Goal: Task Accomplishment & Management: Complete application form

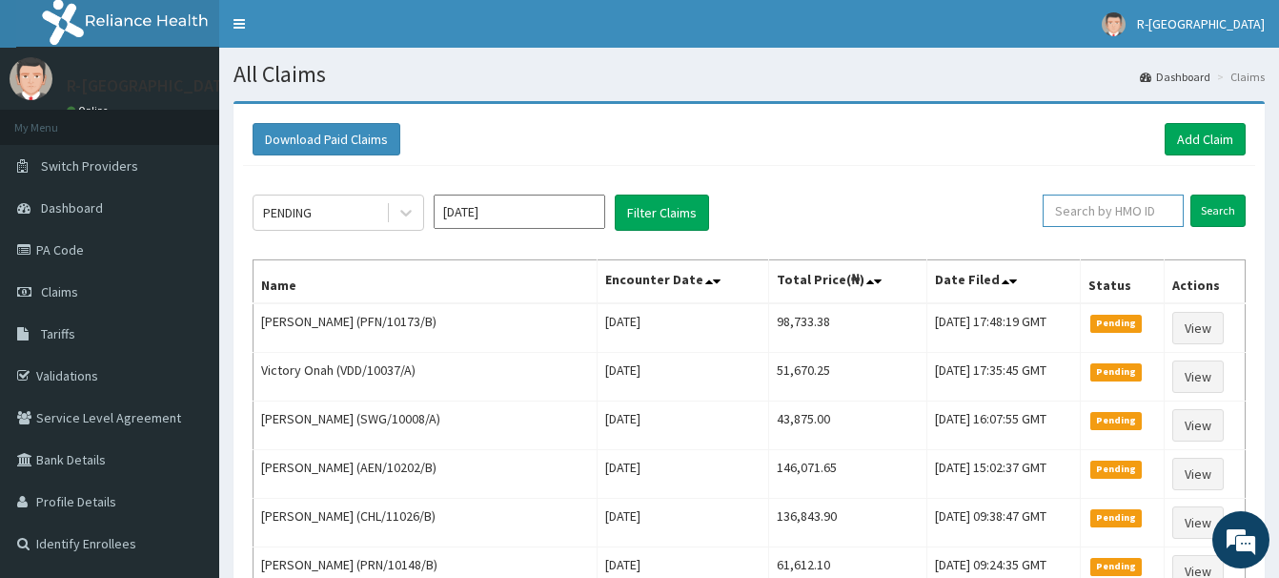
click at [1082, 214] on input "text" at bounding box center [1113, 210] width 141 height 32
paste input "CHL/11554/A"
type input "CHL/11554/A"
click at [1222, 210] on input "Search" at bounding box center [1218, 210] width 55 height 32
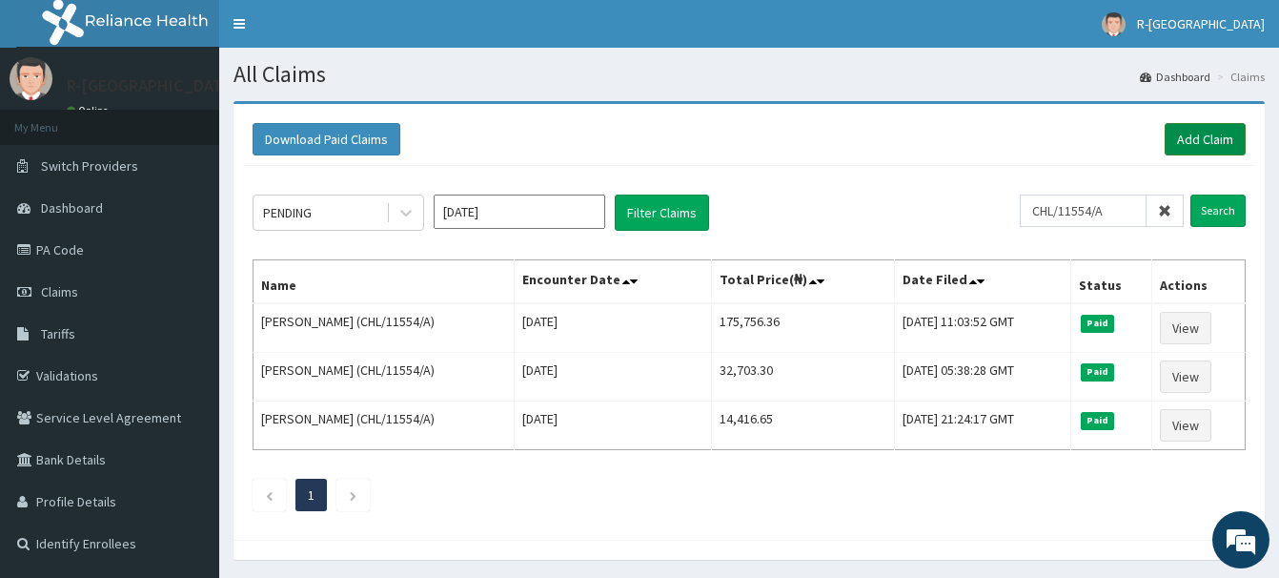
click at [1204, 132] on link "Add Claim" at bounding box center [1205, 139] width 81 height 32
click at [1201, 144] on link "Add Claim" at bounding box center [1205, 139] width 81 height 32
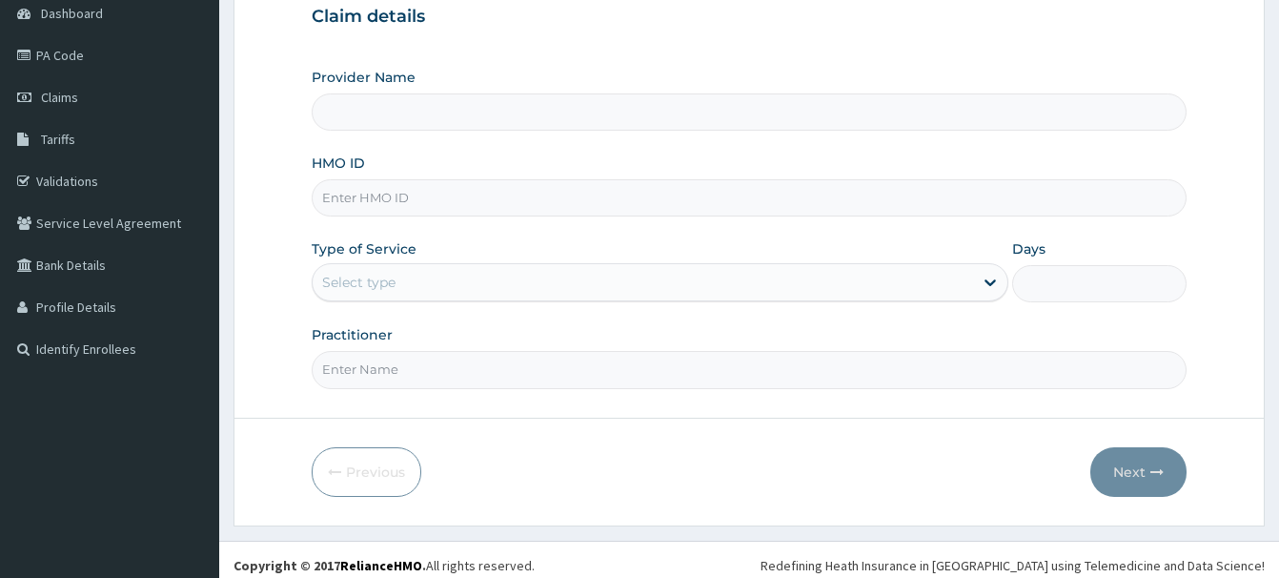
scroll to position [194, 0]
paste input "CHL/11554/A"
type input "CHL/11554/A"
click at [362, 286] on div "Select type" at bounding box center [358, 282] width 73 height 19
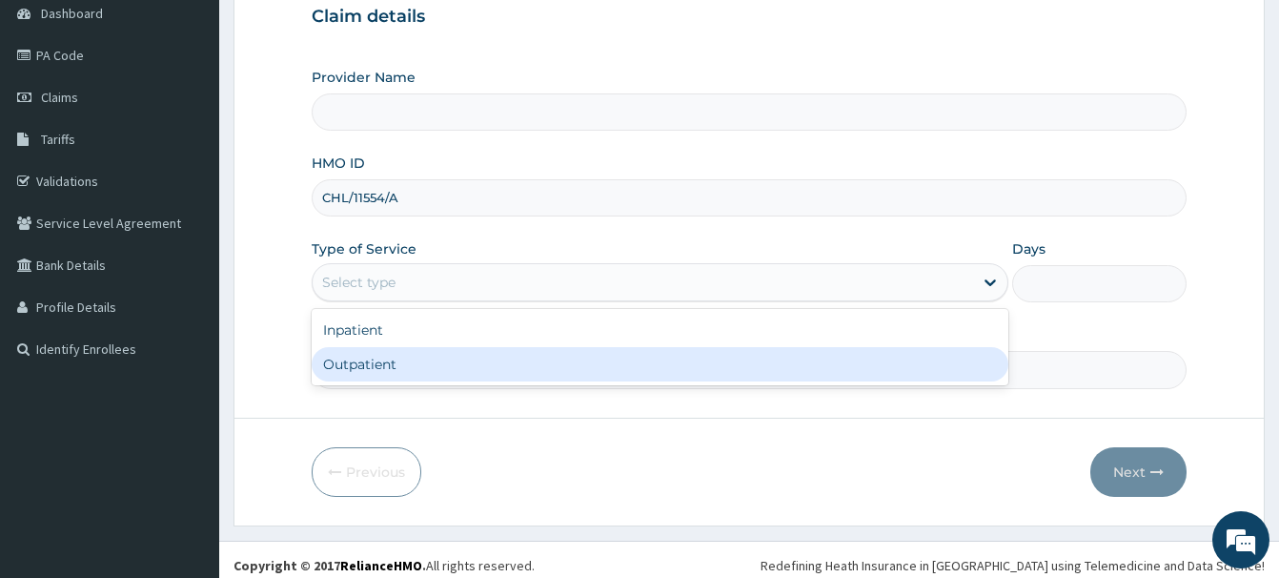
click at [357, 362] on div "Outpatient" at bounding box center [660, 364] width 697 height 34
type input "1"
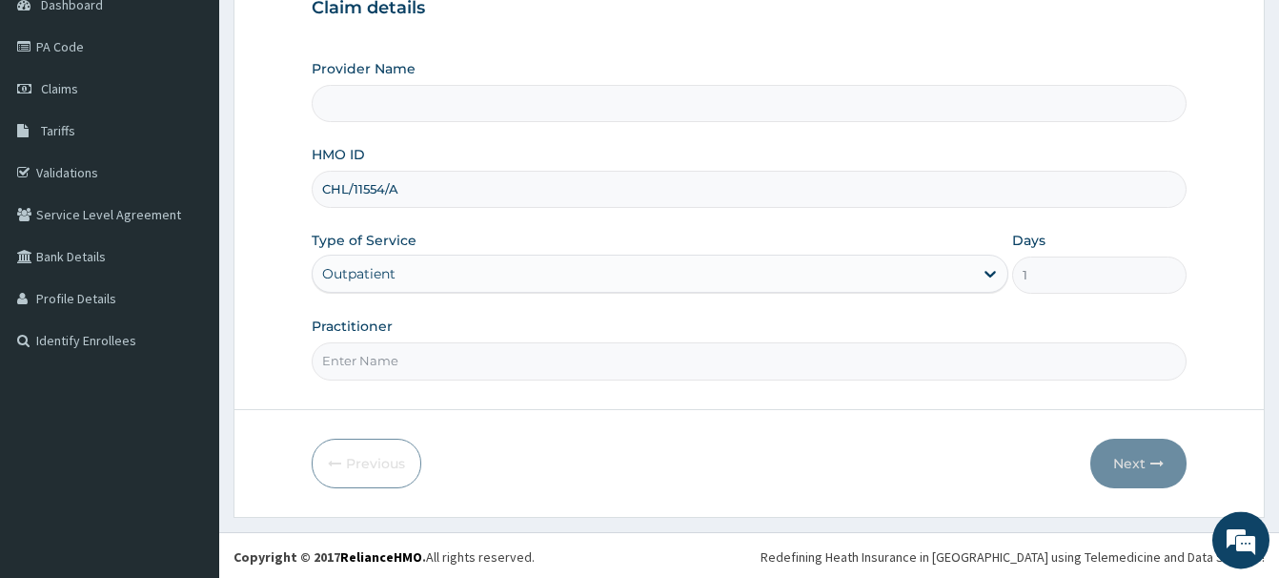
scroll to position [206, 0]
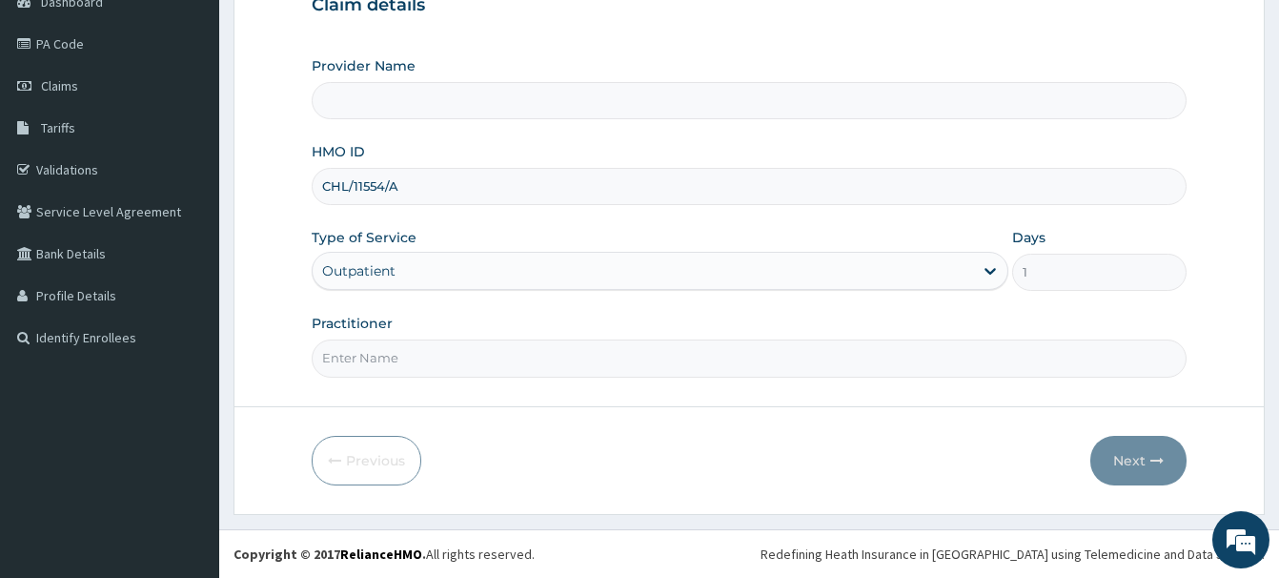
click at [358, 365] on input "Practitioner" at bounding box center [749, 357] width 875 height 37
type input "R-Jolad Hospital Nigeria Limited(kupa)"
drag, startPoint x: 340, startPoint y: 366, endPoint x: 348, endPoint y: 375, distance: 11.5
paste input "Braxton Anaebo"
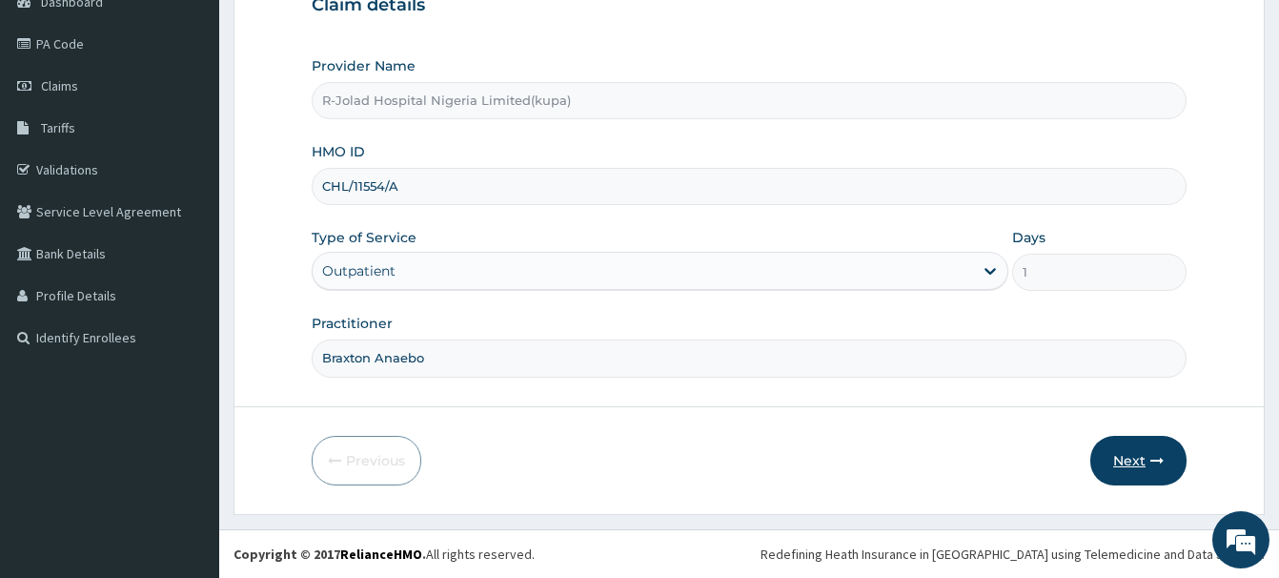
type input "Braxton Anaebo"
click at [1132, 450] on button "Next" at bounding box center [1139, 461] width 96 height 50
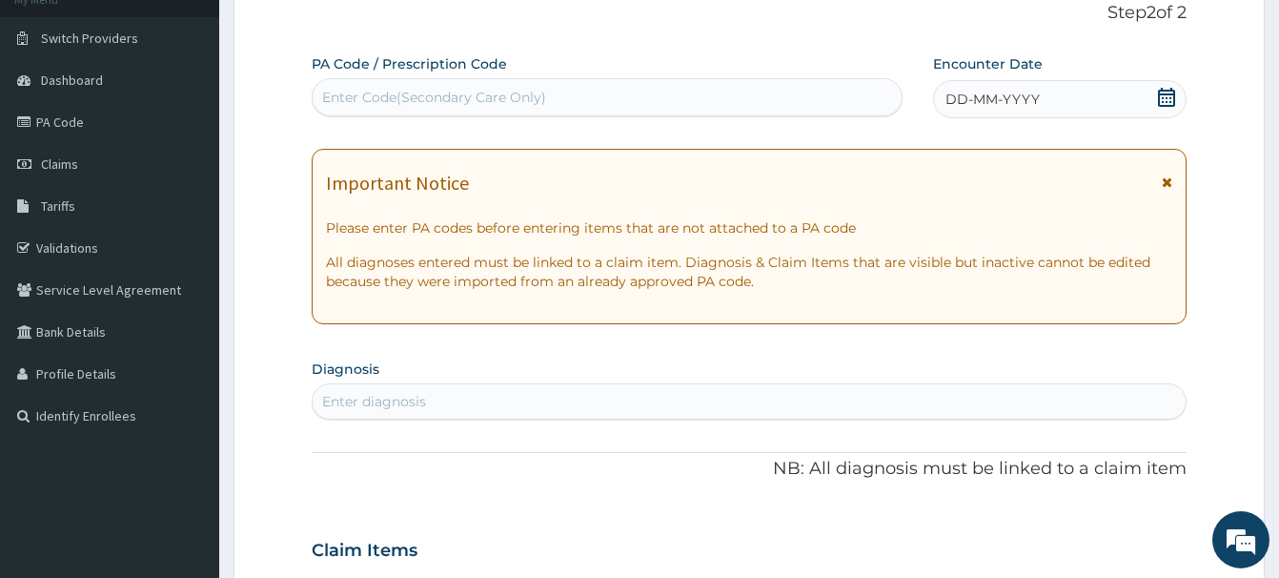
scroll to position [109, 0]
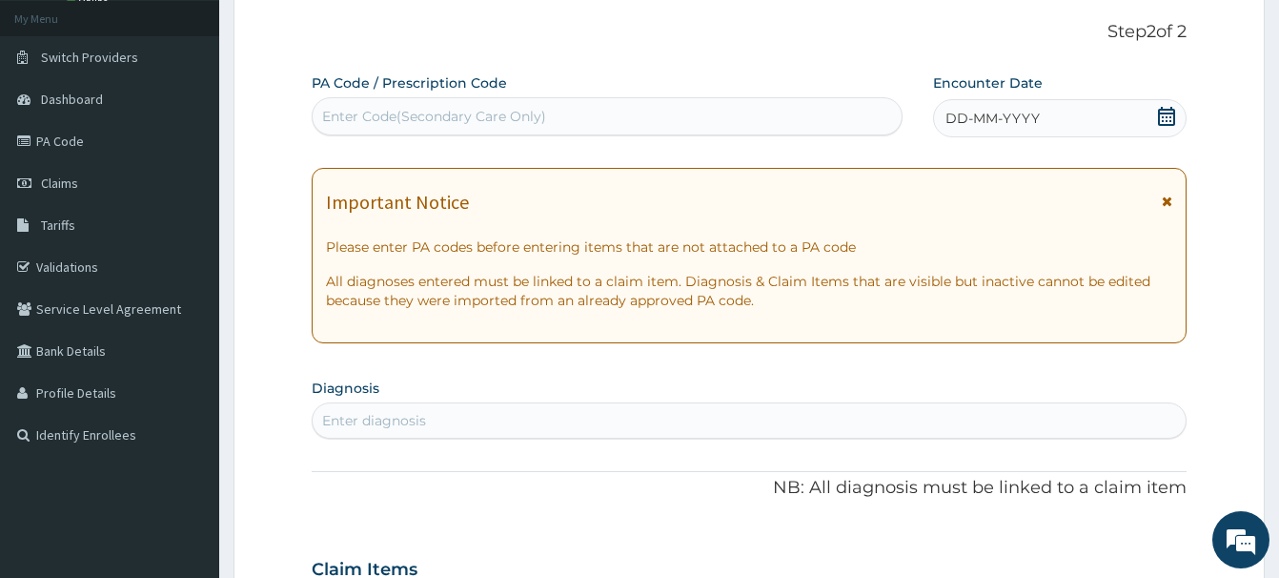
click at [1167, 111] on icon at bounding box center [1166, 116] width 17 height 19
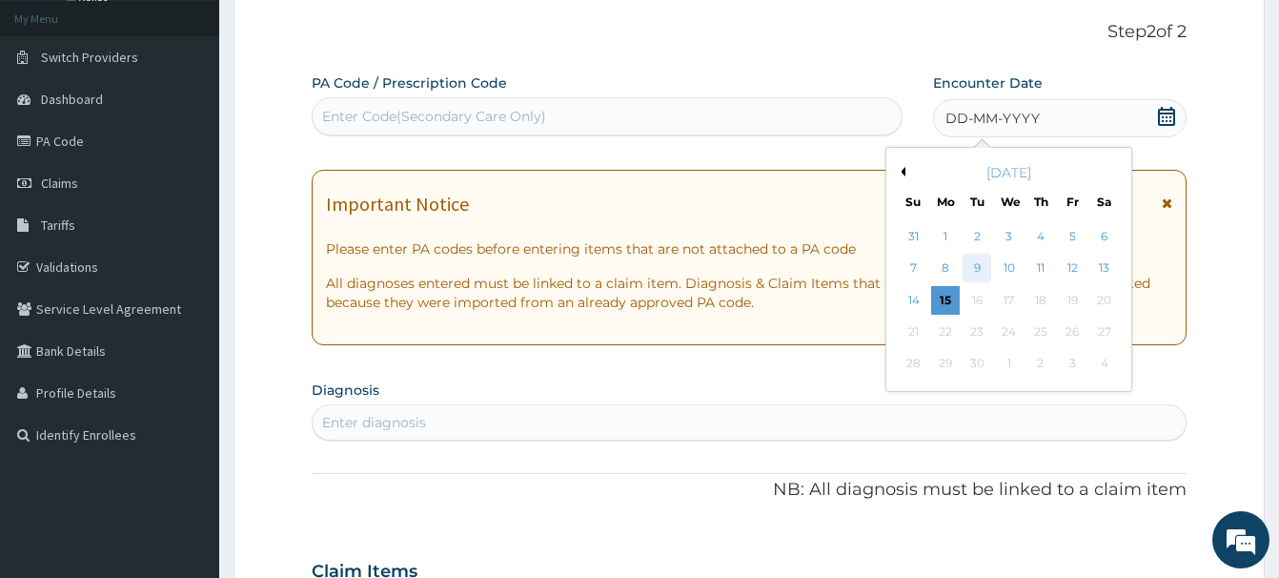
click at [981, 265] on div "9" at bounding box center [977, 269] width 29 height 29
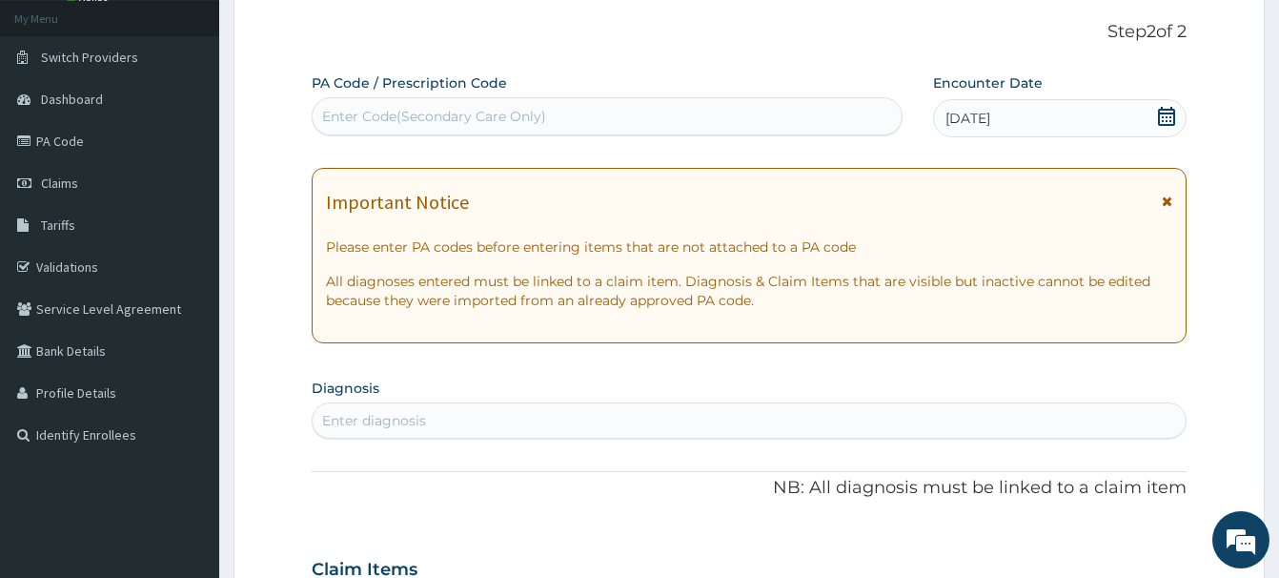
click at [353, 420] on div "Enter diagnosis" at bounding box center [374, 420] width 104 height 19
type input "leio"
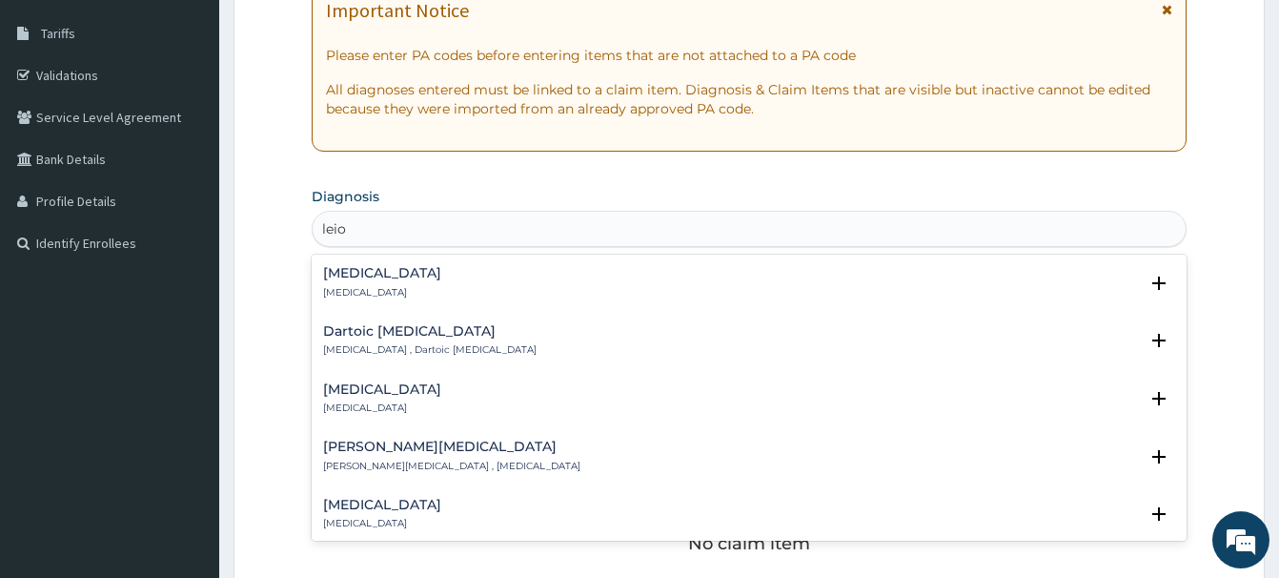
scroll to position [303, 0]
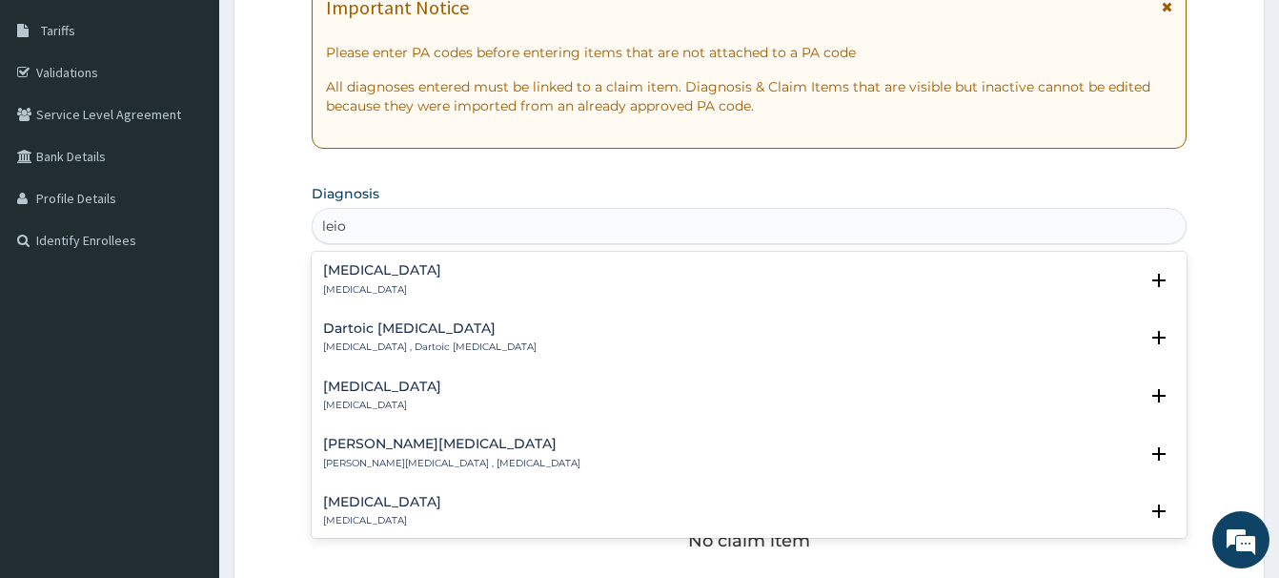
click at [367, 268] on h4 "Leiomyoma" at bounding box center [382, 270] width 118 height 14
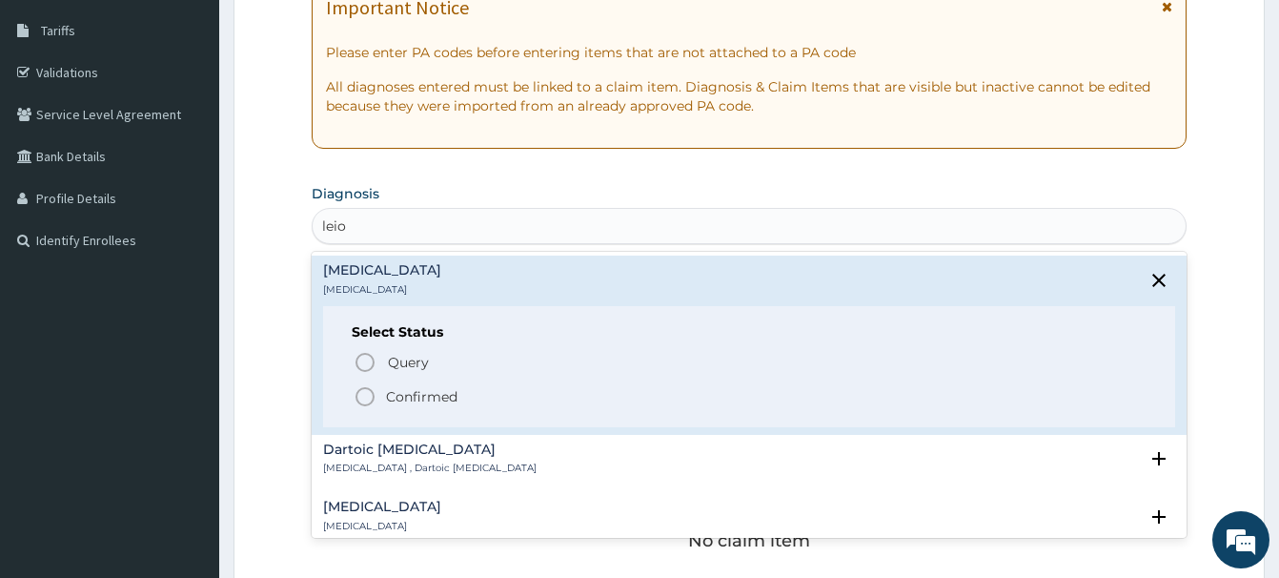
click at [365, 394] on icon "status option filled" at bounding box center [365, 396] width 23 height 23
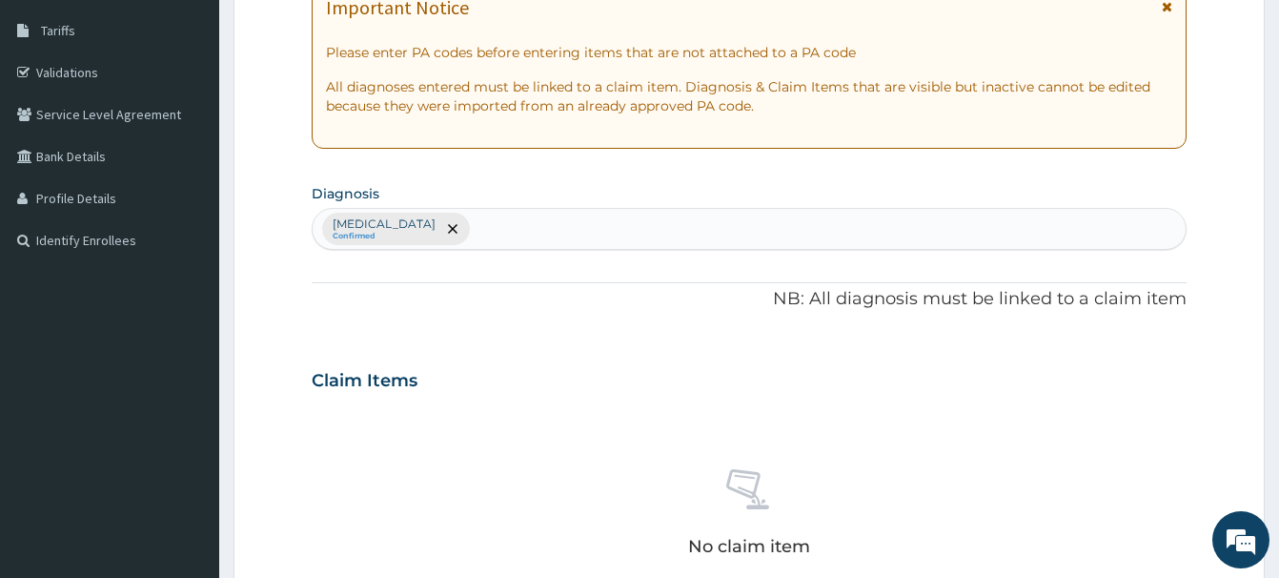
click at [476, 225] on div "Leiomyoma Confirmed" at bounding box center [749, 229] width 873 height 40
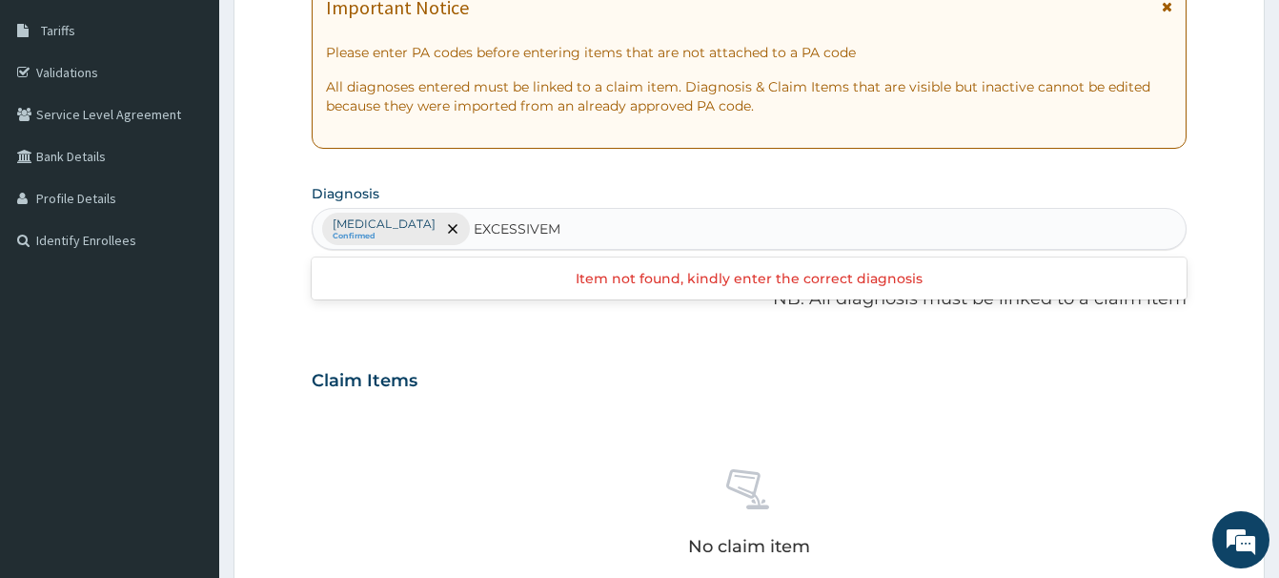
scroll to position [0, 0]
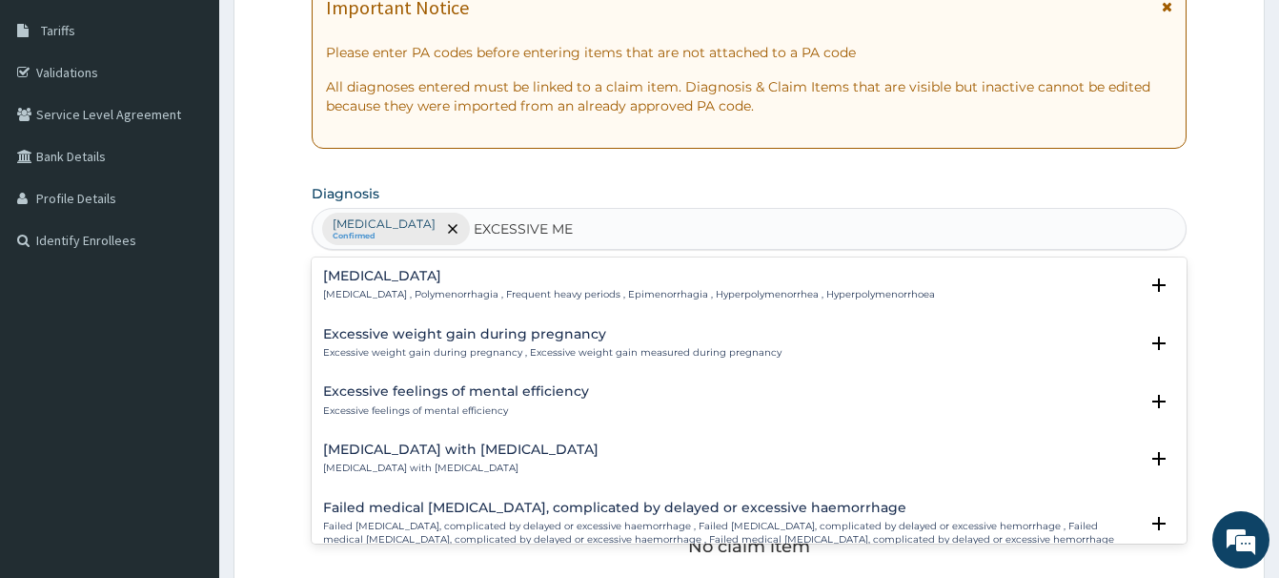
type input "EXCESSIVE MEN"
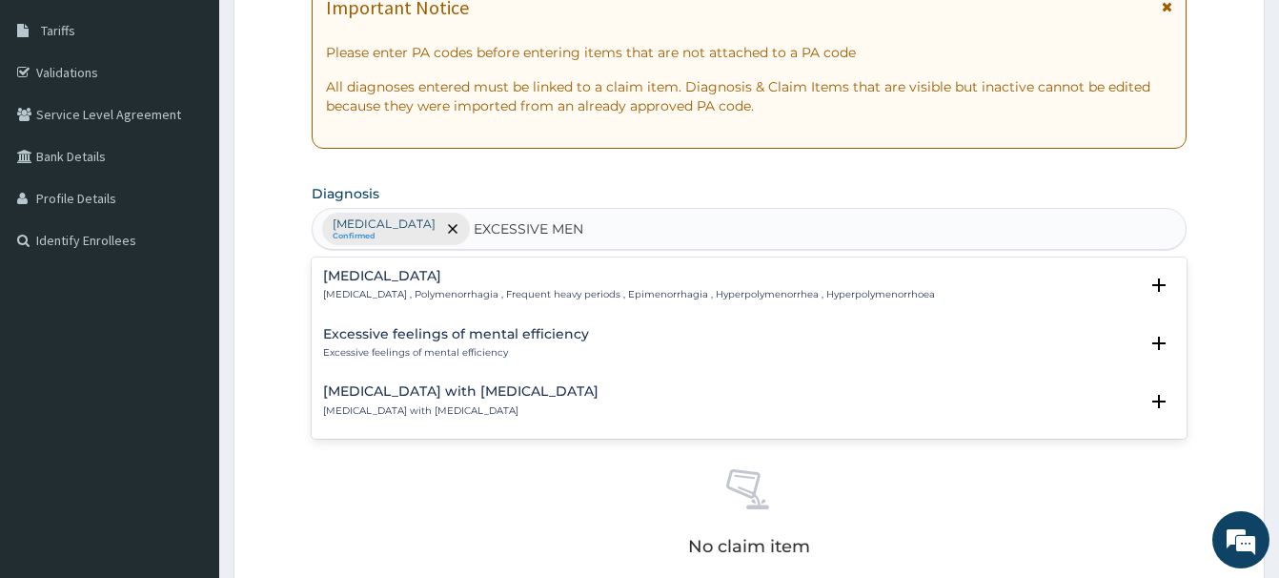
click at [383, 278] on h4 "Excessive and frequent menstruation" at bounding box center [629, 276] width 612 height 14
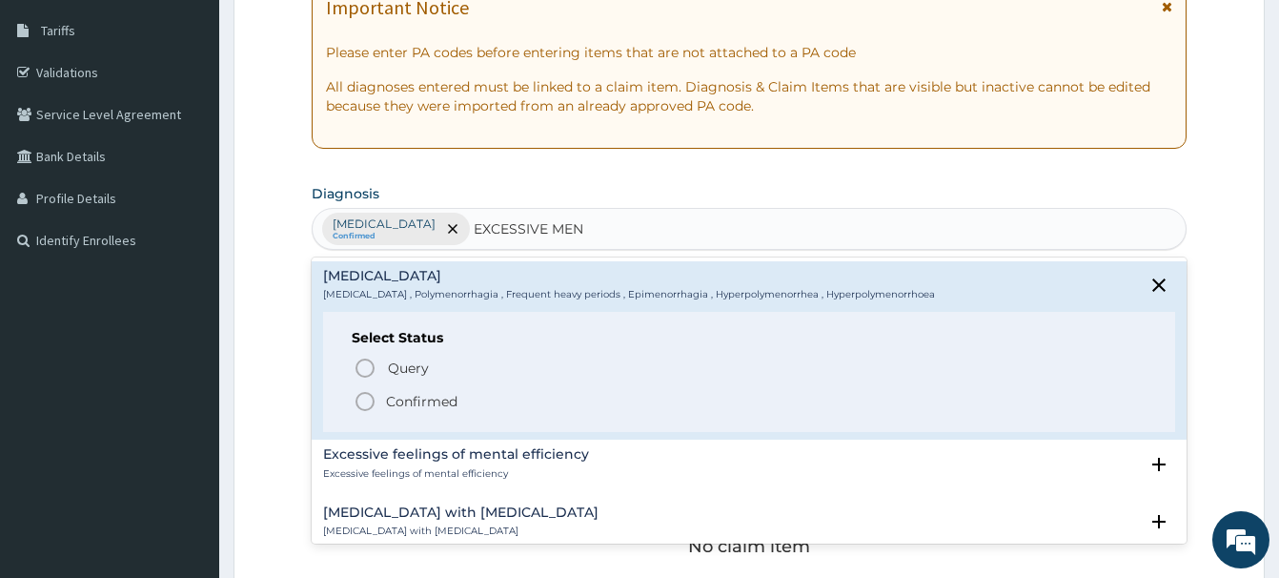
click at [361, 404] on icon "status option filled" at bounding box center [365, 401] width 23 height 23
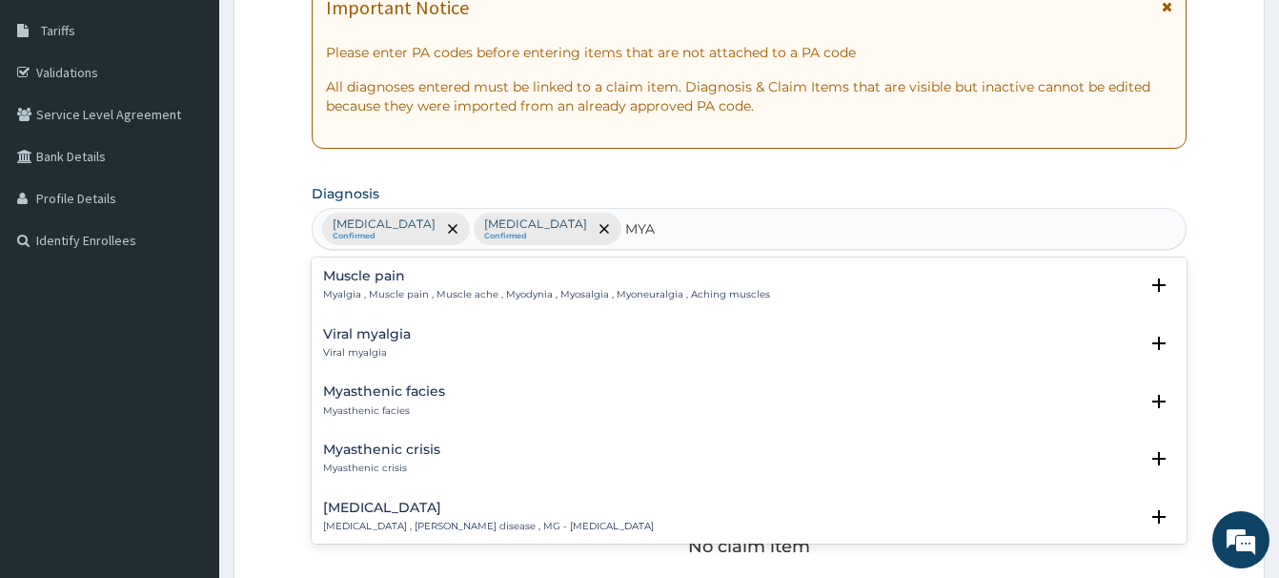
type input "MYAL"
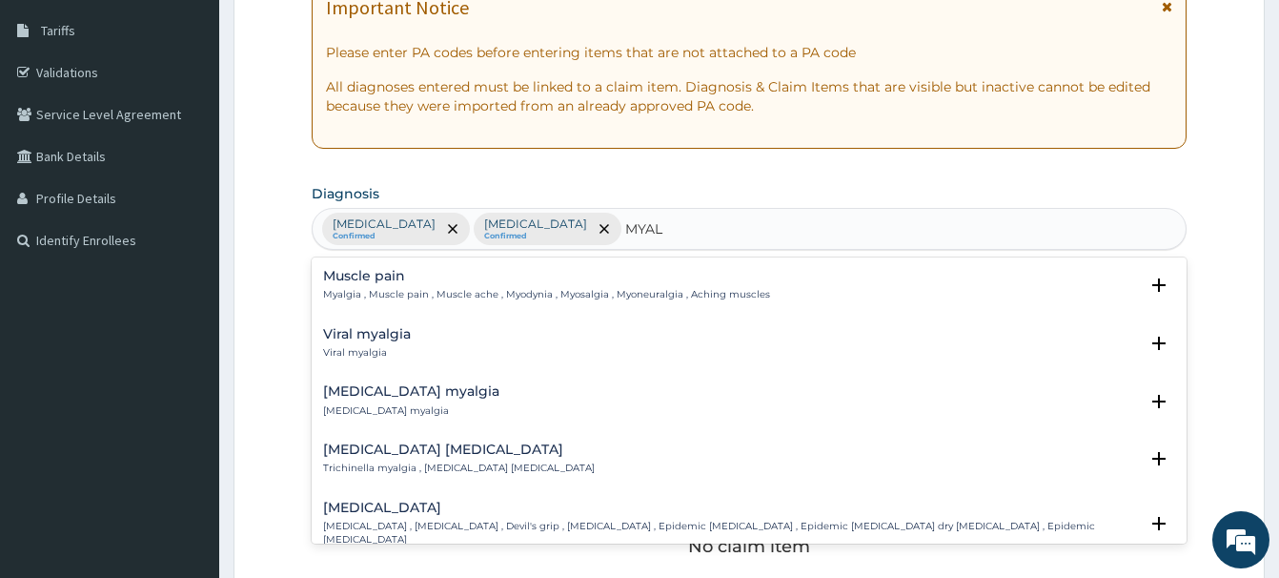
click at [354, 276] on h4 "Muscle pain" at bounding box center [546, 276] width 447 height 14
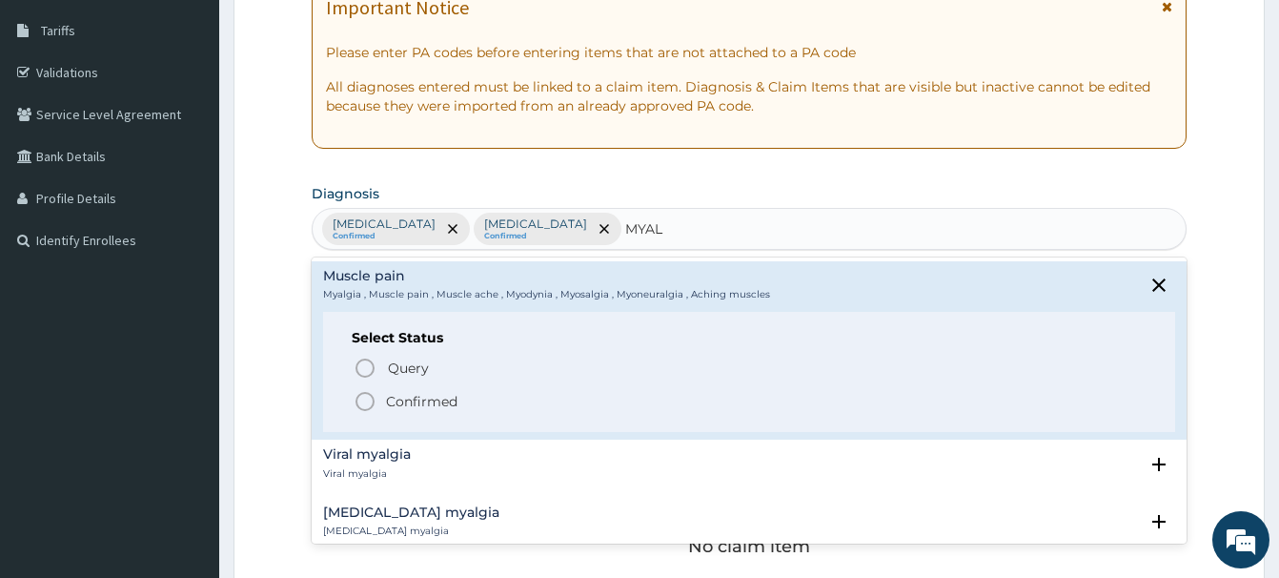
click at [365, 402] on icon "status option filled" at bounding box center [365, 401] width 23 height 23
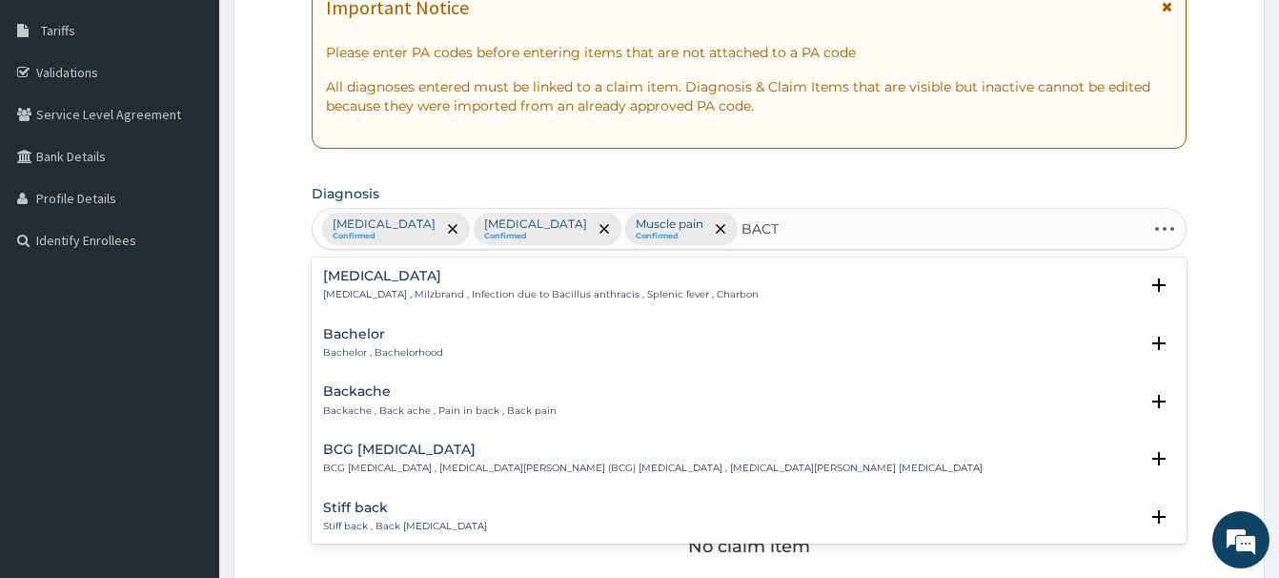
type input "BACTER"
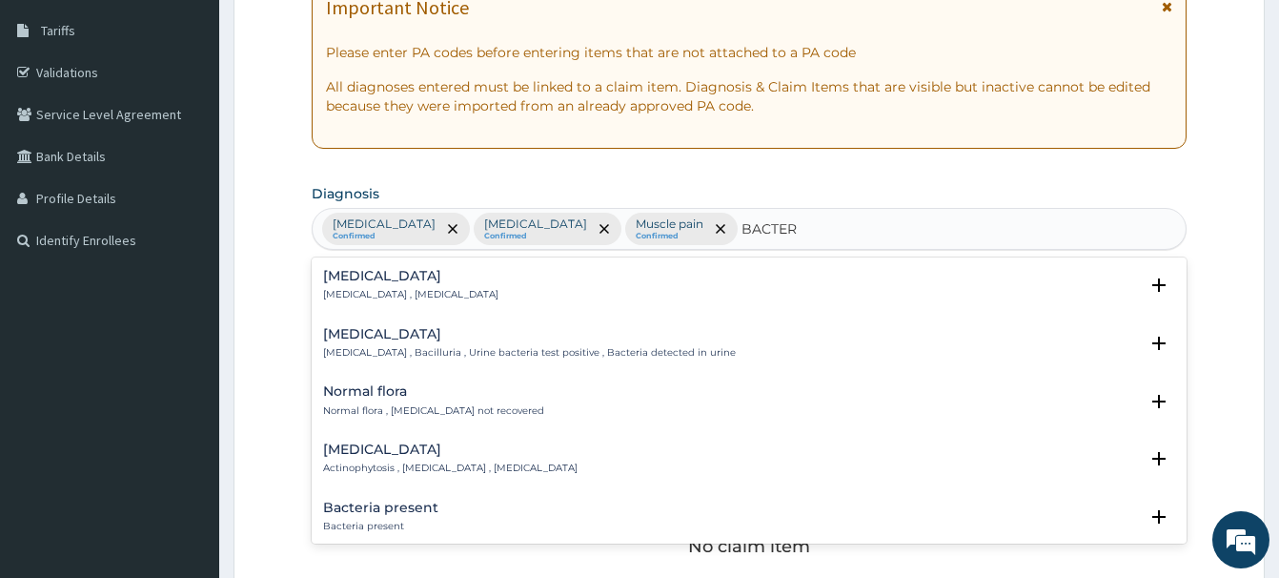
click at [357, 276] on h4 "Bacteremia" at bounding box center [410, 276] width 175 height 14
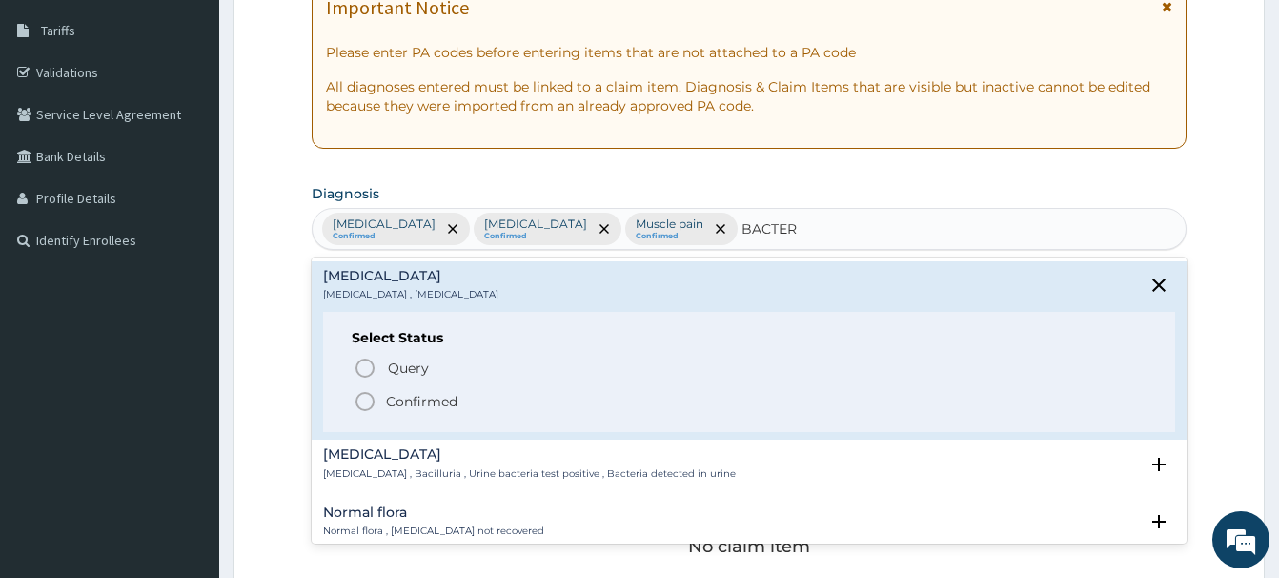
click at [364, 400] on icon "status option filled" at bounding box center [365, 401] width 23 height 23
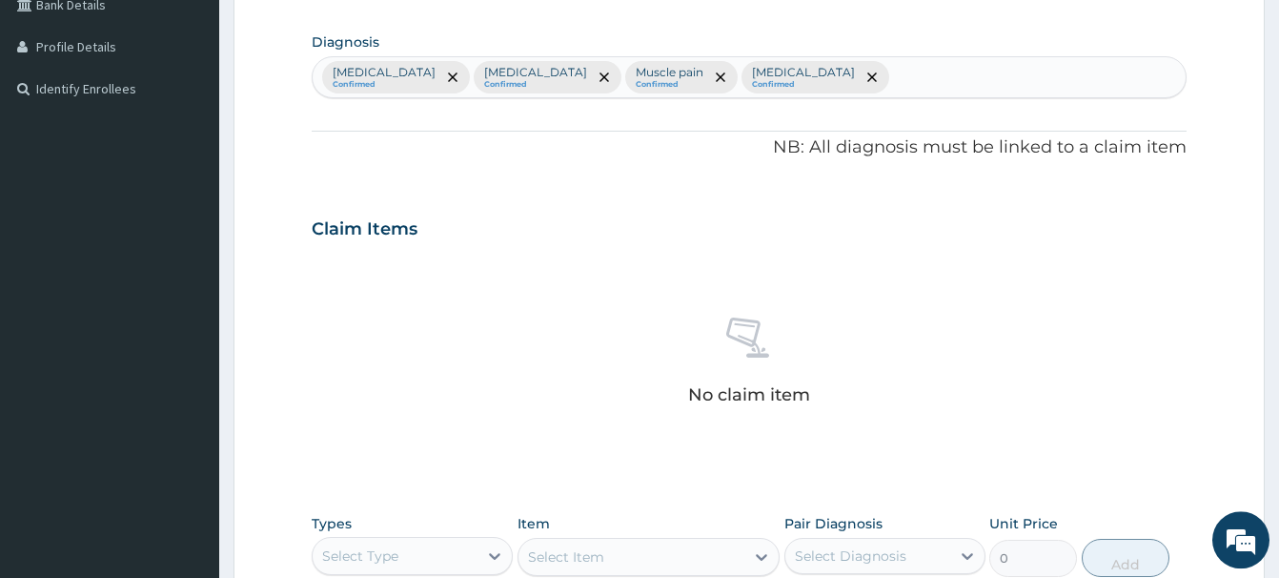
scroll to position [303, 0]
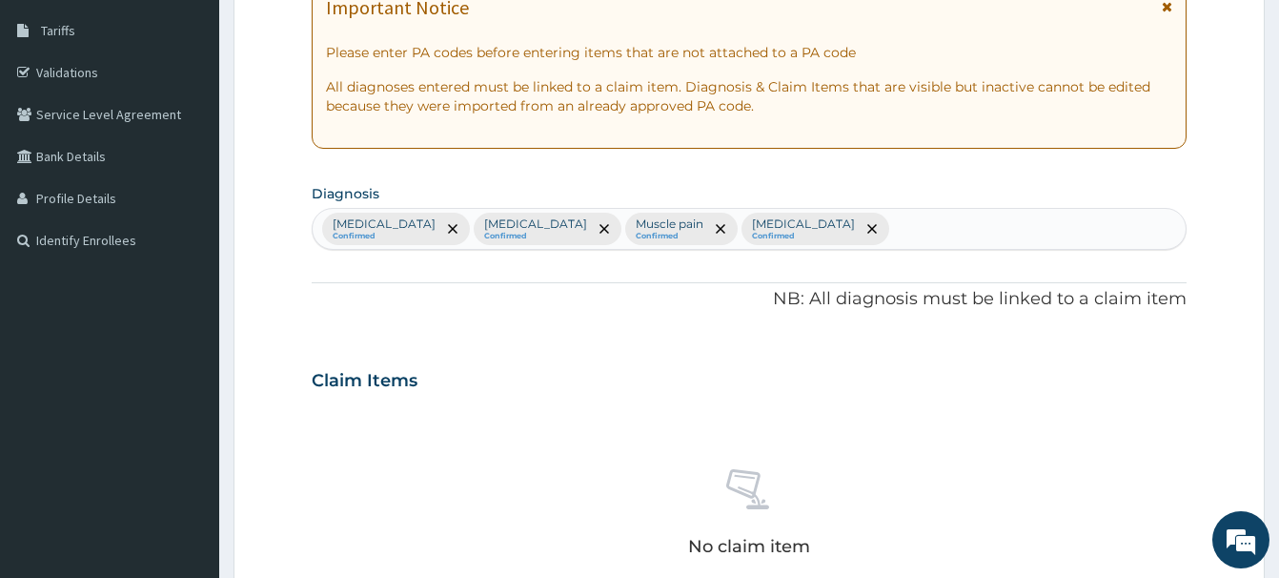
click at [953, 230] on div "Leiomyoma Confirmed Excessive and frequent menstruation Confirmed Muscle pain C…" at bounding box center [749, 229] width 873 height 40
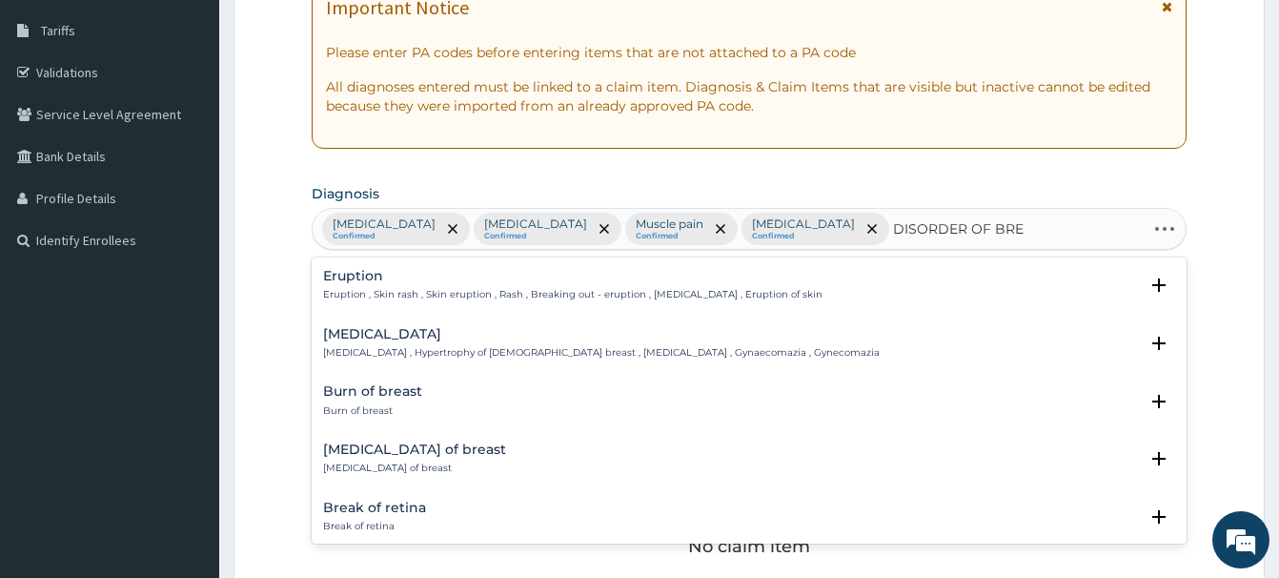
type input "DISORDER OF BREA"
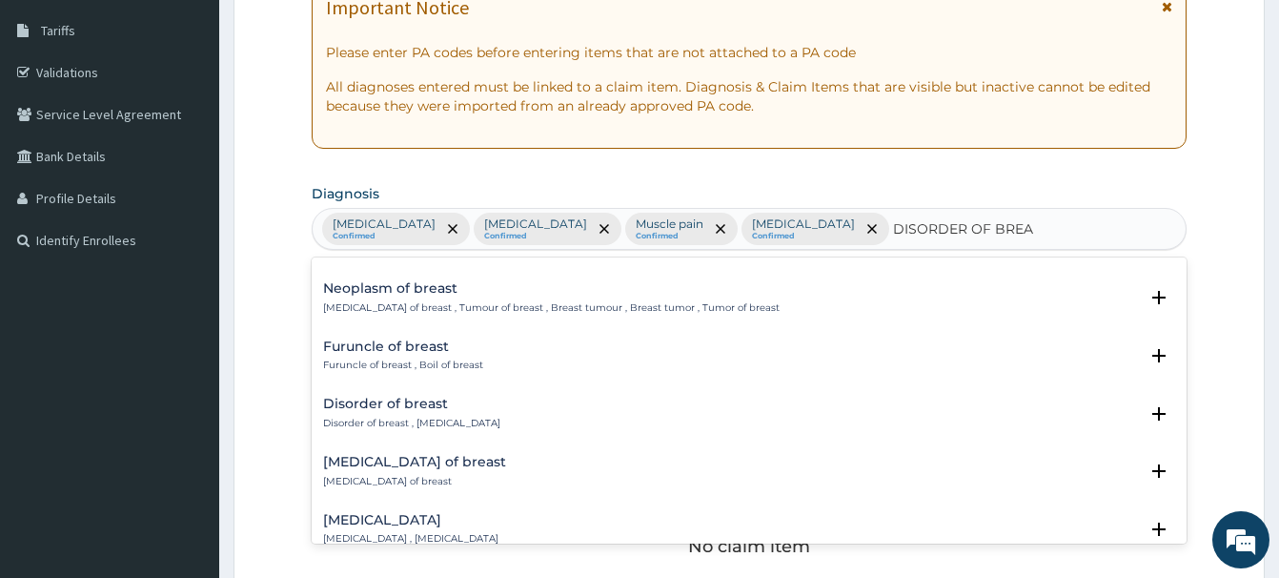
scroll to position [721, 0]
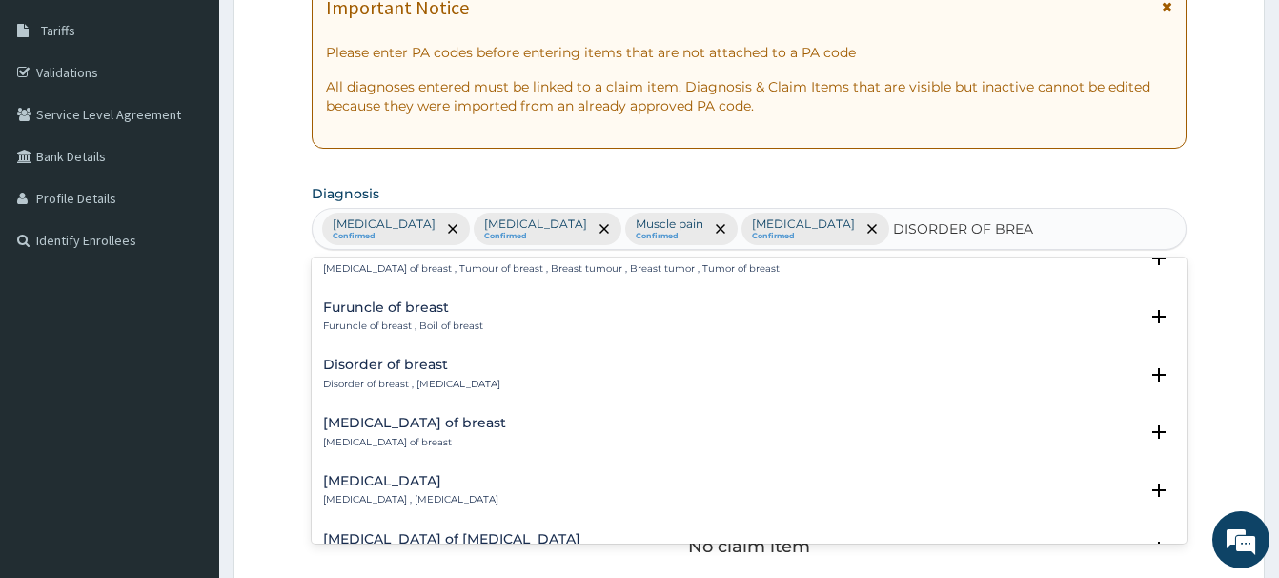
click at [394, 371] on h4 "Disorder of breast" at bounding box center [411, 364] width 177 height 14
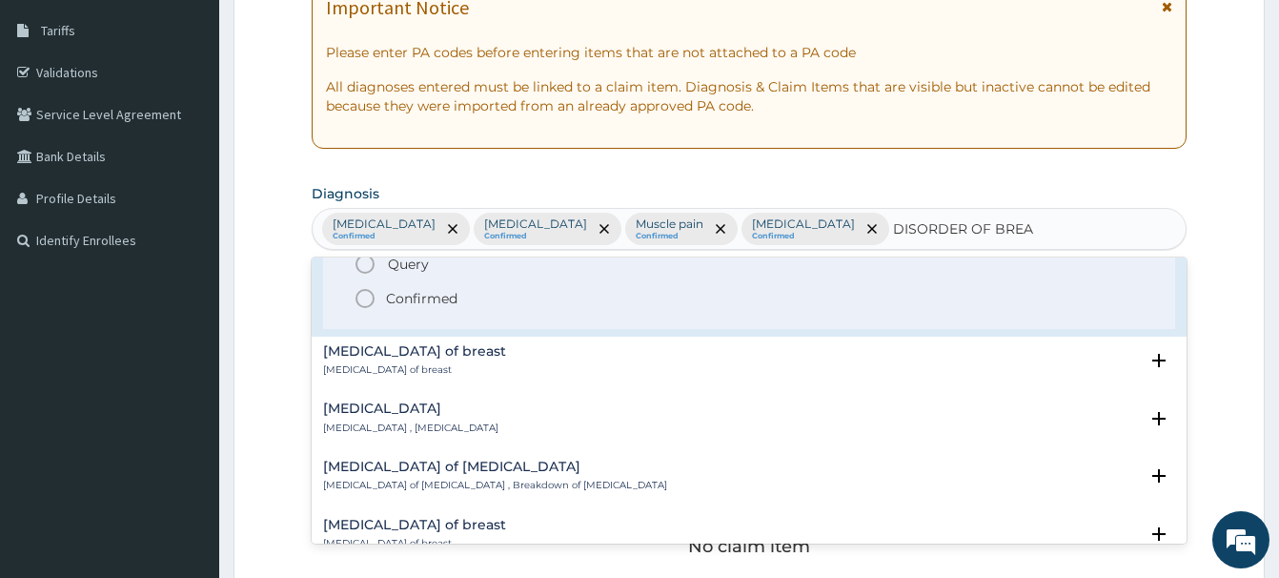
scroll to position [927, 0]
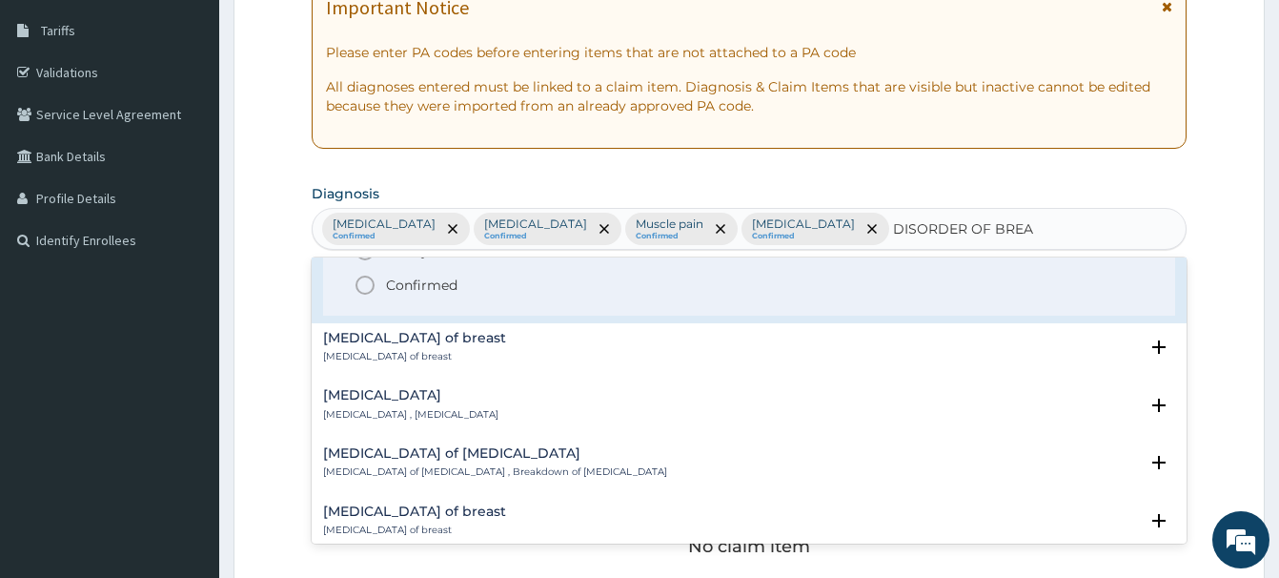
click at [367, 292] on icon "status option filled" at bounding box center [365, 285] width 23 height 23
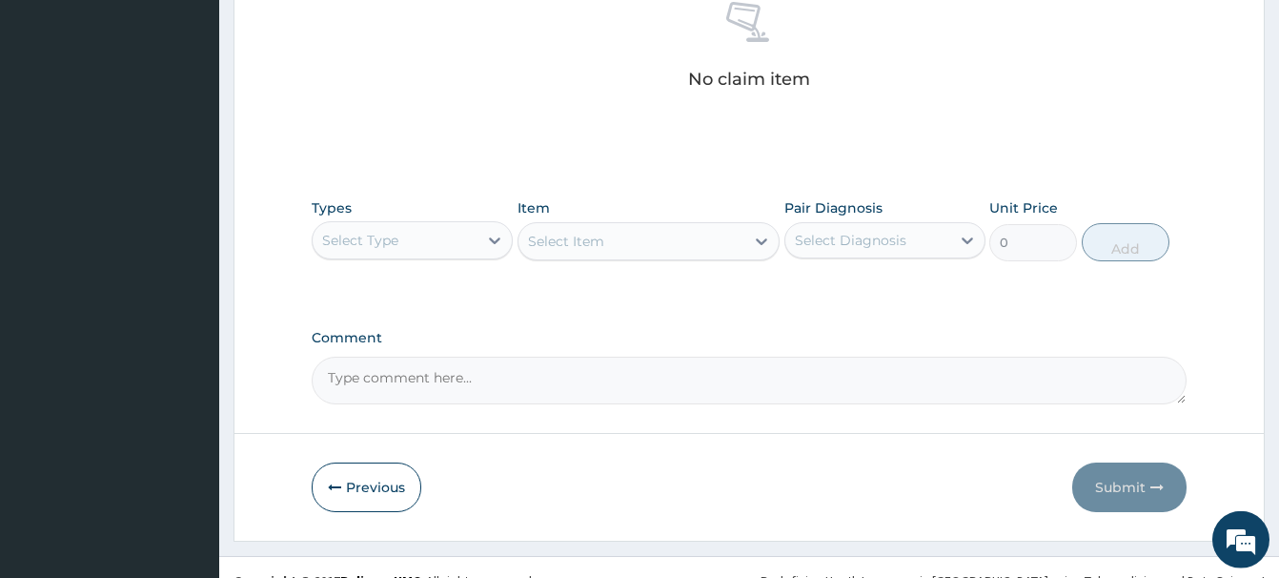
scroll to position [789, 0]
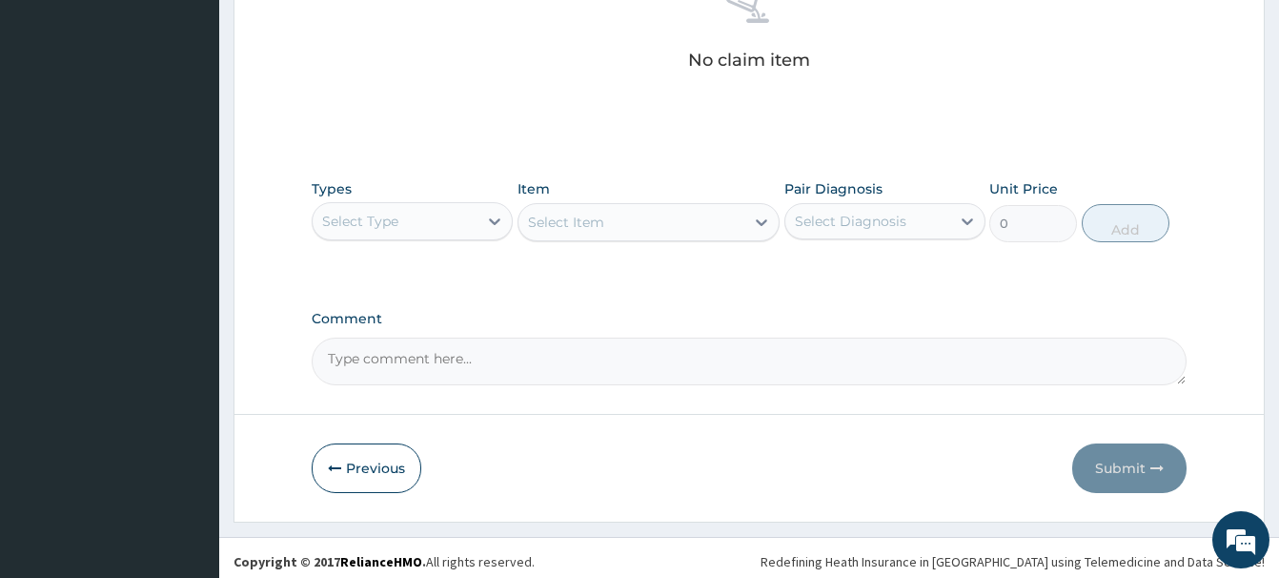
click at [419, 229] on div "Select Type" at bounding box center [395, 221] width 165 height 31
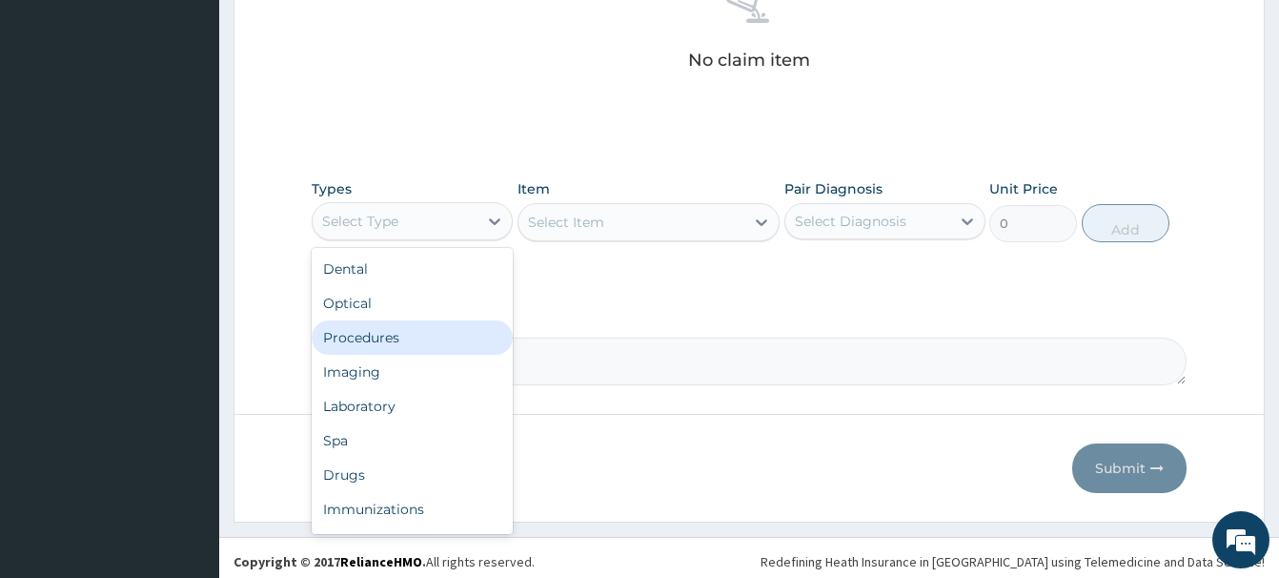
click at [374, 337] on div "Procedures" at bounding box center [412, 337] width 201 height 34
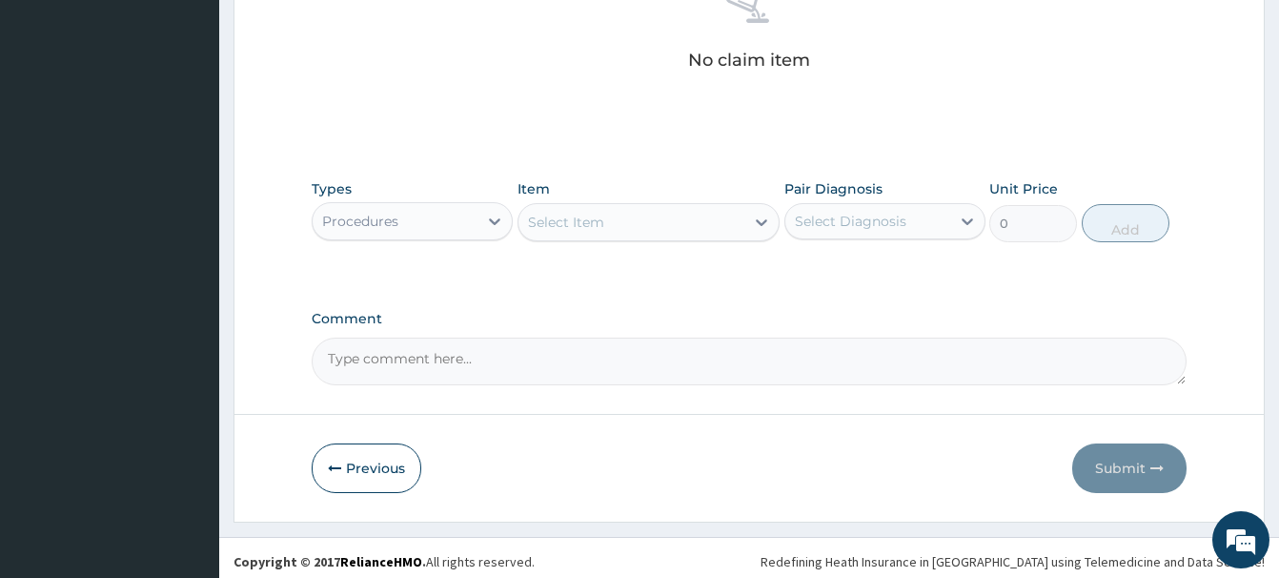
click at [593, 235] on div "Select Item" at bounding box center [632, 222] width 226 height 31
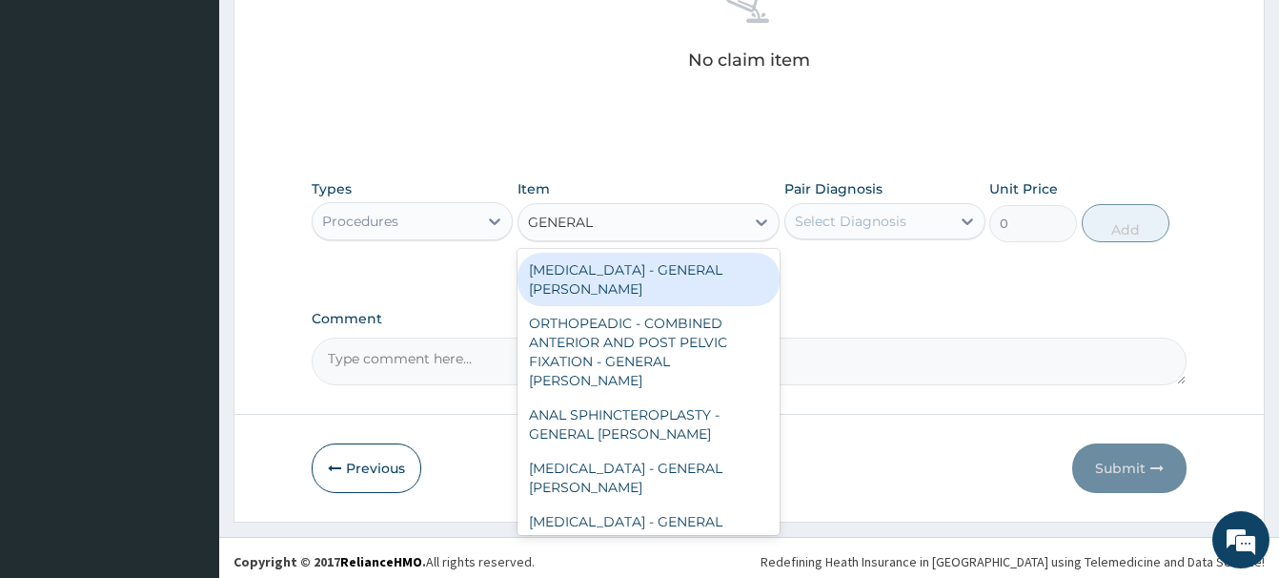
type input "GENERAL C"
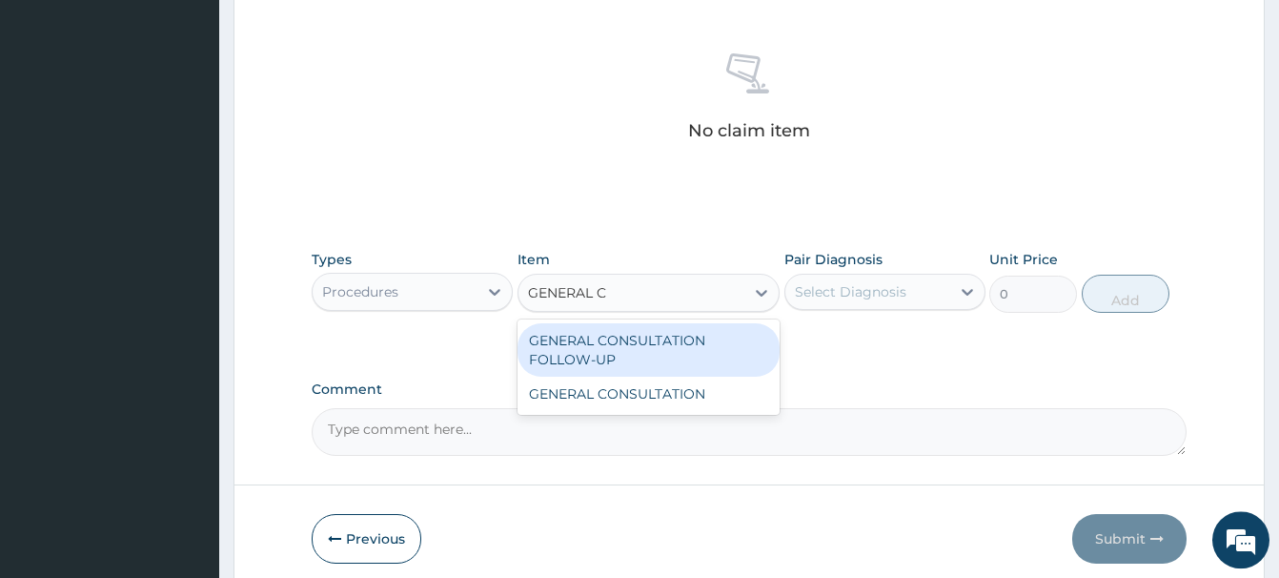
scroll to position [692, 0]
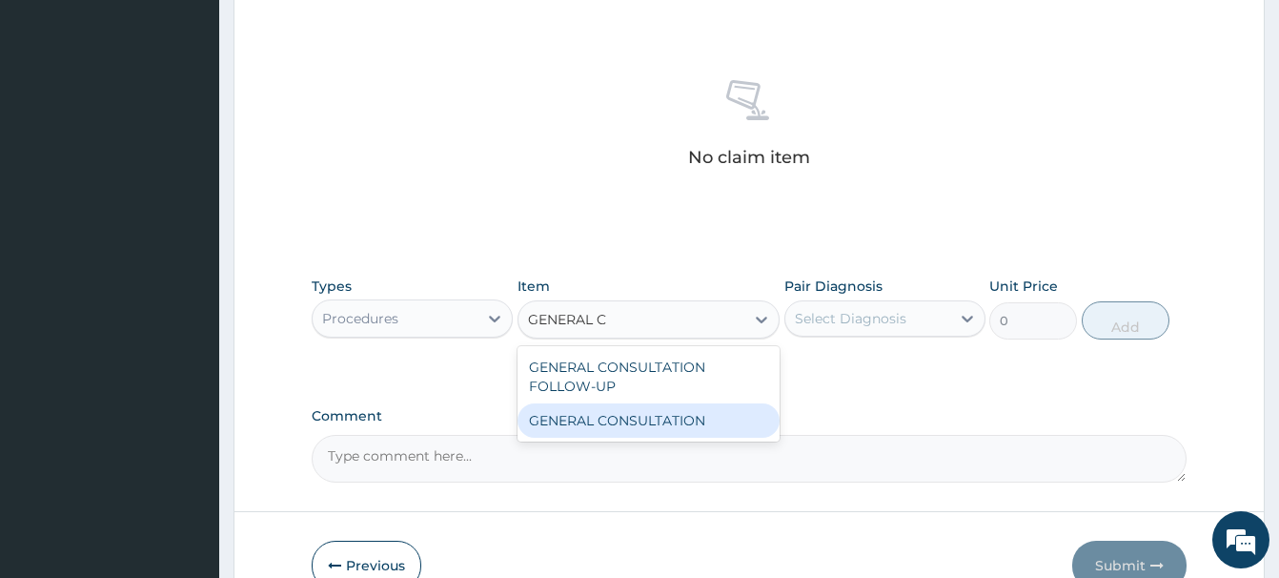
drag, startPoint x: 686, startPoint y: 428, endPoint x: 737, endPoint y: 407, distance: 54.7
click at [688, 426] on div "GENERAL CONSULTATION" at bounding box center [649, 420] width 262 height 34
type input "6750"
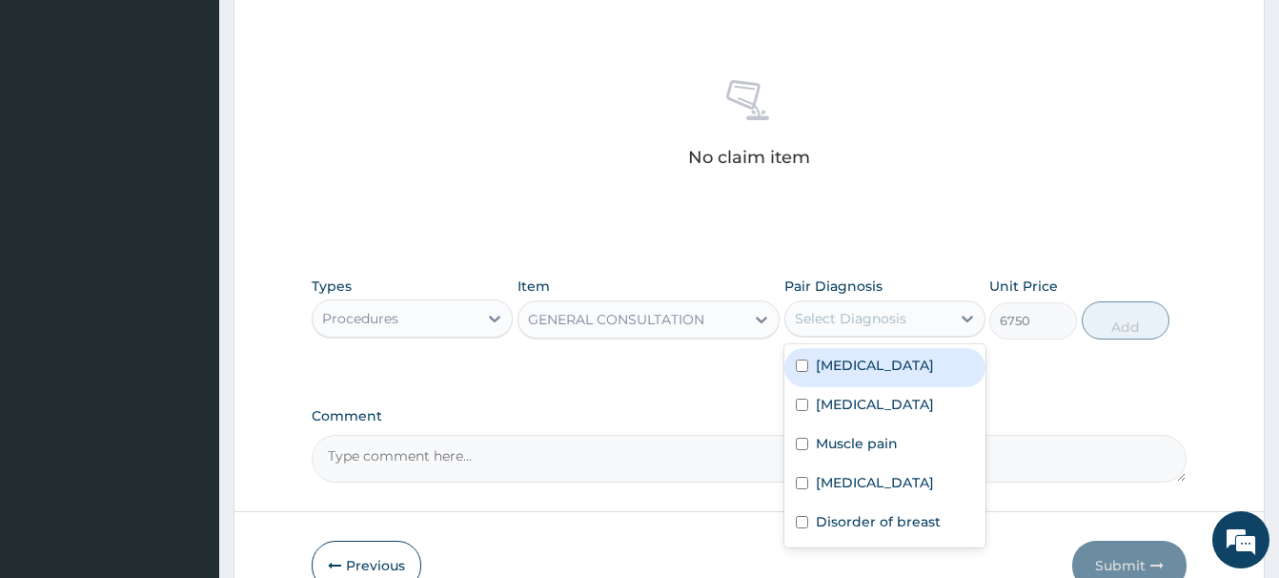
click at [879, 315] on div "Select Diagnosis" at bounding box center [851, 318] width 112 height 19
click at [878, 378] on div "Leiomyoma" at bounding box center [885, 367] width 201 height 39
checkbox input "true"
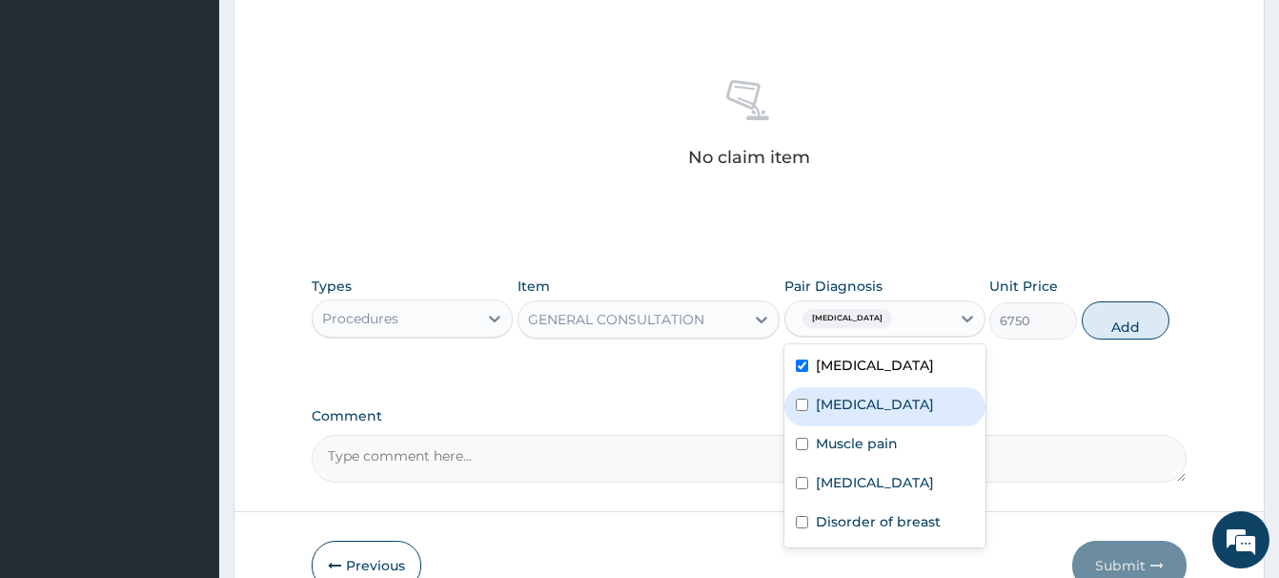
click at [1125, 314] on button "Add" at bounding box center [1126, 320] width 88 height 38
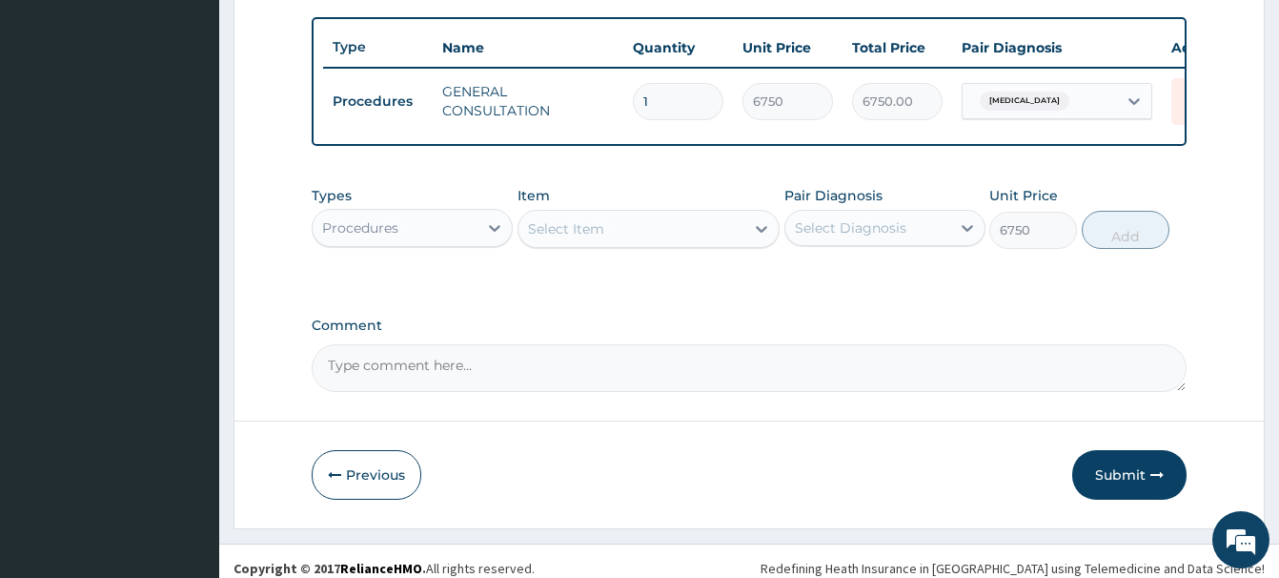
type input "0"
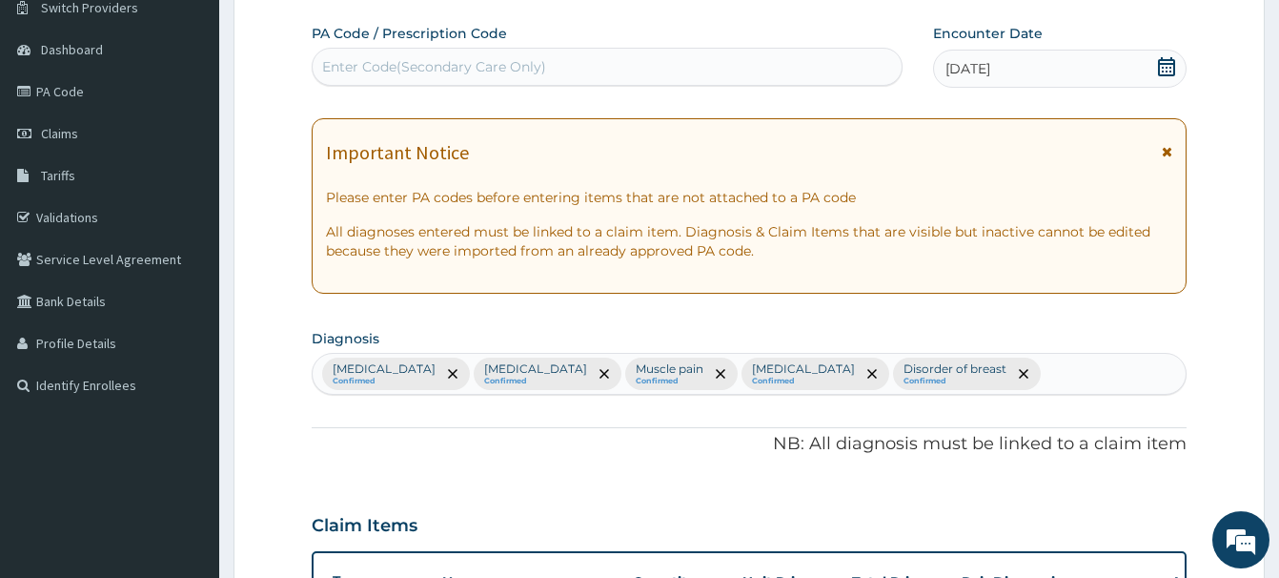
scroll to position [109, 0]
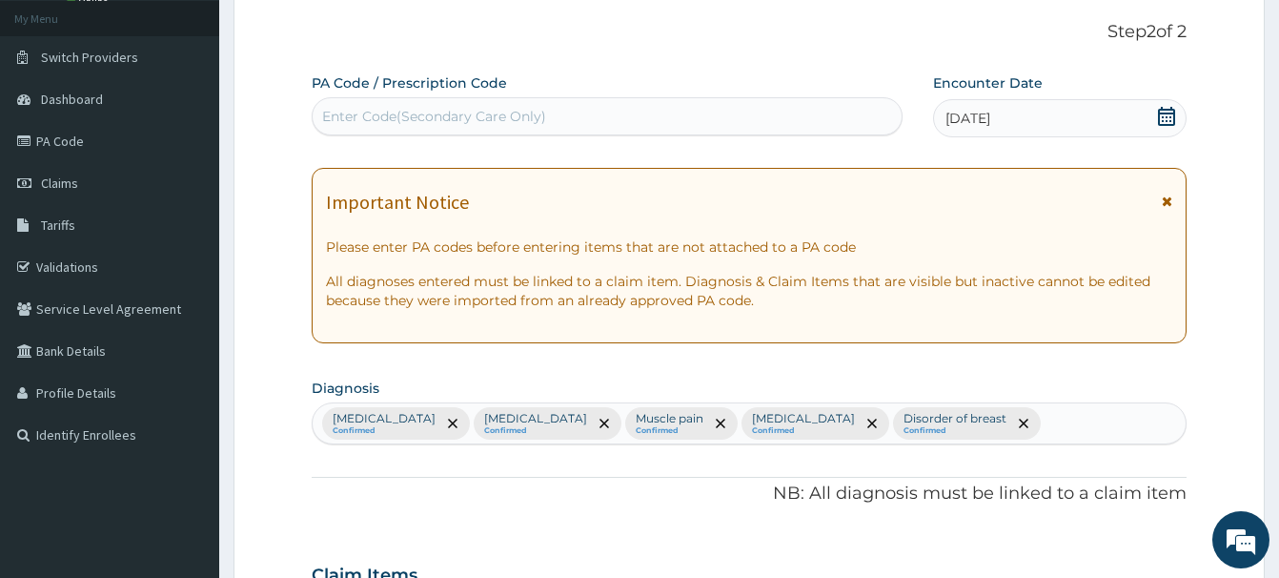
click at [369, 132] on div "Enter Code(Secondary Care Only)" at bounding box center [607, 116] width 589 height 31
paste input "PA/DB6B72"
type input "PA/DB6B72"
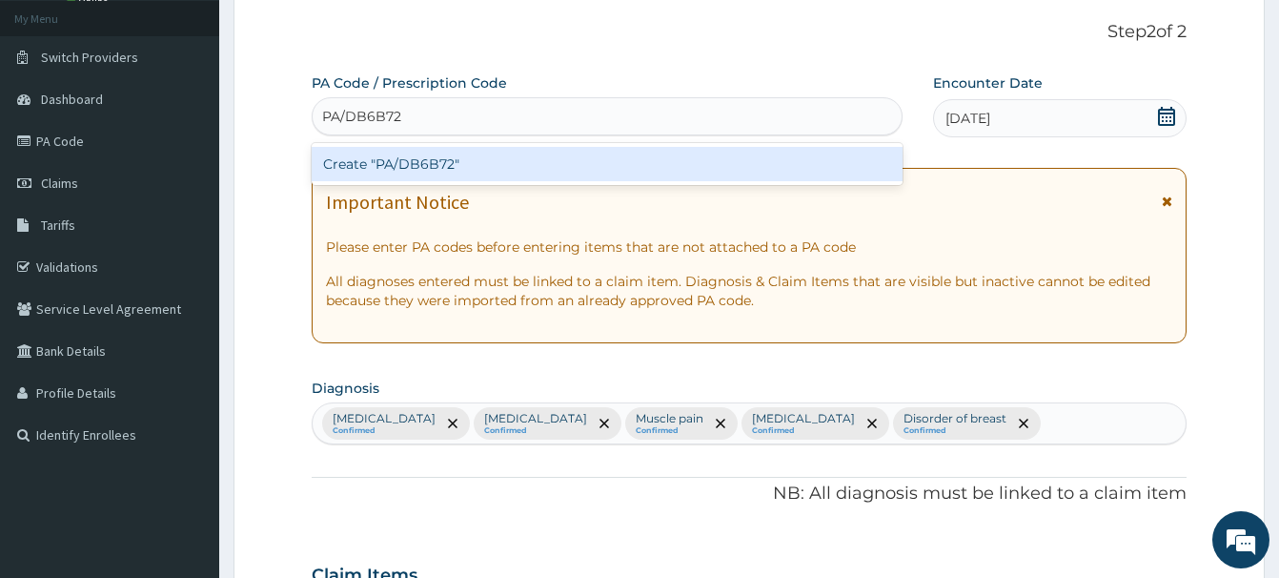
click at [429, 161] on div "Create "PA/DB6B72"" at bounding box center [607, 164] width 591 height 34
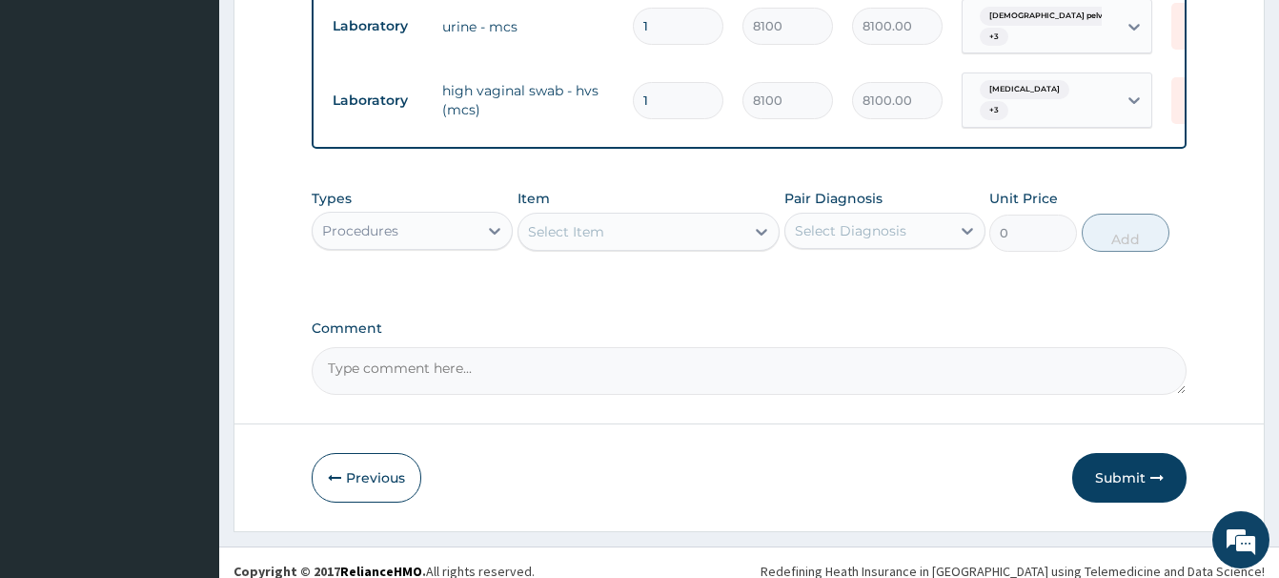
scroll to position [1022, 0]
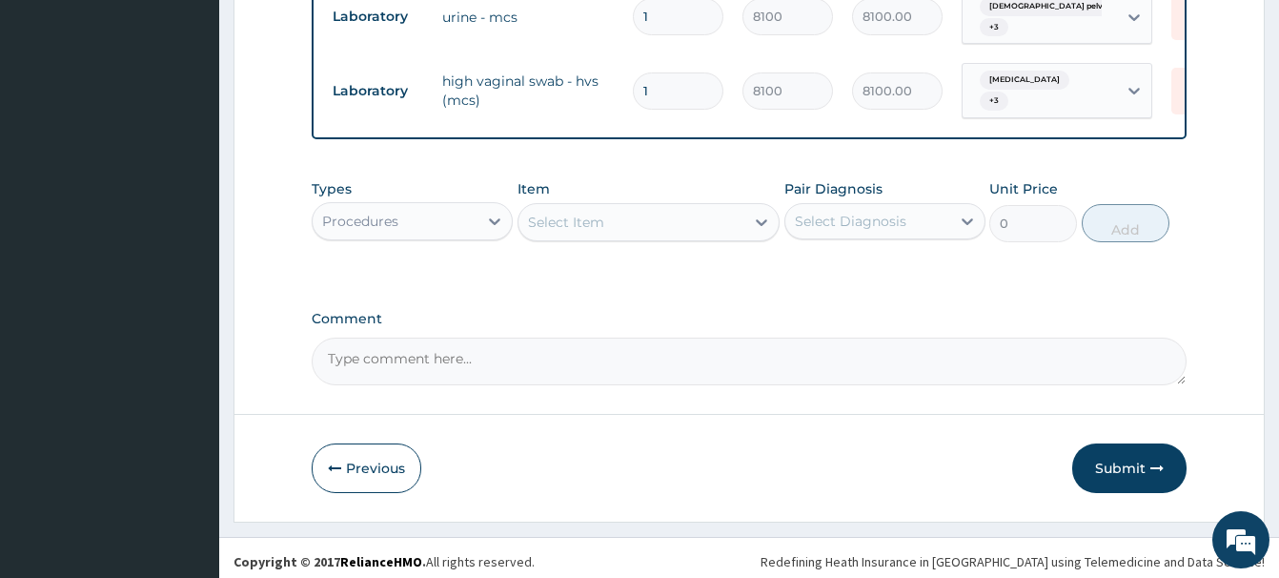
click at [409, 216] on div "Procedures" at bounding box center [395, 221] width 165 height 31
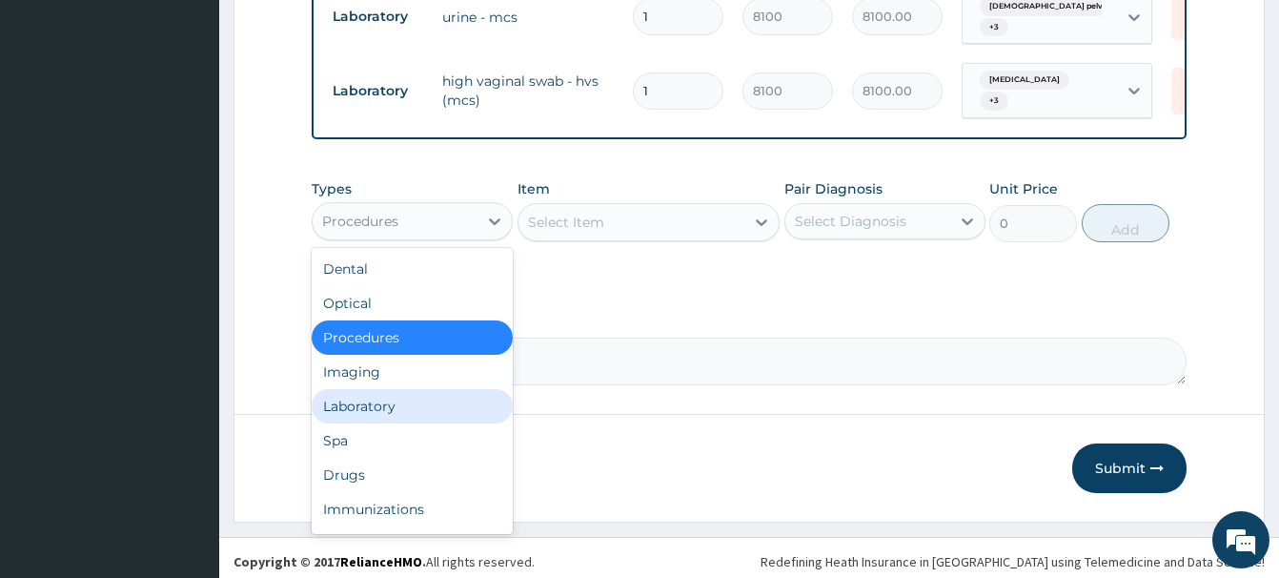
click at [357, 403] on div "Laboratory" at bounding box center [412, 406] width 201 height 34
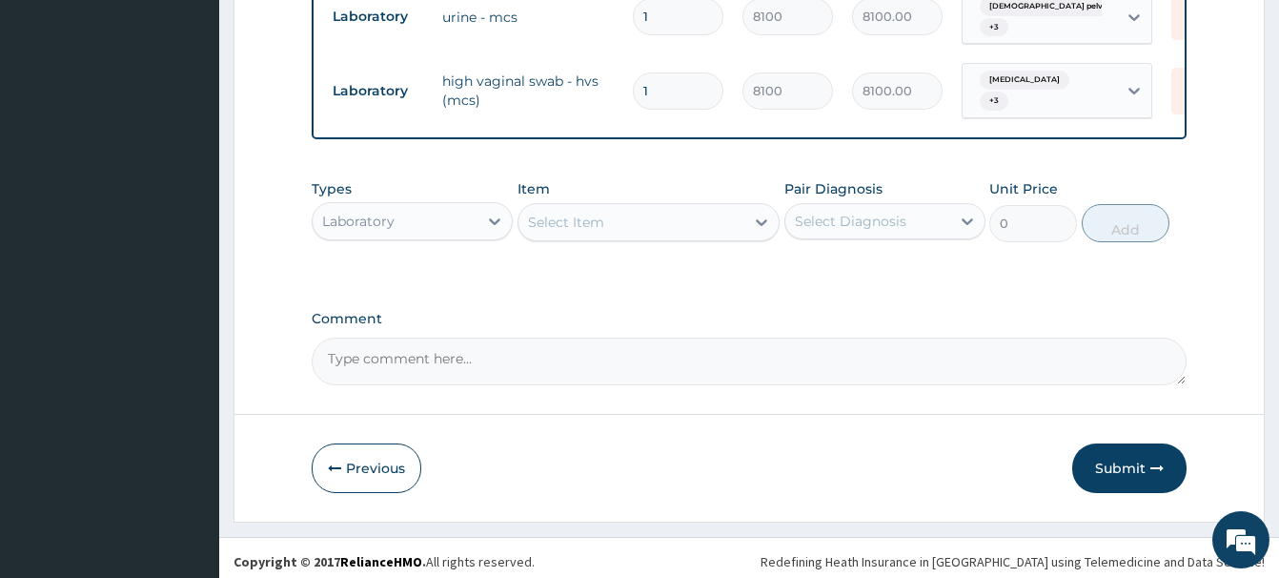
click at [559, 213] on div "Select Item" at bounding box center [566, 222] width 76 height 19
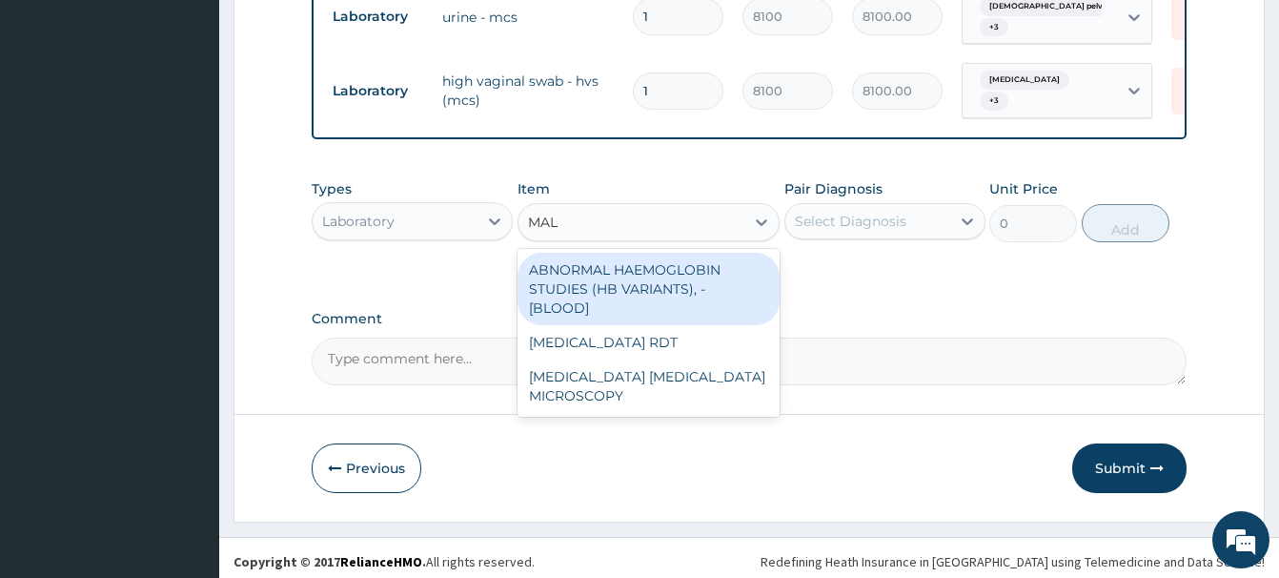
type input "MALA"
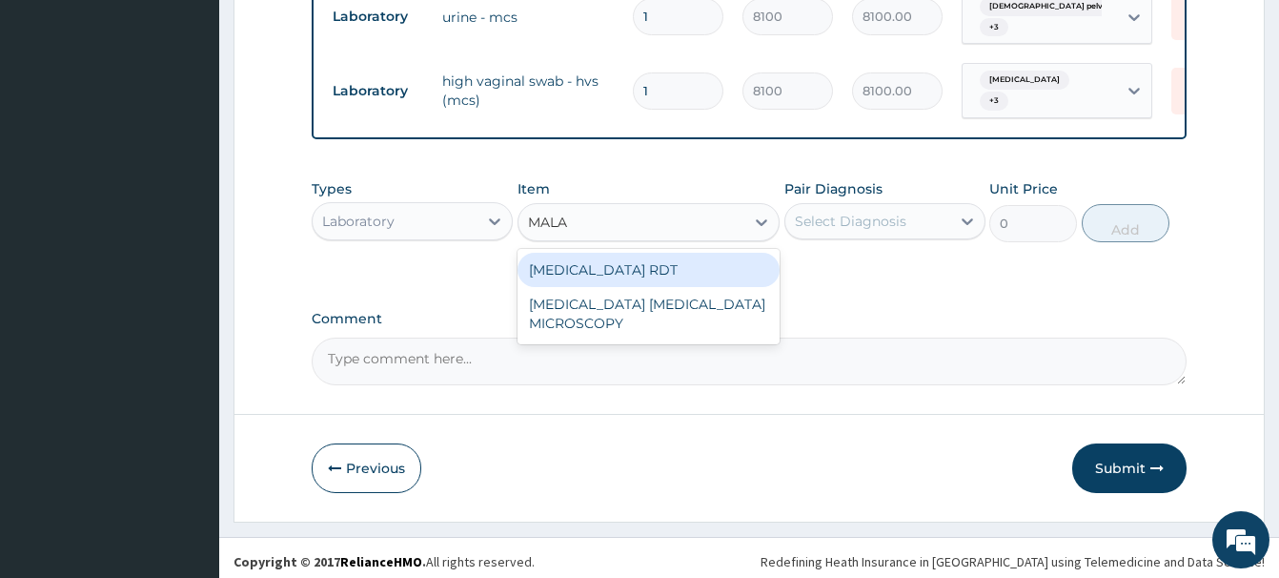
click at [603, 255] on div "[MEDICAL_DATA] RDT" at bounding box center [649, 270] width 262 height 34
type input "2700"
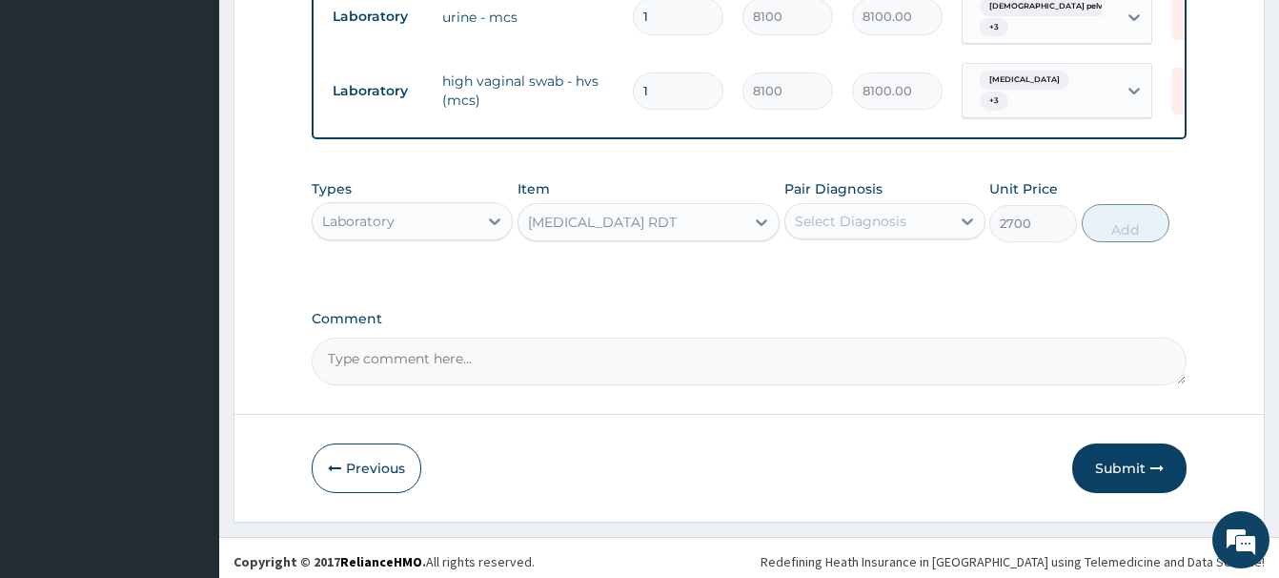
click at [836, 214] on div "Select Diagnosis" at bounding box center [851, 221] width 112 height 19
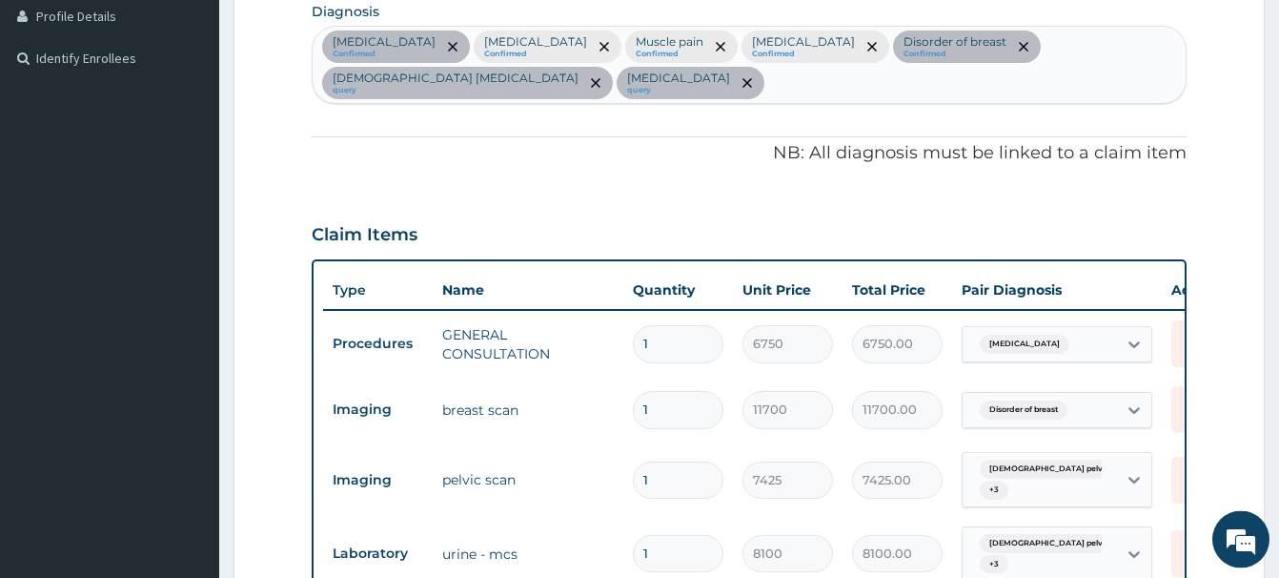
scroll to position [439, 0]
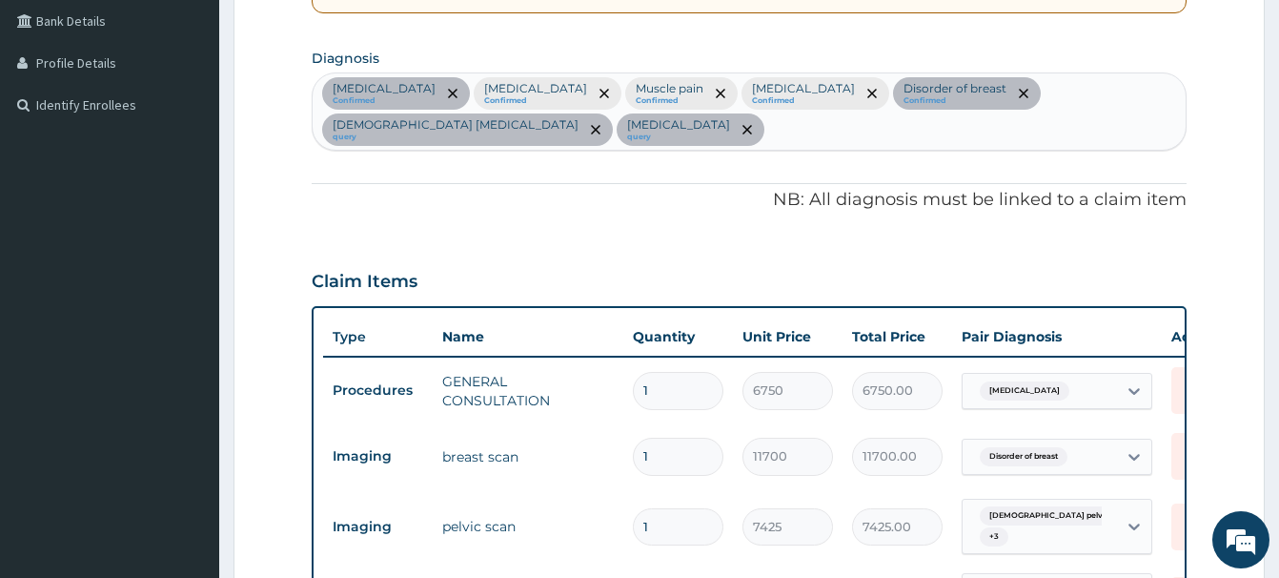
click at [816, 141] on div "Leiomyoma Confirmed Excessive and frequent menstruation Confirmed Muscle pain C…" at bounding box center [749, 111] width 873 height 76
type input "MALA"
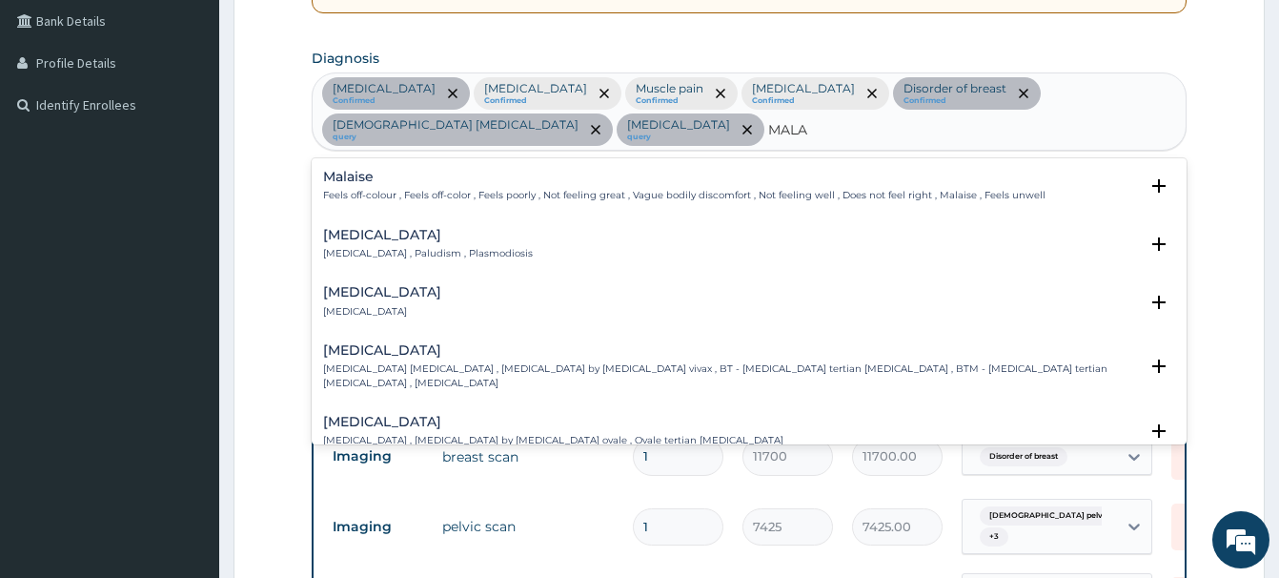
click at [355, 235] on h4 "[MEDICAL_DATA]" at bounding box center [428, 235] width 210 height 14
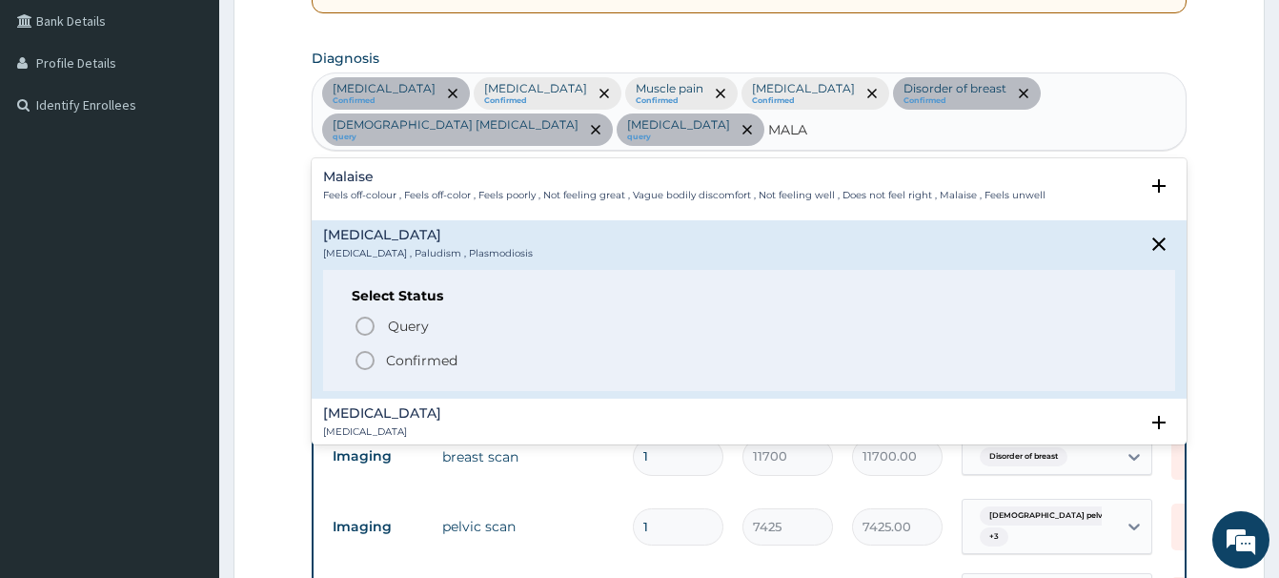
click at [364, 356] on icon "status option filled" at bounding box center [365, 360] width 23 height 23
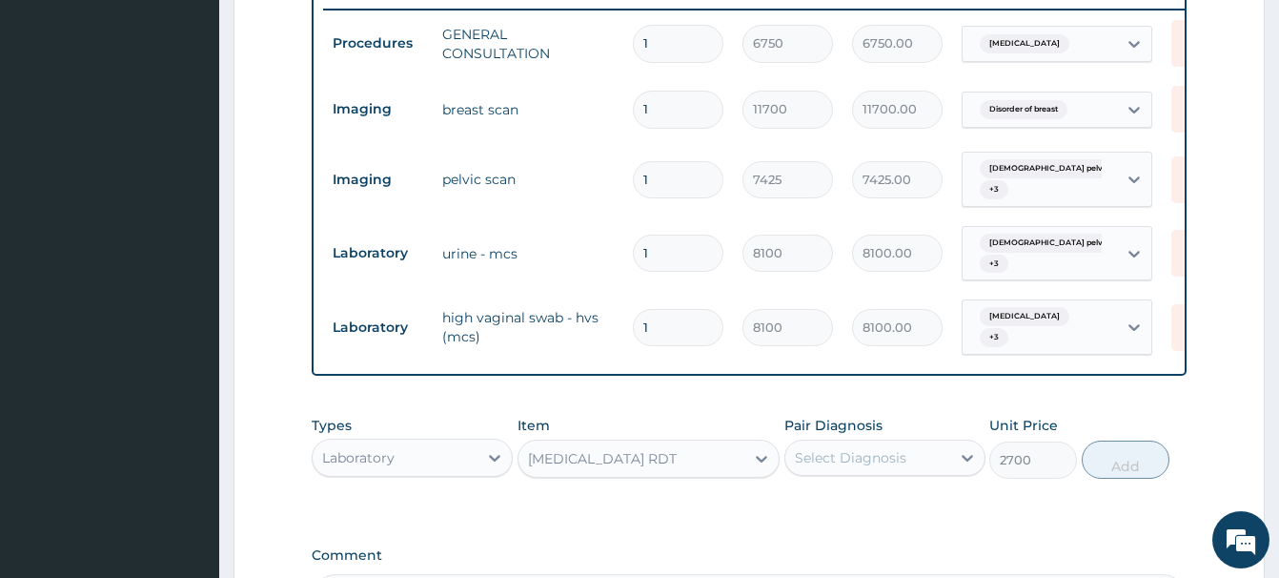
scroll to position [925, 0]
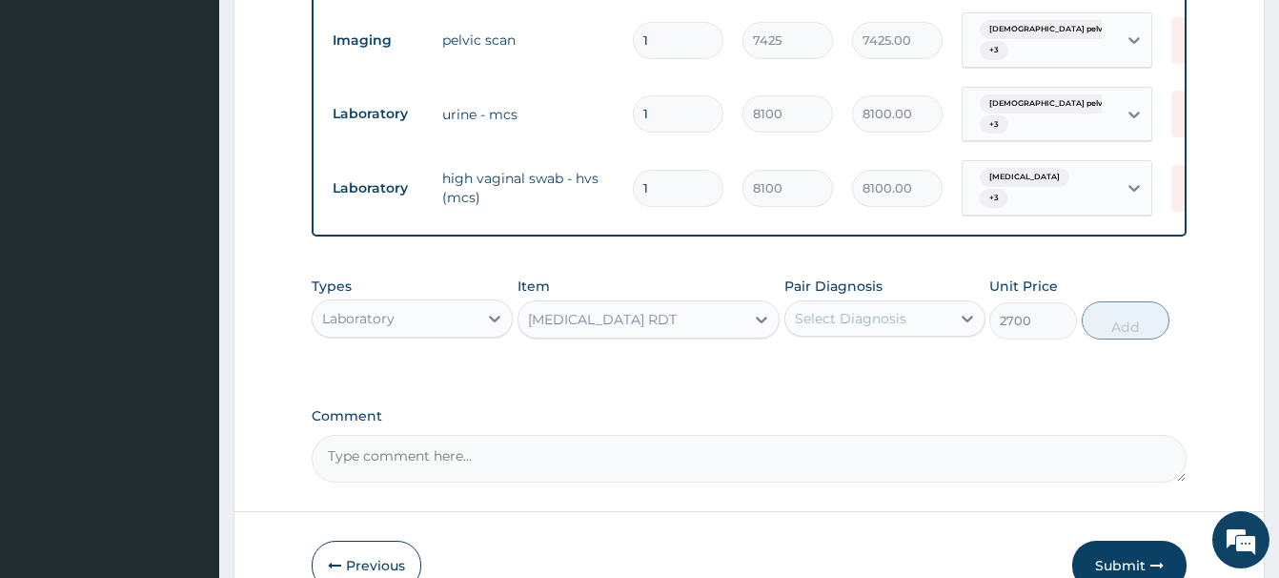
click at [838, 303] on div "Select Diagnosis" at bounding box center [868, 318] width 165 height 31
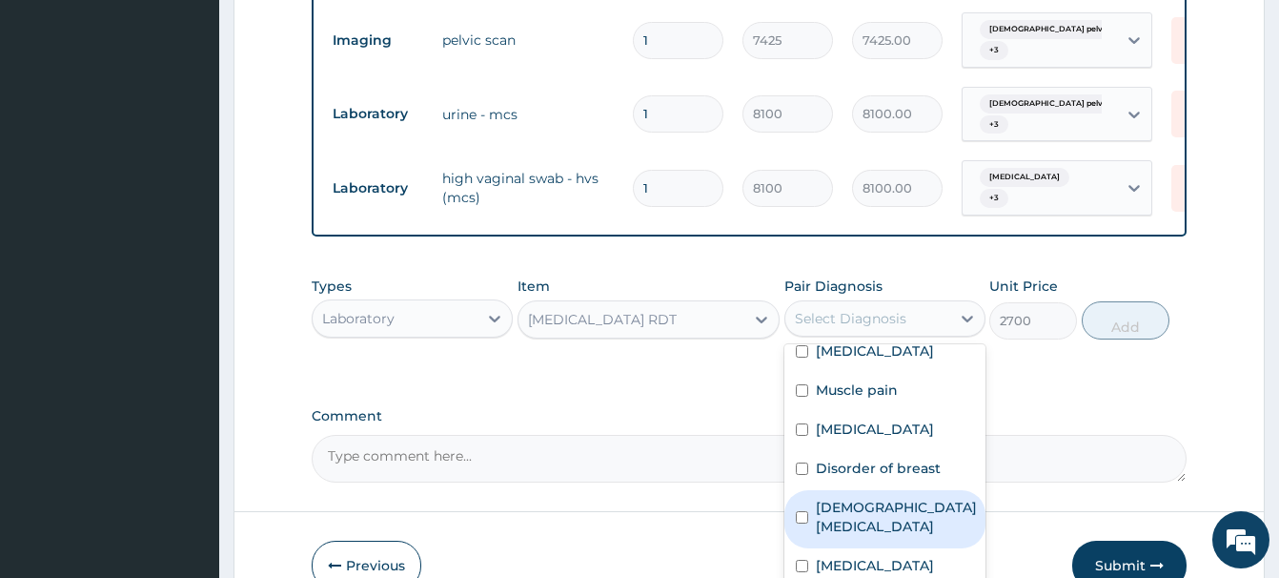
scroll to position [1022, 0]
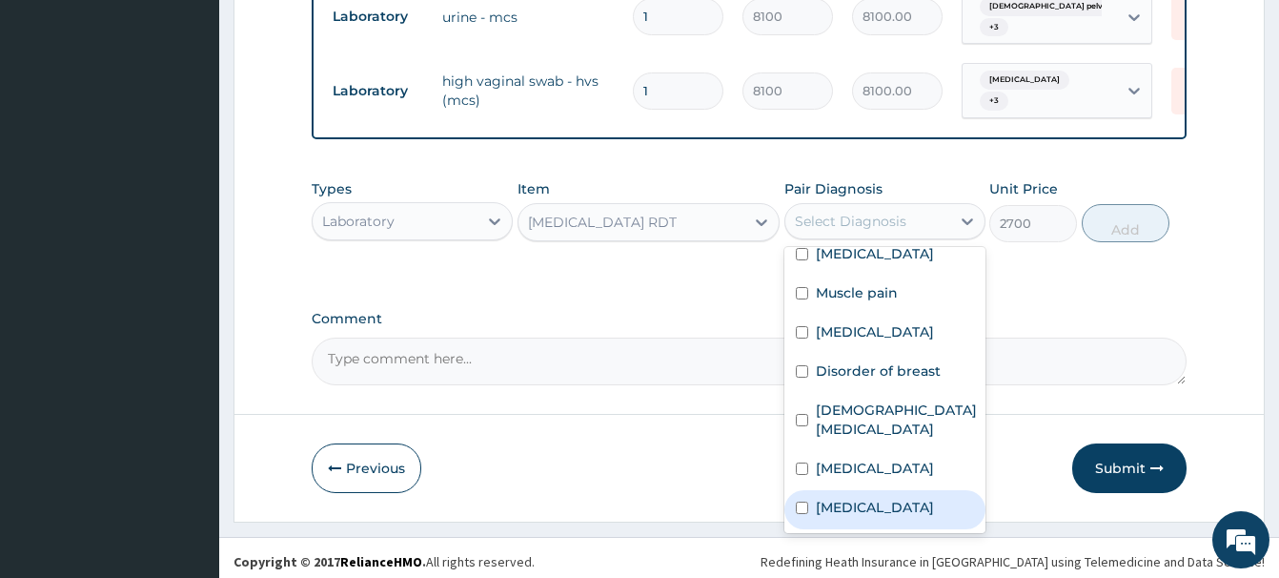
click at [832, 505] on label "[MEDICAL_DATA]" at bounding box center [875, 507] width 118 height 19
checkbox input "true"
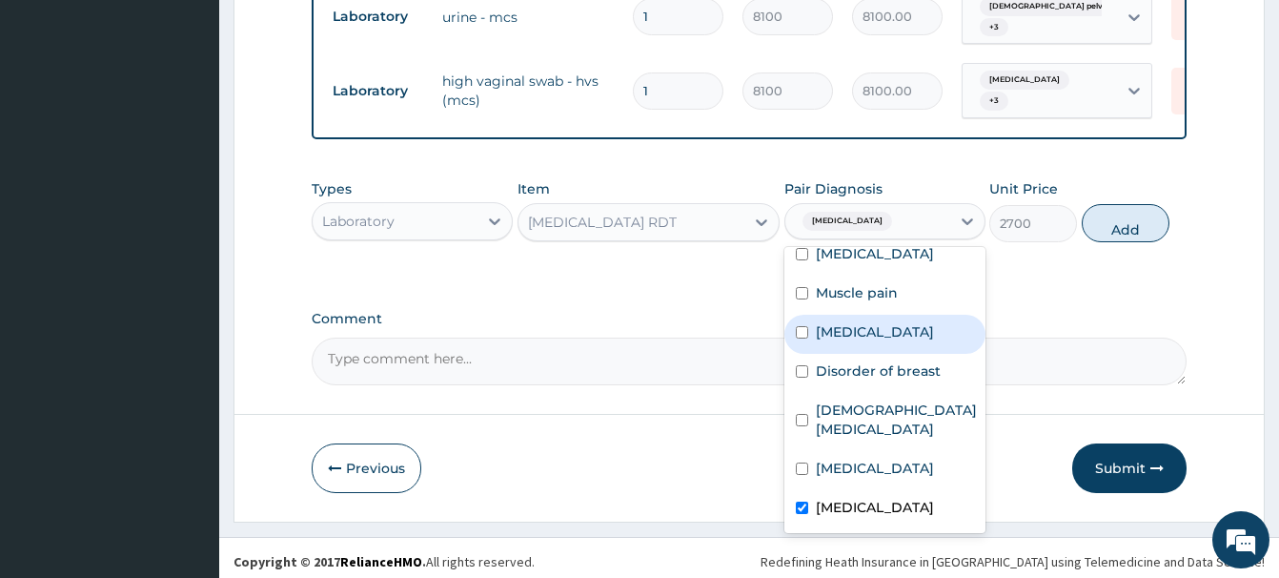
drag, startPoint x: 1113, startPoint y: 209, endPoint x: 1135, endPoint y: 254, distance: 49.9
click at [1113, 208] on button "Add" at bounding box center [1126, 223] width 88 height 38
type input "0"
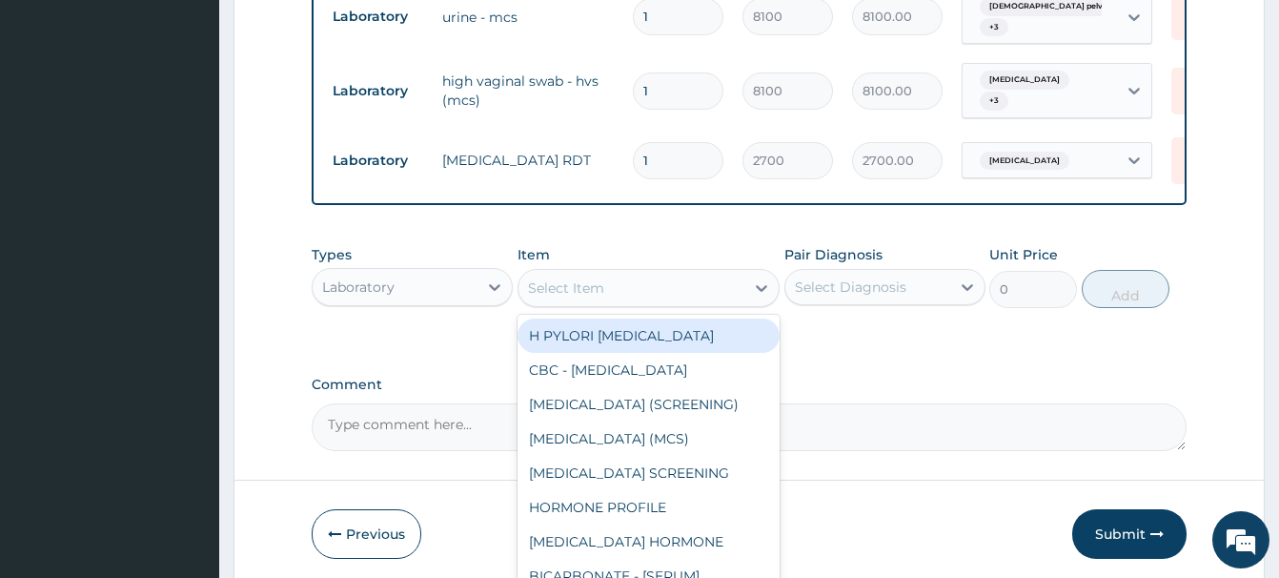
click at [547, 273] on div "Select Item" at bounding box center [632, 288] width 226 height 31
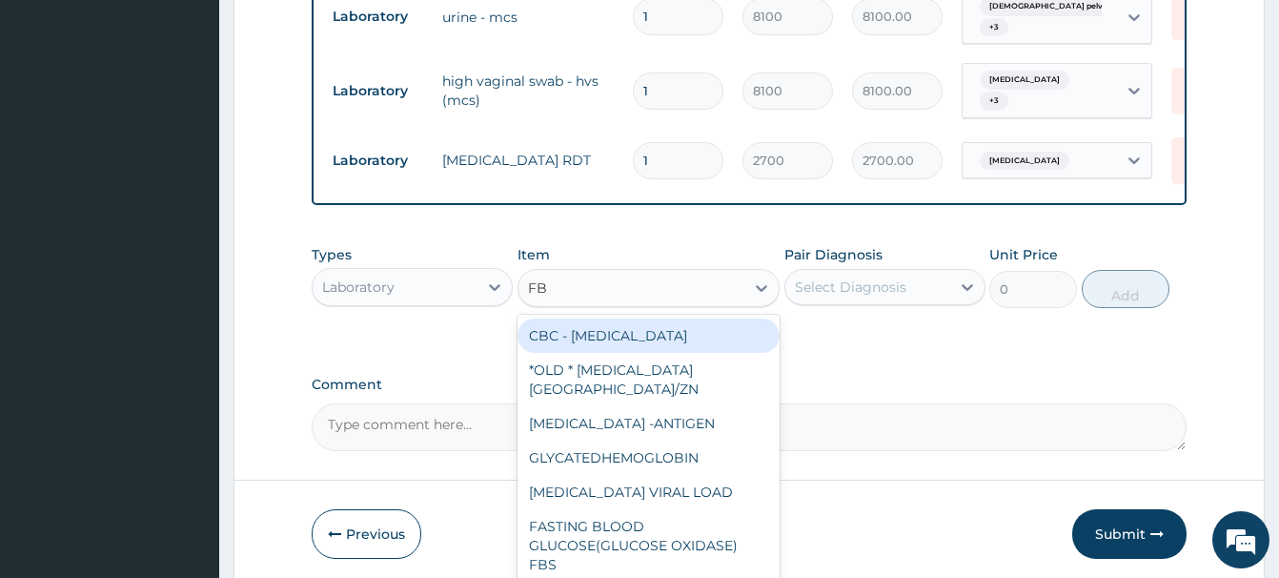
type input "FBC"
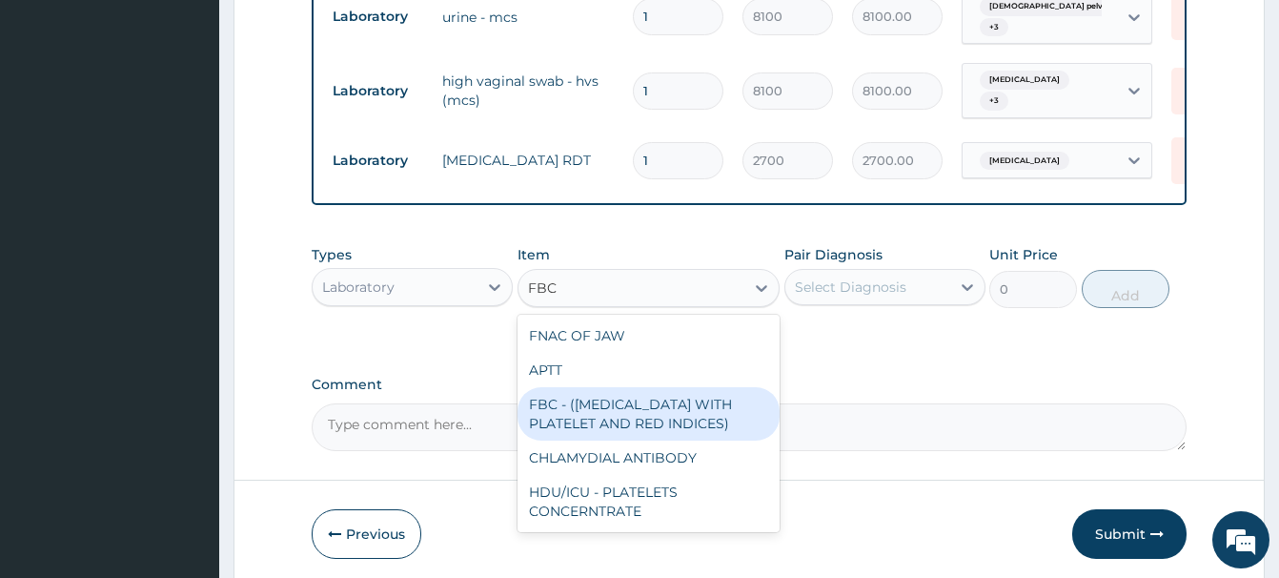
click at [602, 412] on div "FBC - ([MEDICAL_DATA] WITH PLATELET AND RED INDICES)" at bounding box center [649, 413] width 262 height 53
type input "5400"
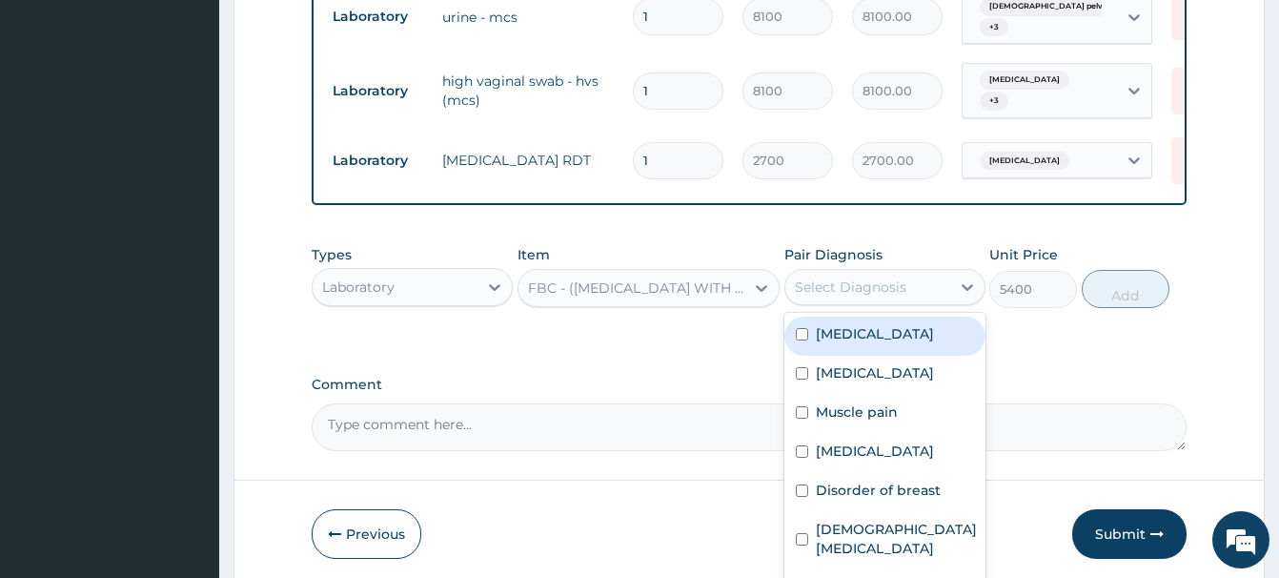
click at [892, 277] on div "Select Diagnosis" at bounding box center [851, 286] width 112 height 19
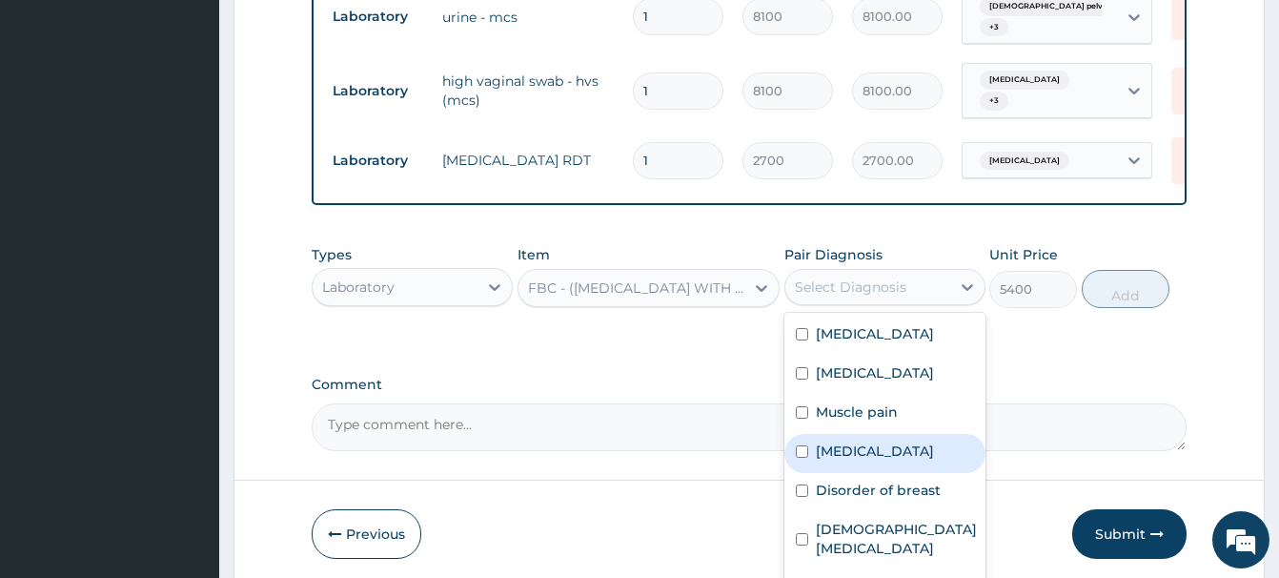
click at [868, 460] on label "Bacteremia" at bounding box center [875, 450] width 118 height 19
checkbox input "true"
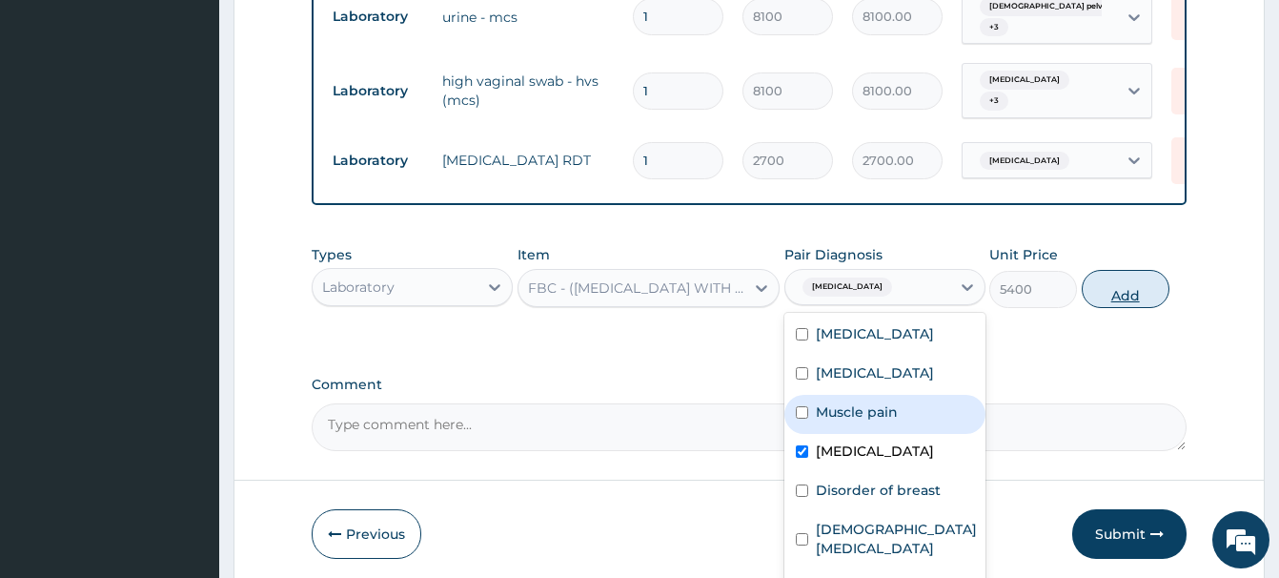
click at [1129, 285] on button "Add" at bounding box center [1126, 289] width 88 height 38
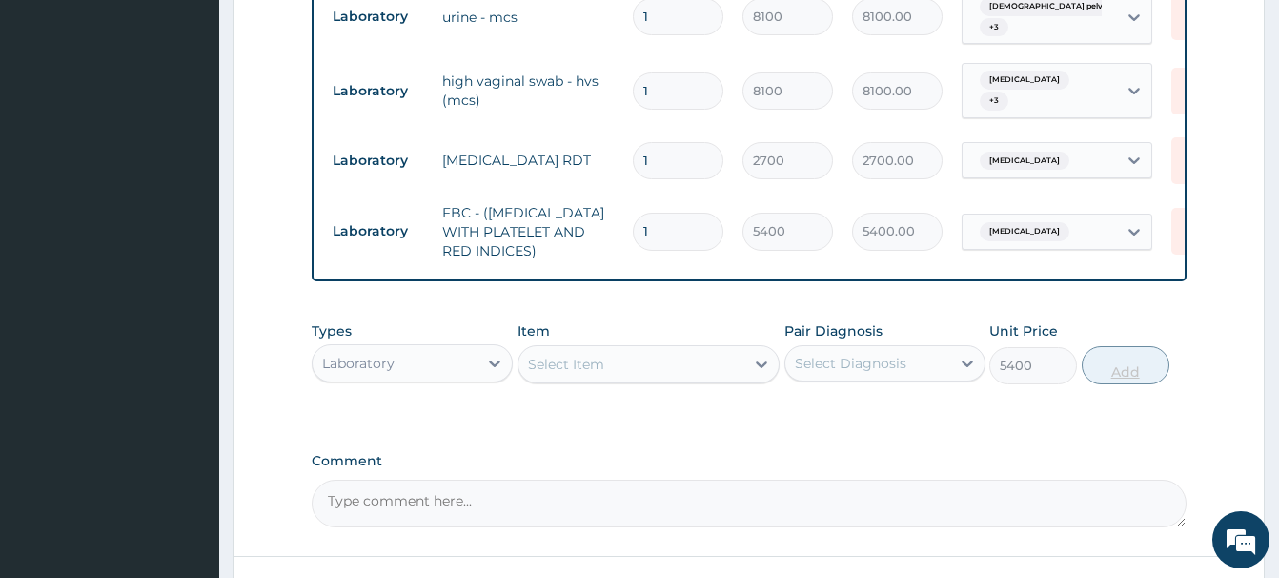
type input "0"
click at [561, 363] on div "Select Item" at bounding box center [566, 364] width 76 height 19
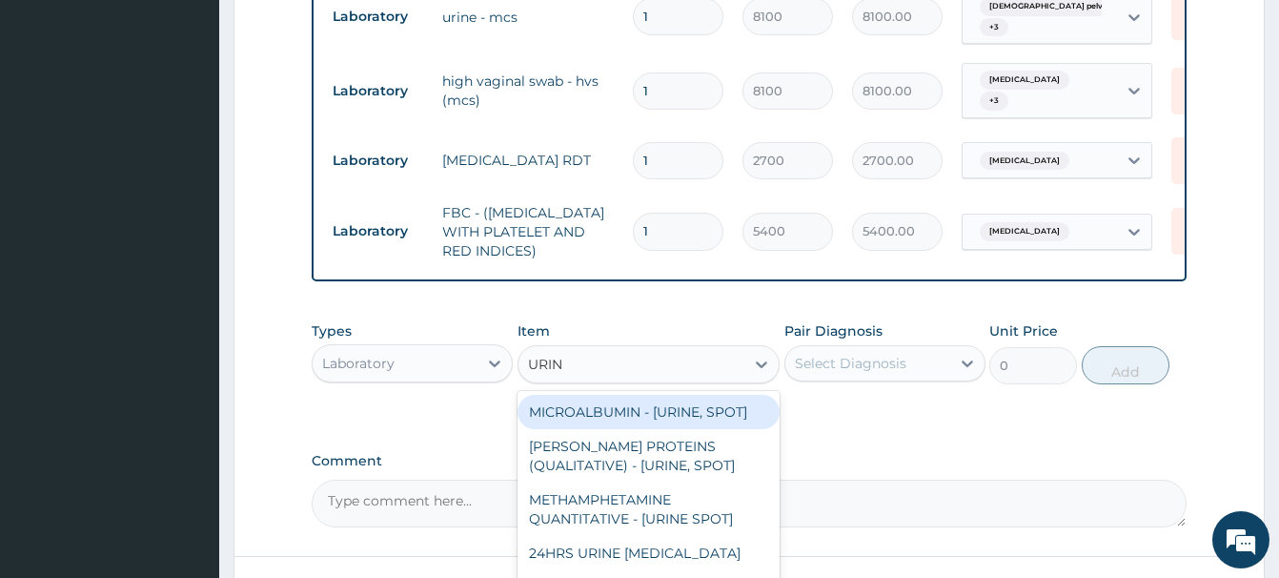
type input "URINA"
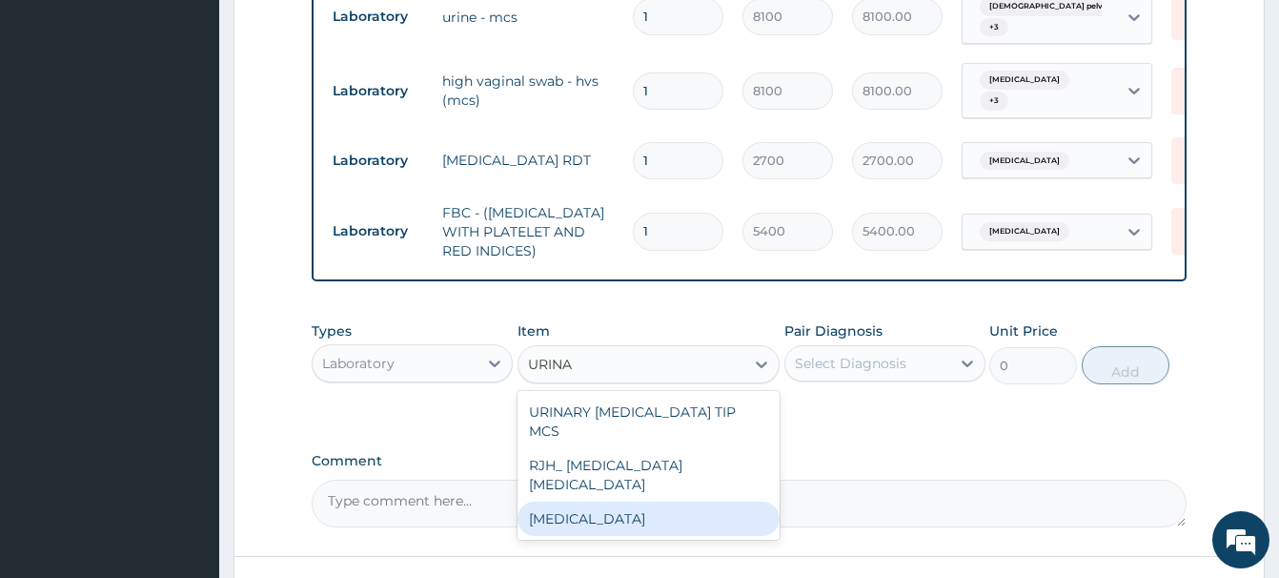
click at [605, 501] on div "[MEDICAL_DATA]" at bounding box center [649, 518] width 262 height 34
type input "2700"
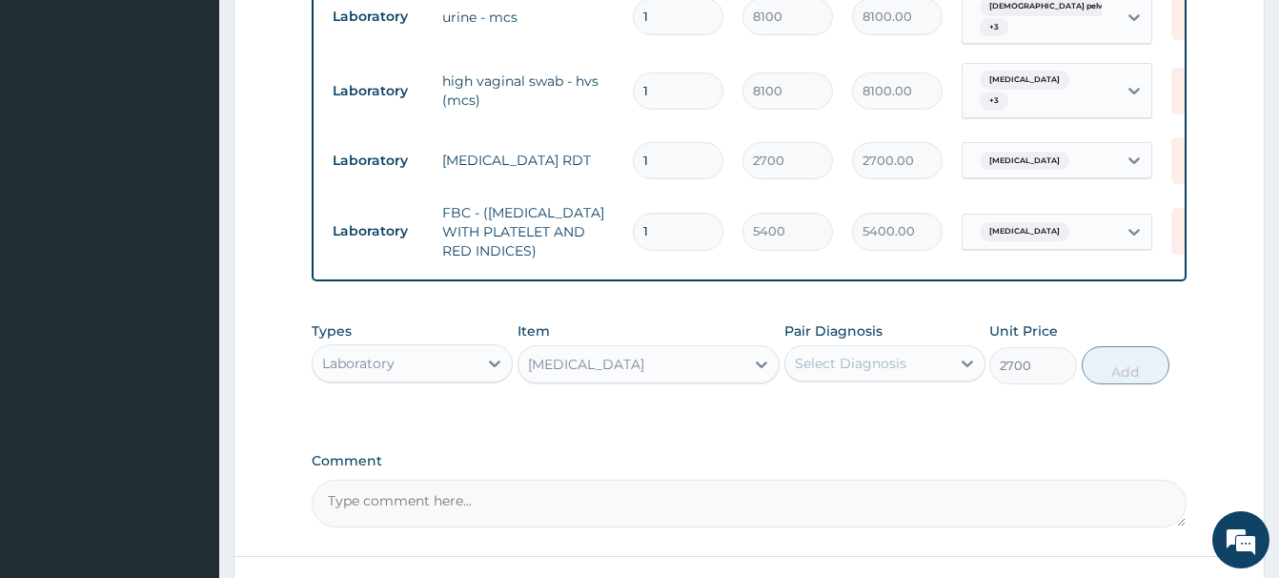
click at [857, 354] on div "Select Diagnosis" at bounding box center [851, 363] width 112 height 19
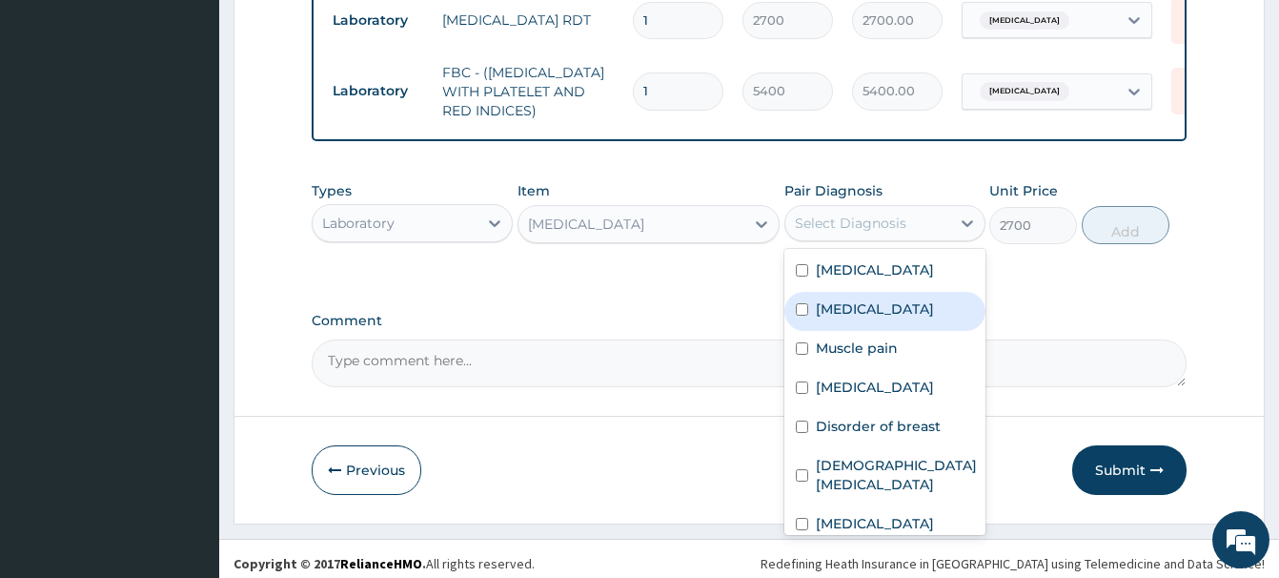
scroll to position [1164, 0]
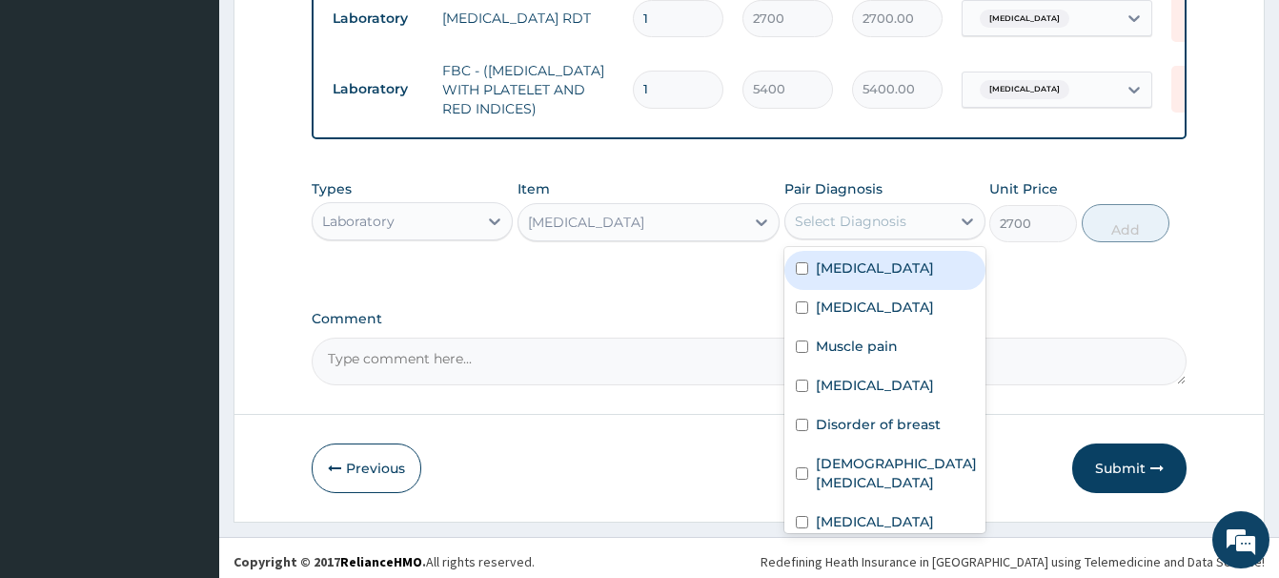
click at [858, 251] on div "Leiomyoma" at bounding box center [885, 270] width 201 height 39
checkbox input "true"
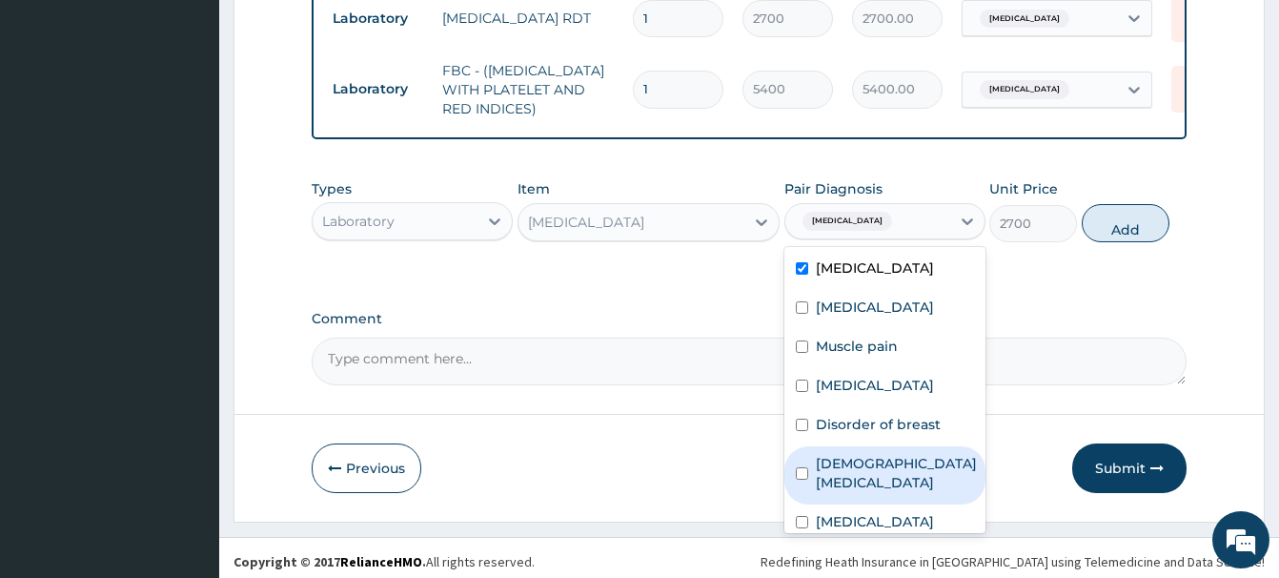
click at [888, 482] on label "Female pelvic inflammatory disease" at bounding box center [896, 473] width 161 height 38
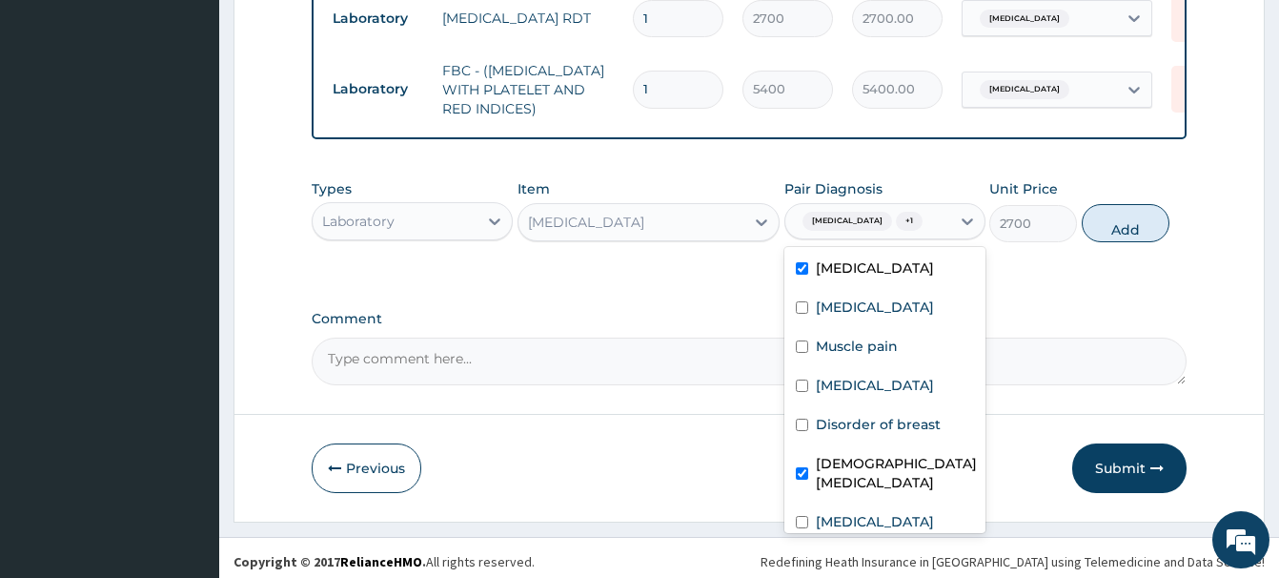
checkbox input "true"
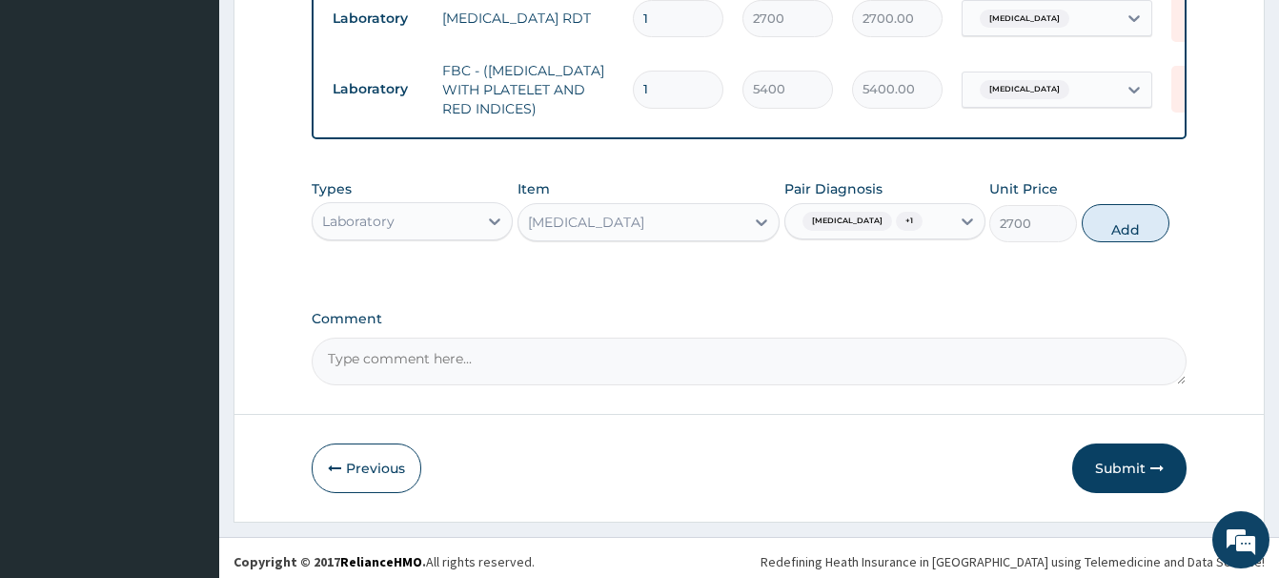
drag, startPoint x: 1126, startPoint y: 219, endPoint x: 1087, endPoint y: 240, distance: 44.4
click at [1126, 220] on button "Add" at bounding box center [1126, 223] width 88 height 38
type input "0"
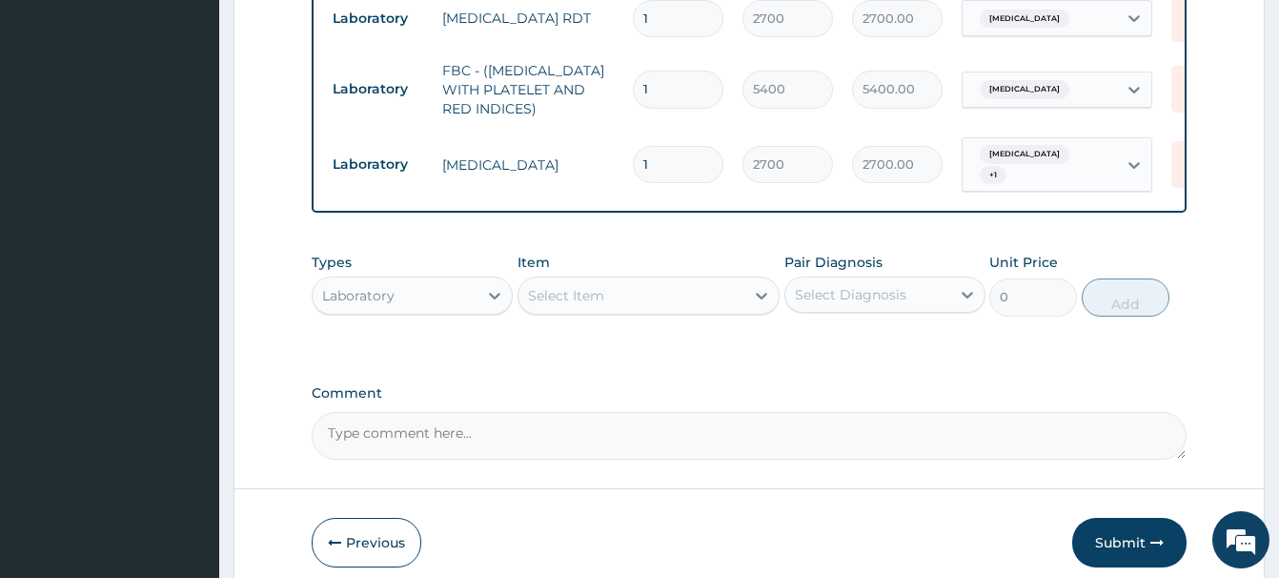
click at [584, 294] on div "Select Item" at bounding box center [649, 295] width 262 height 38
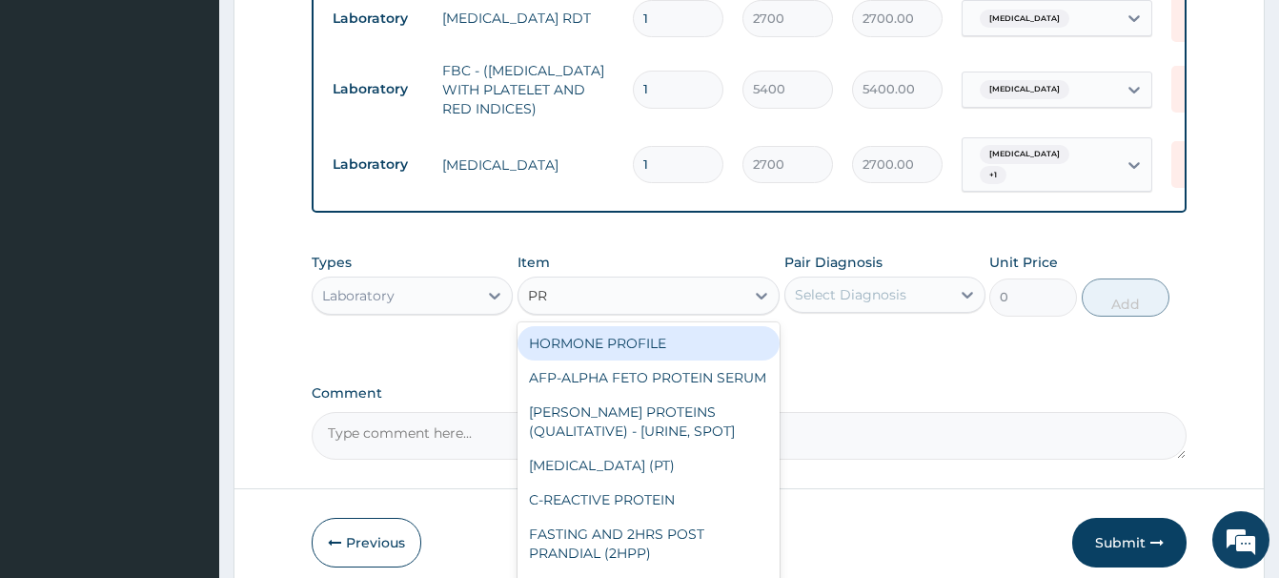
type input "PRE"
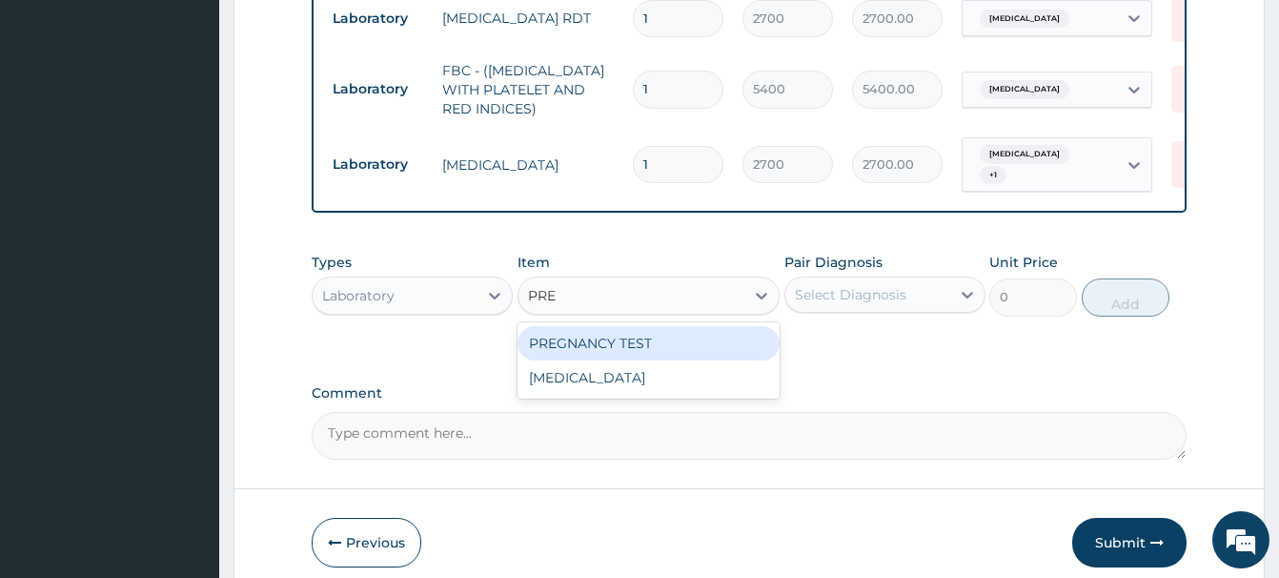
click at [619, 331] on div "PREGNANCY TEST" at bounding box center [649, 343] width 262 height 34
type input "2700"
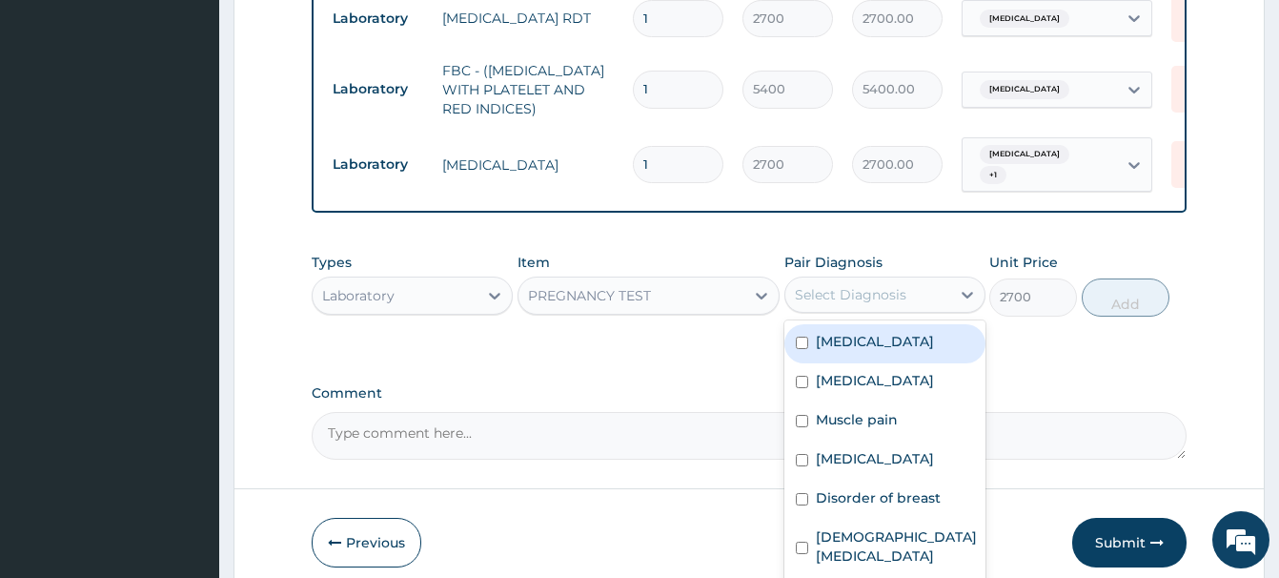
click at [855, 285] on div "Select Diagnosis" at bounding box center [851, 294] width 112 height 19
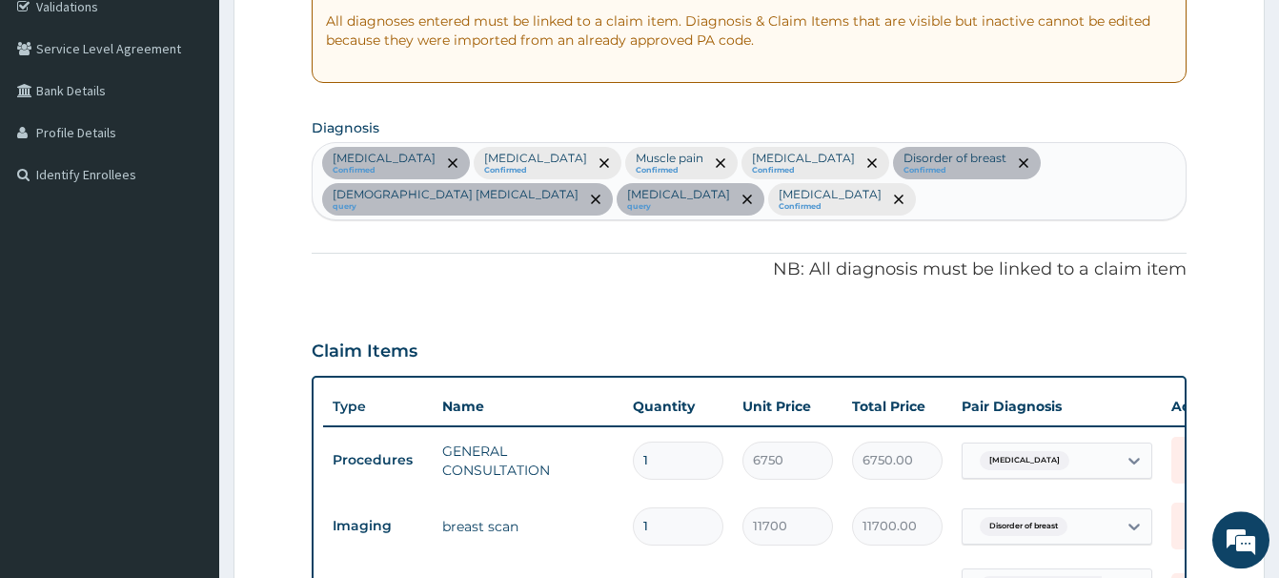
scroll to position [289, 0]
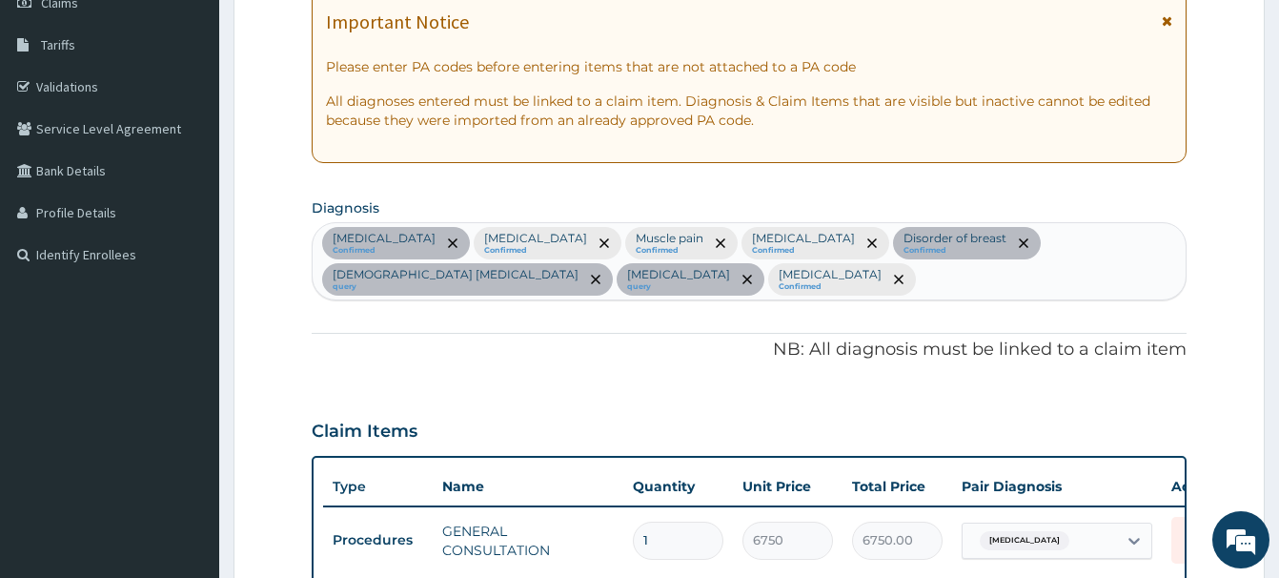
click at [909, 289] on div "Leiomyoma Confirmed Excessive and frequent menstruation Confirmed Muscle pain C…" at bounding box center [749, 261] width 873 height 76
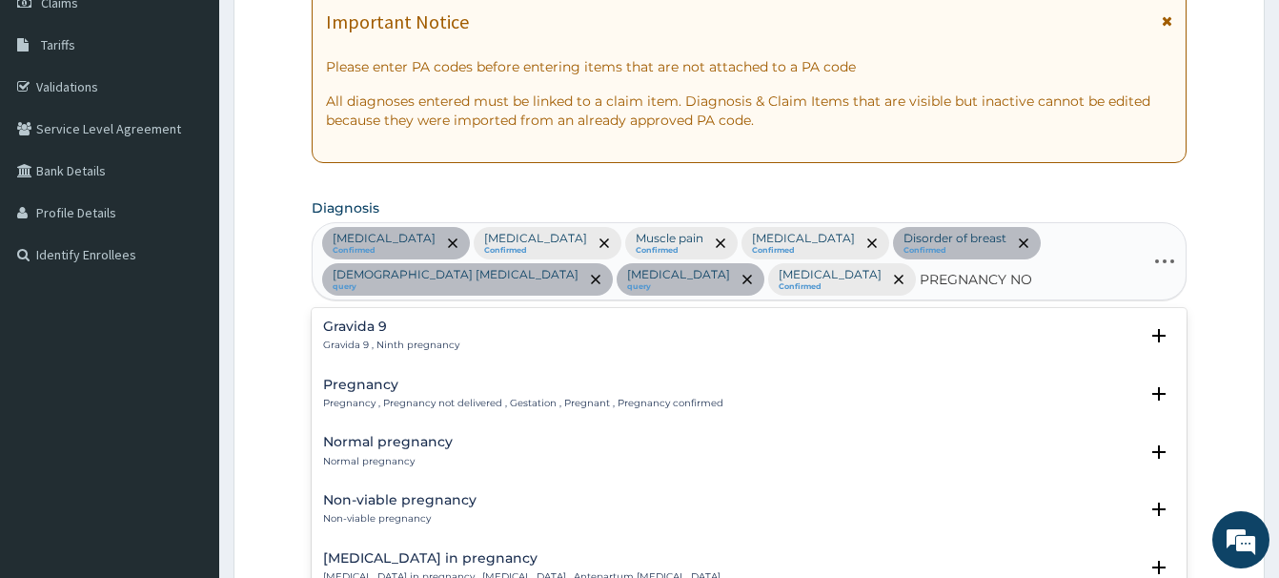
type input "PREGNANCY NOT"
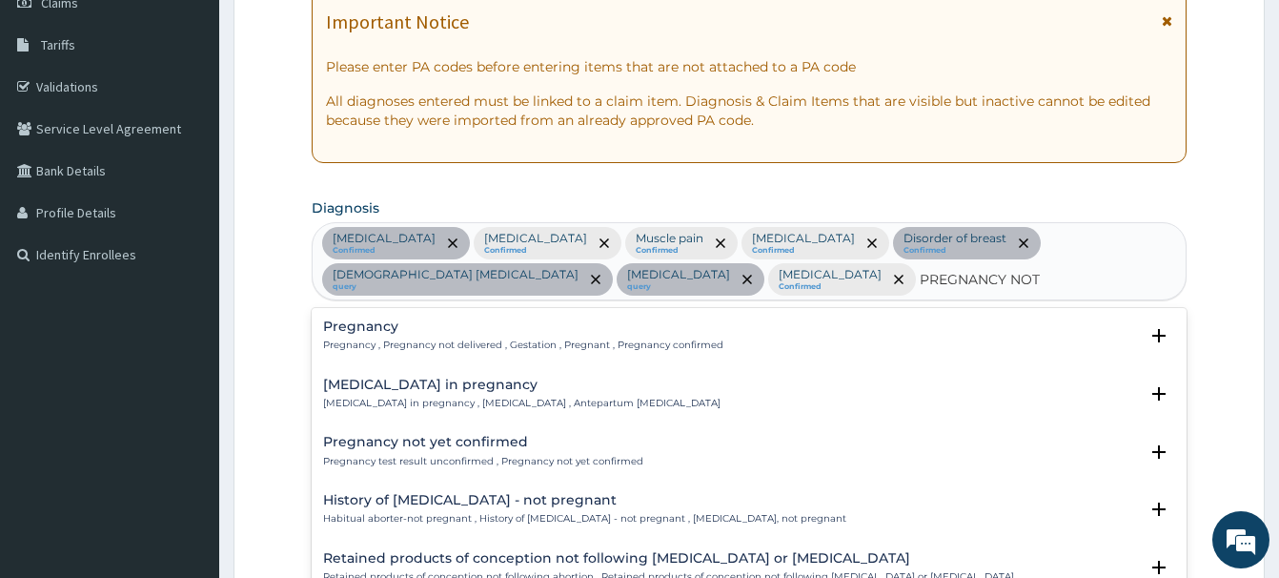
click at [428, 451] on div "Pregnancy not yet confirmed Pregnancy test result unconfirmed , Pregnancy not y…" at bounding box center [483, 451] width 320 height 33
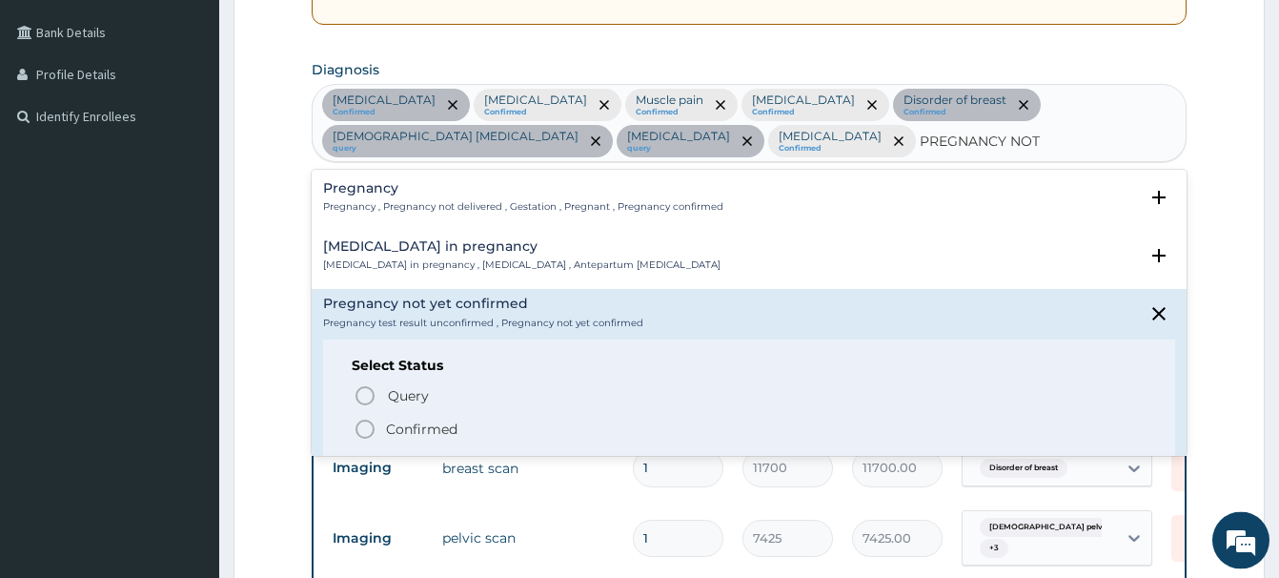
scroll to position [483, 0]
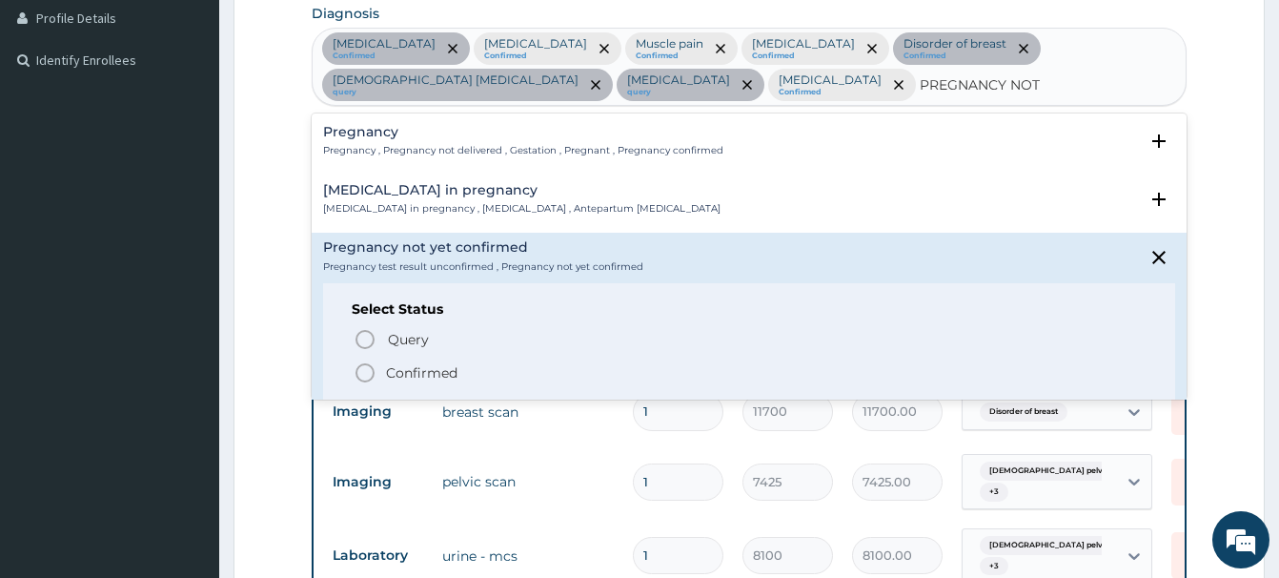
click at [372, 378] on circle "status option filled" at bounding box center [365, 372] width 17 height 17
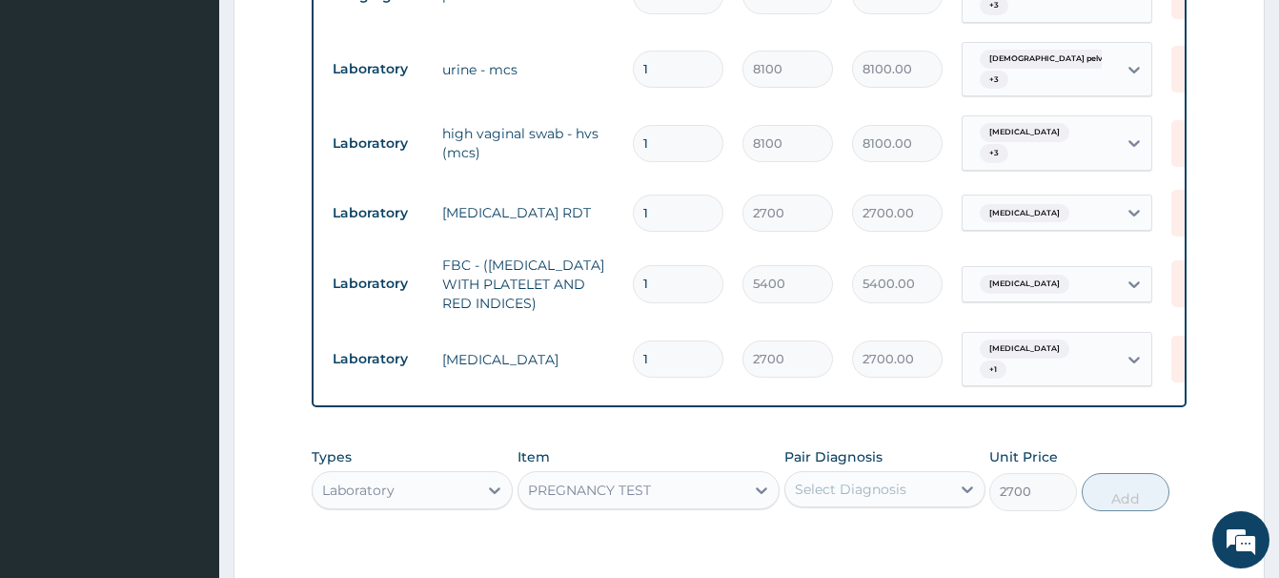
scroll to position [1164, 0]
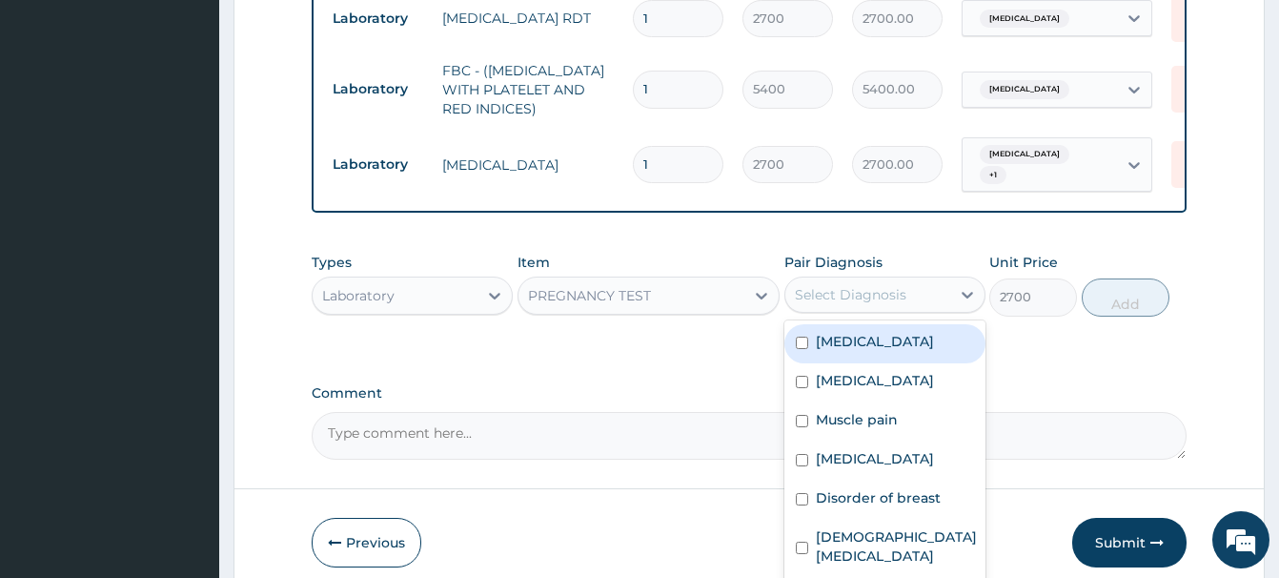
click at [889, 285] on div "Select Diagnosis" at bounding box center [851, 294] width 112 height 19
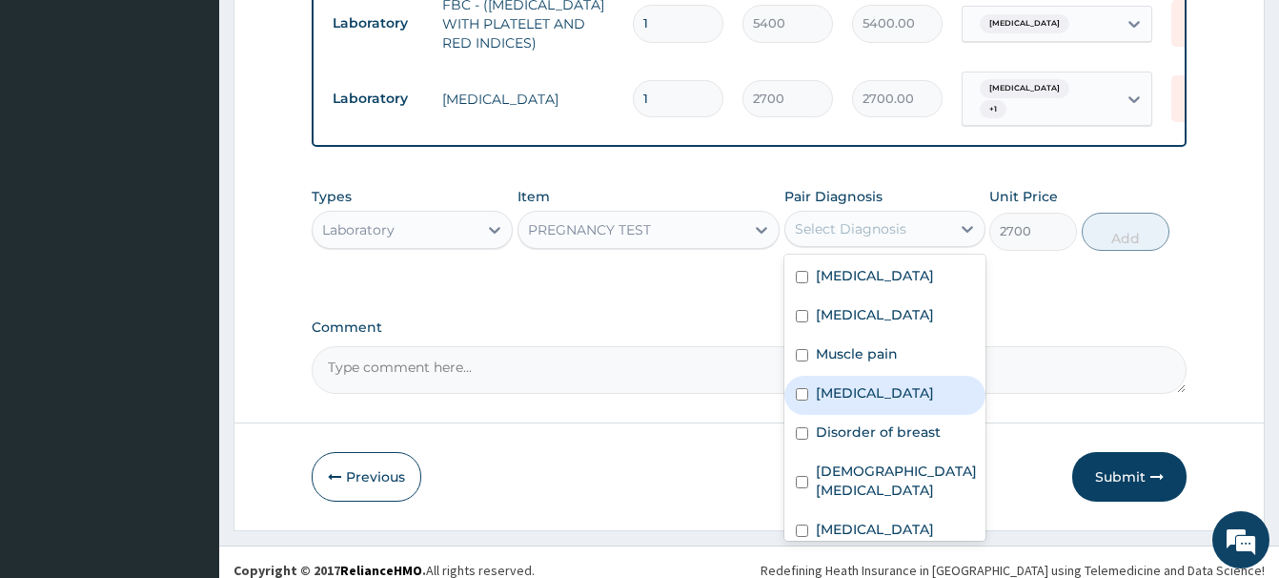
scroll to position [150, 0]
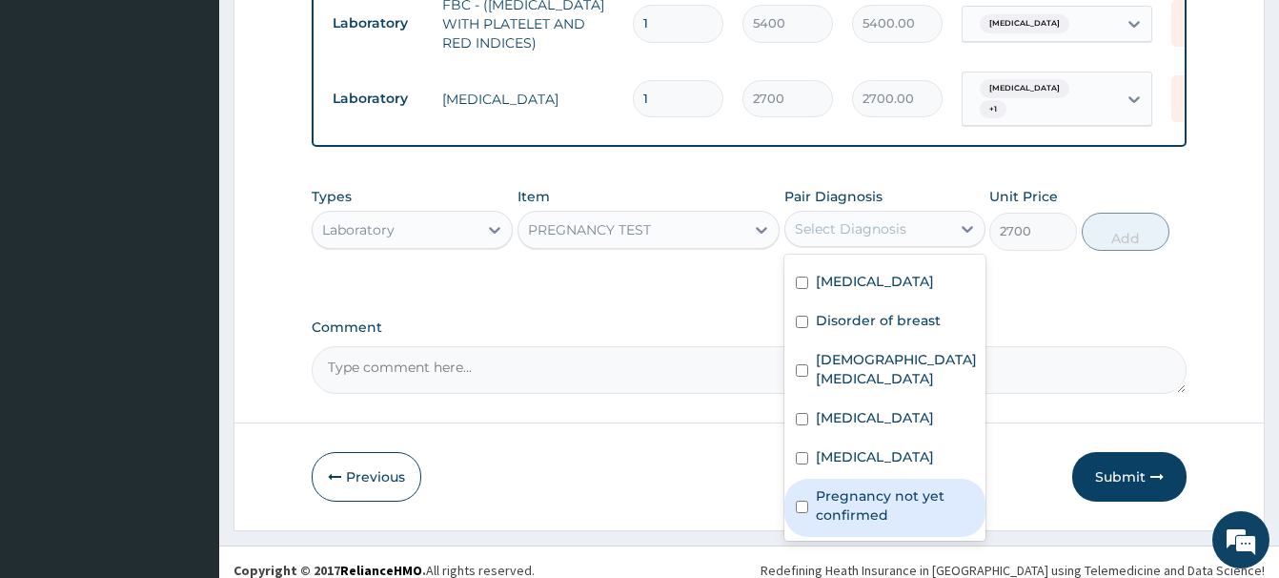
click at [866, 500] on label "Pregnancy not yet confirmed" at bounding box center [895, 505] width 158 height 38
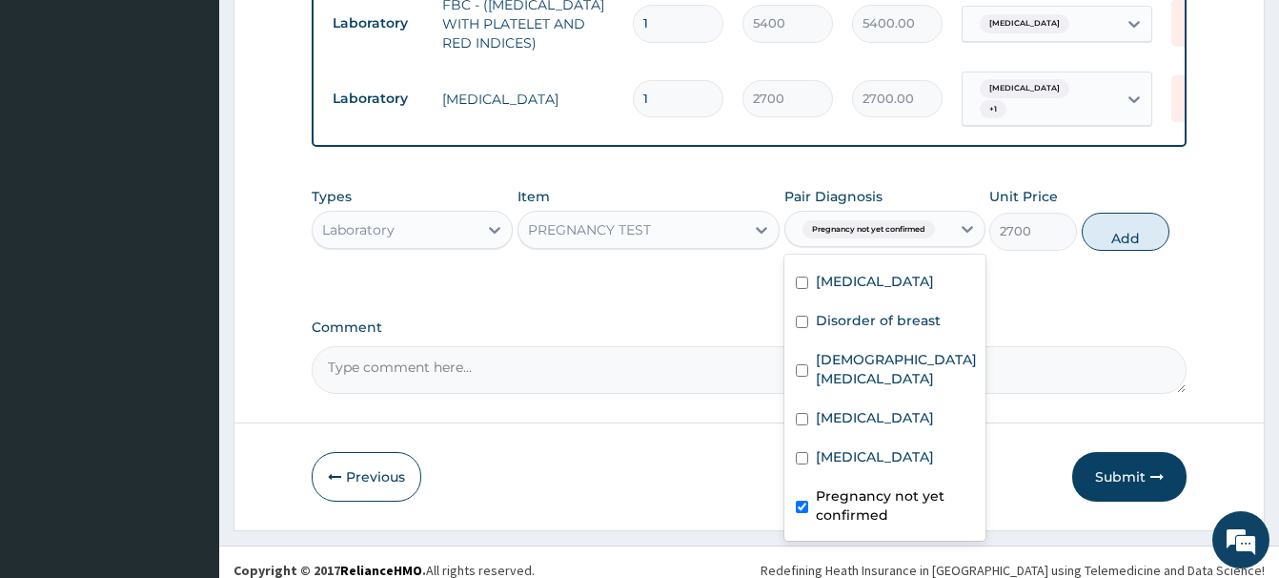
checkbox input "true"
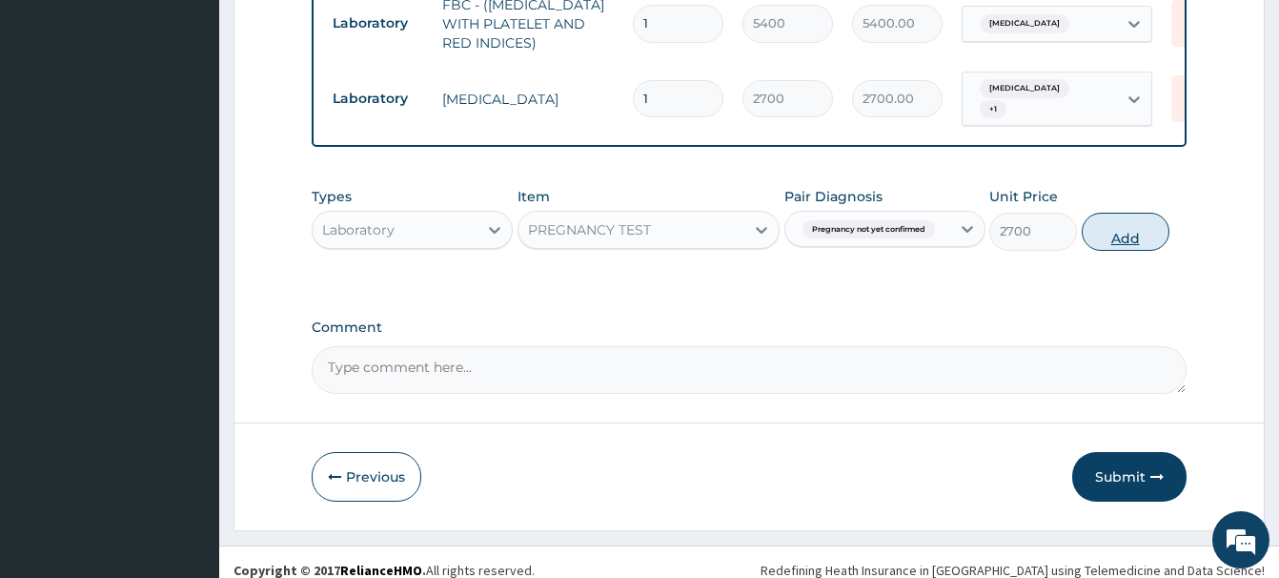
click at [1131, 216] on button "Add" at bounding box center [1126, 232] width 88 height 38
type input "0"
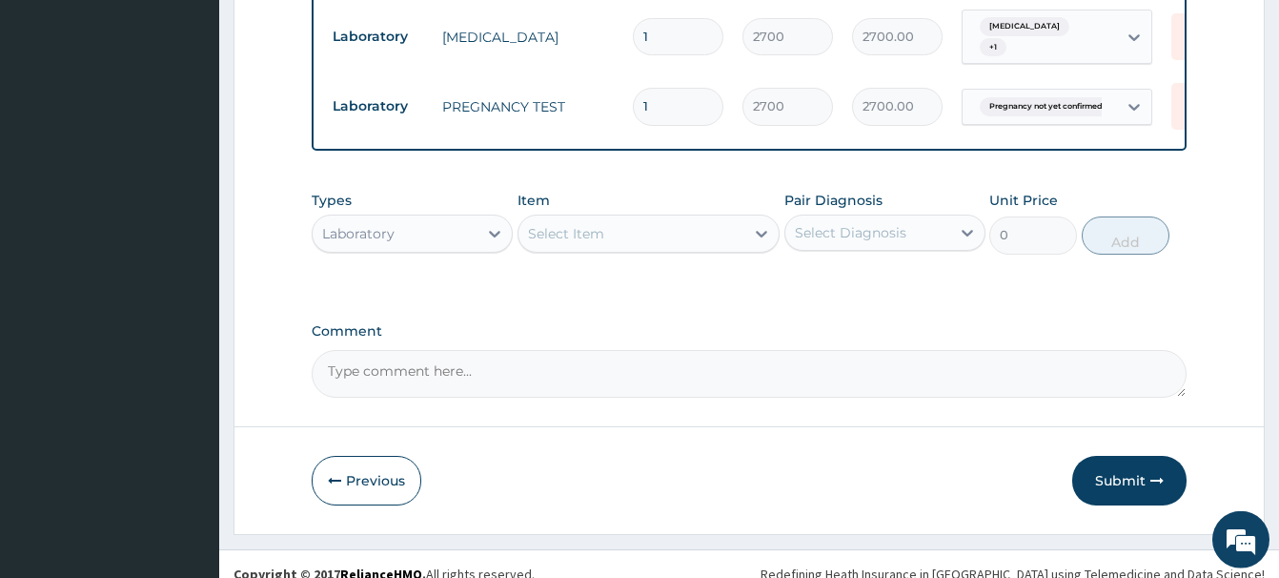
scroll to position [1296, 0]
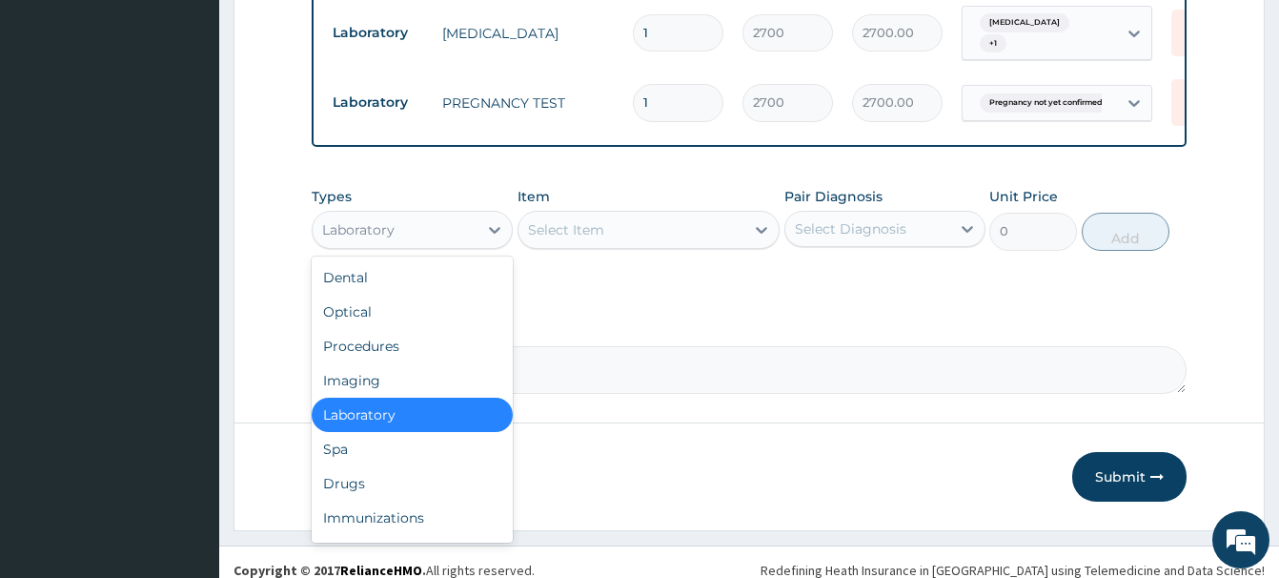
click at [353, 220] on div "Laboratory" at bounding box center [358, 229] width 72 height 19
click at [350, 470] on div "Drugs" at bounding box center [412, 483] width 201 height 34
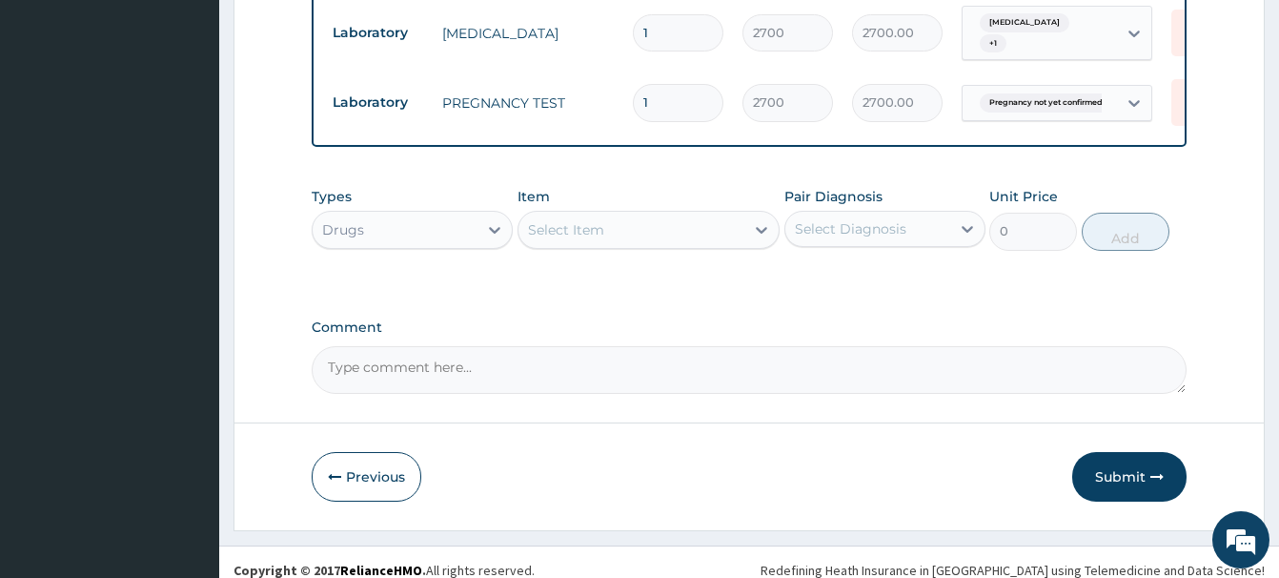
click at [577, 226] on div "Select Item" at bounding box center [632, 229] width 226 height 31
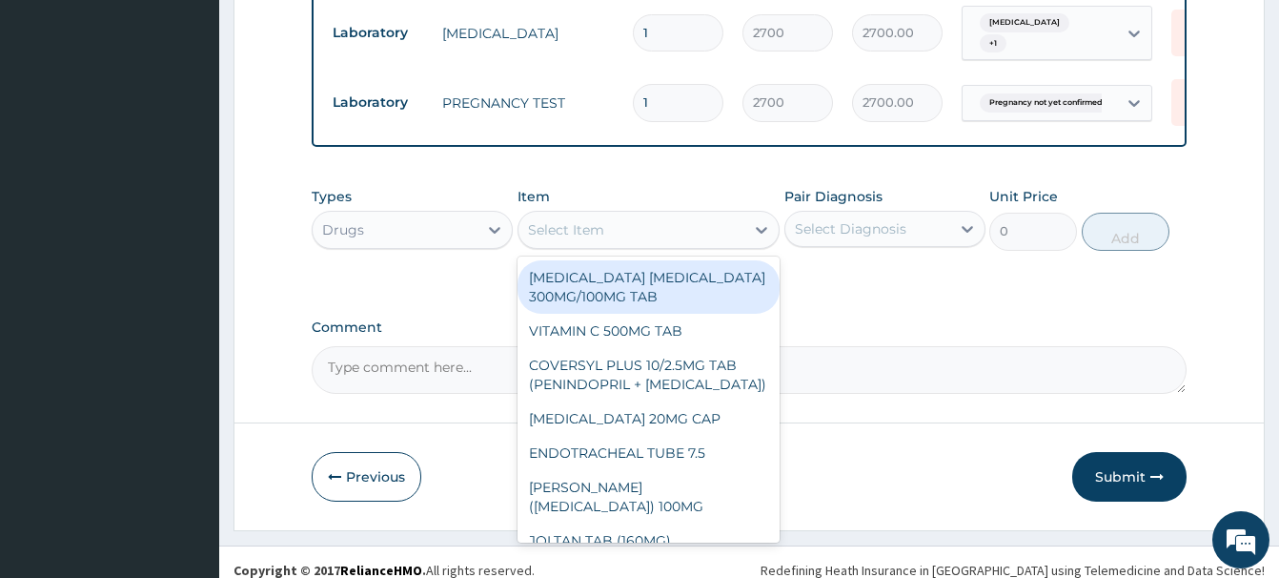
paste input "[MEDICAL_DATA] 400MG TAB"
type input "[MEDICAL_DATA] 400MG TAB"
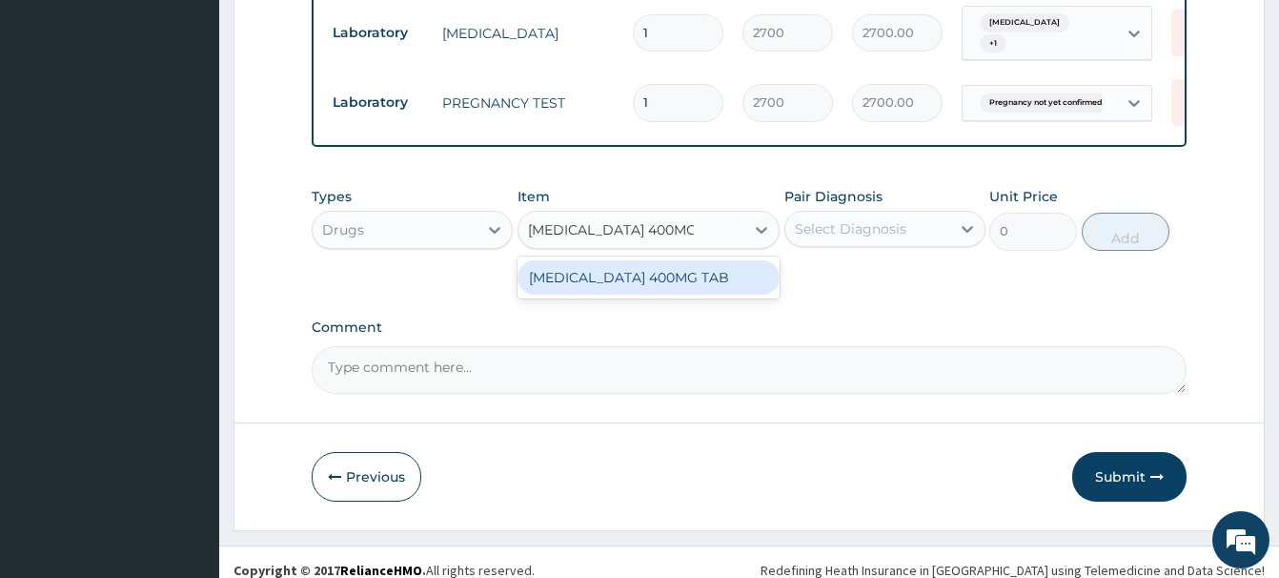
drag, startPoint x: 696, startPoint y: 271, endPoint x: 744, endPoint y: 251, distance: 51.7
click at [703, 269] on div "[MEDICAL_DATA] 400MG TAB" at bounding box center [649, 277] width 262 height 34
type input "318.5"
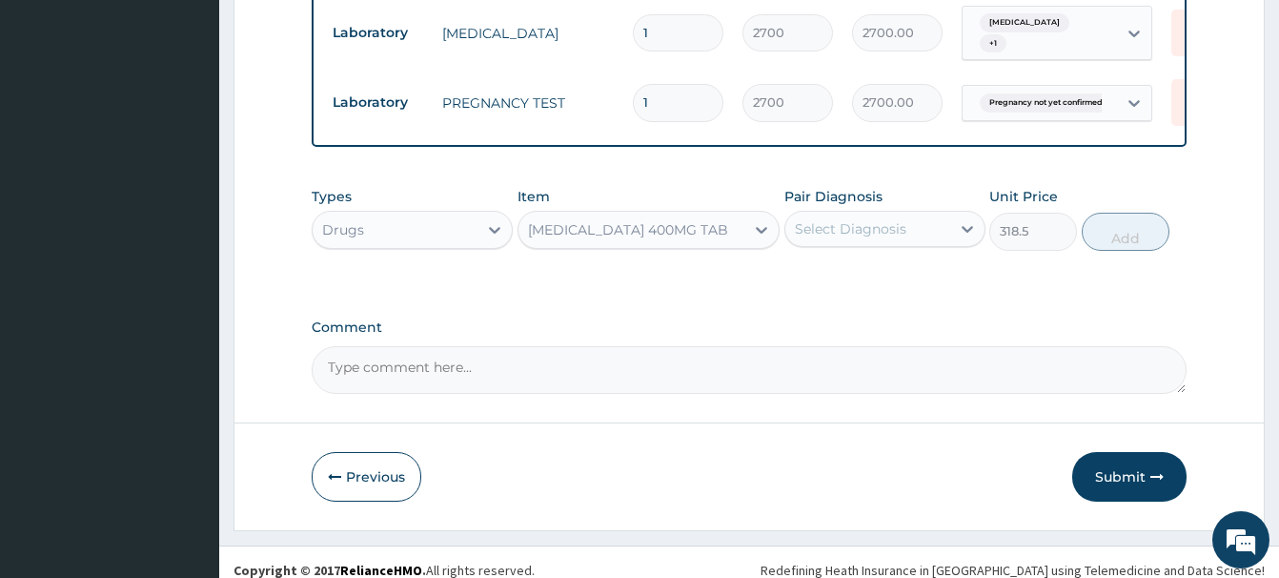
click at [822, 219] on div "Select Diagnosis" at bounding box center [851, 228] width 112 height 19
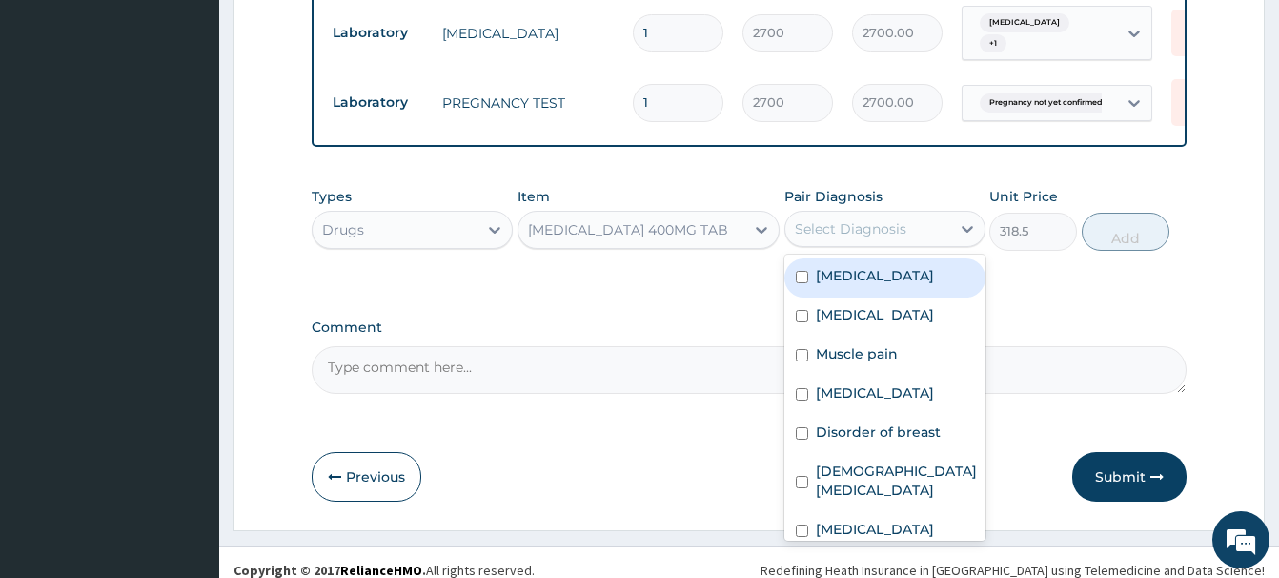
click at [875, 266] on label "Leiomyoma" at bounding box center [875, 275] width 118 height 19
checkbox input "true"
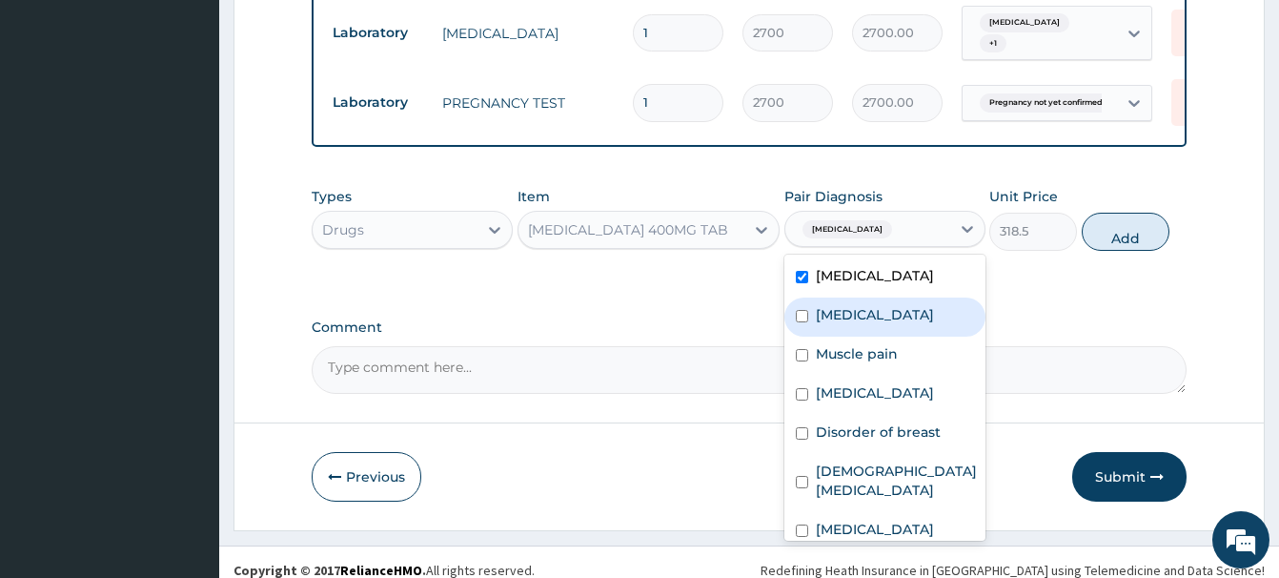
scroll to position [150, 0]
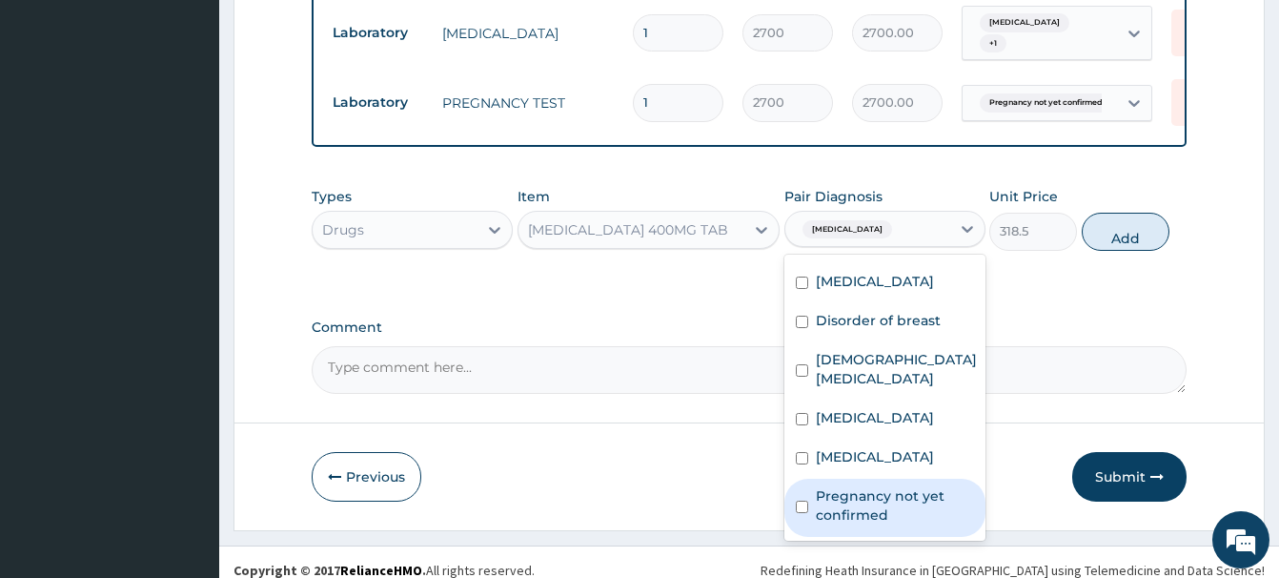
drag, startPoint x: 896, startPoint y: 490, endPoint x: 877, endPoint y: 485, distance: 19.7
click at [891, 490] on label "Pregnancy not yet confirmed" at bounding box center [895, 505] width 158 height 38
checkbox input "true"
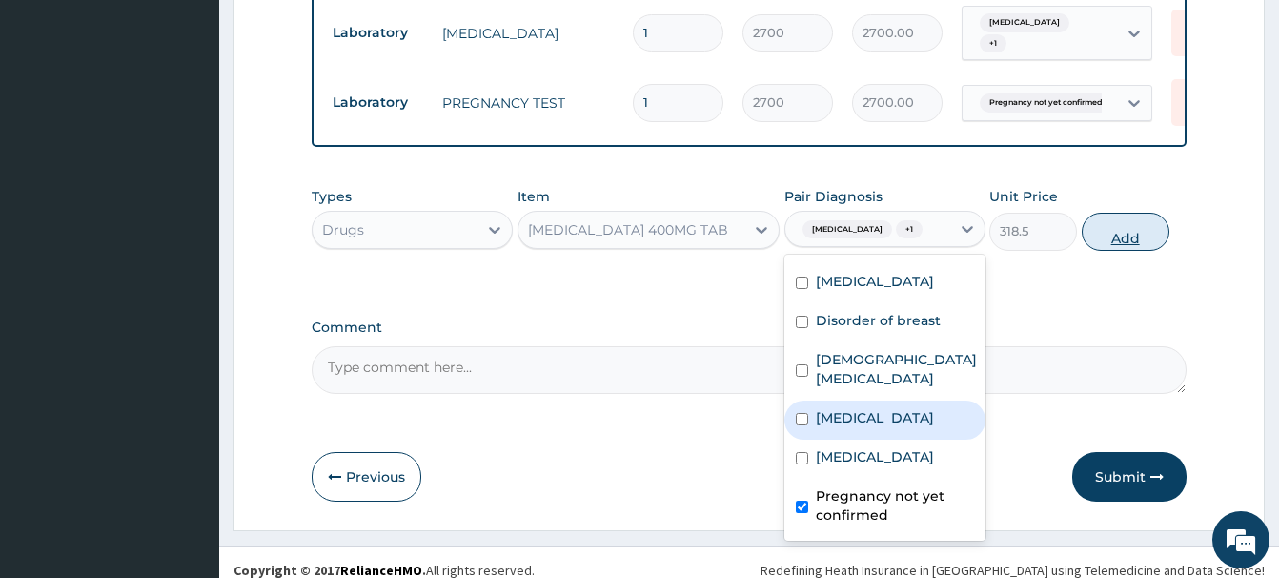
click at [1125, 224] on button "Add" at bounding box center [1126, 232] width 88 height 38
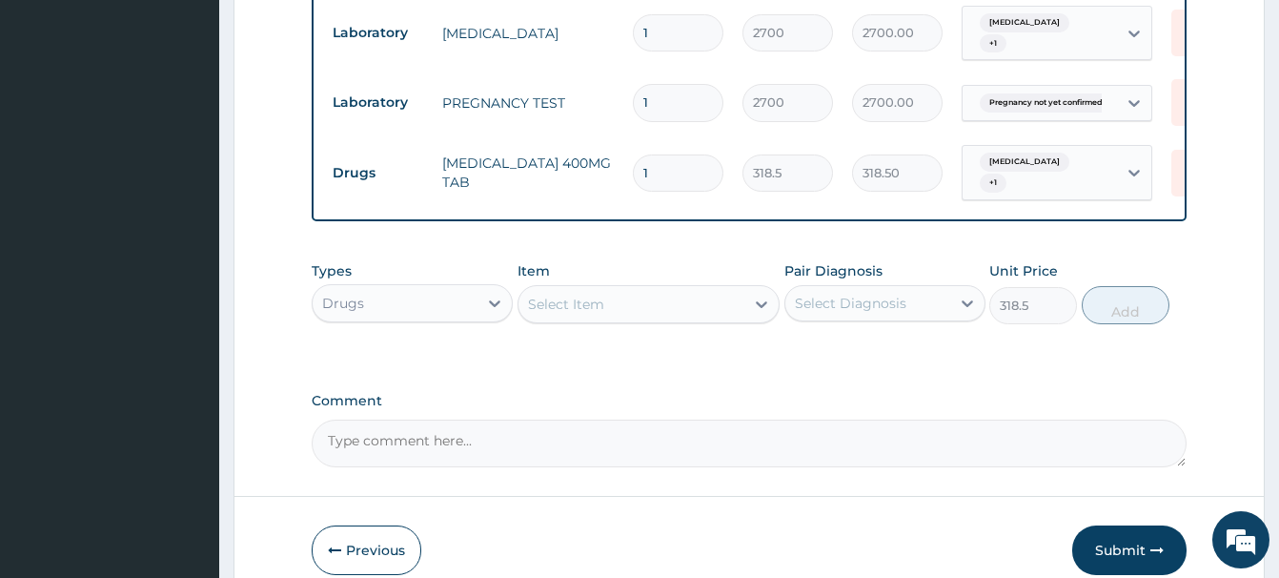
type input "0"
type input "10"
type input "3185.00"
type input "10"
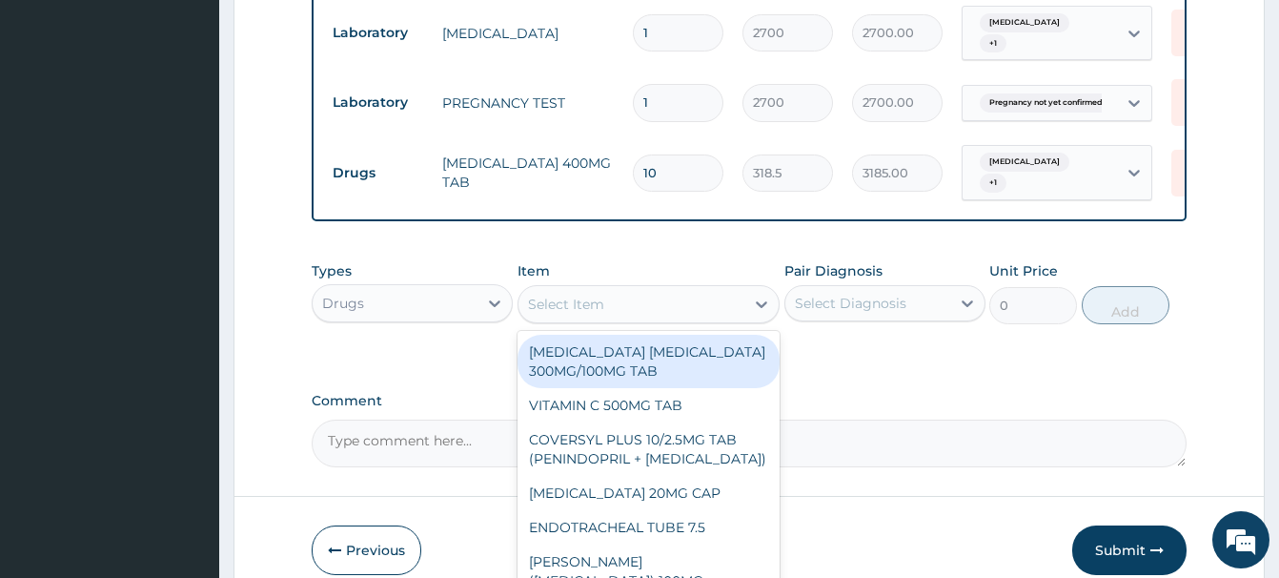
click at [562, 295] on div "Select Item" at bounding box center [566, 304] width 76 height 19
paste input "METRONIDAZOLE 200MG TAB"
type input "METRONIDAZOLE 200MG TAB"
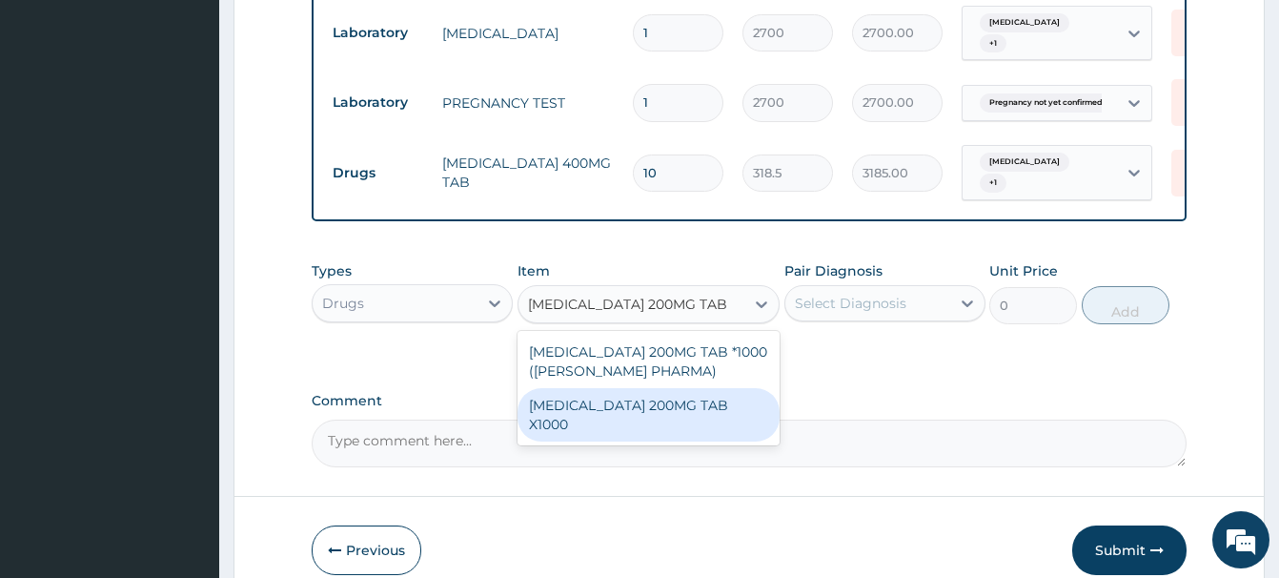
drag, startPoint x: 655, startPoint y: 383, endPoint x: 696, endPoint y: 352, distance: 51.7
click at [654, 388] on div "[MEDICAL_DATA] 200MG TAB X1000" at bounding box center [649, 414] width 262 height 53
type input "20.79999923706055"
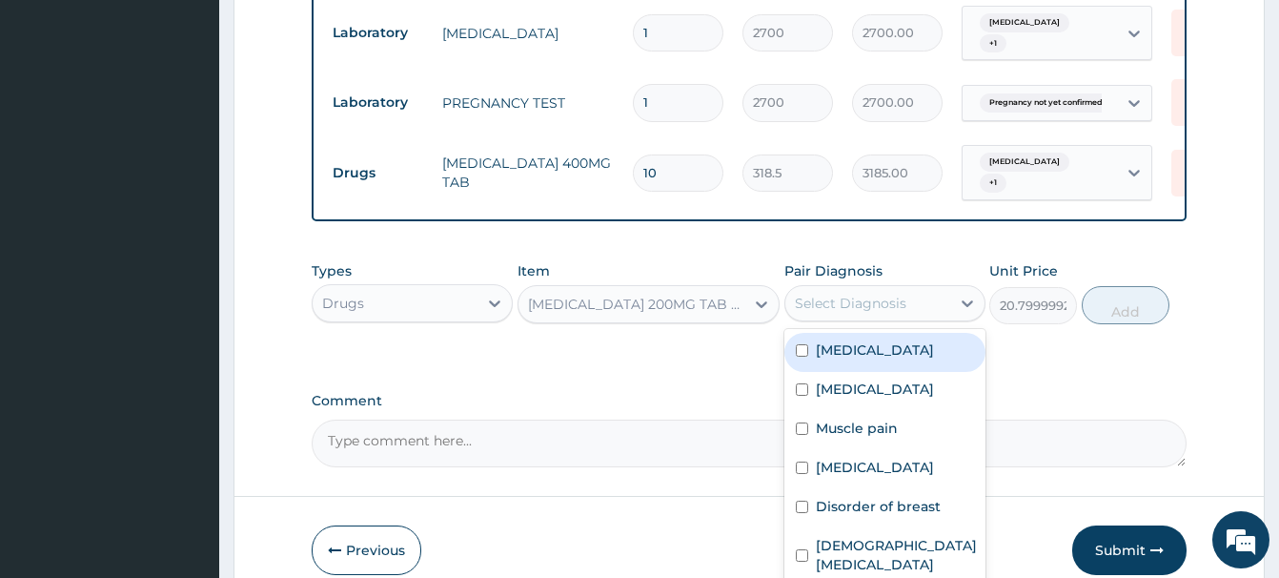
click at [883, 294] on div "Select Diagnosis" at bounding box center [851, 303] width 112 height 19
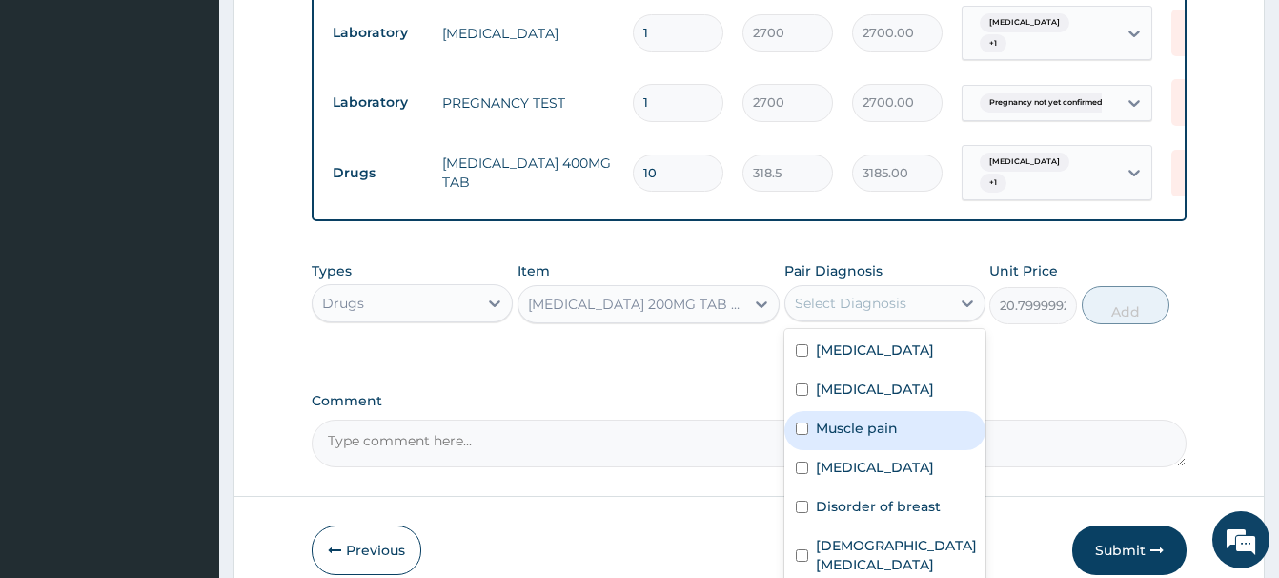
scroll to position [1361, 0]
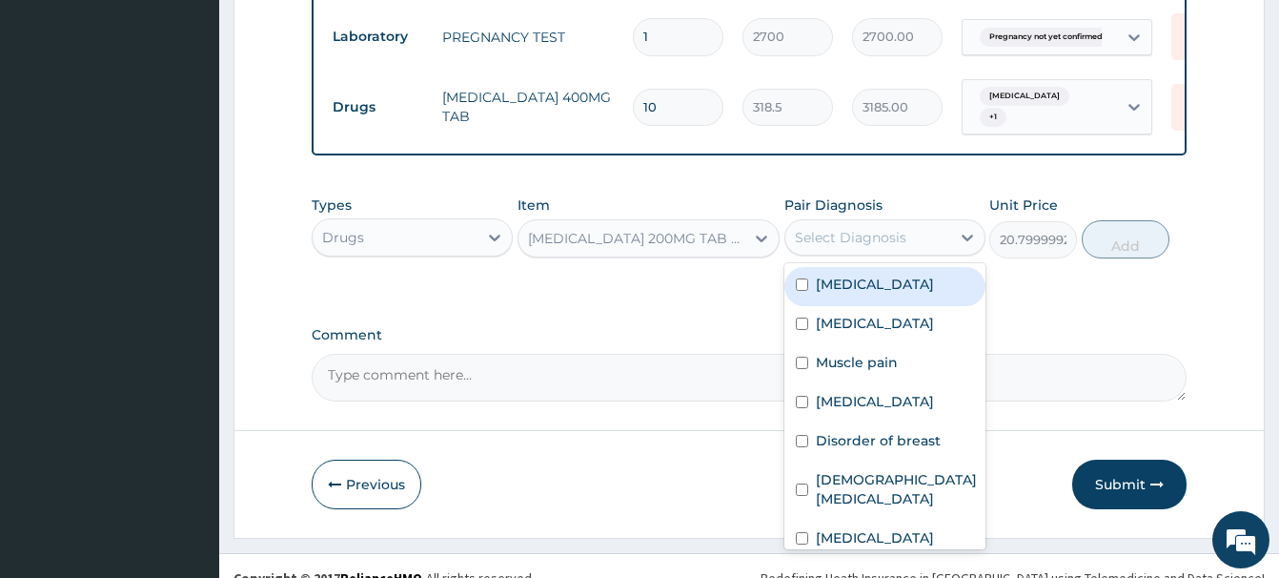
click at [858, 267] on div "Leiomyoma" at bounding box center [885, 286] width 201 height 39
checkbox input "true"
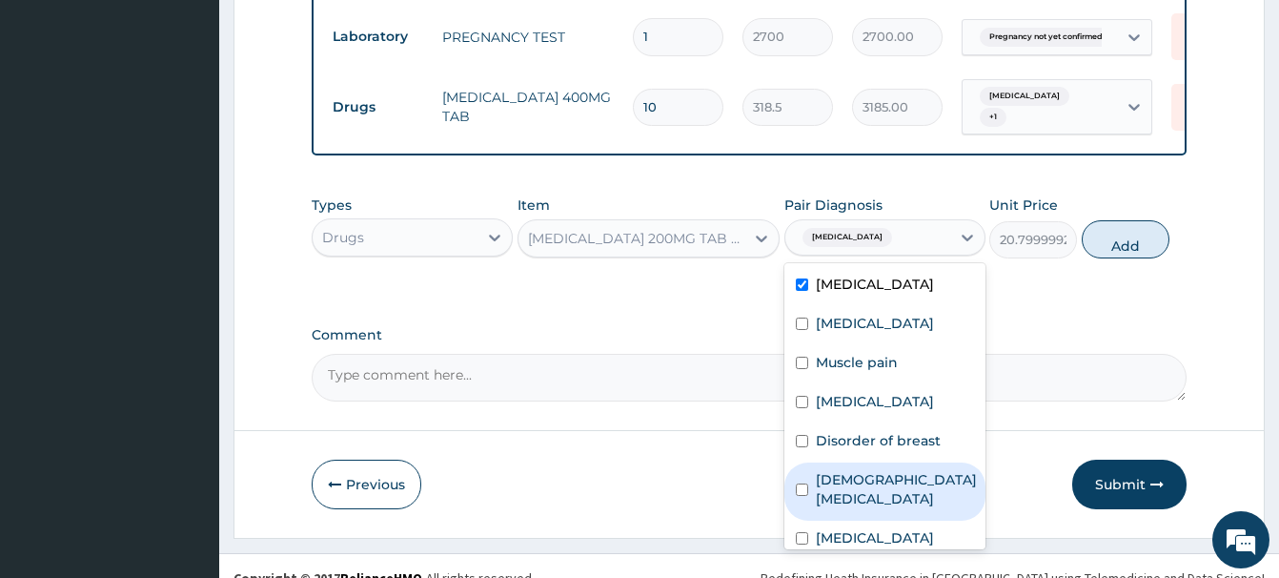
click at [874, 481] on label "Female pelvic inflammatory disease" at bounding box center [896, 489] width 161 height 38
checkbox input "true"
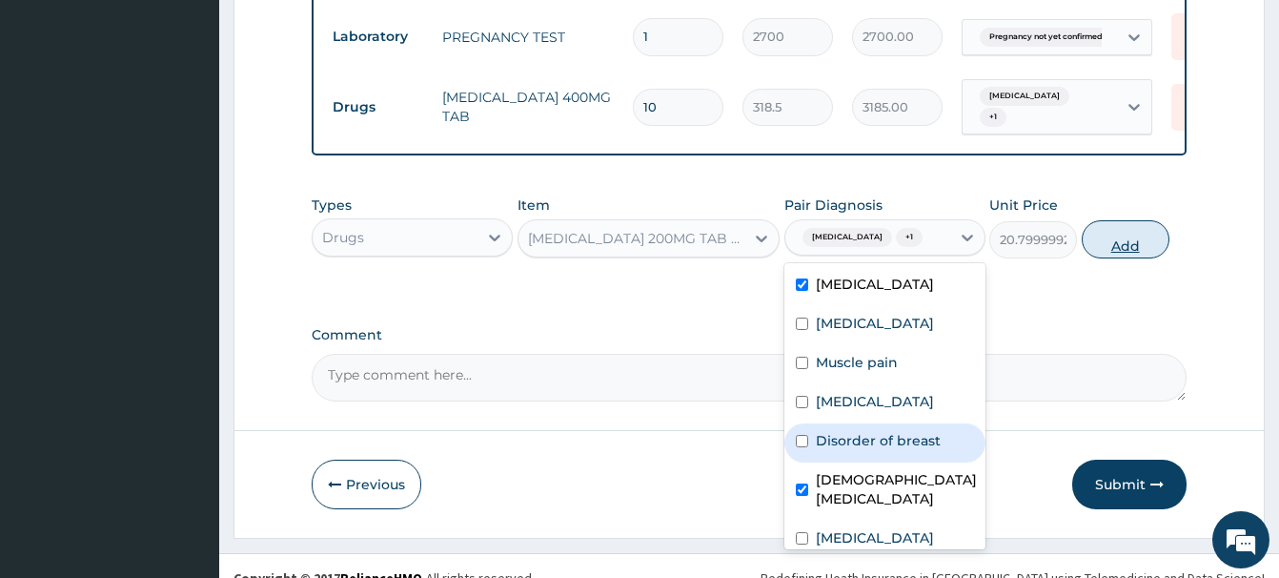
click at [1123, 220] on button "Add" at bounding box center [1126, 239] width 88 height 38
type input "0"
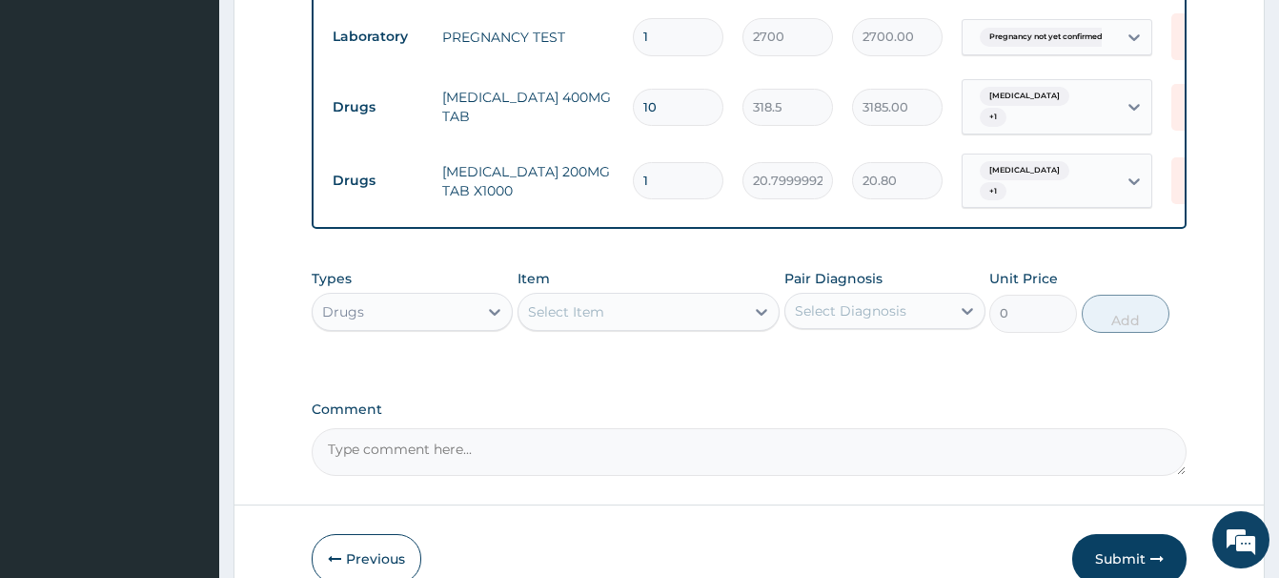
drag, startPoint x: 640, startPoint y: 147, endPoint x: 610, endPoint y: 153, distance: 30.1
click at [633, 162] on input "1" at bounding box center [678, 180] width 91 height 37
type input "3"
type input "62.40"
type input "30"
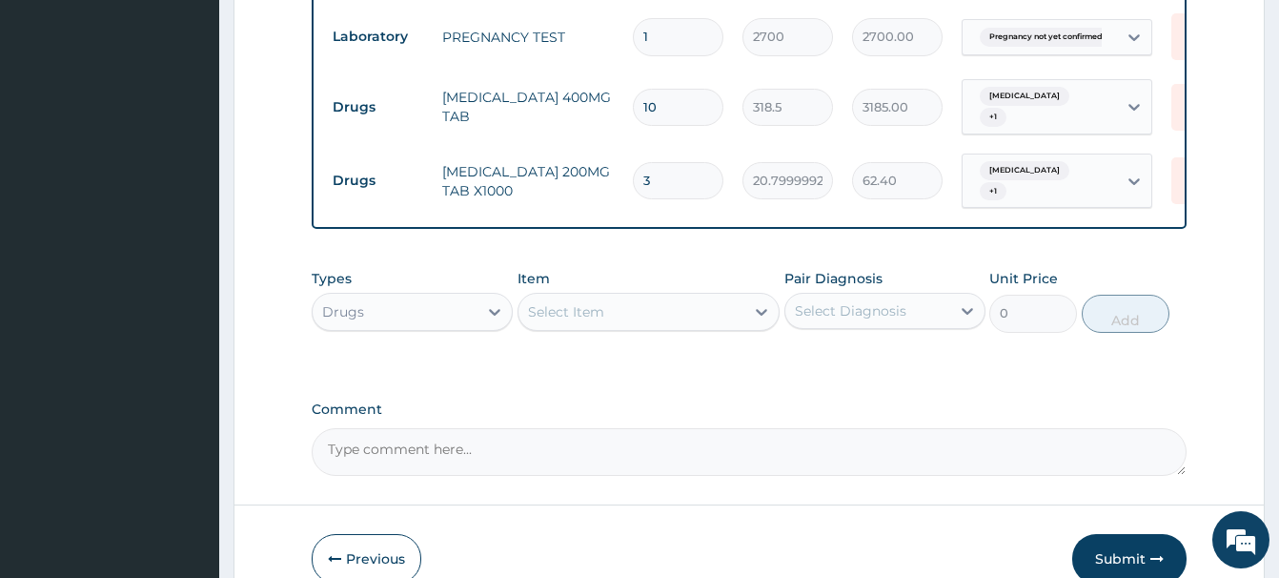
type input "624.00"
type input "30"
click at [564, 296] on div "Select Item" at bounding box center [632, 311] width 226 height 31
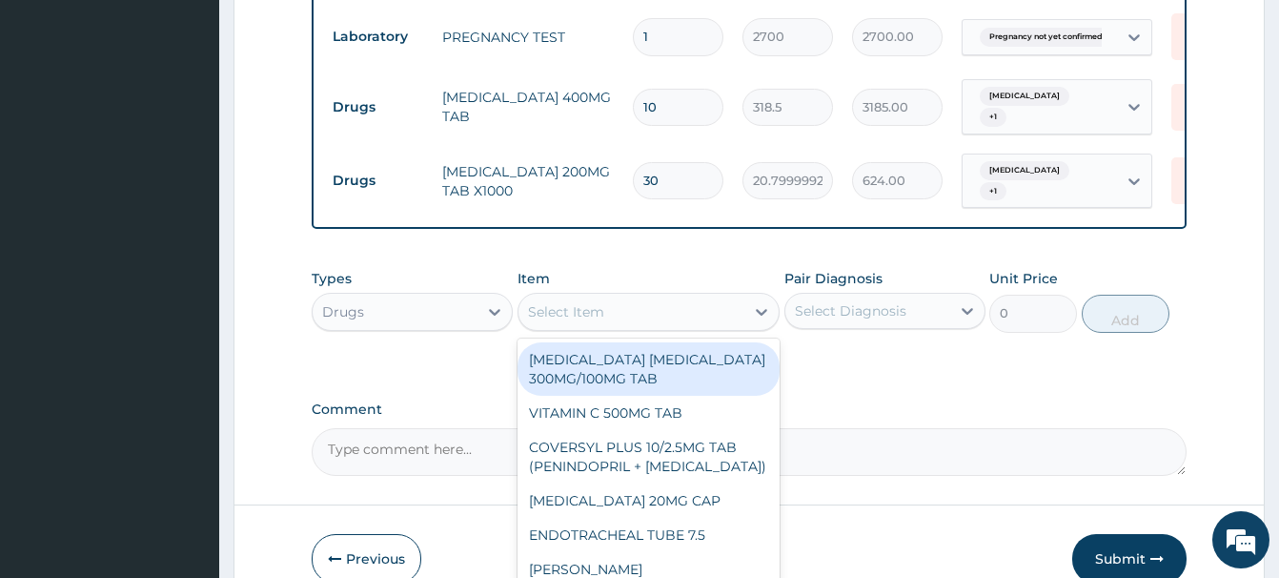
paste input "DICLOFENAC 100MG TA"
type input "DICLOFENAC 100MG TA"
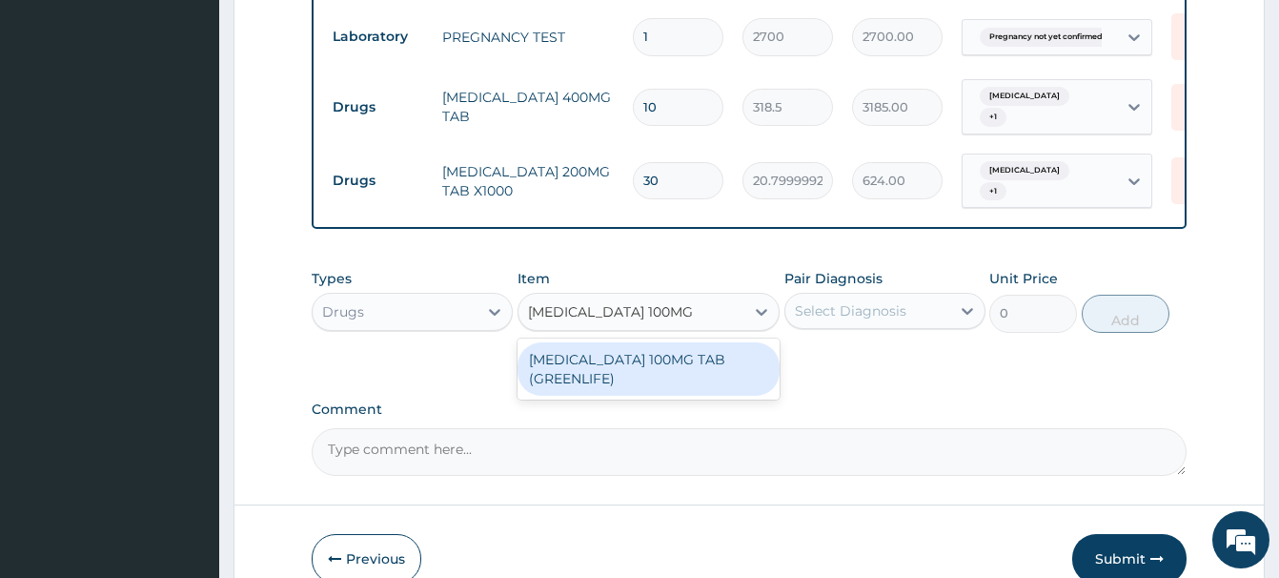
drag, startPoint x: 643, startPoint y: 335, endPoint x: 656, endPoint y: 327, distance: 14.6
click at [643, 342] on div "[MEDICAL_DATA] 100MG TAB (GREENLIFE)" at bounding box center [649, 368] width 262 height 53
type input "85.75"
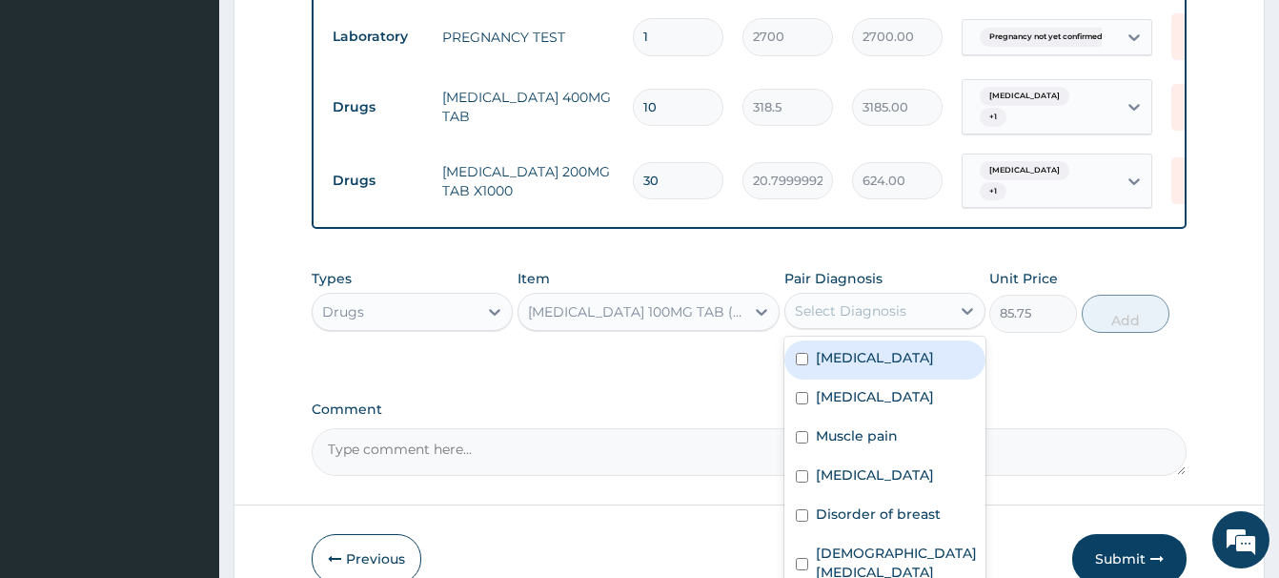
click at [826, 301] on div "Select Diagnosis" at bounding box center [851, 310] width 112 height 19
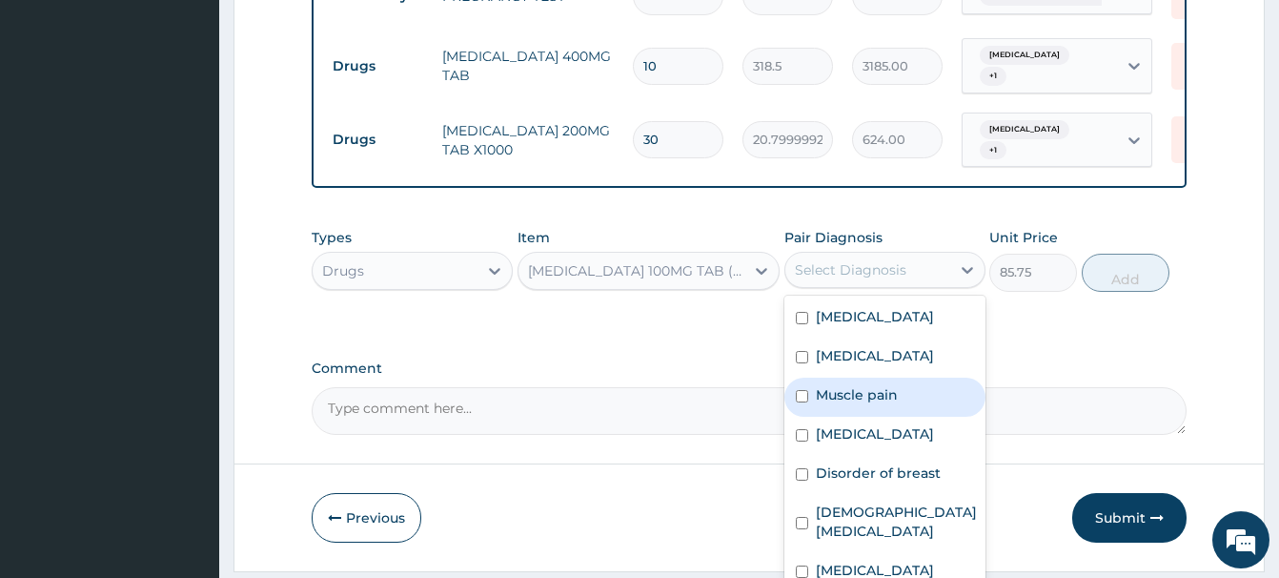
scroll to position [1427, 0]
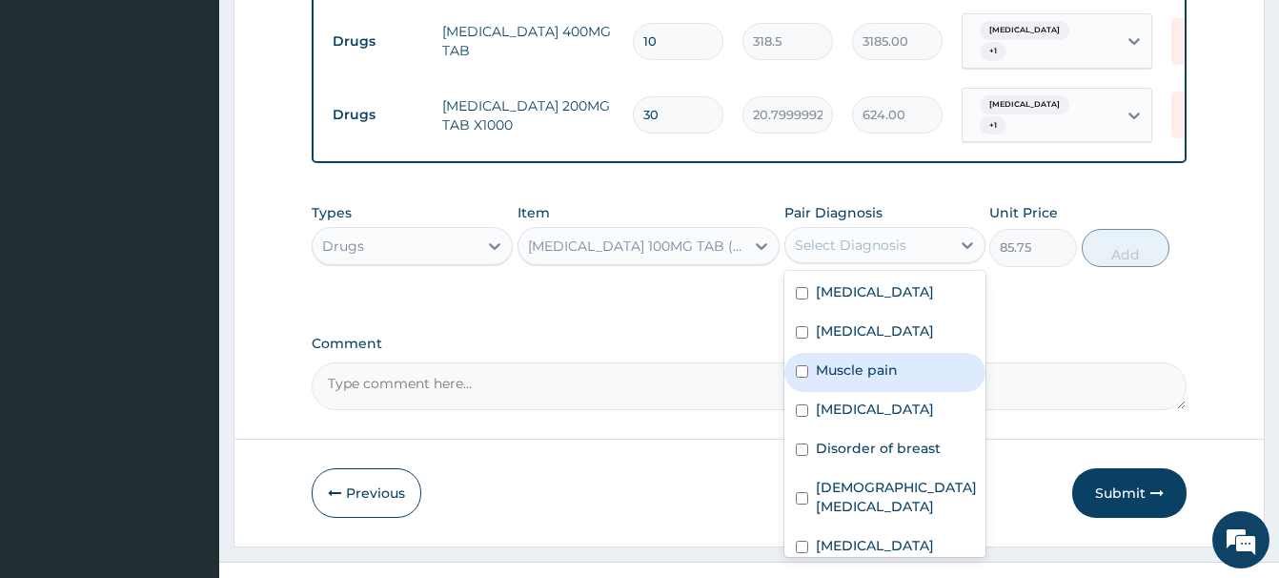
click at [860, 360] on label "Muscle pain" at bounding box center [857, 369] width 82 height 19
checkbox input "true"
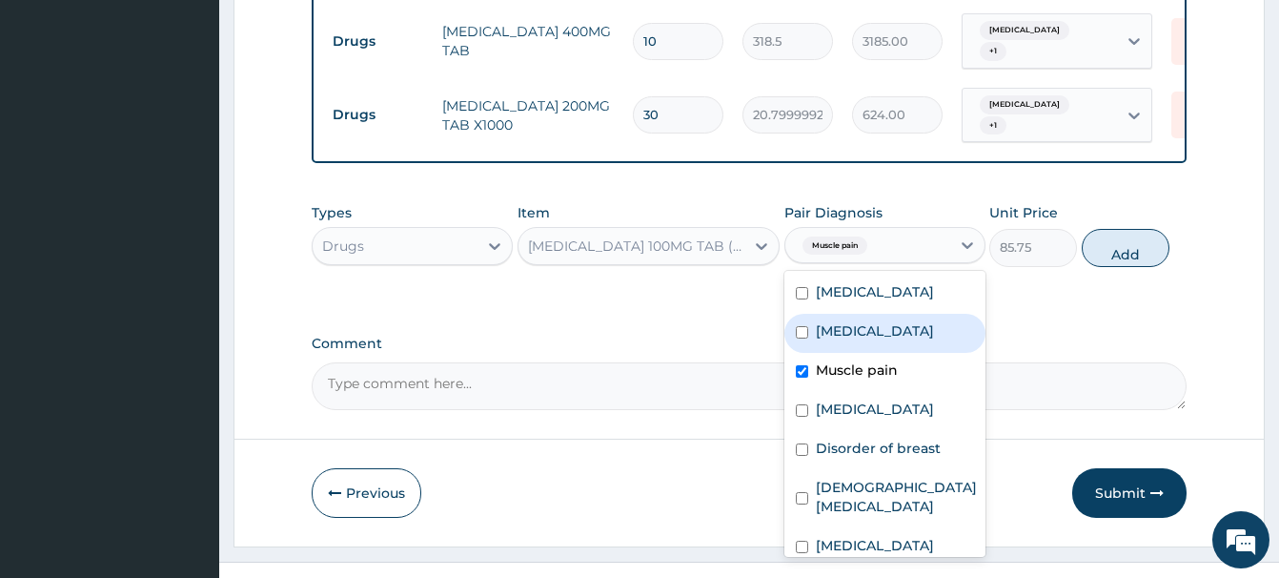
click at [1112, 229] on button "Add" at bounding box center [1126, 248] width 88 height 38
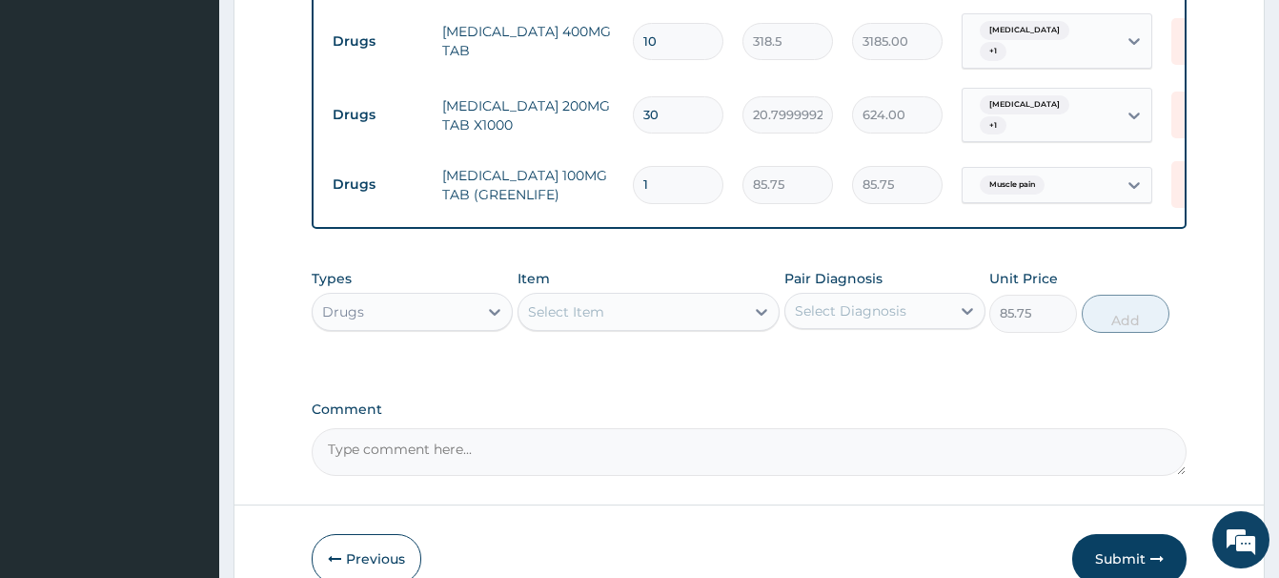
type input "0"
click at [681, 156] on td "1" at bounding box center [678, 184] width 110 height 56
click at [674, 166] on input "1" at bounding box center [678, 184] width 91 height 37
type input "10"
type input "857.50"
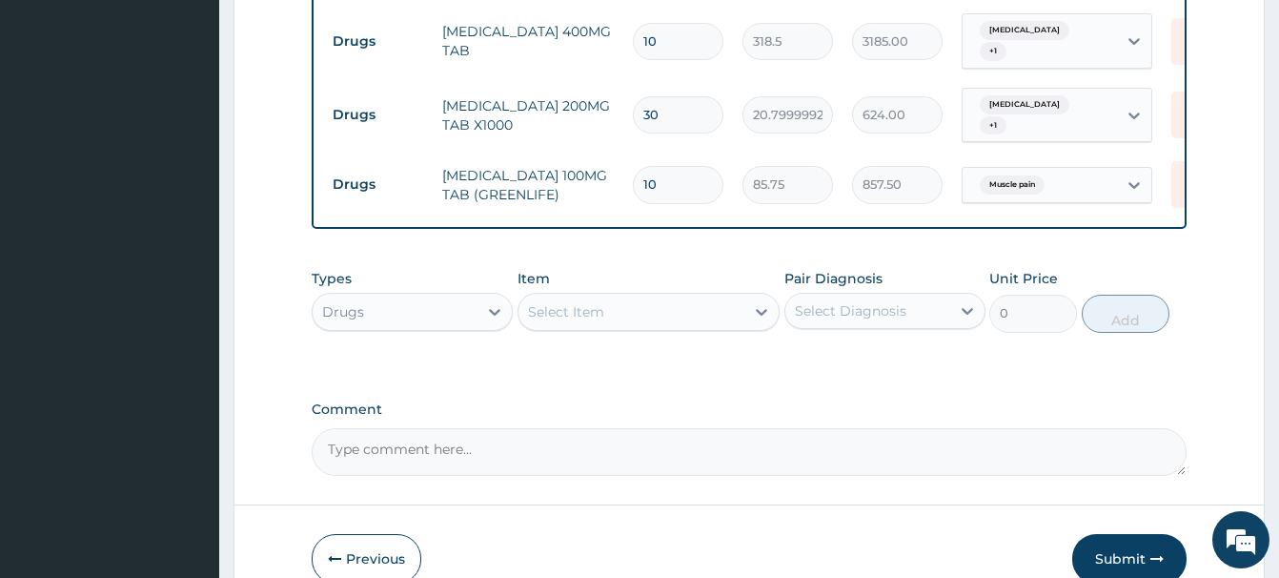
type input "10"
click at [557, 302] on div "Select Item" at bounding box center [566, 311] width 76 height 19
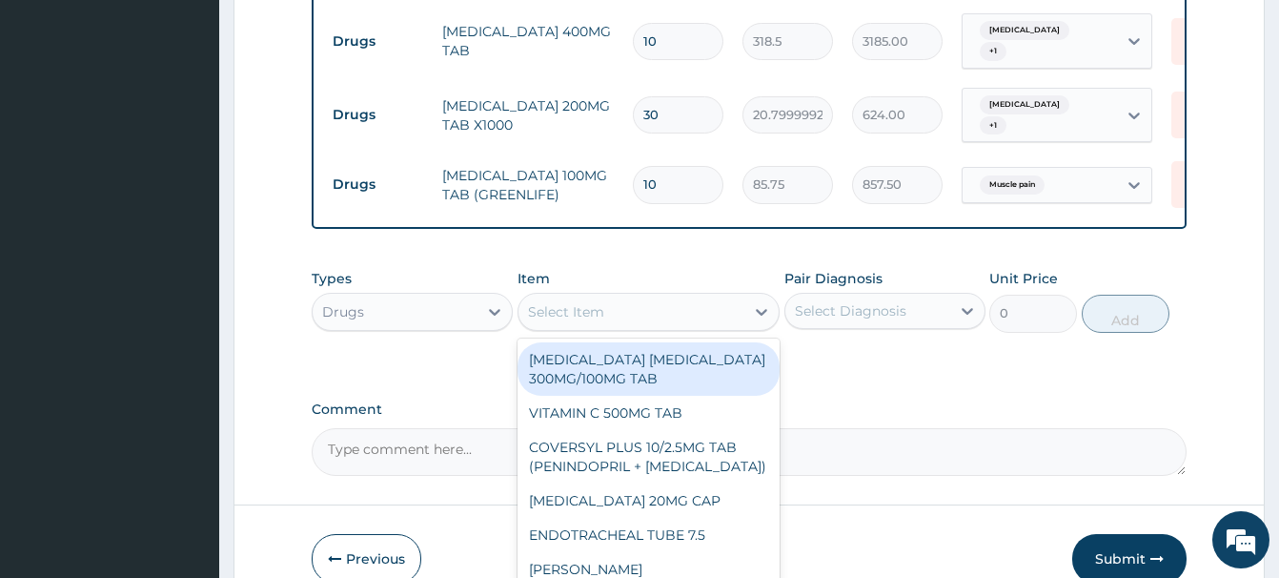
paste input "ORPHETAB TAB"
type input "ORPHETAB TAB"
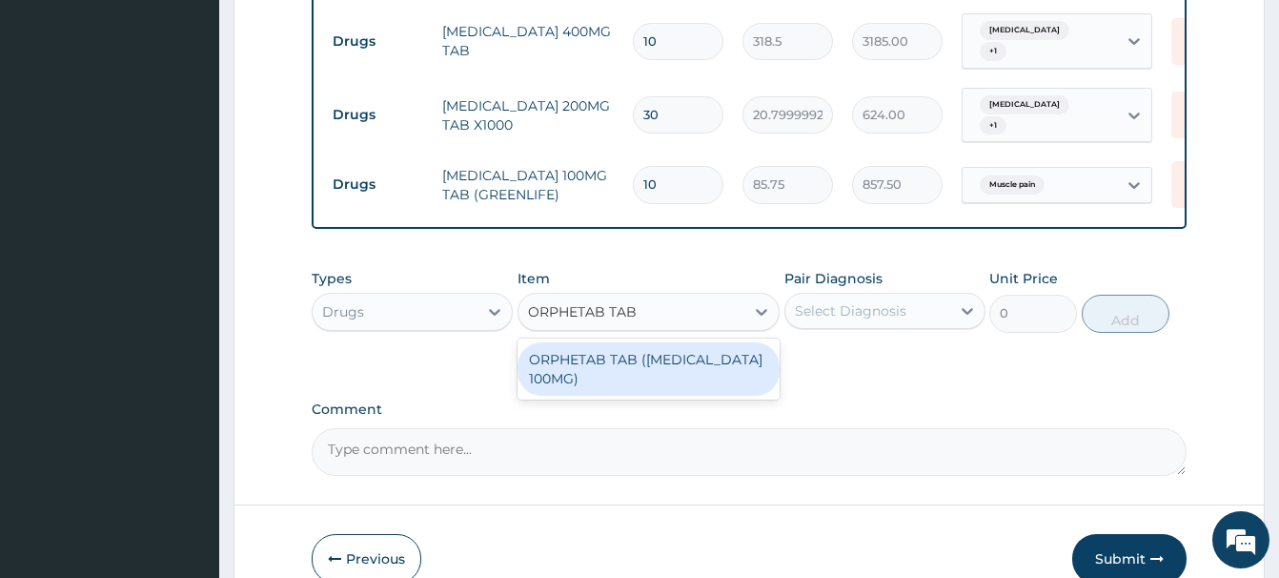
click at [617, 342] on div "ORPHETAB TAB ([MEDICAL_DATA] 100MG)" at bounding box center [649, 368] width 262 height 53
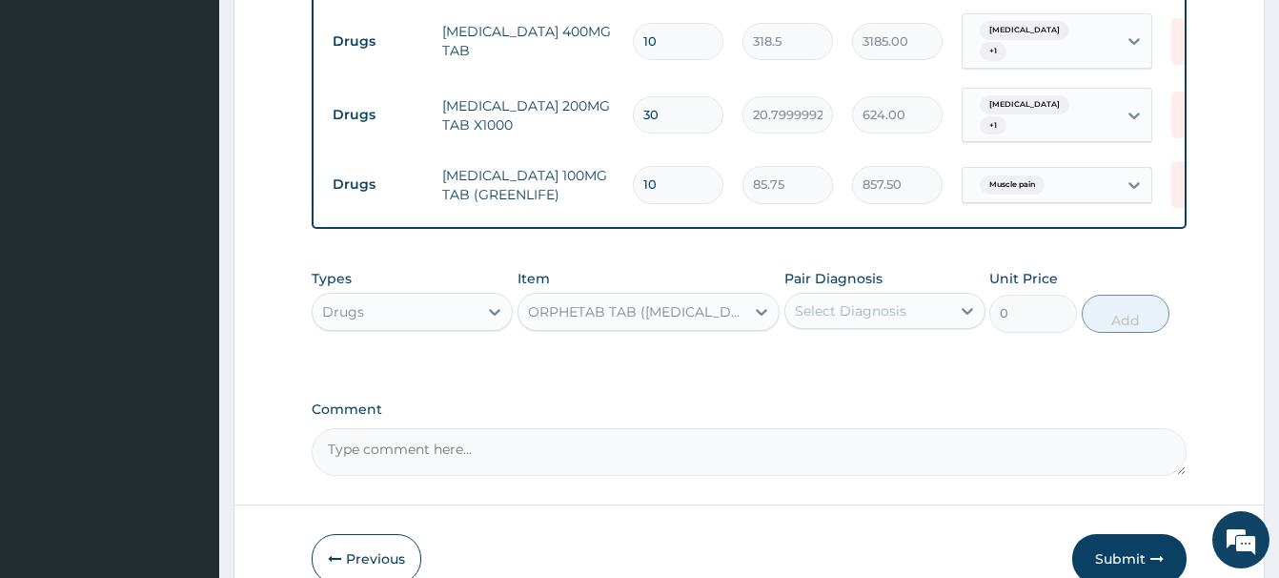
type input "422.625"
click at [865, 301] on div "Select Diagnosis" at bounding box center [851, 310] width 112 height 19
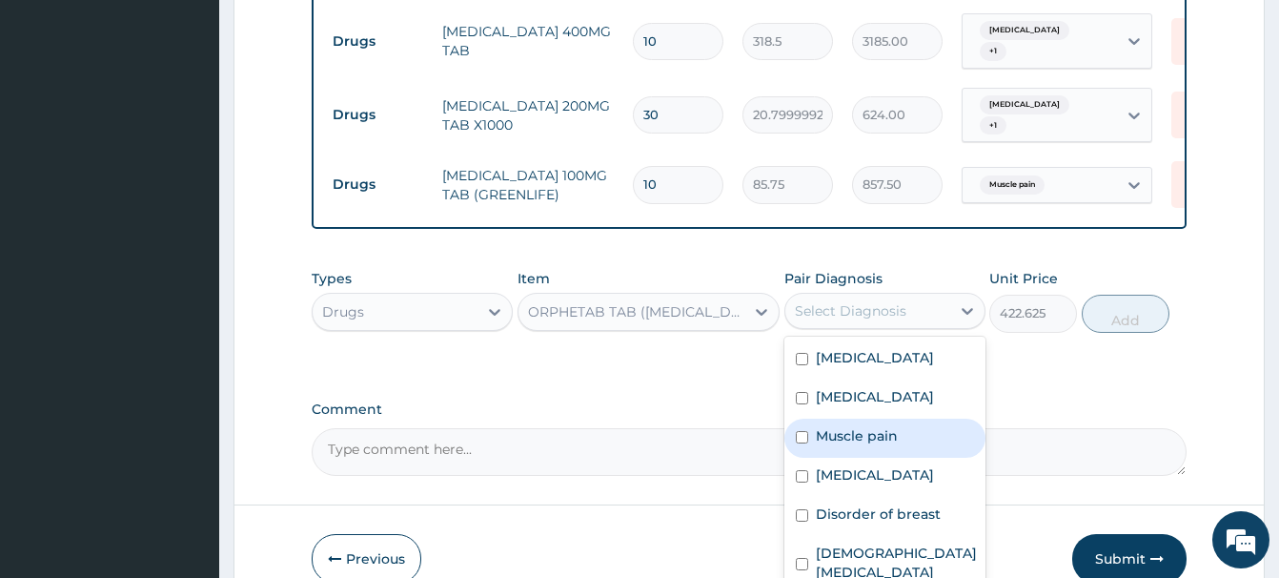
click at [847, 426] on label "Muscle pain" at bounding box center [857, 435] width 82 height 19
checkbox input "true"
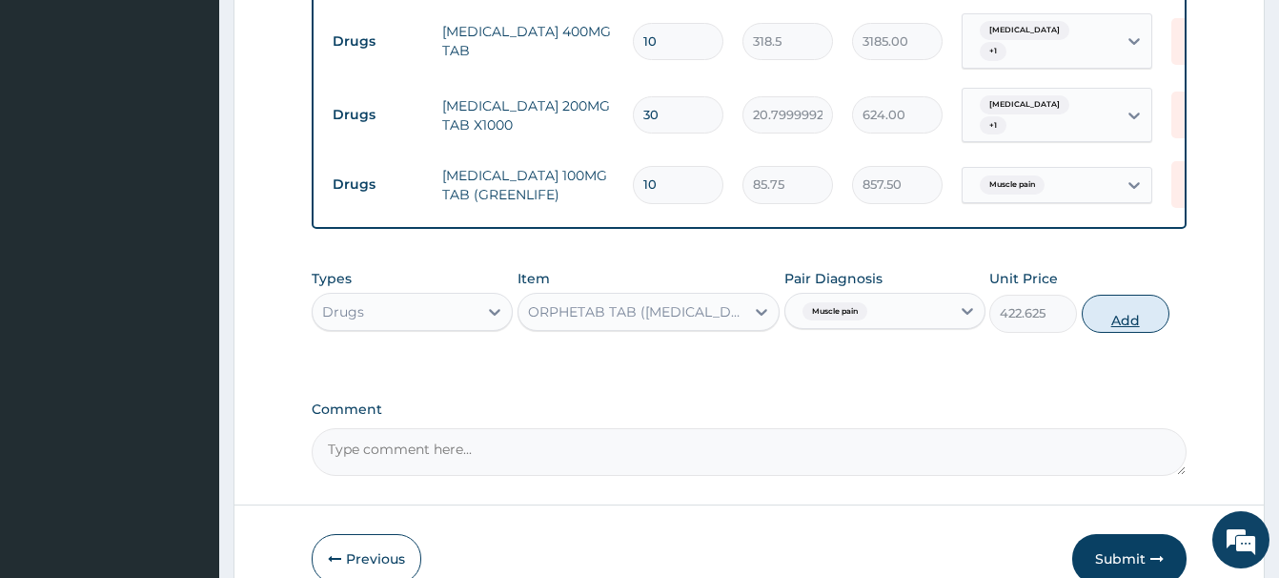
click at [1111, 295] on button "Add" at bounding box center [1126, 314] width 88 height 38
type input "0"
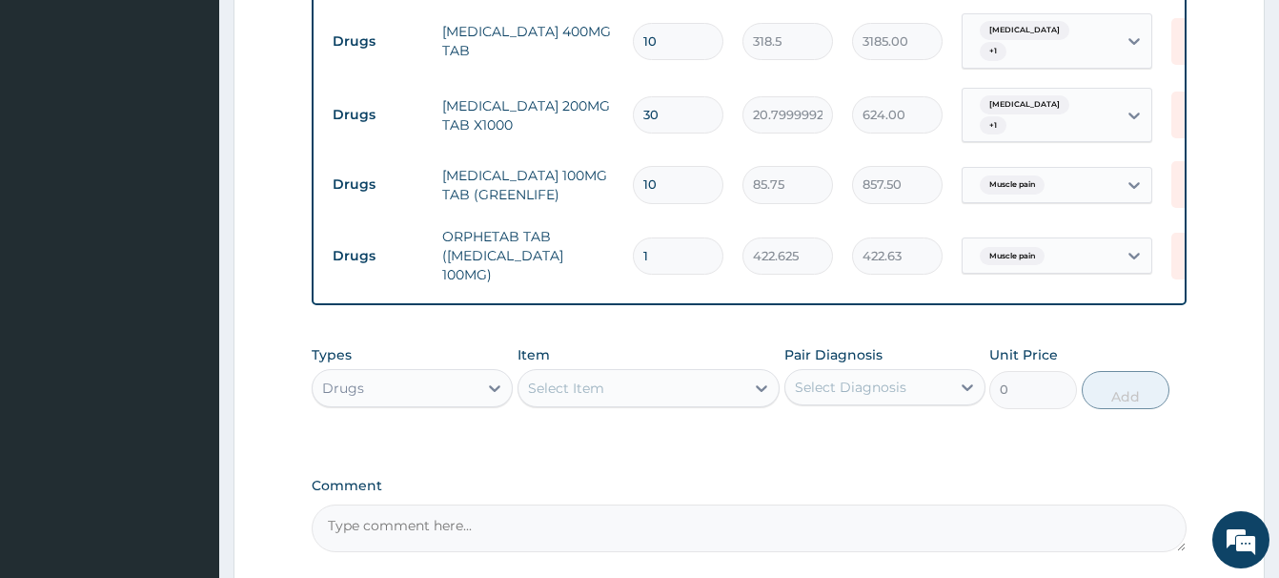
type input "10"
type input "4226.25"
type input "10"
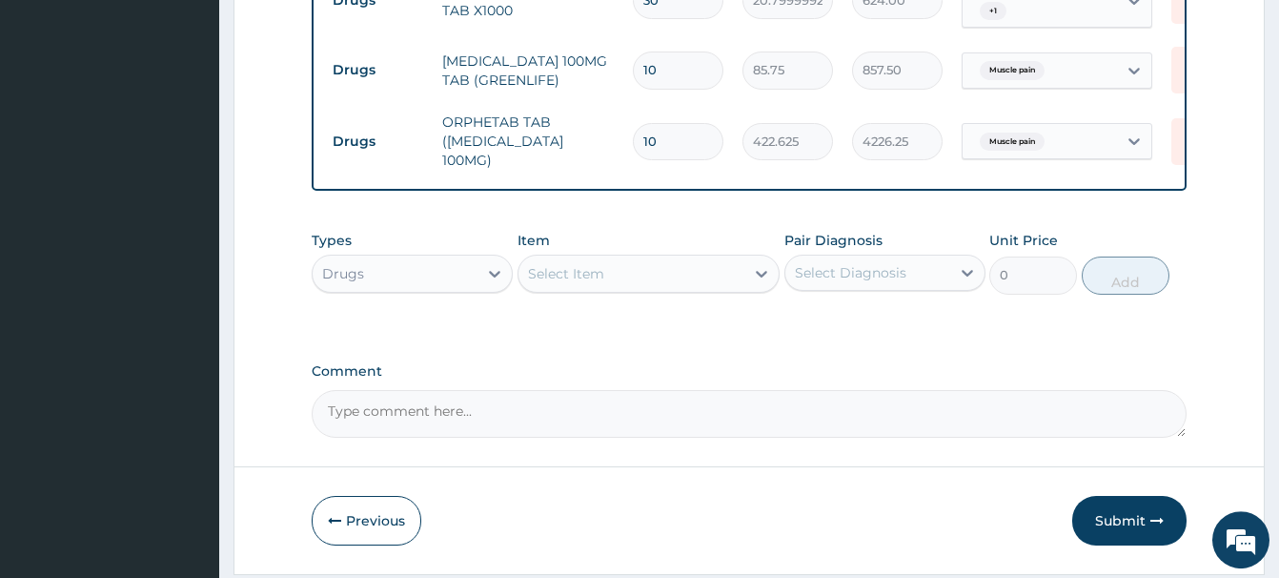
scroll to position [1569, 0]
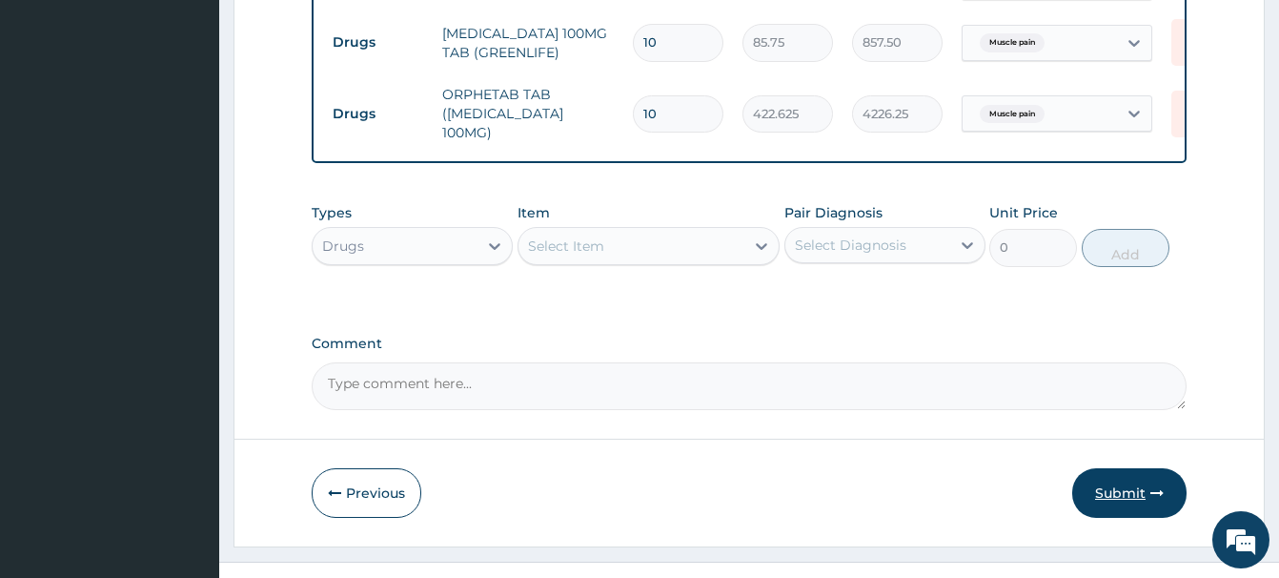
click at [1116, 468] on button "Submit" at bounding box center [1129, 493] width 114 height 50
click at [1113, 468] on button "Submit" at bounding box center [1129, 493] width 114 height 50
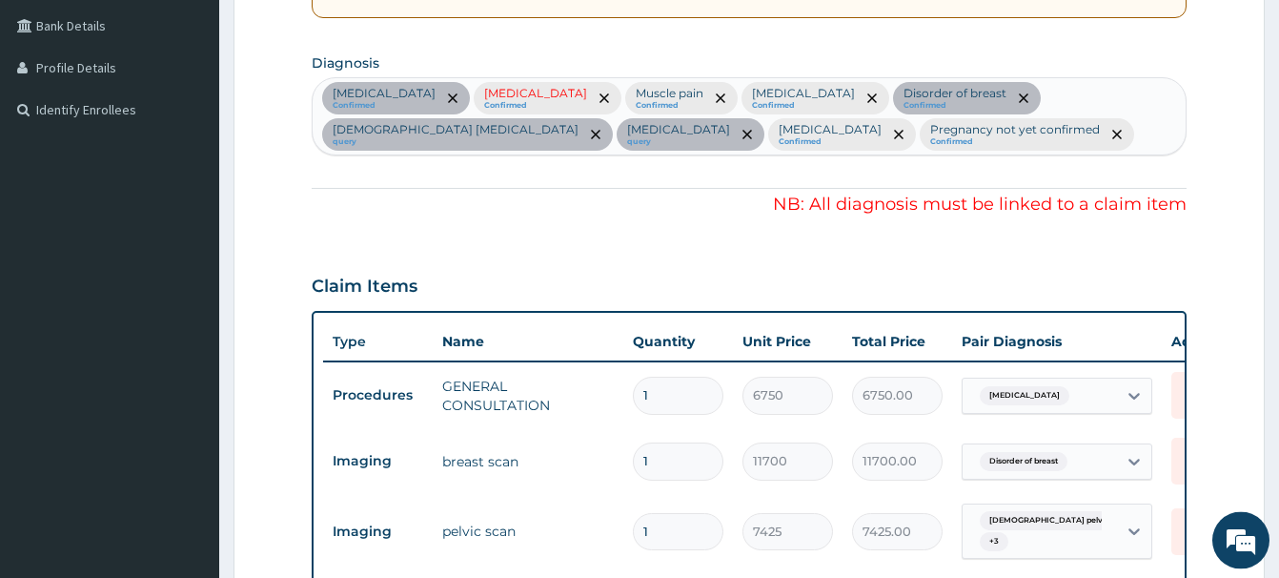
scroll to position [402, 0]
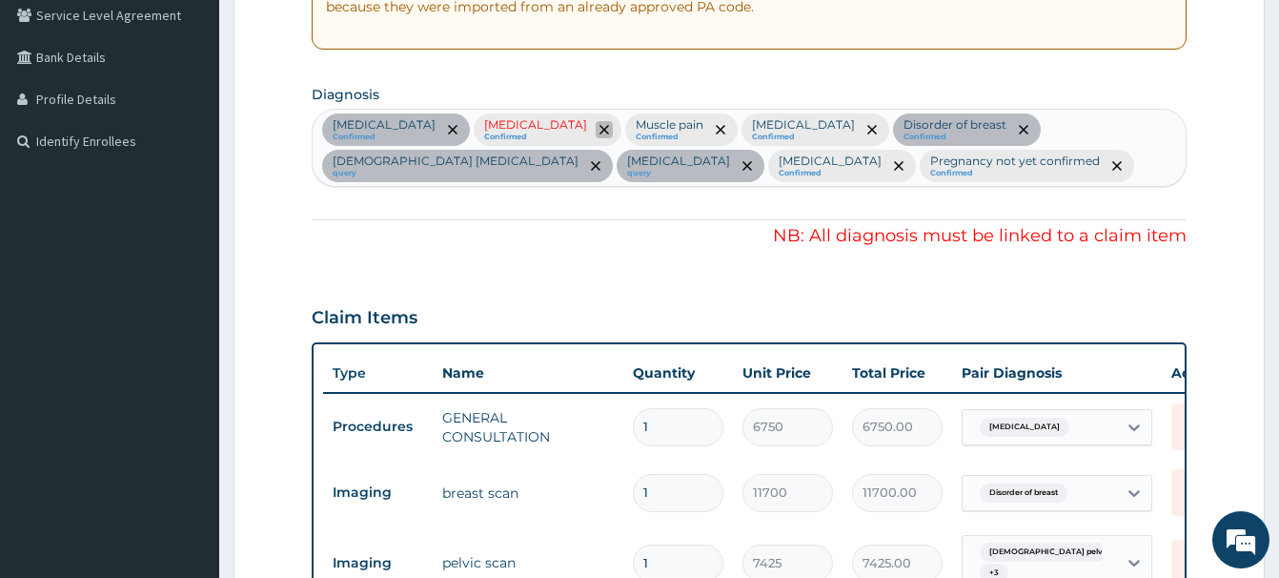
click at [613, 129] on span "remove selection option" at bounding box center [604, 129] width 17 height 17
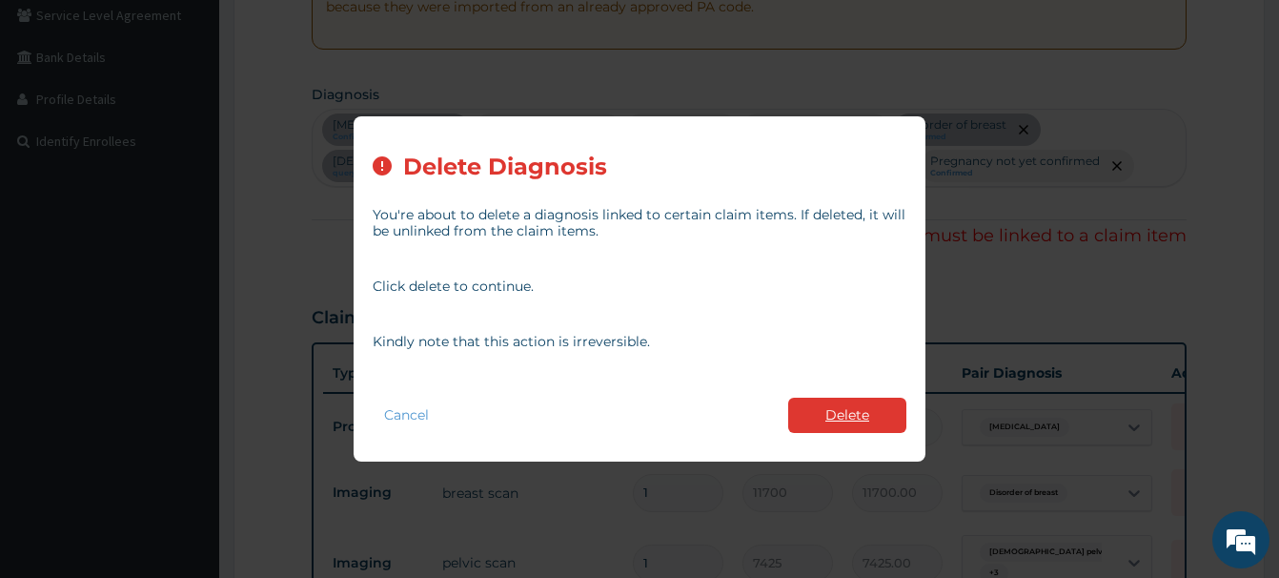
click at [844, 407] on button "Delete" at bounding box center [847, 415] width 118 height 35
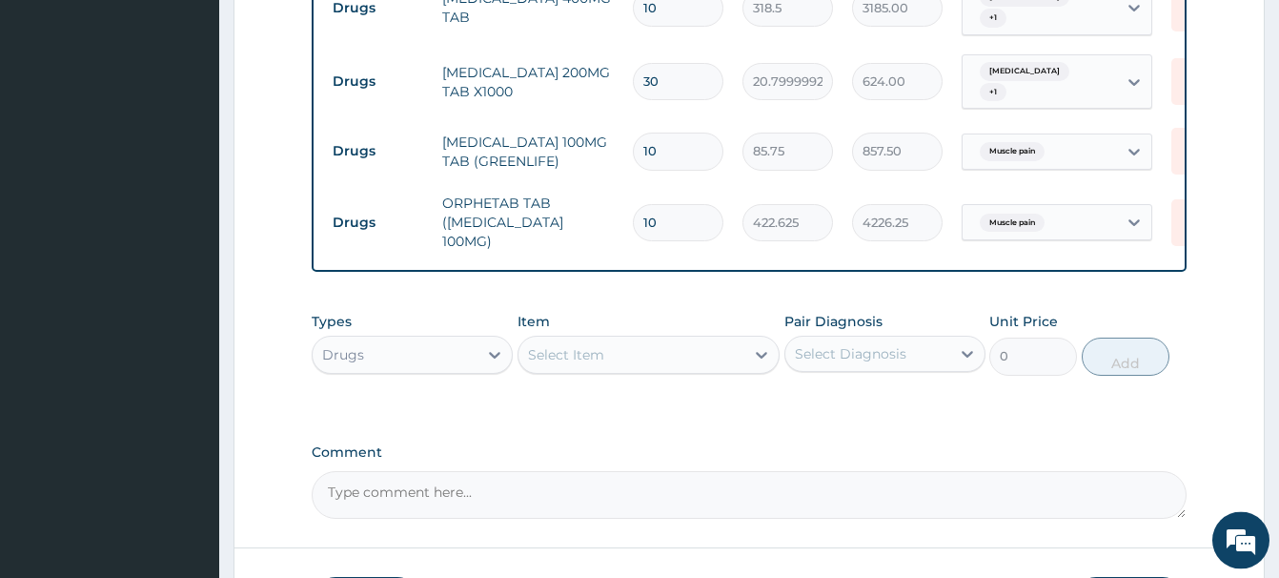
scroll to position [1569, 0]
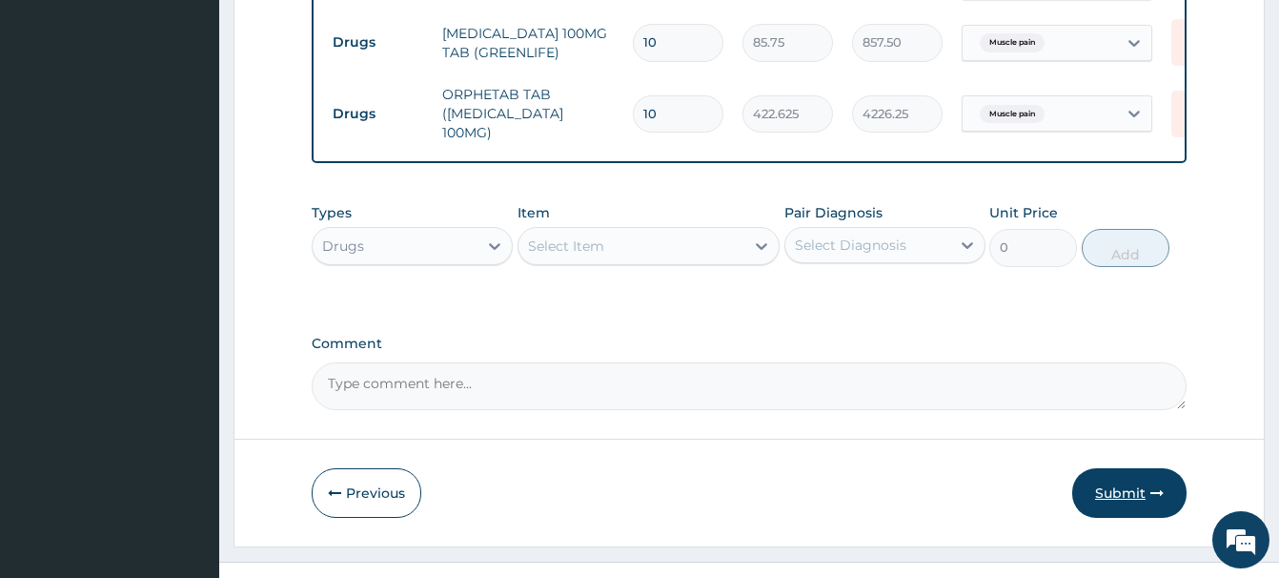
click at [1140, 468] on button "Submit" at bounding box center [1129, 493] width 114 height 50
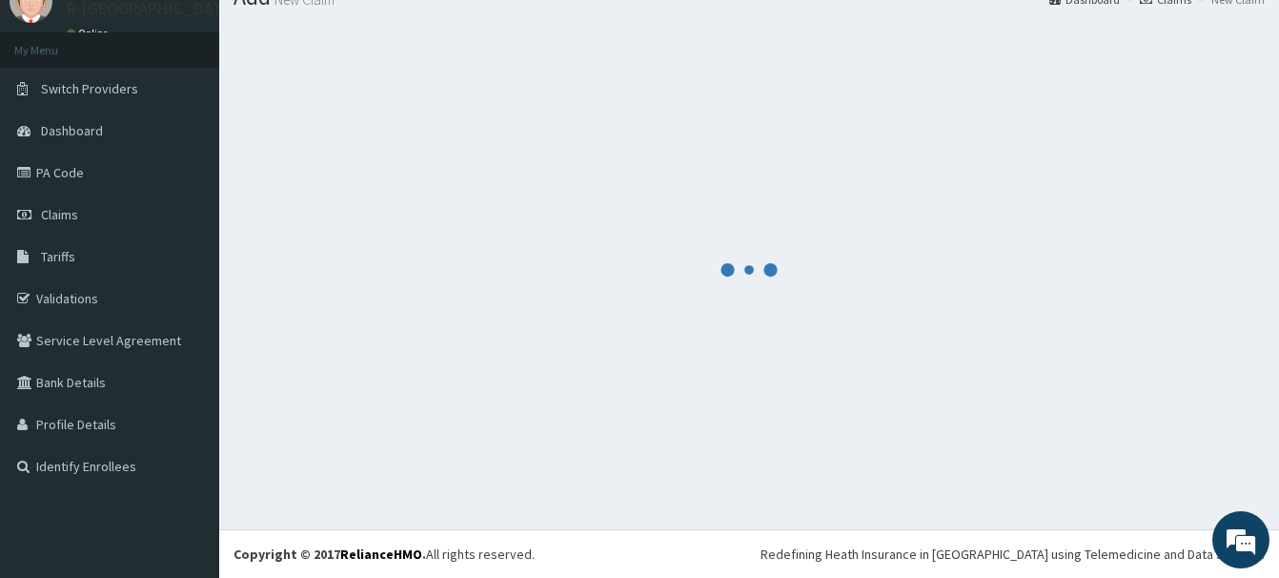
scroll to position [78, 0]
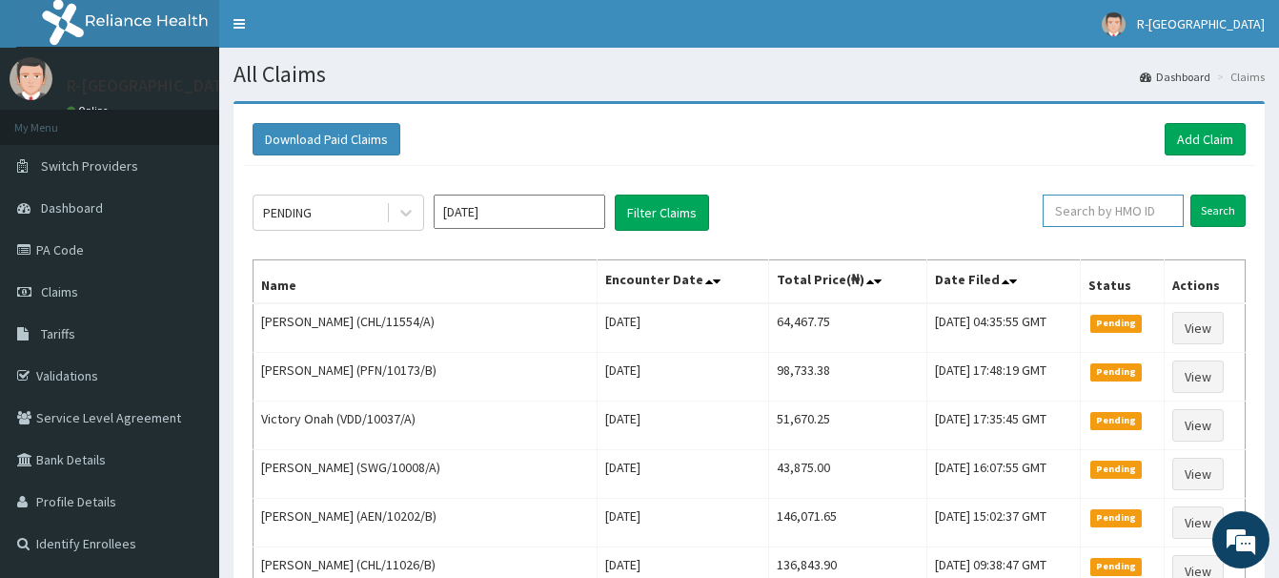
click at [1085, 212] on input "text" at bounding box center [1113, 210] width 141 height 32
paste input "NCR/10015/A"
type input "NCR/10015/A"
click at [1210, 203] on input "Search" at bounding box center [1218, 210] width 55 height 32
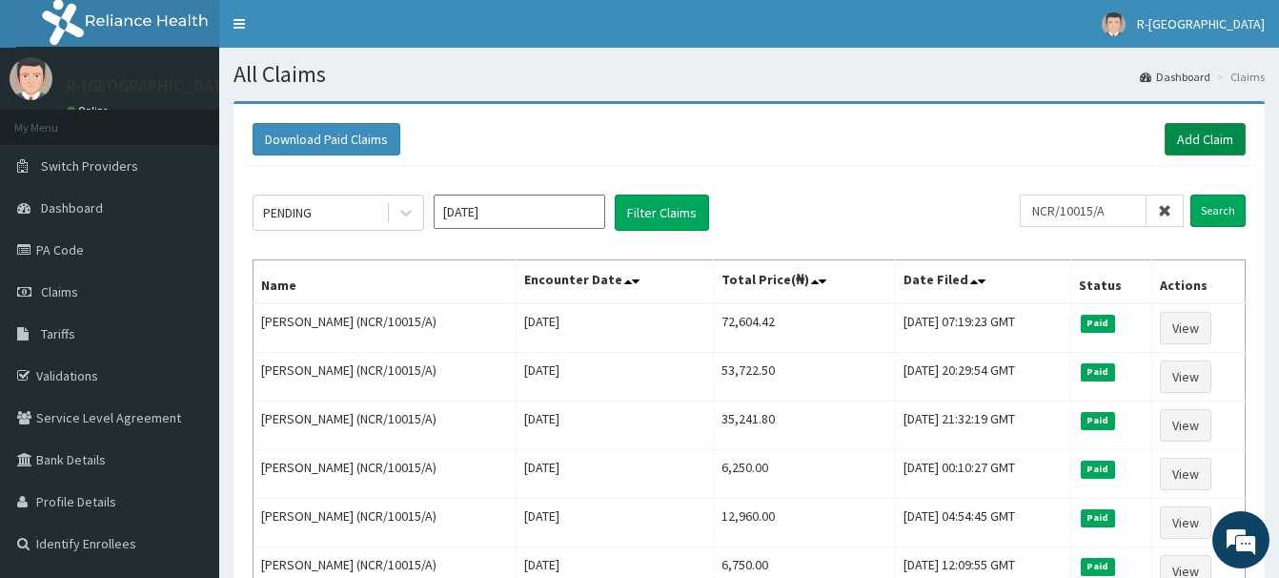
click at [1207, 139] on link "Add Claim" at bounding box center [1205, 139] width 81 height 32
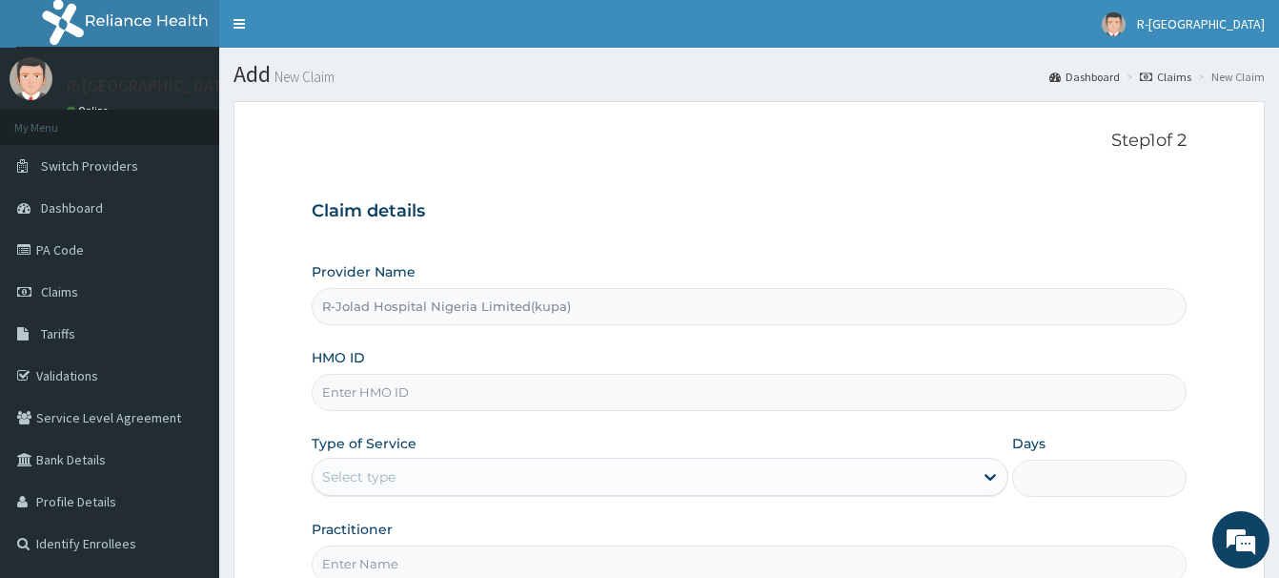
paste input "NCR/10015/A"
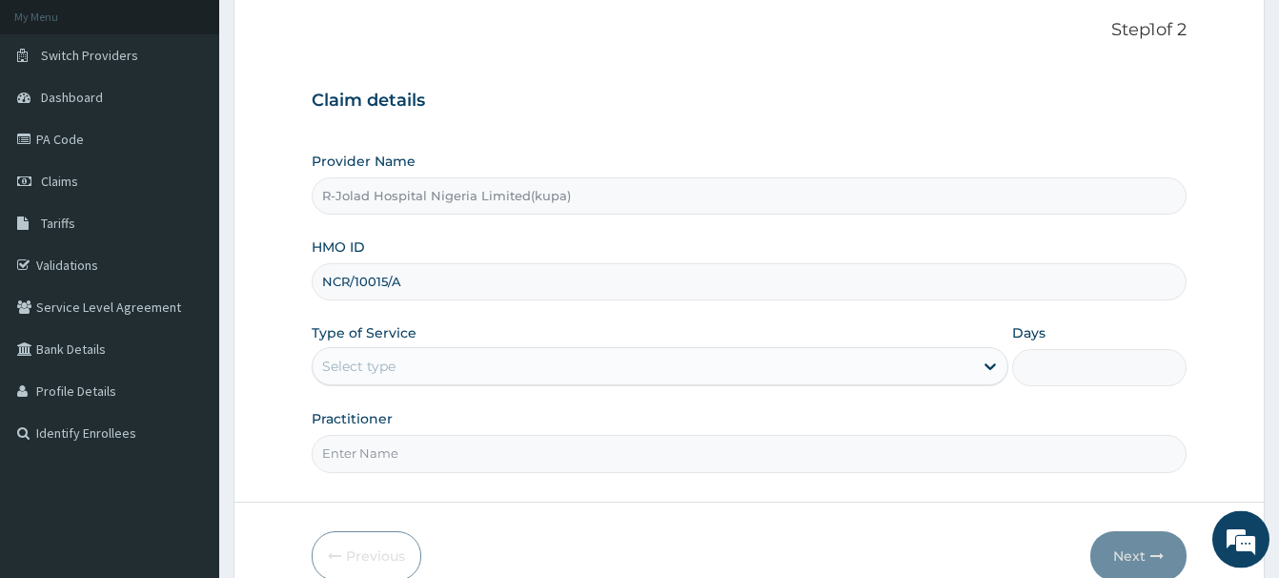
scroll to position [206, 0]
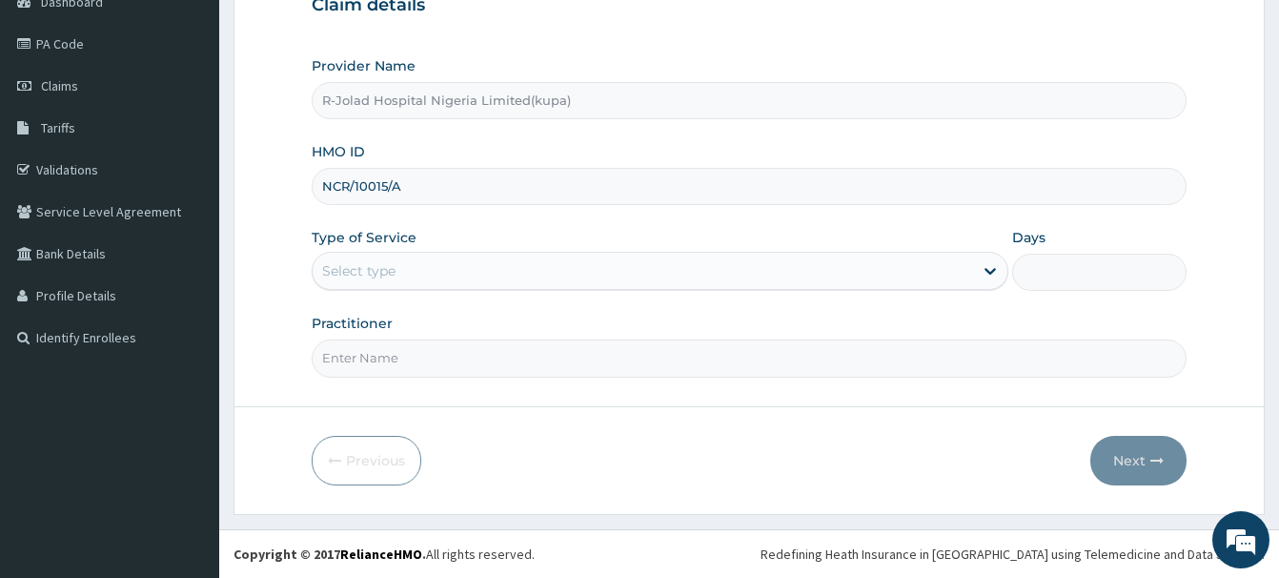
type input "NCR/10015/A"
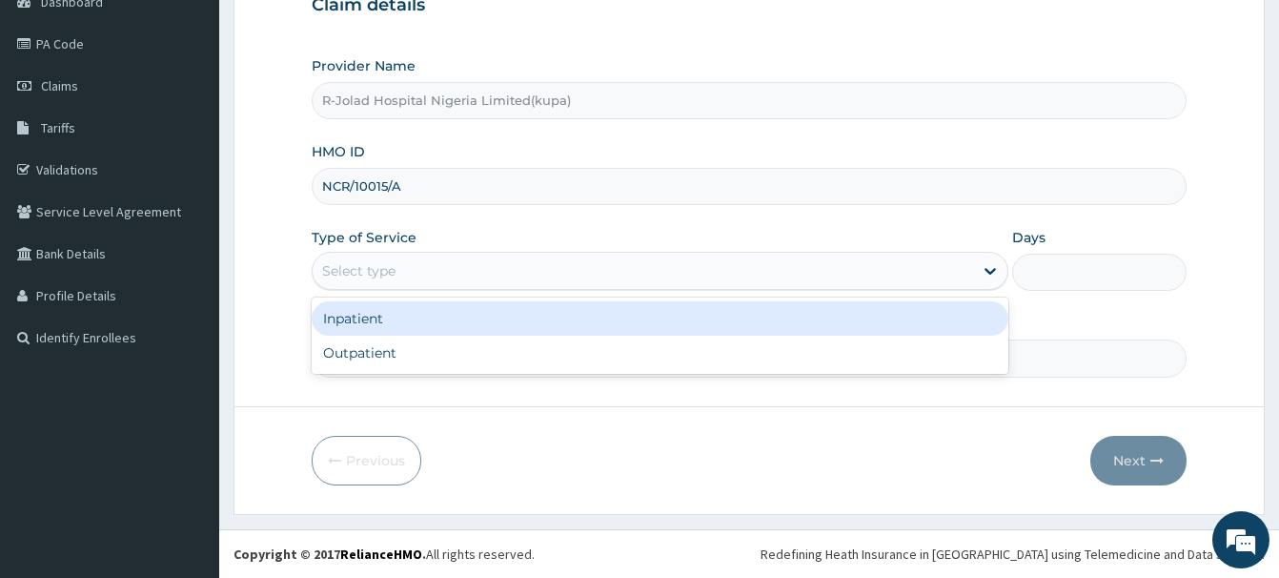
drag, startPoint x: 371, startPoint y: 275, endPoint x: 362, endPoint y: 342, distance: 68.2
click at [369, 275] on div "Select type" at bounding box center [358, 270] width 73 height 19
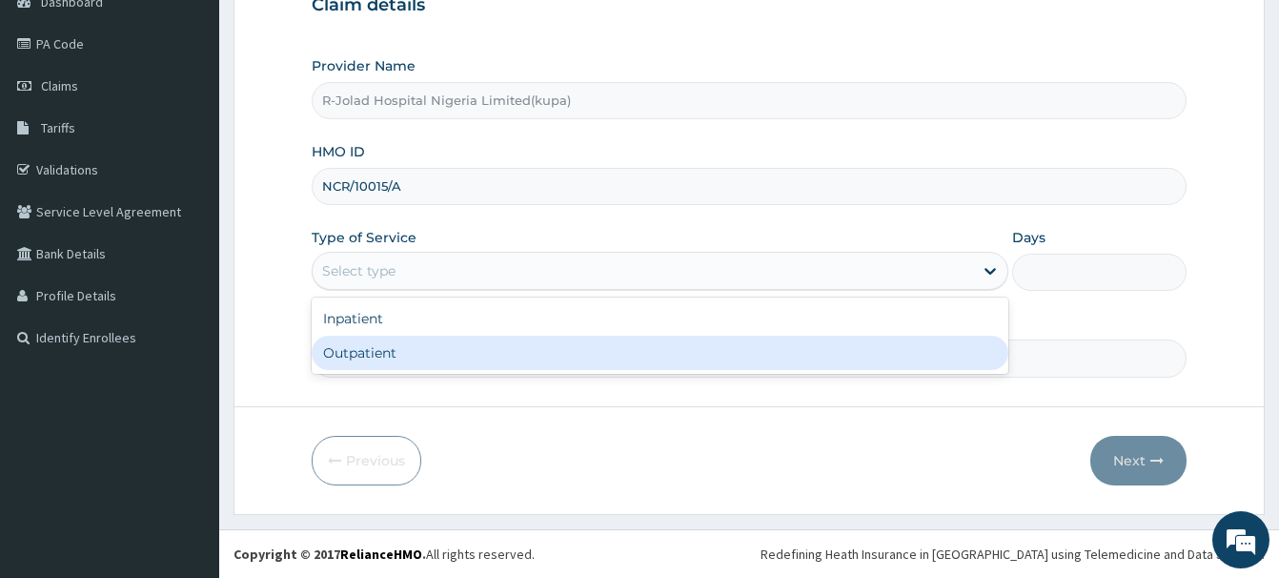
click at [360, 357] on div "Outpatient" at bounding box center [660, 353] width 697 height 34
type input "1"
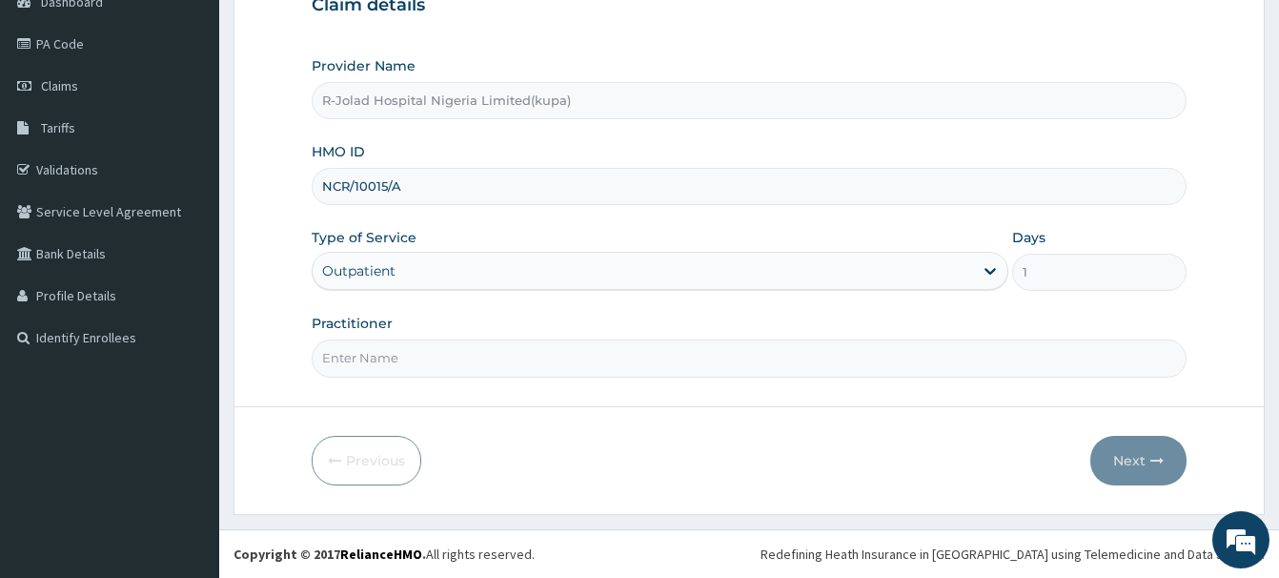
click at [358, 361] on input "Practitioner" at bounding box center [749, 357] width 875 height 37
drag, startPoint x: 354, startPoint y: 366, endPoint x: 346, endPoint y: 376, distance: 12.2
paste input "[PERSON_NAME] Lemah"
type input "[PERSON_NAME] Lemah"
click at [1120, 460] on button "Next" at bounding box center [1139, 461] width 96 height 50
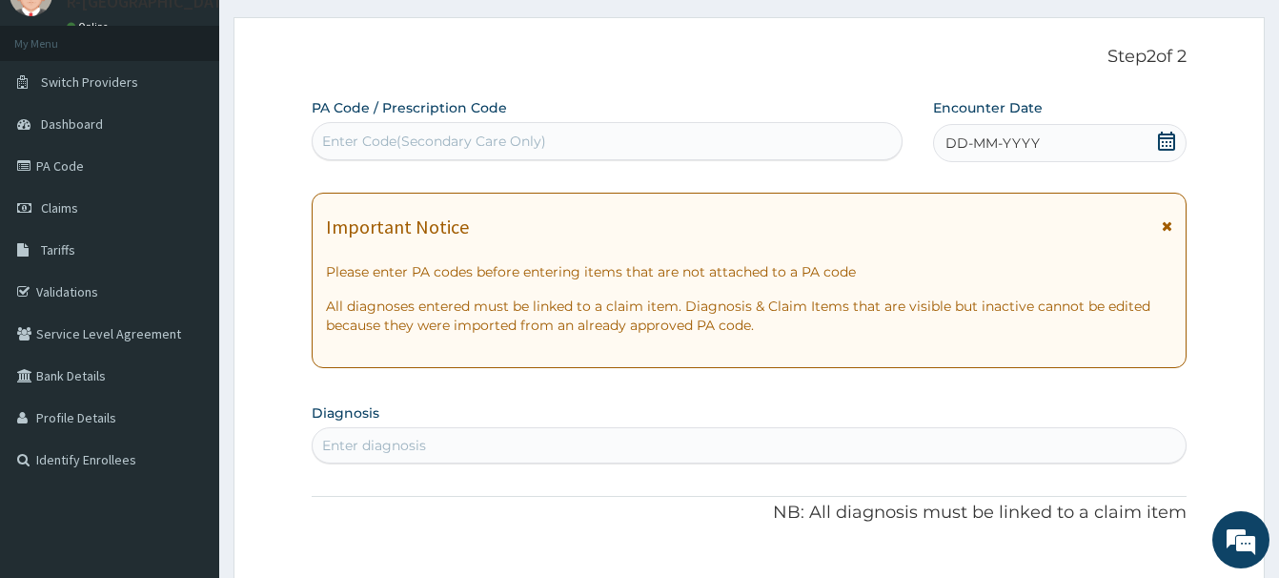
scroll to position [11, 0]
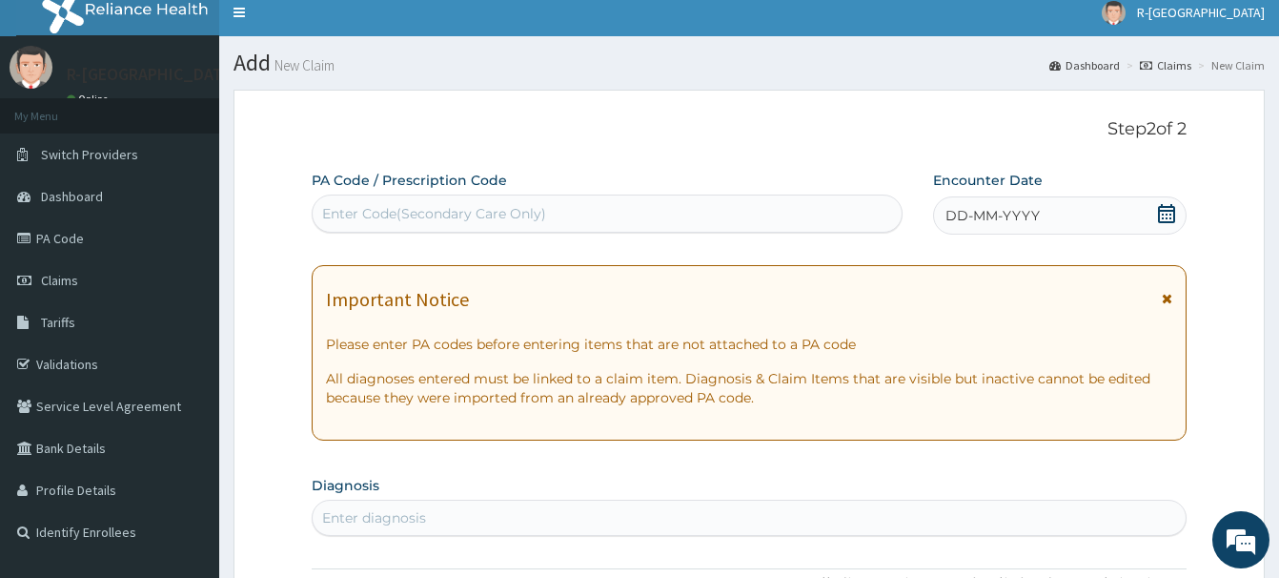
click at [1165, 212] on icon at bounding box center [1166, 213] width 17 height 19
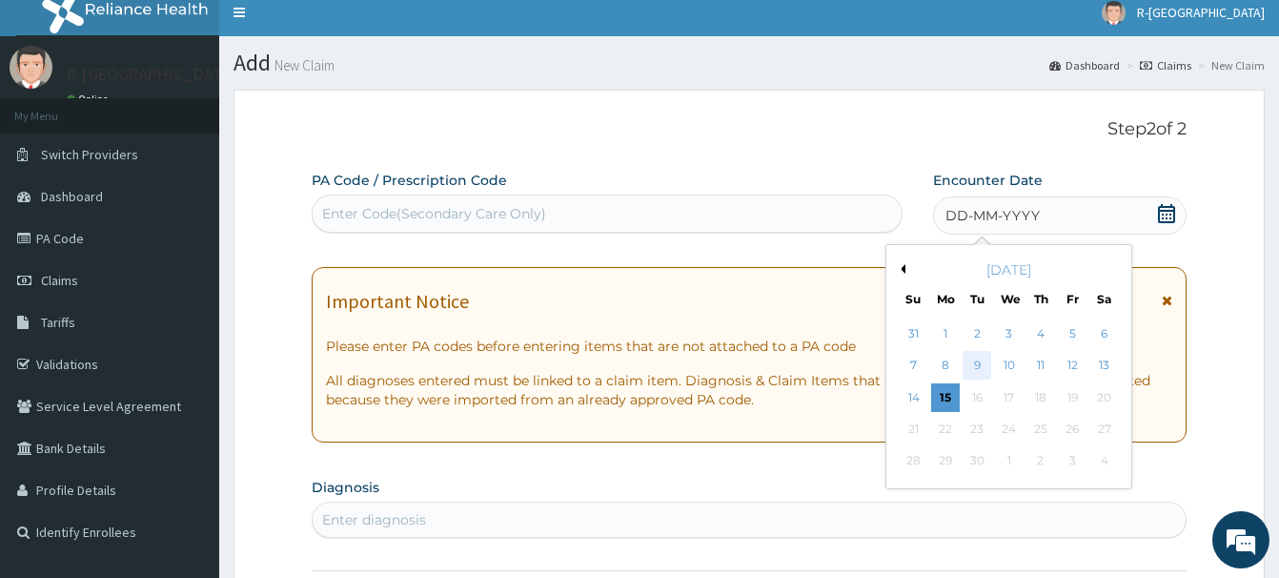
click at [977, 361] on div "9" at bounding box center [977, 366] width 29 height 29
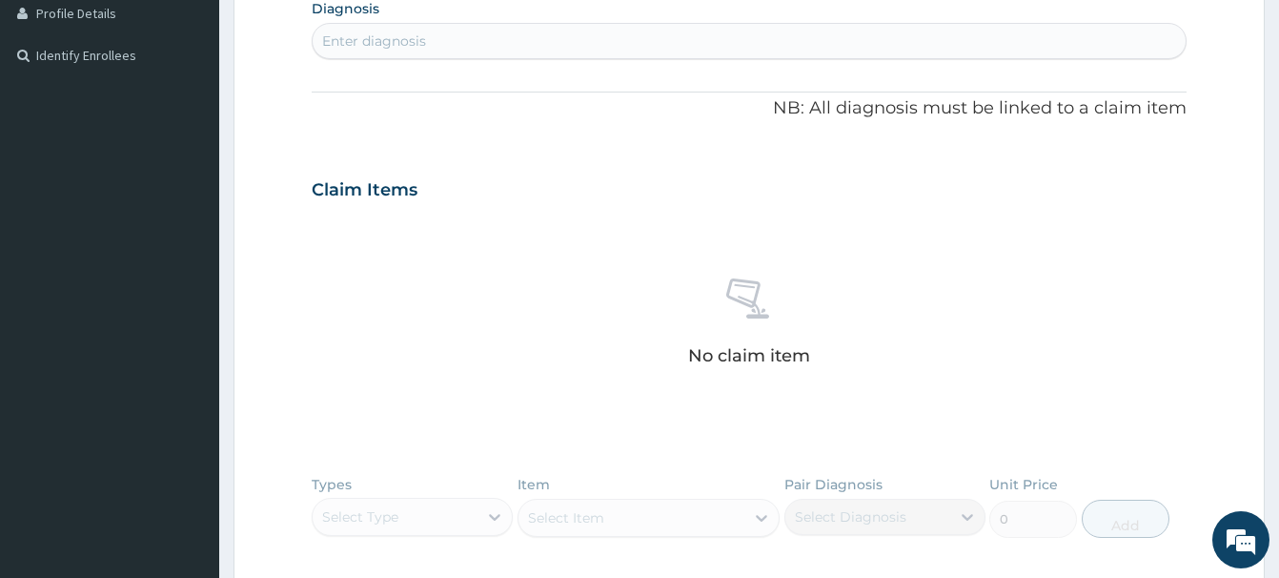
scroll to position [498, 0]
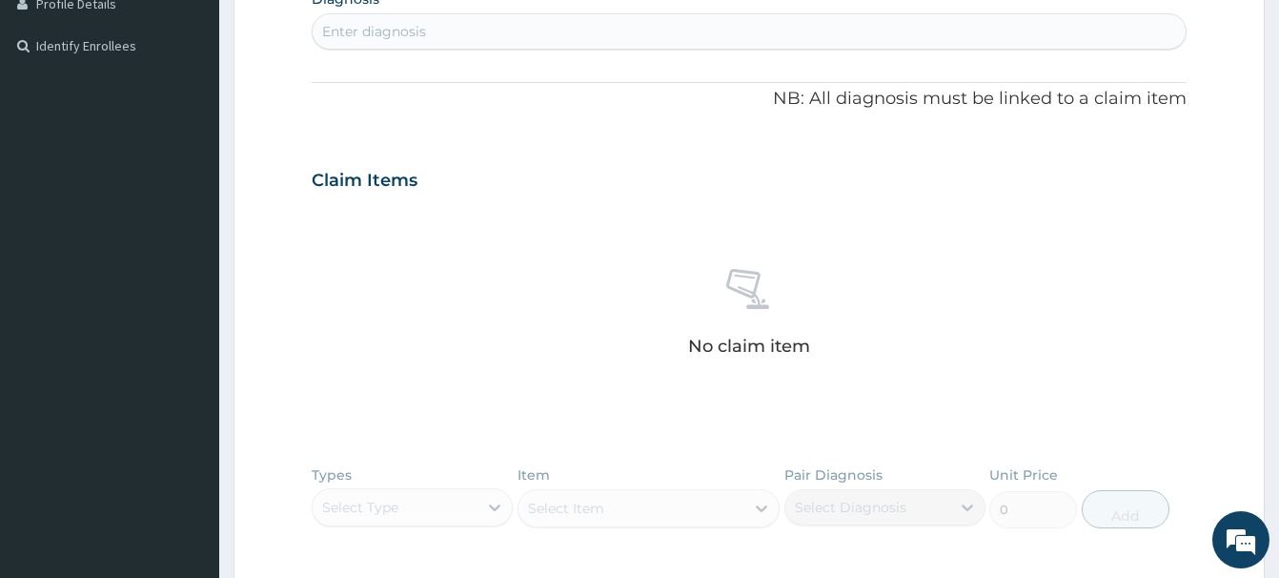
click at [346, 30] on div "Enter diagnosis" at bounding box center [374, 31] width 104 height 19
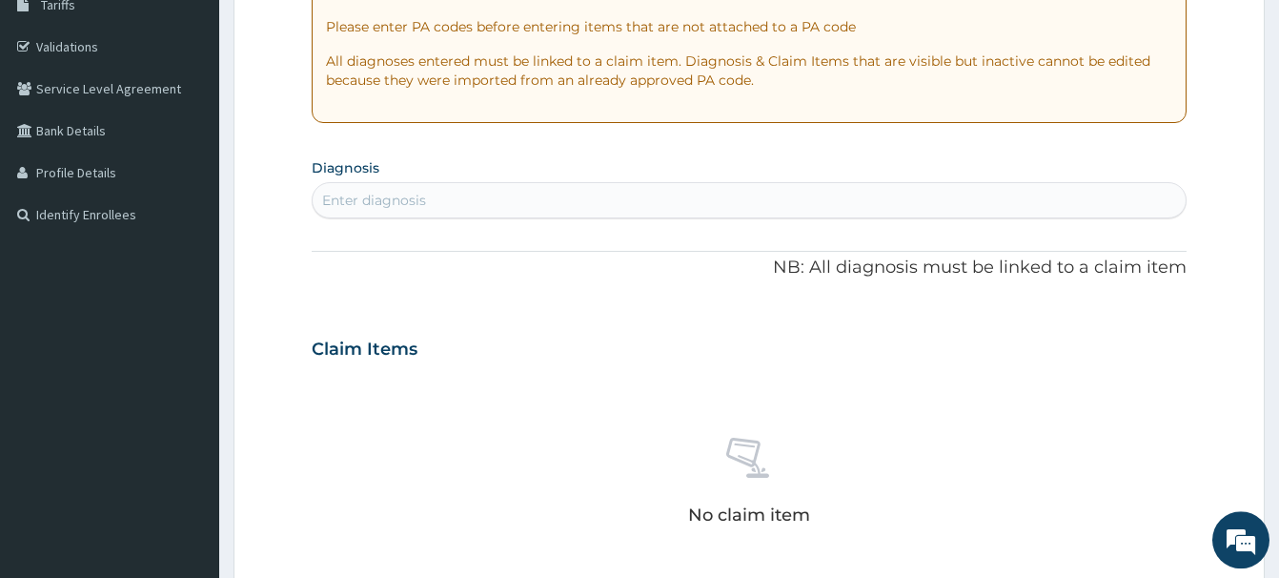
scroll to position [303, 0]
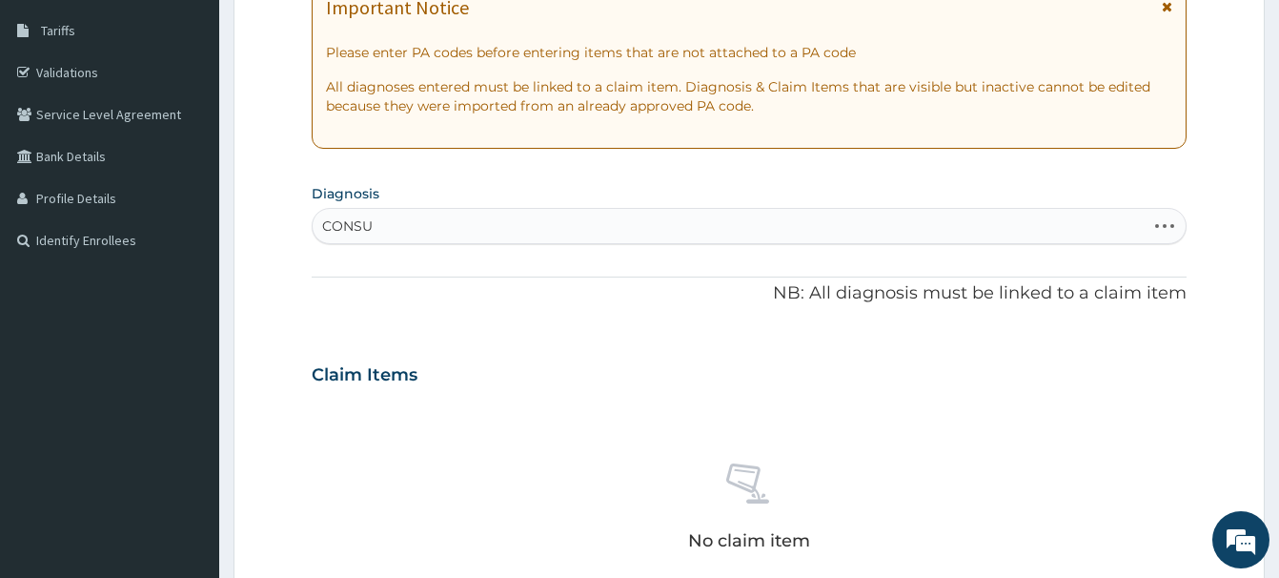
type input "CONSUL"
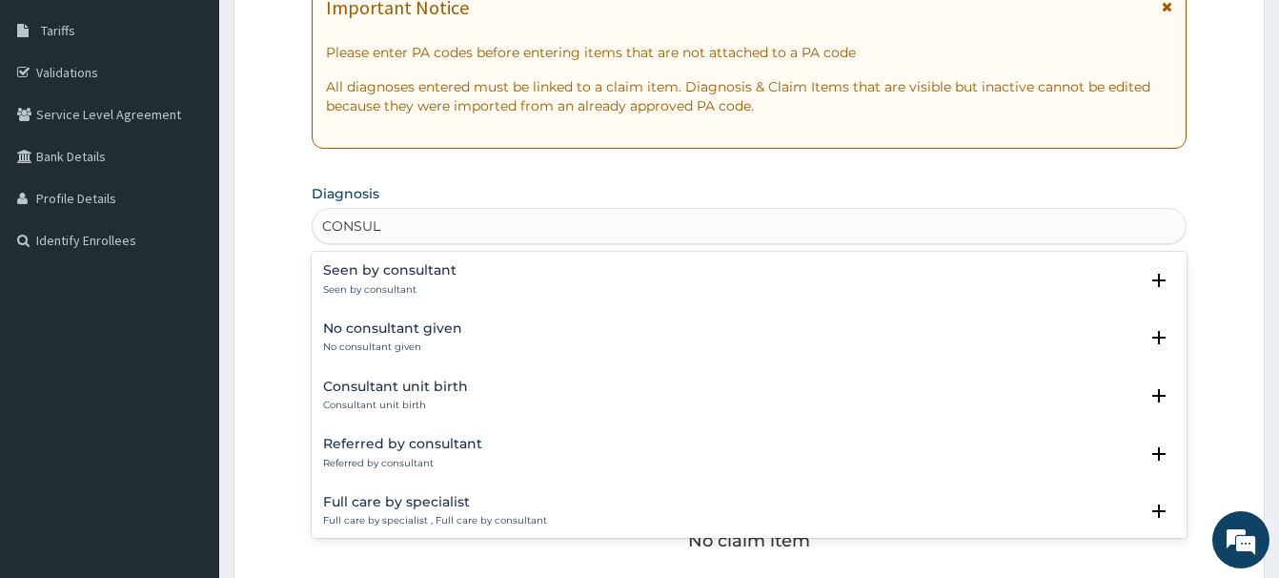
click at [403, 276] on h4 "Seen by consultant" at bounding box center [389, 270] width 133 height 14
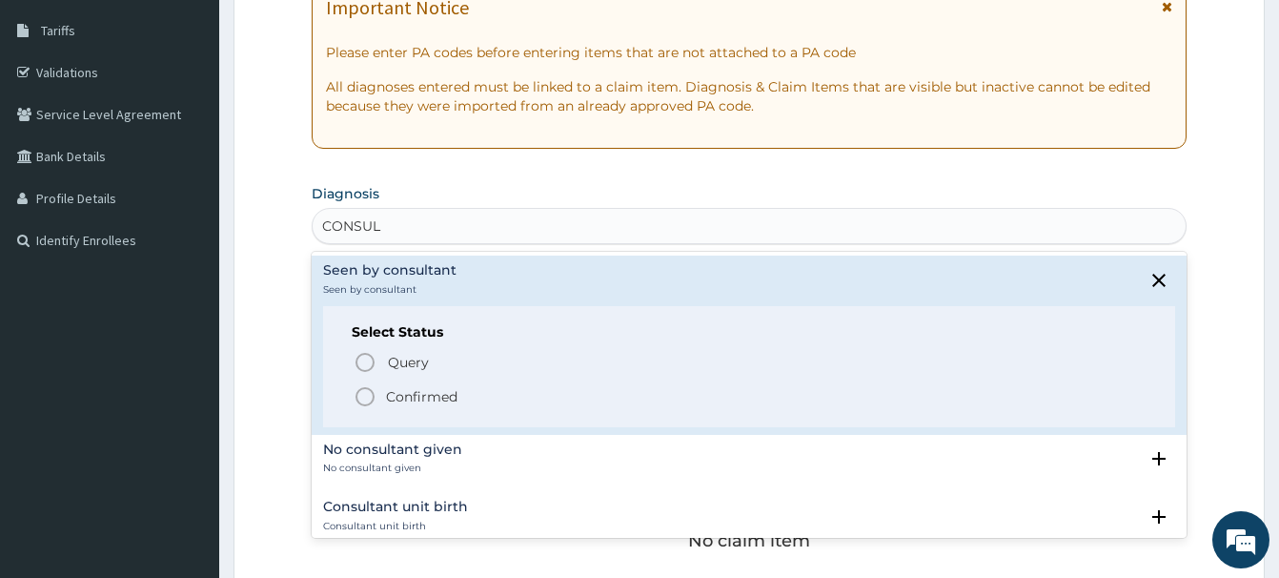
drag, startPoint x: 368, startPoint y: 394, endPoint x: 387, endPoint y: 393, distance: 19.1
click at [368, 392] on icon "status option filled" at bounding box center [365, 396] width 23 height 23
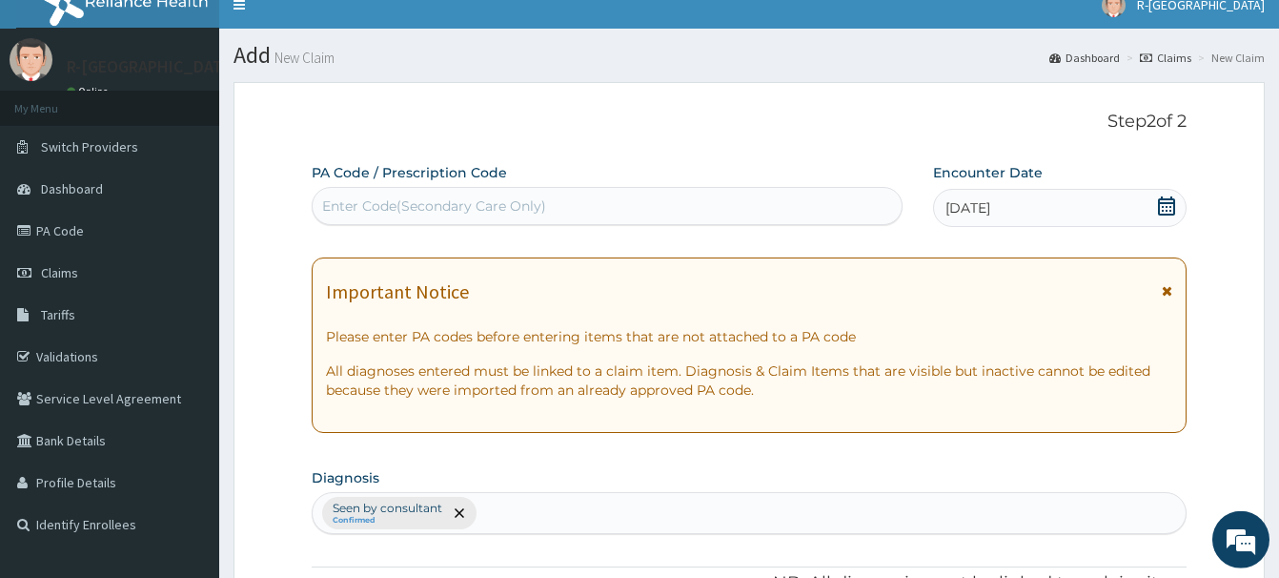
scroll to position [0, 0]
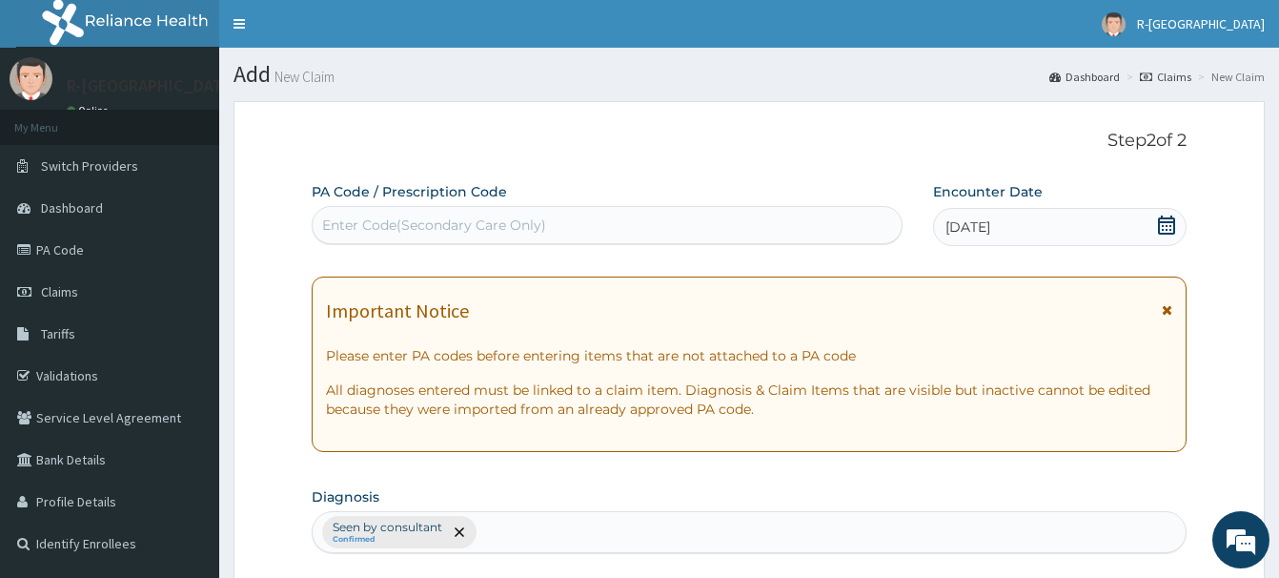
click at [367, 226] on div "Enter Code(Secondary Care Only)" at bounding box center [434, 224] width 224 height 19
paste input "PA/7E5DBF"
type input "PA/7E5DBF"
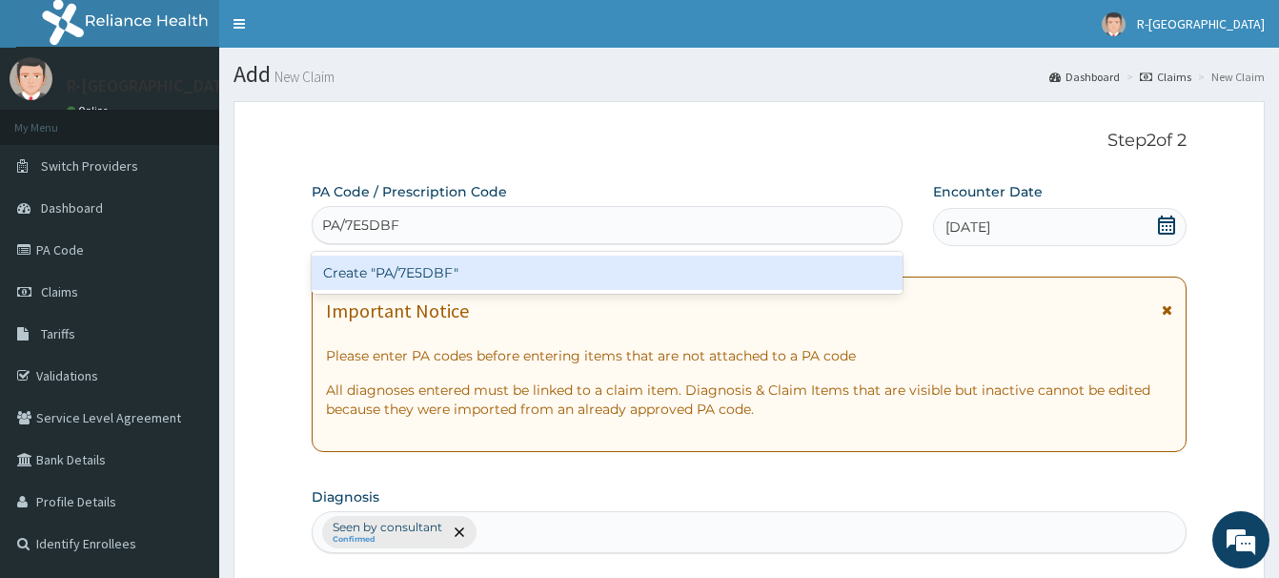
click at [412, 269] on div "Create "PA/7E5DBF"" at bounding box center [607, 272] width 591 height 34
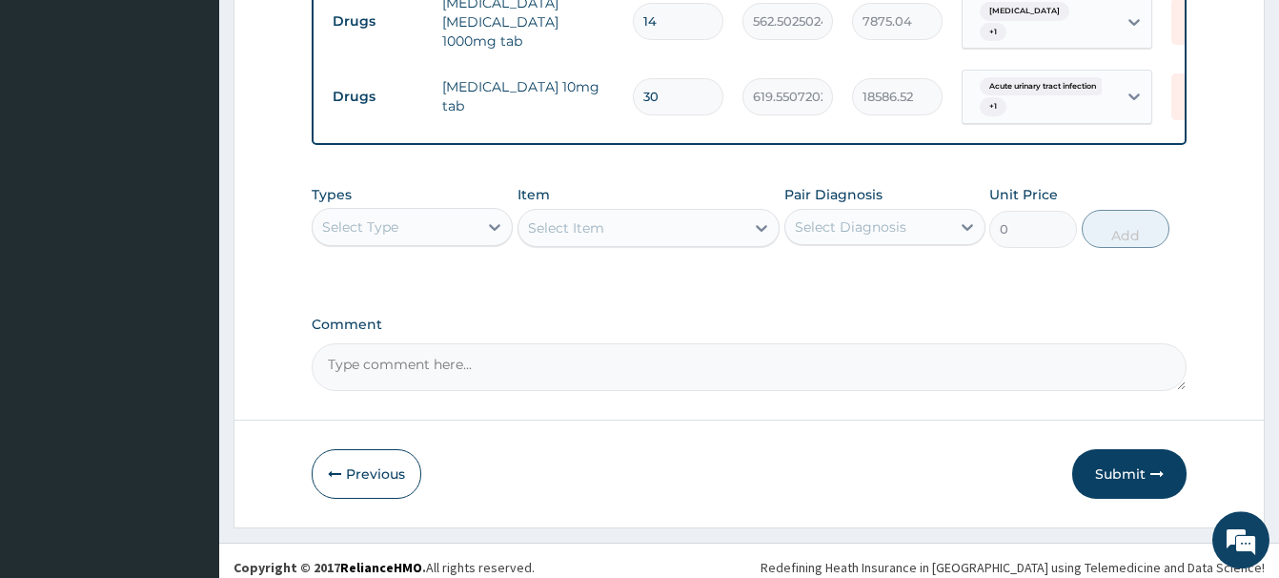
scroll to position [780, 0]
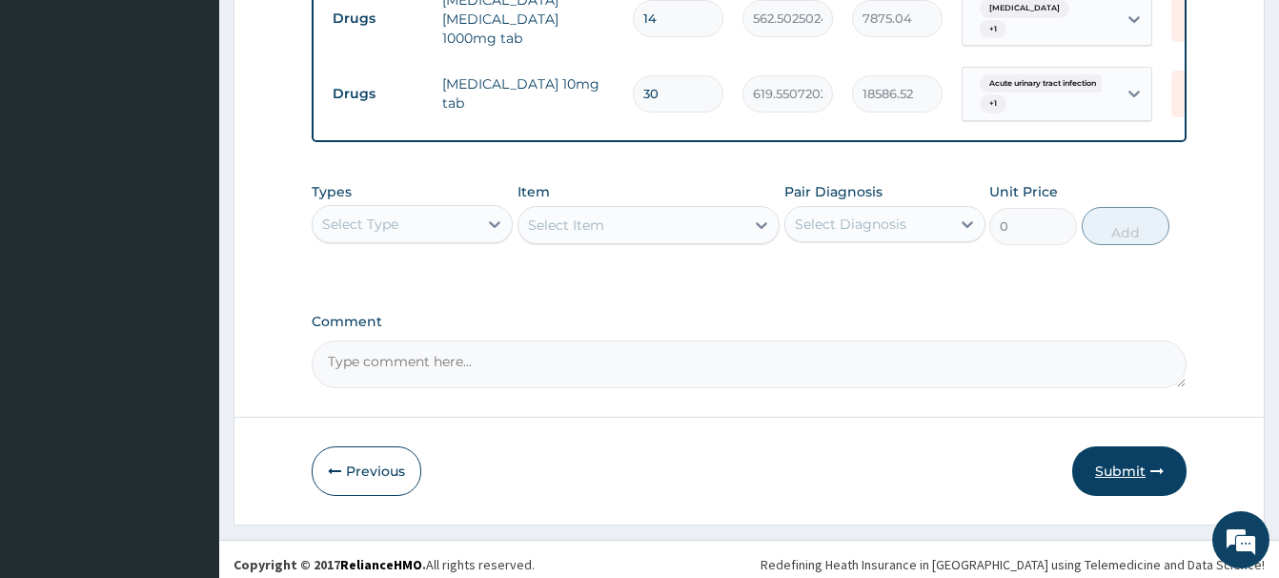
click at [1137, 470] on button "Submit" at bounding box center [1129, 471] width 114 height 50
click at [1118, 461] on button "Submit" at bounding box center [1129, 471] width 114 height 50
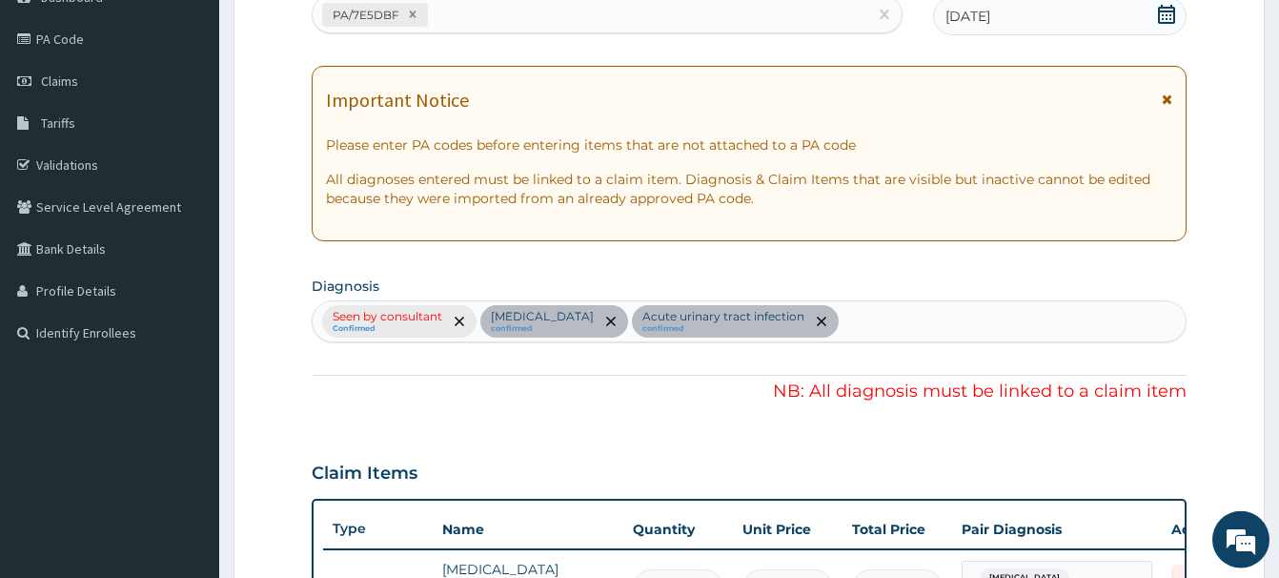
scroll to position [196, 0]
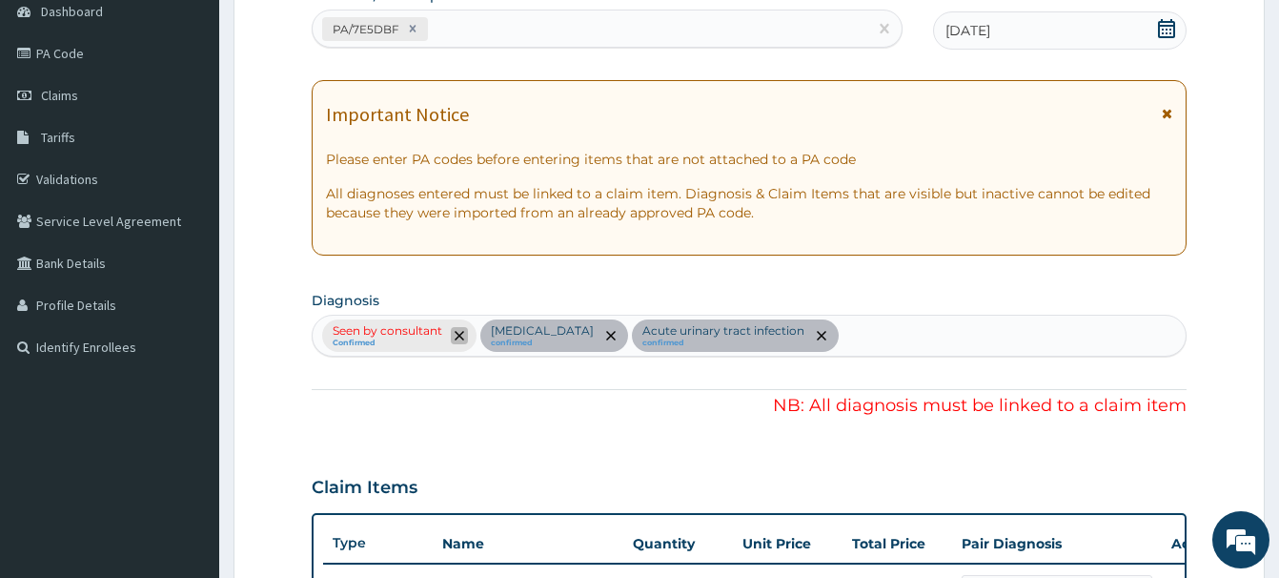
click at [461, 335] on icon "remove selection option" at bounding box center [460, 336] width 10 height 10
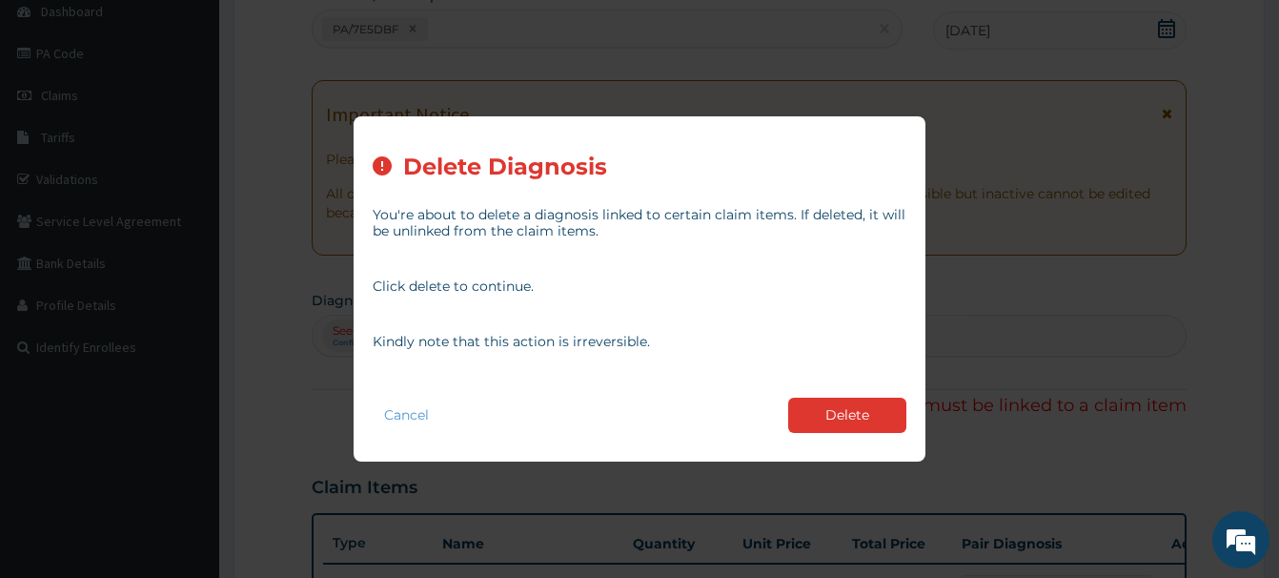
drag, startPoint x: 830, startPoint y: 409, endPoint x: 833, endPoint y: 370, distance: 39.2
click at [830, 408] on button "Delete" at bounding box center [847, 415] width 118 height 35
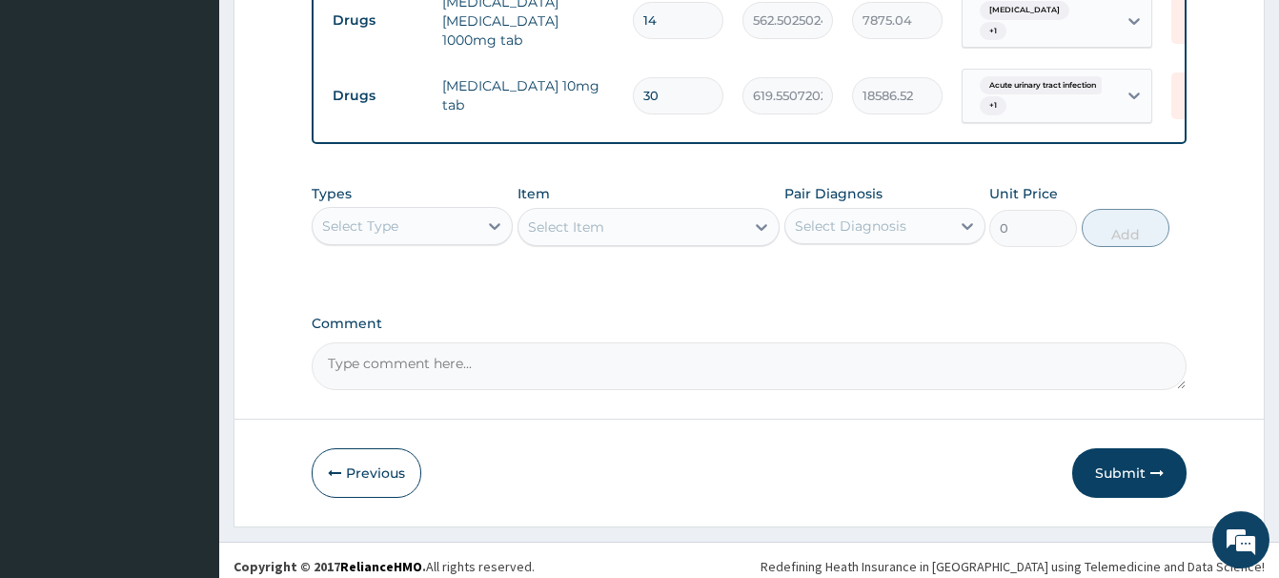
scroll to position [780, 0]
click at [1127, 463] on button "Submit" at bounding box center [1129, 471] width 114 height 50
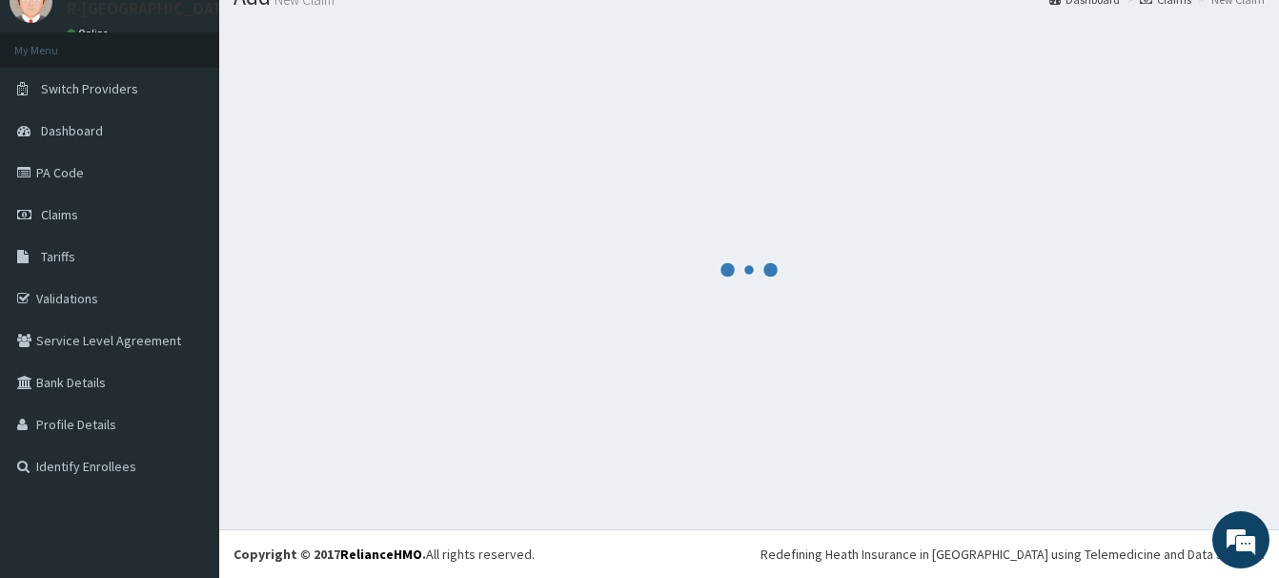
scroll to position [78, 0]
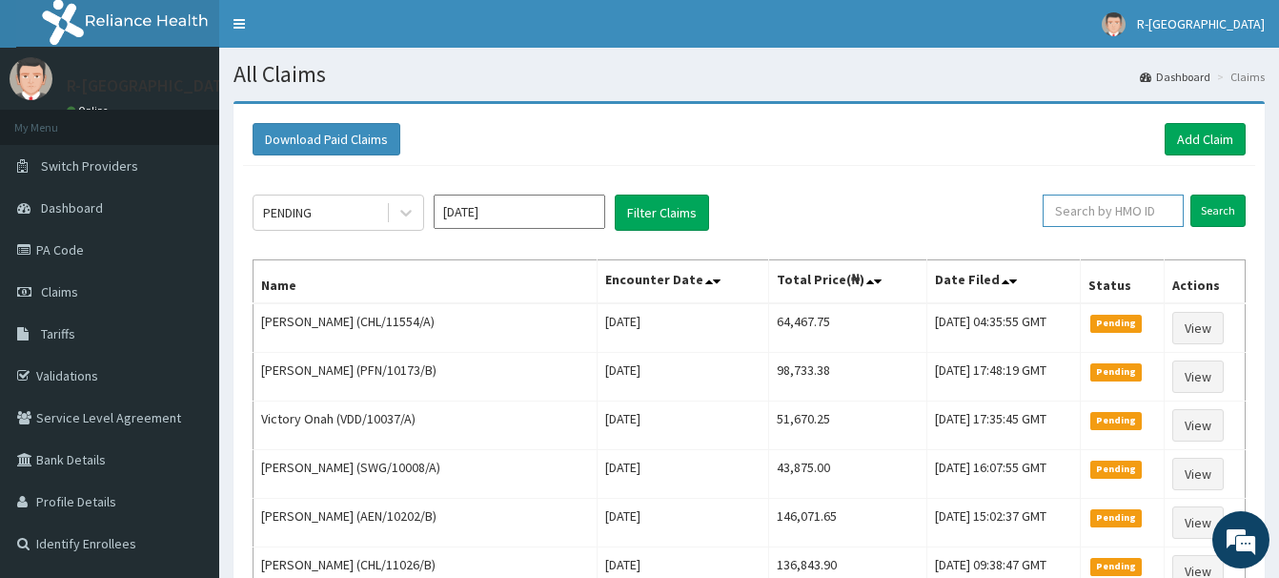
click at [1073, 215] on input "text" at bounding box center [1113, 210] width 141 height 32
paste input "CHL/10532/A"
type input "CHL/10532/A"
click at [1229, 212] on input "Search" at bounding box center [1218, 210] width 55 height 32
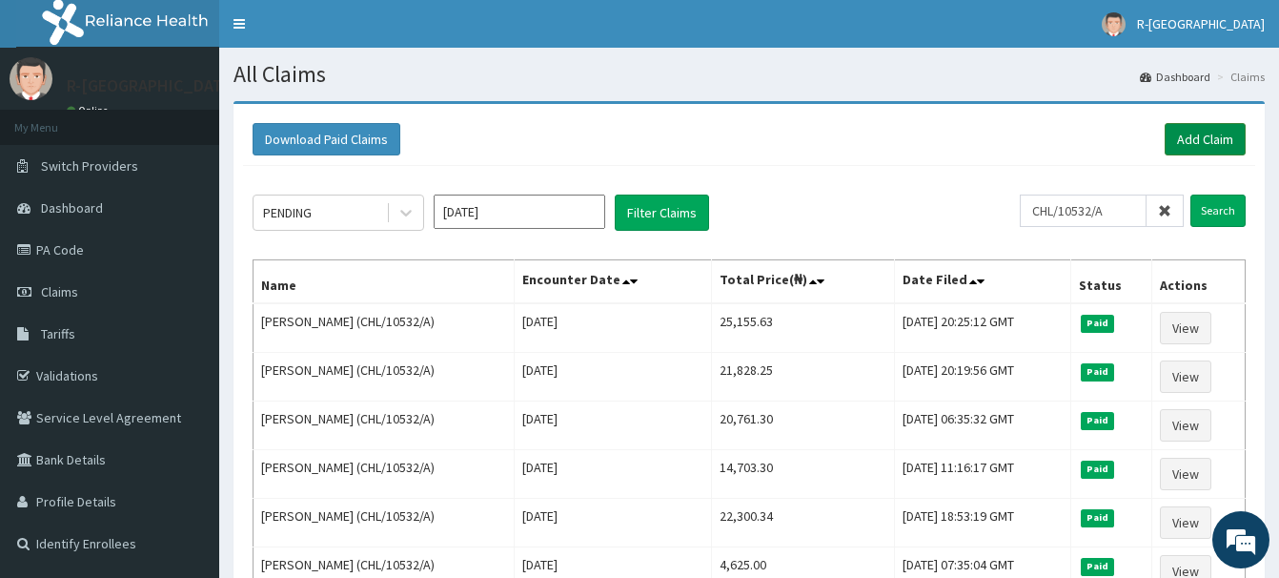
click at [1205, 135] on link "Add Claim" at bounding box center [1205, 139] width 81 height 32
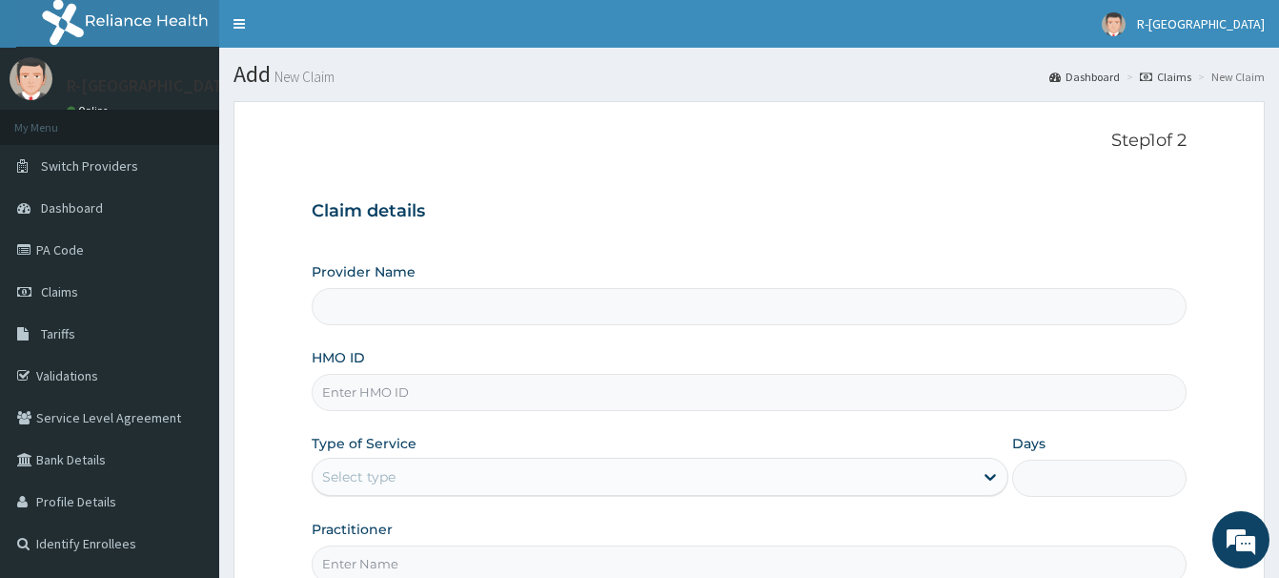
type input "CHL/10532/A"
type input "R-Jolad Hospital Nigeria Limited(kupa)"
type input "CHL/10532/A"
click at [345, 484] on div "Select type" at bounding box center [358, 476] width 73 height 19
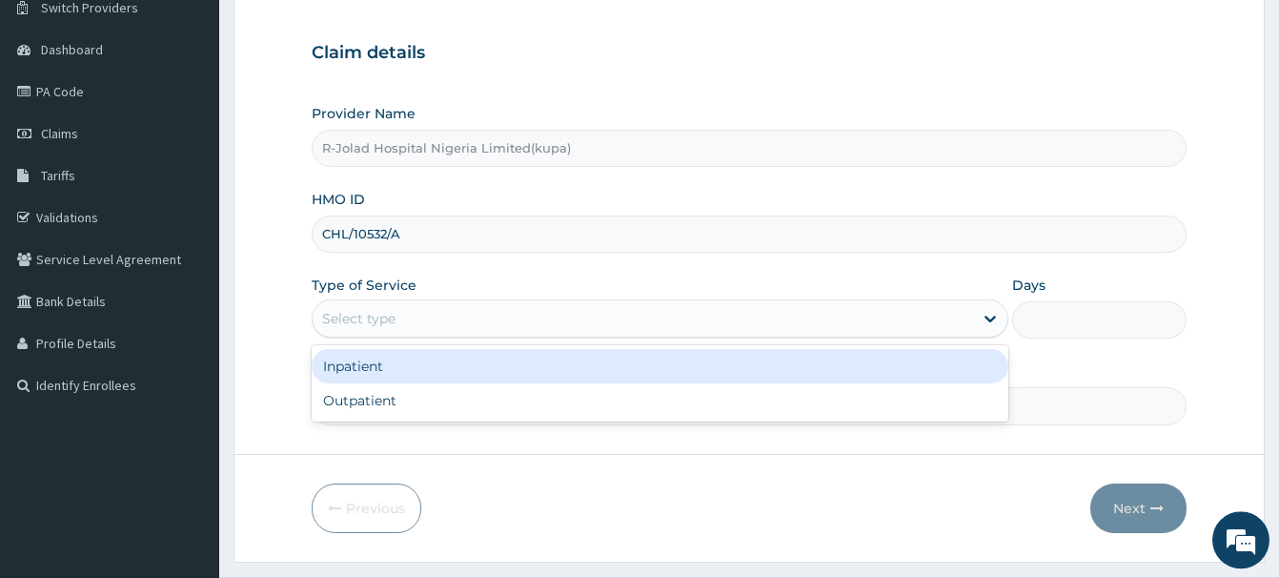
scroll to position [206, 0]
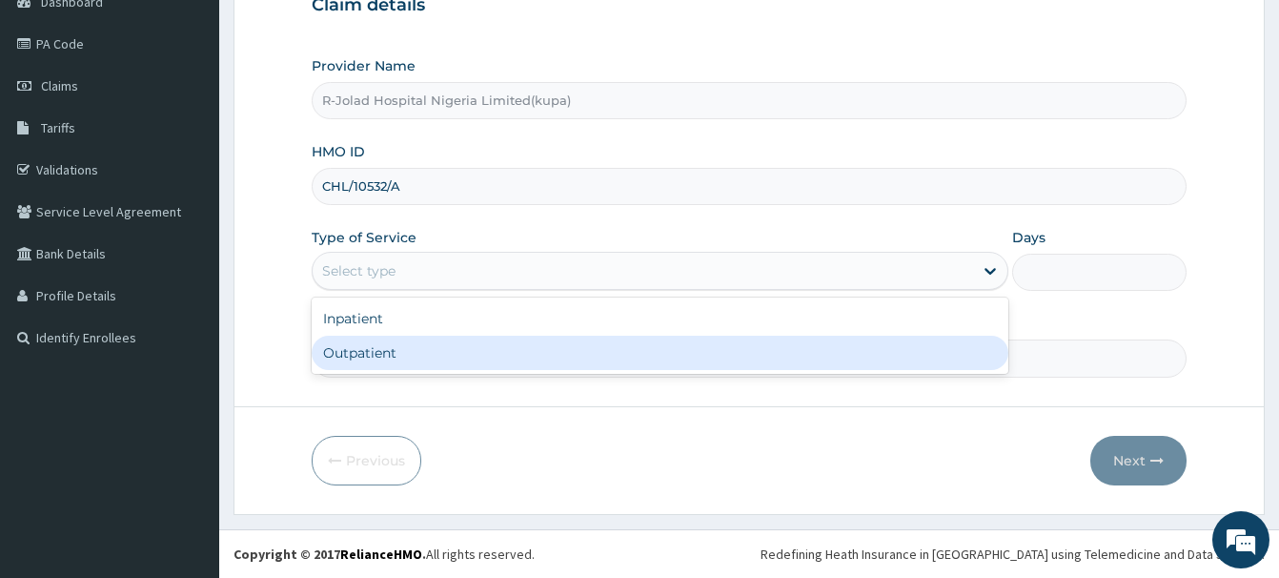
click at [345, 356] on div "Outpatient" at bounding box center [660, 353] width 697 height 34
type input "1"
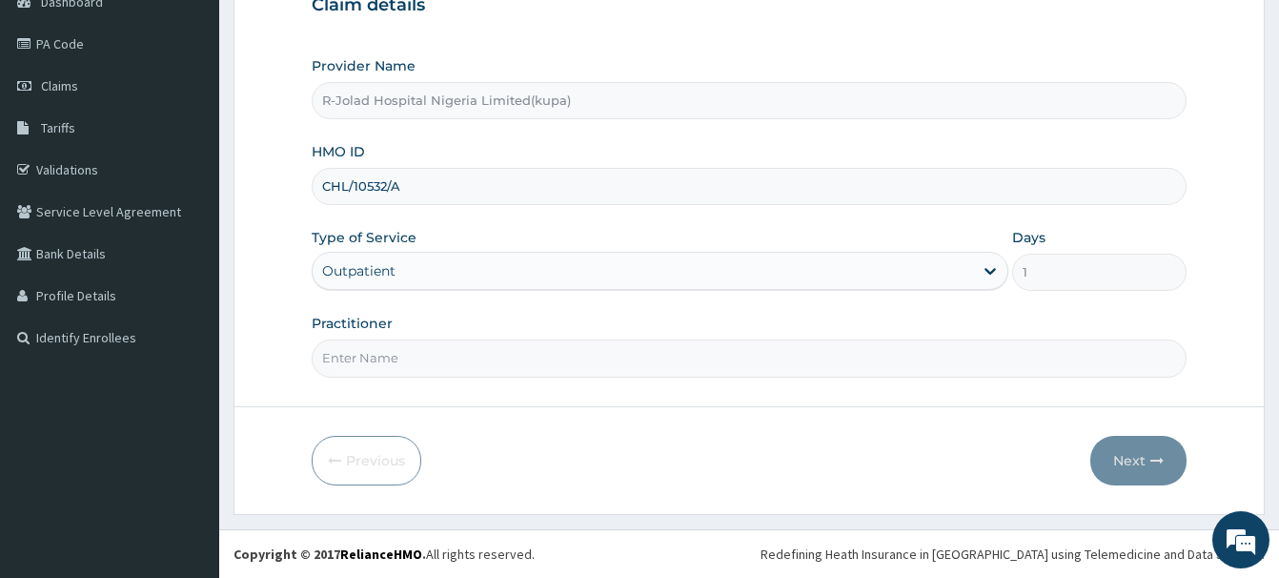
scroll to position [0, 0]
paste input "[PERSON_NAME] Lemah"
type input "[PERSON_NAME] Lemah"
click at [1122, 451] on button "Next" at bounding box center [1139, 461] width 96 height 50
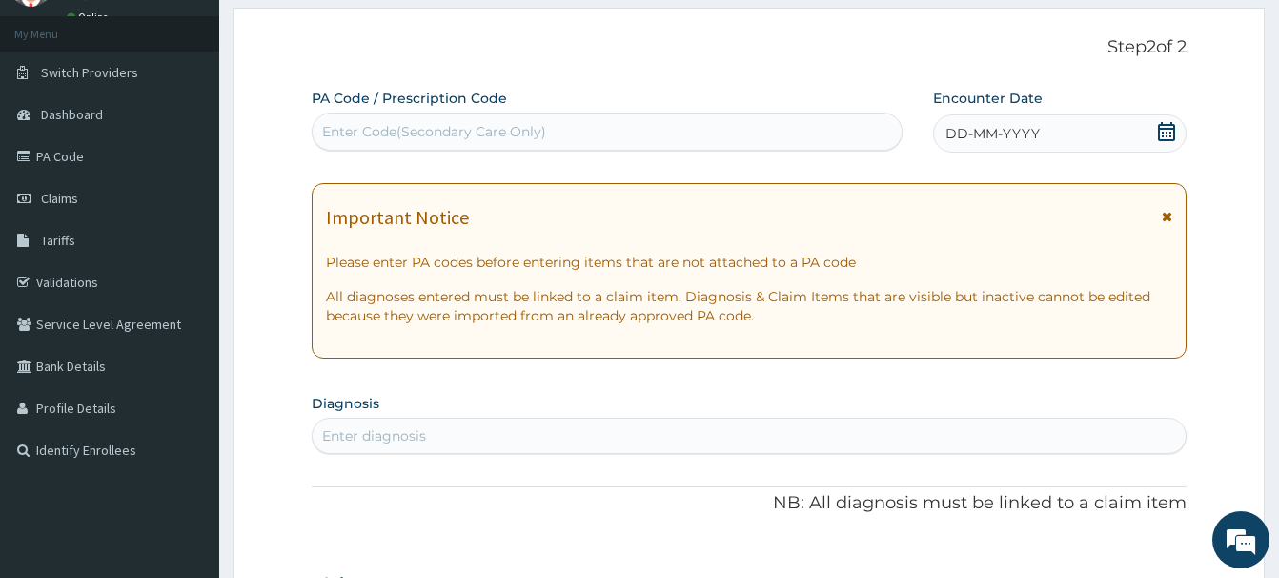
scroll to position [11, 0]
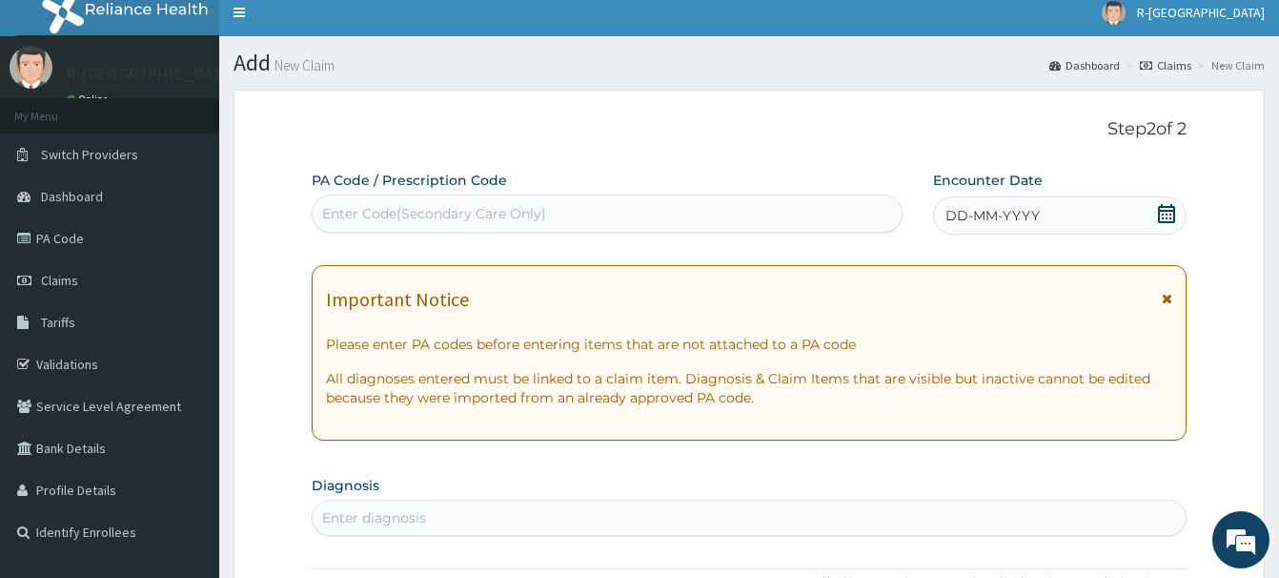
click at [1174, 215] on icon at bounding box center [1166, 213] width 17 height 19
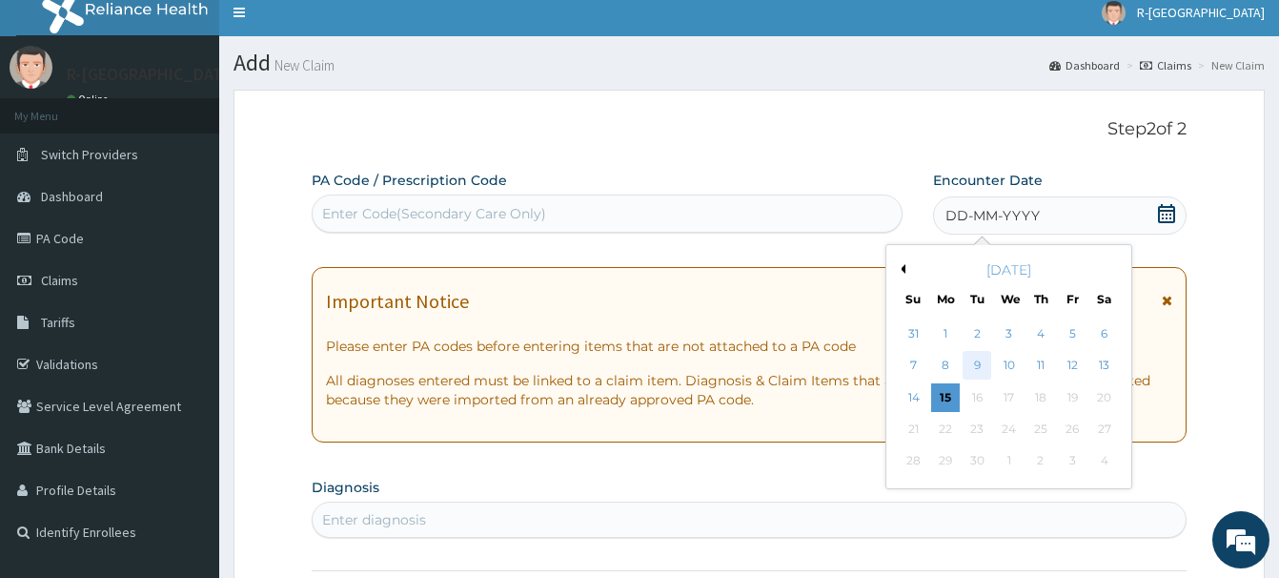
click at [980, 361] on div "9" at bounding box center [977, 366] width 29 height 29
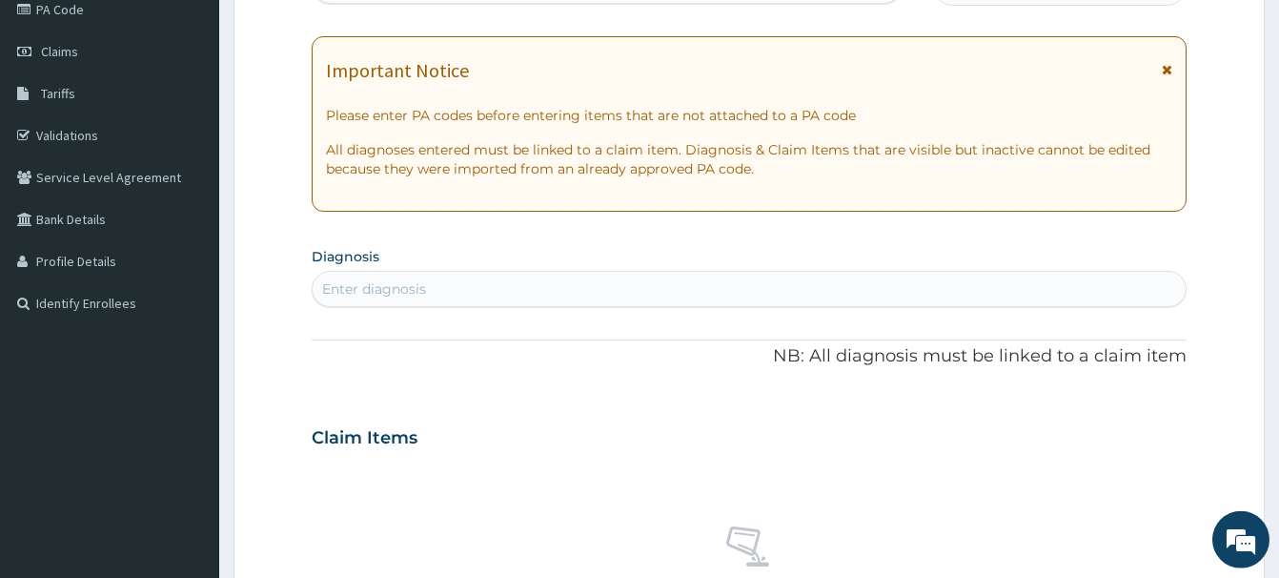
scroll to position [303, 0]
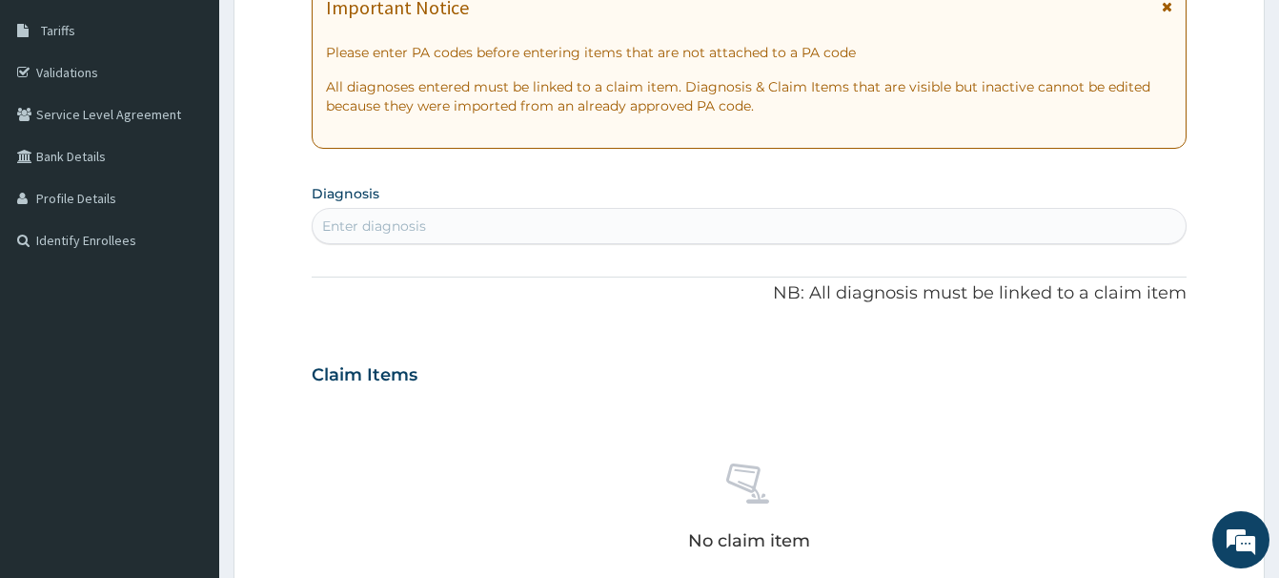
drag, startPoint x: 358, startPoint y: 240, endPoint x: 362, endPoint y: 251, distance: 11.2
click at [358, 238] on div "Enter diagnosis" at bounding box center [749, 226] width 873 height 31
type input "MALA"
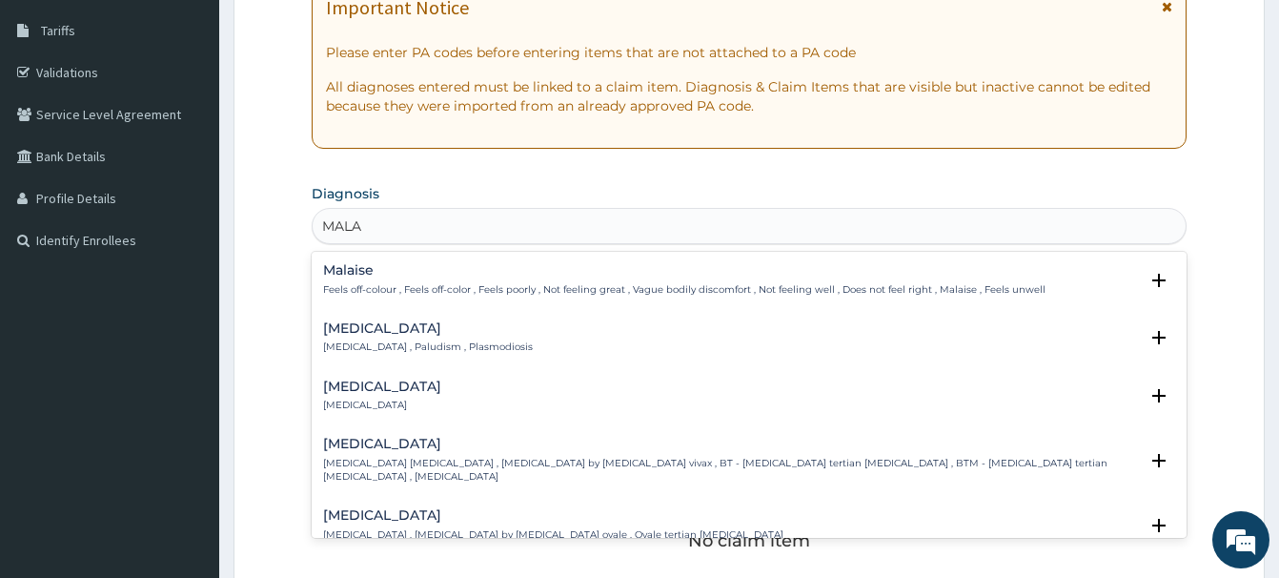
click at [356, 338] on div "[MEDICAL_DATA] [MEDICAL_DATA] , Paludism , Plasmodiosis" at bounding box center [428, 337] width 210 height 33
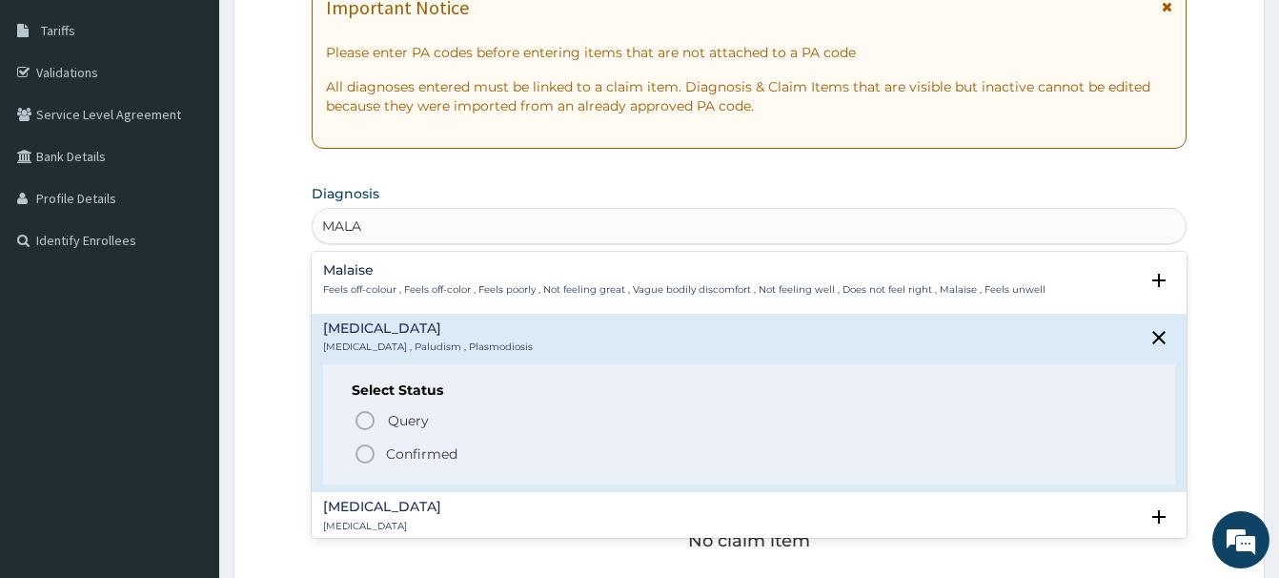
click at [362, 447] on icon "status option filled" at bounding box center [365, 453] width 23 height 23
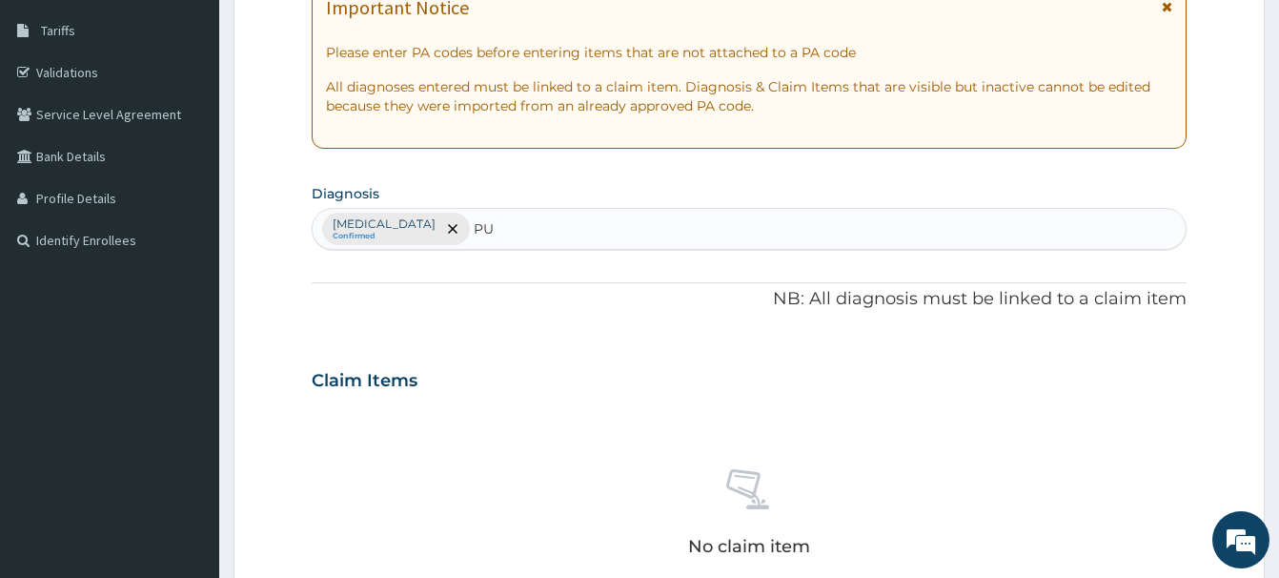
type input "PUD"
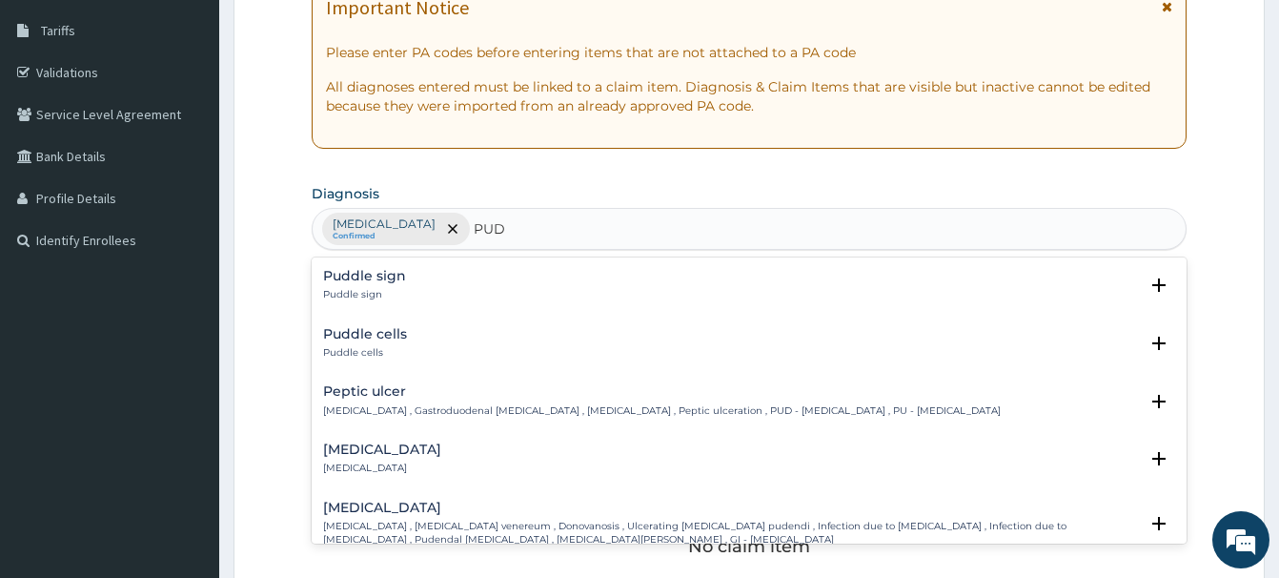
click at [361, 391] on h4 "Peptic ulcer" at bounding box center [662, 391] width 678 height 14
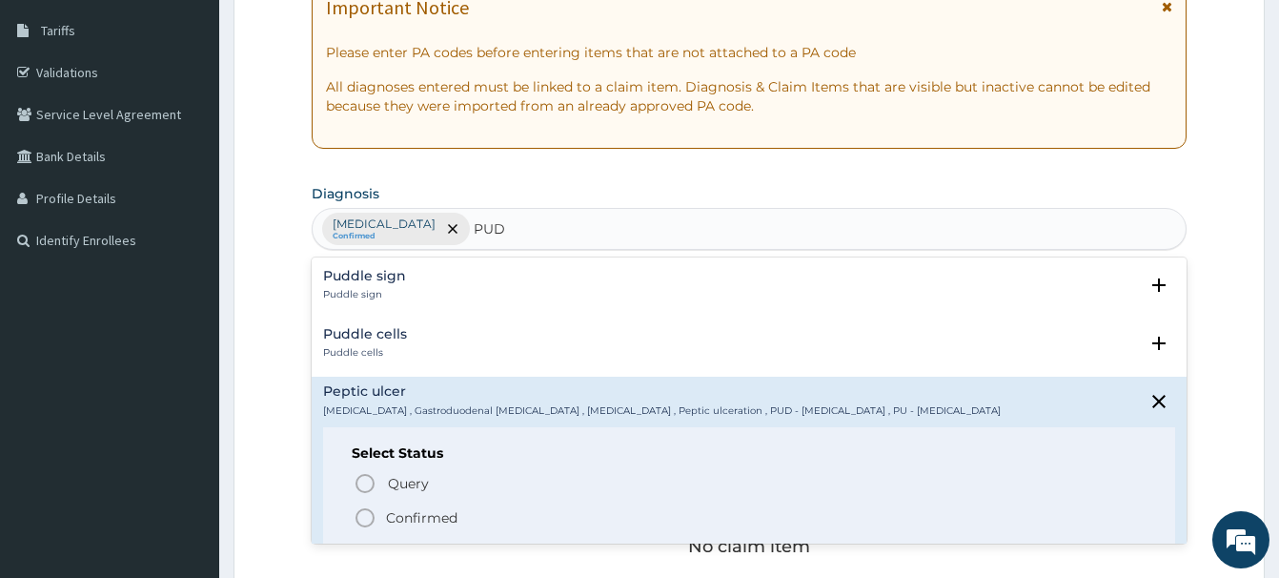
click at [365, 512] on icon "status option filled" at bounding box center [365, 517] width 23 height 23
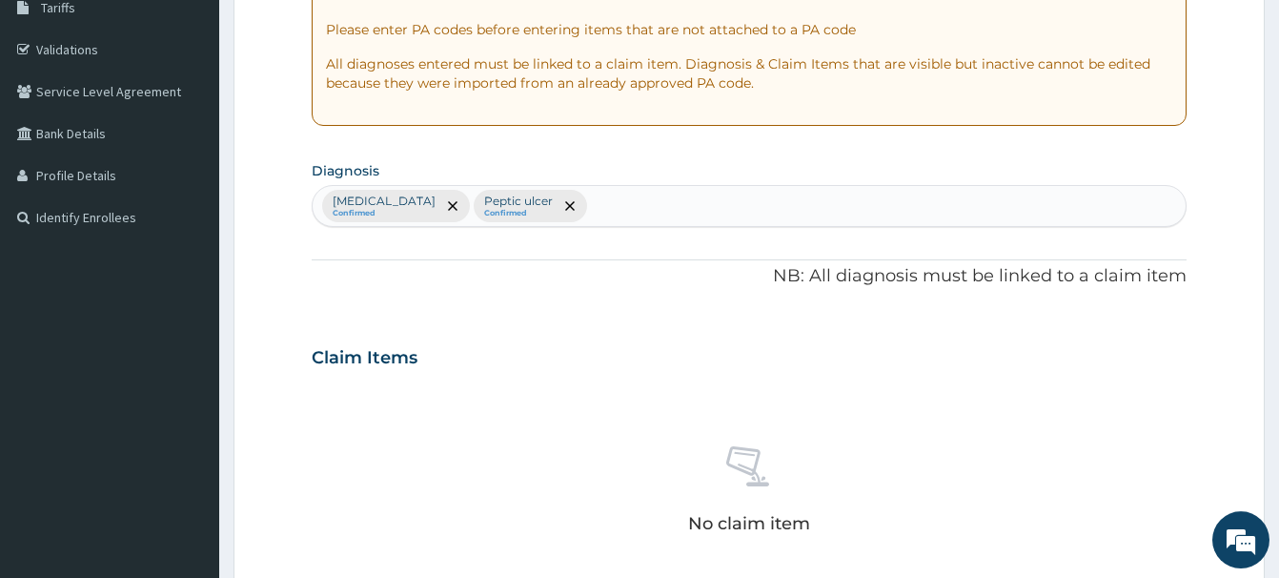
scroll to position [692, 0]
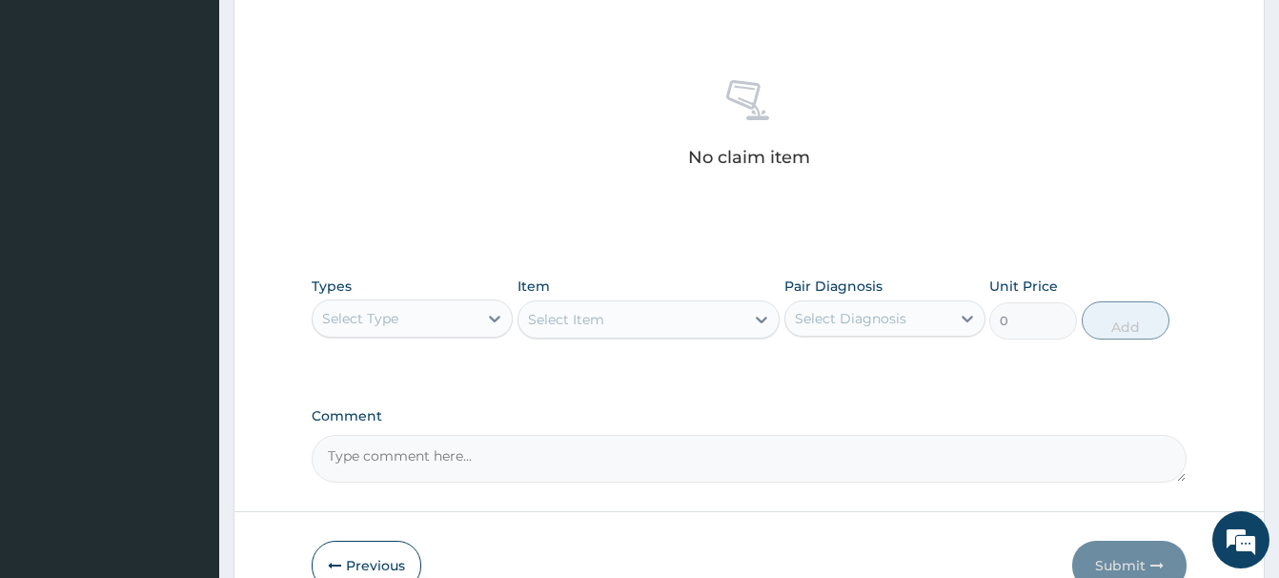
drag, startPoint x: 381, startPoint y: 323, endPoint x: 374, endPoint y: 337, distance: 16.2
click at [381, 322] on div "Select Type" at bounding box center [360, 318] width 76 height 19
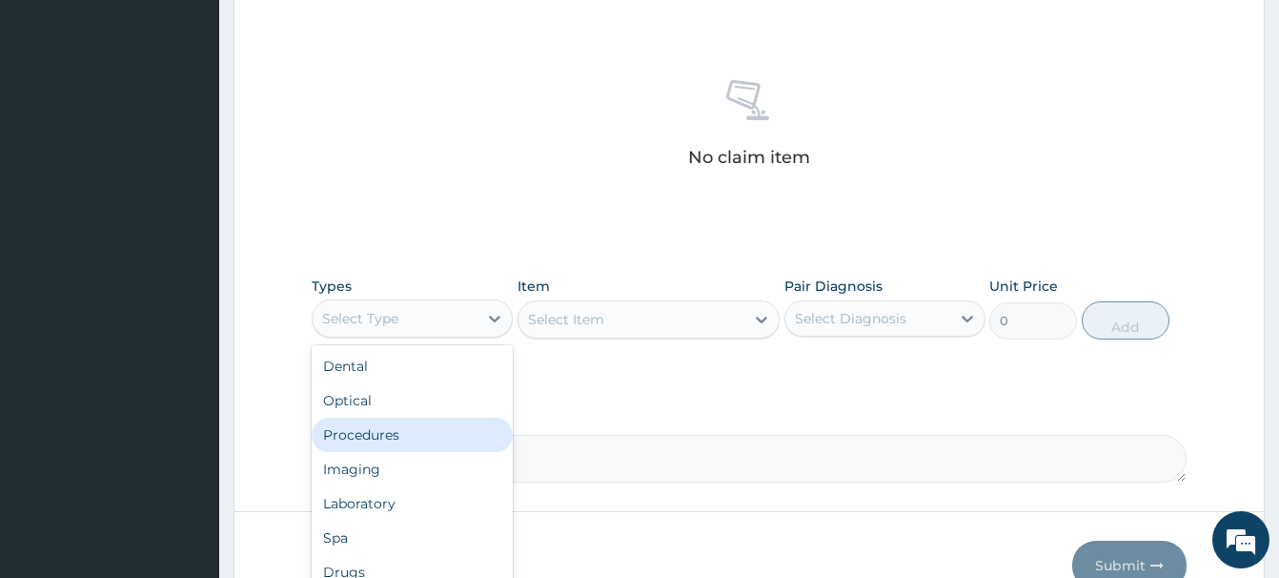
drag, startPoint x: 341, startPoint y: 436, endPoint x: 326, endPoint y: 436, distance: 15.3
click at [336, 436] on div "Procedures" at bounding box center [412, 435] width 201 height 34
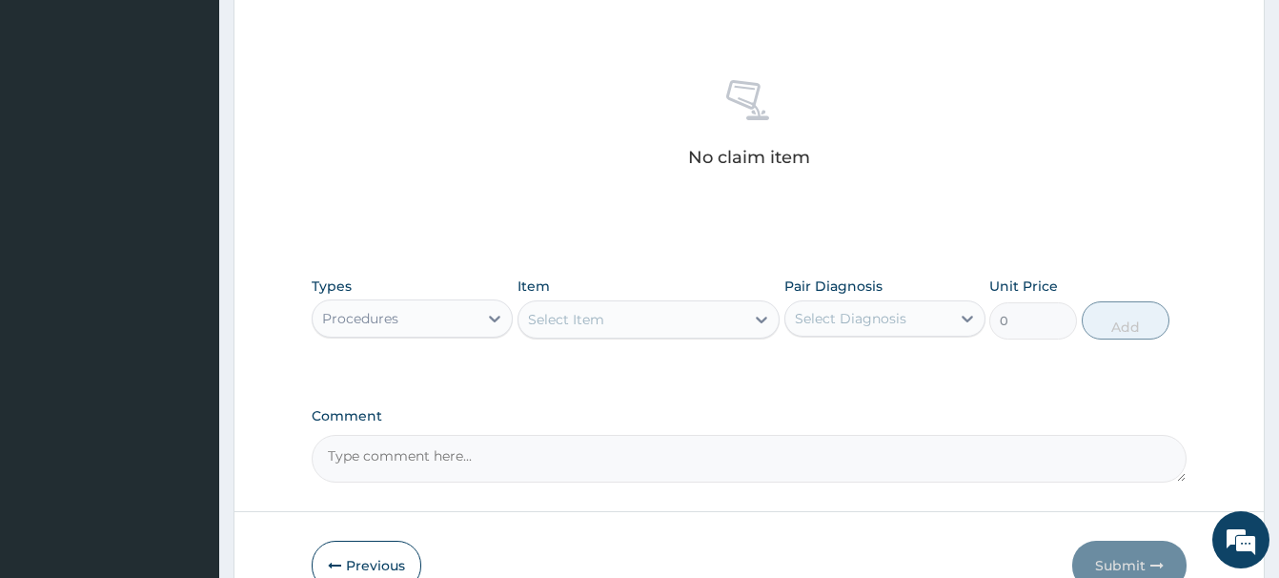
click at [577, 317] on div "Select Item" at bounding box center [566, 319] width 76 height 19
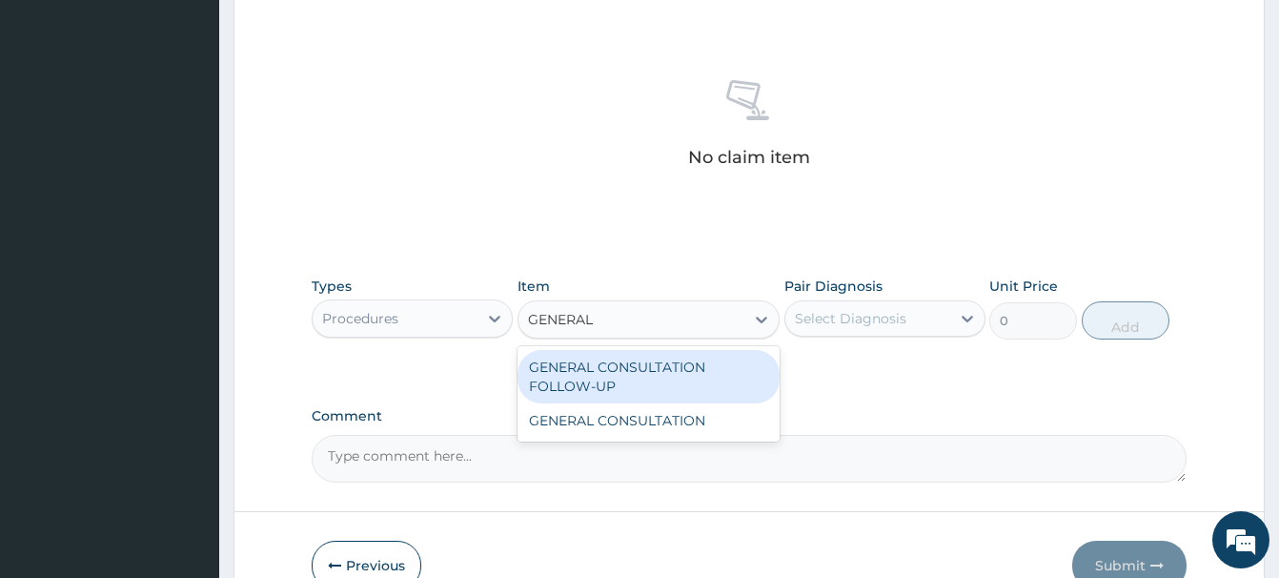
type input "GENERAL C"
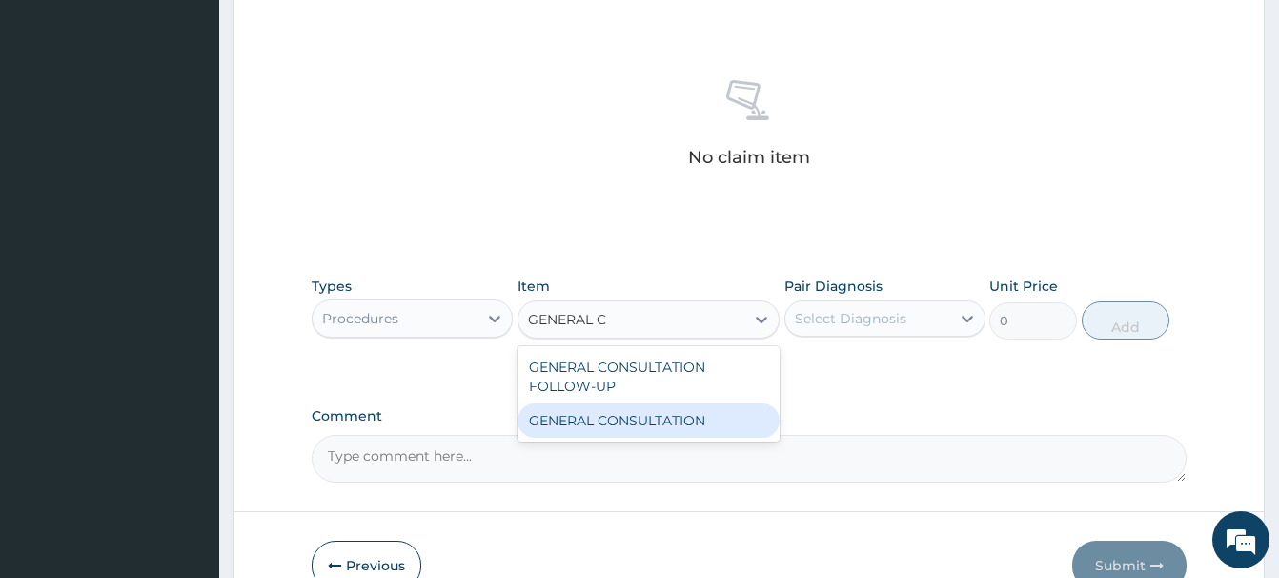
drag, startPoint x: 674, startPoint y: 424, endPoint x: 768, endPoint y: 381, distance: 103.7
click at [677, 424] on div "GENERAL CONSULTATION" at bounding box center [649, 420] width 262 height 34
type input "6750"
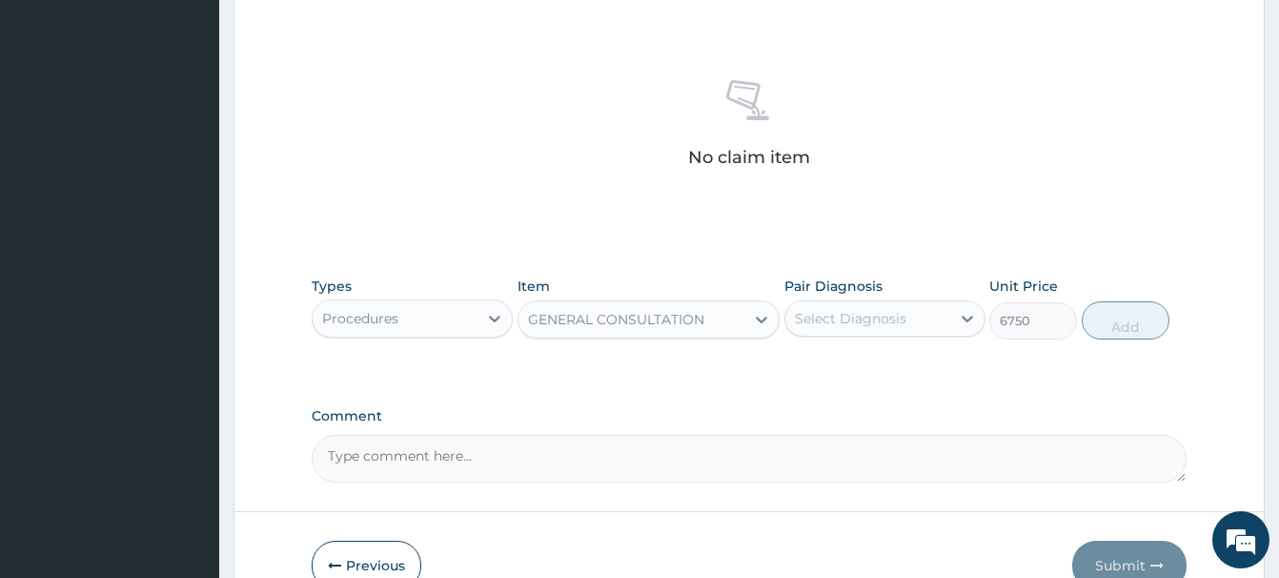
click at [868, 324] on div "Select Diagnosis" at bounding box center [851, 318] width 112 height 19
click at [868, 368] on div "[MEDICAL_DATA]" at bounding box center [885, 367] width 201 height 39
checkbox input "true"
click at [1125, 323] on button "Add" at bounding box center [1126, 320] width 88 height 38
type input "0"
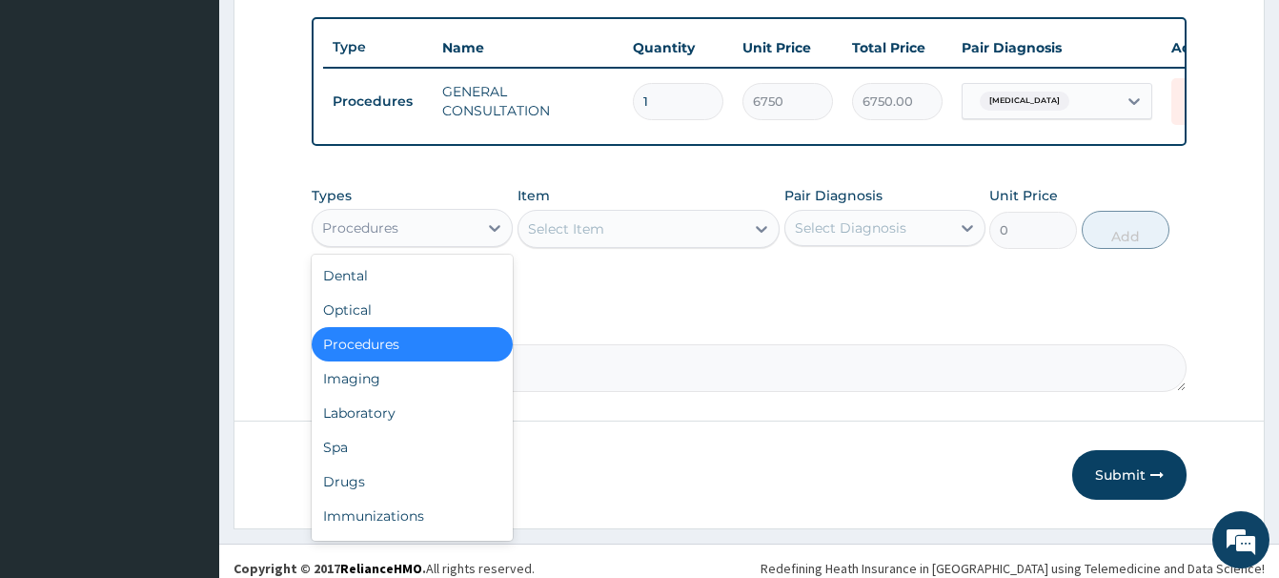
drag, startPoint x: 341, startPoint y: 223, endPoint x: 354, endPoint y: 220, distance: 12.7
click at [342, 223] on div "Procedures" at bounding box center [360, 227] width 76 height 19
click at [370, 414] on div "Laboratory" at bounding box center [412, 413] width 201 height 34
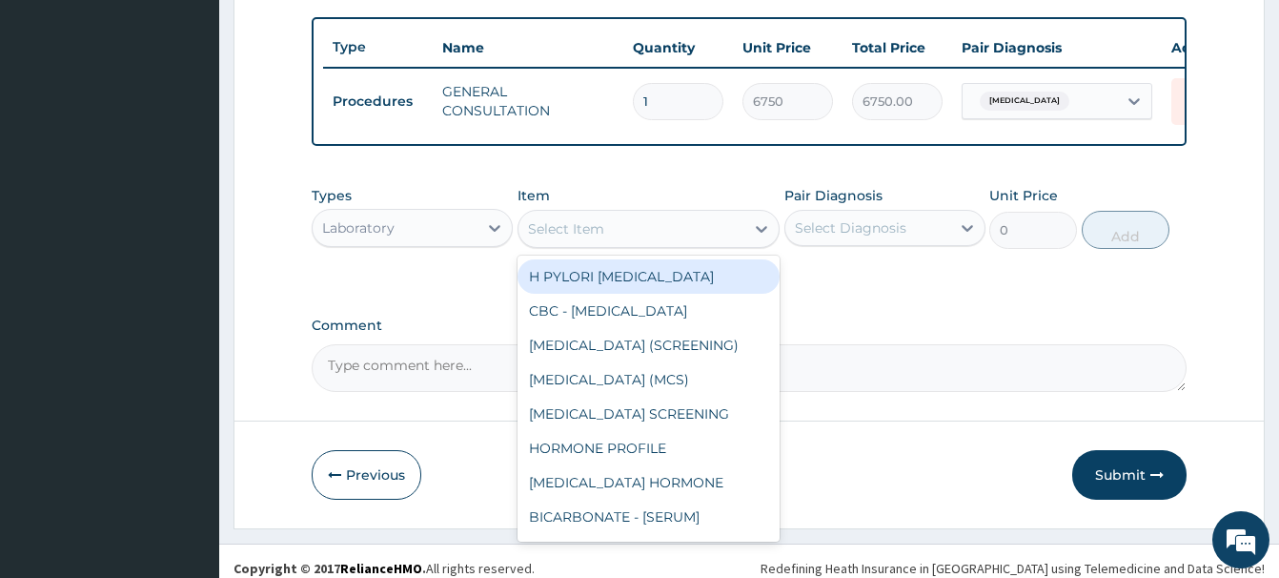
click at [568, 237] on div "Select Item" at bounding box center [566, 228] width 76 height 19
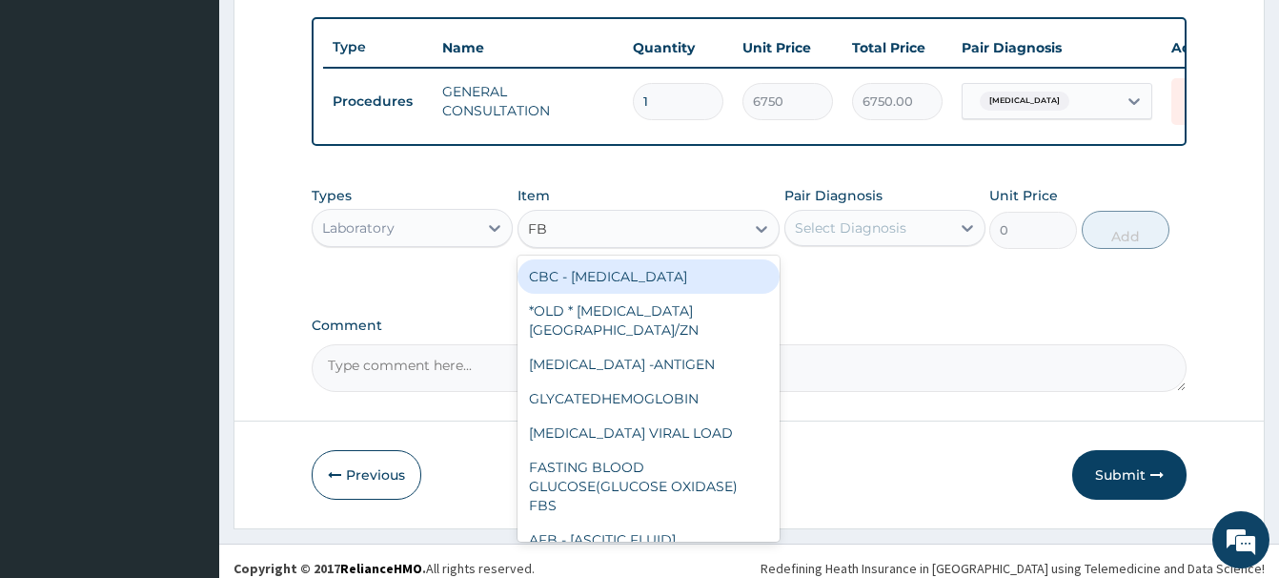
type input "FBC"
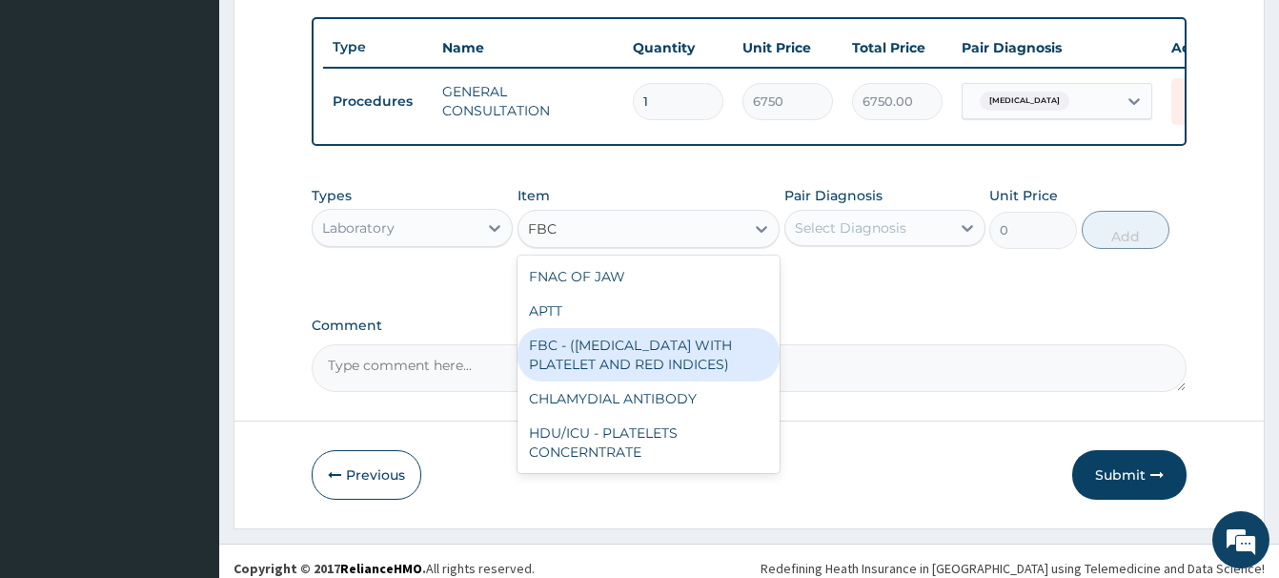
click at [623, 357] on div "FBC - ([MEDICAL_DATA] WITH PLATELET AND RED INDICES)" at bounding box center [649, 354] width 262 height 53
type input "5400"
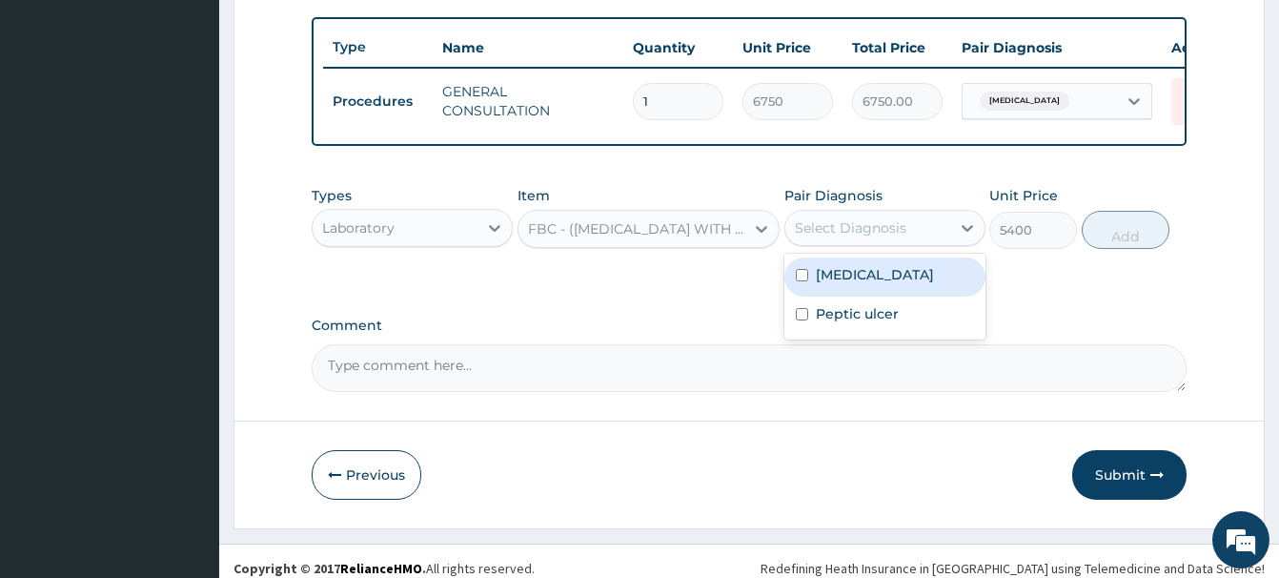
click at [911, 227] on div "Select Diagnosis" at bounding box center [868, 228] width 165 height 31
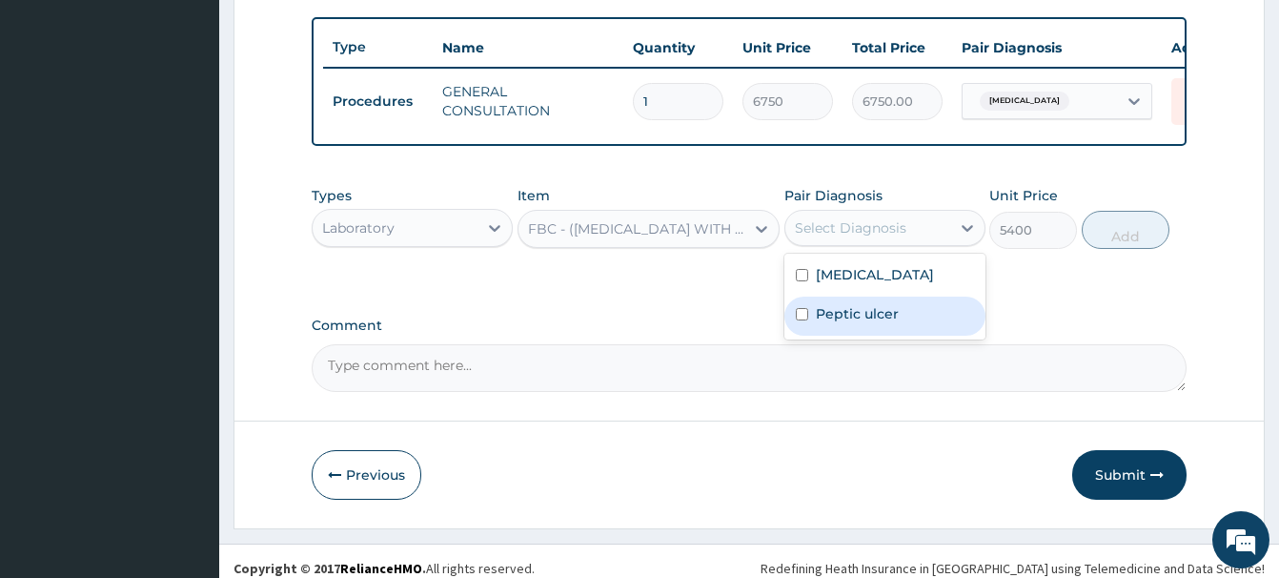
drag, startPoint x: 835, startPoint y: 317, endPoint x: 1018, endPoint y: 301, distance: 183.7
click at [838, 317] on label "Peptic ulcer" at bounding box center [857, 313] width 83 height 19
checkbox input "true"
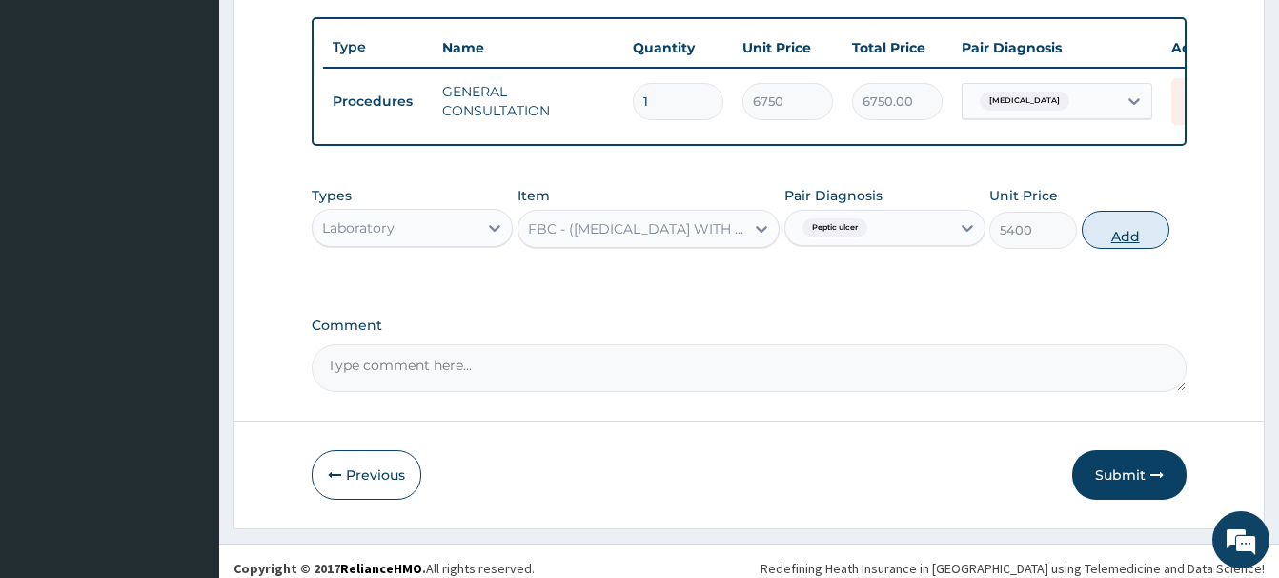
click at [1130, 231] on button "Add" at bounding box center [1126, 230] width 88 height 38
type input "0"
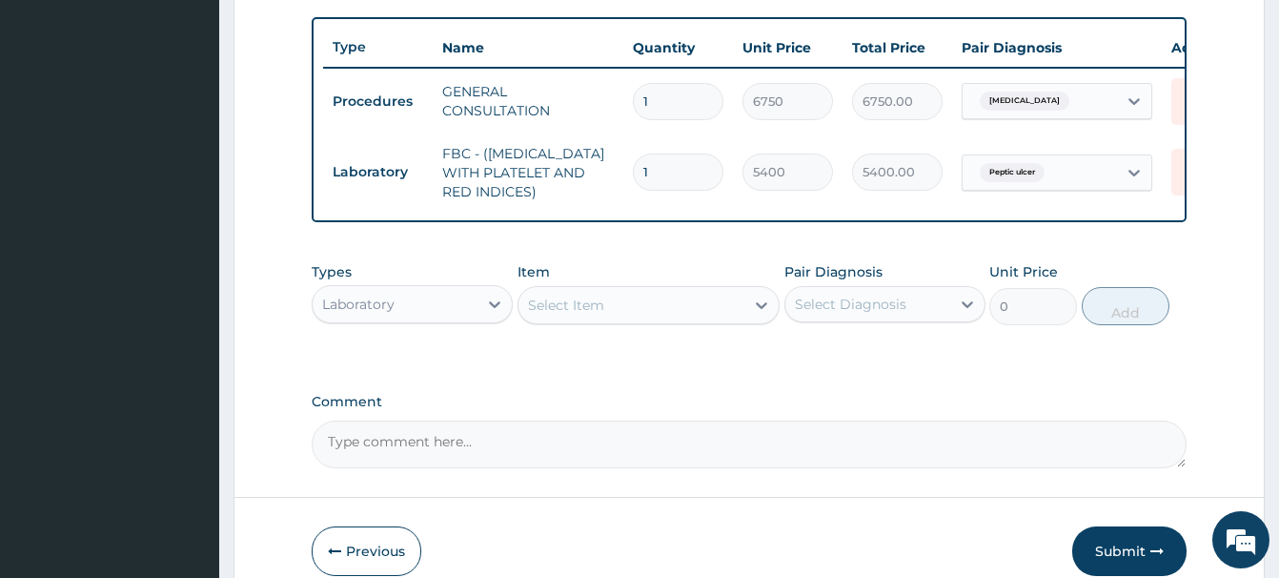
click at [591, 310] on div "Select Item" at bounding box center [566, 305] width 76 height 19
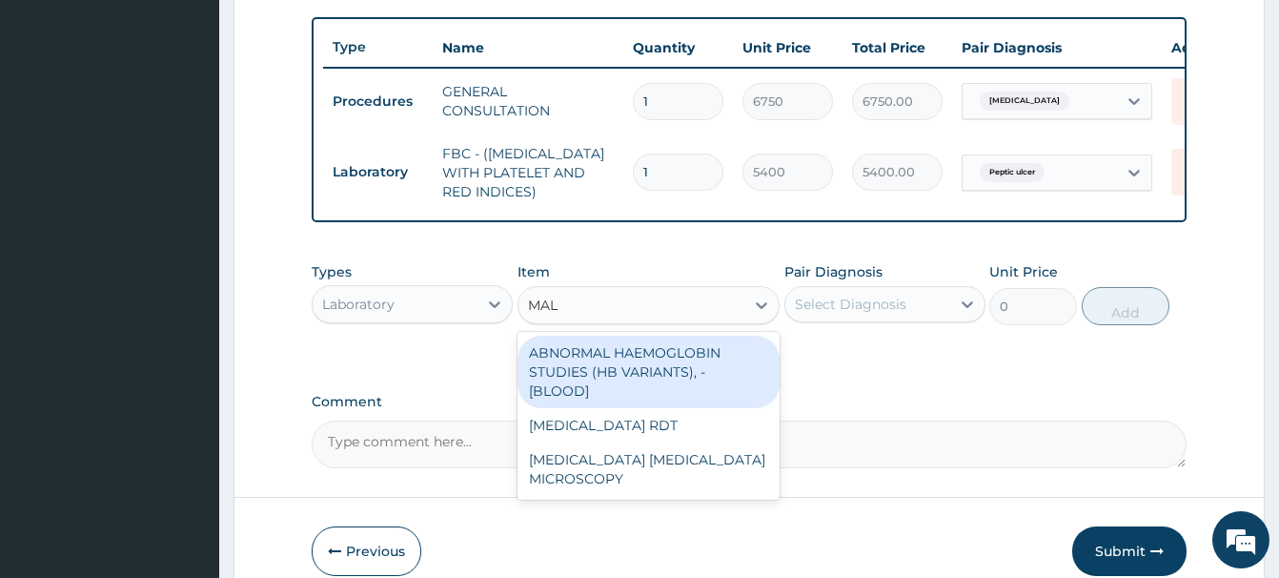
type input "MALA"
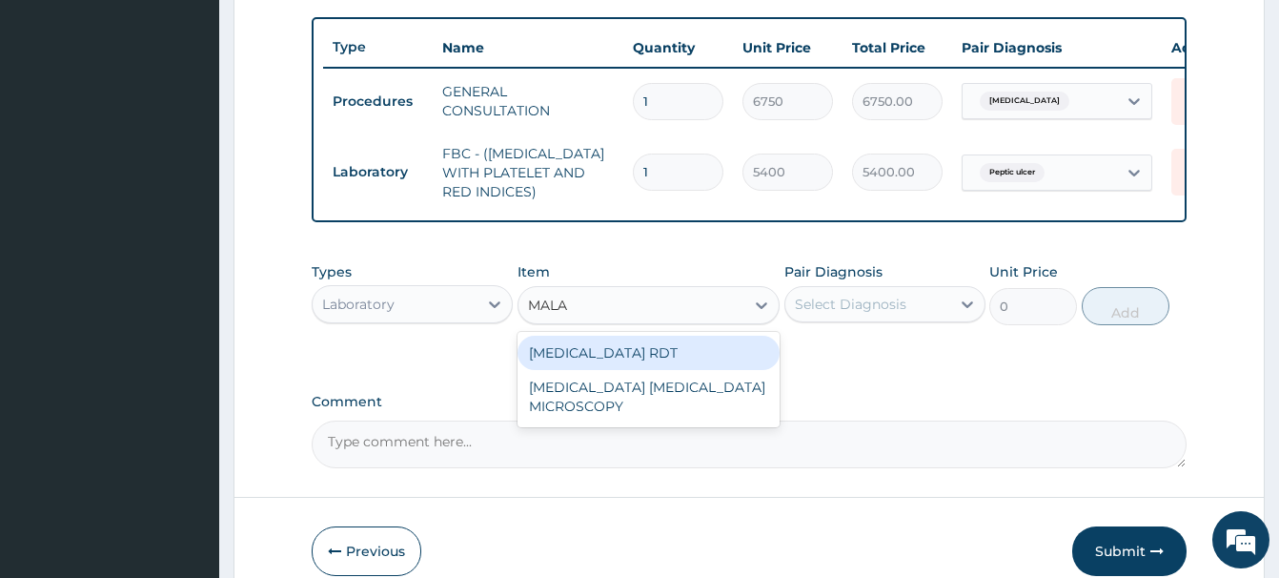
click at [613, 346] on div "[MEDICAL_DATA] RDT" at bounding box center [649, 353] width 262 height 34
type input "2700"
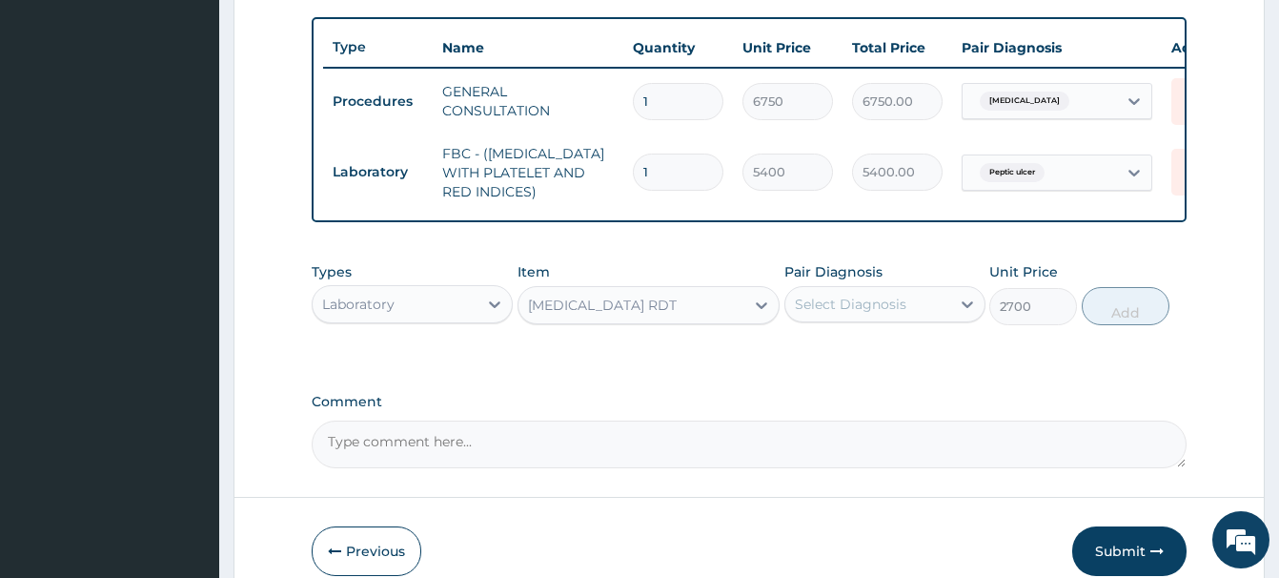
click at [840, 299] on div "Select Diagnosis" at bounding box center [851, 304] width 112 height 19
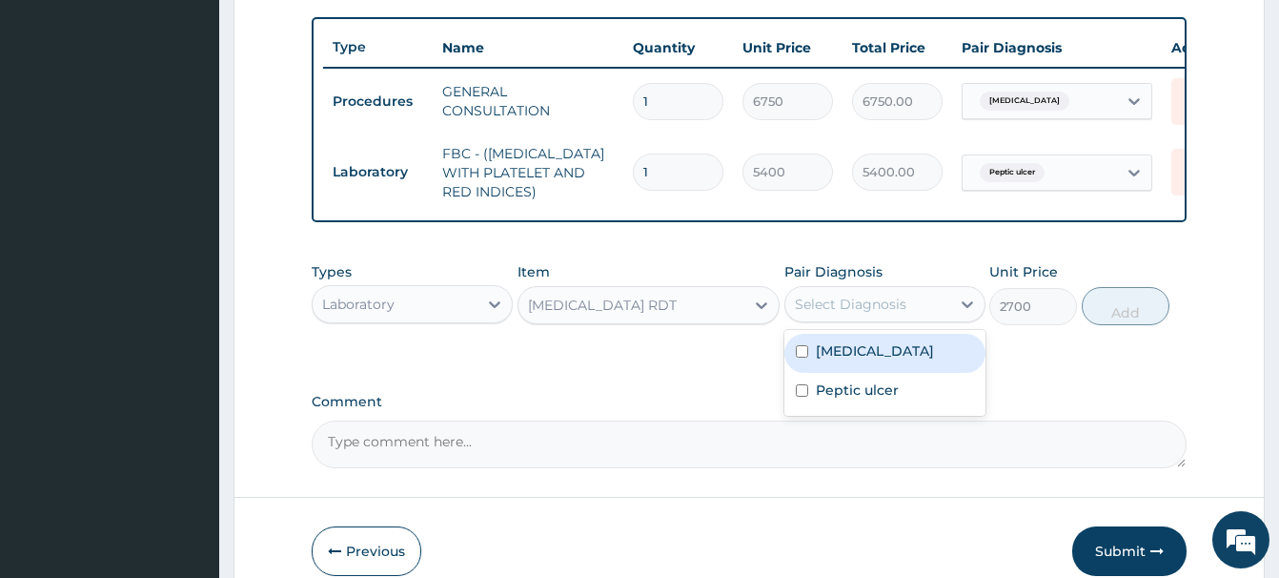
click at [865, 347] on label "[MEDICAL_DATA]" at bounding box center [875, 350] width 118 height 19
checkbox input "true"
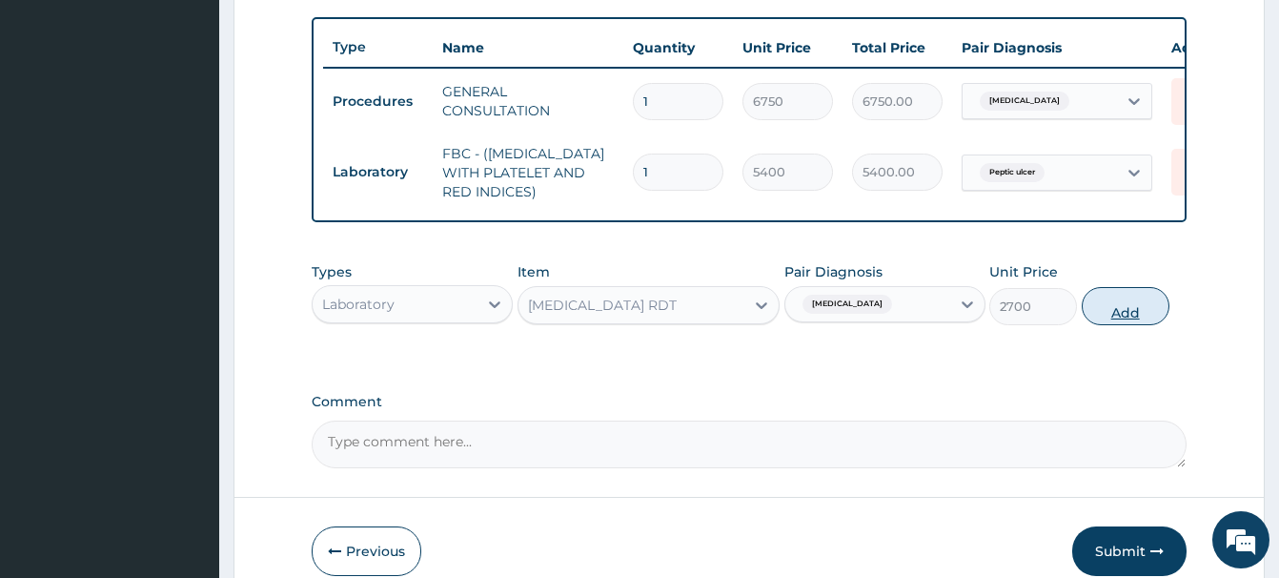
click at [1122, 299] on button "Add" at bounding box center [1126, 306] width 88 height 38
type input "0"
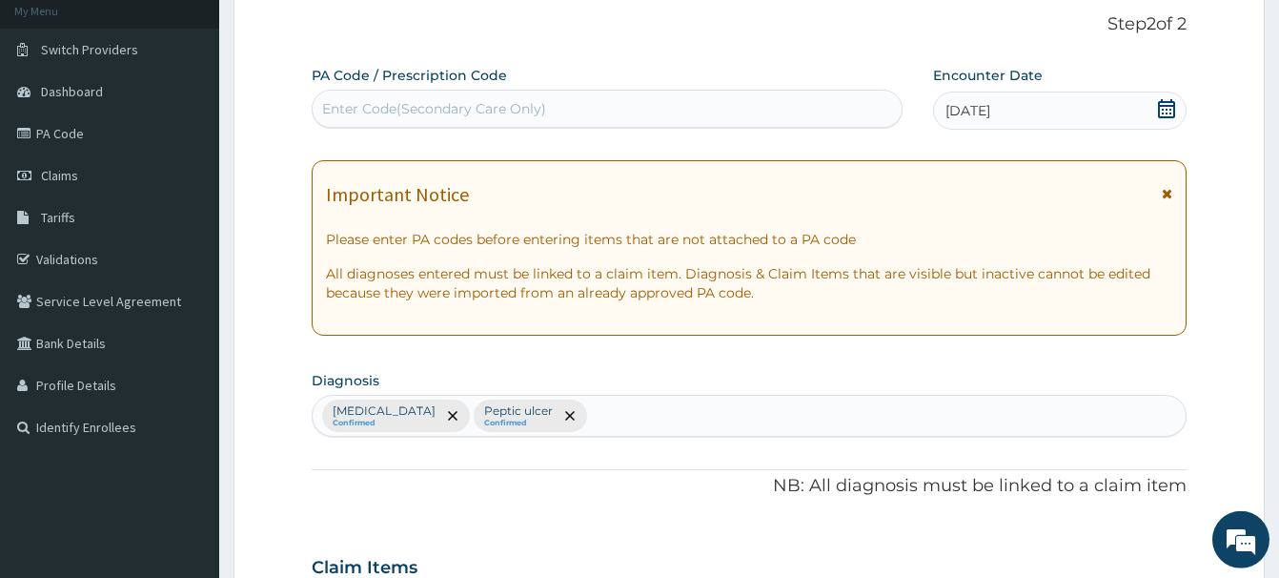
scroll to position [109, 0]
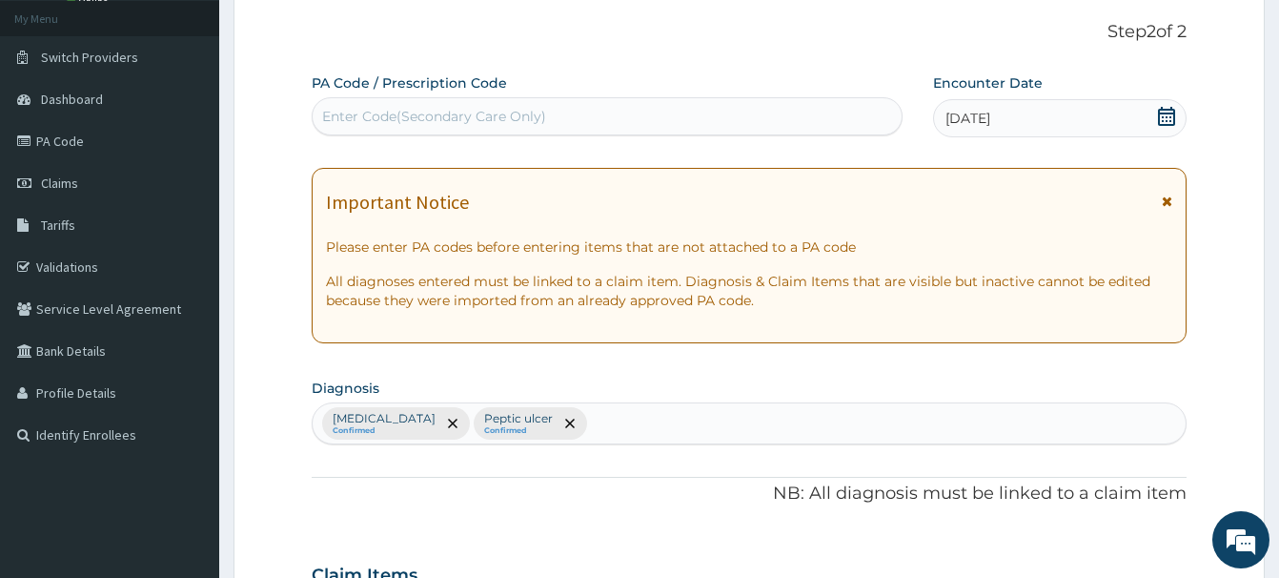
click at [350, 111] on div "Enter Code(Secondary Care Only)" at bounding box center [434, 116] width 224 height 19
paste input "PA/9FDAD9"
type input "PA/9FDAD9"
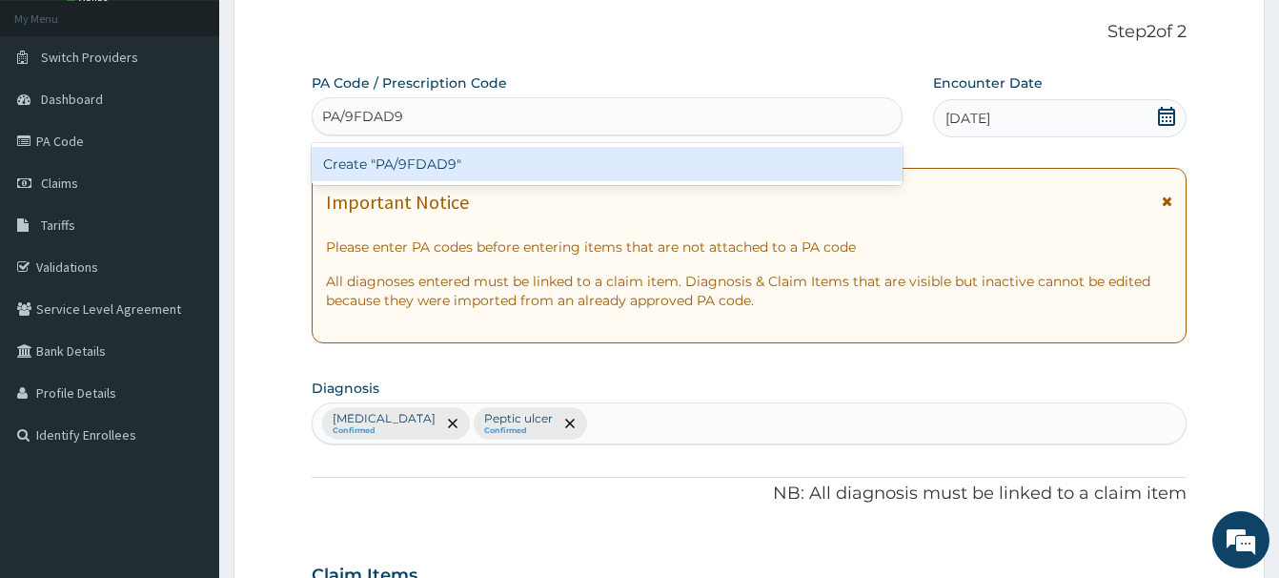
click at [411, 162] on div "Create "PA/9FDAD9"" at bounding box center [607, 164] width 591 height 34
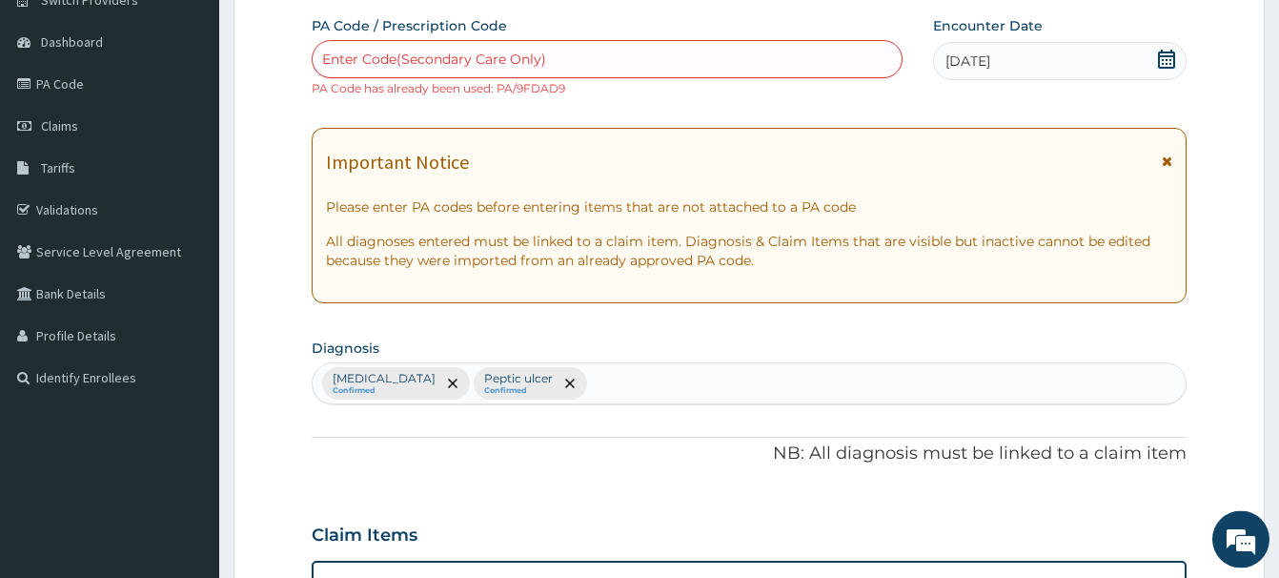
scroll to position [80, 0]
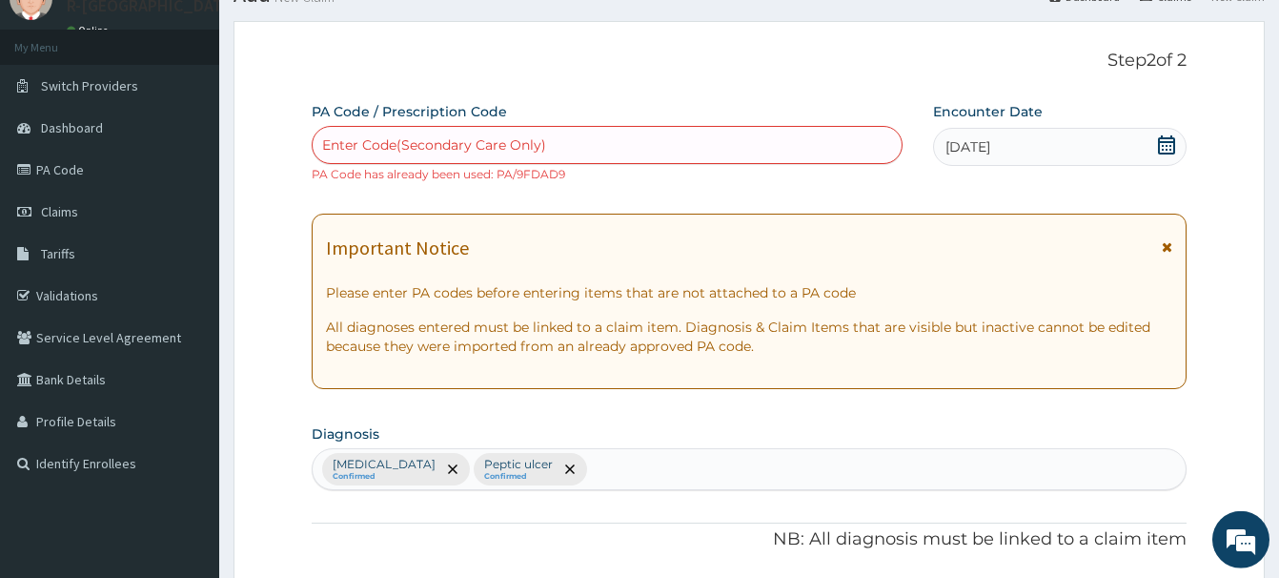
click at [368, 146] on div "Enter Code(Secondary Care Only)" at bounding box center [434, 144] width 224 height 19
paste input "PA/CD0C21"
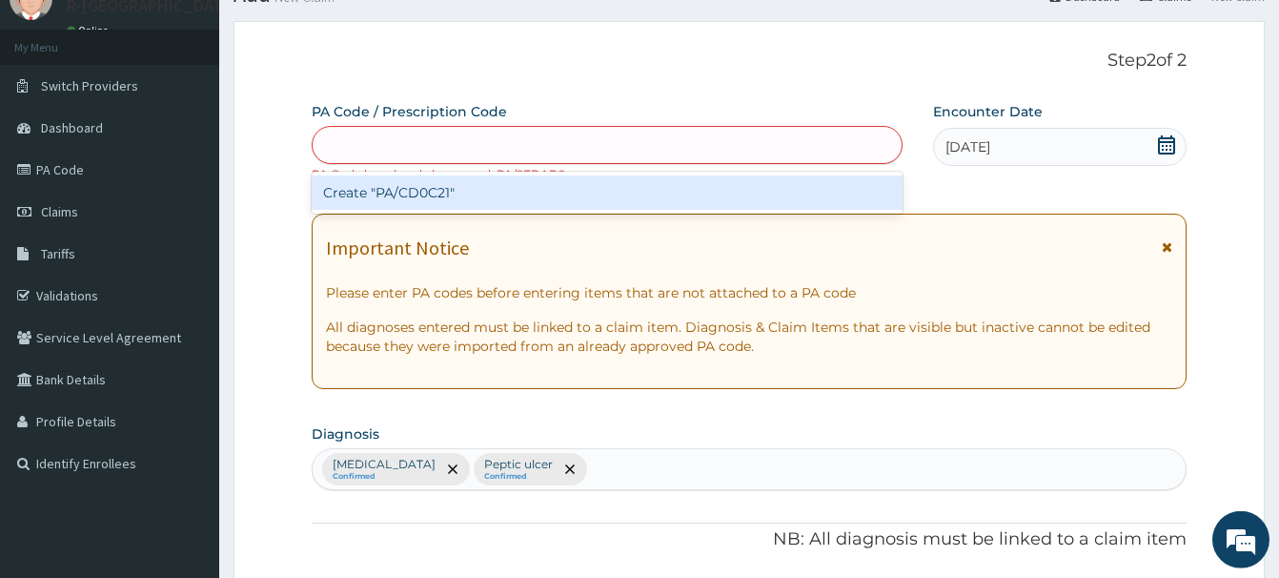
type input "PA/CD0C21"
click at [434, 201] on div "Create "PA/CD0C21"" at bounding box center [607, 192] width 591 height 34
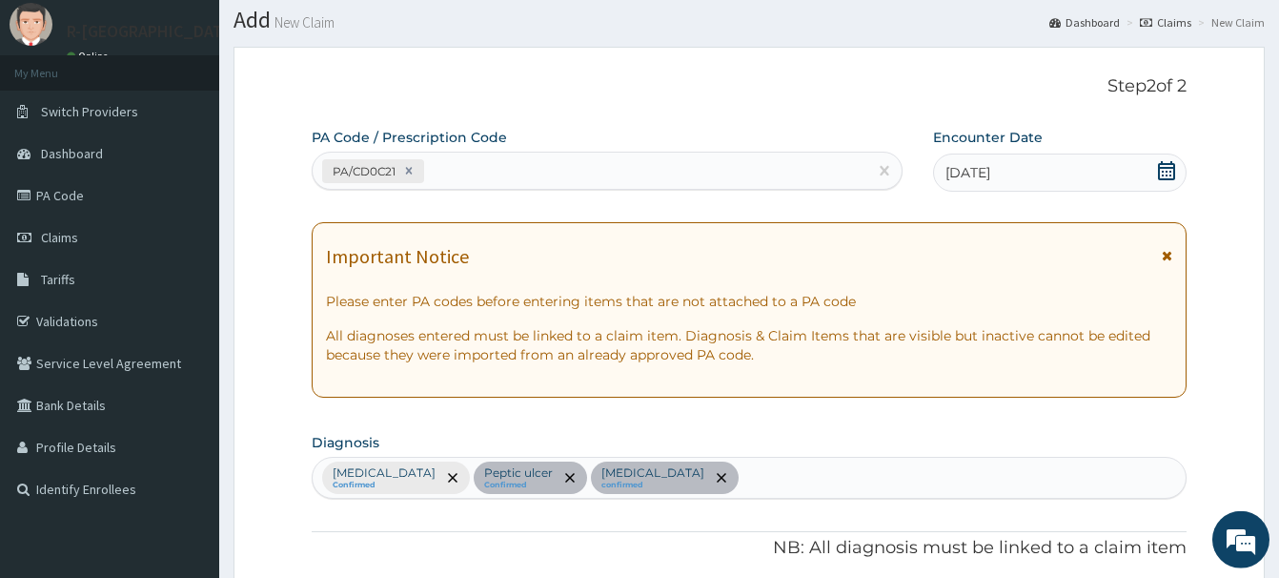
scroll to position [0, 0]
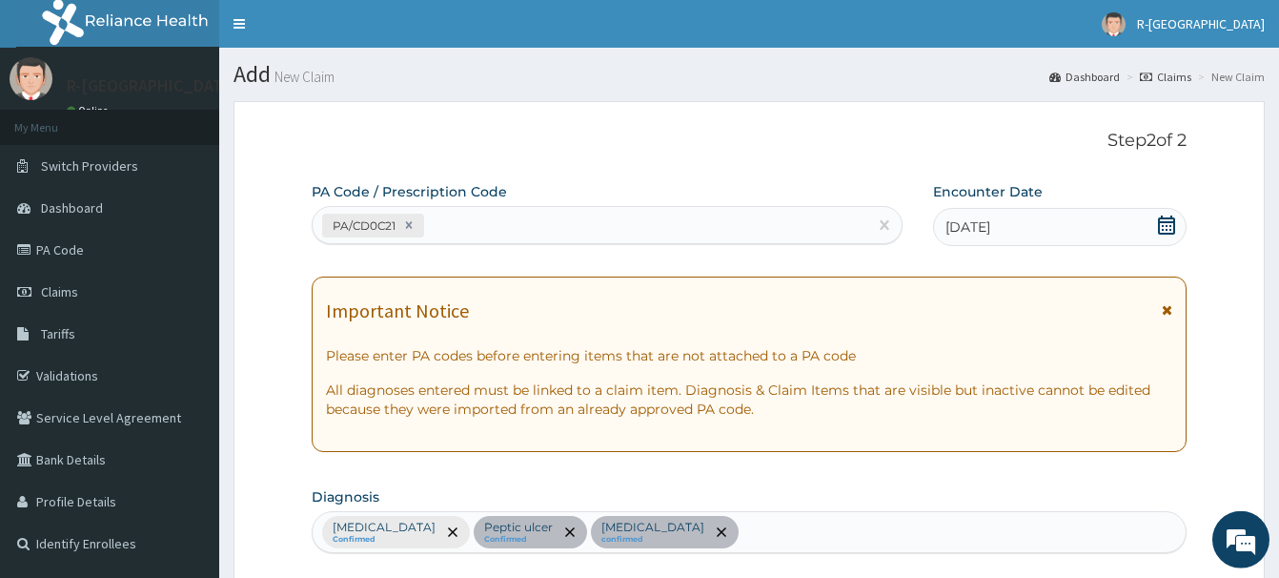
click at [415, 223] on icon at bounding box center [408, 224] width 13 height 13
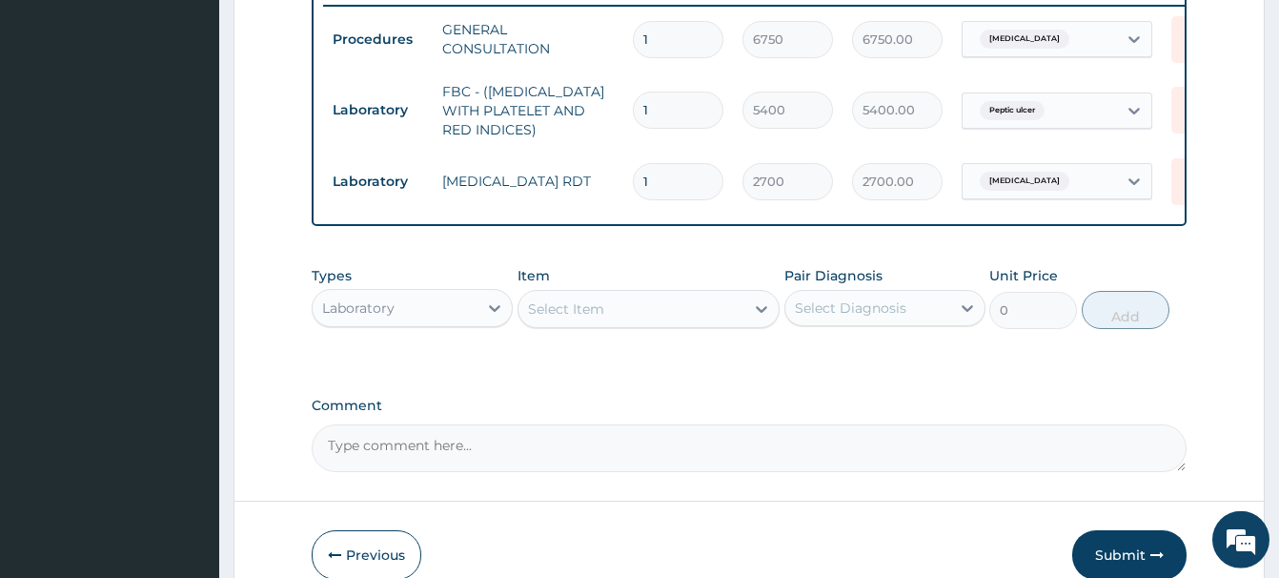
scroll to position [848, 0]
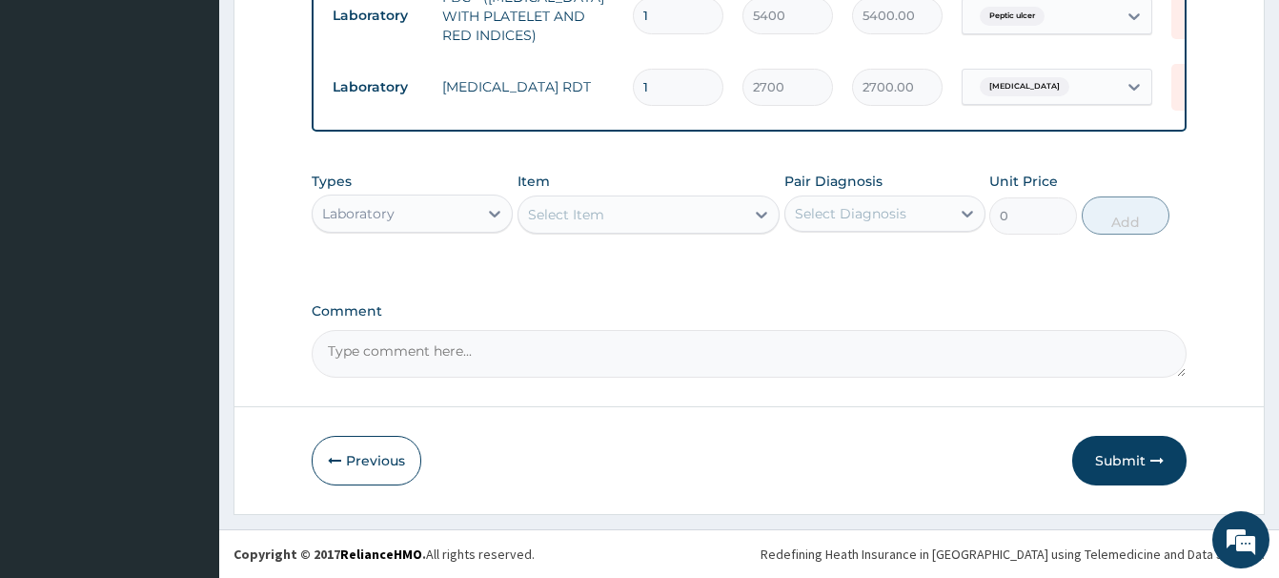
click at [559, 214] on div "Select Item" at bounding box center [566, 214] width 76 height 19
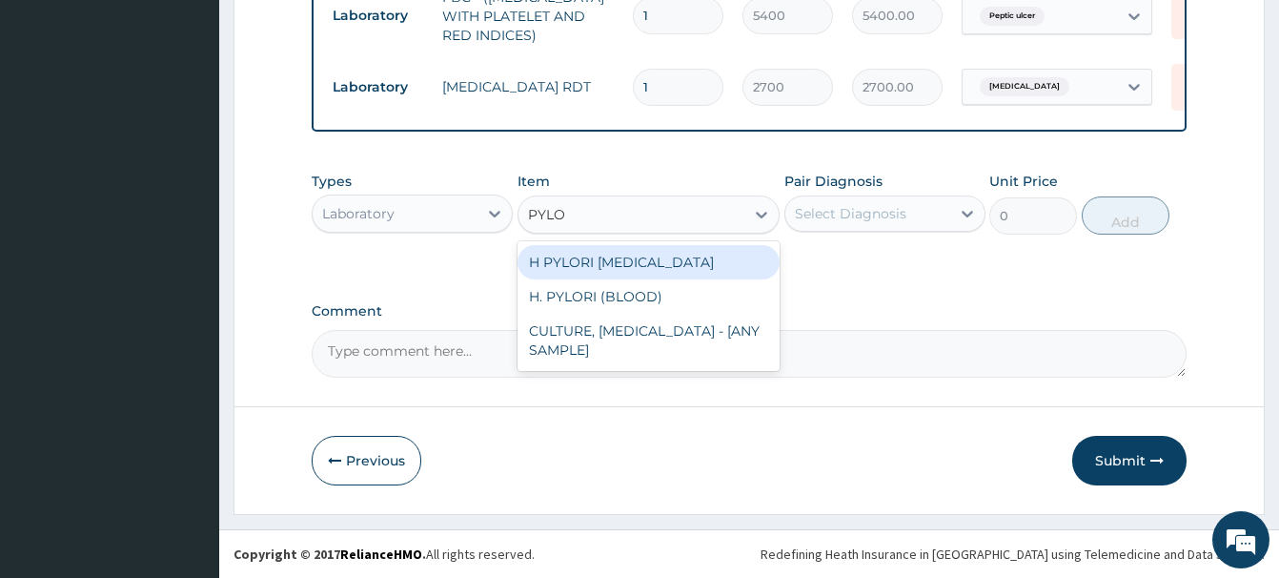
type input "PYLOR"
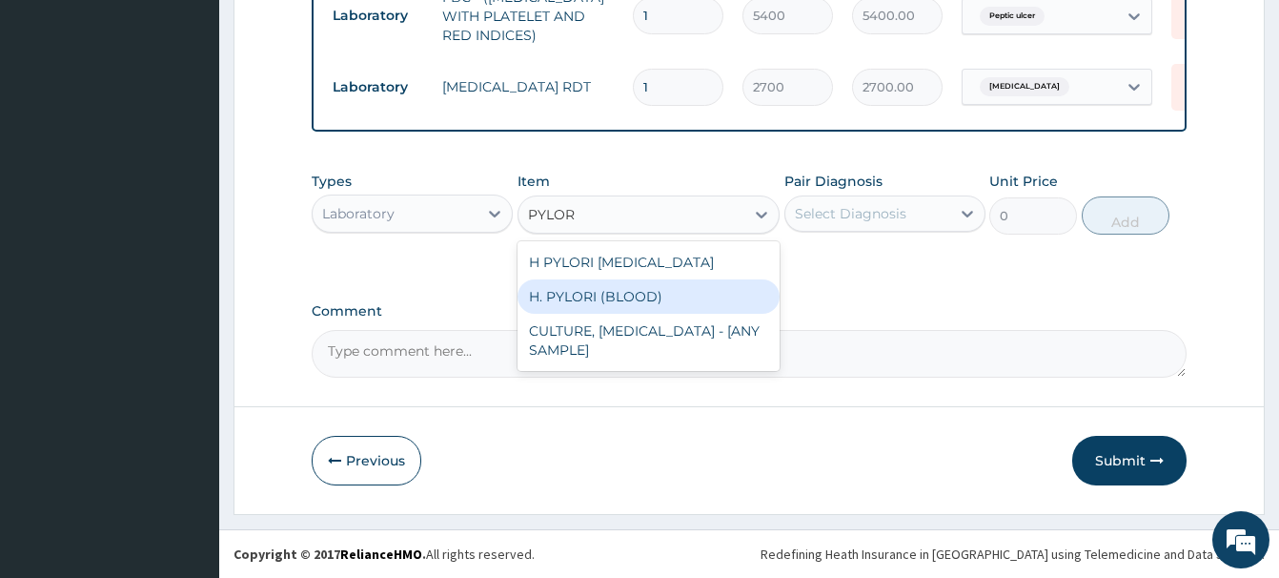
click at [623, 296] on div "H. PYLORI (BLOOD)" at bounding box center [649, 296] width 262 height 34
type input "8100"
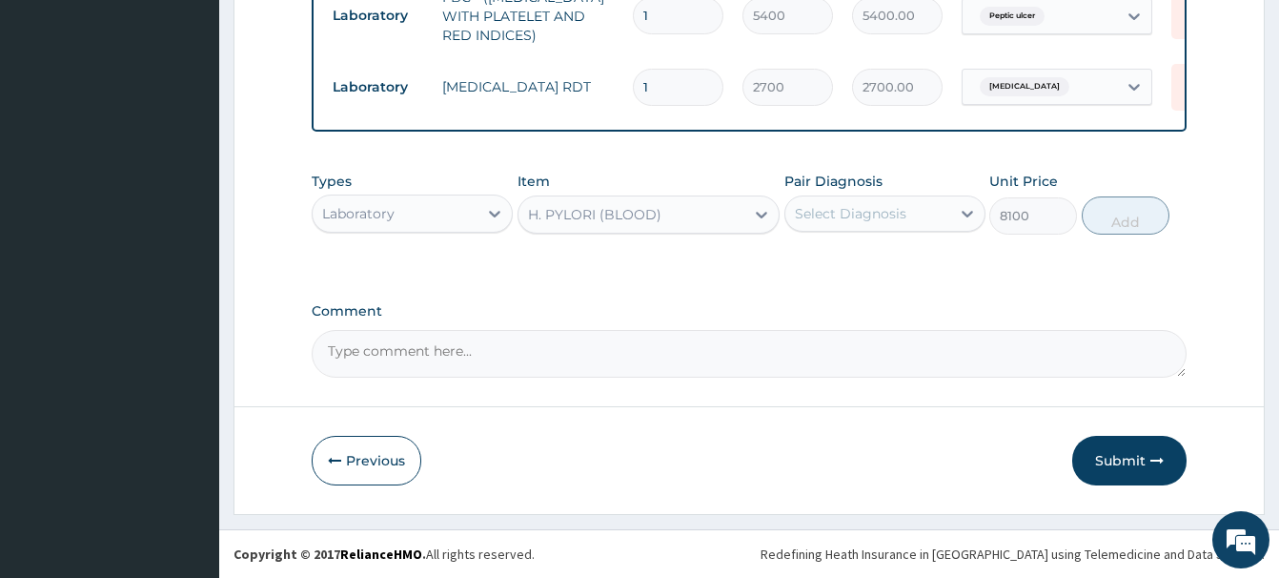
click at [873, 212] on div "Select Diagnosis" at bounding box center [851, 213] width 112 height 19
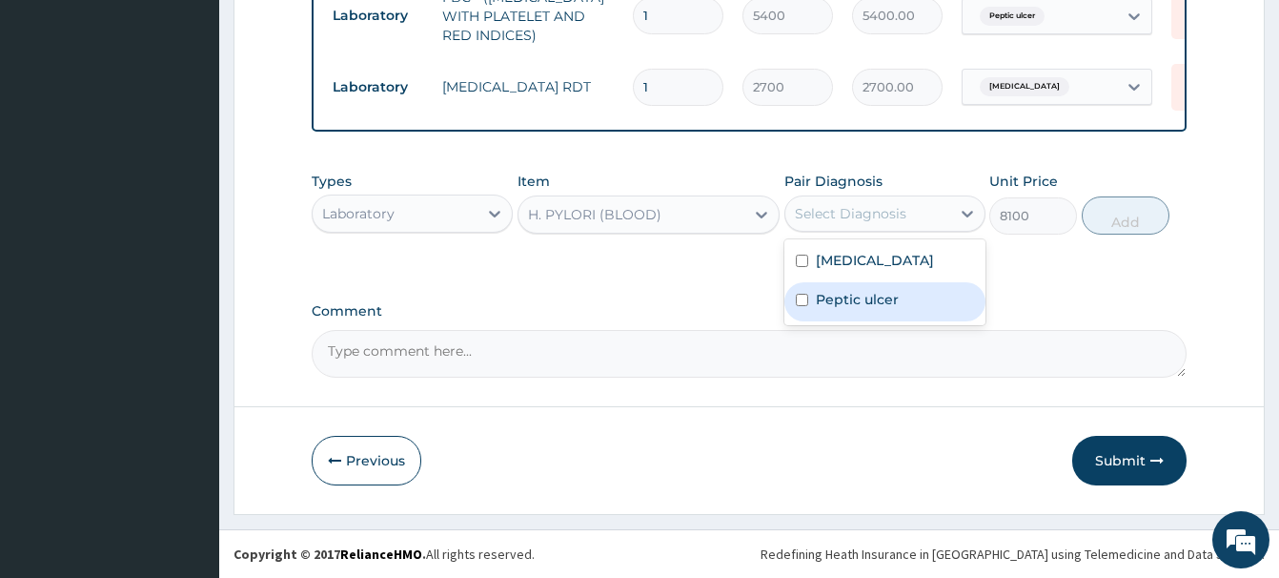
click at [878, 306] on label "Peptic ulcer" at bounding box center [857, 299] width 83 height 19
checkbox input "true"
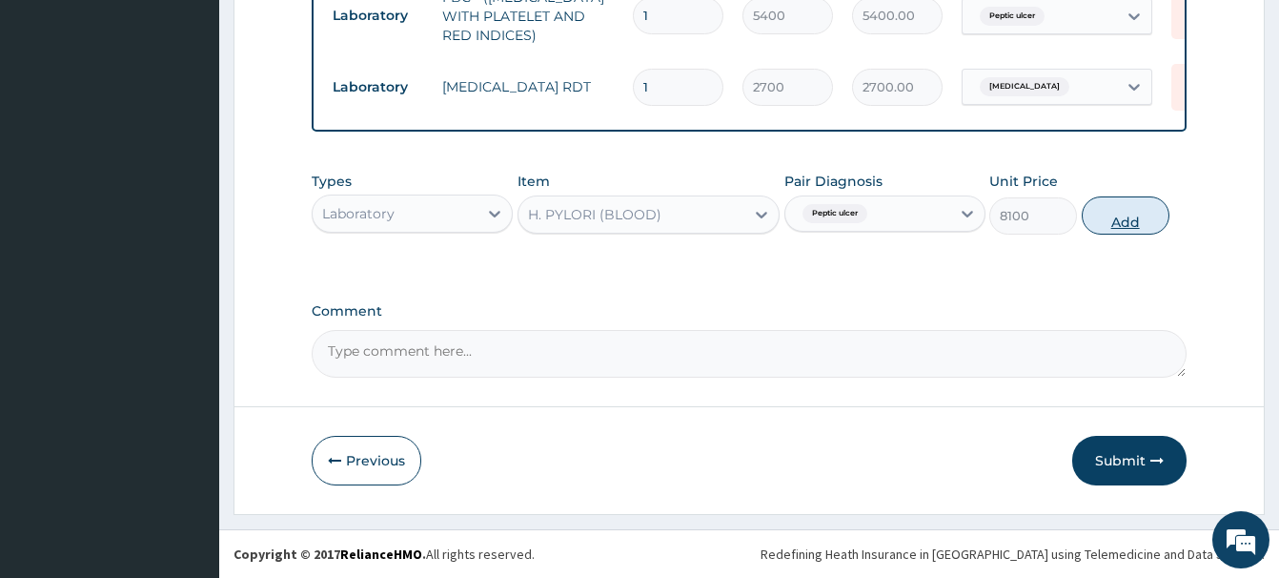
click at [1128, 209] on button "Add" at bounding box center [1126, 215] width 88 height 38
type input "0"
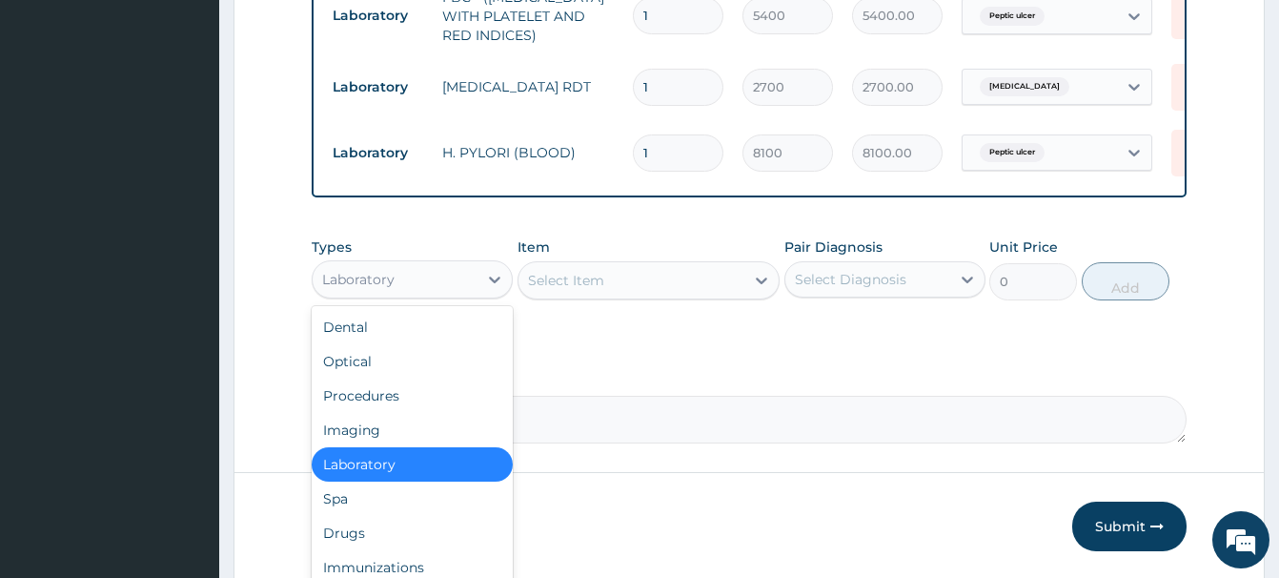
click at [370, 282] on div "Laboratory" at bounding box center [358, 279] width 72 height 19
drag, startPoint x: 346, startPoint y: 531, endPoint x: 345, endPoint y: 521, distance: 10.5
click at [347, 530] on div "Drugs" at bounding box center [412, 533] width 201 height 34
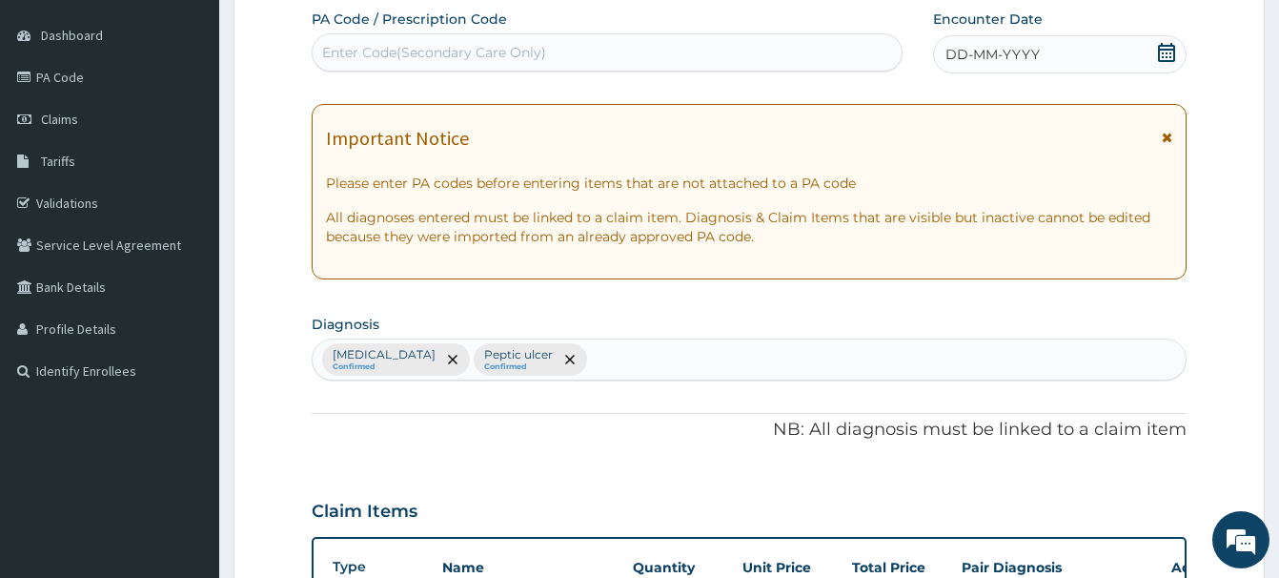
scroll to position [168, 0]
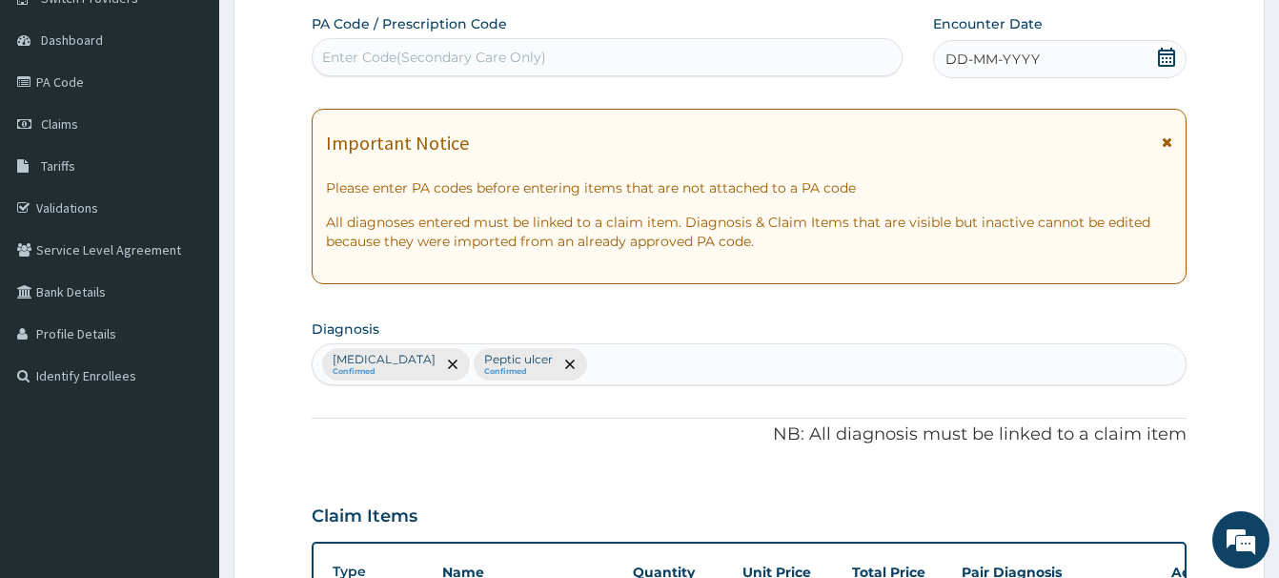
click at [353, 43] on div "Enter Code(Secondary Care Only)" at bounding box center [607, 57] width 589 height 31
paste input "PA/CD0C21"
type input "PA/CD0C21"
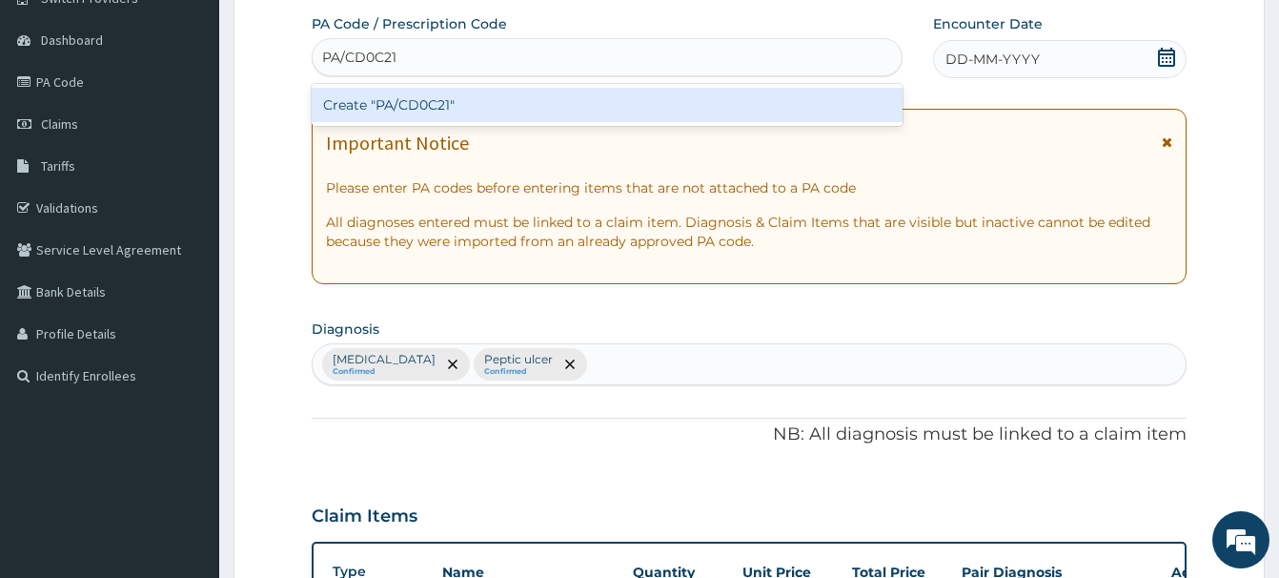
click at [433, 100] on div "Create "PA/CD0C21"" at bounding box center [607, 105] width 591 height 34
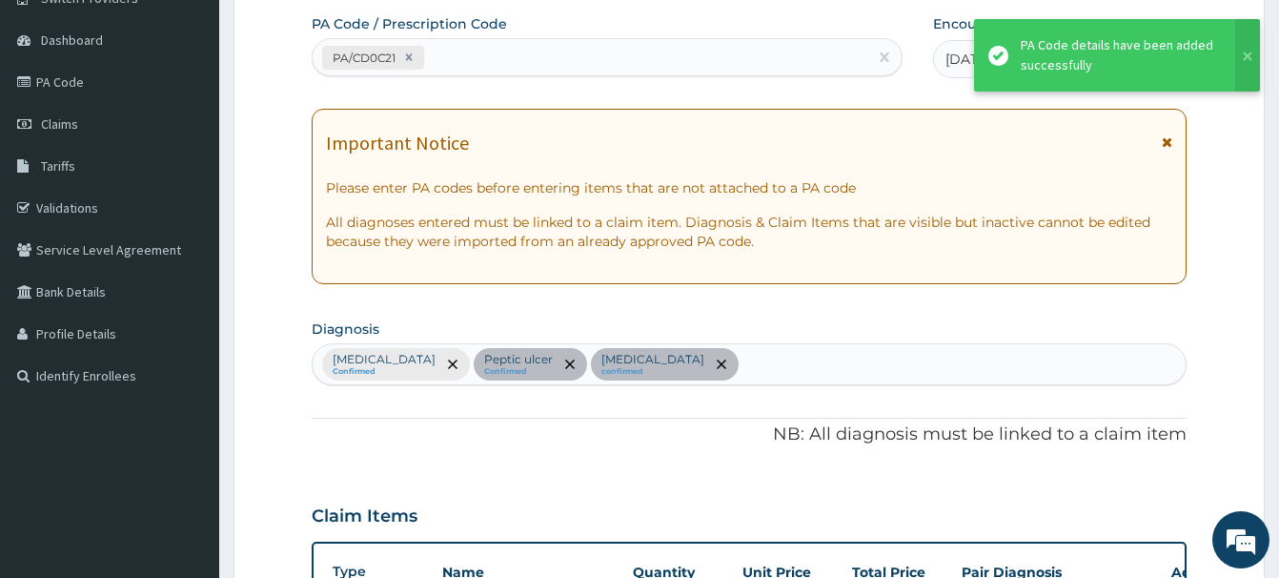
scroll to position [844, 0]
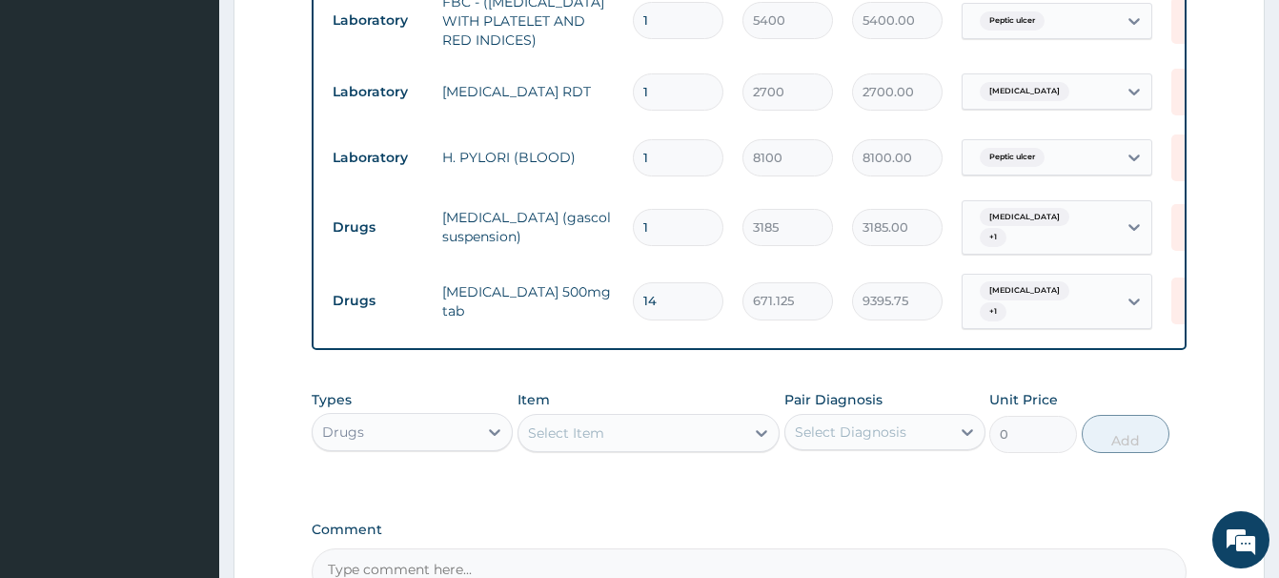
click at [560, 423] on div "Select Item" at bounding box center [566, 432] width 76 height 19
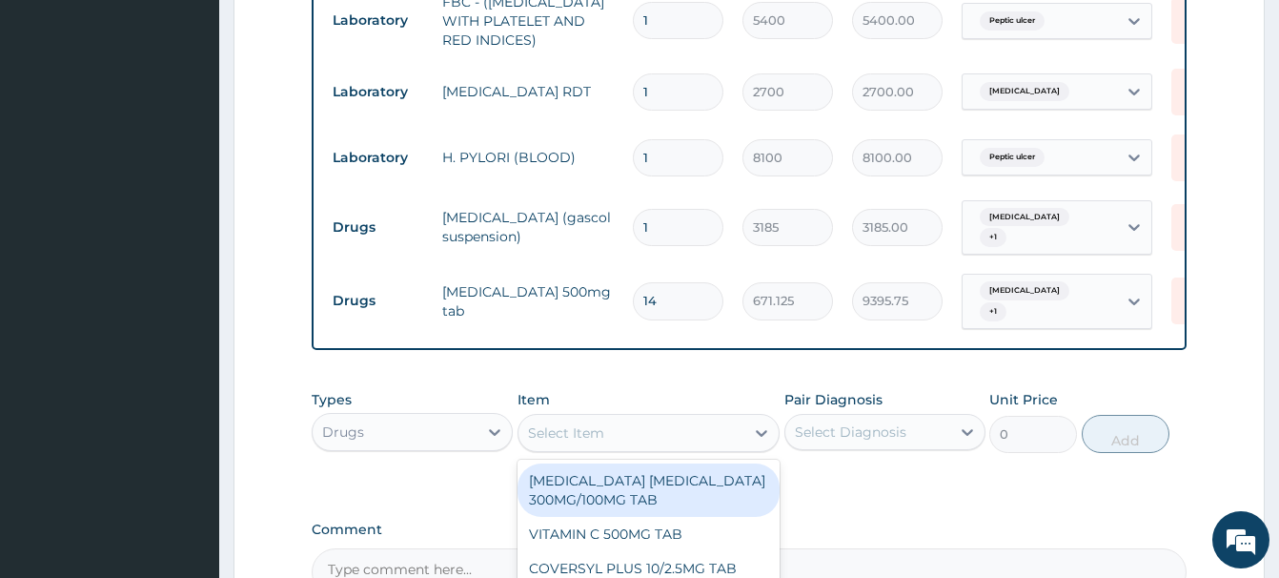
paste input "[MEDICAL_DATA] 40MG IN"
type input "[MEDICAL_DATA] 40MG IN"
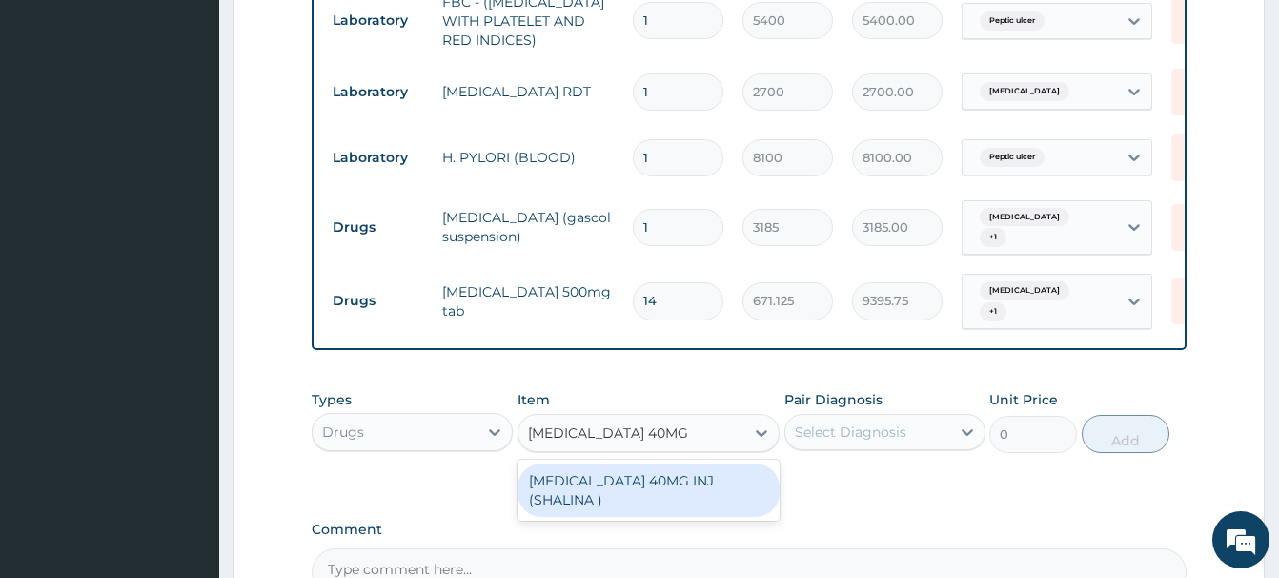
drag, startPoint x: 689, startPoint y: 463, endPoint x: 718, endPoint y: 461, distance: 28.7
click at [700, 463] on div "[MEDICAL_DATA] 40MG INJ (SHALINA )" at bounding box center [649, 489] width 262 height 53
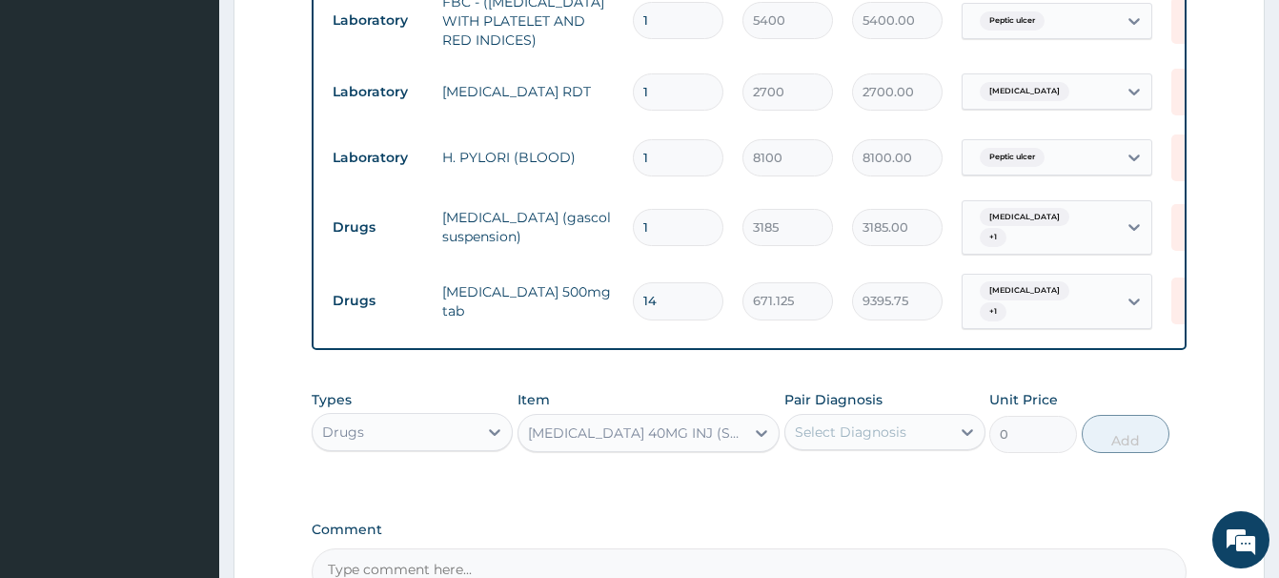
type input "1638"
drag, startPoint x: 850, startPoint y: 416, endPoint x: 850, endPoint y: 440, distance: 24.8
click at [850, 422] on div "Select Diagnosis" at bounding box center [851, 431] width 112 height 19
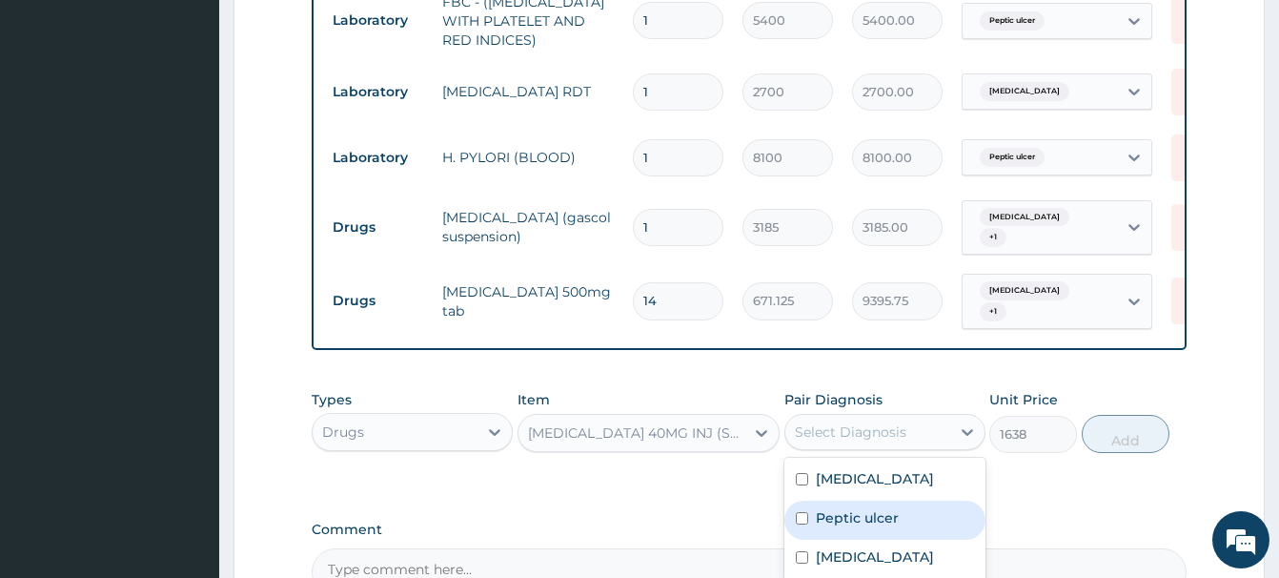
click at [861, 509] on label "Peptic ulcer" at bounding box center [857, 517] width 83 height 19
checkbox input "true"
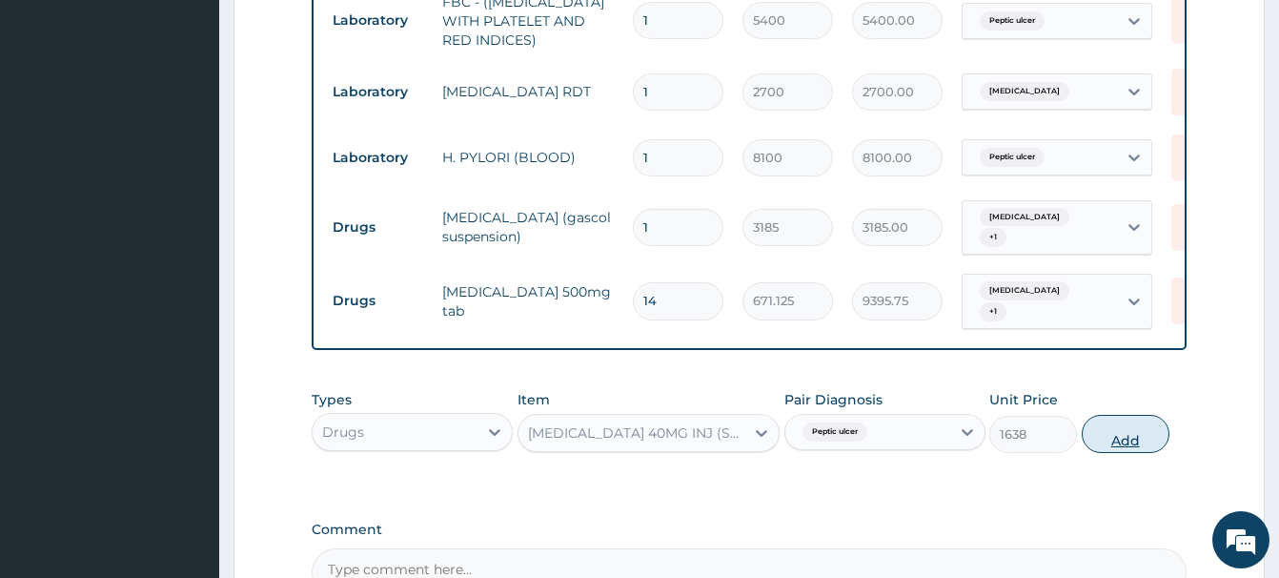
click at [1121, 415] on button "Add" at bounding box center [1126, 434] width 88 height 38
type input "0"
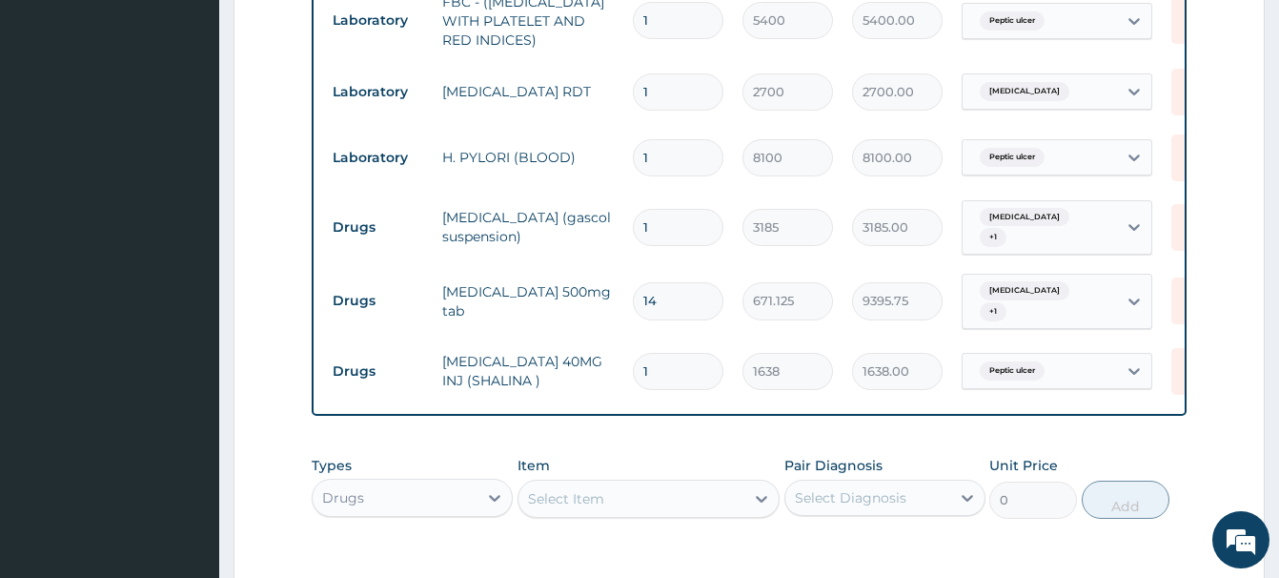
click at [541, 490] on div "Select Item" at bounding box center [566, 498] width 76 height 19
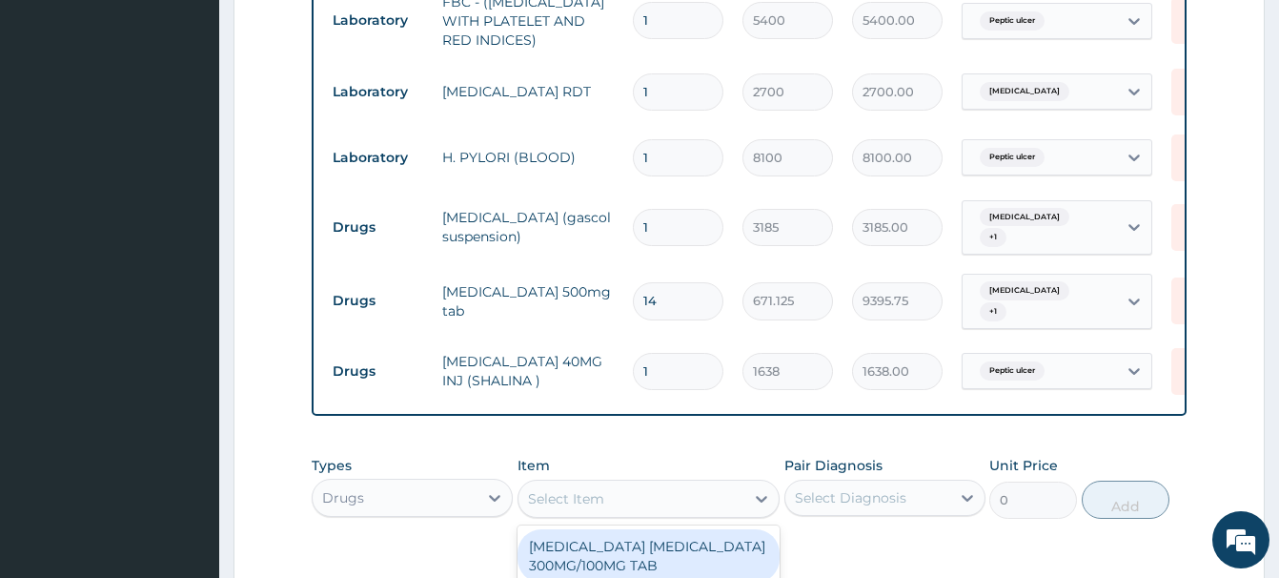
paste input "PARACETAMO"
type input "PARACETAMO"
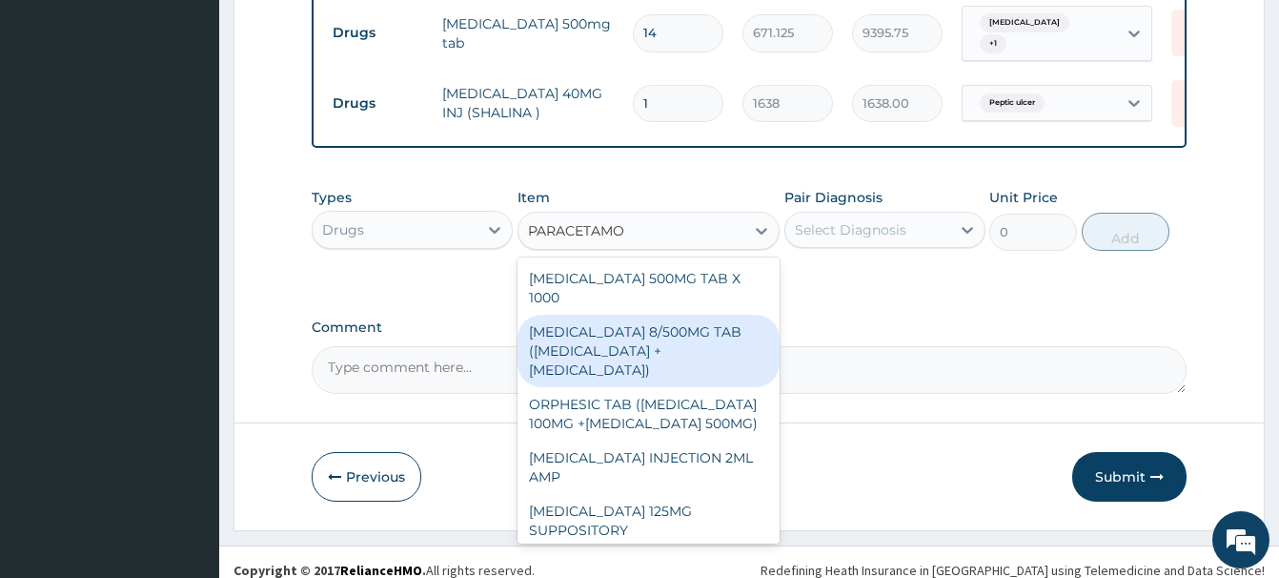
scroll to position [290, 0]
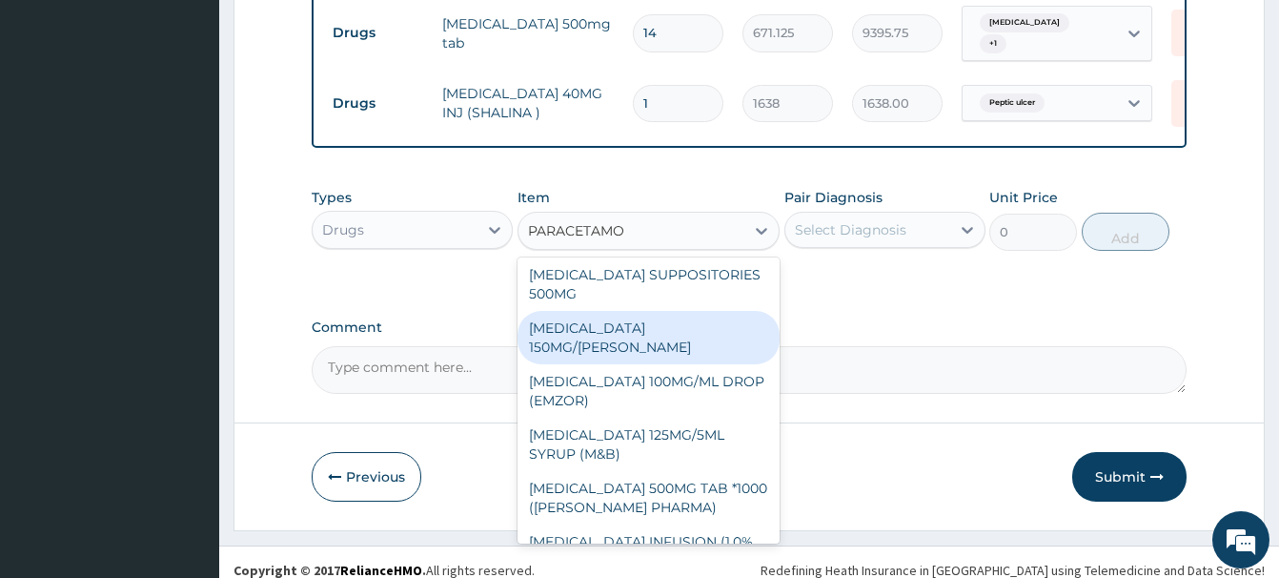
click at [640, 311] on div "[MEDICAL_DATA] 150MG/[PERSON_NAME]" at bounding box center [649, 337] width 262 height 53
type input "1365"
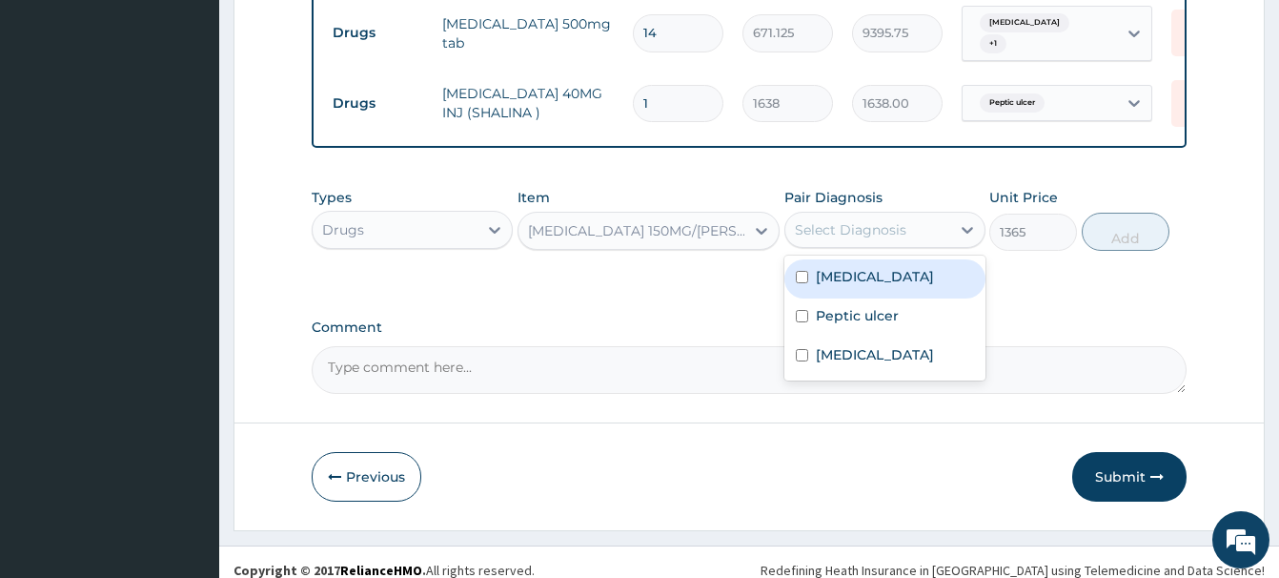
click at [873, 220] on div "Select Diagnosis" at bounding box center [851, 229] width 112 height 19
click at [868, 261] on div "[MEDICAL_DATA]" at bounding box center [885, 278] width 201 height 39
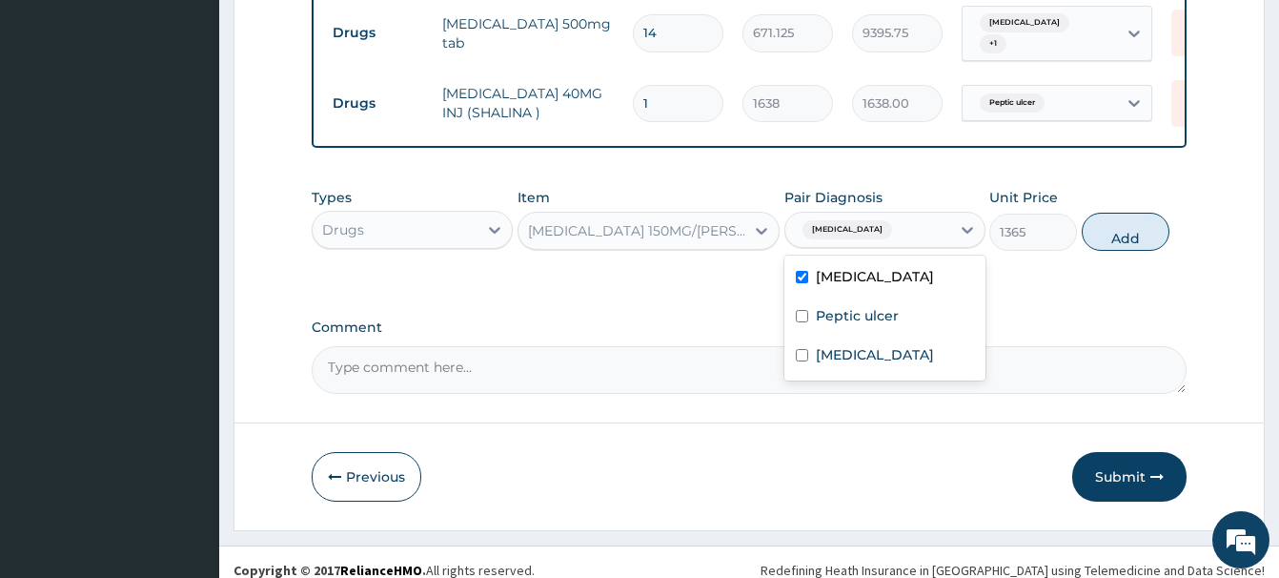
checkbox input "true"
click at [1122, 218] on button "Add" at bounding box center [1126, 232] width 88 height 38
type input "0"
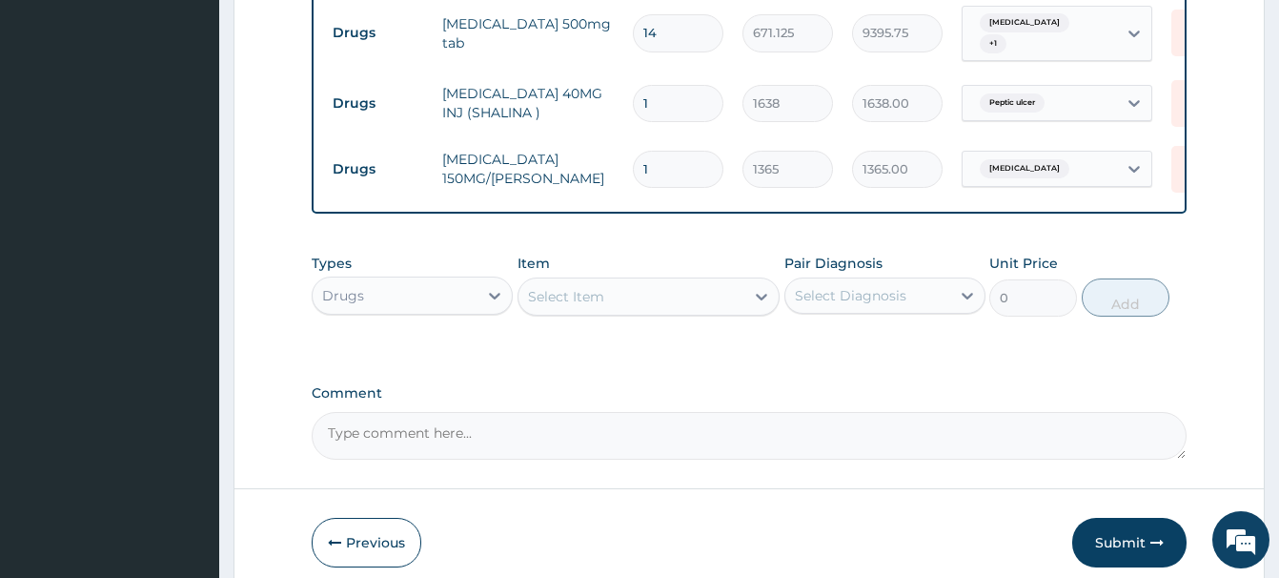
click at [605, 155] on tr "Drugs [MEDICAL_DATA] 150MG/[PERSON_NAME] 1 1365 1365.00 [MEDICAL_DATA] Delete" at bounding box center [790, 169] width 934 height 66
type input "41"
type input "55965.00"
click at [676, 156] on input "41" at bounding box center [678, 169] width 91 height 37
type input "4"
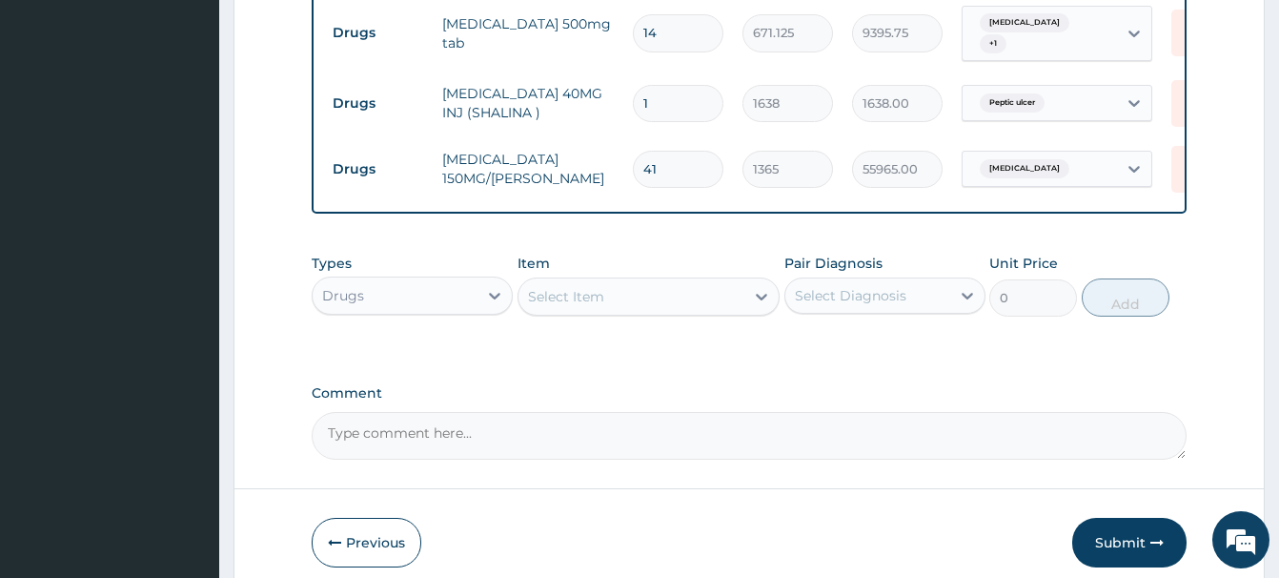
type input "5460.00"
type input "0.00"
type input "4"
type input "5460.00"
type input "4"
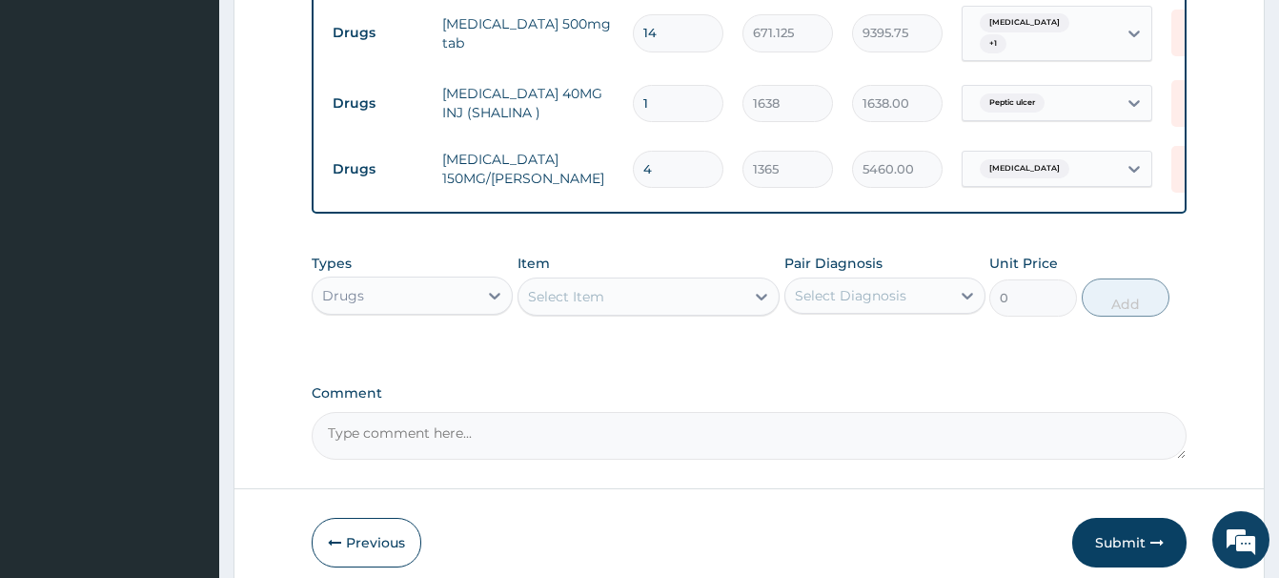
click at [547, 281] on div "Select Item" at bounding box center [632, 296] width 226 height 31
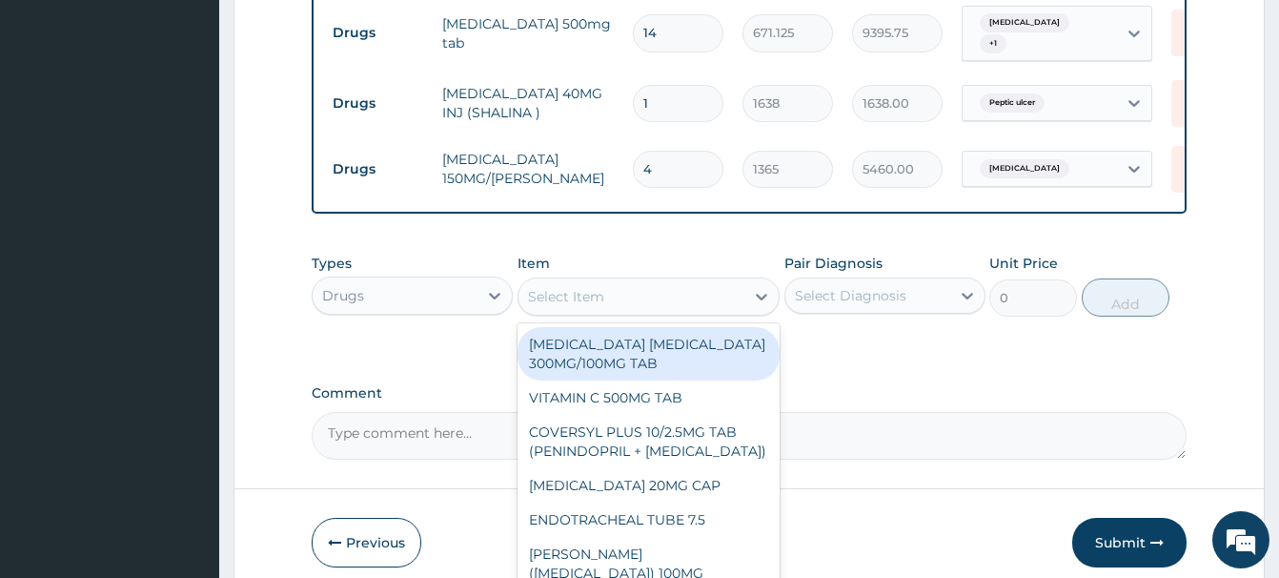
paste input "[MEDICAL_DATA] 20MG CAP"
type input "[MEDICAL_DATA] 20MG CAP"
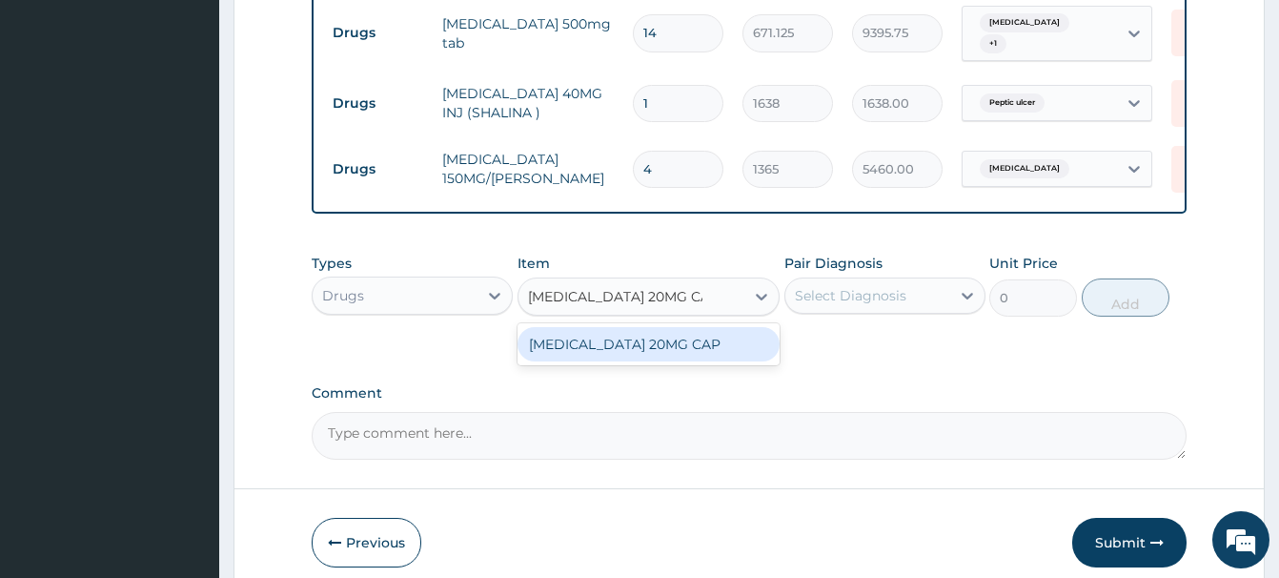
drag, startPoint x: 666, startPoint y: 336, endPoint x: 720, endPoint y: 330, distance: 53.7
click at [668, 335] on div "[MEDICAL_DATA] 20MG CAP" at bounding box center [649, 344] width 262 height 34
type input "102.375"
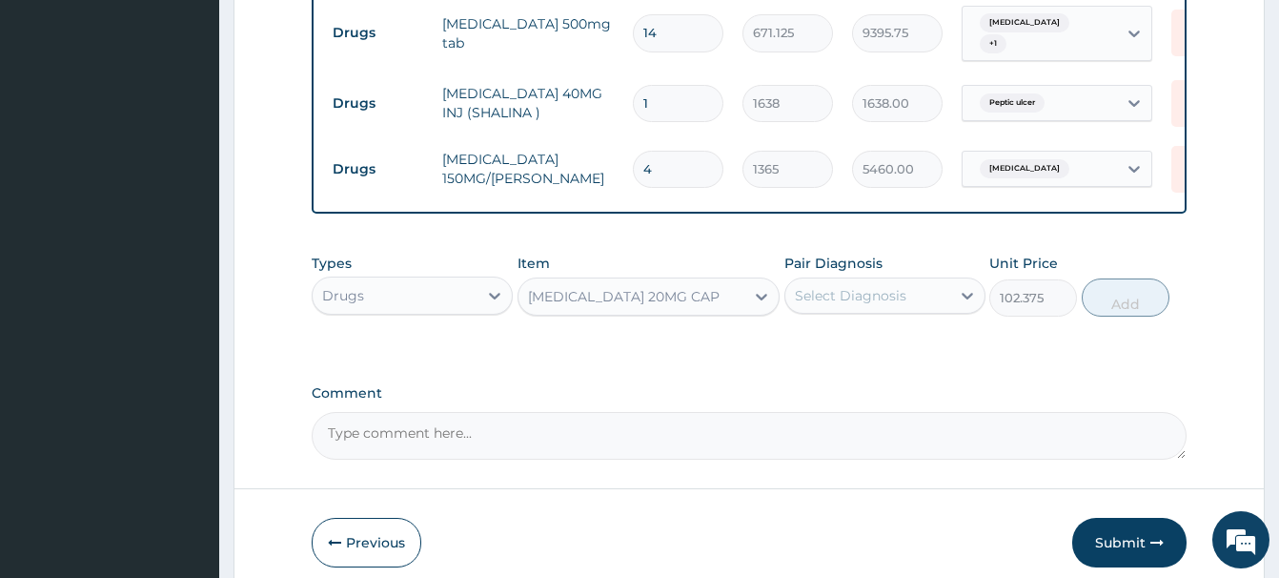
click at [862, 286] on div "Select Diagnosis" at bounding box center [851, 295] width 112 height 19
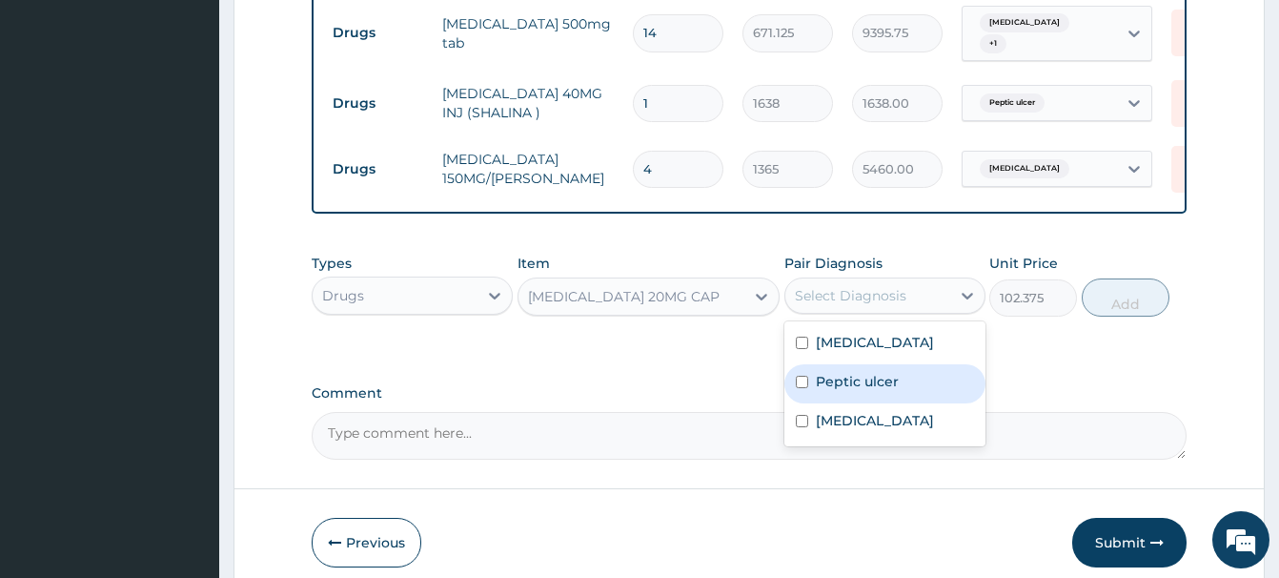
click at [864, 372] on label "Peptic ulcer" at bounding box center [857, 381] width 83 height 19
checkbox input "true"
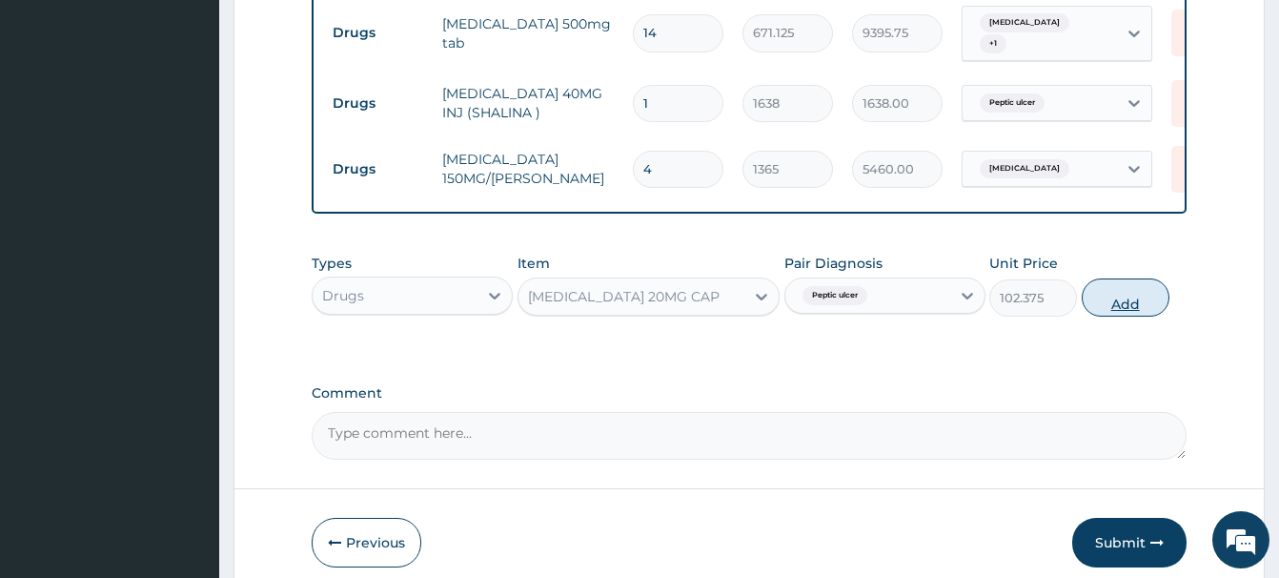
drag, startPoint x: 1141, startPoint y: 279, endPoint x: 933, endPoint y: 356, distance: 221.4
click at [1140, 278] on button "Add" at bounding box center [1126, 297] width 88 height 38
type input "0"
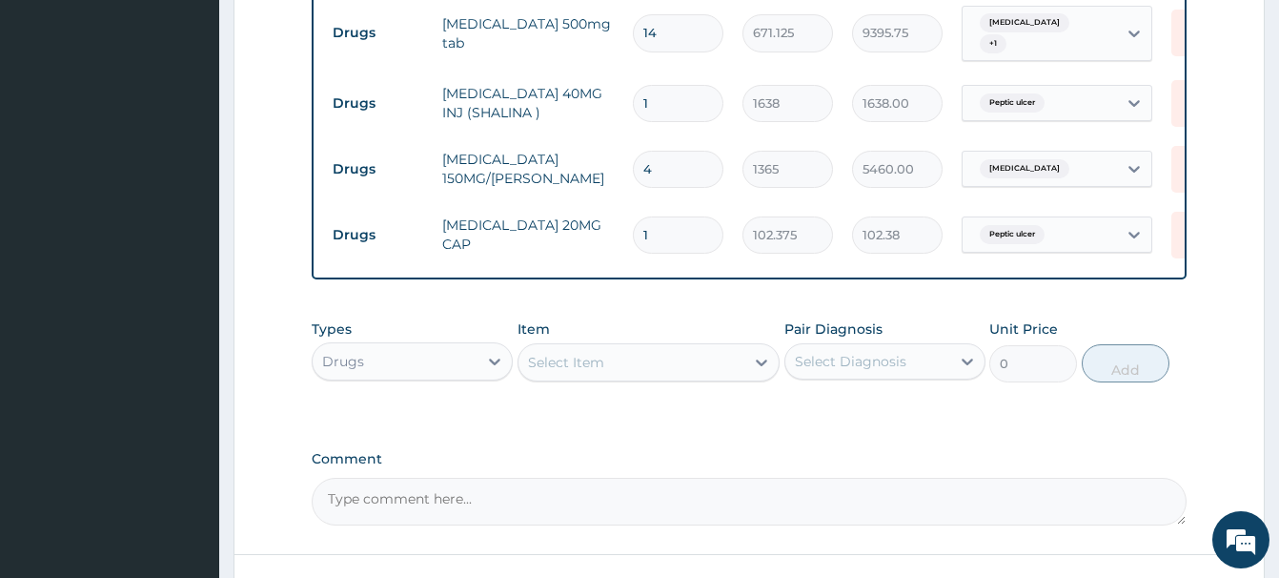
type input "14"
type input "1433.25"
type input "14"
click at [547, 353] on div "Select Item" at bounding box center [566, 362] width 76 height 19
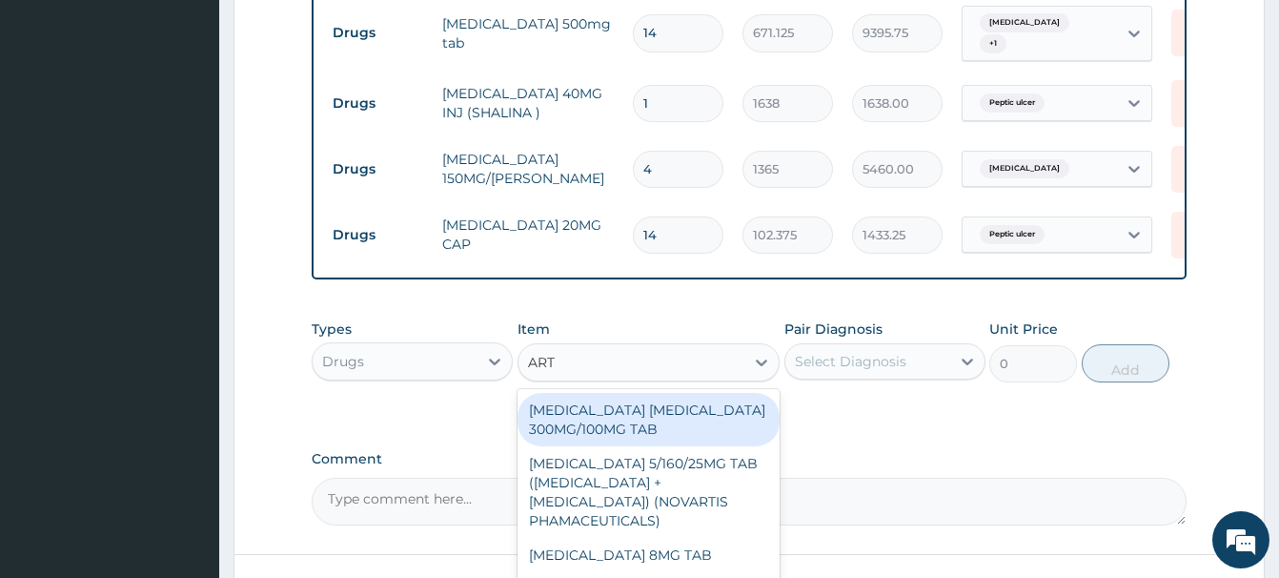
type input "ARTE"
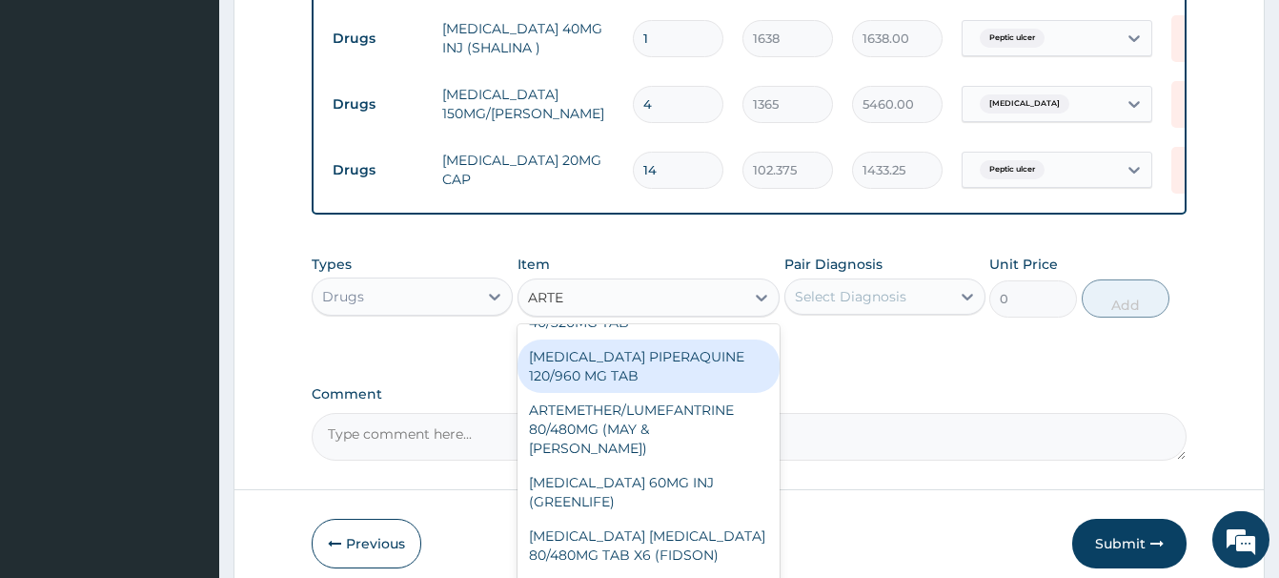
scroll to position [1209, 0]
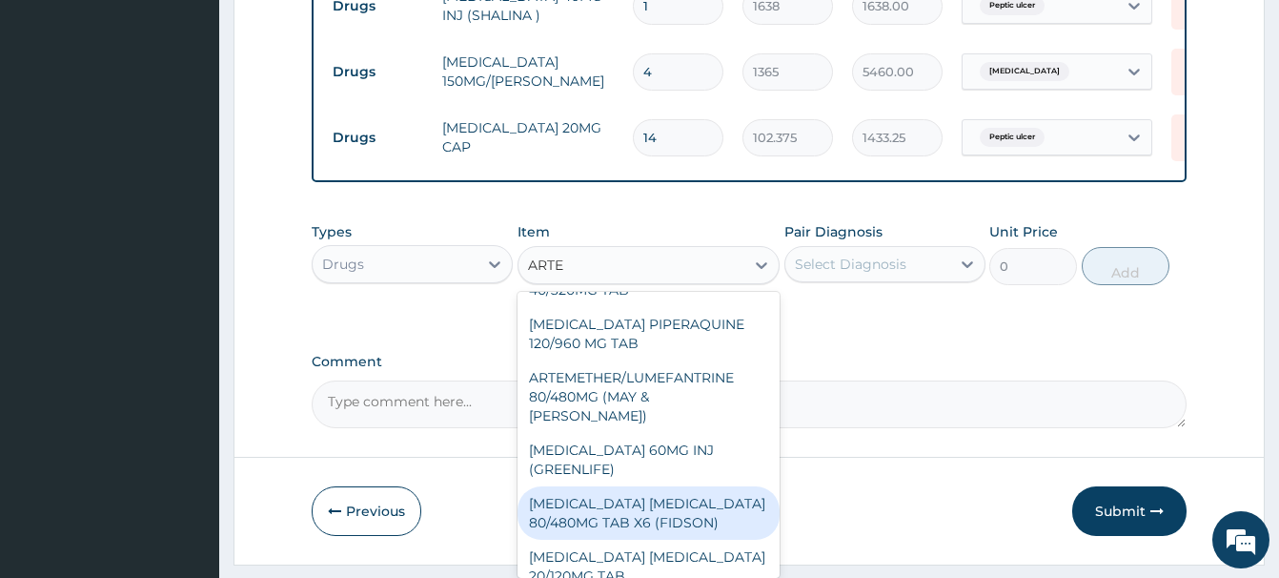
click at [649, 486] on div "[MEDICAL_DATA] [MEDICAL_DATA] 80/480MG TAB X6 (FIDSON)" at bounding box center [649, 512] width 262 height 53
type input "322.2992553710938"
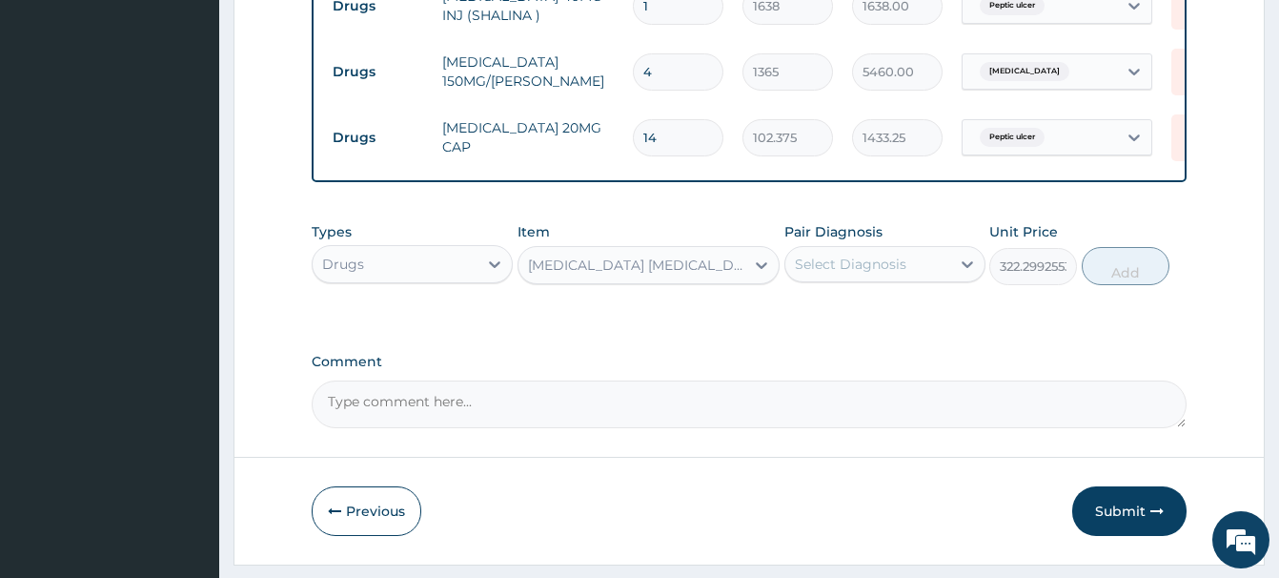
click at [870, 255] on div "Select Diagnosis" at bounding box center [851, 264] width 112 height 19
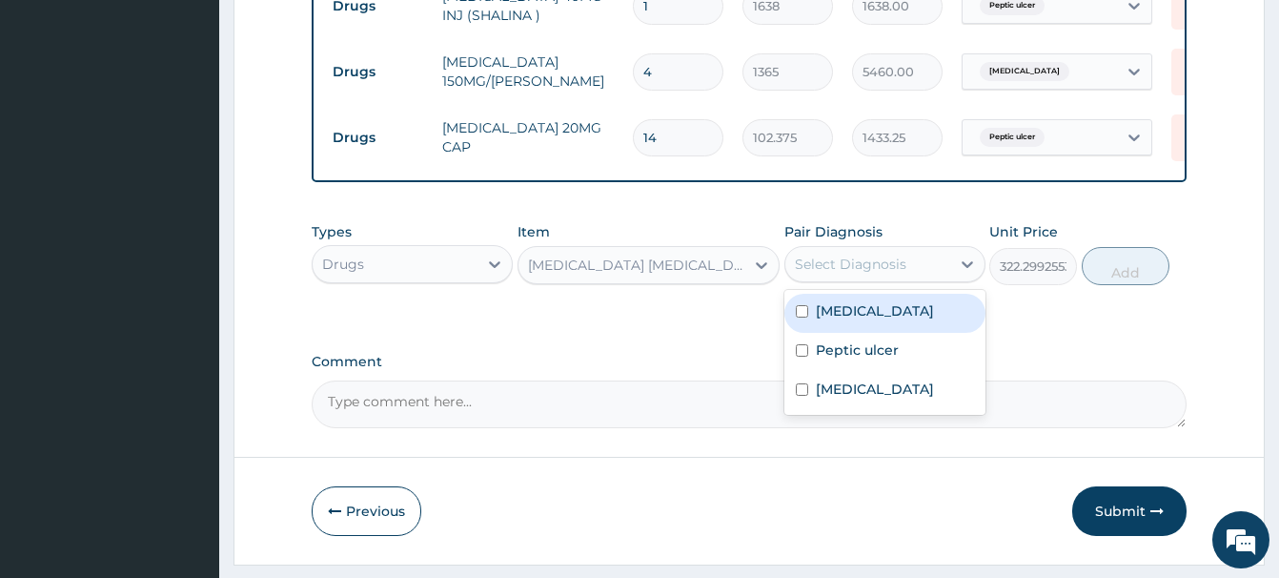
drag, startPoint x: 870, startPoint y: 286, endPoint x: 882, endPoint y: 299, distance: 17.6
click at [870, 294] on div "[MEDICAL_DATA]" at bounding box center [885, 313] width 201 height 39
checkbox input "true"
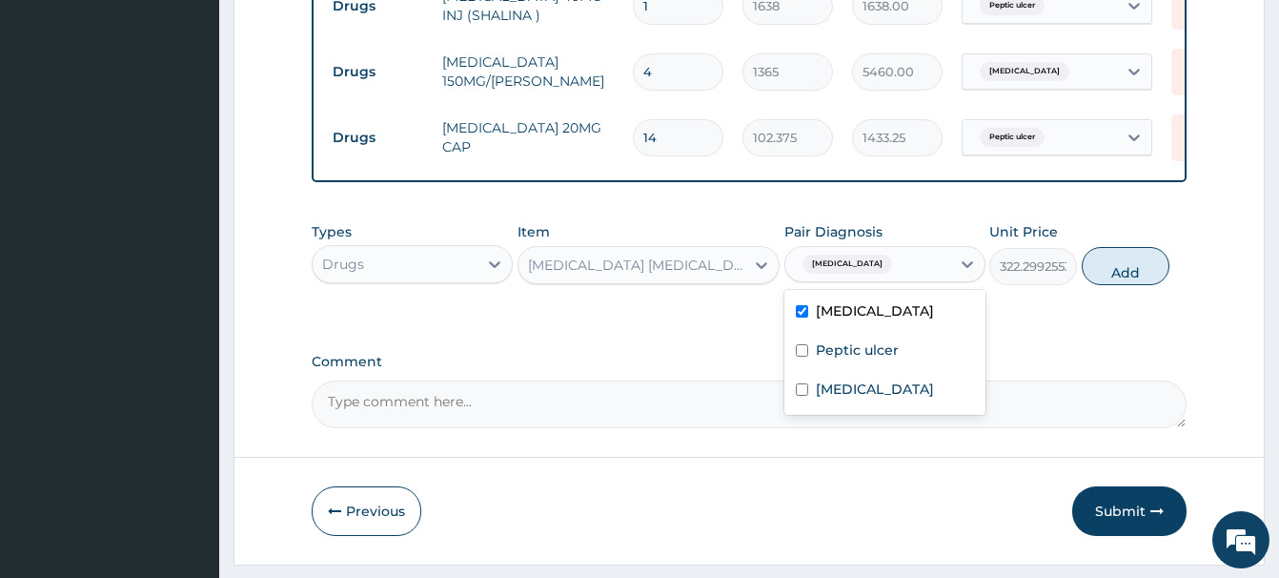
click at [1141, 248] on button "Add" at bounding box center [1126, 266] width 88 height 38
type input "0"
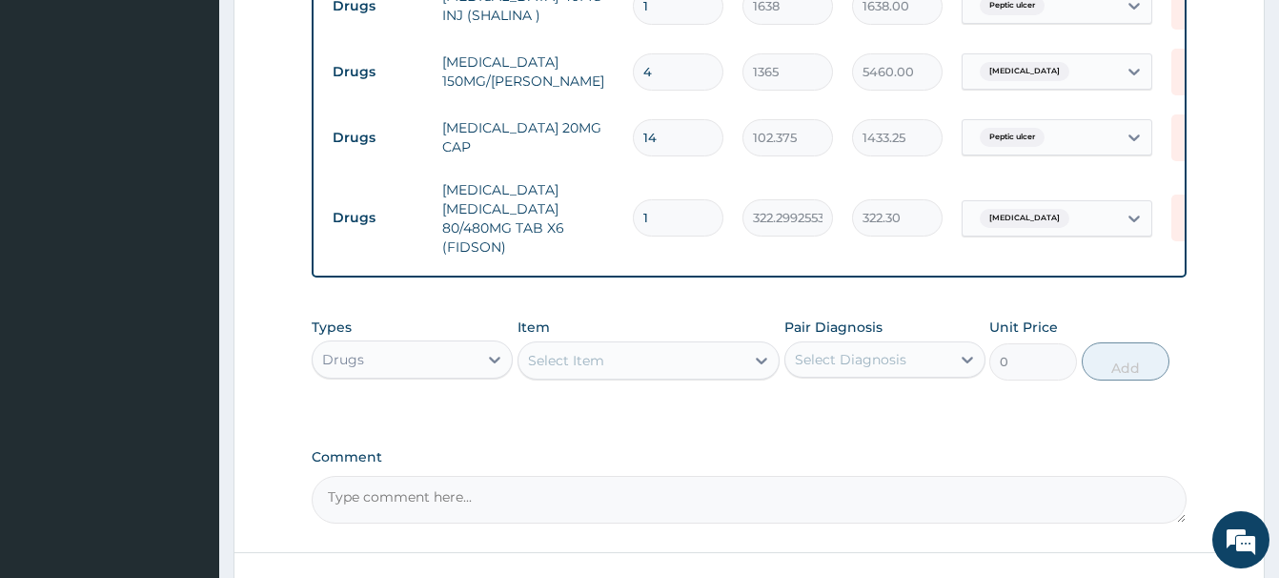
drag, startPoint x: 658, startPoint y: 201, endPoint x: 624, endPoint y: 203, distance: 33.4
click at [633, 203] on input "1" at bounding box center [678, 217] width 91 height 37
type input "6"
type input "1933.80"
type input "6"
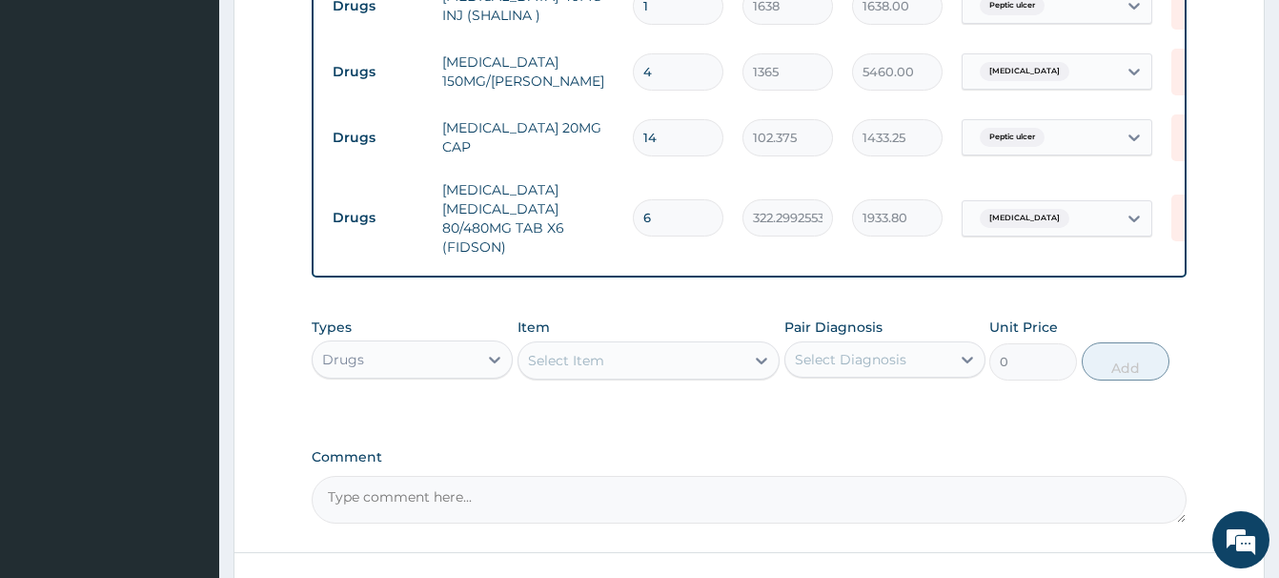
click at [555, 351] on div "Select Item" at bounding box center [566, 360] width 76 height 19
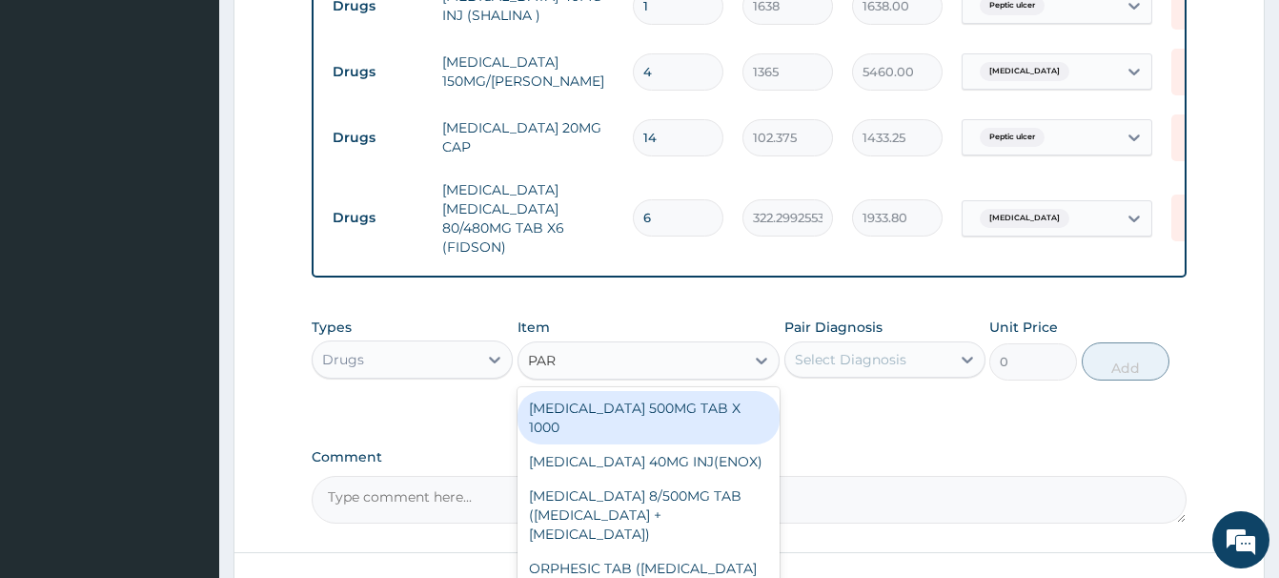
type input "PARA"
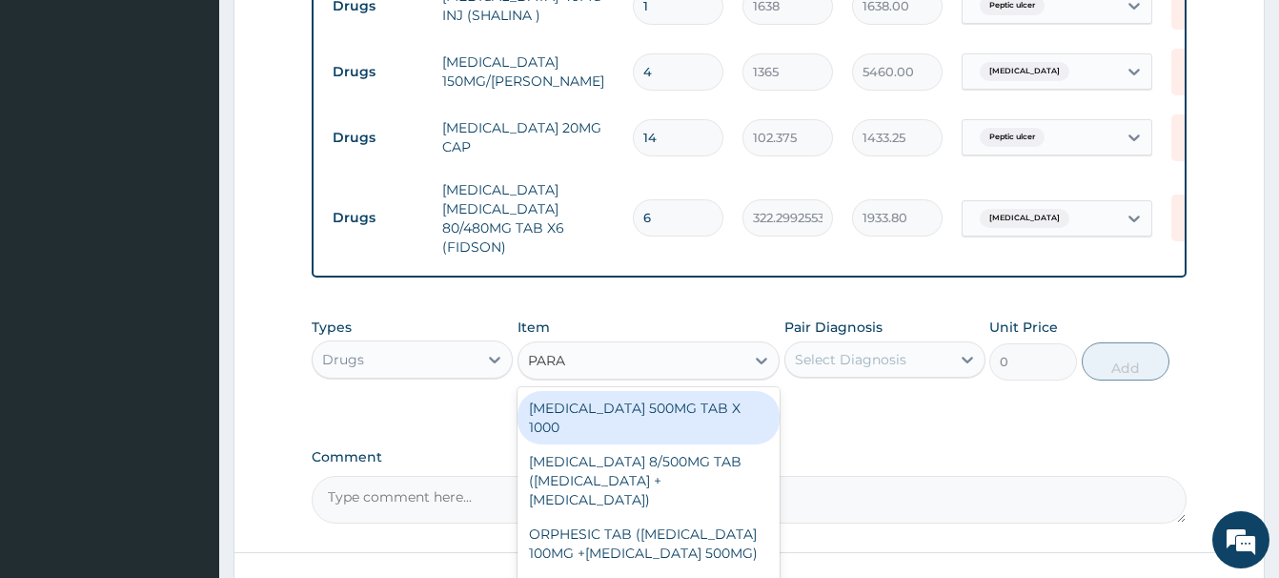
click at [702, 398] on div "[MEDICAL_DATA] 500MG TAB X 1000" at bounding box center [649, 417] width 262 height 53
type input "22.39999961853027"
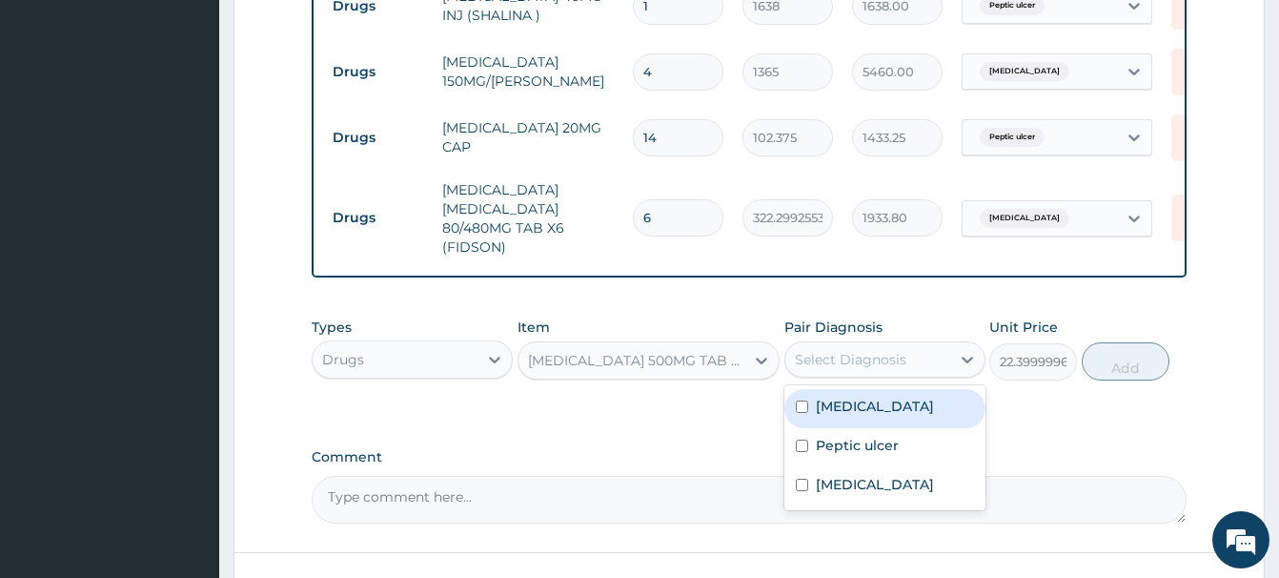
click at [833, 350] on div "Select Diagnosis" at bounding box center [851, 359] width 112 height 19
drag, startPoint x: 864, startPoint y: 391, endPoint x: 990, endPoint y: 394, distance: 126.8
click at [866, 397] on label "[MEDICAL_DATA]" at bounding box center [875, 406] width 118 height 19
checkbox input "true"
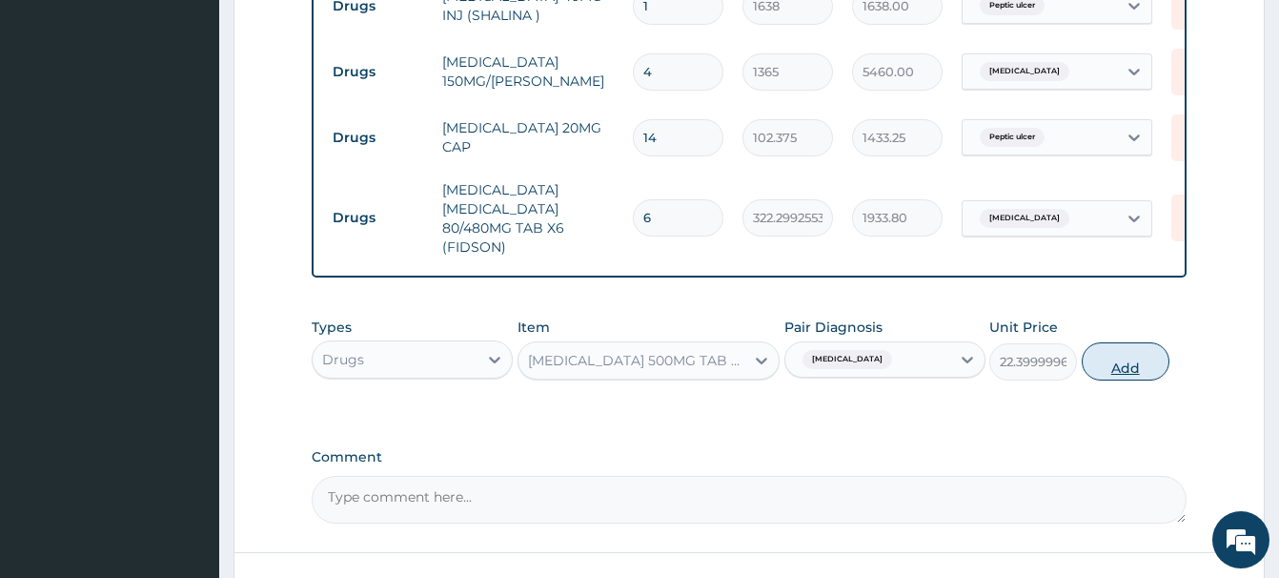
click at [1127, 346] on button "Add" at bounding box center [1126, 361] width 88 height 38
type input "0"
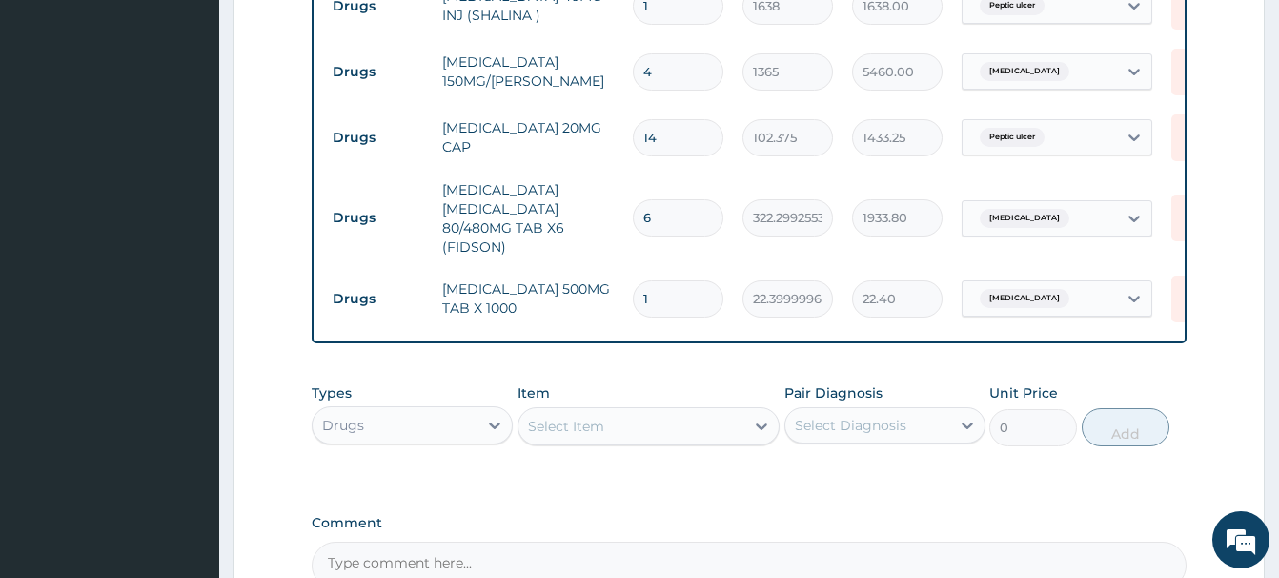
type input "18"
type input "403.20"
type input "18"
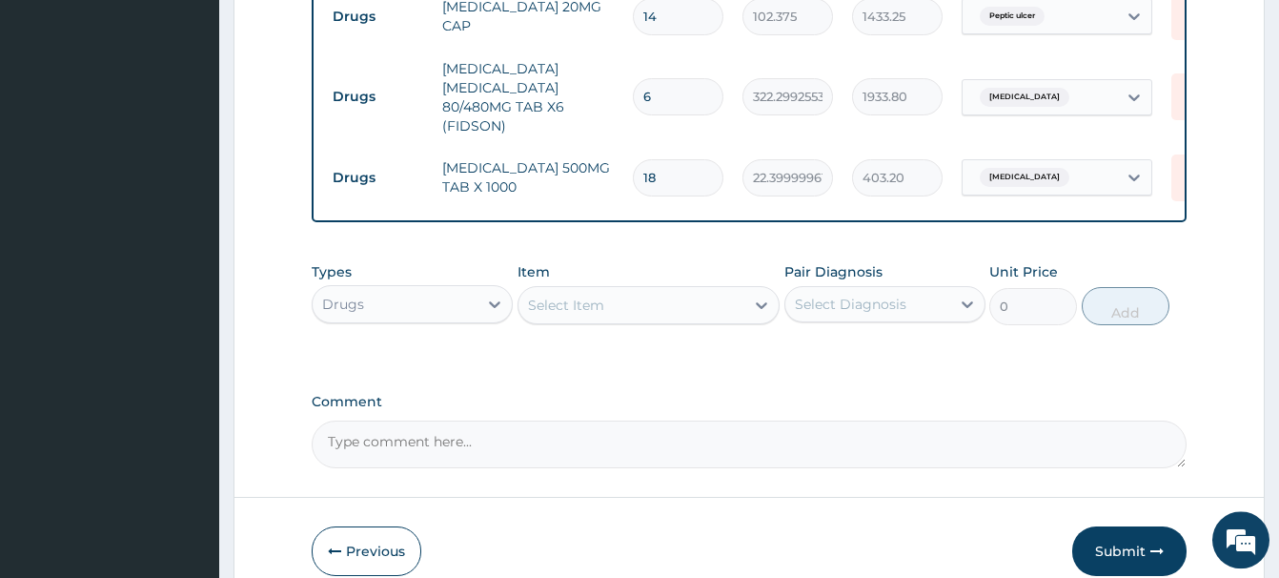
scroll to position [1404, 0]
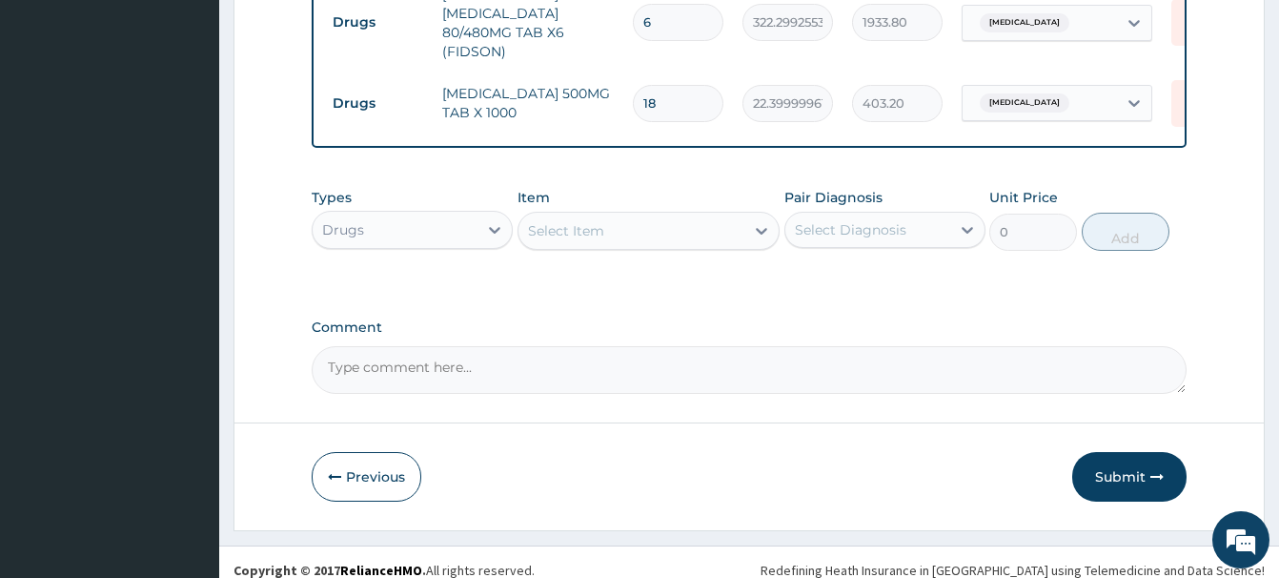
click at [1123, 452] on button "Submit" at bounding box center [1129, 477] width 114 height 50
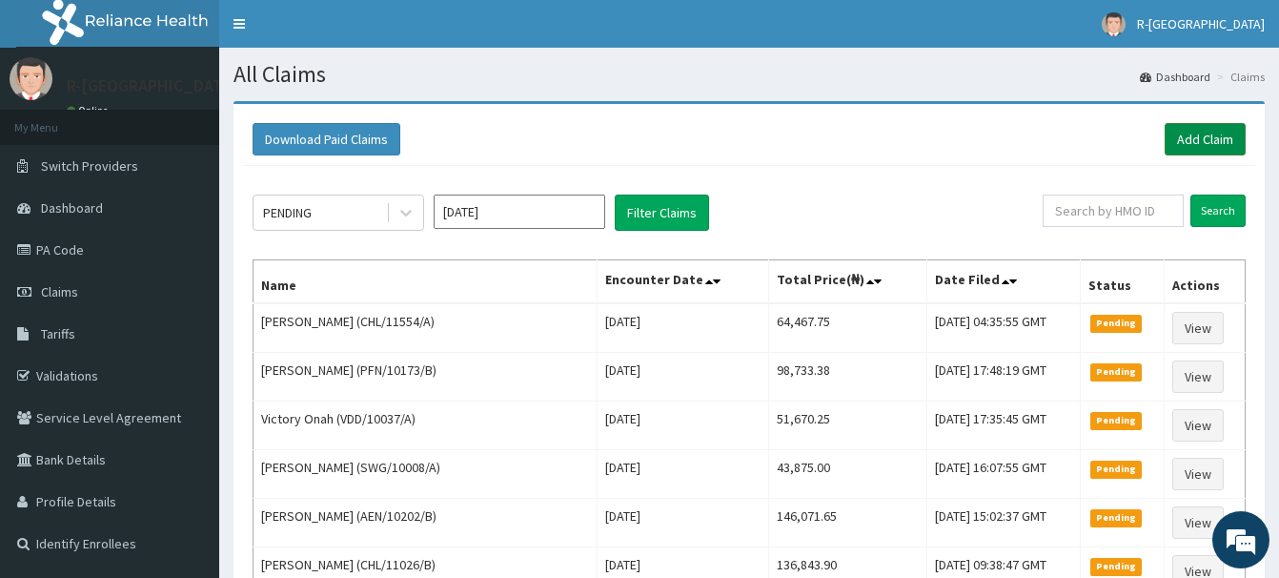
click at [1196, 136] on link "Add Claim" at bounding box center [1205, 139] width 81 height 32
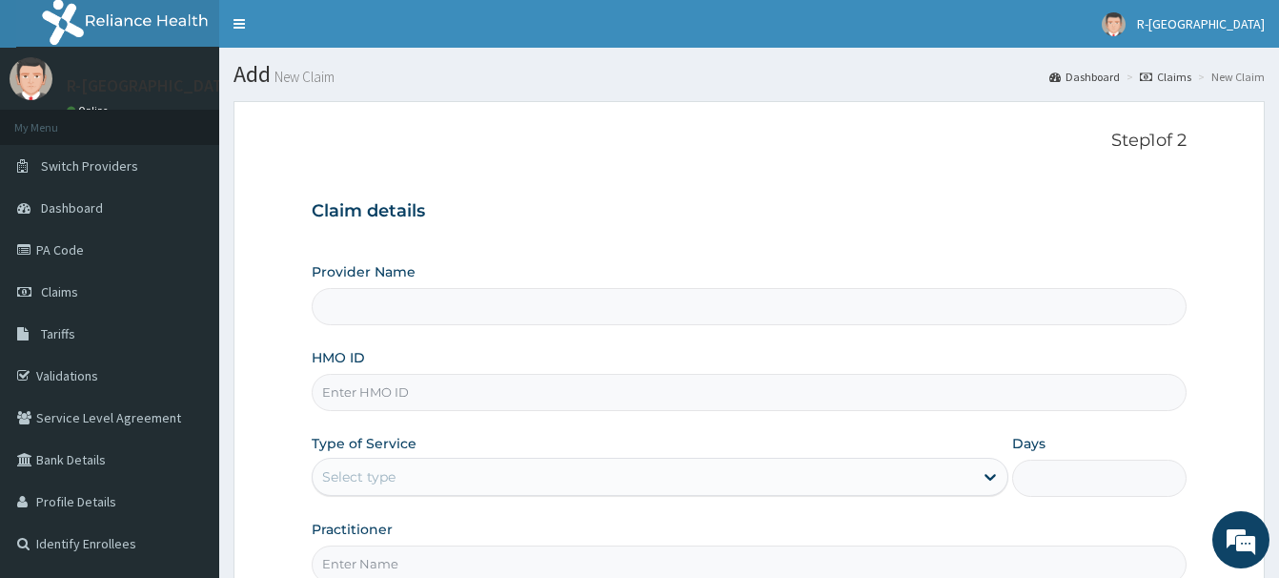
drag, startPoint x: 0, startPoint y: 0, endPoint x: 349, endPoint y: 400, distance: 531.1
paste input "LRZ/10005/A"
type input "LRZ/10005/A"
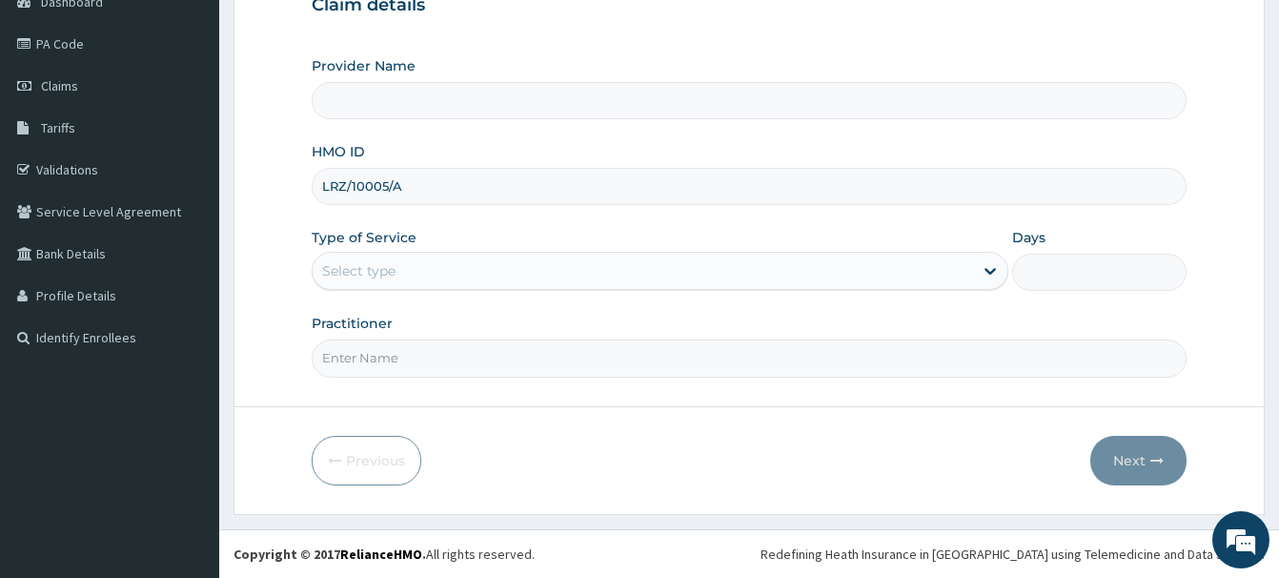
type input "R-Jolad Hospital Nigeria Limited(kupa)"
type input "LRZ/10005/A"
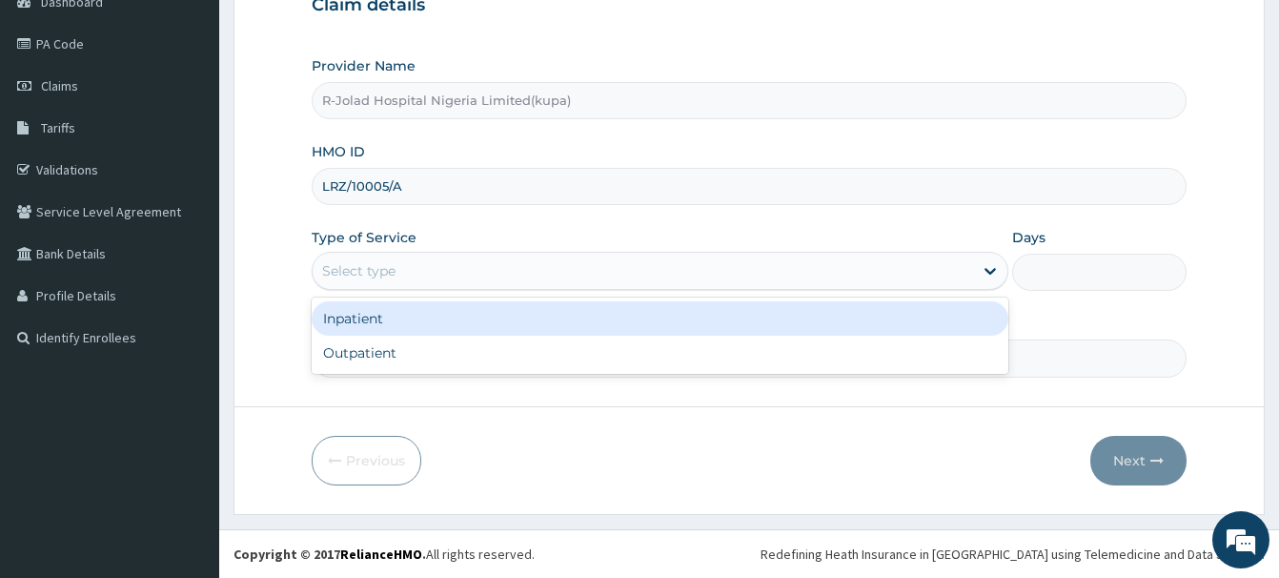
click at [343, 270] on div "Select type" at bounding box center [358, 270] width 73 height 19
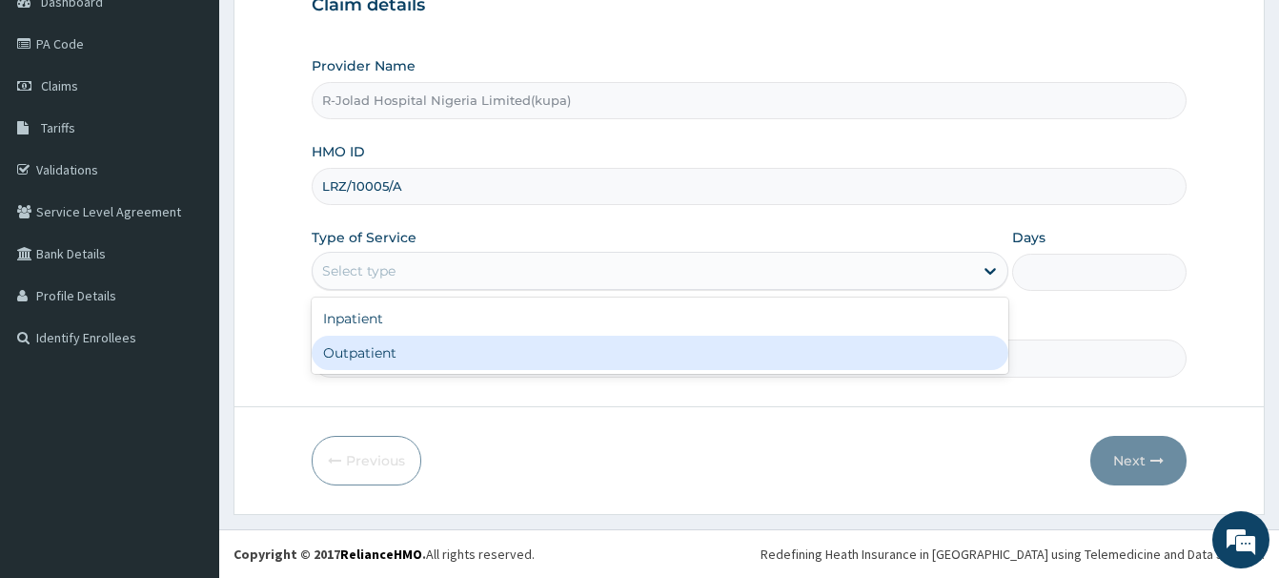
click at [348, 353] on div "Outpatient" at bounding box center [660, 353] width 697 height 34
type input "1"
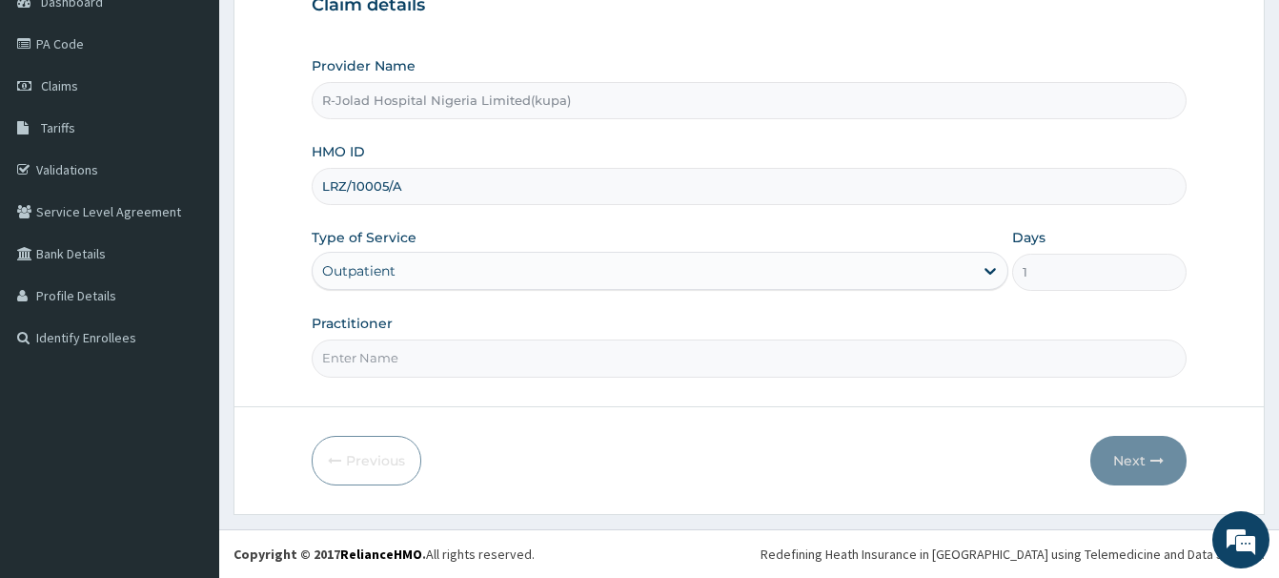
click at [362, 367] on input "Practitioner" at bounding box center [749, 357] width 875 height 37
paste input "Joy Atikpo"
type input "Joy Atikpo"
click at [1116, 454] on button "Next" at bounding box center [1139, 461] width 96 height 50
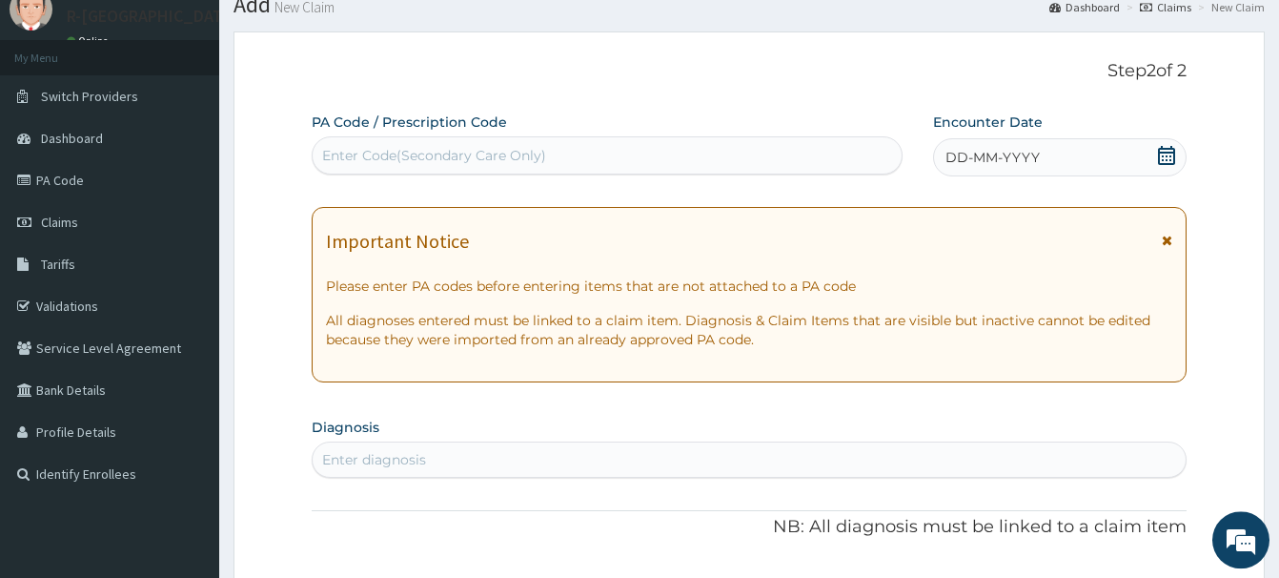
scroll to position [11, 0]
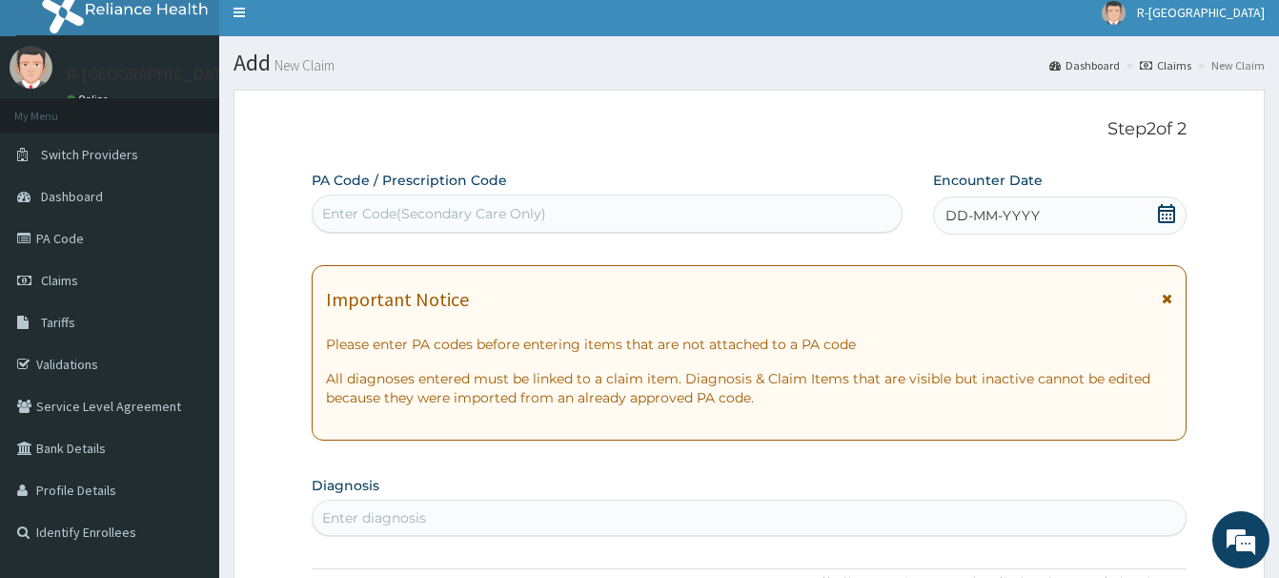
click at [1169, 205] on icon at bounding box center [1166, 213] width 19 height 19
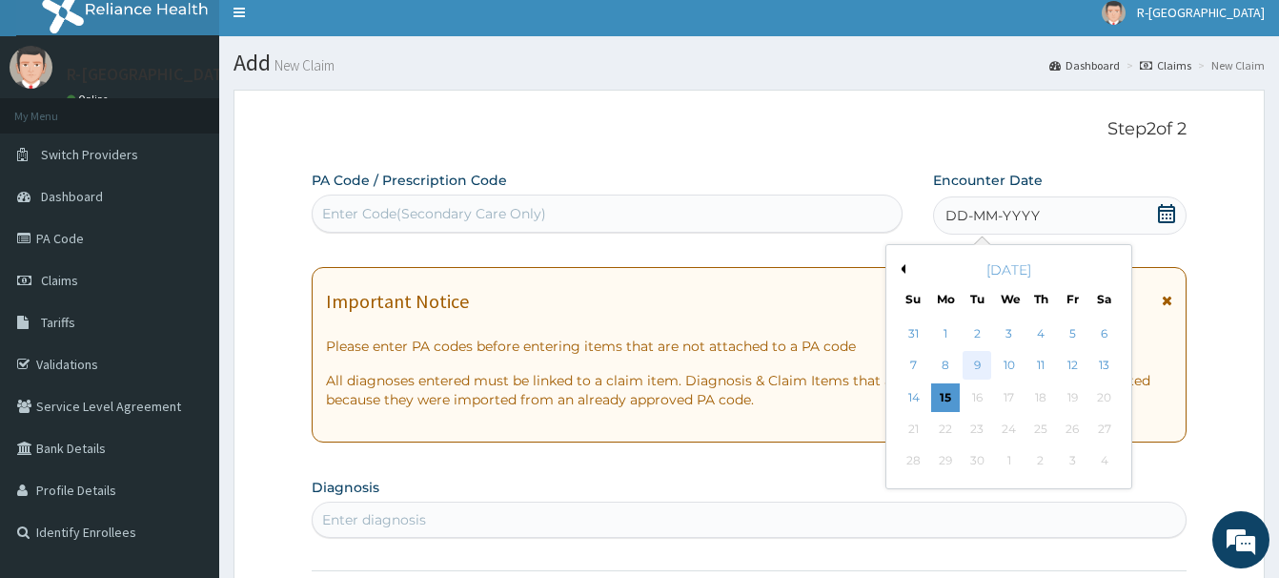
click at [975, 360] on div "9" at bounding box center [977, 366] width 29 height 29
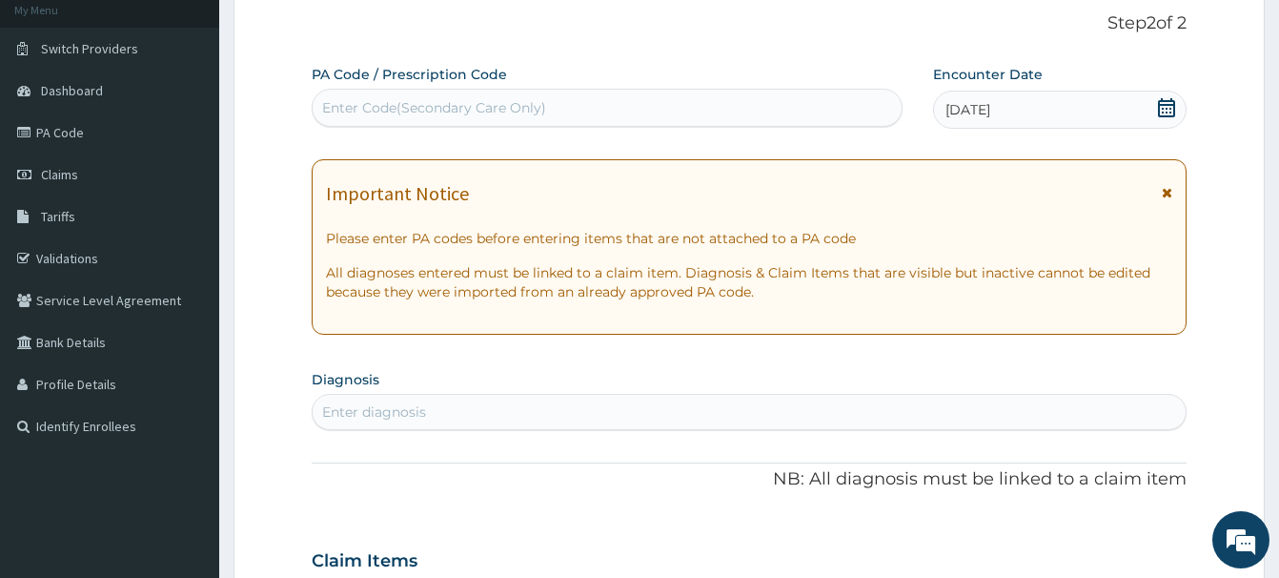
scroll to position [206, 0]
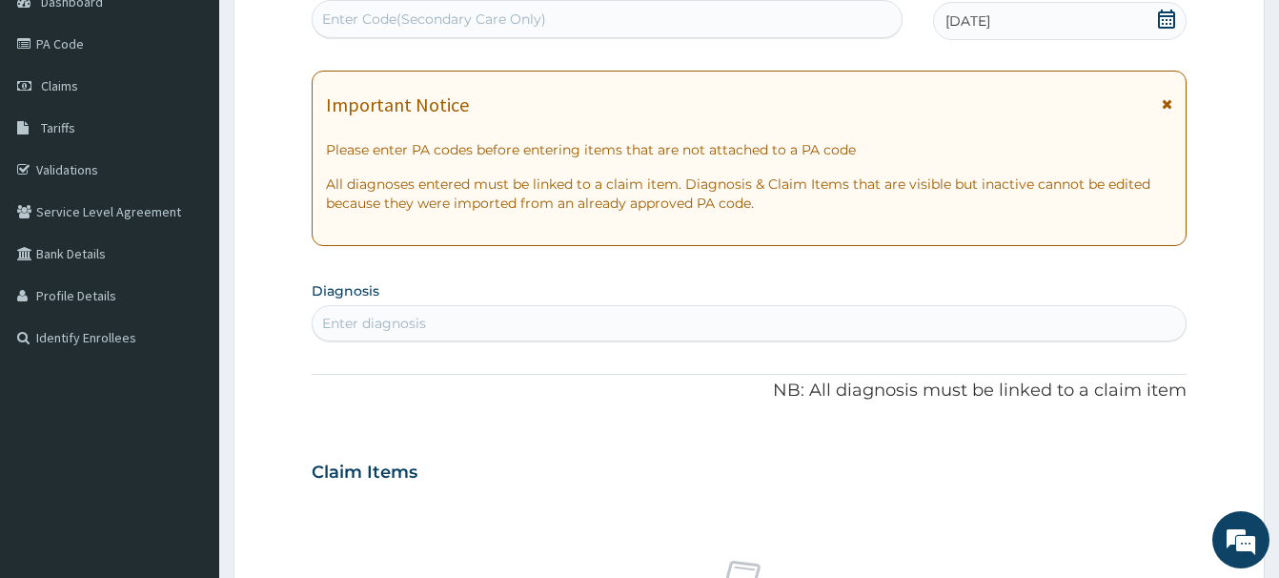
click at [364, 319] on div "Enter diagnosis" at bounding box center [374, 323] width 104 height 19
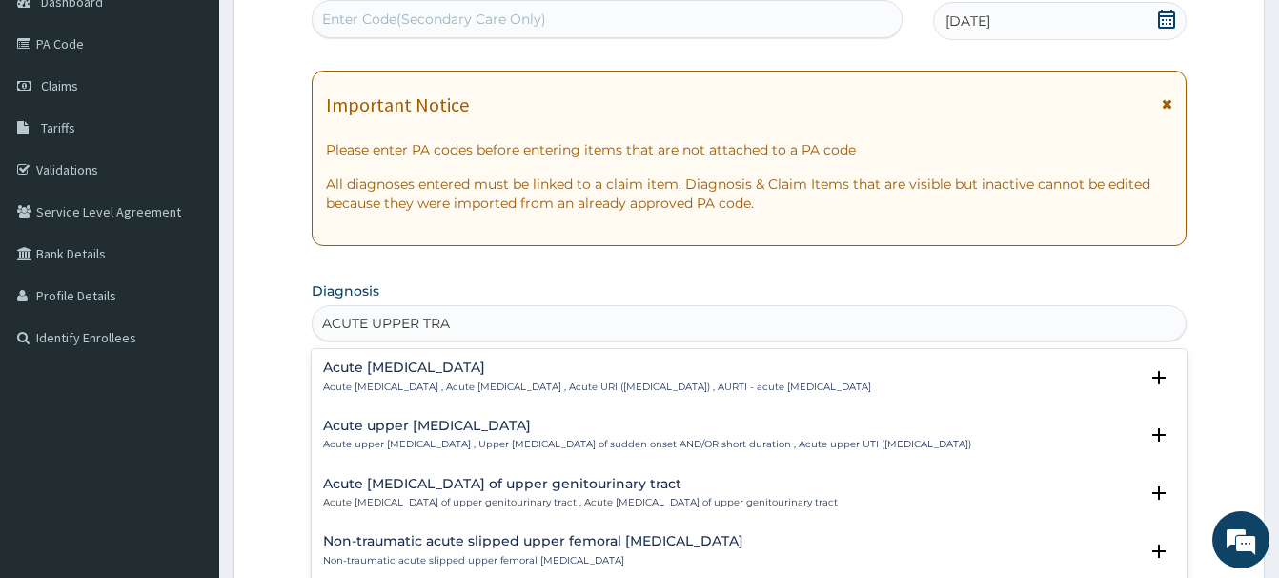
type input "ACUTE UPPER TRAC"
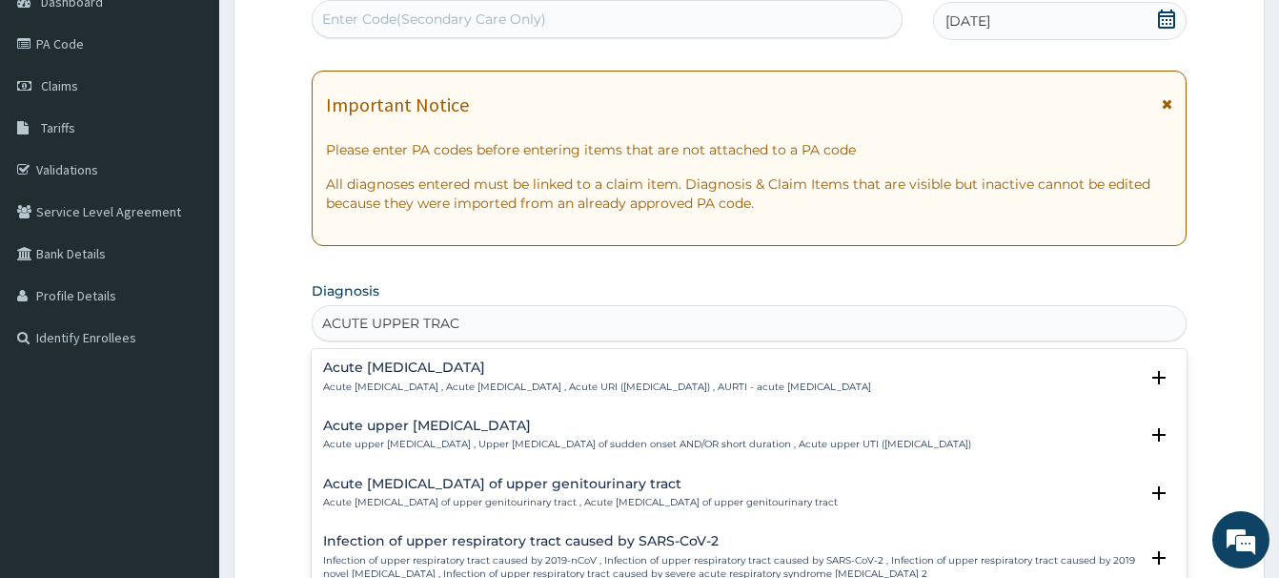
click at [432, 373] on h4 "Acute upper respiratory infection" at bounding box center [597, 367] width 548 height 14
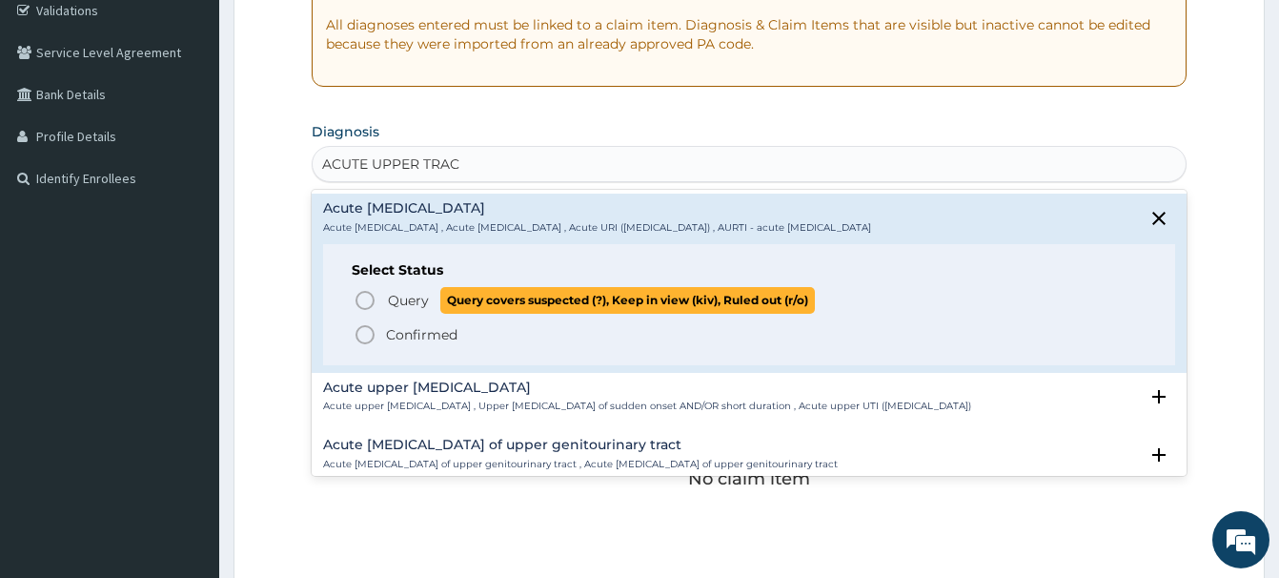
scroll to position [400, 0]
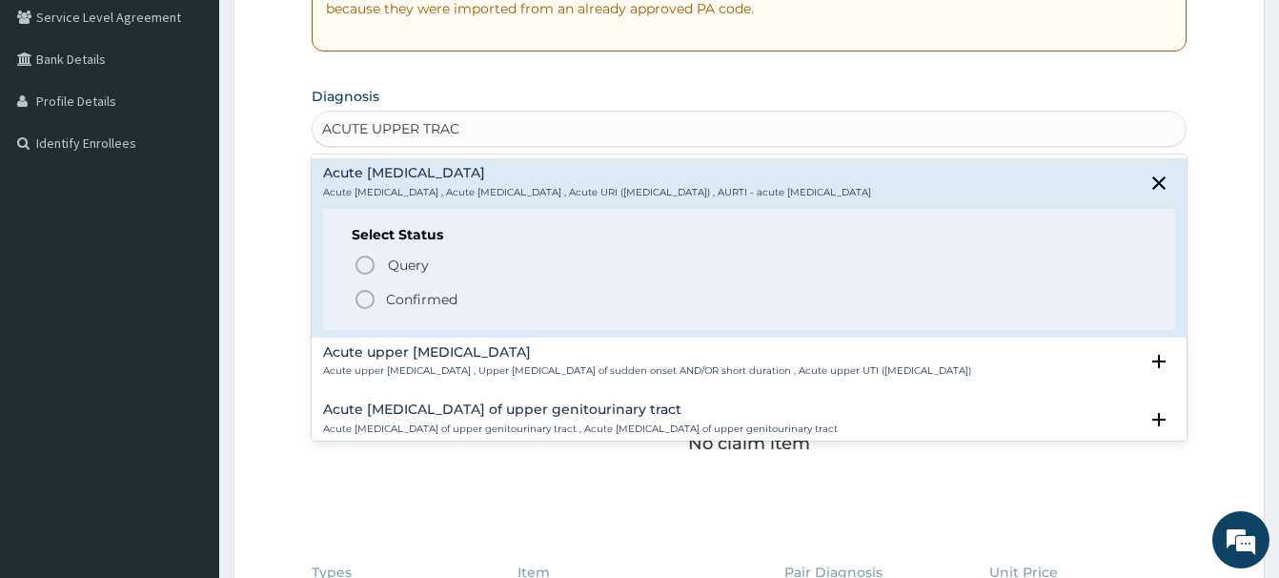
click at [369, 304] on icon "status option filled" at bounding box center [365, 299] width 23 height 23
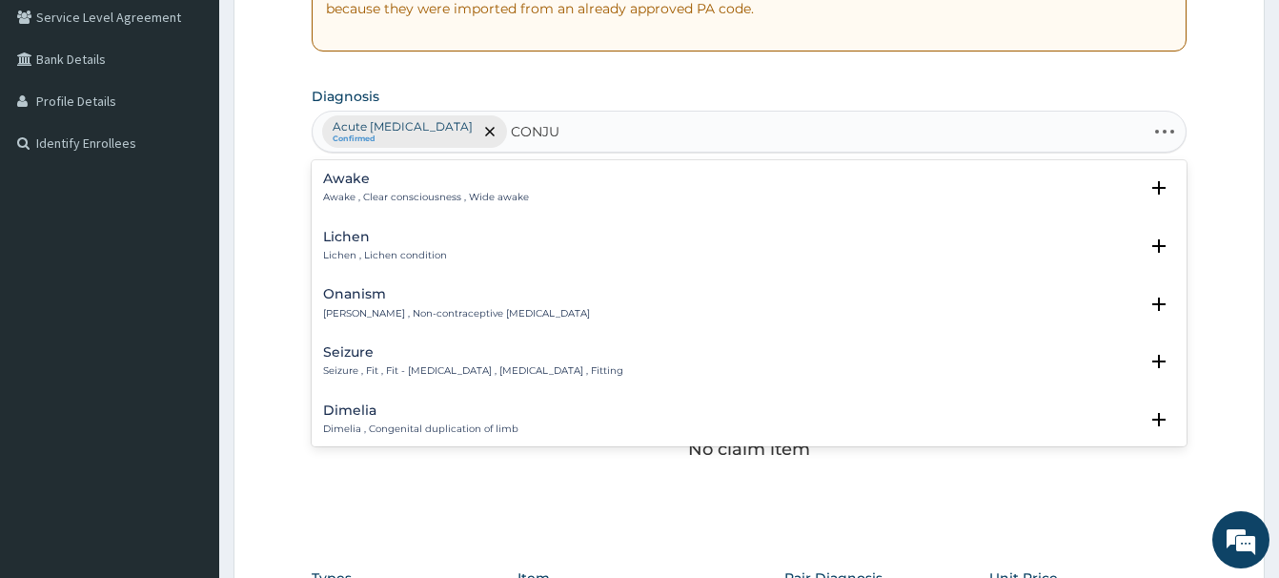
type input "CONJUN"
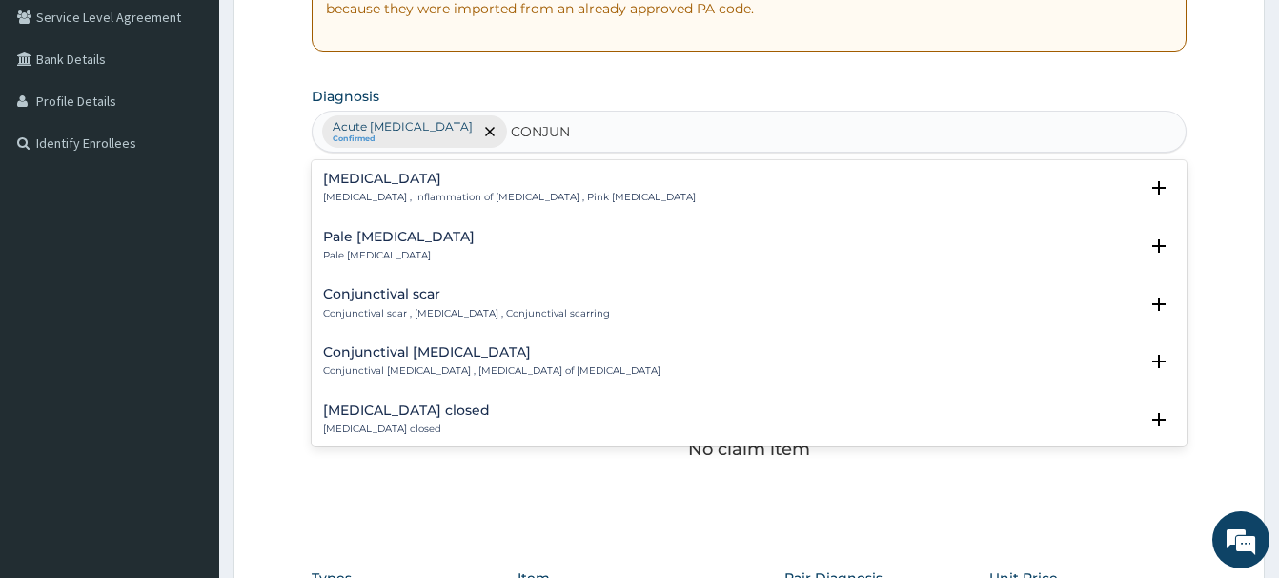
click at [381, 181] on h4 "Conjunctivitis" at bounding box center [509, 179] width 373 height 14
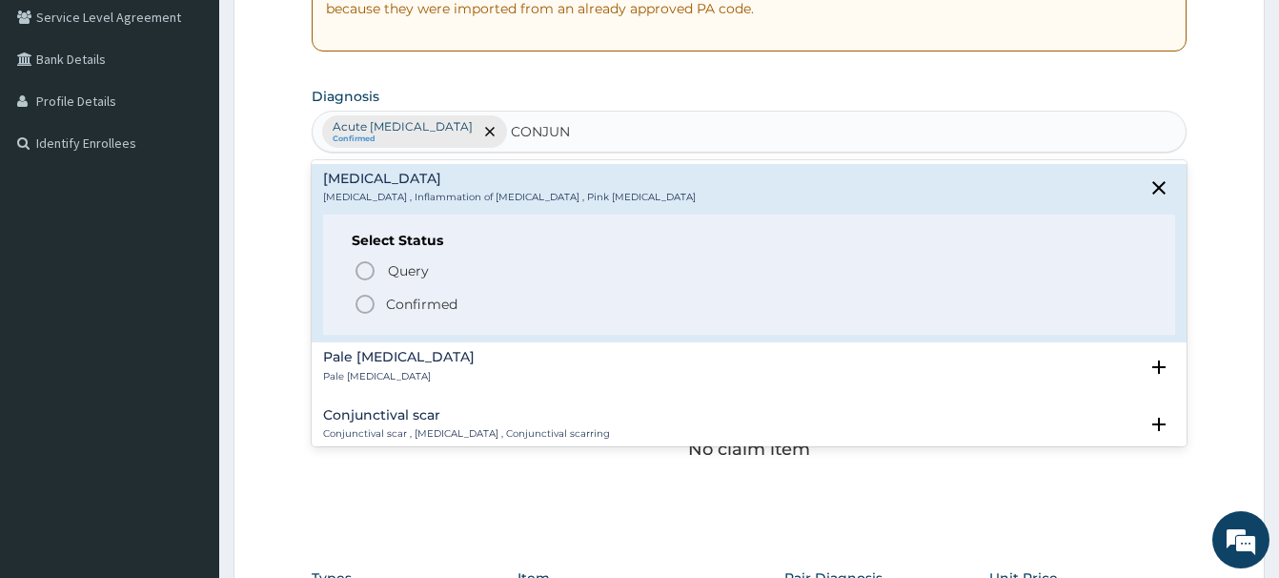
click at [370, 298] on icon "status option filled" at bounding box center [365, 304] width 23 height 23
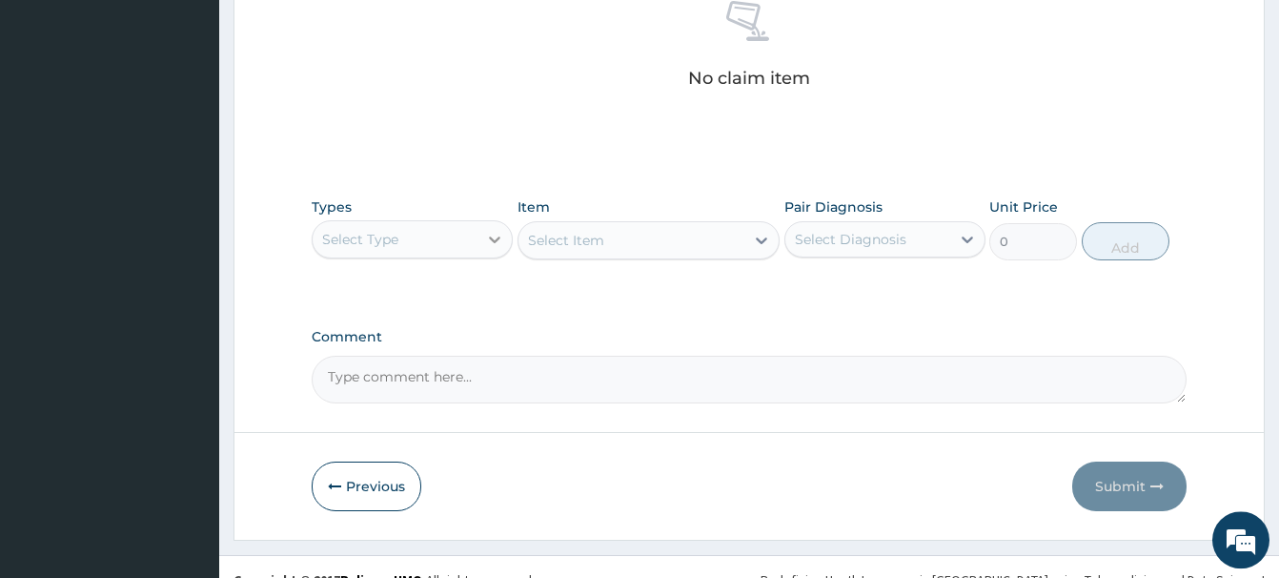
scroll to position [789, 0]
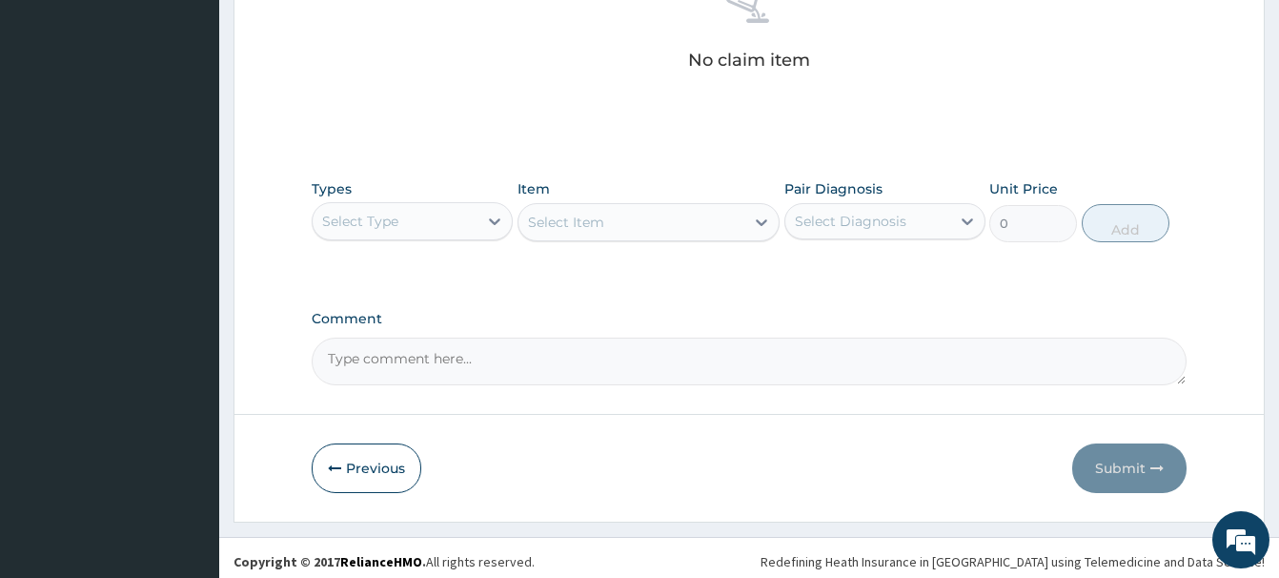
click at [439, 219] on div "Select Type" at bounding box center [395, 221] width 165 height 31
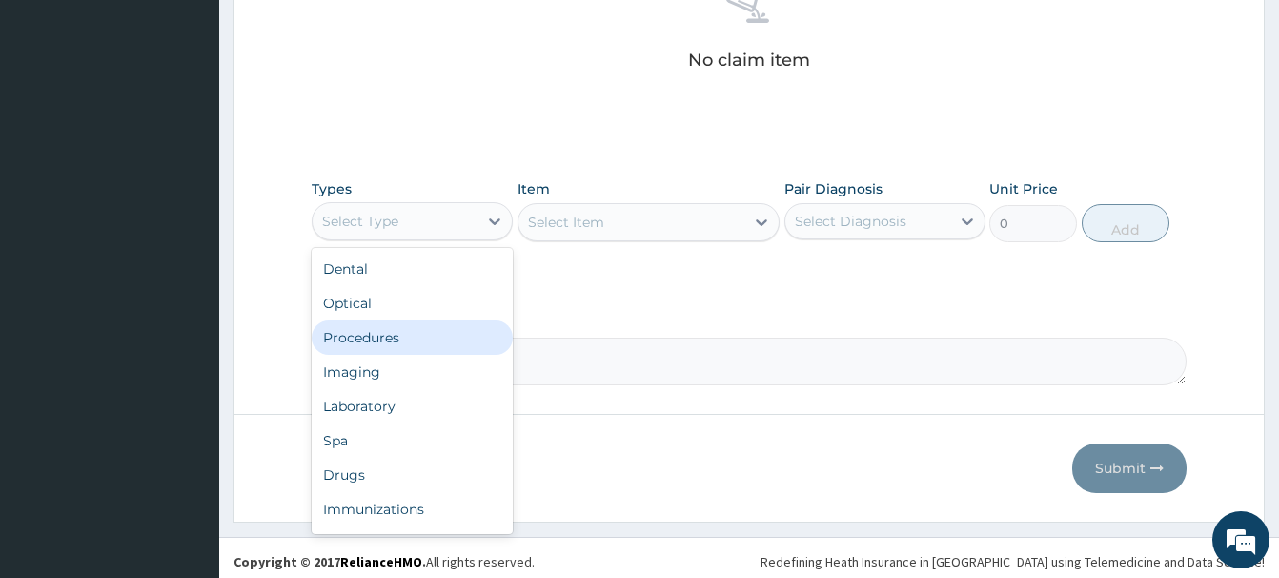
click at [338, 342] on div "Procedures" at bounding box center [412, 337] width 201 height 34
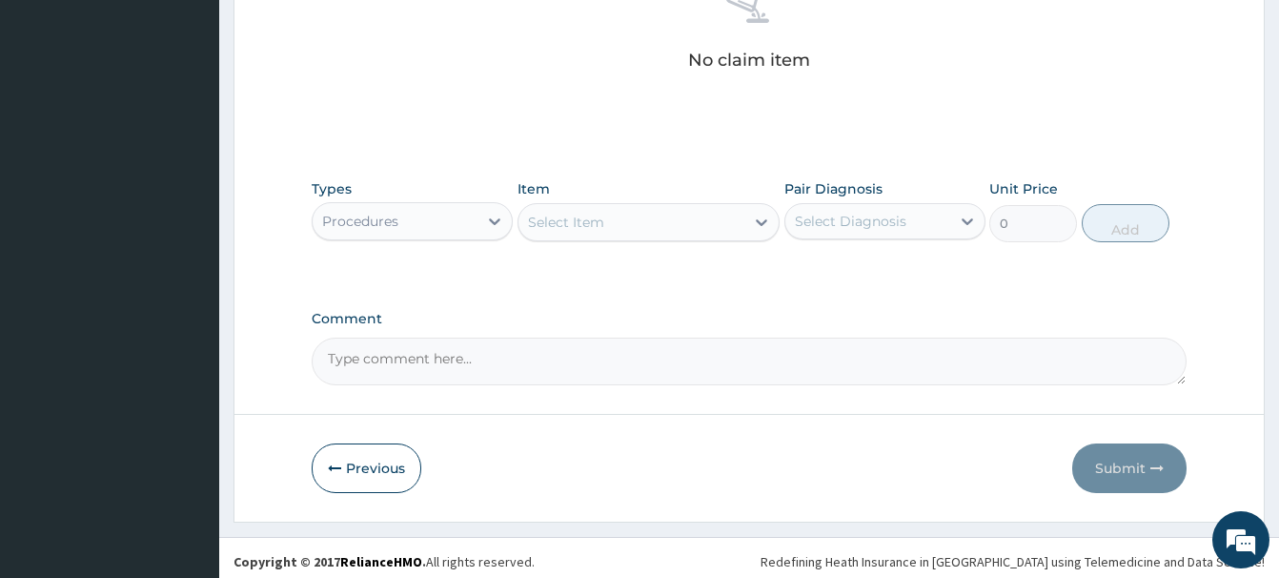
click at [566, 221] on div "Select Item" at bounding box center [566, 222] width 76 height 19
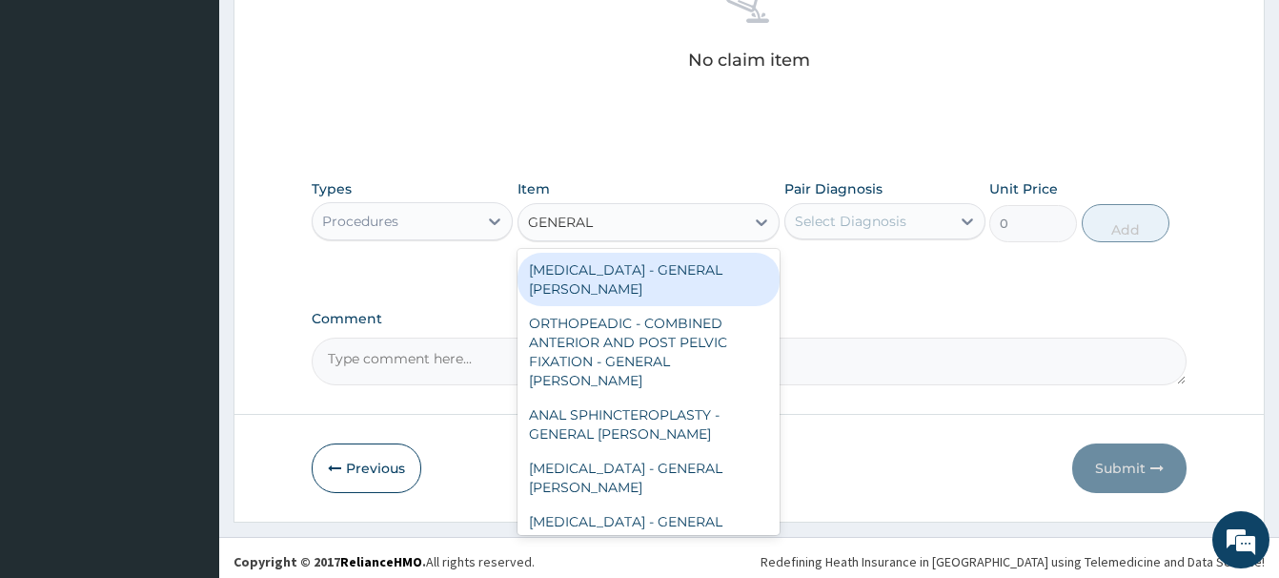
type input "GENERAL C"
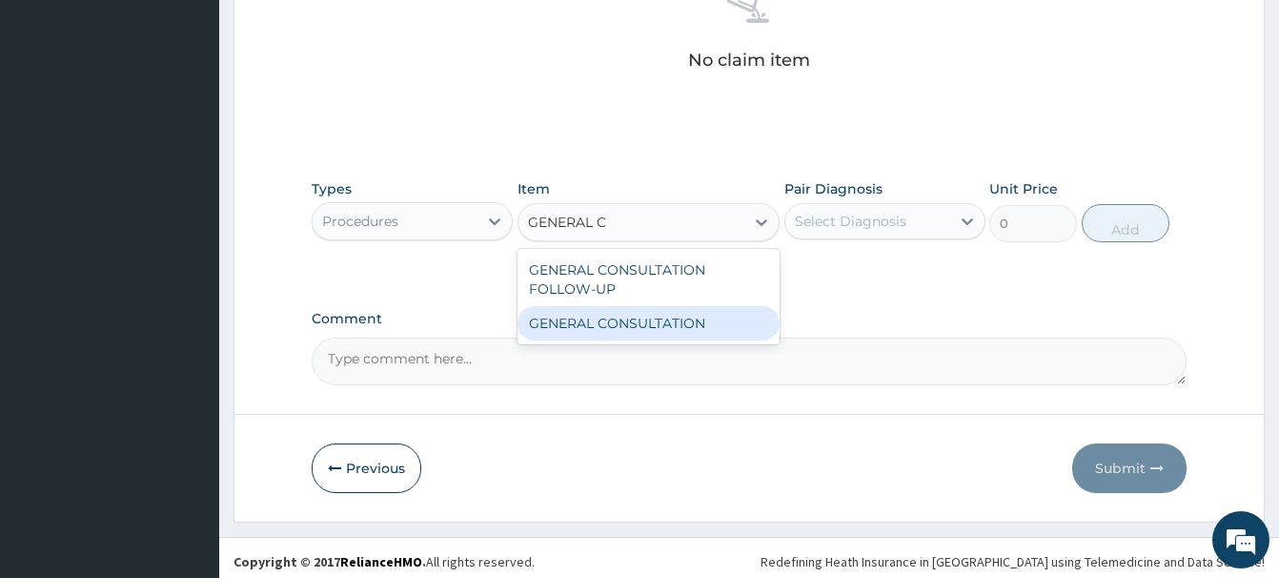
click at [687, 328] on div "GENERAL CONSULTATION" at bounding box center [649, 323] width 262 height 34
type input "6750"
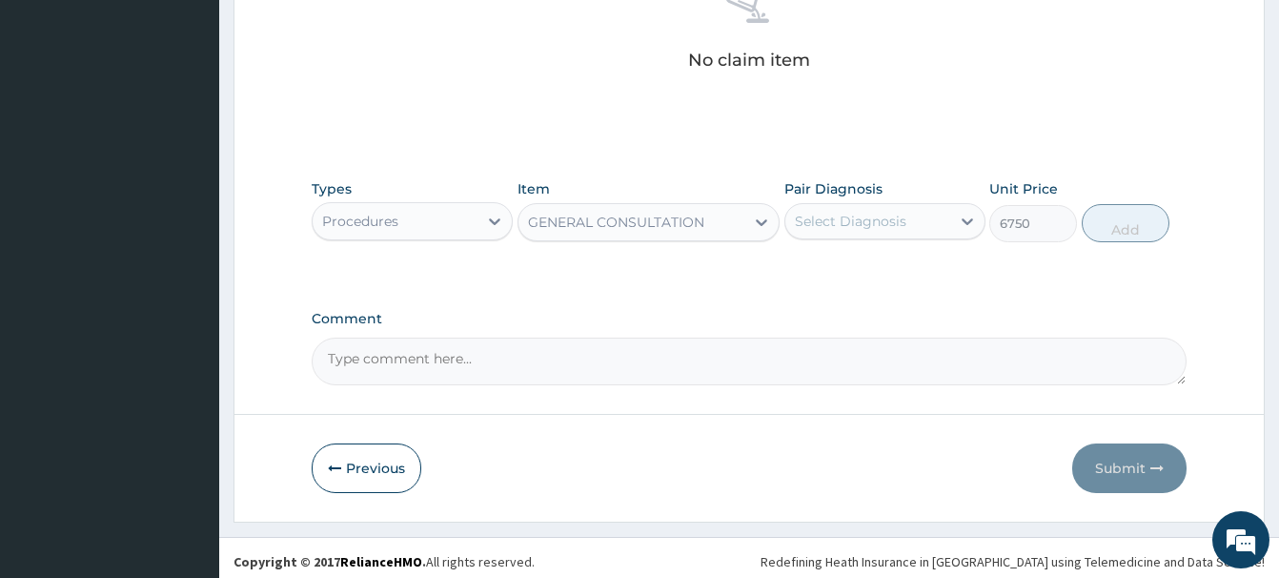
click at [843, 222] on div "Select Diagnosis" at bounding box center [851, 221] width 112 height 19
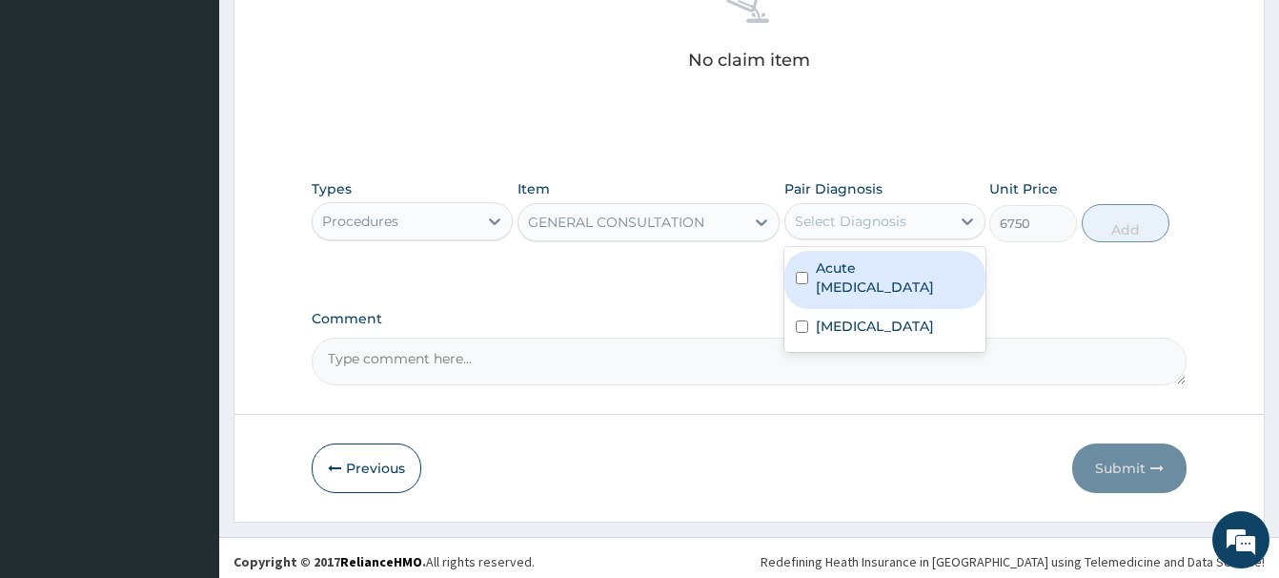
click at [858, 276] on label "Acute upper respiratory infection" at bounding box center [895, 277] width 158 height 38
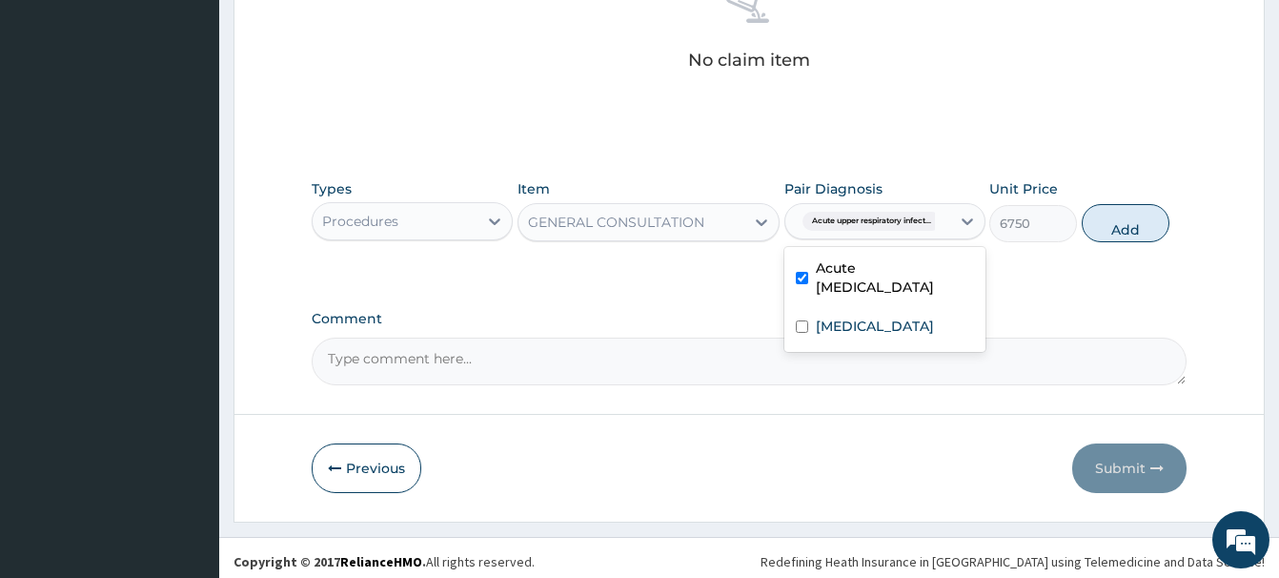
checkbox input "true"
click at [1134, 219] on button "Add" at bounding box center [1126, 223] width 88 height 38
type input "0"
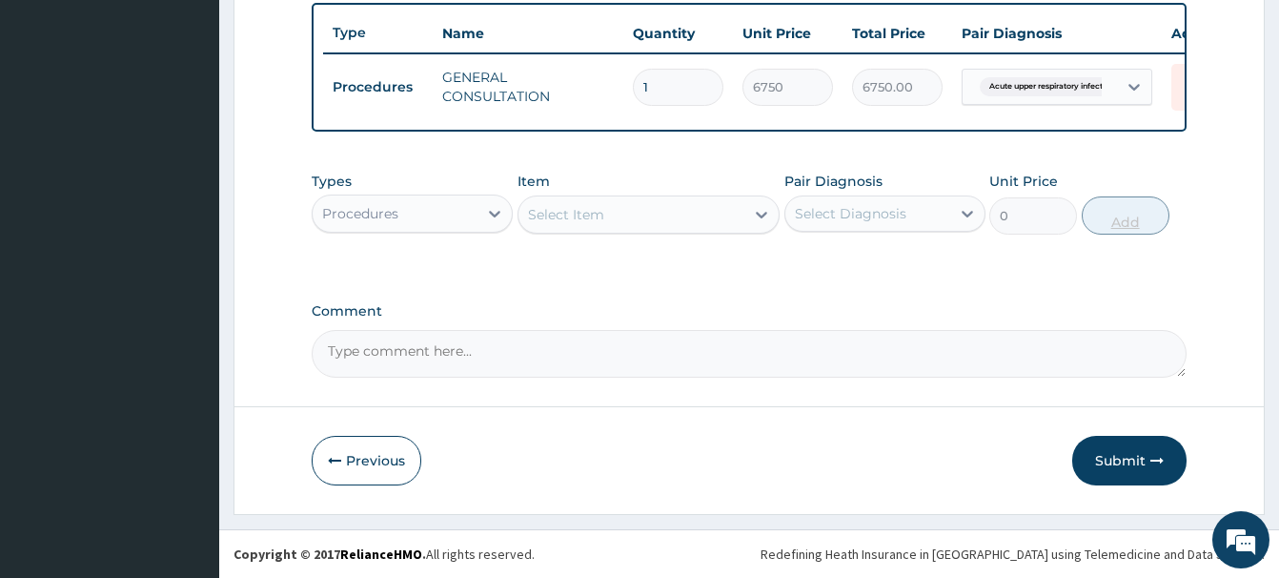
scroll to position [706, 0]
click at [425, 213] on div "Procedures" at bounding box center [395, 213] width 165 height 31
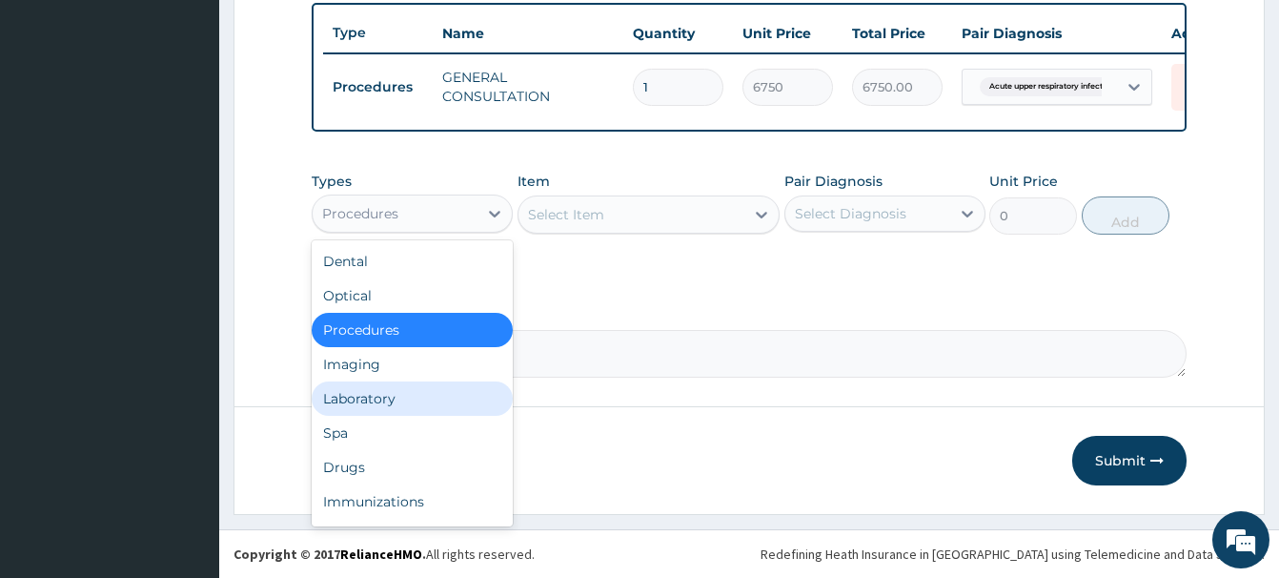
click at [367, 397] on div "Laboratory" at bounding box center [412, 398] width 201 height 34
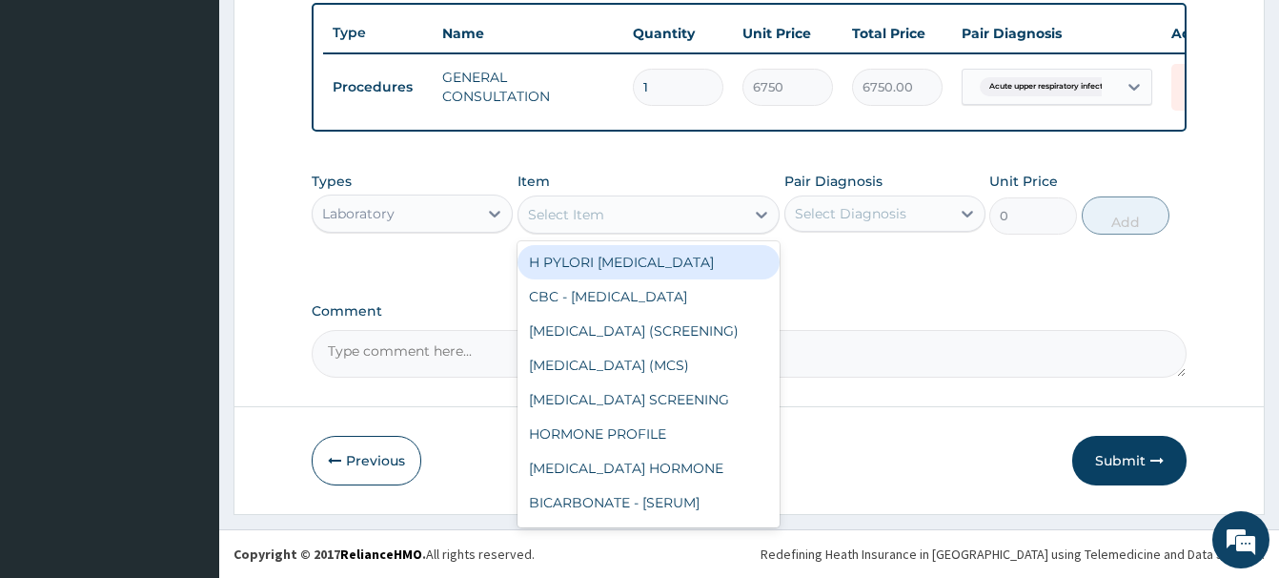
click at [549, 220] on div "Select Item" at bounding box center [566, 214] width 76 height 19
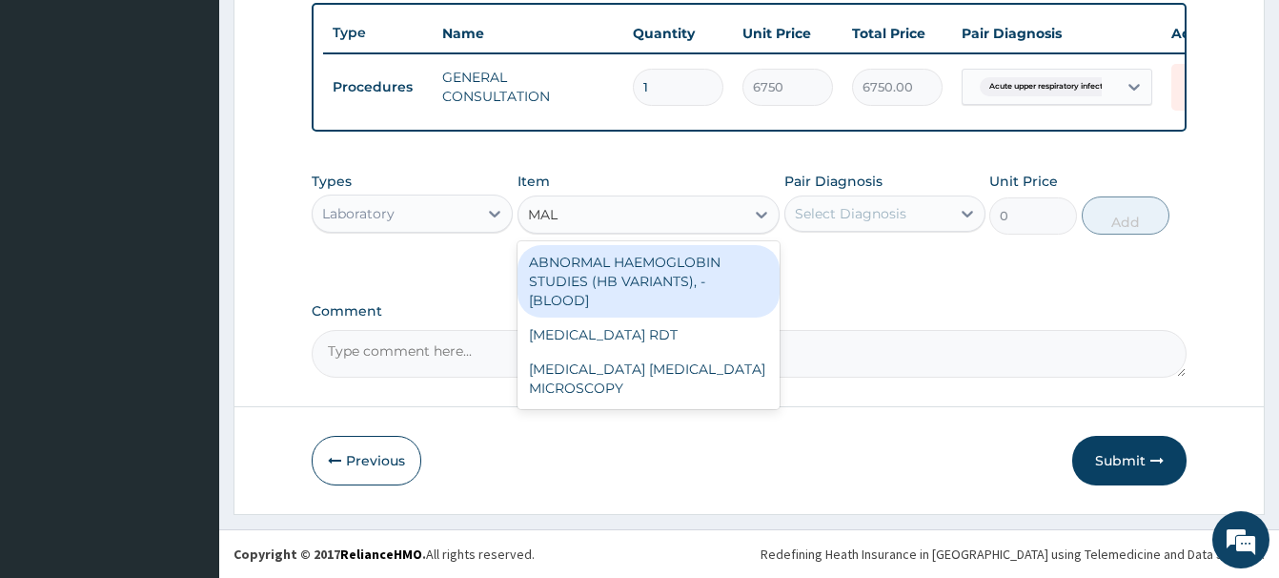
type input "MALA"
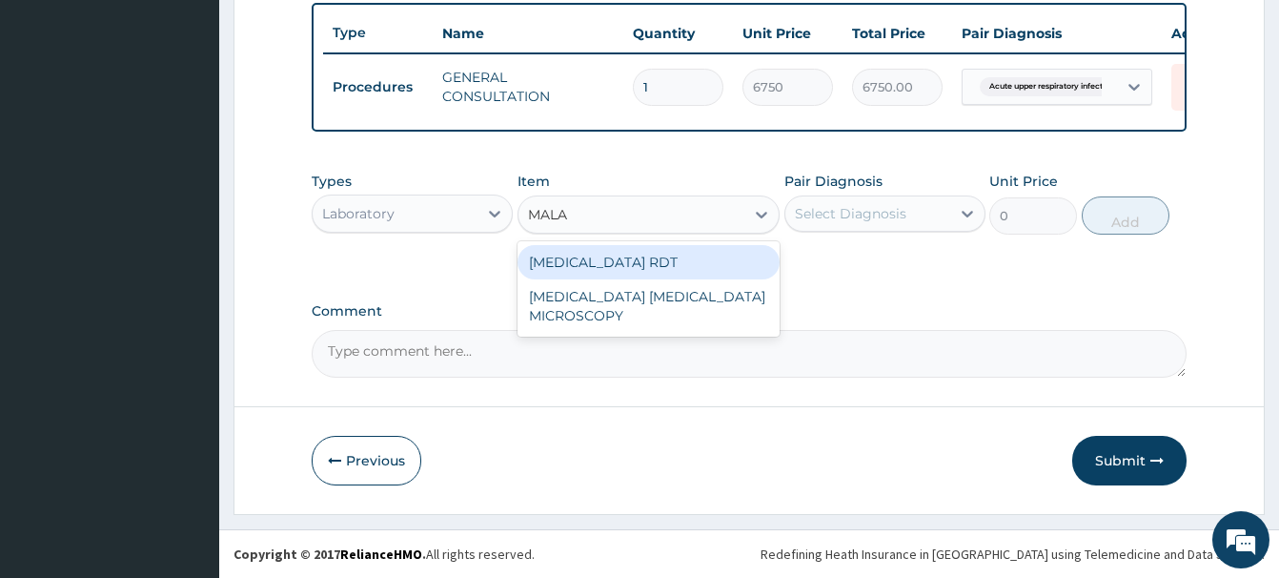
click at [618, 242] on div "MALARIA RDT MALARIA PARASITE MICROSCOPY" at bounding box center [649, 288] width 262 height 95
click at [605, 252] on div "MALARIA RDT" at bounding box center [649, 262] width 262 height 34
type input "2700"
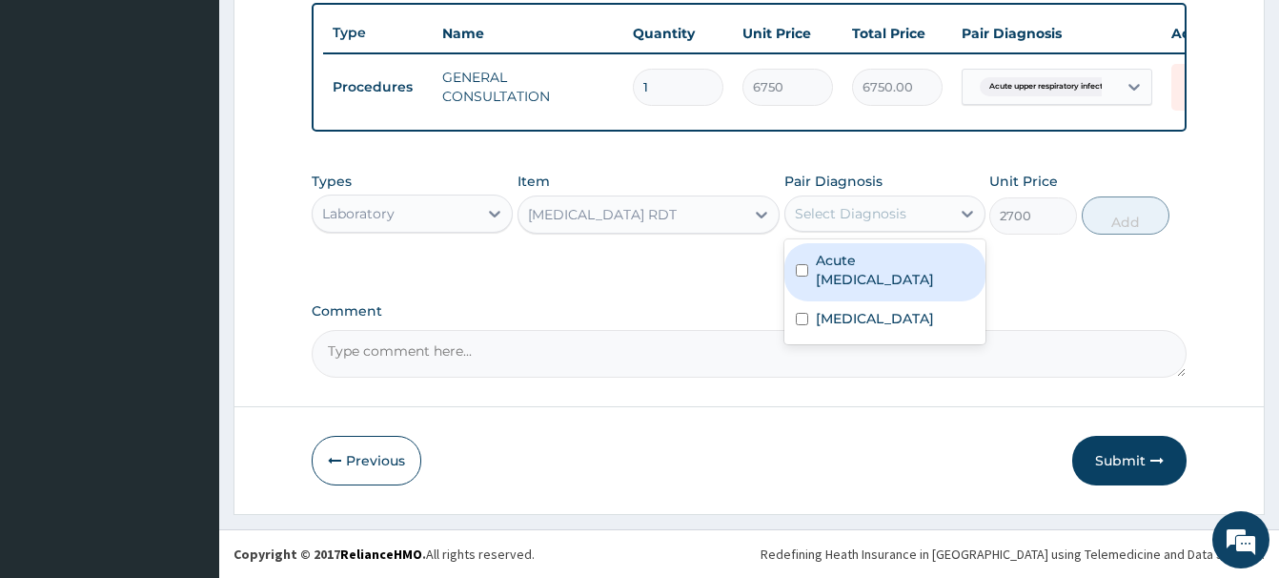
click at [888, 227] on div "Select Diagnosis" at bounding box center [868, 213] width 165 height 31
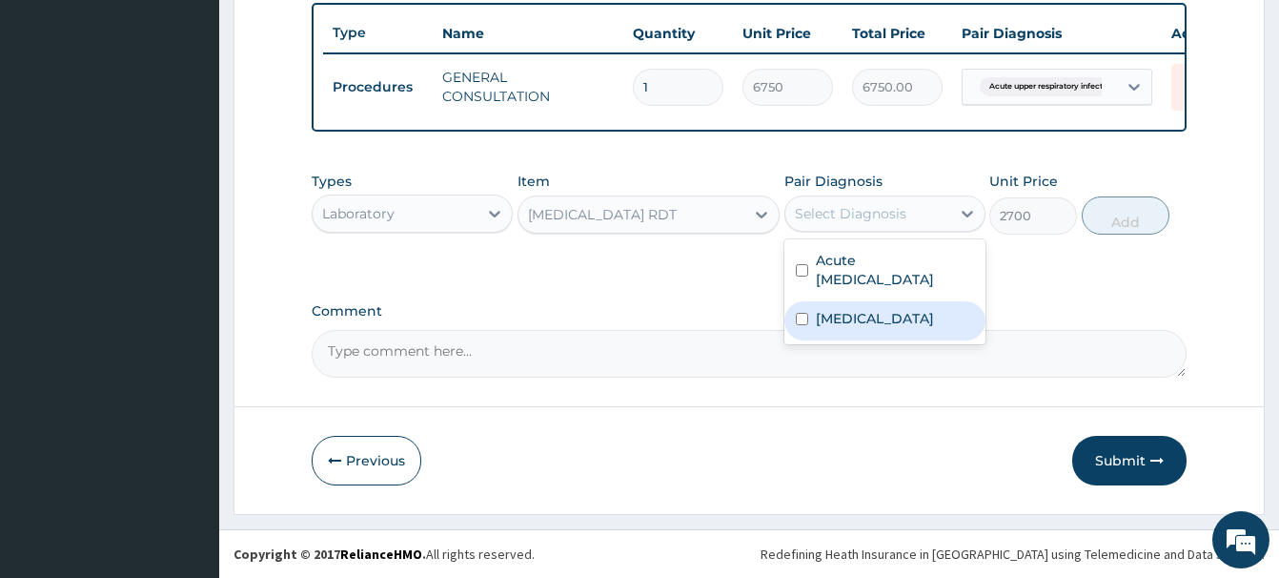
scroll to position [317, 0]
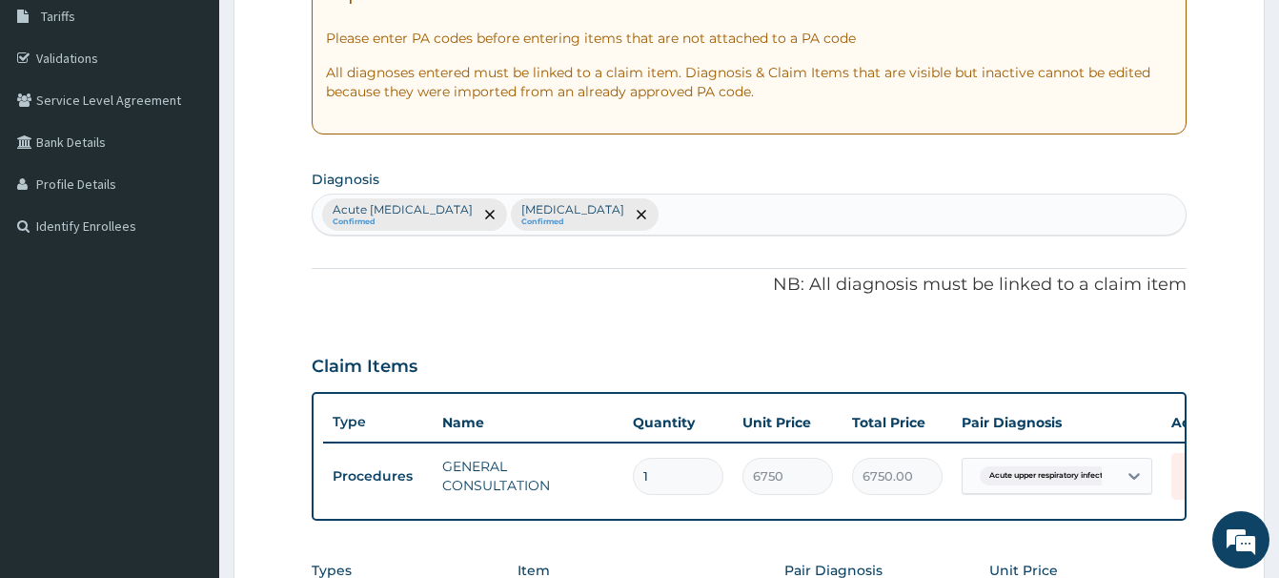
click at [698, 214] on div "Acute upper respiratory infection Confirmed Conjunctivitis Confirmed" at bounding box center [749, 214] width 873 height 40
type input "MALA"
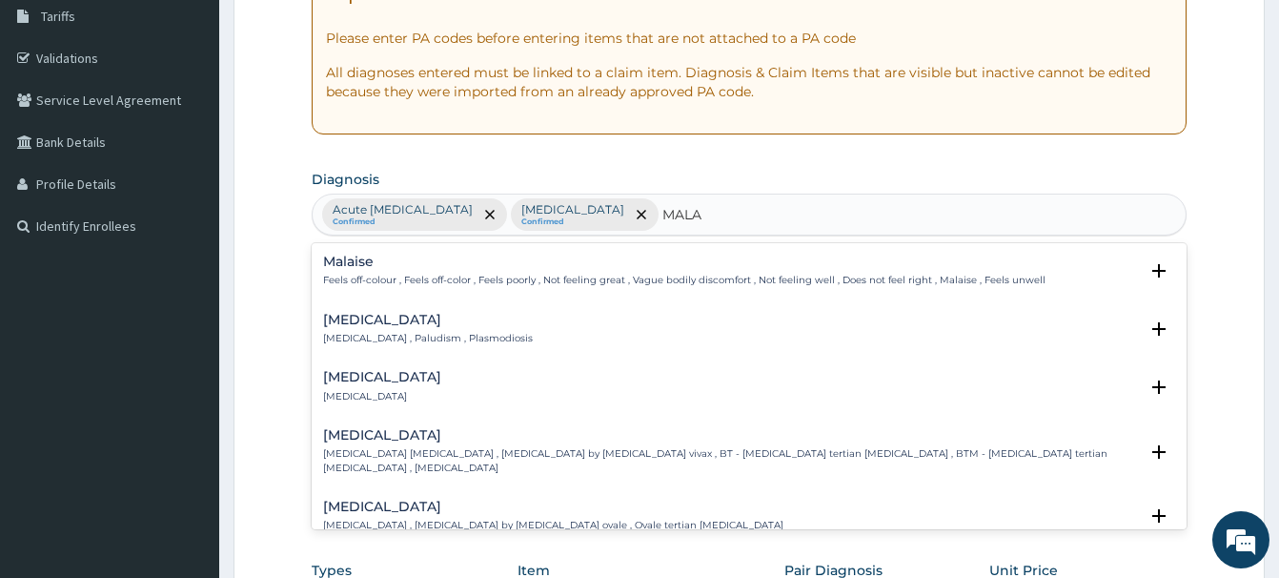
click at [356, 319] on h4 "[MEDICAL_DATA]" at bounding box center [428, 320] width 210 height 14
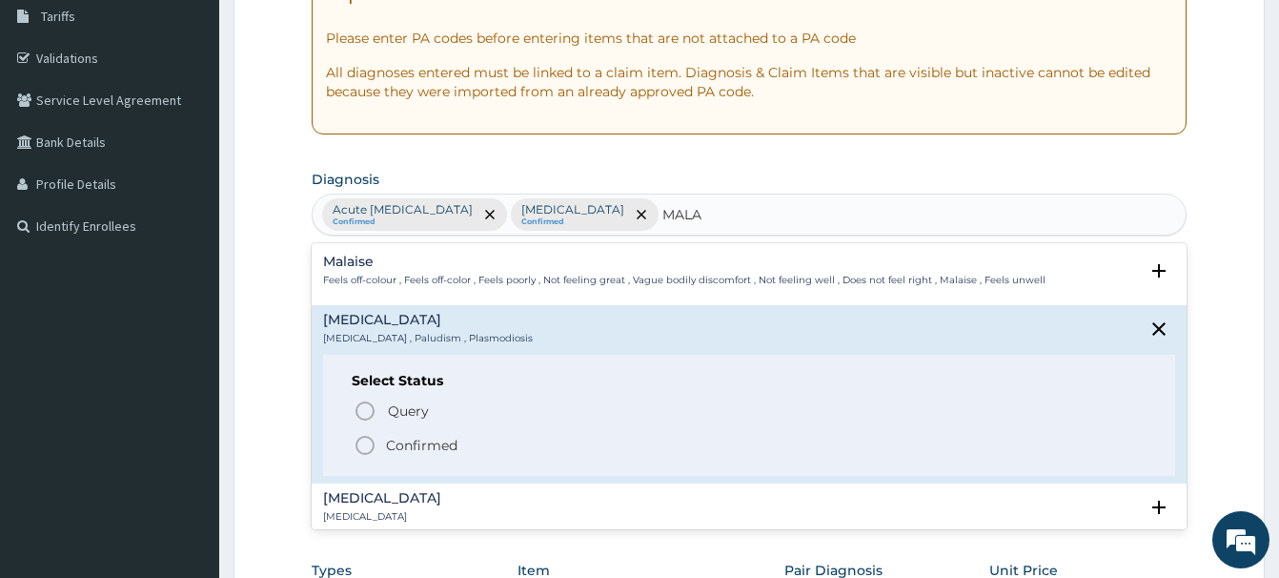
drag, startPoint x: 366, startPoint y: 436, endPoint x: 421, endPoint y: 400, distance: 65.6
click at [370, 435] on icon "status option filled" at bounding box center [365, 445] width 23 height 23
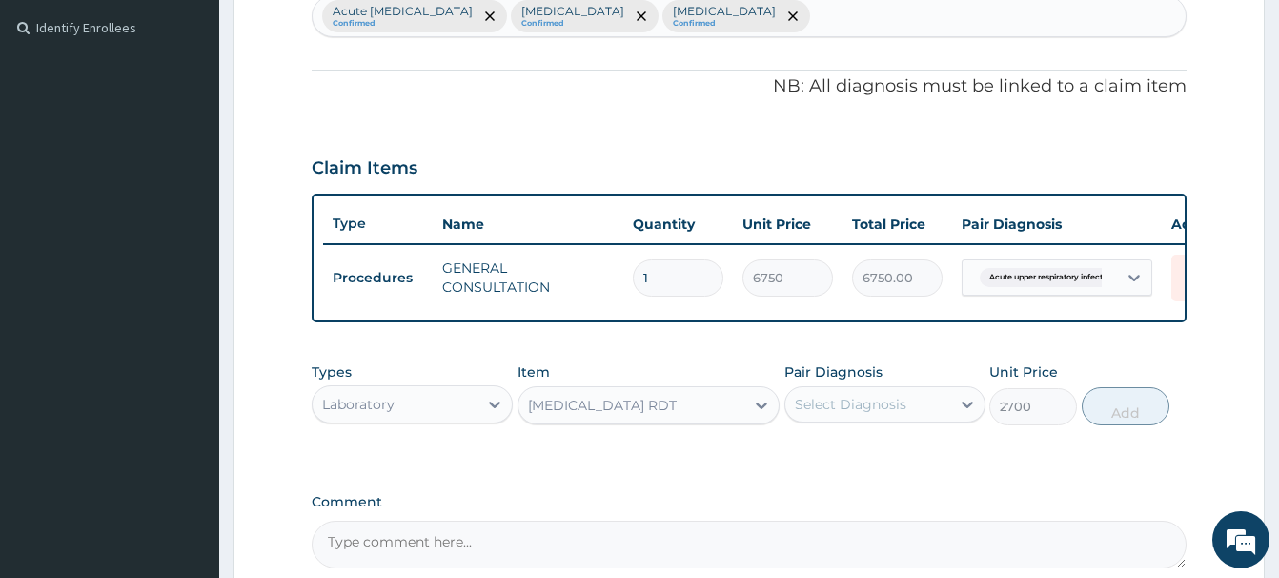
scroll to position [609, 0]
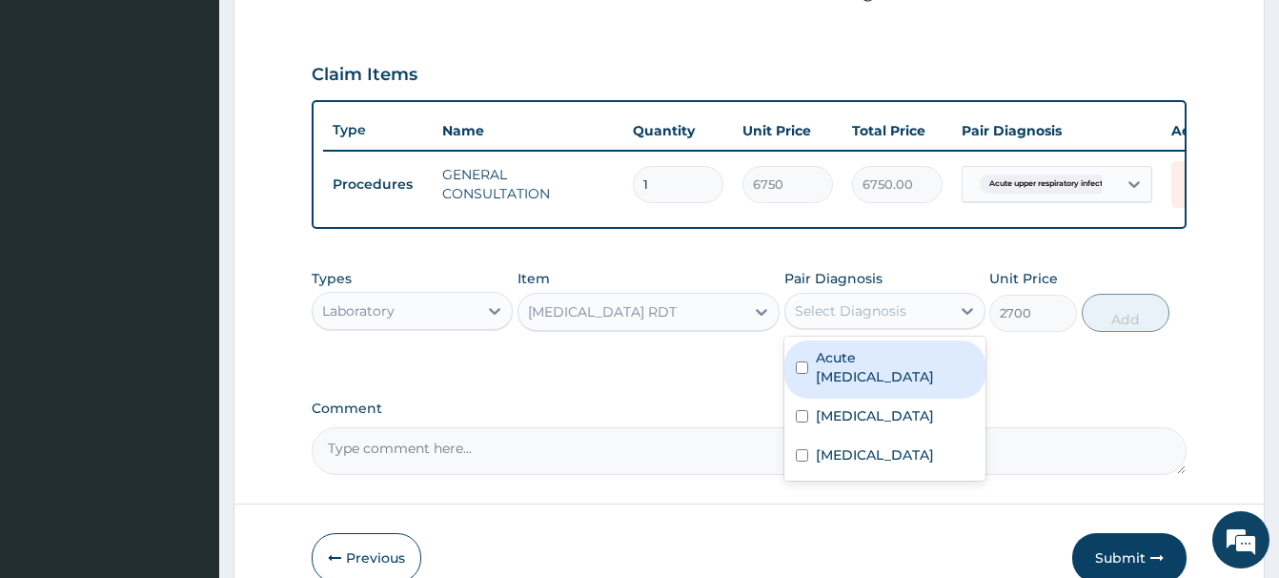
click at [879, 302] on div "Select Diagnosis" at bounding box center [851, 310] width 112 height 19
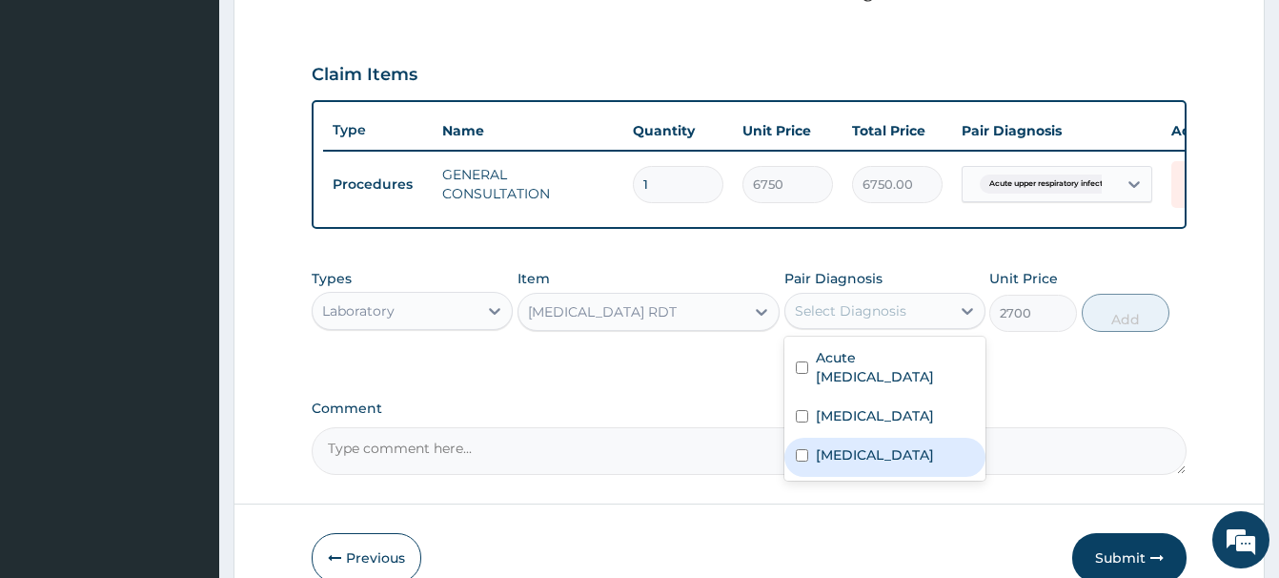
click at [840, 453] on label "[MEDICAL_DATA]" at bounding box center [875, 454] width 118 height 19
checkbox input "true"
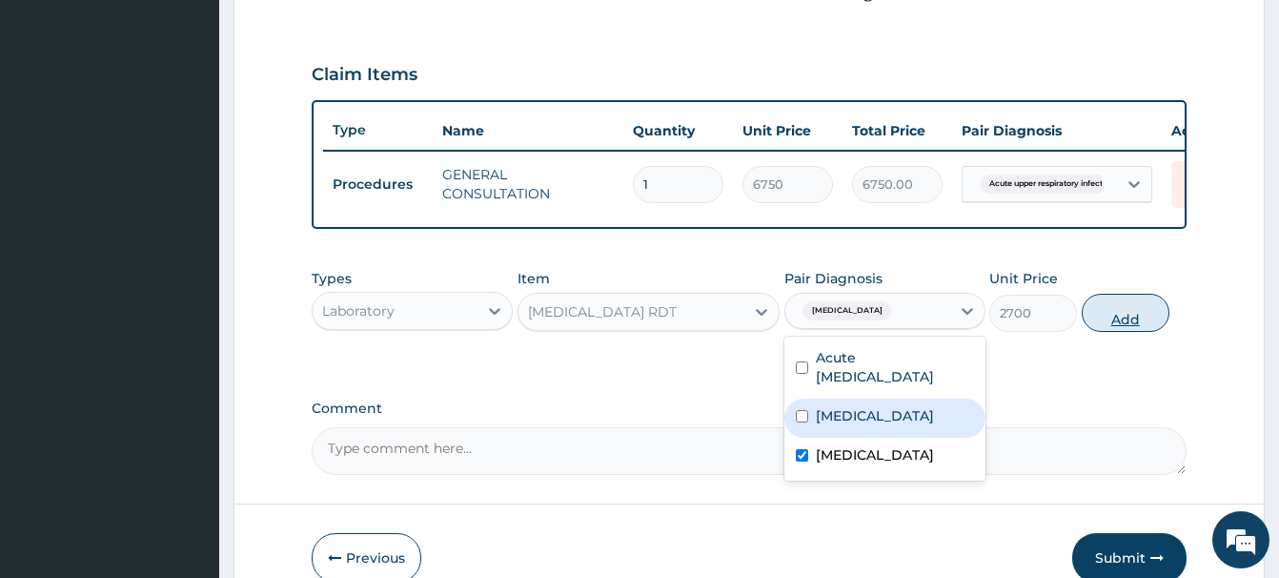
click at [1123, 323] on button "Add" at bounding box center [1126, 313] width 88 height 38
type input "0"
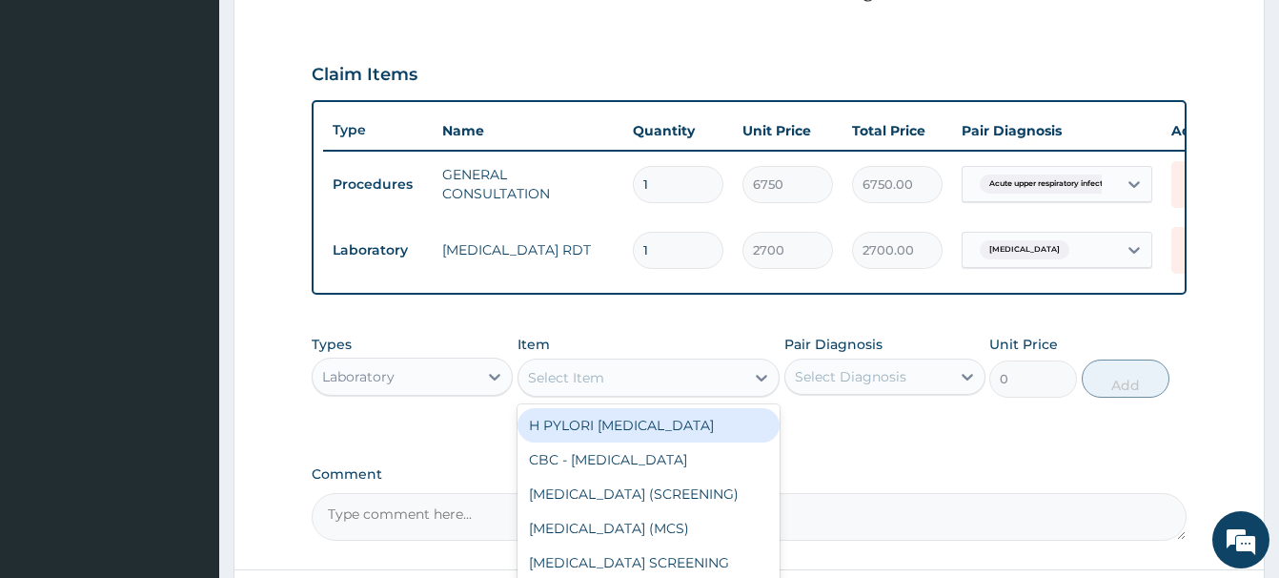
click at [546, 384] on div "Select Item" at bounding box center [632, 377] width 226 height 31
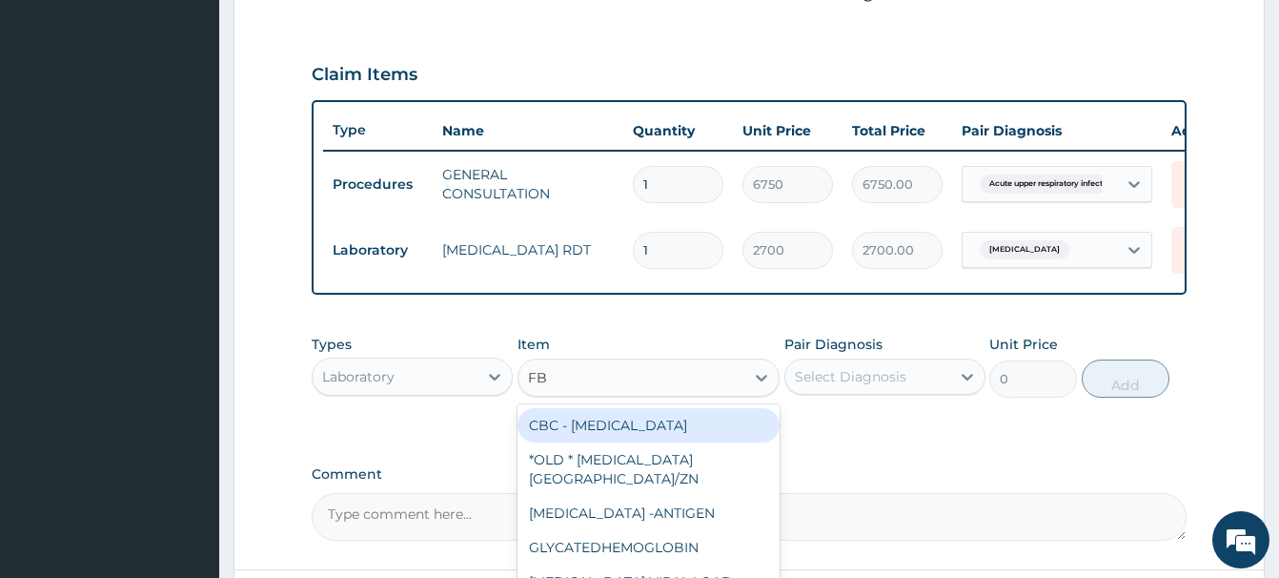
type input "FBC"
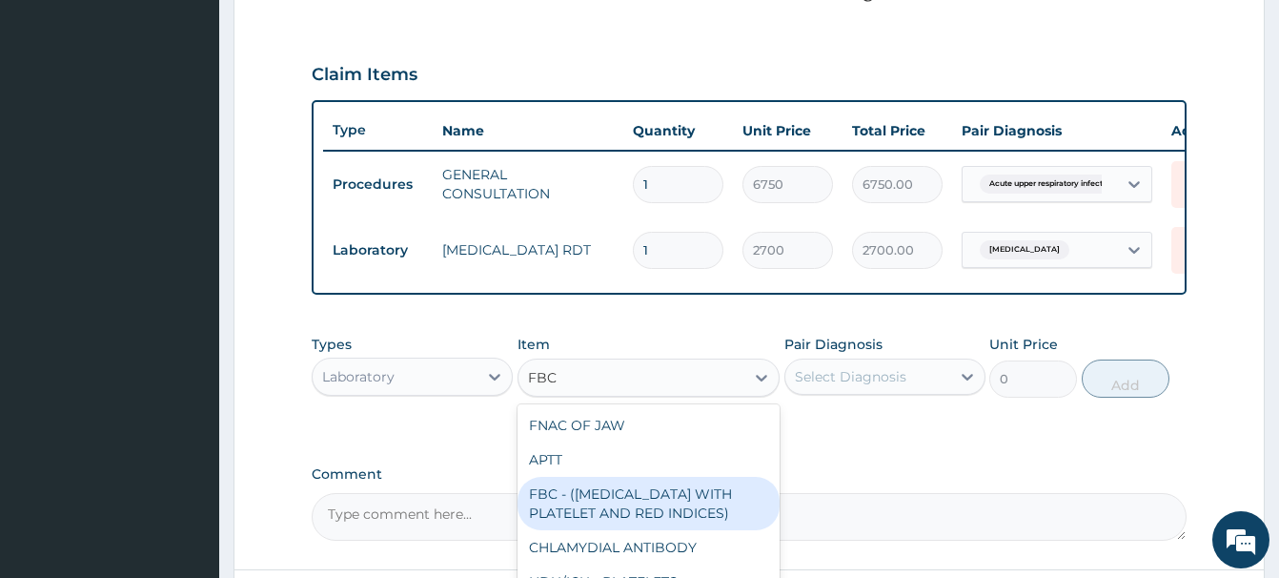
drag, startPoint x: 717, startPoint y: 500, endPoint x: 747, endPoint y: 465, distance: 45.9
click at [717, 498] on div "FBC - ([MEDICAL_DATA] WITH PLATELET AND RED INDICES)" at bounding box center [649, 503] width 262 height 53
type input "5400"
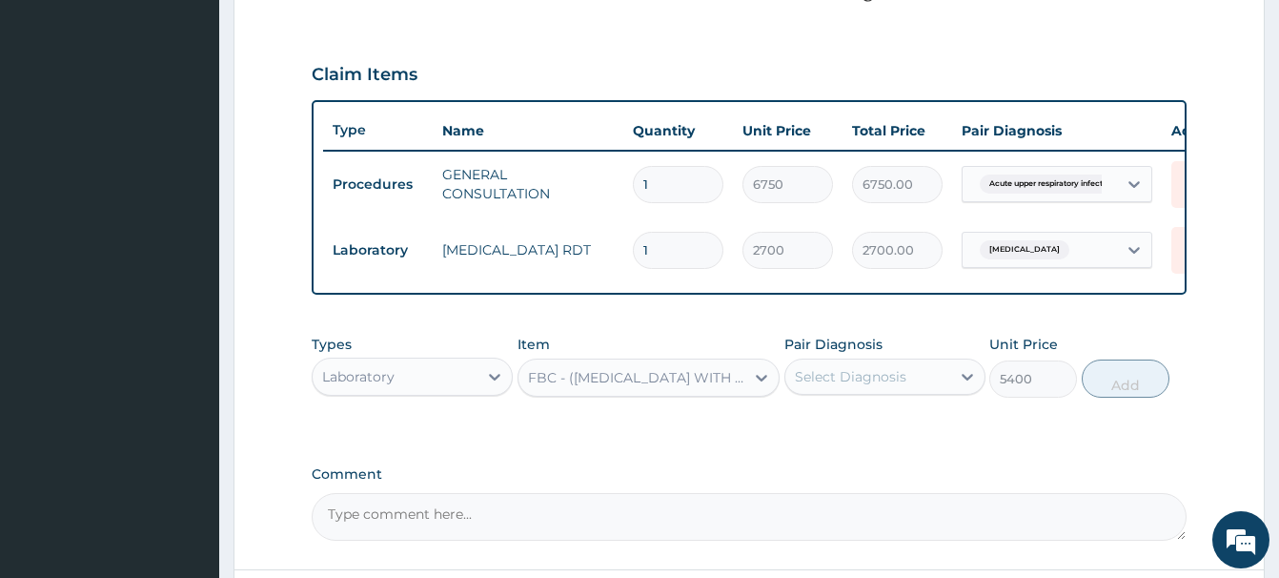
drag, startPoint x: 853, startPoint y: 377, endPoint x: 865, endPoint y: 393, distance: 19.8
click at [854, 376] on div "Select Diagnosis" at bounding box center [851, 376] width 112 height 19
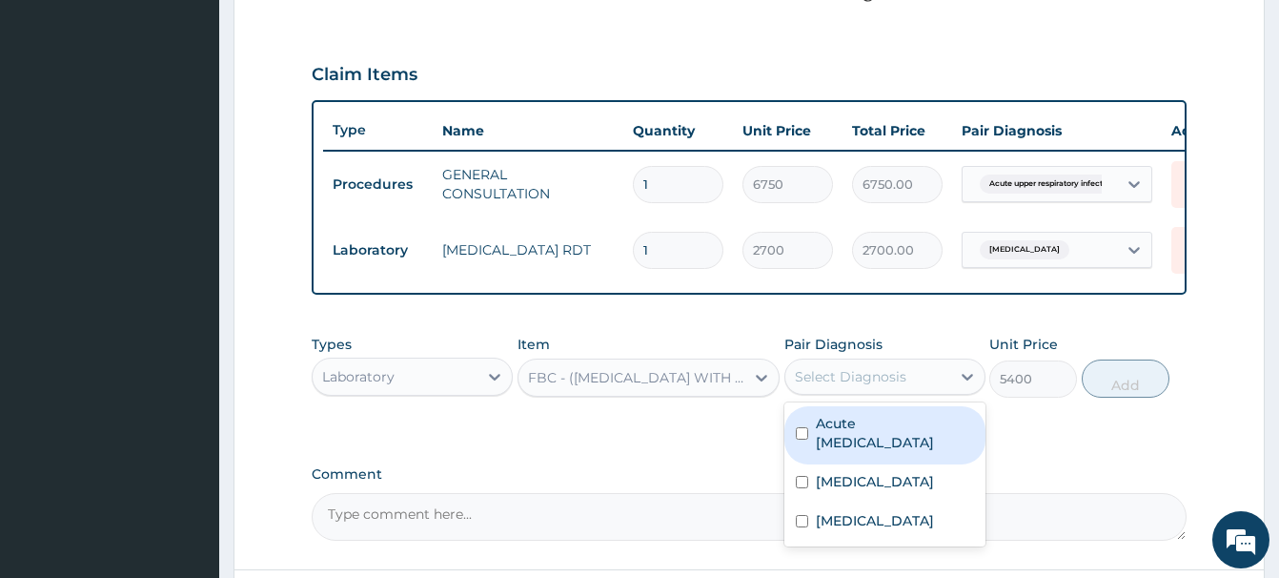
drag, startPoint x: 892, startPoint y: 433, endPoint x: 870, endPoint y: 432, distance: 21.9
click at [887, 433] on label "Acute upper respiratory infection" at bounding box center [895, 433] width 158 height 38
checkbox input "true"
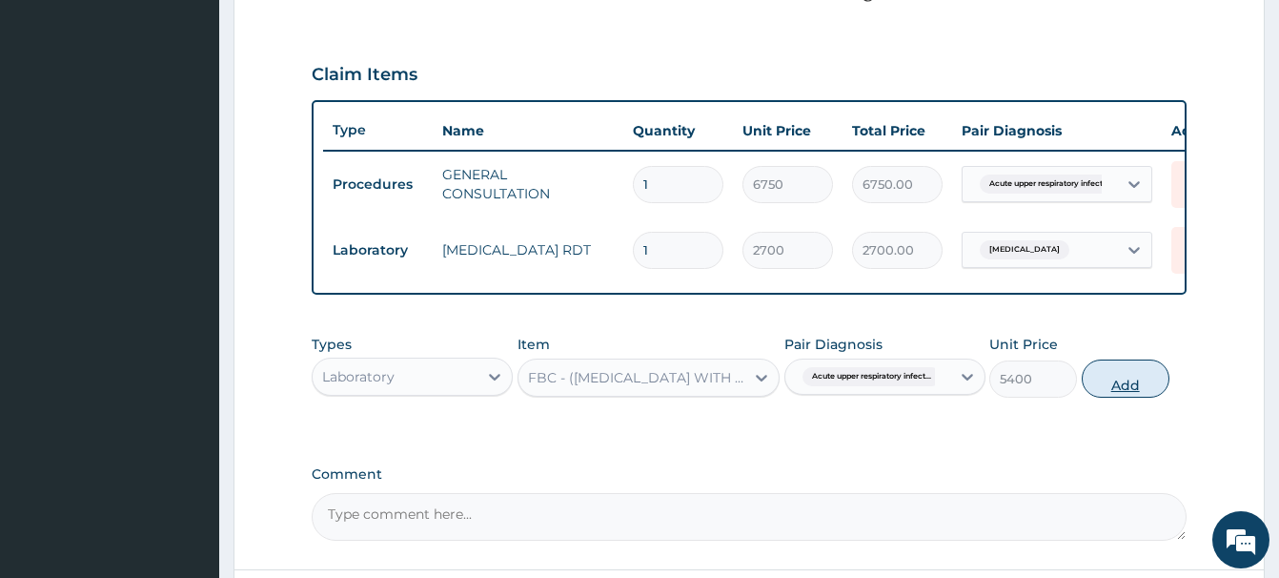
click at [1121, 374] on button "Add" at bounding box center [1126, 378] width 88 height 38
type input "0"
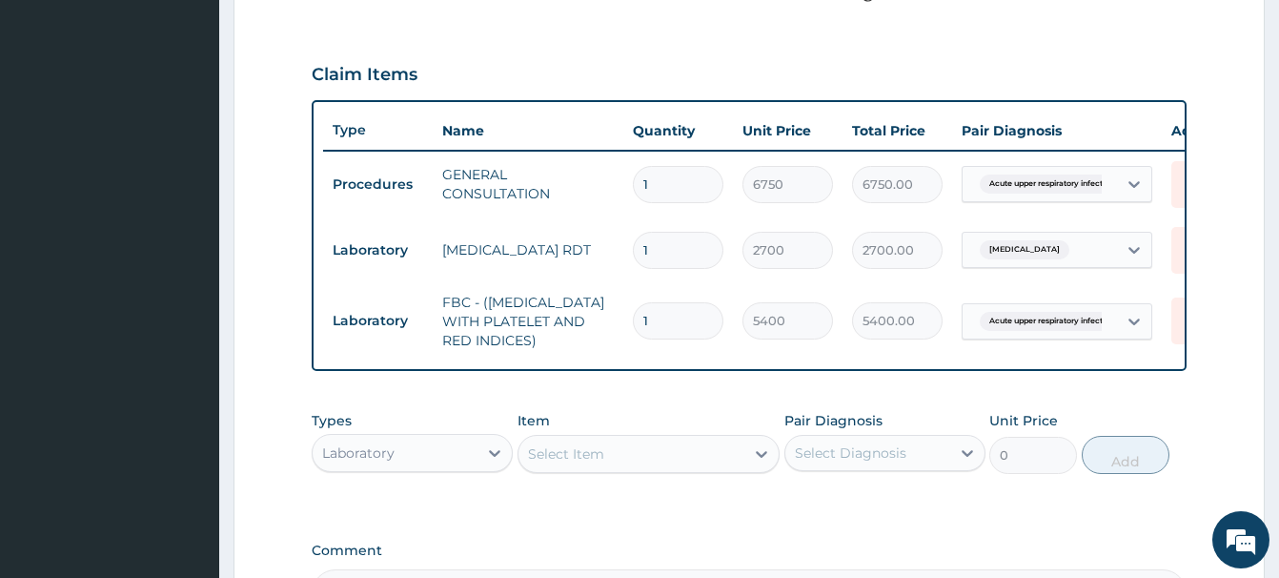
scroll to position [848, 0]
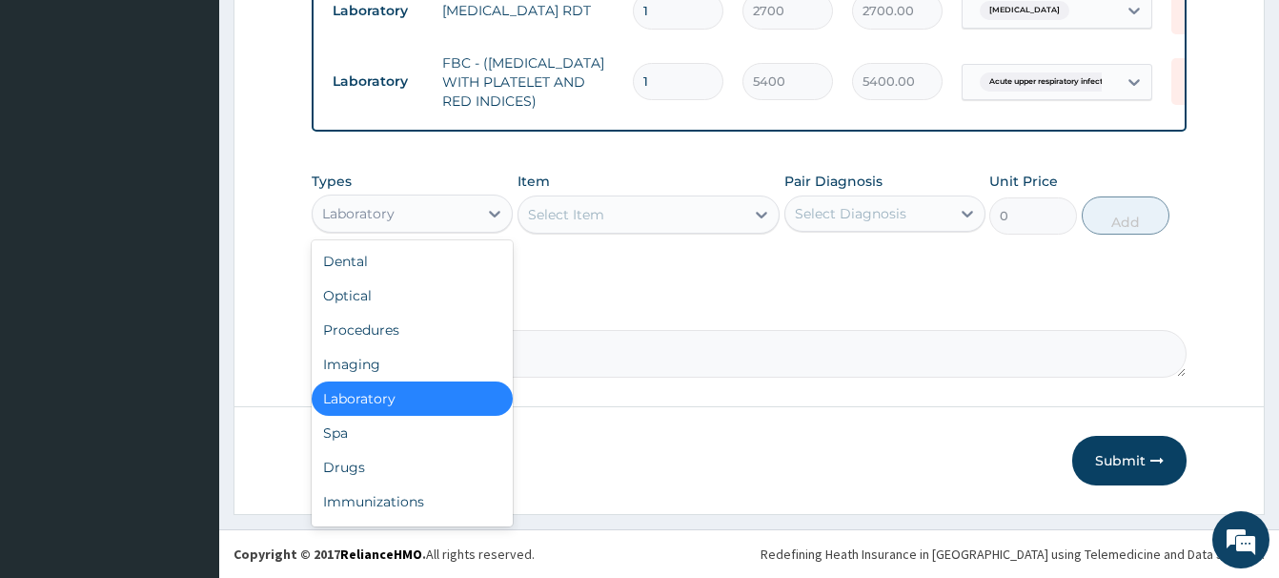
click at [398, 214] on div "Laboratory" at bounding box center [395, 213] width 165 height 31
click at [352, 468] on div "Drugs" at bounding box center [412, 467] width 201 height 34
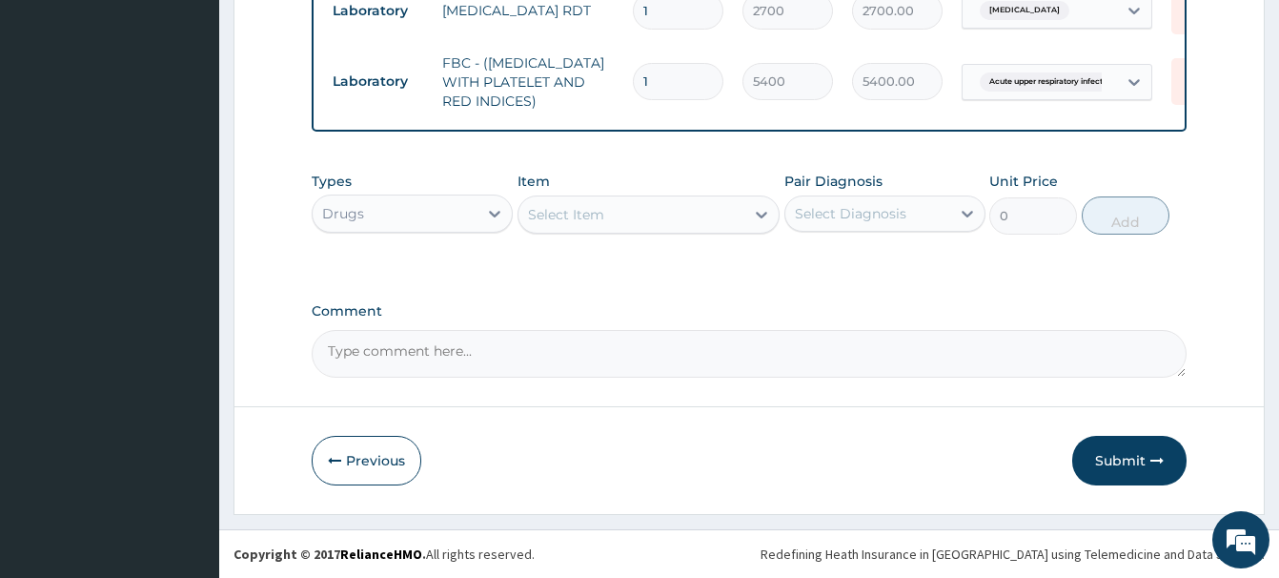
click at [568, 215] on div "Select Item" at bounding box center [566, 214] width 76 height 19
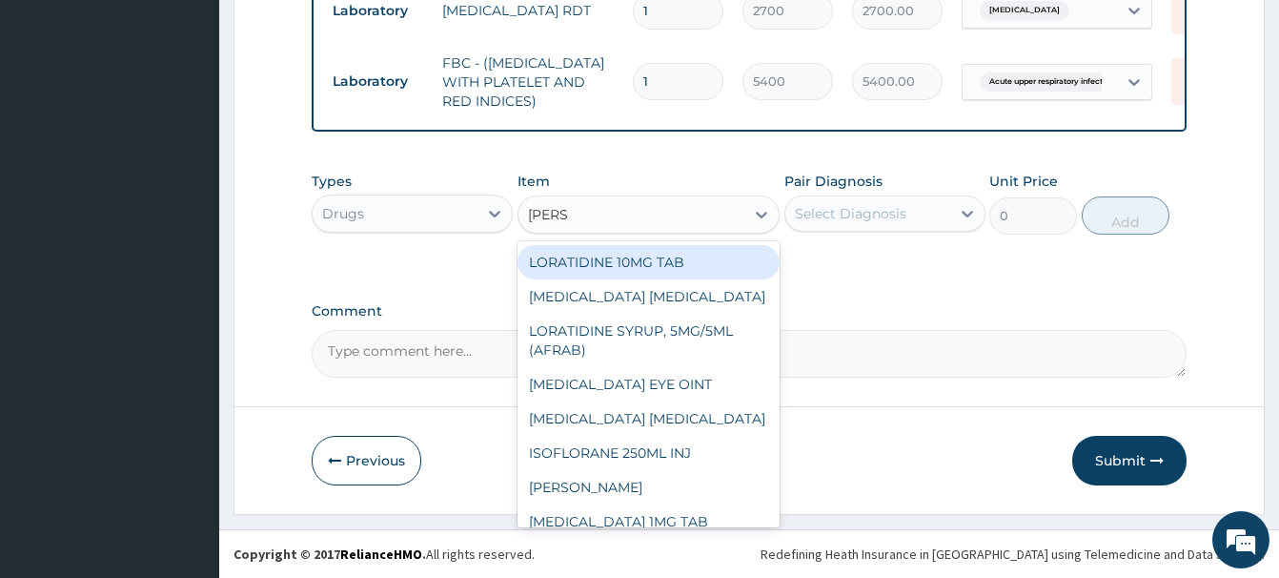
type input "LORAT"
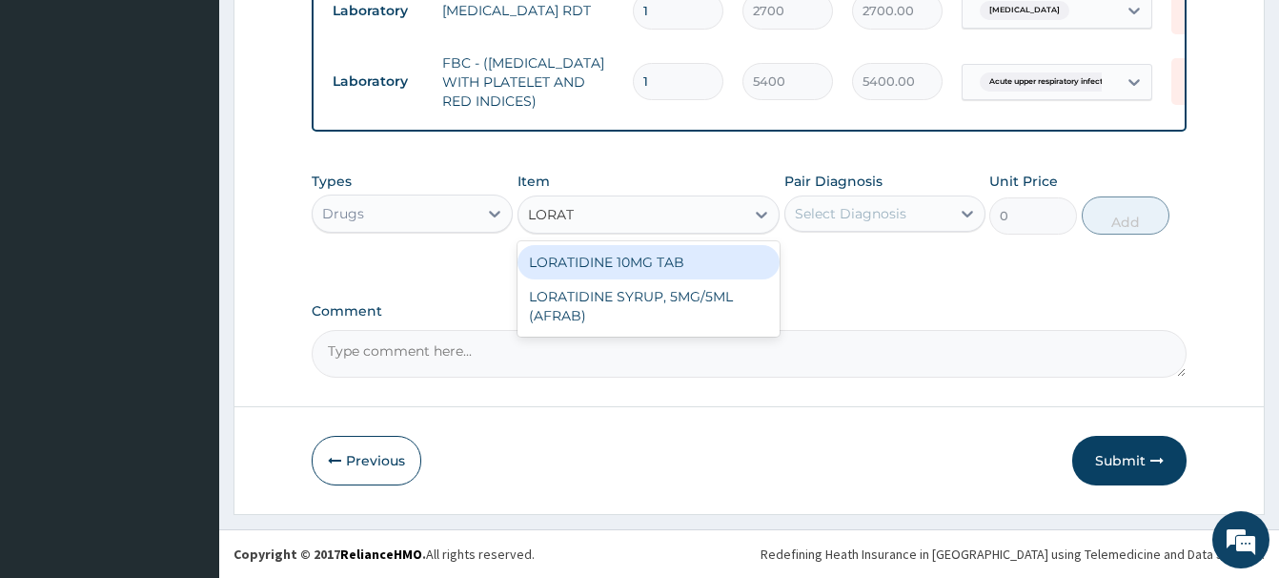
click at [671, 259] on div "LORATIDINE 10MG TAB" at bounding box center [649, 262] width 262 height 34
type input "40.95000076293945"
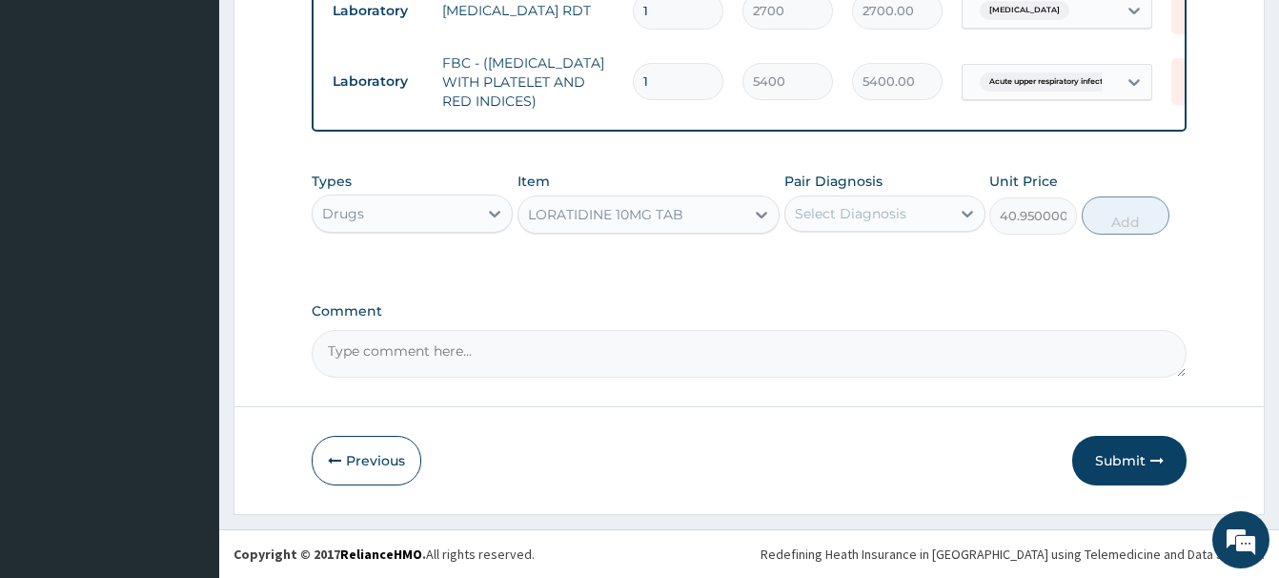
click at [847, 219] on div "Select Diagnosis" at bounding box center [851, 213] width 112 height 19
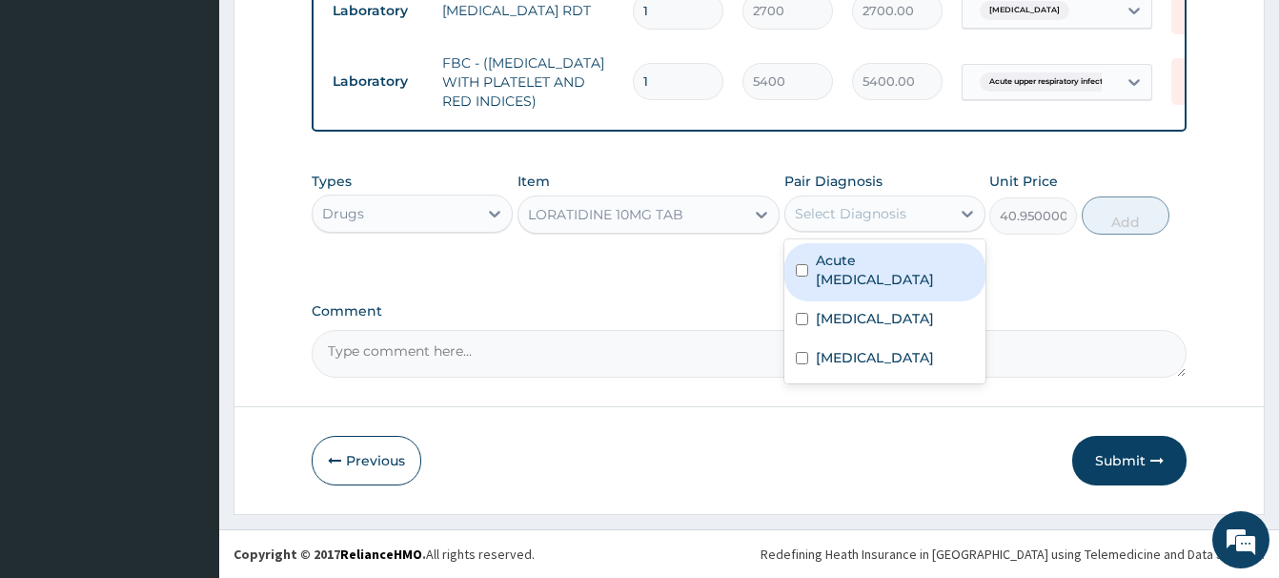
click at [865, 267] on label "Acute upper respiratory infection" at bounding box center [895, 270] width 158 height 38
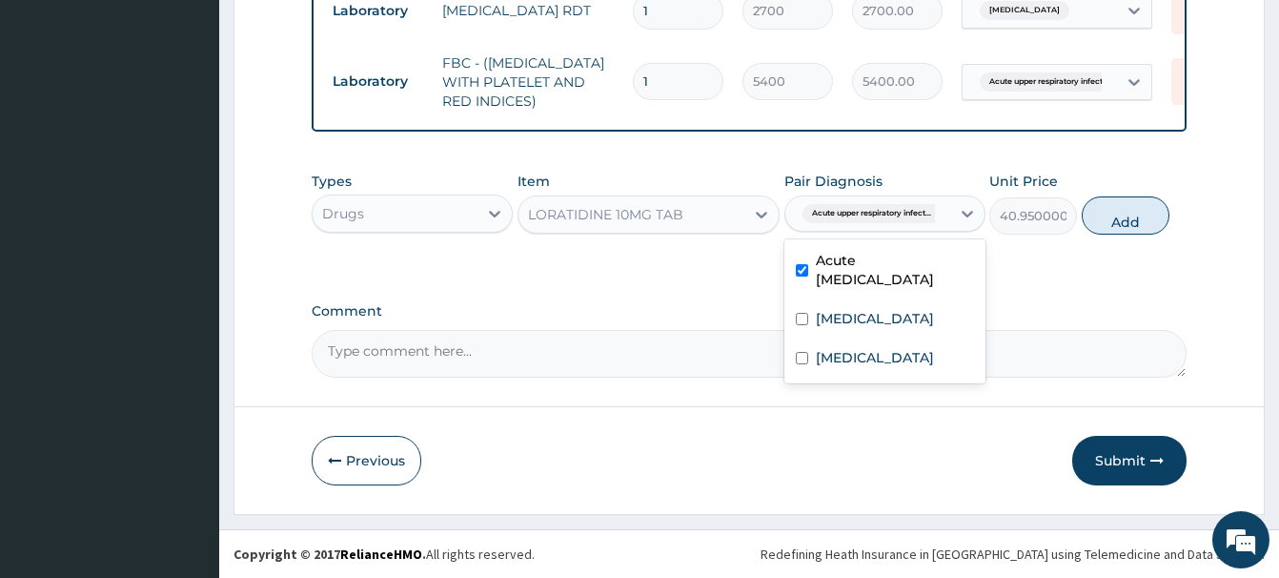
checkbox input "true"
click at [1113, 211] on button "Add" at bounding box center [1126, 215] width 88 height 38
type input "0"
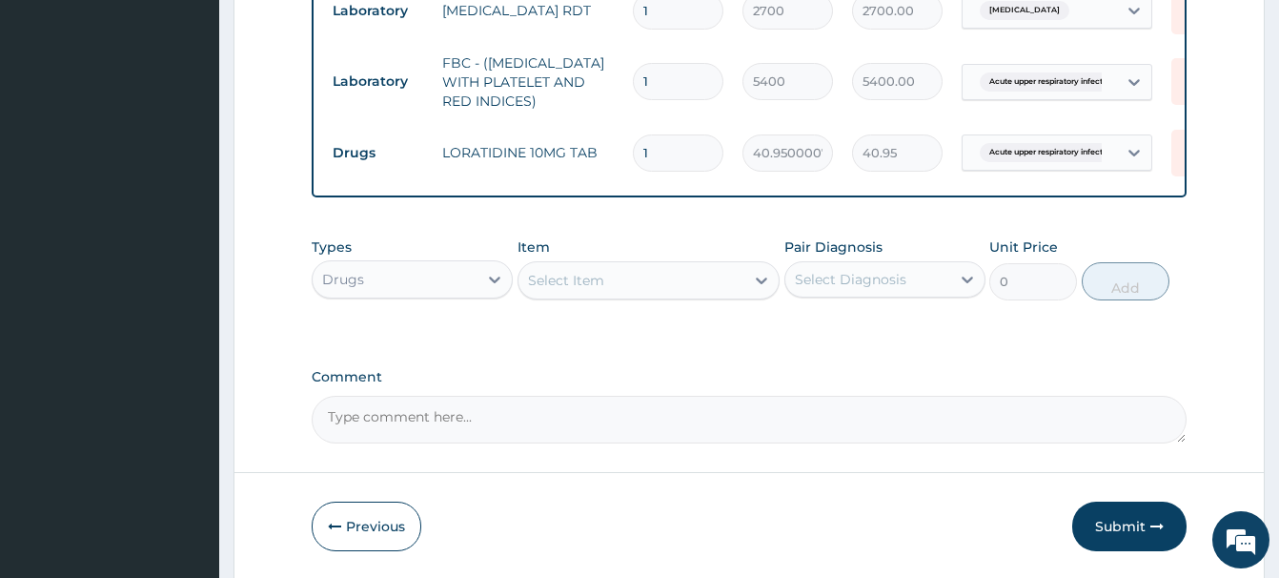
drag, startPoint x: 652, startPoint y: 154, endPoint x: 602, endPoint y: 158, distance: 49.7
click at [633, 158] on input "1" at bounding box center [678, 152] width 91 height 37
type input "5"
type input "204.75"
type input "5"
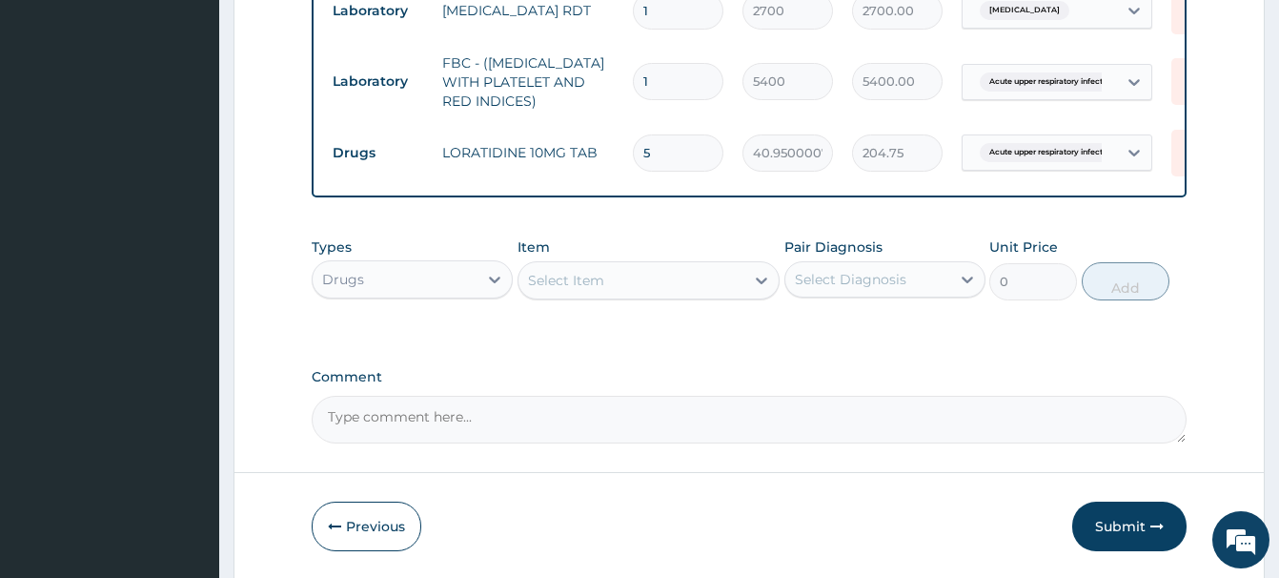
click at [558, 265] on div "Select Item" at bounding box center [632, 280] width 226 height 31
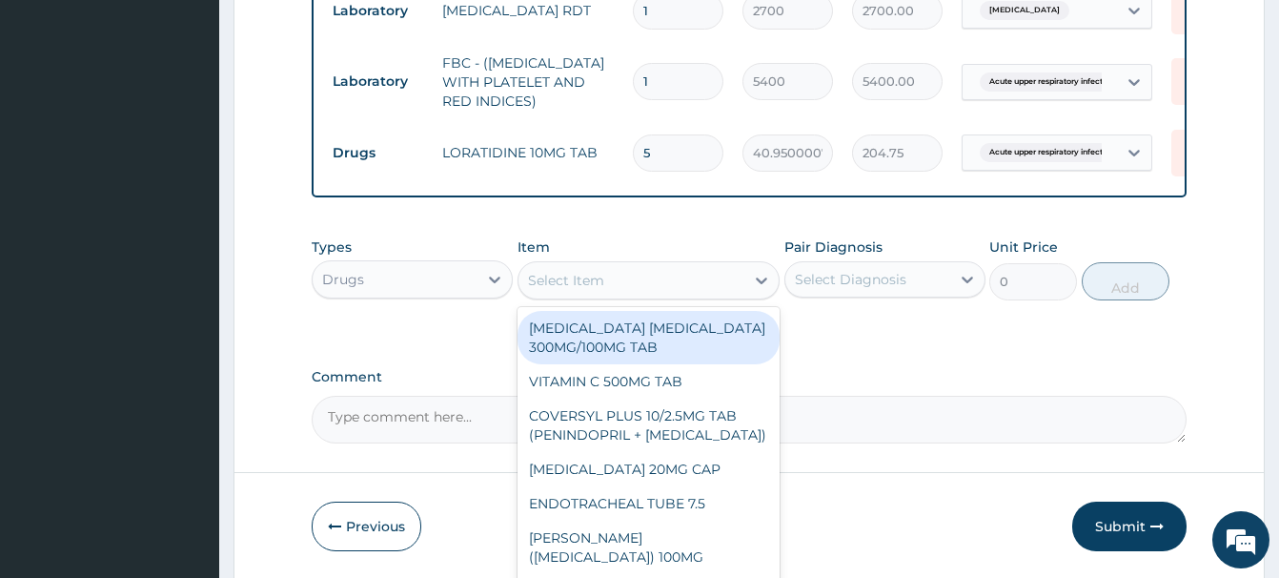
paste input "VITAMIN C 100MG TAB"
type input "VITAMIN C 100MG TAB"
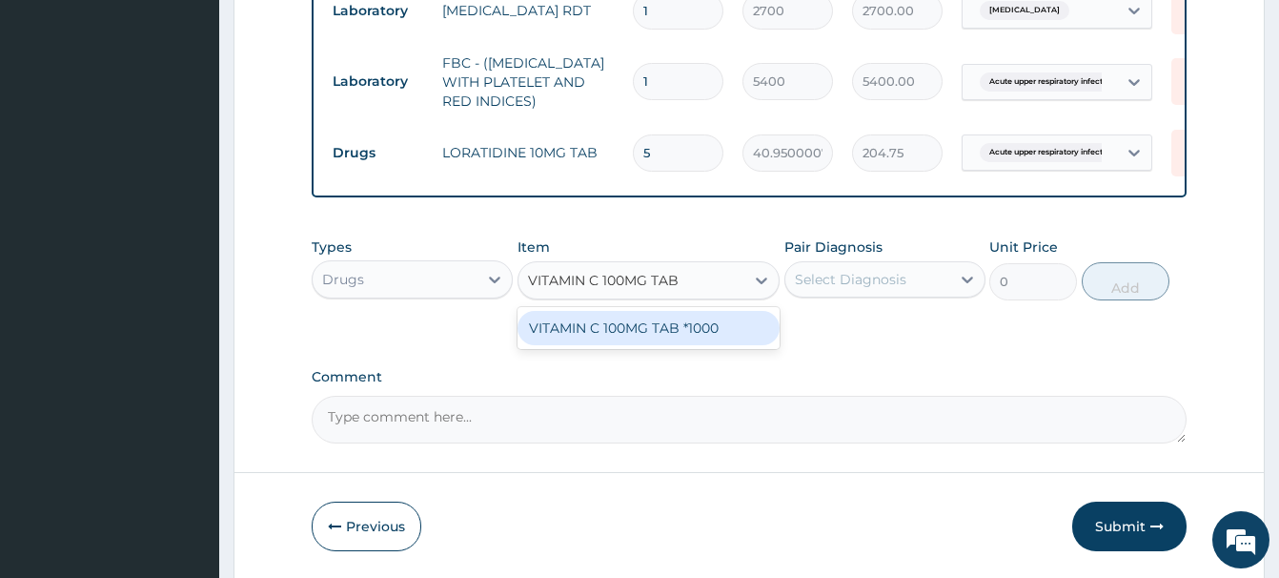
drag, startPoint x: 679, startPoint y: 321, endPoint x: 750, endPoint y: 327, distance: 71.7
click at [682, 321] on div "VITAMIN C 100MG TAB *1000" at bounding box center [649, 328] width 262 height 34
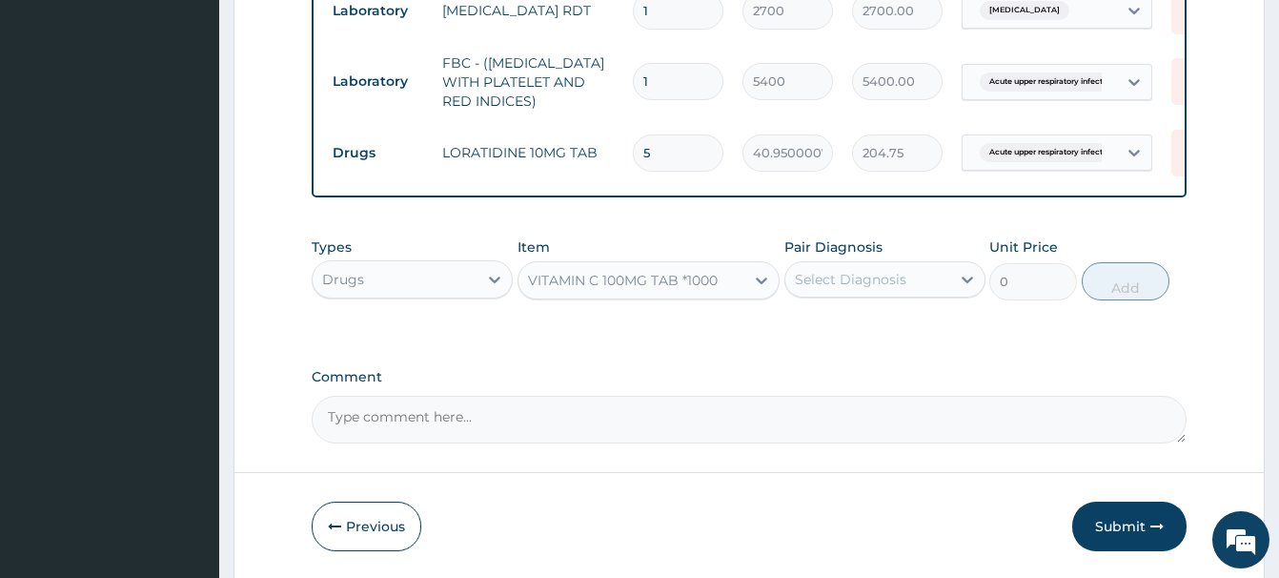
type input "5.820000171661377"
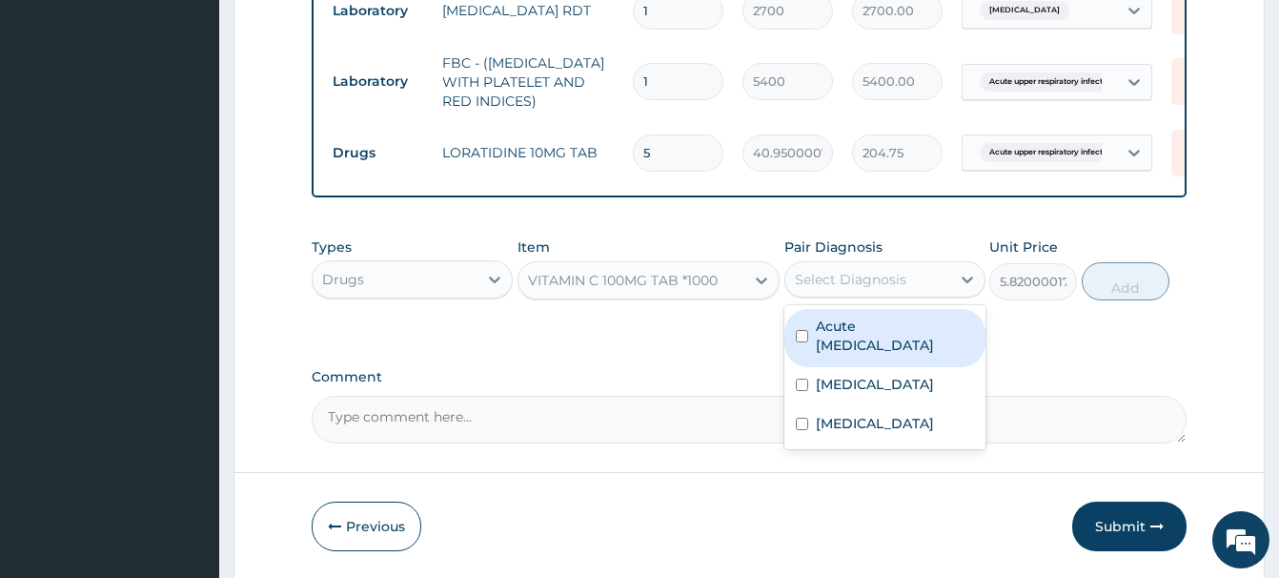
click at [906, 276] on div "Select Diagnosis" at bounding box center [868, 279] width 165 height 31
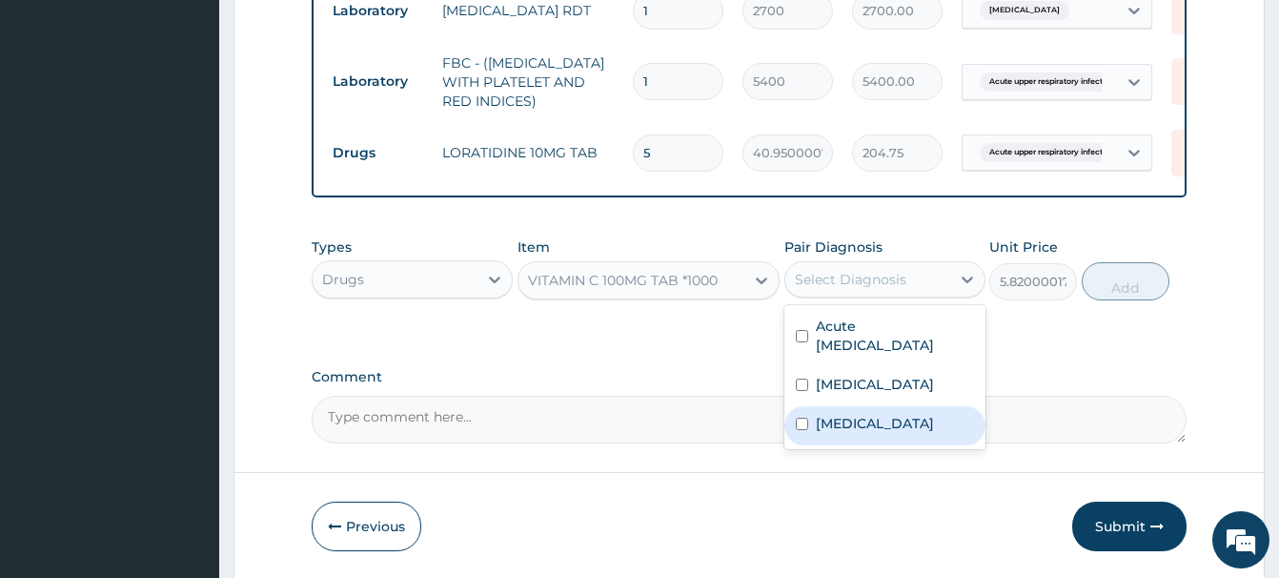
click at [841, 434] on div "[MEDICAL_DATA]" at bounding box center [885, 425] width 201 height 39
checkbox input "true"
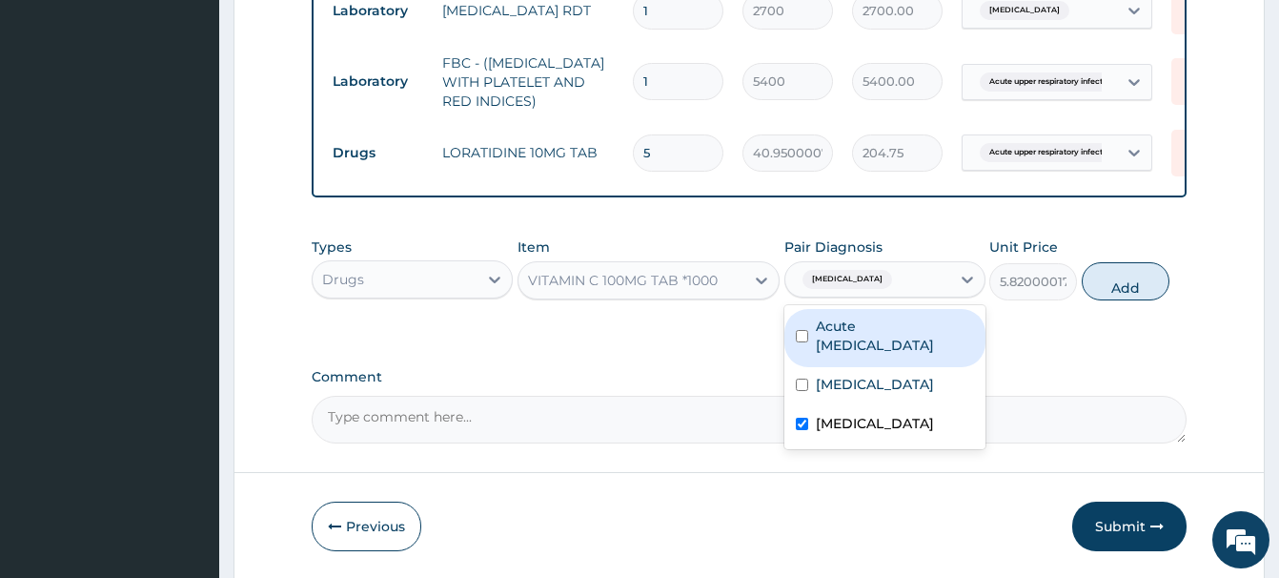
drag, startPoint x: 1125, startPoint y: 276, endPoint x: 1115, endPoint y: 276, distance: 9.6
click at [1124, 276] on button "Add" at bounding box center [1126, 281] width 88 height 38
type input "0"
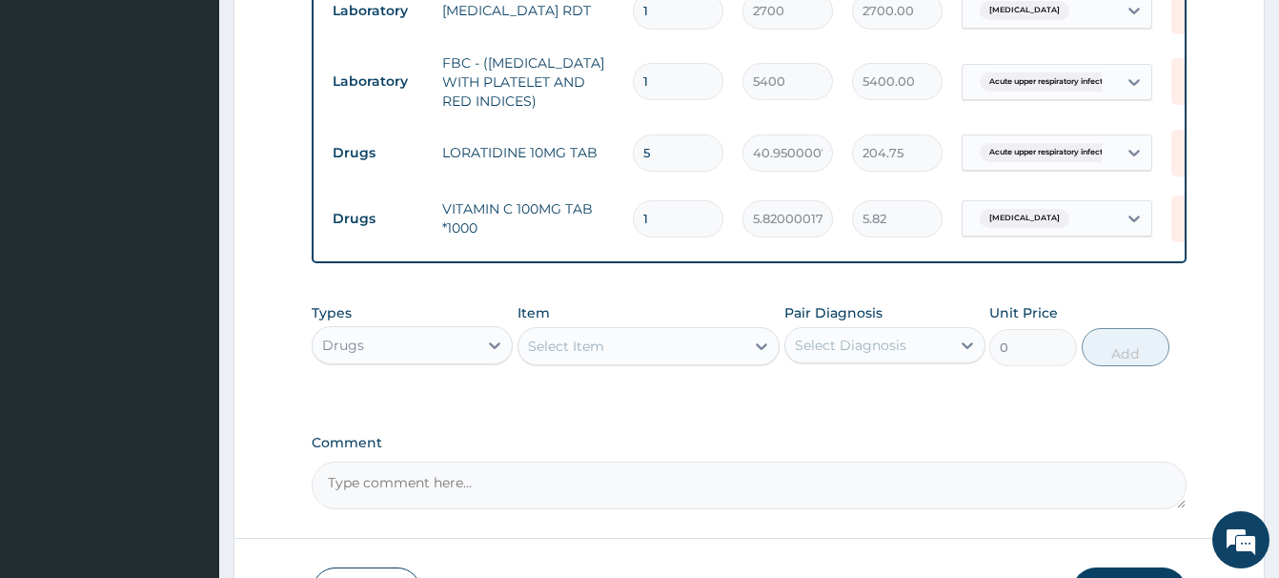
drag, startPoint x: 669, startPoint y: 219, endPoint x: 617, endPoint y: 224, distance: 52.6
click at [633, 224] on input "1" at bounding box center [678, 218] width 91 height 37
type input "3"
type input "17.46"
type input "30"
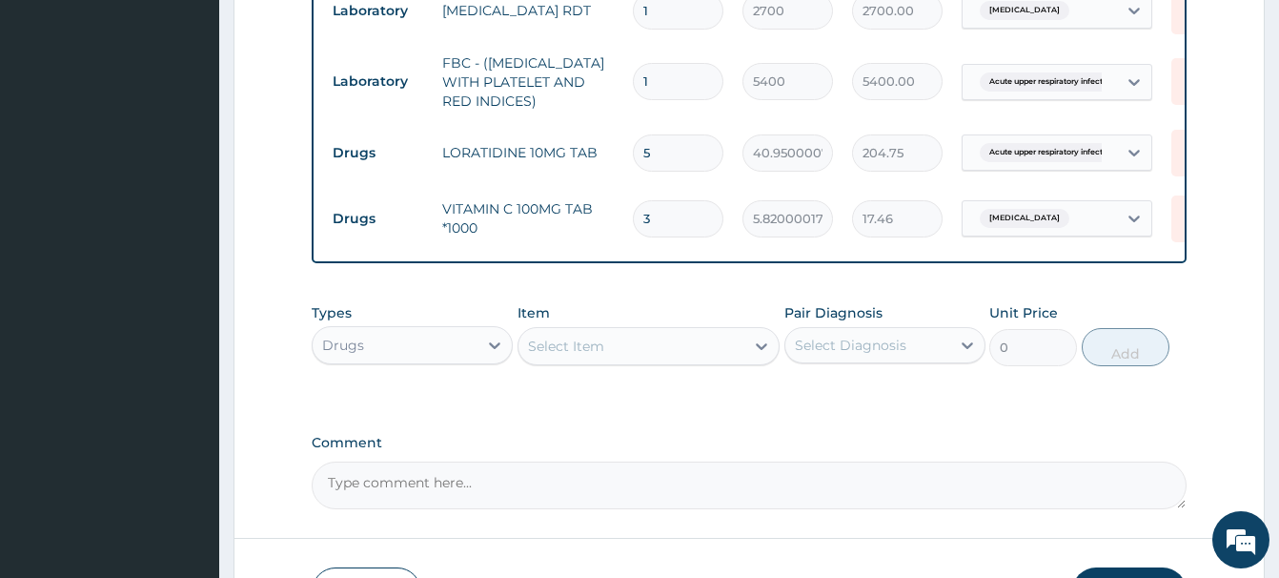
type input "174.60"
type input "30"
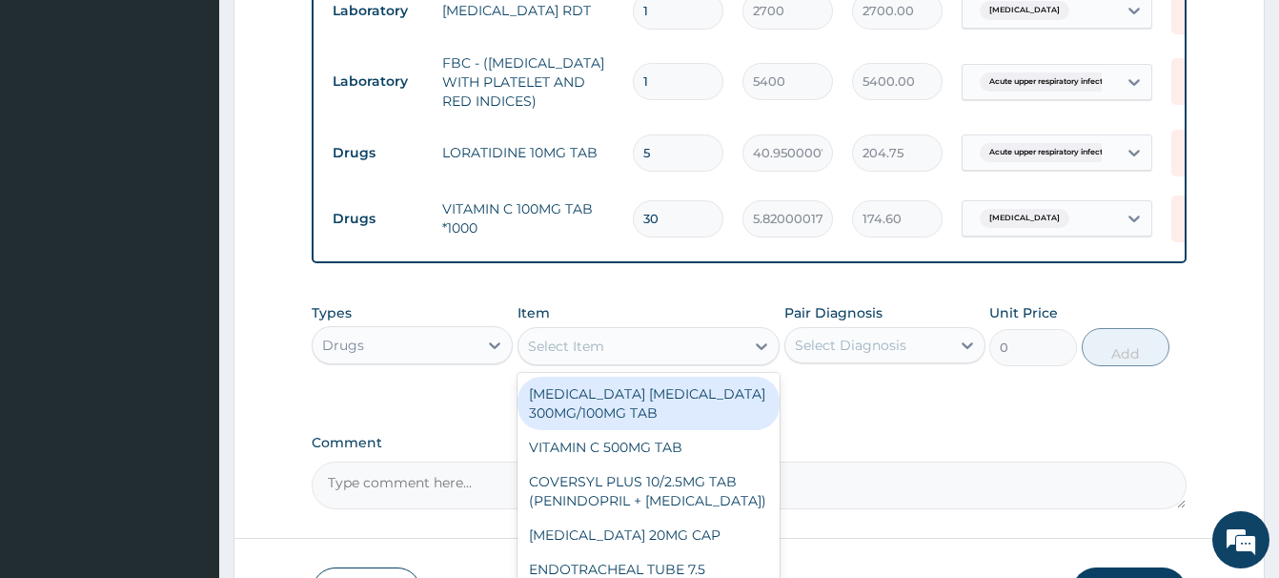
click at [580, 345] on div "Select Item" at bounding box center [566, 346] width 76 height 19
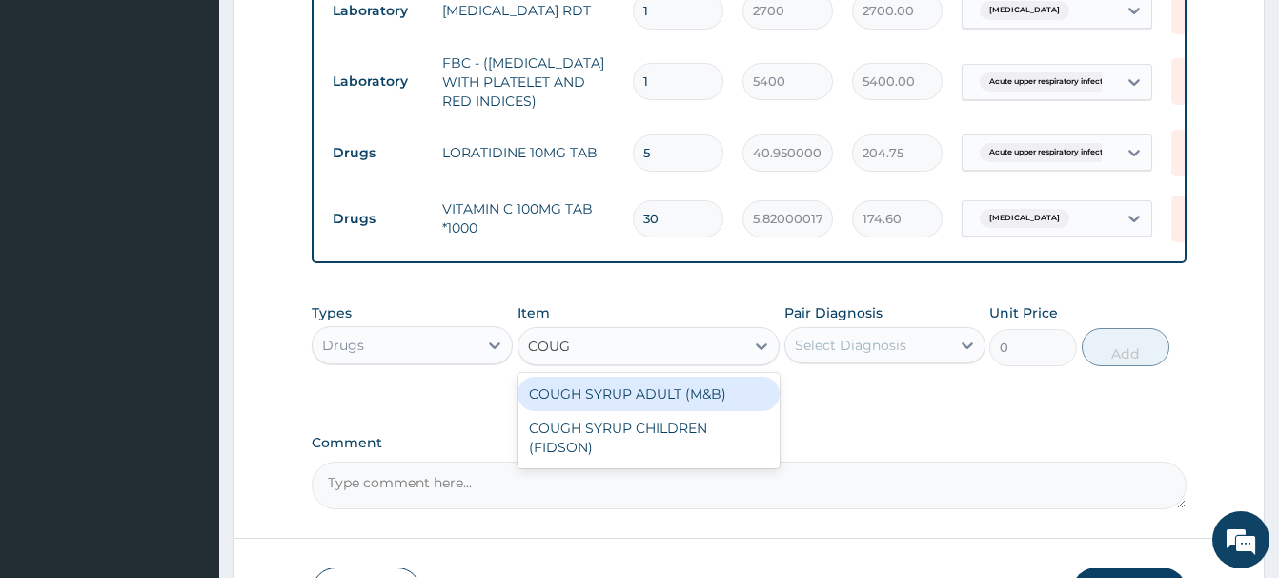
type input "COUGH"
click at [656, 392] on div "COUGH SYRUP ADULT (M&B)" at bounding box center [649, 394] width 262 height 34
type input "1312.5"
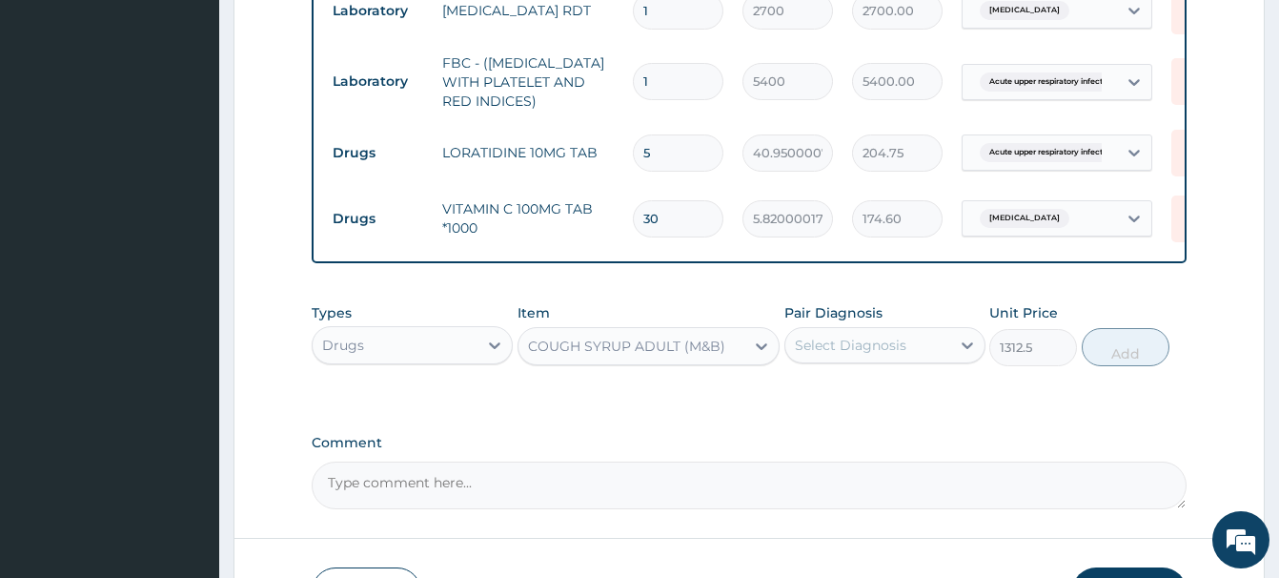
click at [840, 333] on div "Select Diagnosis" at bounding box center [868, 345] width 165 height 31
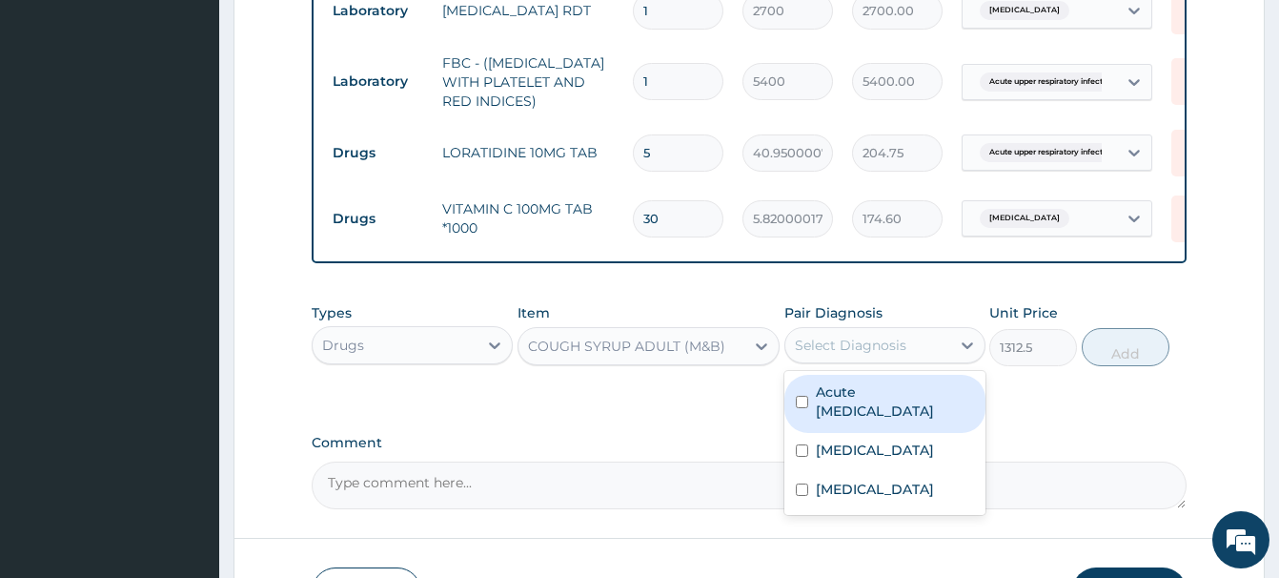
click at [898, 404] on label "Acute upper respiratory infection" at bounding box center [895, 401] width 158 height 38
checkbox input "true"
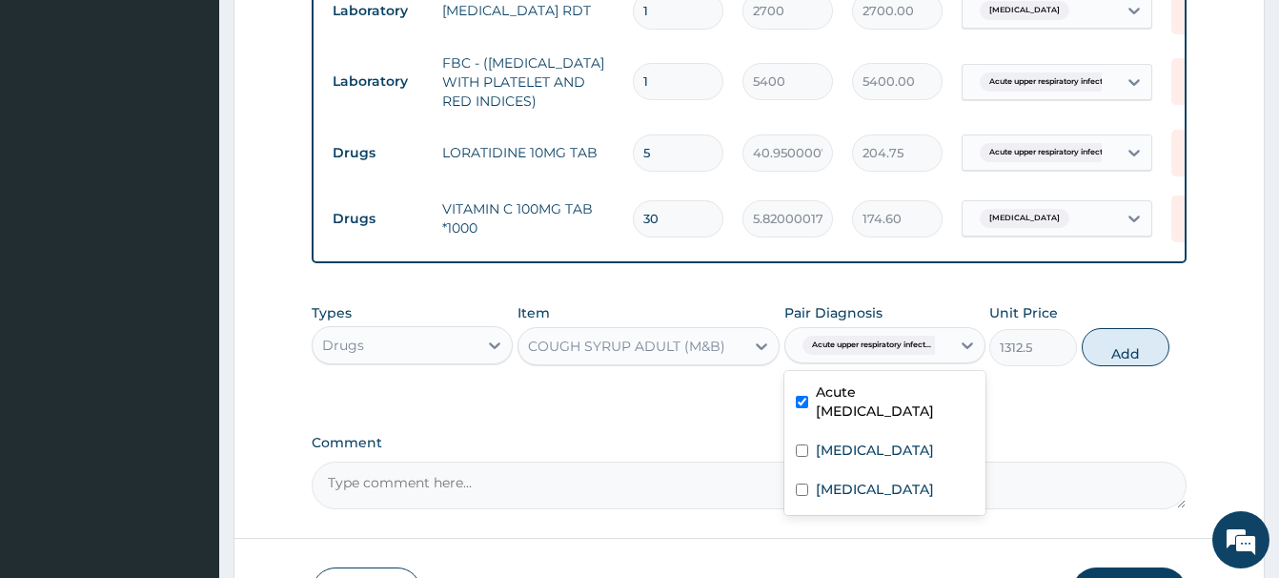
drag, startPoint x: 1119, startPoint y: 350, endPoint x: 1089, endPoint y: 363, distance: 33.3
click at [1116, 350] on button "Add" at bounding box center [1126, 347] width 88 height 38
type input "0"
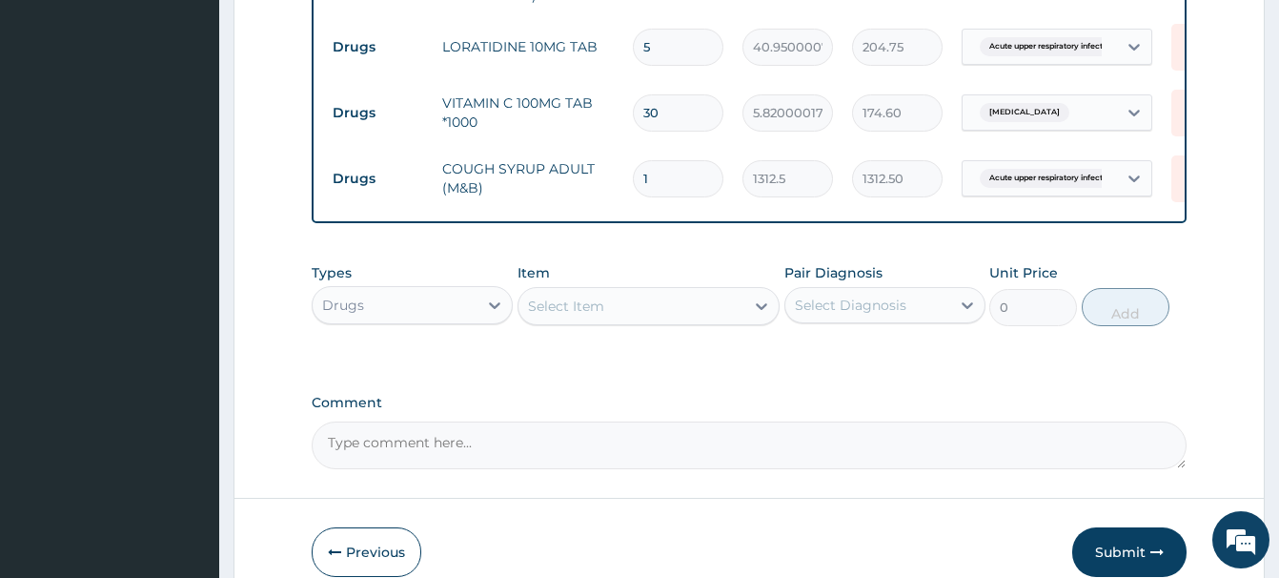
scroll to position [1043, 0]
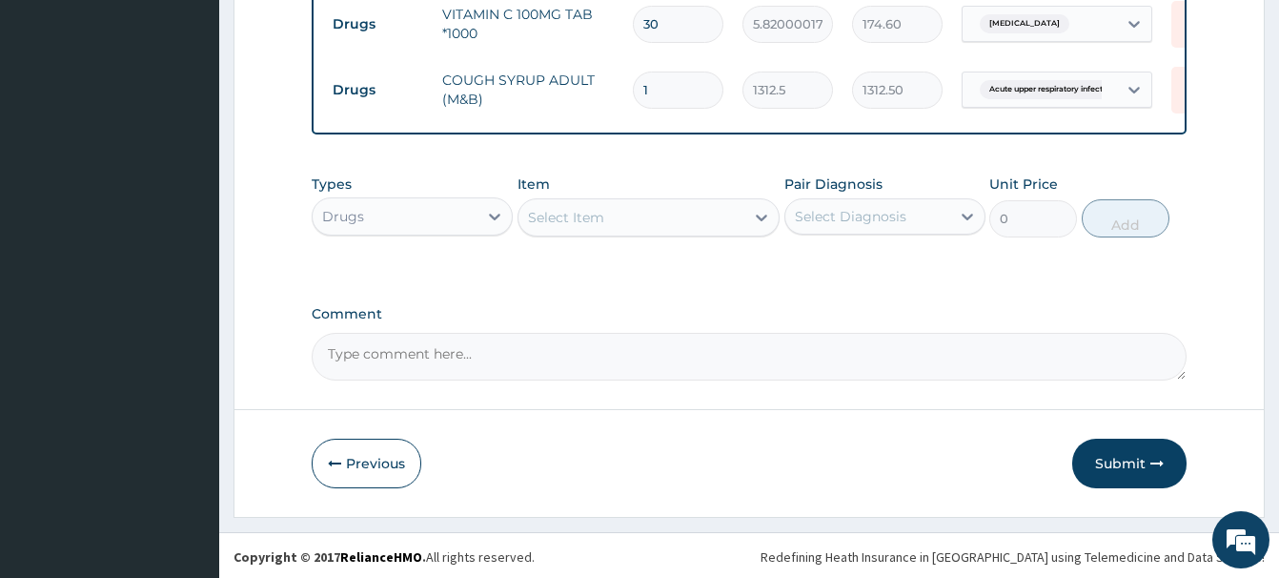
click at [580, 219] on div "Select Item" at bounding box center [566, 217] width 76 height 19
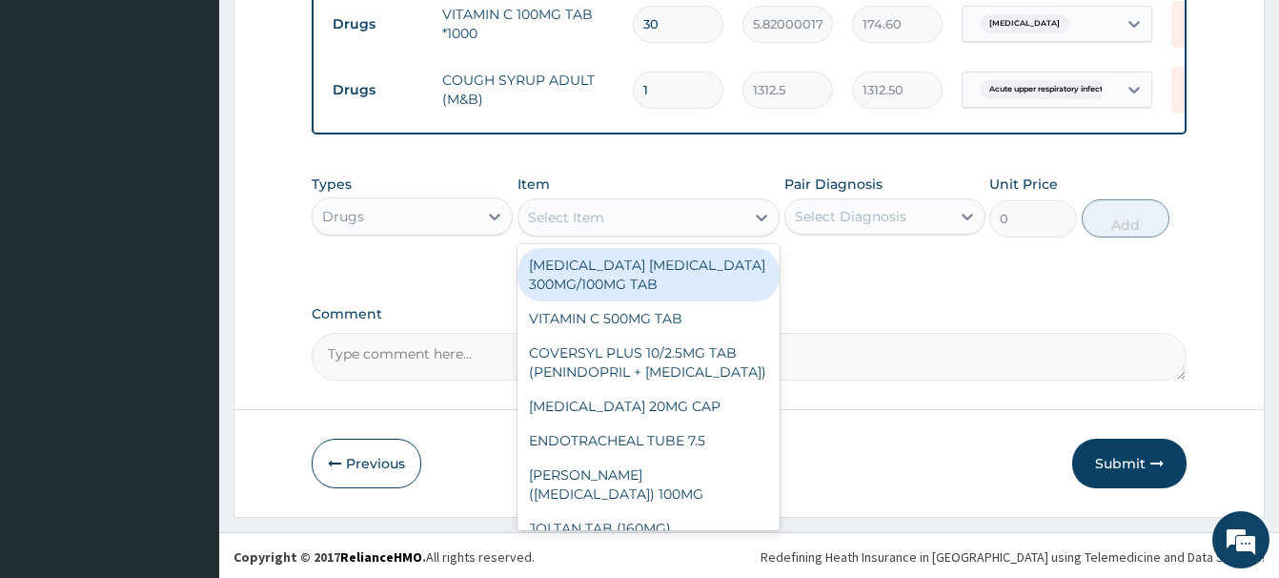
paste input "ANTALLERGE [MEDICAL_DATA]"
type input "ANTALLERGE [MEDICAL_DATA]"
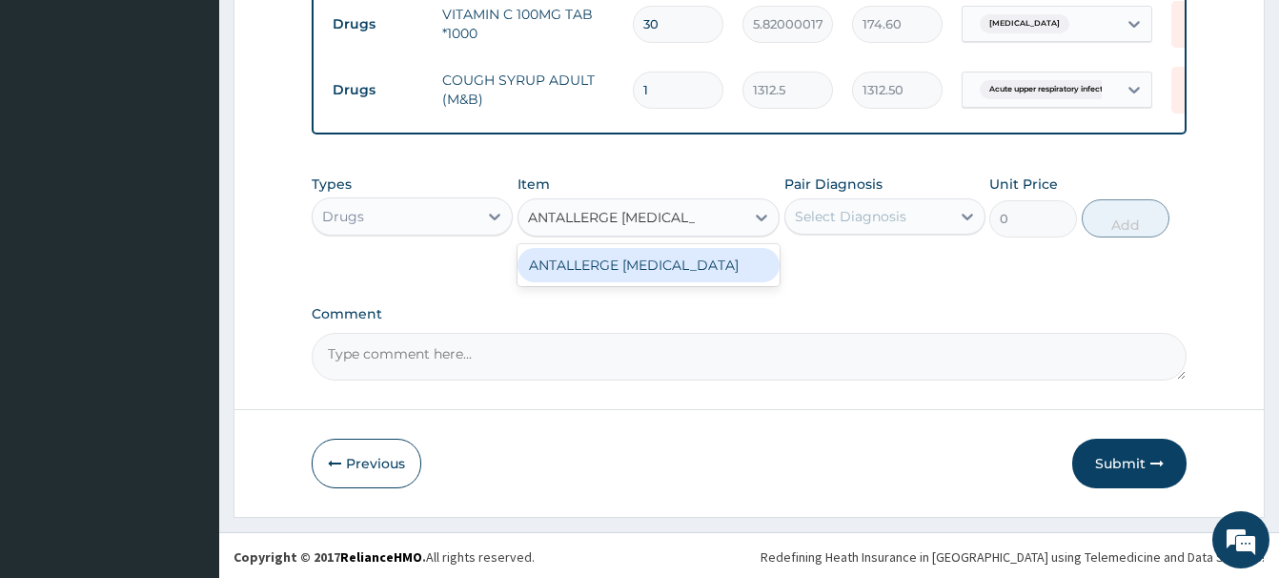
click at [616, 268] on div "ANTALLERGE [MEDICAL_DATA]" at bounding box center [649, 265] width 262 height 34
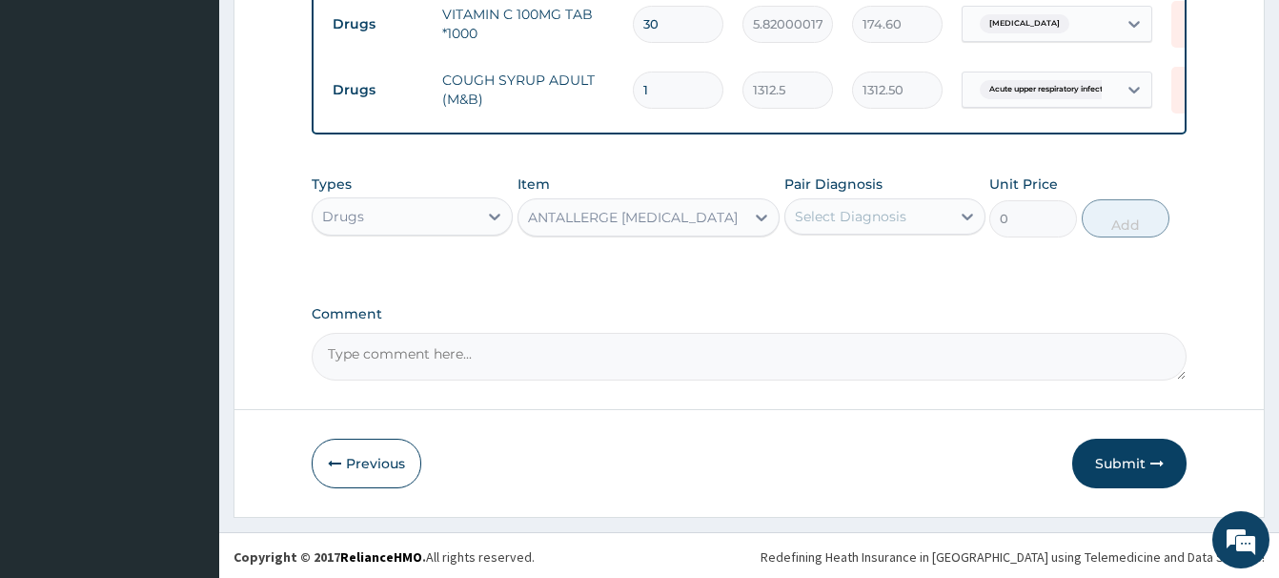
type input "5915"
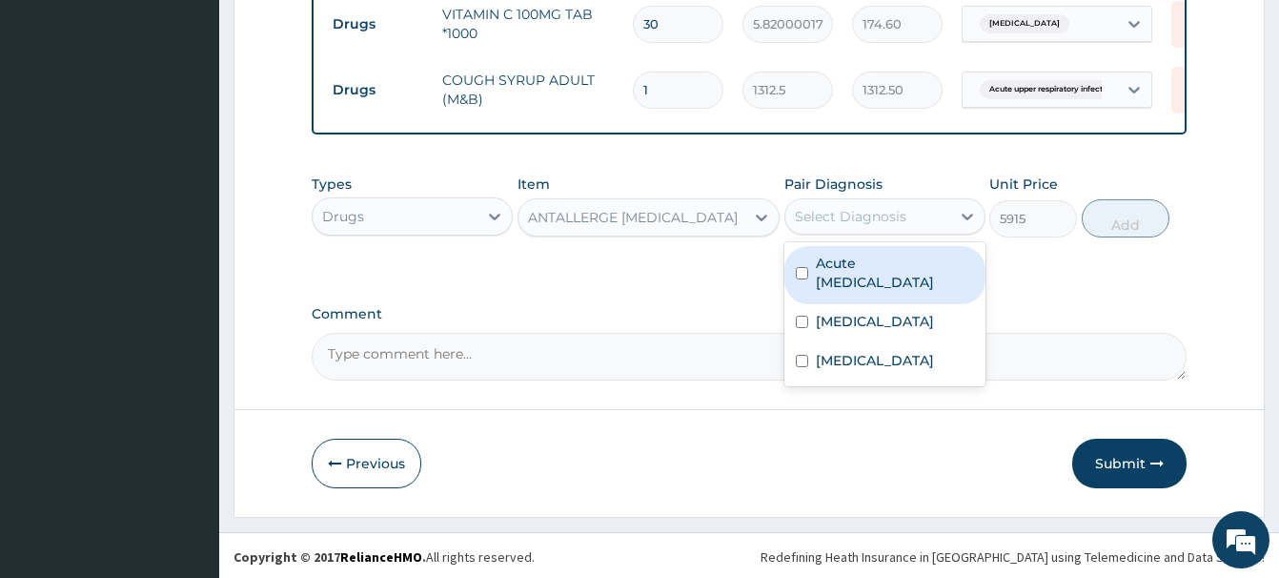
click at [817, 220] on div "Select Diagnosis" at bounding box center [851, 216] width 112 height 19
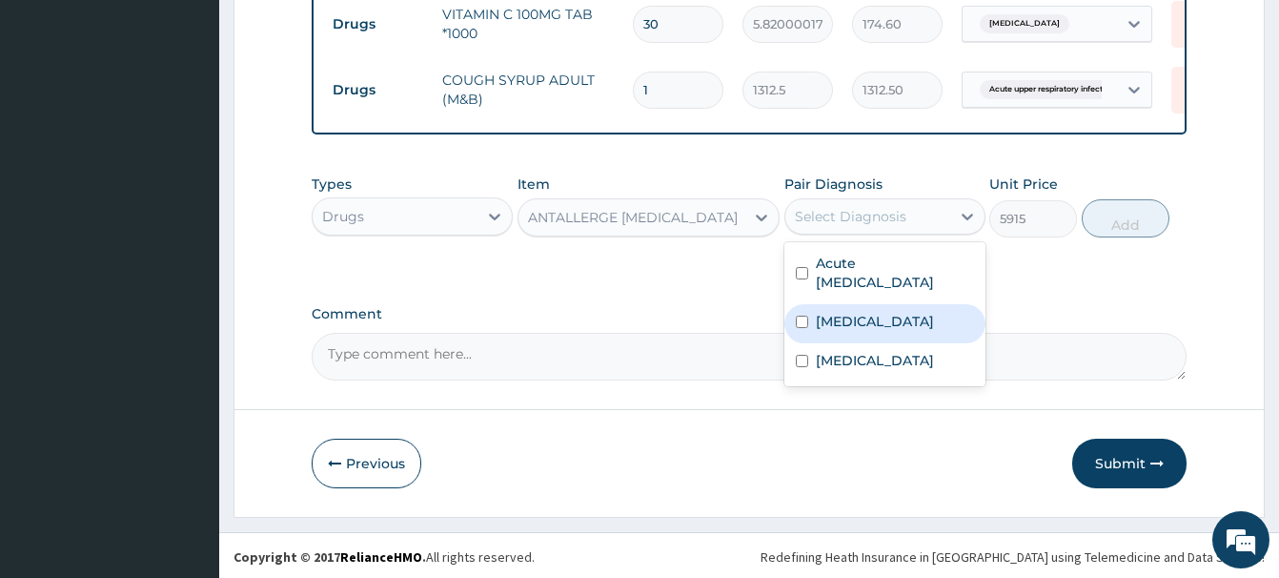
click at [863, 329] on label "Conjunctivitis" at bounding box center [875, 321] width 118 height 19
checkbox input "true"
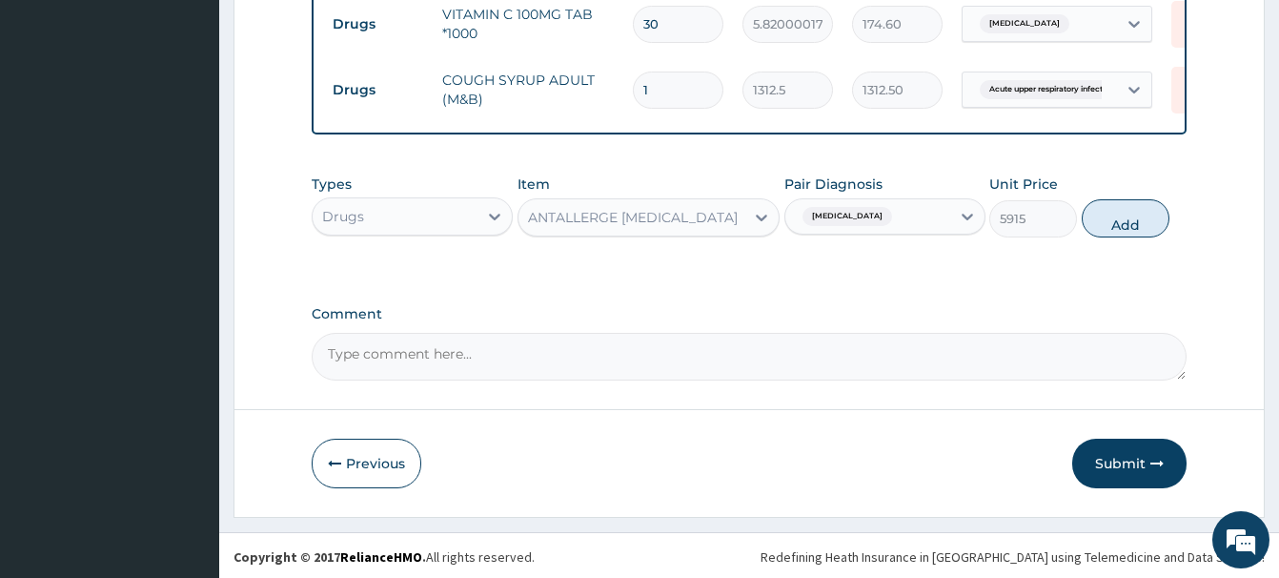
click at [1133, 218] on button "Add" at bounding box center [1126, 218] width 88 height 38
type input "0"
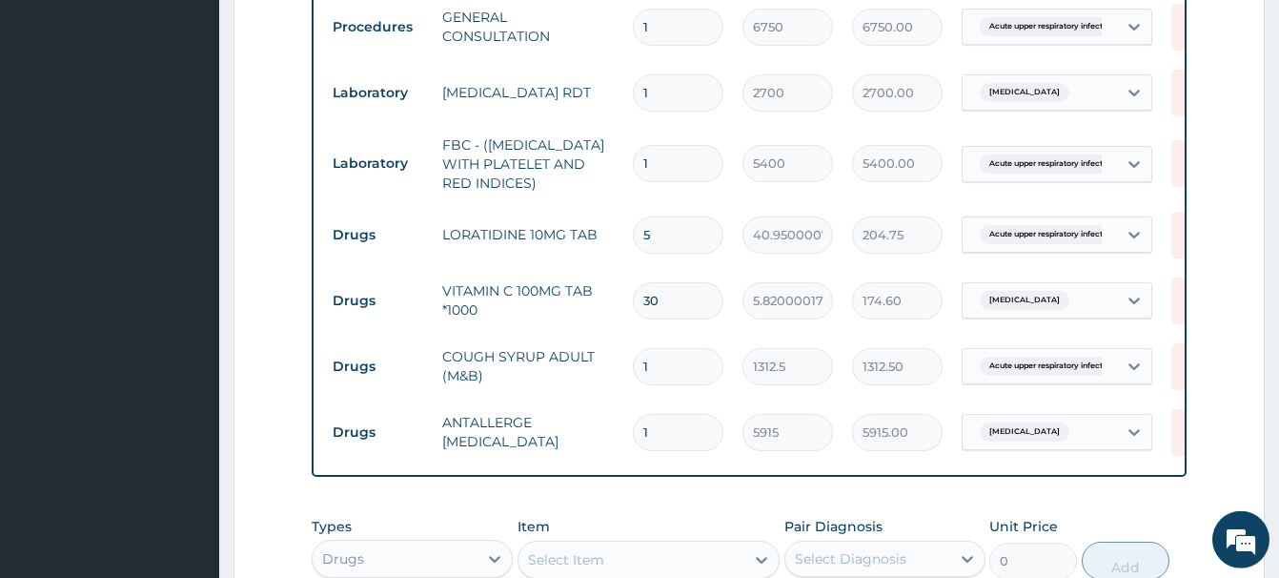
scroll to position [946, 0]
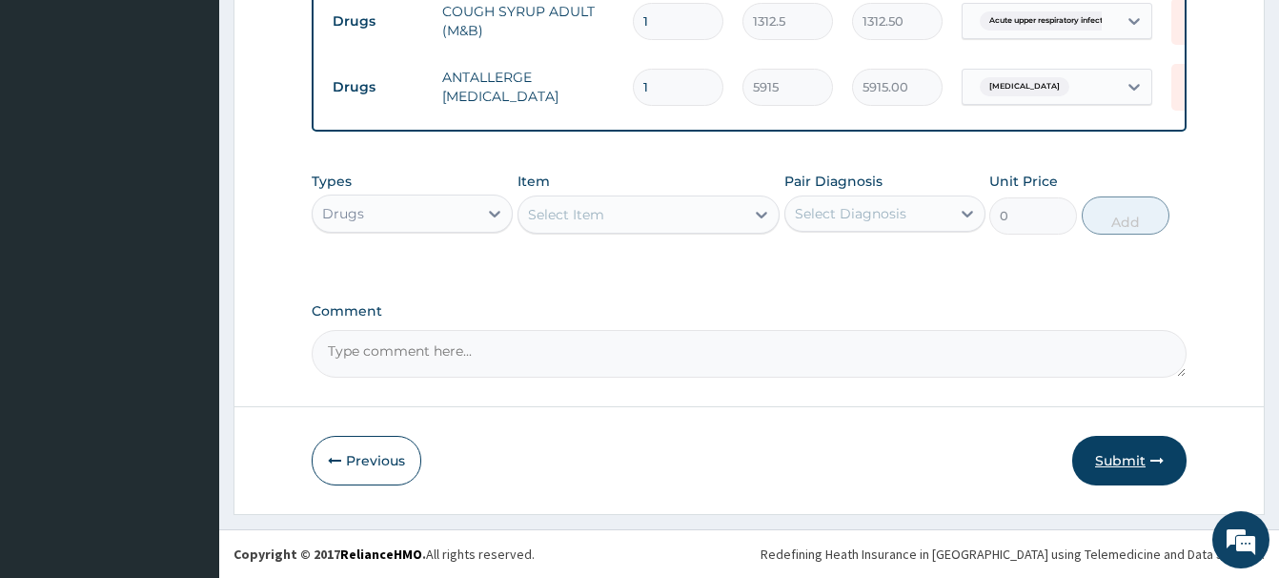
click at [1143, 451] on button "Submit" at bounding box center [1129, 461] width 114 height 50
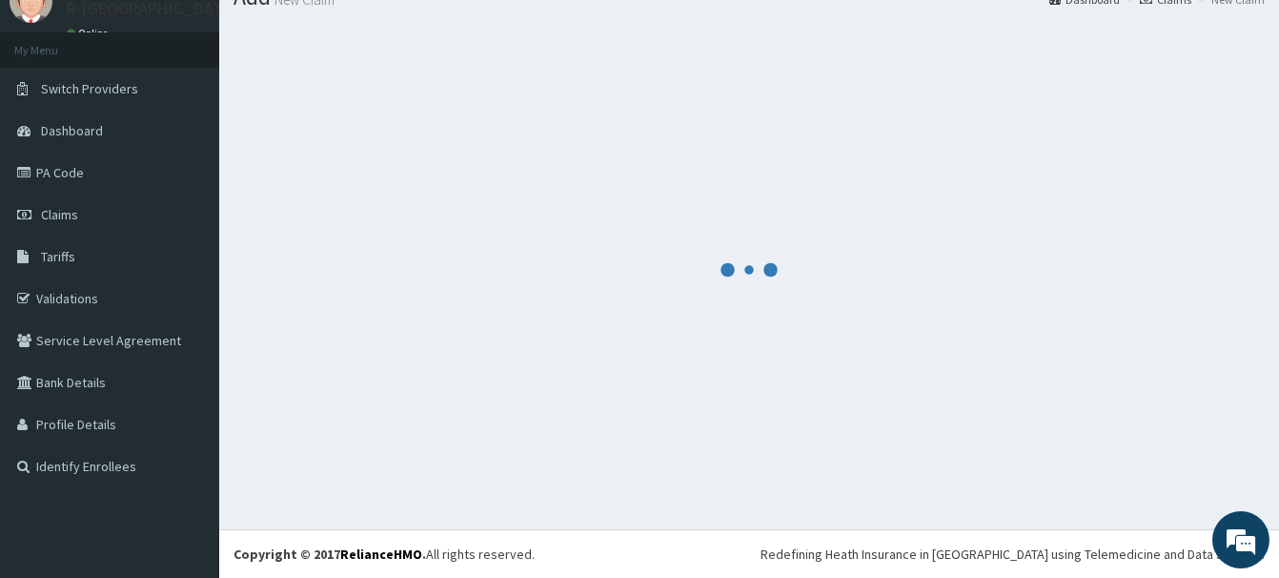
scroll to position [78, 0]
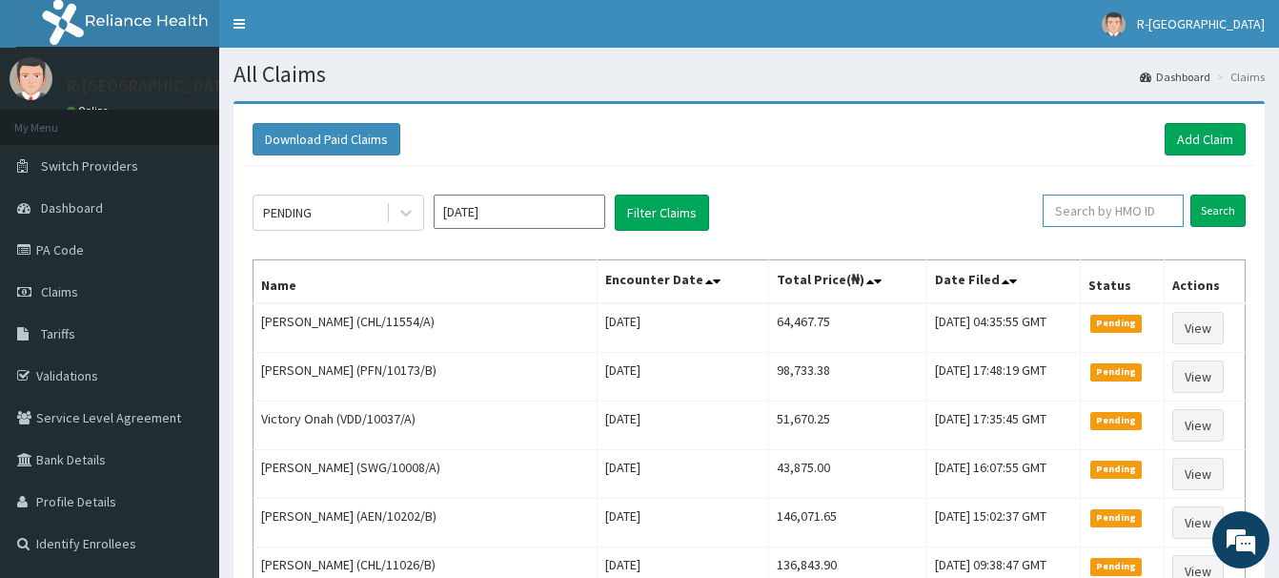
click at [1078, 219] on input "text" at bounding box center [1113, 210] width 141 height 32
paste input "LRZ/10005/A"
type input "LRZ/10005/A"
click at [1216, 211] on input "Search" at bounding box center [1218, 210] width 55 height 32
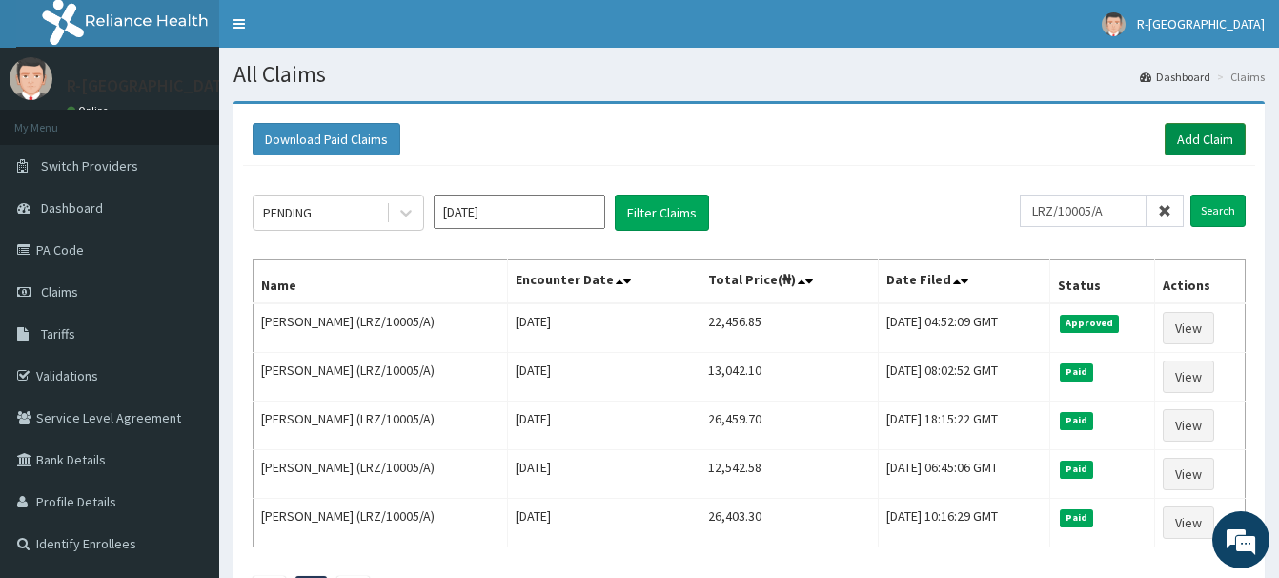
click at [1199, 141] on link "Add Claim" at bounding box center [1205, 139] width 81 height 32
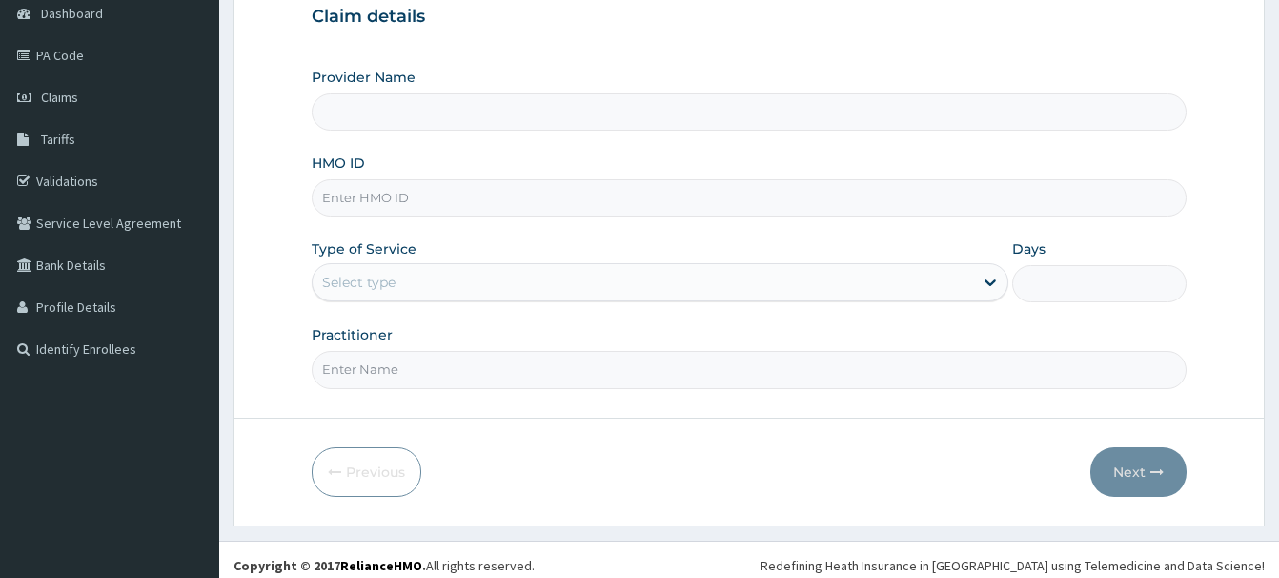
scroll to position [194, 0]
type input "CIL/10052/D"
click at [356, 294] on div "Select type" at bounding box center [643, 282] width 661 height 31
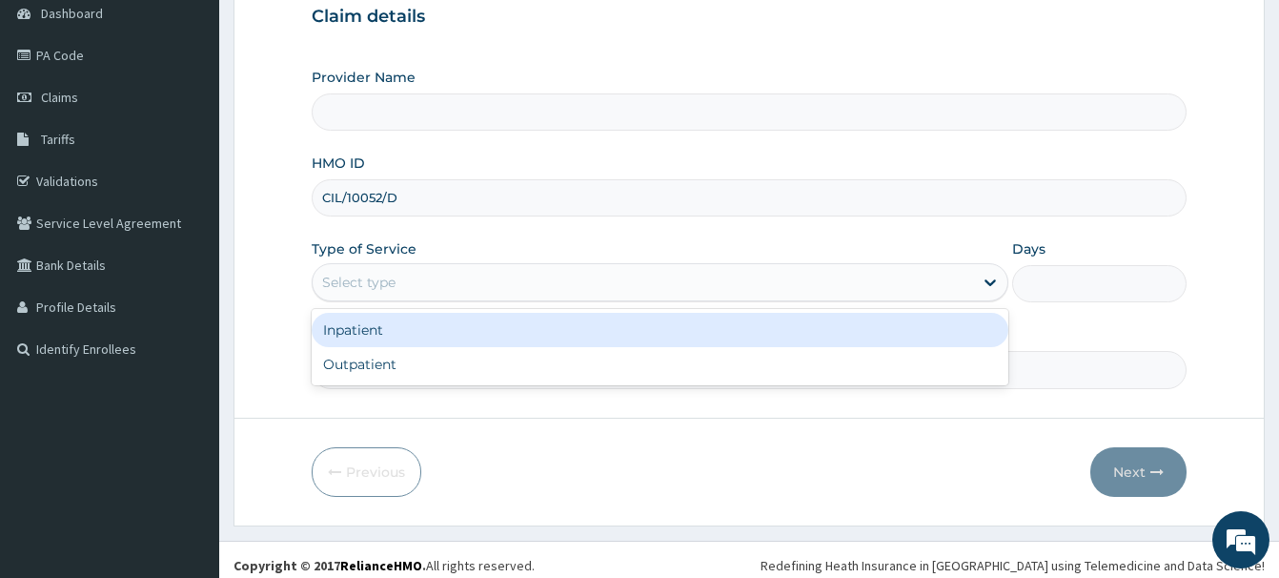
type input "R-Jolad Hospital Nigeria Limited(kupa)"
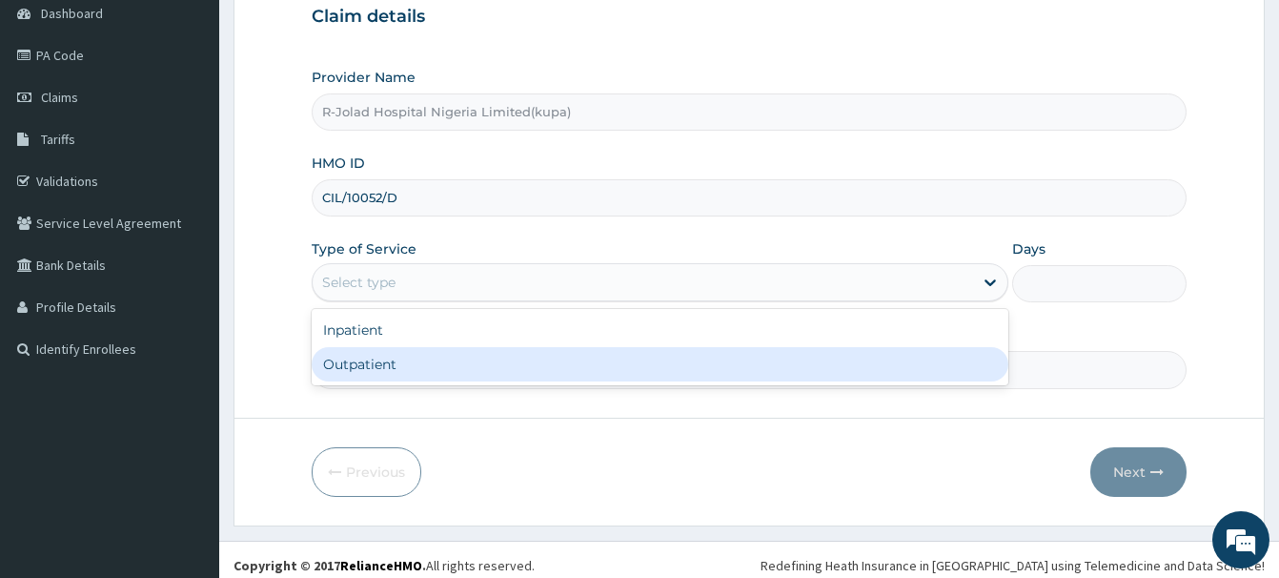
click at [351, 369] on div "Outpatient" at bounding box center [660, 364] width 697 height 34
type input "1"
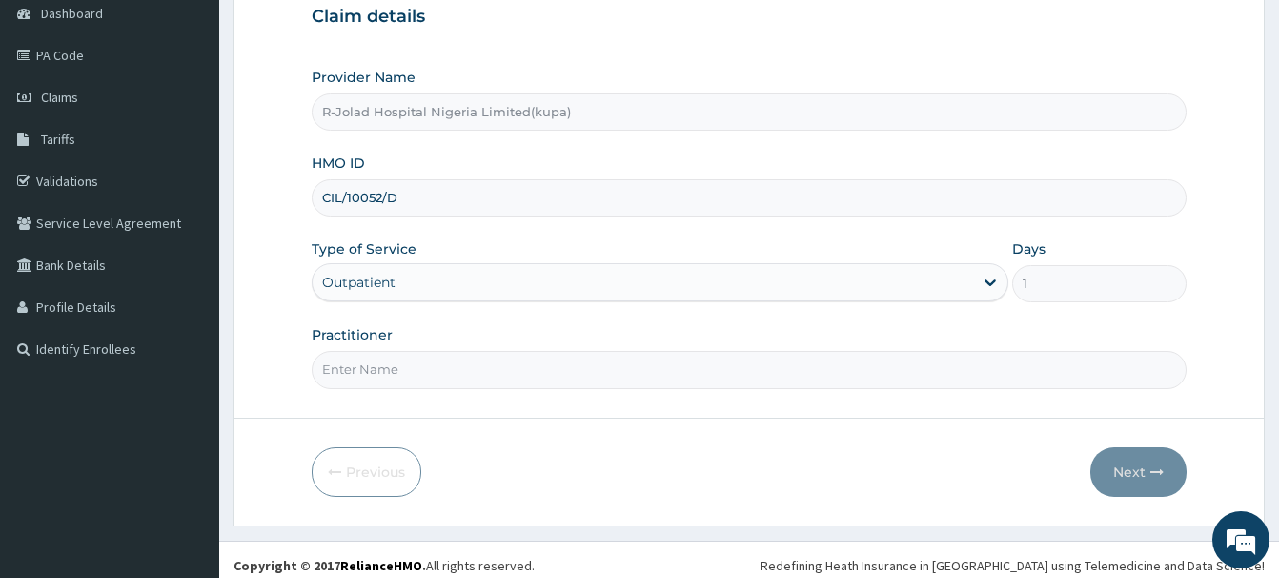
scroll to position [0, 0]
paste input "Daniel Ayira"
type input "Daniel Ayira"
click at [1118, 469] on button "Next" at bounding box center [1139, 472] width 96 height 50
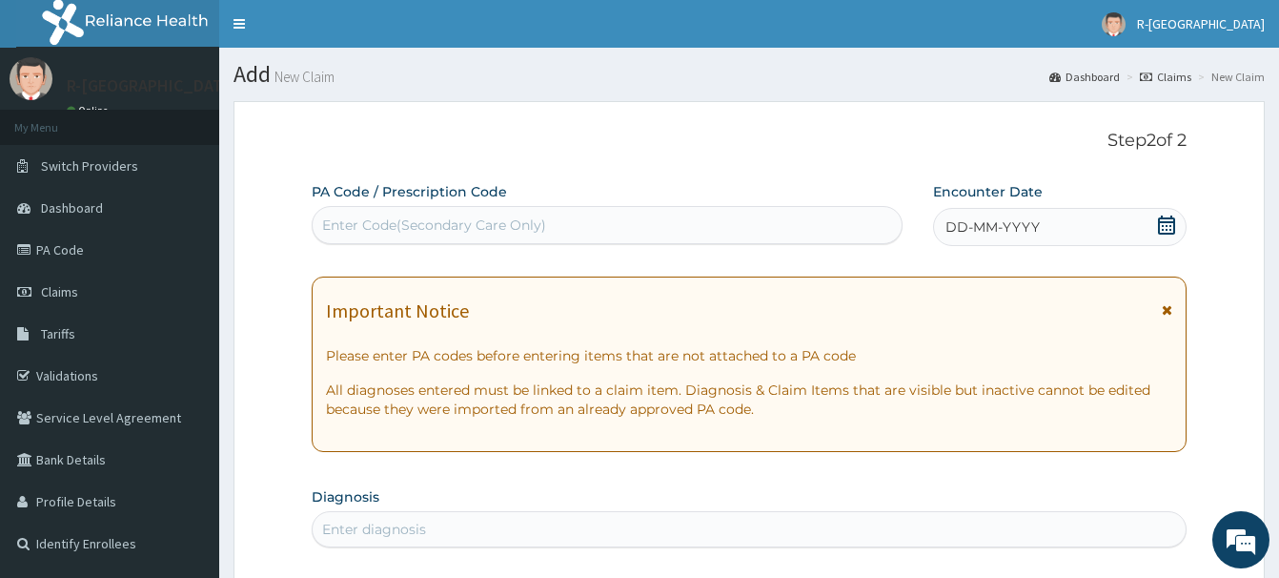
drag, startPoint x: 1165, startPoint y: 224, endPoint x: 870, endPoint y: 216, distance: 294.7
click at [1166, 223] on icon at bounding box center [1166, 224] width 19 height 19
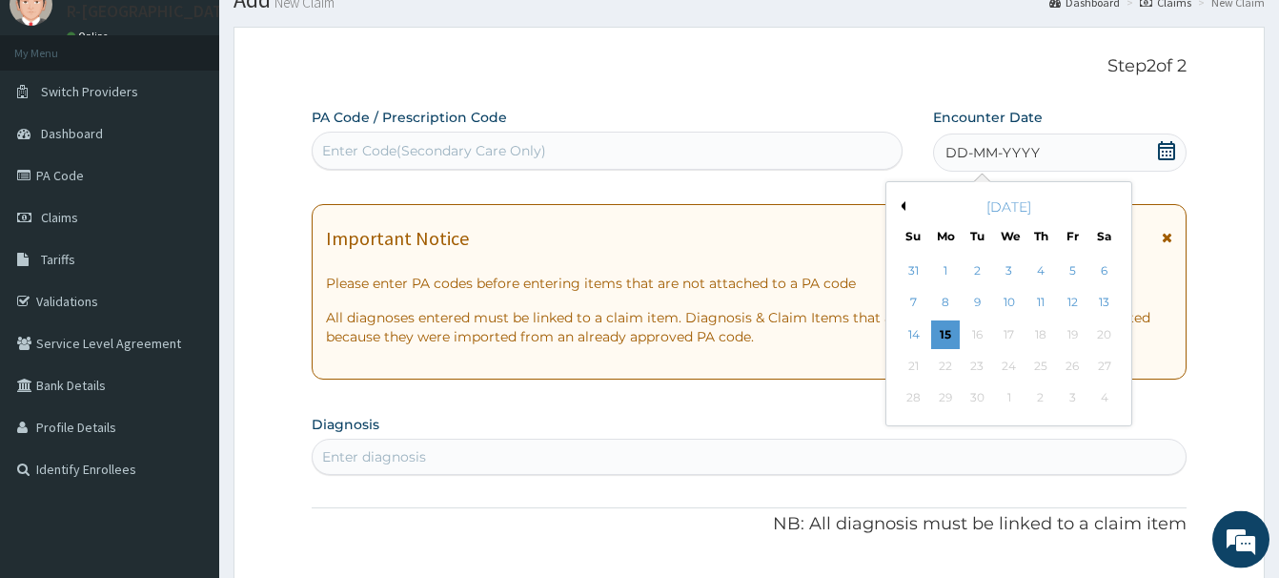
scroll to position [194, 0]
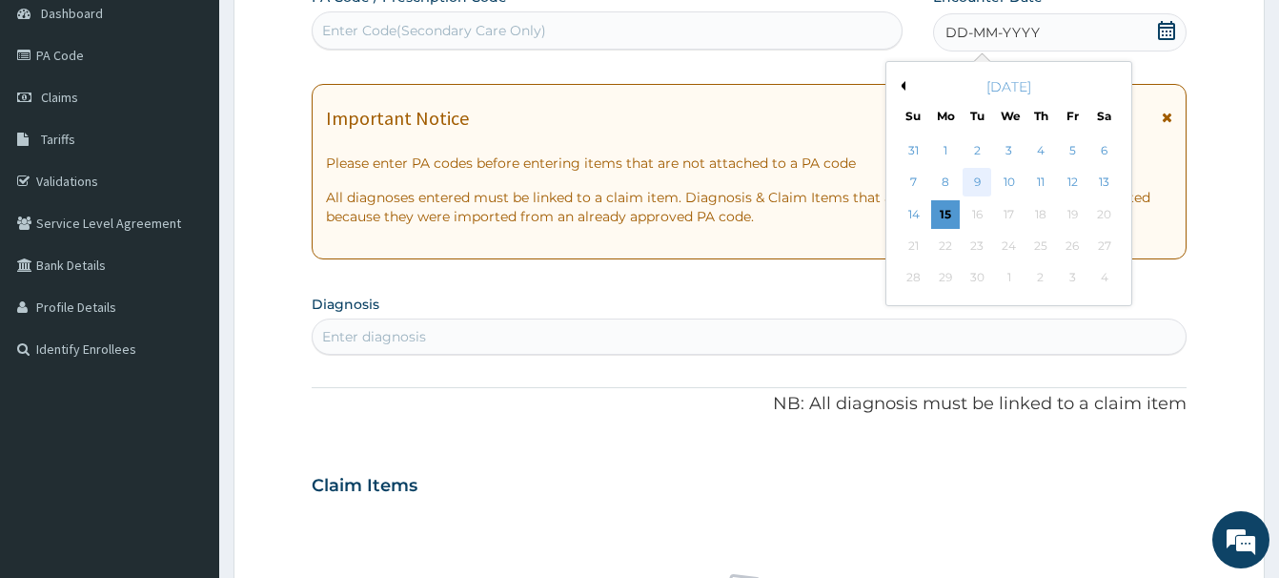
click at [980, 183] on div "9" at bounding box center [977, 183] width 29 height 29
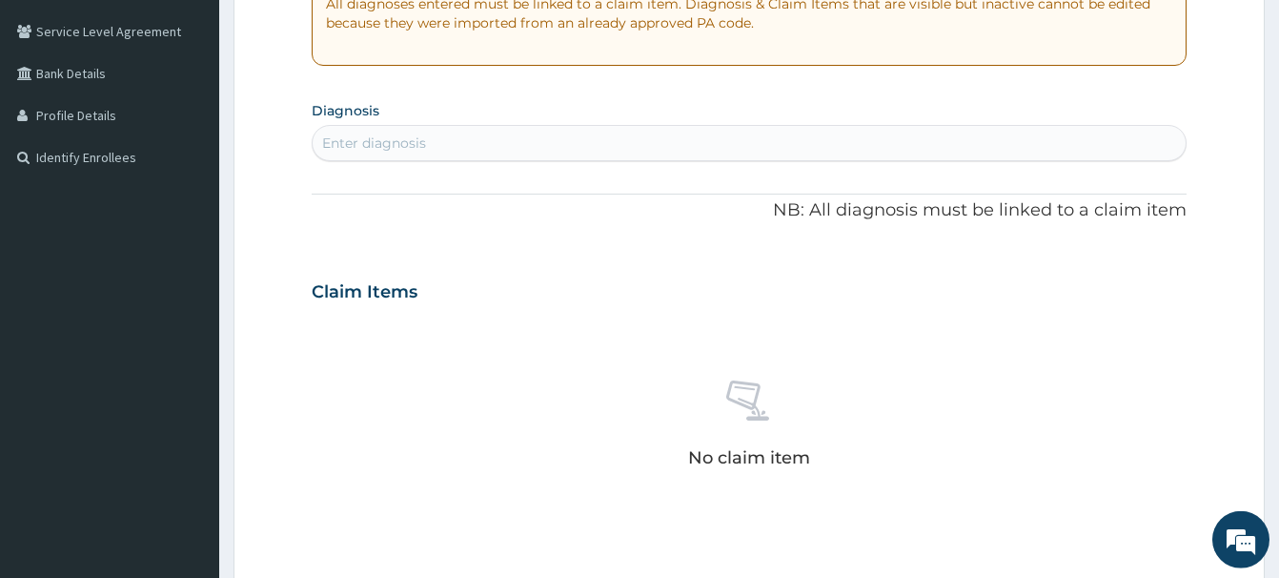
scroll to position [389, 0]
click at [368, 145] on div "Enter diagnosis" at bounding box center [374, 140] width 104 height 19
click at [337, 145] on div "Enter diagnosis" at bounding box center [374, 140] width 104 height 19
type input "PUD"
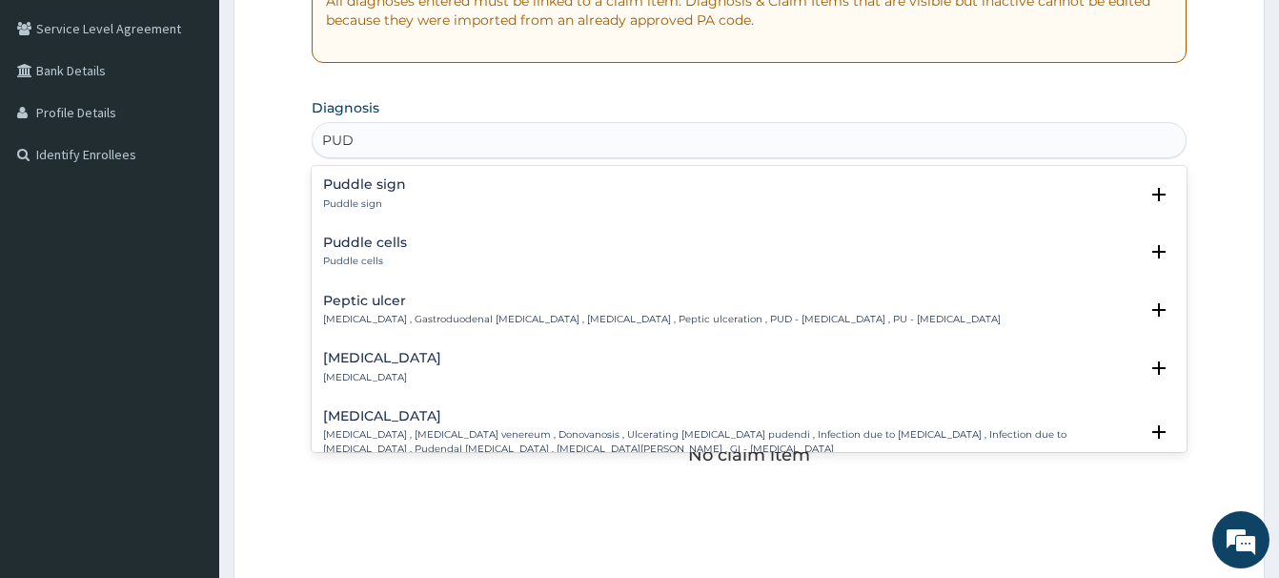
click at [355, 300] on h4 "Peptic ulcer" at bounding box center [662, 301] width 678 height 14
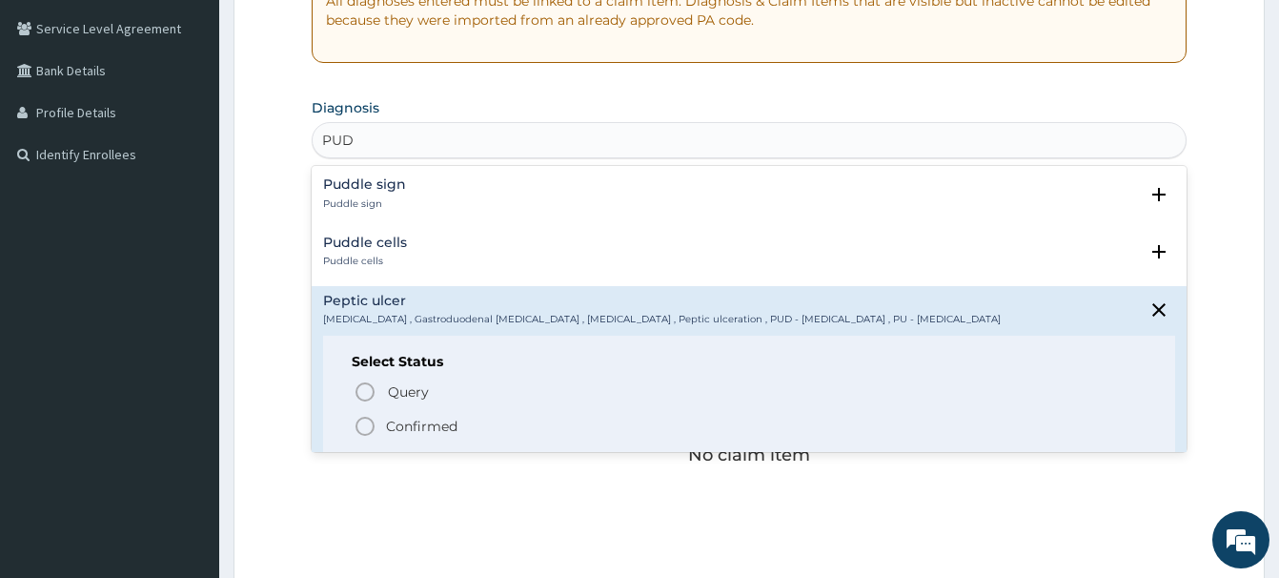
click at [364, 425] on icon "status option filled" at bounding box center [365, 426] width 23 height 23
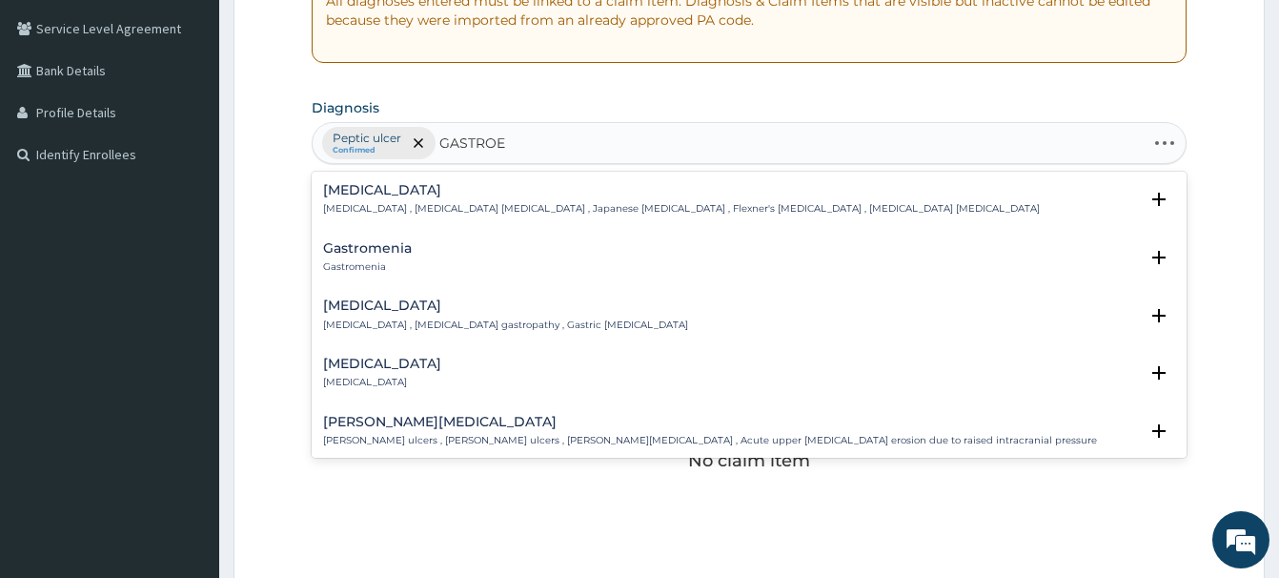
type input "GASTROEN"
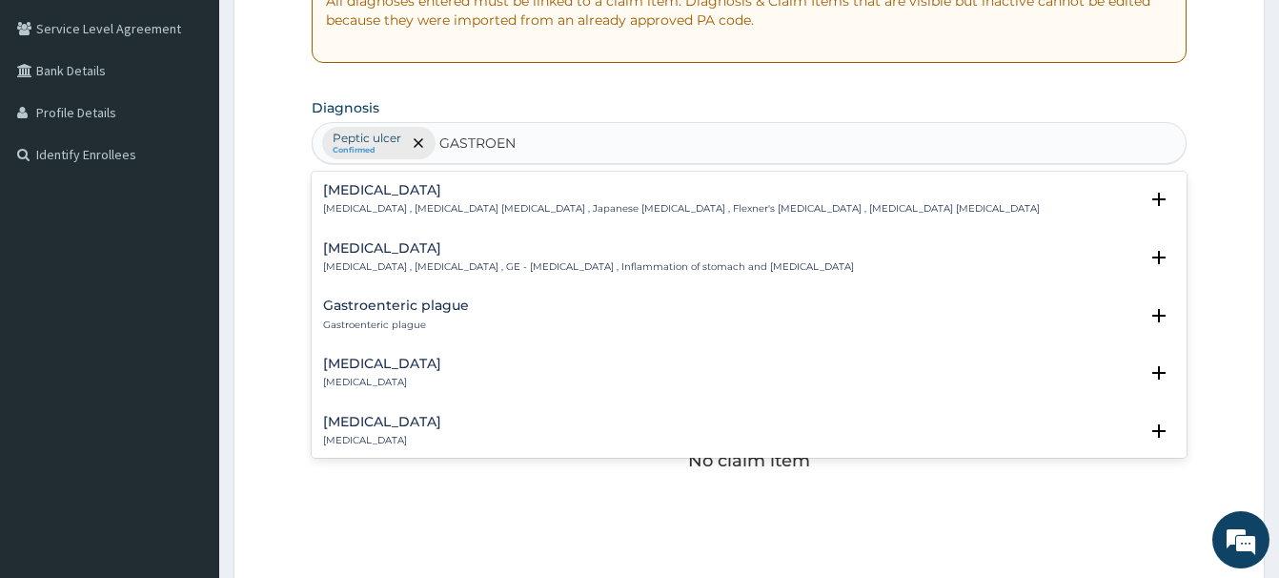
click at [391, 247] on h4 "Gastroenteritis" at bounding box center [588, 248] width 531 height 14
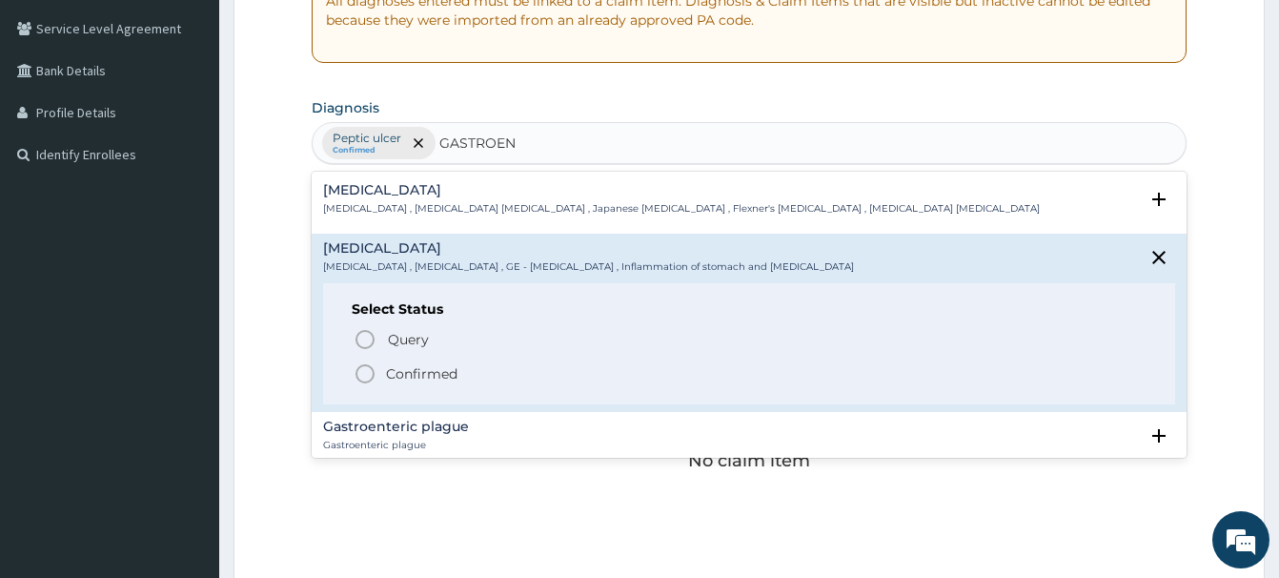
click at [361, 375] on icon "status option filled" at bounding box center [365, 373] width 23 height 23
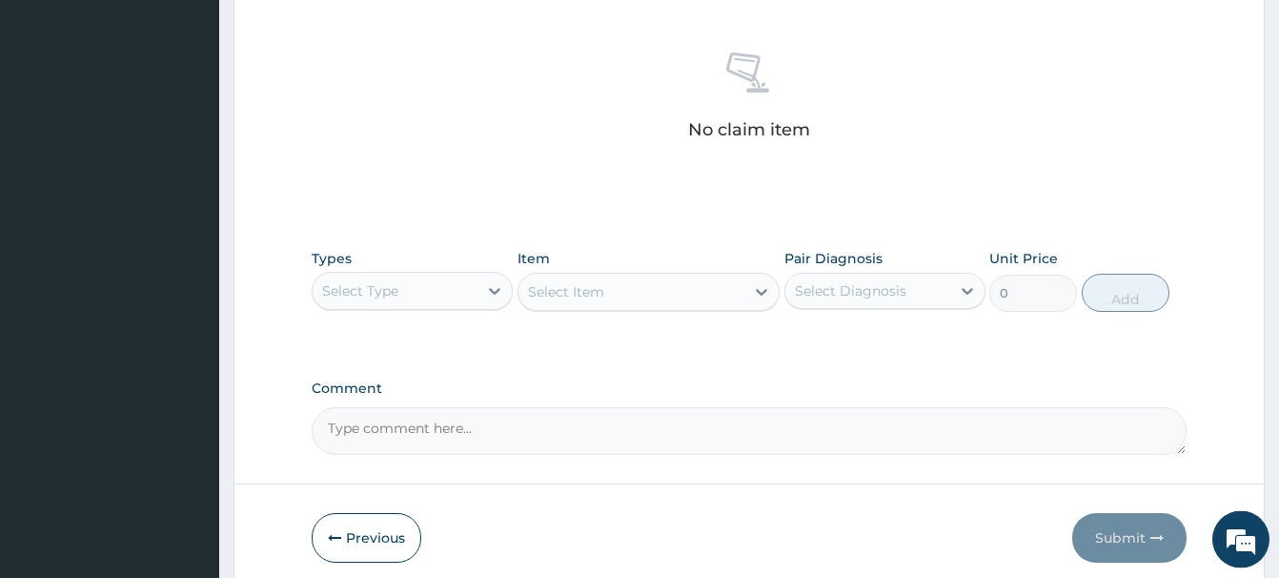
scroll to position [797, 0]
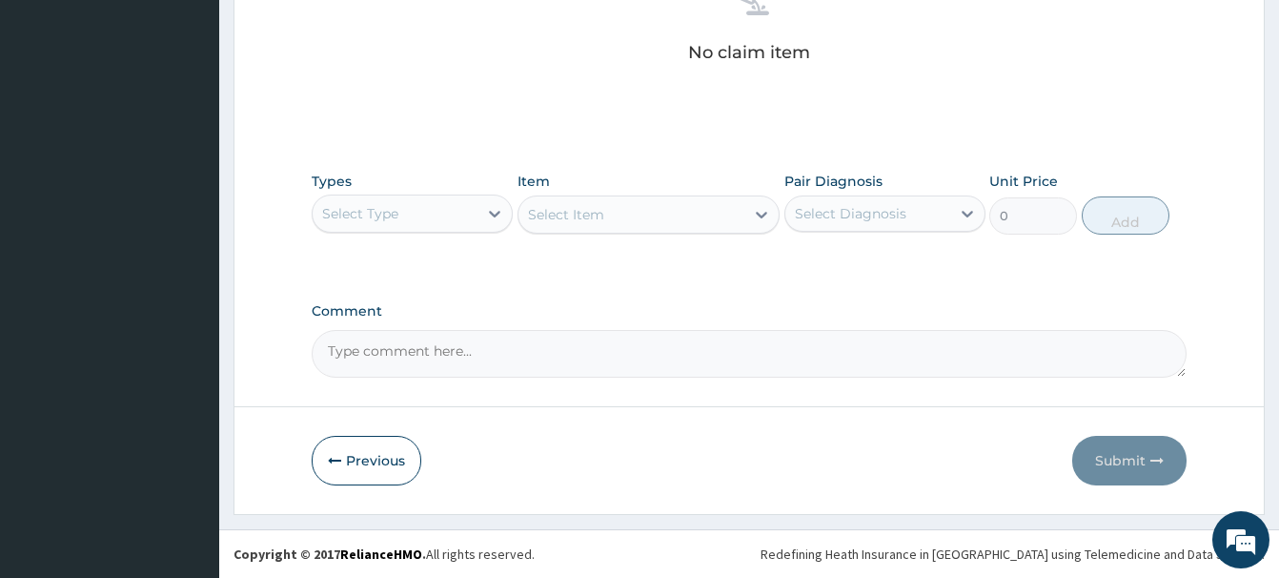
click at [375, 218] on div "Select Type" at bounding box center [360, 213] width 76 height 19
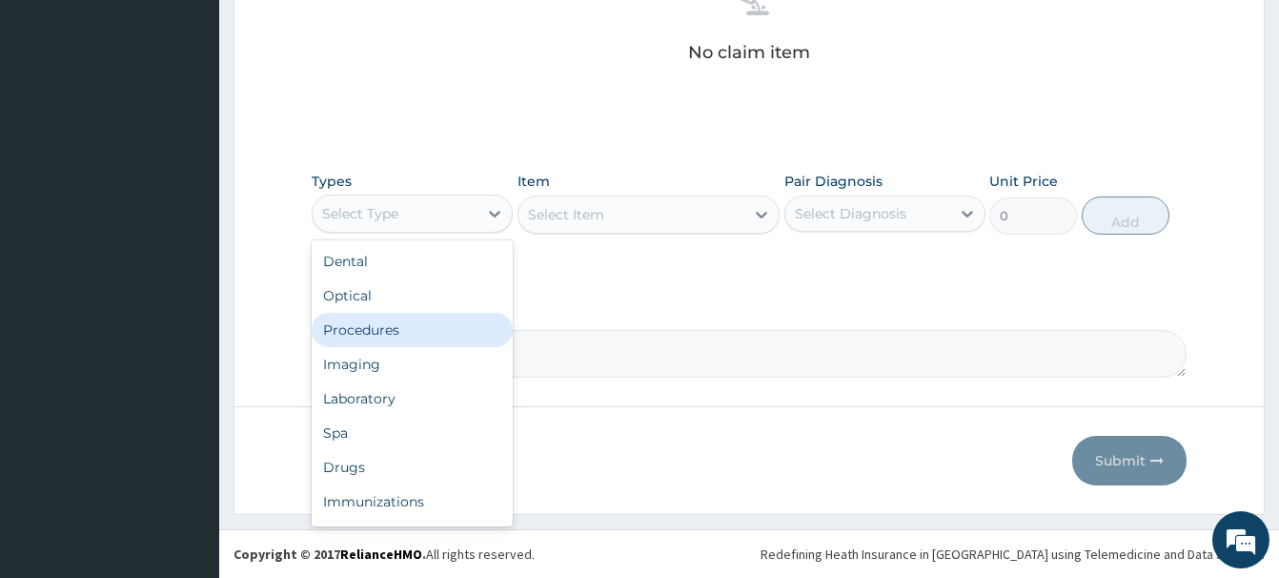
click at [356, 331] on div "Procedures" at bounding box center [412, 330] width 201 height 34
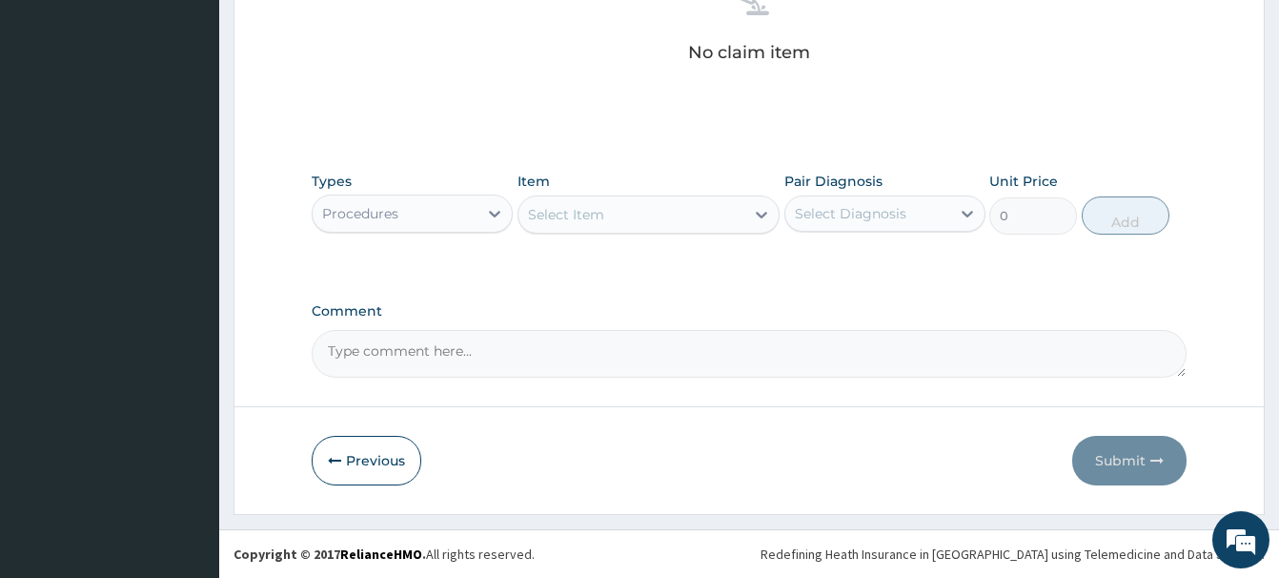
click at [557, 214] on div "Select Item" at bounding box center [566, 214] width 76 height 19
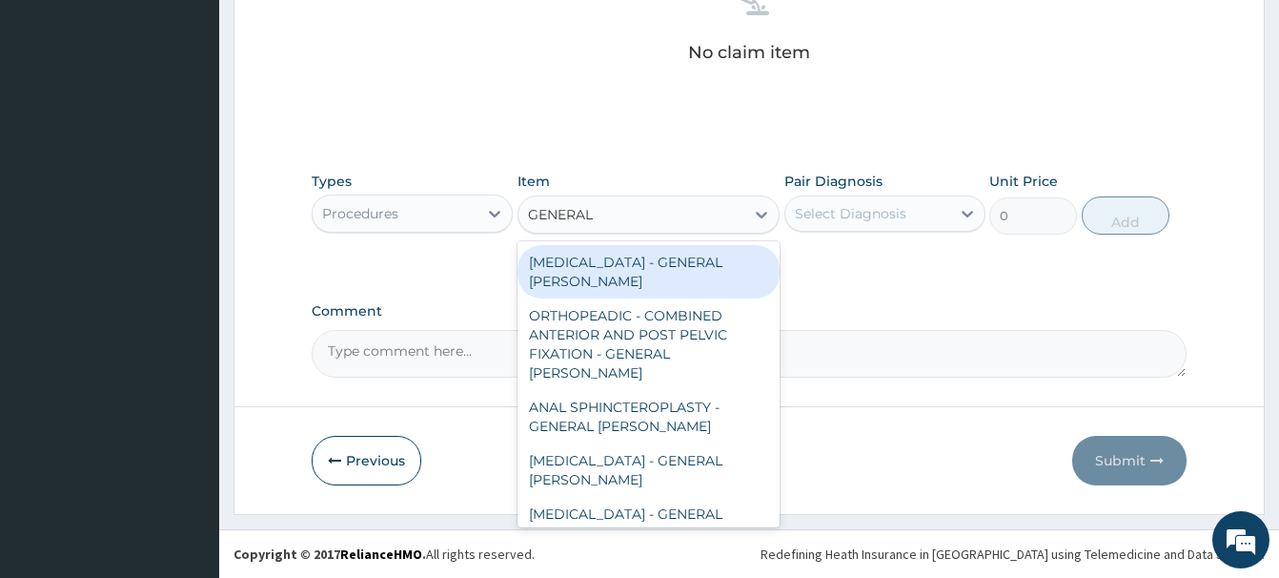
type input "GENERAL C"
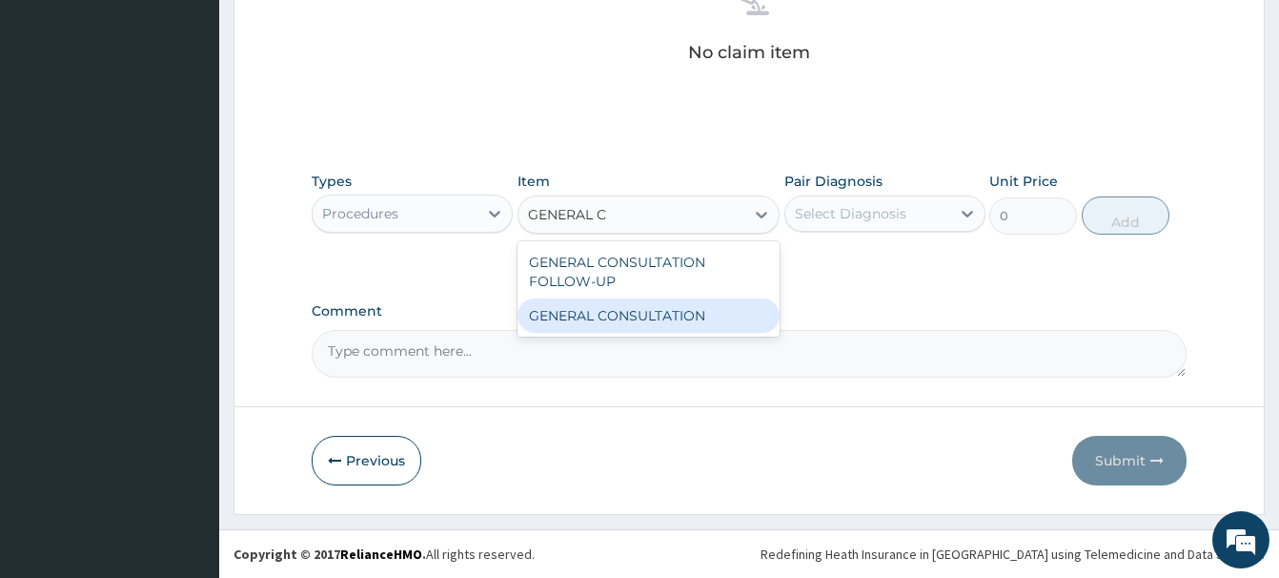
click at [707, 308] on div "GENERAL CONSULTATION" at bounding box center [649, 315] width 262 height 34
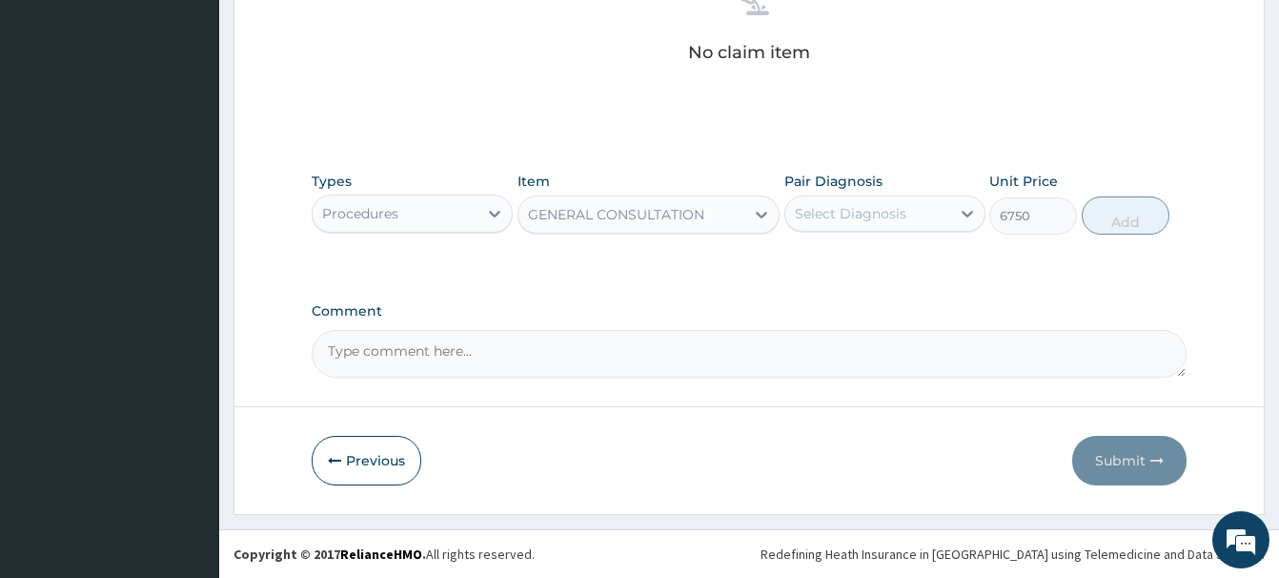
type input "6750"
click at [879, 198] on div "Select Diagnosis" at bounding box center [868, 213] width 165 height 31
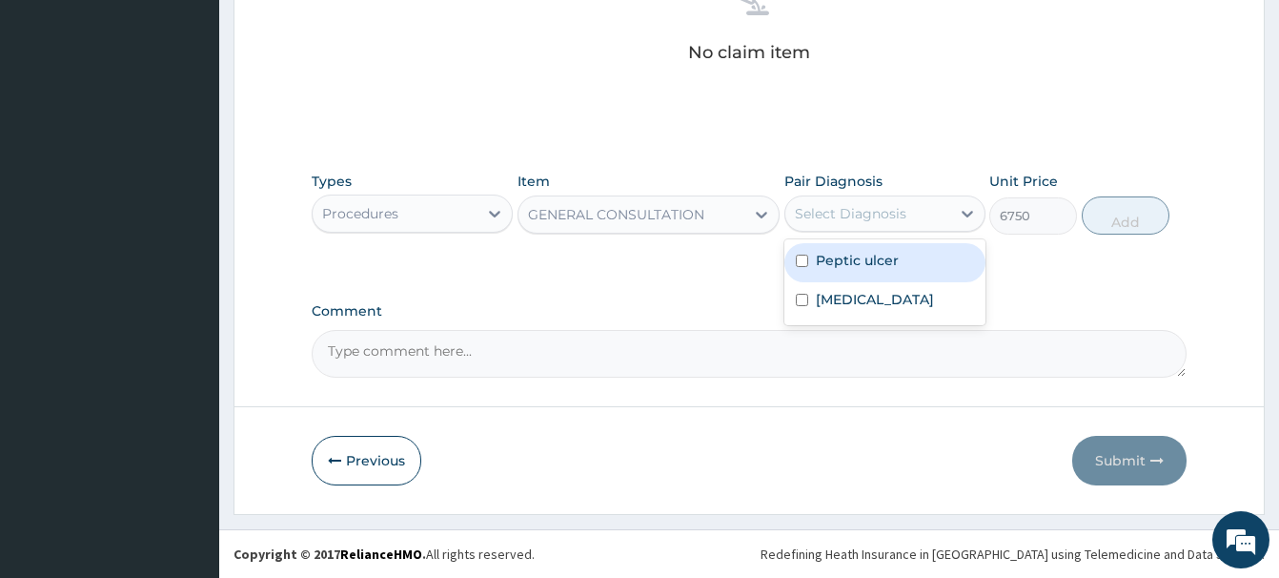
drag, startPoint x: 871, startPoint y: 251, endPoint x: 892, endPoint y: 261, distance: 23.4
click at [872, 256] on label "Peptic ulcer" at bounding box center [857, 260] width 83 height 19
checkbox input "true"
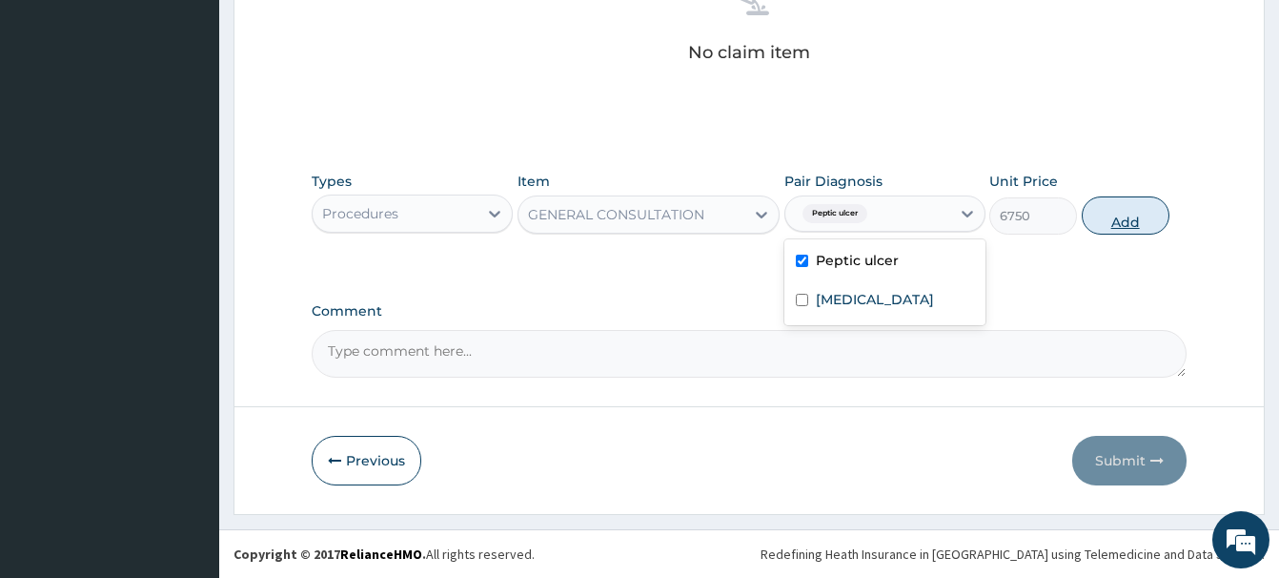
drag, startPoint x: 1121, startPoint y: 212, endPoint x: 1108, endPoint y: 207, distance: 14.2
click at [1114, 208] on button "Add" at bounding box center [1126, 215] width 88 height 38
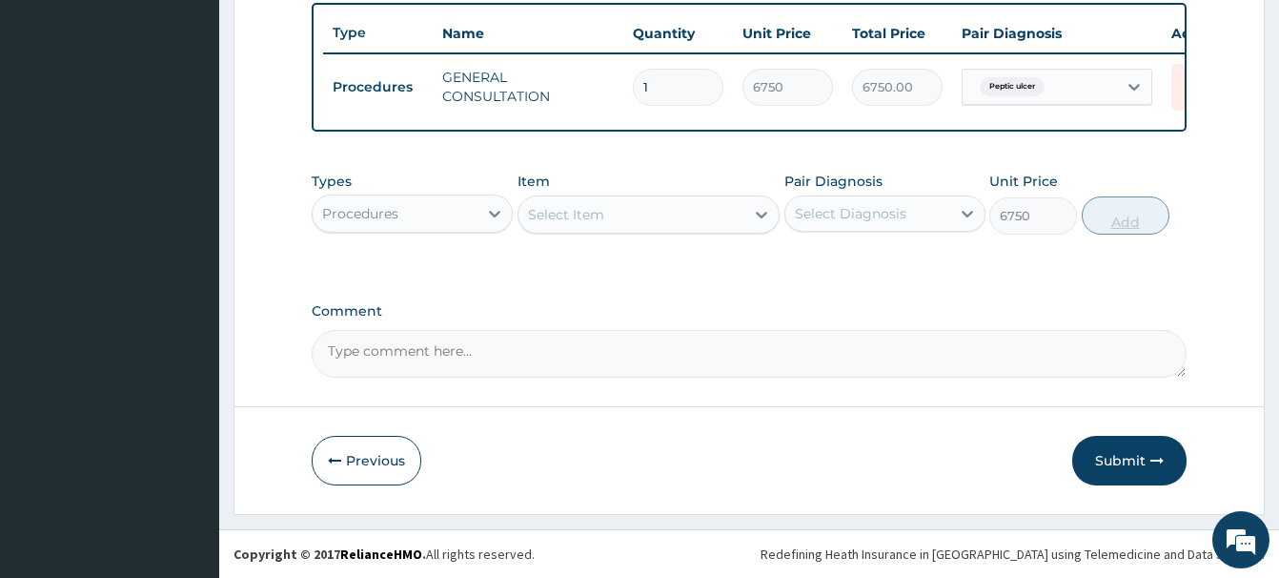
type input "0"
click at [441, 231] on div "Procedures" at bounding box center [412, 213] width 201 height 38
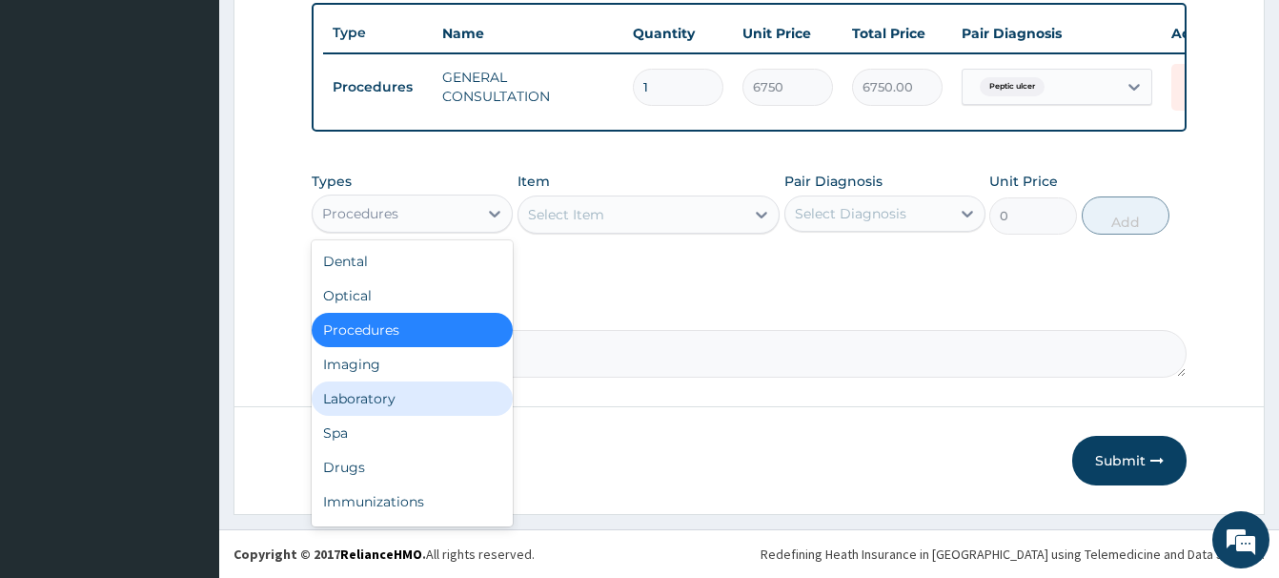
drag, startPoint x: 354, startPoint y: 391, endPoint x: 343, endPoint y: 391, distance: 10.5
click at [352, 391] on div "Laboratory" at bounding box center [412, 398] width 201 height 34
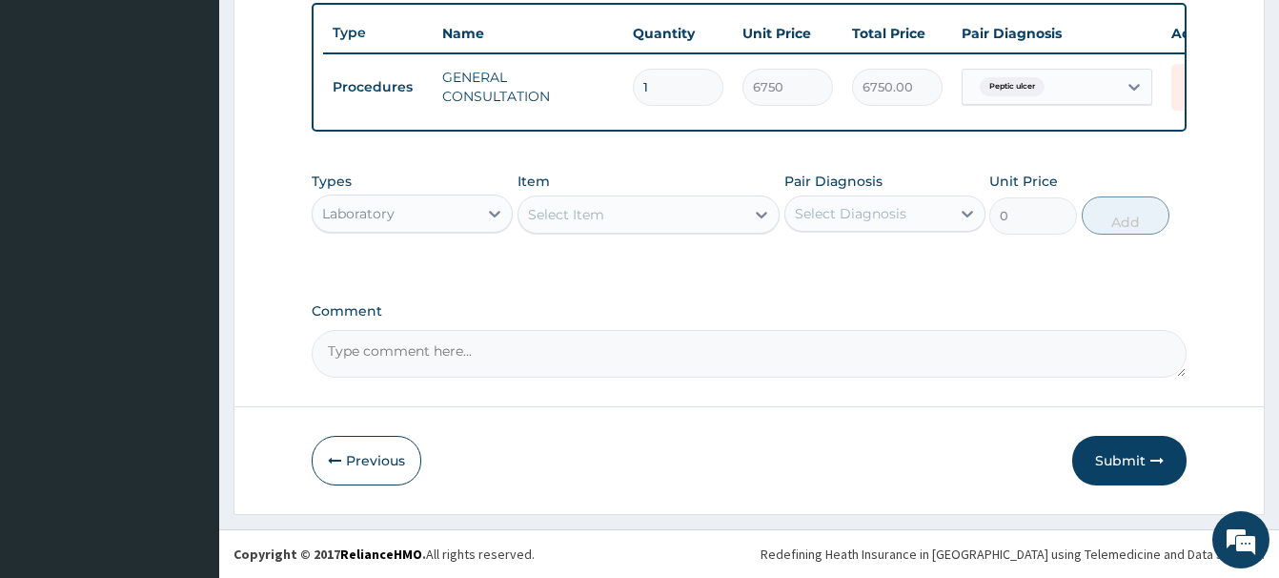
click at [557, 221] on div "Select Item" at bounding box center [566, 214] width 76 height 19
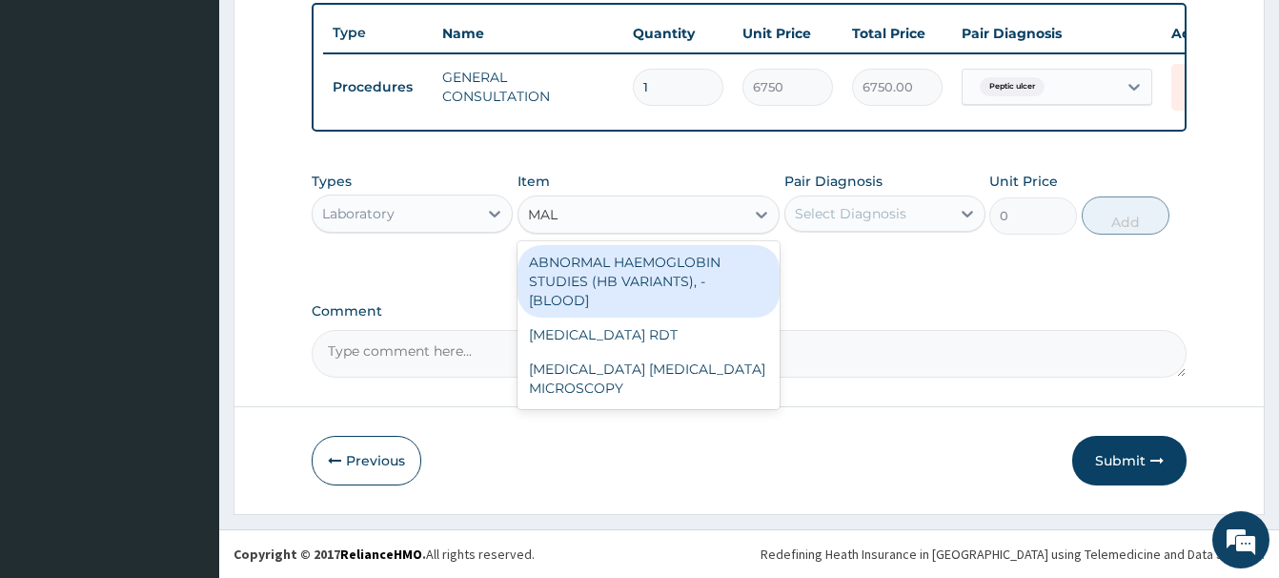
type input "MALA"
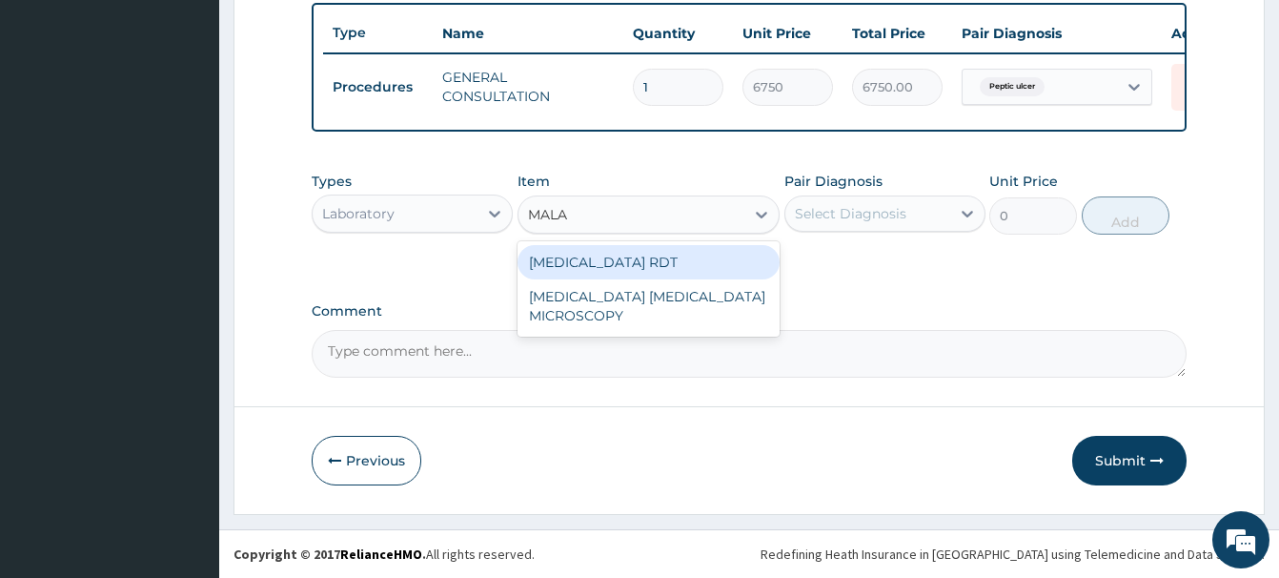
drag, startPoint x: 662, startPoint y: 262, endPoint x: 770, endPoint y: 279, distance: 110.0
click at [664, 261] on div "[MEDICAL_DATA] RDT" at bounding box center [649, 262] width 262 height 34
type input "2700"
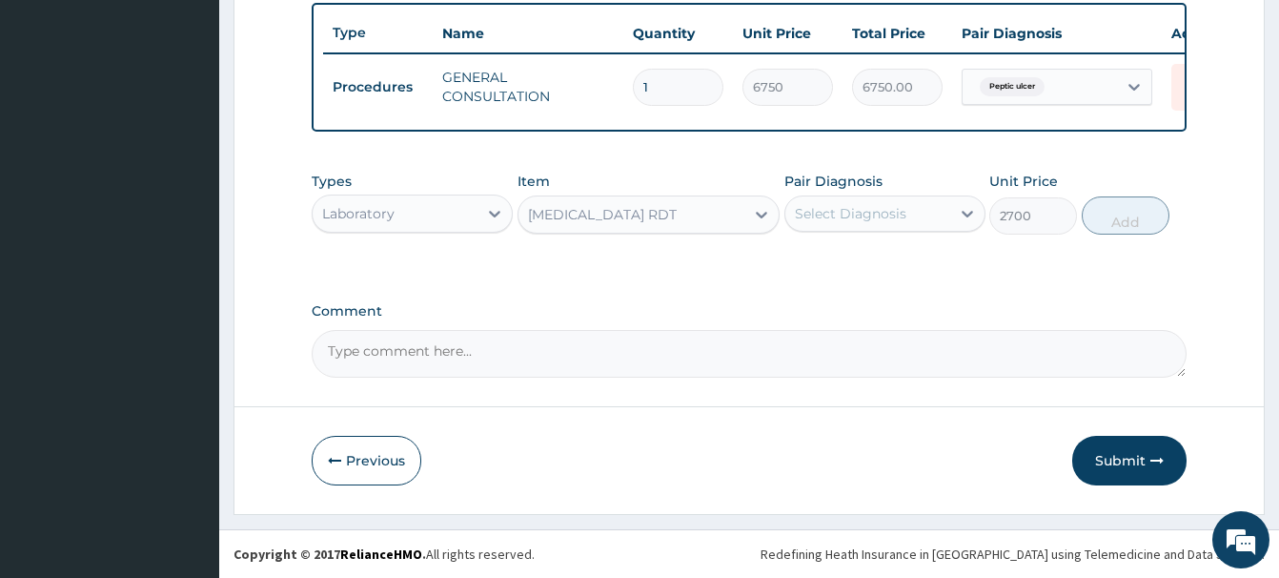
click at [899, 212] on div "Select Diagnosis" at bounding box center [851, 213] width 112 height 19
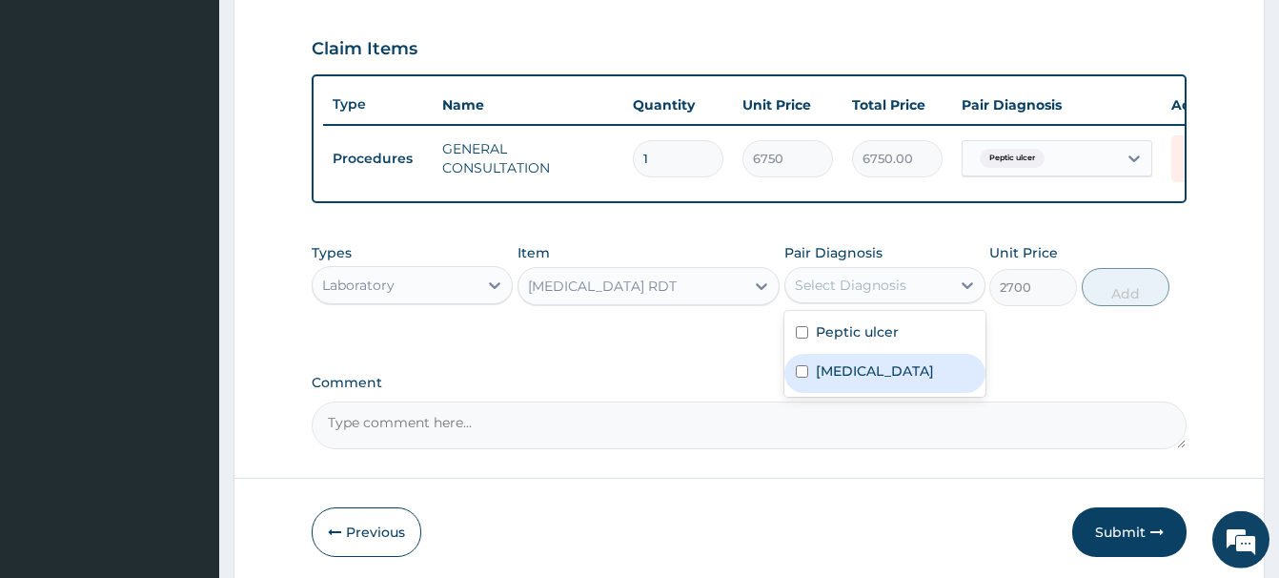
scroll to position [512, 0]
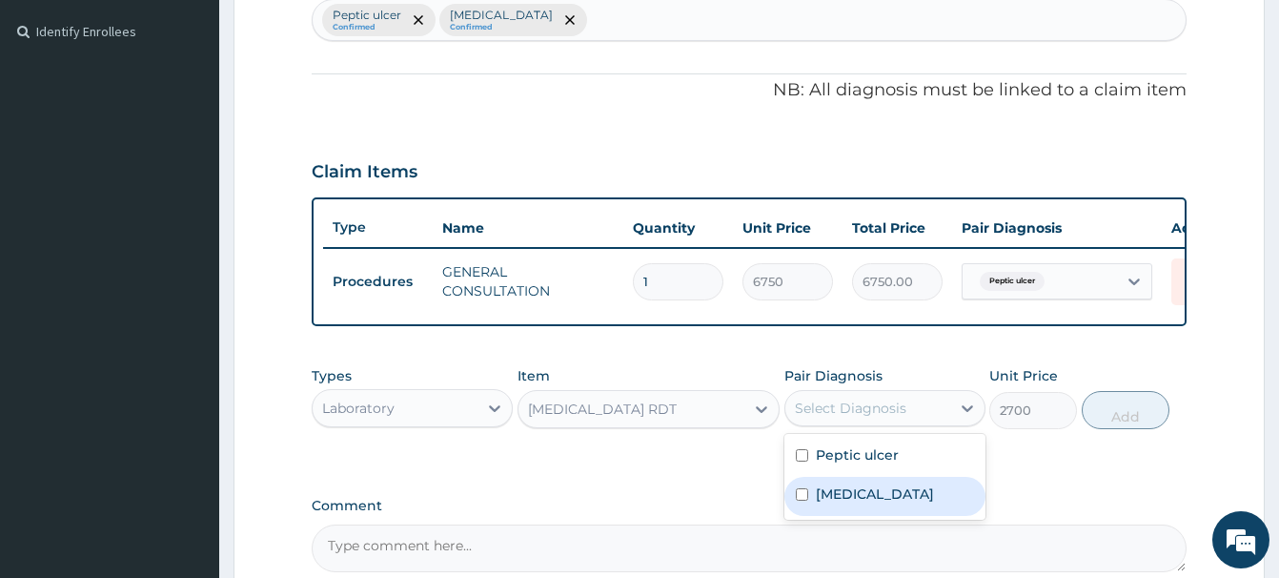
click at [597, 31] on div "Peptic ulcer Confirmed Gastroenteritis Confirmed" at bounding box center [749, 20] width 873 height 40
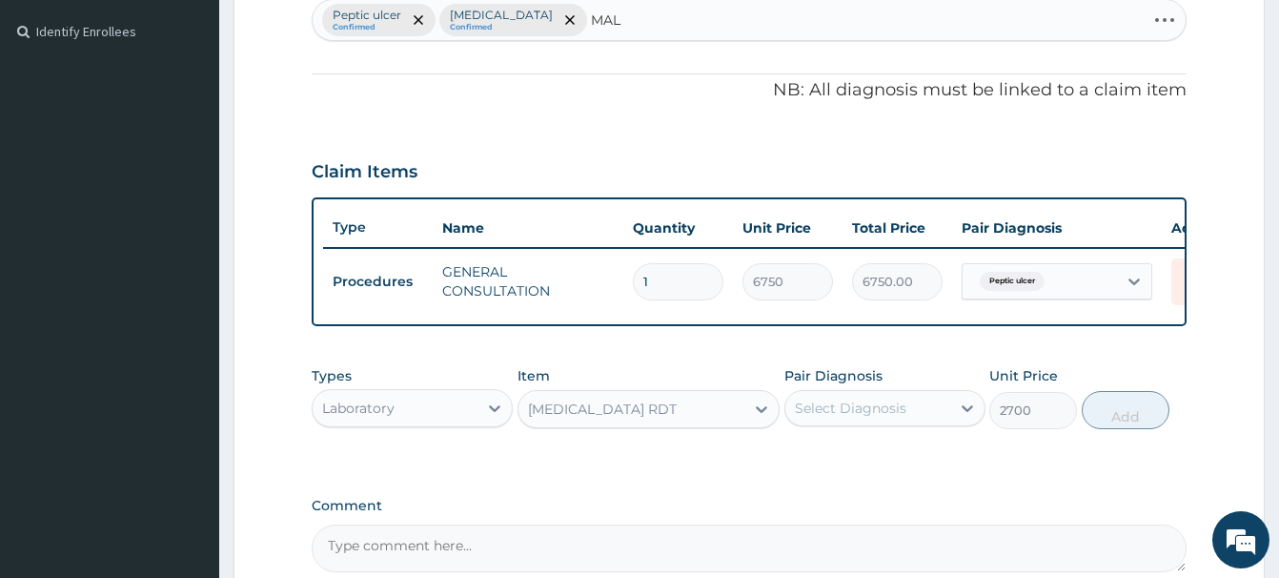
type input "MALA"
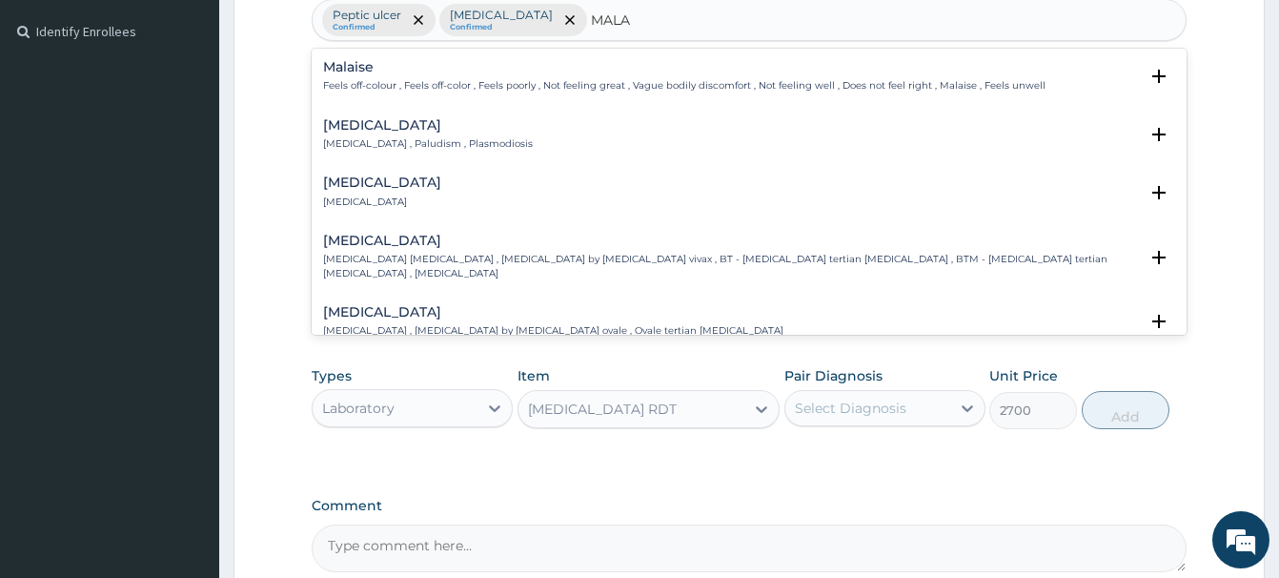
click at [351, 127] on h4 "Malaria" at bounding box center [428, 125] width 210 height 14
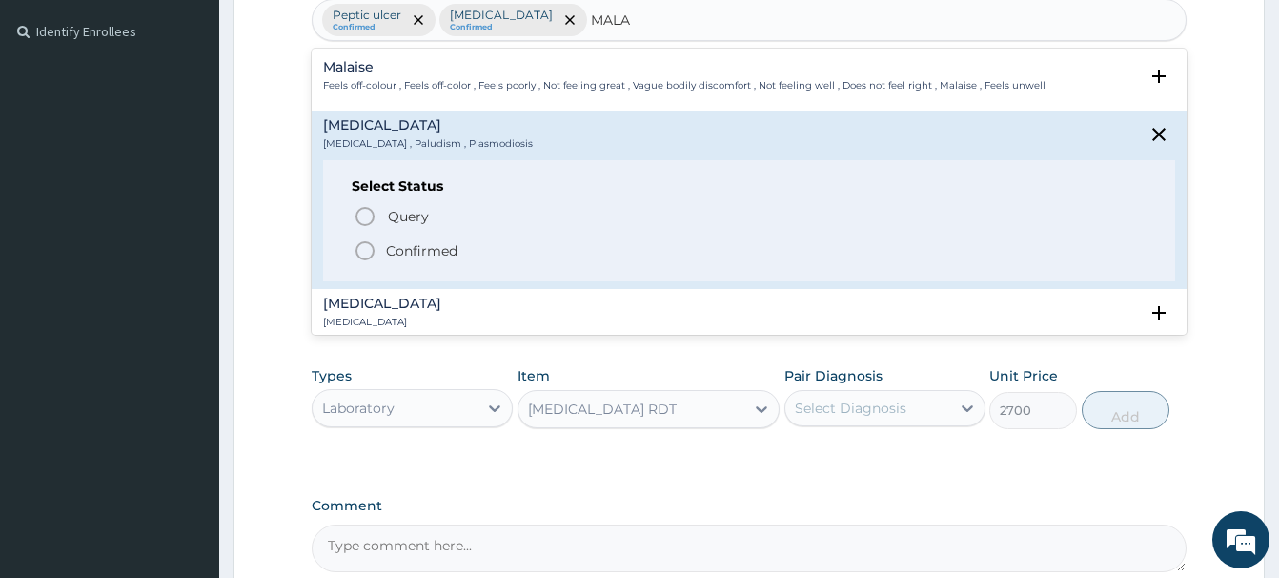
click at [363, 248] on icon "status option filled" at bounding box center [365, 250] width 23 height 23
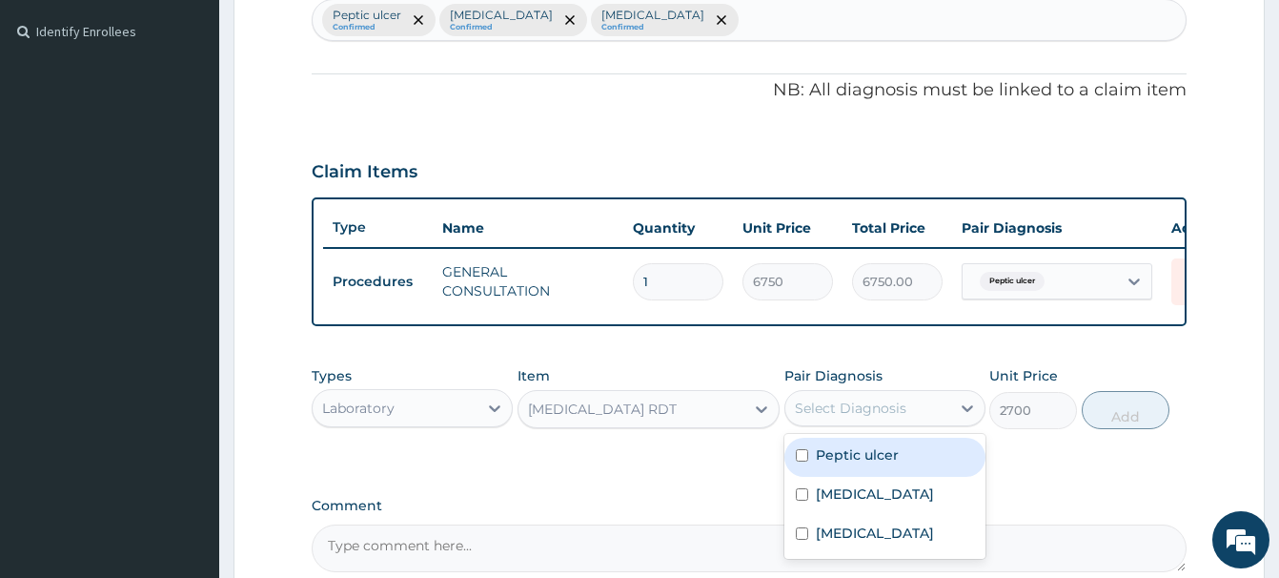
click at [868, 413] on div "Select Diagnosis" at bounding box center [851, 407] width 112 height 19
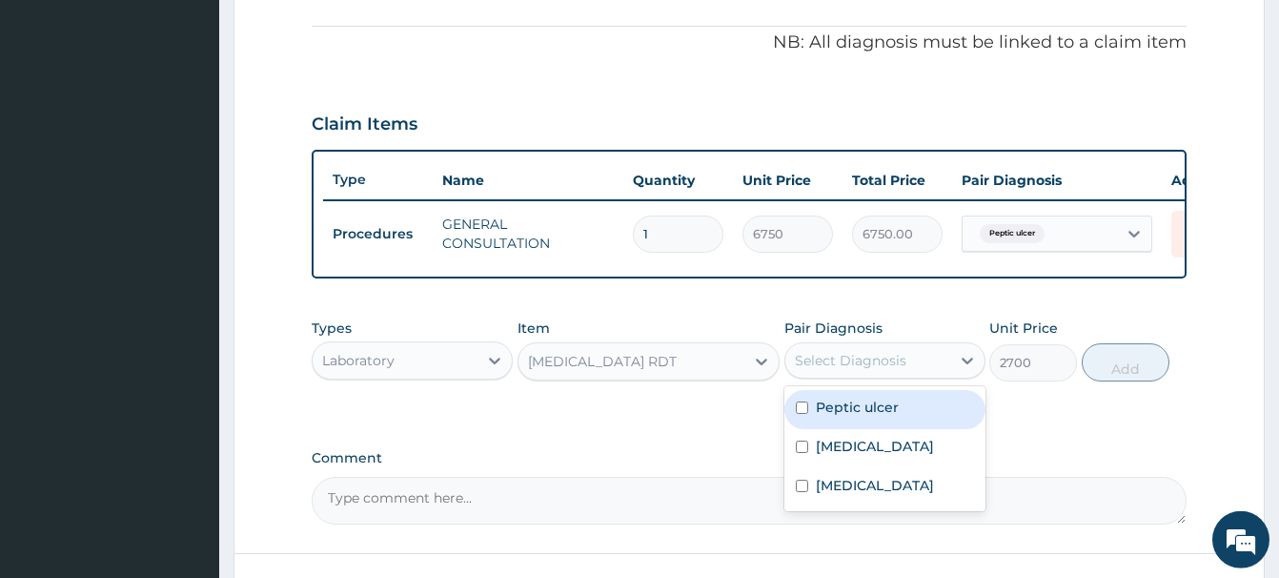
scroll to position [706, 0]
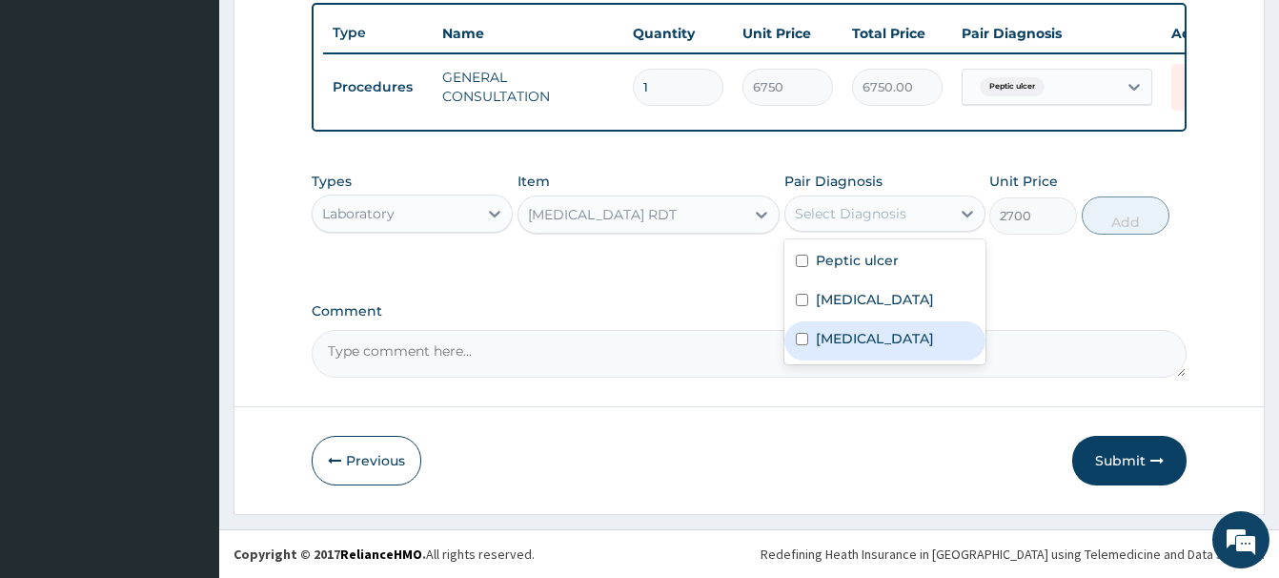
click at [848, 343] on label "Malaria" at bounding box center [875, 338] width 118 height 19
checkbox input "true"
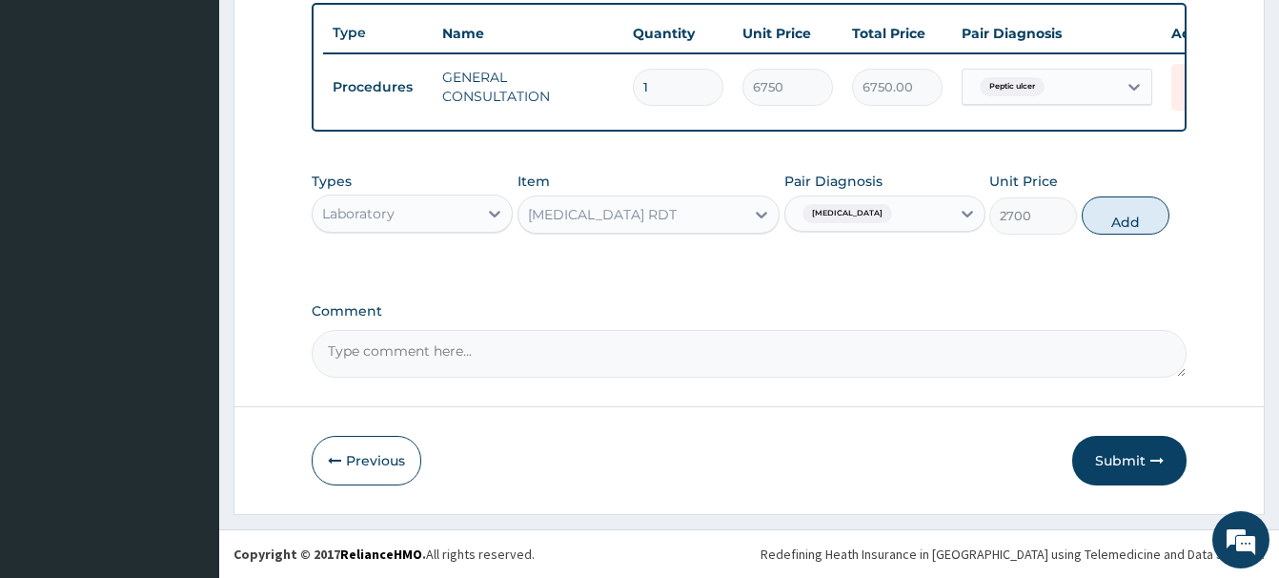
drag, startPoint x: 1107, startPoint y: 211, endPoint x: 687, endPoint y: 304, distance: 429.7
click at [1078, 216] on div "Types Laboratory Item MALARIA RDT Pair Diagnosis Malaria Unit Price 2700 Add" at bounding box center [749, 203] width 875 height 82
click at [1120, 221] on button "Add" at bounding box center [1126, 215] width 88 height 38
type input "0"
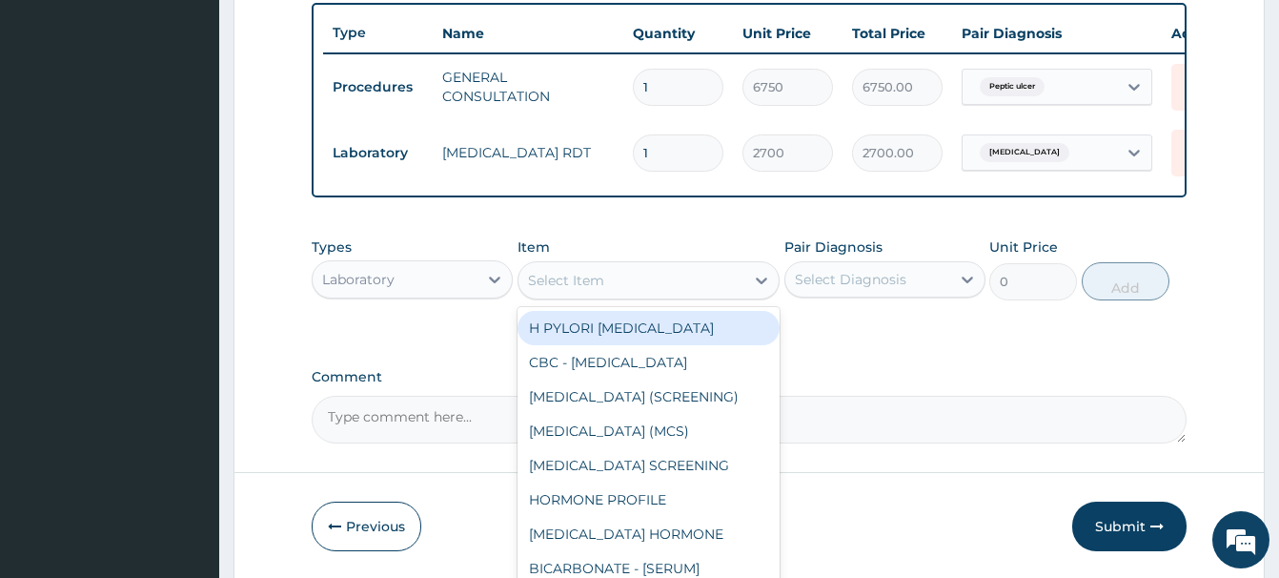
click at [571, 291] on div "Select Item" at bounding box center [632, 280] width 226 height 31
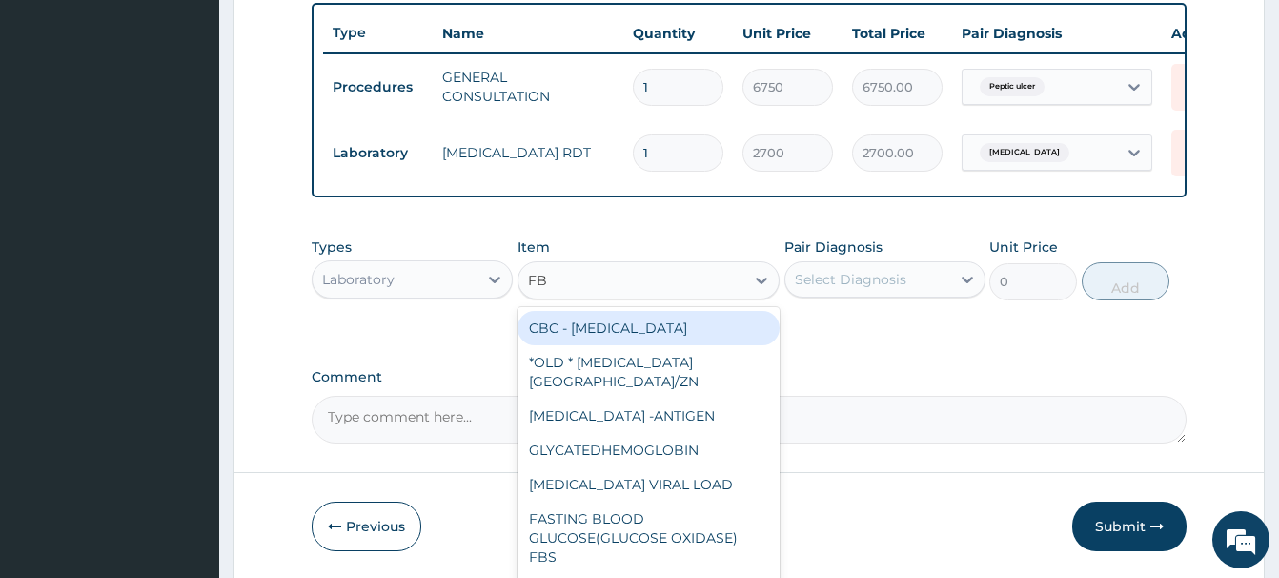
type input "FBC"
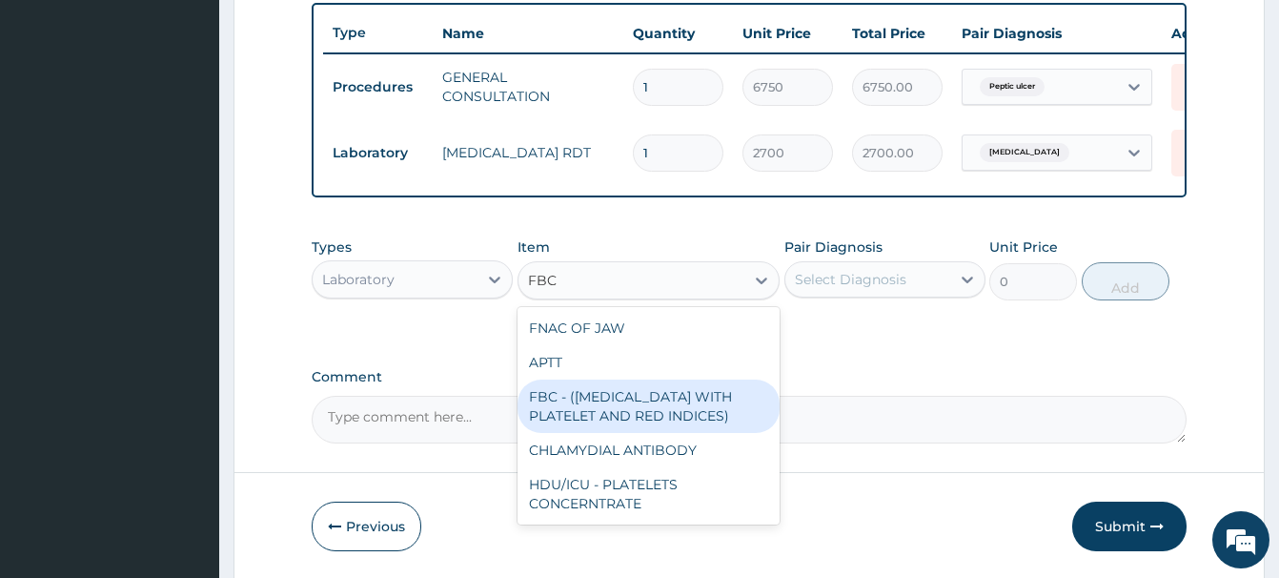
click at [692, 405] on div "FBC - ([MEDICAL_DATA] WITH PLATELET AND RED INDICES)" at bounding box center [649, 405] width 262 height 53
type input "5400"
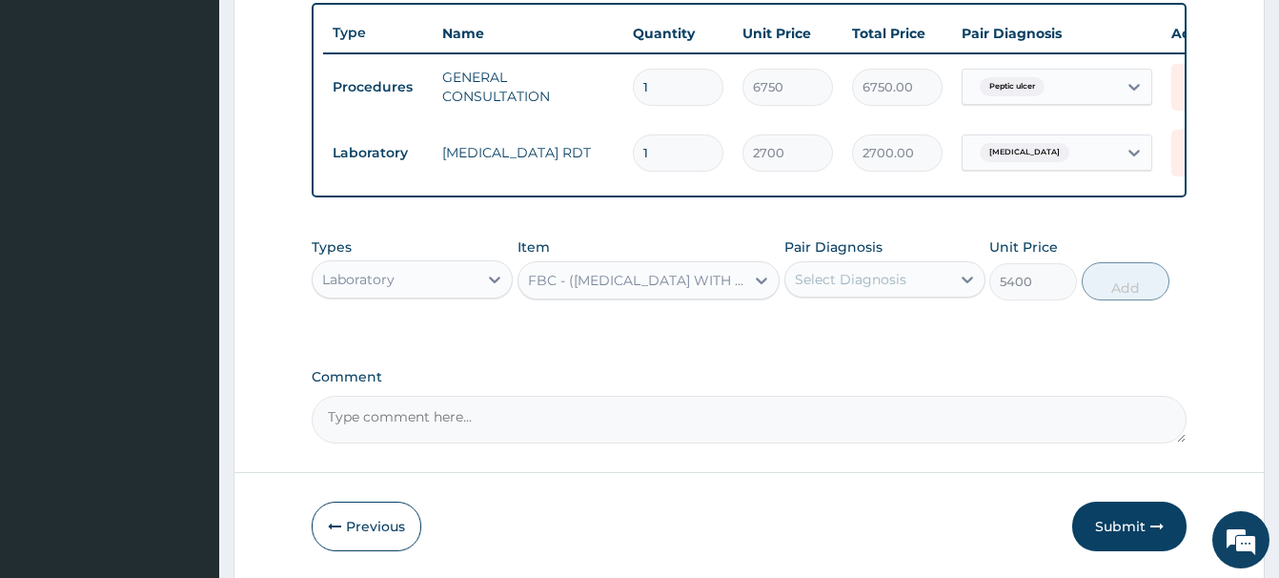
drag, startPoint x: 895, startPoint y: 275, endPoint x: 900, endPoint y: 296, distance: 22.4
click at [895, 274] on div "Select Diagnosis" at bounding box center [851, 279] width 112 height 19
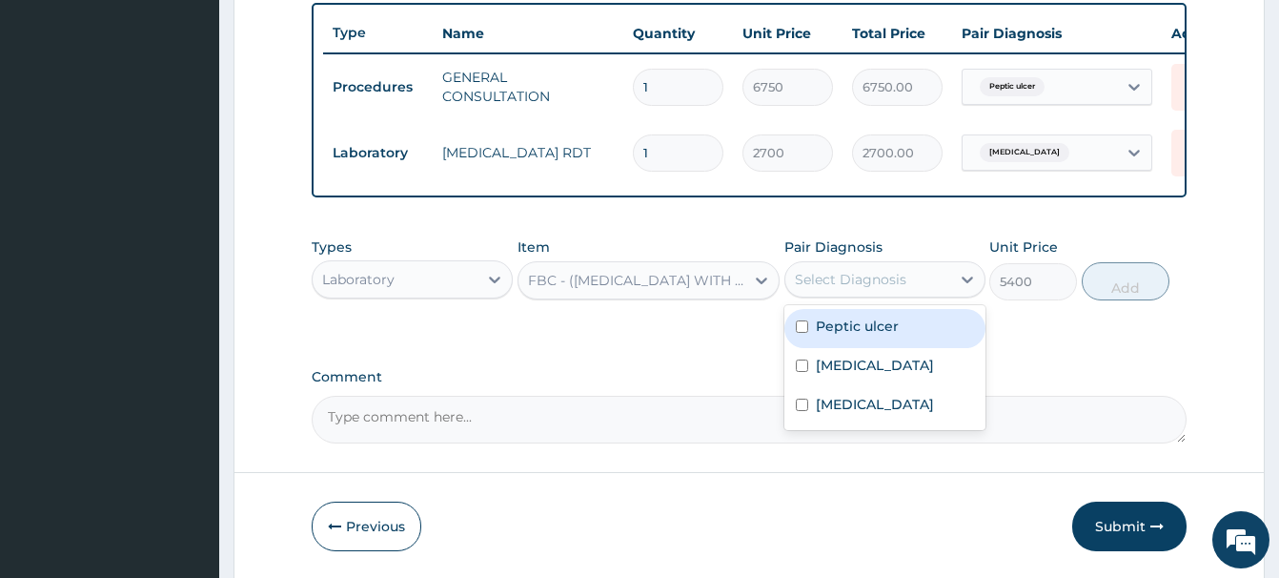
click at [870, 333] on label "Peptic ulcer" at bounding box center [857, 326] width 83 height 19
checkbox input "true"
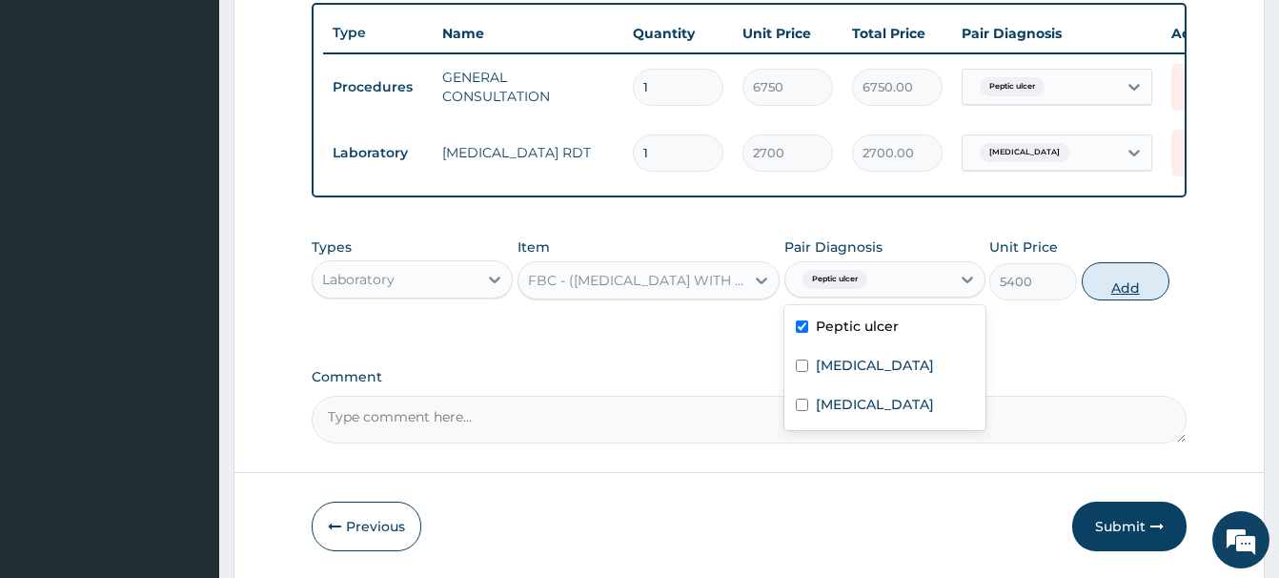
click at [1137, 275] on button "Add" at bounding box center [1126, 281] width 88 height 38
type input "0"
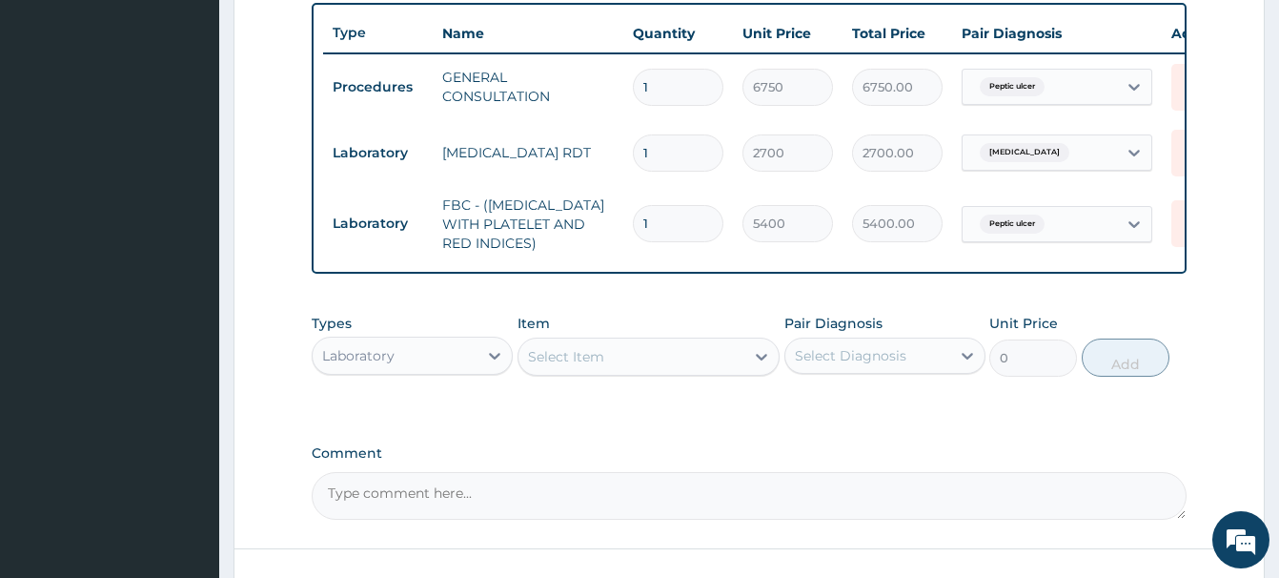
click at [351, 352] on div "Laboratory" at bounding box center [358, 355] width 72 height 19
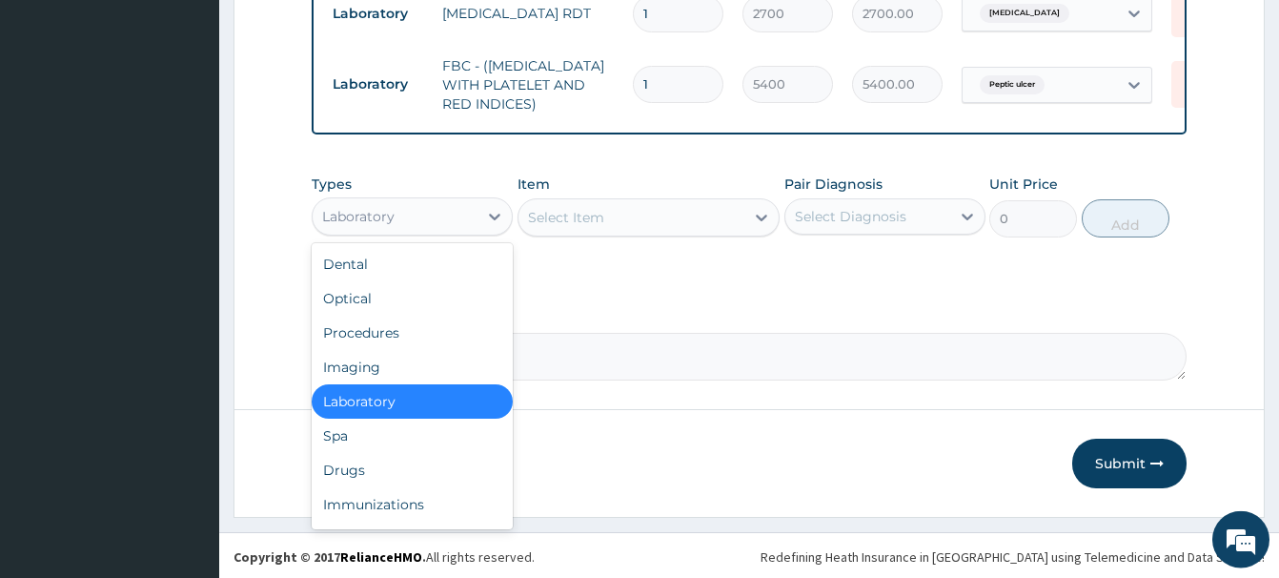
scroll to position [848, 0]
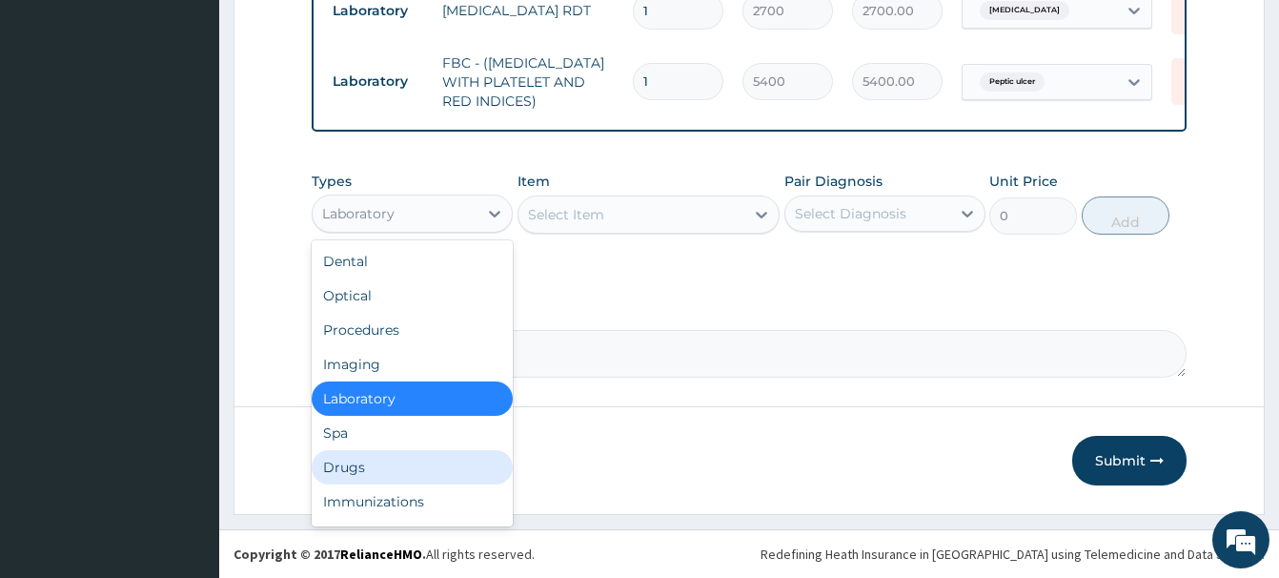
click at [349, 471] on div "Drugs" at bounding box center [412, 467] width 201 height 34
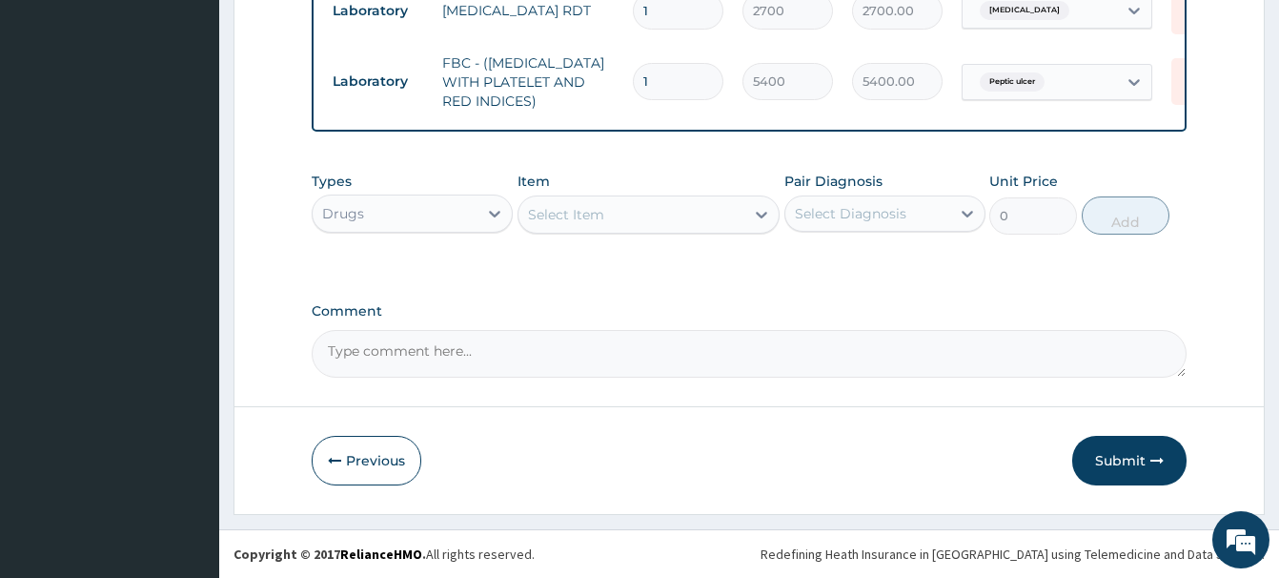
click at [552, 219] on div "Select Item" at bounding box center [566, 214] width 76 height 19
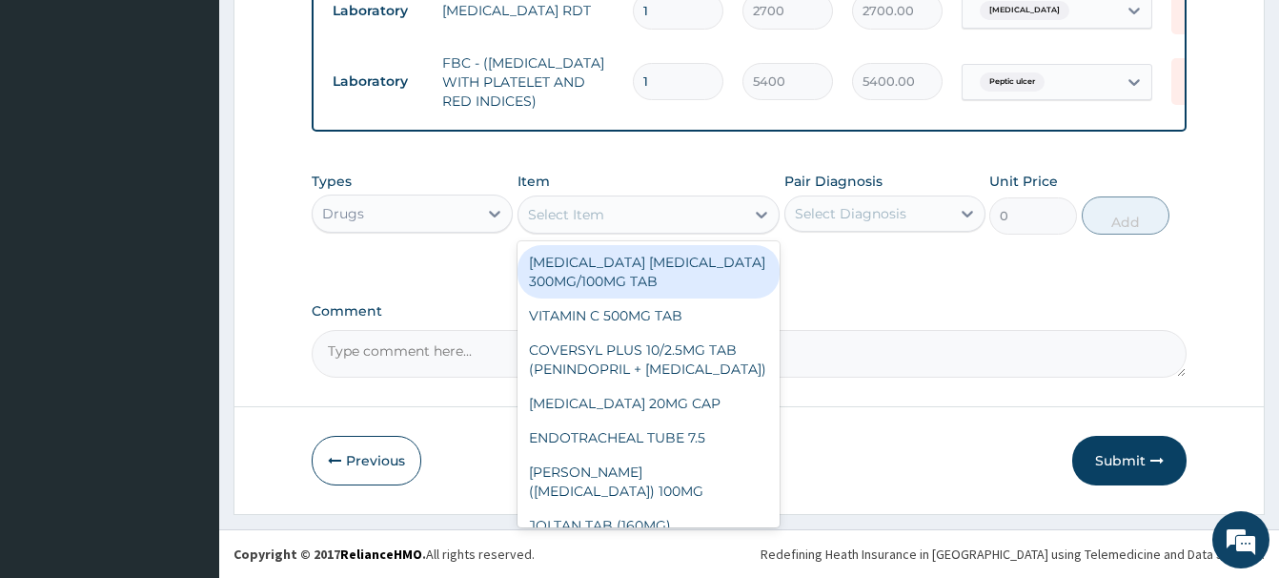
paste input "OMEPRAZOLE 20MG CAP"
type input "OMEPRAZOLE 20MG CAP"
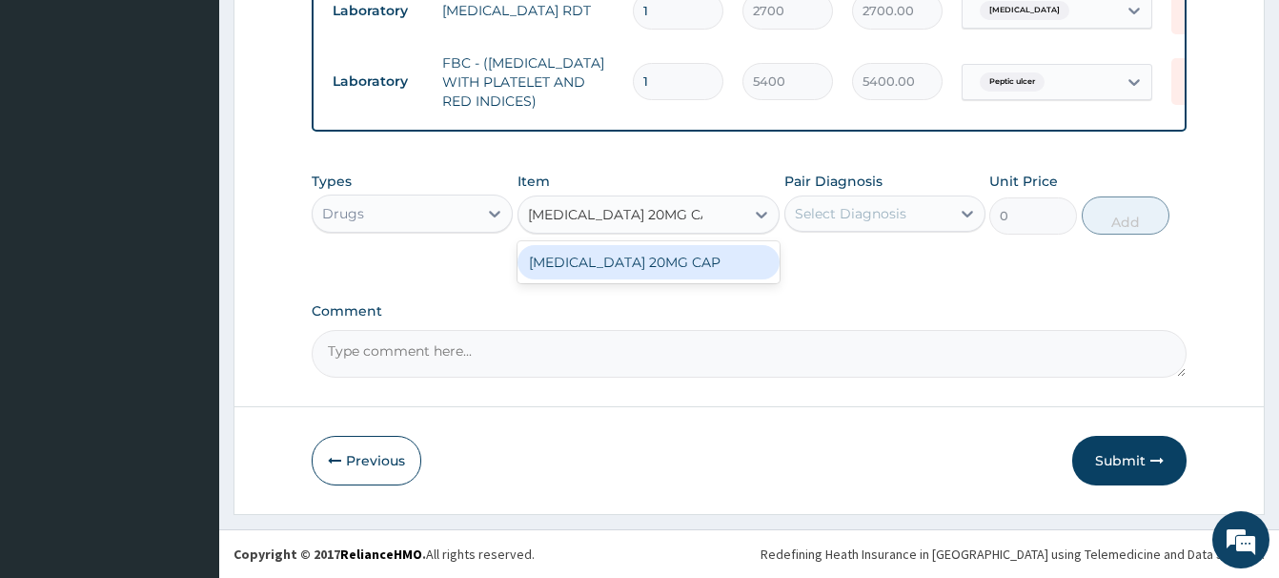
drag, startPoint x: 677, startPoint y: 265, endPoint x: 663, endPoint y: 264, distance: 14.3
click at [673, 265] on div "OMEPRAZOLE 20MG CAP" at bounding box center [649, 262] width 262 height 34
type input "102.375"
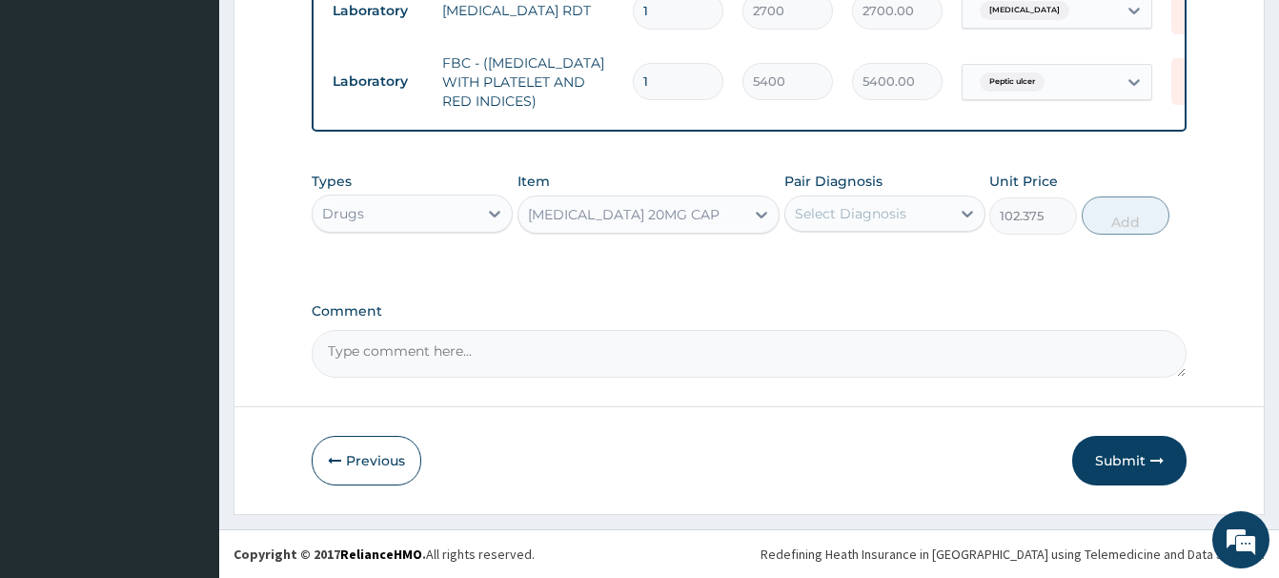
click at [853, 214] on div "Select Diagnosis" at bounding box center [851, 213] width 112 height 19
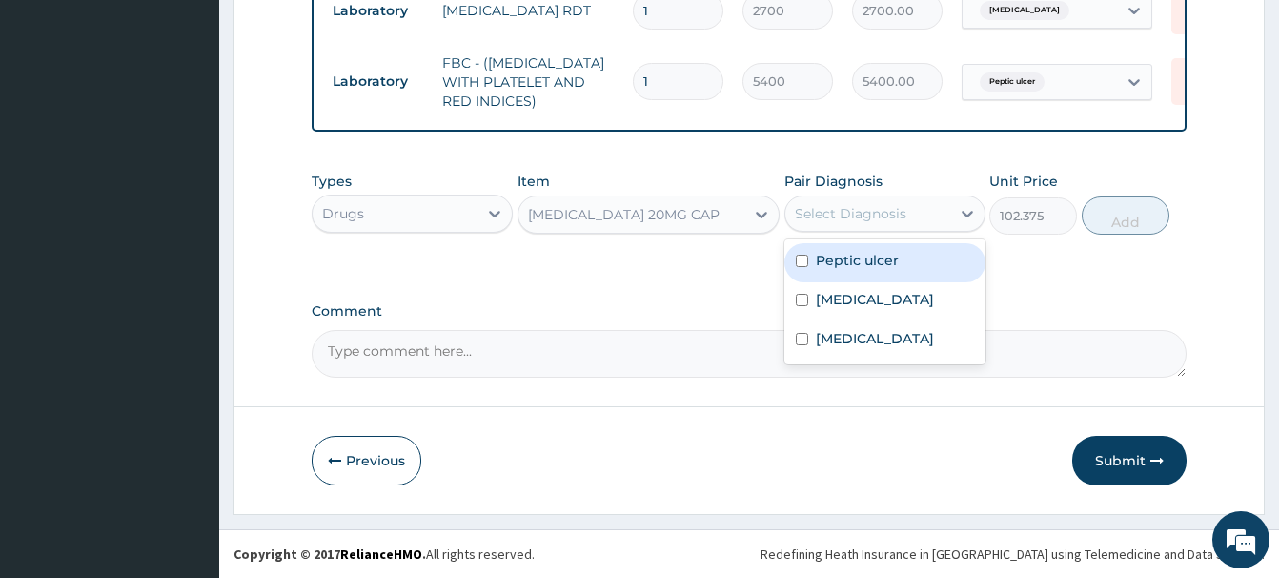
click at [882, 258] on label "Peptic ulcer" at bounding box center [857, 260] width 83 height 19
checkbox input "true"
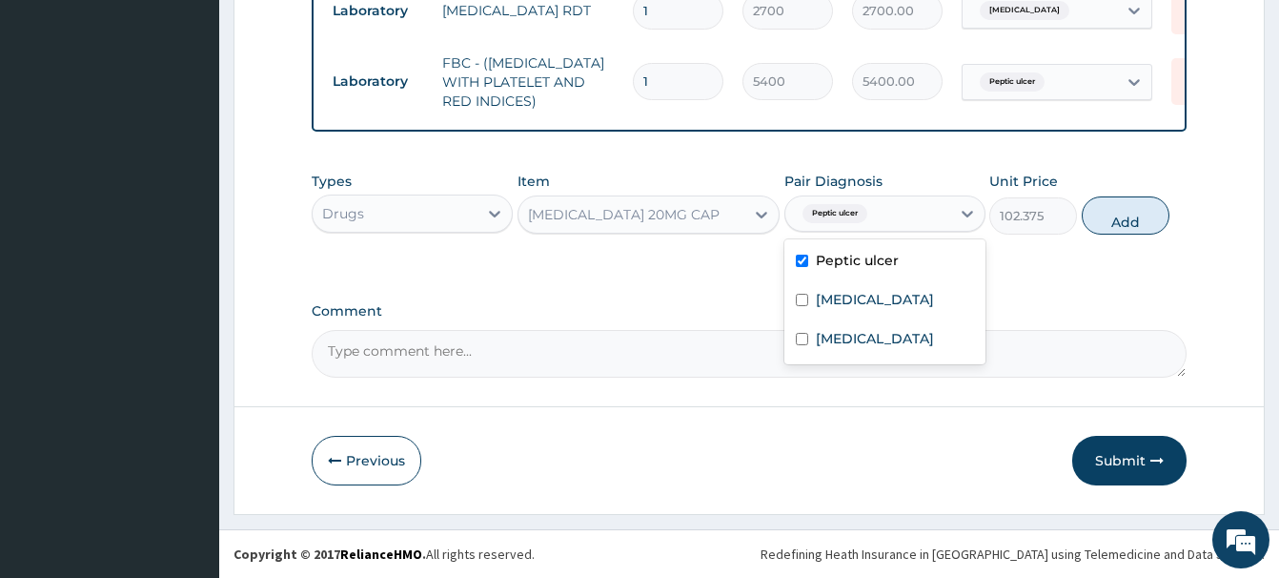
drag, startPoint x: 1111, startPoint y: 214, endPoint x: 942, endPoint y: 214, distance: 168.7
click at [1082, 214] on button "Add" at bounding box center [1126, 215] width 88 height 38
type input "0"
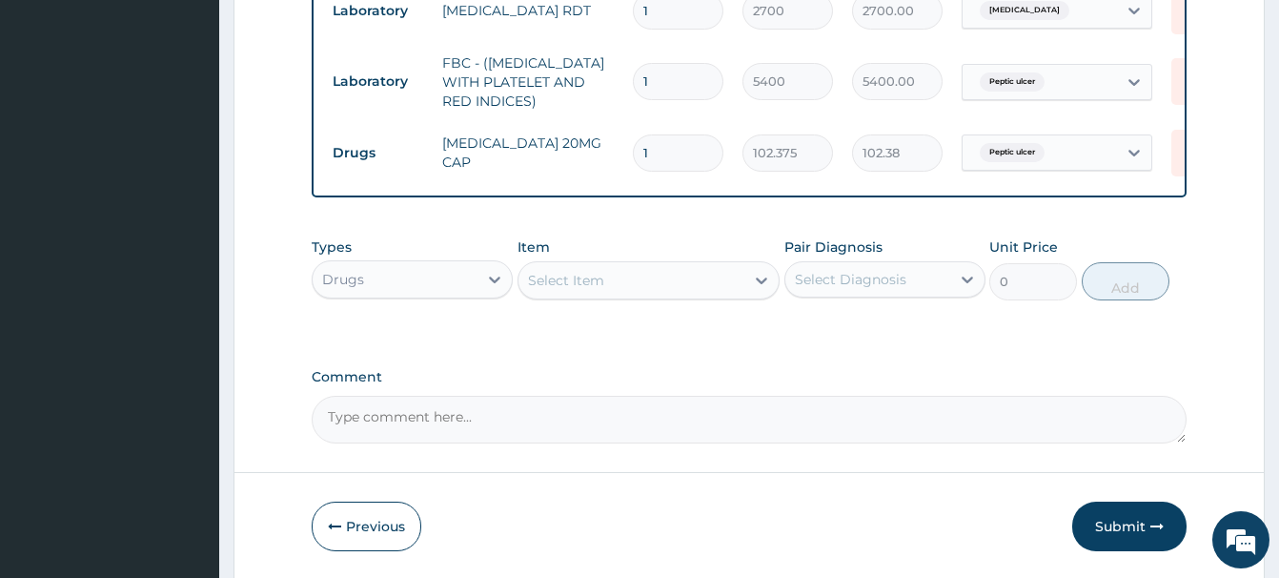
type input "14"
type input "1433.25"
type input "14"
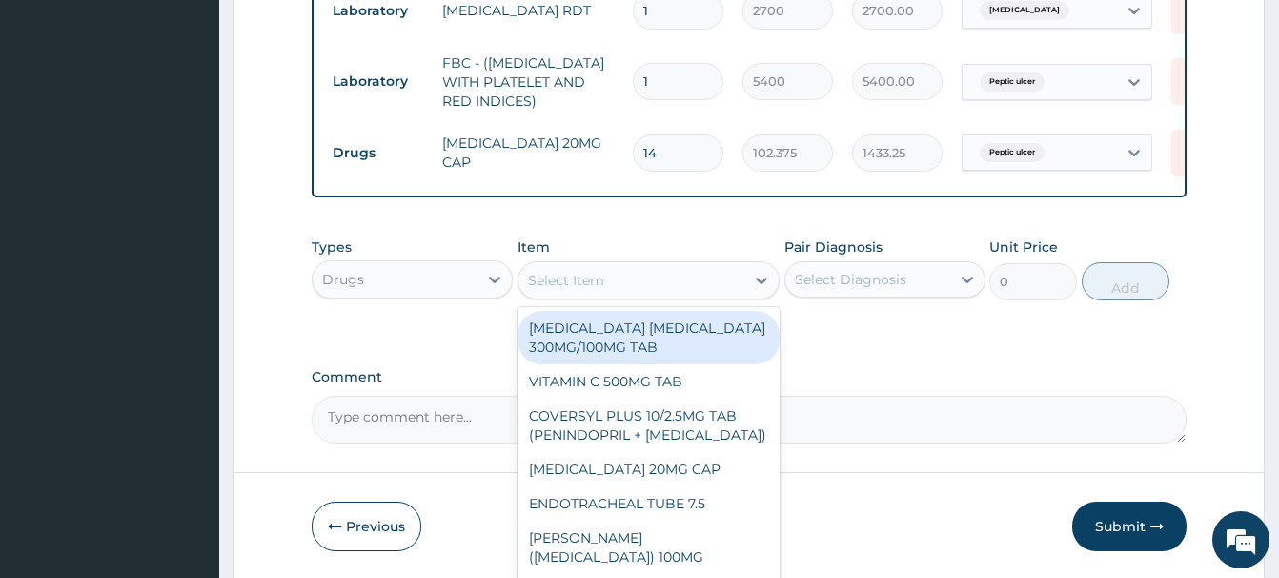
click at [579, 285] on div "Select Item" at bounding box center [566, 280] width 76 height 19
paste input "ANTACID (EMTRISIL SUSPENSI"
type input "ANTACID (EMTRISIL SUSPENSI"
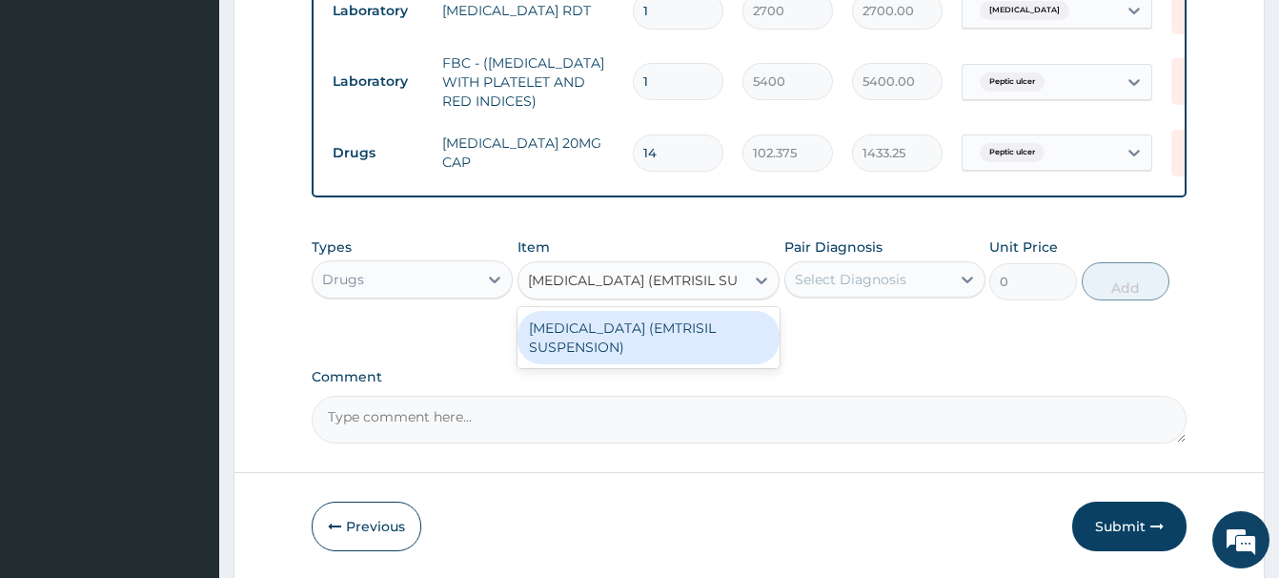
drag, startPoint x: 705, startPoint y: 329, endPoint x: 797, endPoint y: 302, distance: 96.2
click at [718, 328] on div "[MEDICAL_DATA] (EMTRISIL SUSPENSION)" at bounding box center [649, 337] width 262 height 53
type input "2969.39990234375"
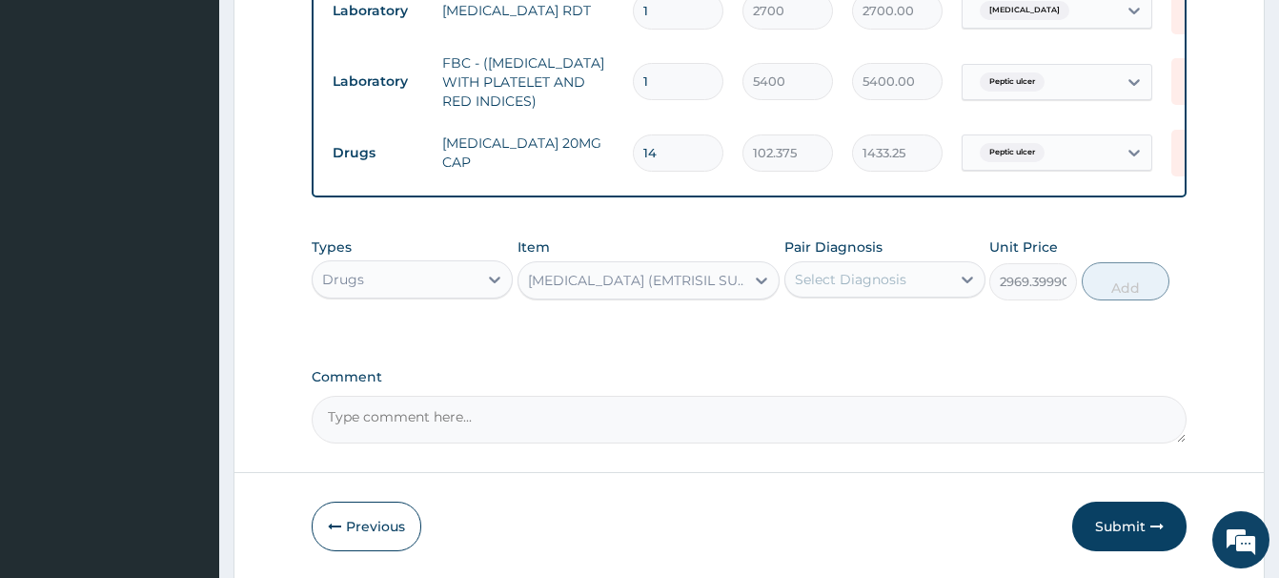
click at [846, 280] on div "Select Diagnosis" at bounding box center [851, 279] width 112 height 19
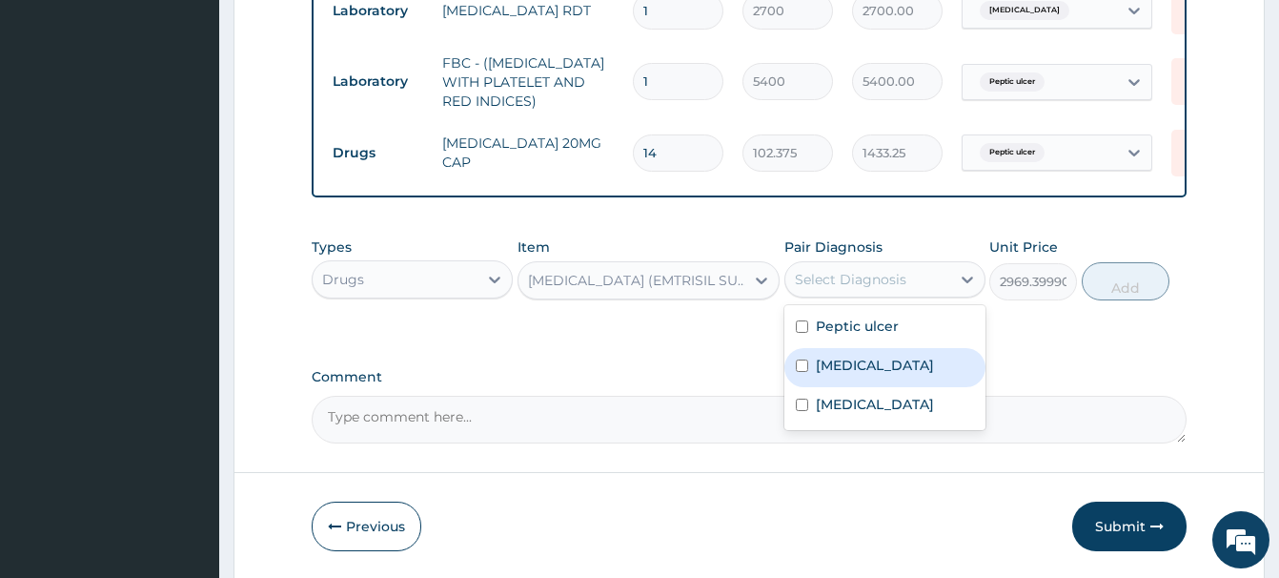
click at [876, 368] on label "Gastroenteritis" at bounding box center [875, 365] width 118 height 19
checkbox input "true"
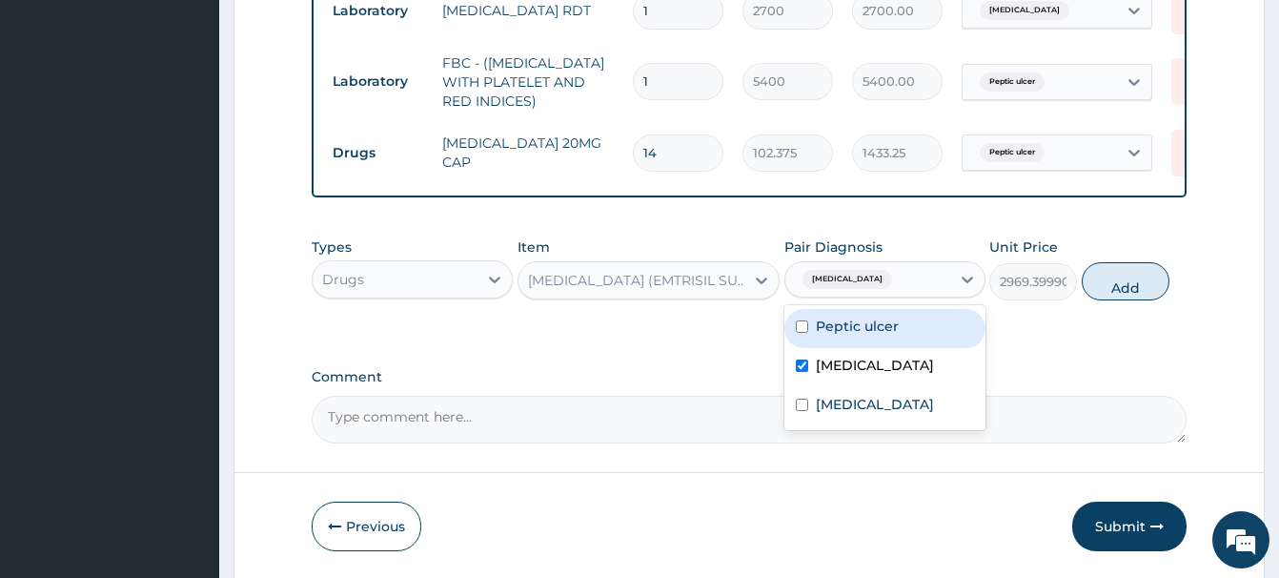
drag, startPoint x: 1135, startPoint y: 281, endPoint x: 1036, endPoint y: 301, distance: 101.1
click at [1130, 281] on button "Add" at bounding box center [1126, 281] width 88 height 38
type input "0"
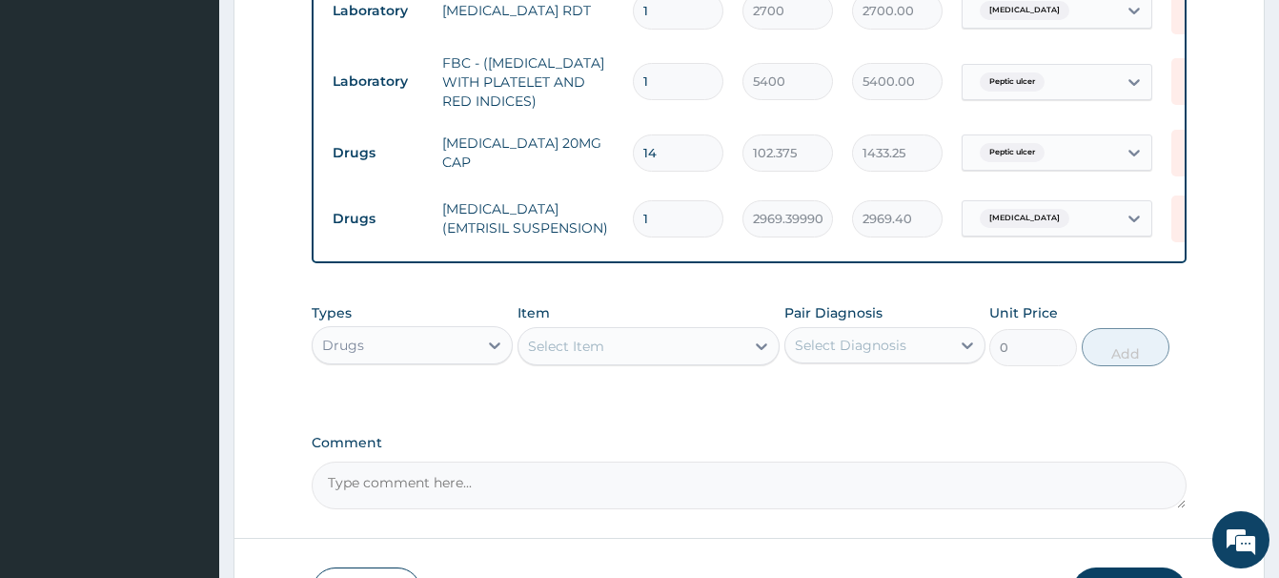
click at [553, 347] on div "Select Item" at bounding box center [566, 346] width 76 height 19
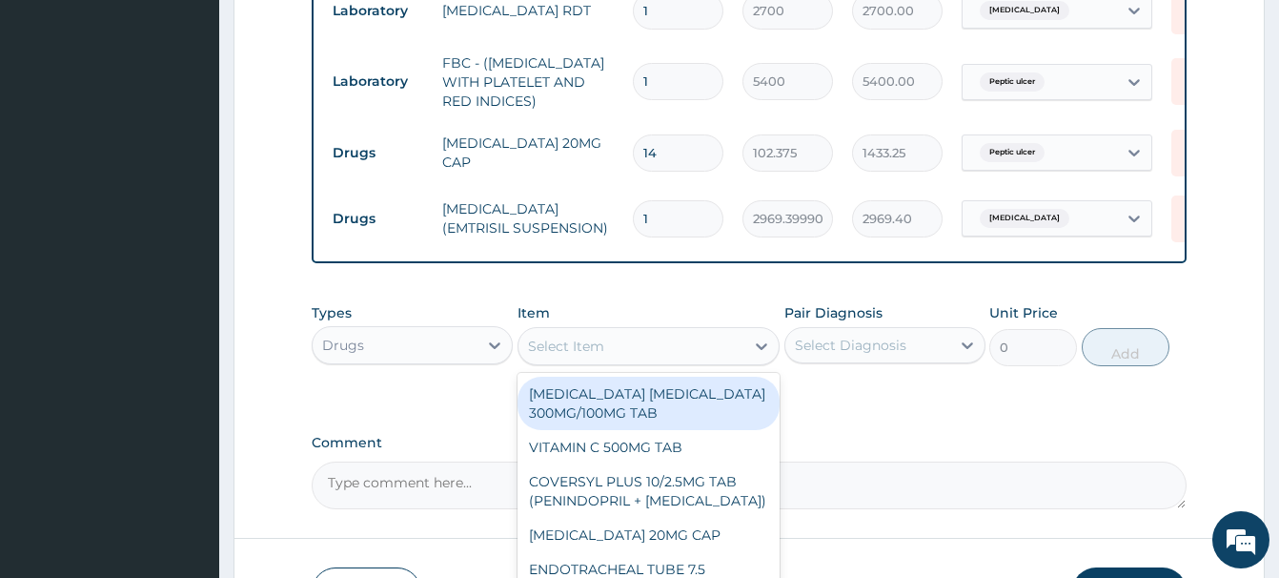
paste input "ZINC DISPERSIBLE 20M"
type input "ZINC DISPERSIBLE 20M"
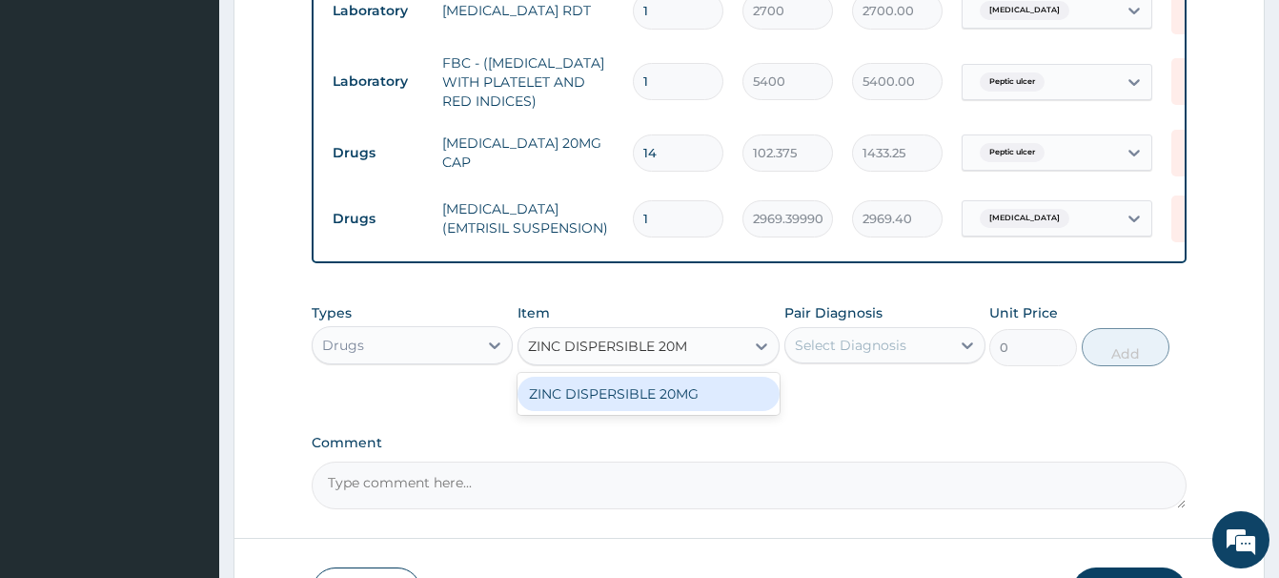
drag, startPoint x: 689, startPoint y: 394, endPoint x: 794, endPoint y: 357, distance: 110.9
click at [691, 394] on div "ZINC DISPERSIBLE 20MG" at bounding box center [649, 394] width 262 height 34
type input "41.65000152587891"
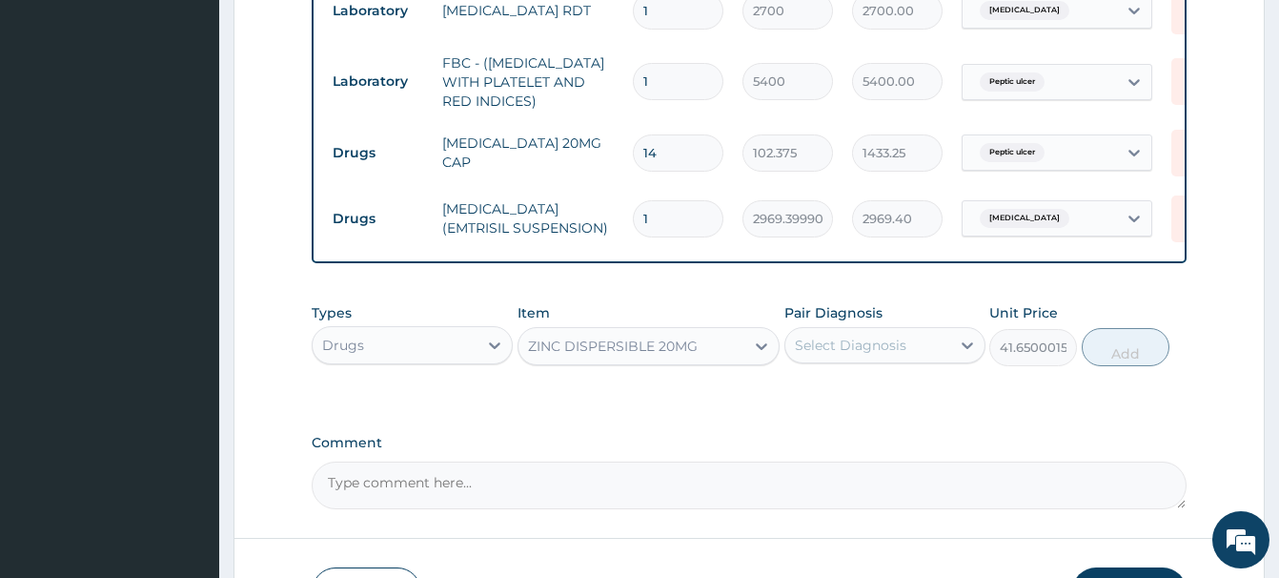
click at [848, 352] on div "Select Diagnosis" at bounding box center [851, 345] width 112 height 19
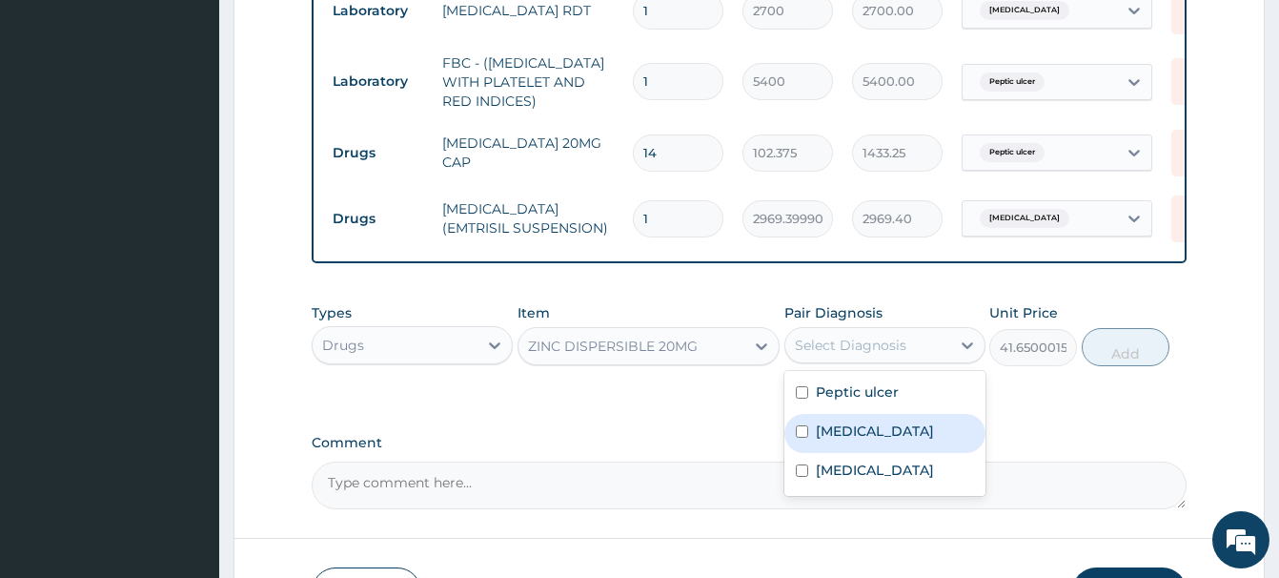
drag, startPoint x: 876, startPoint y: 428, endPoint x: 868, endPoint y: 420, distance: 11.5
click at [868, 420] on div "Gastroenteritis" at bounding box center [885, 433] width 201 height 39
checkbox input "true"
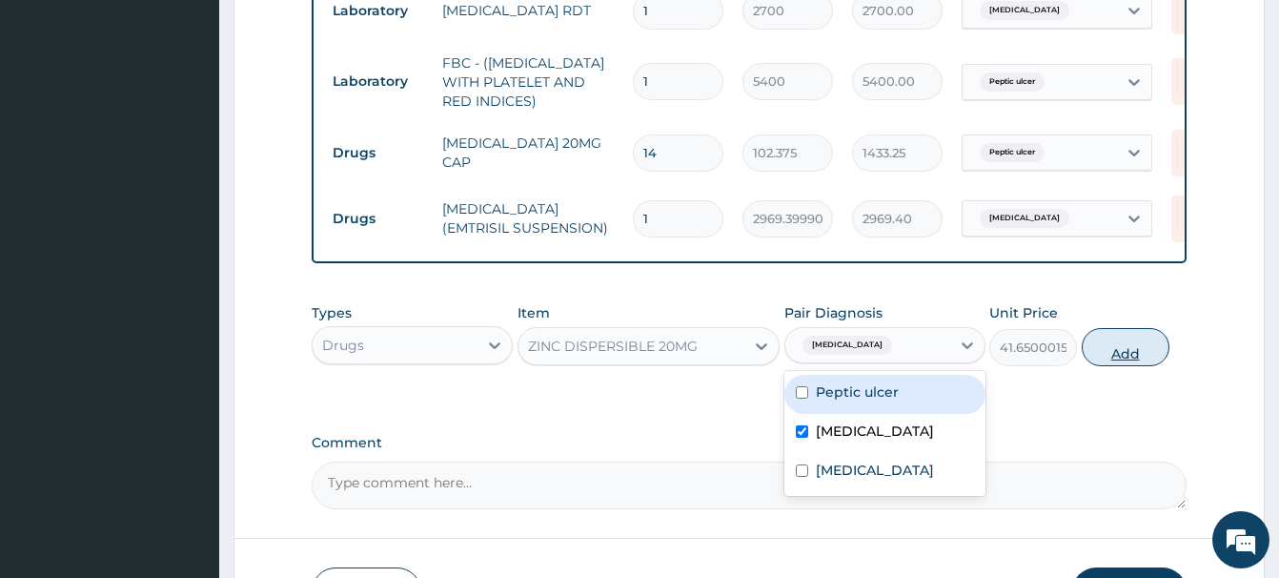
click at [1120, 340] on button "Add" at bounding box center [1126, 347] width 88 height 38
type input "0"
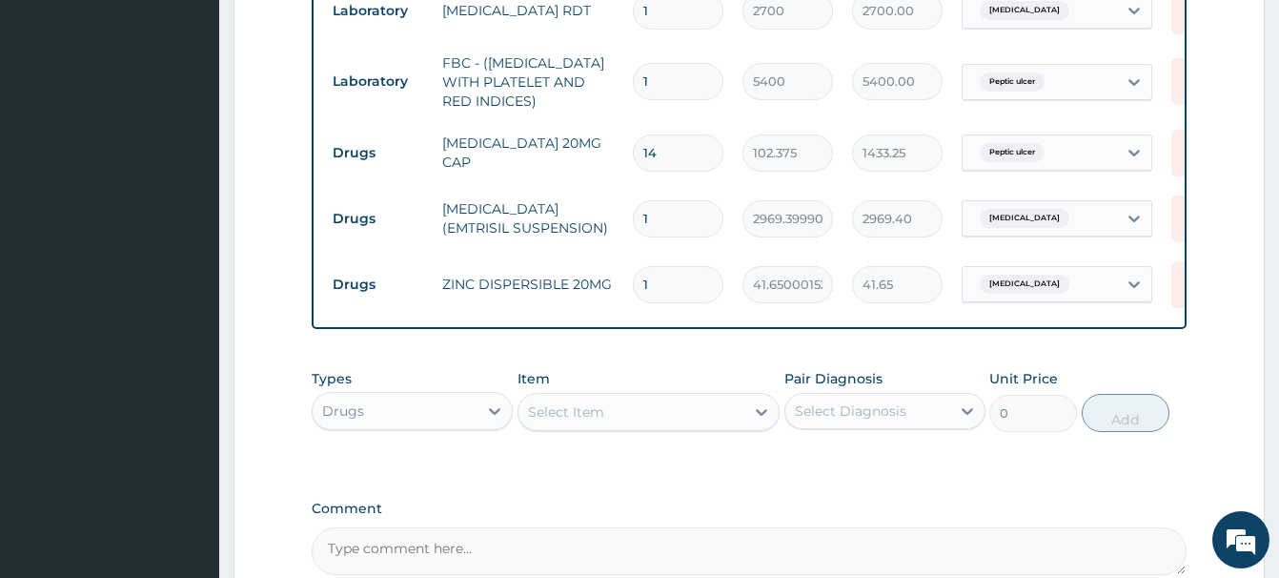
type input "10"
type input "416.50"
type input "10"
click at [554, 426] on div "Select Item" at bounding box center [632, 412] width 226 height 31
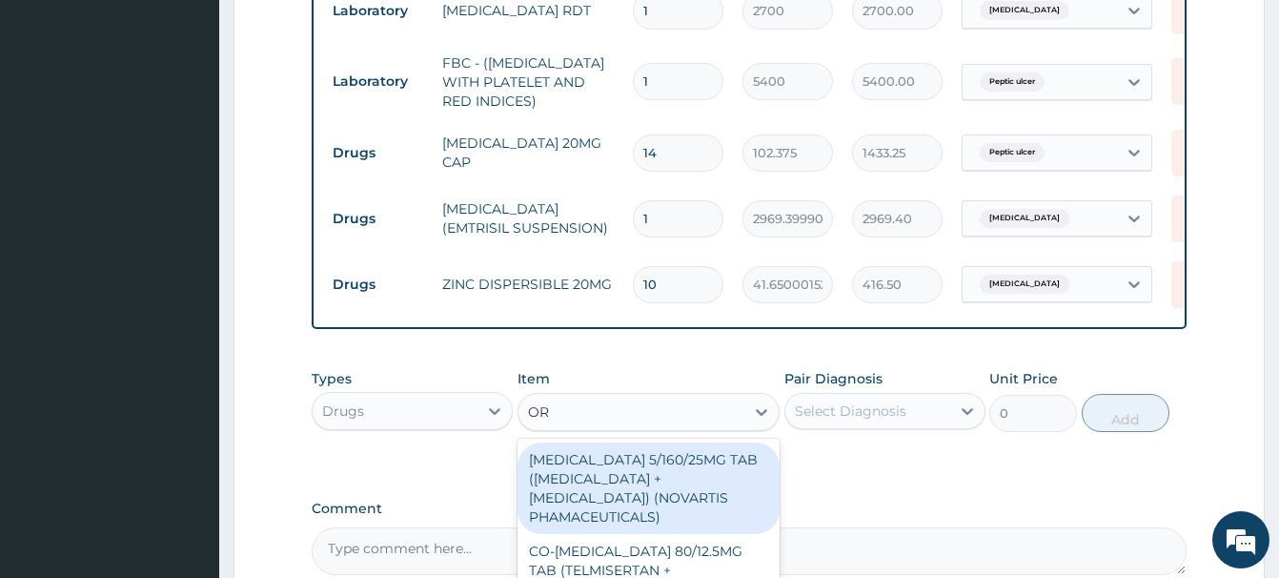
type input "ORS"
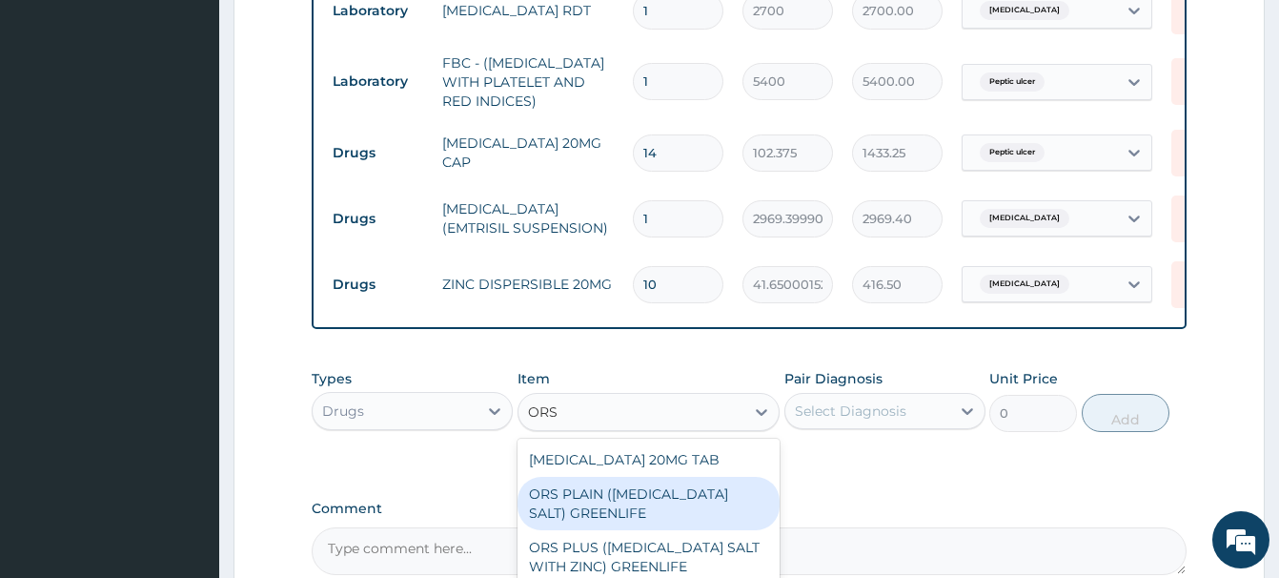
click at [634, 518] on div "ORS PLAIN (ORAL REHYDRATION SALT) GREENLIFE" at bounding box center [649, 503] width 262 height 53
type input "364"
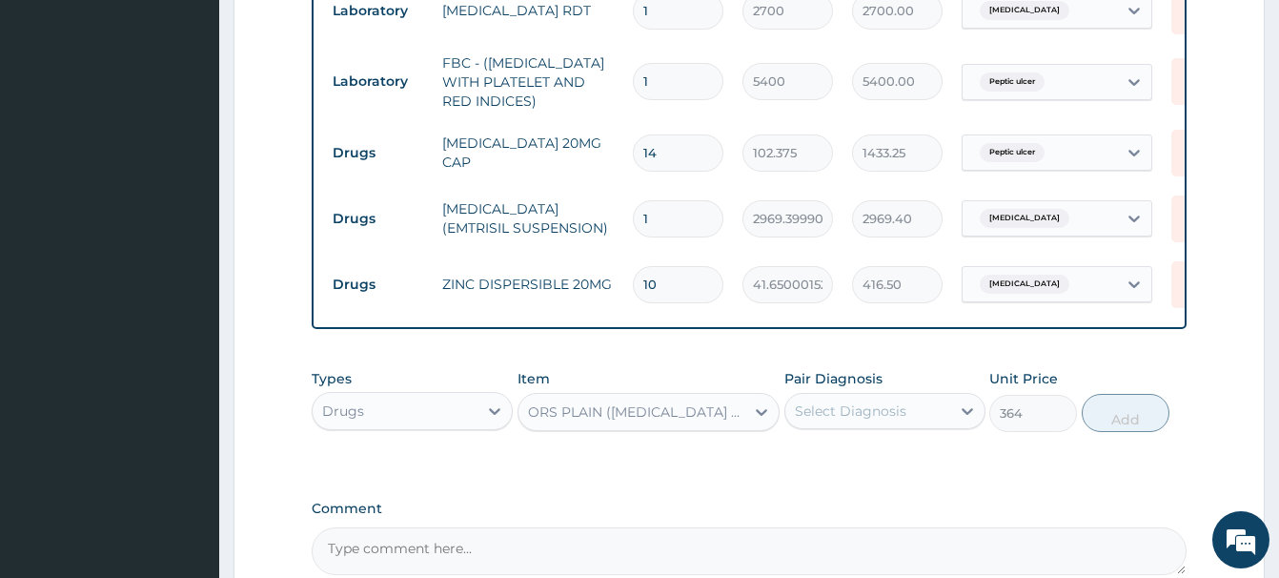
click at [896, 412] on div "Select Diagnosis" at bounding box center [851, 410] width 112 height 19
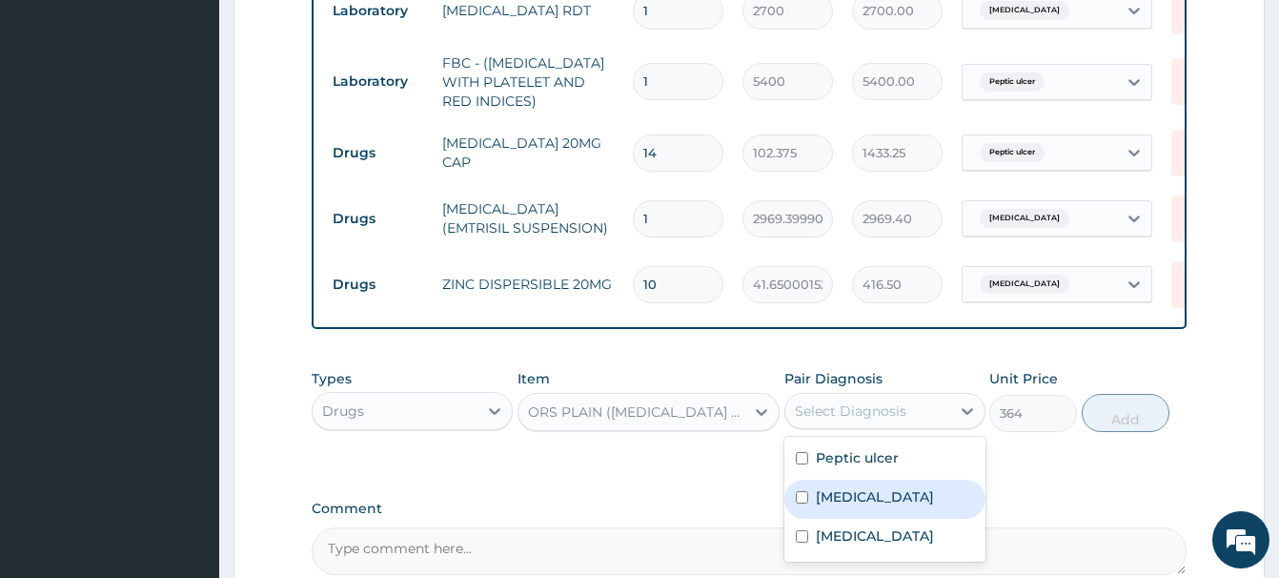
click at [862, 490] on label "Gastroenteritis" at bounding box center [875, 496] width 118 height 19
checkbox input "true"
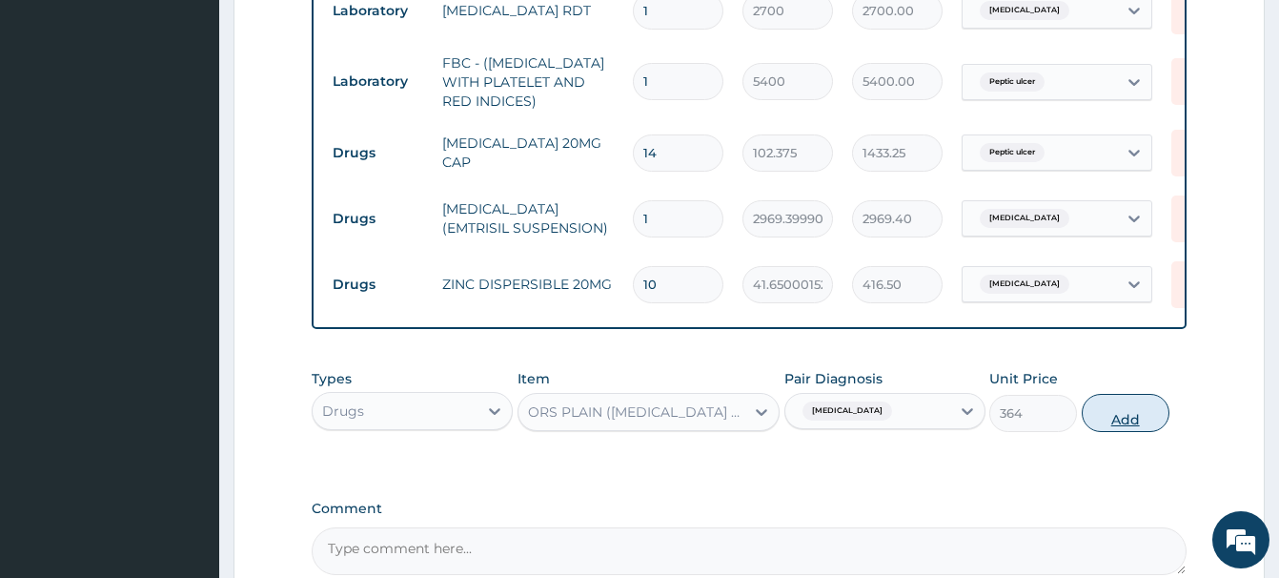
click at [1128, 412] on button "Add" at bounding box center [1126, 413] width 88 height 38
type input "0"
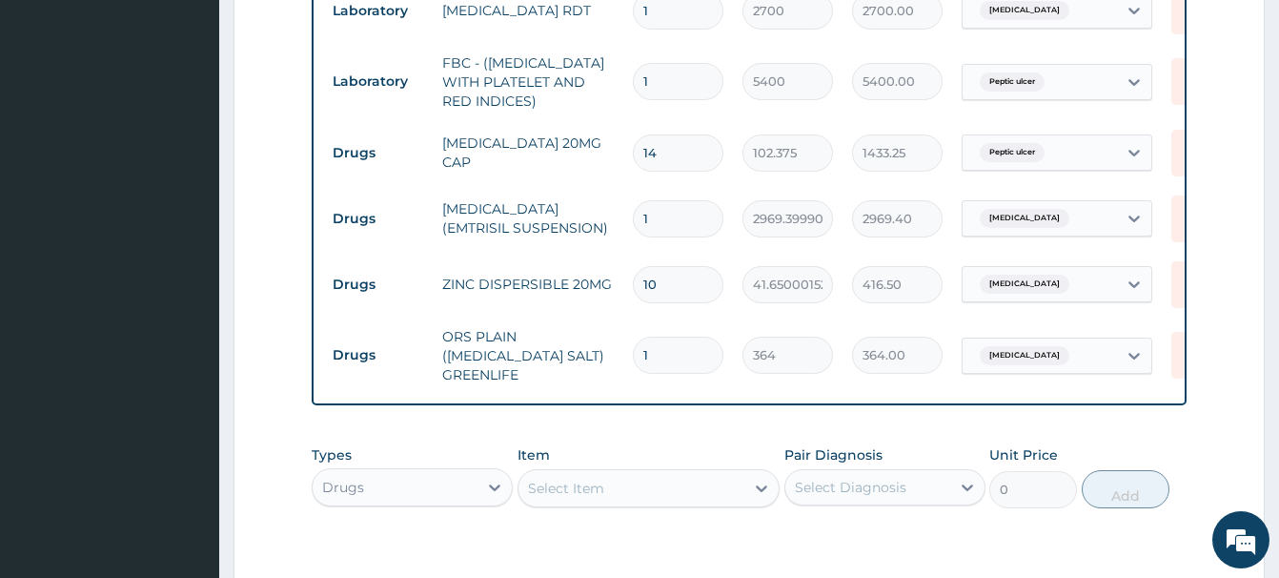
drag, startPoint x: 665, startPoint y: 353, endPoint x: 605, endPoint y: 357, distance: 60.2
click at [633, 357] on input "1" at bounding box center [678, 355] width 91 height 37
type input "3"
type input "1092.00"
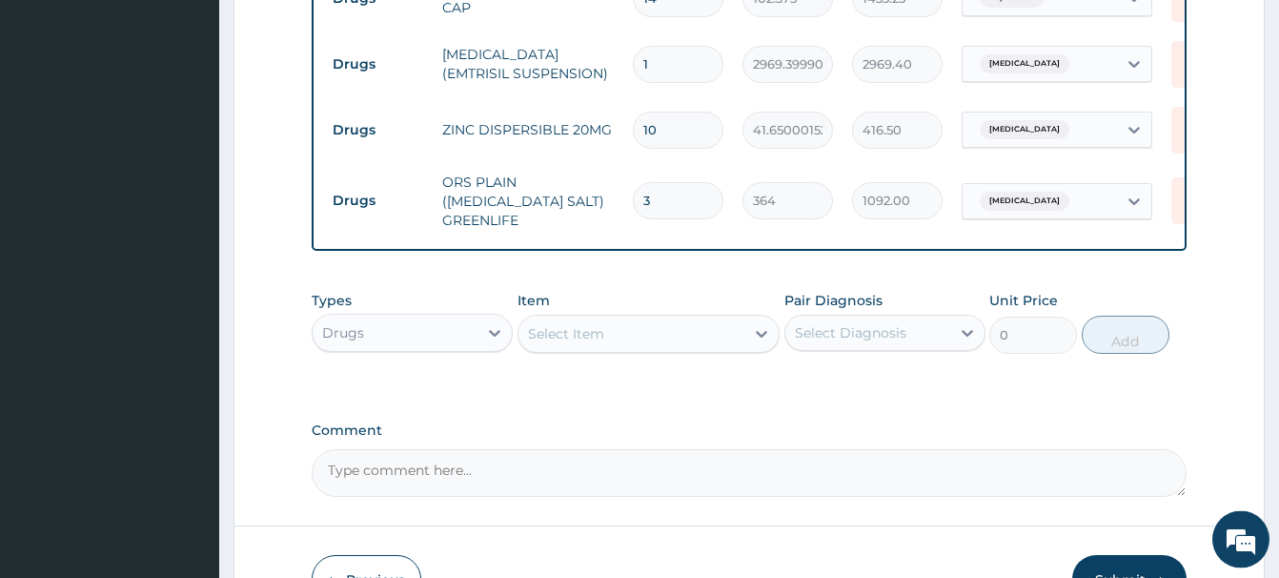
scroll to position [1043, 0]
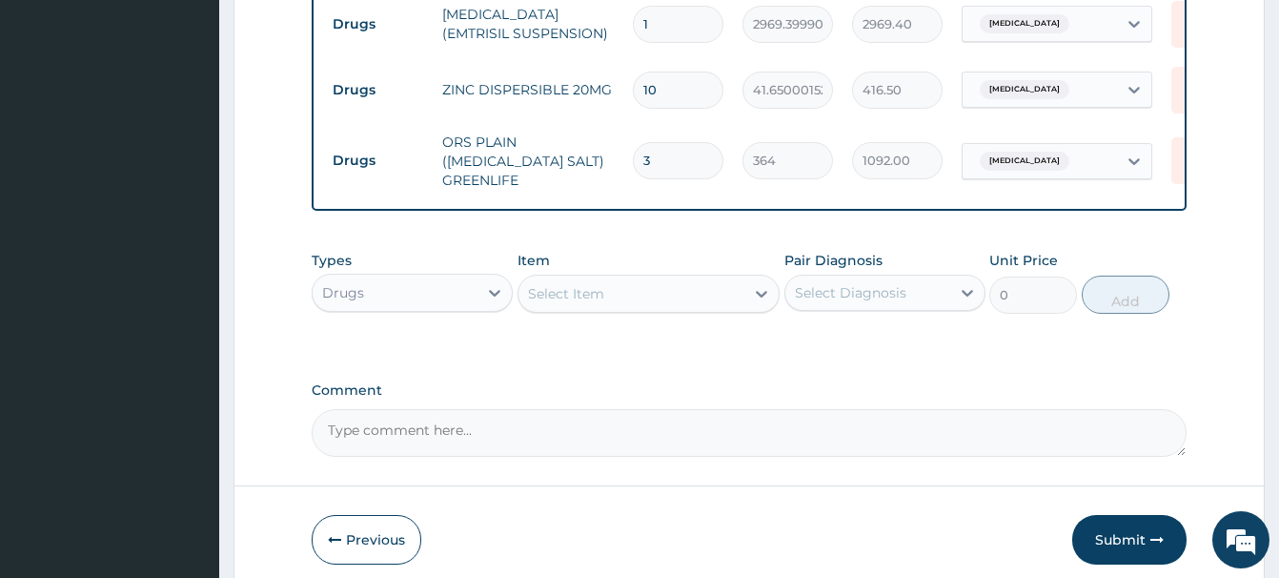
type input "3"
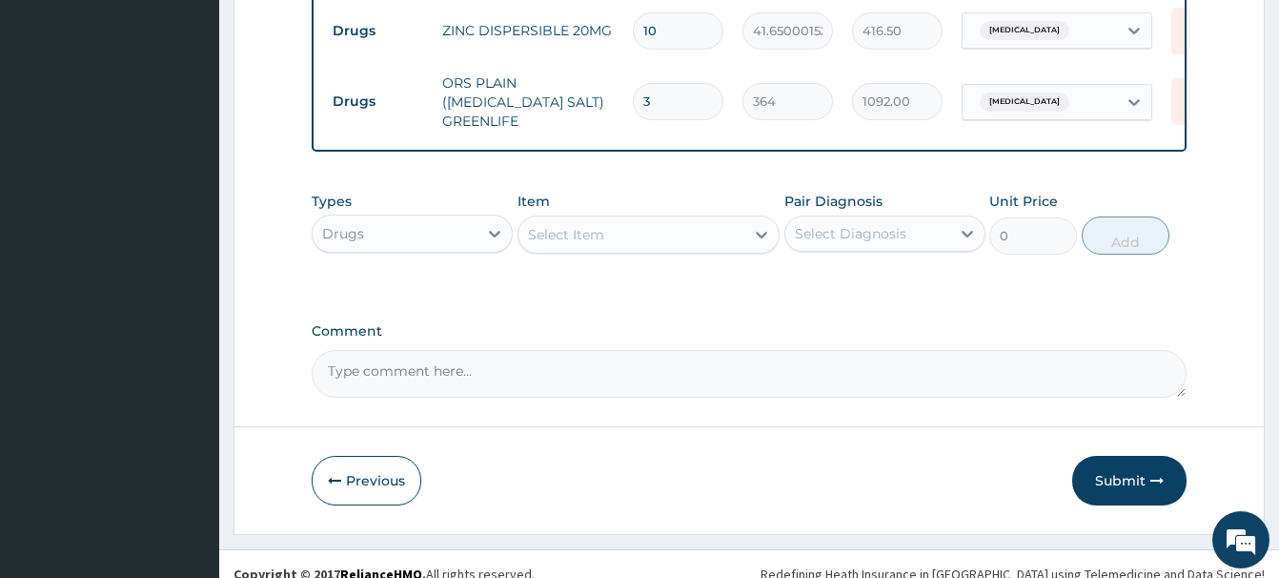
scroll to position [1122, 0]
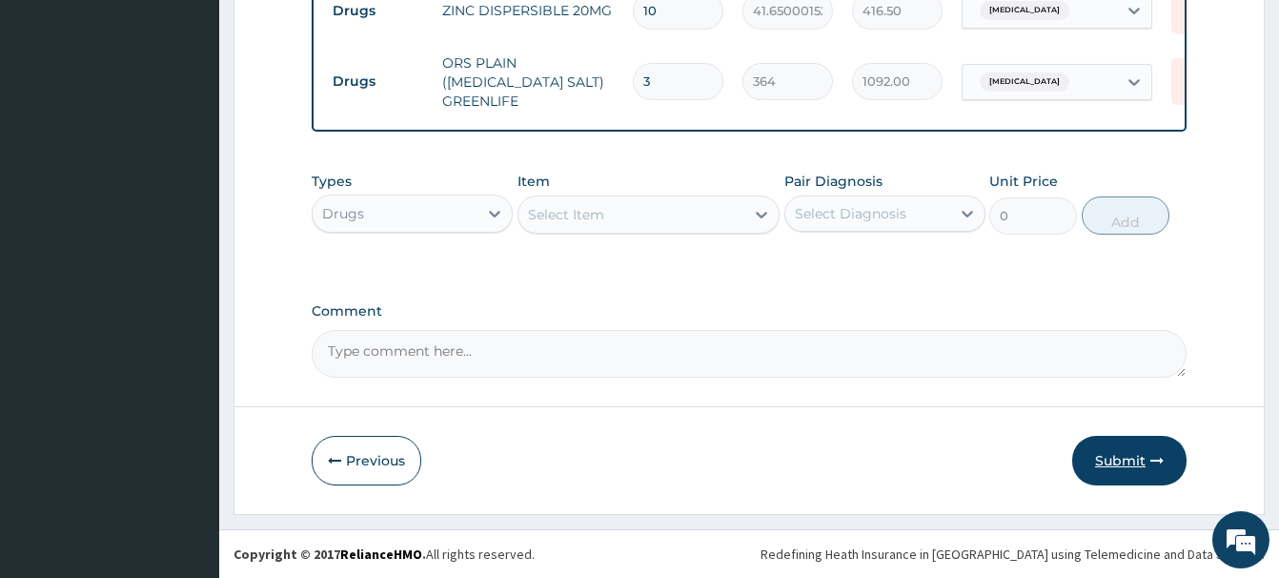
click at [1128, 462] on button "Submit" at bounding box center [1129, 461] width 114 height 50
click at [1146, 460] on button "Submit" at bounding box center [1129, 461] width 114 height 50
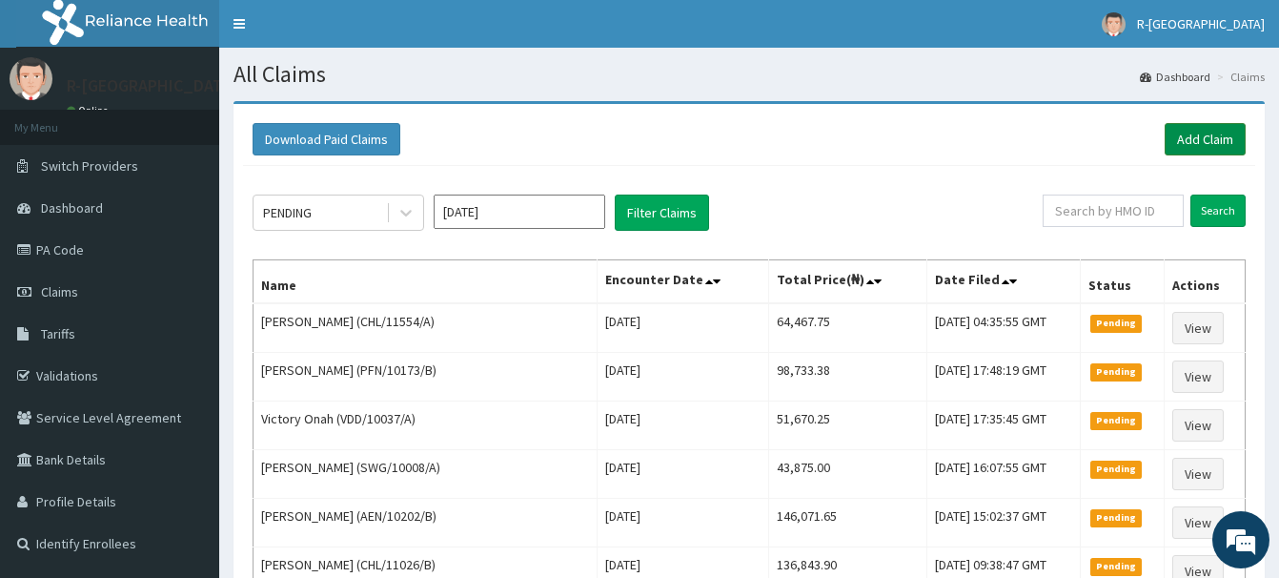
click at [1193, 134] on link "Add Claim" at bounding box center [1205, 139] width 81 height 32
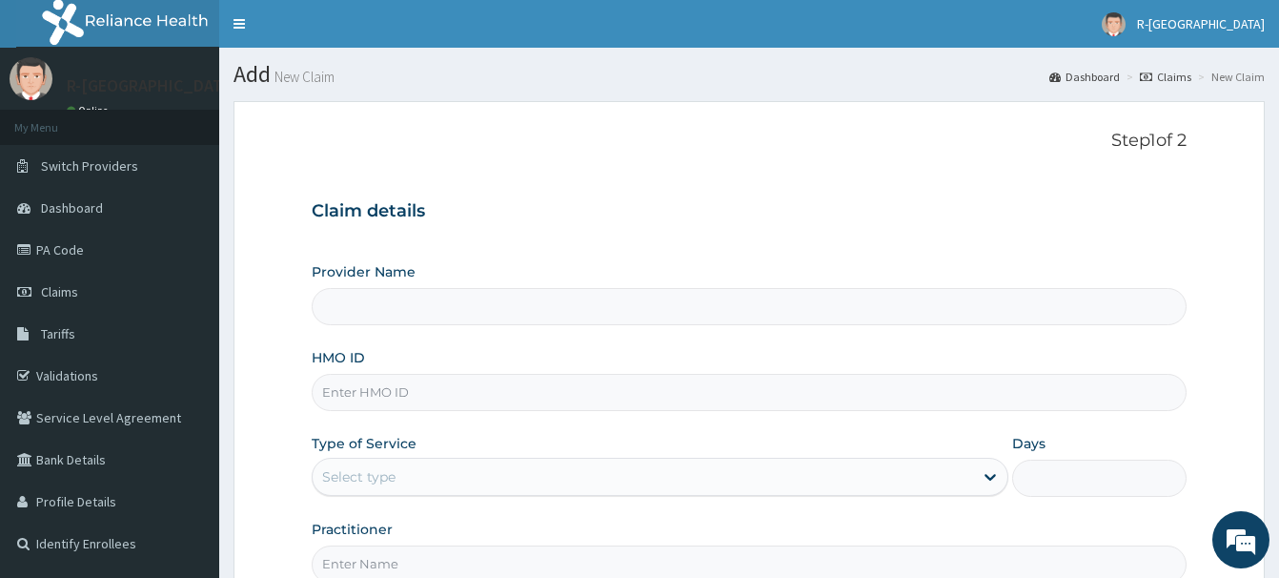
paste input "CIL/10052/E"
type input "CIL/10052/E"
type input "R-Jolad Hospital Nigeria Limited(kupa)"
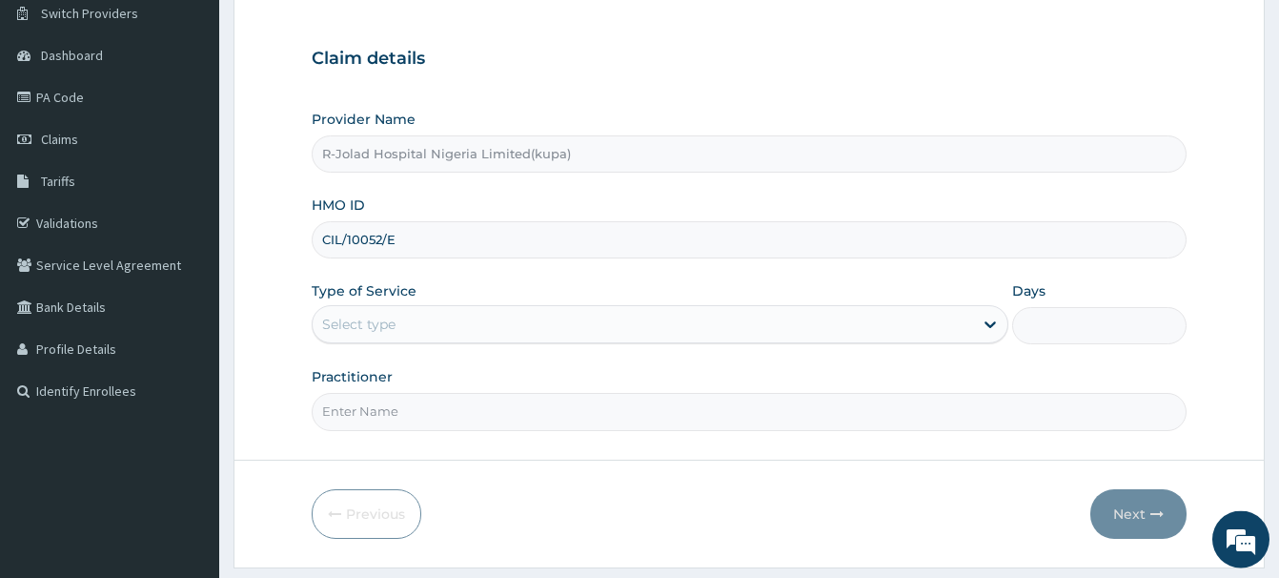
scroll to position [206, 0]
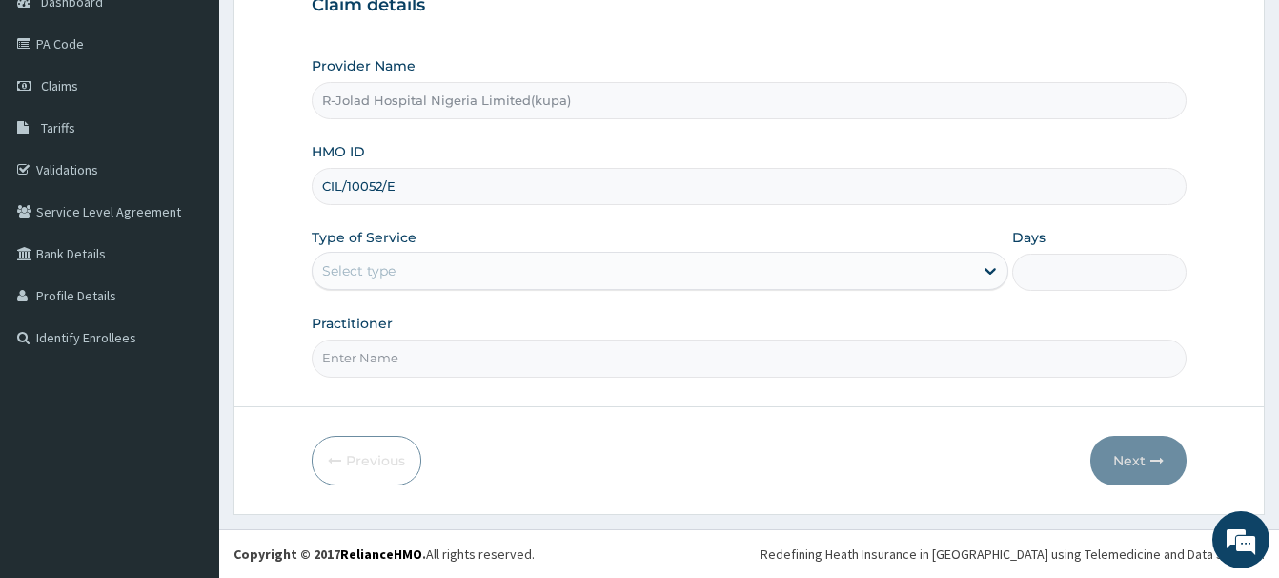
type input "CIL/10052/E"
click at [351, 277] on div "Select type" at bounding box center [358, 270] width 73 height 19
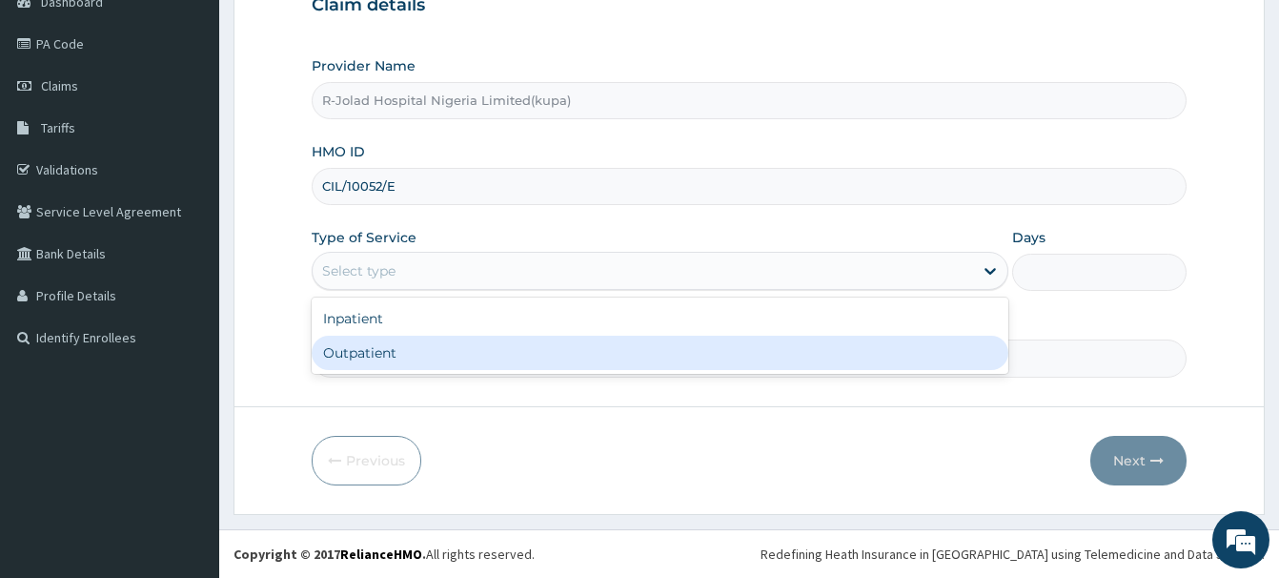
click at [357, 363] on div "Outpatient" at bounding box center [660, 353] width 697 height 34
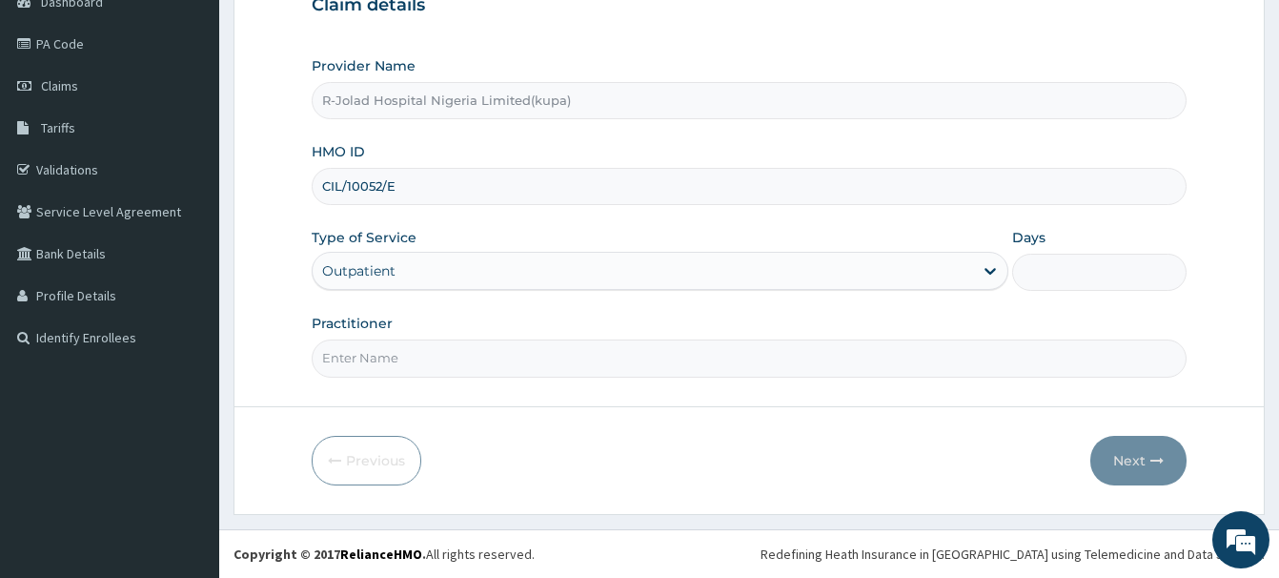
type input "1"
click at [357, 363] on input "Practitioner" at bounding box center [749, 357] width 875 height 37
paste input "[PERSON_NAME]"
type input "[PERSON_NAME]"
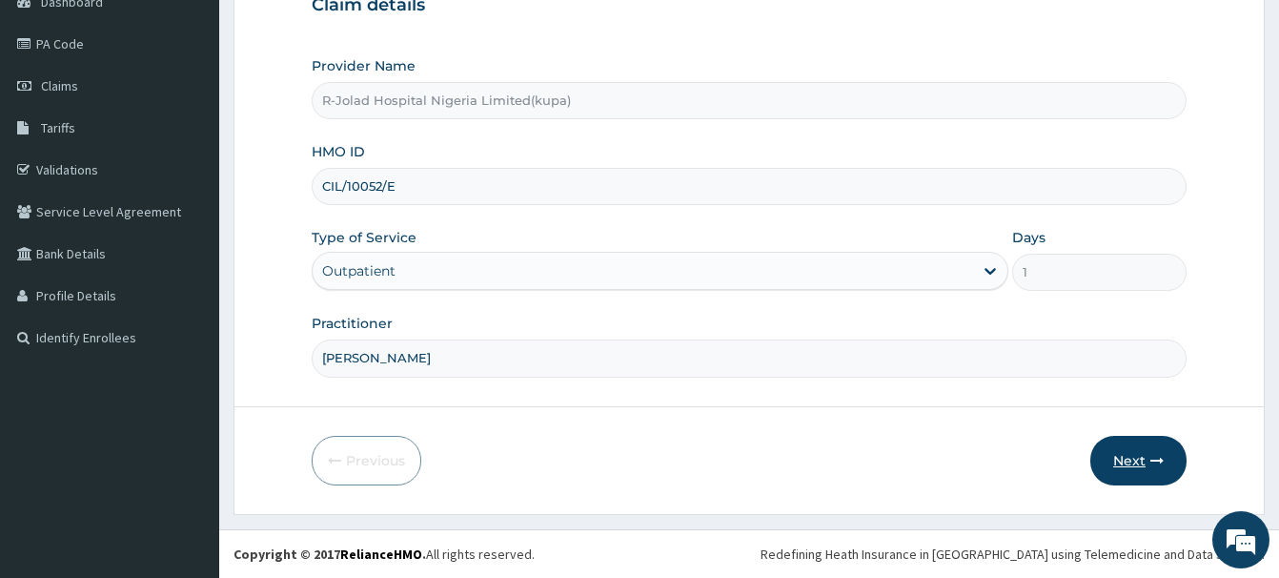
click at [1132, 460] on button "Next" at bounding box center [1139, 461] width 96 height 50
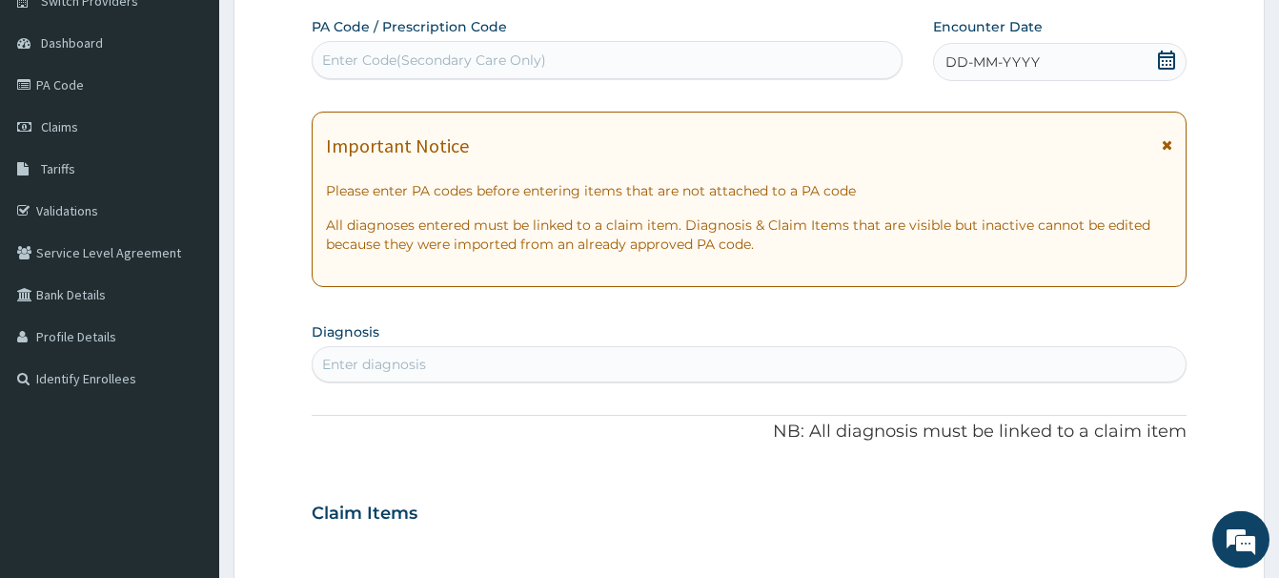
scroll to position [11, 0]
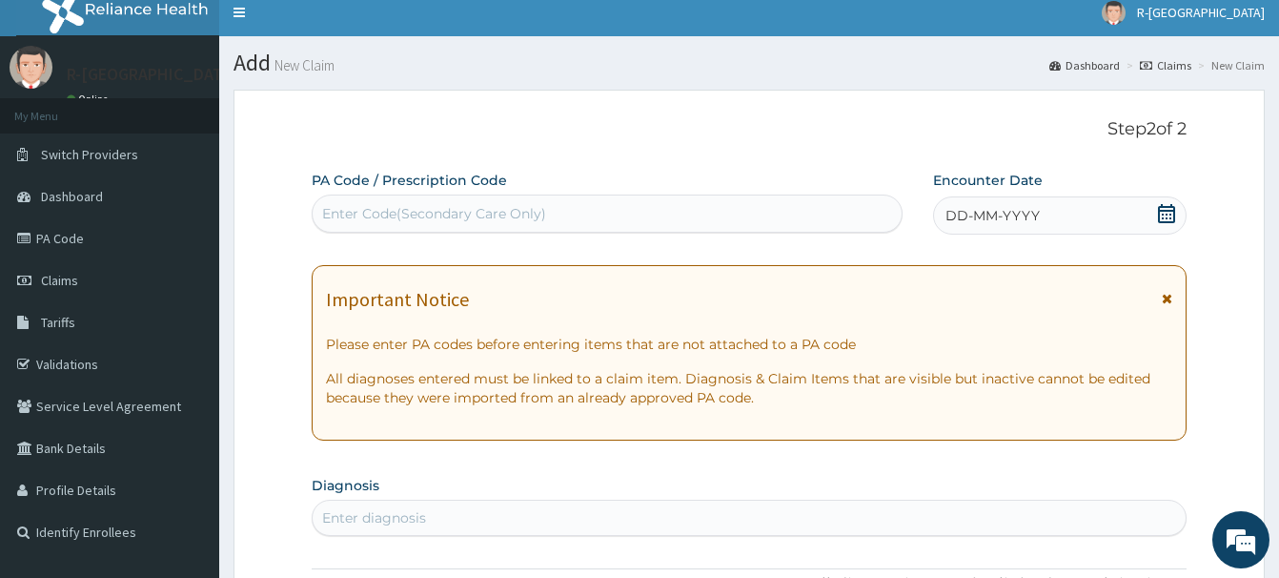
click at [1165, 205] on icon at bounding box center [1166, 213] width 19 height 19
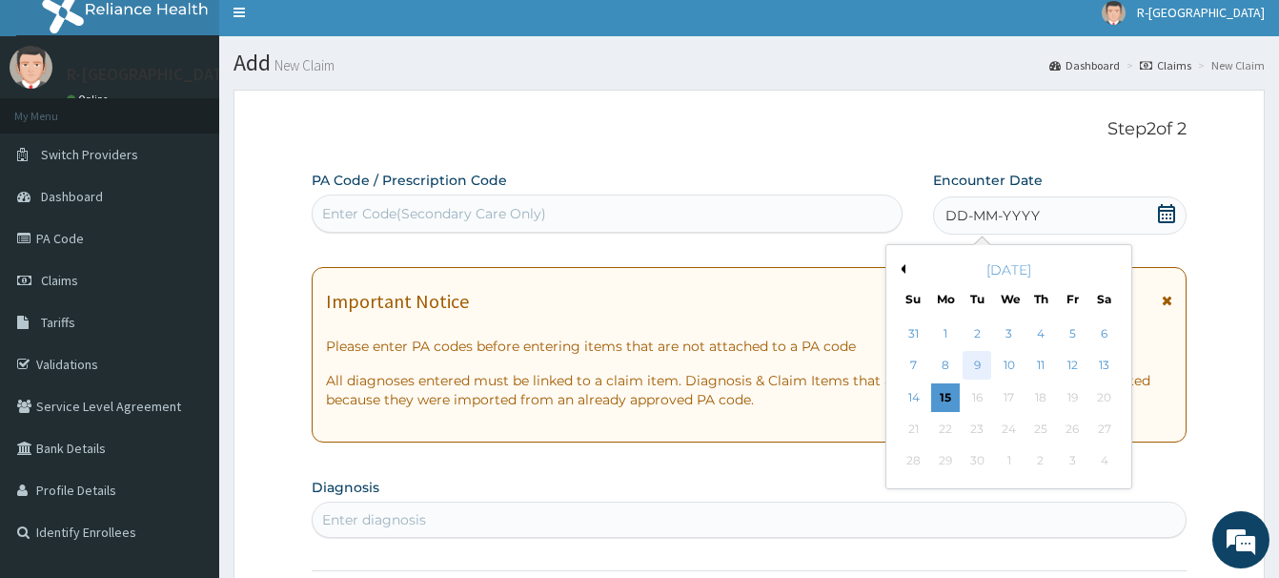
click at [974, 363] on div "9" at bounding box center [977, 366] width 29 height 29
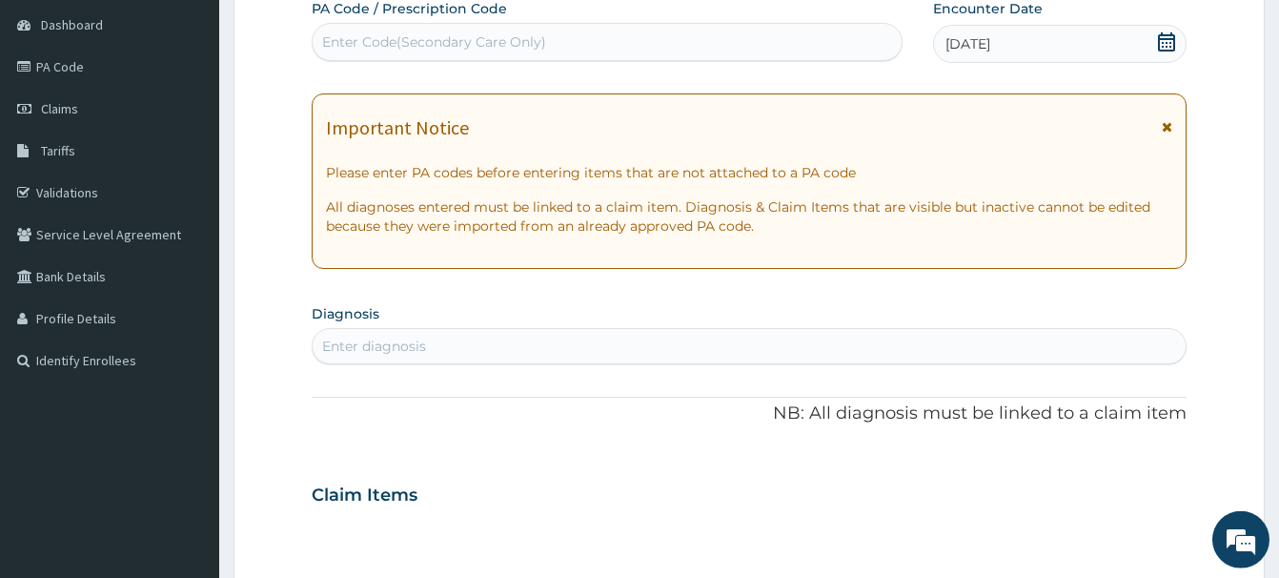
scroll to position [303, 0]
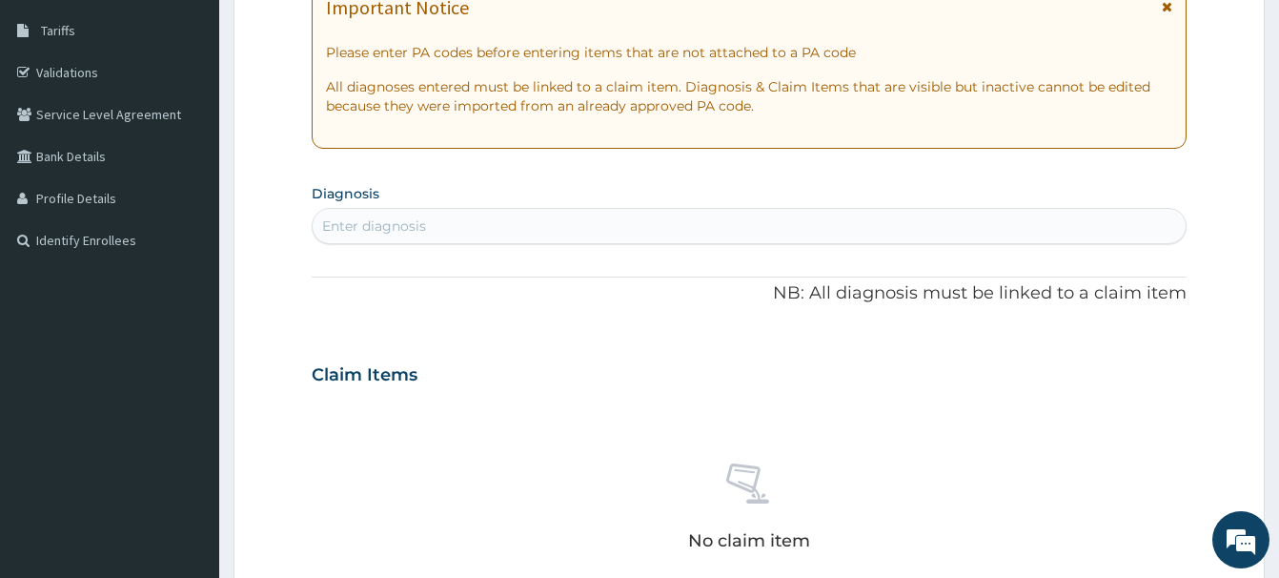
click at [334, 223] on div "Enter diagnosis" at bounding box center [374, 225] width 104 height 19
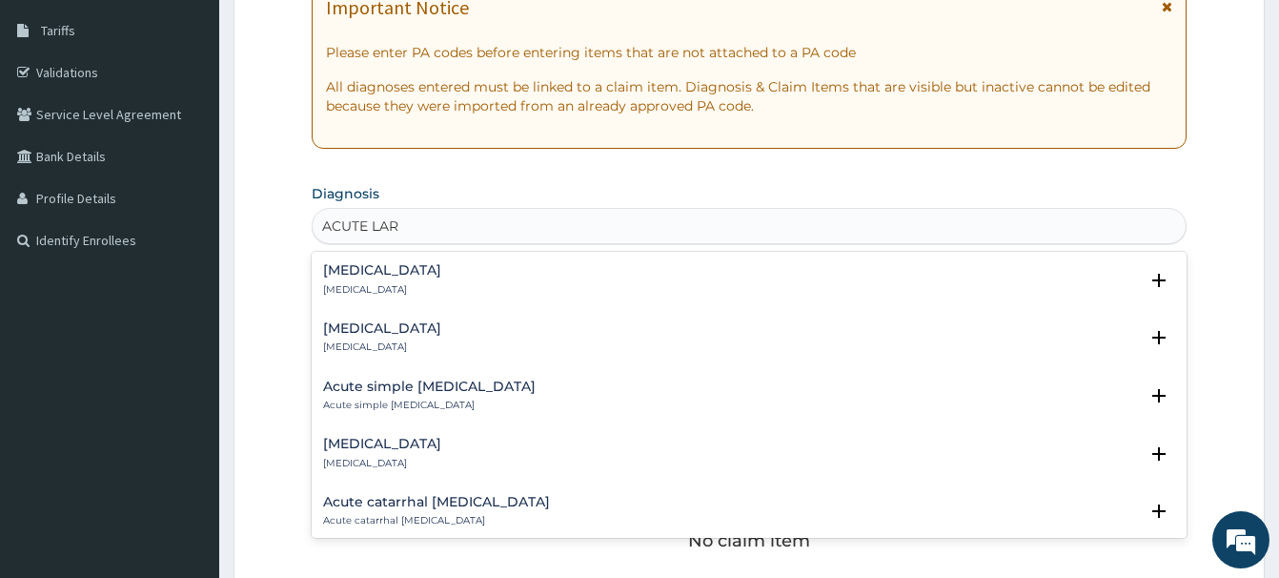
type input "ACUTE [PERSON_NAME]"
click at [369, 451] on h4 "[MEDICAL_DATA]" at bounding box center [382, 444] width 118 height 14
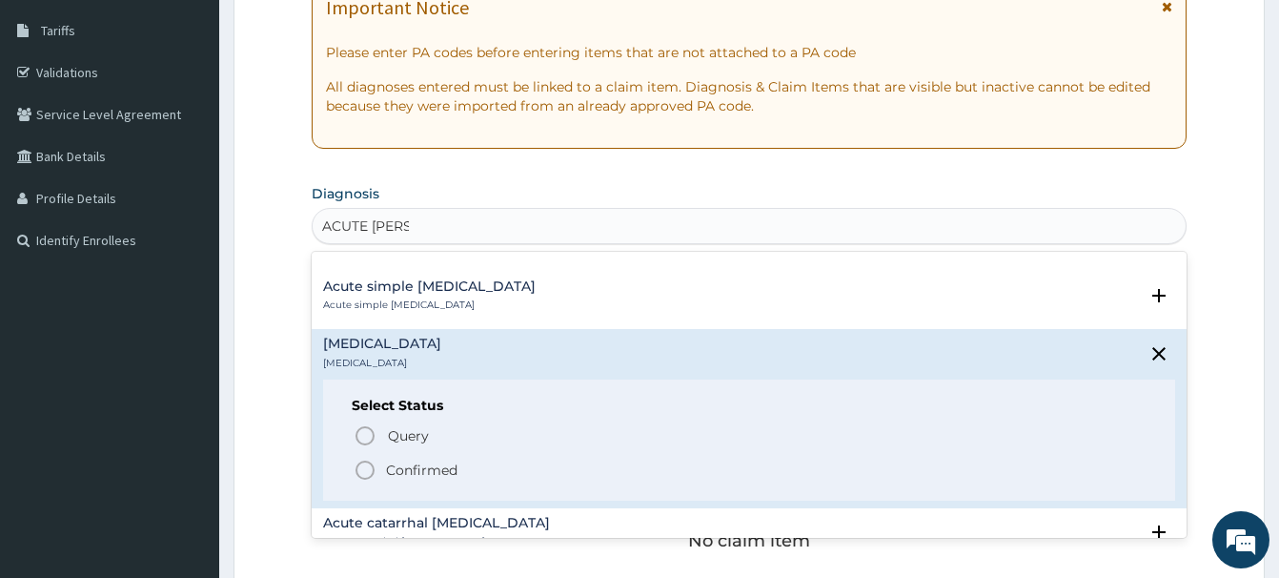
scroll to position [206, 0]
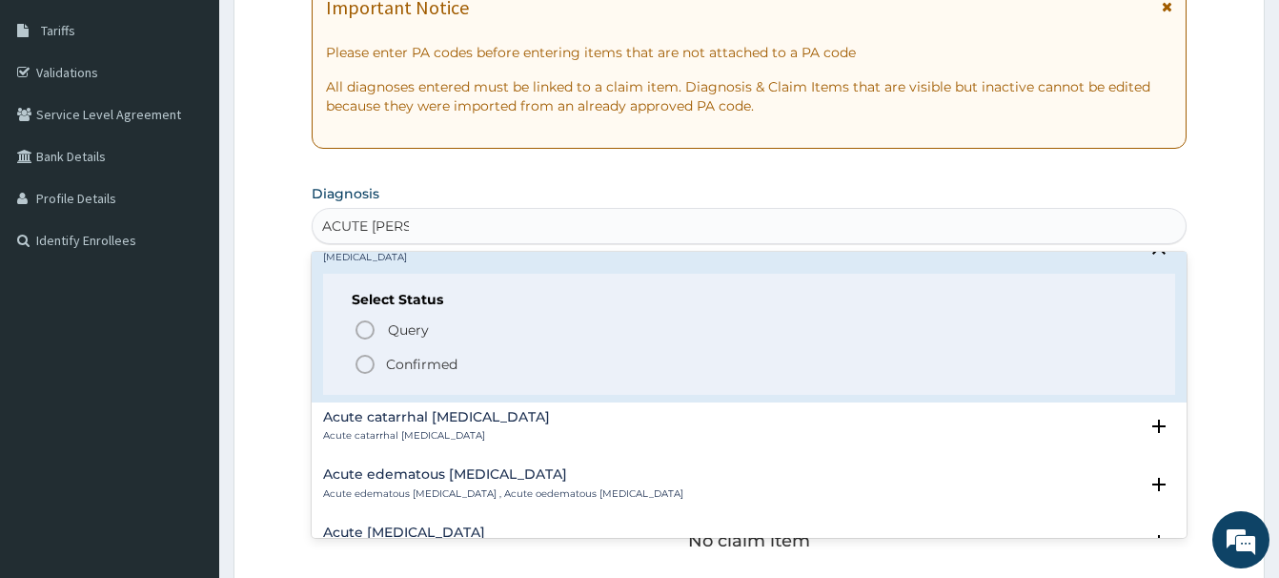
click at [364, 358] on icon "status option filled" at bounding box center [365, 364] width 23 height 23
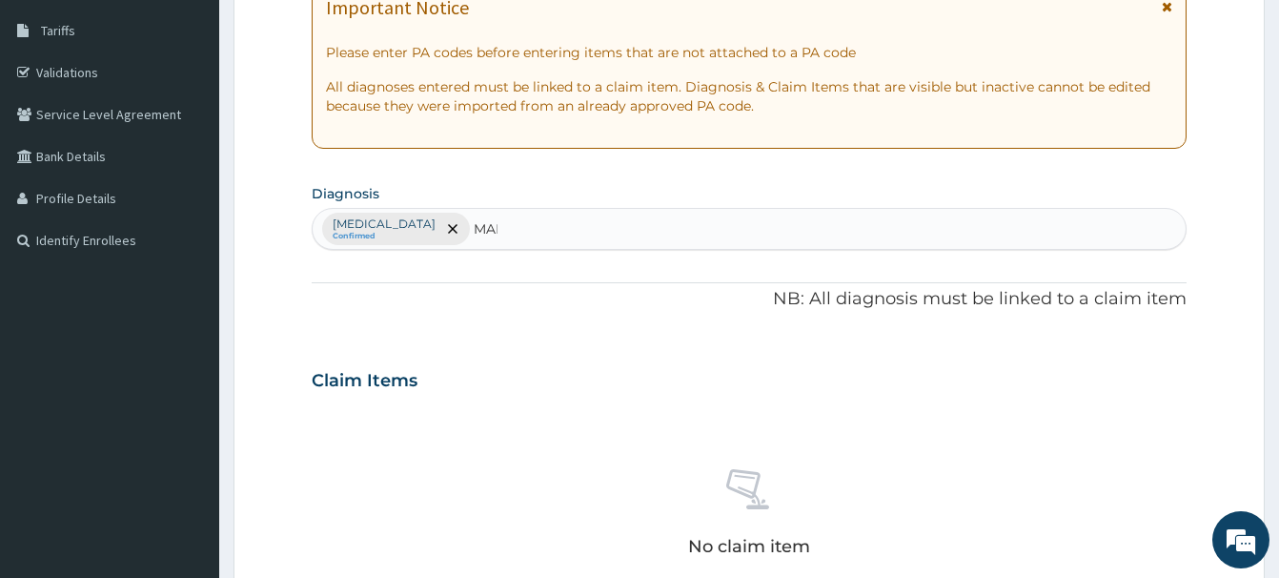
type input "MALA"
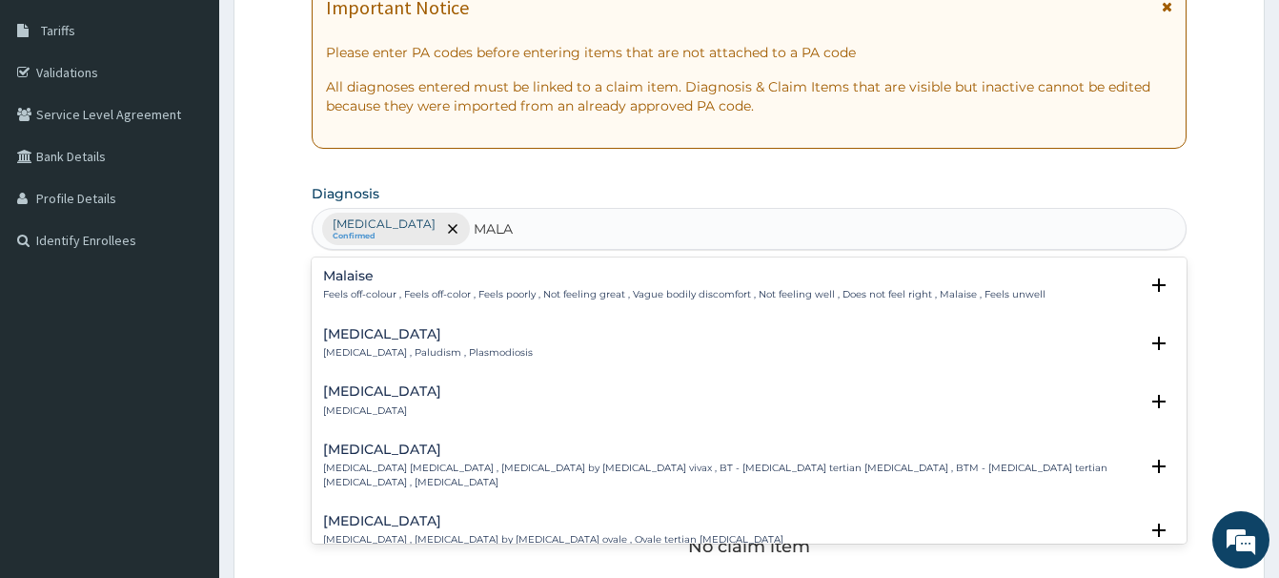
click at [362, 337] on h4 "[MEDICAL_DATA]" at bounding box center [428, 334] width 210 height 14
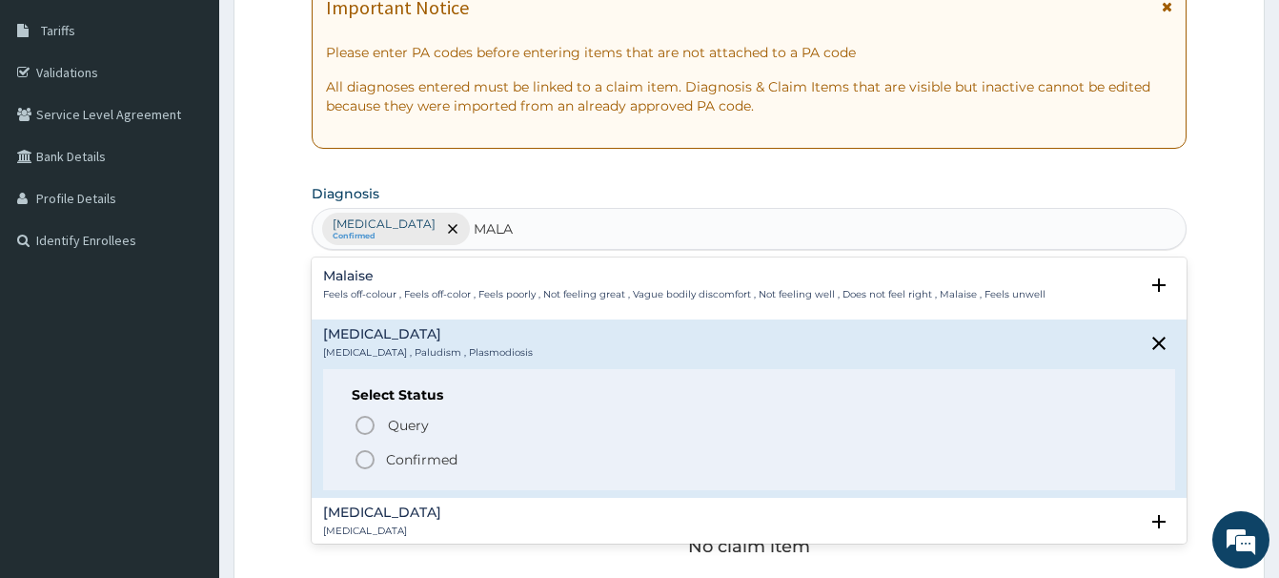
click at [369, 457] on icon "status option filled" at bounding box center [365, 459] width 23 height 23
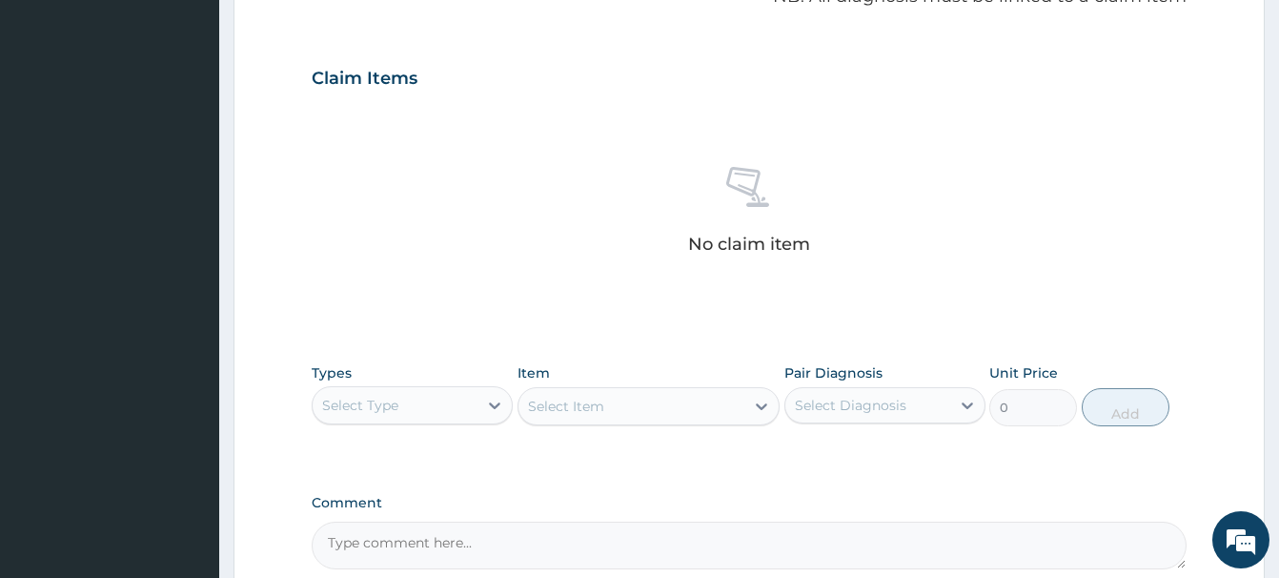
scroll to position [692, 0]
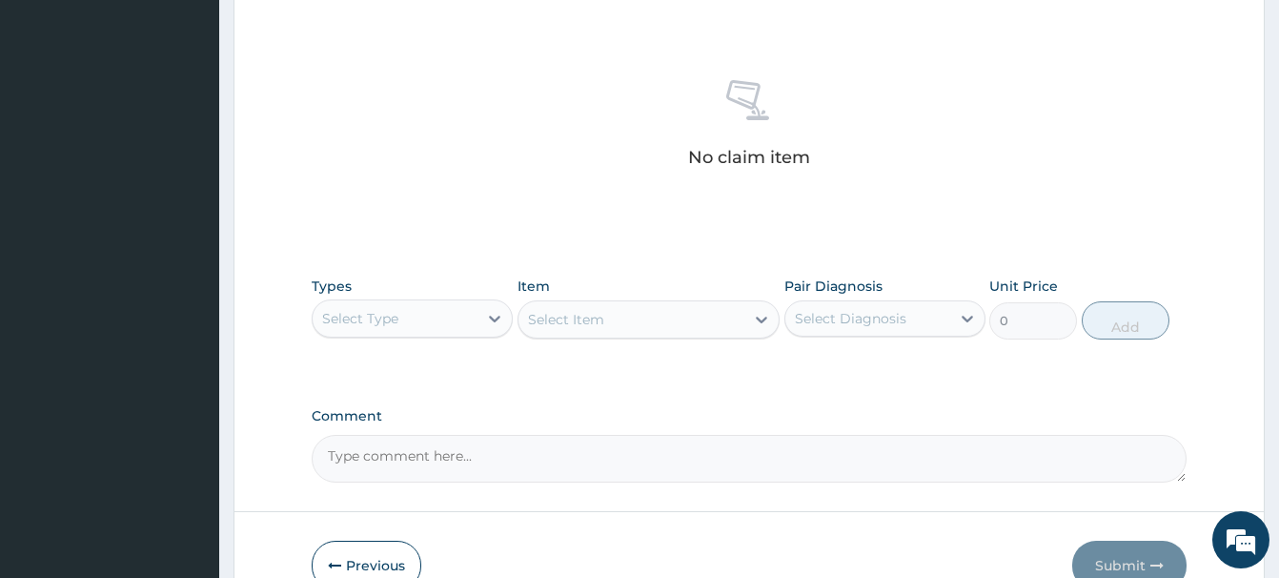
click at [377, 320] on div "Select Type" at bounding box center [360, 318] width 76 height 19
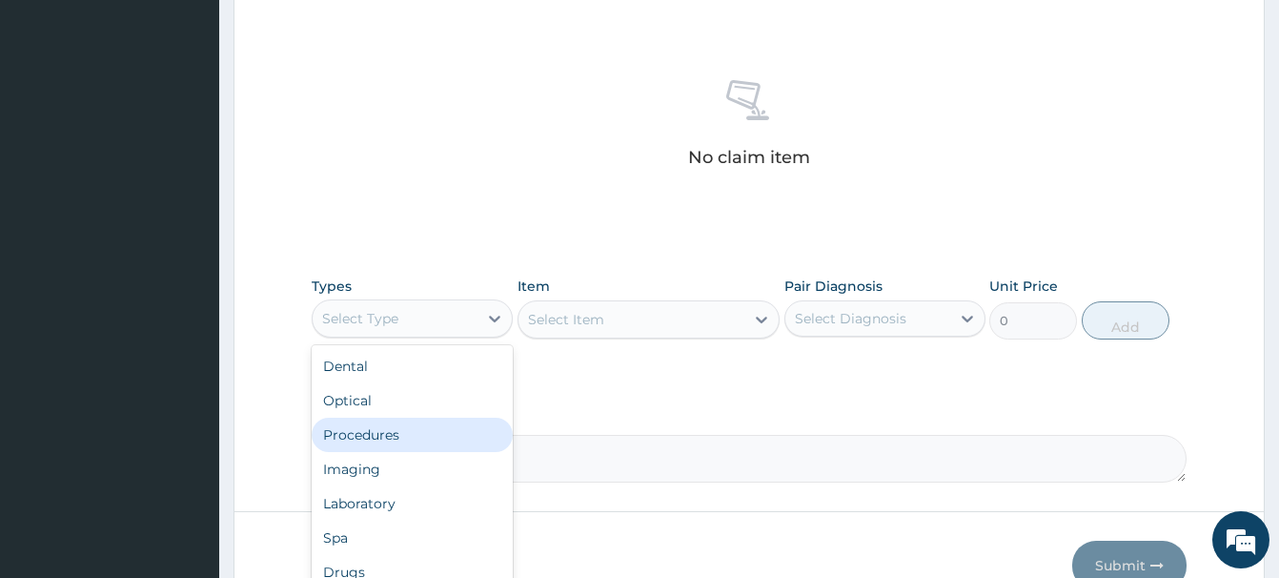
click at [365, 434] on div "Procedures" at bounding box center [412, 435] width 201 height 34
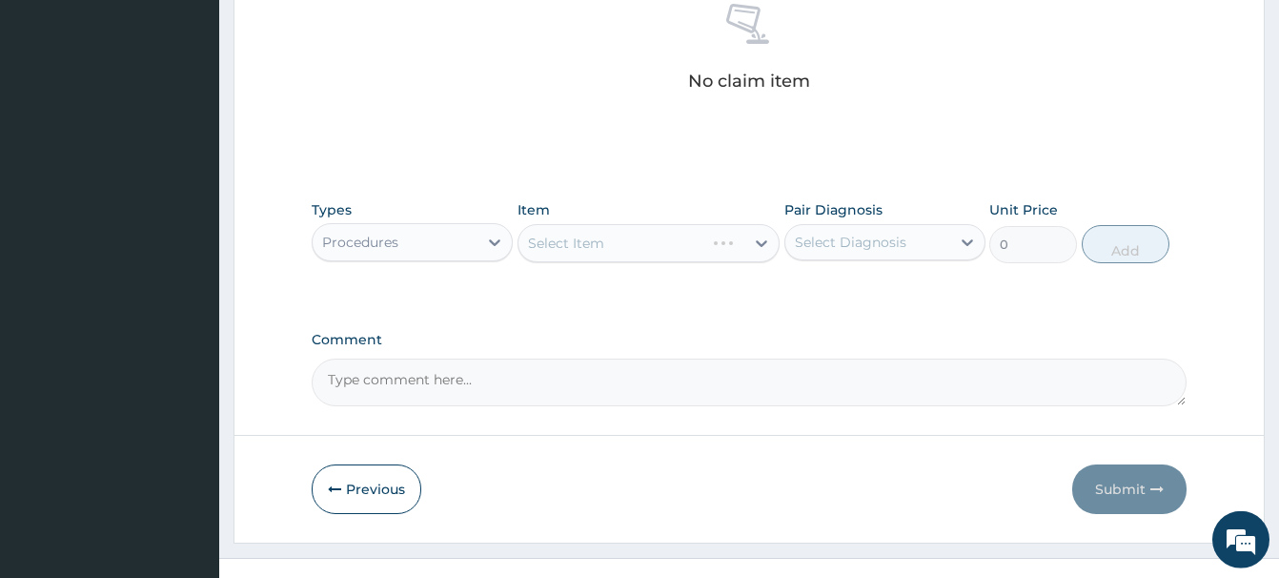
scroll to position [797, 0]
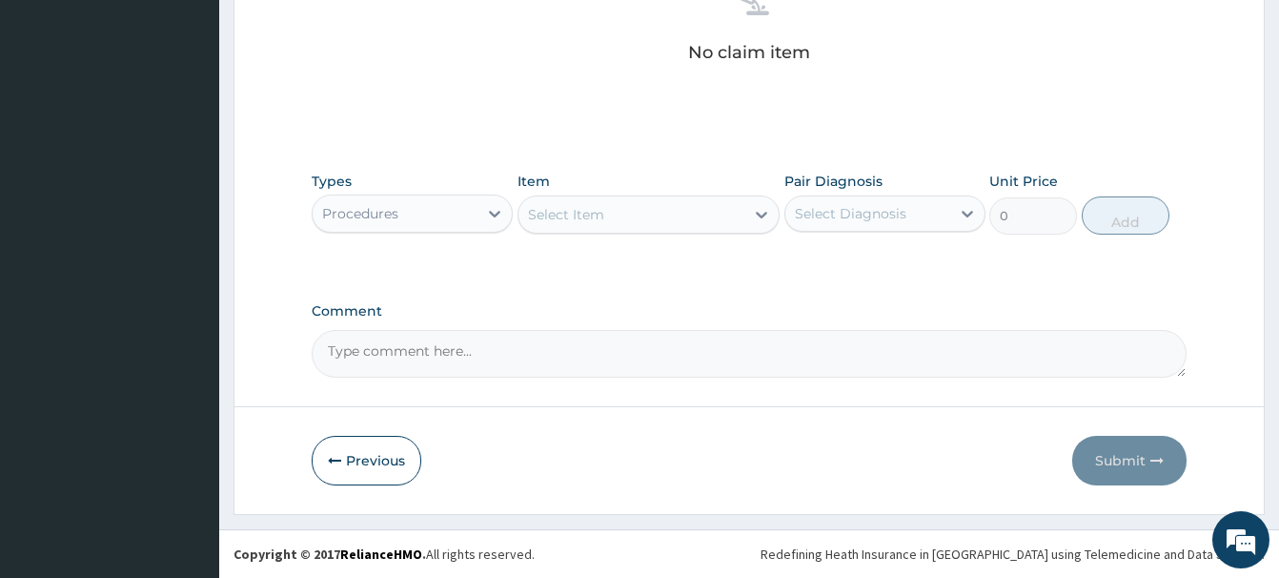
click at [587, 215] on div "Select Item" at bounding box center [566, 214] width 76 height 19
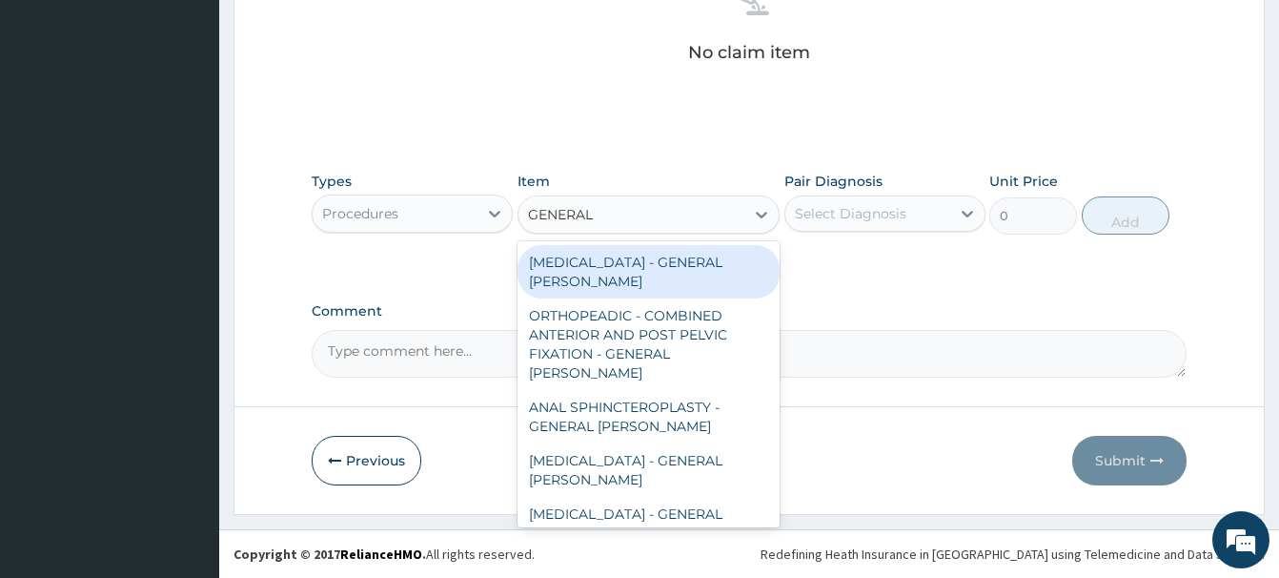
type input "GENERAL C"
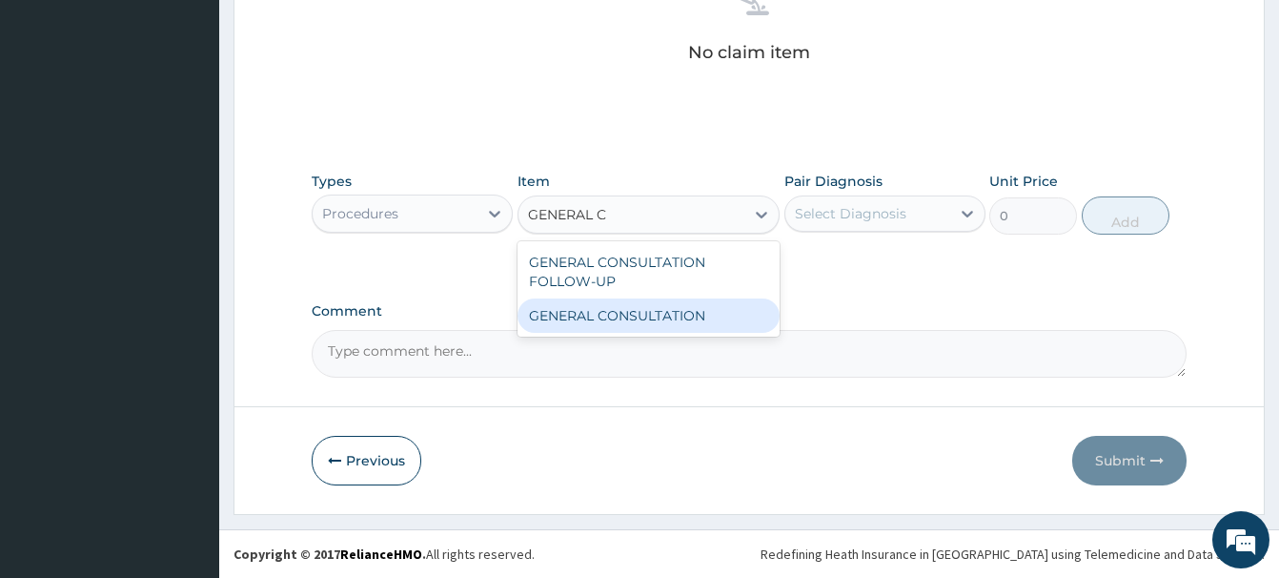
click at [664, 312] on div "GENERAL CONSULTATION" at bounding box center [649, 315] width 262 height 34
type input "6750"
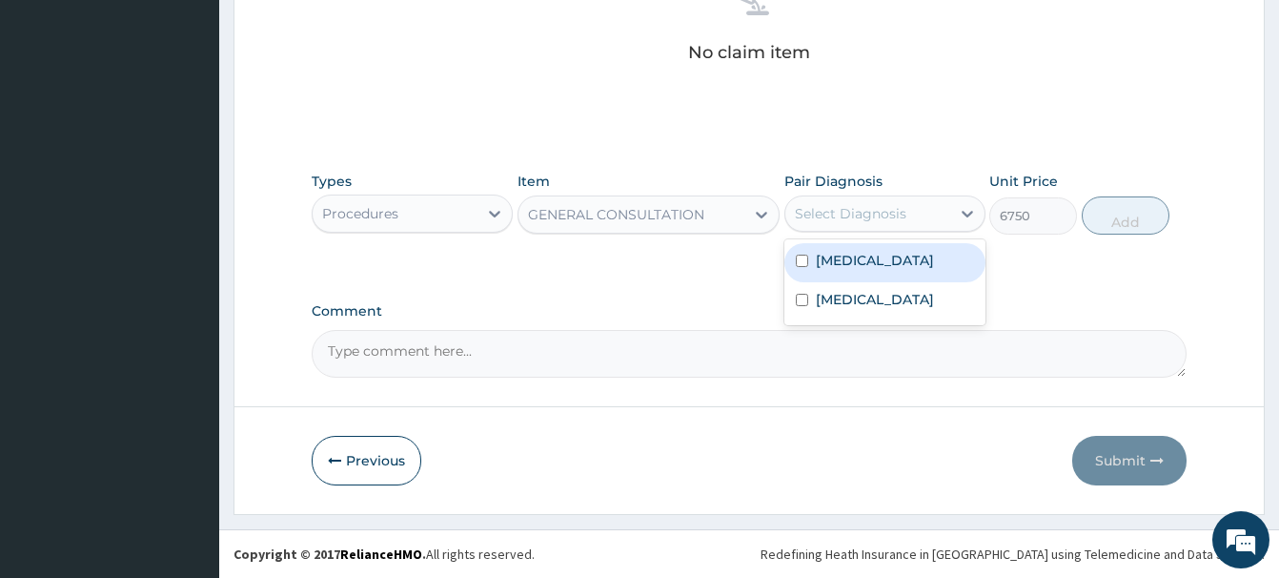
click at [858, 199] on div "Select Diagnosis" at bounding box center [868, 213] width 165 height 31
drag, startPoint x: 843, startPoint y: 261, endPoint x: 915, endPoint y: 268, distance: 72.8
click at [843, 265] on label "[MEDICAL_DATA]" at bounding box center [875, 260] width 118 height 19
checkbox input "true"
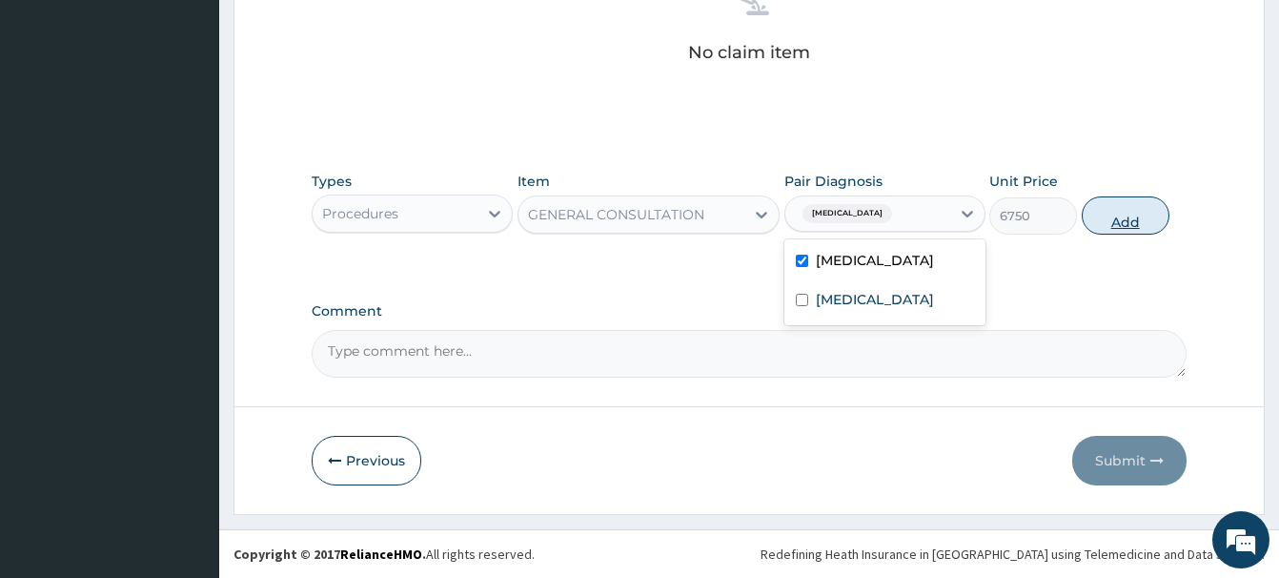
click at [1121, 219] on button "Add" at bounding box center [1126, 215] width 88 height 38
type input "0"
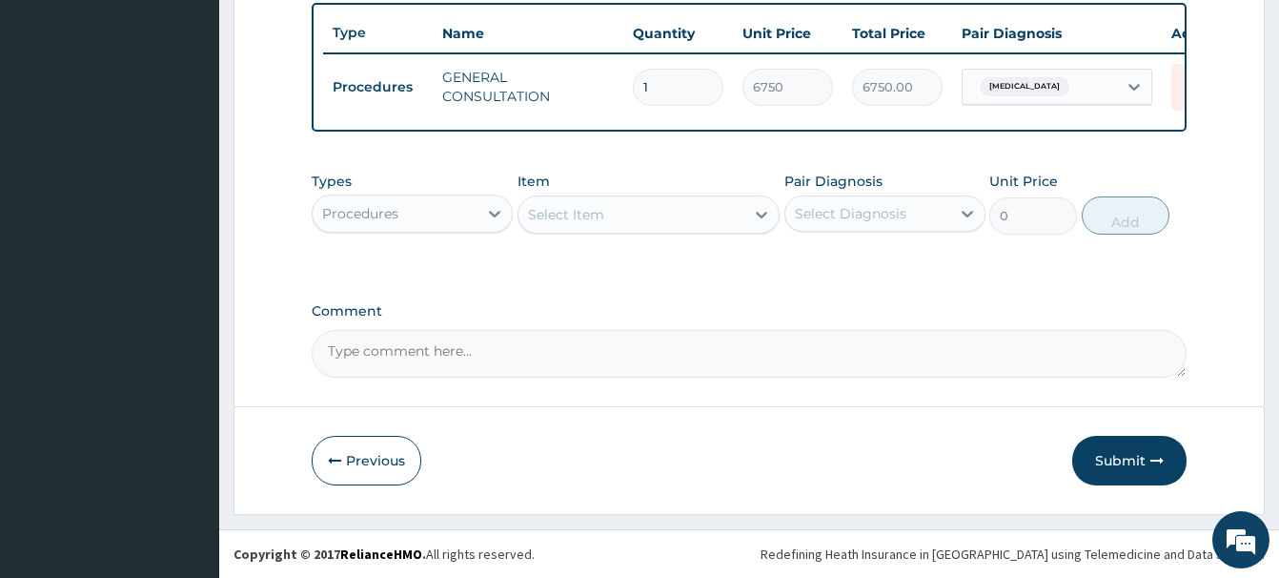
scroll to position [706, 0]
click at [357, 210] on div "Procedures" at bounding box center [360, 213] width 76 height 19
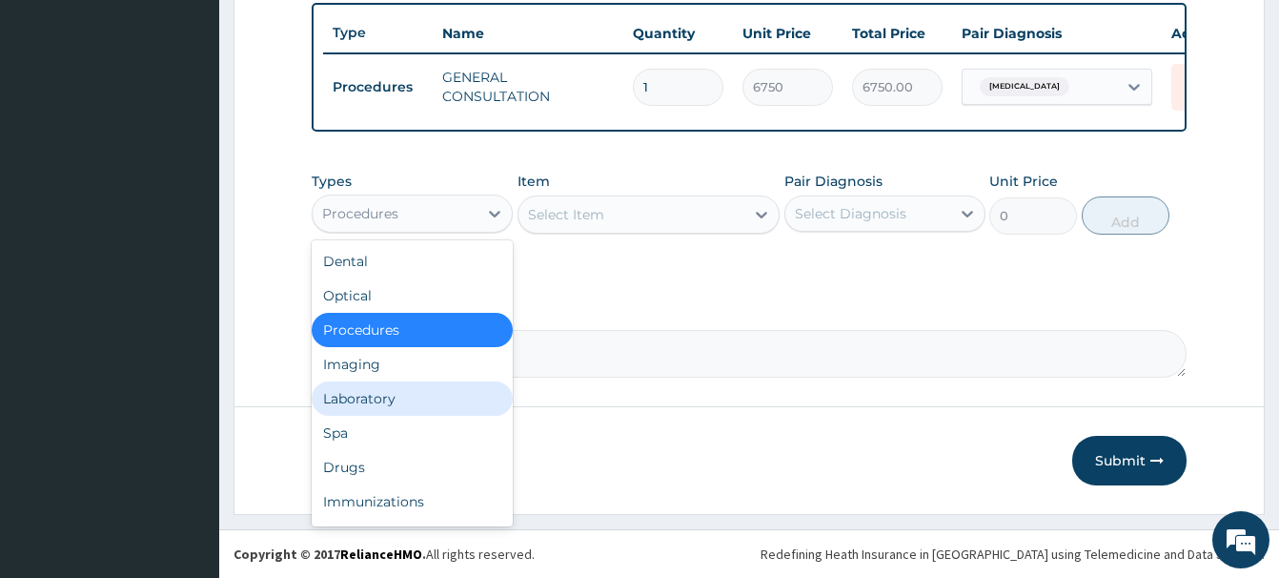
click at [352, 398] on div "Laboratory" at bounding box center [412, 398] width 201 height 34
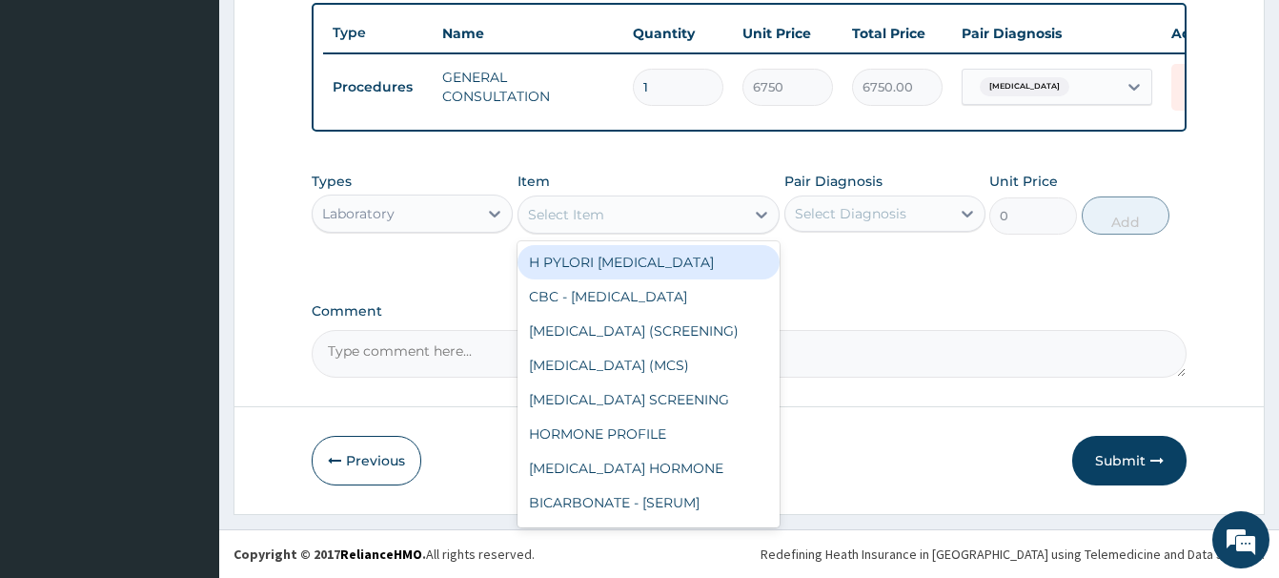
click at [585, 221] on div "Select Item" at bounding box center [566, 214] width 76 height 19
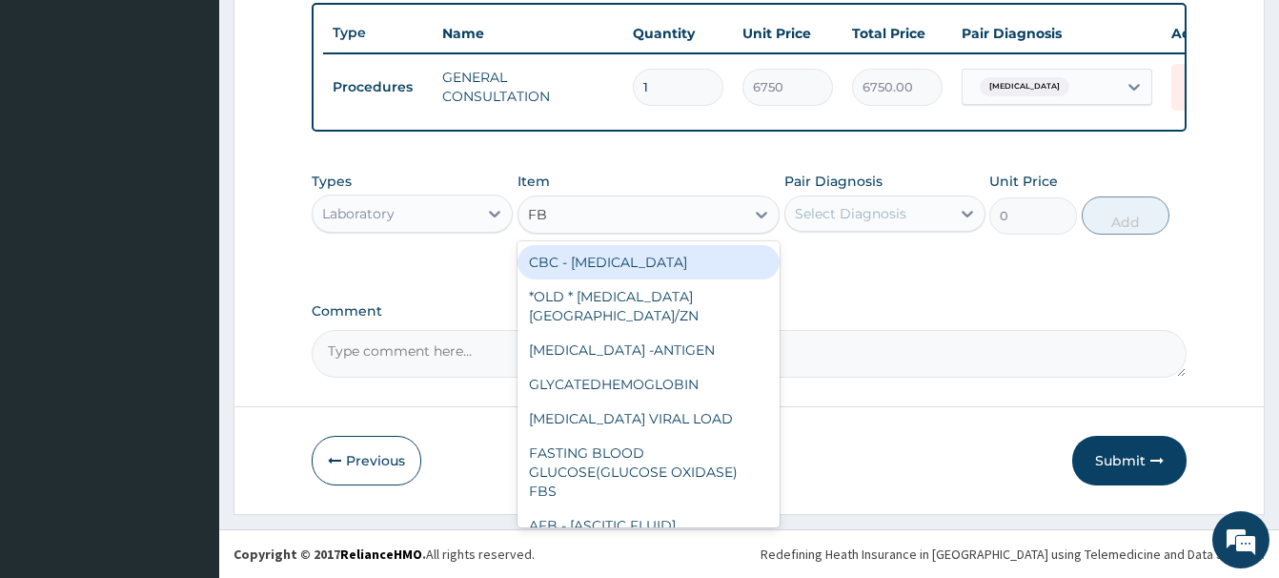
type input "FBC"
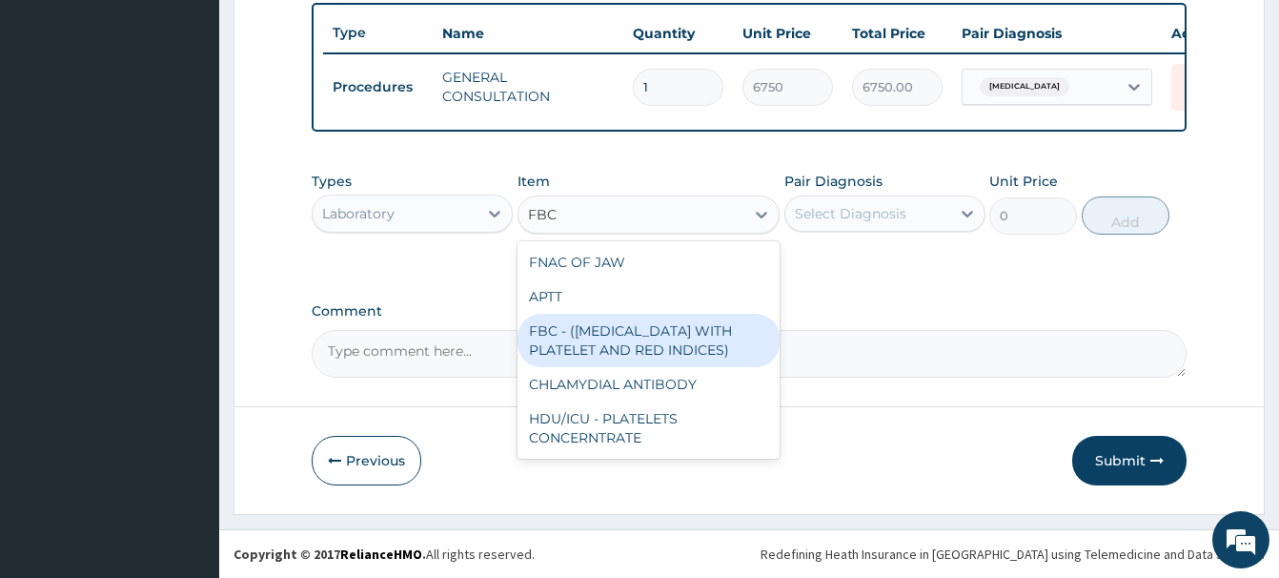
click at [669, 353] on div "FBC - ([MEDICAL_DATA] WITH PLATELET AND RED INDICES)" at bounding box center [649, 340] width 262 height 53
type input "5400"
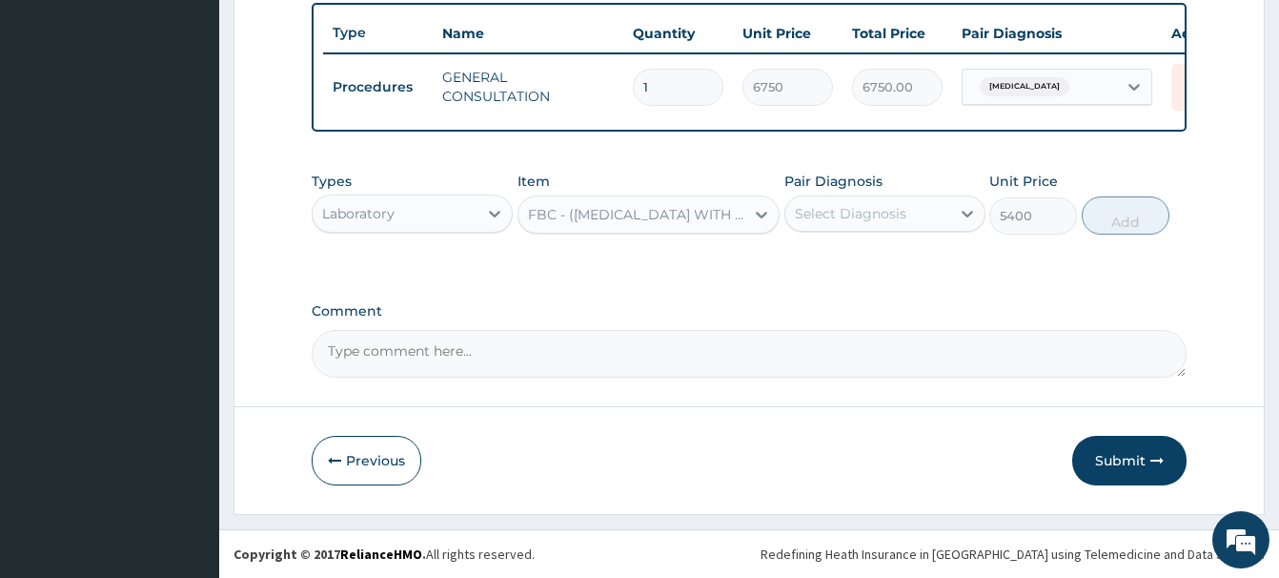
click at [857, 206] on div "Select Diagnosis" at bounding box center [851, 213] width 112 height 19
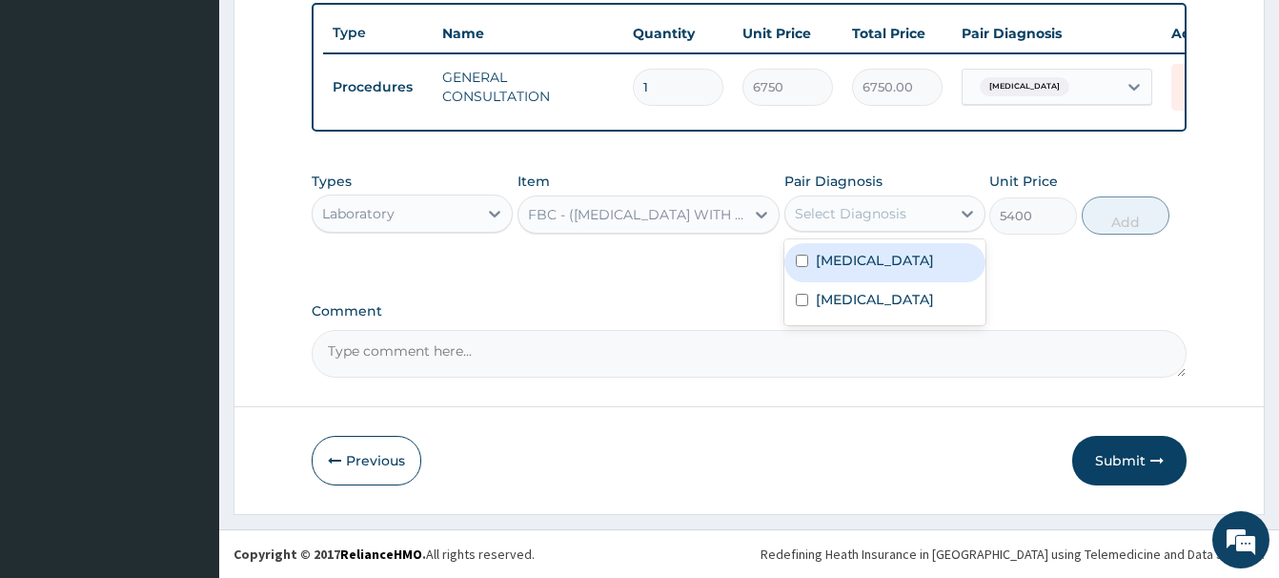
drag, startPoint x: 841, startPoint y: 256, endPoint x: 911, endPoint y: 259, distance: 70.6
click at [841, 257] on label "[MEDICAL_DATA]" at bounding box center [875, 260] width 118 height 19
checkbox input "true"
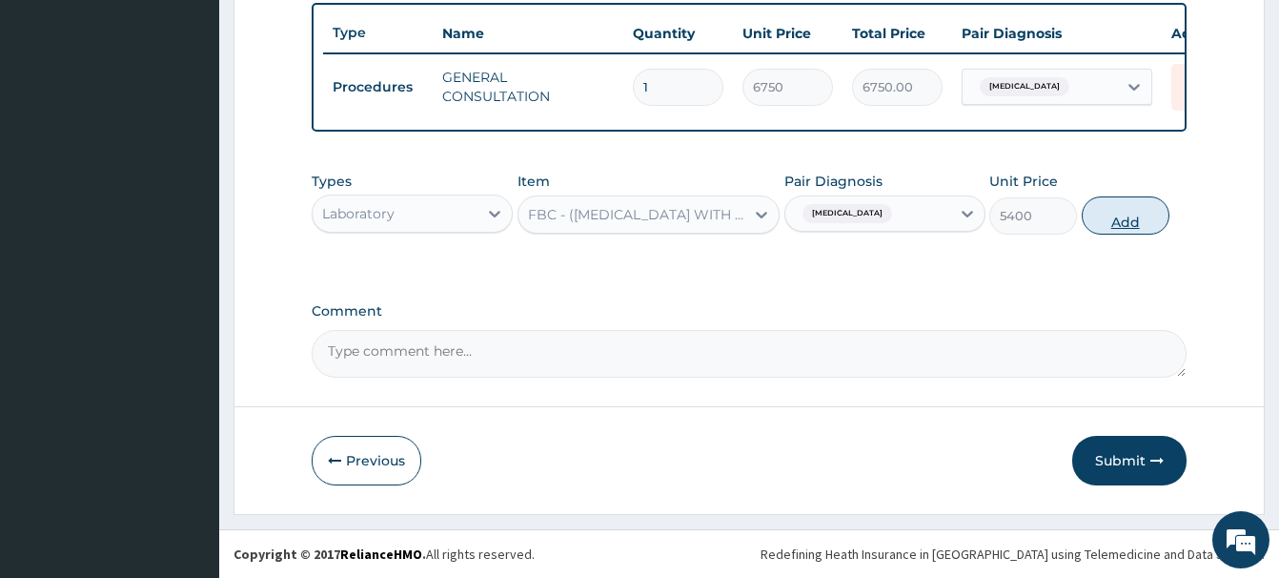
click at [1133, 227] on button "Add" at bounding box center [1126, 215] width 88 height 38
type input "0"
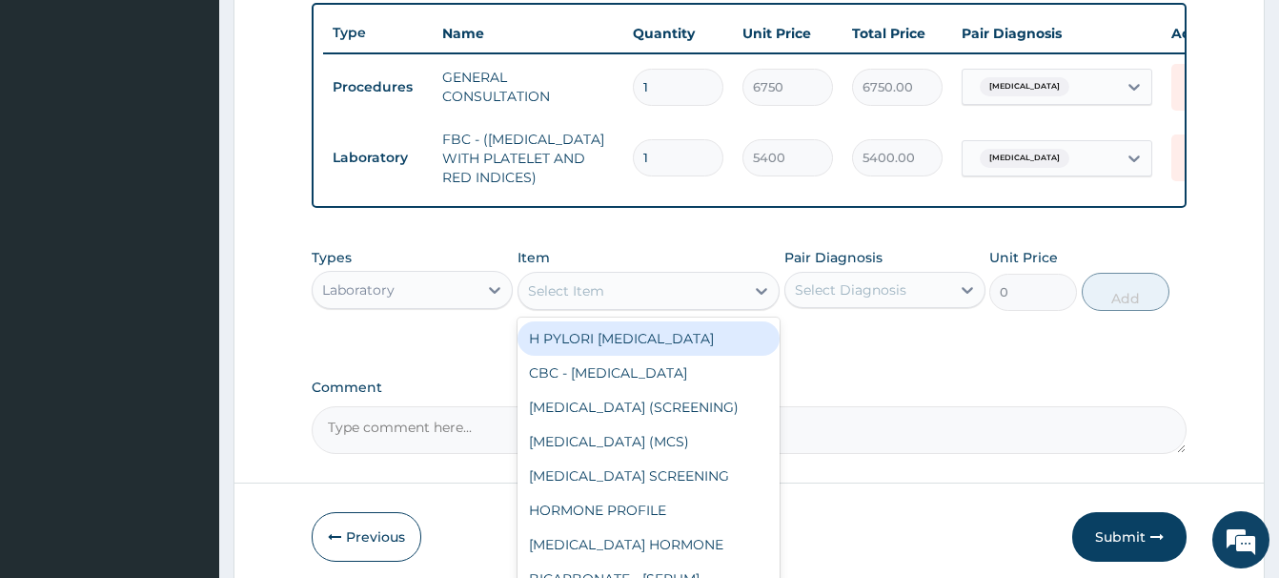
drag, startPoint x: 546, startPoint y: 297, endPoint x: 545, endPoint y: 269, distance: 28.6
click at [546, 296] on div "Select Item" at bounding box center [566, 290] width 76 height 19
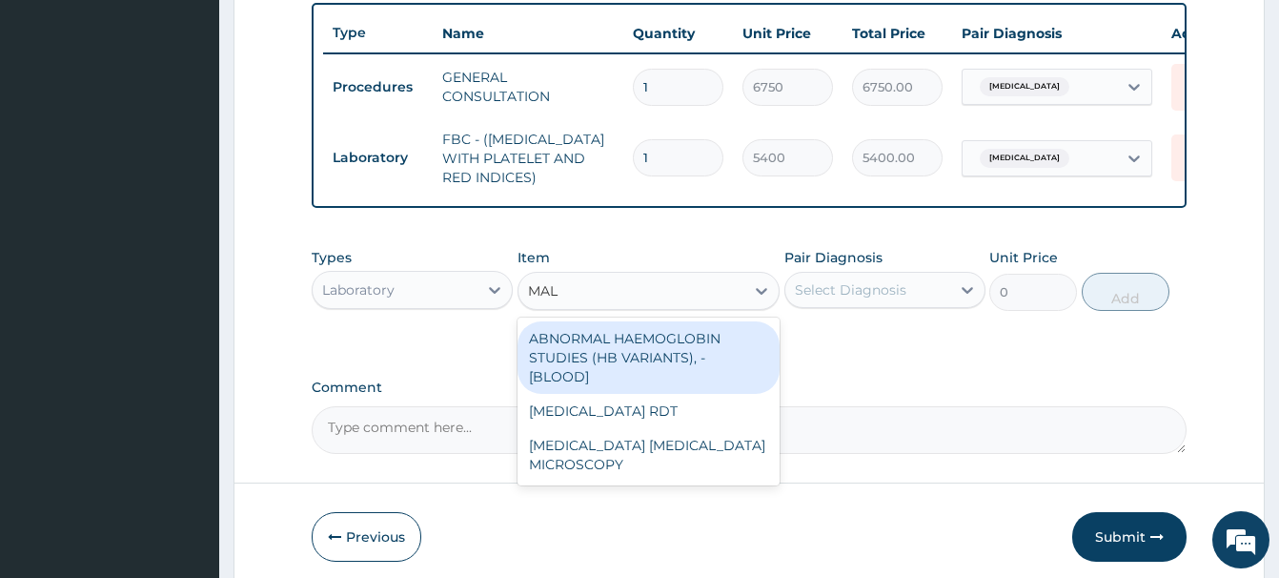
type input "MALA"
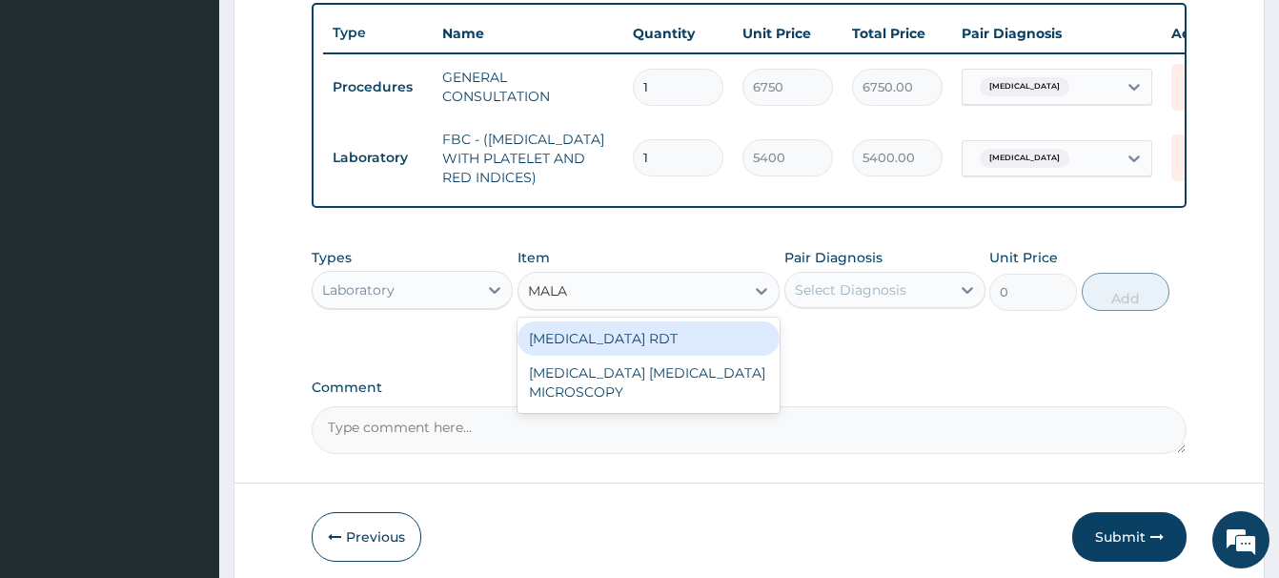
click at [663, 337] on div "[MEDICAL_DATA] RDT" at bounding box center [649, 338] width 262 height 34
type input "2700"
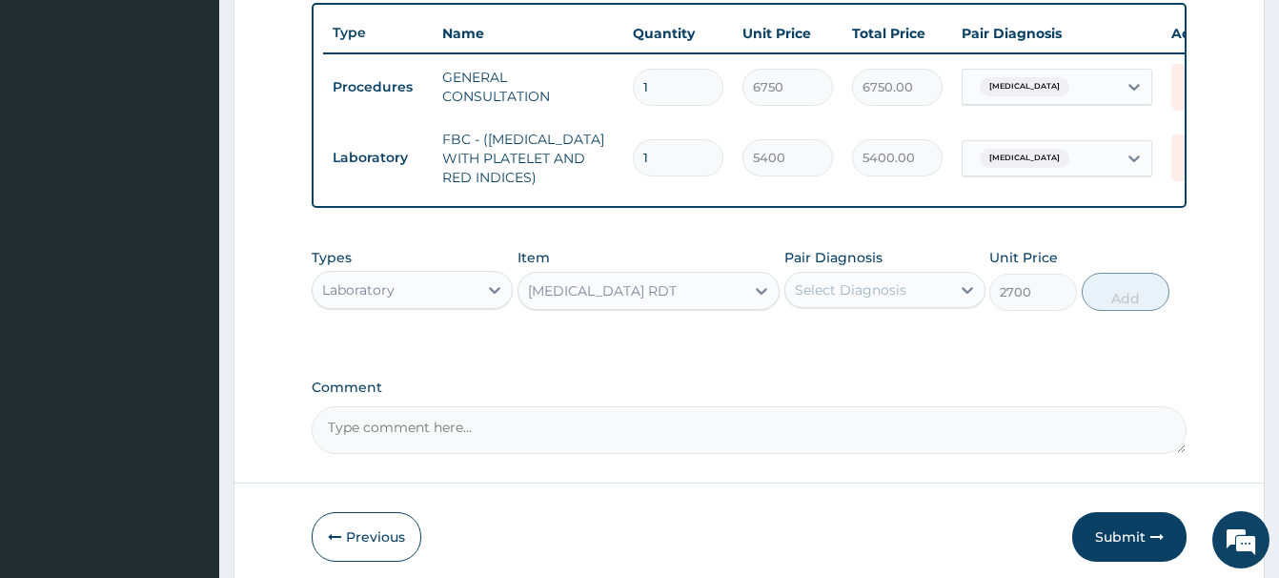
drag, startPoint x: 868, startPoint y: 273, endPoint x: 873, endPoint y: 290, distance: 17.8
click at [869, 276] on div "Select Diagnosis" at bounding box center [885, 290] width 201 height 36
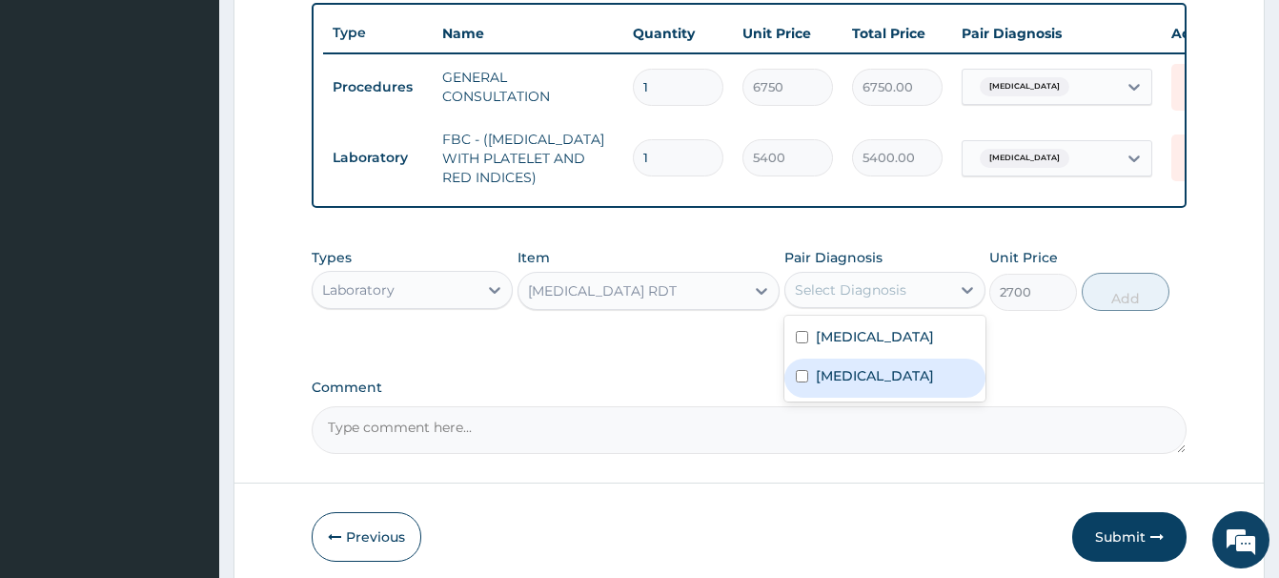
click at [838, 398] on div "[MEDICAL_DATA]" at bounding box center [885, 377] width 201 height 39
checkbox input "true"
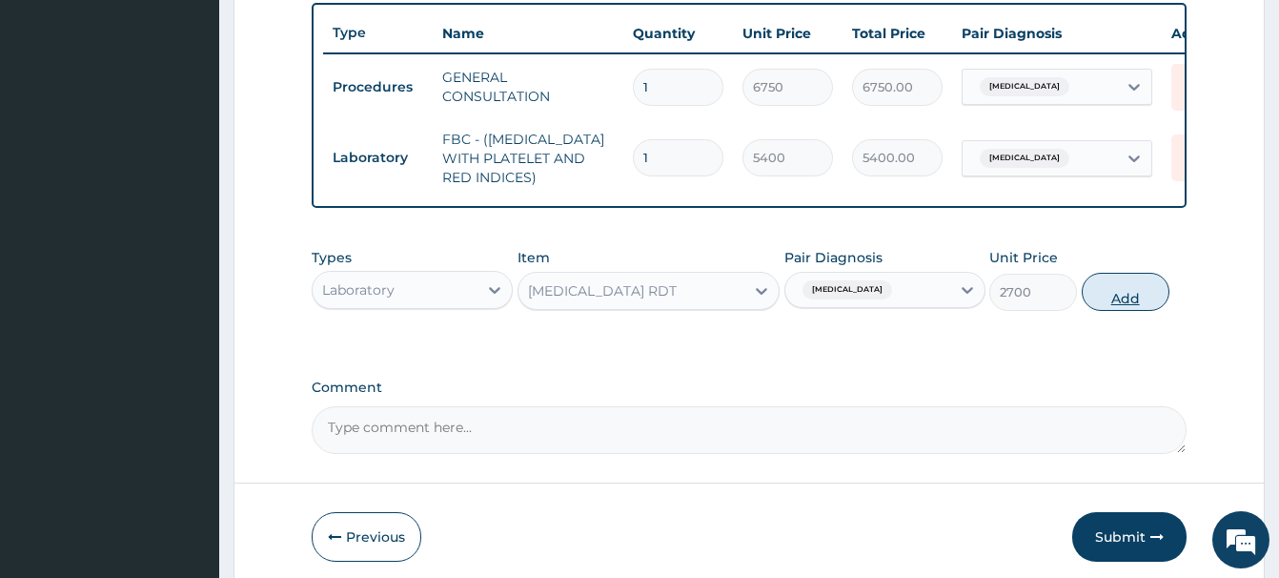
click at [1119, 288] on button "Add" at bounding box center [1126, 292] width 88 height 38
type input "0"
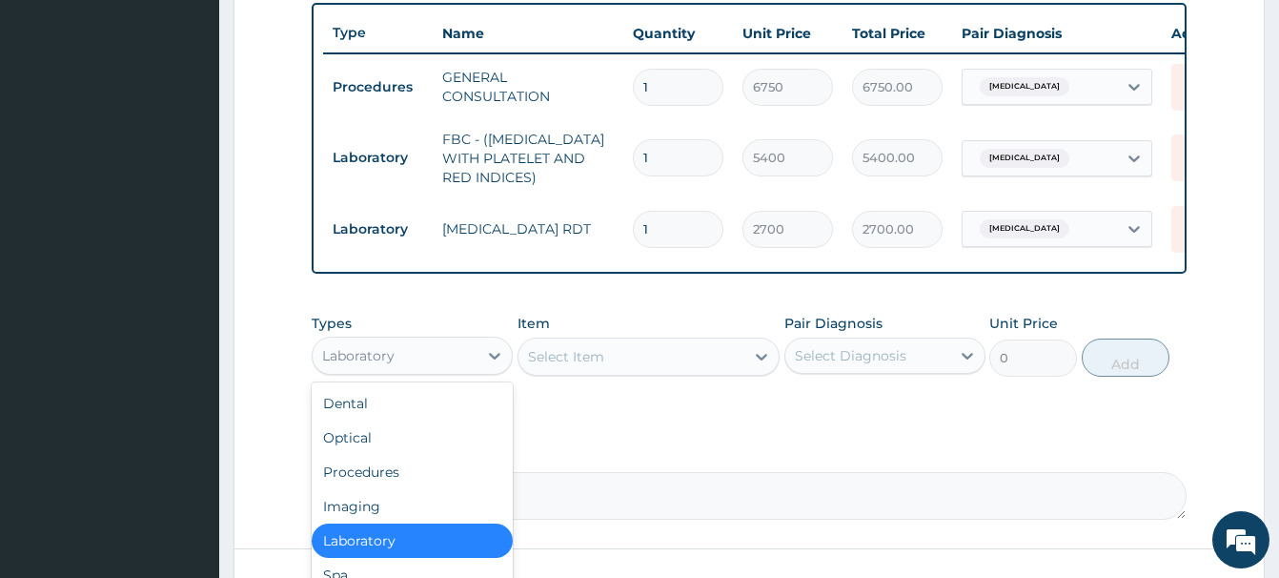
click at [435, 350] on div "Laboratory" at bounding box center [395, 355] width 165 height 31
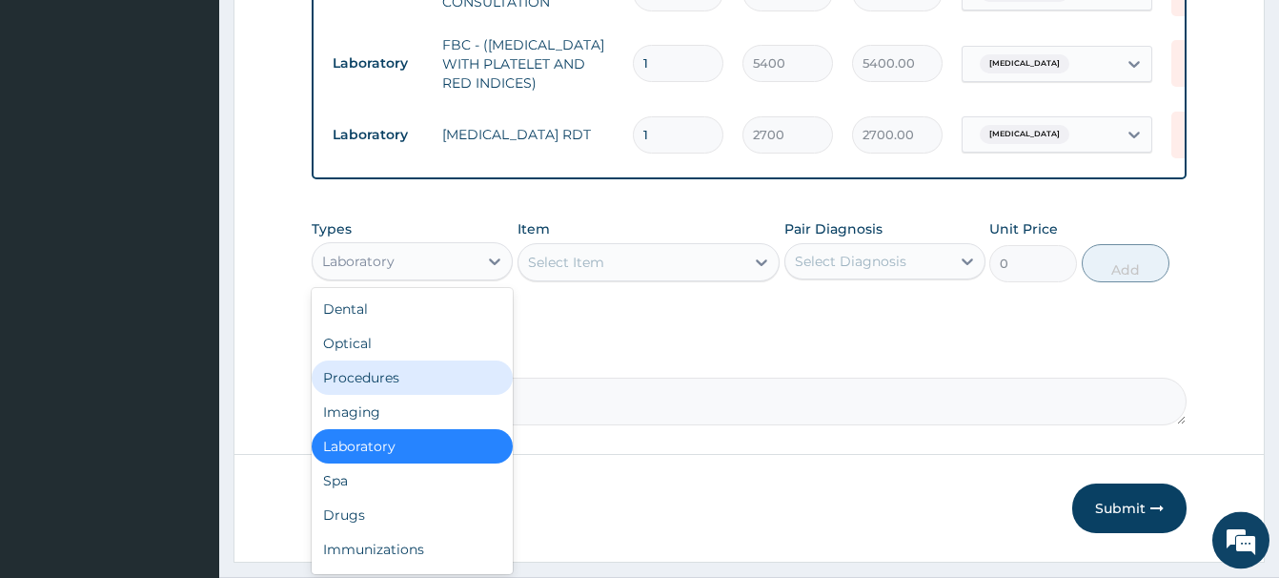
scroll to position [848, 0]
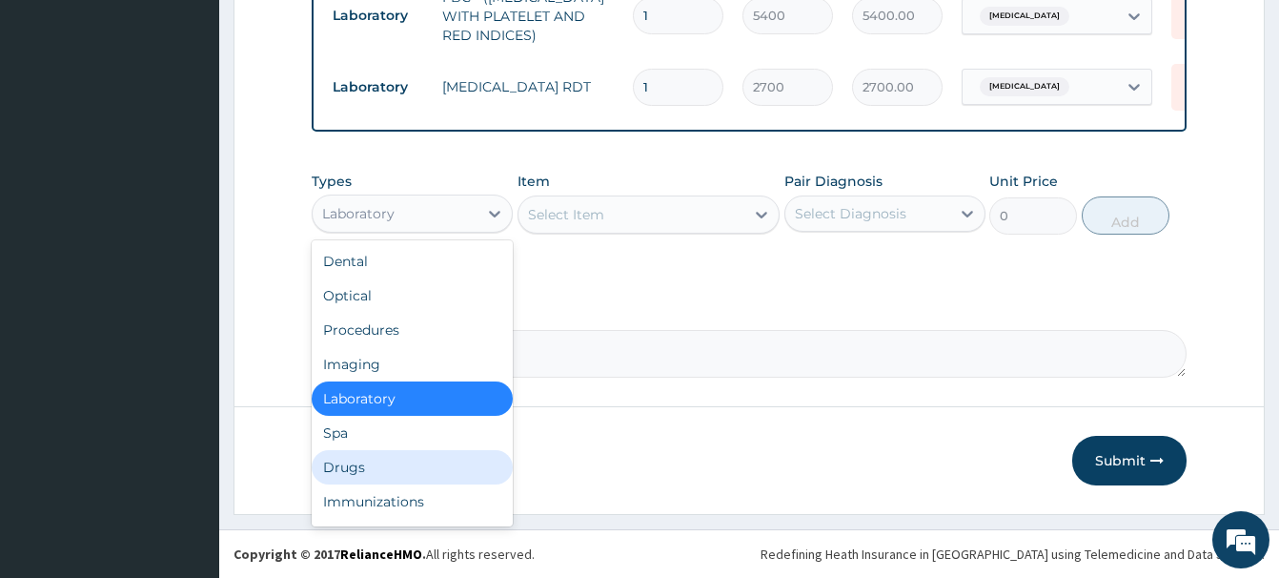
click at [328, 471] on div "Drugs" at bounding box center [412, 467] width 201 height 34
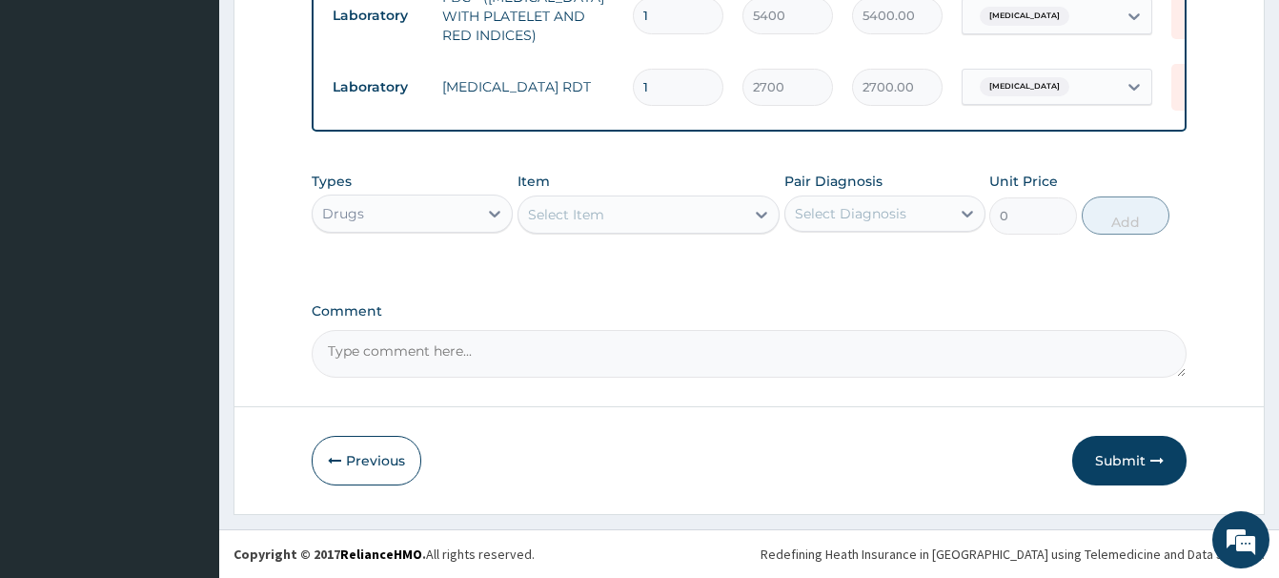
click at [568, 214] on div "Select Item" at bounding box center [566, 214] width 76 height 19
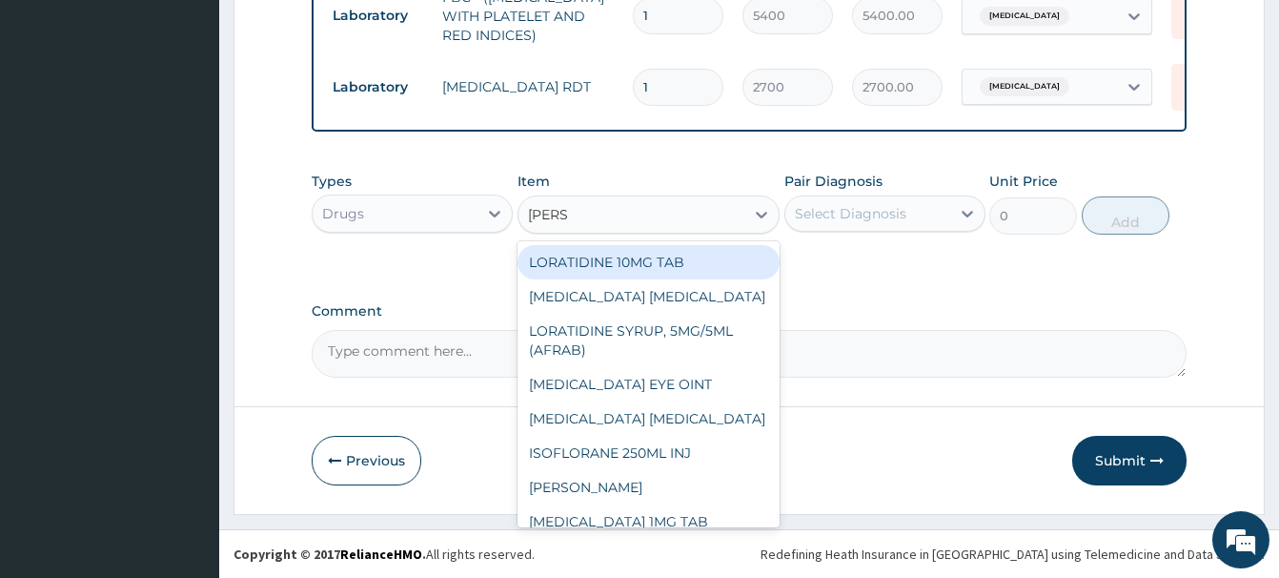
type input "LORAT"
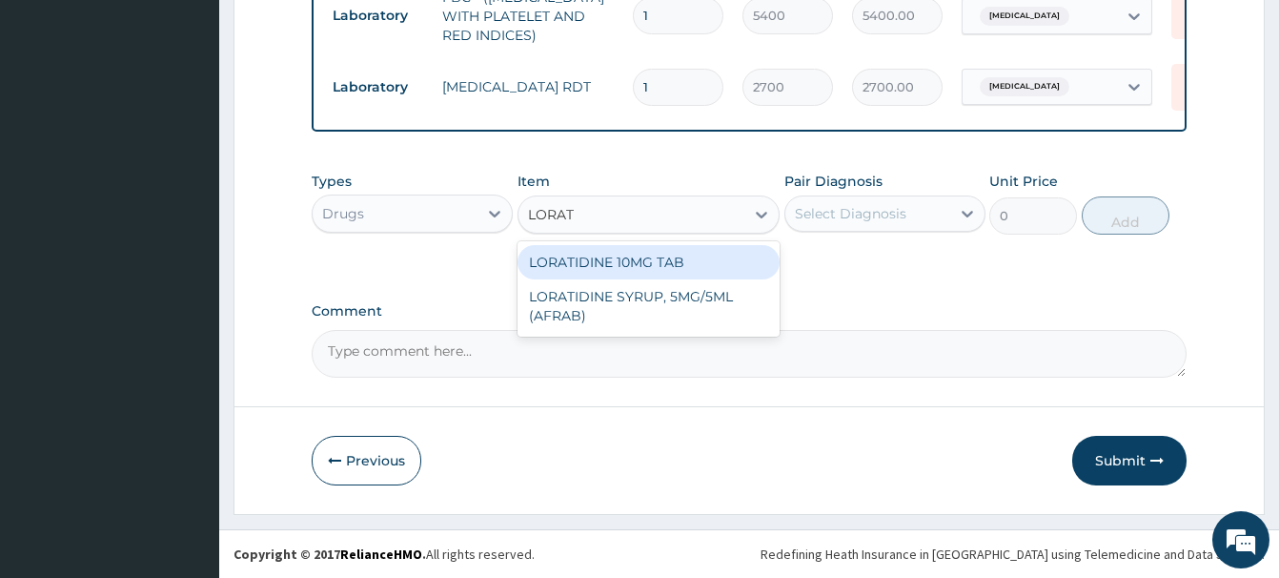
drag, startPoint x: 667, startPoint y: 259, endPoint x: 701, endPoint y: 255, distance: 33.7
click at [674, 259] on div "LORATIDINE 10MG TAB" at bounding box center [649, 262] width 262 height 34
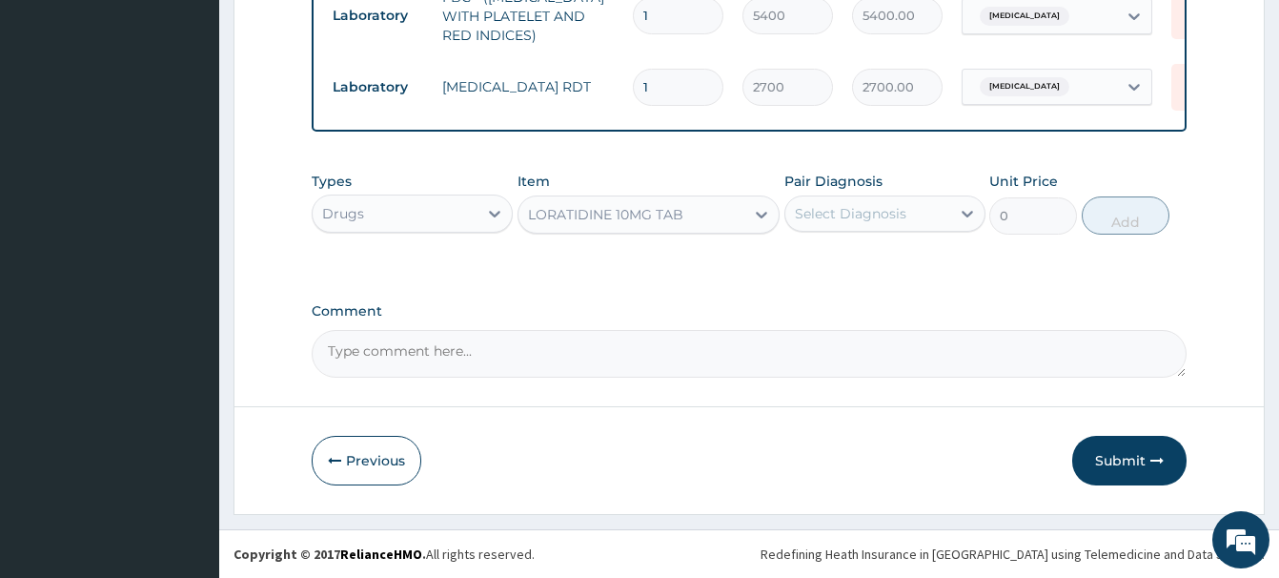
type input "40.95000076293945"
click at [848, 205] on div "Select Diagnosis" at bounding box center [851, 213] width 112 height 19
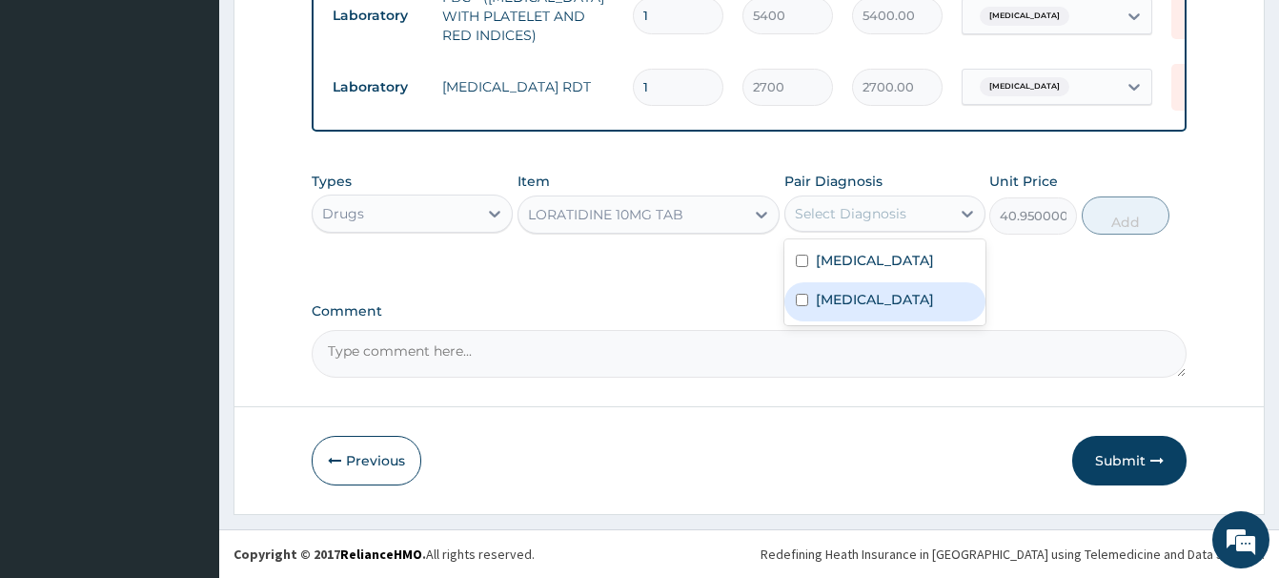
drag, startPoint x: 845, startPoint y: 318, endPoint x: 926, endPoint y: 301, distance: 82.8
click at [847, 309] on label "[MEDICAL_DATA]" at bounding box center [875, 299] width 118 height 19
checkbox input "true"
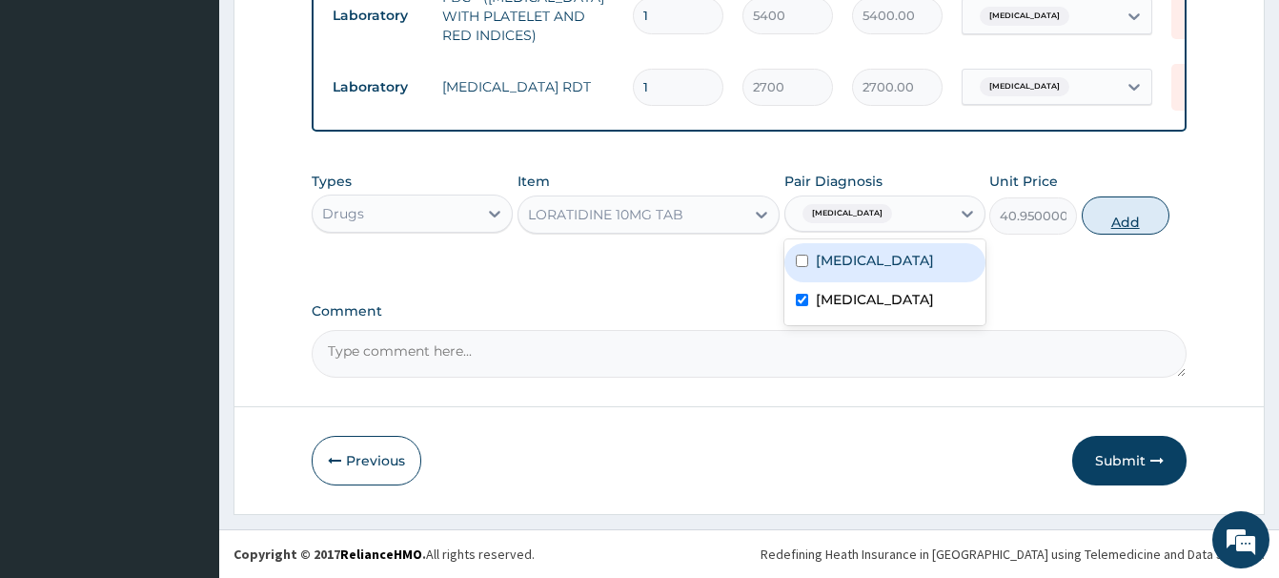
click at [1145, 224] on button "Add" at bounding box center [1126, 215] width 88 height 38
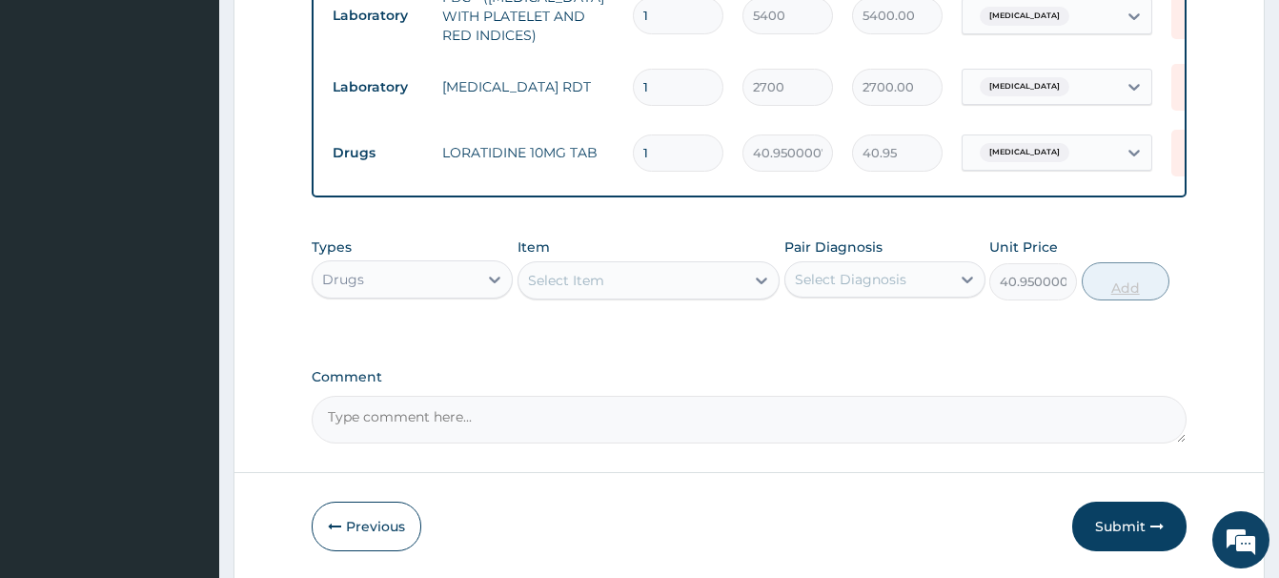
type input "0"
click at [1175, 155] on icon at bounding box center [1193, 153] width 42 height 47
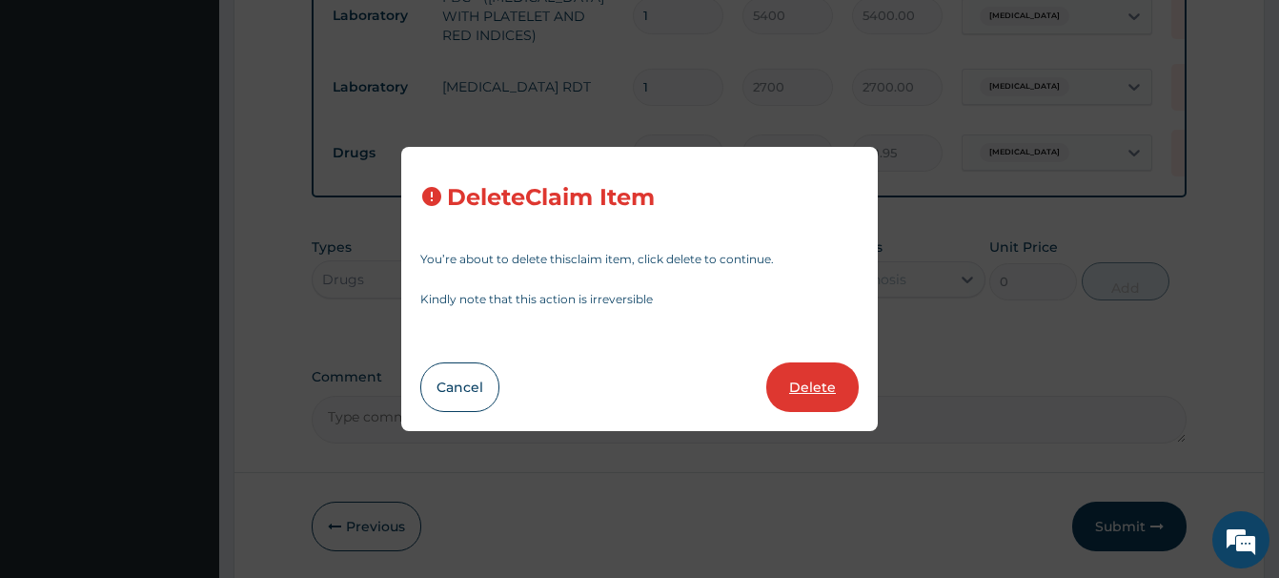
click at [807, 378] on button "Delete" at bounding box center [812, 387] width 92 height 50
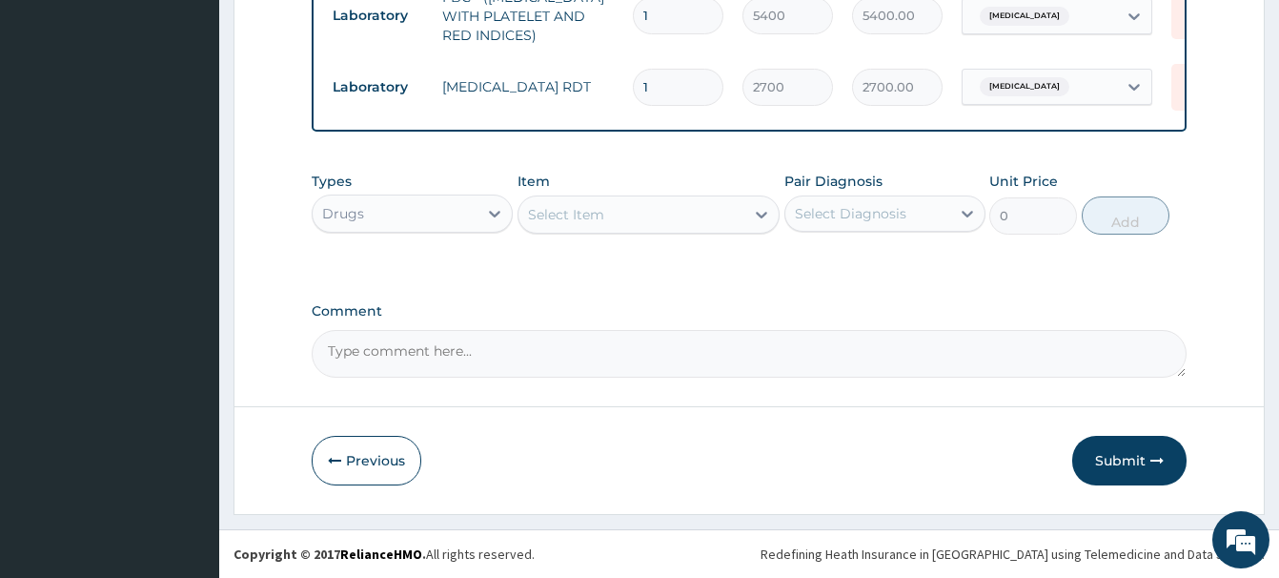
click at [574, 223] on div "Select Item" at bounding box center [566, 214] width 76 height 19
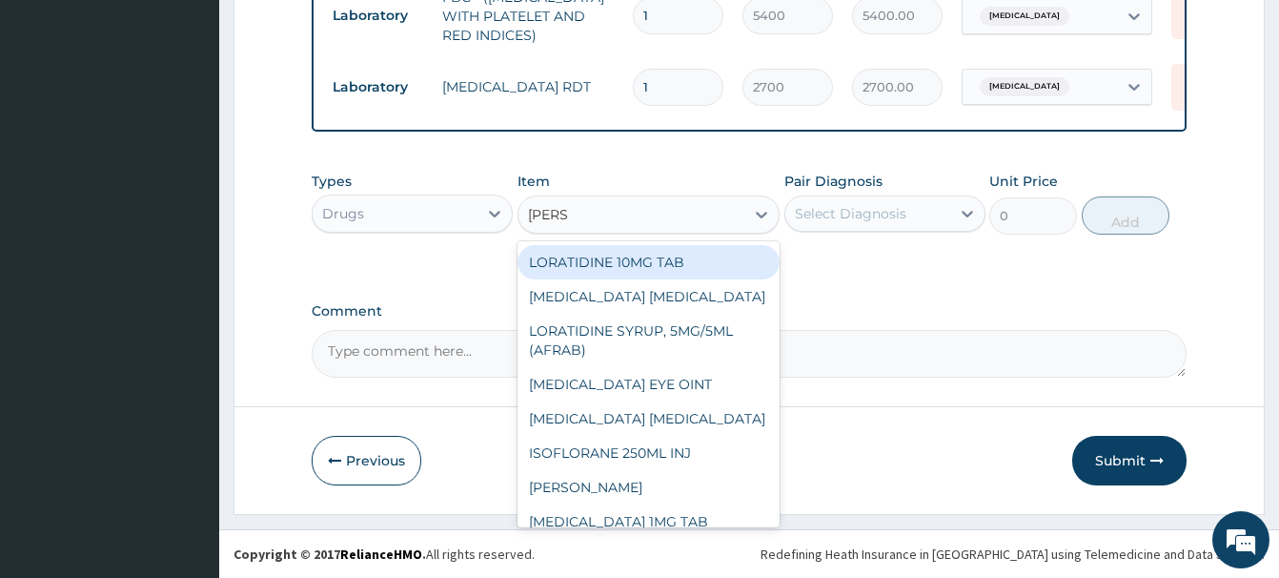
type input "LORAT"
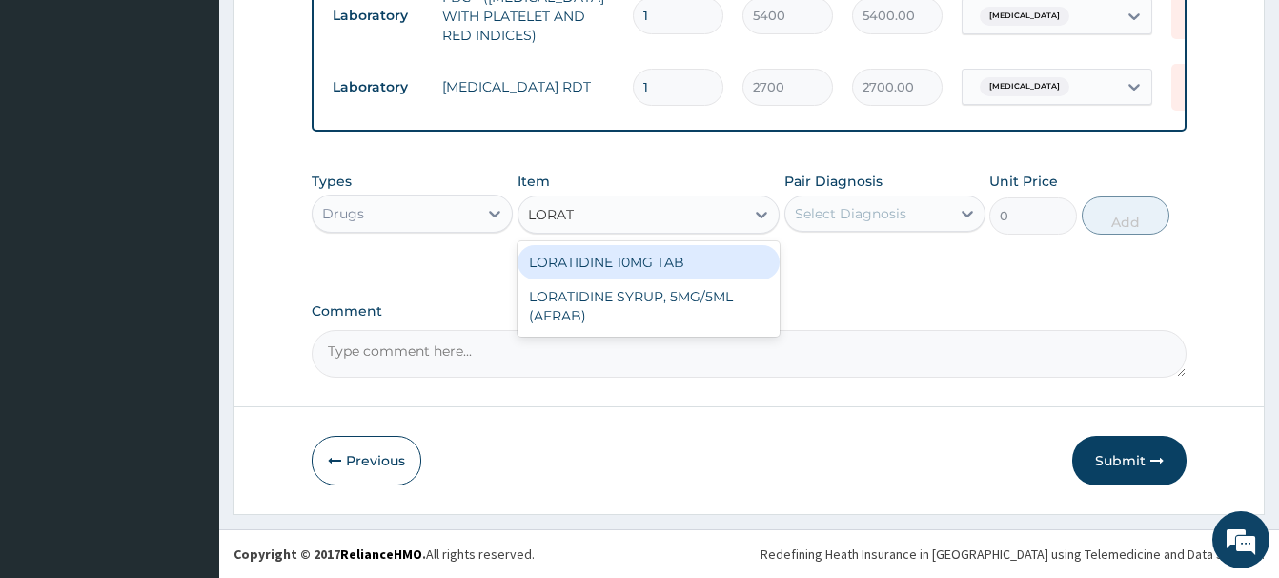
click at [668, 265] on div "LORATIDINE 10MG TAB" at bounding box center [649, 262] width 262 height 34
type input "40.95000076293945"
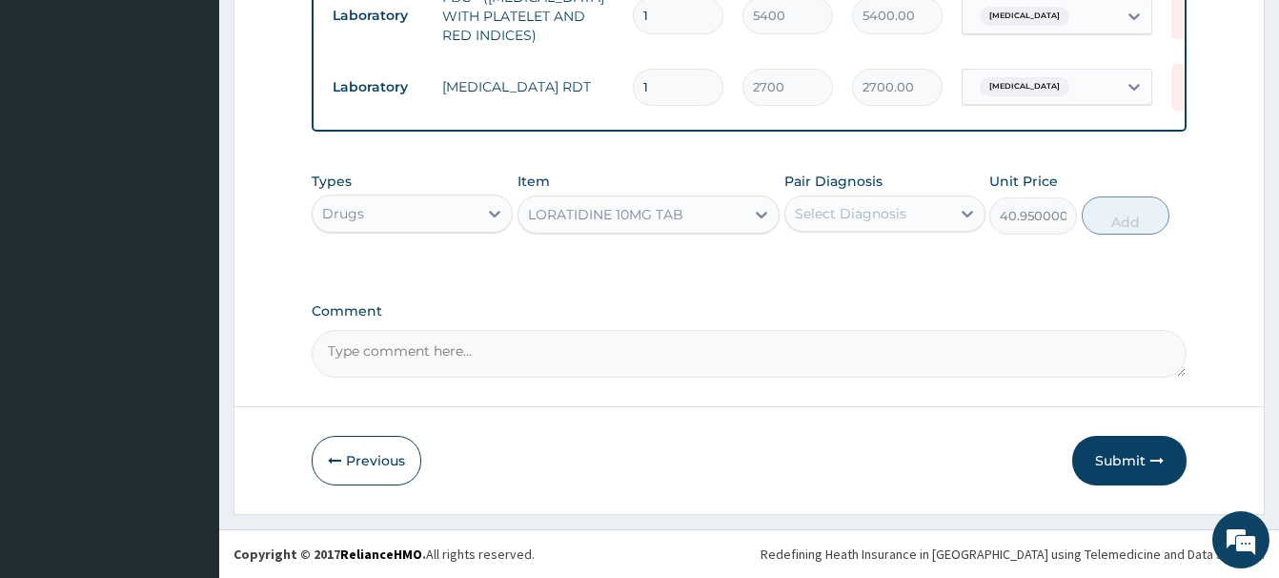
click at [868, 207] on div "Select Diagnosis" at bounding box center [851, 213] width 112 height 19
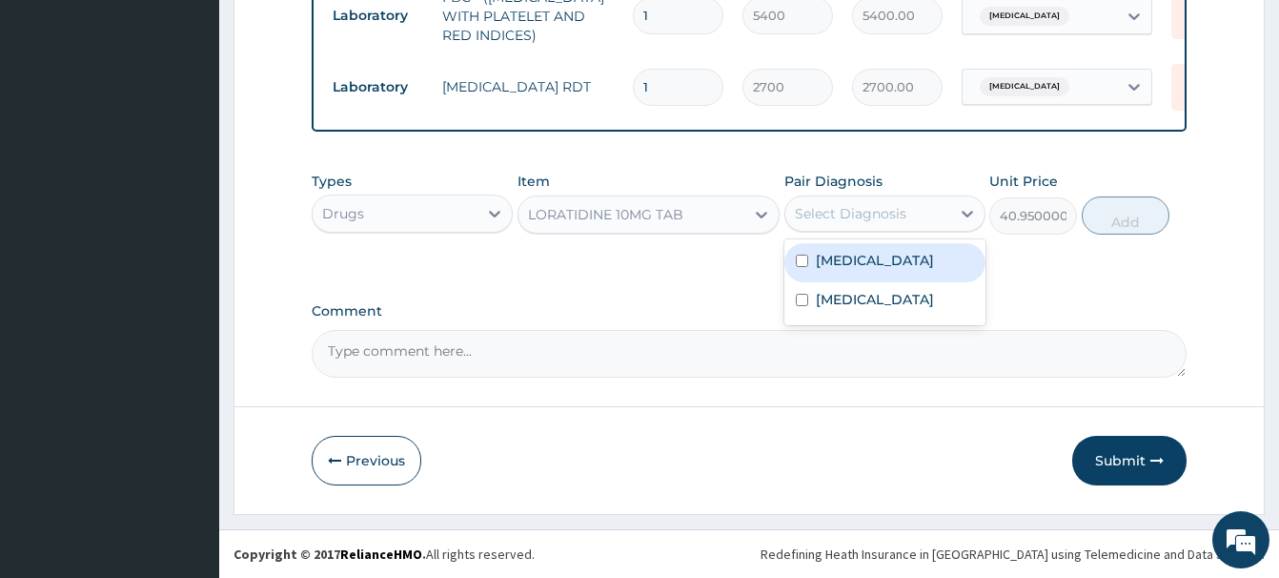
drag, startPoint x: 859, startPoint y: 290, endPoint x: 921, endPoint y: 281, distance: 62.6
click at [864, 282] on div "[MEDICAL_DATA]" at bounding box center [885, 262] width 201 height 39
checkbox input "true"
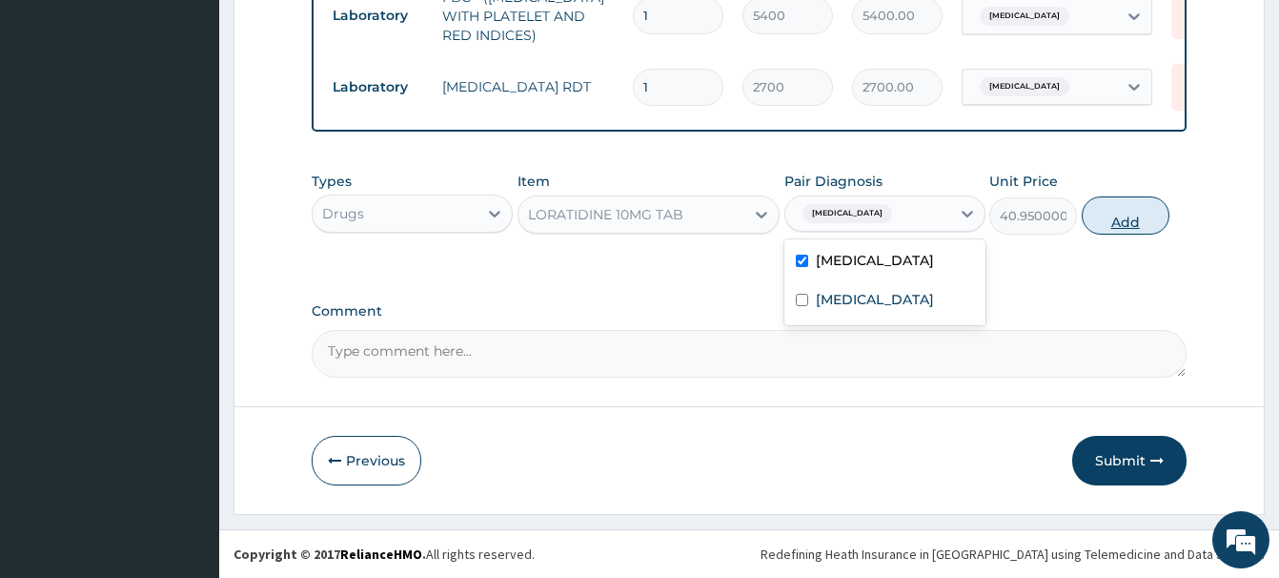
click at [1127, 227] on button "Add" at bounding box center [1126, 215] width 88 height 38
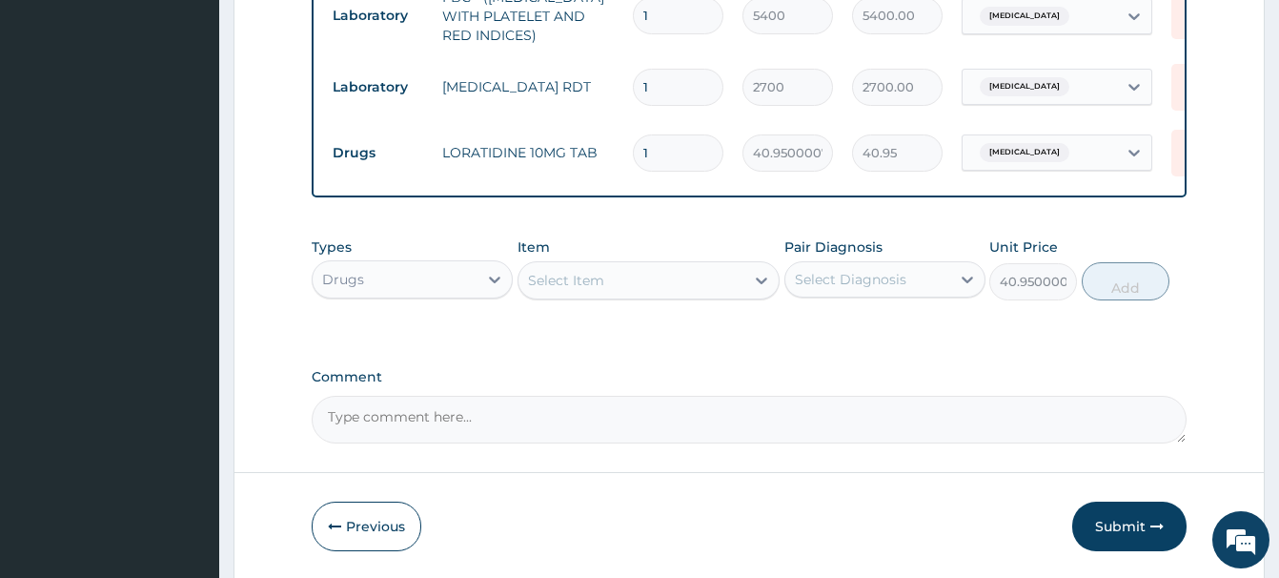
type input "0"
drag, startPoint x: 638, startPoint y: 154, endPoint x: 621, endPoint y: 154, distance: 17.2
click at [633, 154] on input "1" at bounding box center [678, 152] width 91 height 37
type input "5"
type input "204.75"
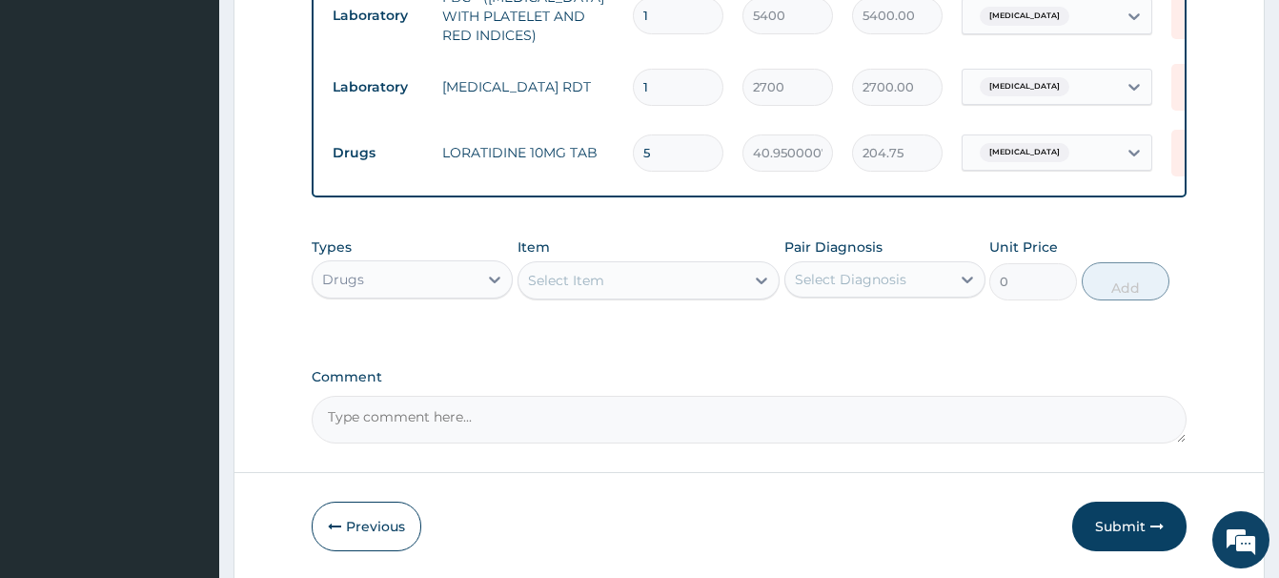
type input "5"
click at [559, 278] on div "Select Item" at bounding box center [566, 280] width 76 height 19
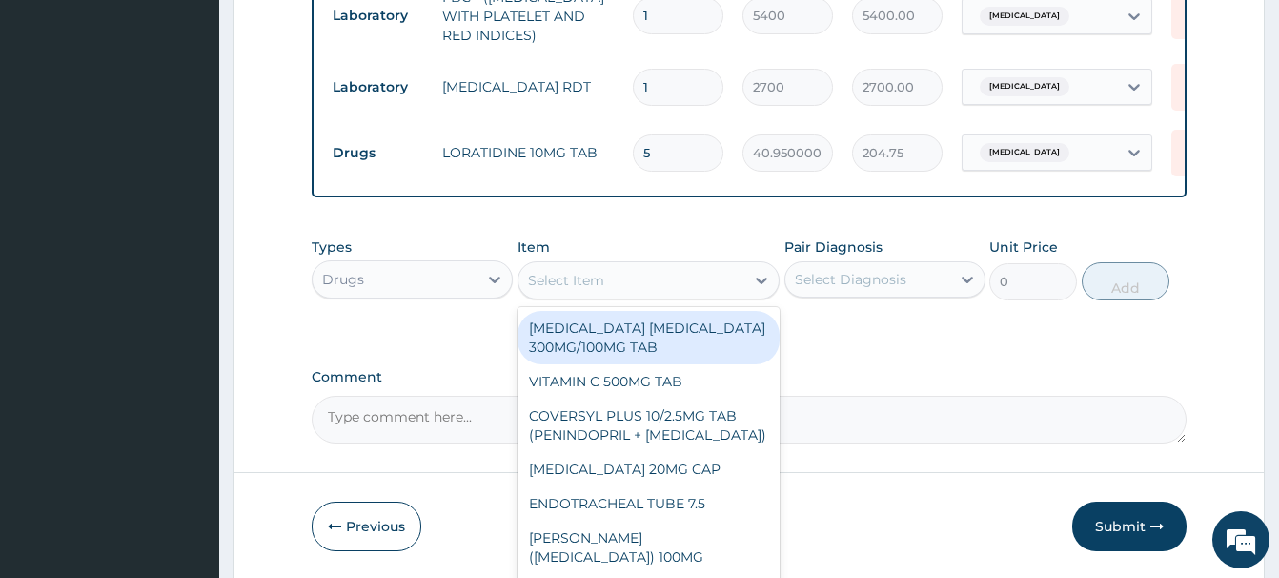
paste input "VITAMIN C 100MG TA"
type input "VITAMIN C 100MG TA"
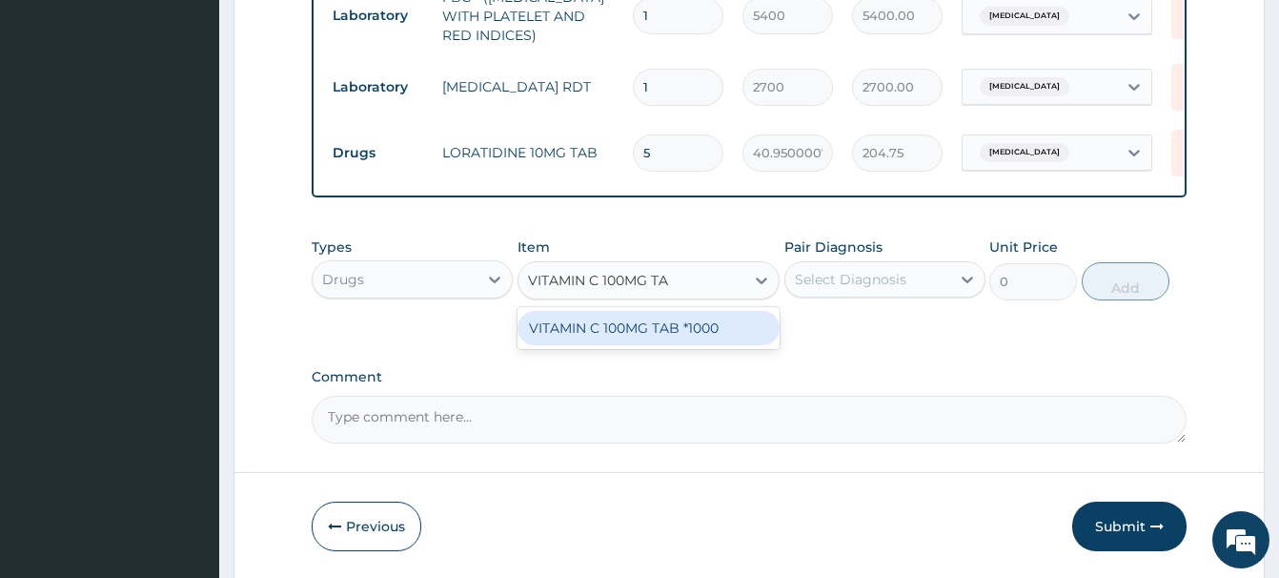
click at [684, 337] on div "VITAMIN C 100MG TAB *1000" at bounding box center [649, 328] width 262 height 34
type input "5.820000171661377"
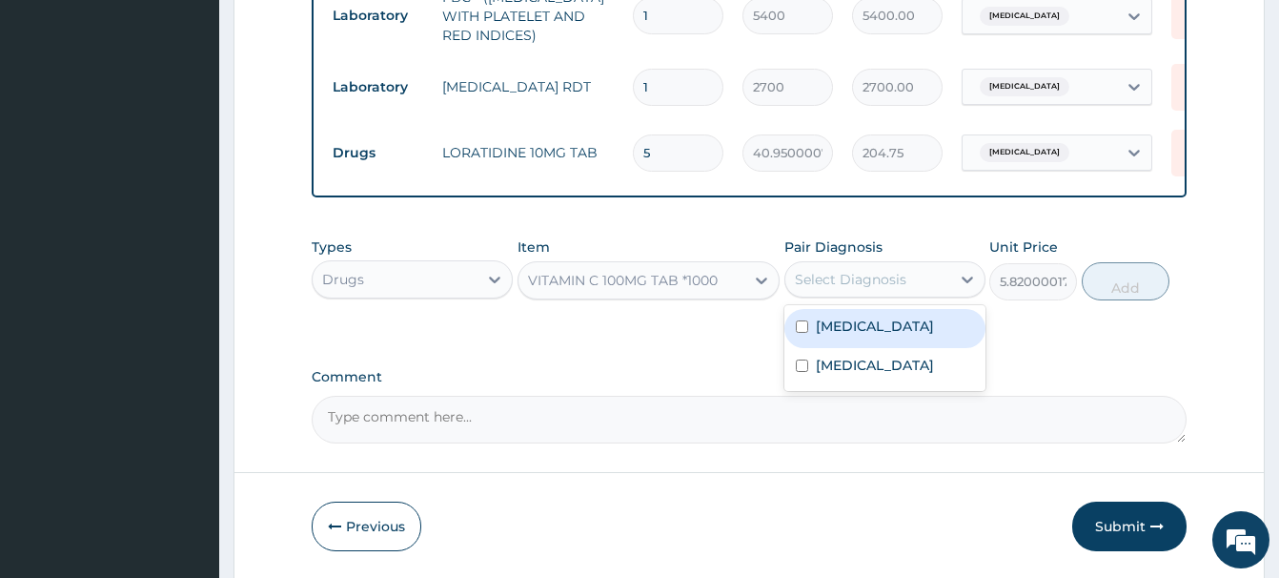
click at [839, 281] on div "Select Diagnosis" at bounding box center [851, 279] width 112 height 19
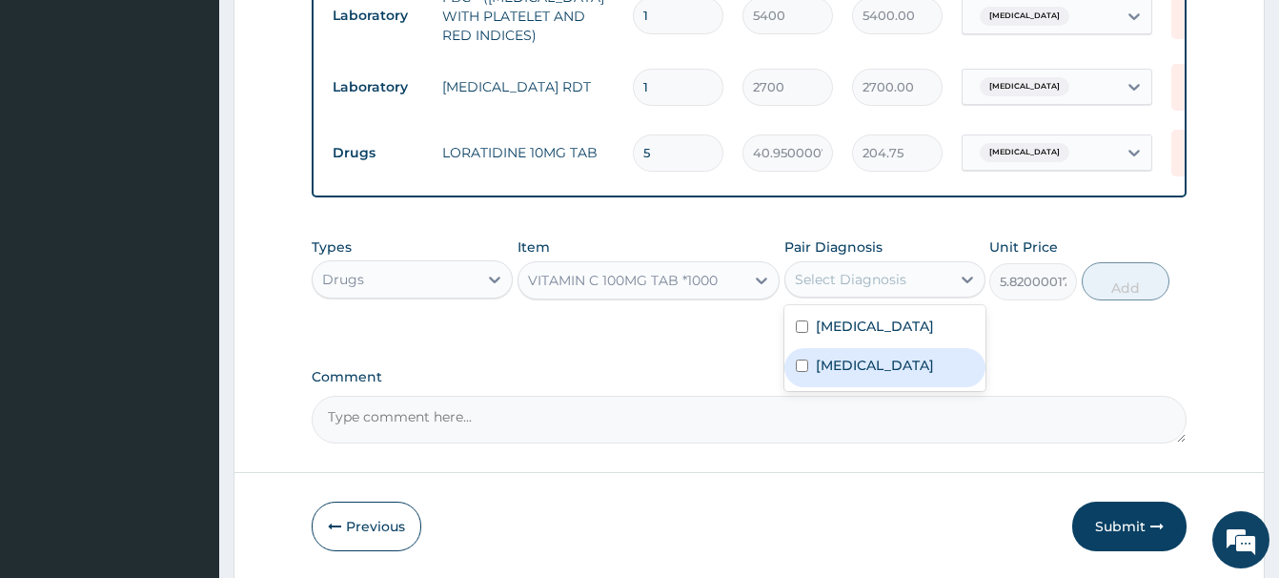
click at [842, 375] on label "Malaria" at bounding box center [875, 365] width 118 height 19
checkbox input "true"
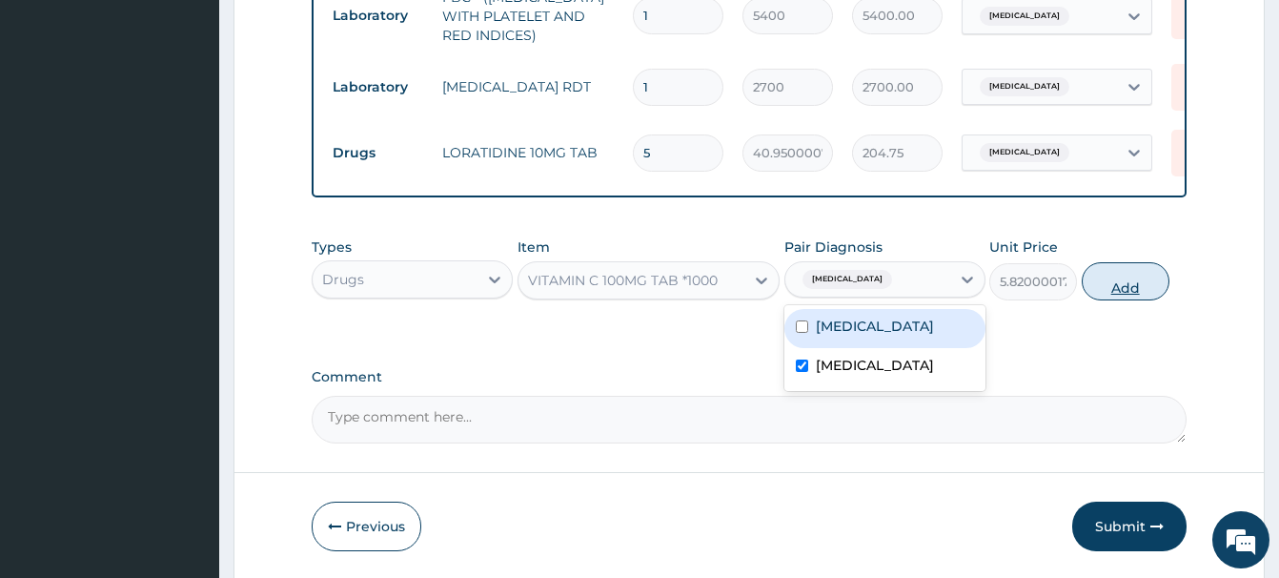
click at [1114, 276] on button "Add" at bounding box center [1126, 281] width 88 height 38
type input "0"
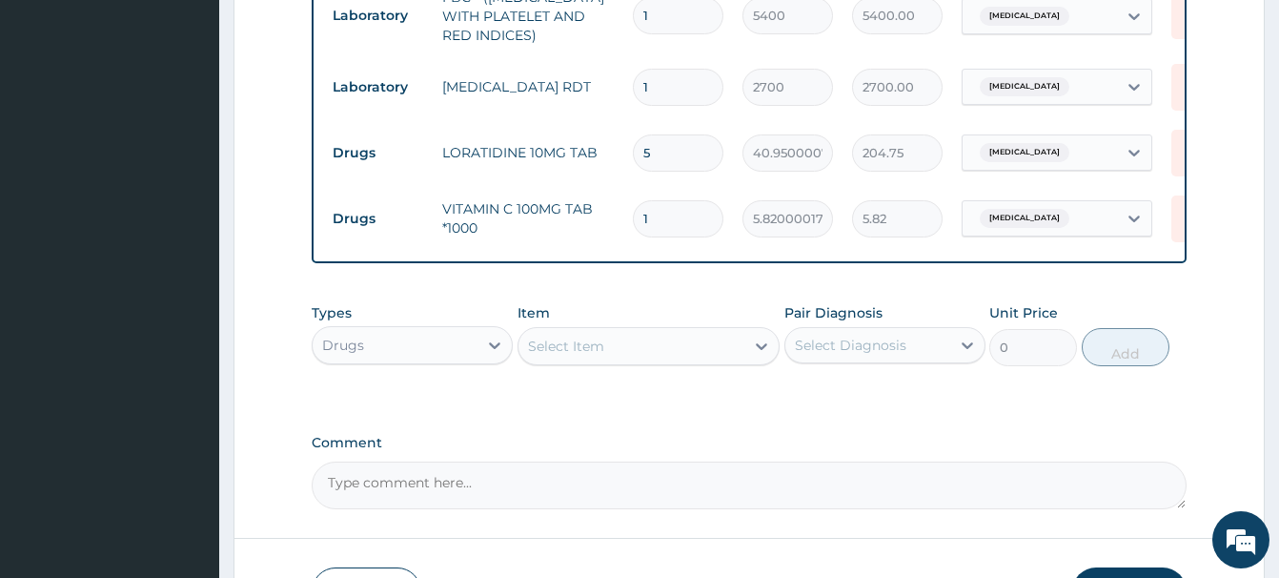
drag, startPoint x: 660, startPoint y: 218, endPoint x: 585, endPoint y: 230, distance: 75.2
click at [633, 230] on input "1" at bounding box center [678, 218] width 91 height 37
type input "3"
type input "17.46"
type input "30"
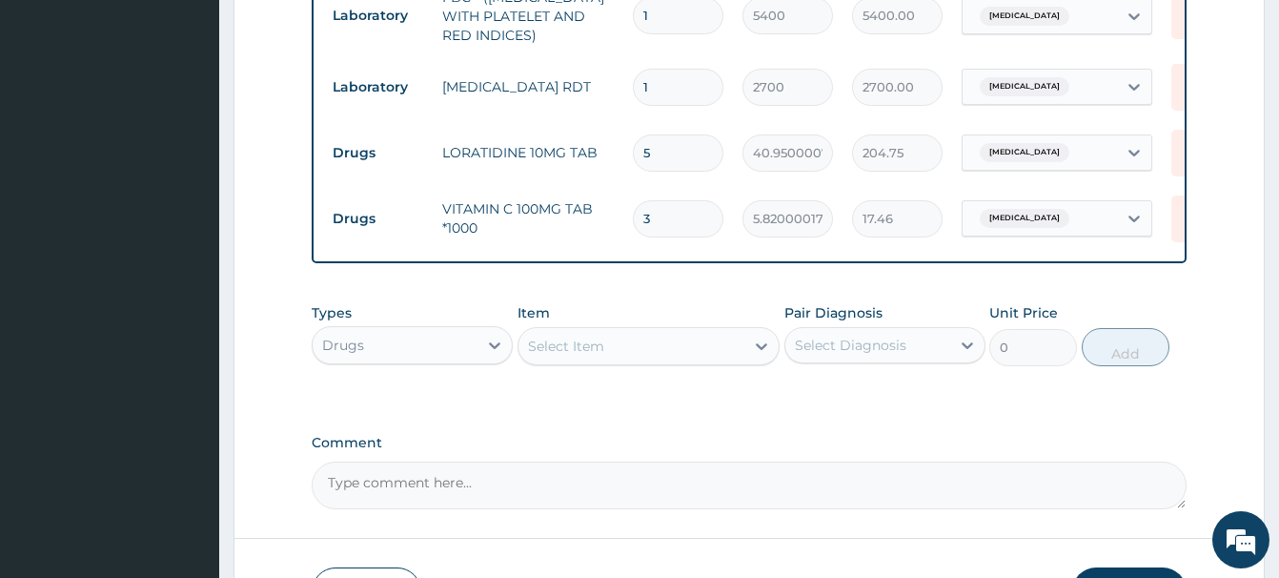
type input "174.60"
type input "30"
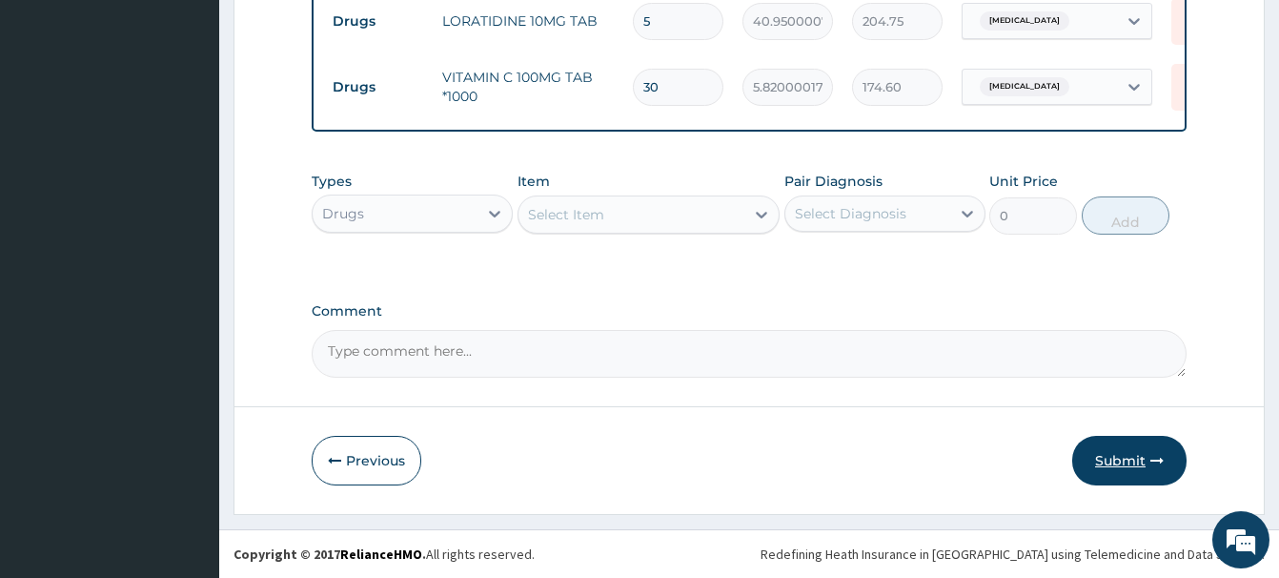
click at [1118, 459] on button "Submit" at bounding box center [1129, 461] width 114 height 50
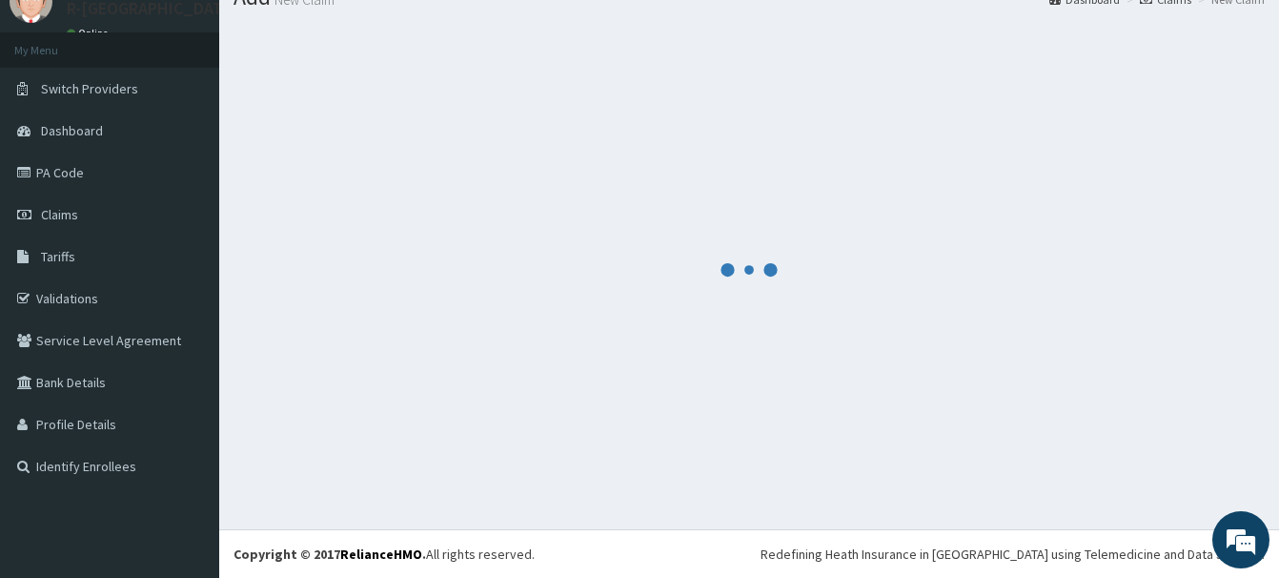
scroll to position [78, 0]
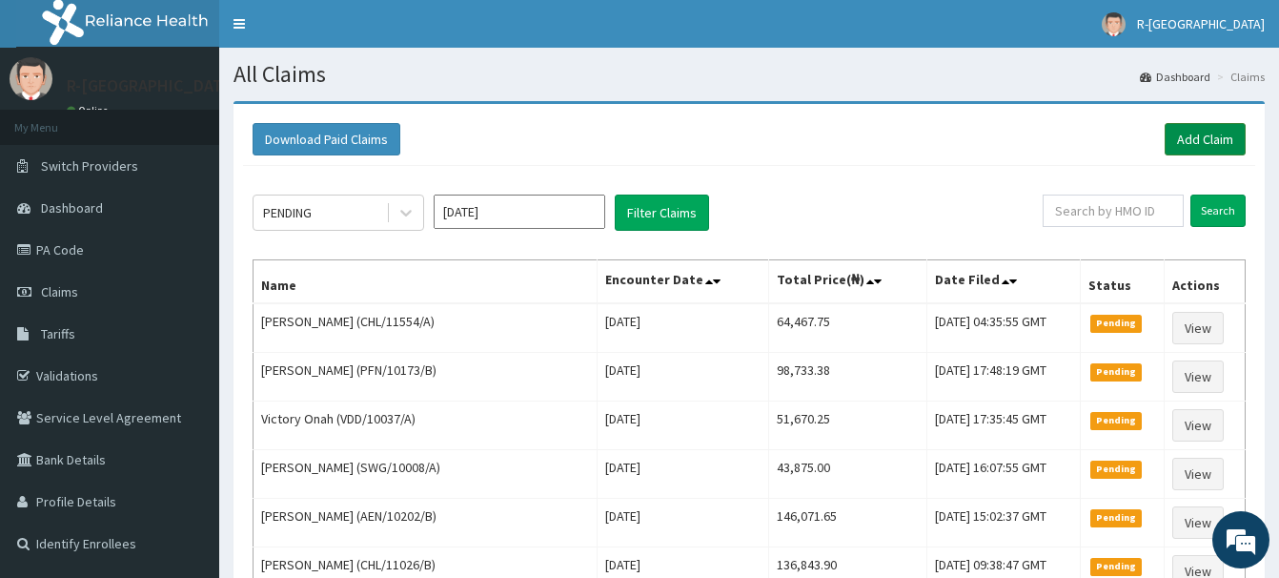
click at [1190, 141] on link "Add Claim" at bounding box center [1205, 139] width 81 height 32
click at [77, 256] on link "PA Code" at bounding box center [109, 250] width 219 height 42
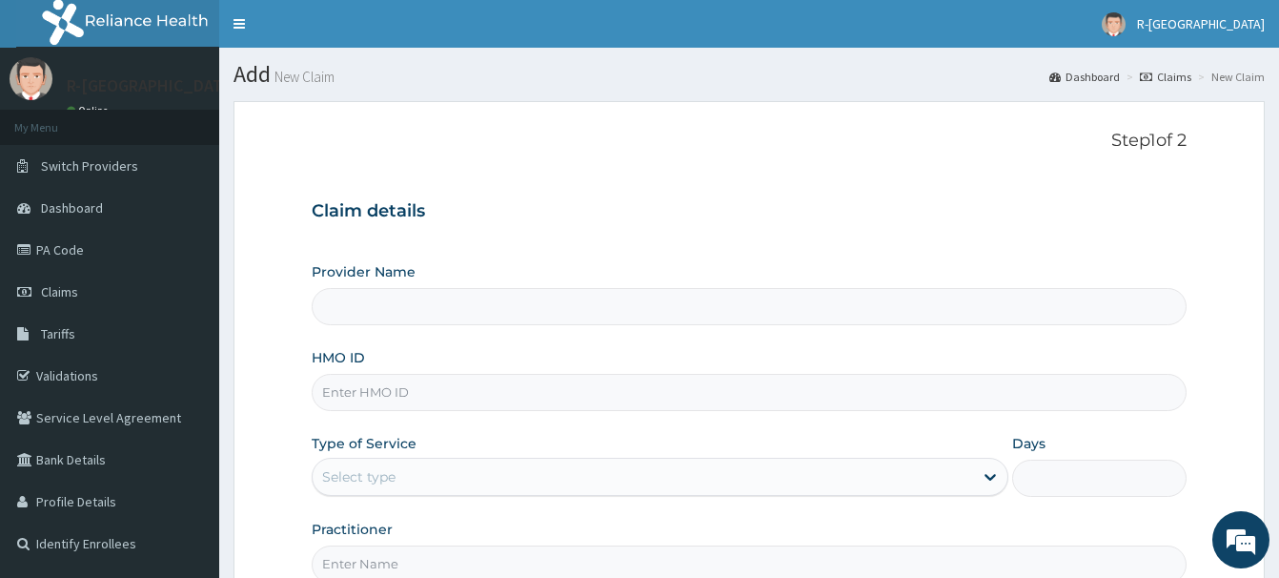
scroll to position [206, 0]
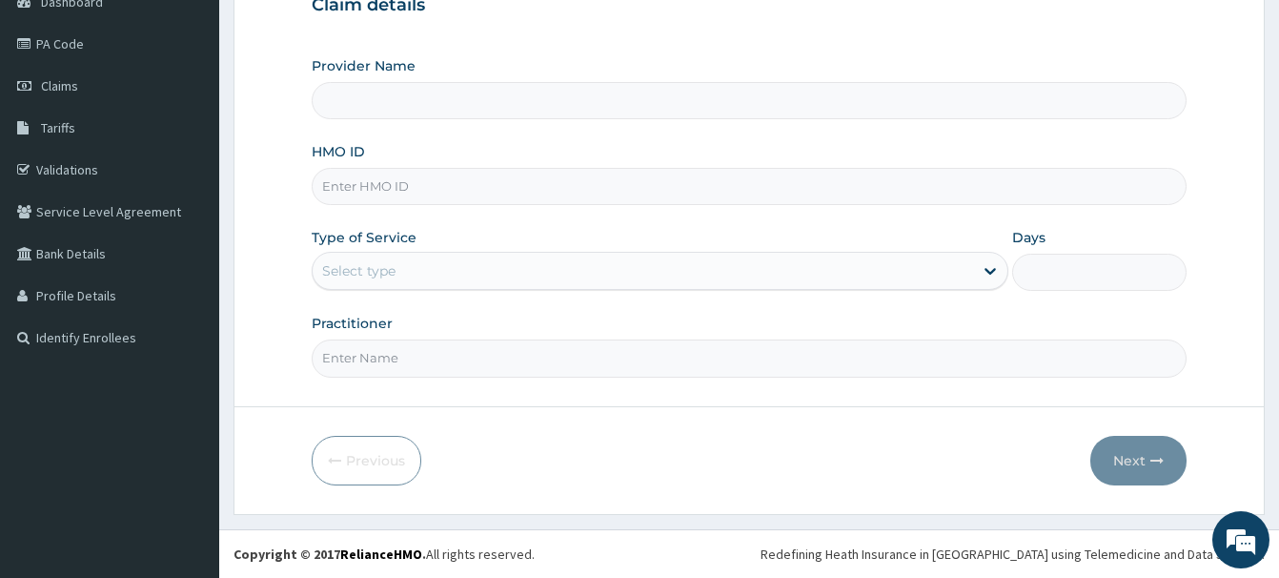
type input "R-Jolad Hospital Nigeria Limited(kupa)"
click at [332, 187] on input "HMO ID" at bounding box center [749, 186] width 875 height 37
paste input "CIL/10052/B"
type input "CIL/10052/B"
drag, startPoint x: 353, startPoint y: 275, endPoint x: 354, endPoint y: 296, distance: 21.0
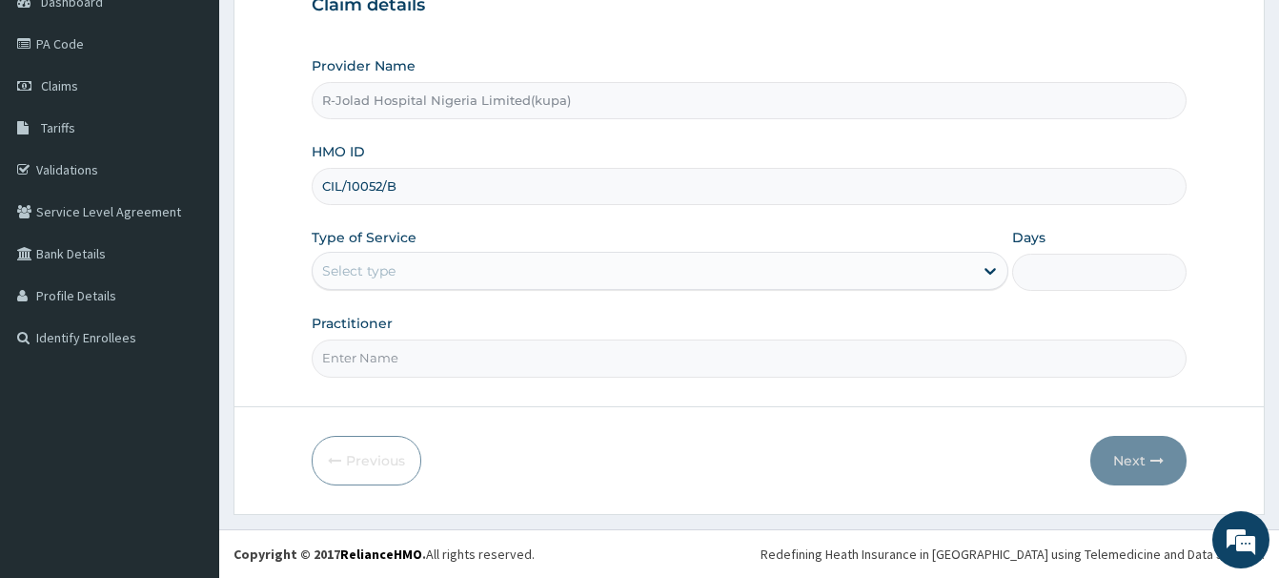
click at [353, 279] on div "Select type" at bounding box center [358, 270] width 73 height 19
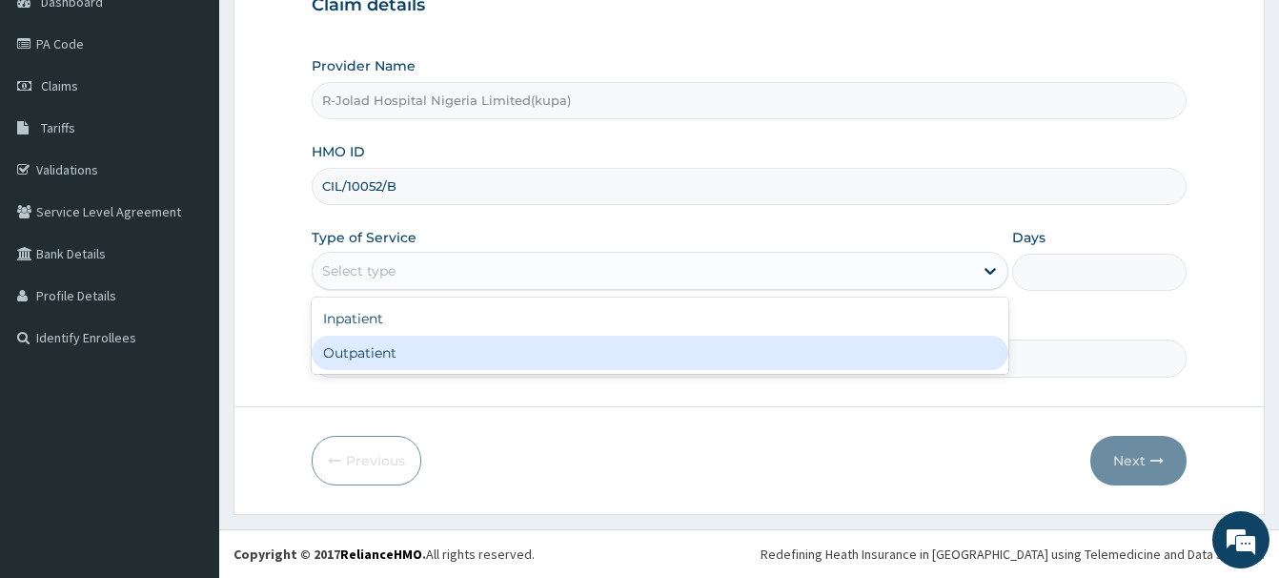
click at [359, 352] on div "Outpatient" at bounding box center [660, 353] width 697 height 34
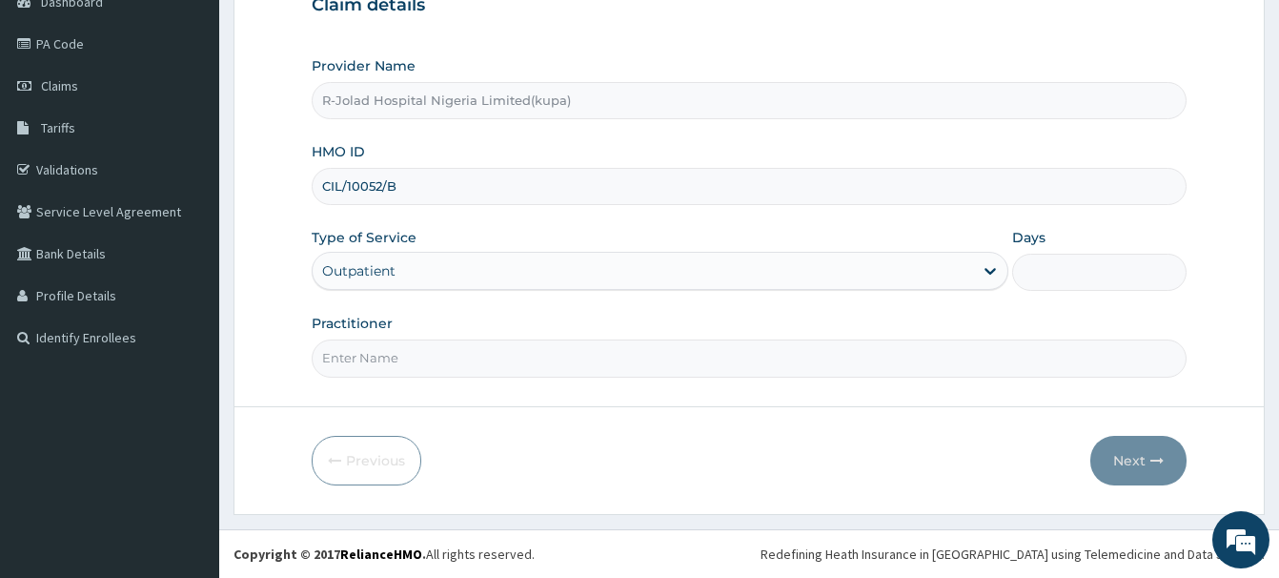
type input "1"
click at [368, 364] on input "Practitioner" at bounding box center [749, 357] width 875 height 37
paste input "Daniel Ayira"
type input "Daniel Ayira"
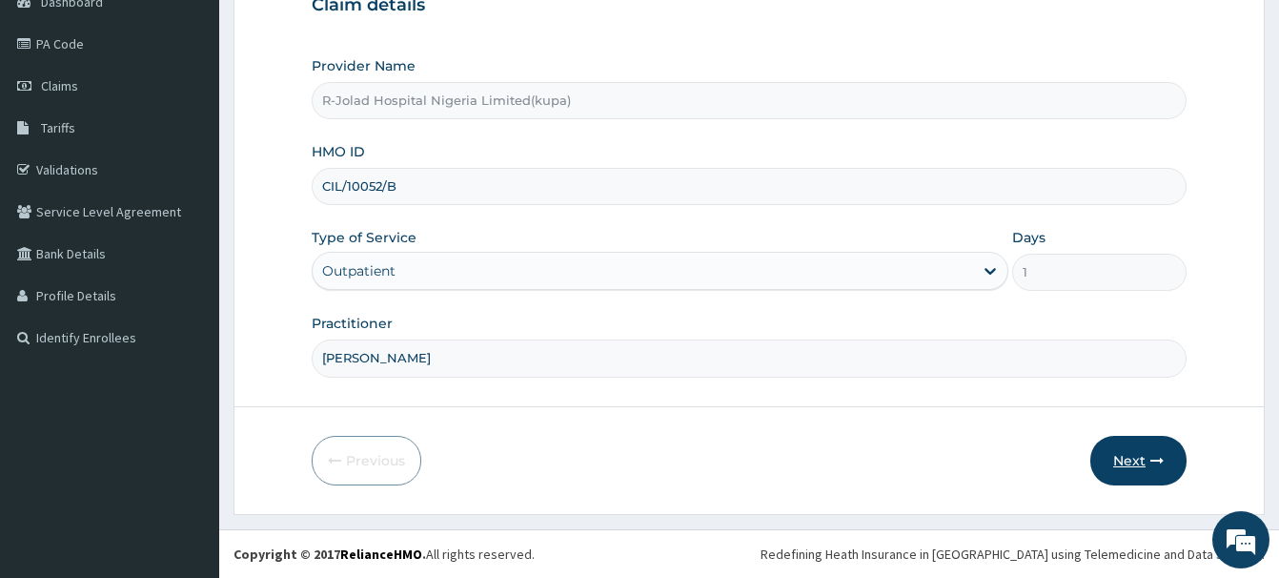
click at [1120, 449] on button "Next" at bounding box center [1139, 461] width 96 height 50
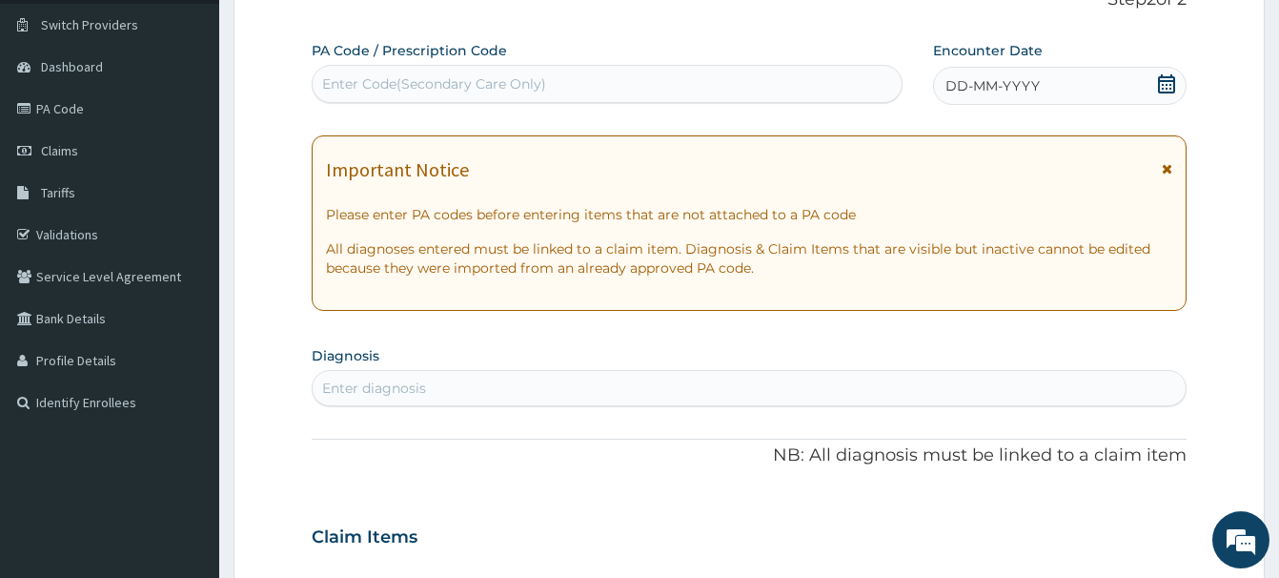
scroll to position [109, 0]
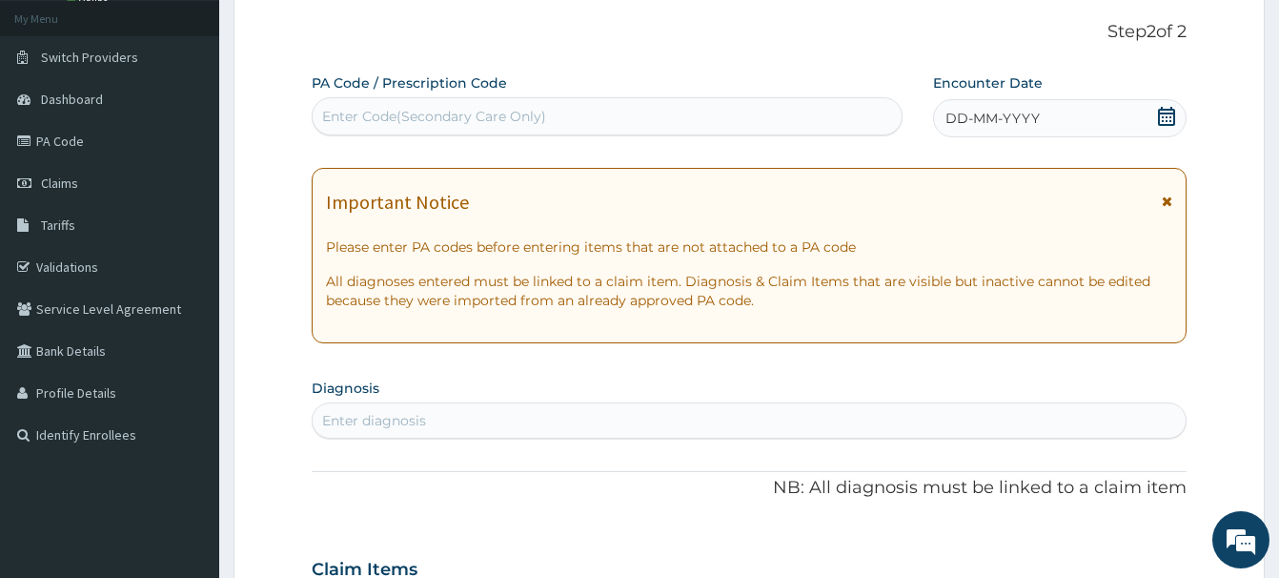
click at [1168, 112] on icon at bounding box center [1166, 116] width 19 height 19
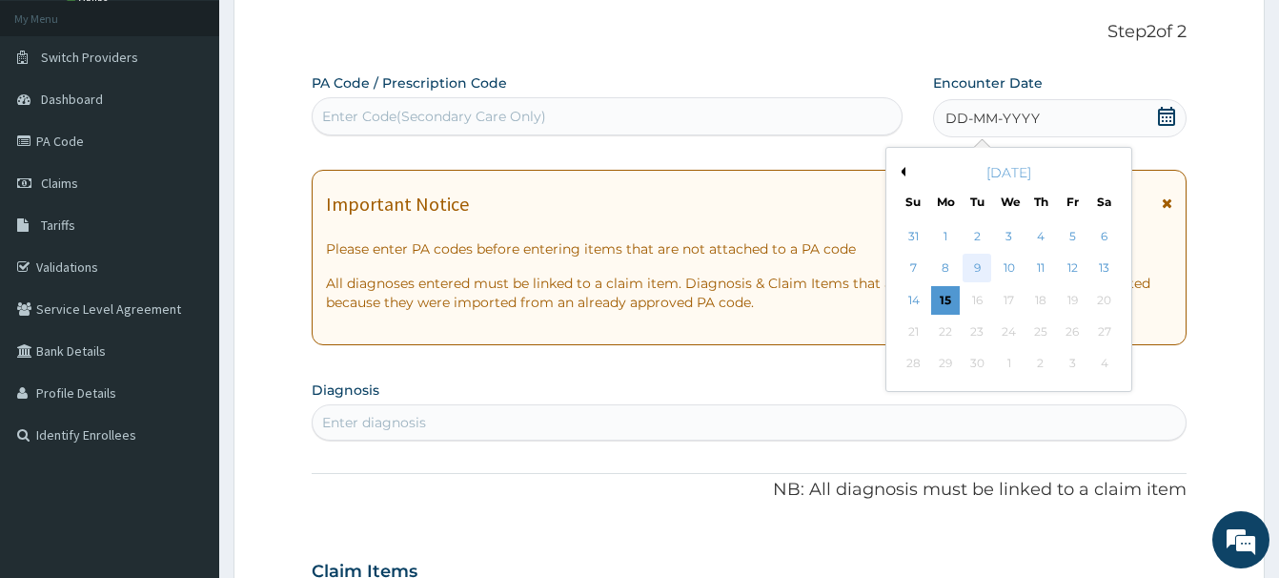
click at [985, 270] on div "9" at bounding box center [977, 269] width 29 height 29
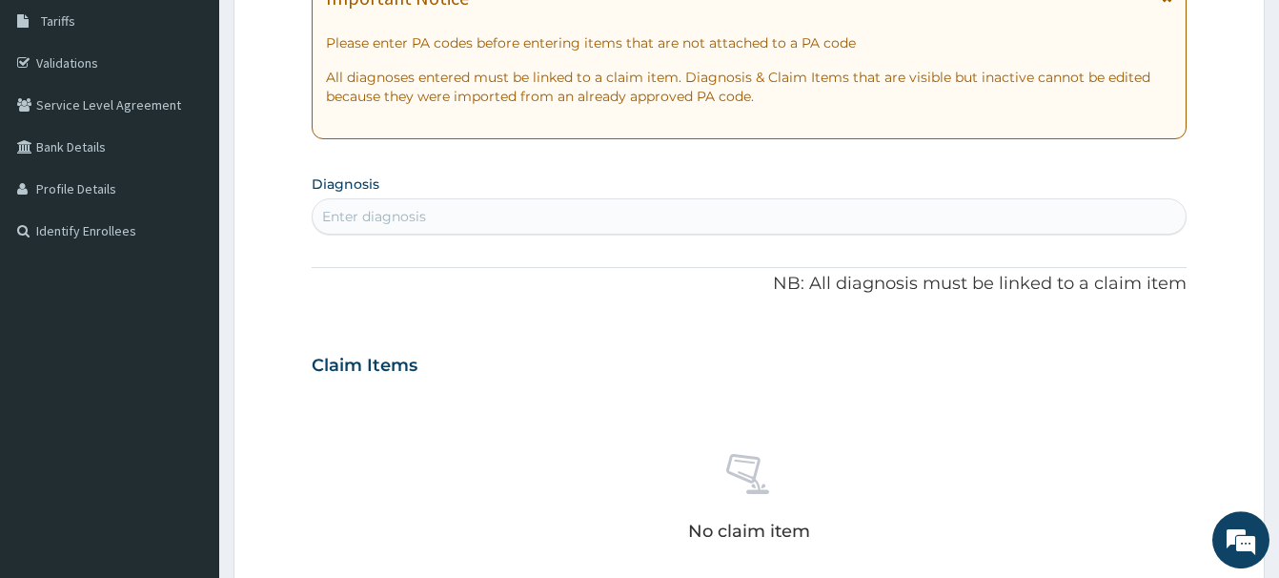
scroll to position [400, 0]
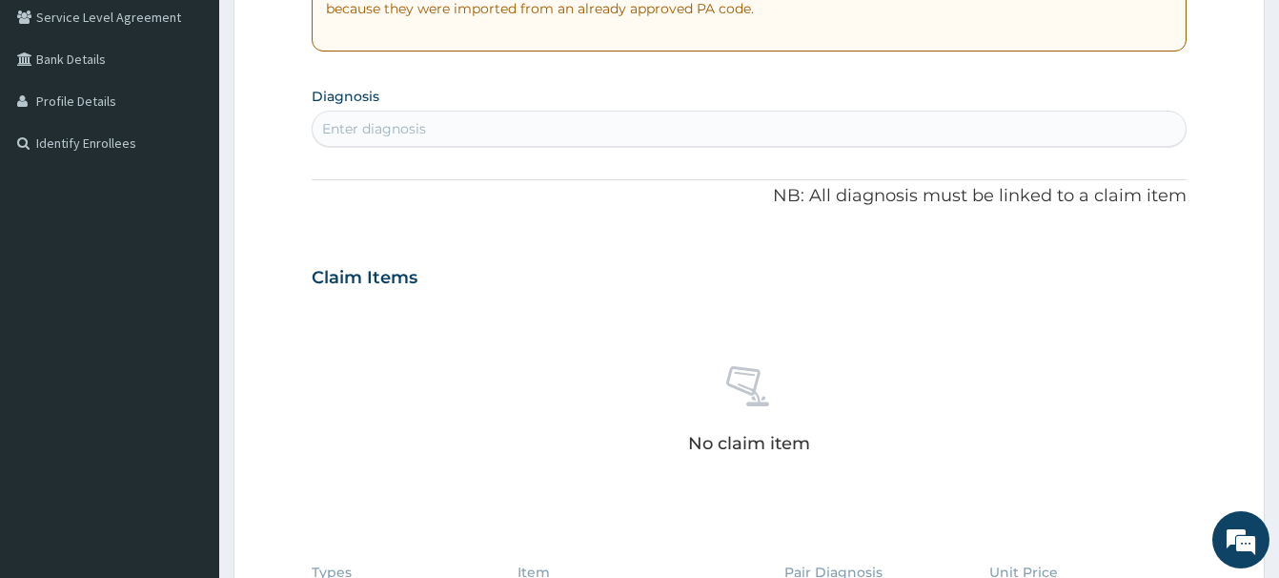
click at [403, 132] on div "Enter diagnosis" at bounding box center [374, 128] width 104 height 19
type input "MALA"
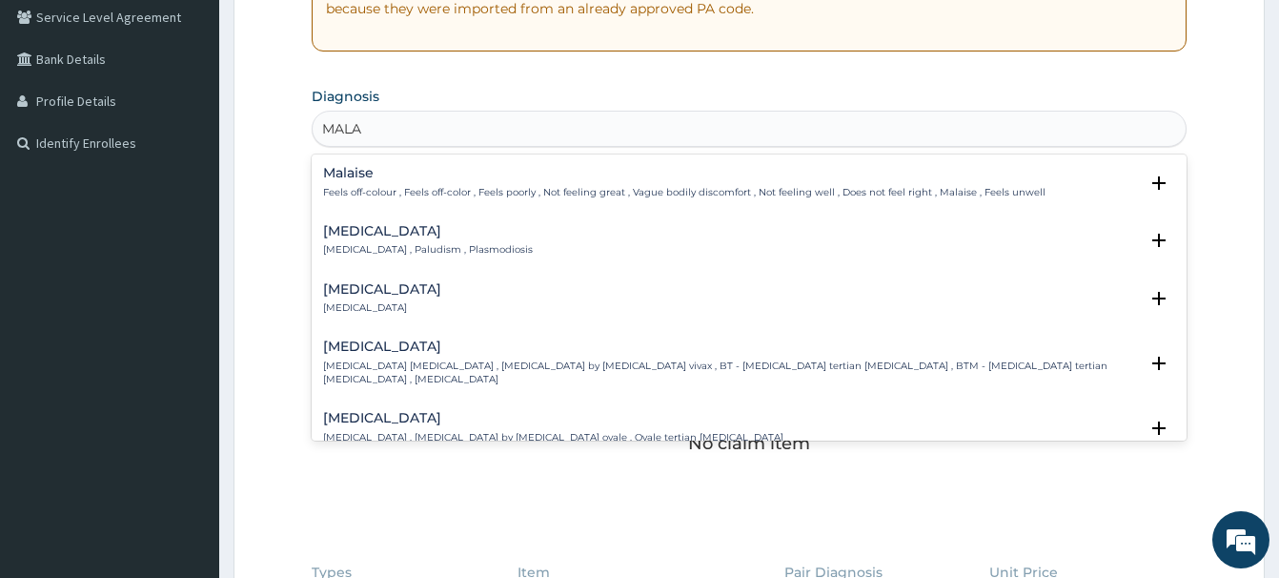
click at [364, 243] on div "Malaria Malaria , Paludism , Plasmodiosis" at bounding box center [428, 240] width 210 height 33
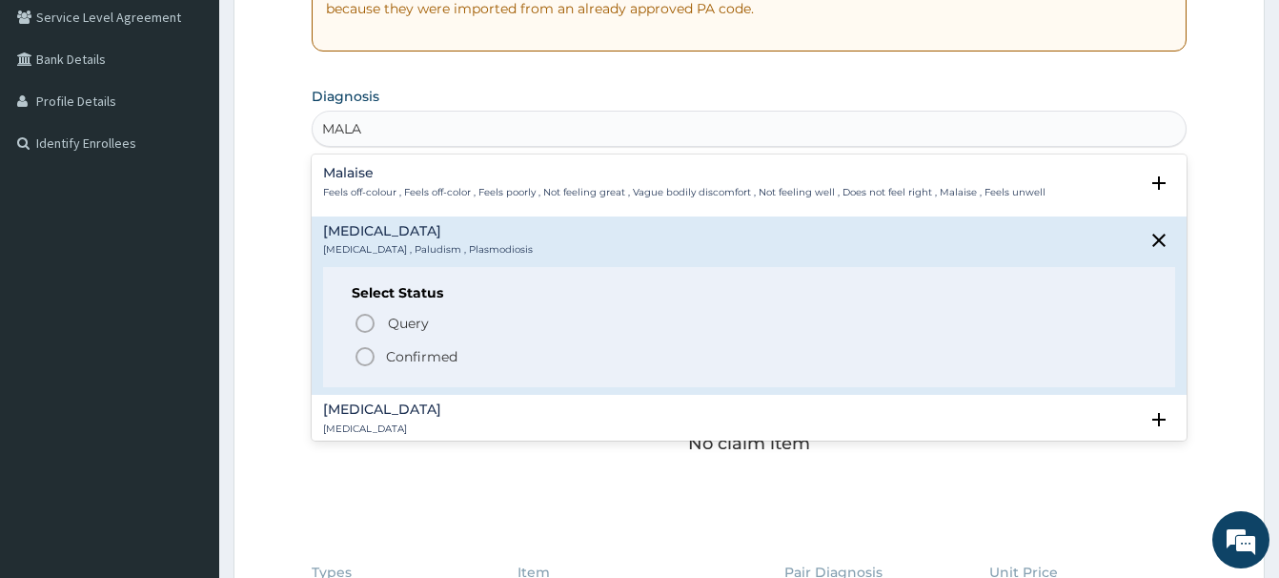
click at [364, 362] on icon "status option filled" at bounding box center [365, 356] width 23 height 23
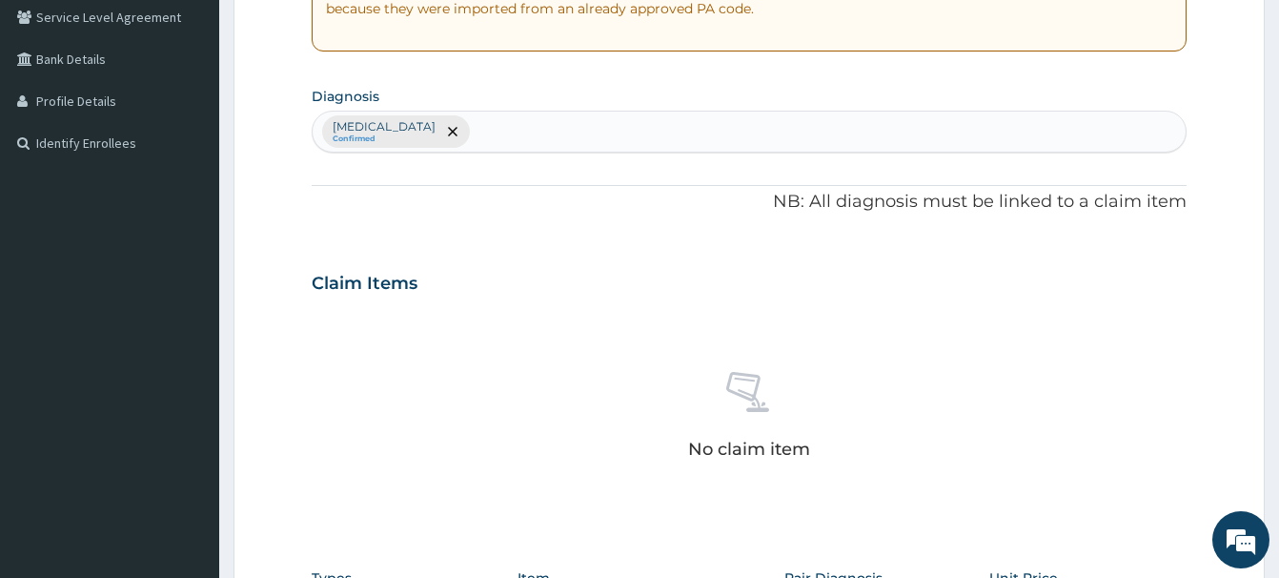
click at [441, 137] on div "Malaria Confirmed" at bounding box center [749, 132] width 873 height 40
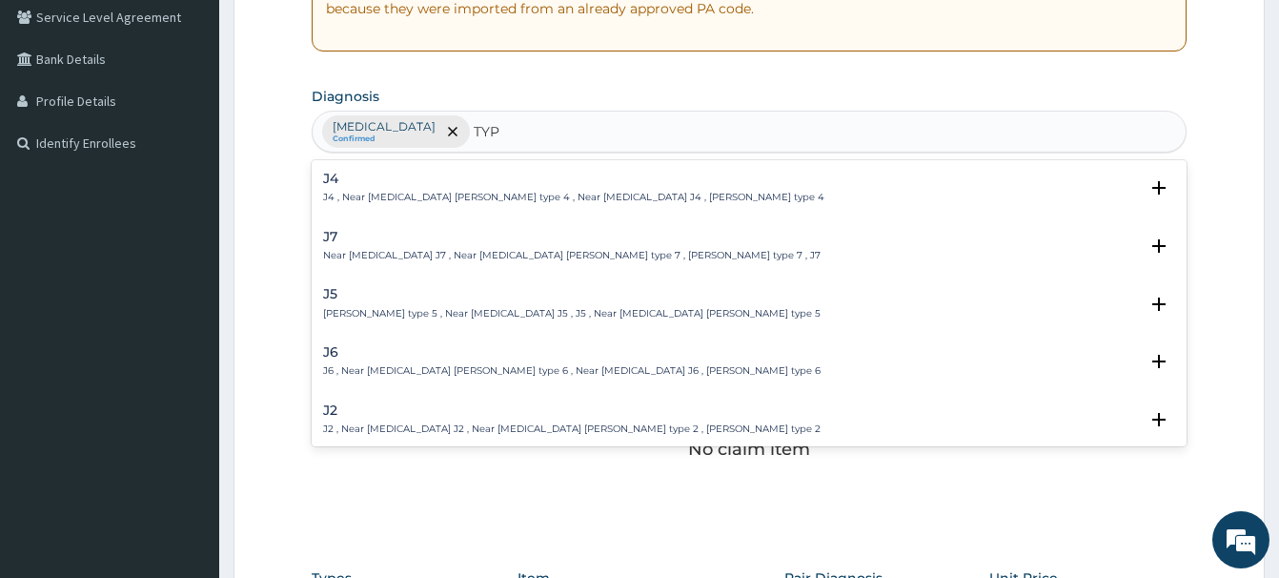
type input "TYPH"
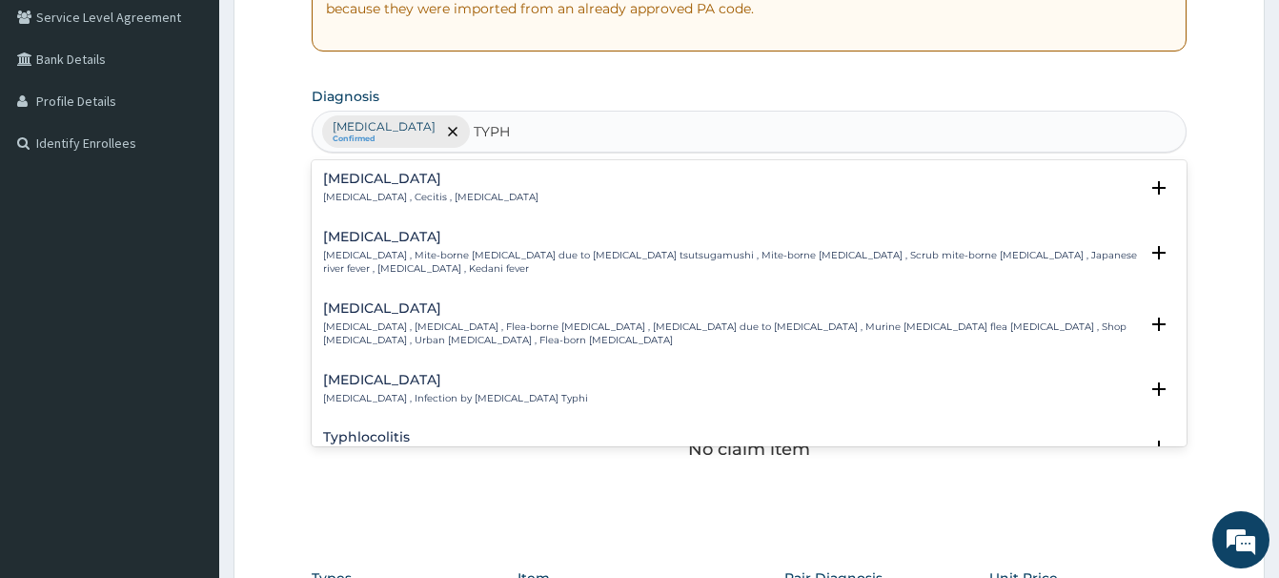
click at [404, 392] on p "Typhoid fever , Infection by Salmonella Typhi" at bounding box center [455, 398] width 265 height 13
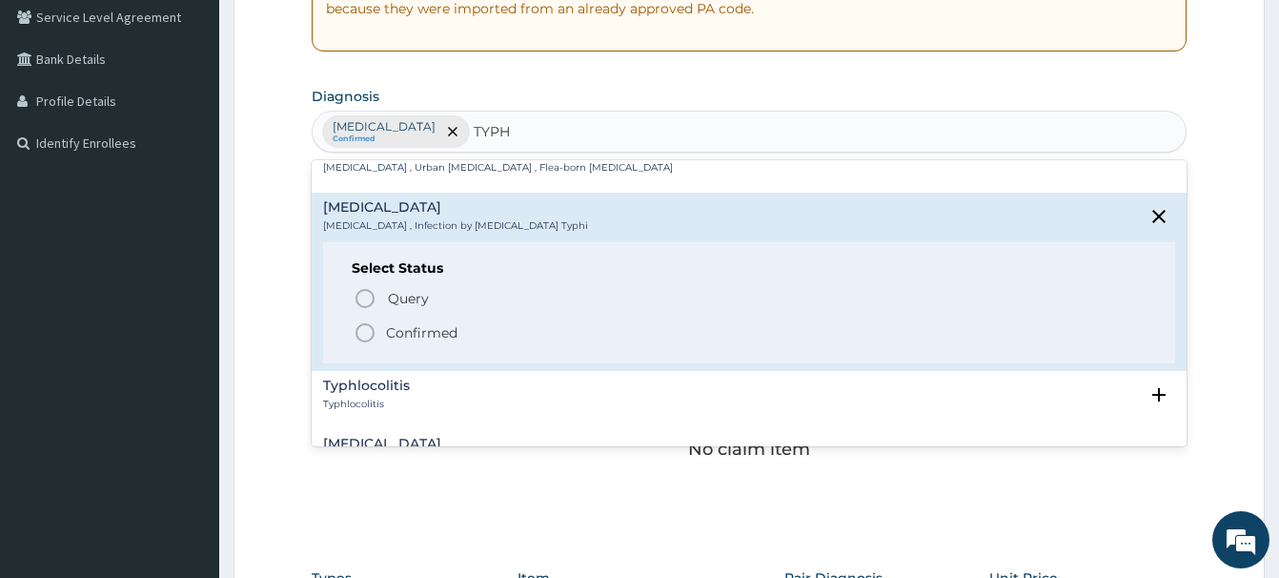
scroll to position [309, 0]
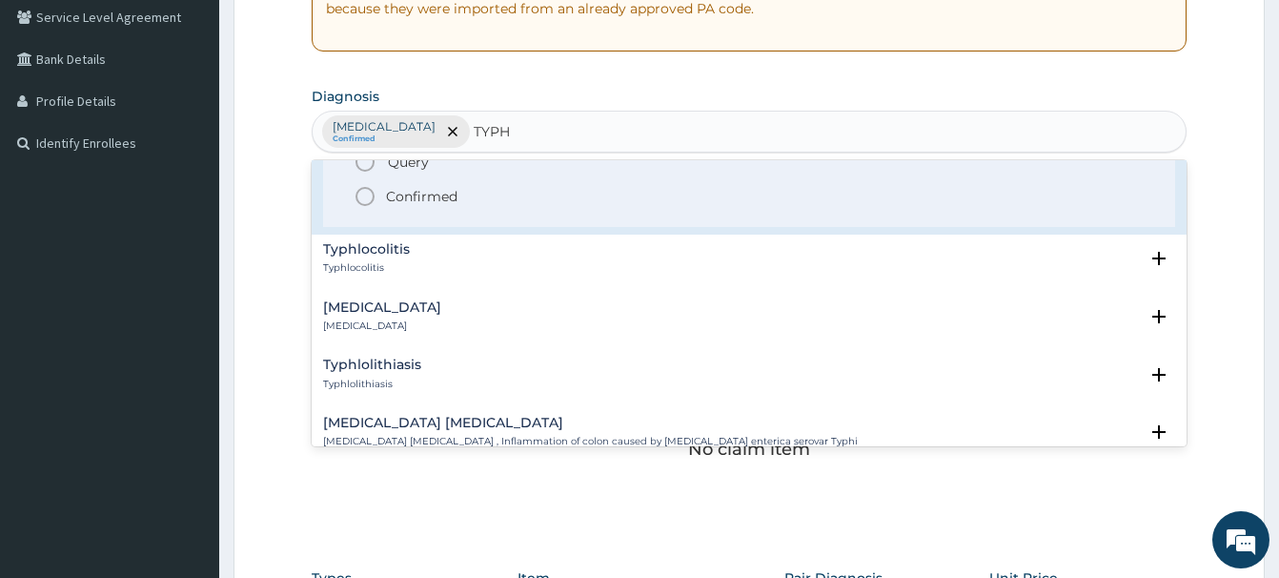
click at [368, 185] on icon "status option filled" at bounding box center [365, 196] width 23 height 23
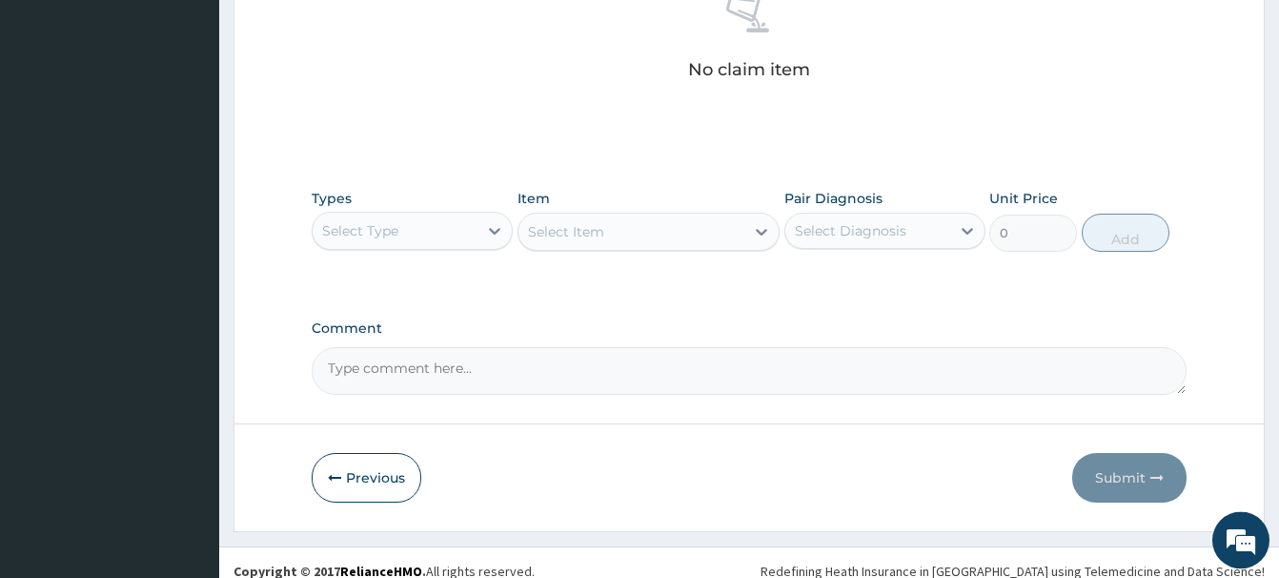
scroll to position [789, 0]
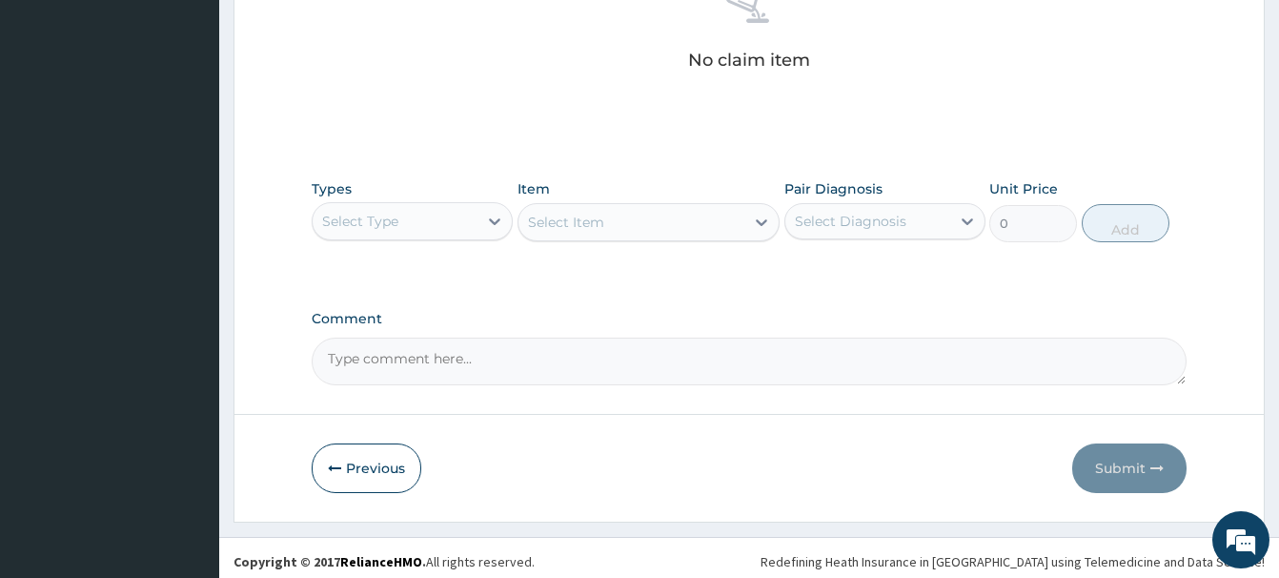
click at [396, 226] on div "Select Type" at bounding box center [360, 221] width 76 height 19
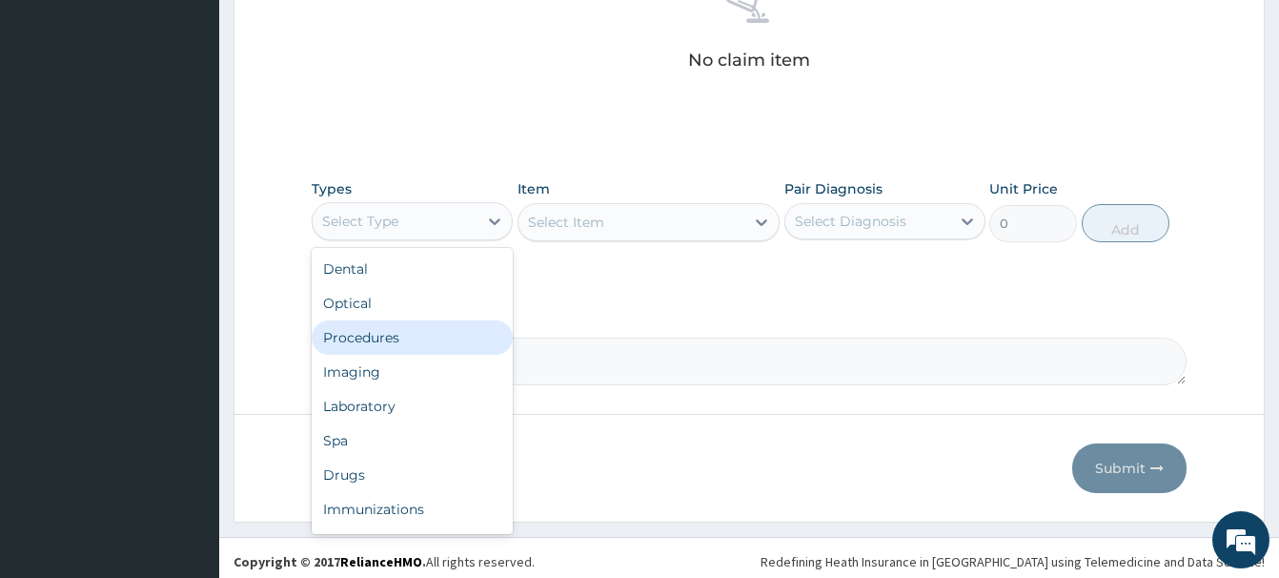
click at [380, 338] on div "Procedures" at bounding box center [412, 337] width 201 height 34
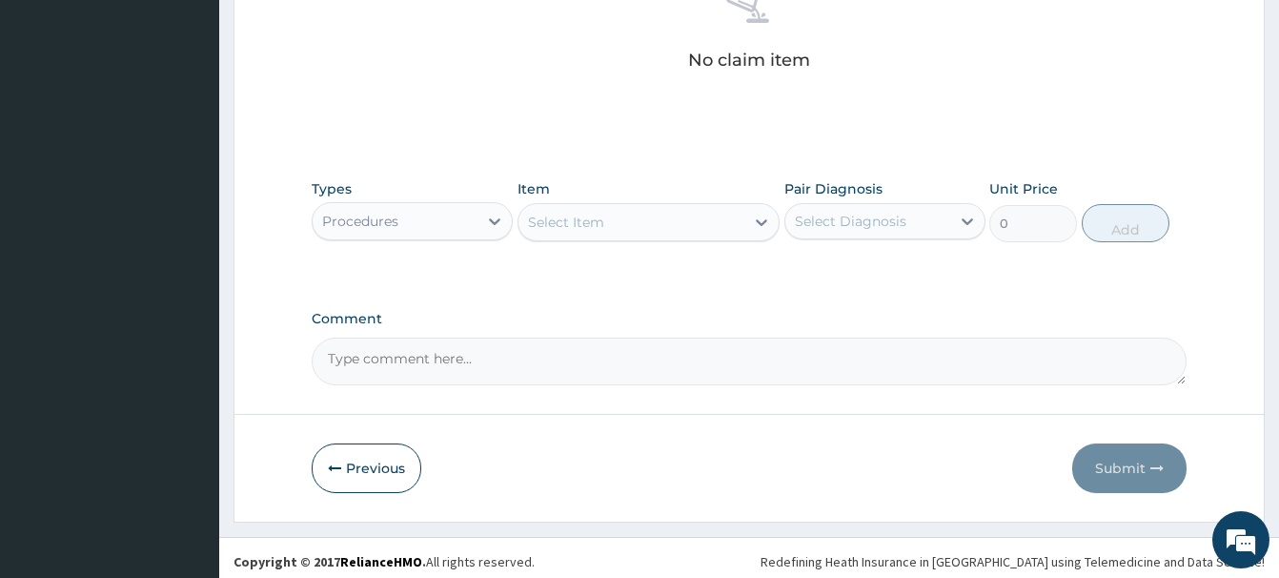
click at [565, 217] on div "Select Item" at bounding box center [566, 222] width 76 height 19
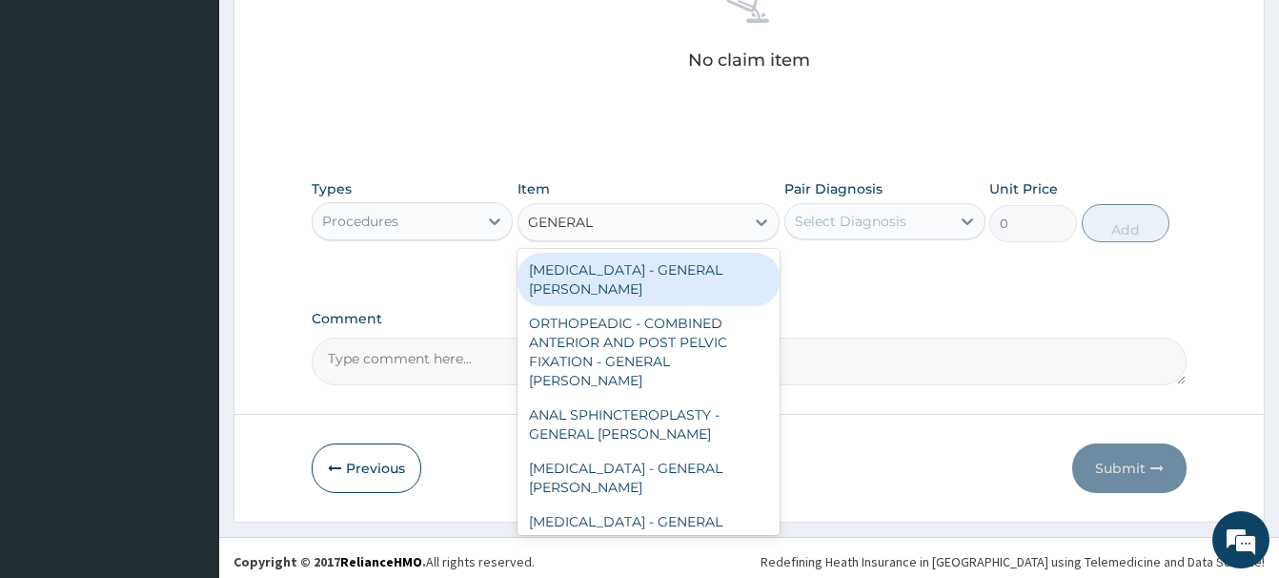
type input "GENERAL C"
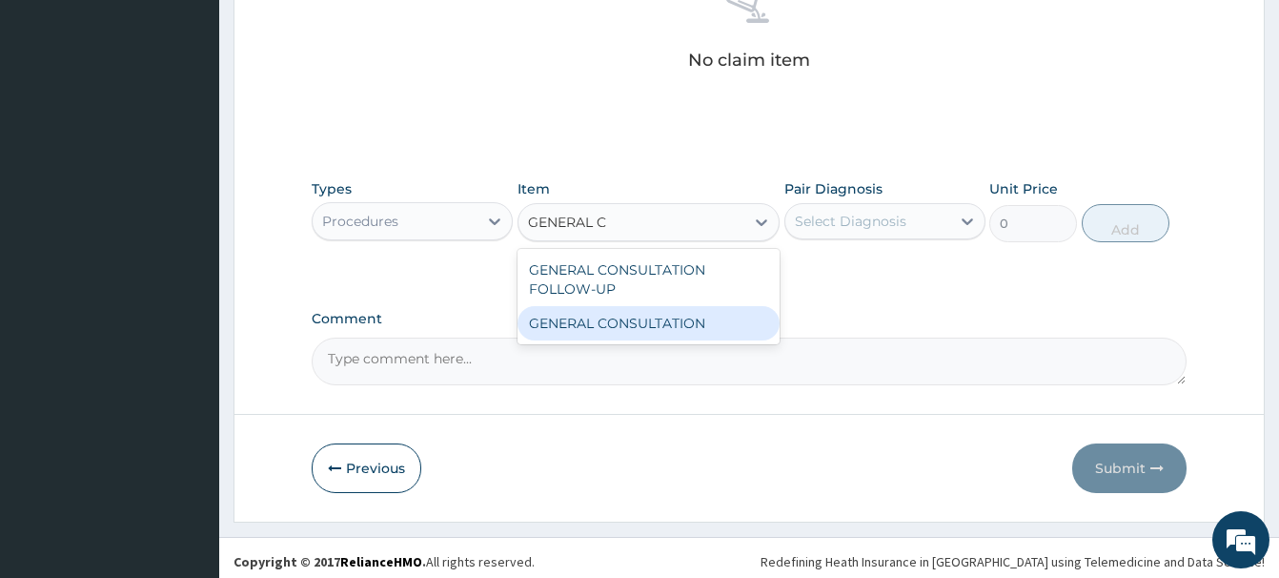
click at [684, 324] on div "GENERAL CONSULTATION" at bounding box center [649, 323] width 262 height 34
type input "6750"
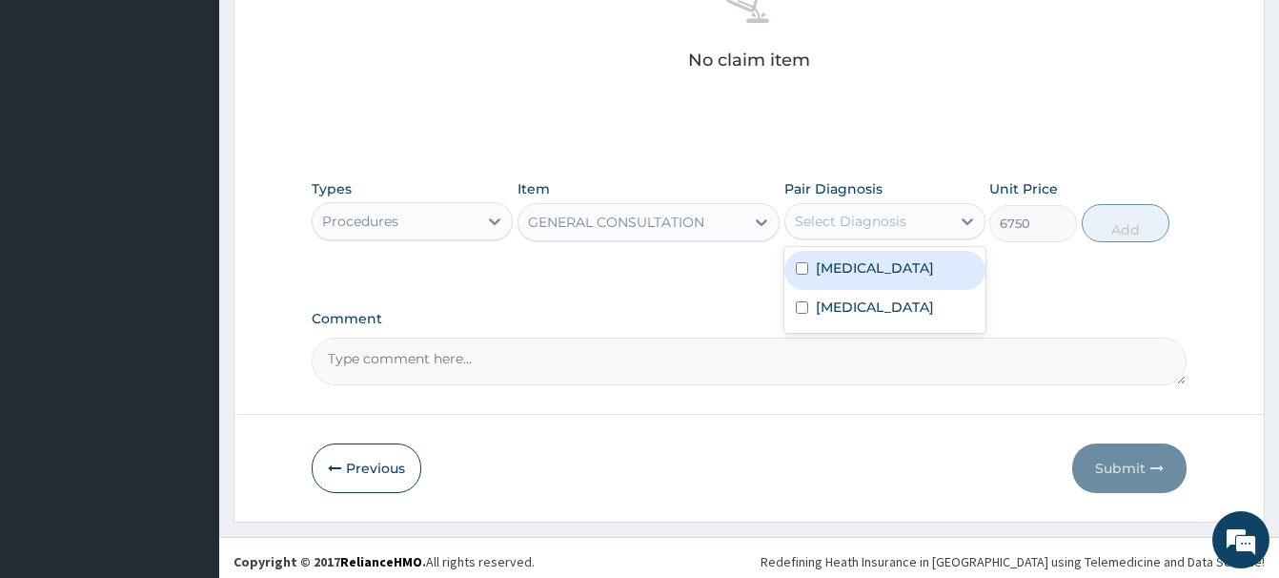
click at [859, 220] on div "Select Diagnosis" at bounding box center [851, 221] width 112 height 19
click at [873, 274] on div "[MEDICAL_DATA]" at bounding box center [885, 270] width 201 height 39
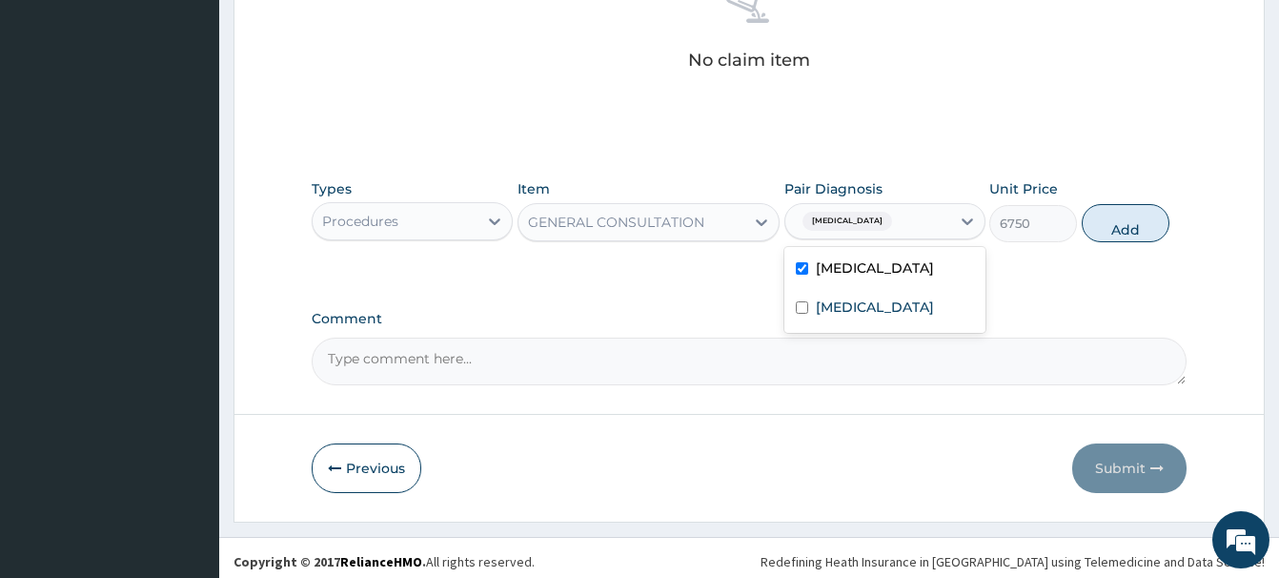
checkbox input "true"
click at [1124, 213] on button "Add" at bounding box center [1126, 223] width 88 height 38
type input "0"
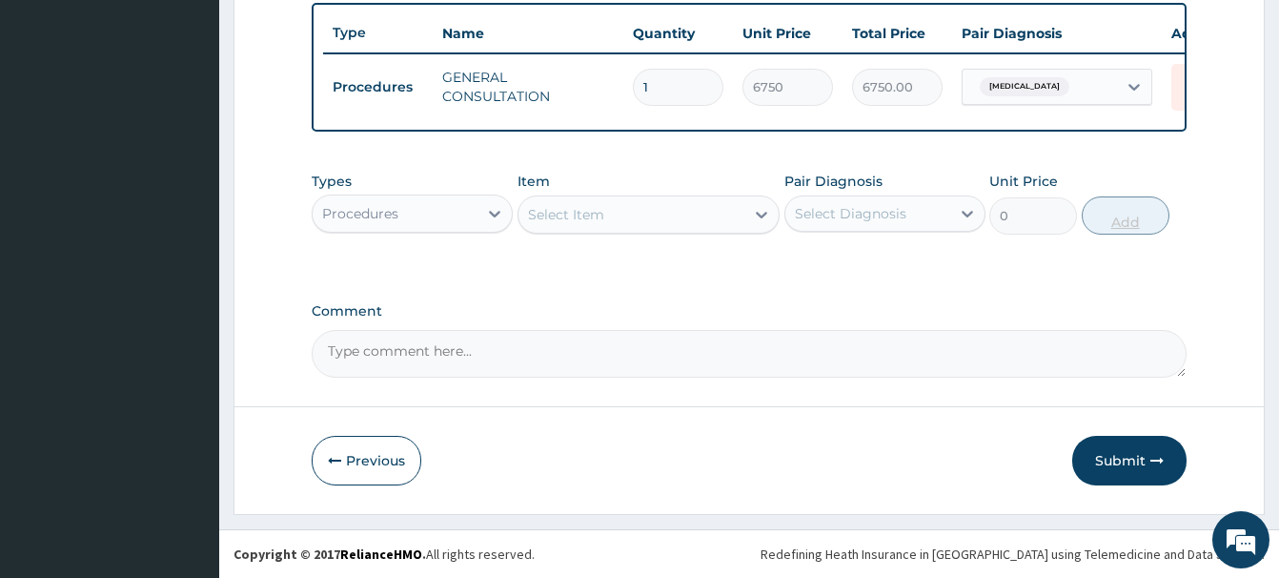
scroll to position [706, 0]
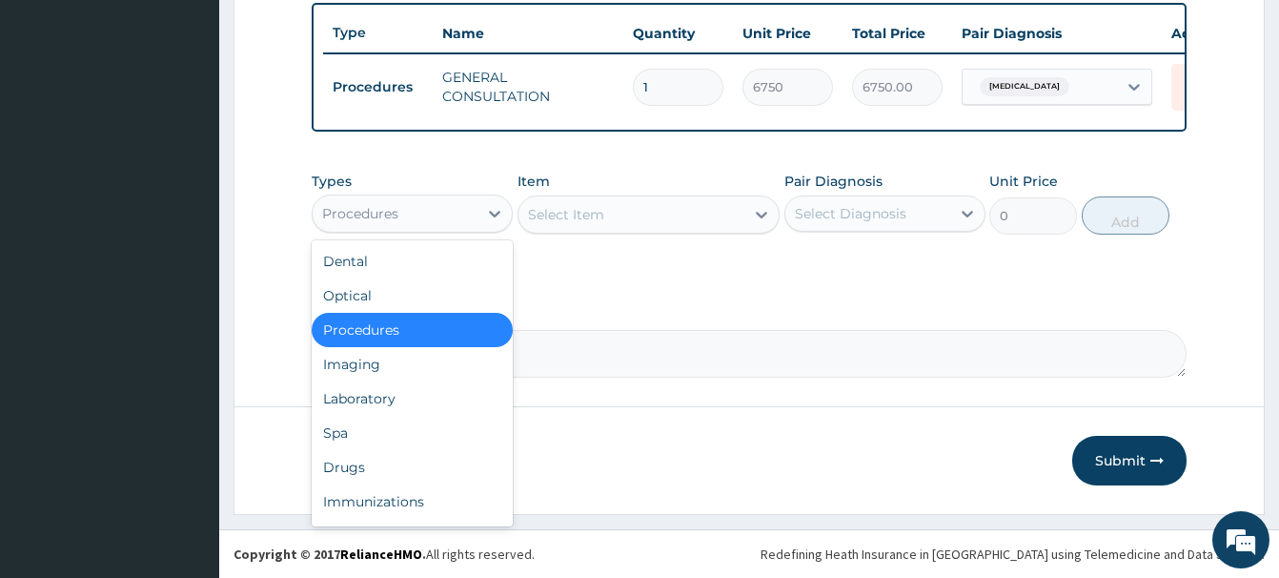
click at [410, 207] on div "Procedures" at bounding box center [395, 213] width 165 height 31
click at [349, 398] on div "Laboratory" at bounding box center [412, 398] width 201 height 34
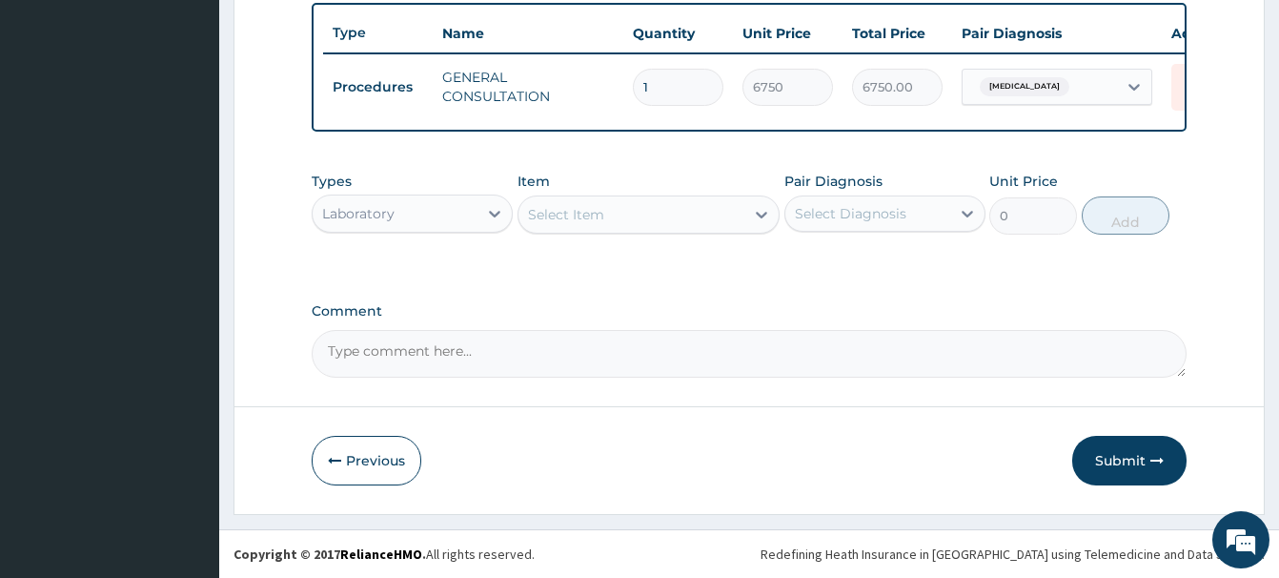
click at [564, 208] on div "Select Item" at bounding box center [566, 214] width 76 height 19
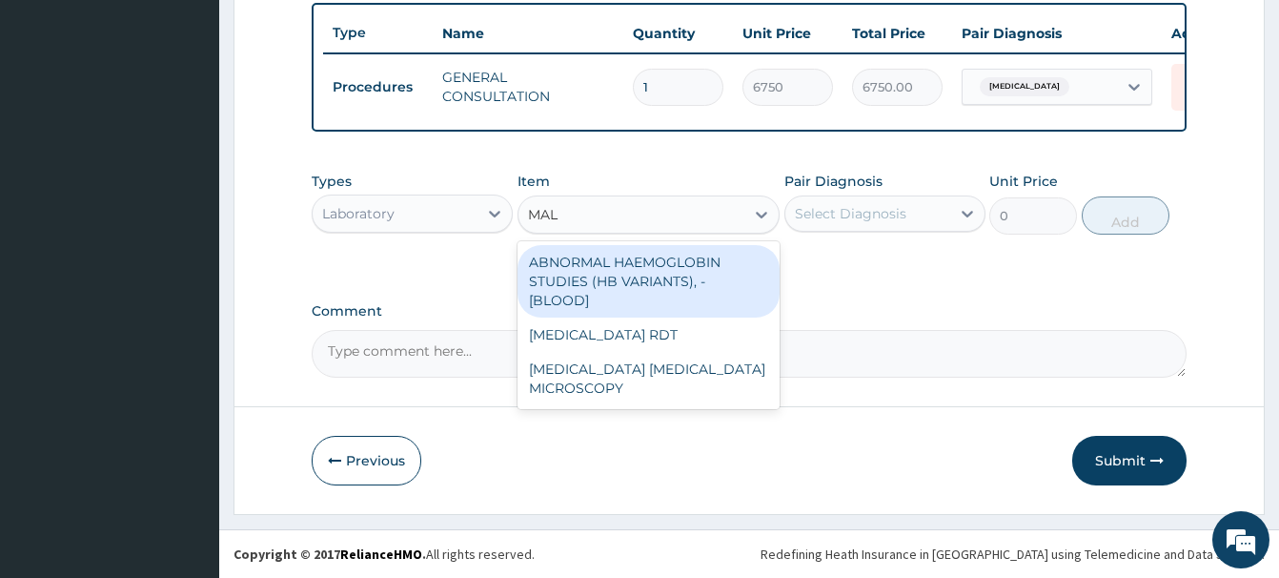
type input "MALA"
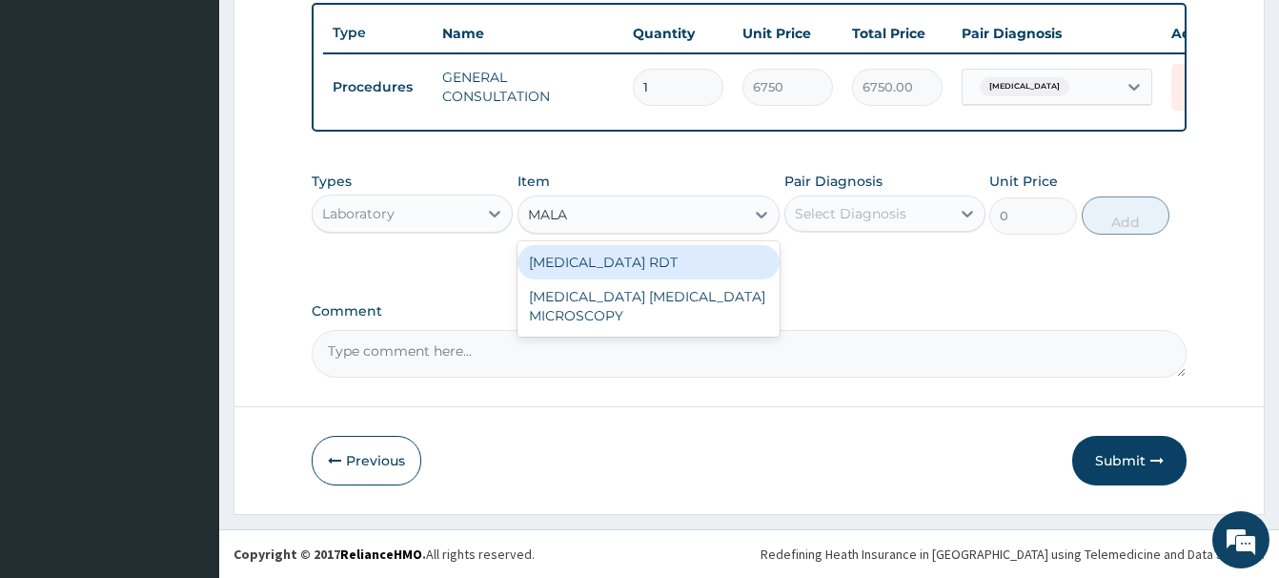
click at [638, 255] on div "[MEDICAL_DATA] RDT" at bounding box center [649, 262] width 262 height 34
type input "2700"
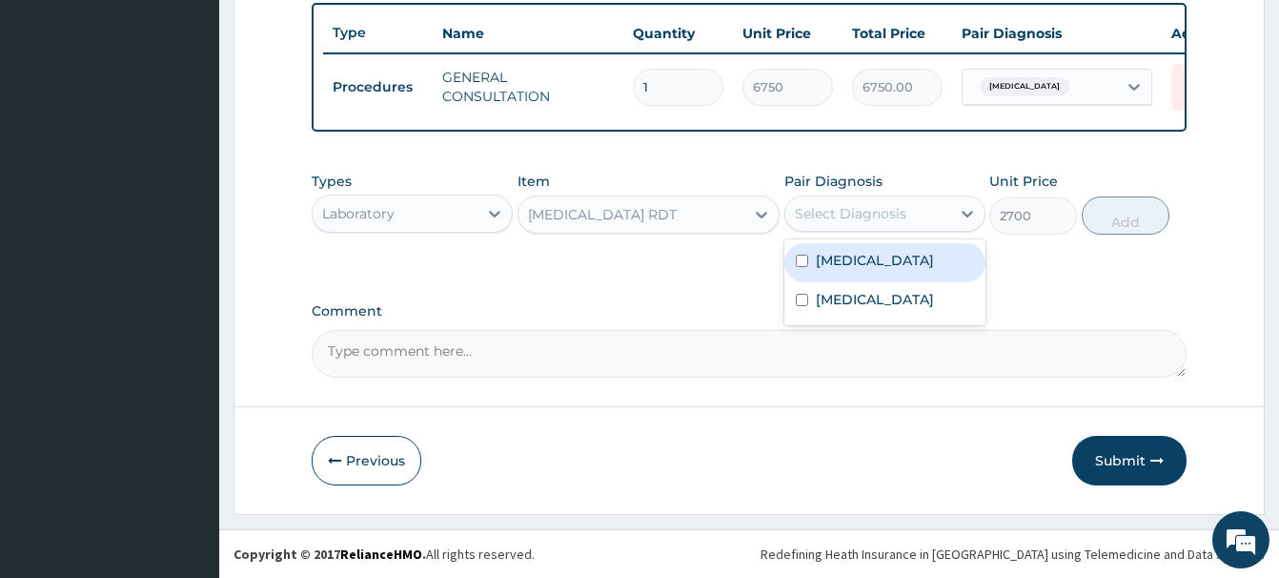
click at [862, 222] on div "Select Diagnosis" at bounding box center [851, 213] width 112 height 19
drag, startPoint x: 861, startPoint y: 256, endPoint x: 1046, endPoint y: 252, distance: 185.0
click at [886, 260] on div "[MEDICAL_DATA]" at bounding box center [885, 262] width 201 height 39
checkbox input "true"
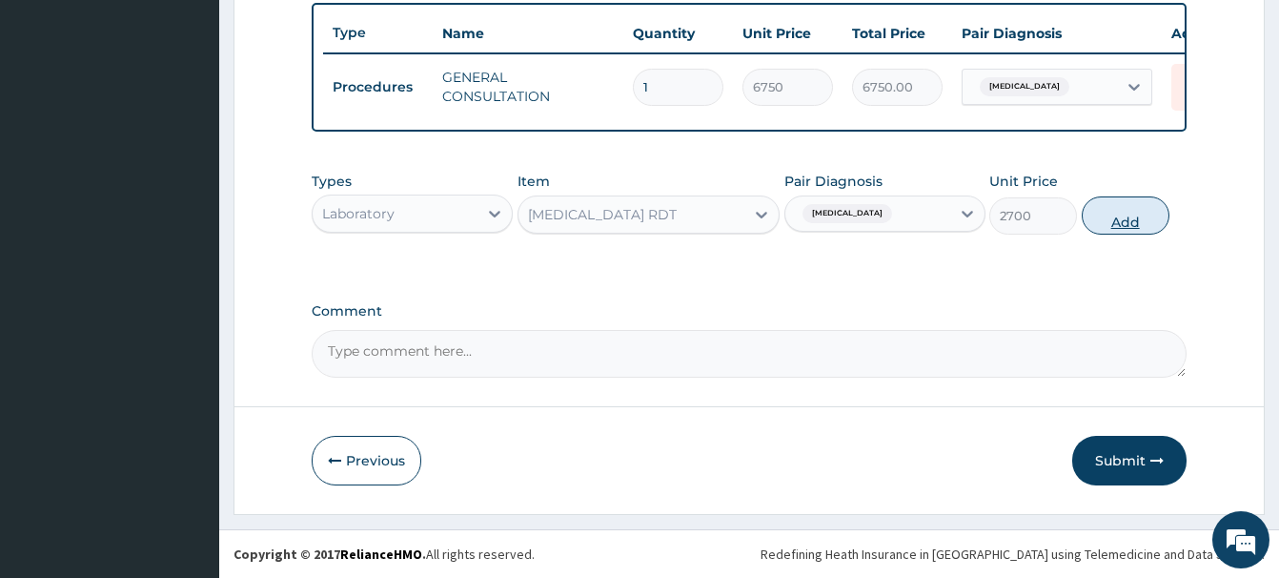
click at [1115, 219] on button "Add" at bounding box center [1126, 215] width 88 height 38
type input "0"
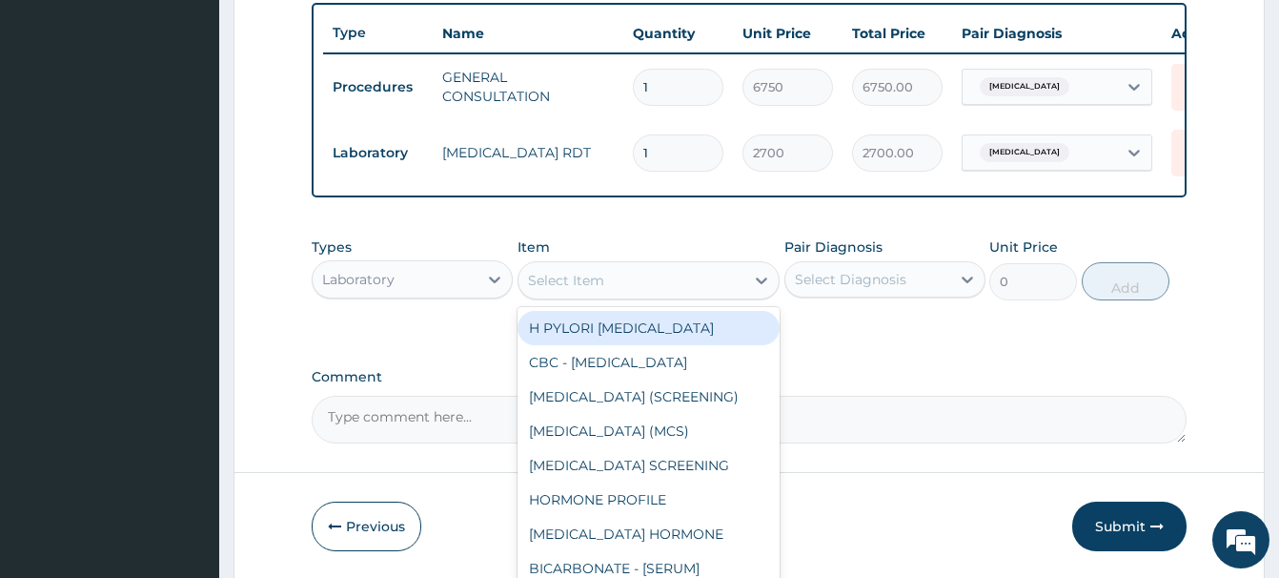
click at [579, 282] on div "Select Item" at bounding box center [566, 280] width 76 height 19
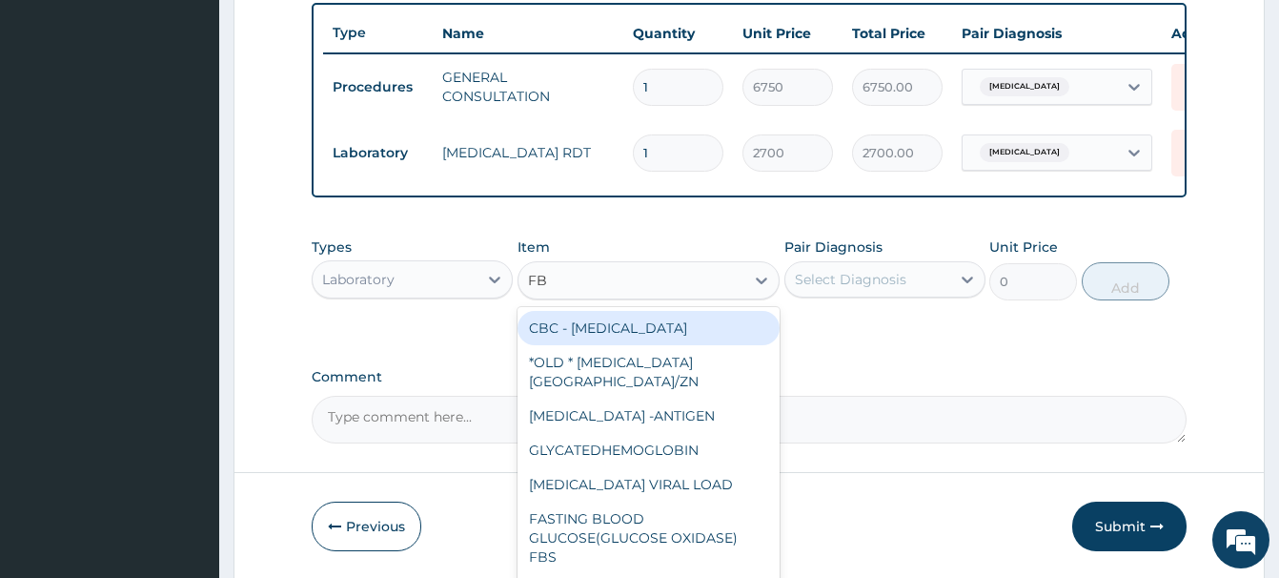
type input "FBC"
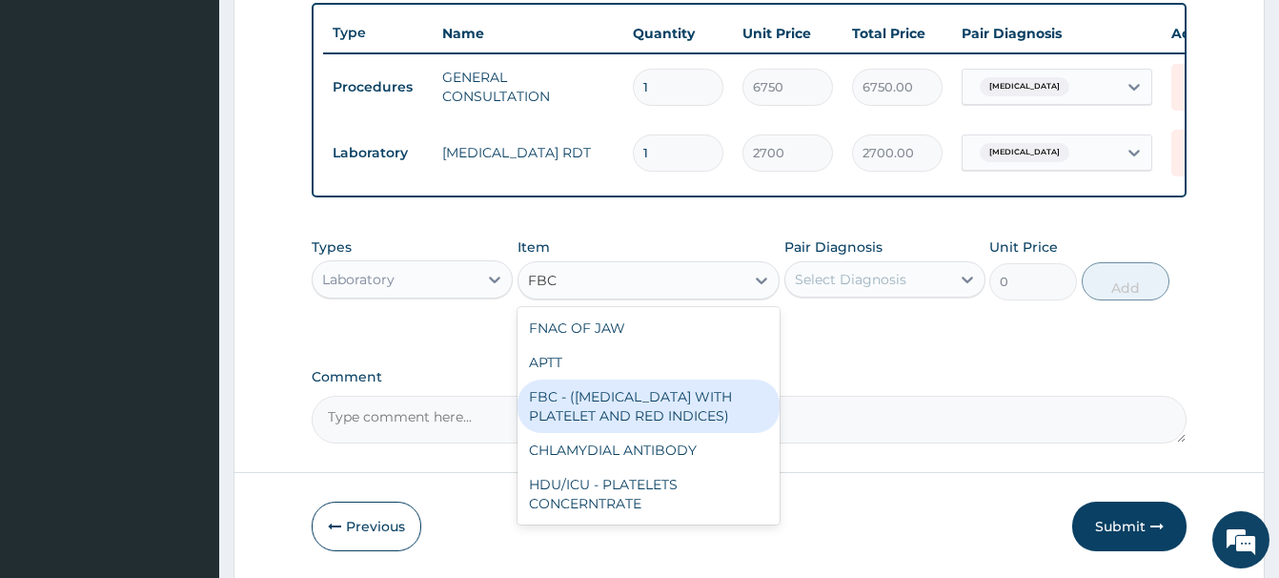
drag, startPoint x: 669, startPoint y: 411, endPoint x: 706, endPoint y: 404, distance: 37.8
click at [669, 410] on div "FBC - ([MEDICAL_DATA] WITH PLATELET AND RED INDICES)" at bounding box center [649, 405] width 262 height 53
type input "5400"
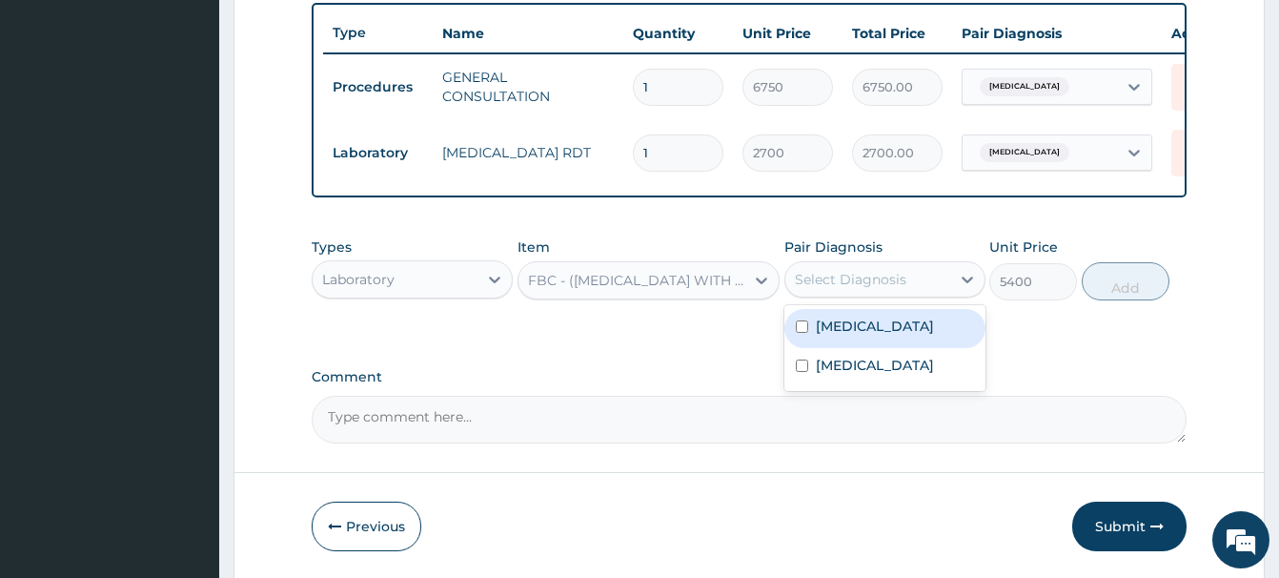
click at [916, 276] on div "Select Diagnosis" at bounding box center [868, 279] width 165 height 31
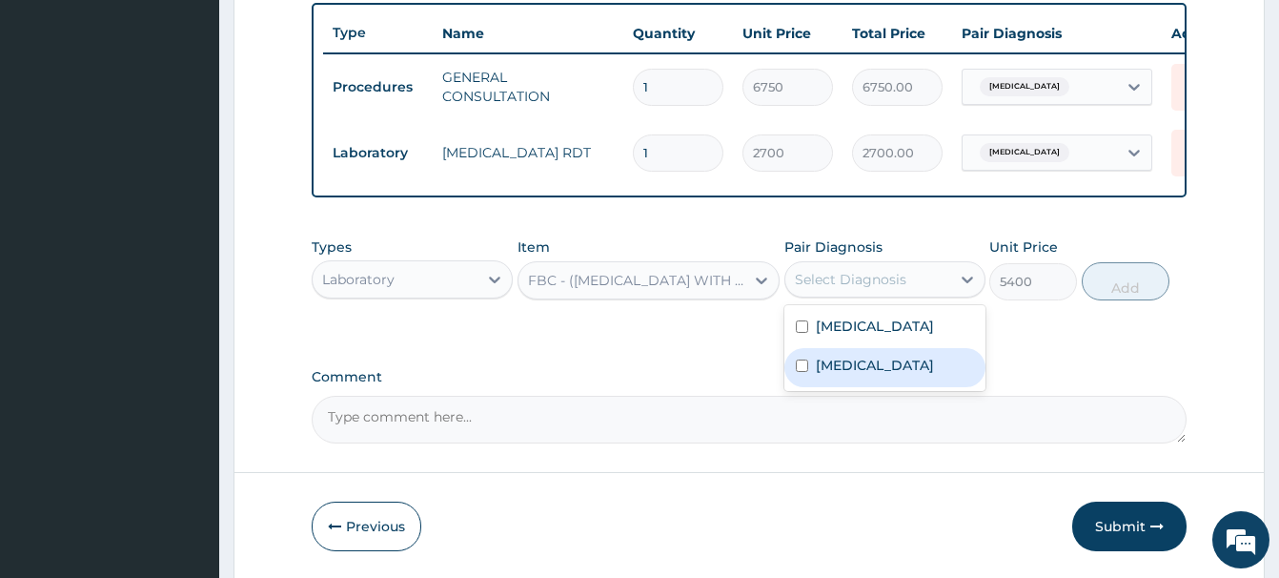
click at [887, 367] on label "Typhoid fever" at bounding box center [875, 365] width 118 height 19
checkbox input "true"
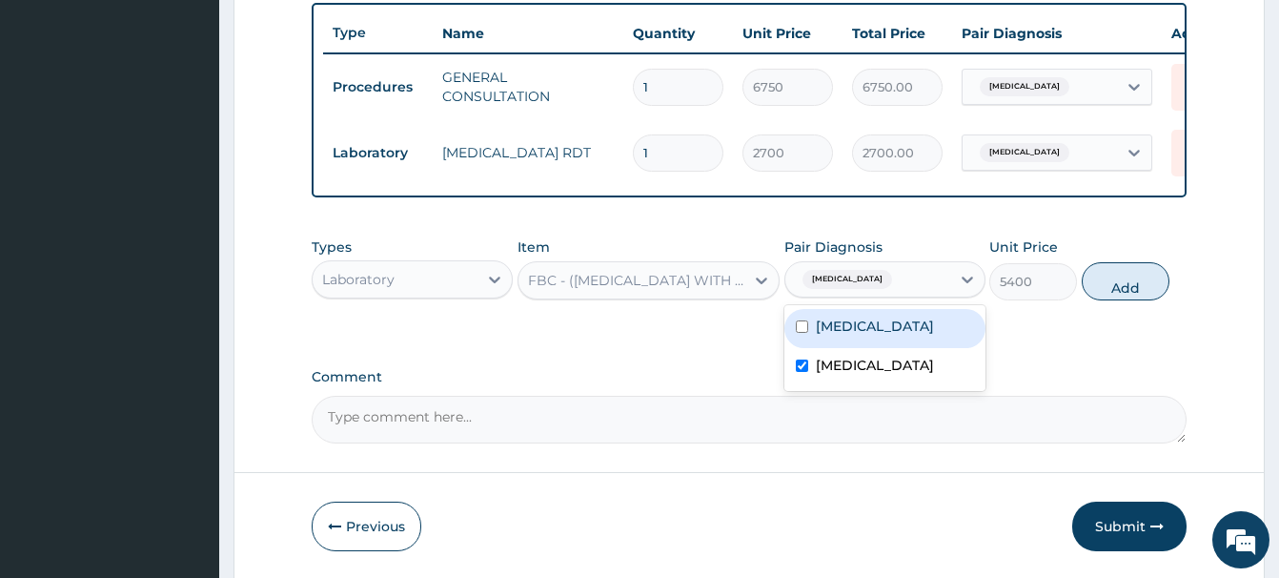
click at [1118, 279] on button "Add" at bounding box center [1126, 281] width 88 height 38
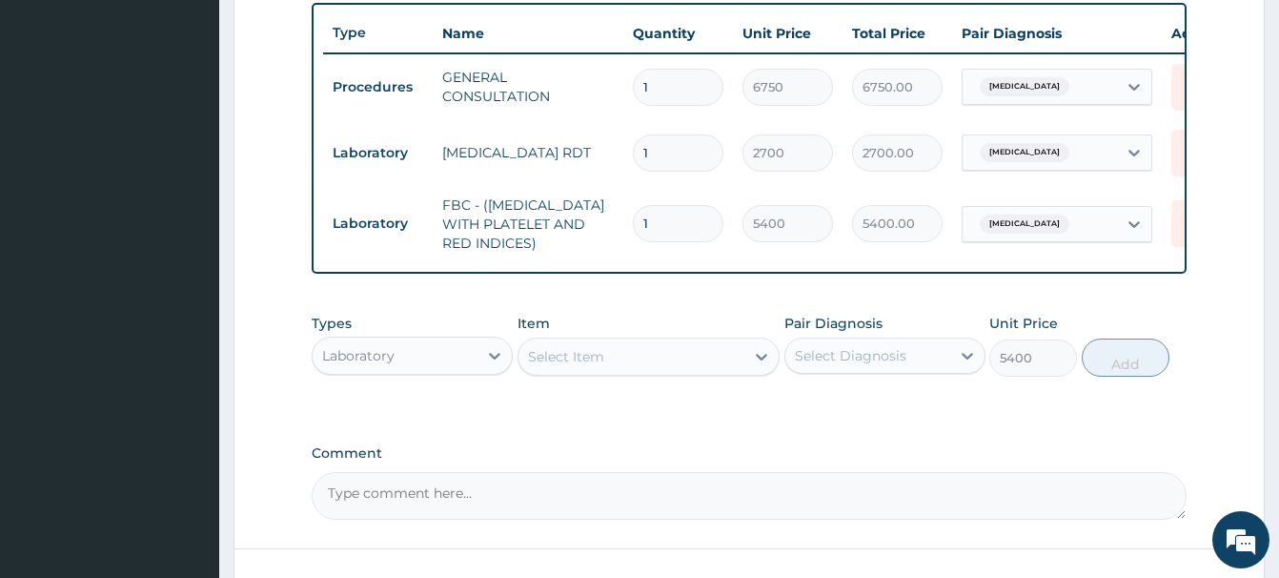
type input "0"
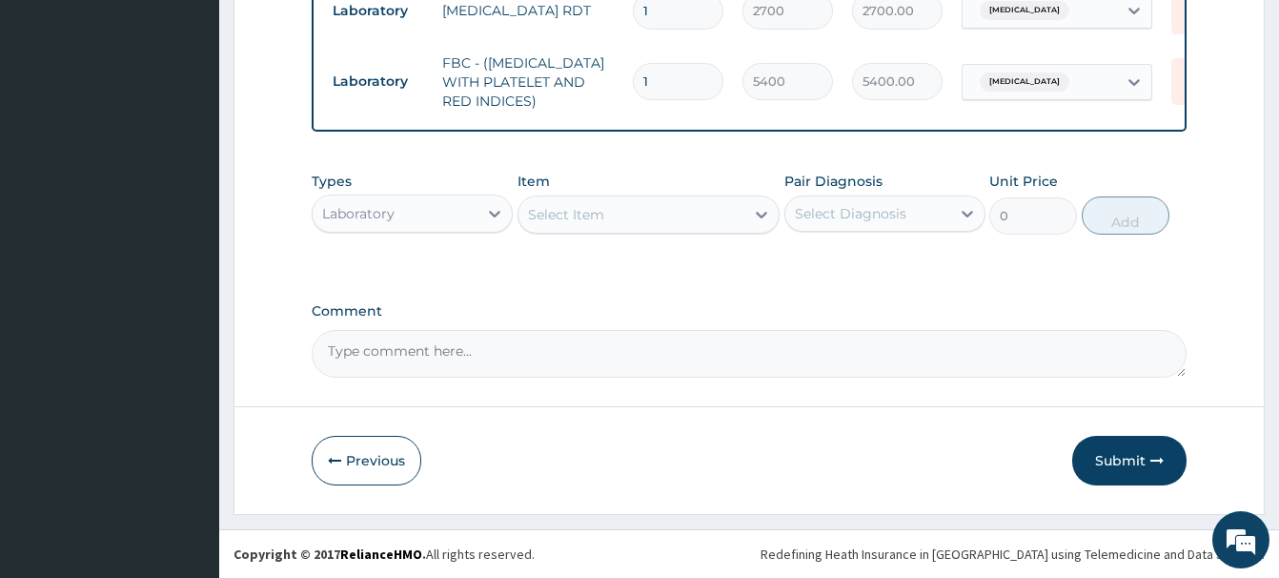
drag, startPoint x: 343, startPoint y: 215, endPoint x: 341, endPoint y: 238, distance: 23.0
click at [344, 214] on div "Laboratory" at bounding box center [358, 213] width 72 height 19
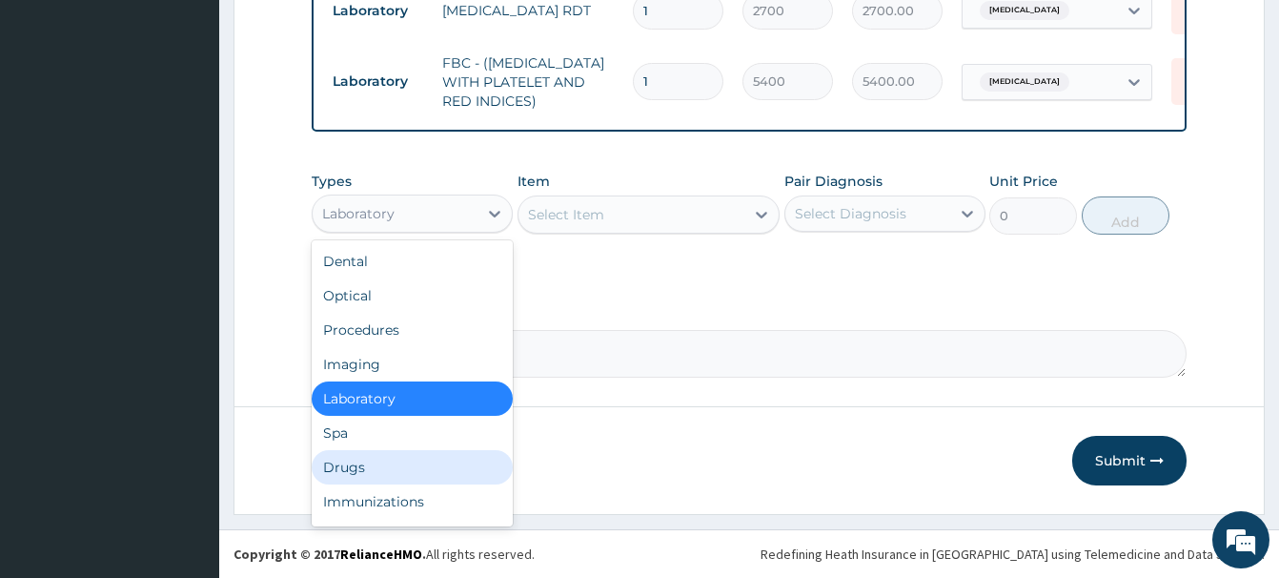
click at [327, 476] on div "Drugs" at bounding box center [412, 467] width 201 height 34
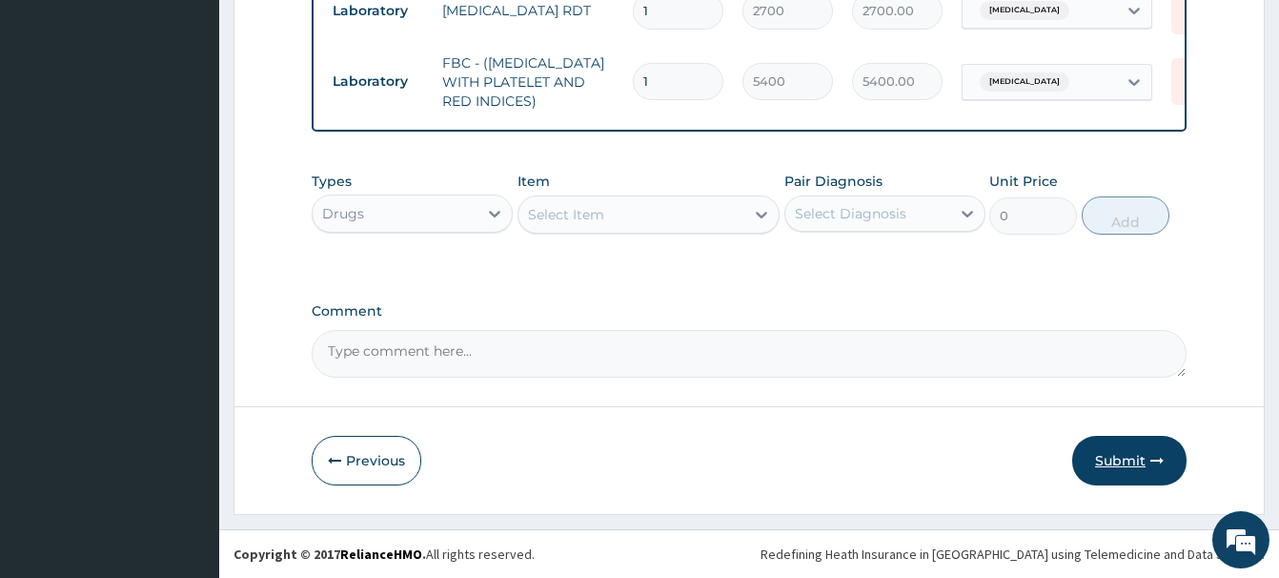
click at [1140, 466] on button "Submit" at bounding box center [1129, 461] width 114 height 50
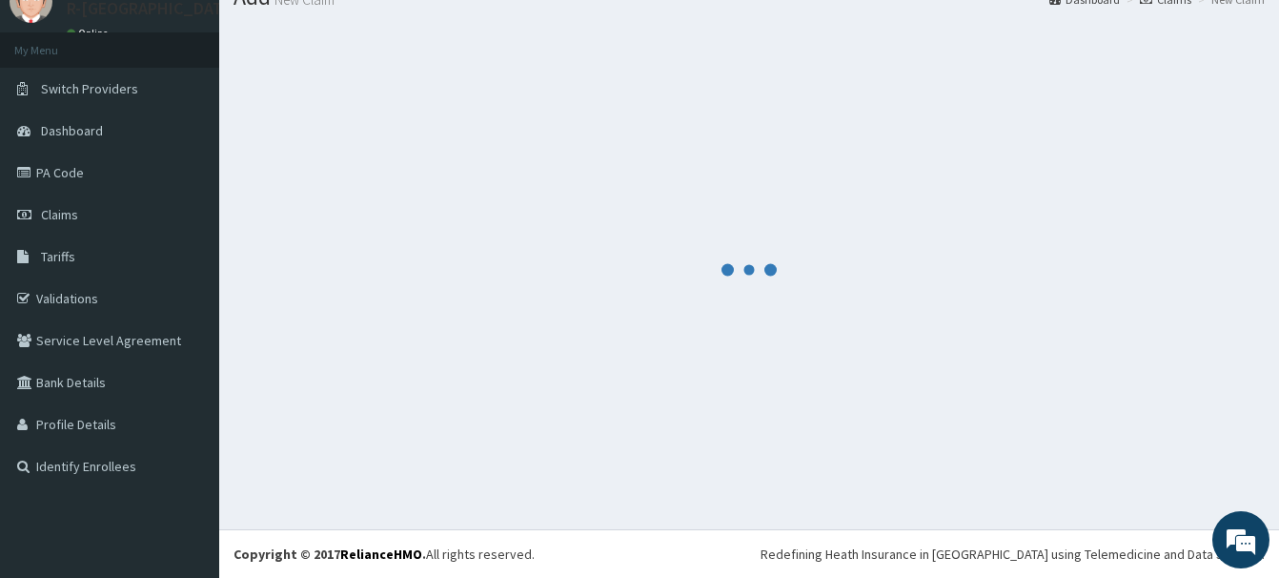
scroll to position [78, 0]
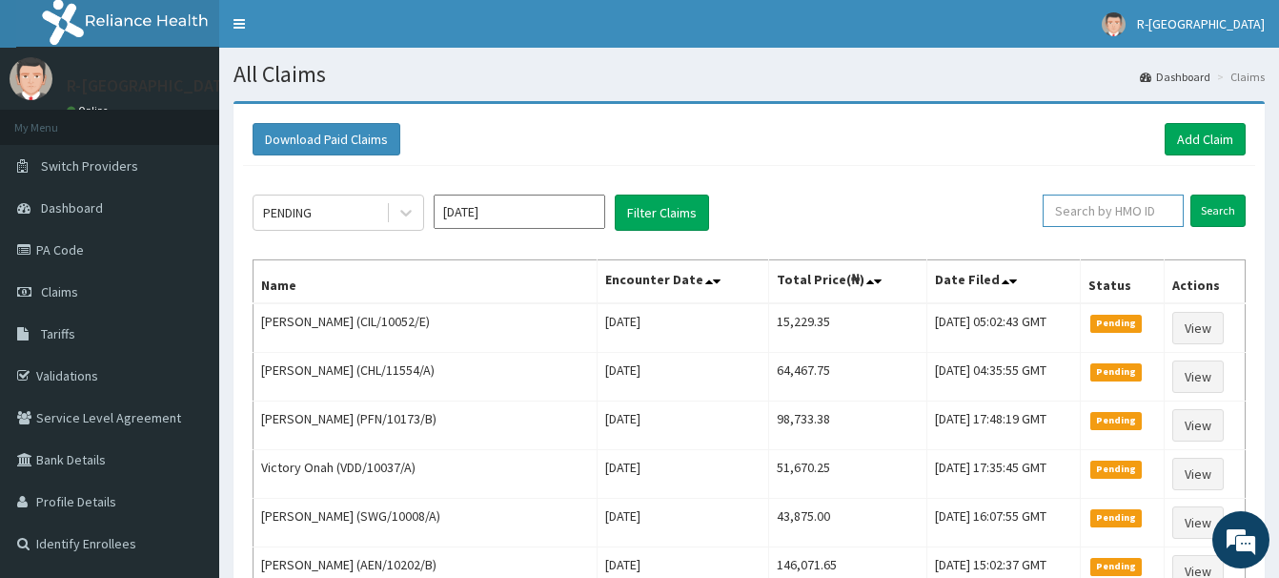
click at [1070, 208] on input "text" at bounding box center [1113, 210] width 141 height 32
paste input "CRH/10084/A"
type input "CRH/10084/A"
click at [1198, 209] on input "Search" at bounding box center [1218, 210] width 55 height 32
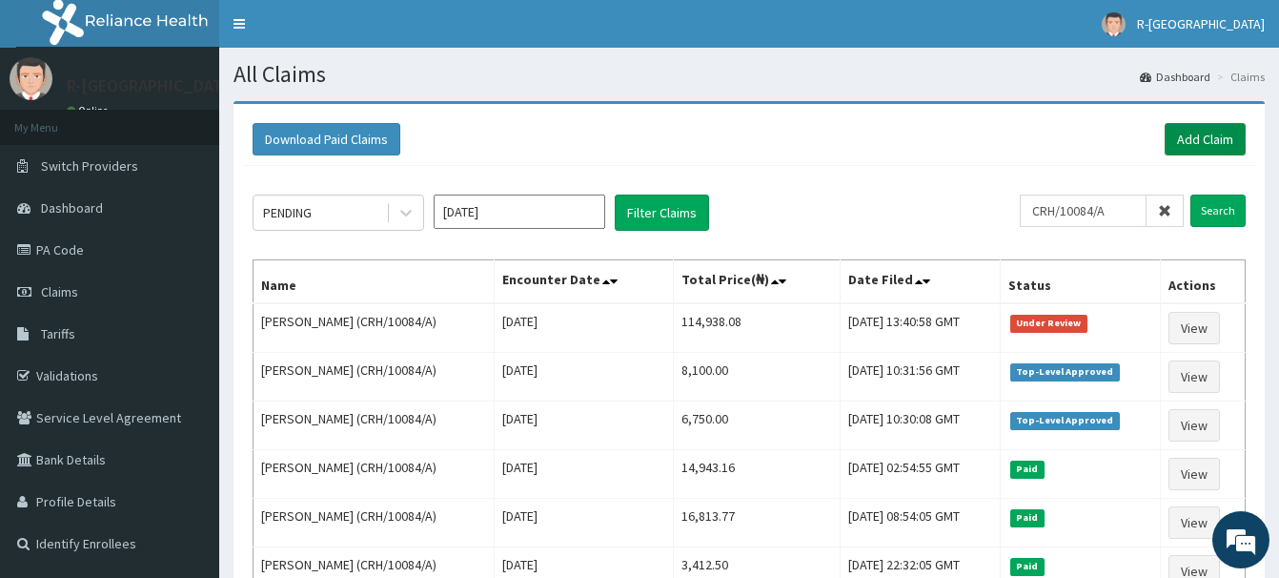
click at [1203, 141] on link "Add Claim" at bounding box center [1205, 139] width 81 height 32
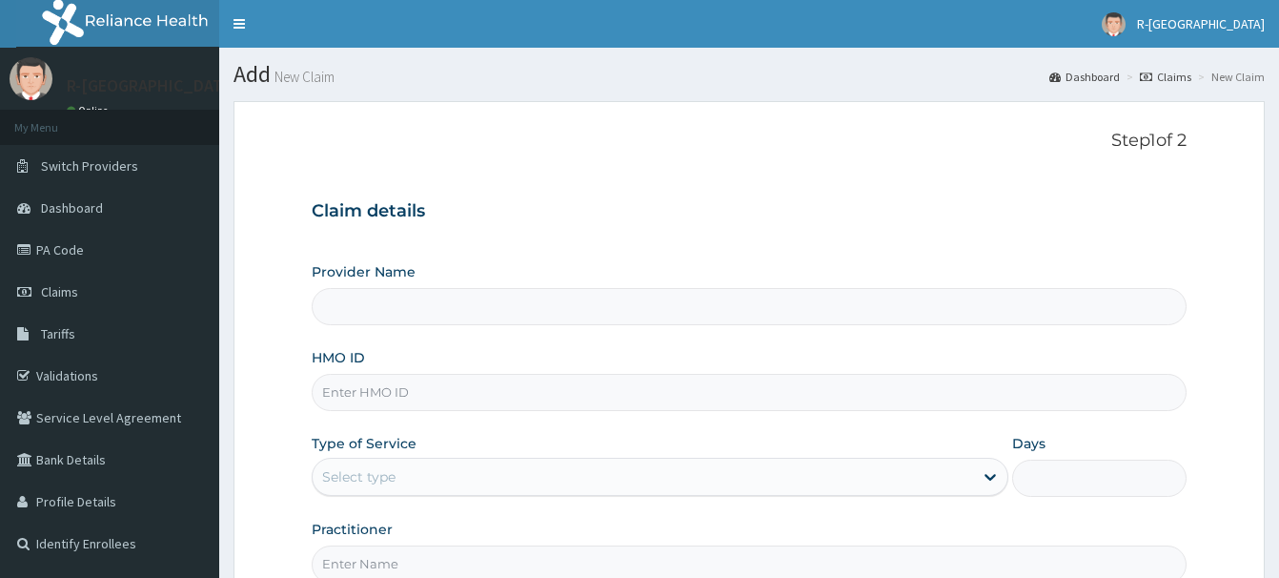
scroll to position [194, 0]
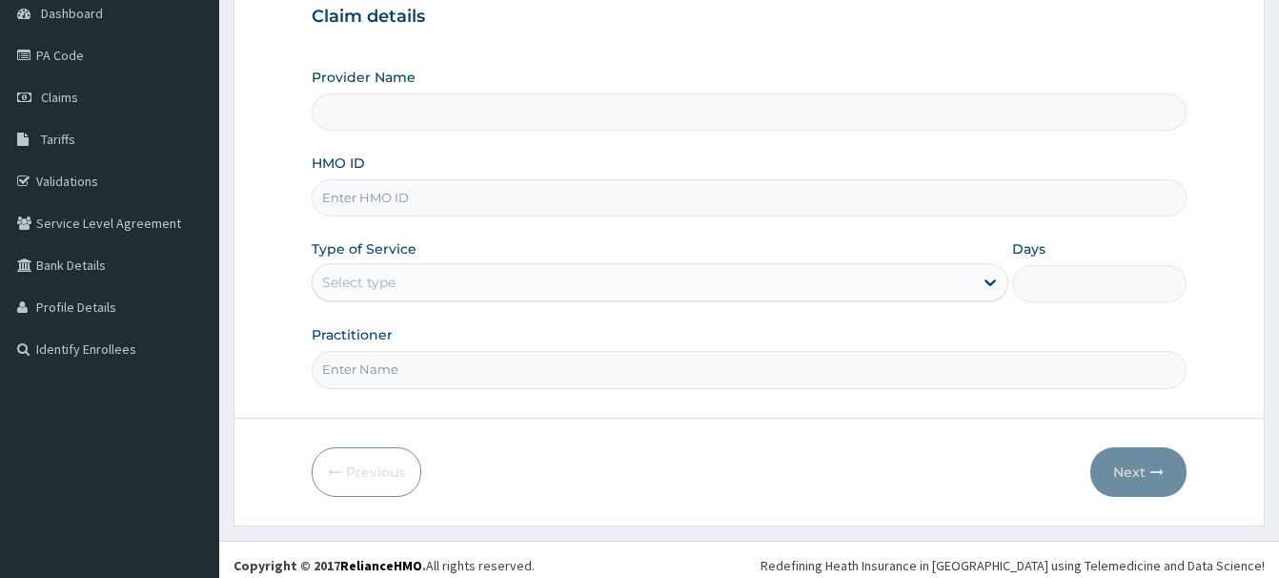
drag, startPoint x: 0, startPoint y: 0, endPoint x: 352, endPoint y: 195, distance: 402.4
type input "CHL/11028/B"
type input "R-Jolad Hospital Nigeria Limited(kupa)"
type input "CHL/11028/B"
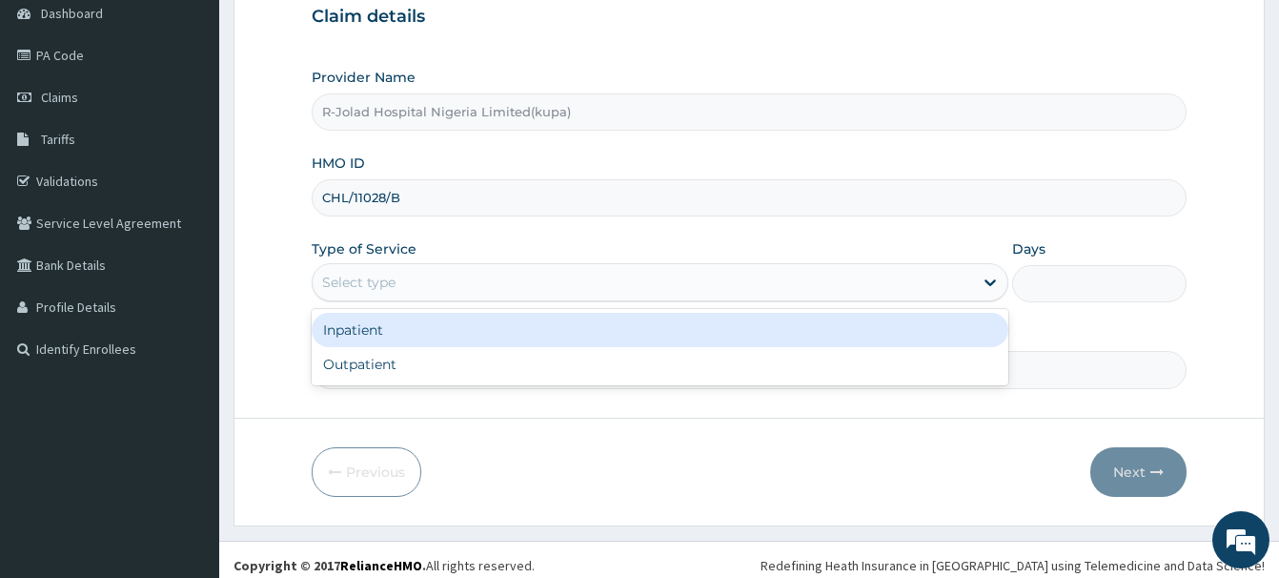
drag, startPoint x: 352, startPoint y: 283, endPoint x: 347, endPoint y: 320, distance: 37.5
click at [351, 296] on div "Select type" at bounding box center [643, 282] width 661 height 31
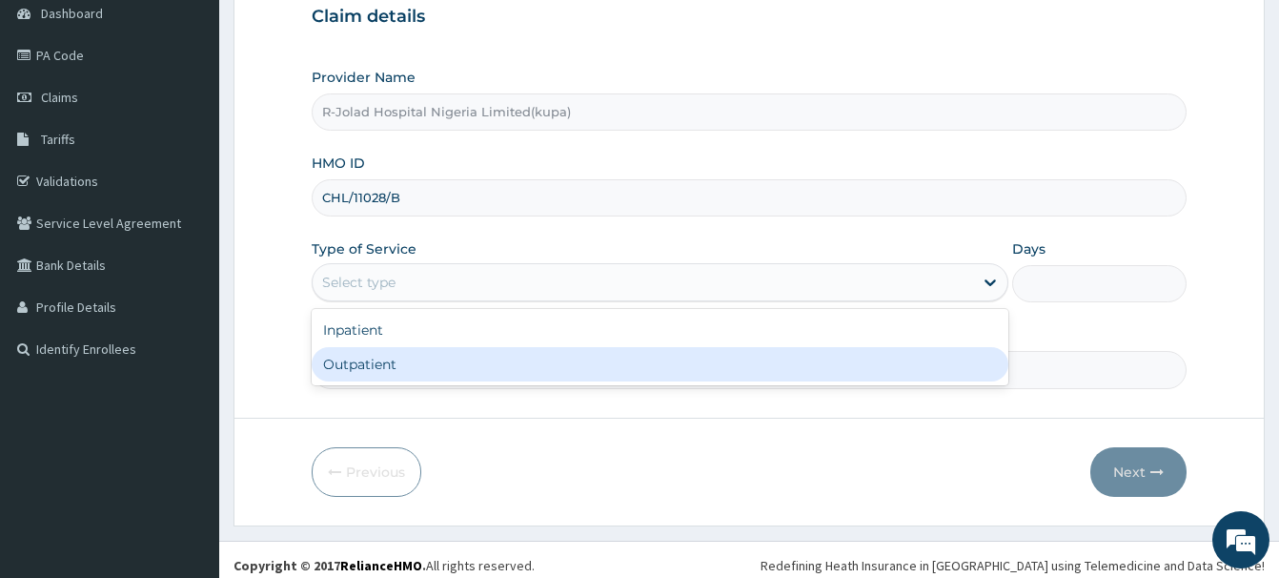
click at [337, 366] on div "Outpatient" at bounding box center [660, 364] width 697 height 34
type input "1"
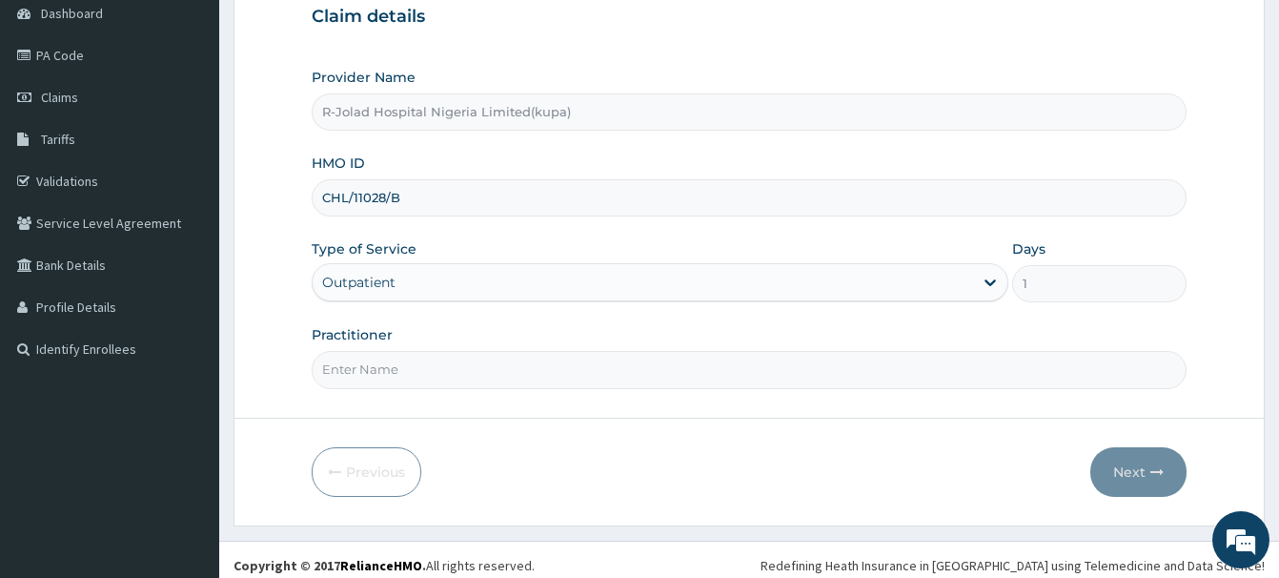
click at [348, 369] on input "Practitioner" at bounding box center [749, 369] width 875 height 37
paste input "[PERSON_NAME]"
type input "[PERSON_NAME]"
click at [1148, 474] on button "Next" at bounding box center [1139, 472] width 96 height 50
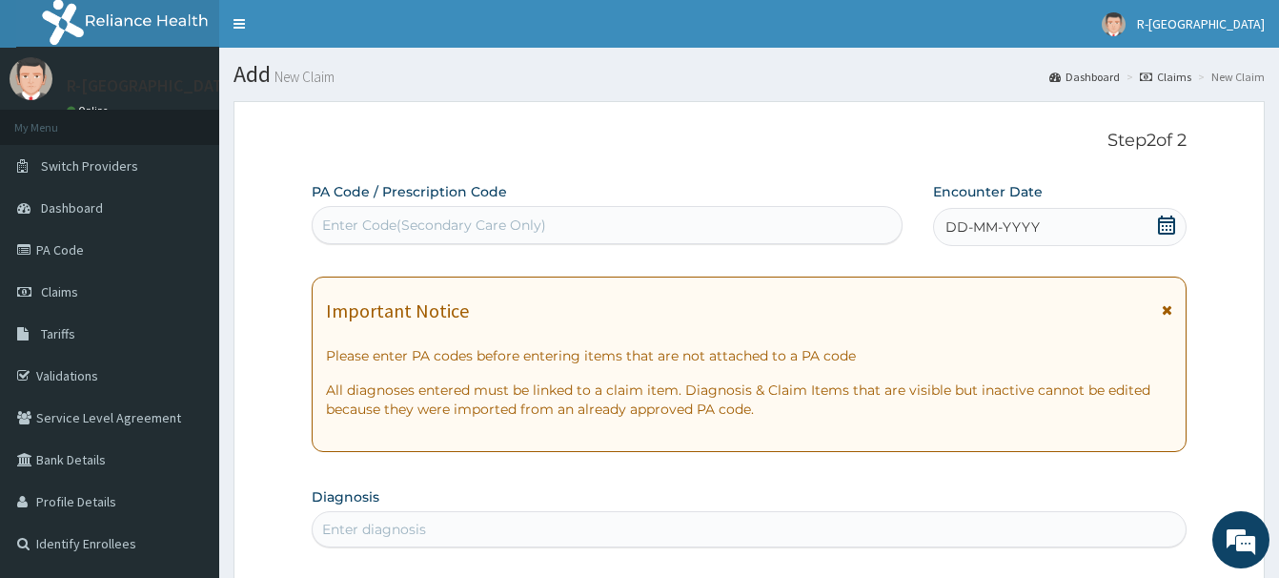
click at [1163, 218] on icon at bounding box center [1166, 224] width 17 height 19
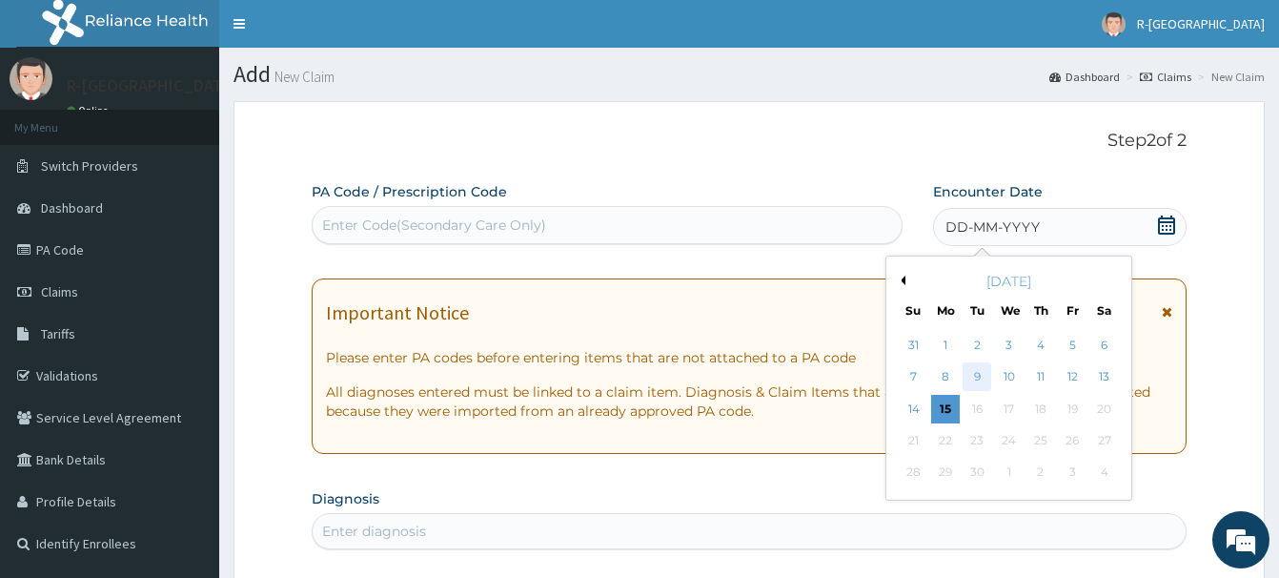
click at [974, 370] on div "9" at bounding box center [977, 377] width 29 height 29
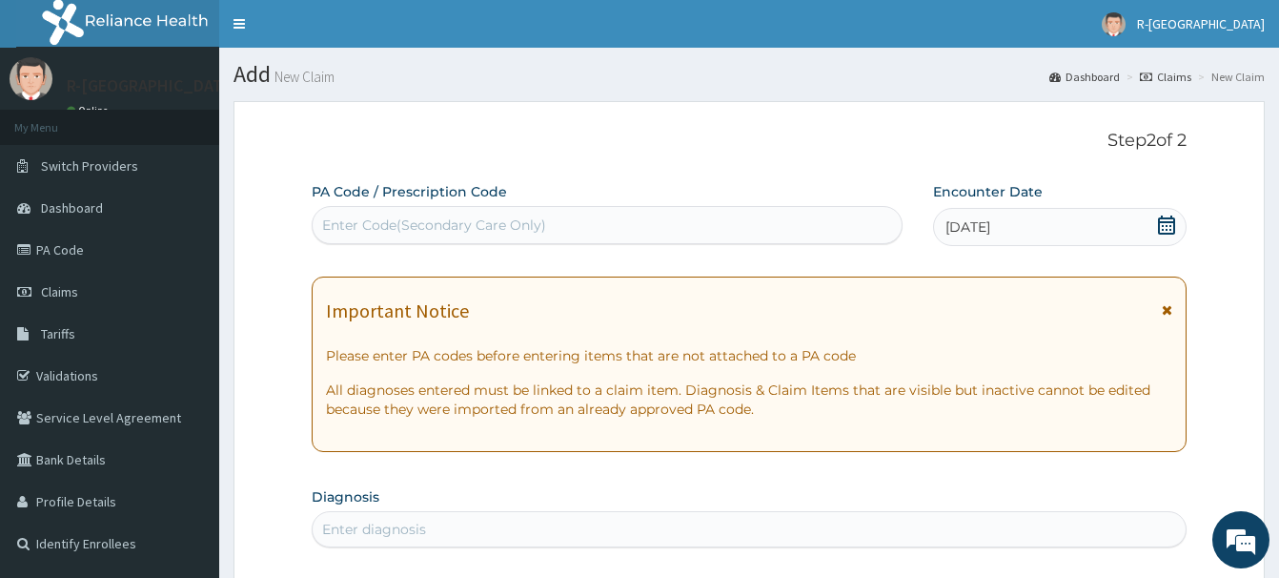
scroll to position [194, 0]
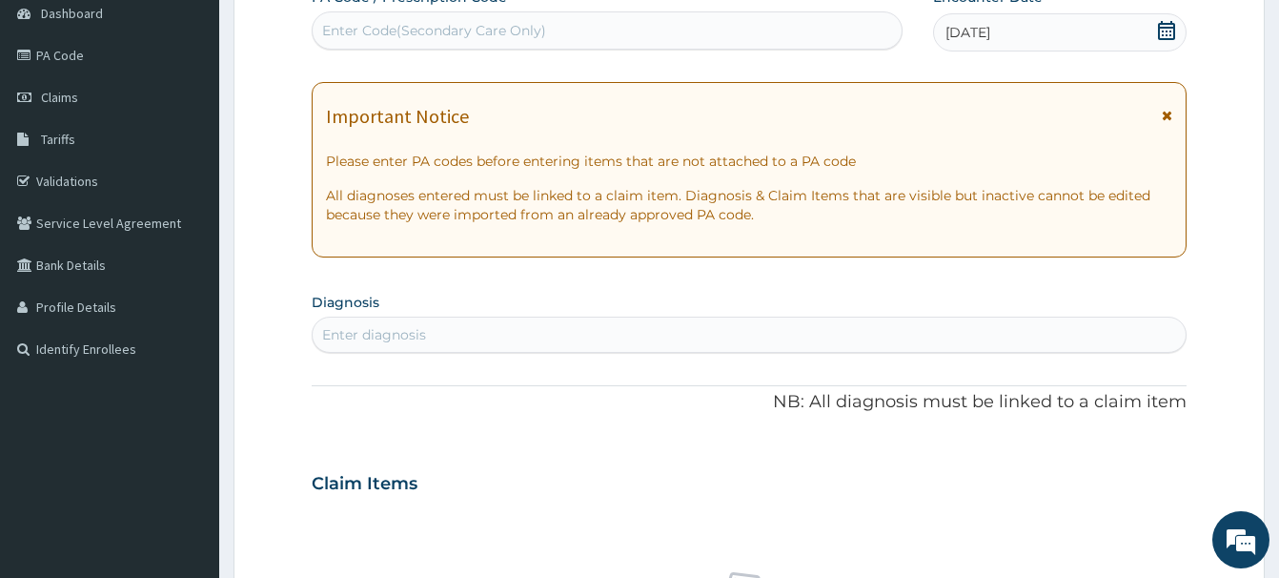
click at [356, 343] on div "Enter diagnosis" at bounding box center [374, 334] width 104 height 19
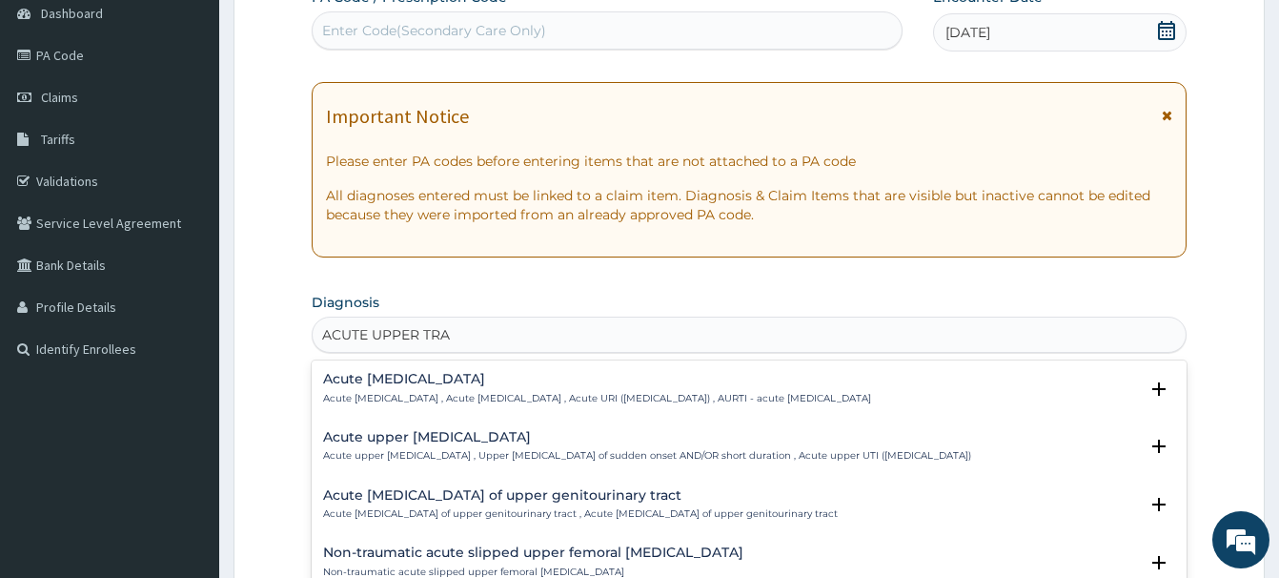
type input "ACUTE UPPER TRAC"
click at [471, 385] on h4 "Acute [MEDICAL_DATA]" at bounding box center [597, 379] width 548 height 14
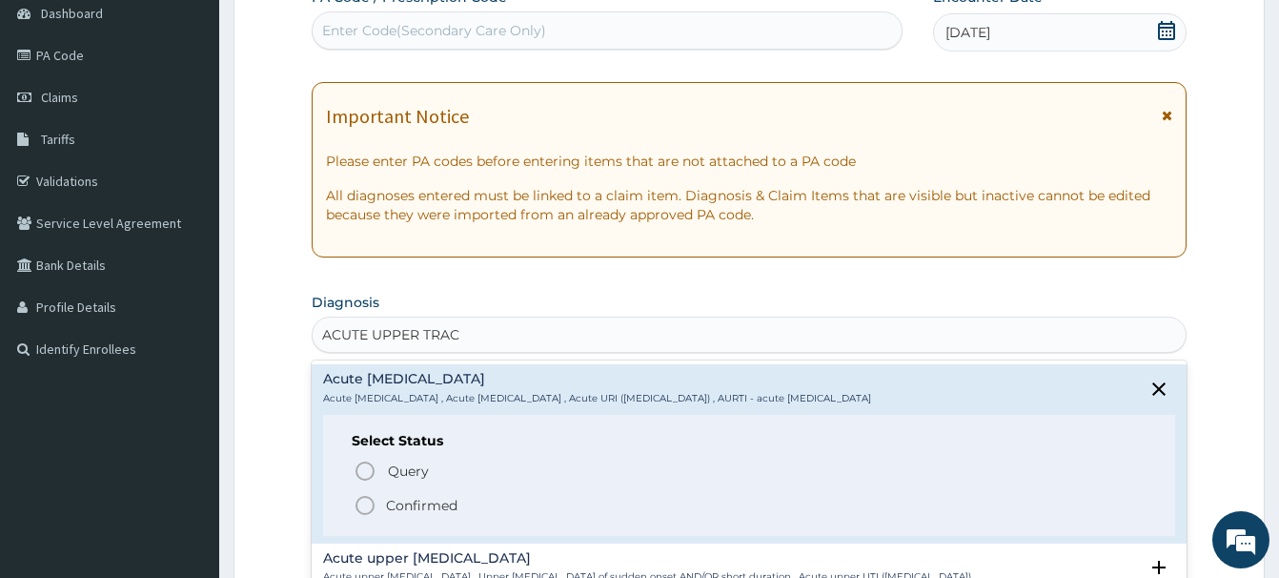
drag, startPoint x: 369, startPoint y: 505, endPoint x: 420, endPoint y: 438, distance: 85.0
click at [372, 501] on icon "status option filled" at bounding box center [365, 505] width 23 height 23
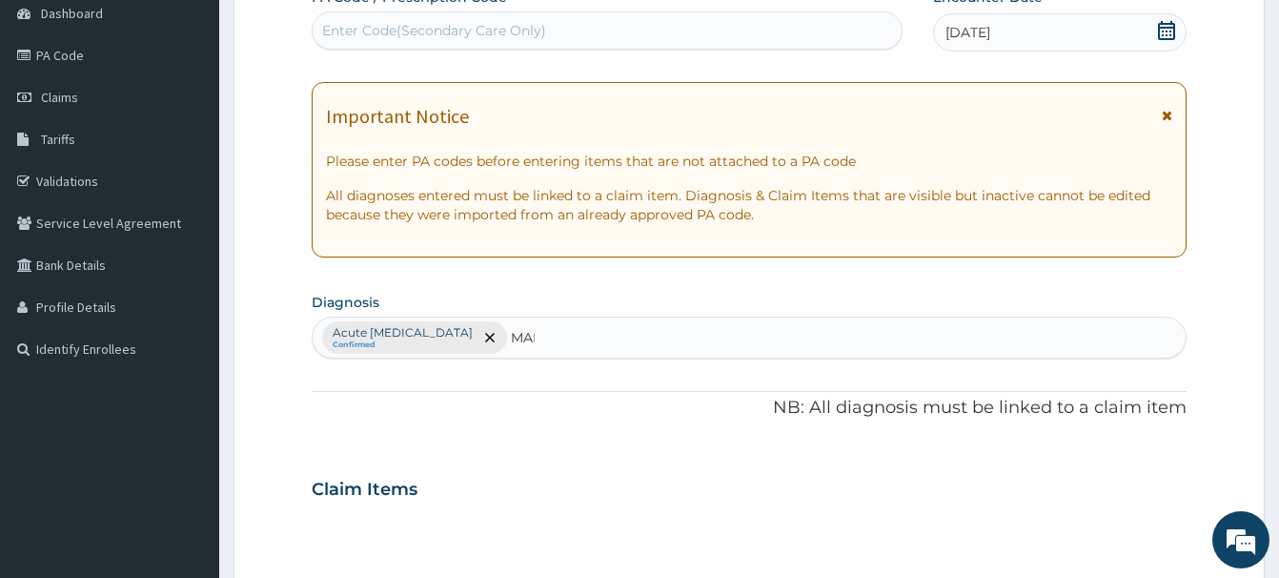
type input "MALA"
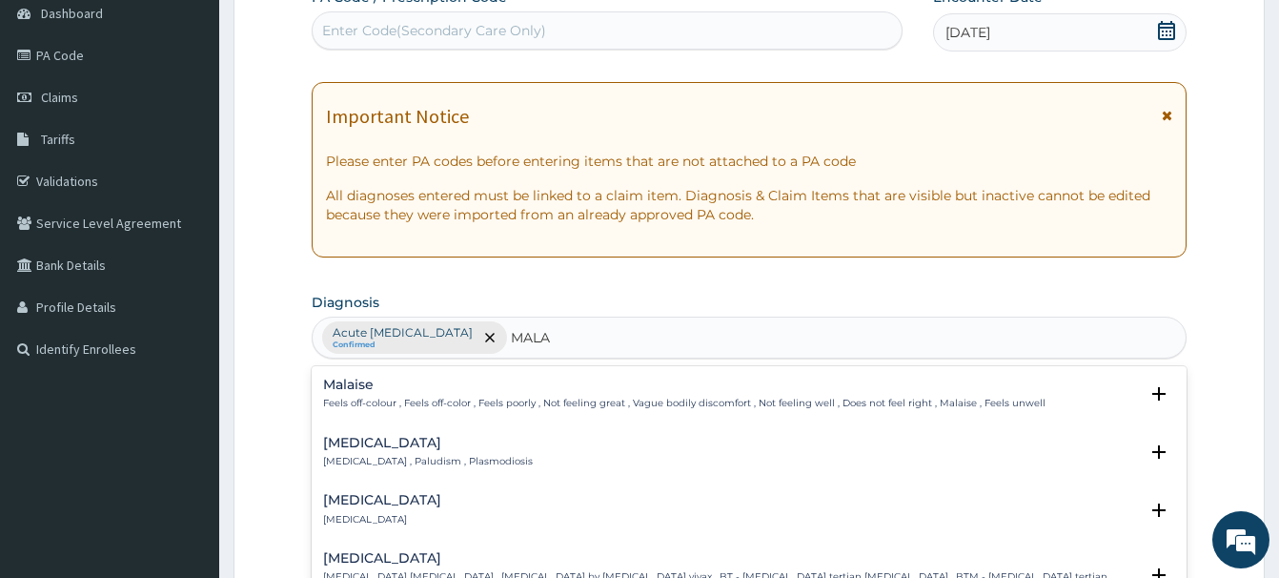
click at [347, 442] on h4 "[MEDICAL_DATA]" at bounding box center [428, 443] width 210 height 14
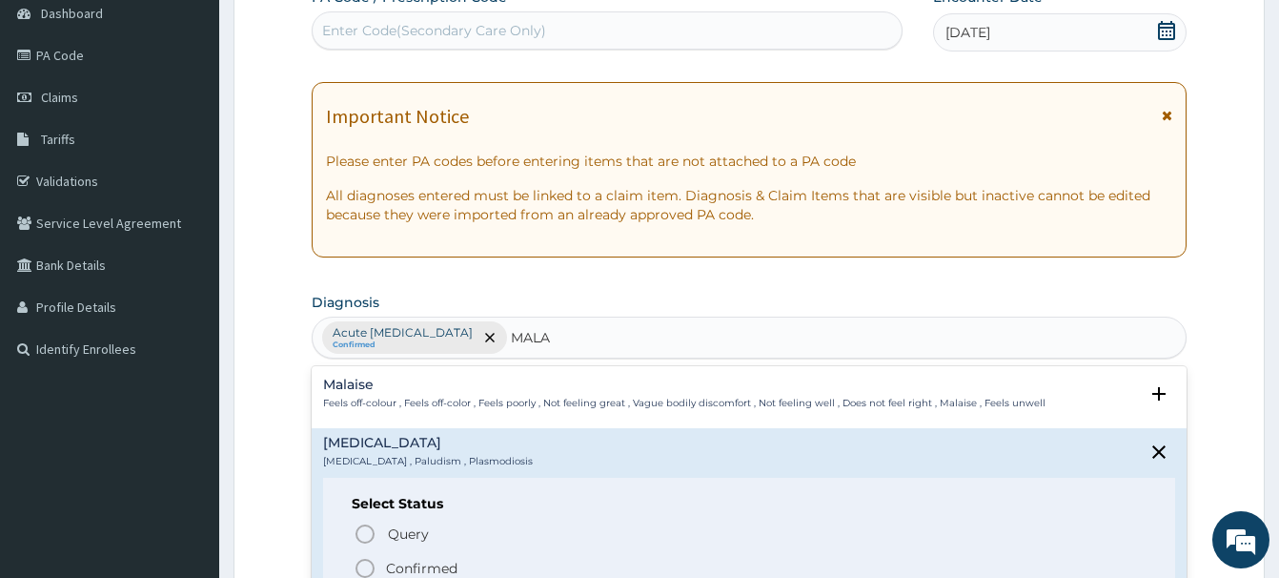
scroll to position [389, 0]
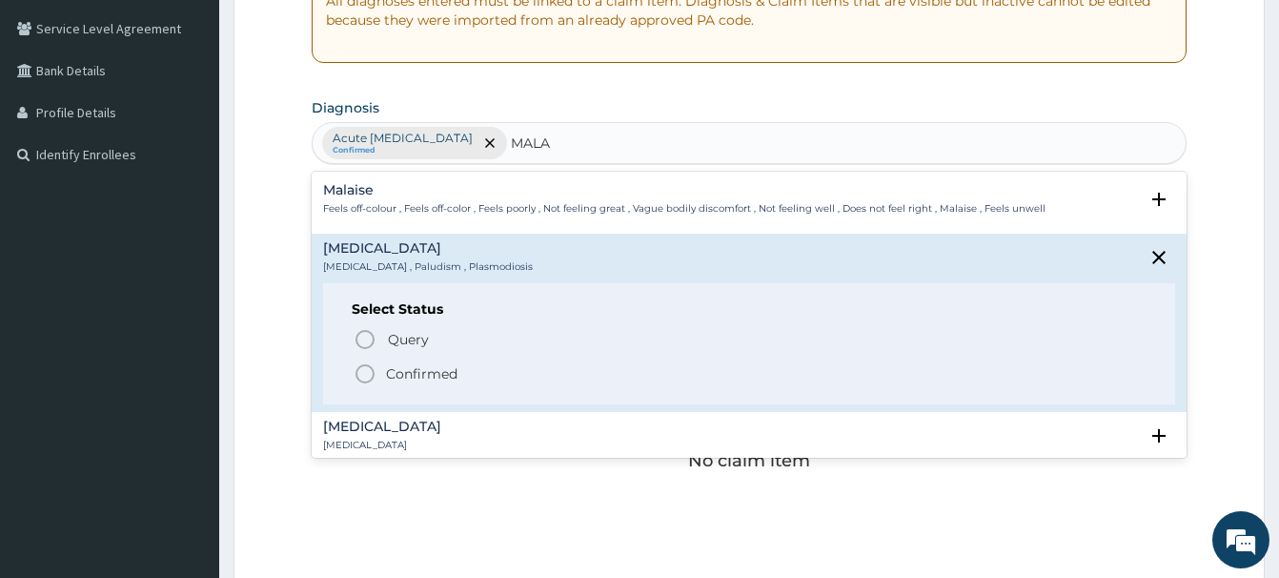
click at [358, 368] on icon "status option filled" at bounding box center [365, 373] width 23 height 23
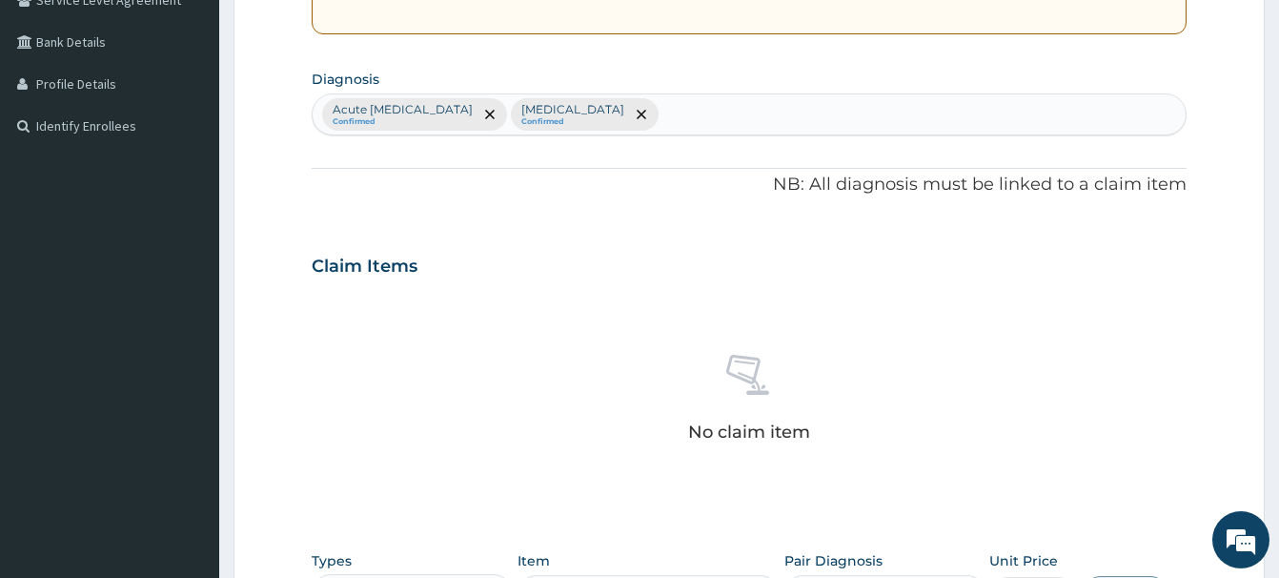
scroll to position [681, 0]
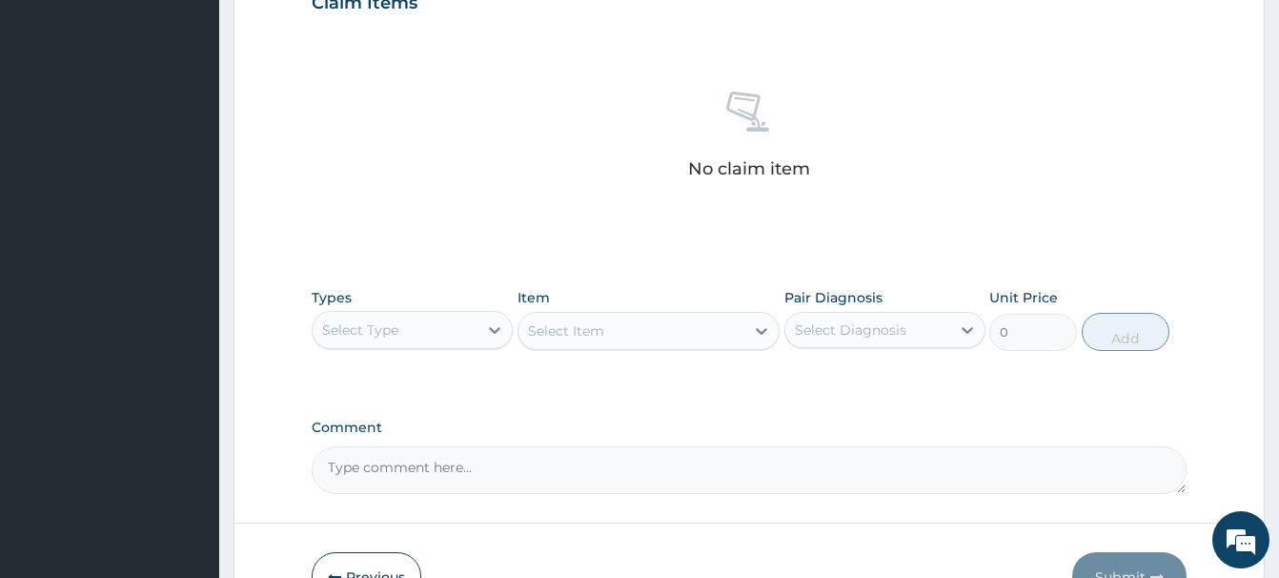
drag, startPoint x: 342, startPoint y: 322, endPoint x: 434, endPoint y: 224, distance: 134.2
click at [343, 321] on div "Select Type" at bounding box center [360, 329] width 76 height 19
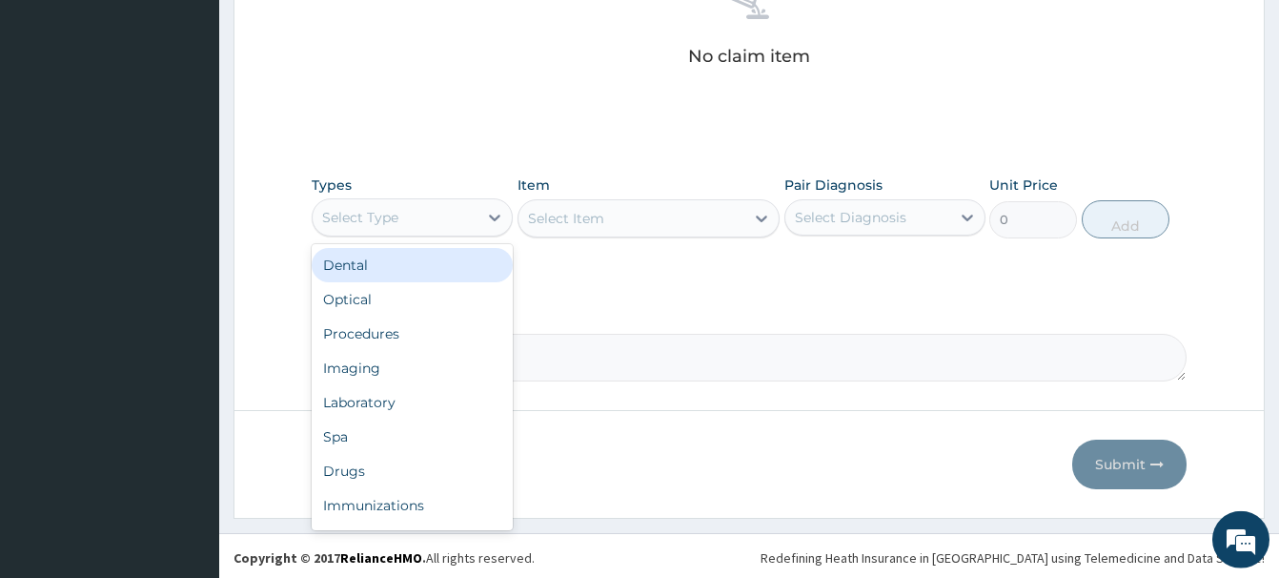
scroll to position [797, 0]
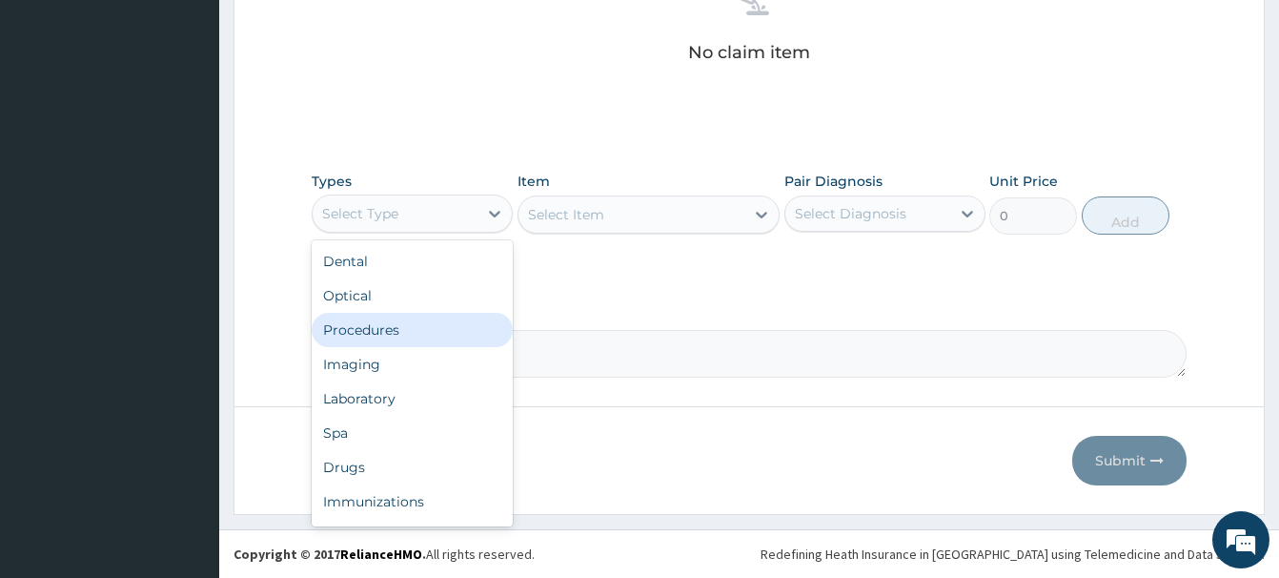
click at [367, 330] on div "Procedures" at bounding box center [412, 330] width 201 height 34
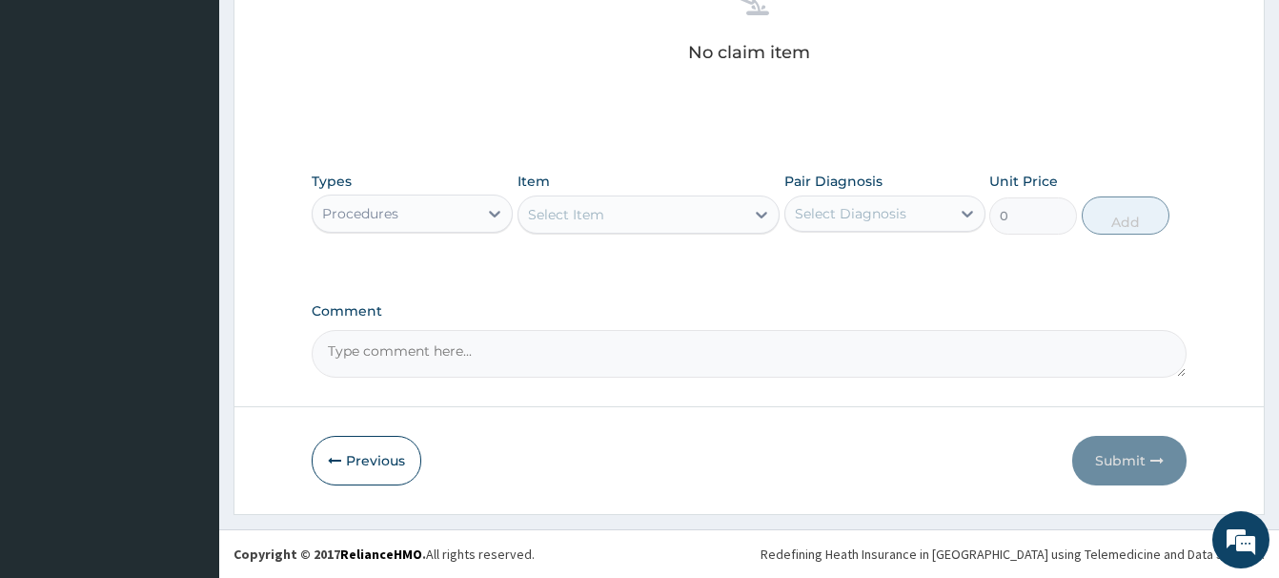
click at [612, 214] on div "Select Item" at bounding box center [632, 214] width 226 height 31
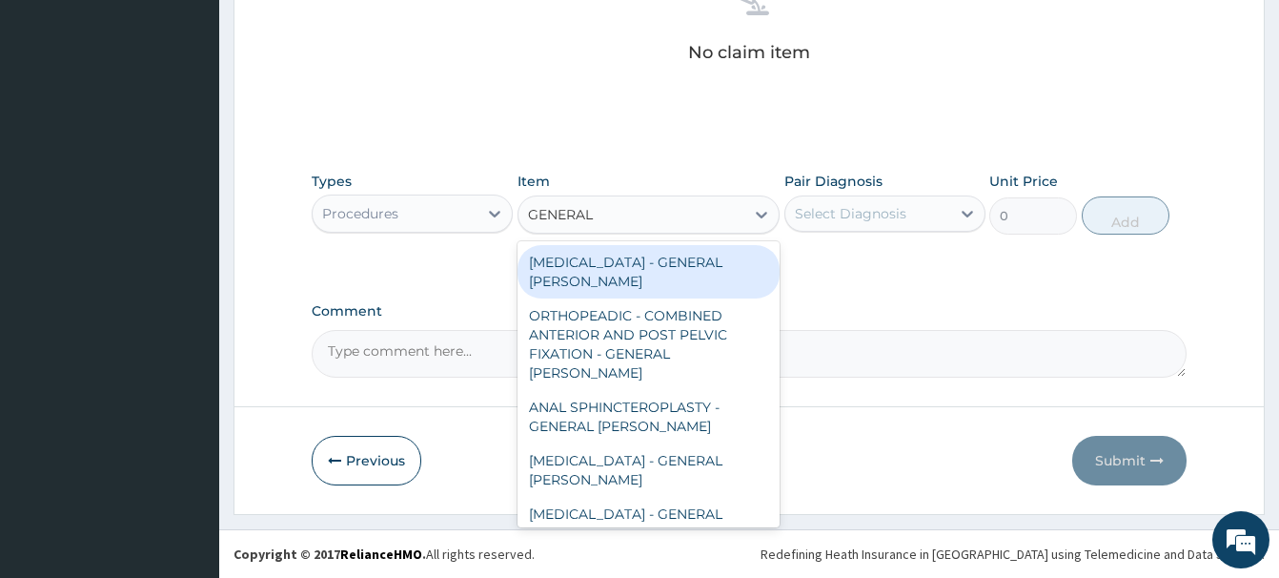
type input "GENERAL C"
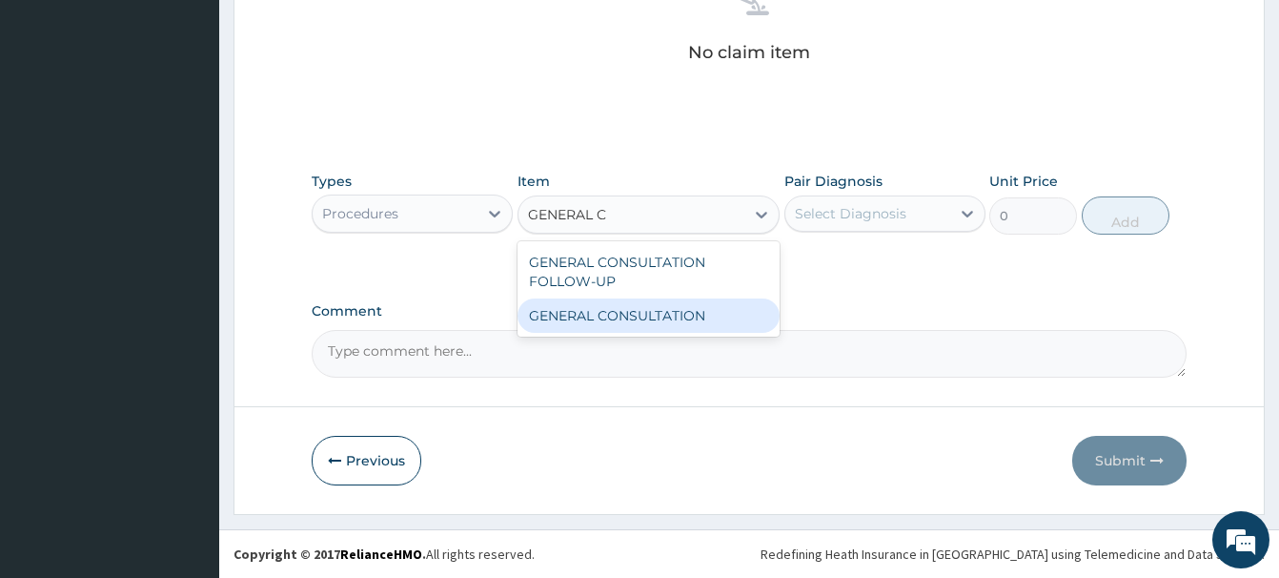
drag, startPoint x: 698, startPoint y: 321, endPoint x: 786, endPoint y: 286, distance: 95.4
click at [705, 321] on div "GENERAL CONSULTATION" at bounding box center [649, 315] width 262 height 34
type input "6750"
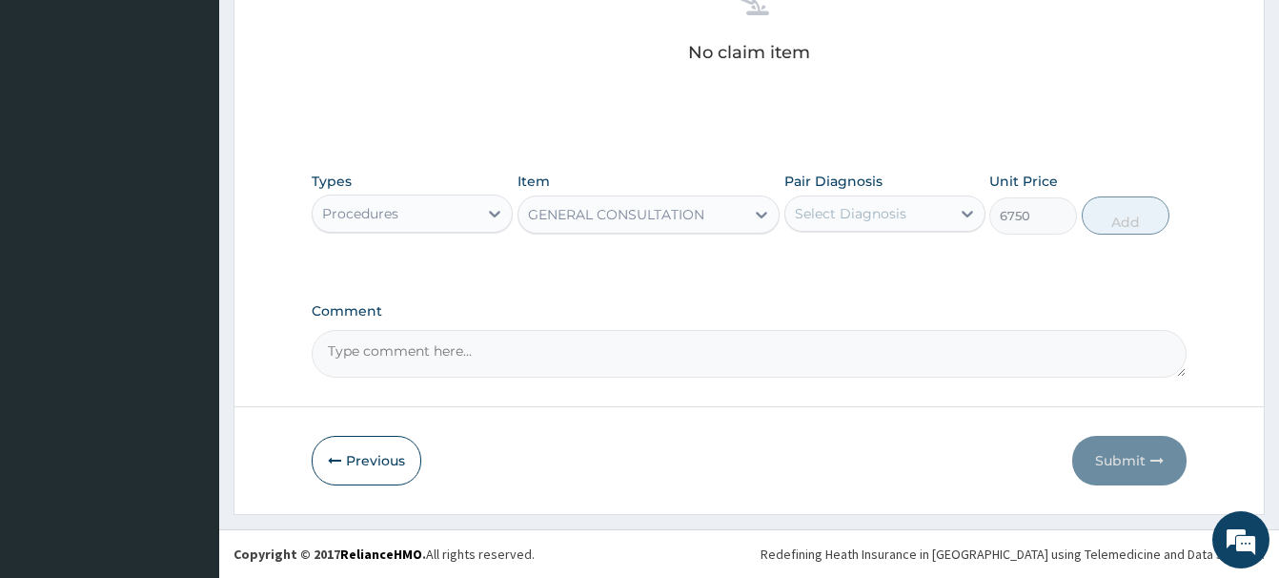
click at [856, 211] on div "Select Diagnosis" at bounding box center [851, 213] width 112 height 19
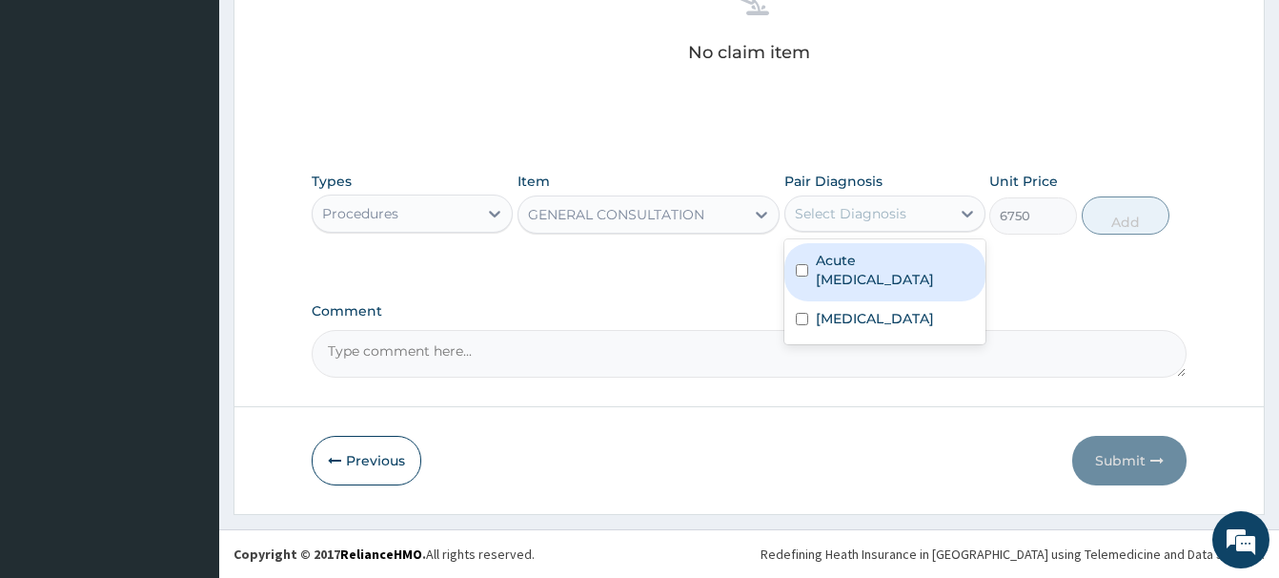
click at [881, 267] on label "Acute upper respiratory infection" at bounding box center [895, 270] width 158 height 38
checkbox input "true"
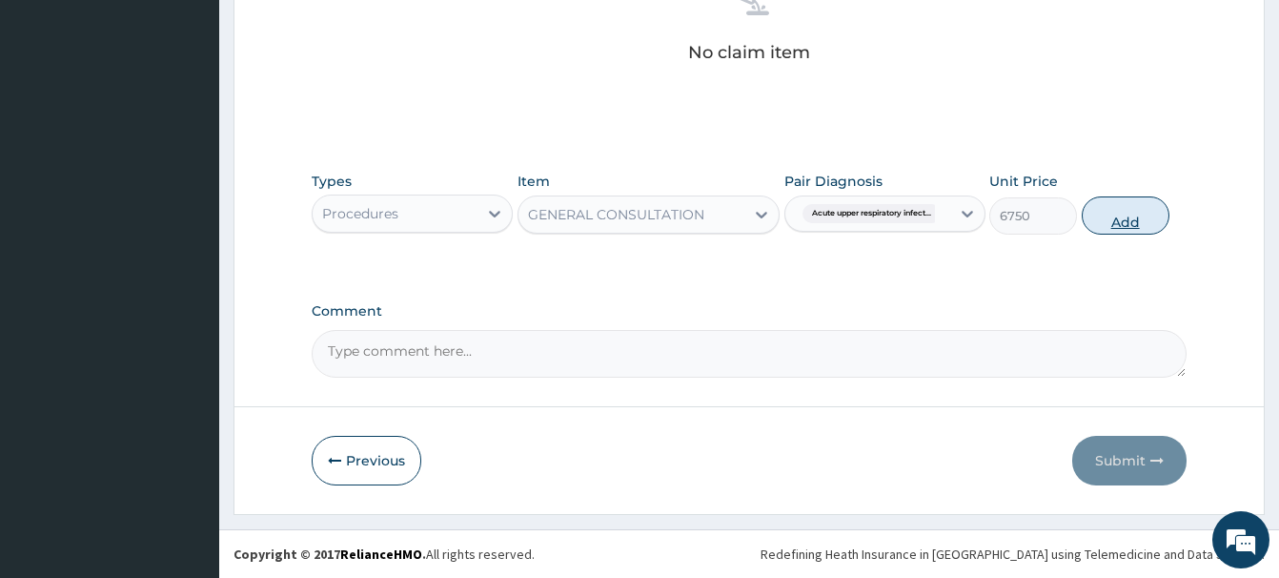
click at [1133, 212] on button "Add" at bounding box center [1126, 215] width 88 height 38
type input "0"
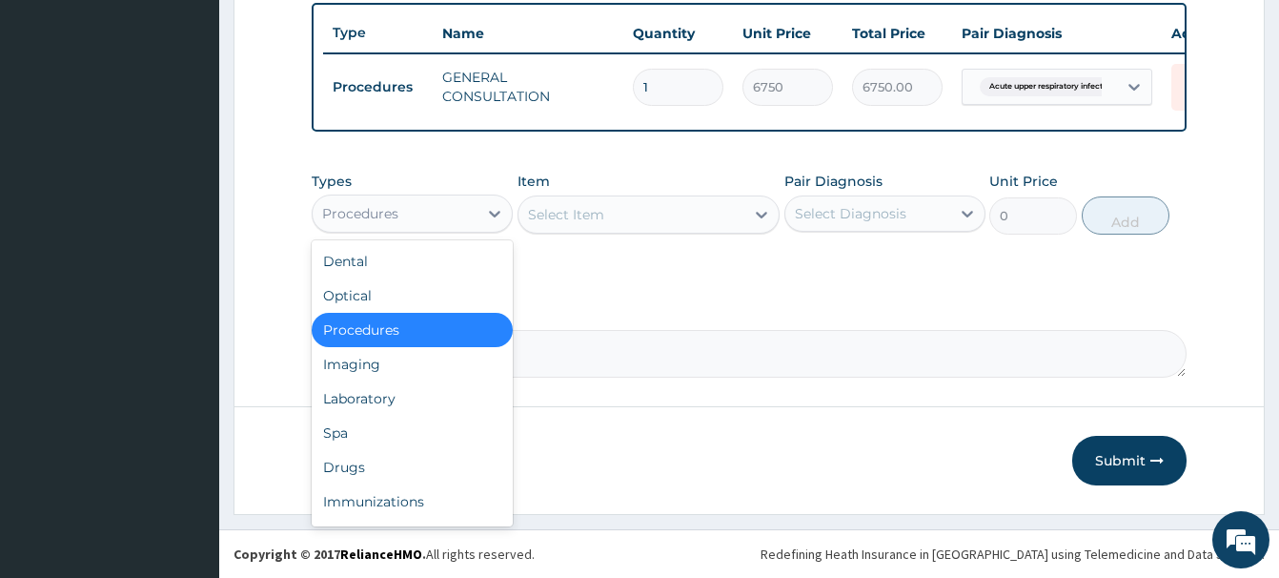
click at [412, 213] on div "Procedures" at bounding box center [395, 213] width 165 height 31
click at [343, 400] on div "Laboratory" at bounding box center [412, 398] width 201 height 34
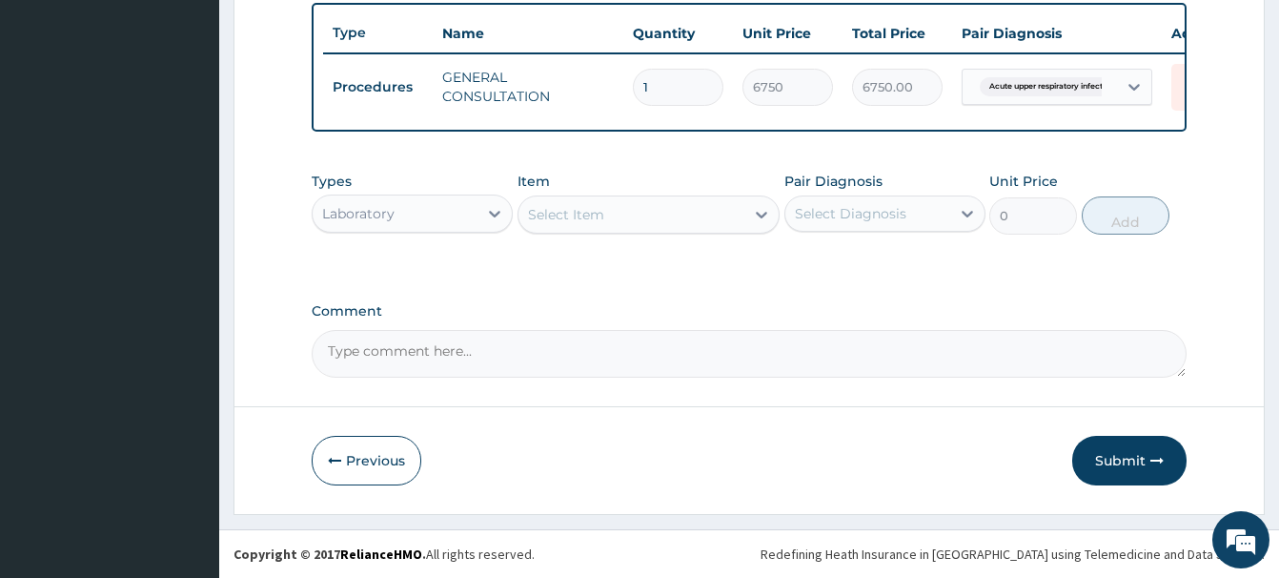
click at [551, 215] on div "Select Item" at bounding box center [566, 214] width 76 height 19
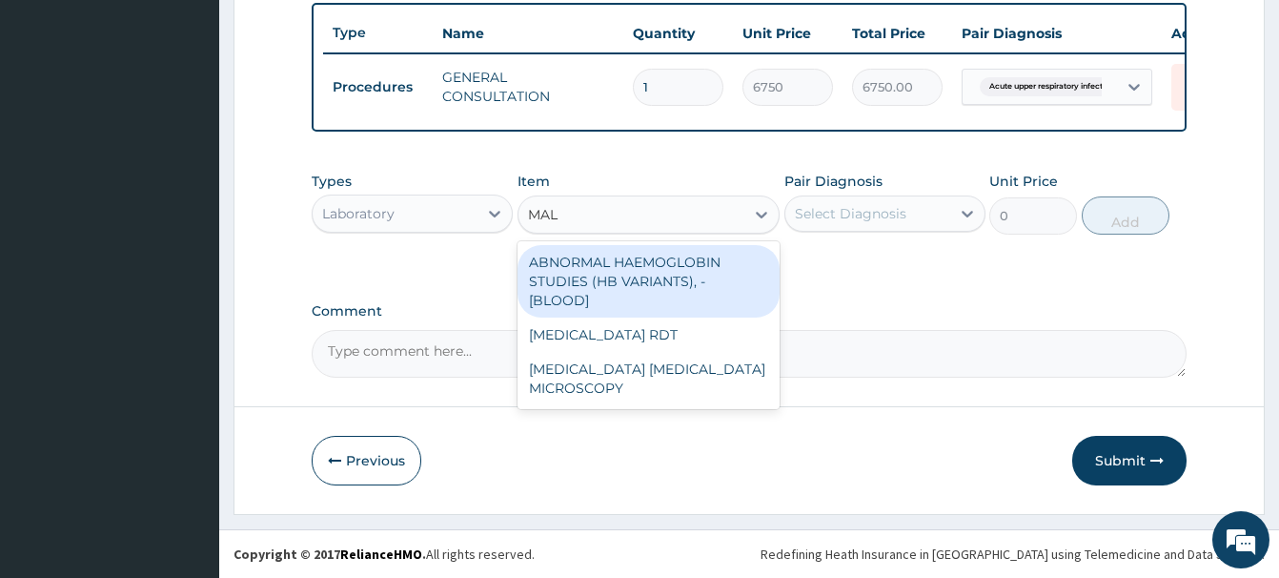
type input "MALA"
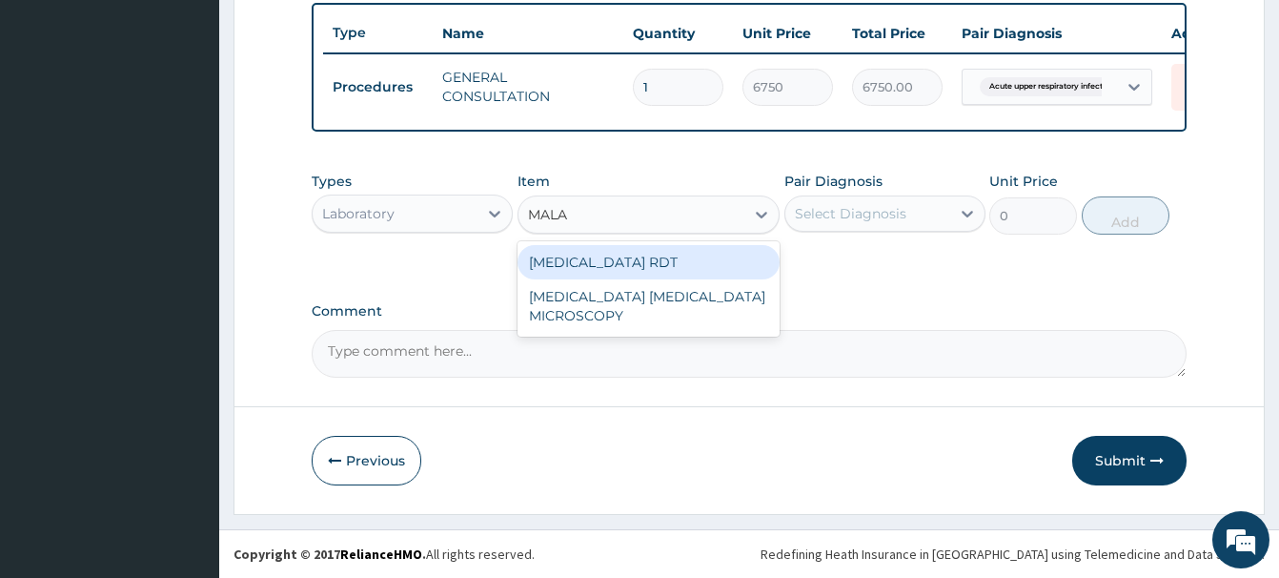
drag, startPoint x: 585, startPoint y: 264, endPoint x: 768, endPoint y: 250, distance: 183.6
click at [586, 264] on div "MALARIA RDT" at bounding box center [649, 262] width 262 height 34
type input "2700"
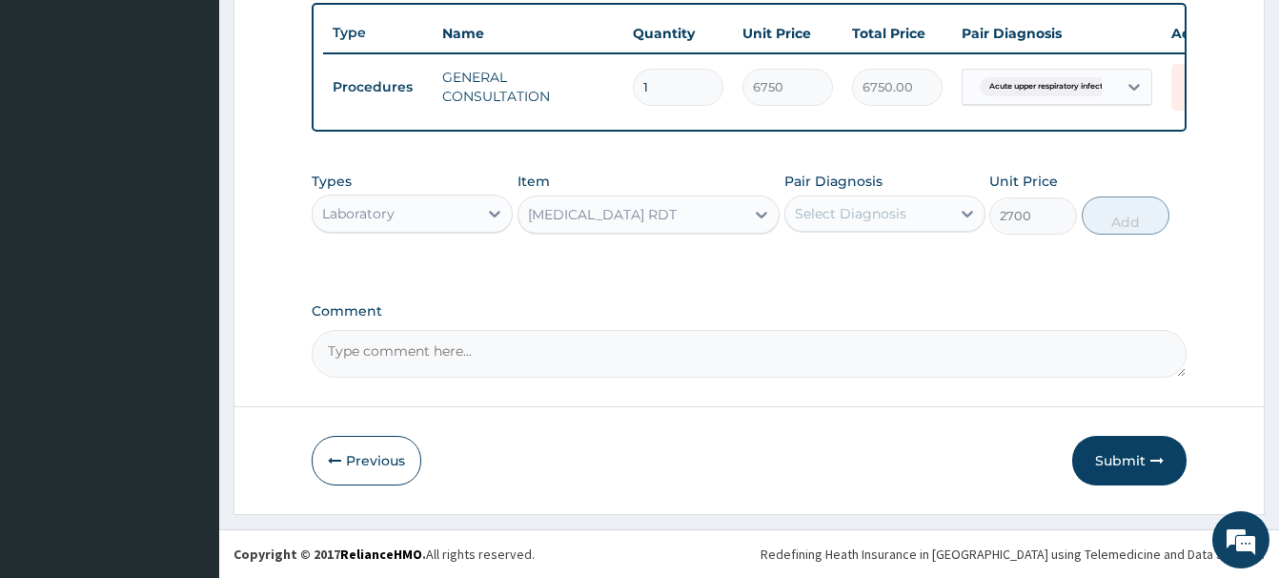
click at [878, 222] on div "Select Diagnosis" at bounding box center [851, 213] width 112 height 19
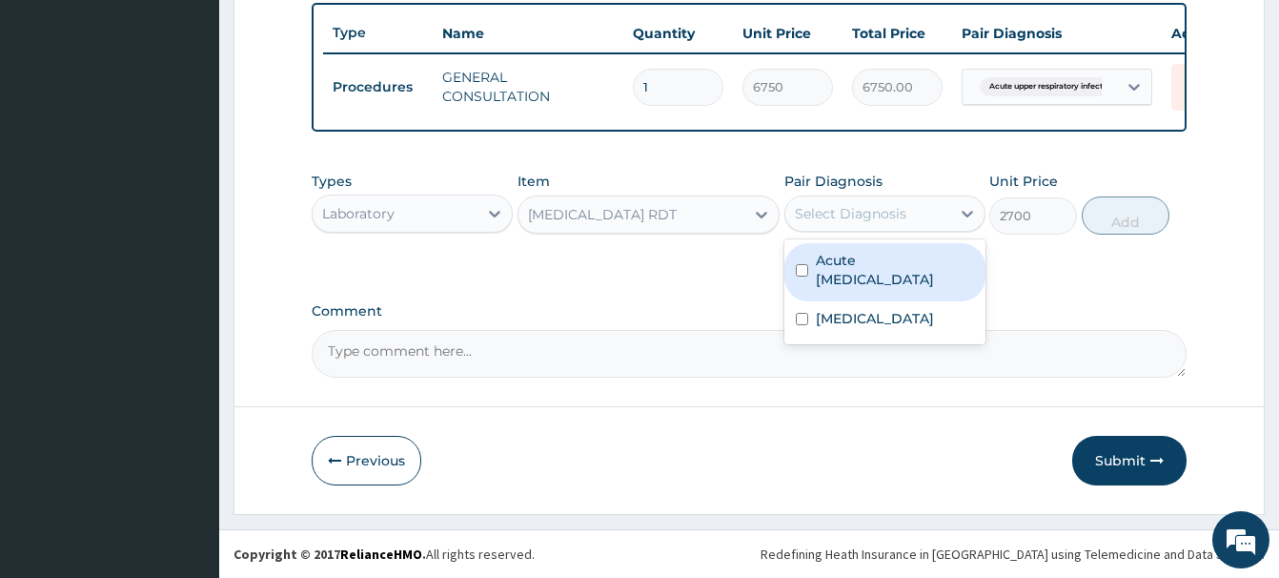
click at [873, 257] on label "Acute upper respiratory infection" at bounding box center [895, 270] width 158 height 38
checkbox input "true"
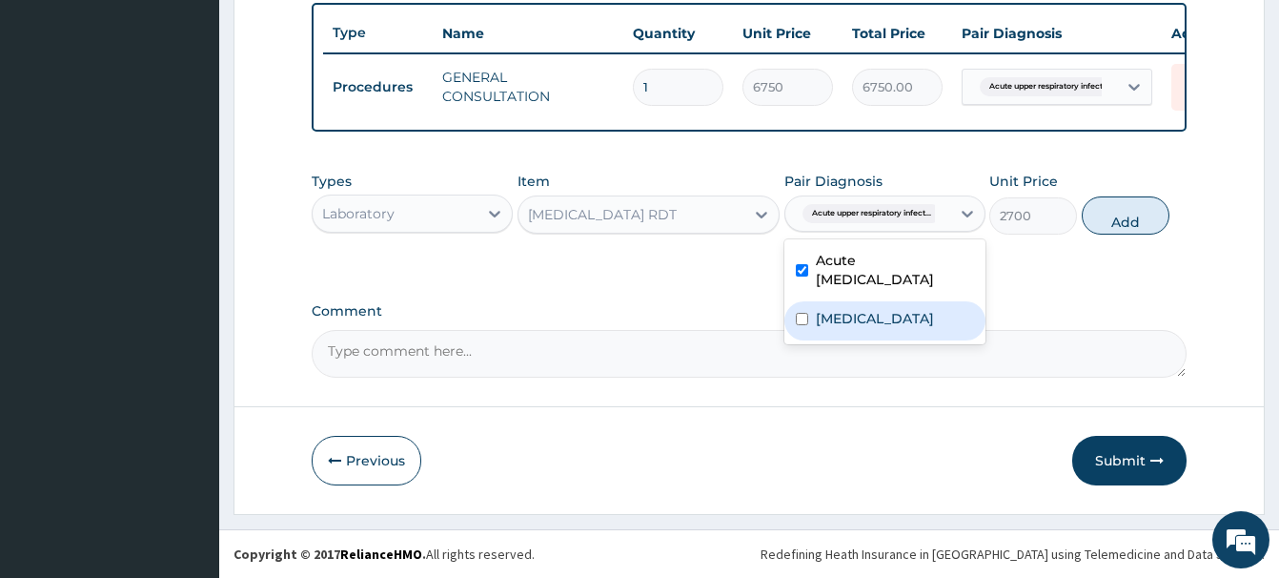
click at [867, 328] on div "Malaria" at bounding box center [885, 320] width 201 height 39
checkbox input "true"
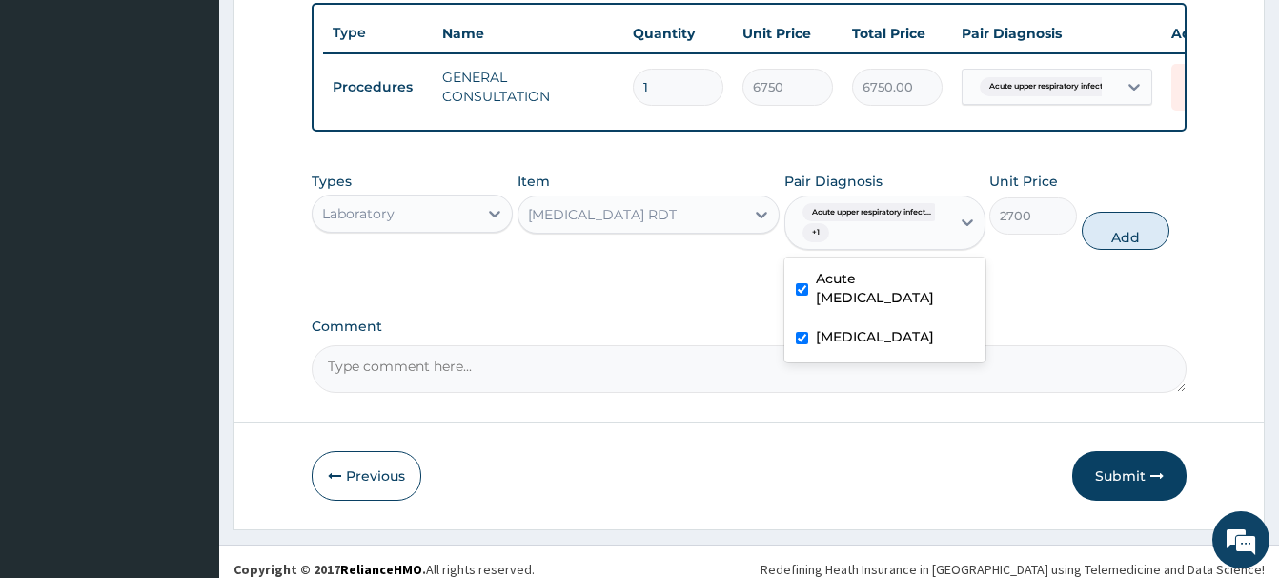
click at [882, 280] on label "Acute upper respiratory infection" at bounding box center [895, 288] width 158 height 38
checkbox input "false"
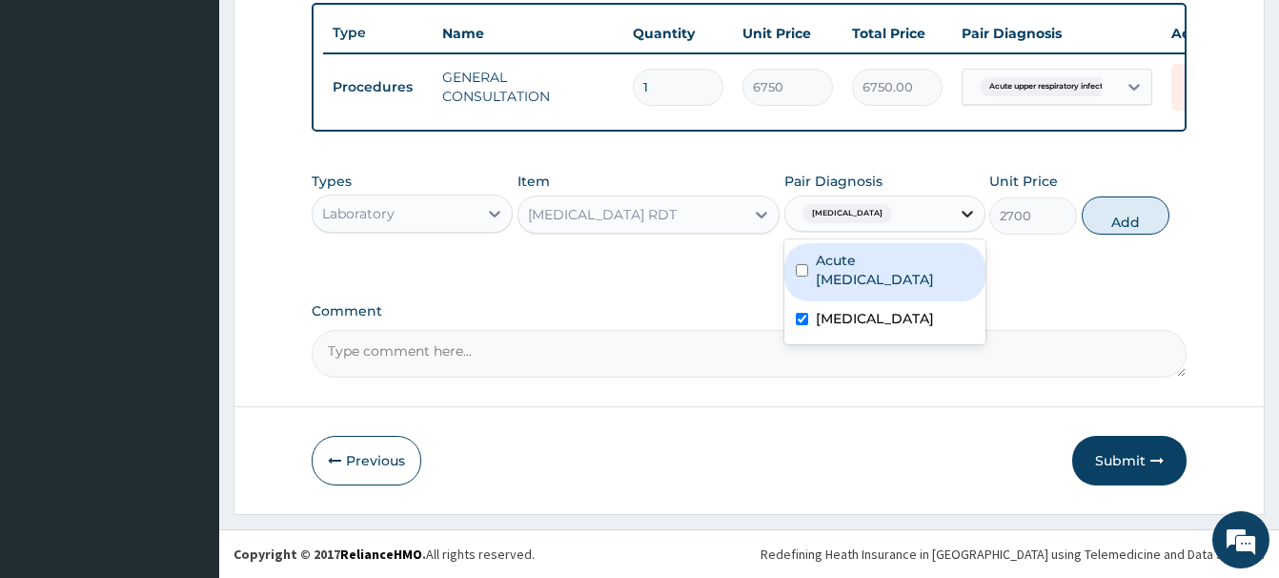
click at [1119, 209] on button "Add" at bounding box center [1126, 215] width 88 height 38
type input "0"
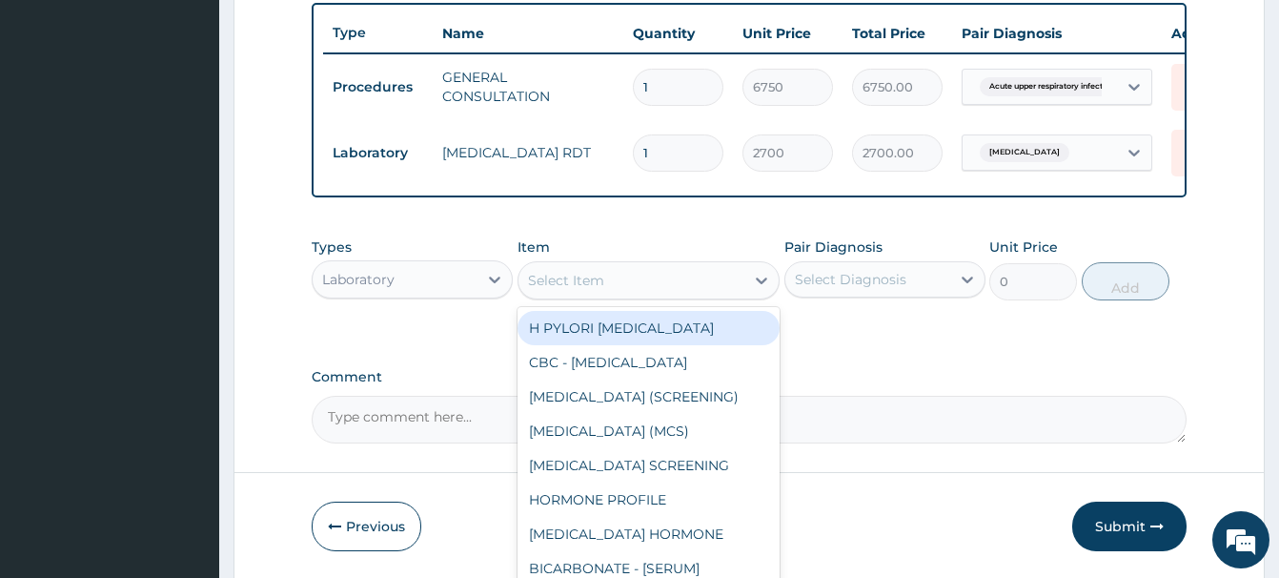
click at [562, 282] on div "Select Item" at bounding box center [566, 280] width 76 height 19
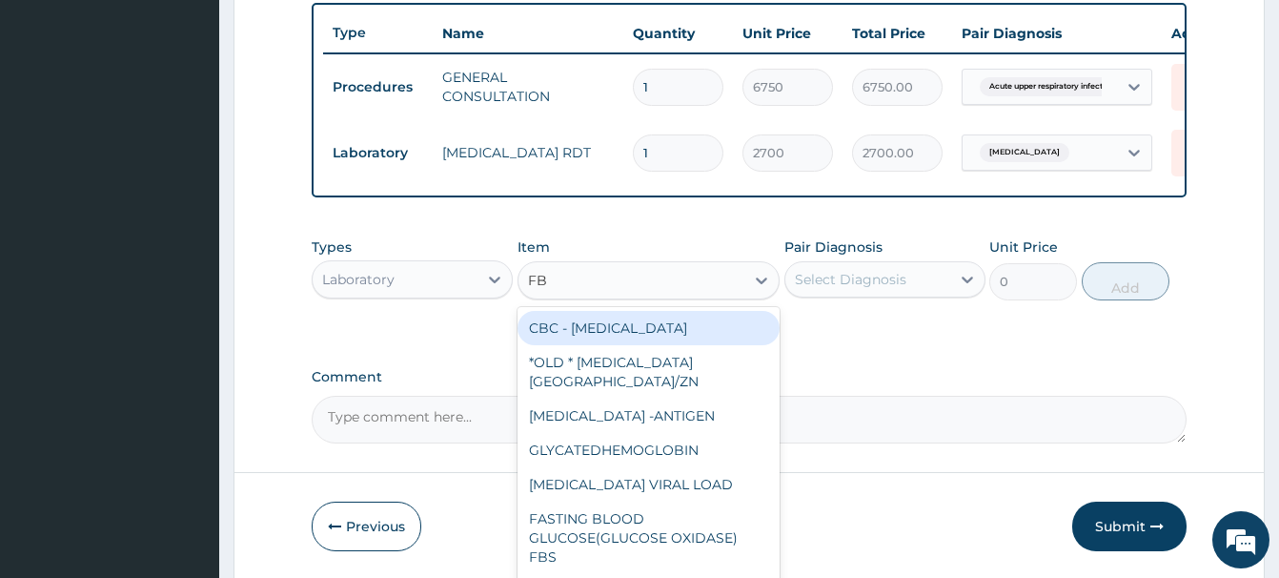
type input "FBC"
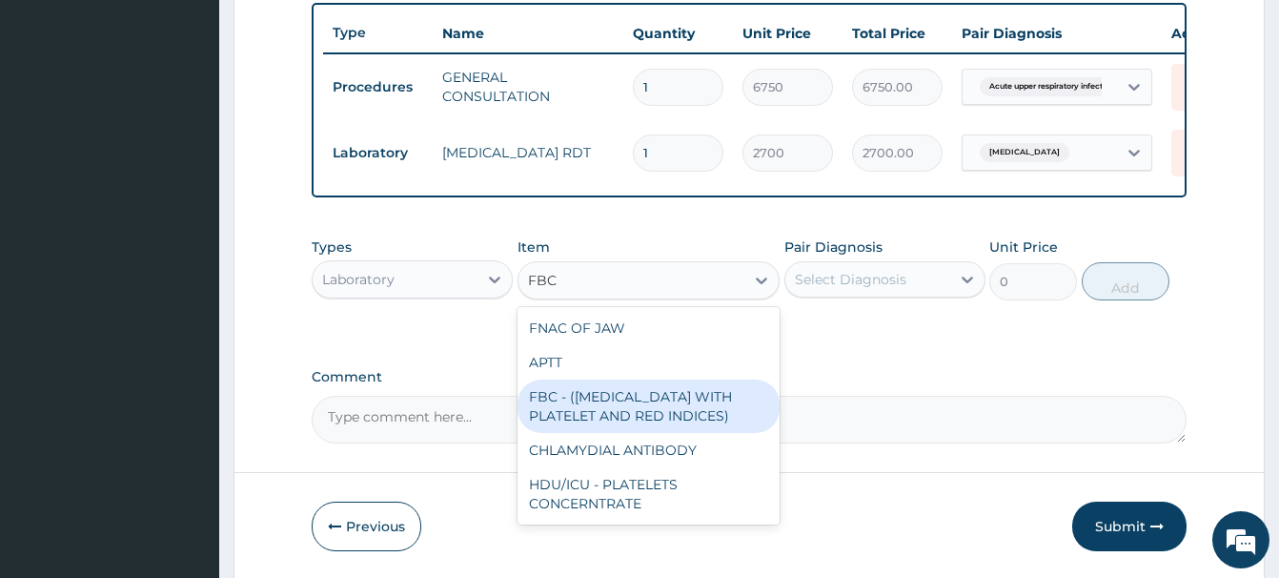
drag, startPoint x: 651, startPoint y: 394, endPoint x: 708, endPoint y: 362, distance: 65.3
click at [651, 395] on div "FBC - (FULL BLOOD COUNT WITH PLATELET AND RED INDICES)" at bounding box center [649, 405] width 262 height 53
type input "5400"
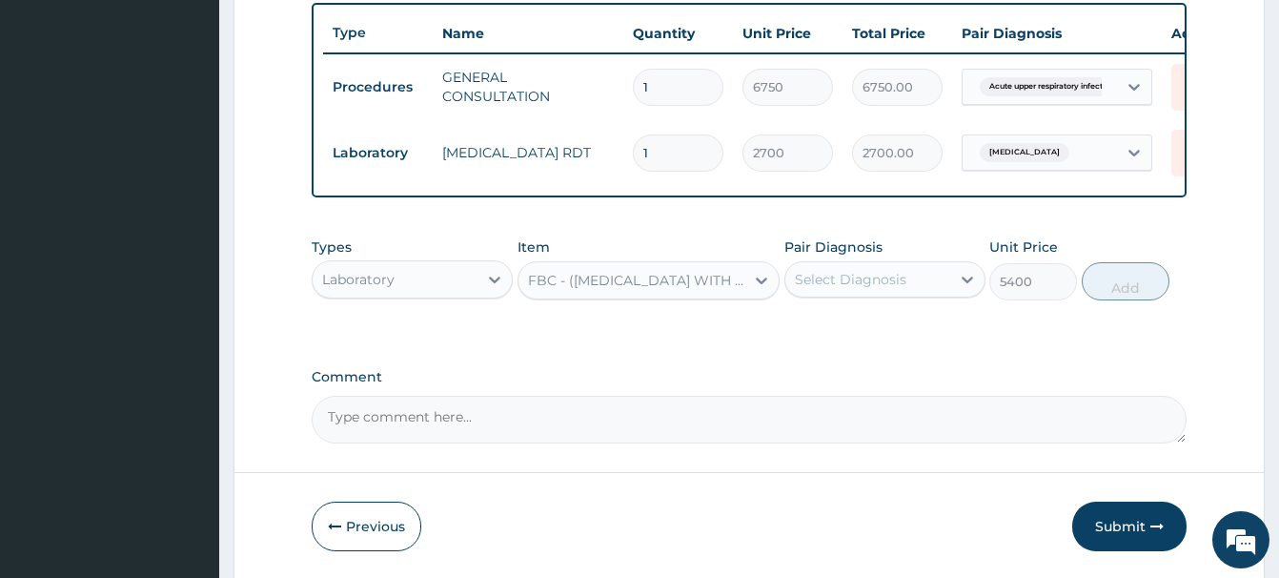
click at [870, 279] on div "Select Diagnosis" at bounding box center [851, 279] width 112 height 19
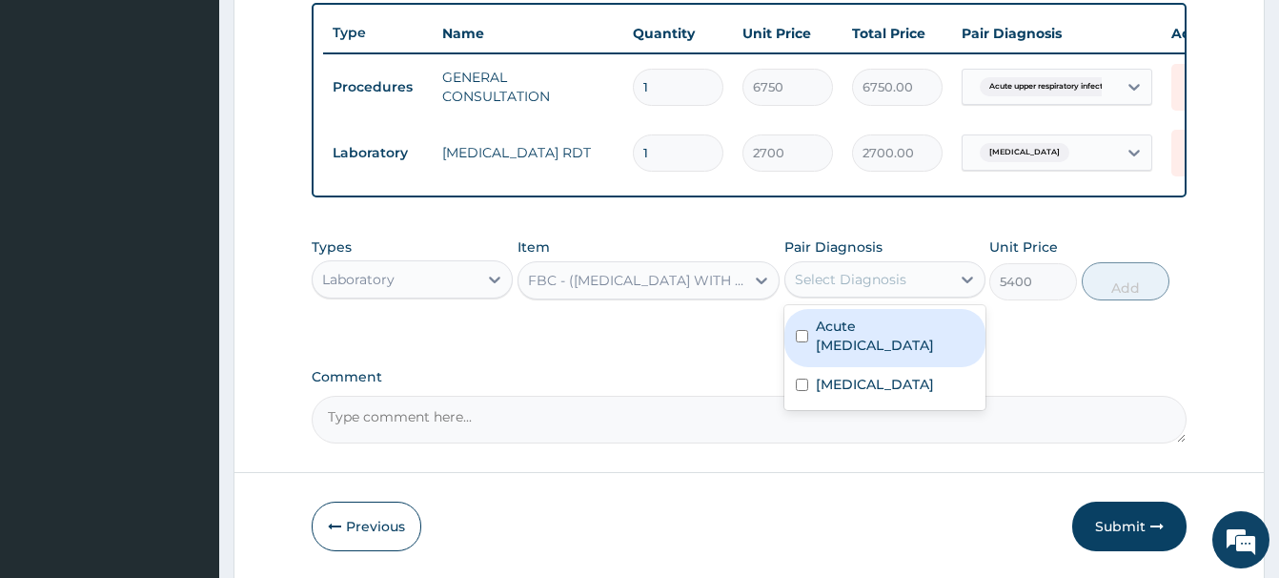
click at [869, 340] on label "Acute upper respiratory infection" at bounding box center [895, 336] width 158 height 38
checkbox input "true"
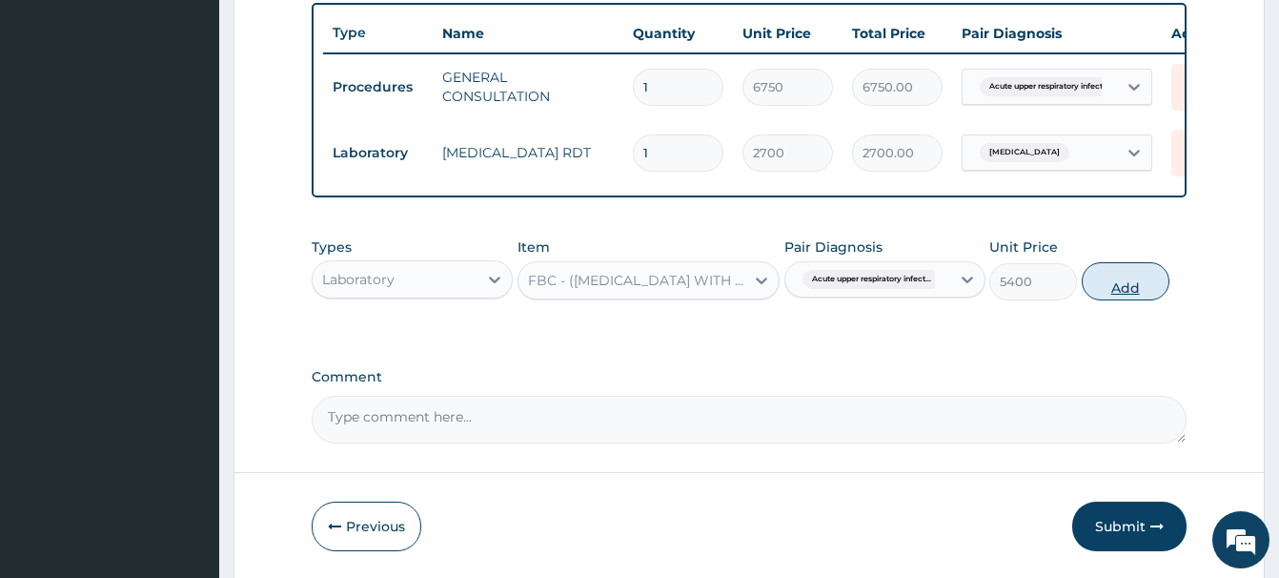
click at [1138, 276] on button "Add" at bounding box center [1126, 281] width 88 height 38
type input "0"
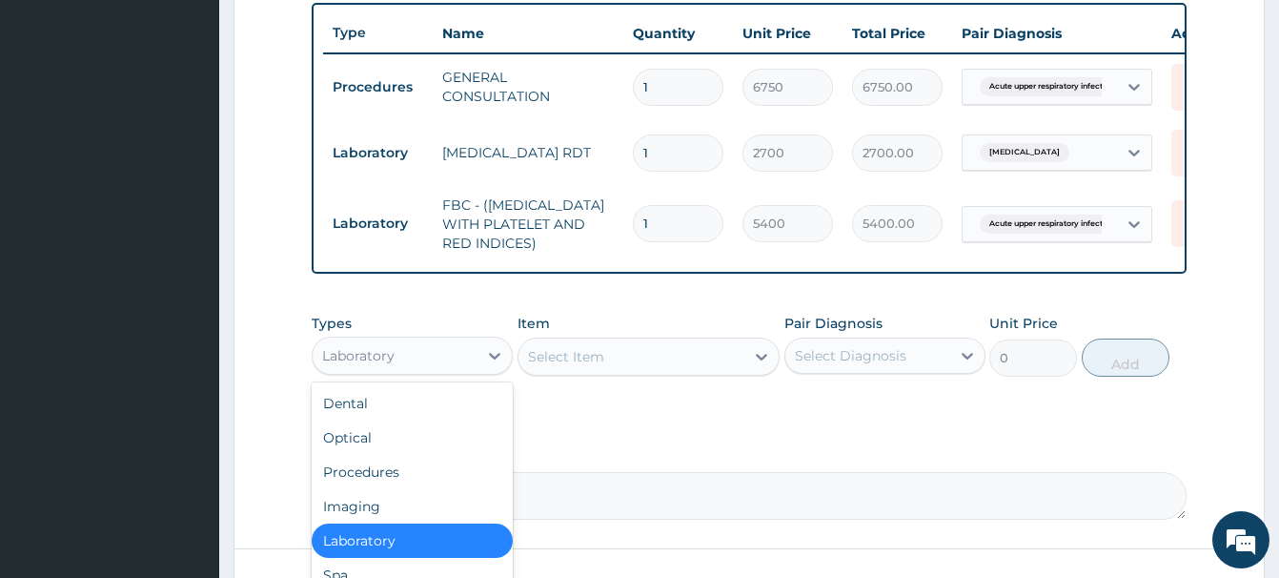
click at [405, 352] on div "Laboratory" at bounding box center [395, 355] width 165 height 31
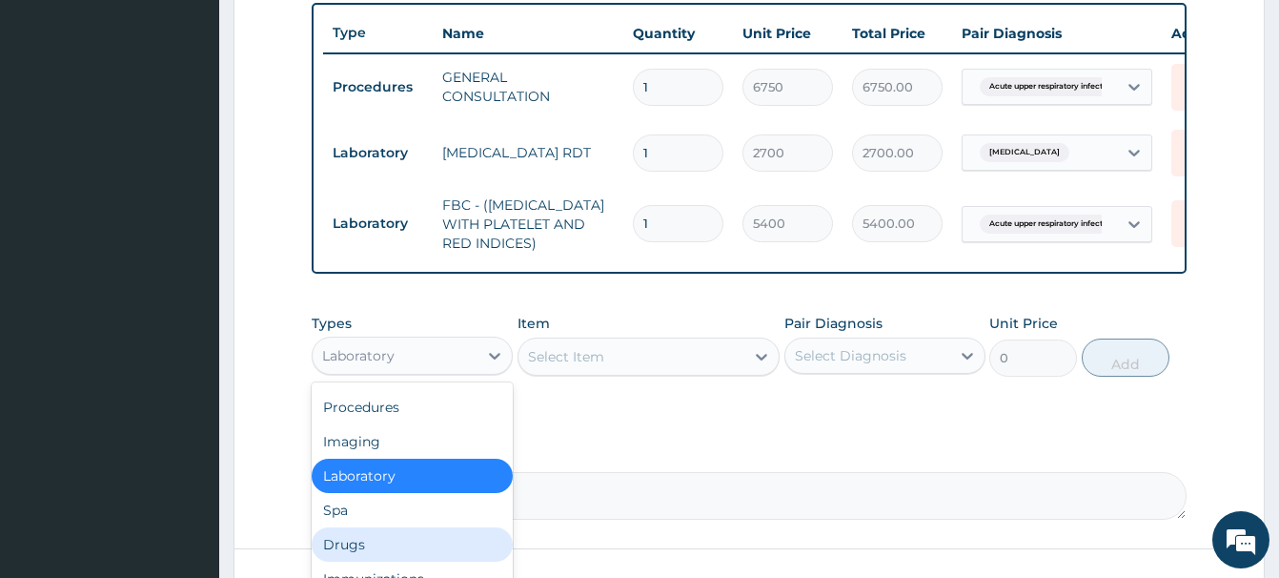
drag, startPoint x: 359, startPoint y: 541, endPoint x: 334, endPoint y: 545, distance: 26.2
click at [358, 543] on div "Drugs" at bounding box center [412, 544] width 201 height 34
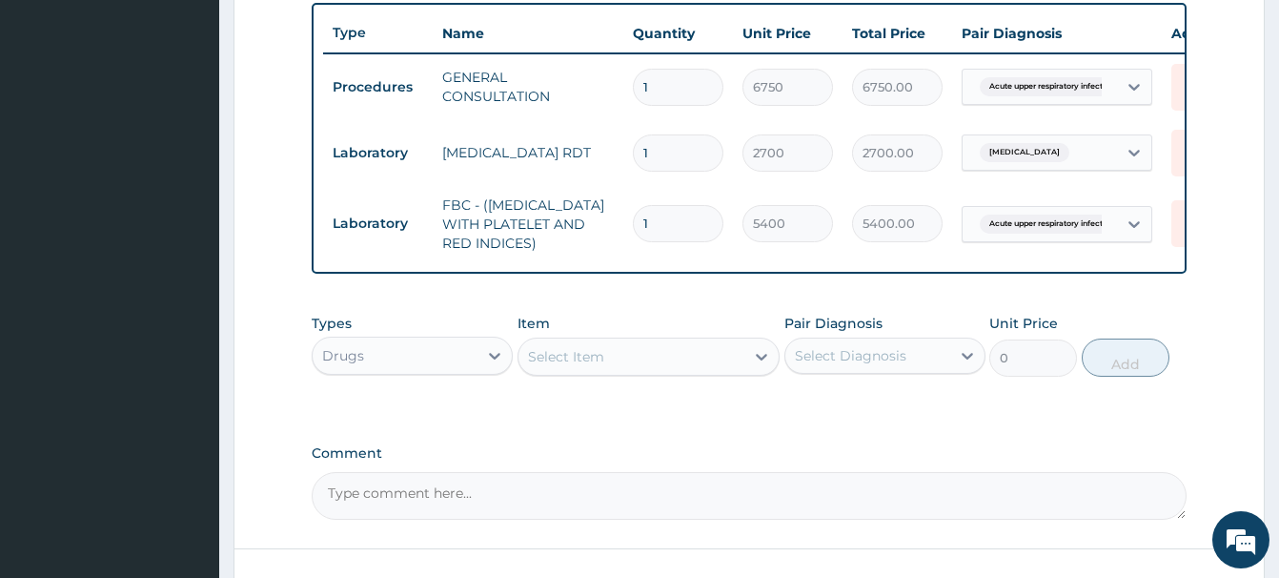
click at [576, 355] on div "Select Item" at bounding box center [566, 356] width 76 height 19
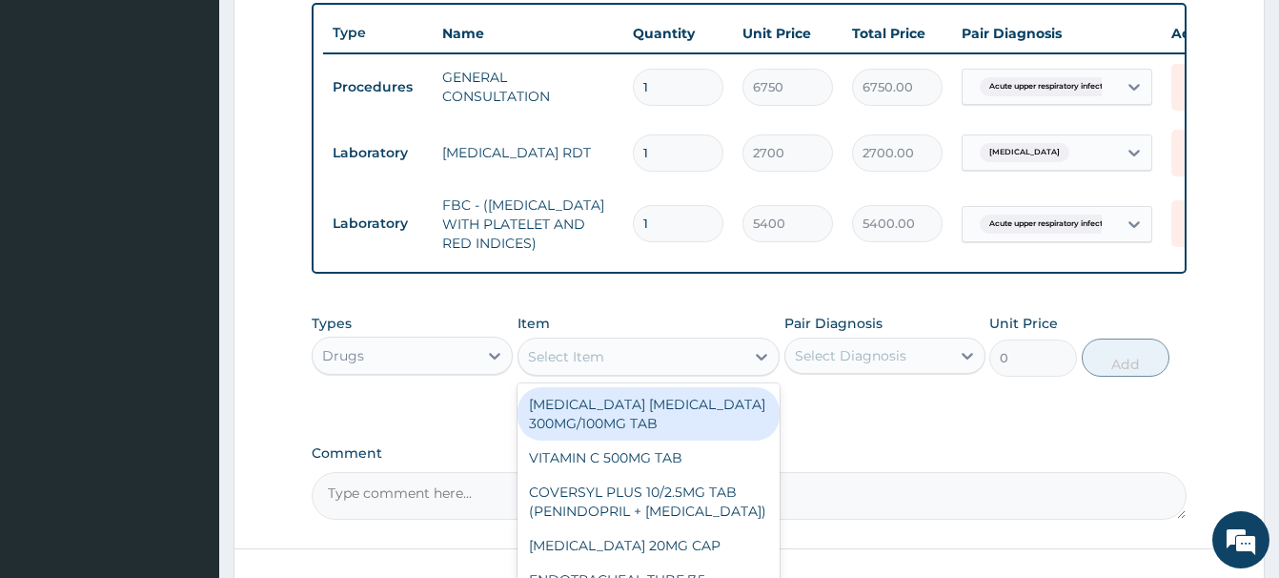
paste input "[MEDICAL_DATA] 500MG TA"
type input "[MEDICAL_DATA] 500MG TA"
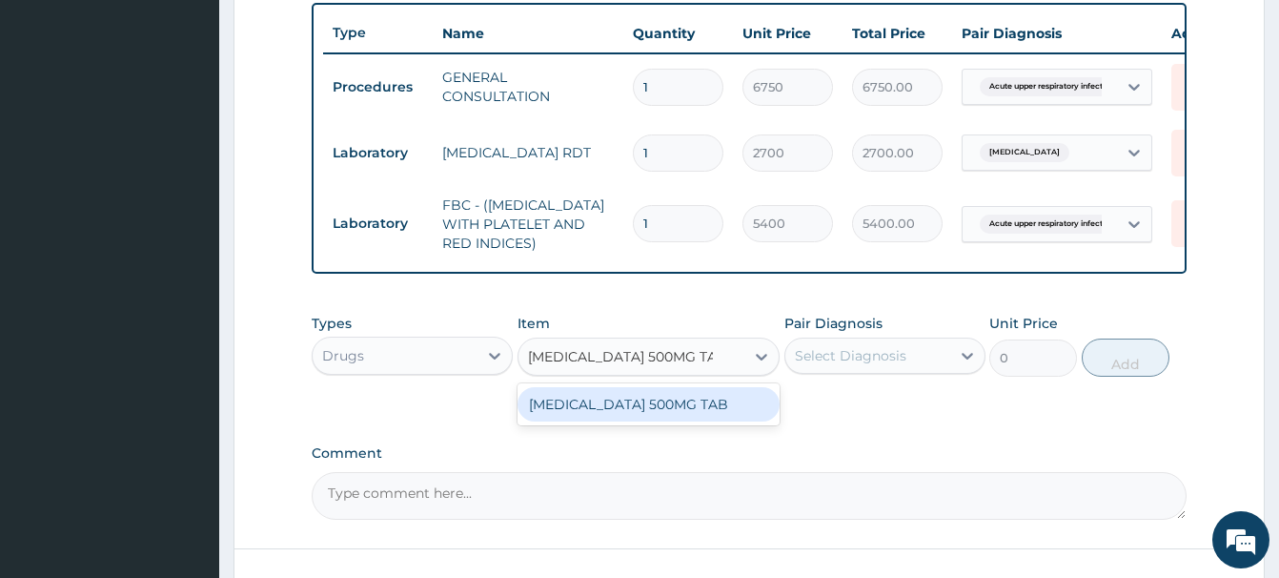
click at [639, 403] on div "[MEDICAL_DATA] 500MG TAB" at bounding box center [649, 404] width 262 height 34
type input "341.25"
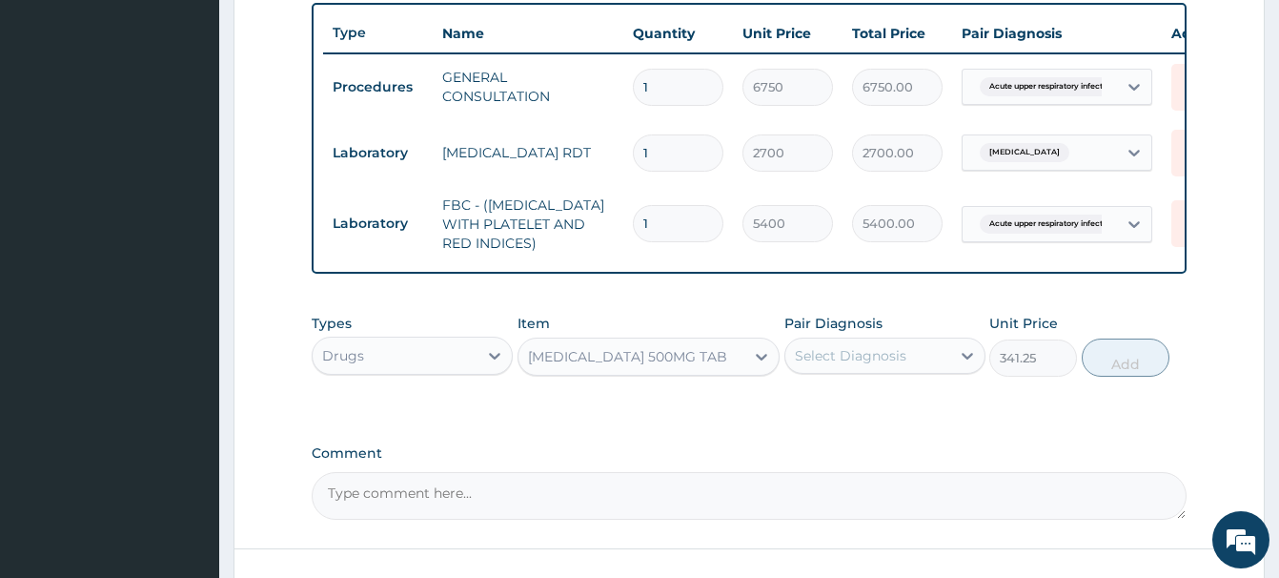
click at [878, 354] on div "Select Diagnosis" at bounding box center [851, 355] width 112 height 19
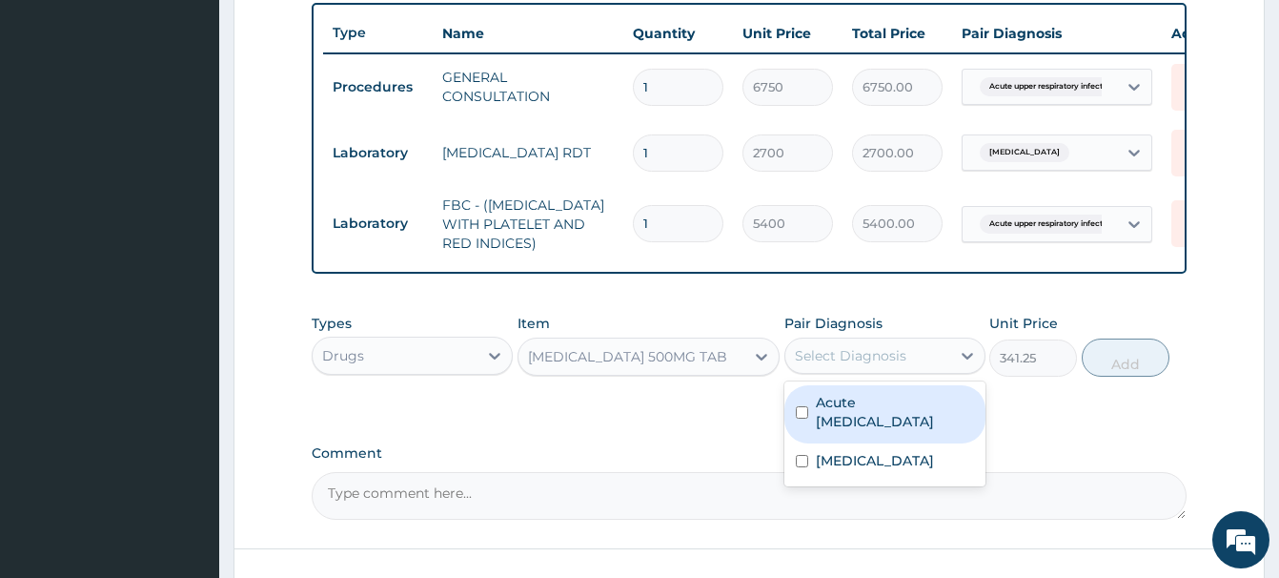
click at [874, 423] on label "Acute upper respiratory infection" at bounding box center [895, 412] width 158 height 38
checkbox input "true"
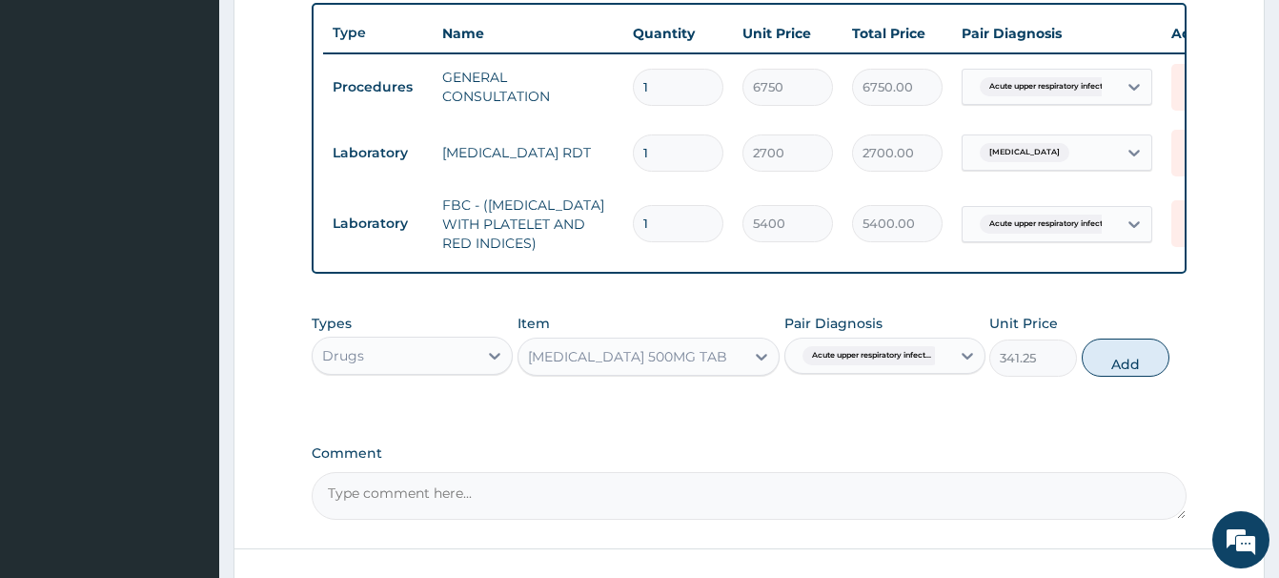
drag, startPoint x: 1139, startPoint y: 349, endPoint x: 857, endPoint y: 384, distance: 284.4
click at [1139, 348] on button "Add" at bounding box center [1126, 357] width 88 height 38
type input "0"
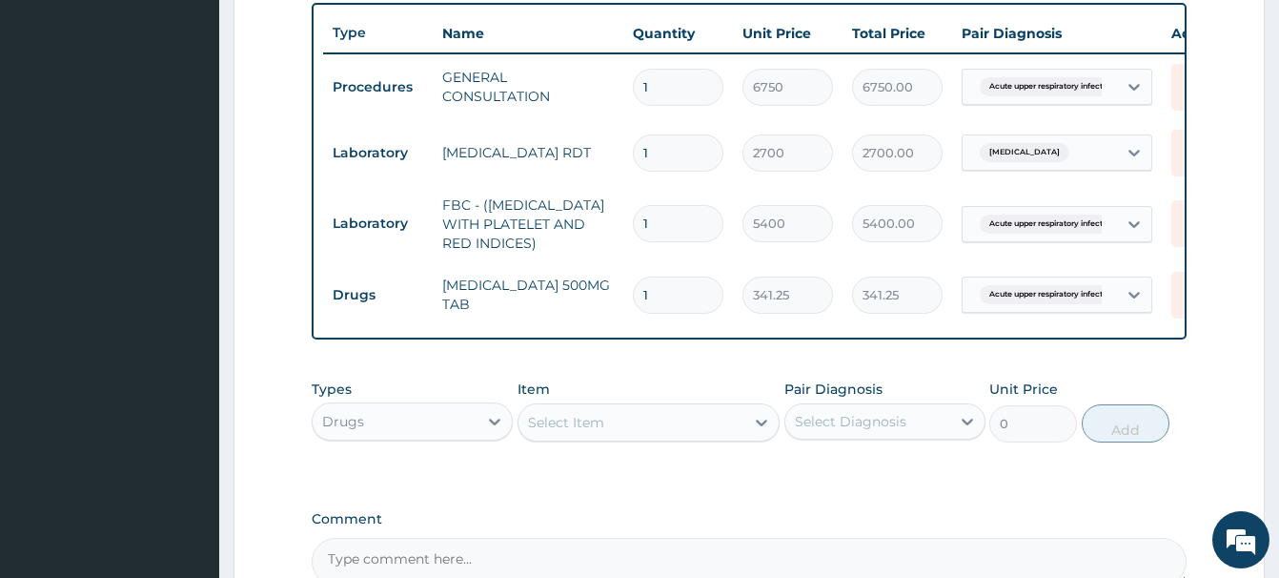
type input "15"
type input "5118.75"
type input "15"
click at [571, 409] on div "Select Item" at bounding box center [632, 422] width 226 height 31
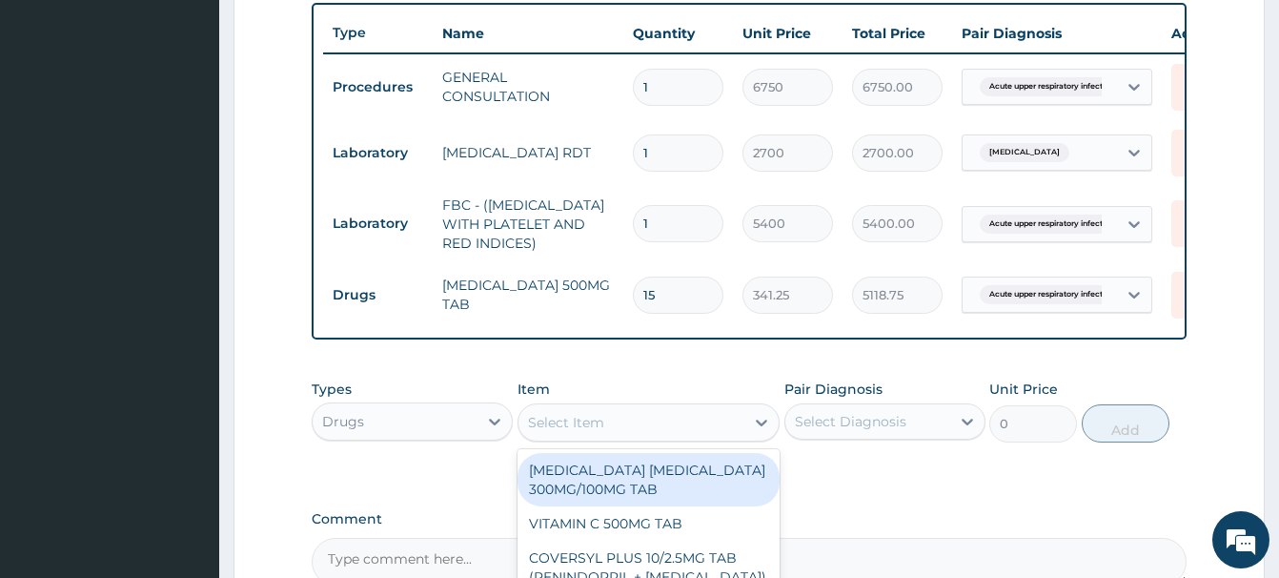
paste input "CHLORPHENIRAMIN"
type input "CHLORPHENIRAMIN"
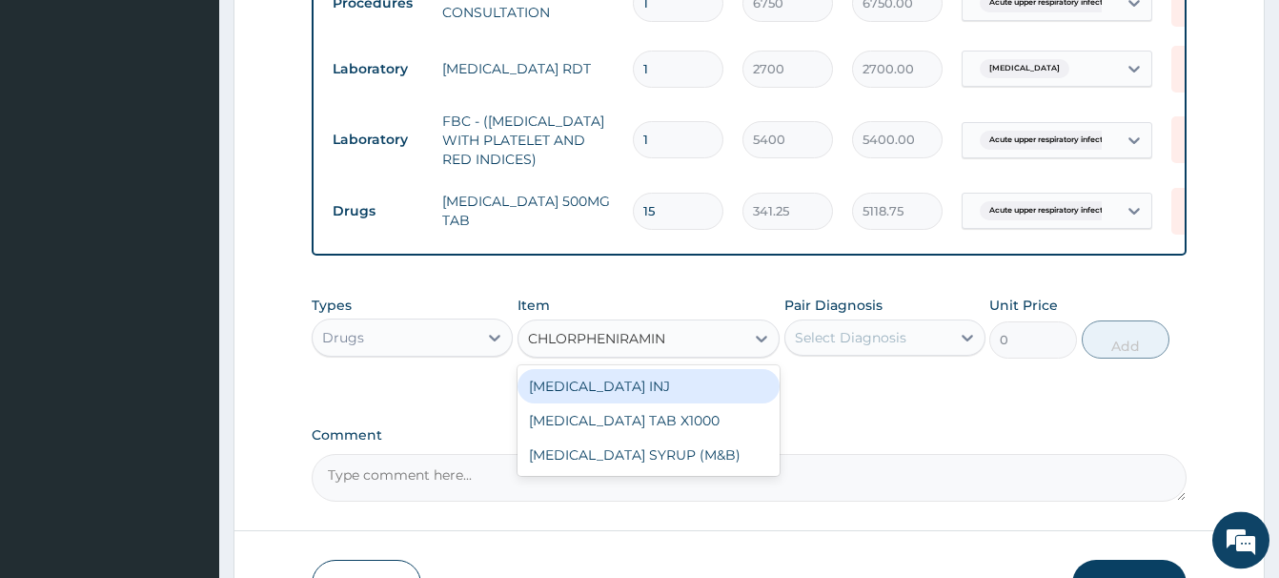
scroll to position [804, 0]
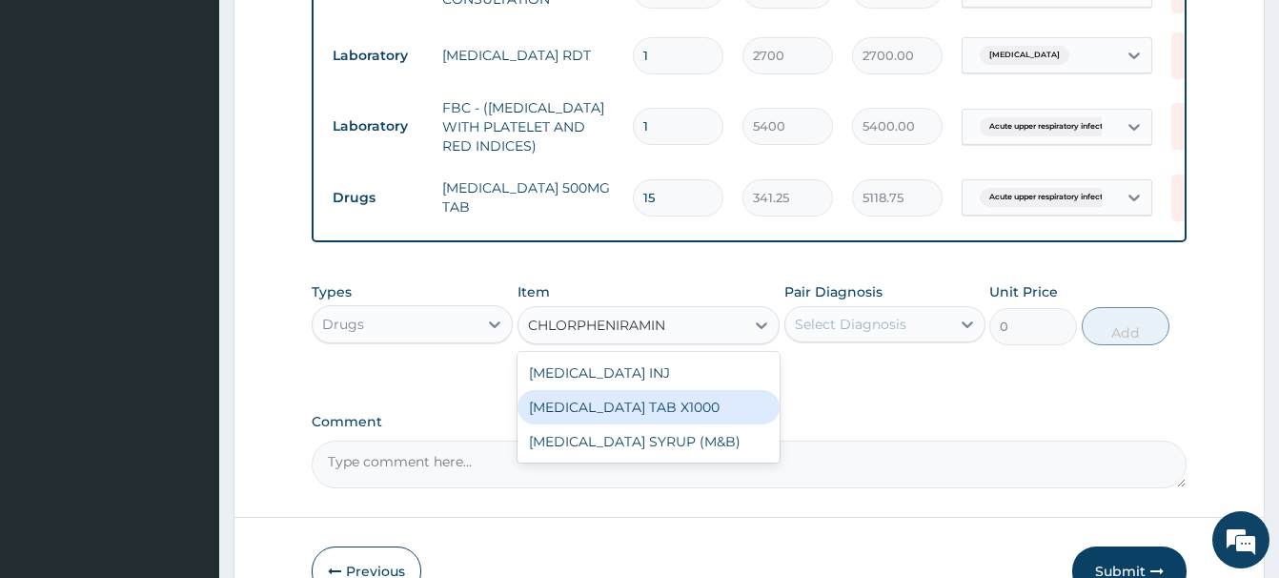
drag, startPoint x: 602, startPoint y: 405, endPoint x: 581, endPoint y: 411, distance: 21.7
click at [600, 408] on div "[MEDICAL_DATA] TAB X1000" at bounding box center [649, 407] width 262 height 34
type input "4.940000057220459"
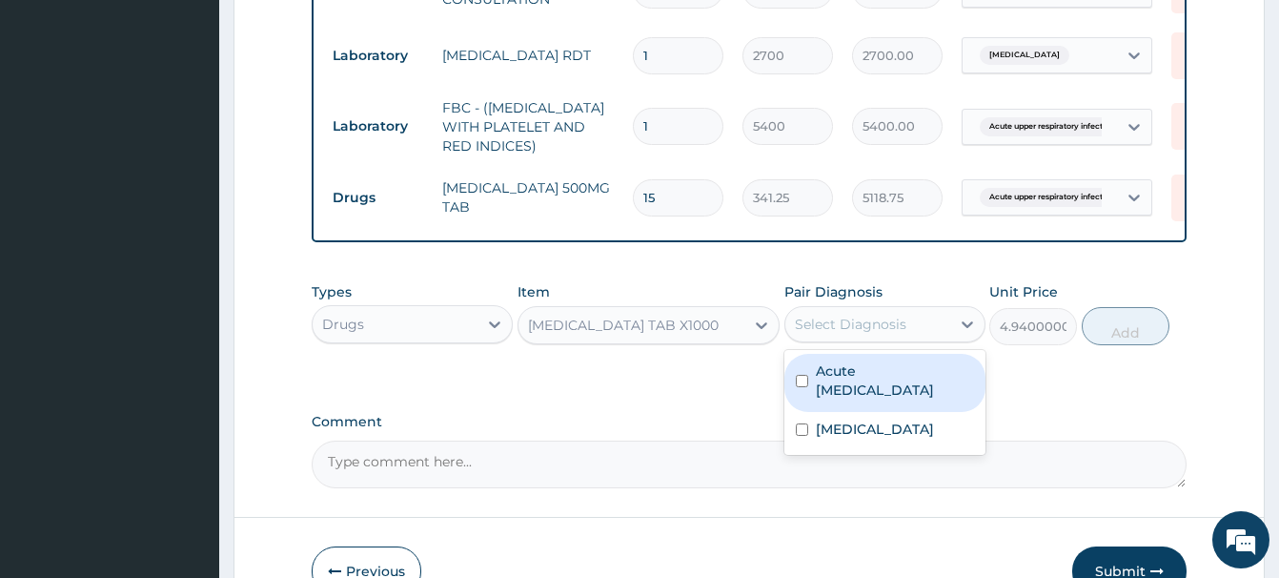
click at [874, 330] on div "Select Diagnosis" at bounding box center [851, 324] width 112 height 19
click at [870, 392] on label "Acute upper respiratory infection" at bounding box center [895, 380] width 158 height 38
checkbox input "true"
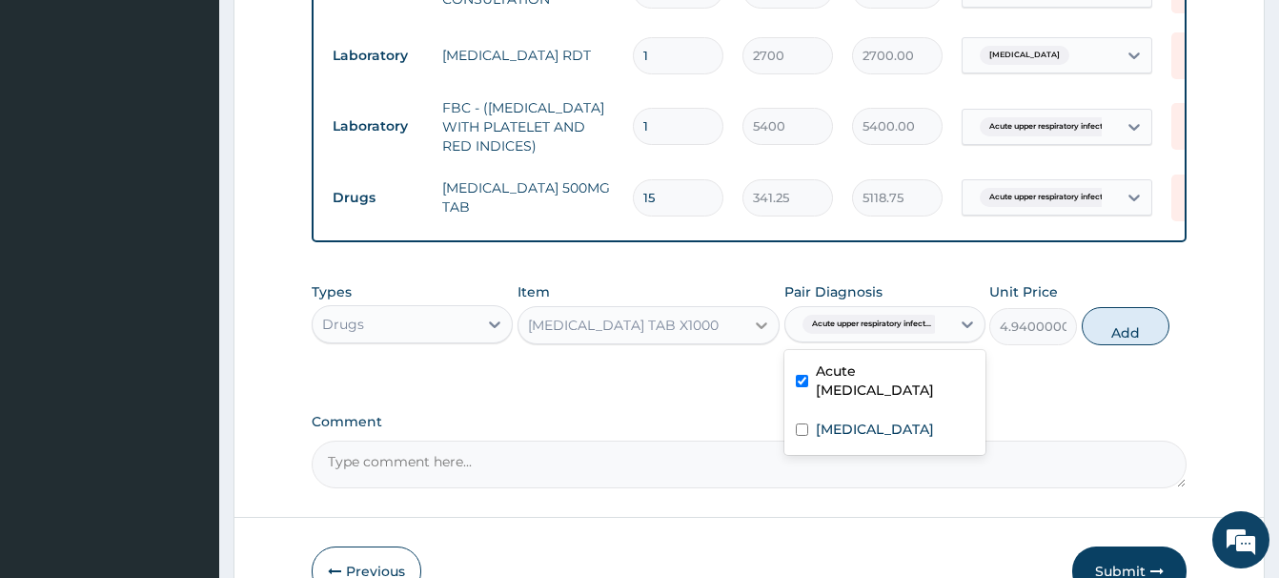
drag, startPoint x: 1110, startPoint y: 323, endPoint x: 758, endPoint y: 383, distance: 356.9
click at [1107, 323] on button "Add" at bounding box center [1126, 326] width 88 height 38
type input "0"
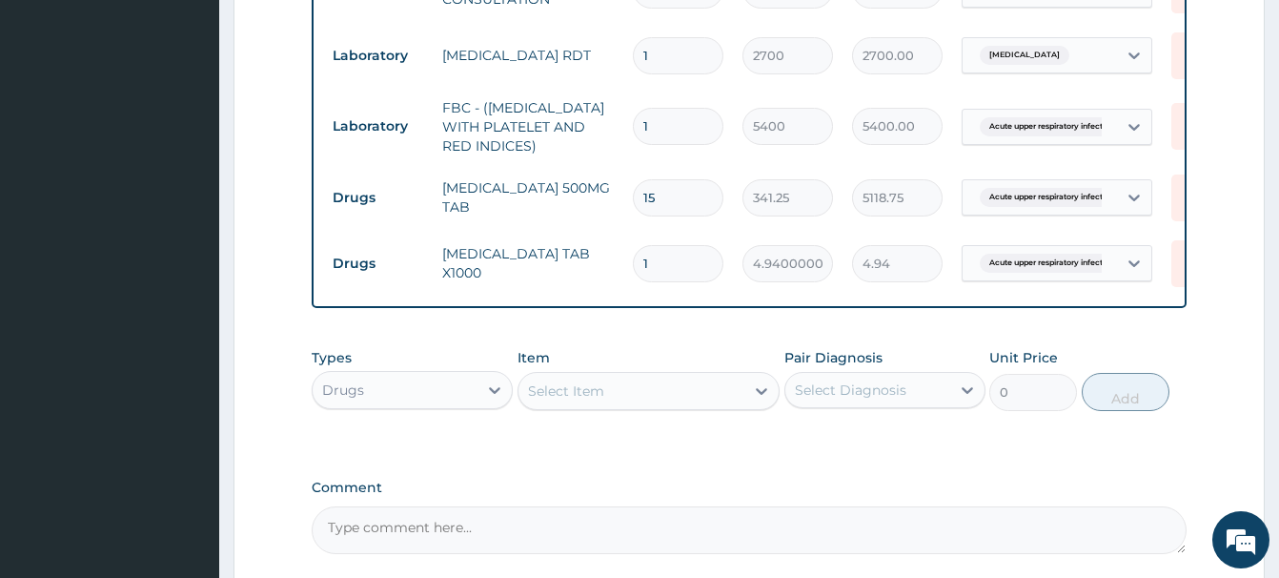
type input "10"
type input "49.40"
type input "10"
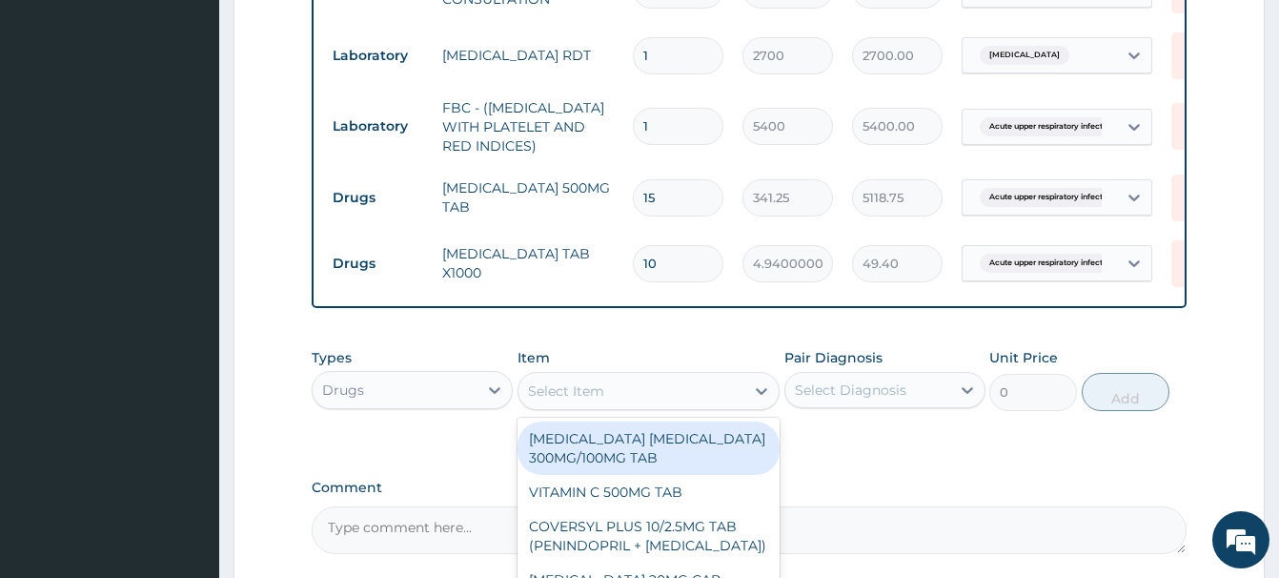
click at [589, 394] on div "Select Item" at bounding box center [566, 390] width 76 height 19
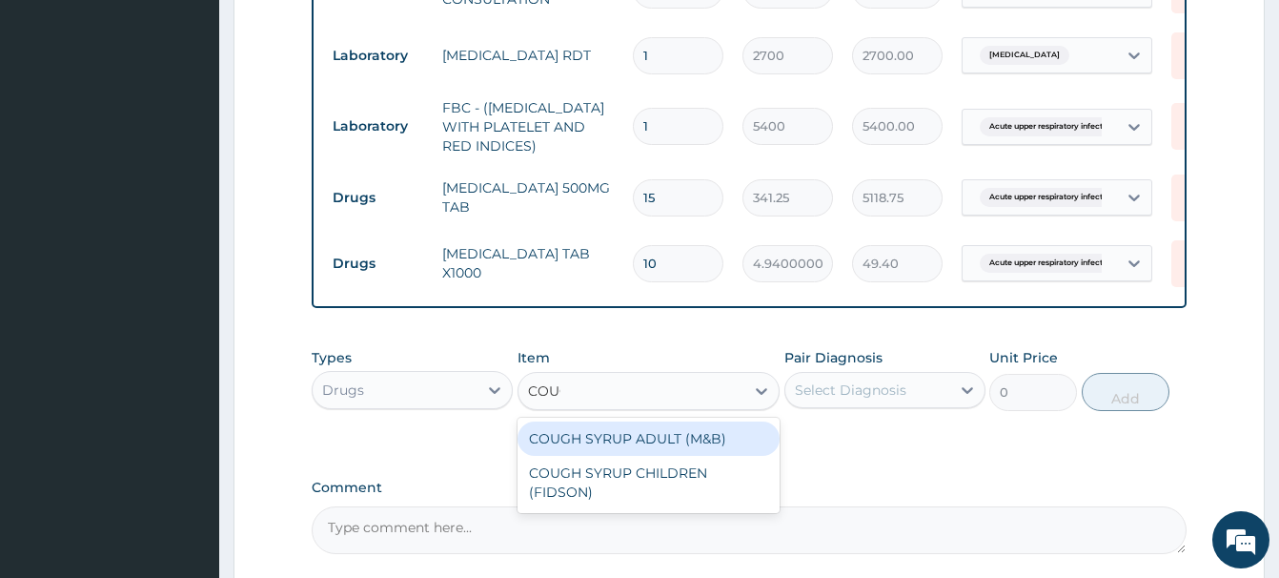
type input "COUGH"
click at [668, 437] on div "COUGH SYRUP ADULT (M&B)" at bounding box center [649, 438] width 262 height 34
type input "1312.5"
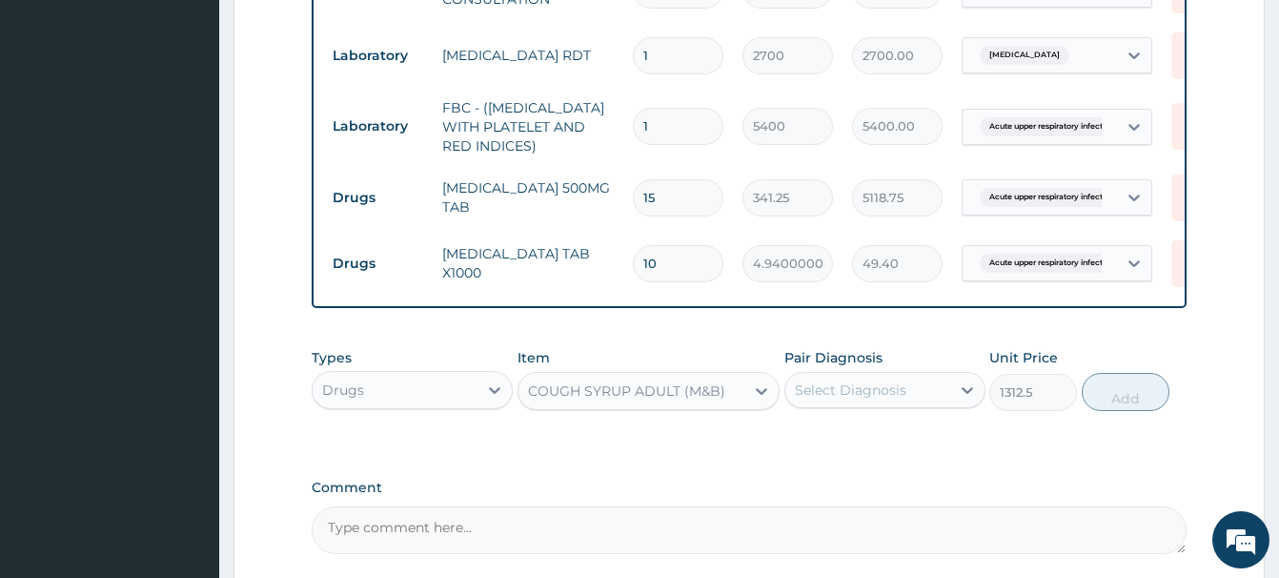
click at [853, 391] on div "Select Diagnosis" at bounding box center [851, 389] width 112 height 19
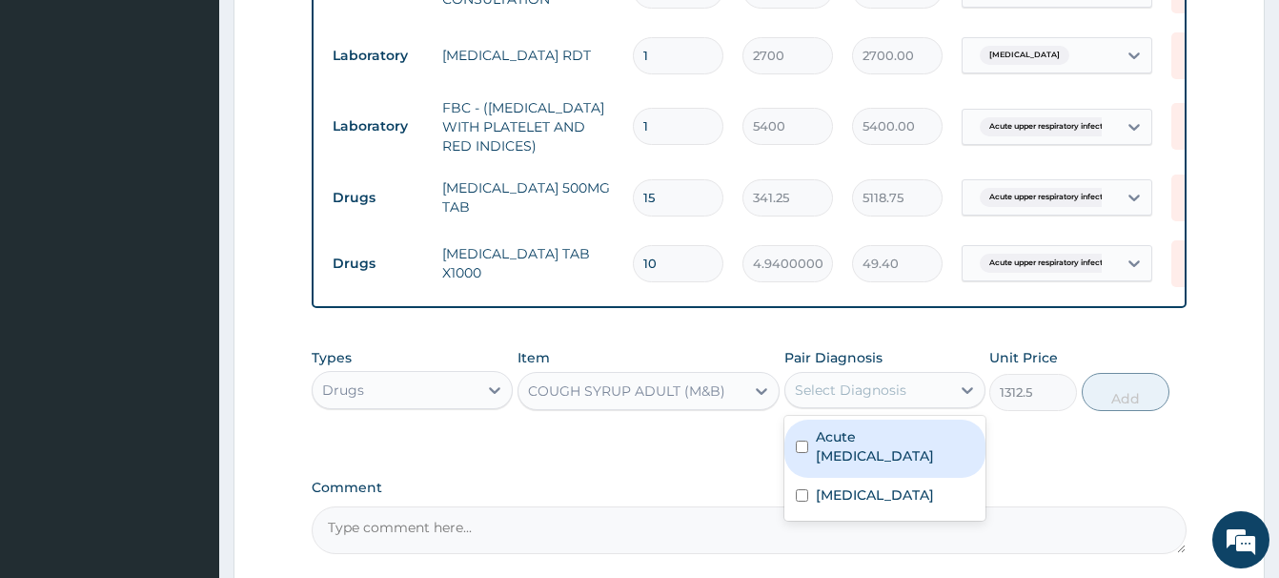
drag, startPoint x: 854, startPoint y: 452, endPoint x: 927, endPoint y: 443, distance: 73.0
click at [855, 452] on label "Acute upper respiratory infection" at bounding box center [895, 446] width 158 height 38
checkbox input "true"
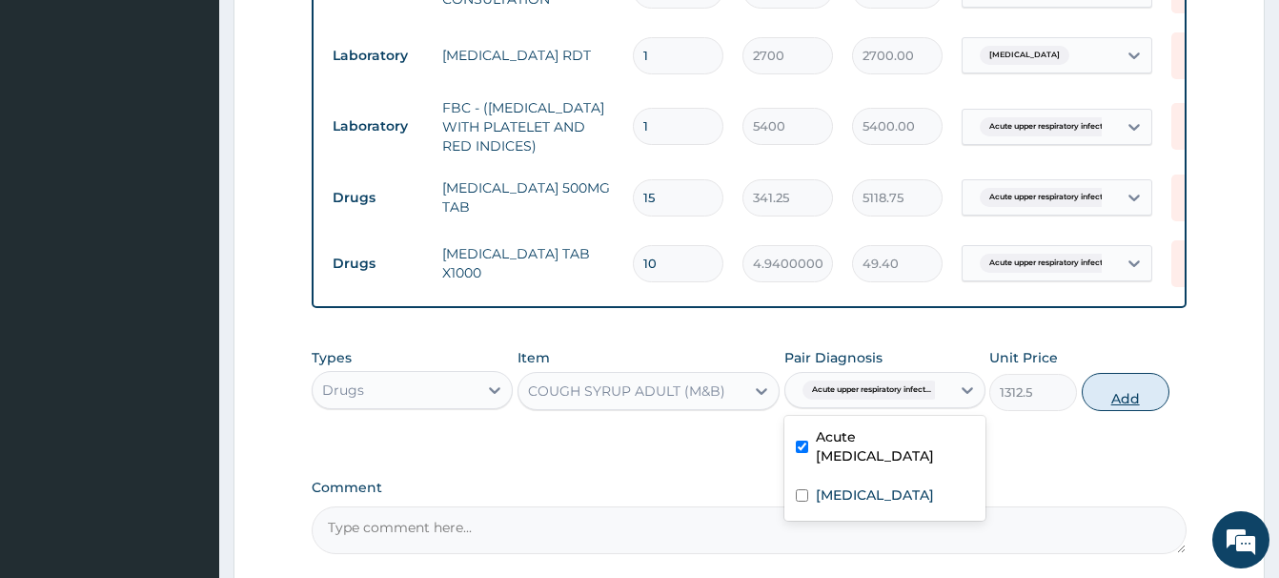
click at [1102, 393] on button "Add" at bounding box center [1126, 392] width 88 height 38
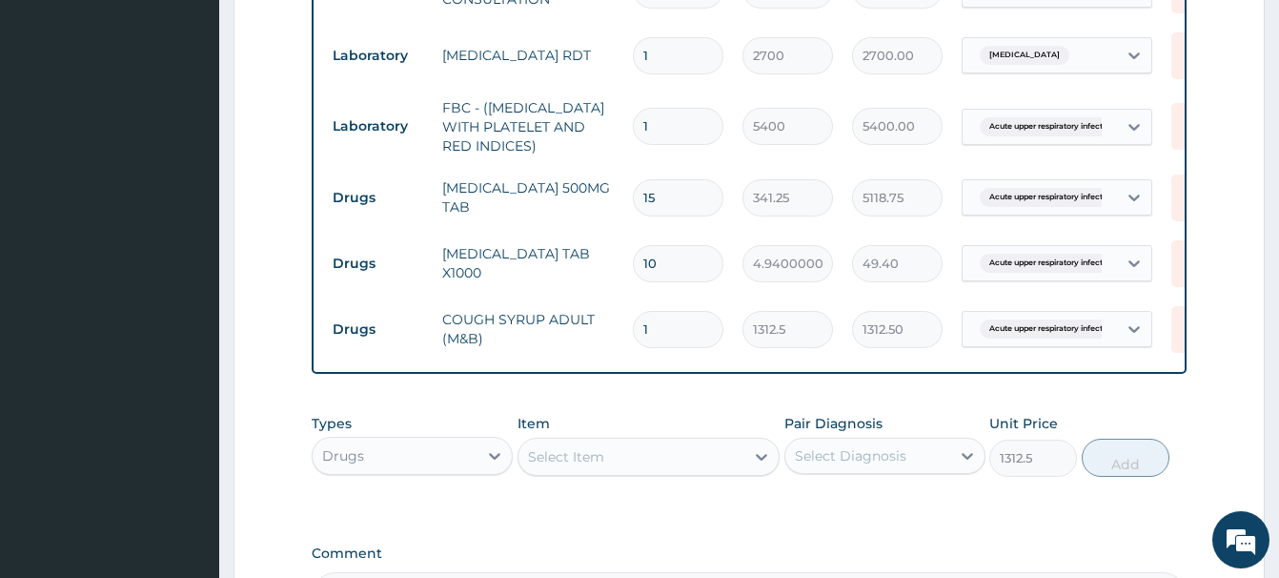
type input "0"
click at [595, 464] on div "Select Item" at bounding box center [566, 456] width 76 height 19
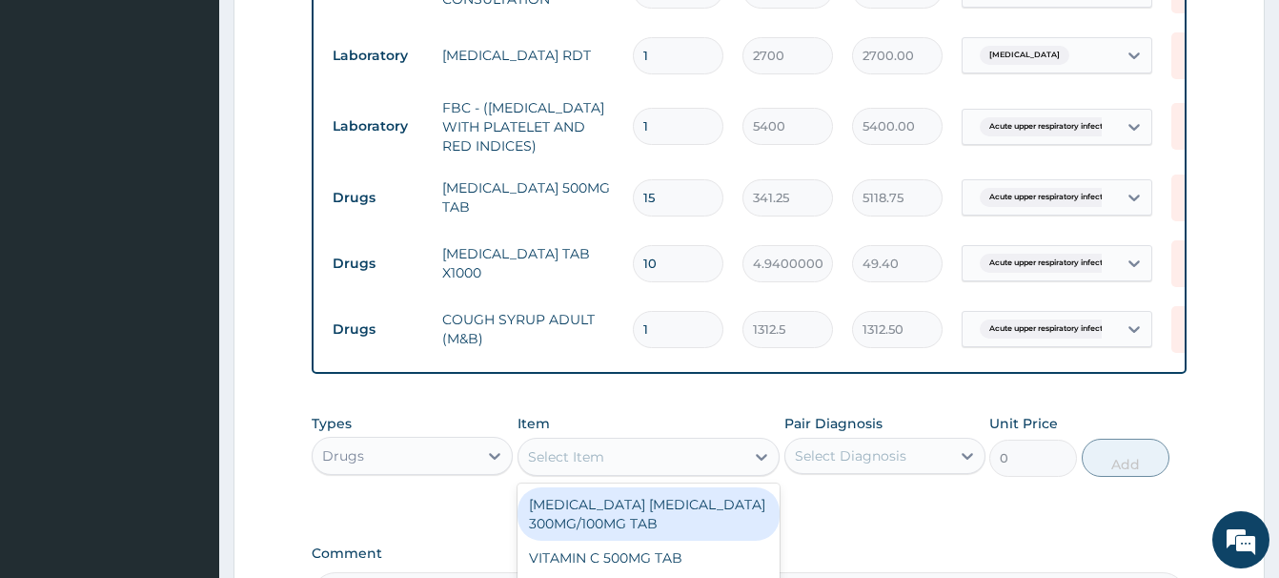
paste input "PARACETAMOL 500M"
type input "PARACETAMOL 500M"
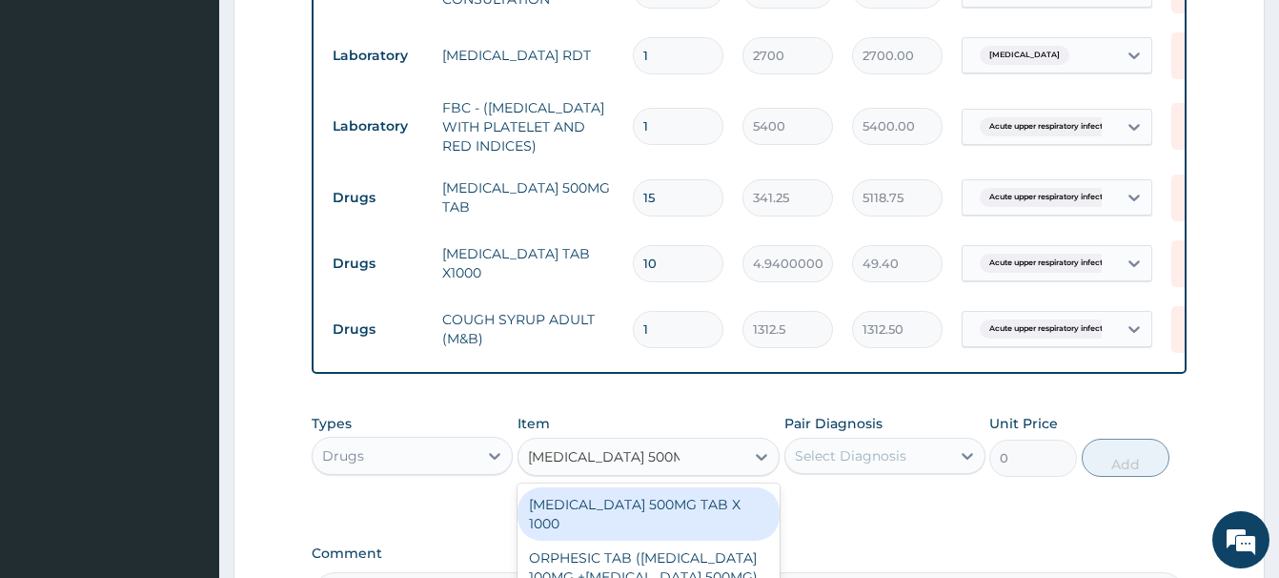
scroll to position [1046, 0]
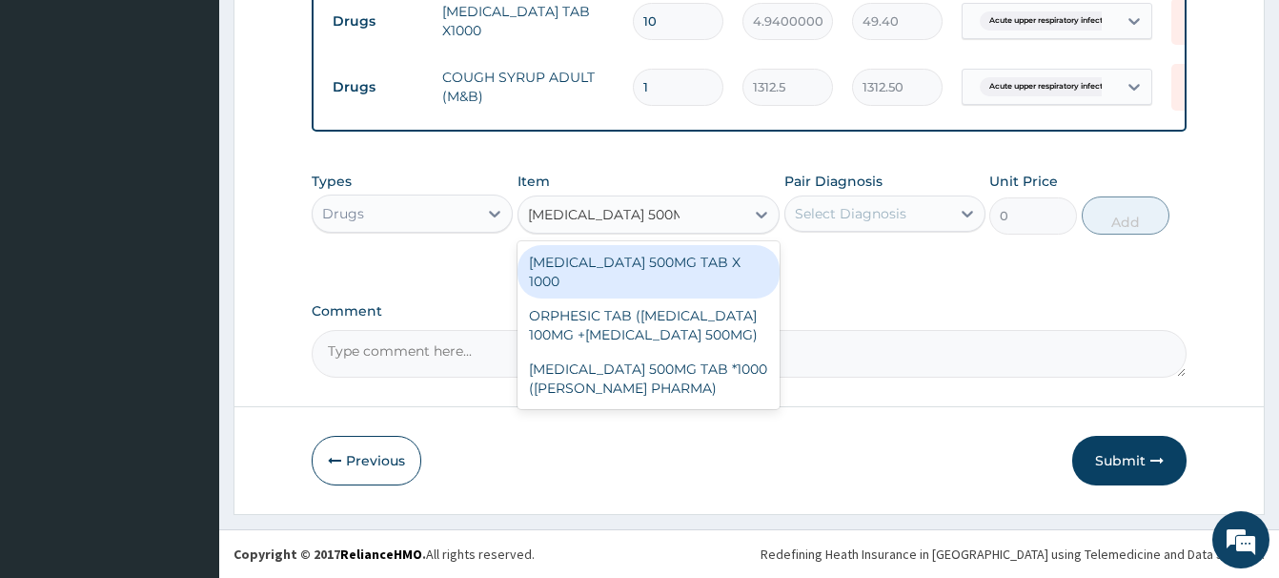
click at [662, 262] on div "[MEDICAL_DATA] 500MG TAB X 1000" at bounding box center [649, 271] width 262 height 53
type input "22.39999961853027"
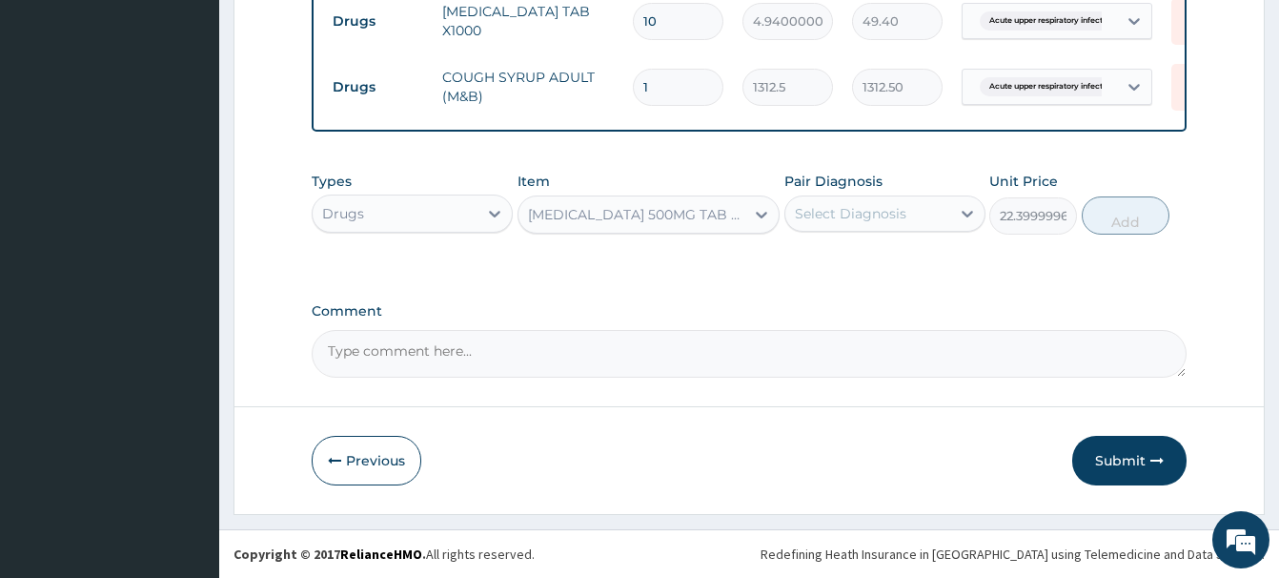
click at [843, 216] on div "Select Diagnosis" at bounding box center [851, 213] width 112 height 19
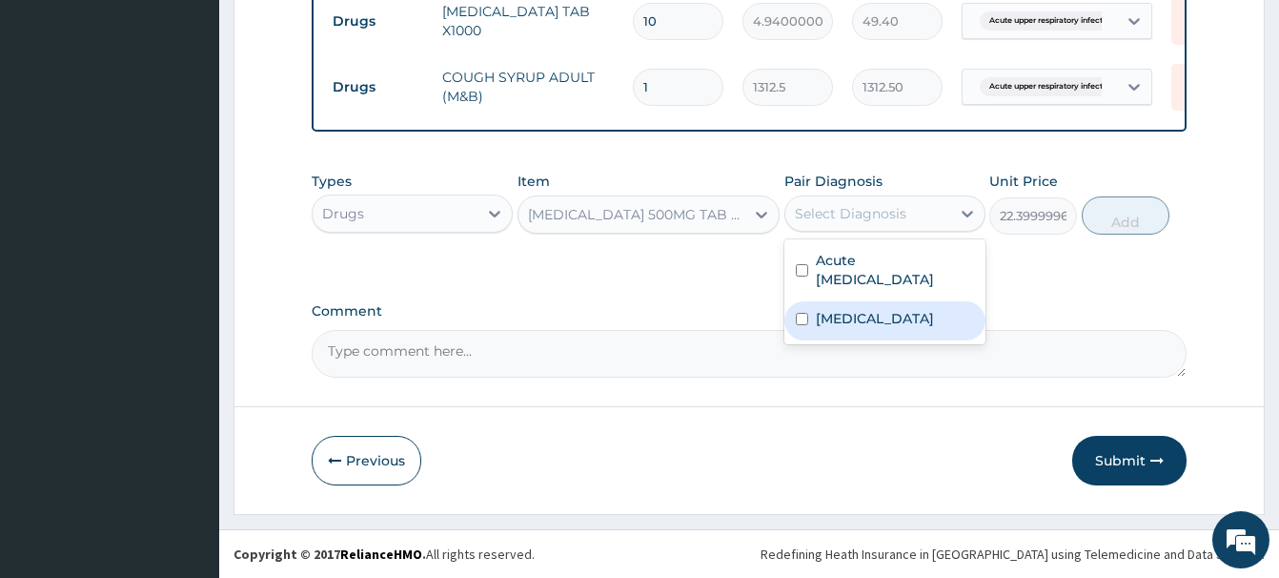
drag, startPoint x: 841, startPoint y: 312, endPoint x: 963, endPoint y: 277, distance: 126.8
click at [848, 309] on label "[MEDICAL_DATA]" at bounding box center [875, 318] width 118 height 19
checkbox input "true"
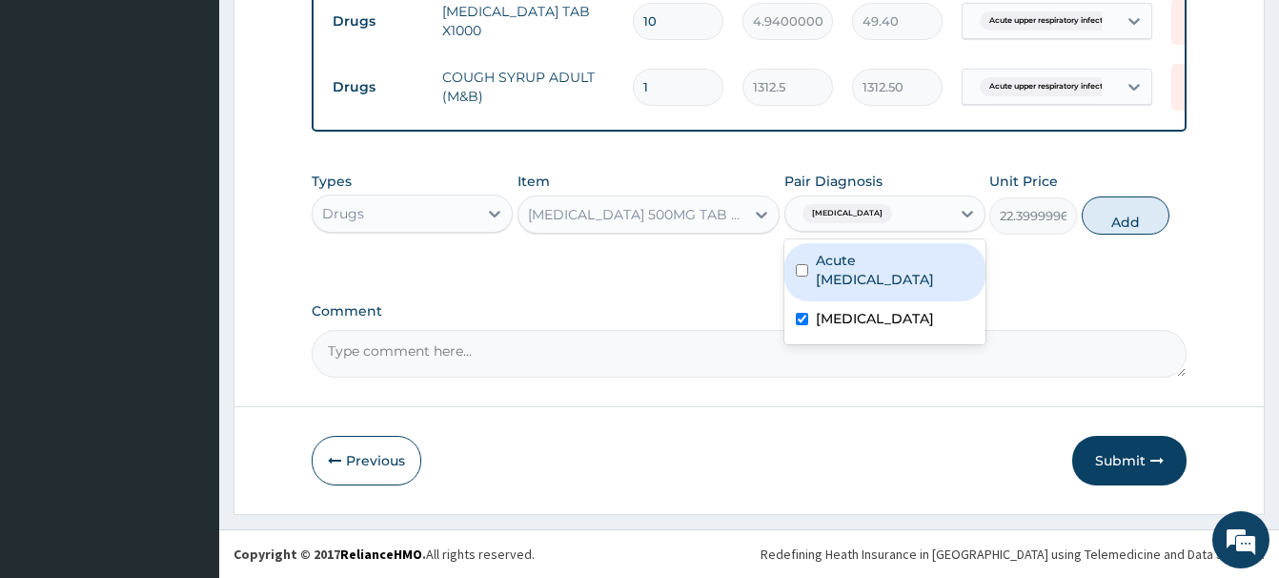
drag, startPoint x: 1112, startPoint y: 216, endPoint x: 1042, endPoint y: 245, distance: 75.2
click at [1099, 217] on button "Add" at bounding box center [1126, 215] width 88 height 38
type input "0"
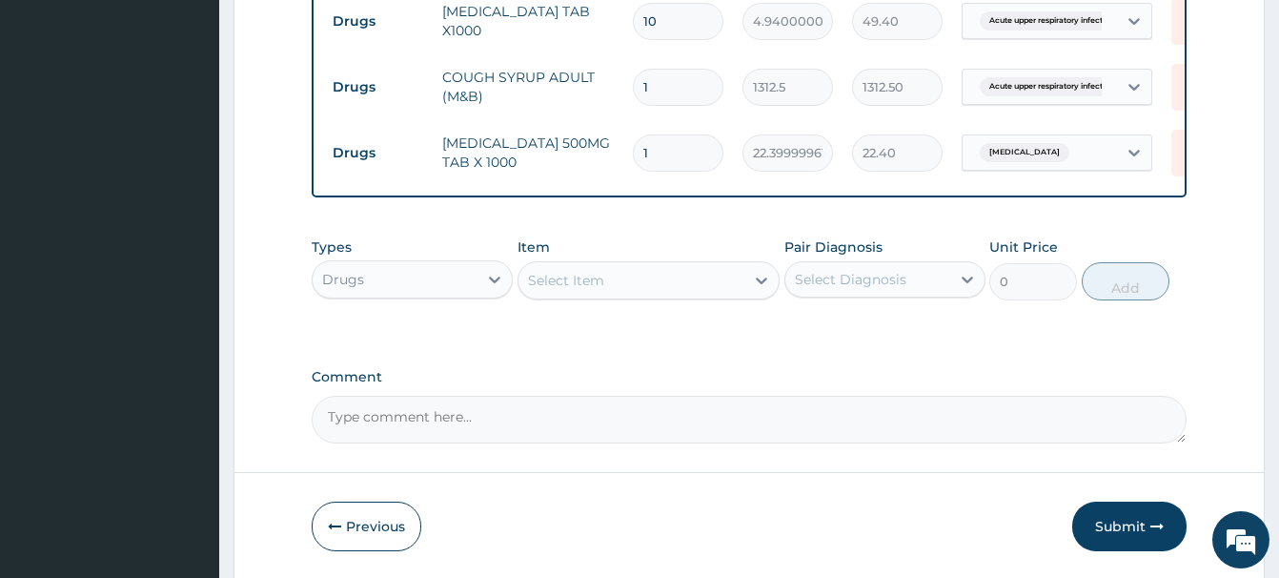
type input "18"
type input "403.20"
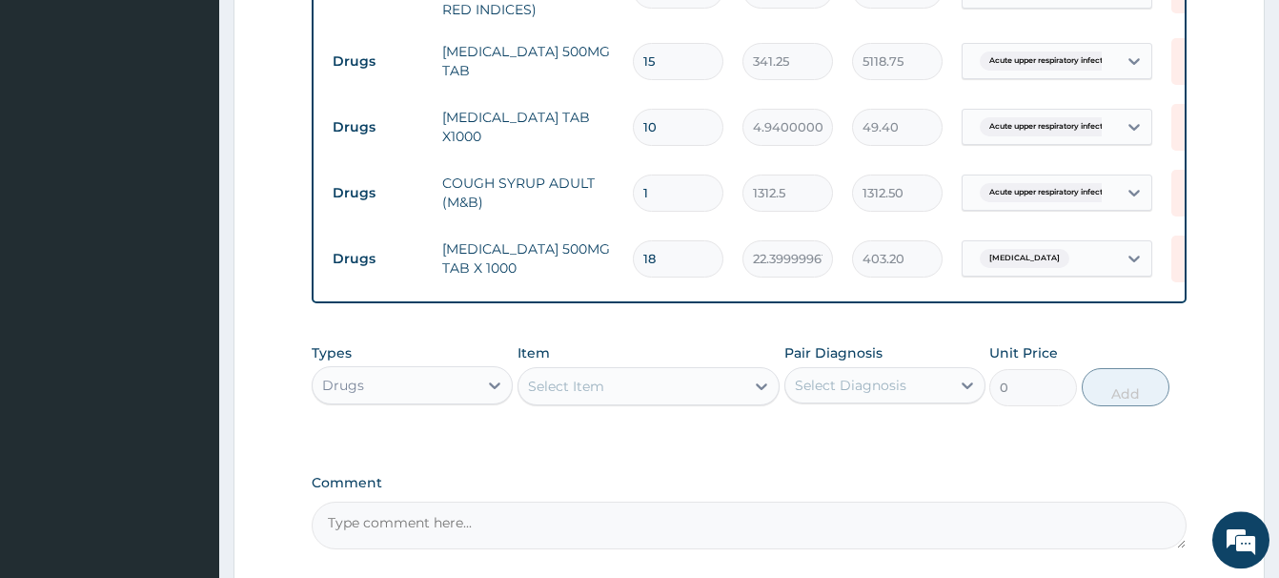
scroll to position [851, 0]
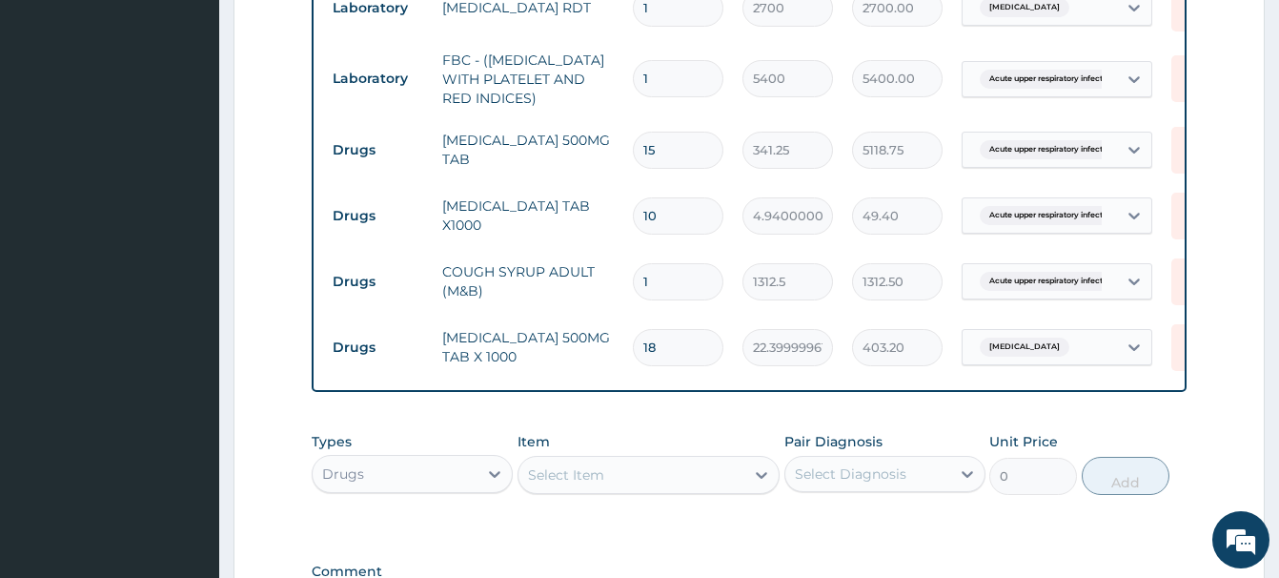
type input "18"
click at [544, 484] on div "Select Item" at bounding box center [632, 475] width 226 height 31
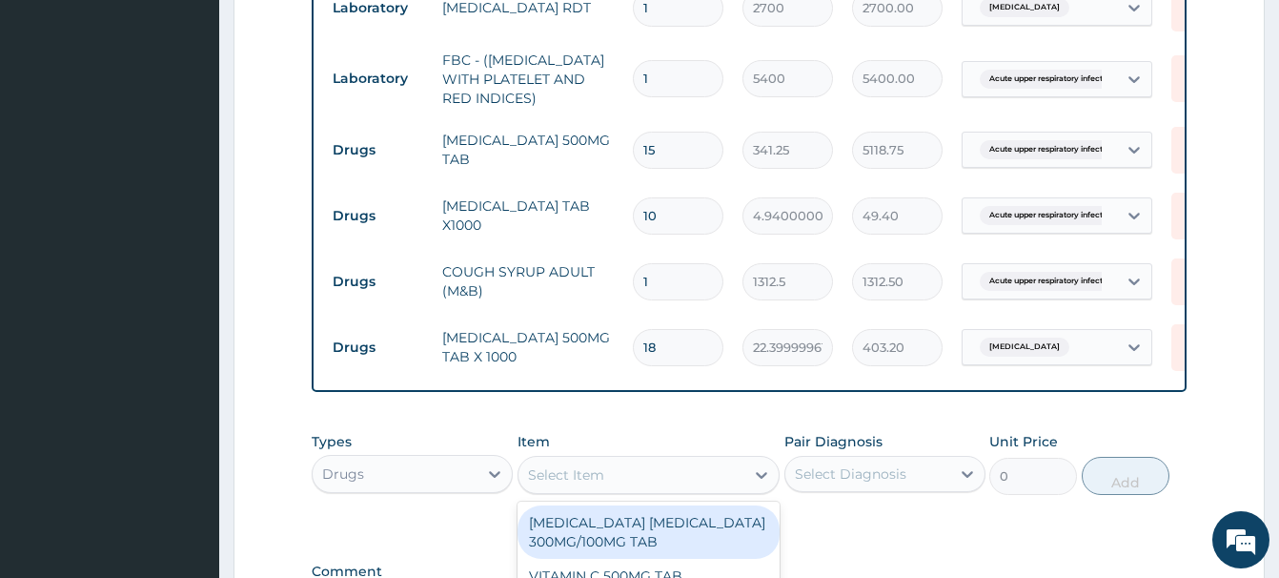
paste input "[MEDICAL_DATA] 75MG/3ML INJ"
type input "[MEDICAL_DATA] 75MG/3ML INJ"
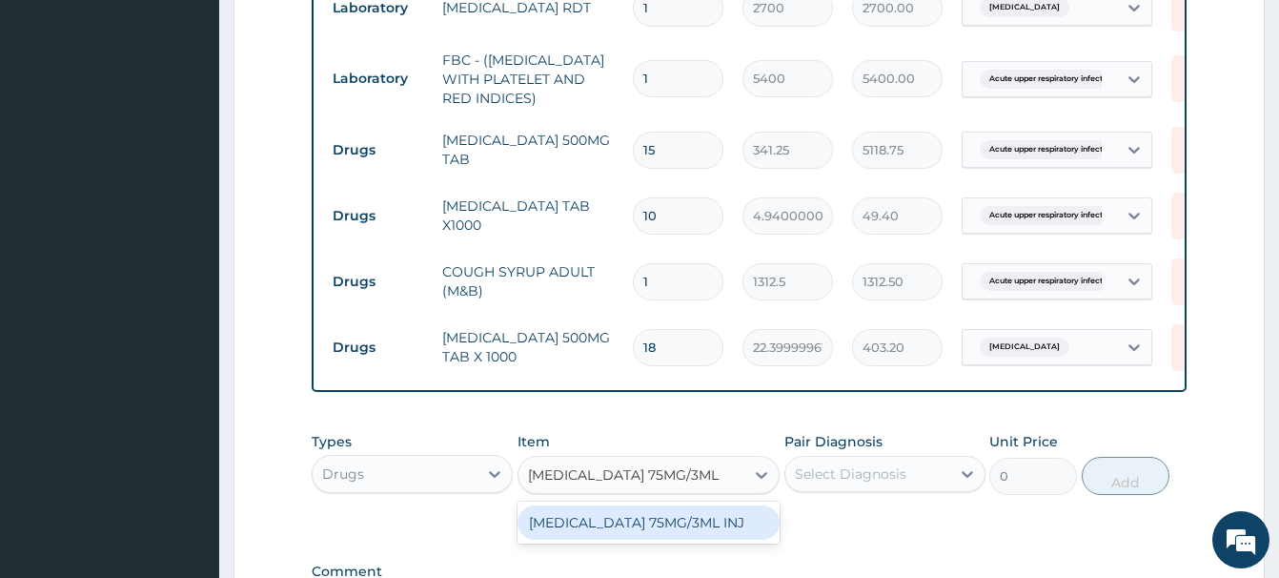
scroll to position [1046, 0]
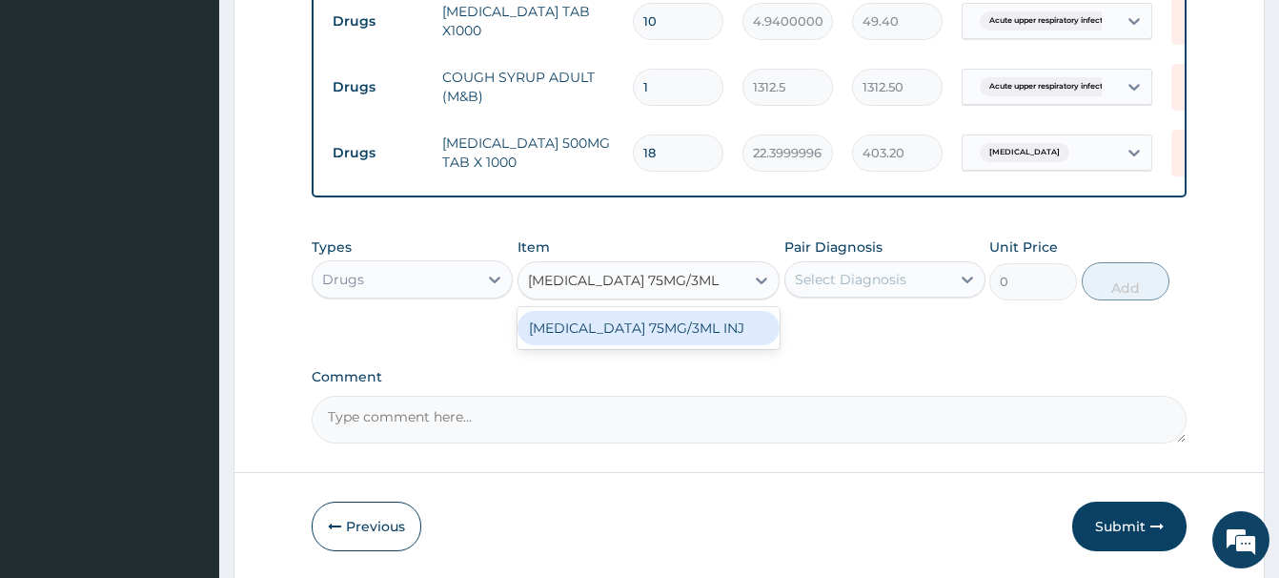
drag, startPoint x: 684, startPoint y: 335, endPoint x: 713, endPoint y: 328, distance: 29.4
click at [687, 332] on div "[MEDICAL_DATA] 75MG/3ML INJ" at bounding box center [649, 328] width 262 height 34
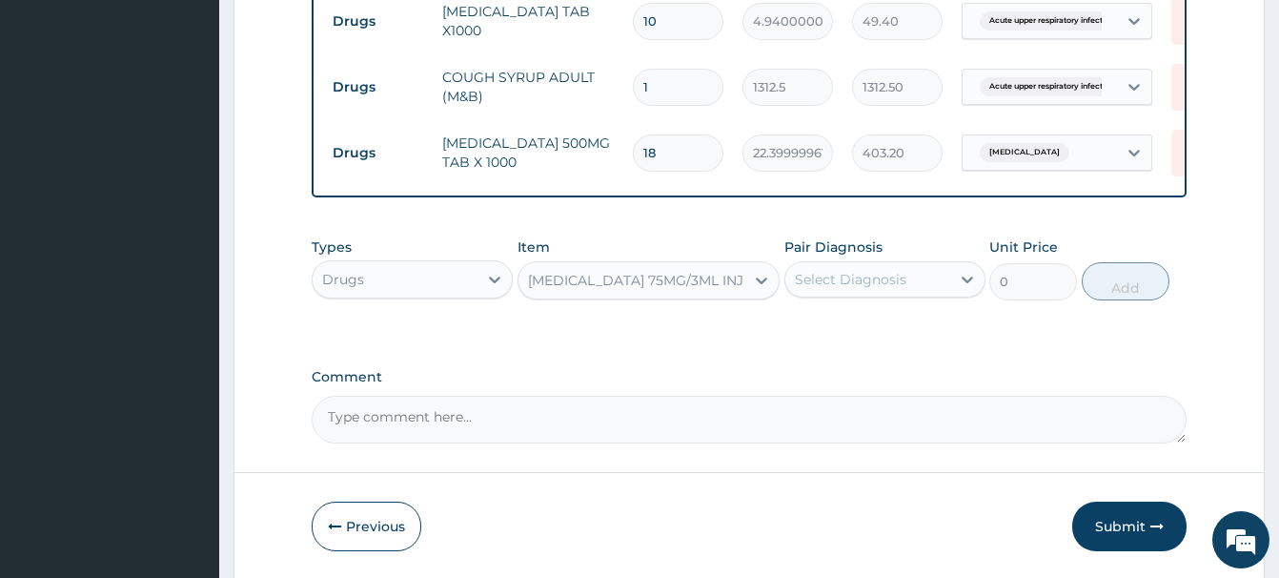
type input "184.6000061035156"
click at [869, 281] on div "Select Diagnosis" at bounding box center [851, 279] width 112 height 19
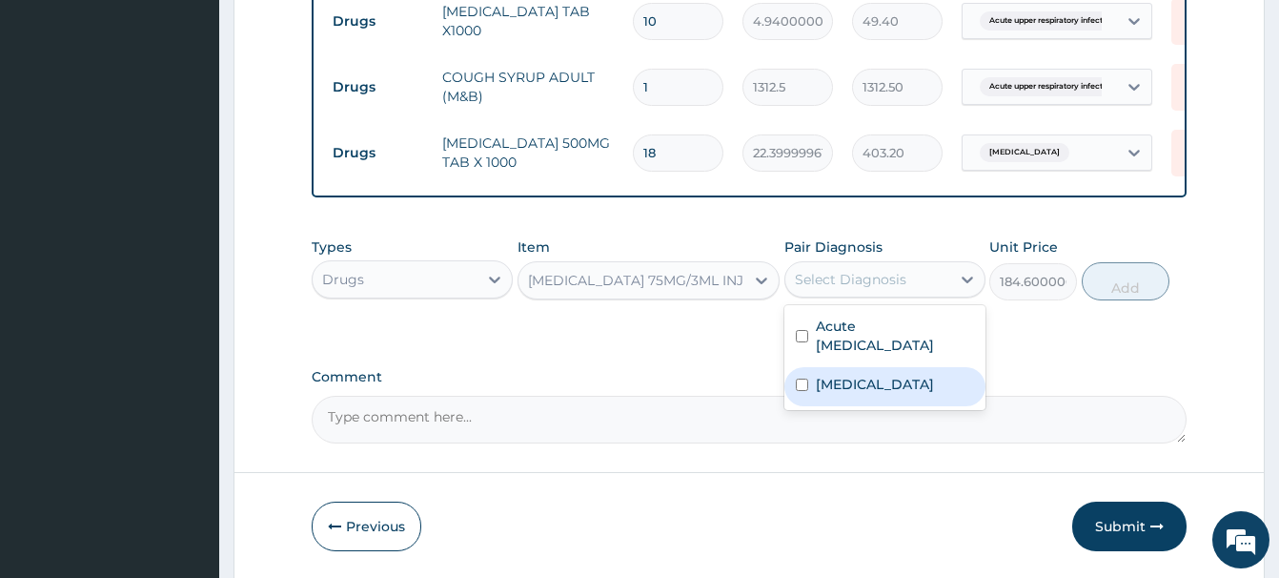
click at [911, 397] on div "[MEDICAL_DATA]" at bounding box center [885, 386] width 201 height 39
checkbox input "true"
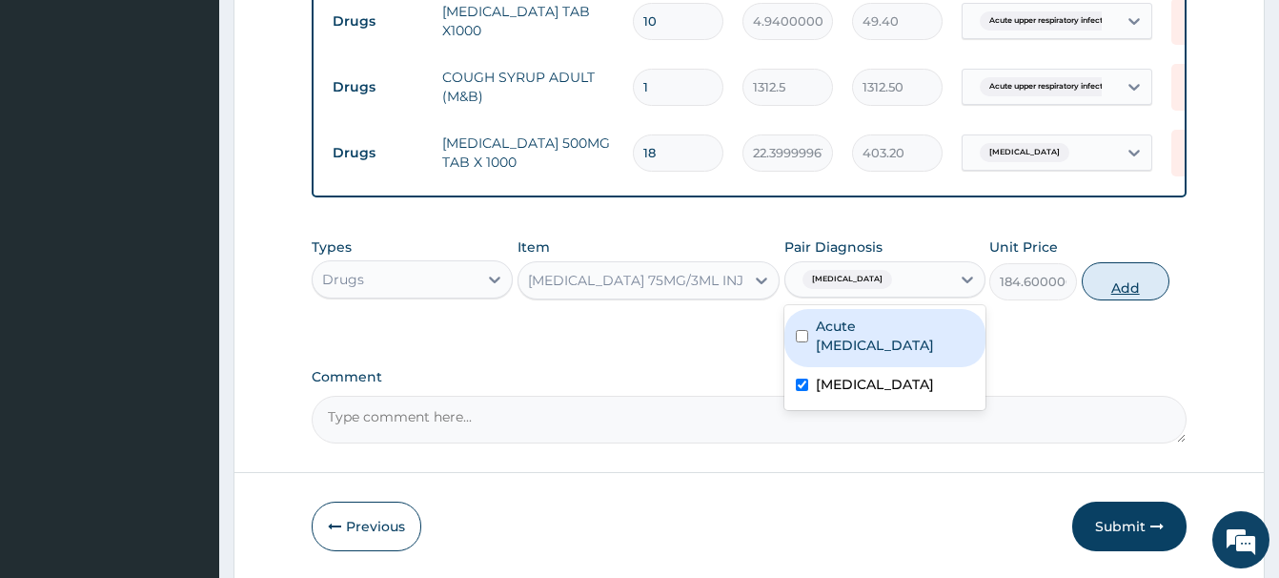
click at [1125, 276] on button "Add" at bounding box center [1126, 281] width 88 height 38
type input "0"
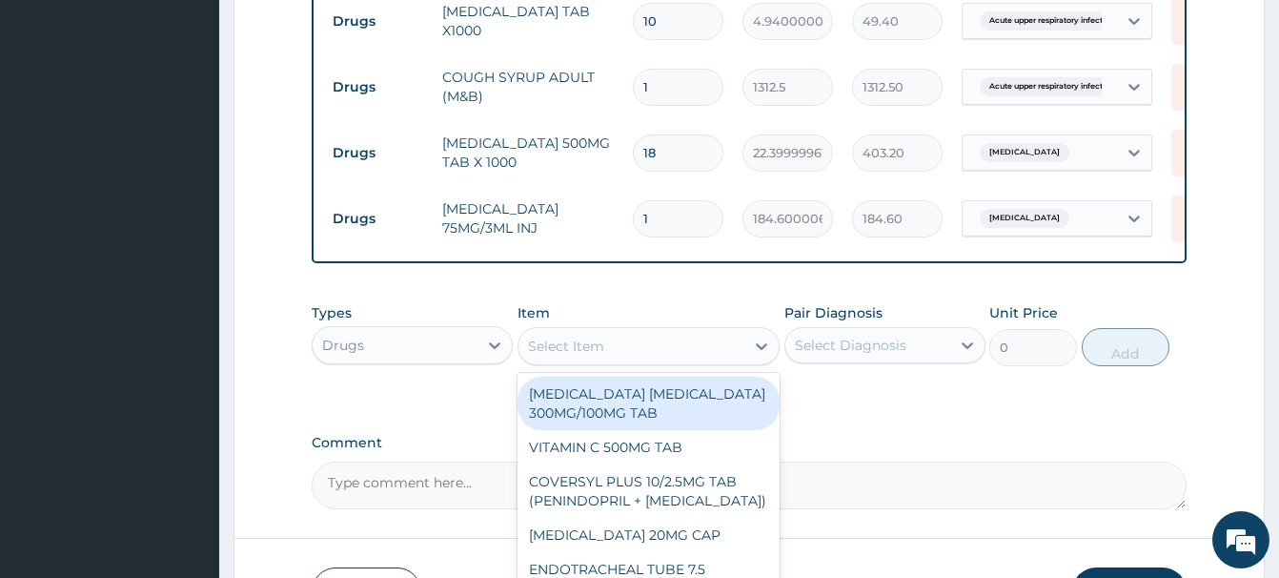
click at [543, 342] on div "Select Item" at bounding box center [566, 346] width 76 height 19
paste input "NEEDLE & SYRINGE 5M"
type input "NEEDLE & SYRINGE 5M"
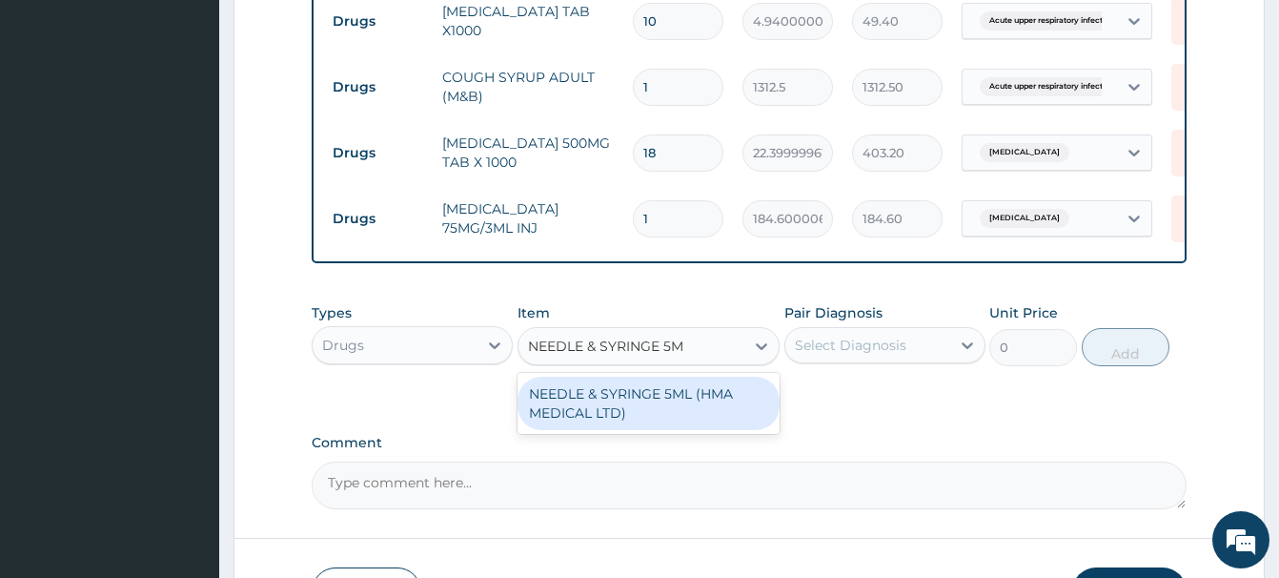
click at [661, 403] on div "NEEDLE & SYRINGE 5ML (HMA MEDICAL LTD)" at bounding box center [649, 403] width 262 height 53
type input "192.5"
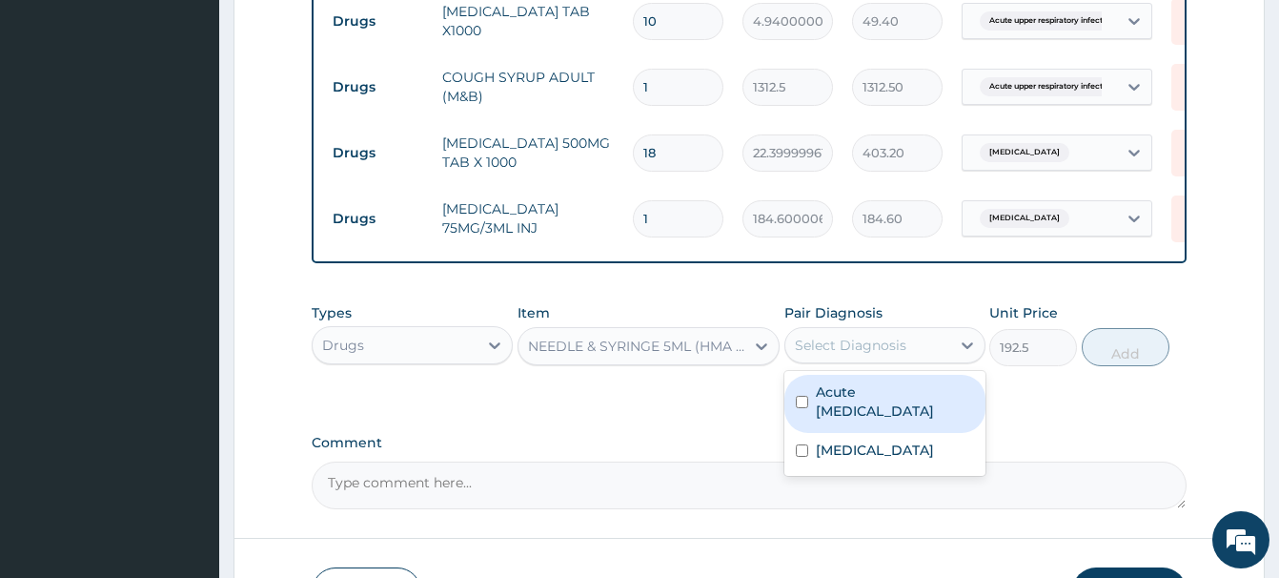
click at [849, 349] on div "Select Diagnosis" at bounding box center [851, 345] width 112 height 19
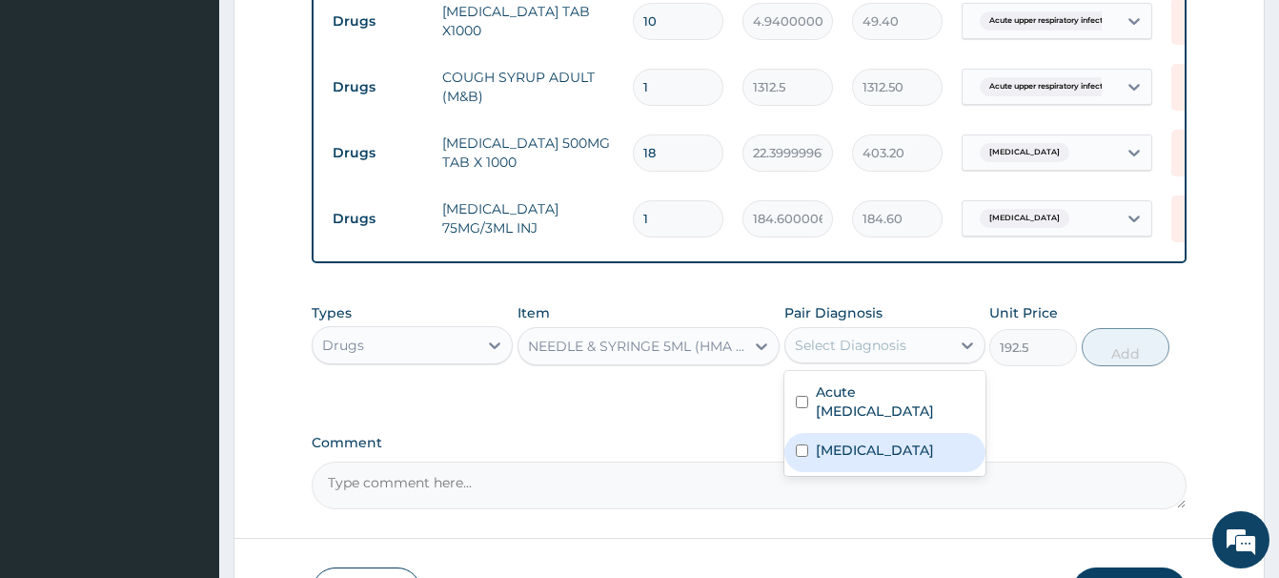
click at [876, 453] on div "[MEDICAL_DATA]" at bounding box center [885, 452] width 201 height 39
checkbox input "true"
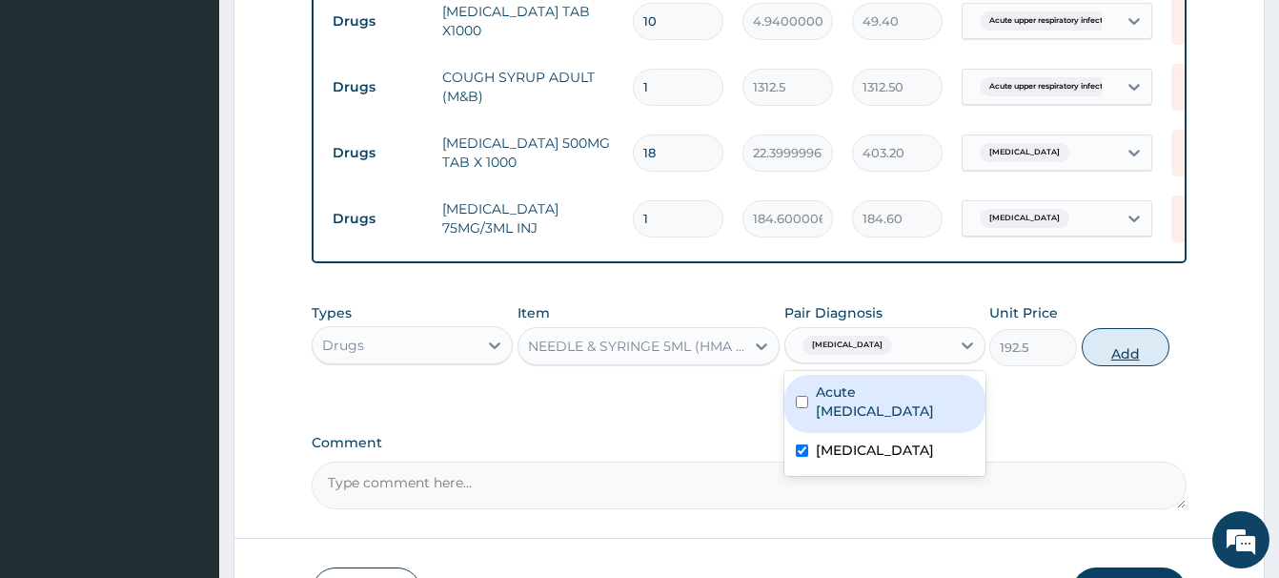
click at [1145, 348] on button "Add" at bounding box center [1126, 347] width 88 height 38
type input "0"
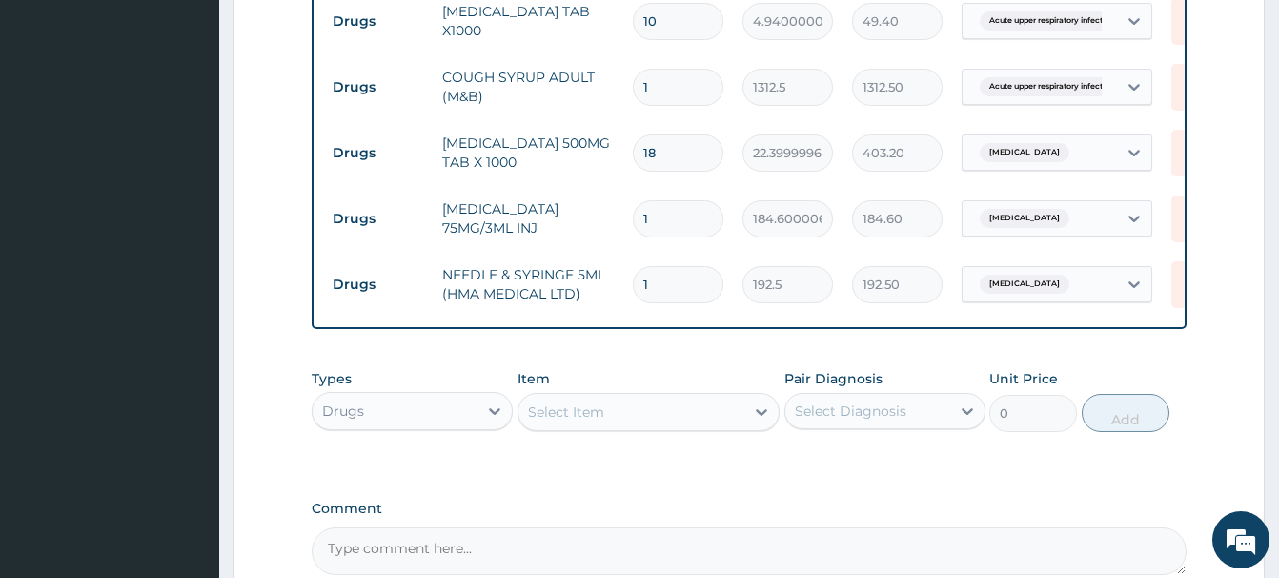
scroll to position [1240, 0]
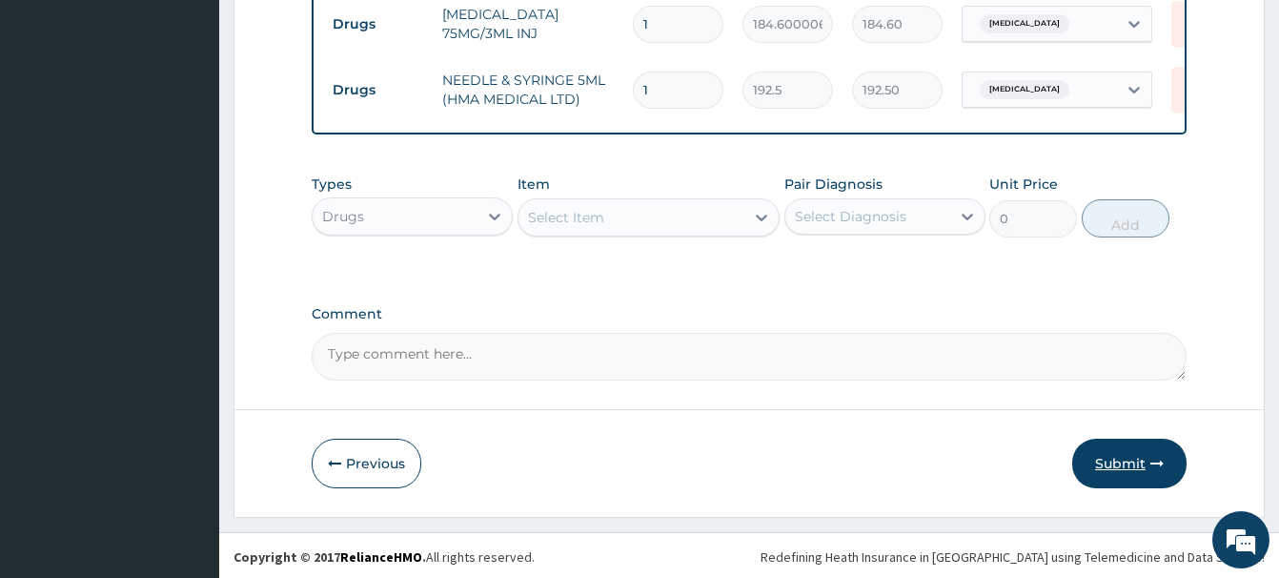
click at [1121, 469] on button "Submit" at bounding box center [1129, 464] width 114 height 50
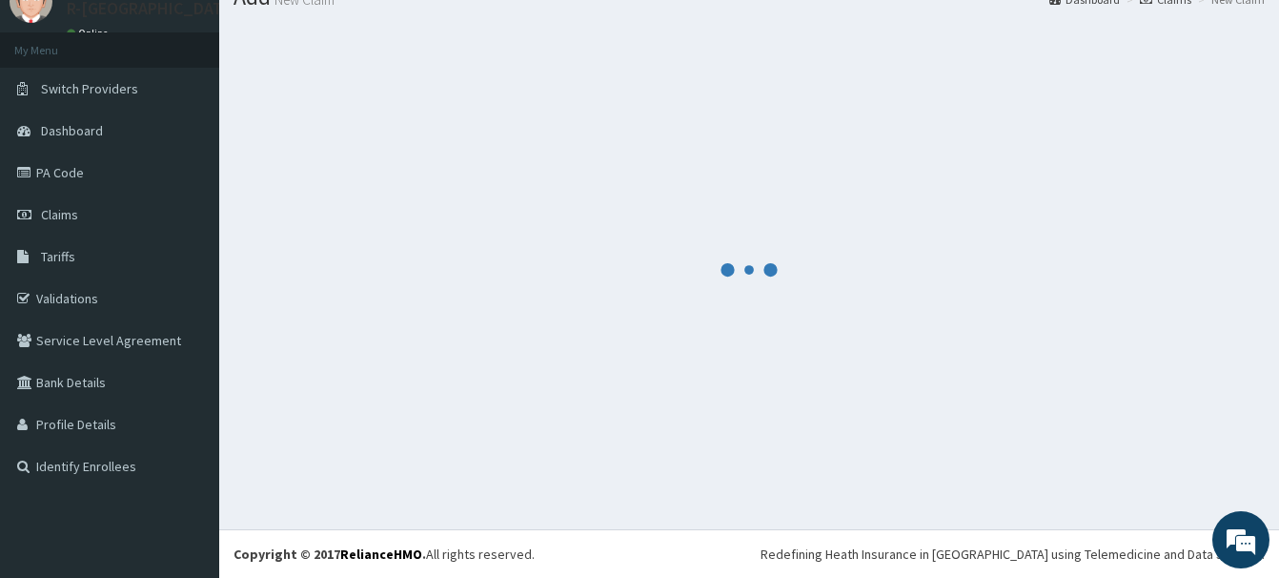
scroll to position [78, 0]
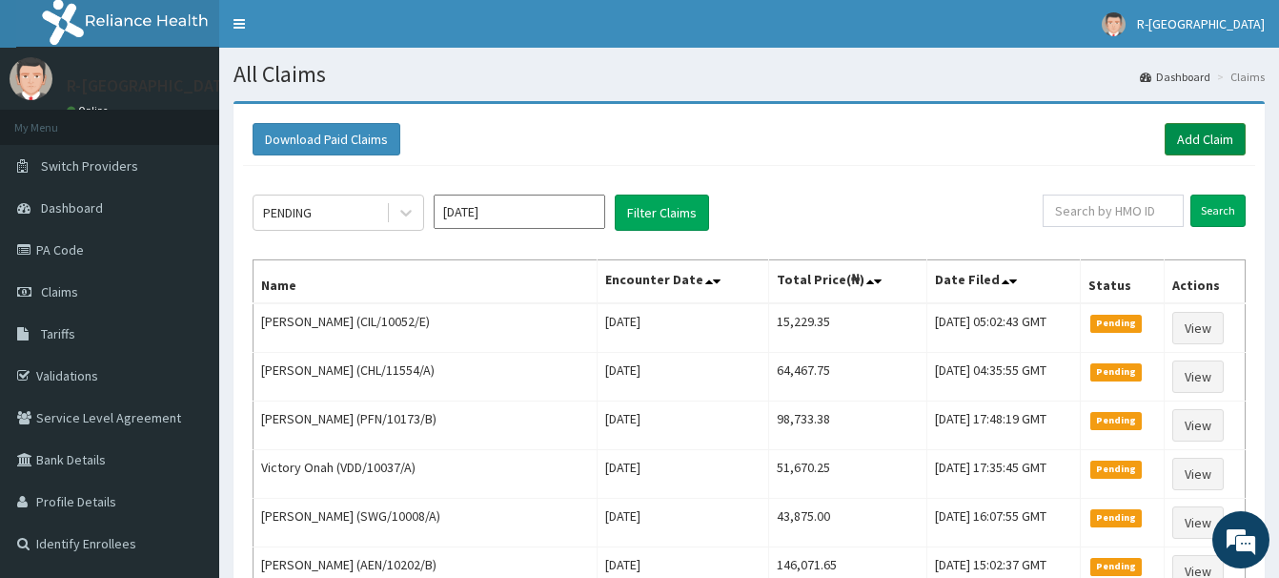
click at [1214, 137] on link "Add Claim" at bounding box center [1205, 139] width 81 height 32
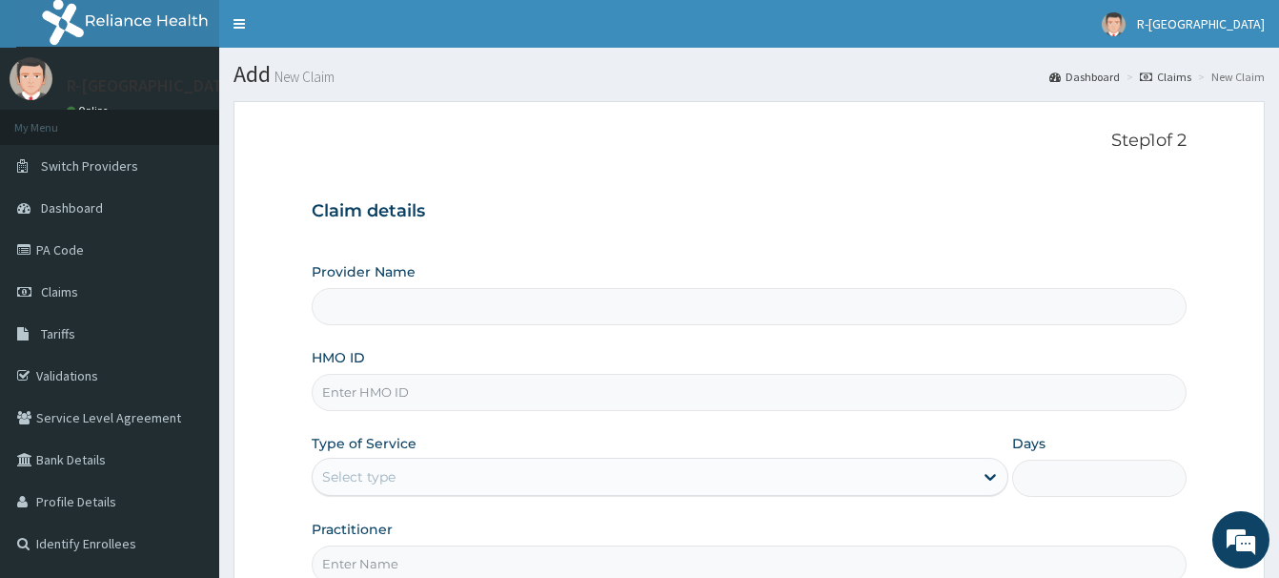
scroll to position [194, 0]
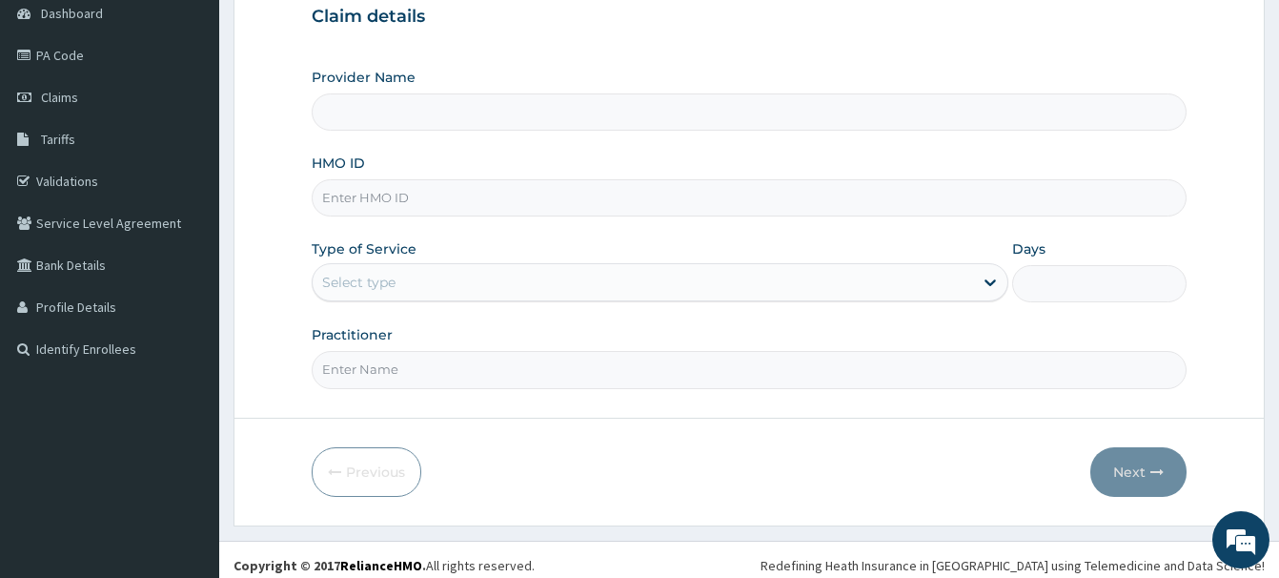
click at [349, 199] on input "HMO ID" at bounding box center [749, 197] width 875 height 37
paste input "TVT/10035/B"
type input "TVT/10035/B"
drag, startPoint x: 337, startPoint y: 282, endPoint x: 338, endPoint y: 301, distance: 19.2
click at [337, 284] on div "Select type" at bounding box center [358, 282] width 73 height 19
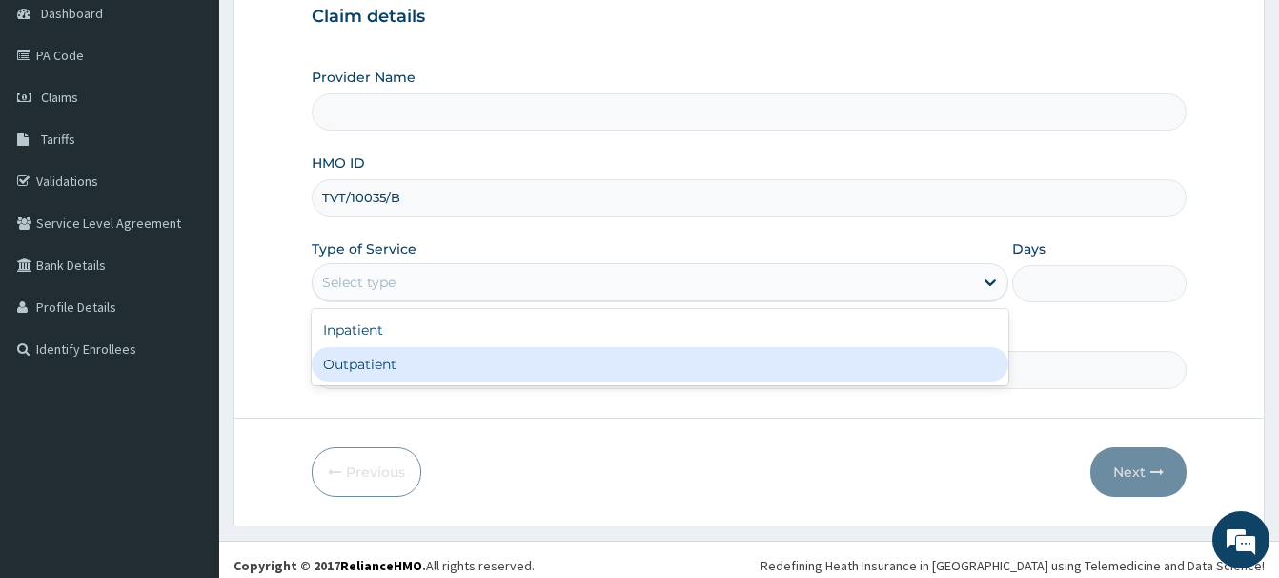
click at [356, 365] on div "Outpatient" at bounding box center [660, 364] width 697 height 34
type input "1"
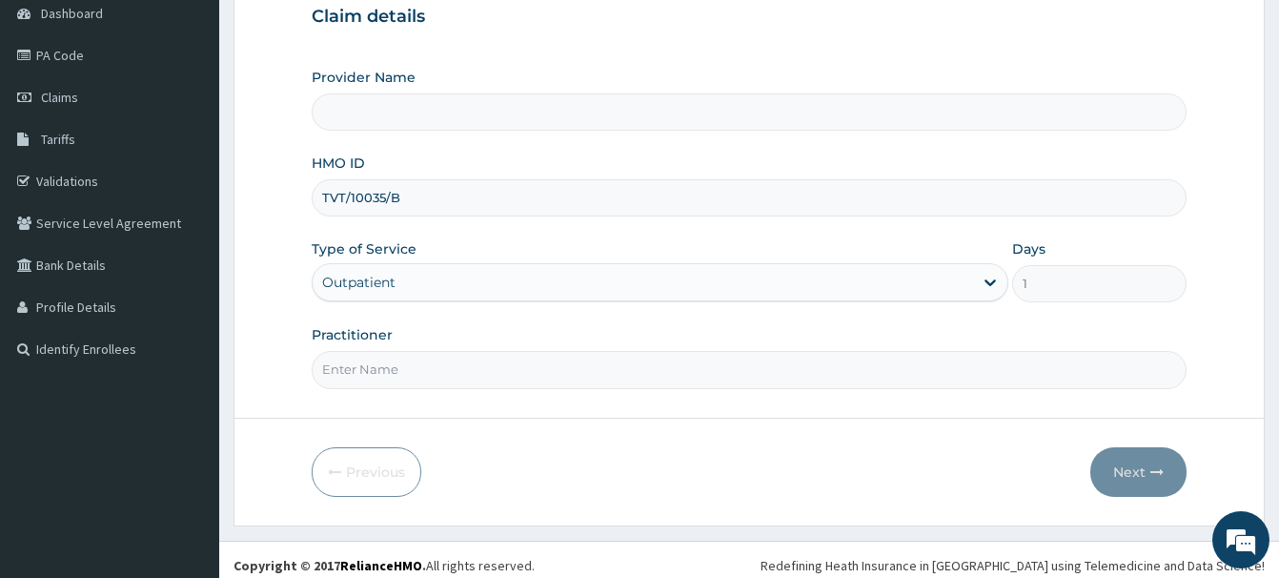
click at [333, 374] on input "Practitioner" at bounding box center [749, 369] width 875 height 37
type input "R-Jolad Hospital Nigeria Limited(kupa)"
paste input "Juliana C. Lemah"
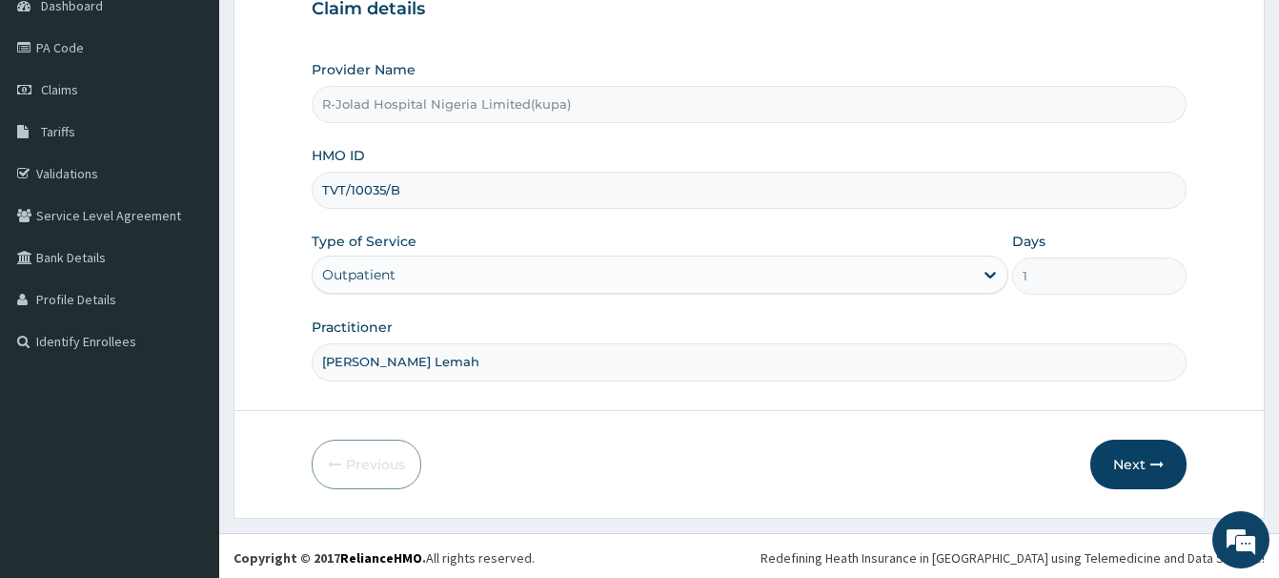
scroll to position [206, 0]
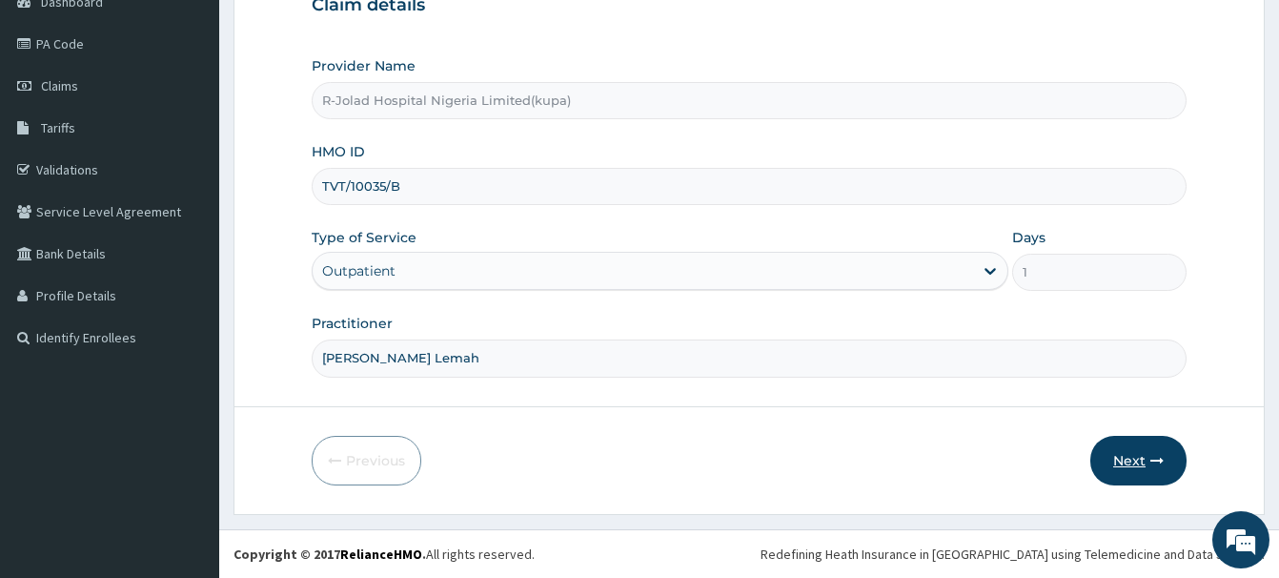
type input "Juliana C. Lemah"
click at [1139, 448] on button "Next" at bounding box center [1139, 461] width 96 height 50
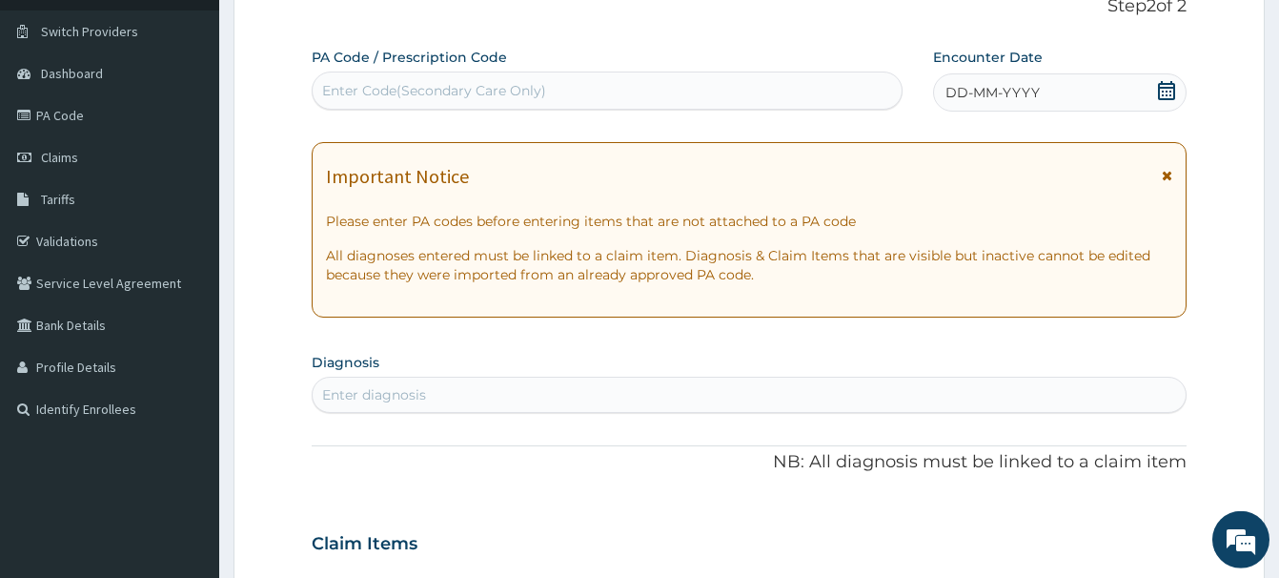
scroll to position [109, 0]
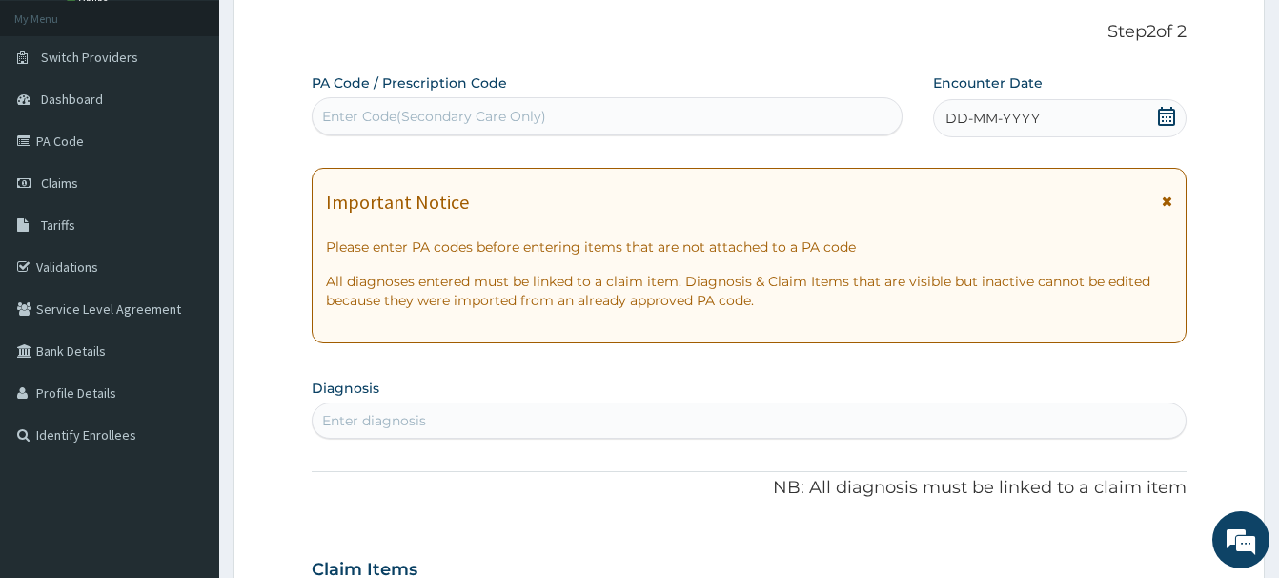
click at [1168, 116] on icon at bounding box center [1166, 116] width 17 height 19
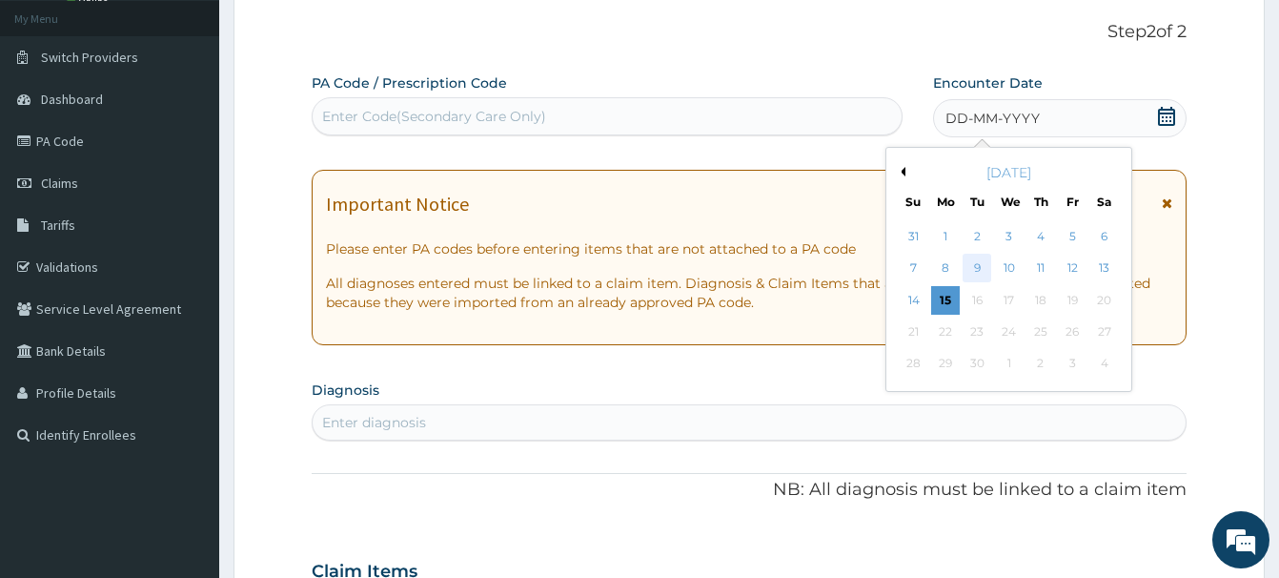
click at [973, 265] on div "9" at bounding box center [977, 269] width 29 height 29
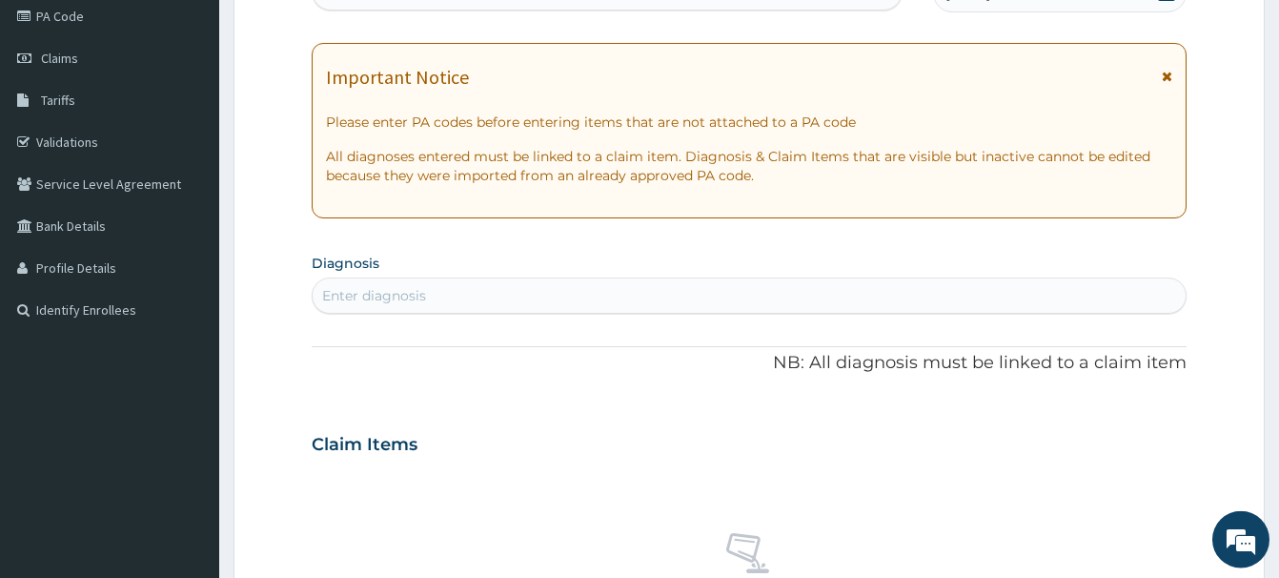
scroll to position [400, 0]
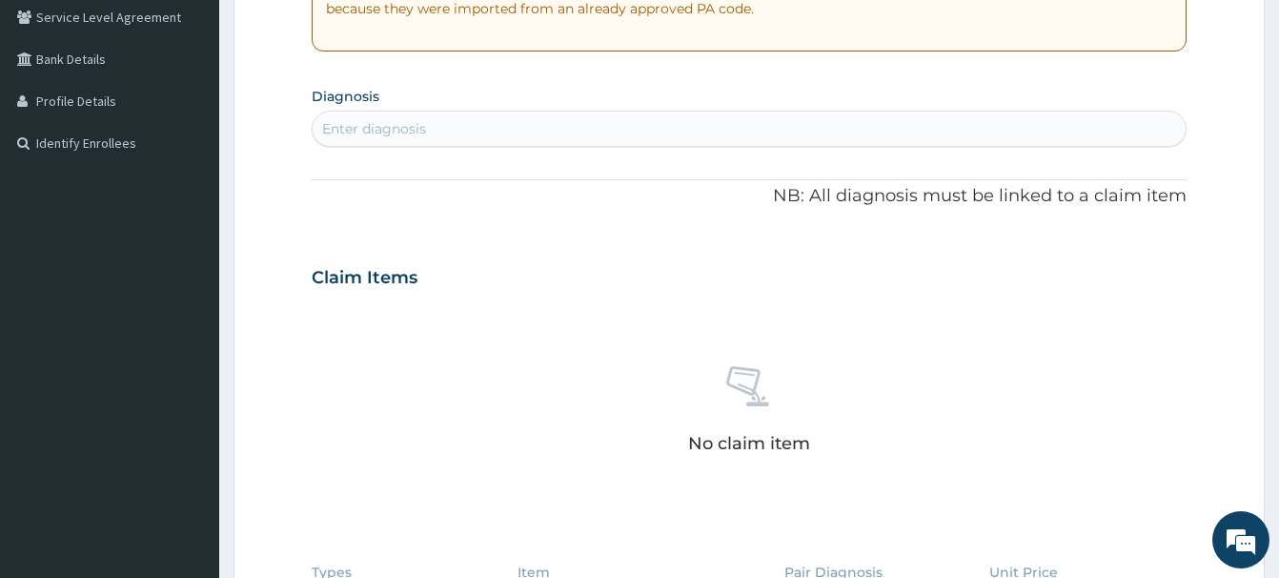
click at [342, 121] on div "Enter diagnosis" at bounding box center [374, 128] width 104 height 19
type input "MALA"
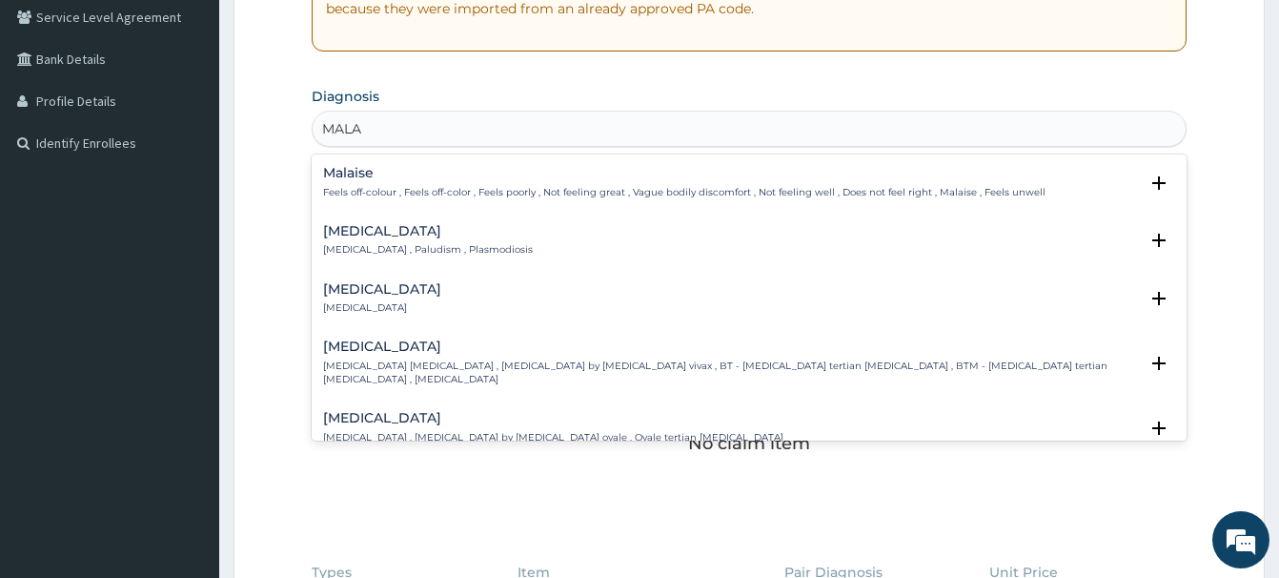
click at [348, 238] on h4 "Malaria" at bounding box center [428, 231] width 210 height 14
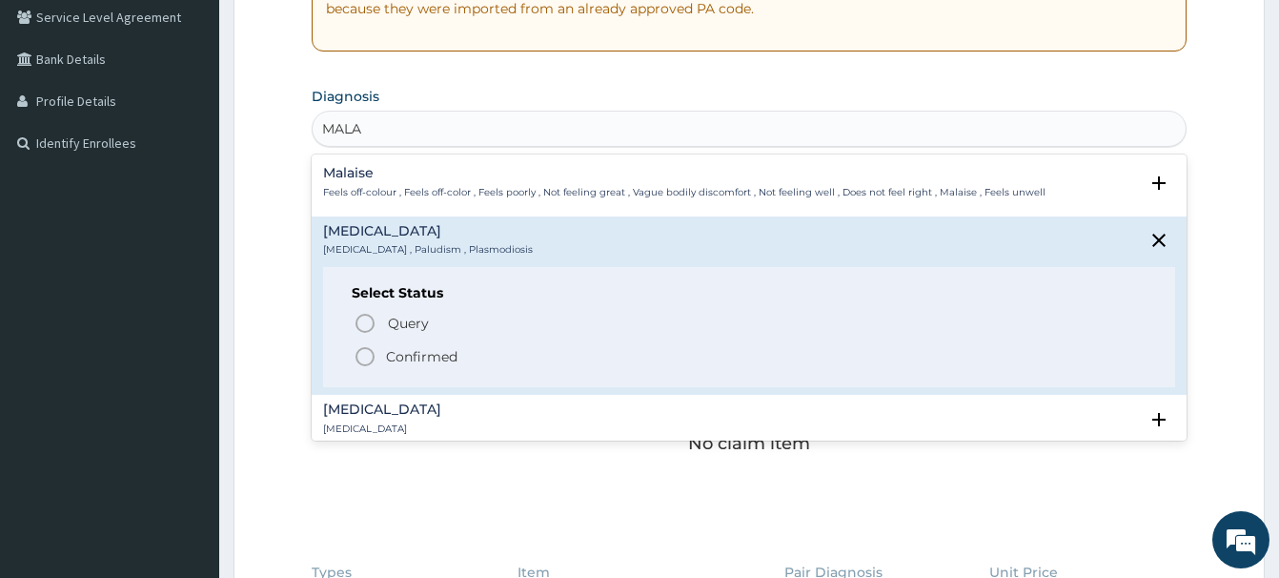
click at [366, 357] on icon "status option filled" at bounding box center [365, 356] width 23 height 23
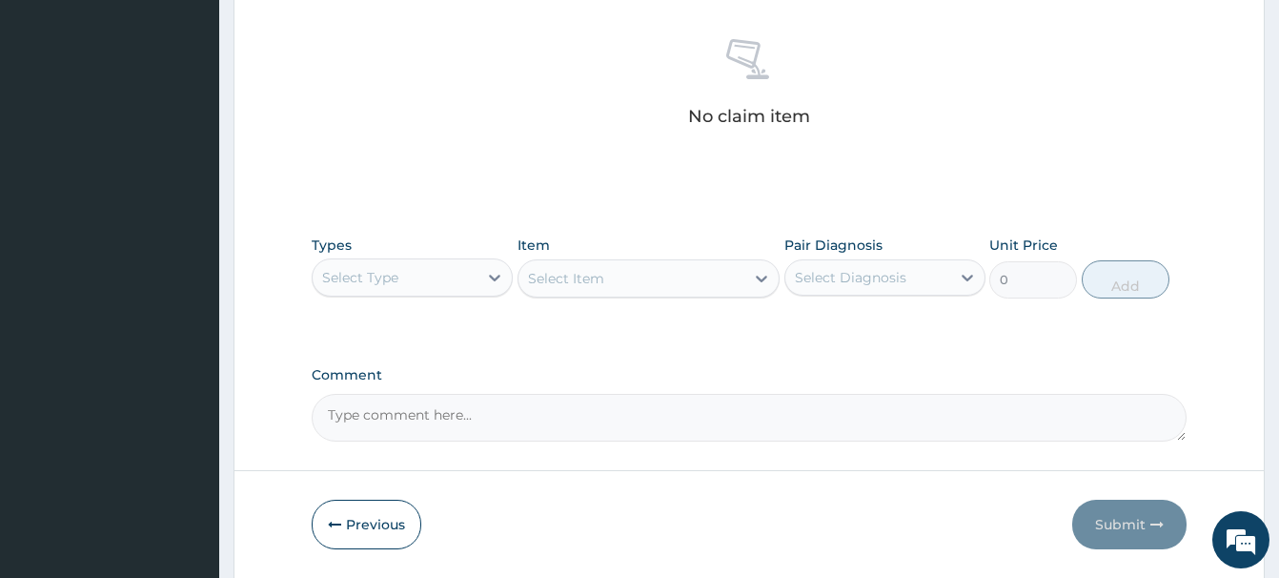
scroll to position [789, 0]
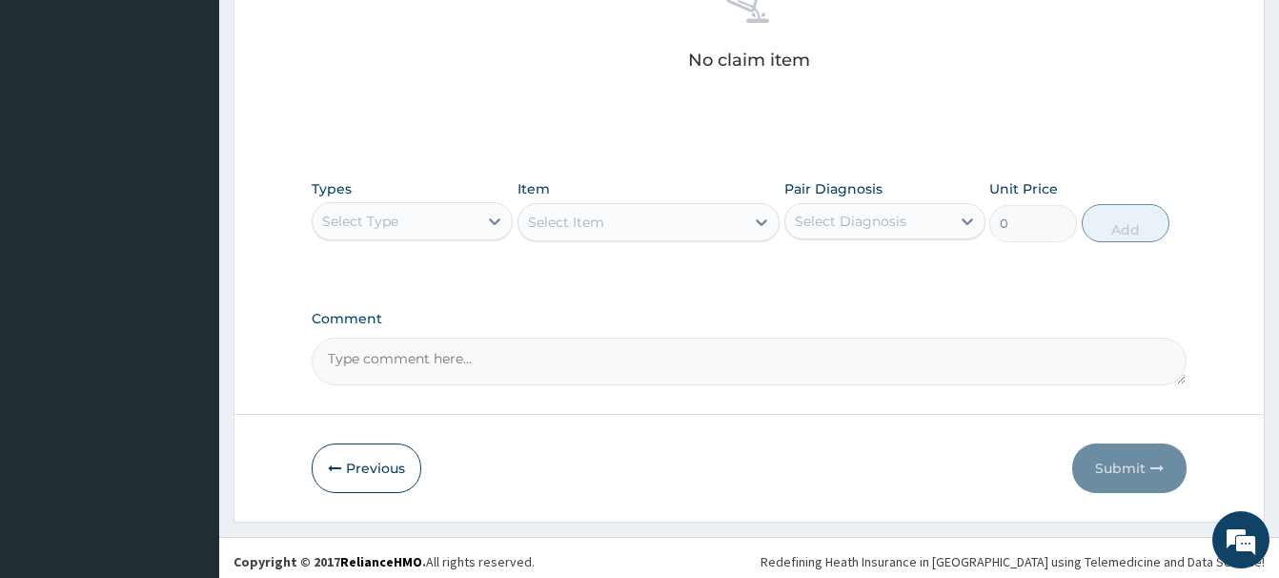
click at [388, 223] on div "Select Type" at bounding box center [360, 221] width 76 height 19
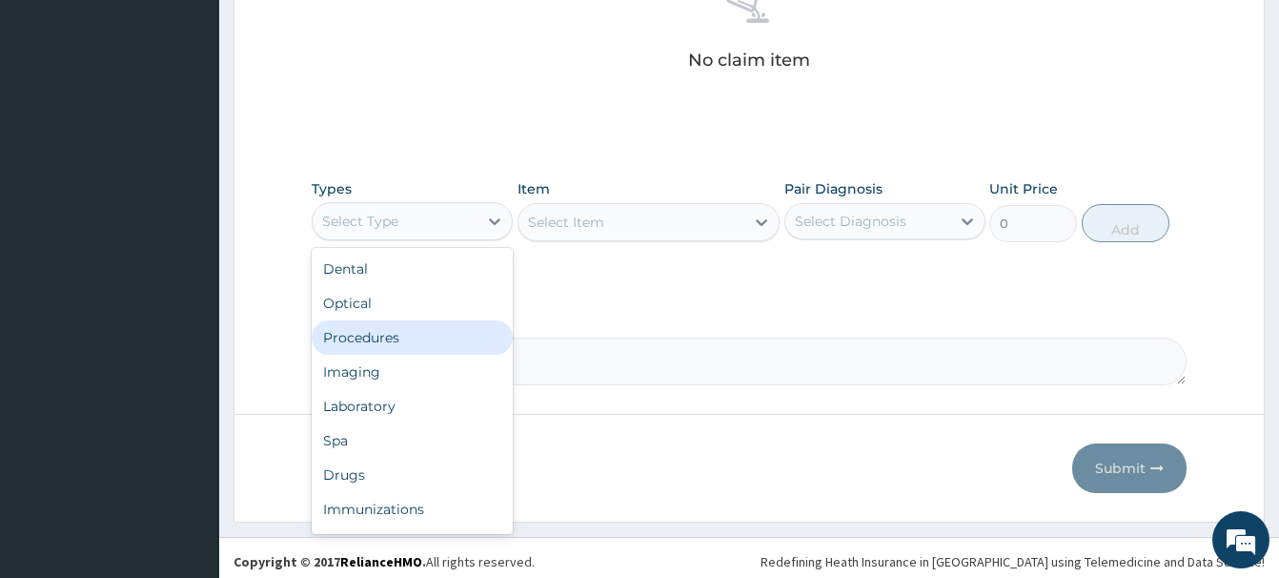
click at [357, 334] on div "Procedures" at bounding box center [412, 337] width 201 height 34
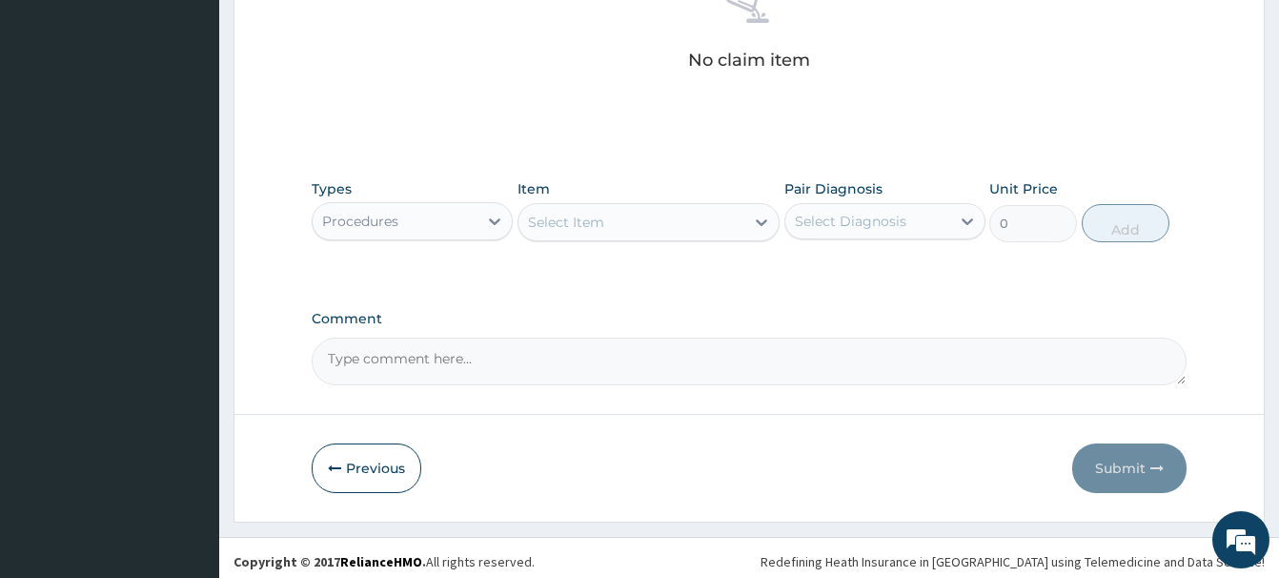
click at [603, 232] on div "Select Item" at bounding box center [632, 222] width 226 height 31
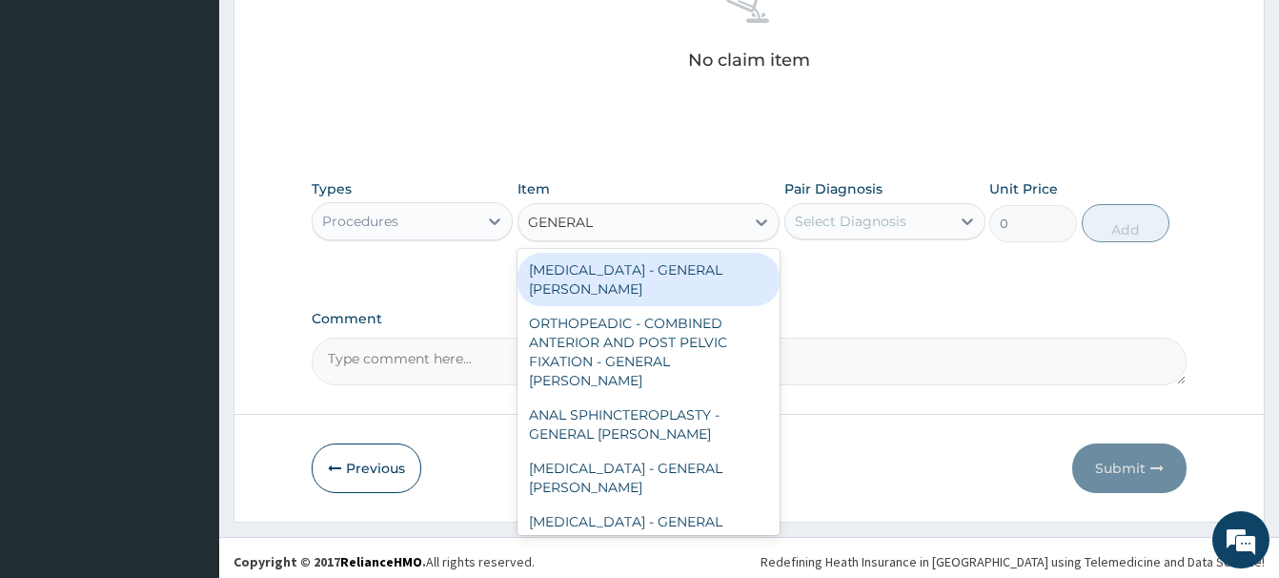
type input "GENERAL C"
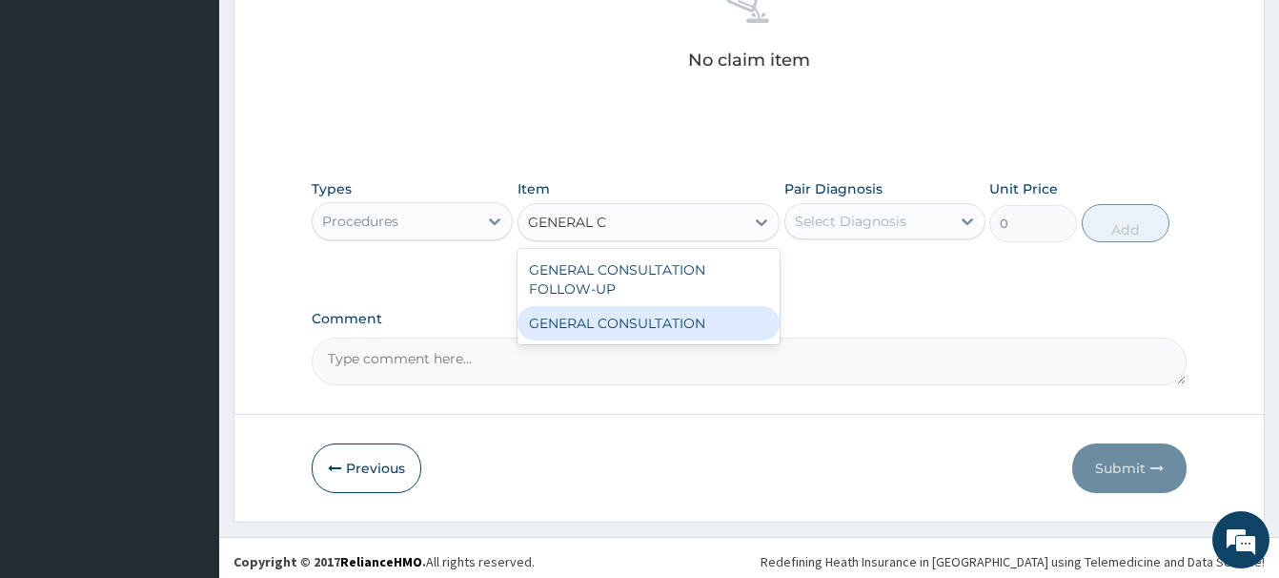
click at [683, 320] on div "GENERAL CONSULTATION" at bounding box center [649, 323] width 262 height 34
type input "6750"
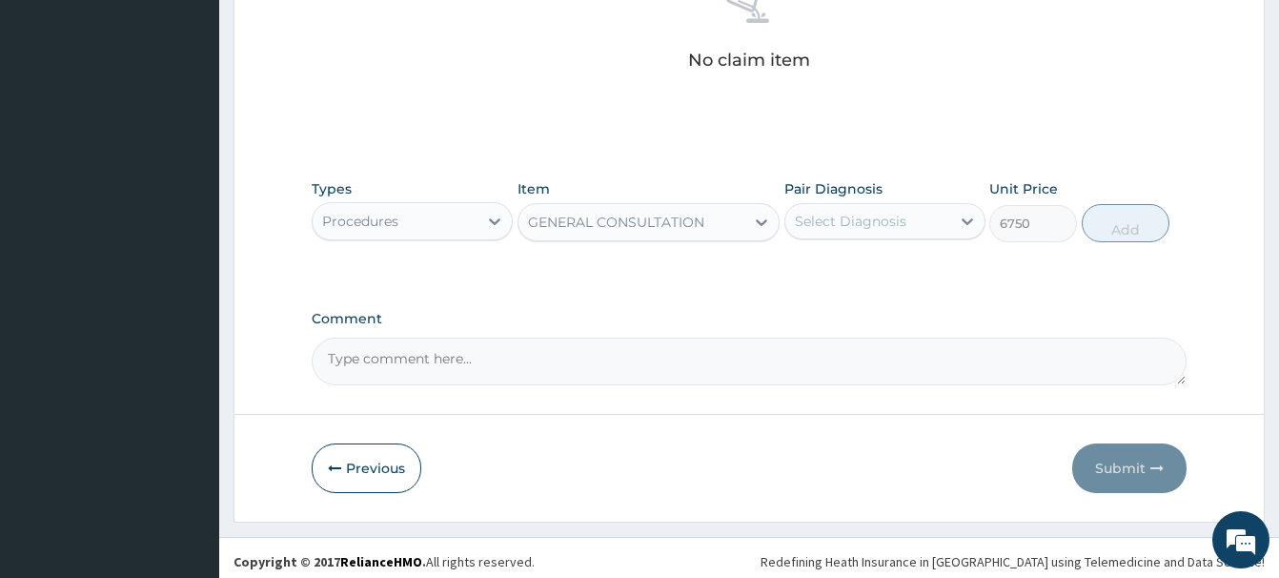
click at [856, 224] on div "Select Diagnosis" at bounding box center [851, 221] width 112 height 19
click at [873, 272] on div "Malaria" at bounding box center [885, 270] width 201 height 39
checkbox input "true"
click at [1113, 217] on button "Add" at bounding box center [1126, 223] width 88 height 38
type input "0"
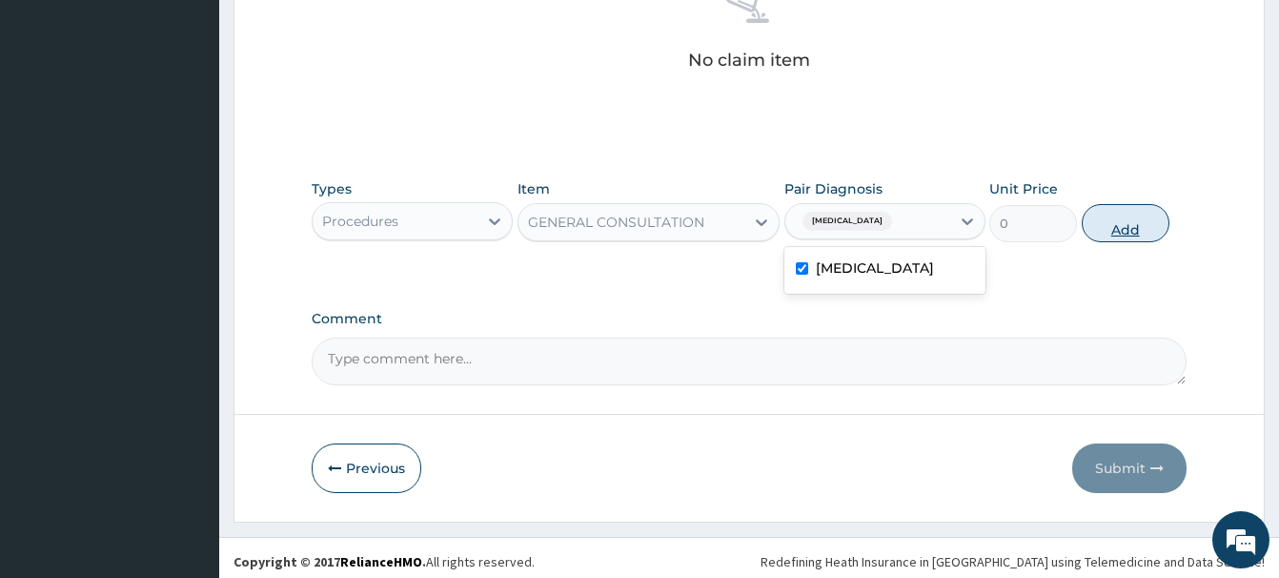
scroll to position [706, 0]
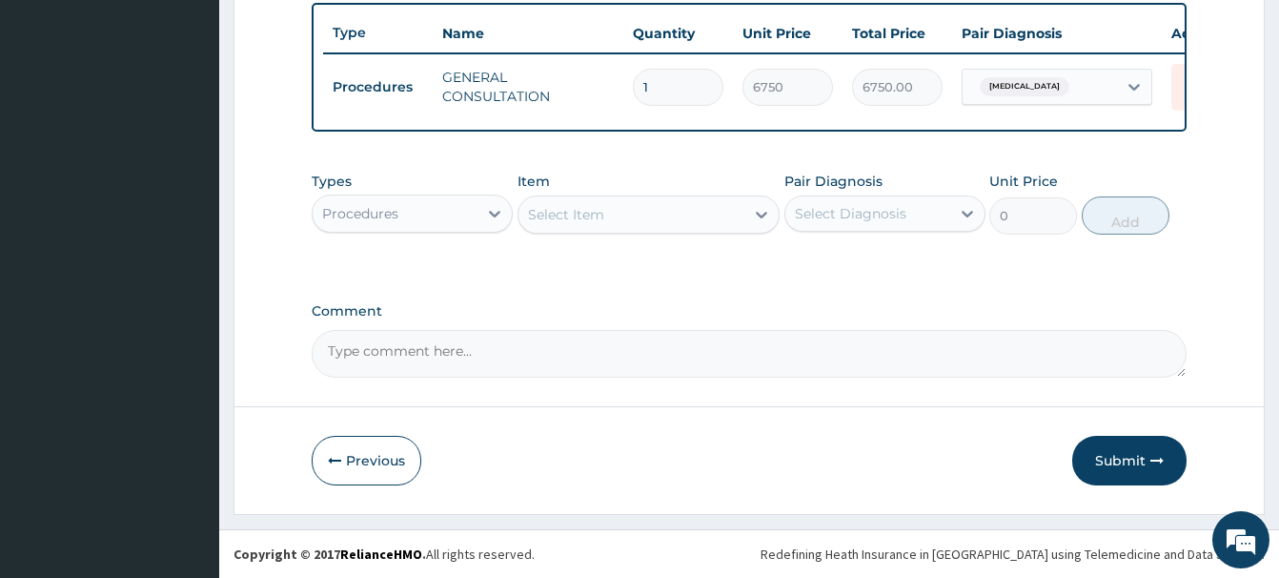
click at [387, 215] on div "Procedures" at bounding box center [360, 213] width 76 height 19
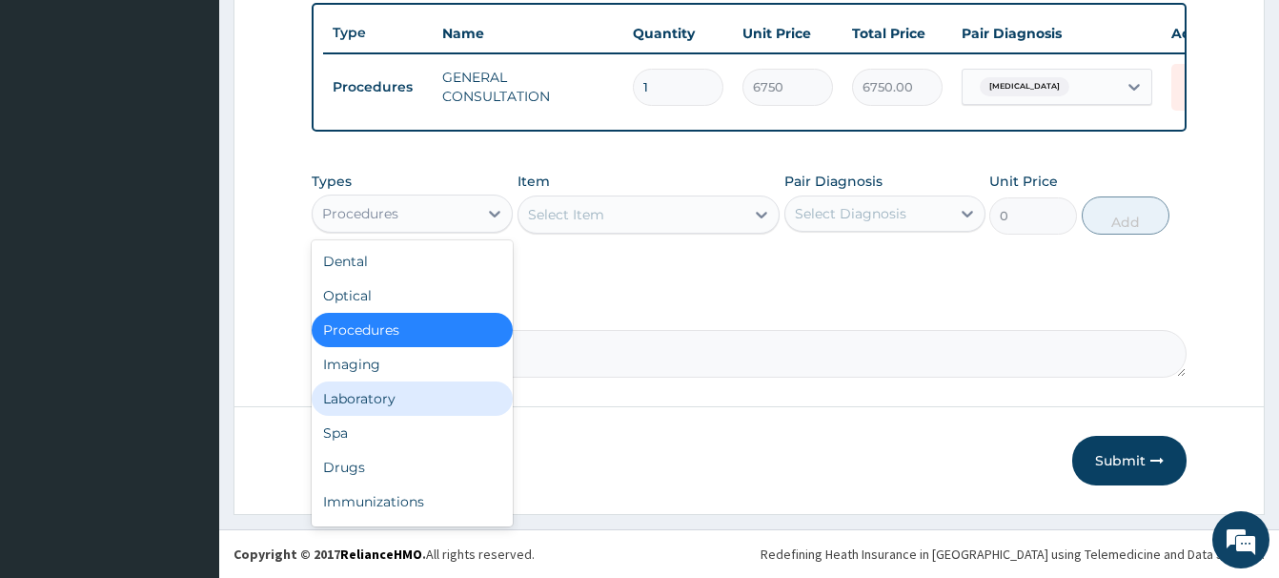
click at [371, 398] on div "Laboratory" at bounding box center [412, 398] width 201 height 34
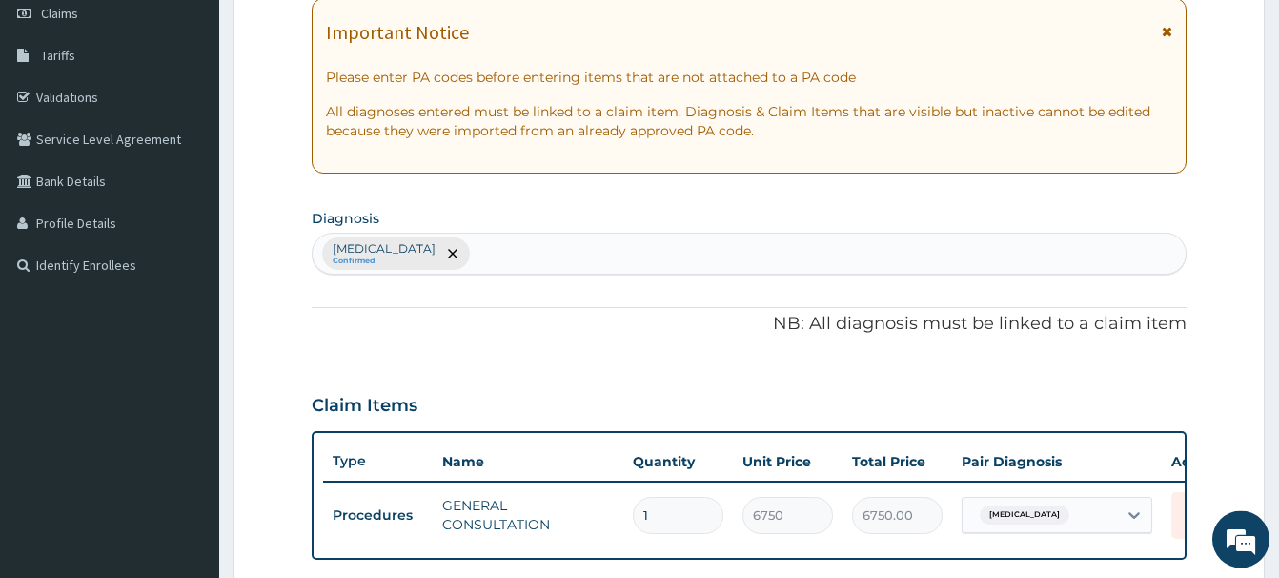
scroll to position [220, 0]
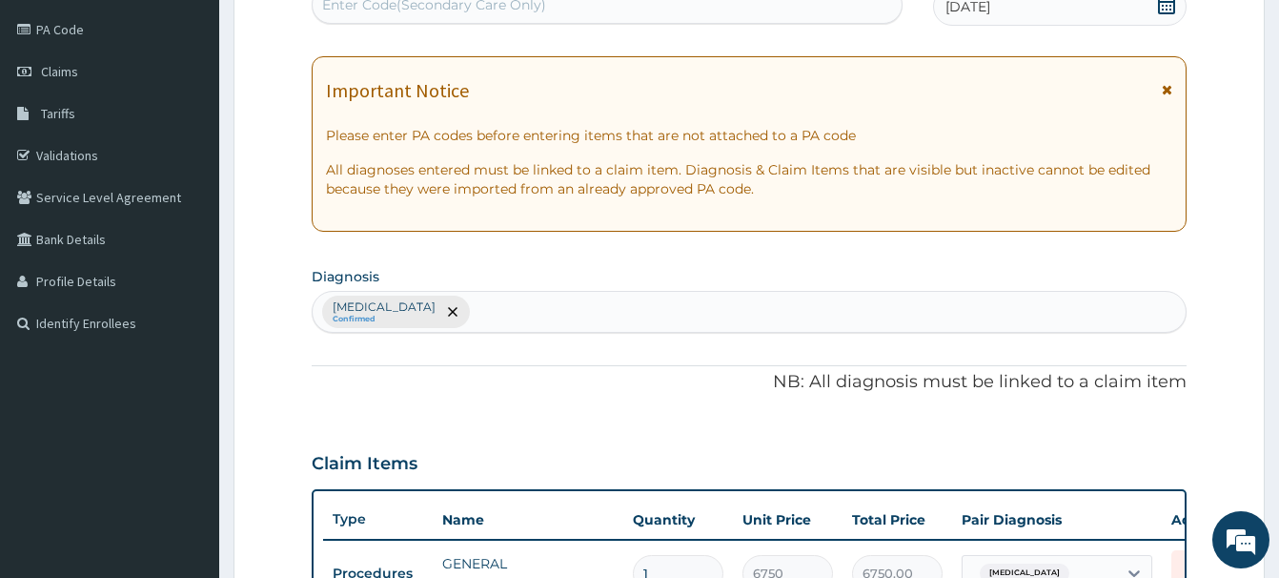
click at [449, 309] on div "Malaria Confirmed" at bounding box center [749, 312] width 873 height 40
type input "COUGH"
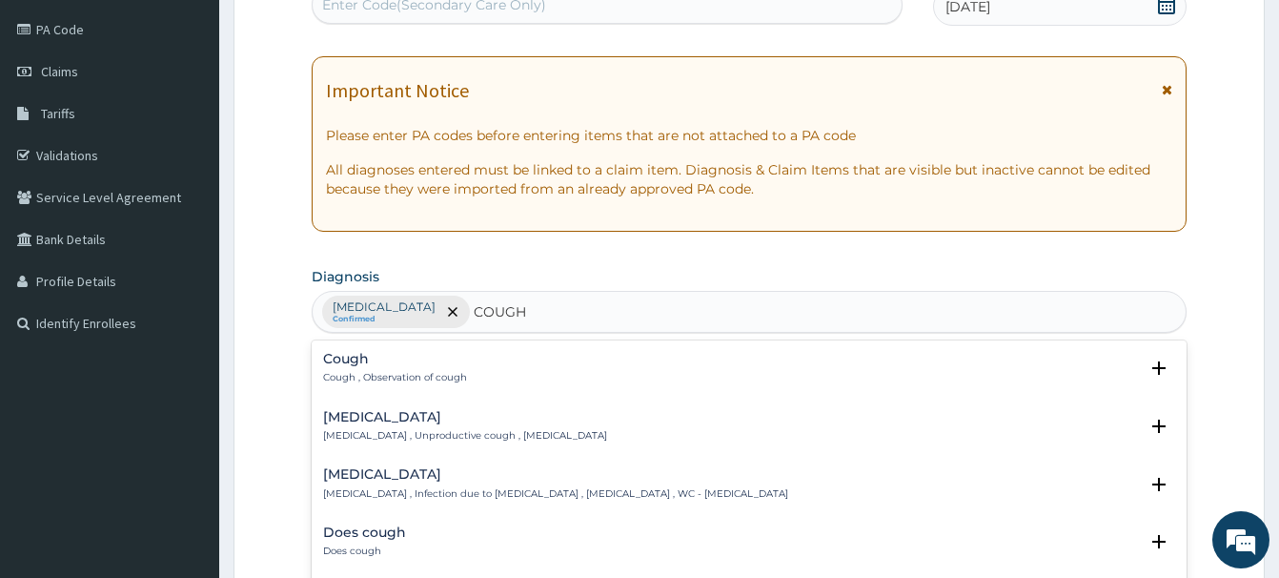
click at [367, 363] on h4 "Cough" at bounding box center [395, 359] width 144 height 14
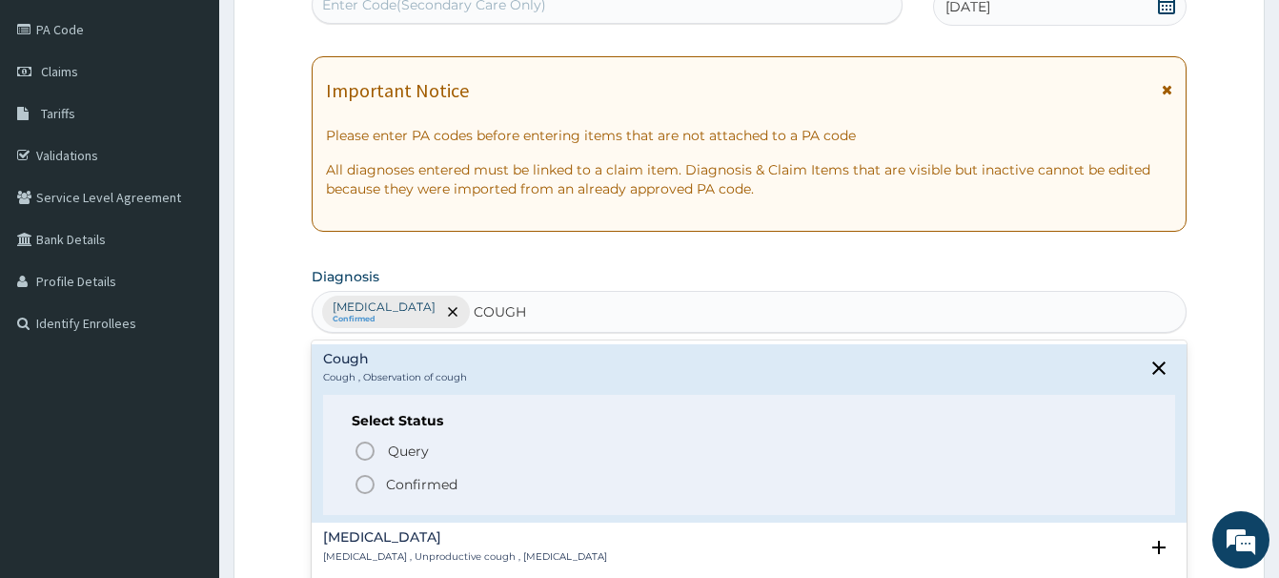
click at [365, 476] on circle "status option filled" at bounding box center [365, 484] width 17 height 17
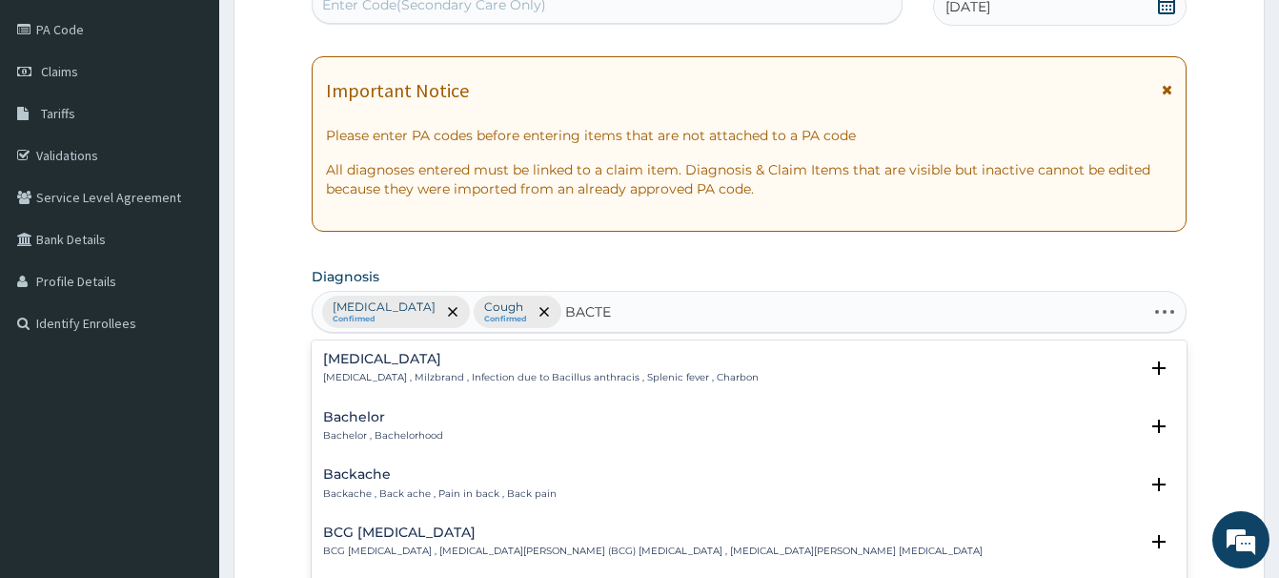
type input "BACTER"
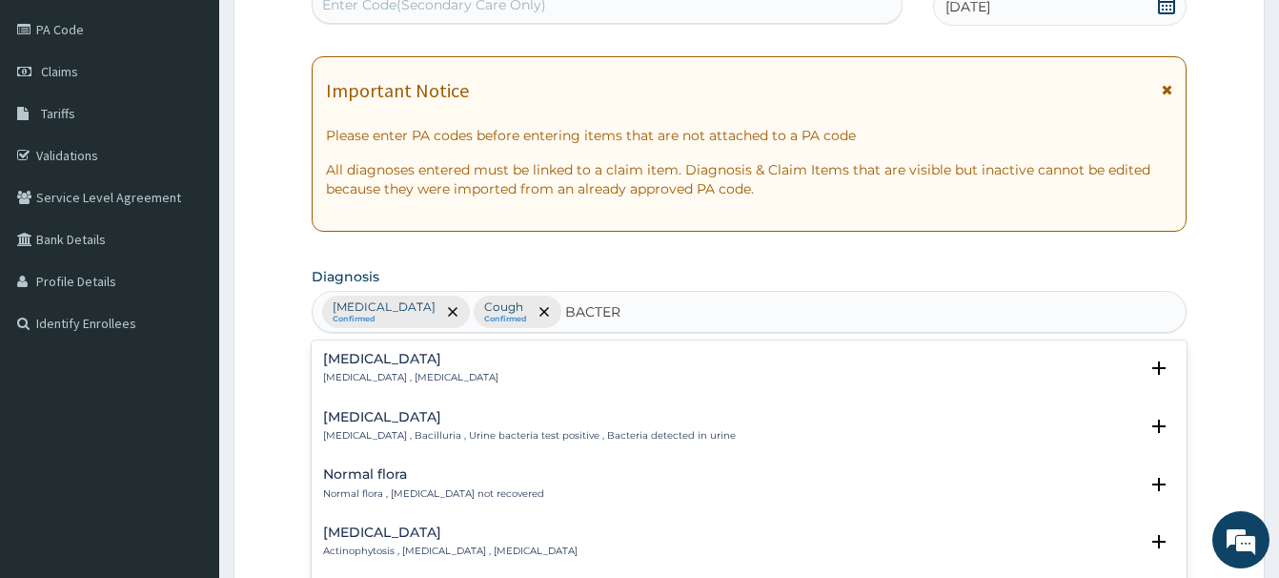
click at [384, 366] on h4 "Bacteremia" at bounding box center [410, 359] width 175 height 14
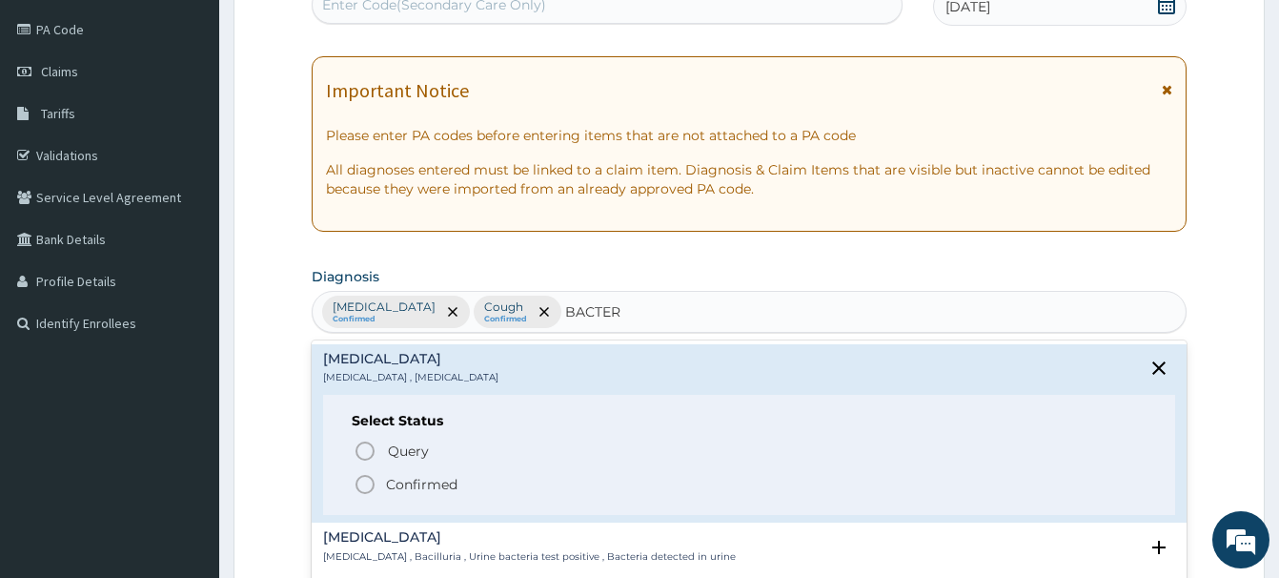
drag, startPoint x: 372, startPoint y: 480, endPoint x: 467, endPoint y: 424, distance: 110.7
click at [373, 480] on circle "status option filled" at bounding box center [365, 484] width 17 height 17
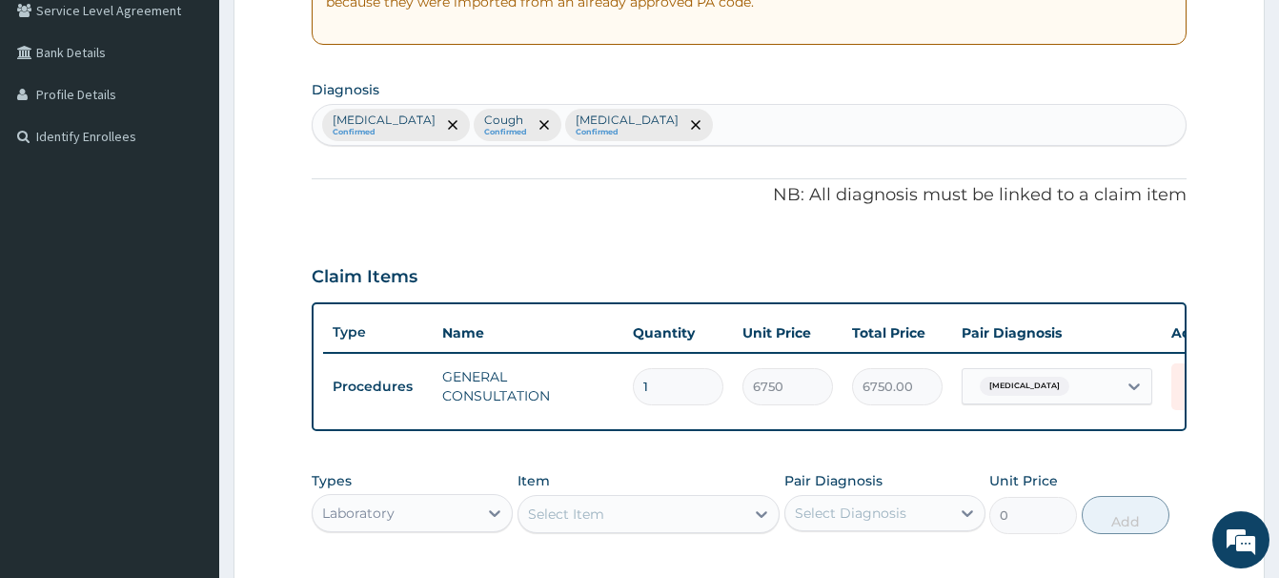
scroll to position [512, 0]
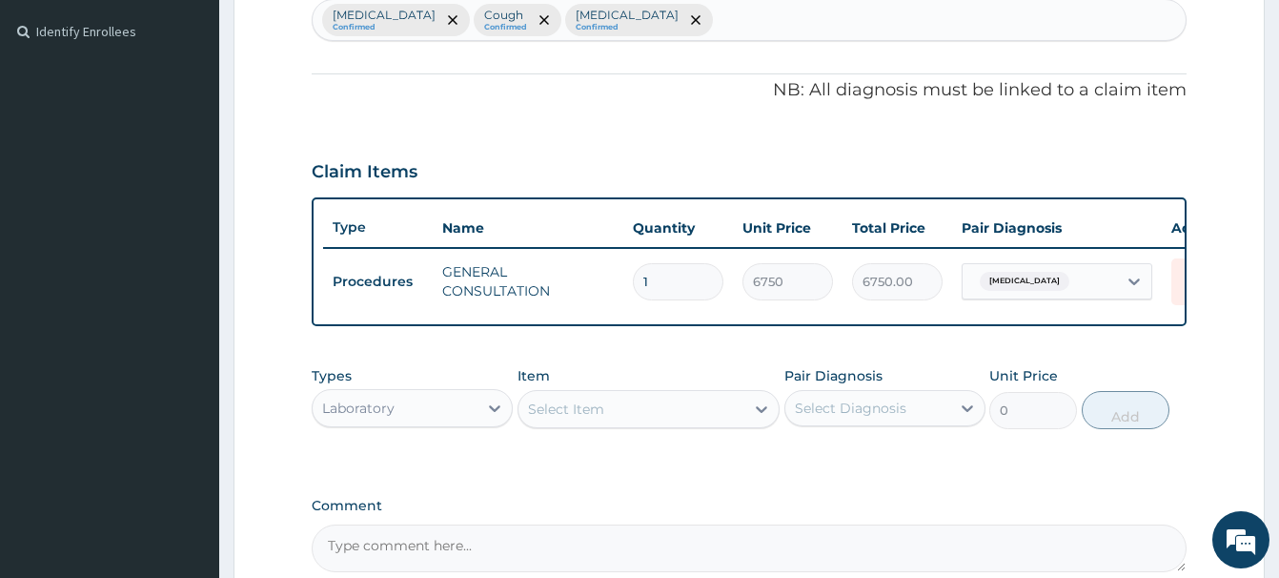
click at [550, 405] on div "Select Item" at bounding box center [566, 408] width 76 height 19
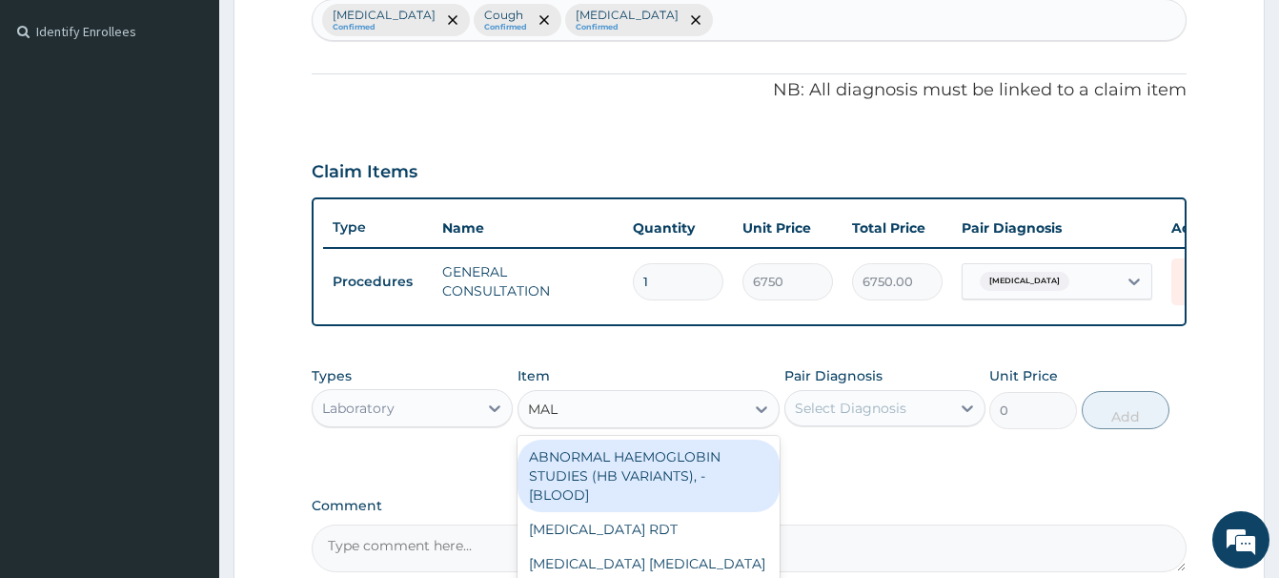
type input "MALA"
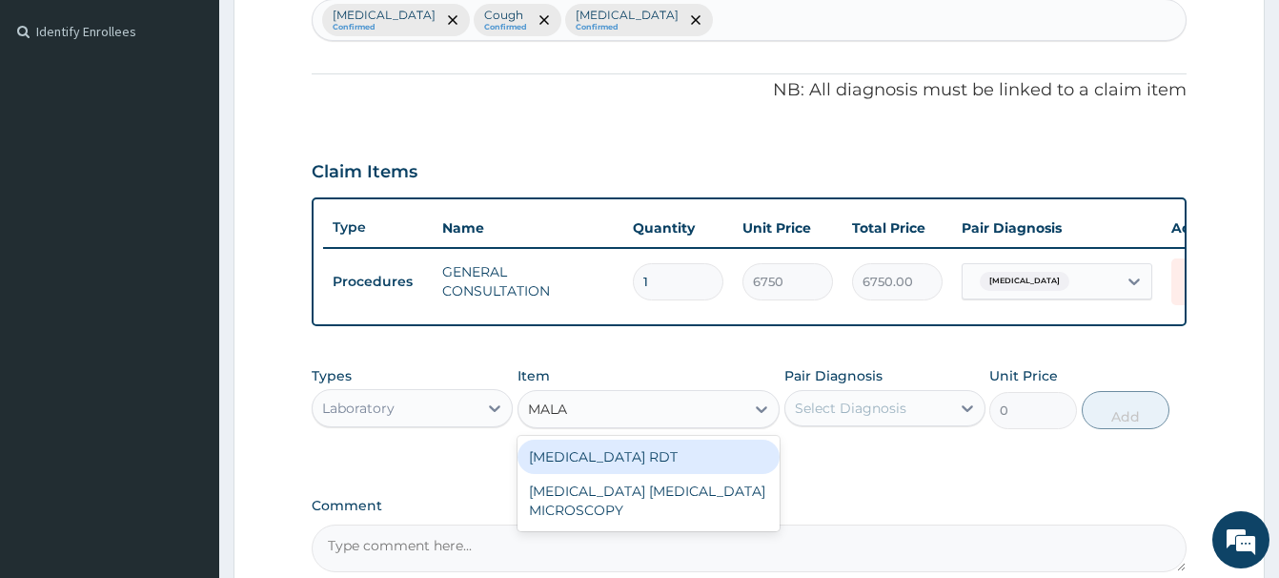
drag, startPoint x: 566, startPoint y: 448, endPoint x: 650, endPoint y: 434, distance: 85.1
click at [569, 448] on div "MALARIA RDT" at bounding box center [649, 456] width 262 height 34
type input "2700"
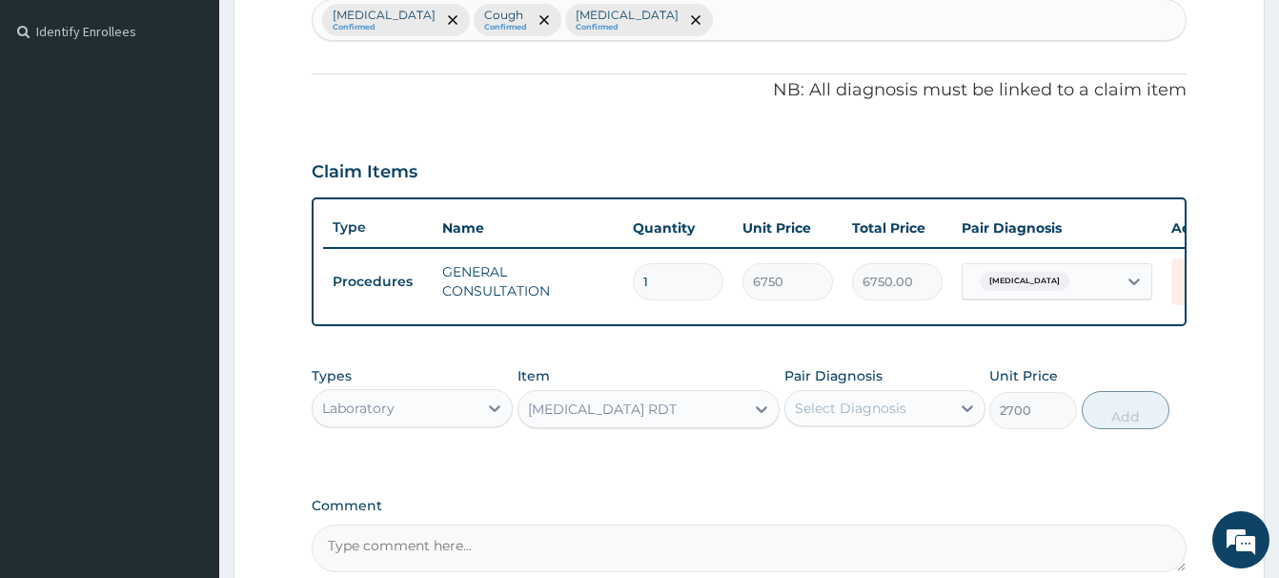
click at [857, 409] on div "Select Diagnosis" at bounding box center [851, 407] width 112 height 19
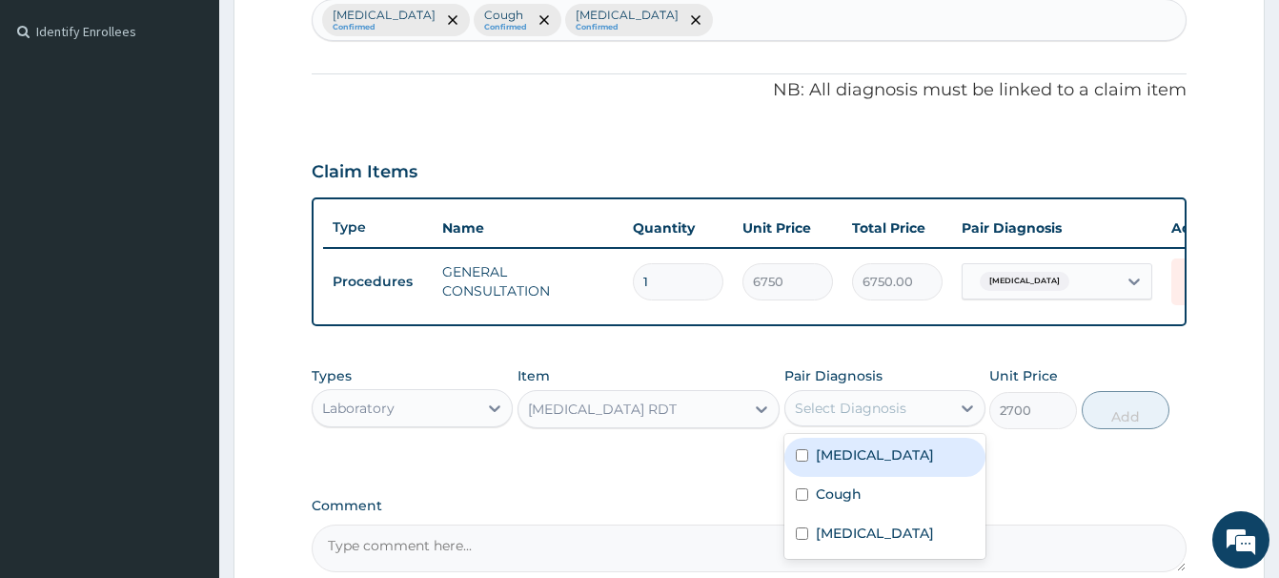
click at [824, 457] on label "Malaria" at bounding box center [875, 454] width 118 height 19
checkbox input "true"
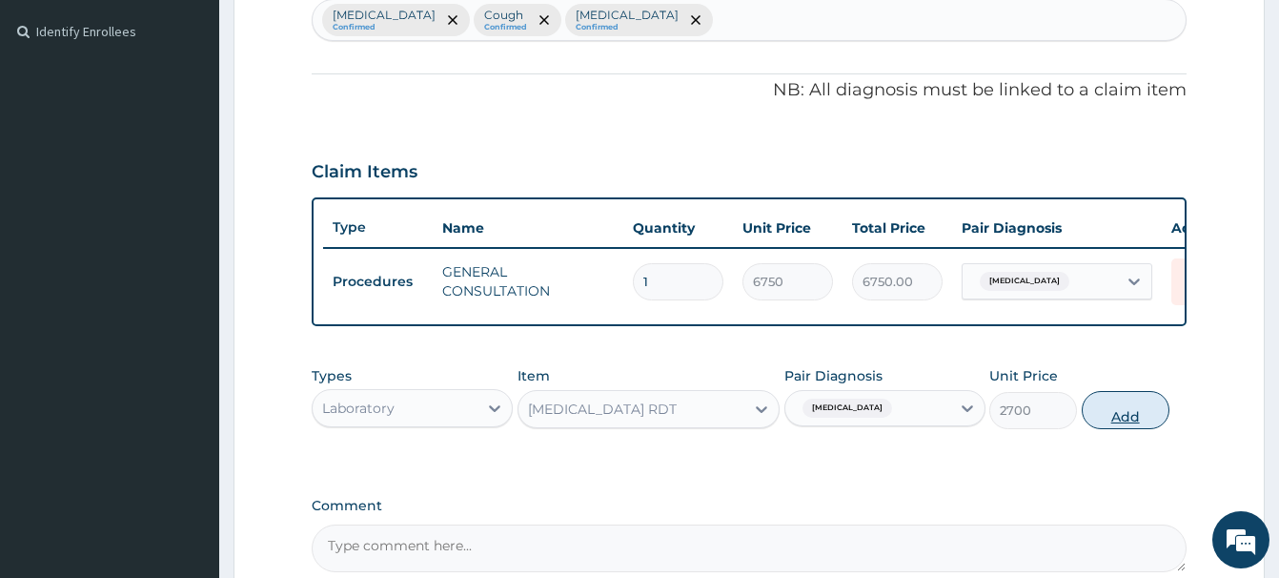
click at [1116, 411] on button "Add" at bounding box center [1126, 410] width 88 height 38
type input "0"
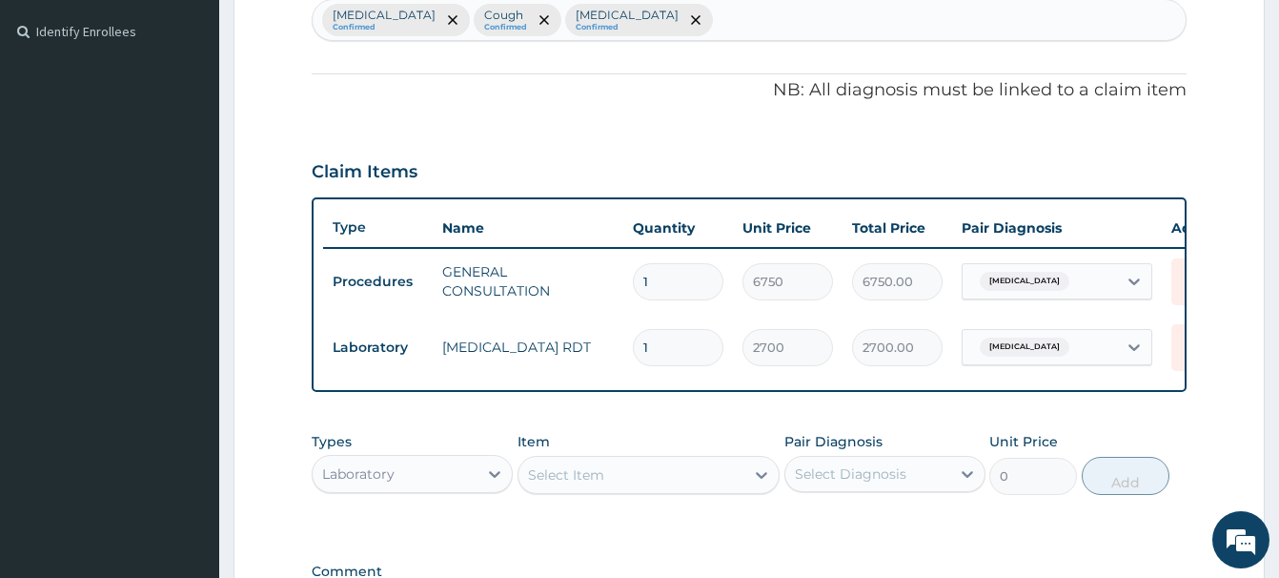
click at [567, 482] on div "Select Item" at bounding box center [566, 474] width 76 height 19
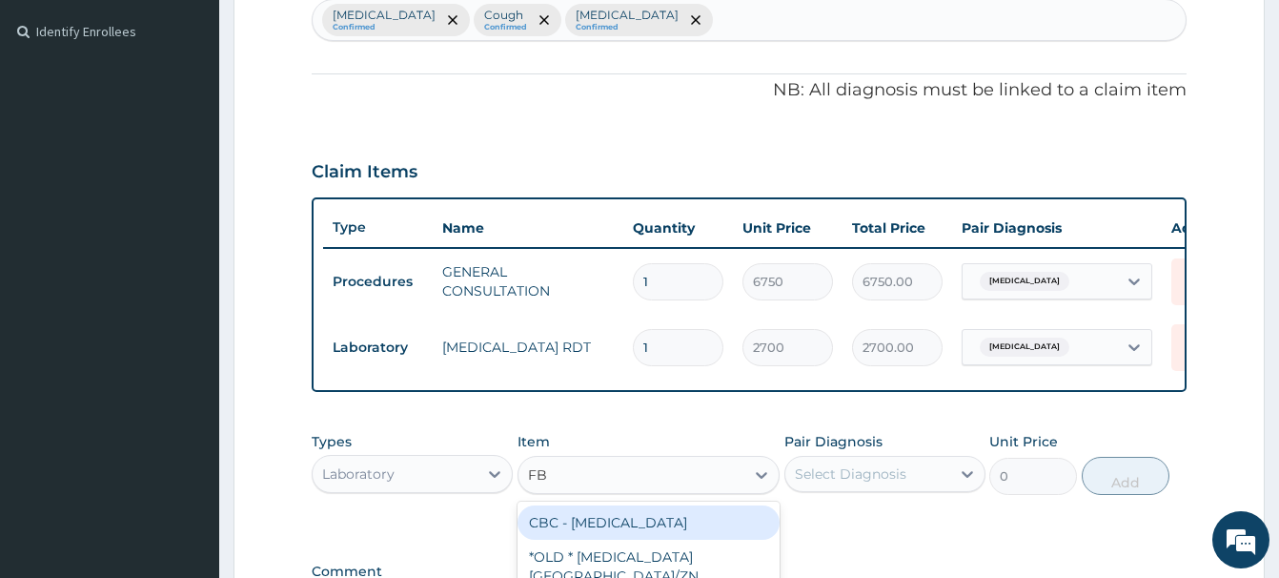
type input "FBC"
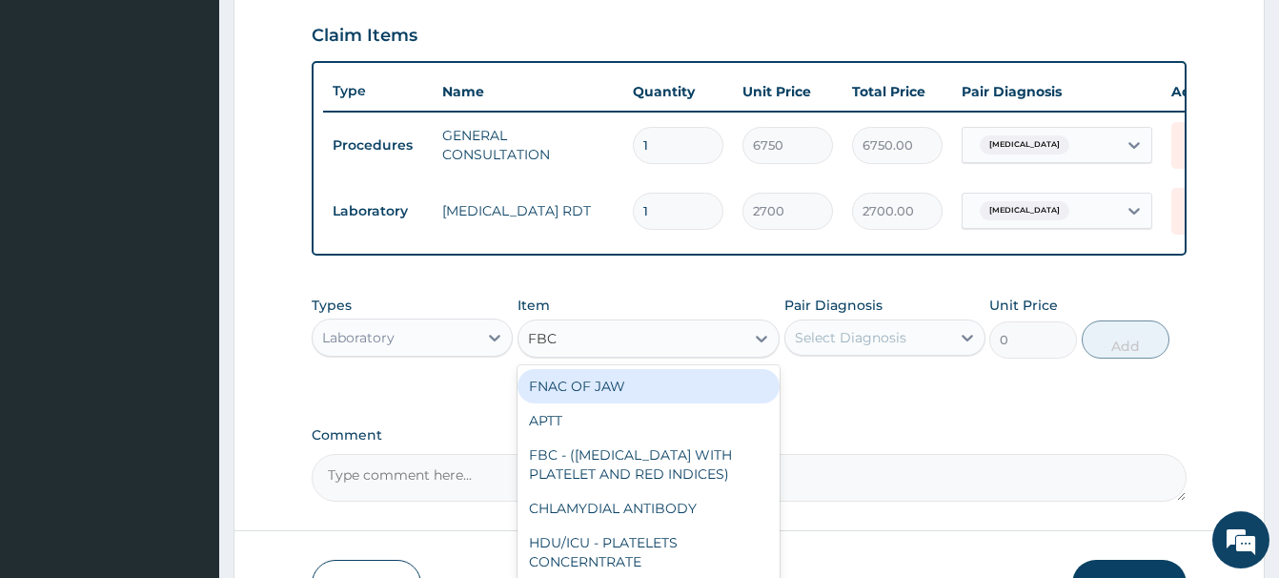
scroll to position [706, 0]
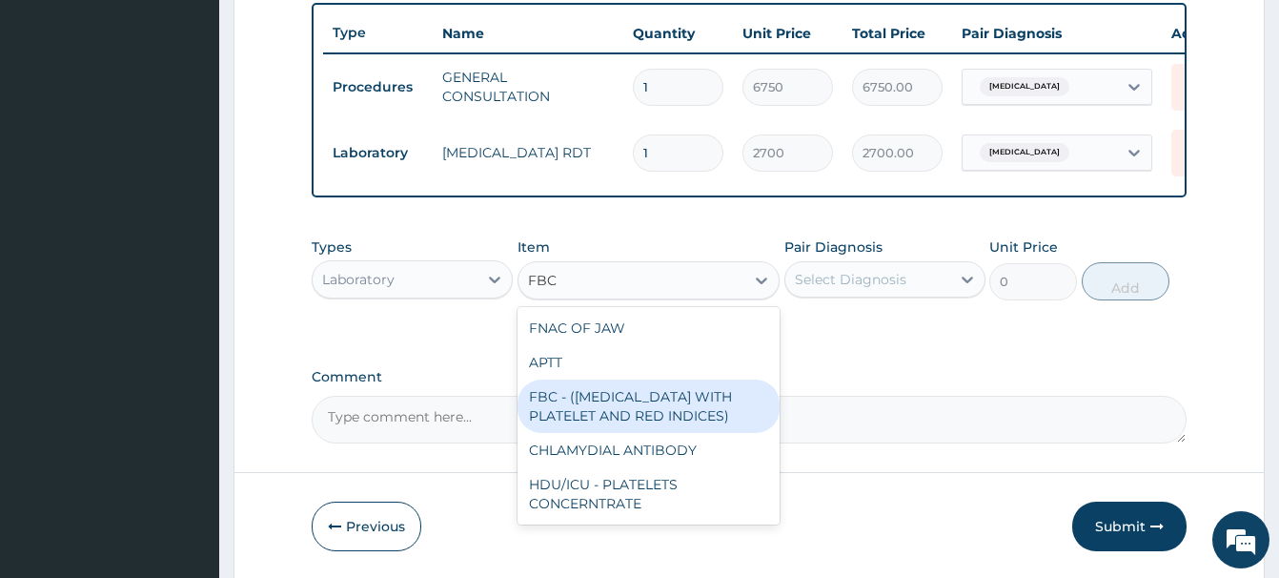
click at [600, 408] on div "FBC - (FULL BLOOD COUNT WITH PLATELET AND RED INDICES)" at bounding box center [649, 405] width 262 height 53
type input "5400"
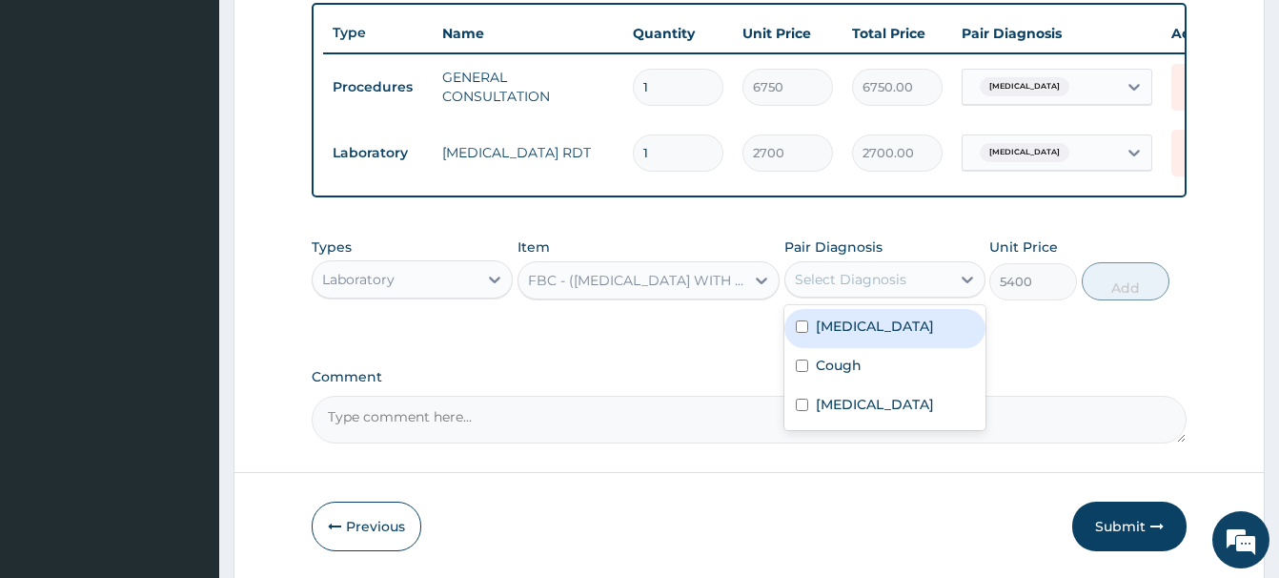
click at [881, 278] on div "Select Diagnosis" at bounding box center [851, 279] width 112 height 19
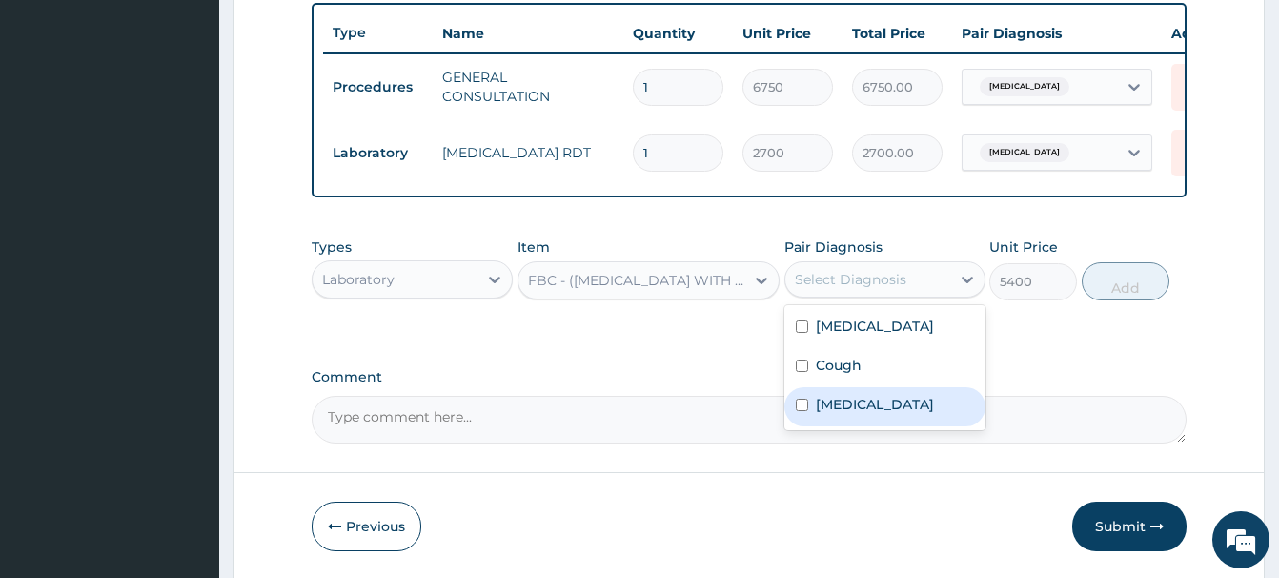
click at [875, 414] on div "Bacteremia" at bounding box center [885, 406] width 201 height 39
checkbox input "true"
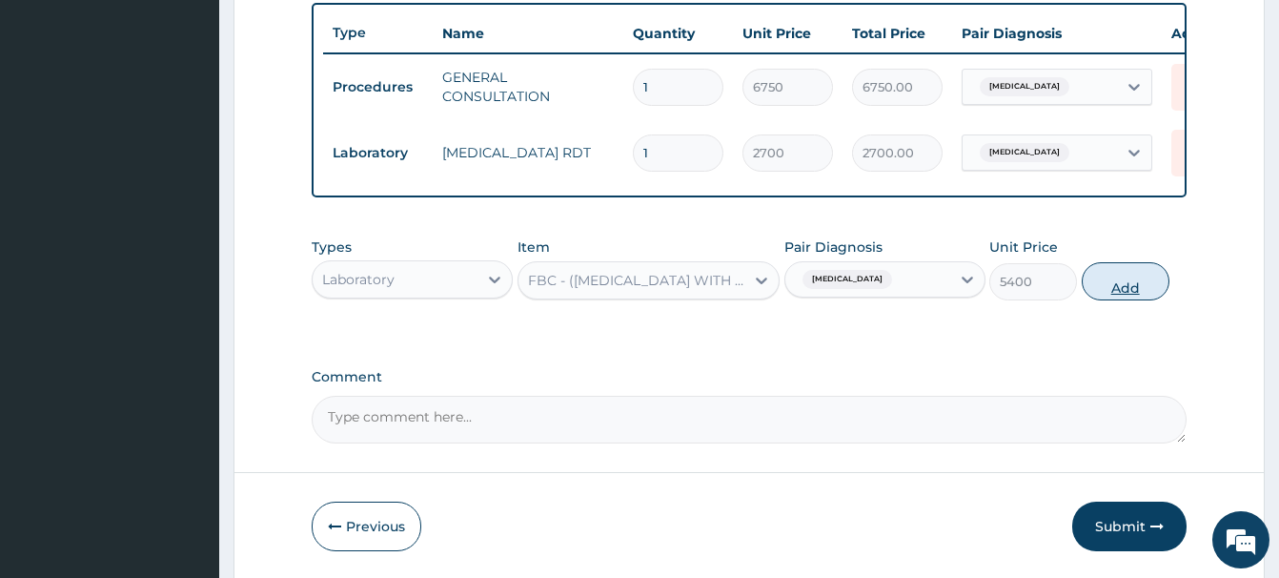
click at [1107, 274] on button "Add" at bounding box center [1126, 281] width 88 height 38
type input "0"
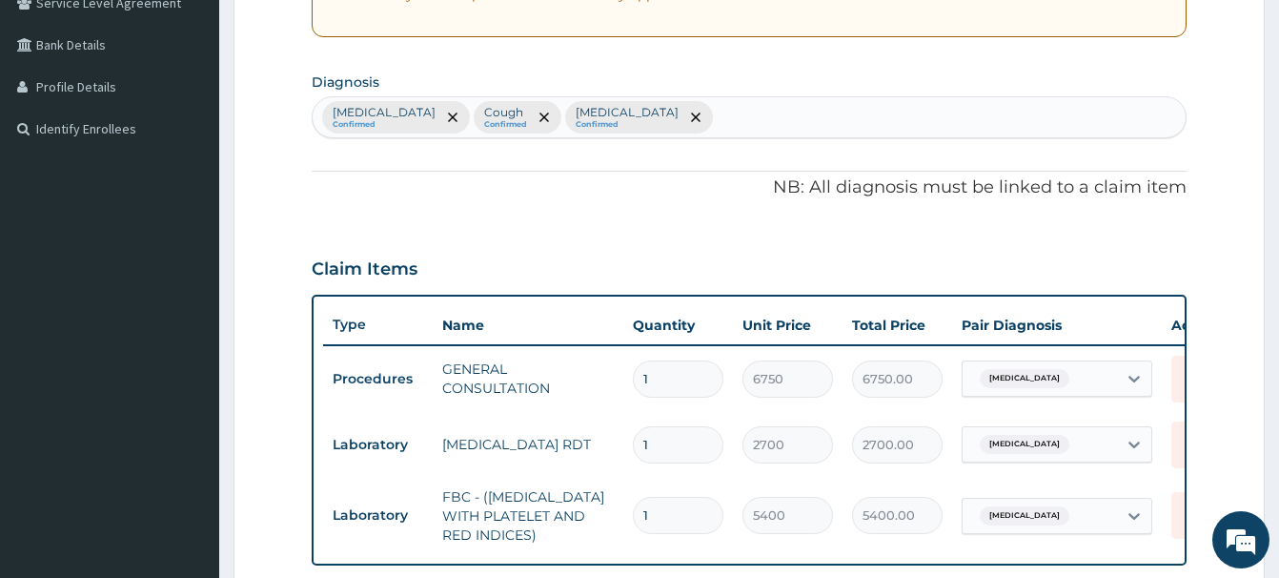
scroll to position [123, 0]
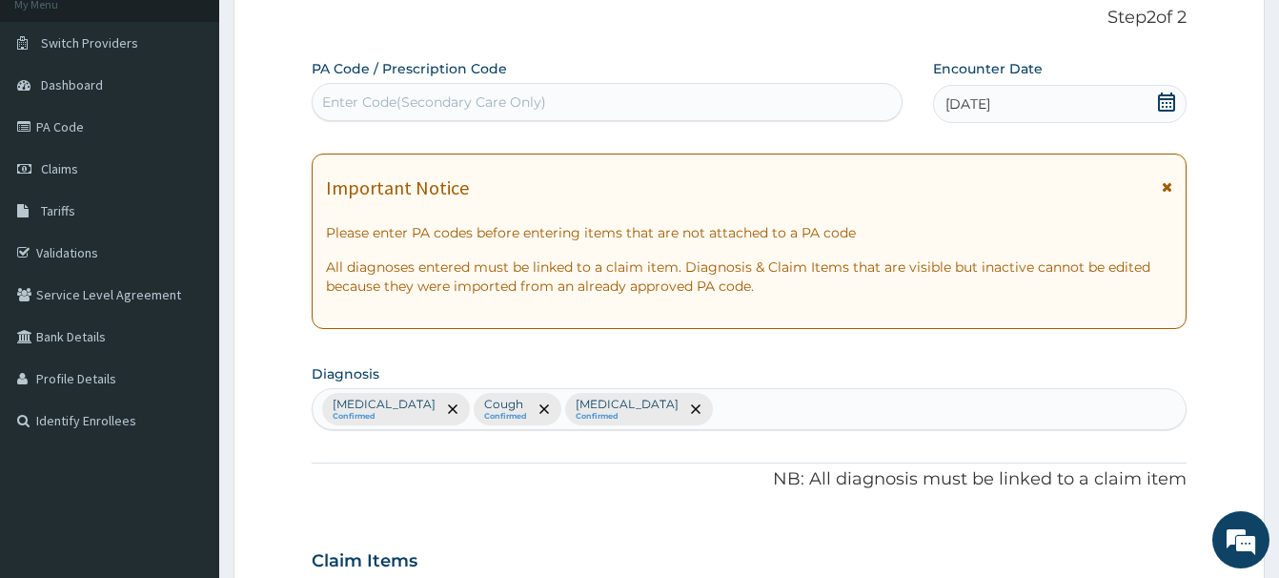
click at [358, 97] on div "Enter Code(Secondary Care Only)" at bounding box center [434, 101] width 224 height 19
paste input "PA/5B3557"
type input "PA/5B3557"
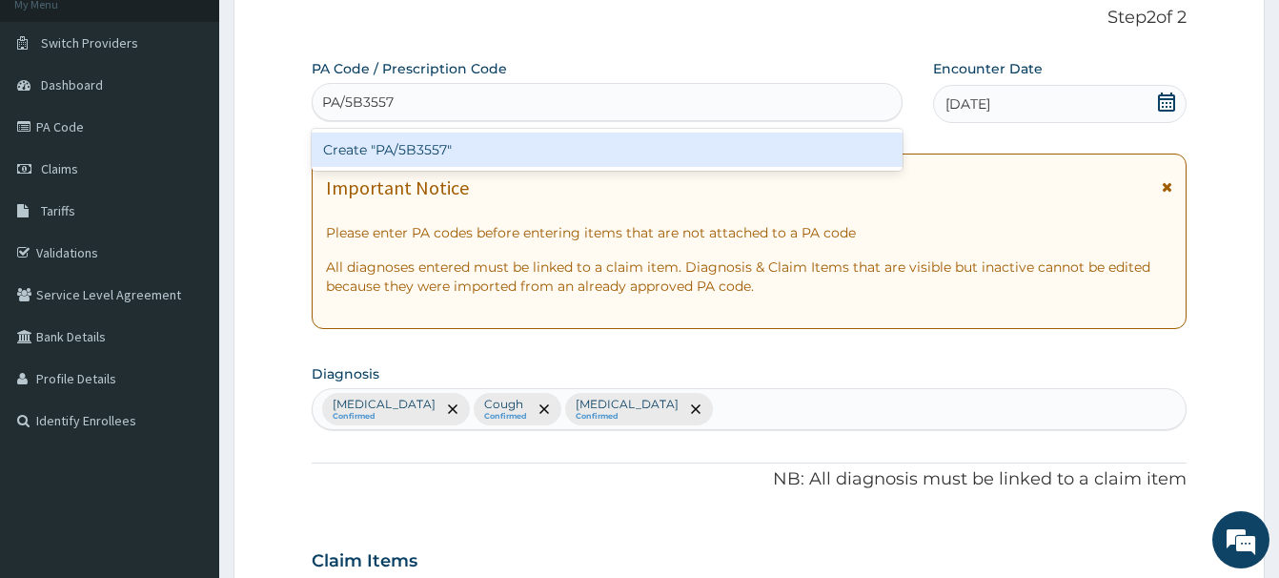
click at [409, 150] on div "Create "PA/5B3557"" at bounding box center [607, 150] width 591 height 34
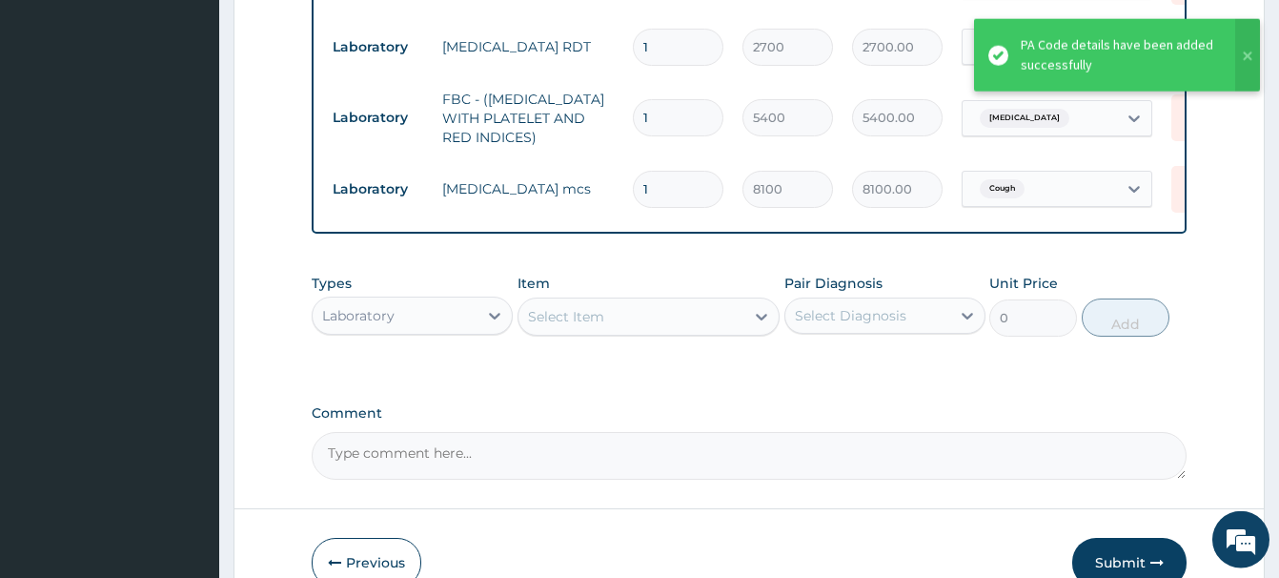
scroll to position [907, 0]
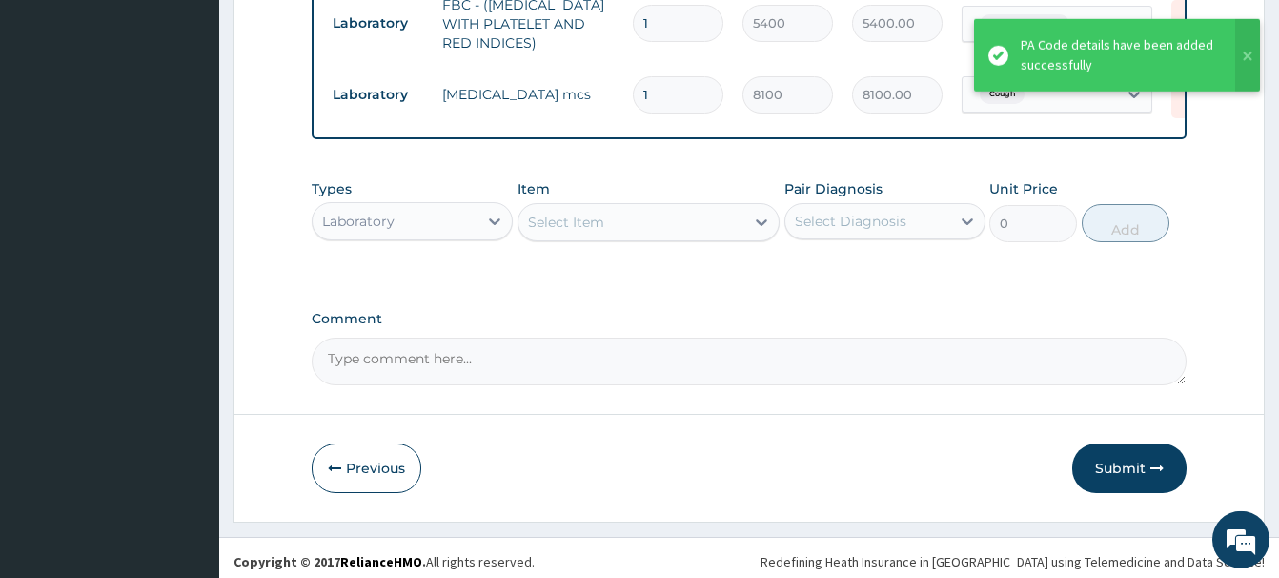
click at [380, 224] on div "Laboratory" at bounding box center [358, 221] width 72 height 19
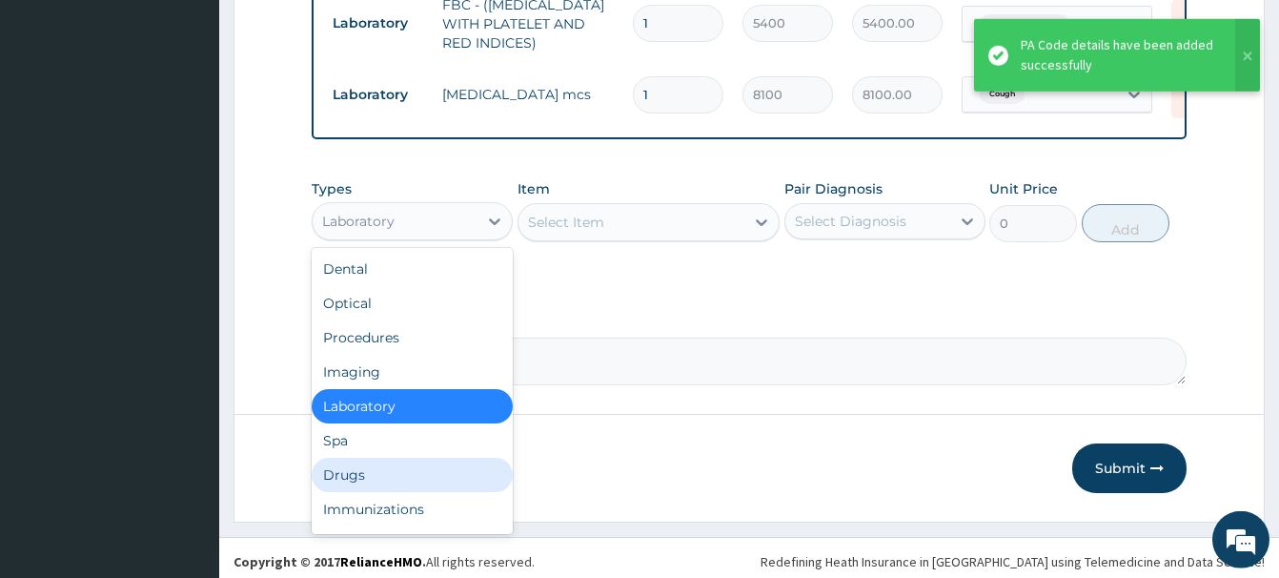
click at [344, 477] on div "Drugs" at bounding box center [412, 475] width 201 height 34
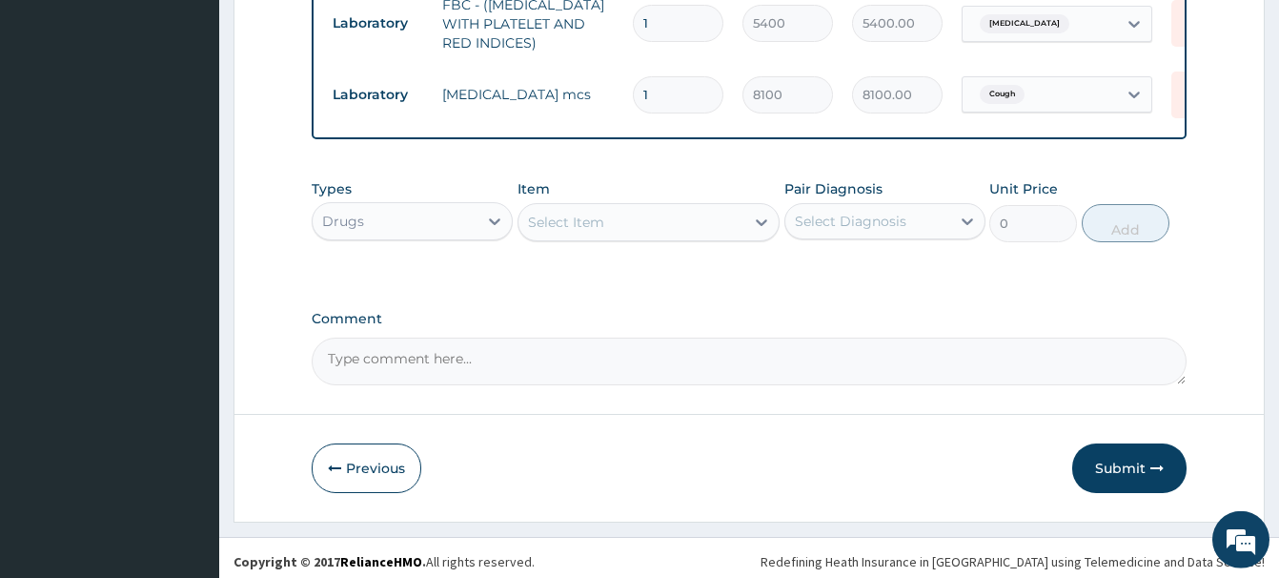
click at [545, 216] on div "Select Item" at bounding box center [566, 222] width 76 height 19
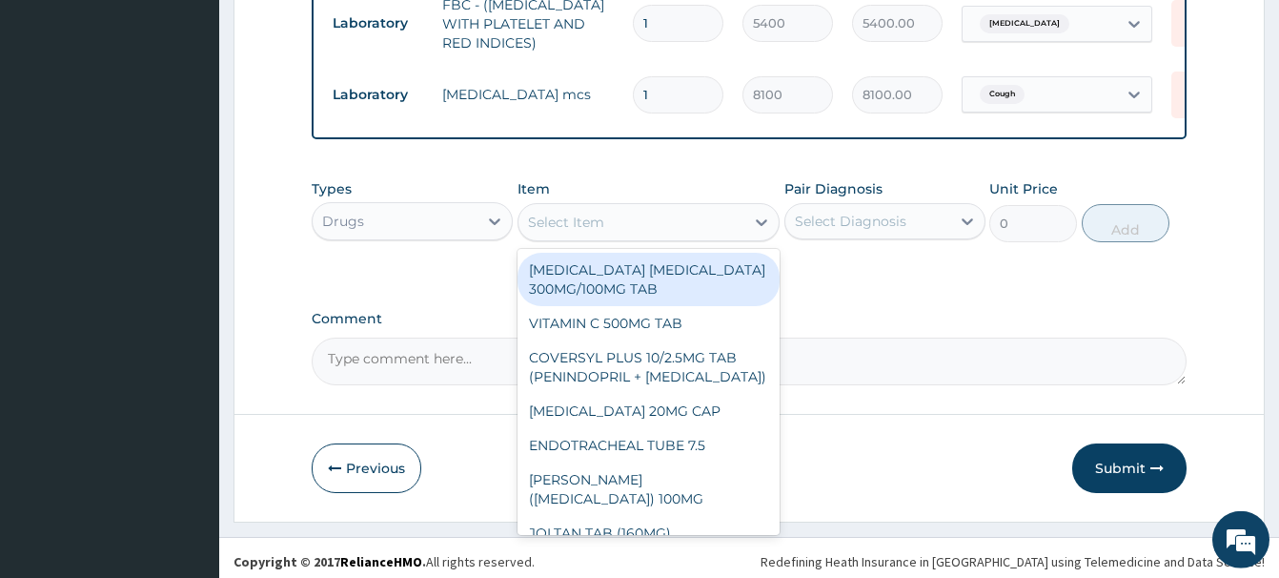
paste input "ERYTHROMYCIN 500MG TA"
type input "ERYTHROMYCIN 500MG TA"
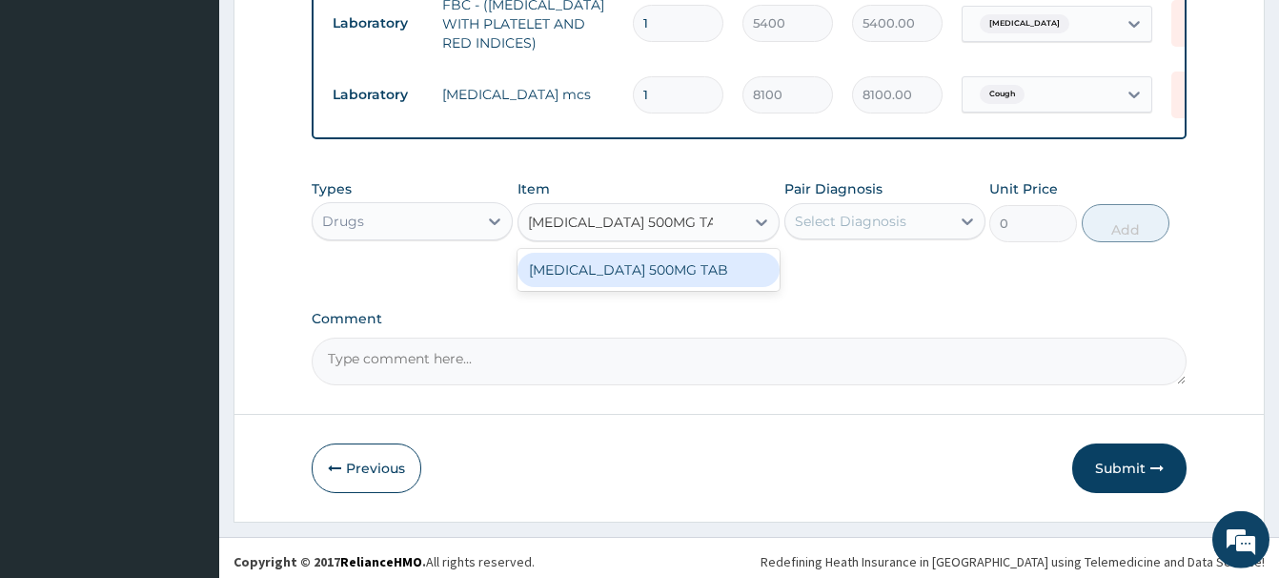
click at [697, 265] on div "ERYTHROMYCIN 500MG TAB" at bounding box center [649, 270] width 262 height 34
type input "341.25"
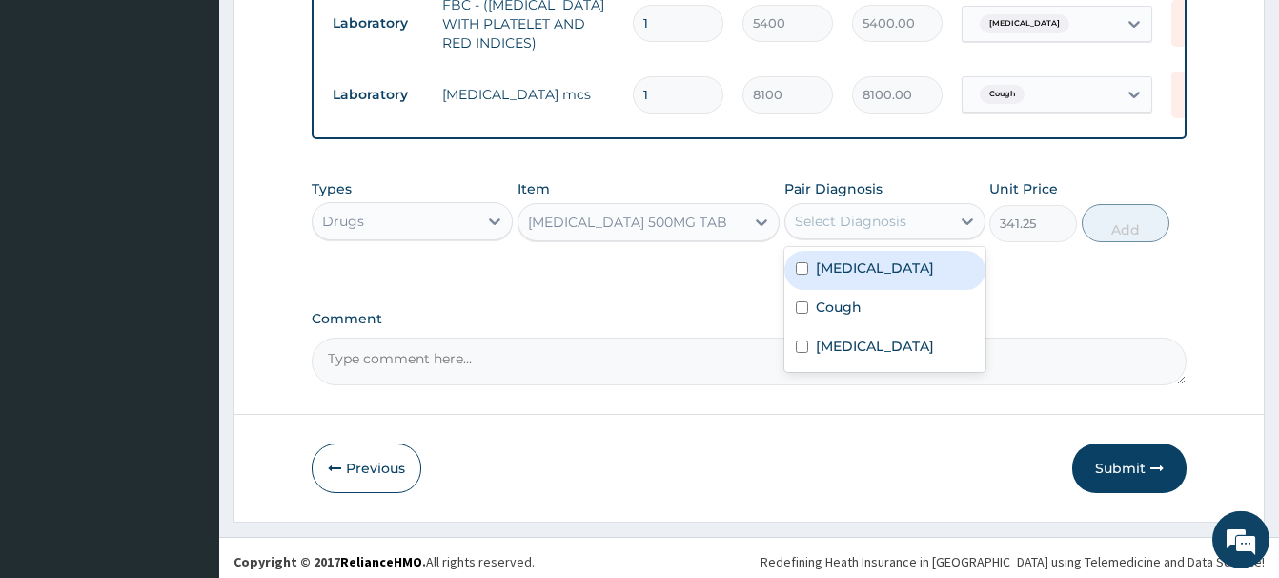
click at [820, 207] on div "Select Diagnosis" at bounding box center [868, 221] width 165 height 31
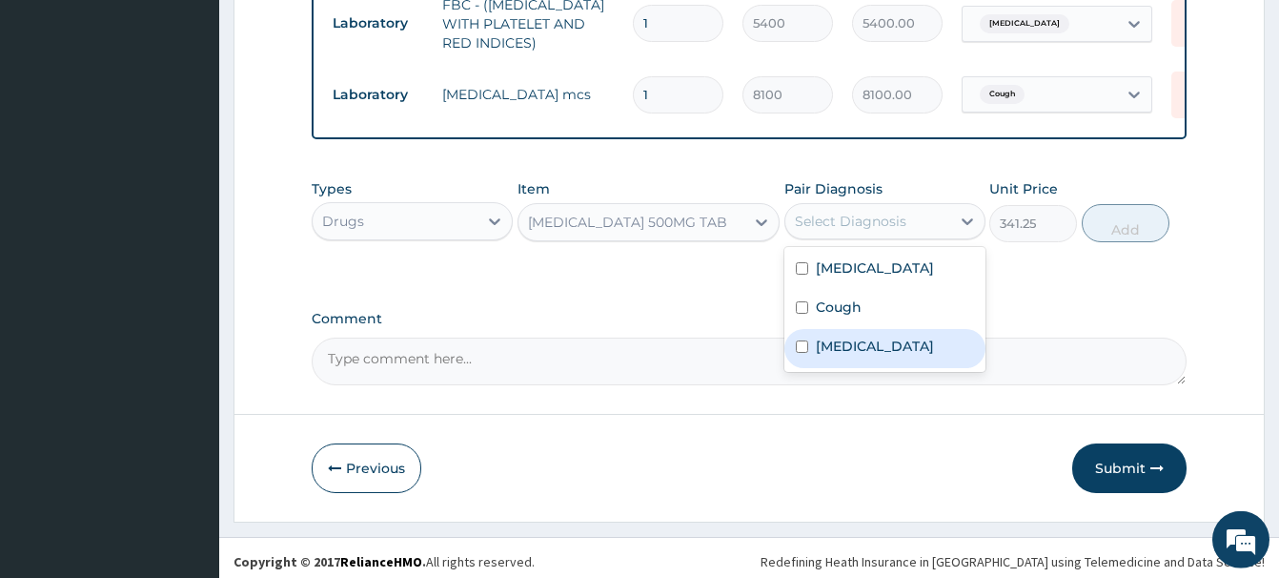
click at [861, 340] on label "Bacteremia" at bounding box center [875, 346] width 118 height 19
checkbox input "true"
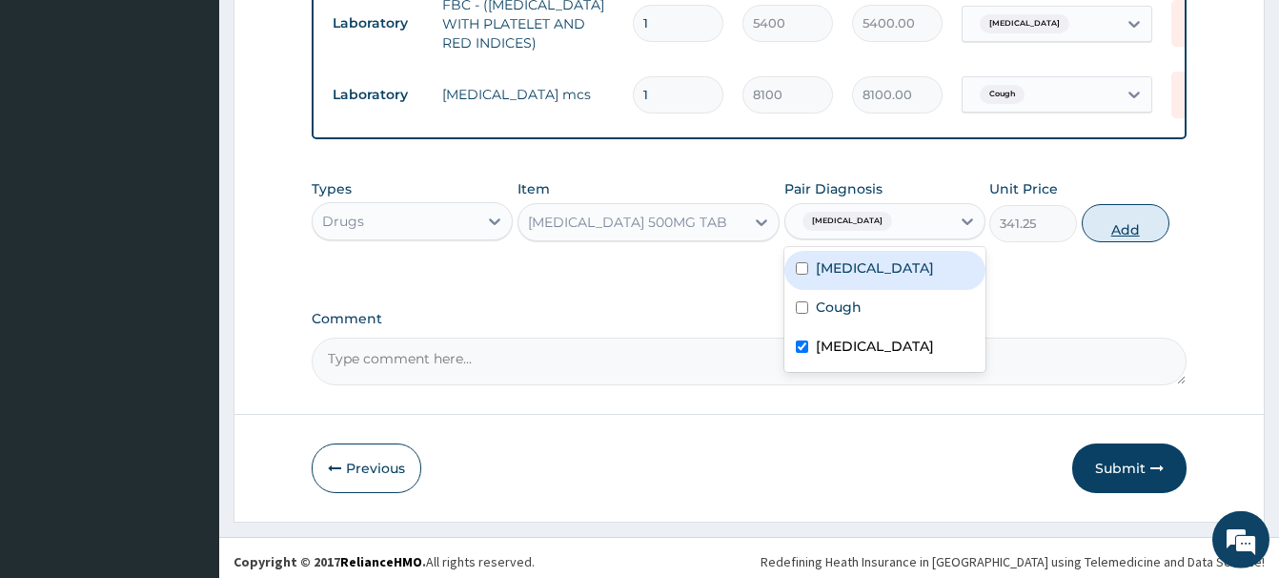
click at [1111, 216] on button "Add" at bounding box center [1126, 223] width 88 height 38
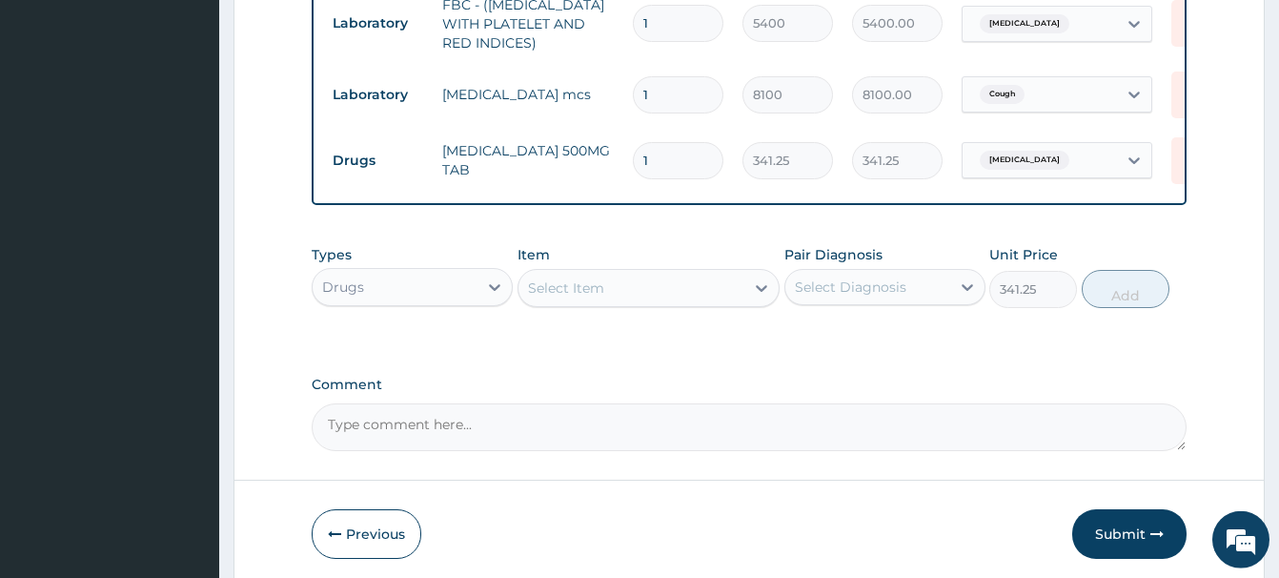
type input "0"
type input "15"
type input "5118.75"
type input "15"
click at [568, 285] on div "Select Item" at bounding box center [566, 287] width 76 height 19
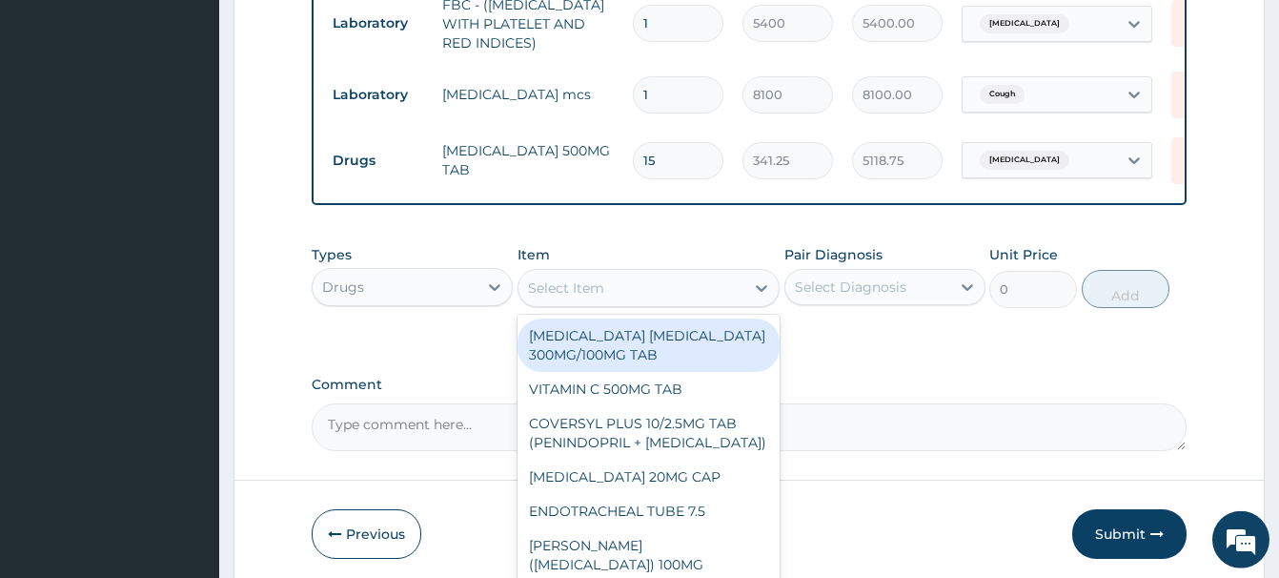
paste input "CHLORPHENIRAMINE TAB"
type input "CHLORPHENIRAMINE TAB"
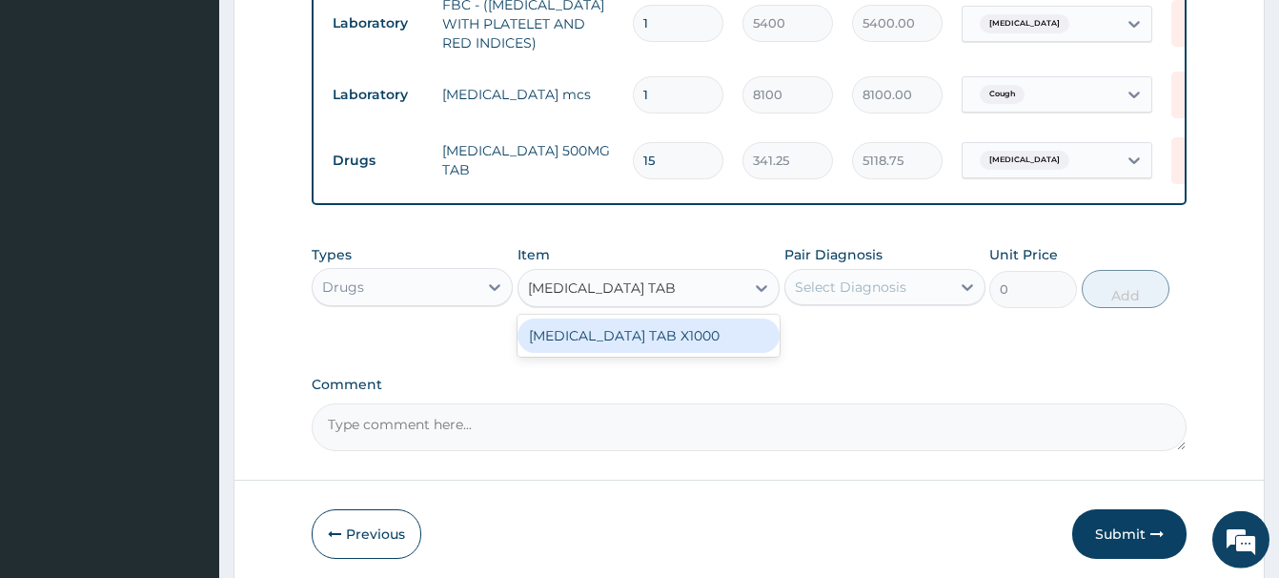
click at [664, 340] on div "CHLORPHENIRAMINE TAB X1000" at bounding box center [649, 335] width 262 height 34
type input "4.940000057220459"
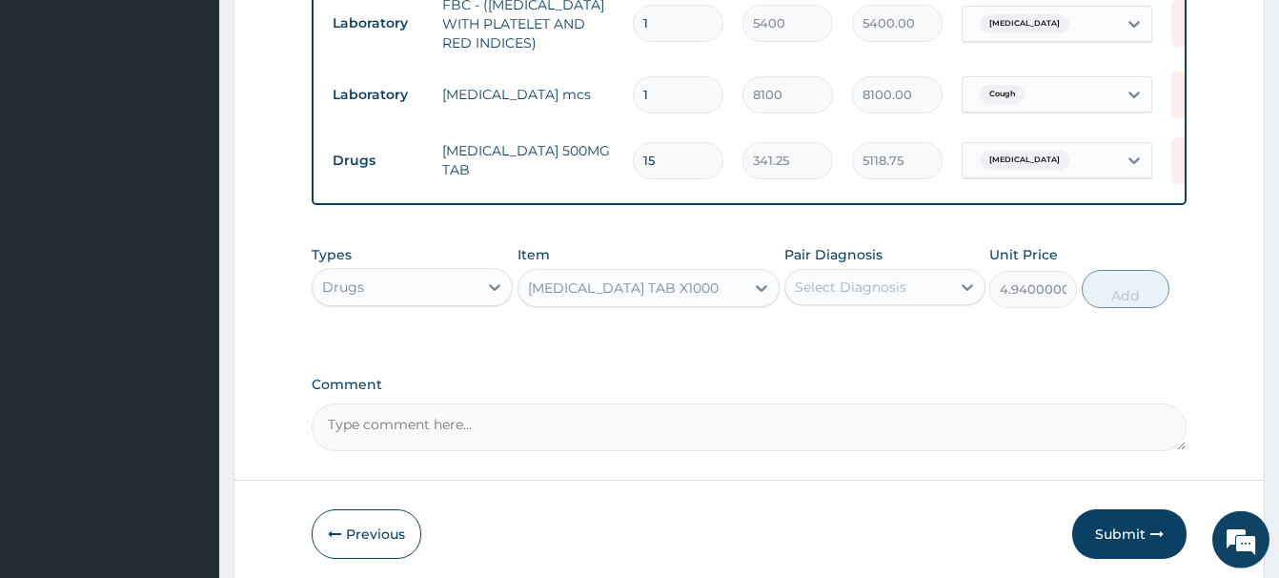
click at [864, 286] on div "Select Diagnosis" at bounding box center [851, 286] width 112 height 19
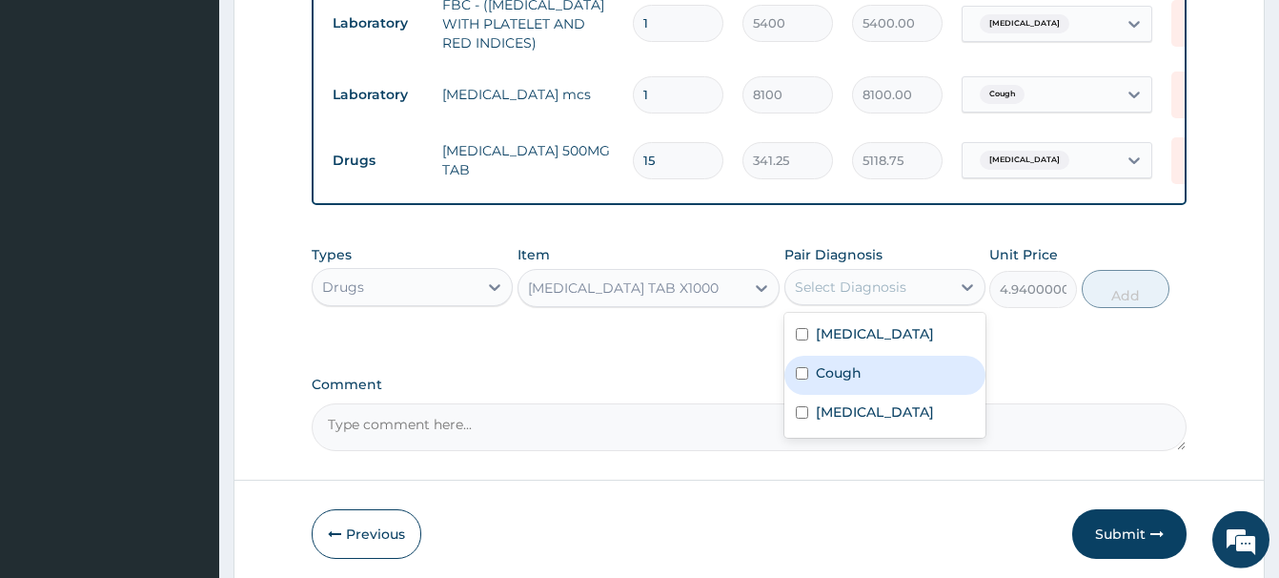
click at [857, 378] on label "Cough" at bounding box center [839, 372] width 46 height 19
checkbox input "true"
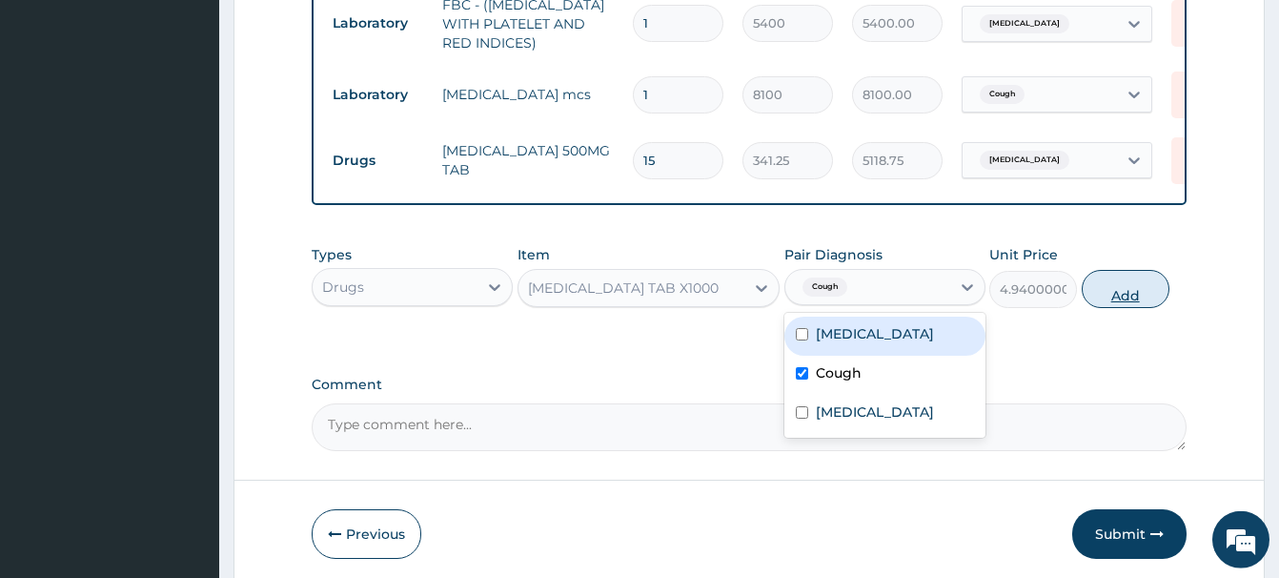
click at [1137, 288] on button "Add" at bounding box center [1126, 289] width 88 height 38
type input "0"
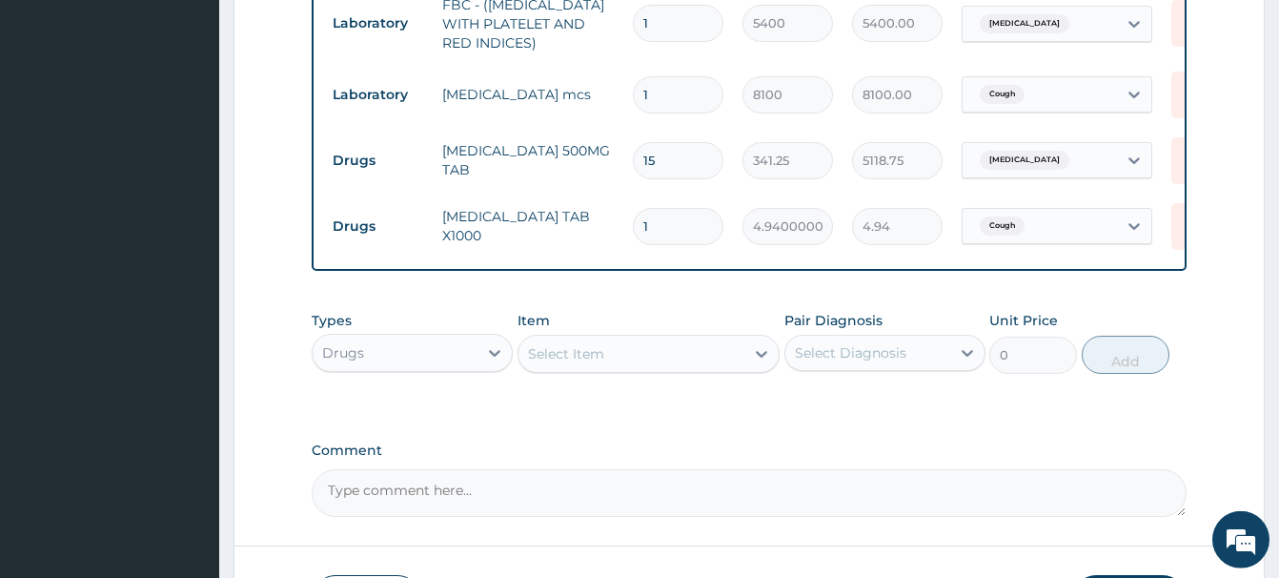
type input "10"
type input "49.40"
type input "10"
click at [546, 363] on div "Select Item" at bounding box center [632, 353] width 226 height 31
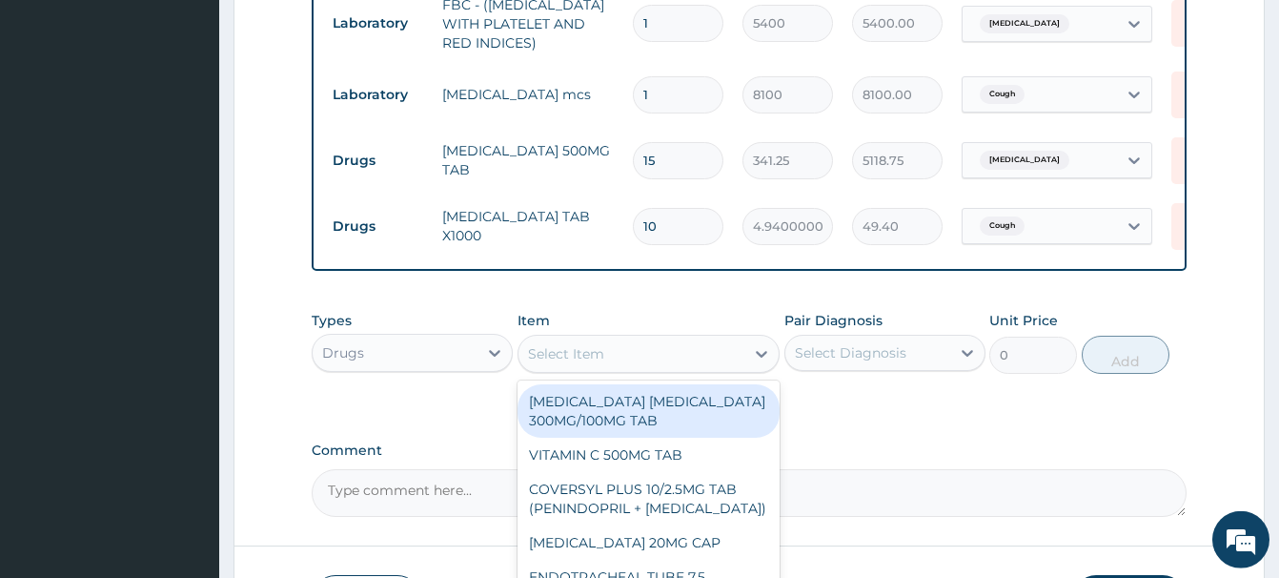
paste input "PARACETAMOL 500MG"
type input "PARACETAMOL 500MG"
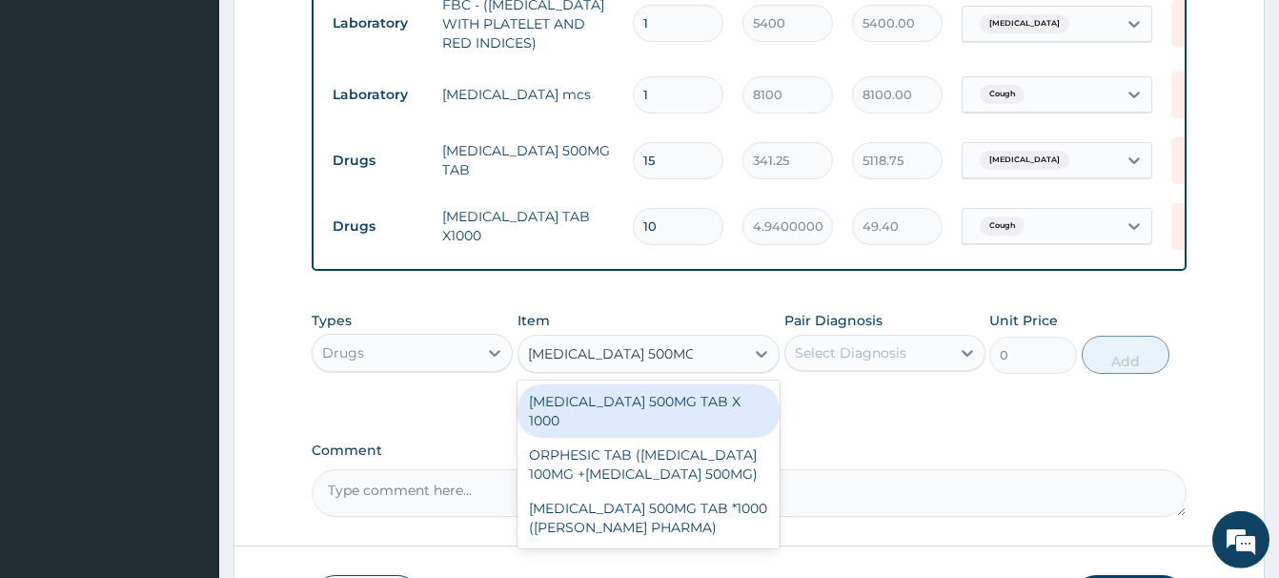
click at [728, 404] on div "PARACETAMOL 500MG TAB X 1000" at bounding box center [649, 410] width 262 height 53
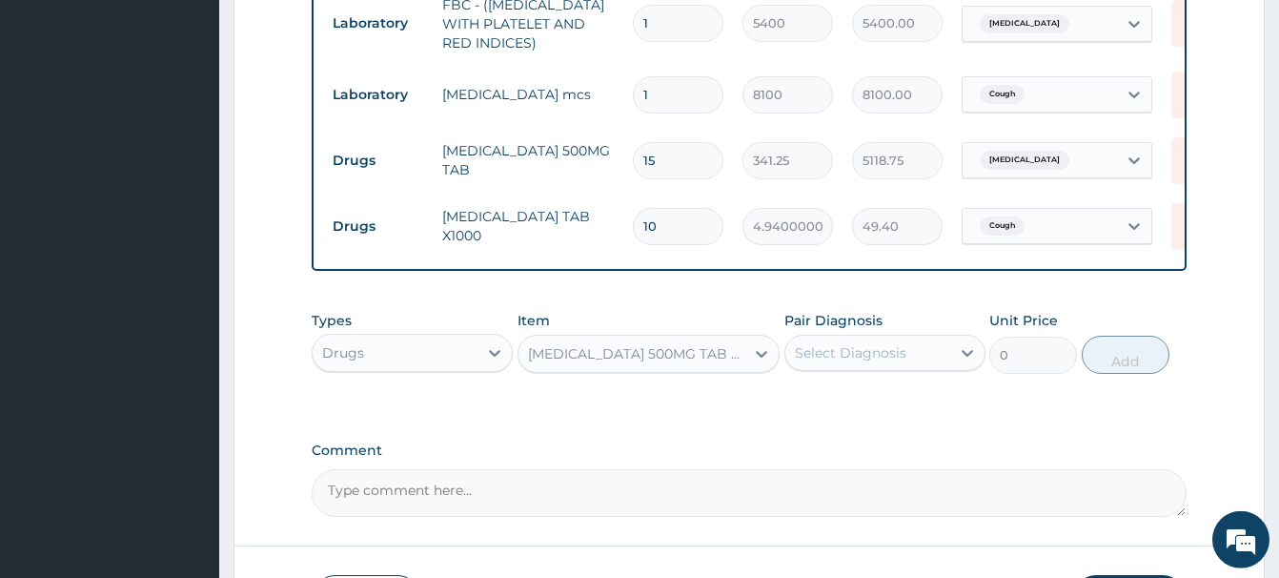
type input "22.39999961853027"
click at [849, 360] on div "Select Diagnosis" at bounding box center [851, 352] width 112 height 19
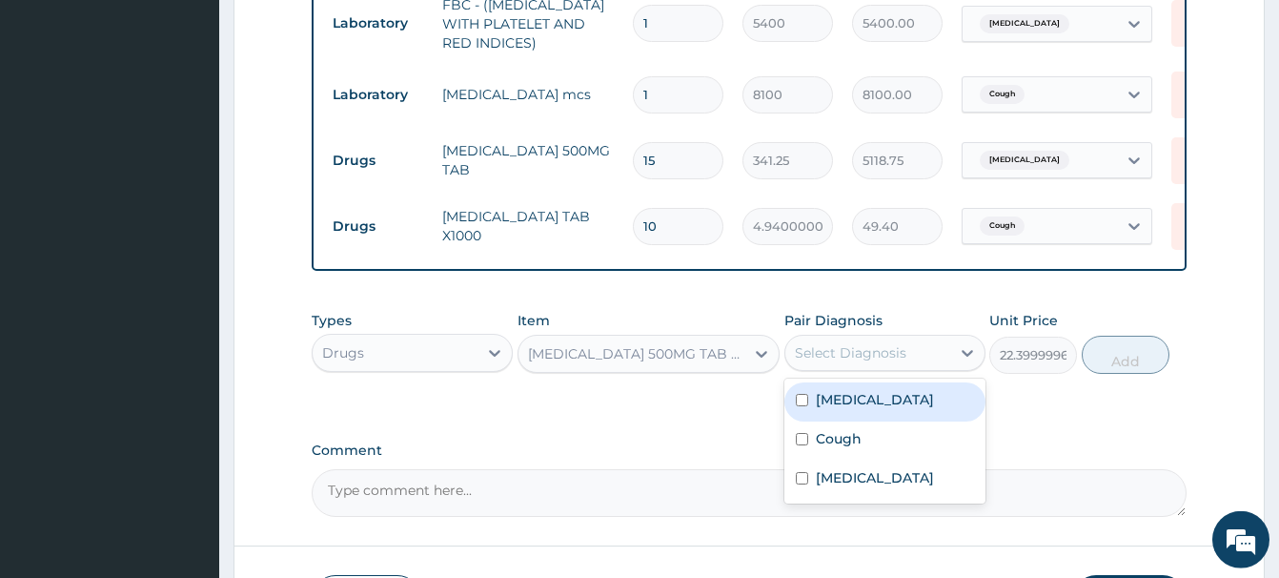
drag, startPoint x: 846, startPoint y: 405, endPoint x: 1017, endPoint y: 397, distance: 171.8
click at [848, 404] on label "Malaria" at bounding box center [875, 399] width 118 height 19
checkbox input "true"
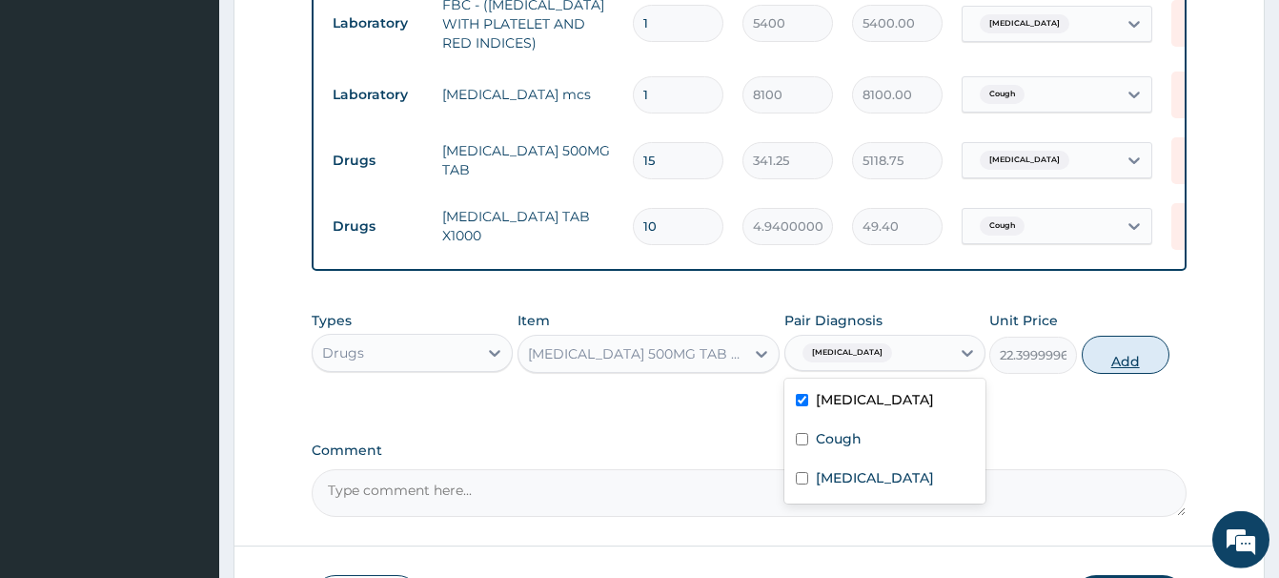
click at [1132, 357] on button "Add" at bounding box center [1126, 355] width 88 height 38
type input "0"
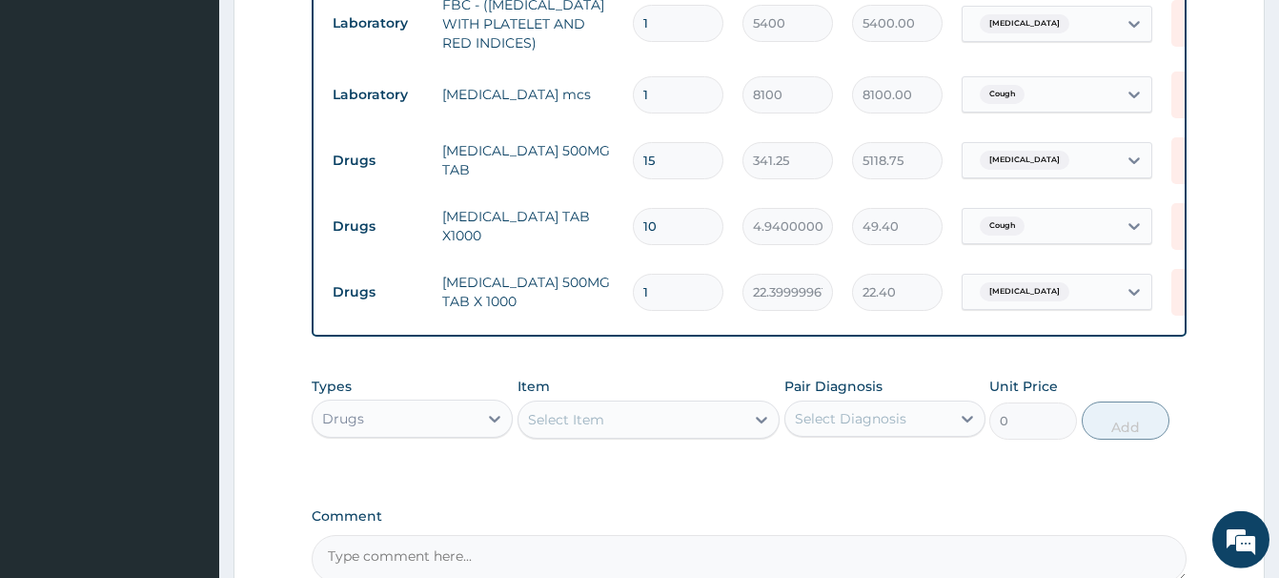
type input "18"
type input "403.20"
type input "18"
click at [566, 422] on div "Select Item" at bounding box center [566, 419] width 76 height 19
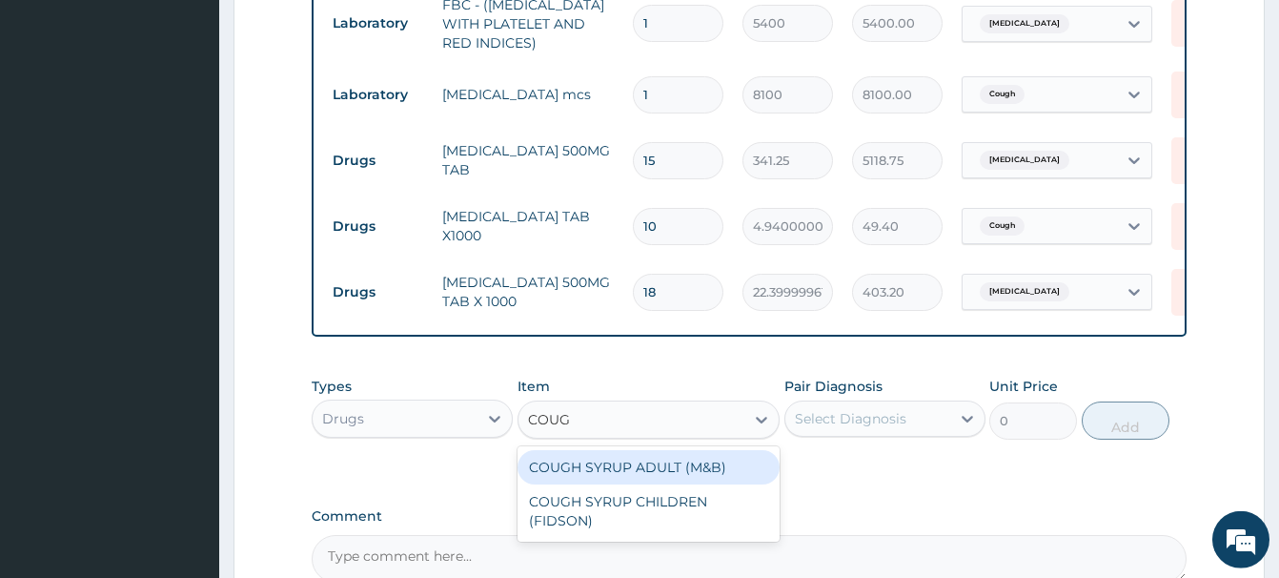
type input "COUGH"
click at [656, 471] on div "COUGH SYRUP ADULT (M&B)" at bounding box center [649, 467] width 262 height 34
type input "1312.5"
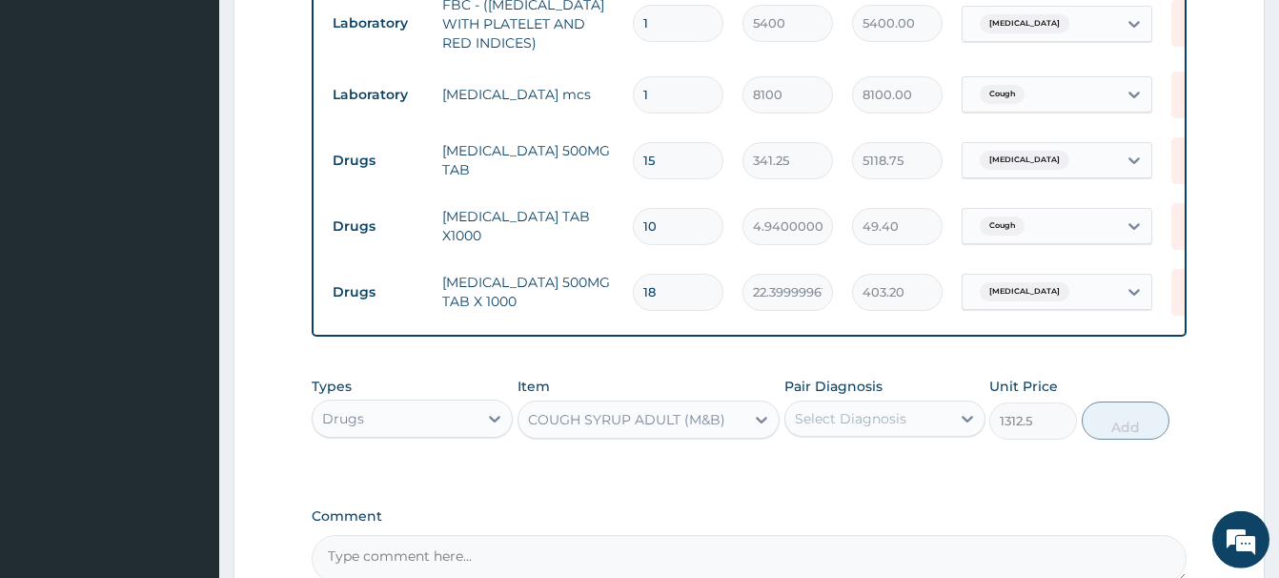
click at [841, 419] on div "Select Diagnosis" at bounding box center [851, 418] width 112 height 19
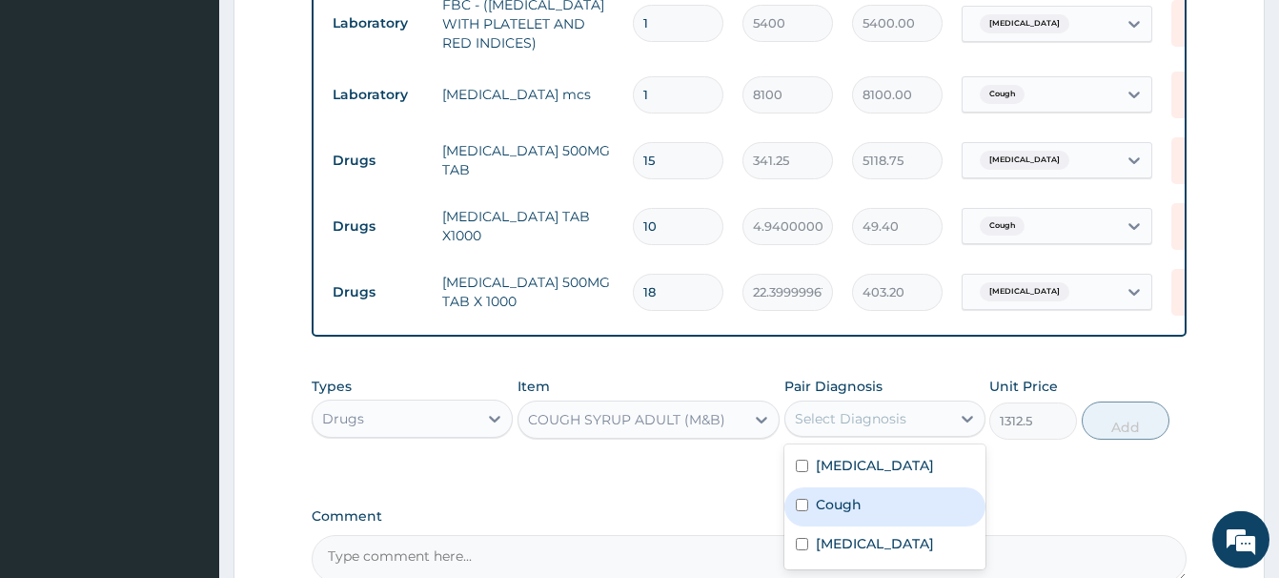
click at [849, 514] on div "Cough" at bounding box center [885, 506] width 201 height 39
checkbox input "true"
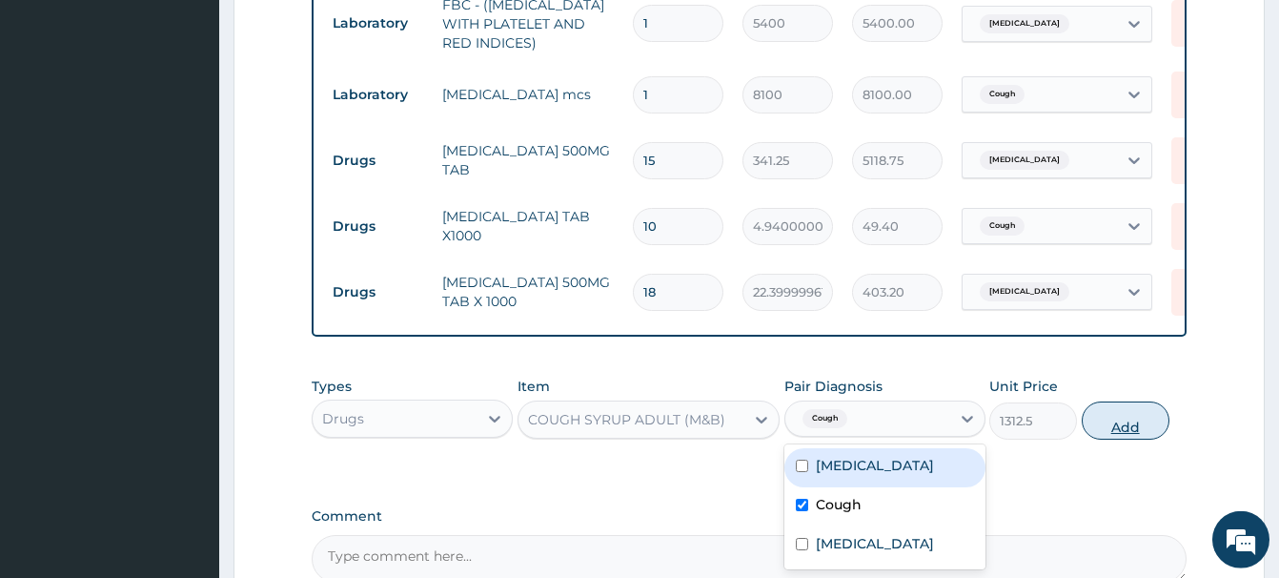
click at [1107, 422] on button "Add" at bounding box center [1126, 420] width 88 height 38
type input "0"
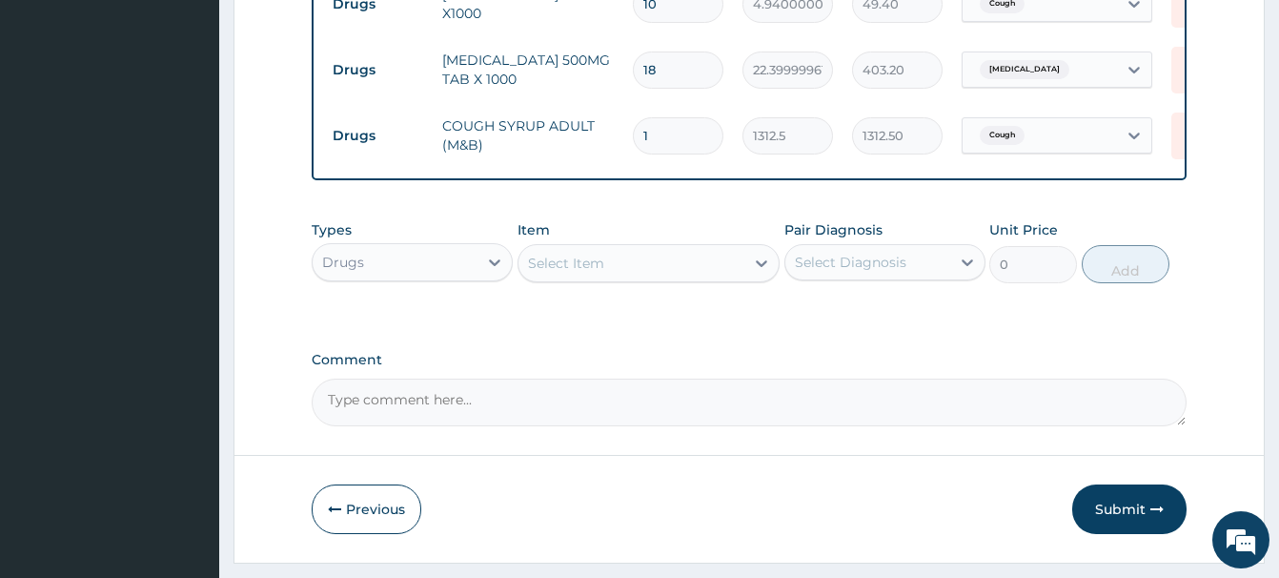
scroll to position [1177, 0]
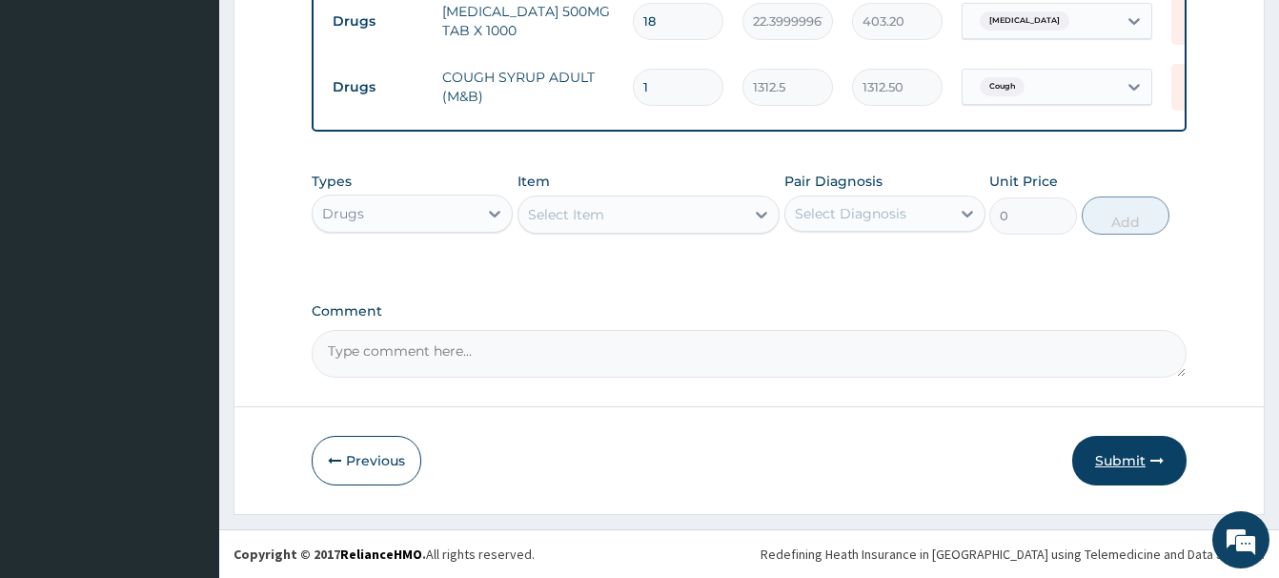
click at [1127, 464] on button "Submit" at bounding box center [1129, 461] width 114 height 50
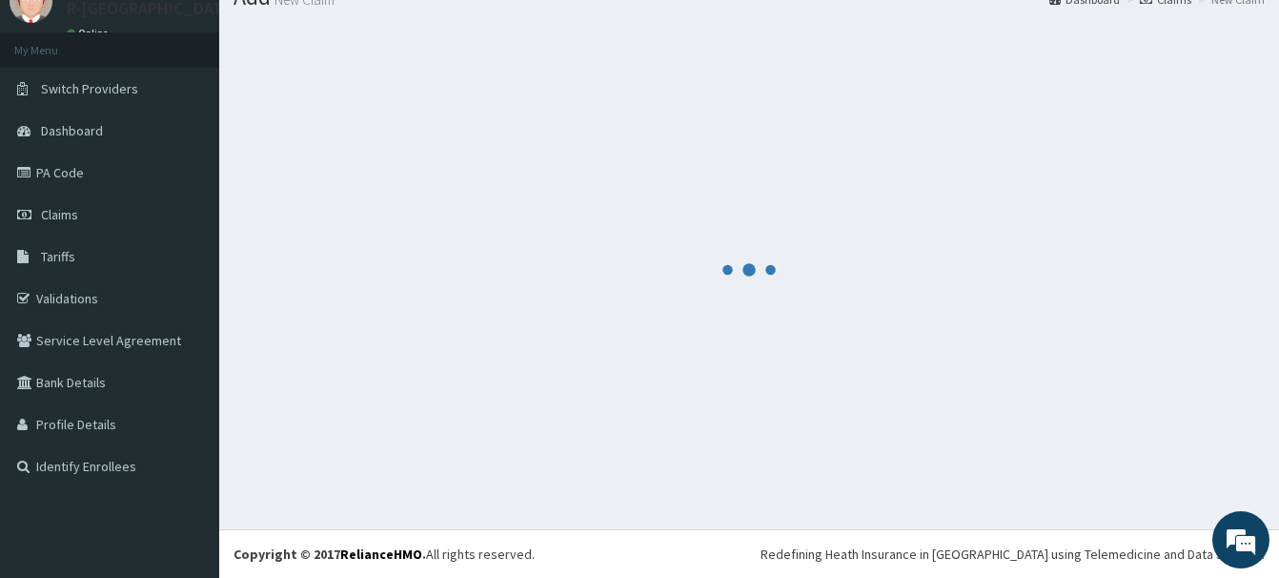
scroll to position [78, 0]
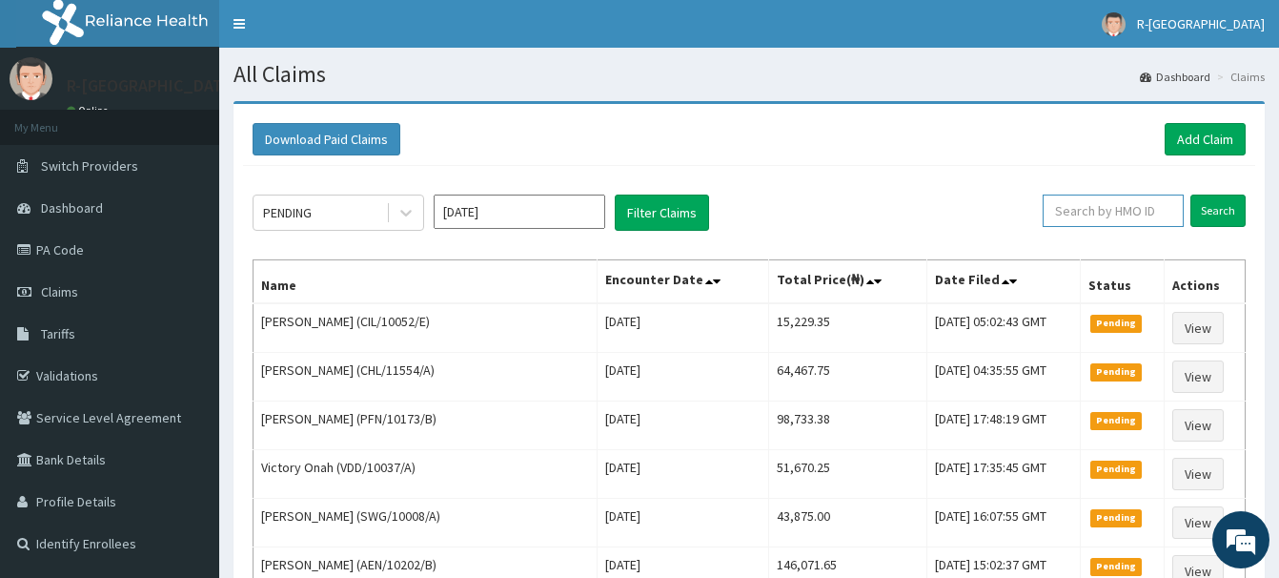
click at [1095, 208] on input "text" at bounding box center [1113, 210] width 141 height 32
paste input "NEL/10053/B"
type input "NEL/10053/B"
click at [1212, 206] on input "Search" at bounding box center [1218, 210] width 55 height 32
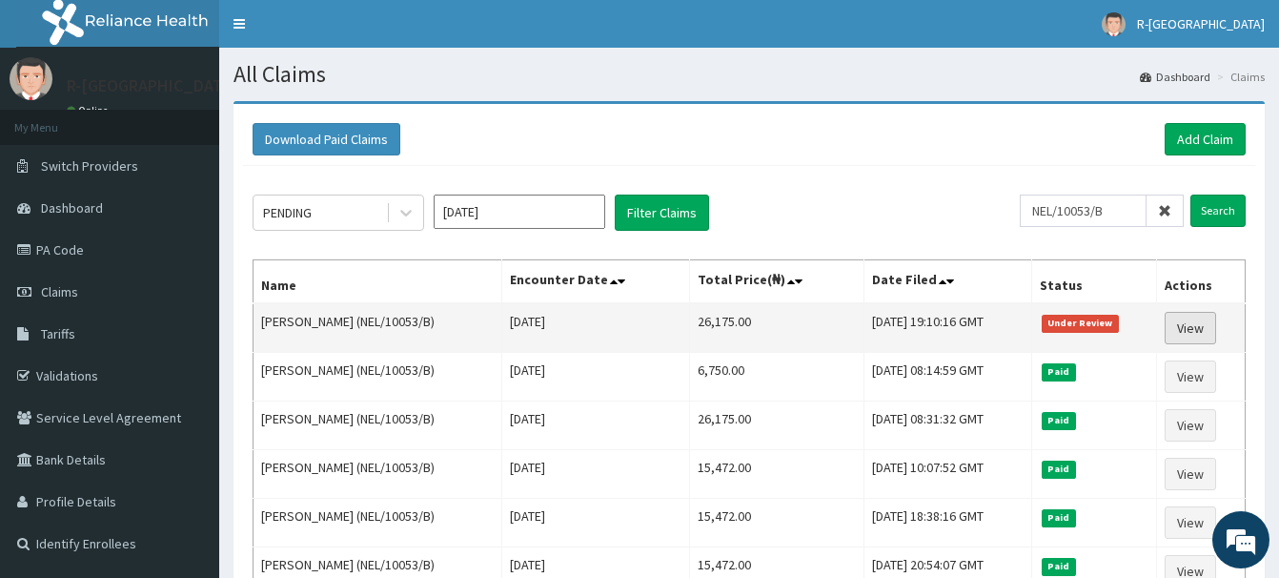
click at [1191, 335] on link "View" at bounding box center [1190, 328] width 51 height 32
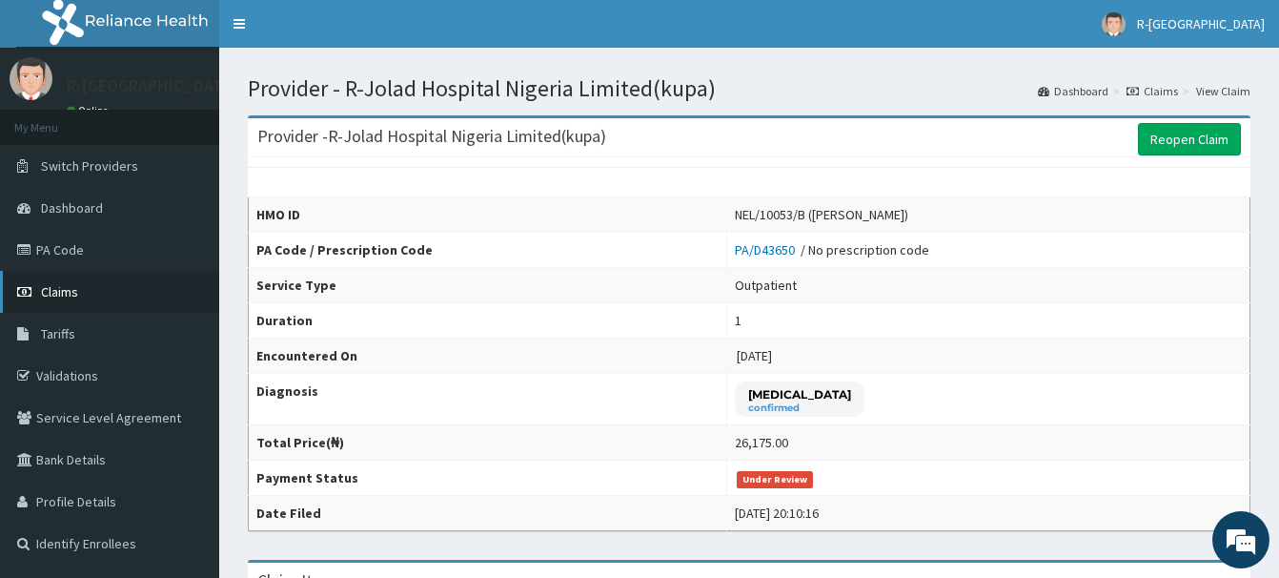
click at [69, 293] on span "Claims" at bounding box center [59, 291] width 37 height 17
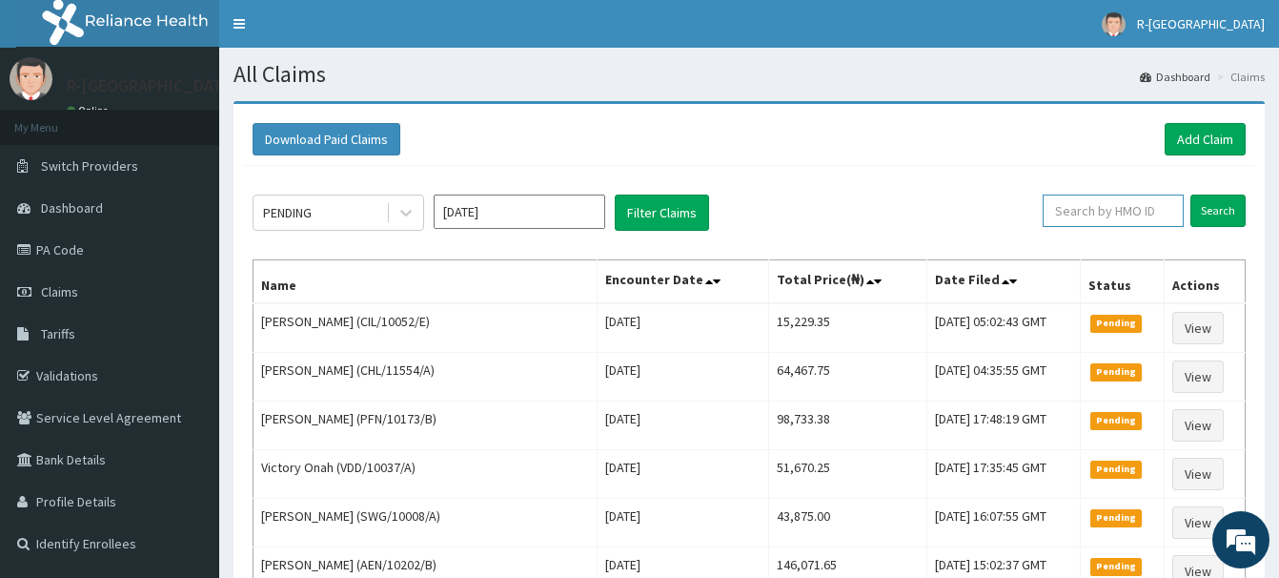
click at [1069, 208] on input "text" at bounding box center [1113, 210] width 141 height 32
paste input "SFA/10417/A"
type input "SFA/10417/A"
click at [1207, 209] on input "Search" at bounding box center [1218, 210] width 55 height 32
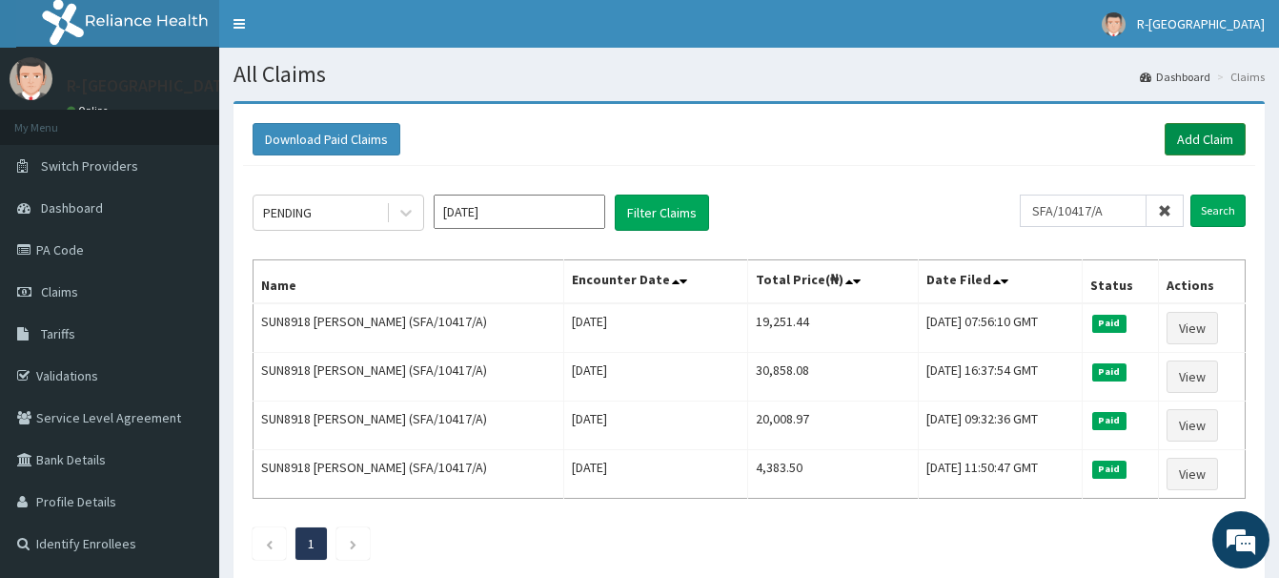
click at [1201, 144] on link "Add Claim" at bounding box center [1205, 139] width 81 height 32
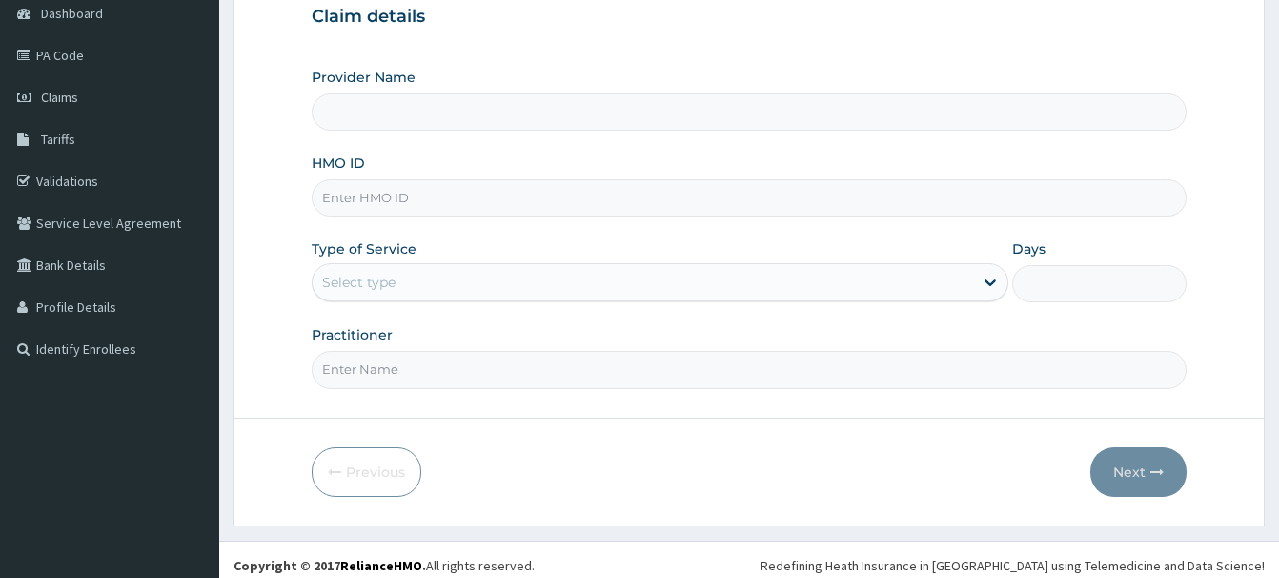
scroll to position [194, 0]
click at [341, 192] on input "HMO ID" at bounding box center [749, 197] width 875 height 37
type input "R-Jolad Hospital Nigeria Limited(kupa)"
paste input "SFA/10417/A"
type input "SFA/10417/A"
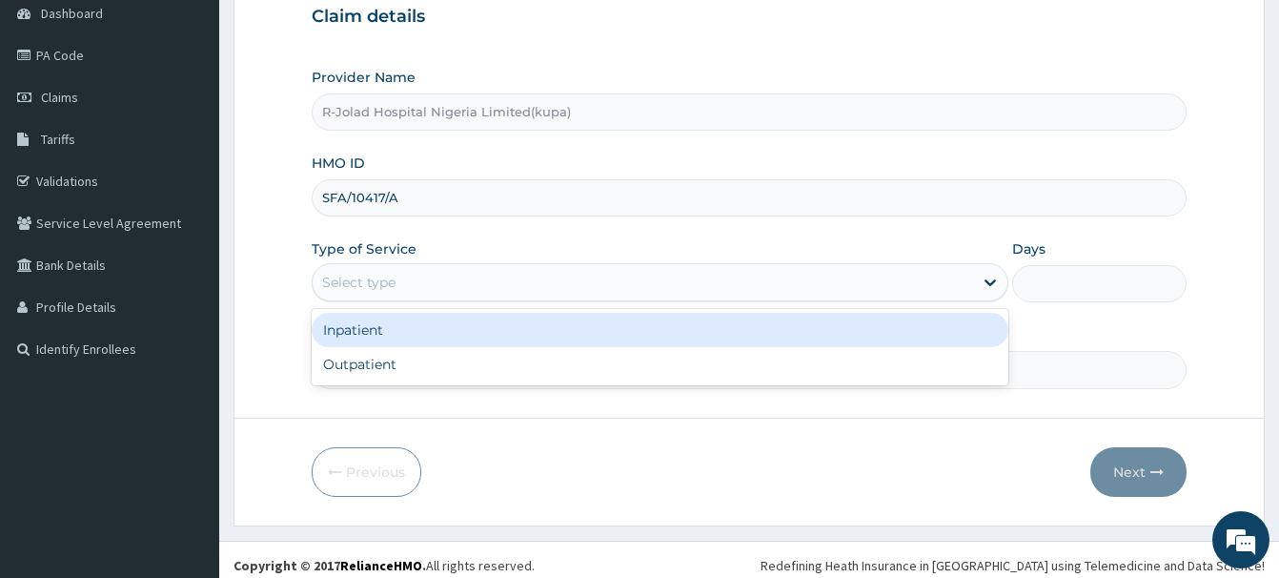
click at [363, 286] on div "Select type" at bounding box center [358, 282] width 73 height 19
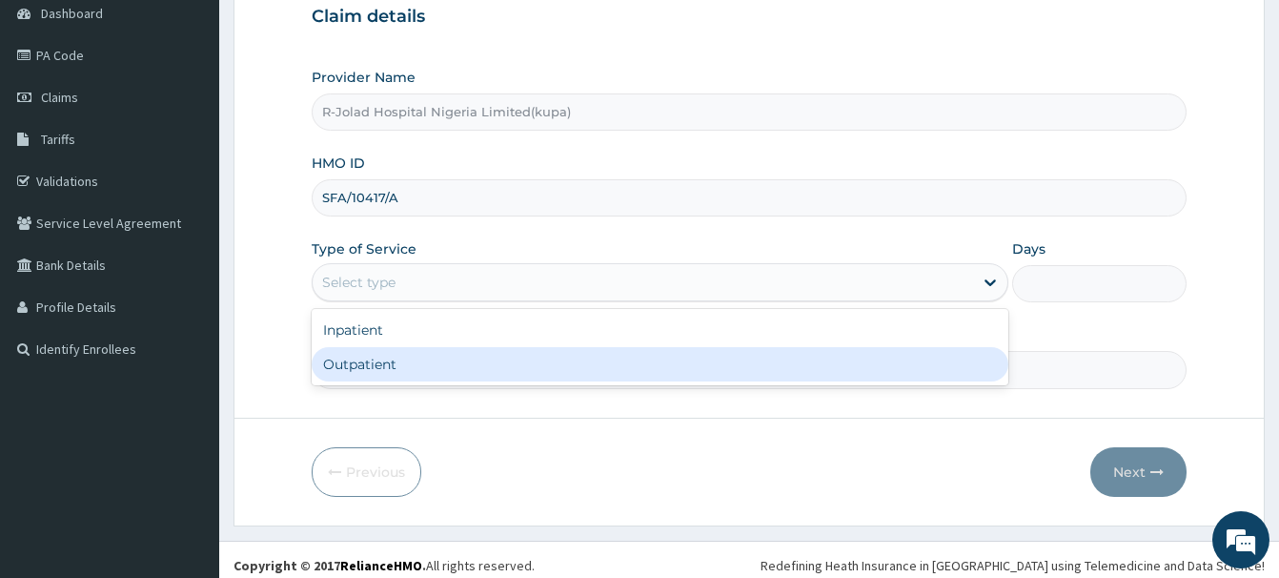
click at [350, 366] on div "Outpatient" at bounding box center [660, 364] width 697 height 34
type input "1"
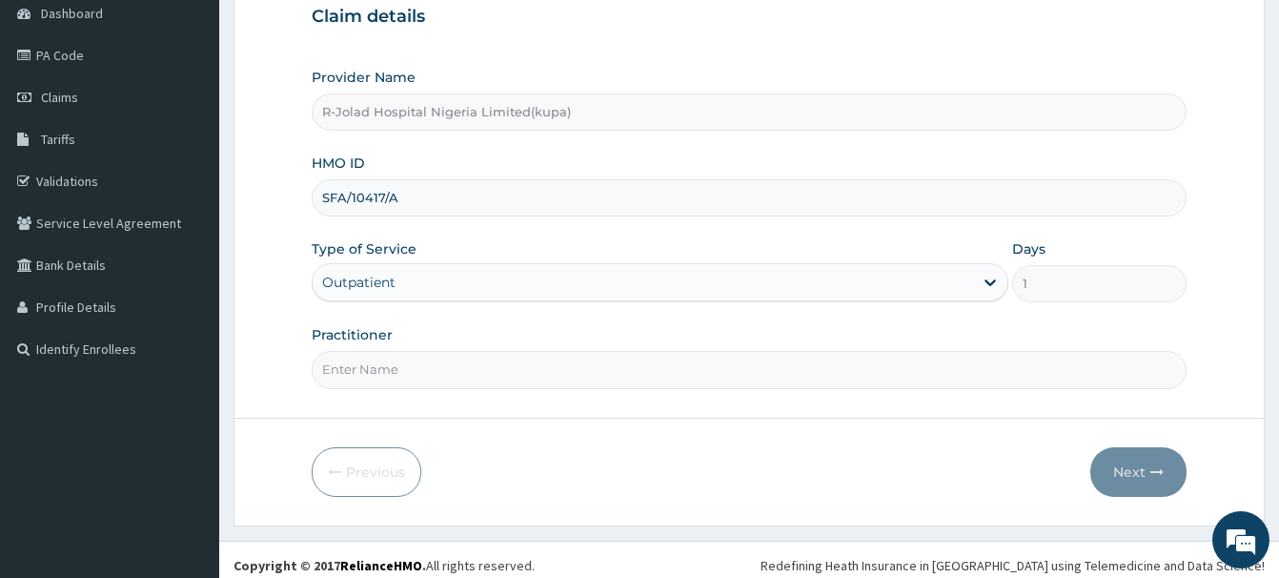
click at [345, 378] on input "Practitioner" at bounding box center [749, 369] width 875 height 37
paste input "[PERSON_NAME] OLADITI"
type input "[PERSON_NAME] OLADITI"
click at [1129, 476] on button "Next" at bounding box center [1139, 472] width 96 height 50
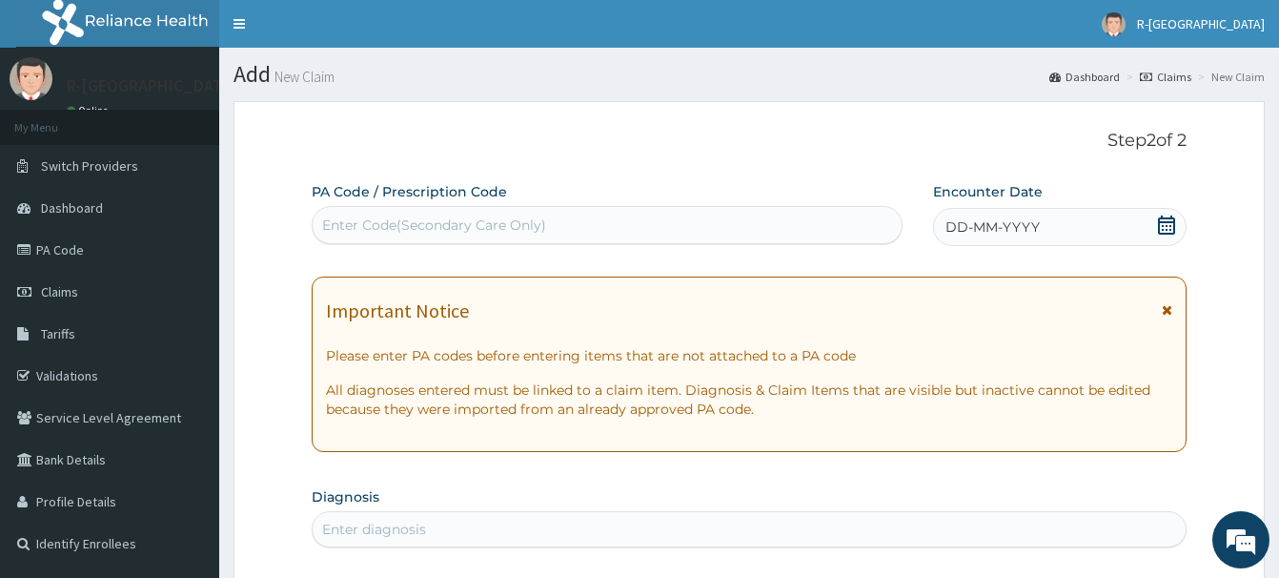
click at [1161, 219] on icon at bounding box center [1166, 224] width 17 height 19
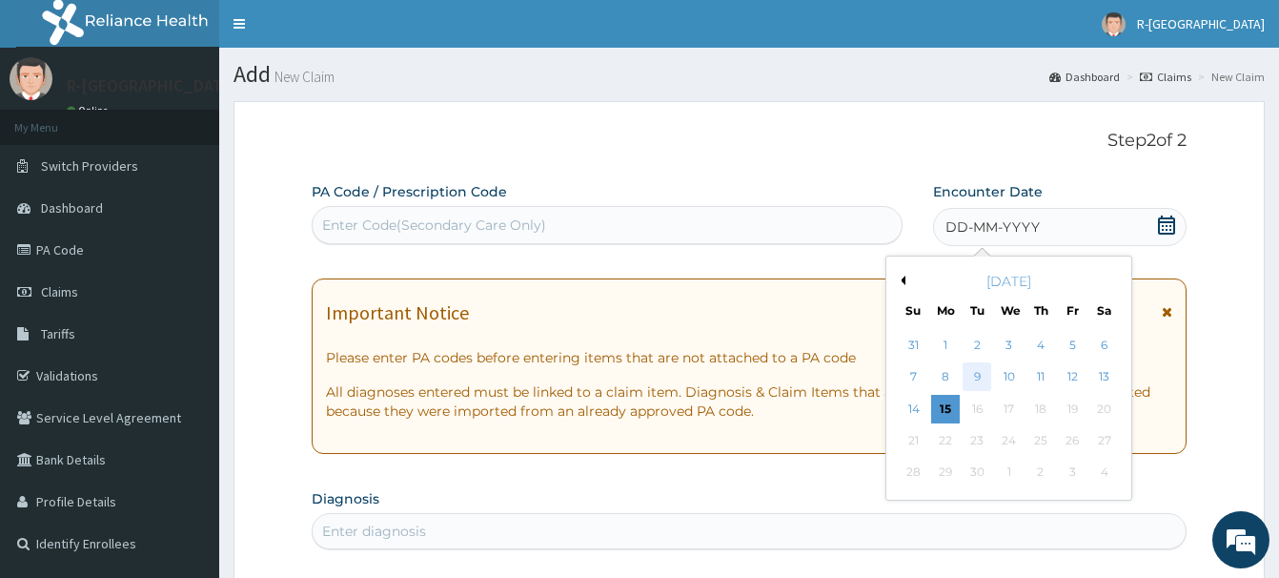
click at [975, 378] on div "9" at bounding box center [977, 377] width 29 height 29
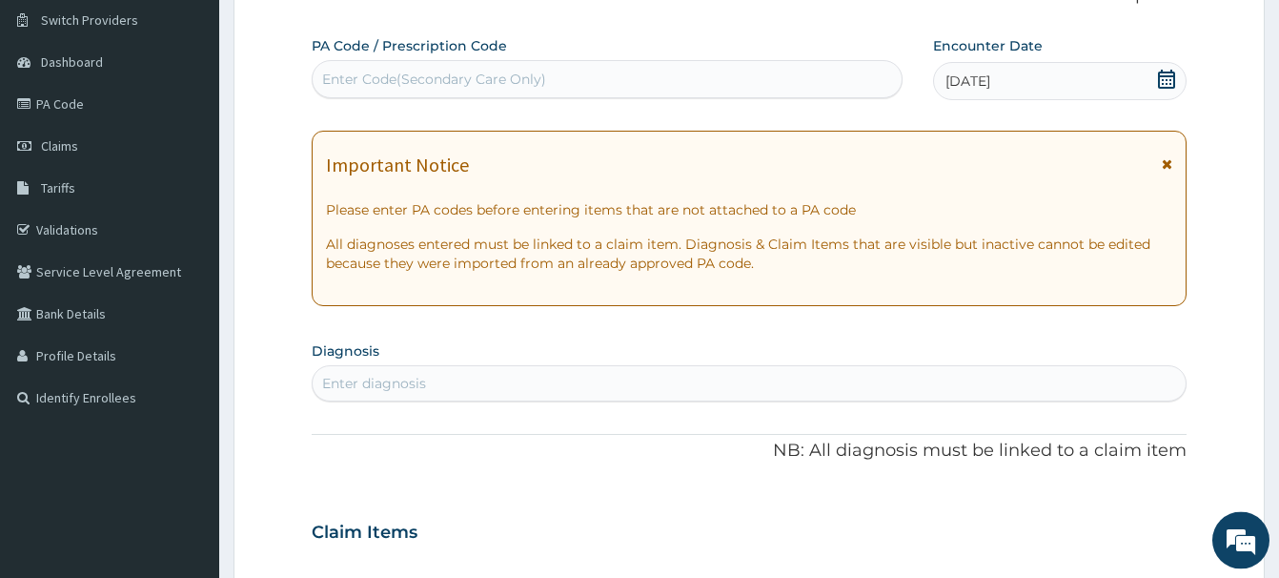
scroll to position [292, 0]
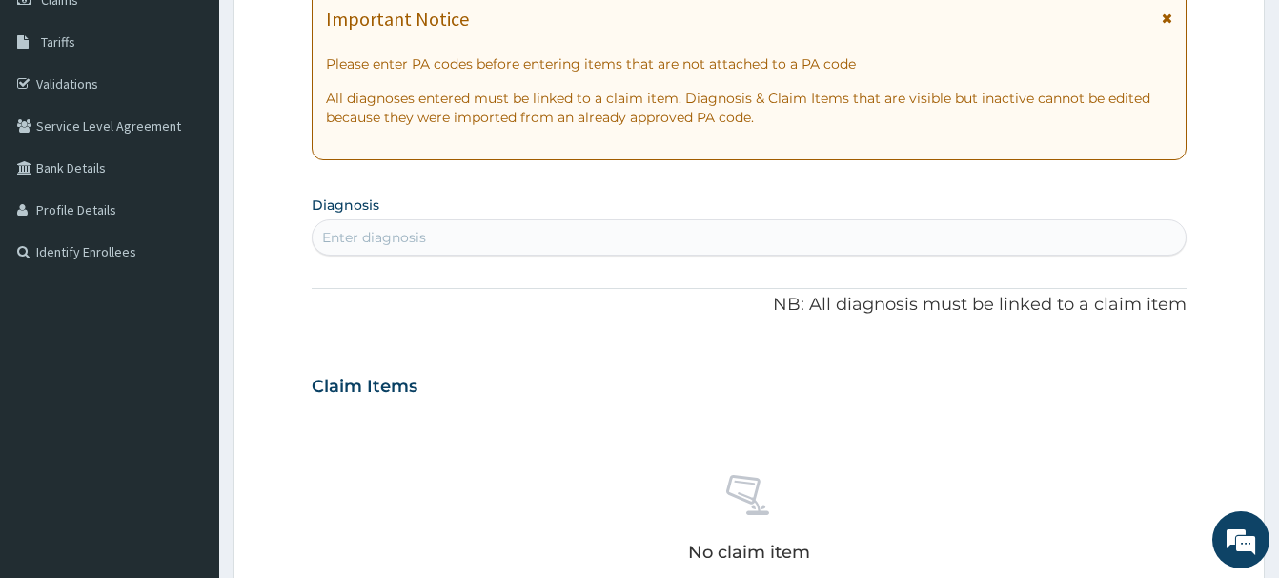
click at [328, 249] on div "Enter diagnosis" at bounding box center [749, 237] width 873 height 31
type input "MALA"
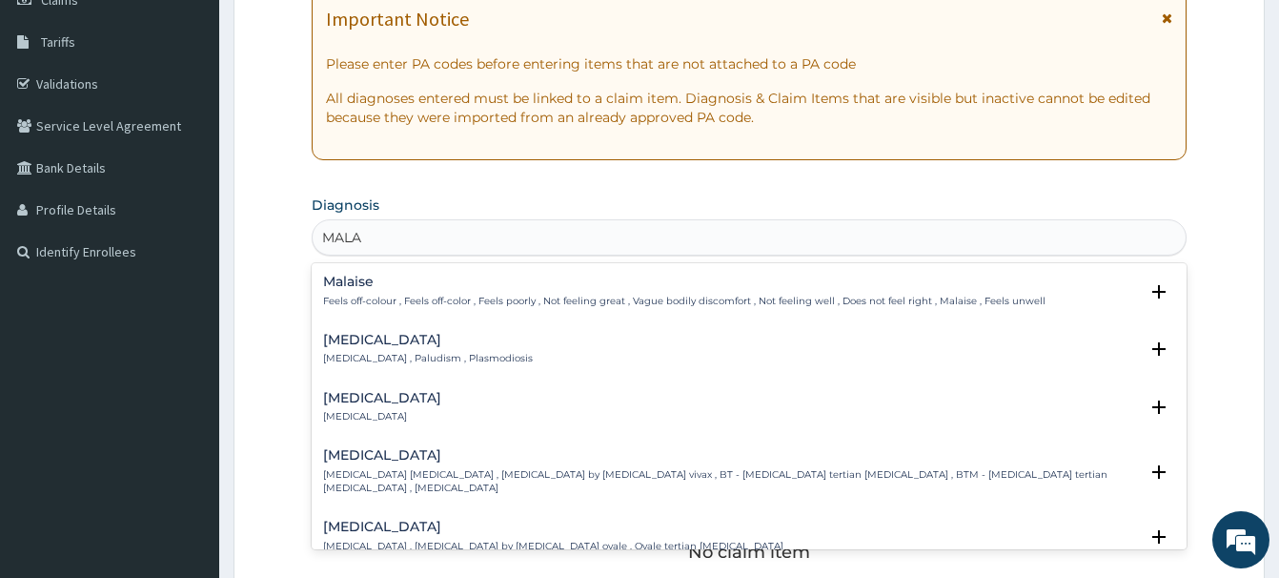
click at [339, 345] on h4 "[MEDICAL_DATA]" at bounding box center [428, 340] width 210 height 14
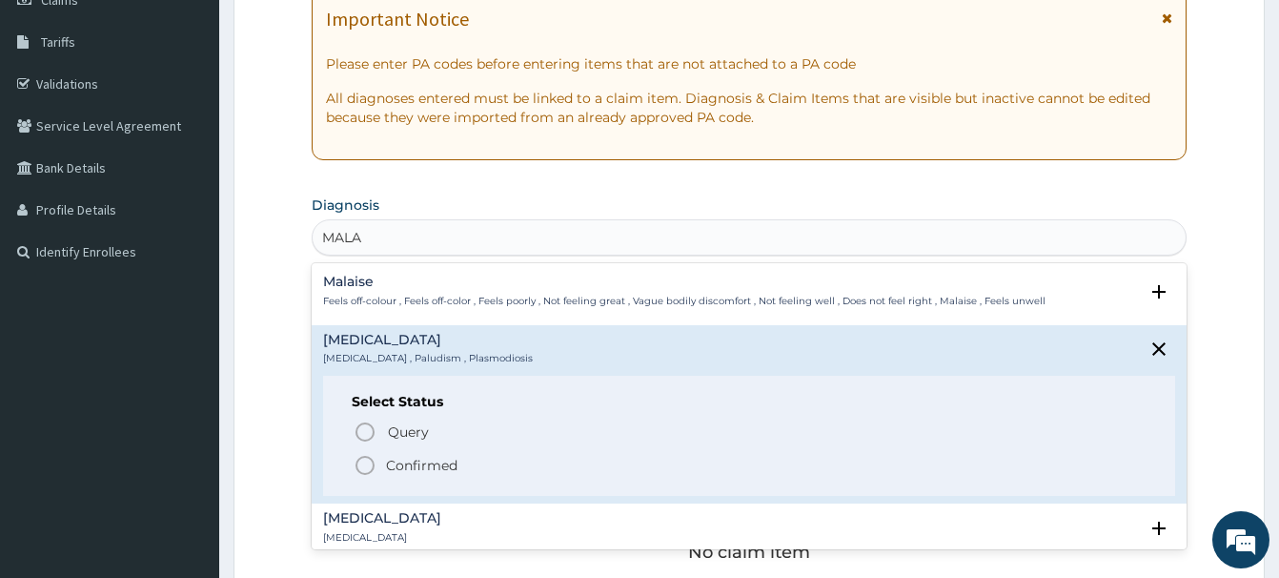
click at [364, 467] on icon "status option filled" at bounding box center [365, 465] width 23 height 23
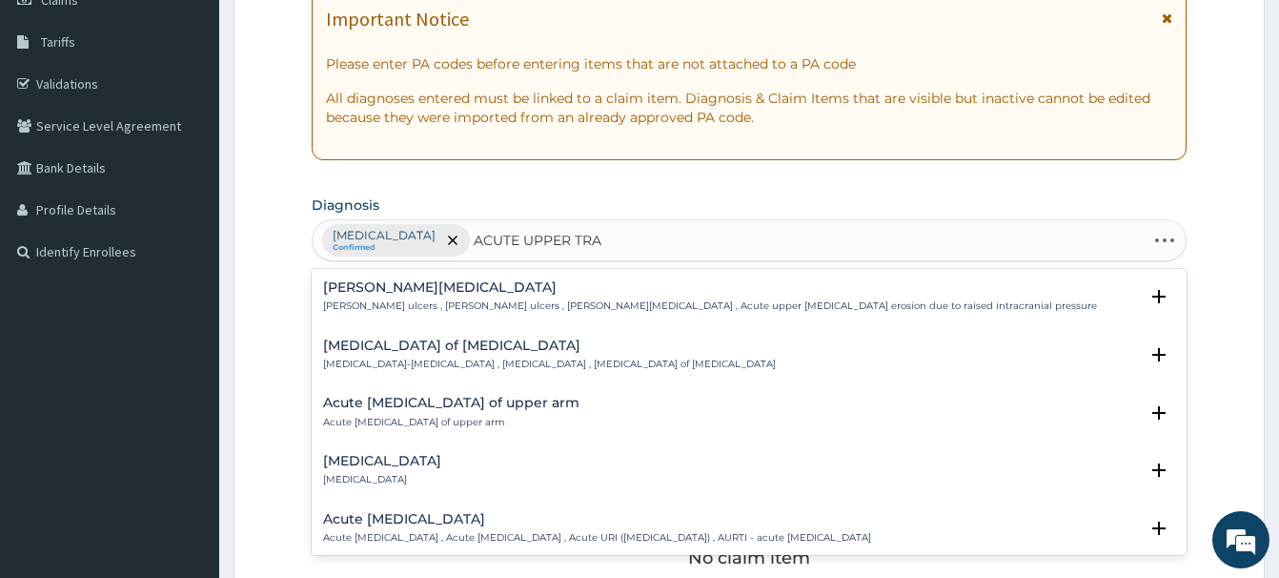
type input "ACUTE UPPER TRAC"
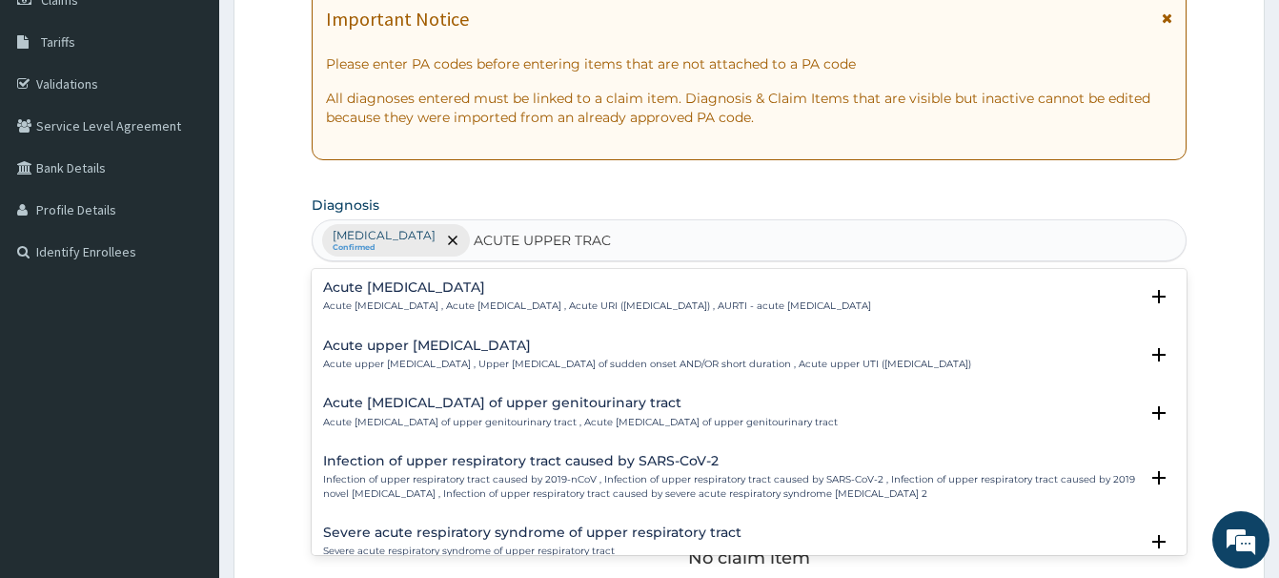
click at [444, 285] on h4 "Acute [MEDICAL_DATA]" at bounding box center [597, 287] width 548 height 14
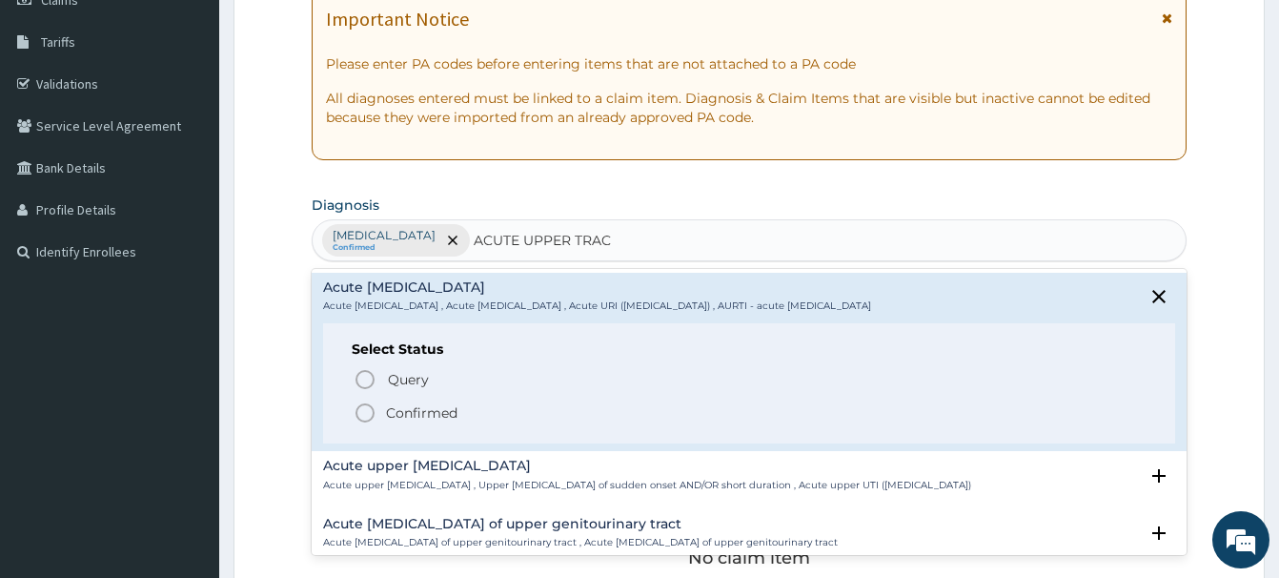
drag, startPoint x: 366, startPoint y: 419, endPoint x: 471, endPoint y: 367, distance: 116.8
click at [371, 416] on icon "status option filled" at bounding box center [365, 412] width 23 height 23
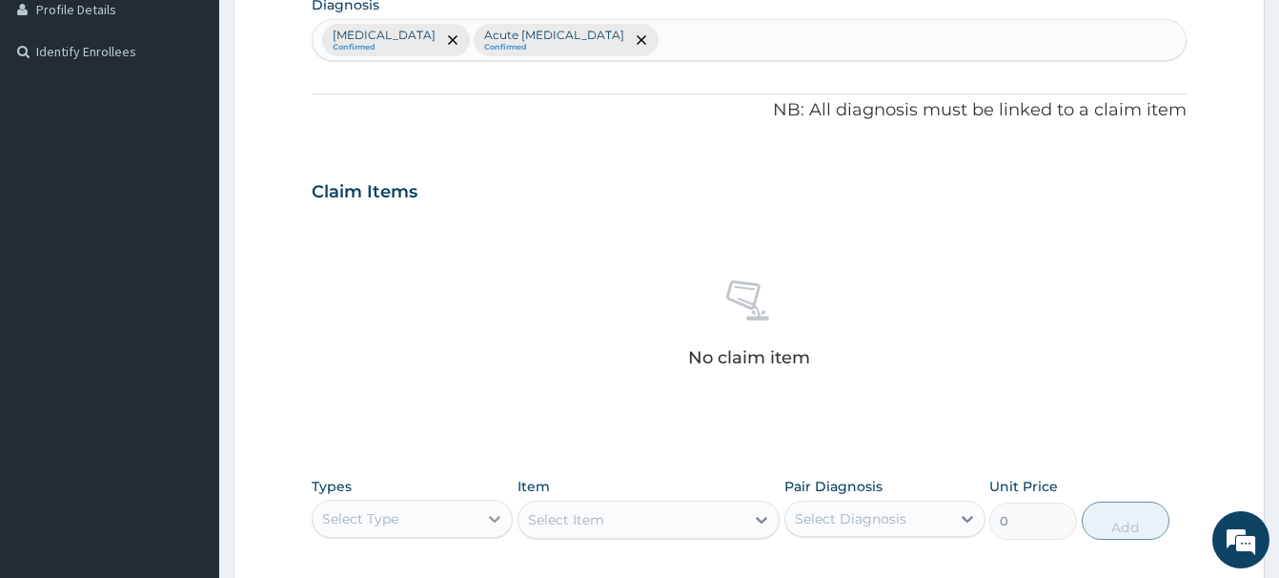
scroll to position [681, 0]
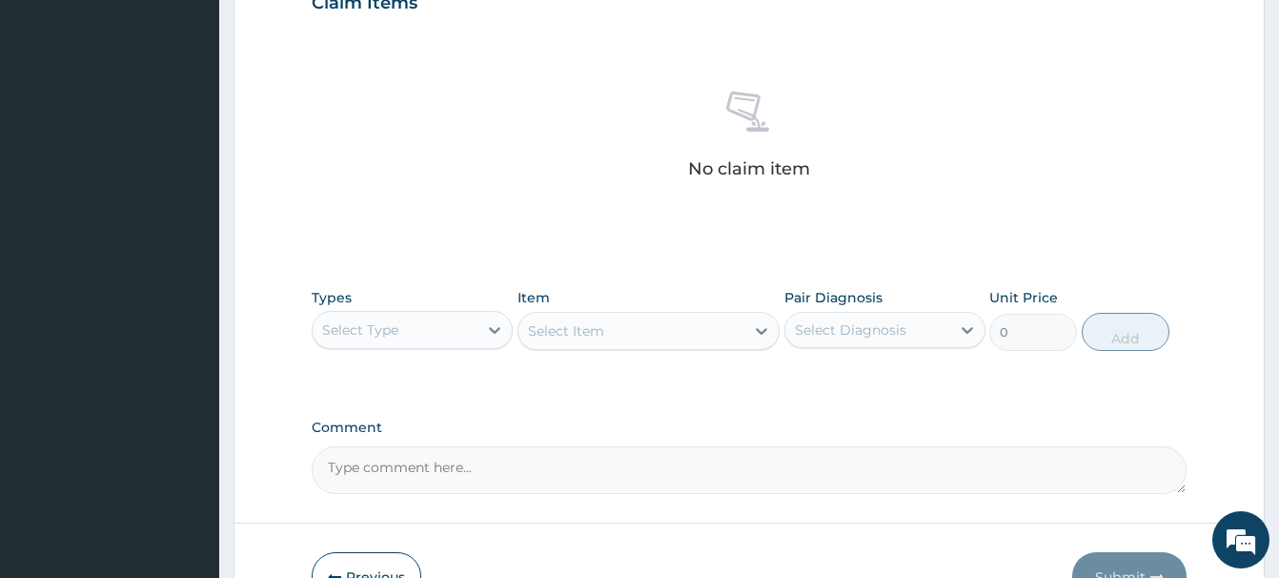
click at [363, 330] on div "Select Type" at bounding box center [360, 329] width 76 height 19
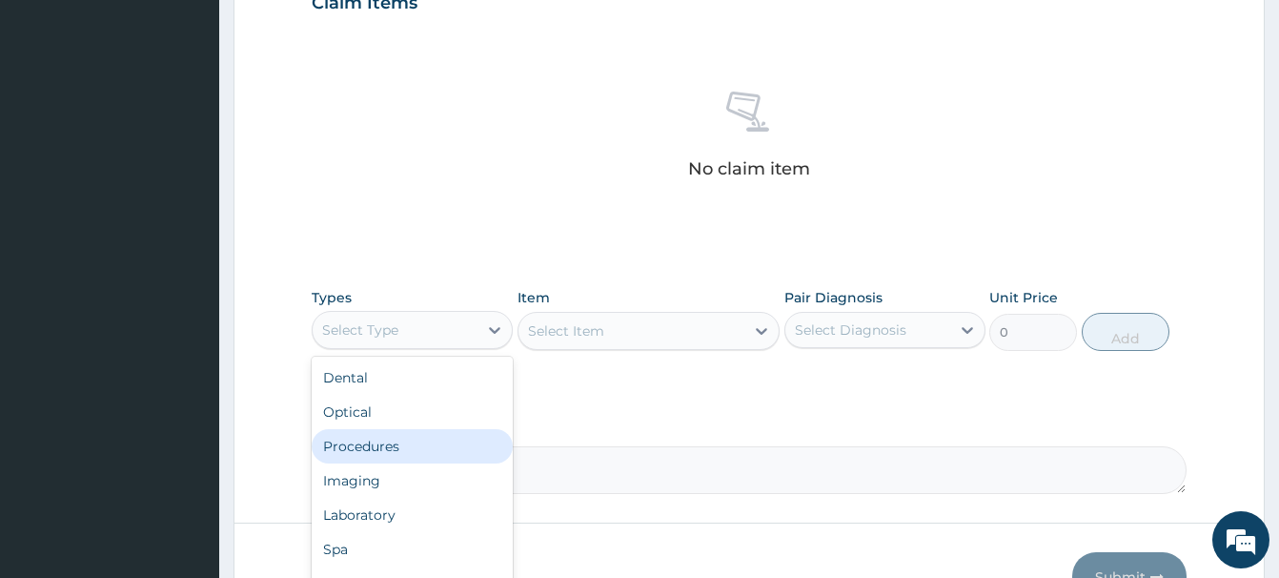
click at [364, 448] on div "Procedures" at bounding box center [412, 446] width 201 height 34
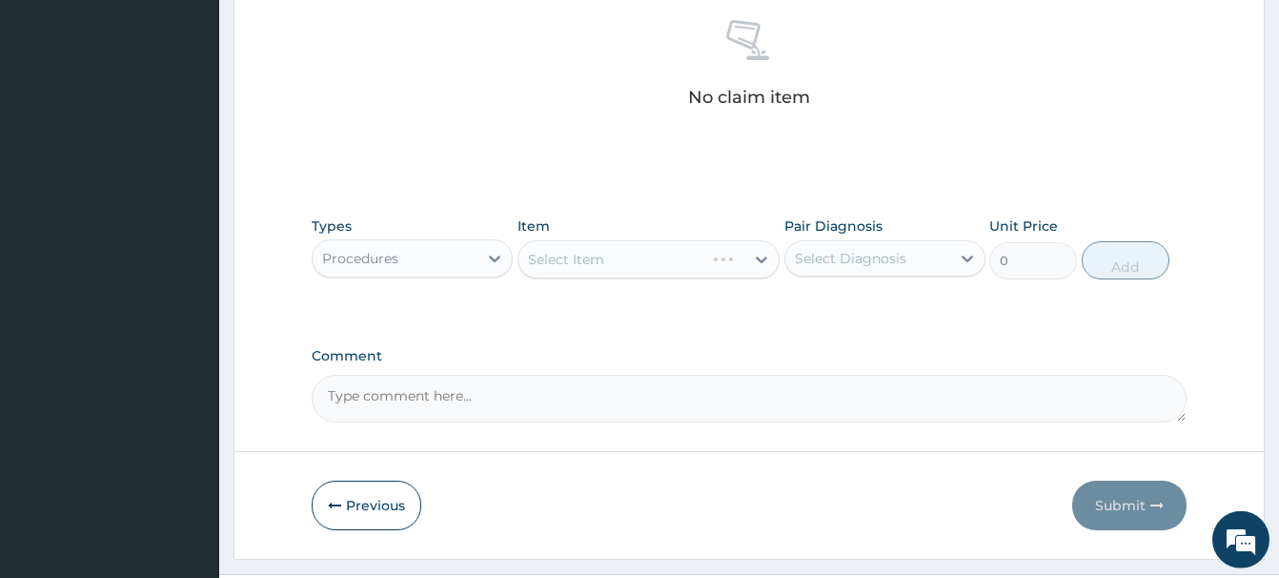
scroll to position [797, 0]
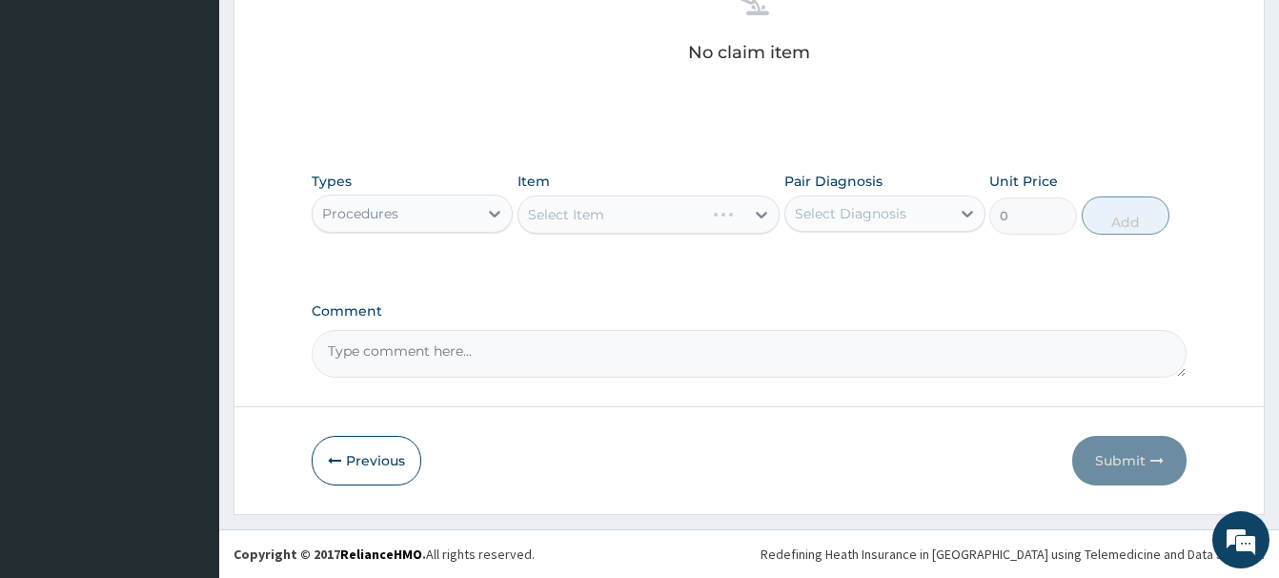
click at [582, 227] on div "Select Item" at bounding box center [649, 214] width 262 height 38
click at [375, 472] on button "Previous" at bounding box center [367, 461] width 110 height 50
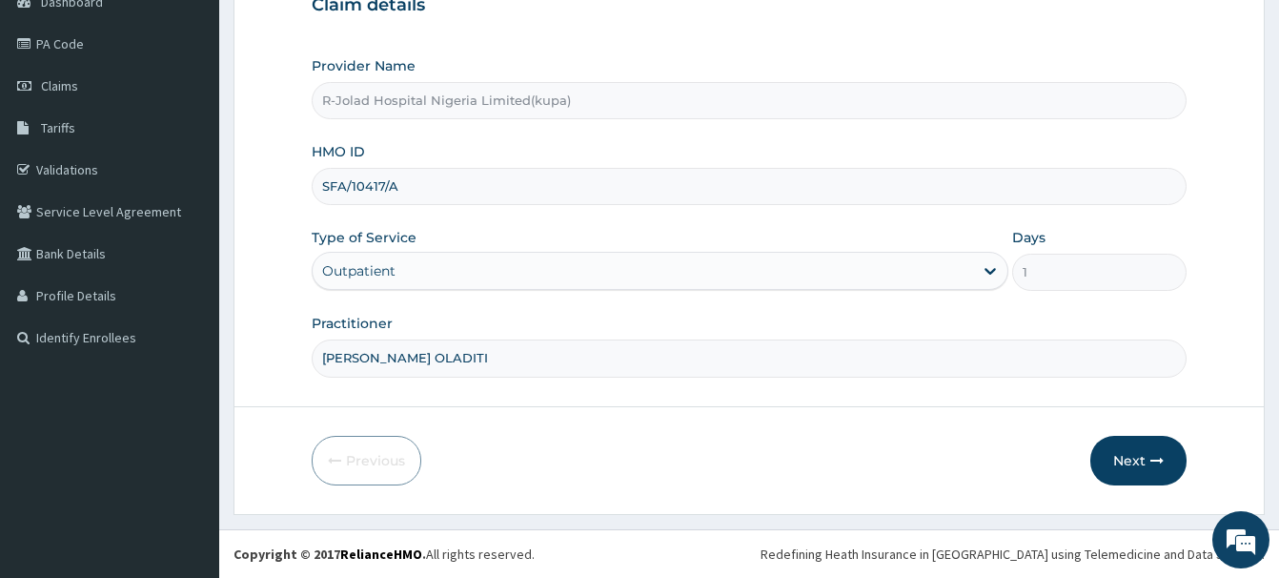
drag, startPoint x: 326, startPoint y: 192, endPoint x: 421, endPoint y: 186, distance: 95.5
click at [421, 186] on input "SFA/10417/A" at bounding box center [749, 186] width 875 height 37
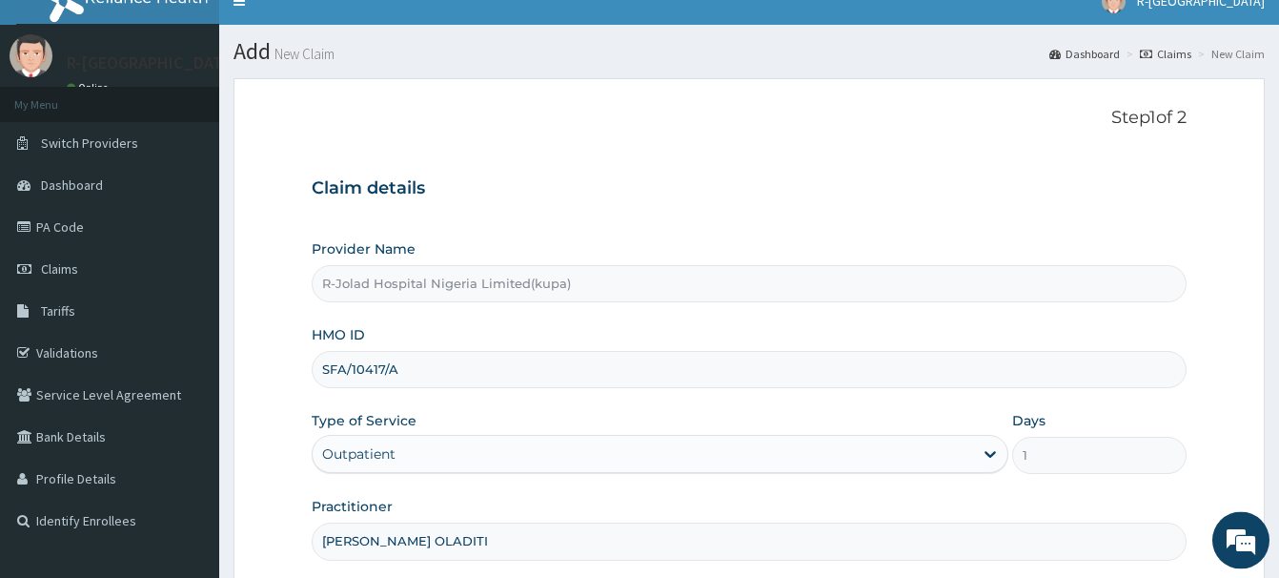
scroll to position [0, 0]
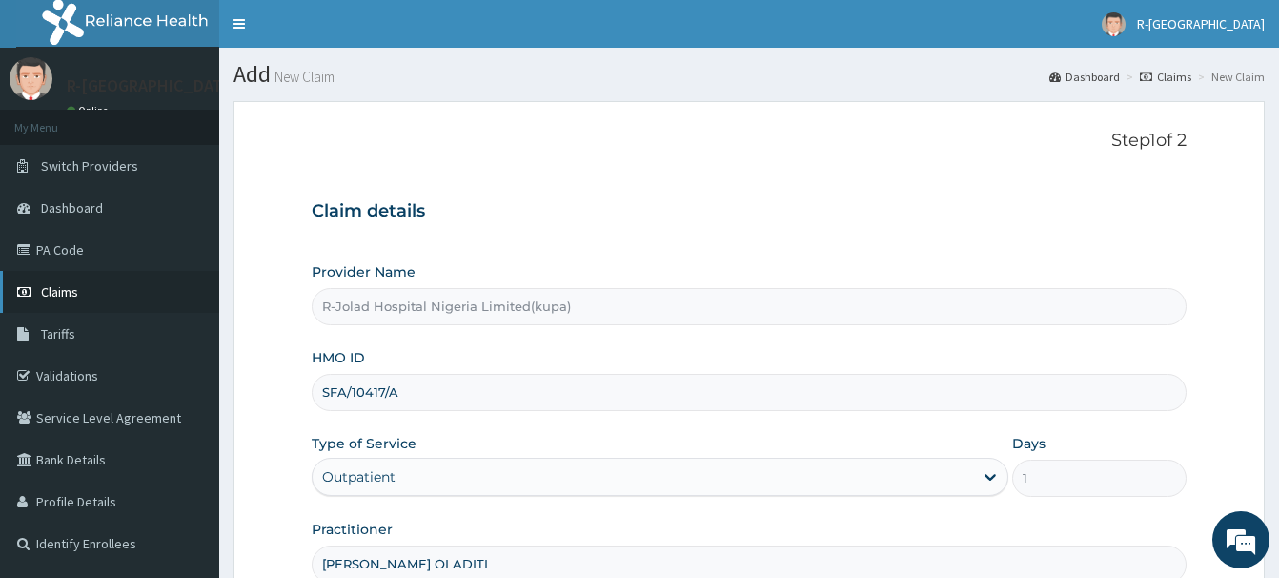
click at [75, 294] on span "Claims" at bounding box center [59, 291] width 37 height 17
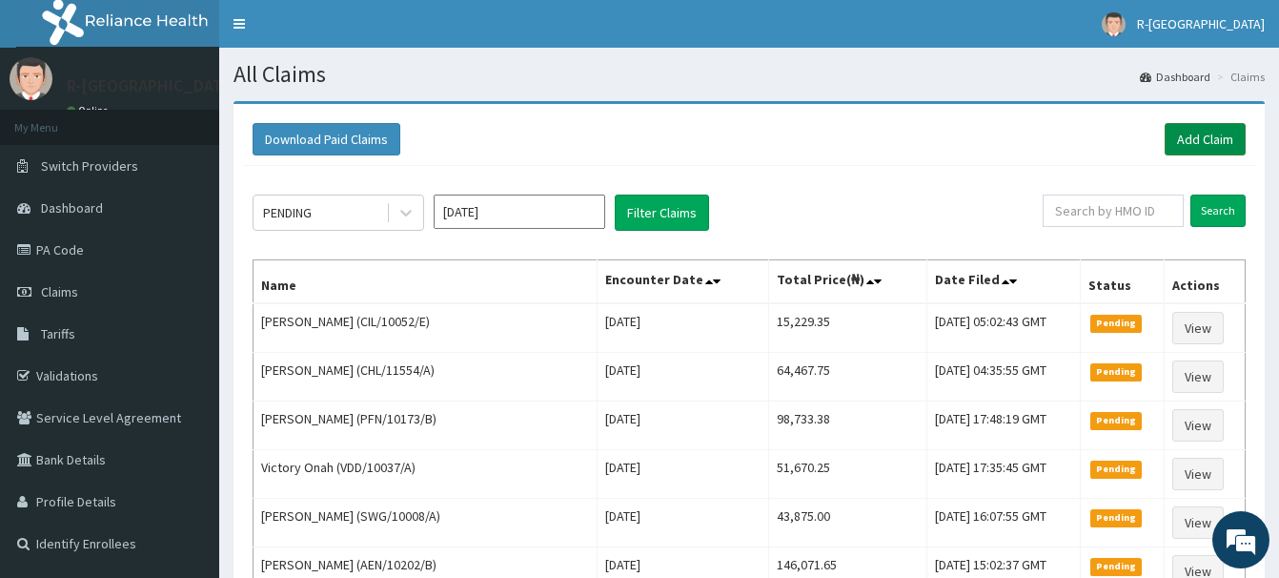
click at [1184, 136] on link "Add Claim" at bounding box center [1205, 139] width 81 height 32
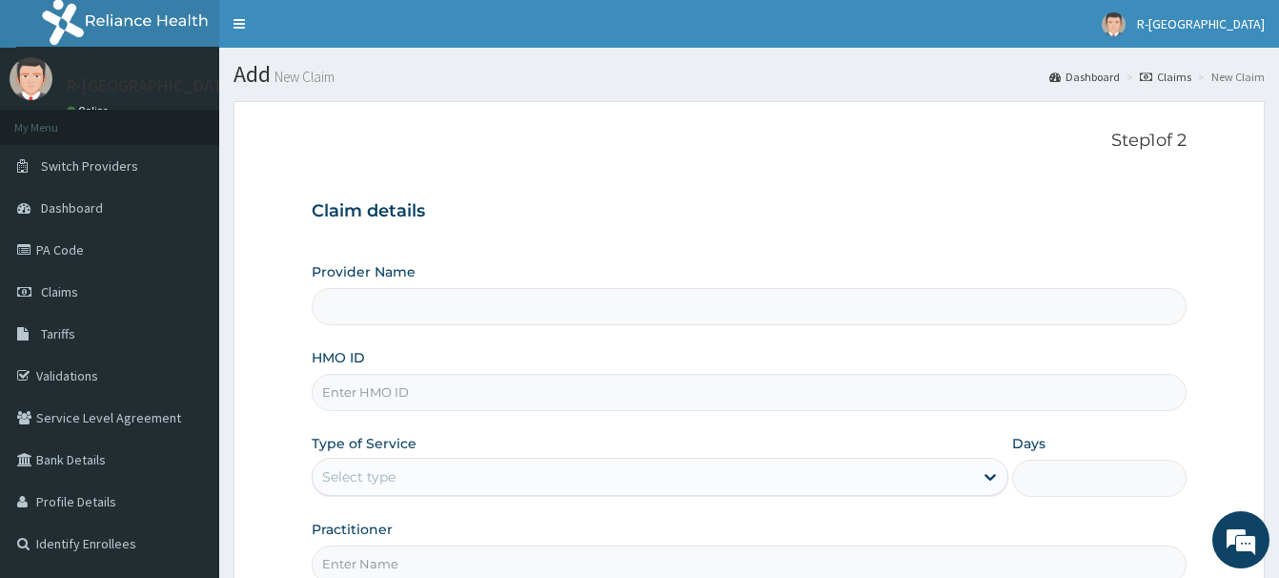
scroll to position [206, 0]
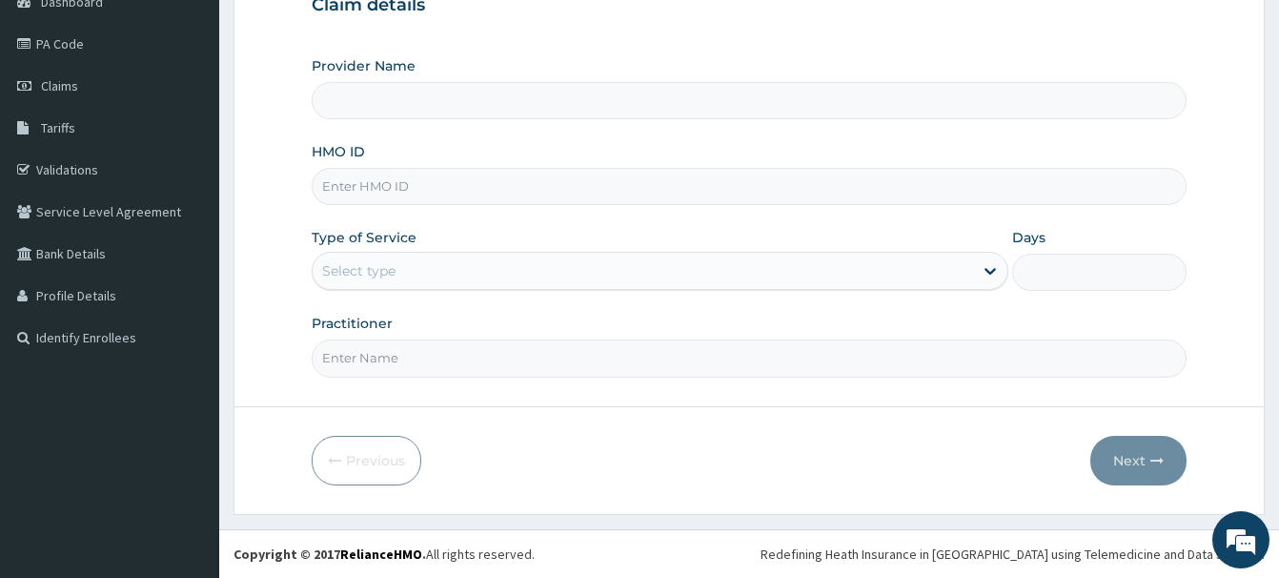
click at [347, 185] on input "HMO ID" at bounding box center [749, 186] width 875 height 37
type input "R-Jolad Hospital Nigeria Limited(kupa)"
paste input "SFA/10417/A"
type input "SFA/10417/A"
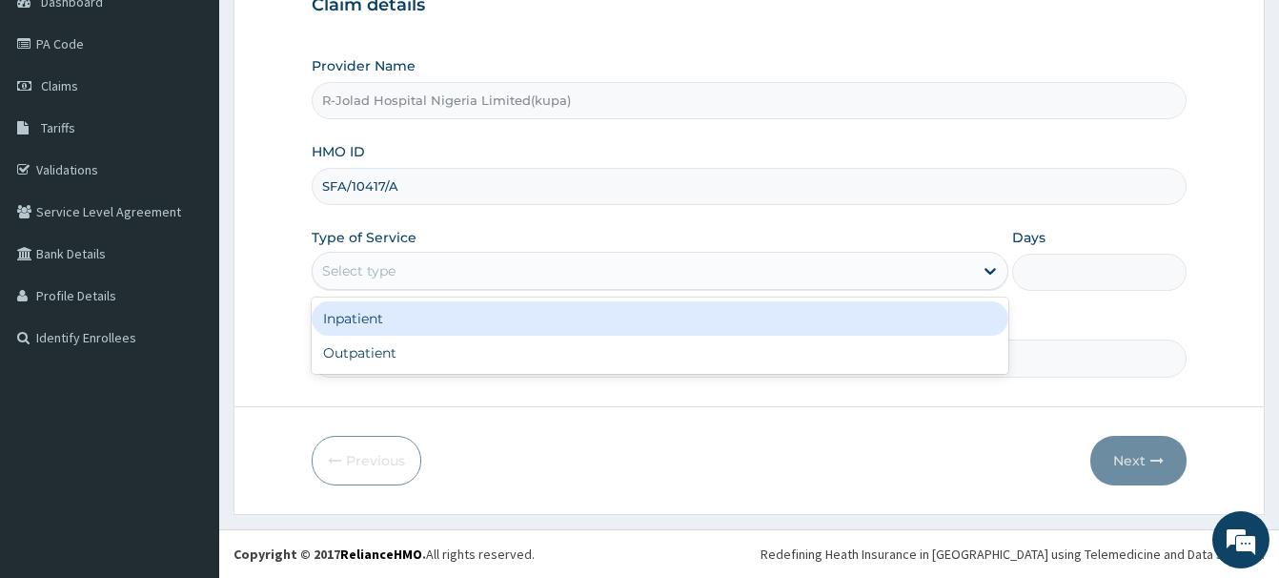
click at [352, 273] on div "Select type" at bounding box center [358, 270] width 73 height 19
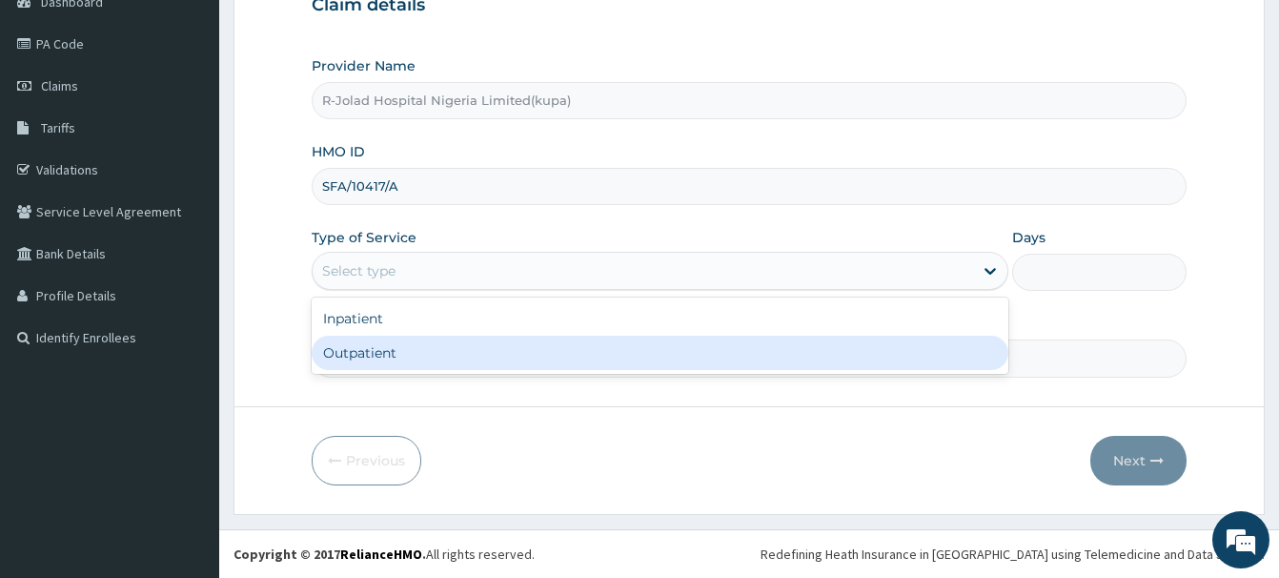
drag, startPoint x: 341, startPoint y: 352, endPoint x: 337, endPoint y: 373, distance: 21.3
click at [340, 355] on div "Outpatient" at bounding box center [660, 353] width 697 height 34
type input "1"
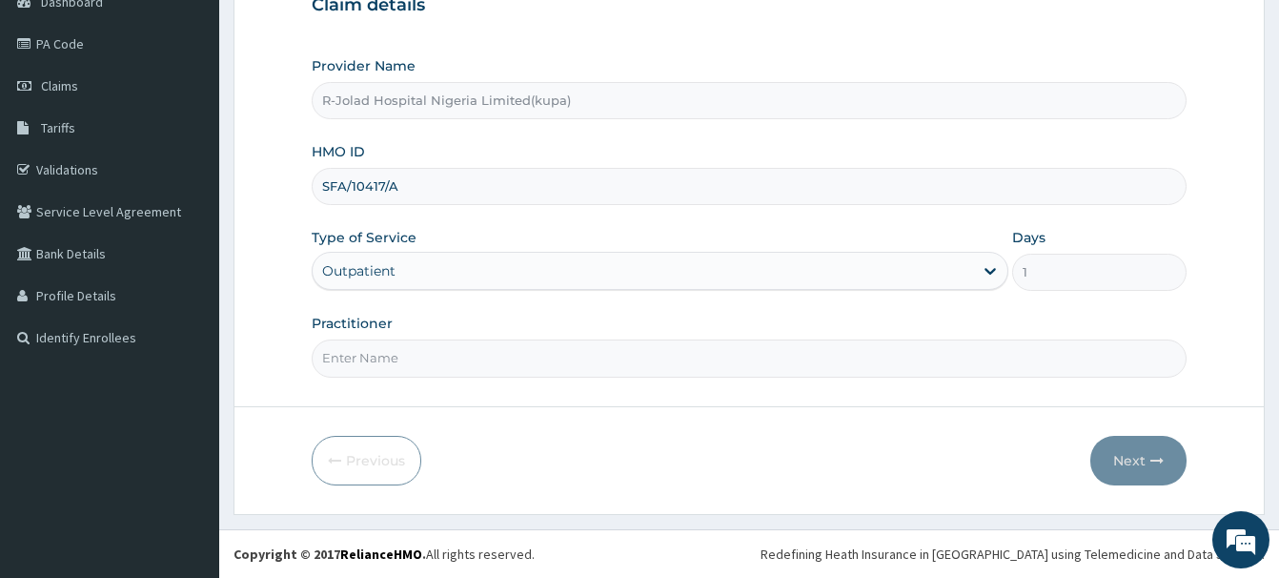
click at [348, 365] on input "Practitioner" at bounding box center [749, 357] width 875 height 37
paste input "[PERSON_NAME] OLADITI"
type input "[PERSON_NAME] OLADITI"
drag, startPoint x: 1140, startPoint y: 459, endPoint x: 1124, endPoint y: 459, distance: 16.2
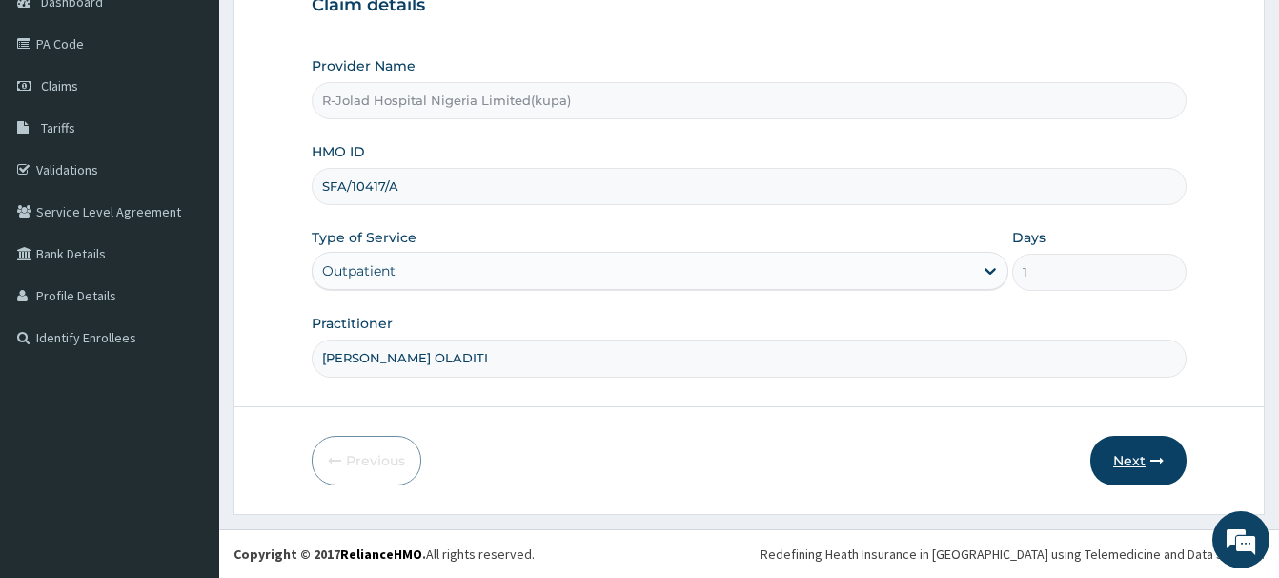
click at [1124, 459] on button "Next" at bounding box center [1139, 461] width 96 height 50
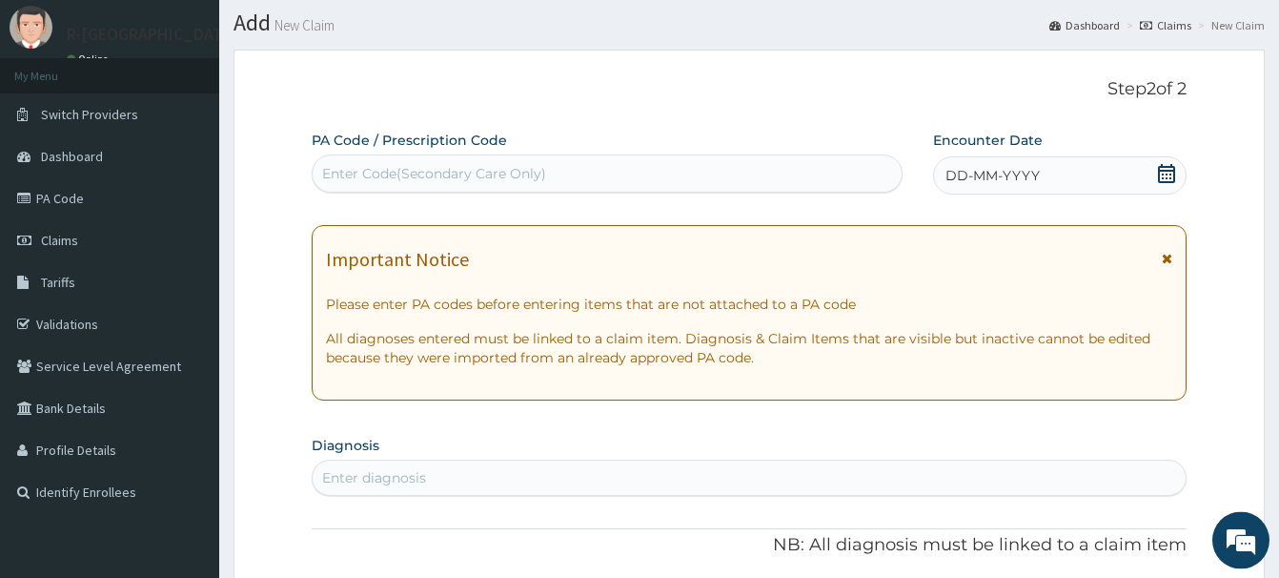
scroll to position [11, 0]
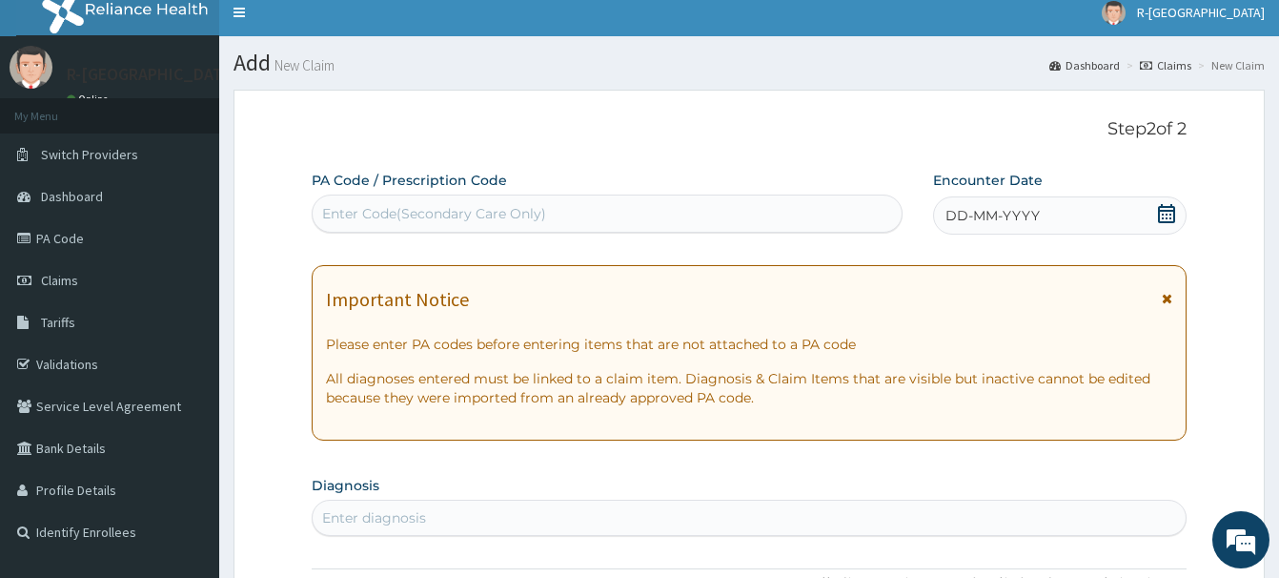
click at [1165, 205] on icon at bounding box center [1166, 213] width 19 height 19
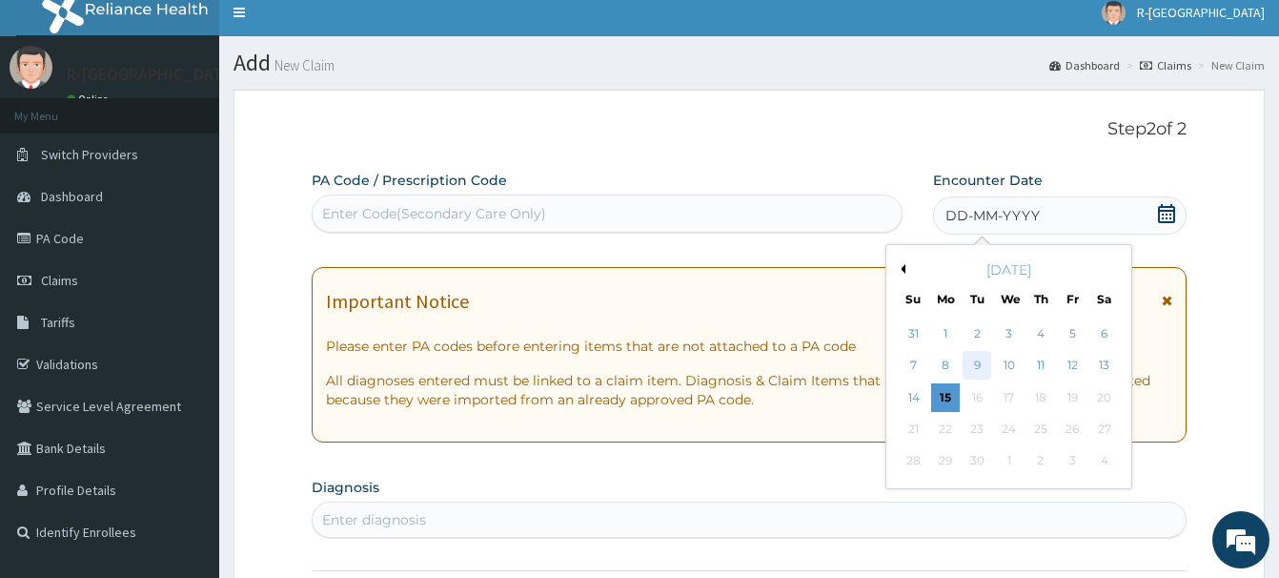
click at [980, 368] on div "9" at bounding box center [977, 366] width 29 height 29
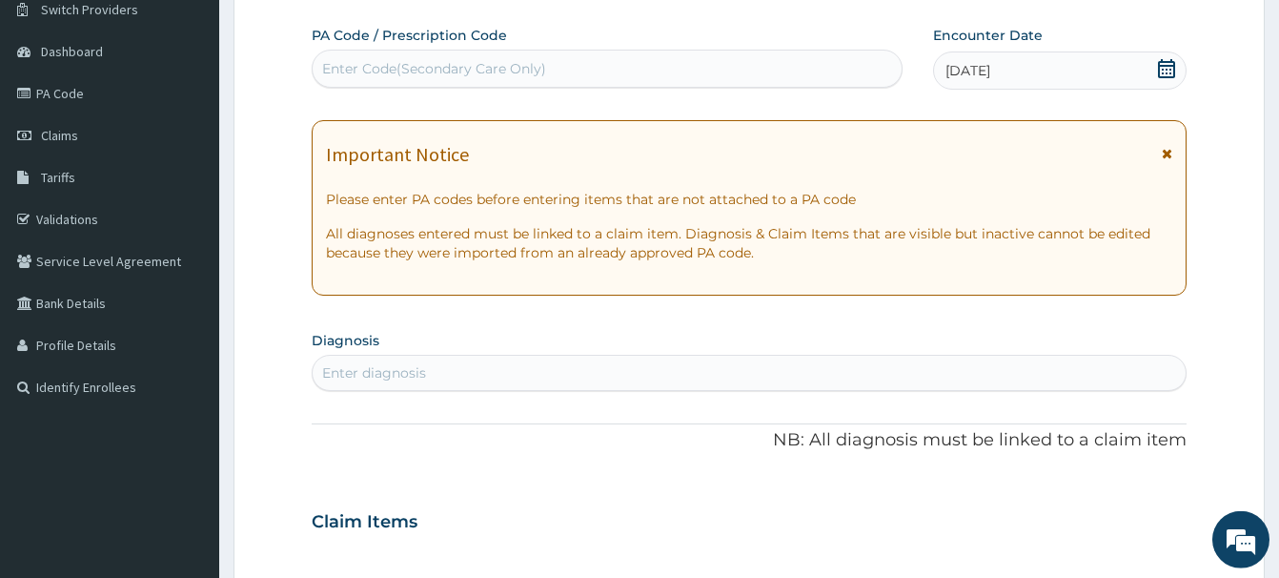
scroll to position [206, 0]
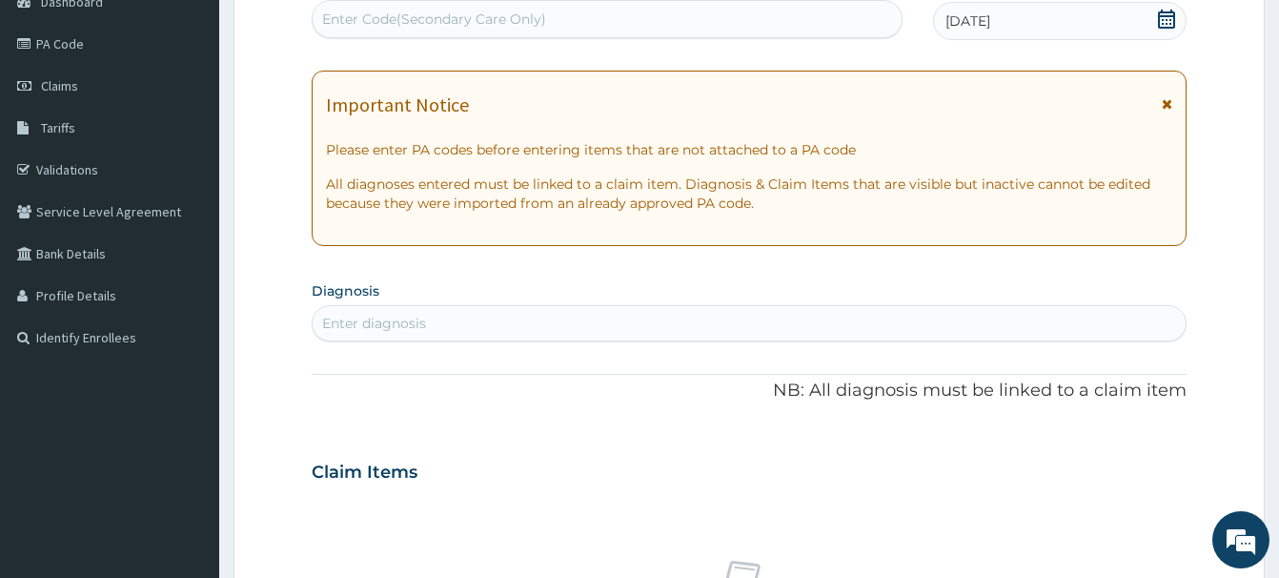
click at [357, 337] on div "Enter diagnosis" at bounding box center [749, 323] width 873 height 31
type input "MALA"
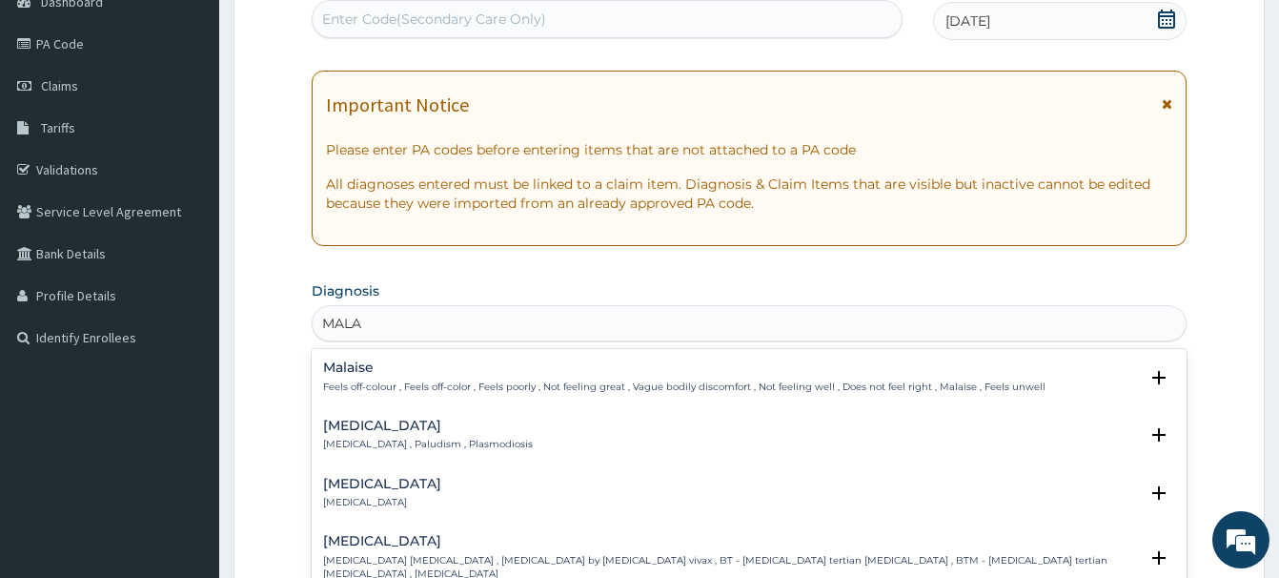
drag, startPoint x: 355, startPoint y: 425, endPoint x: 491, endPoint y: 308, distance: 179.8
click at [360, 424] on h4 "[MEDICAL_DATA]" at bounding box center [428, 426] width 210 height 14
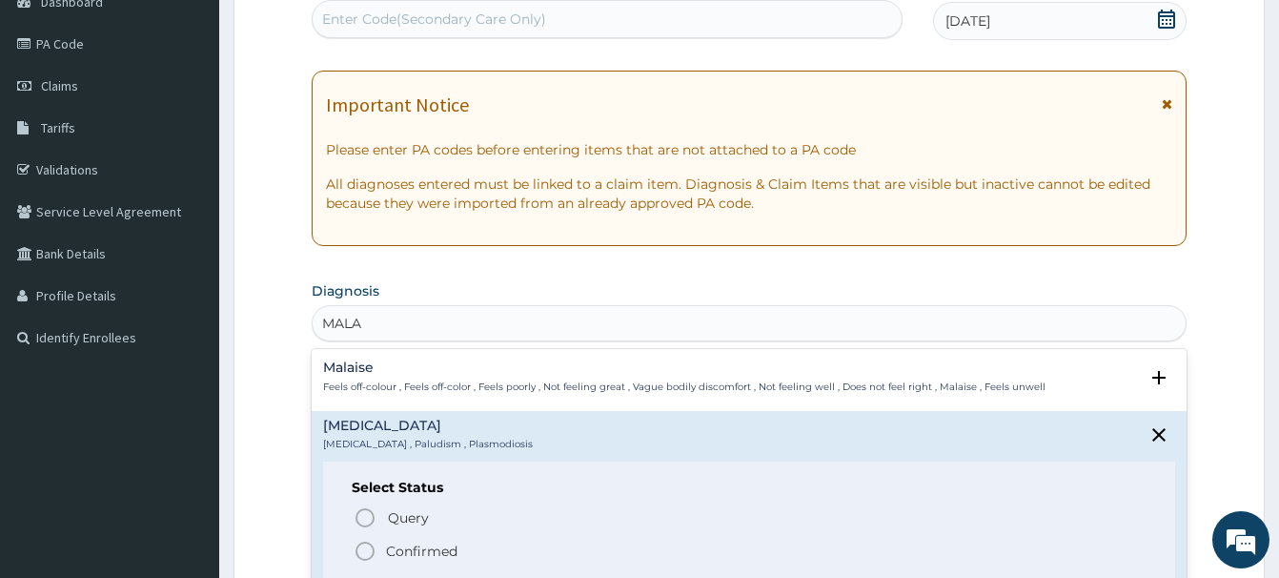
scroll to position [498, 0]
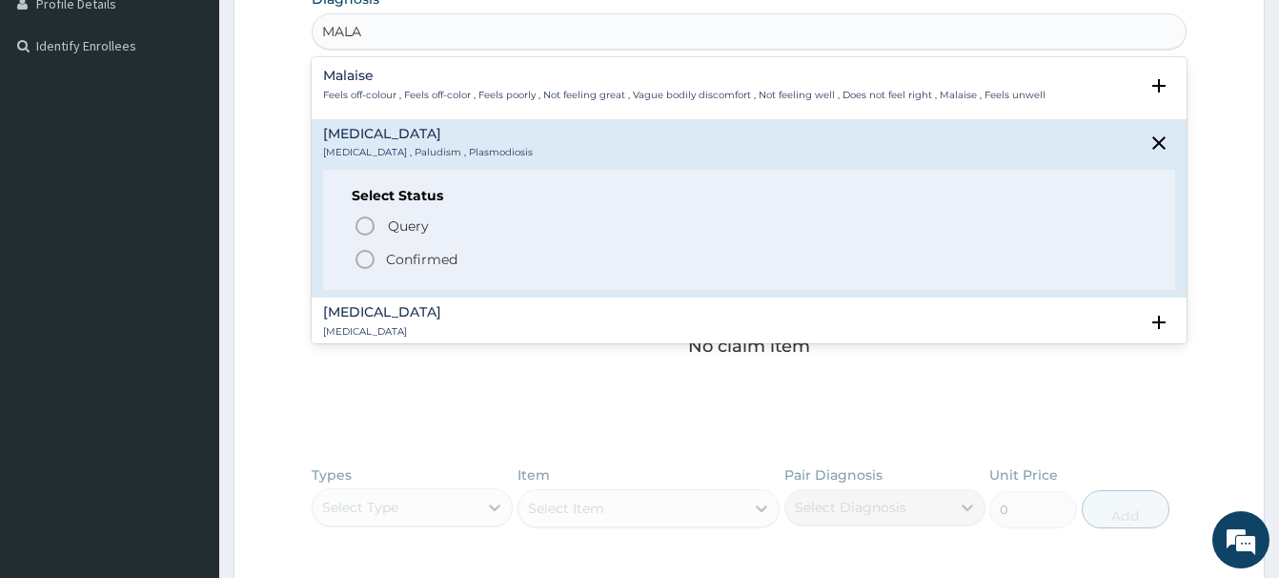
click at [366, 268] on circle "status option filled" at bounding box center [365, 259] width 17 height 17
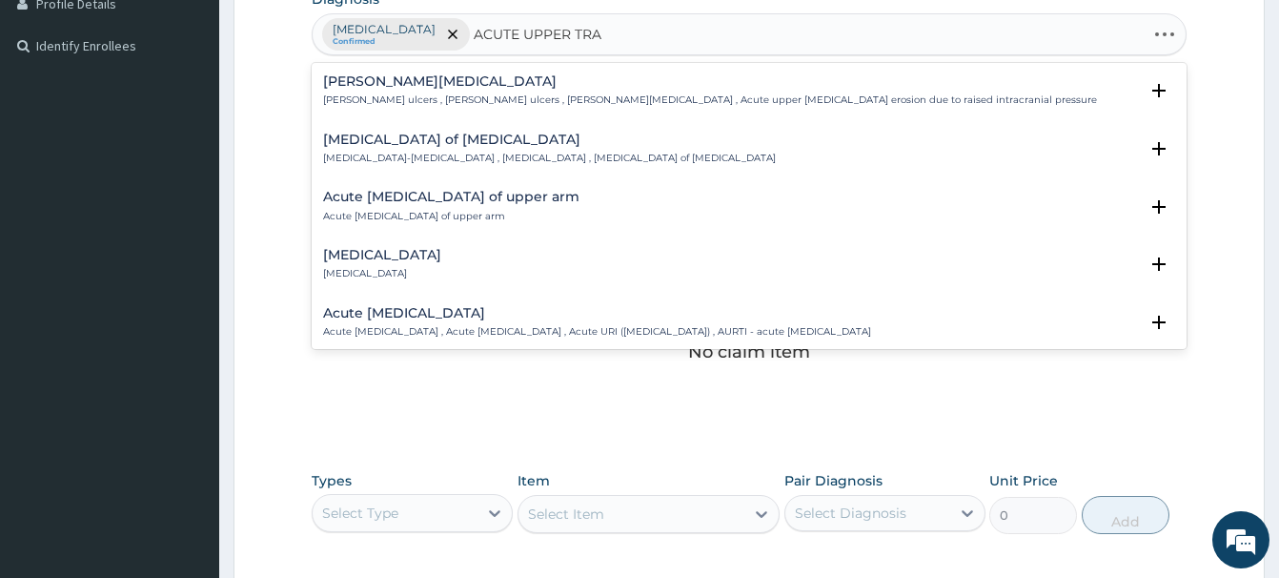
type input "ACUTE UPPER TRAC"
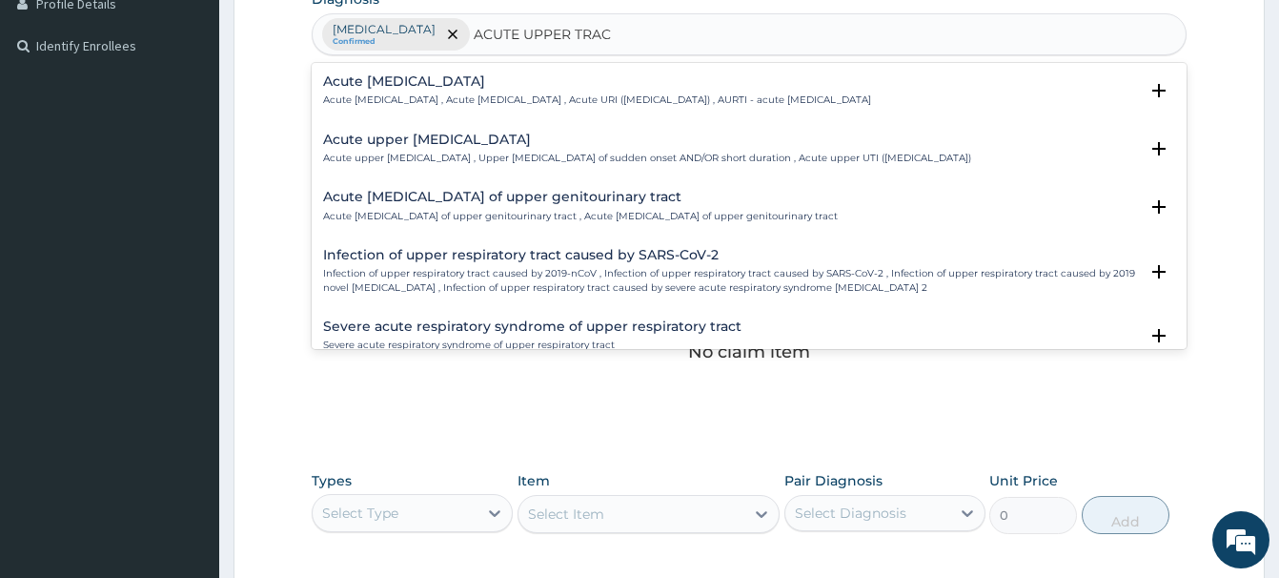
click at [389, 68] on div "Acute [MEDICAL_DATA] Acute [MEDICAL_DATA] , Acute [MEDICAL_DATA] , Acute URI ([…" at bounding box center [749, 96] width 875 height 58
click at [389, 84] on h4 "Acute [MEDICAL_DATA]" at bounding box center [597, 81] width 548 height 14
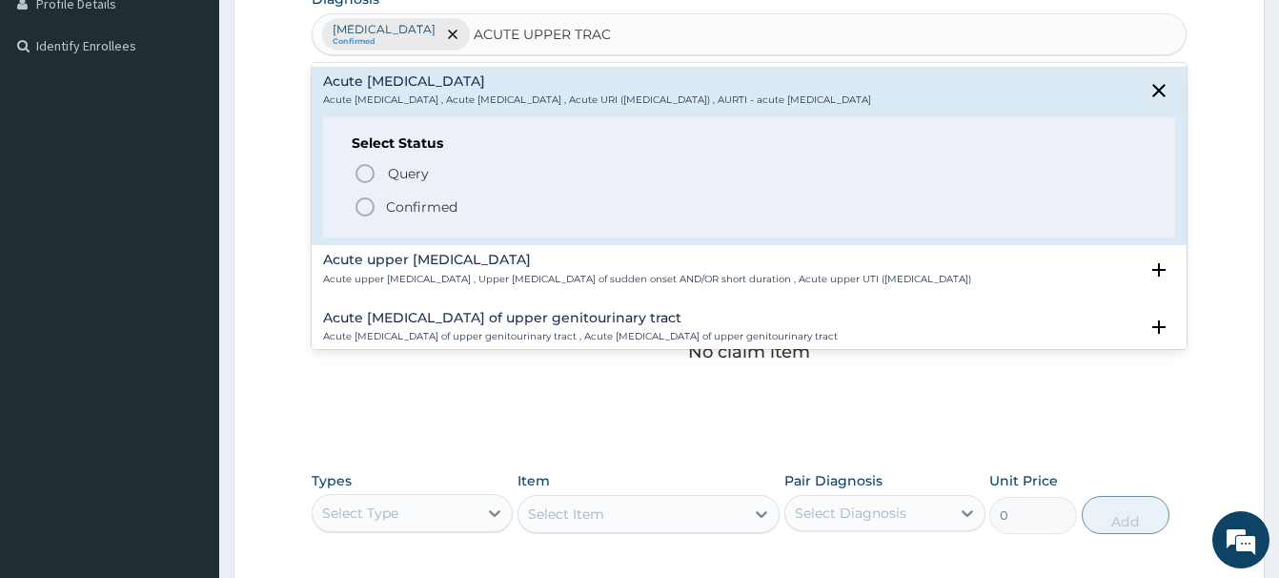
click at [368, 209] on icon "status option filled" at bounding box center [365, 206] width 23 height 23
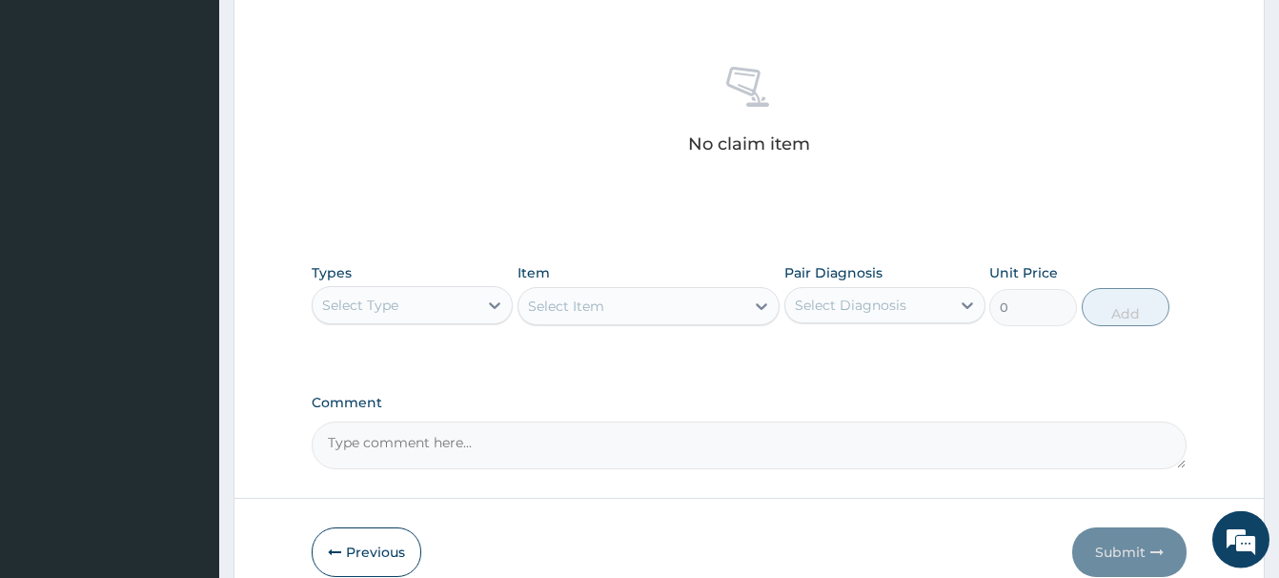
scroll to position [789, 0]
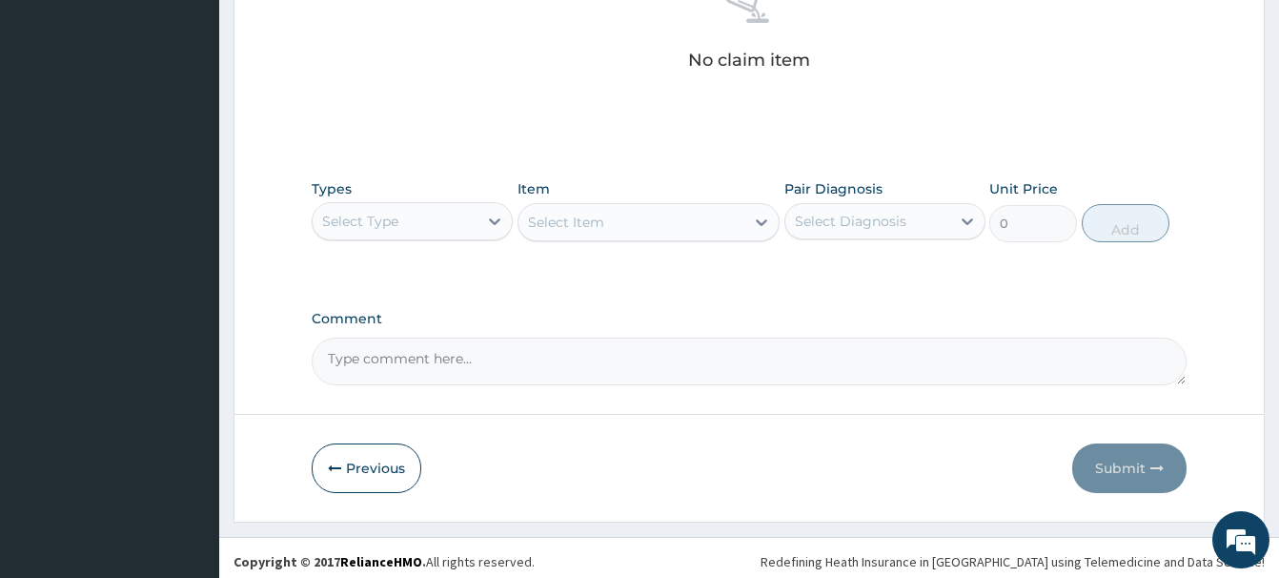
click at [373, 216] on div "Select Type" at bounding box center [360, 221] width 76 height 19
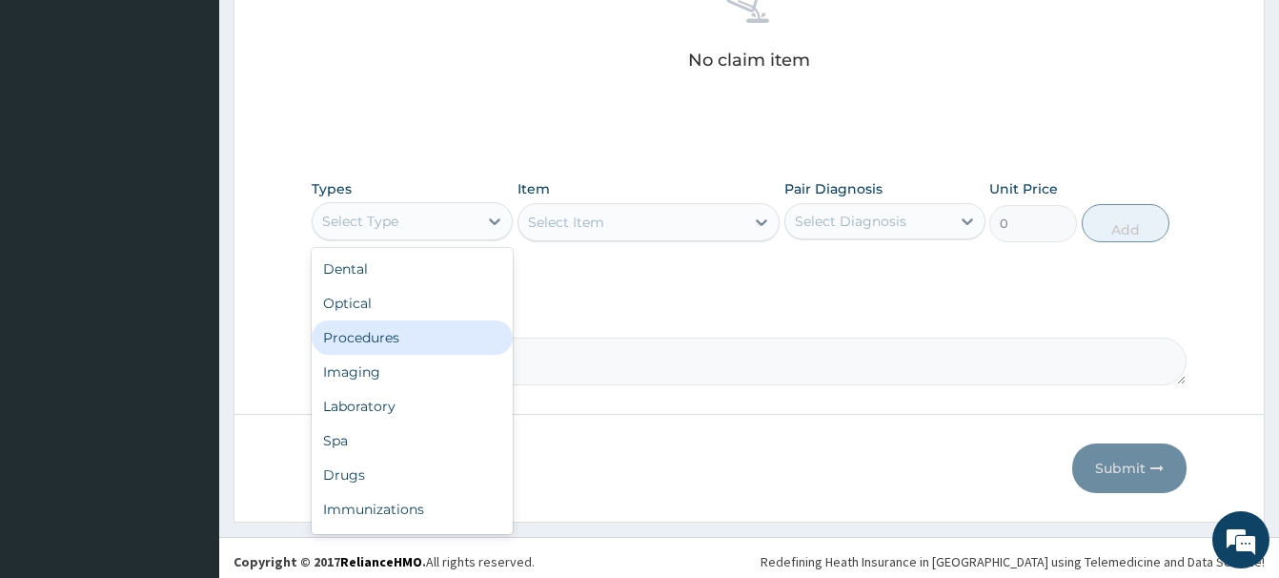
click at [360, 339] on div "Procedures" at bounding box center [412, 337] width 201 height 34
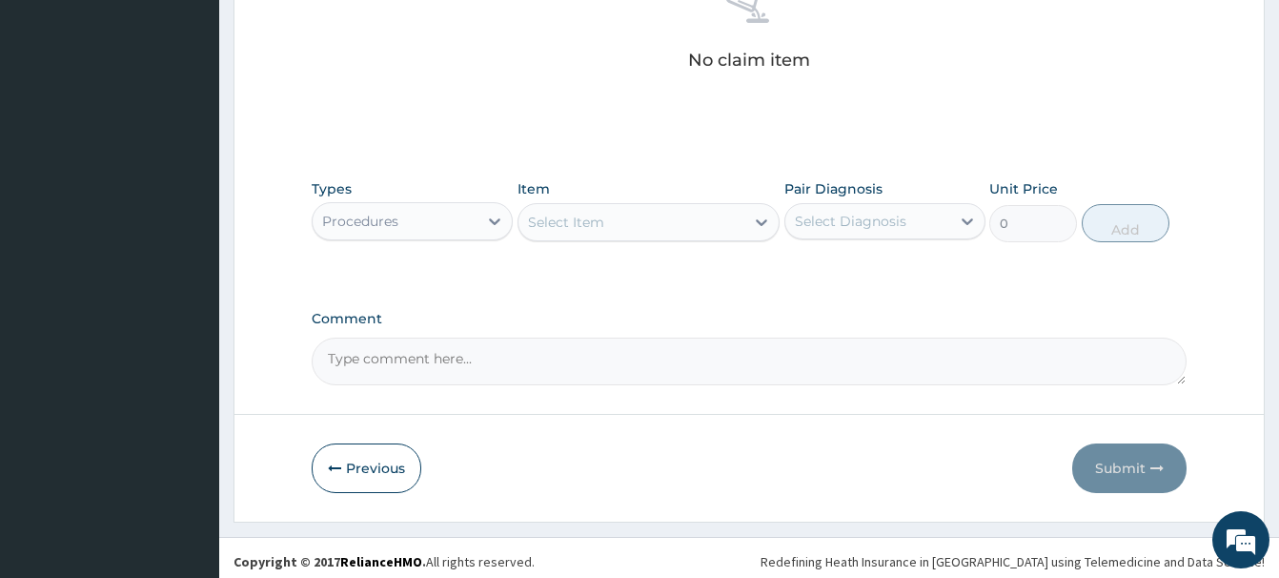
click at [566, 226] on div "Select Item" at bounding box center [566, 222] width 76 height 19
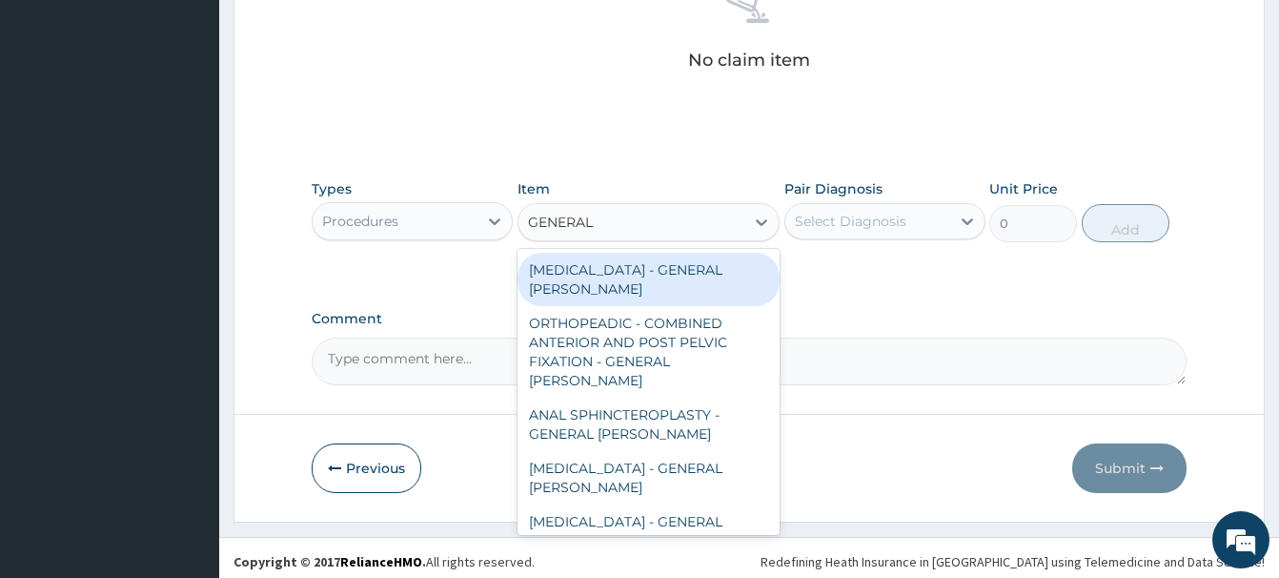
type input "GENERAL C"
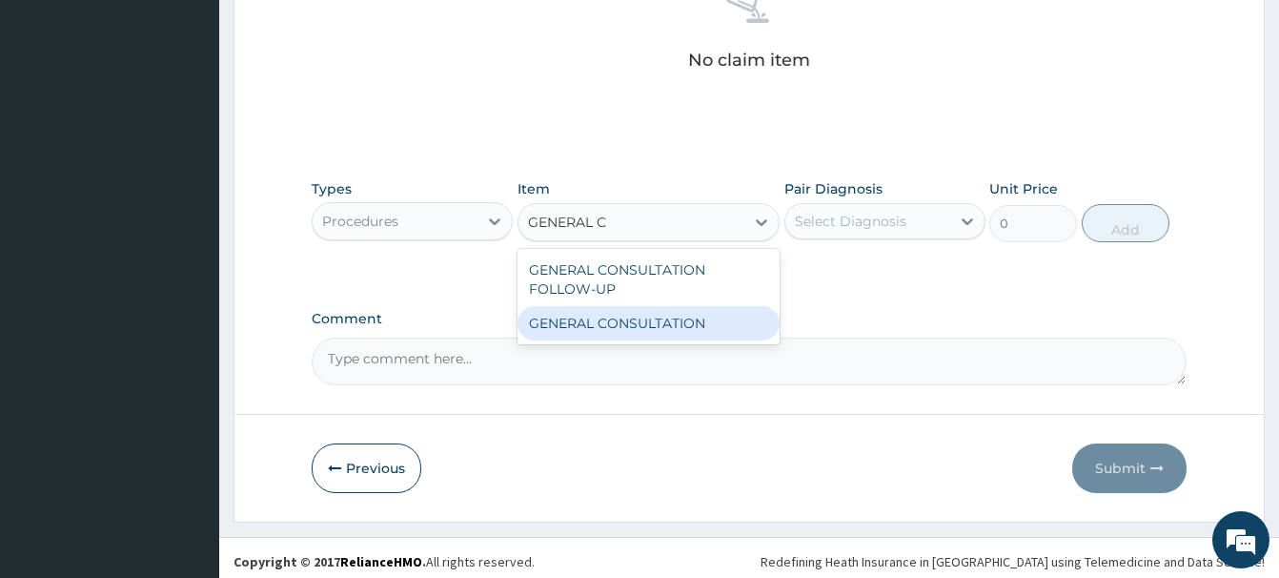
click at [712, 320] on div "GENERAL CONSULTATION" at bounding box center [649, 323] width 262 height 34
type input "6750"
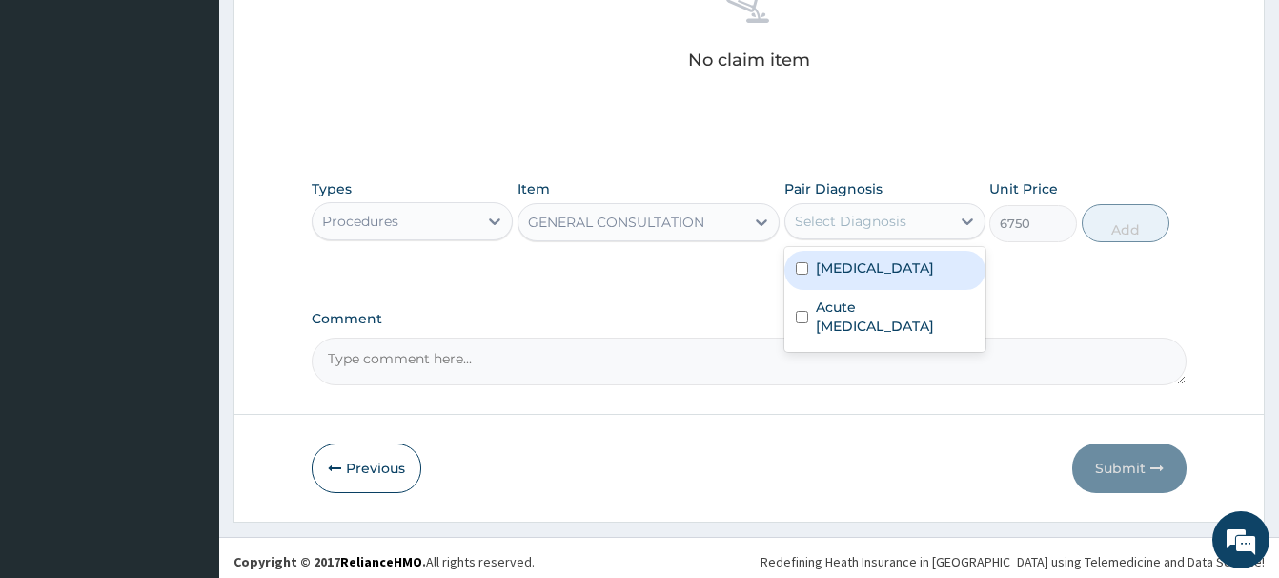
drag, startPoint x: 831, startPoint y: 227, endPoint x: 841, endPoint y: 290, distance: 63.6
click at [832, 227] on div "Select Diagnosis" at bounding box center [851, 221] width 112 height 19
click at [862, 264] on label "Malaria" at bounding box center [875, 267] width 118 height 19
checkbox input "true"
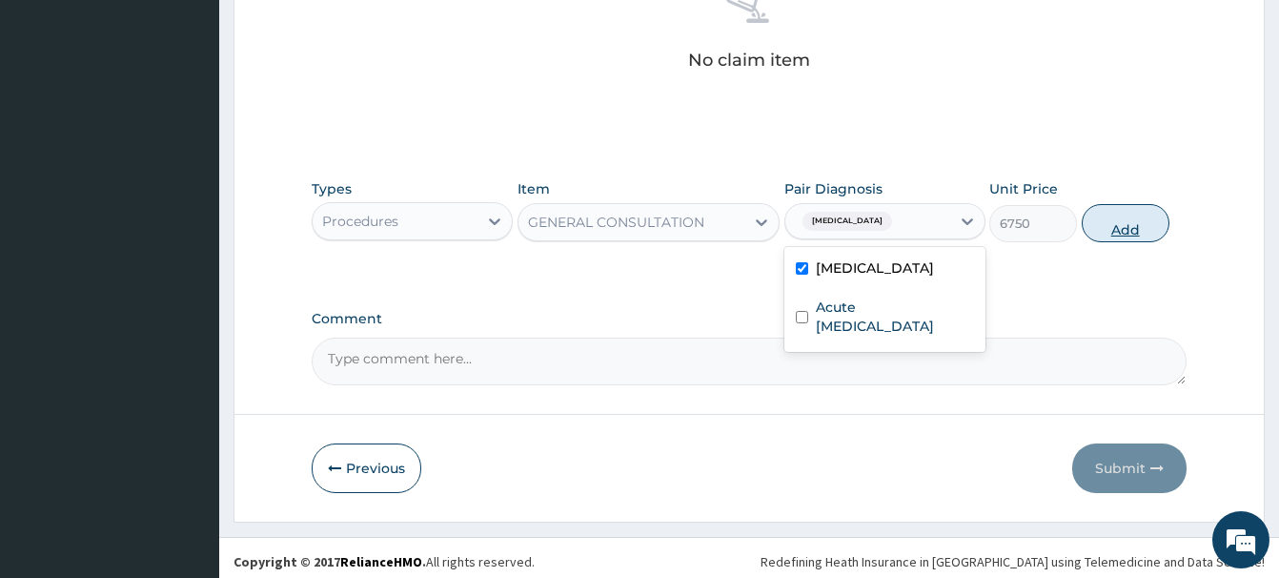
click at [1133, 216] on button "Add" at bounding box center [1126, 223] width 88 height 38
type input "0"
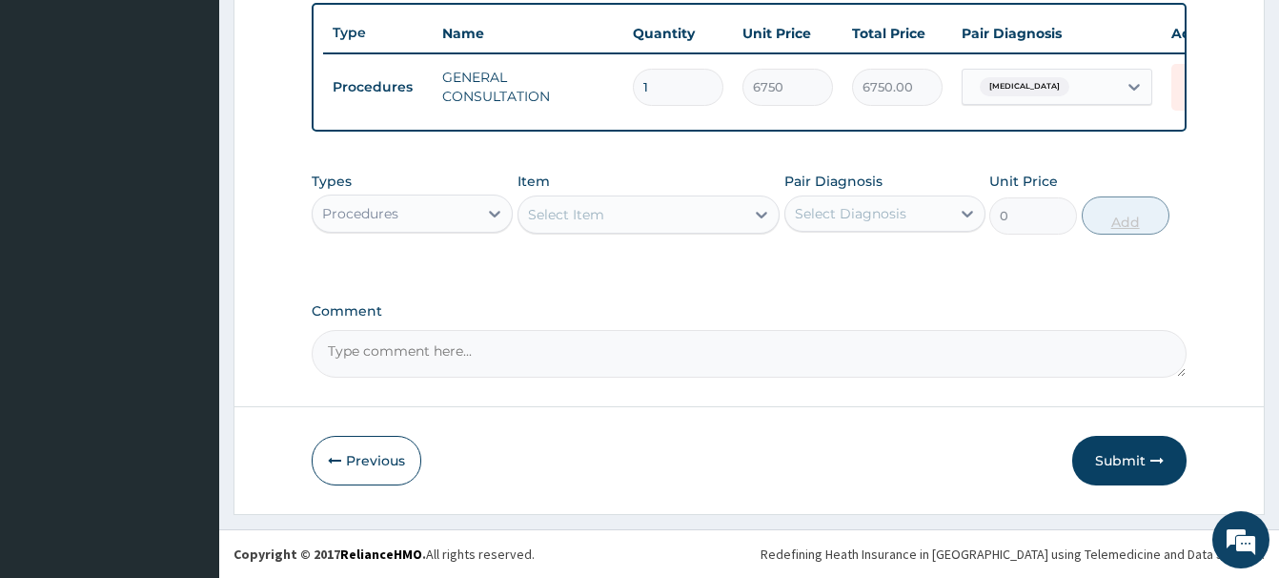
scroll to position [706, 0]
click at [373, 216] on div "Procedures" at bounding box center [360, 213] width 76 height 19
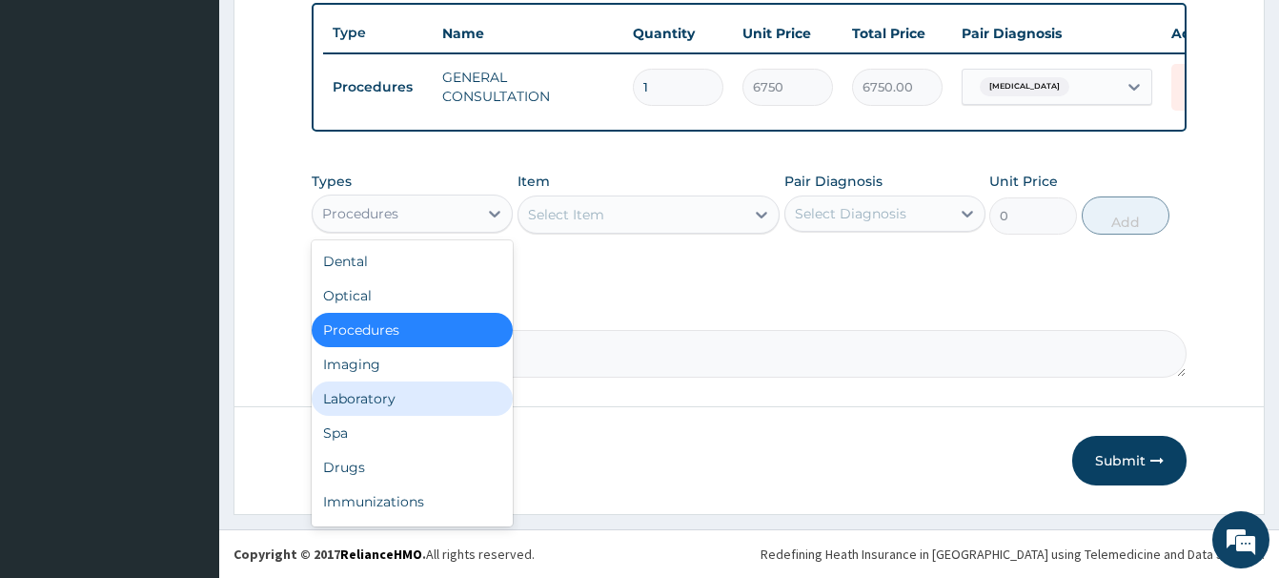
click at [356, 394] on div "Laboratory" at bounding box center [412, 398] width 201 height 34
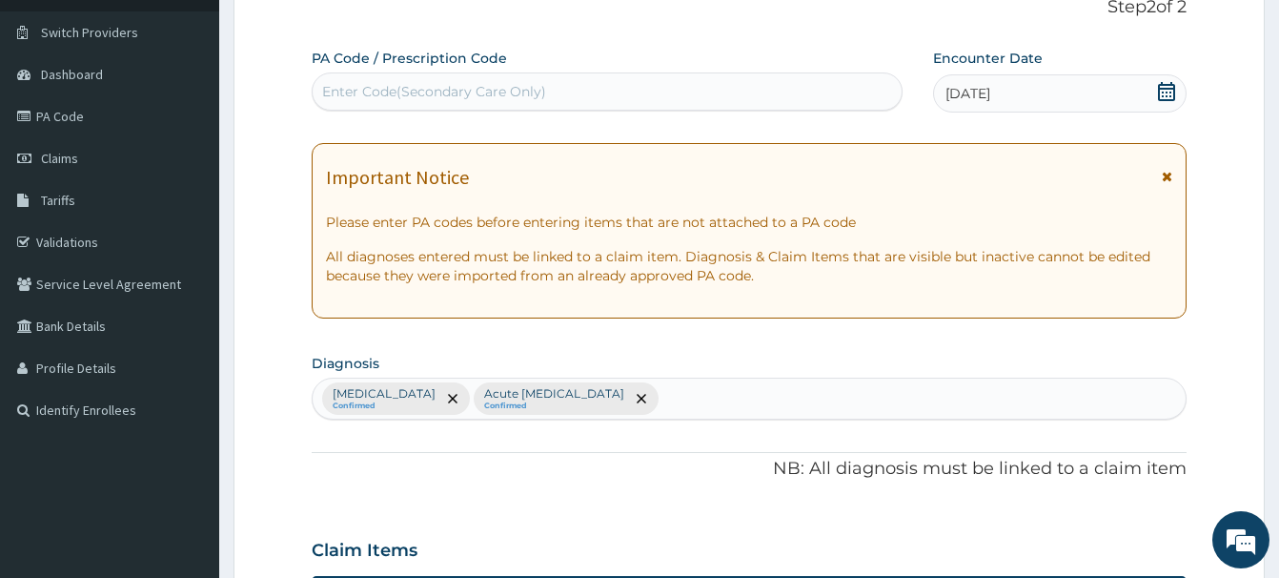
scroll to position [123, 0]
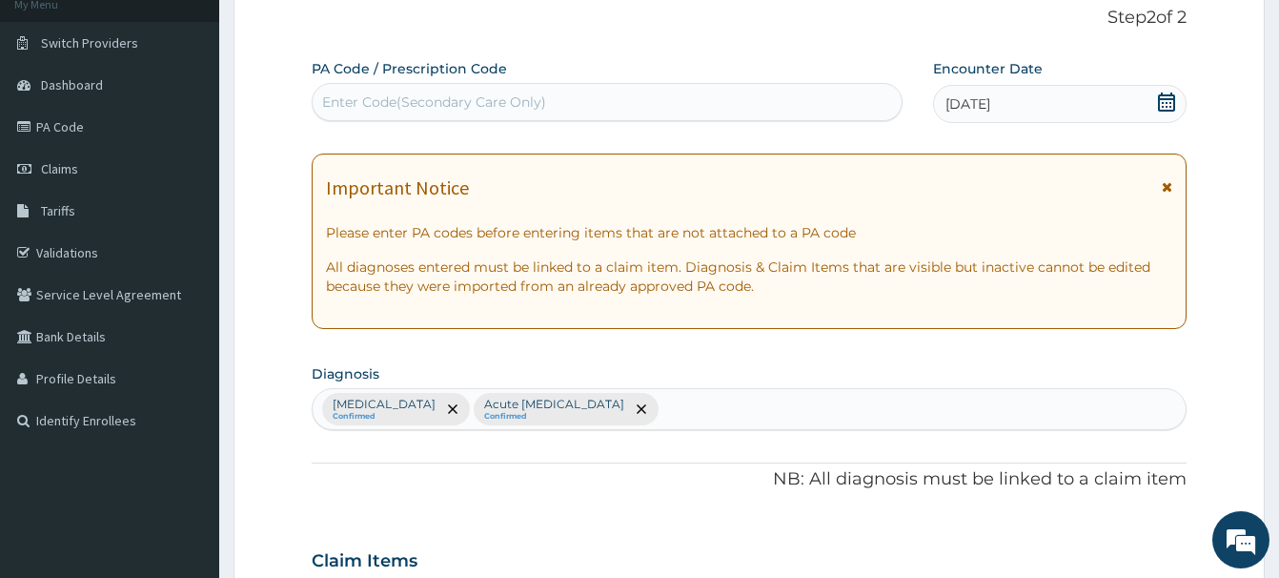
click at [350, 100] on div "Enter Code(Secondary Care Only)" at bounding box center [434, 101] width 224 height 19
paste input "PA/C45C9B"
type input "PA/C45C9B"
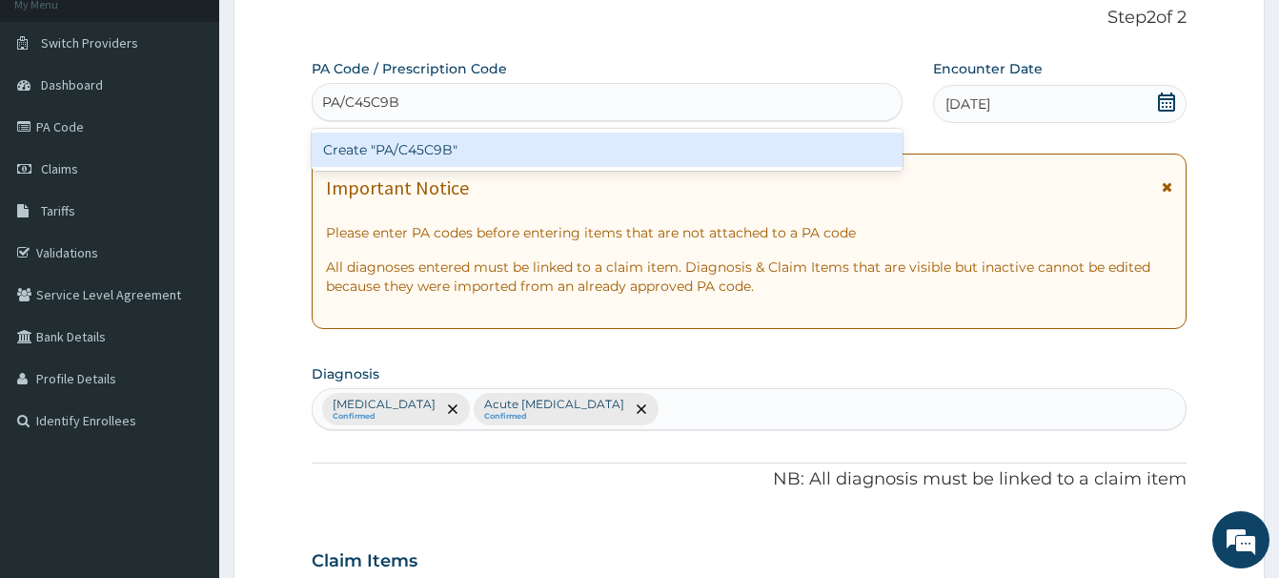
click at [424, 150] on div "Create "PA/C45C9B"" at bounding box center [607, 150] width 591 height 34
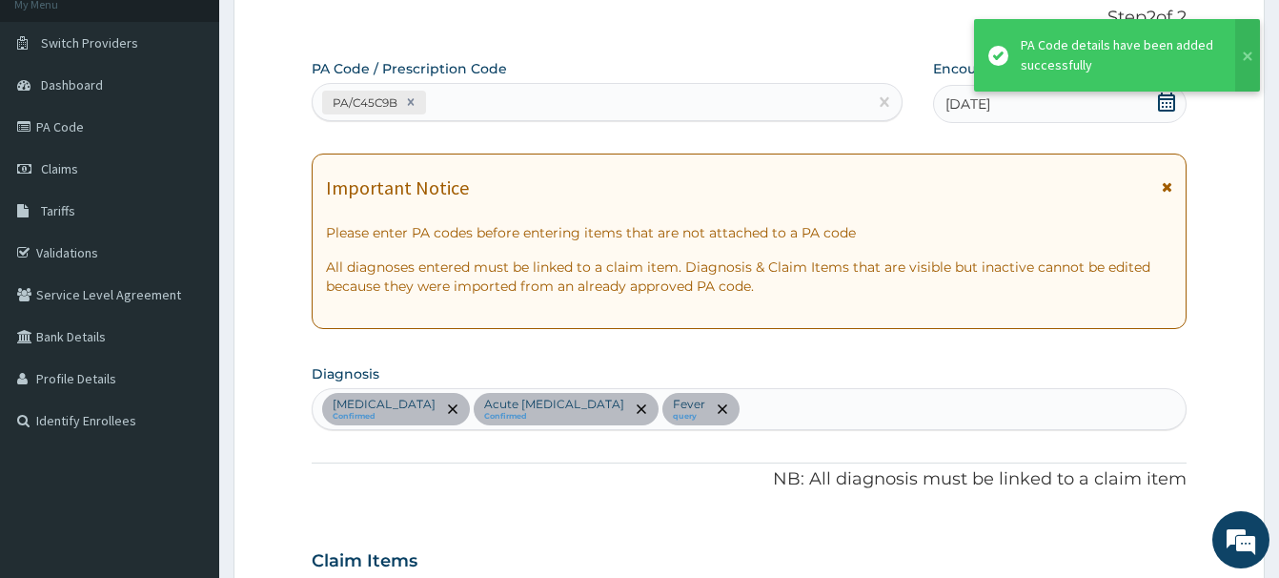
scroll to position [570, 0]
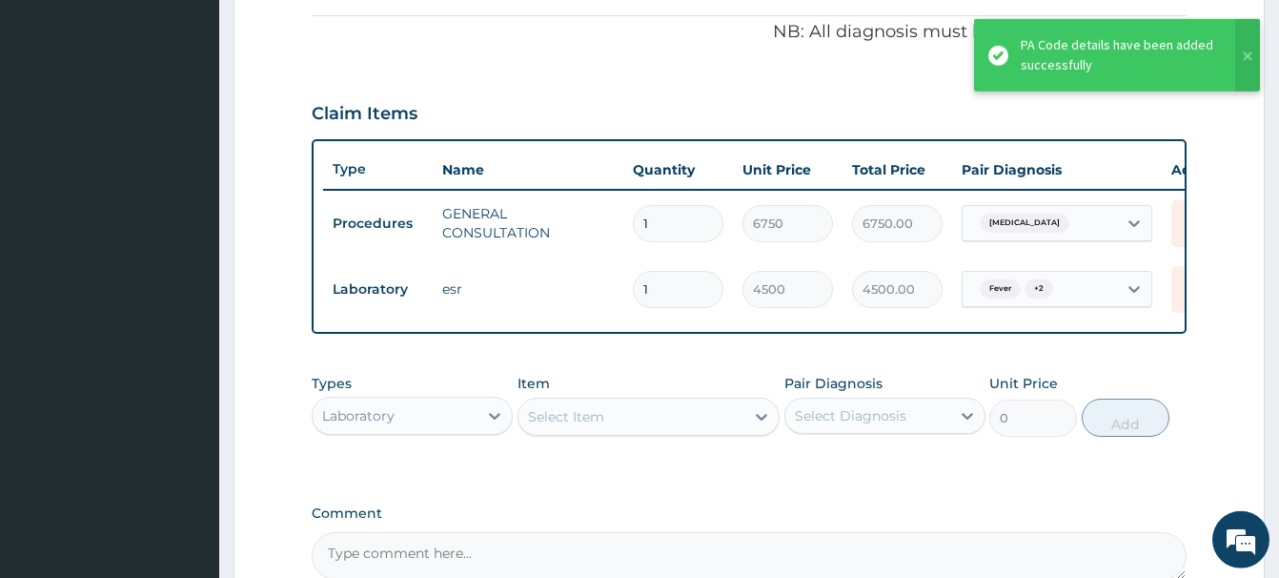
click at [571, 422] on div "Select Item" at bounding box center [566, 416] width 76 height 19
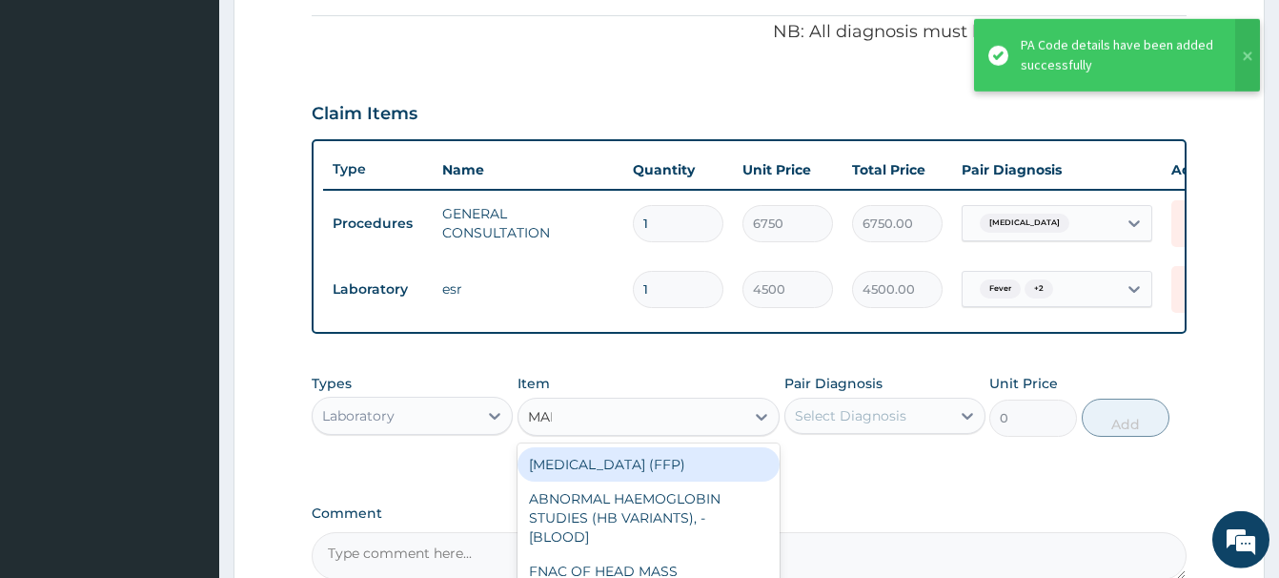
type input "MALA"
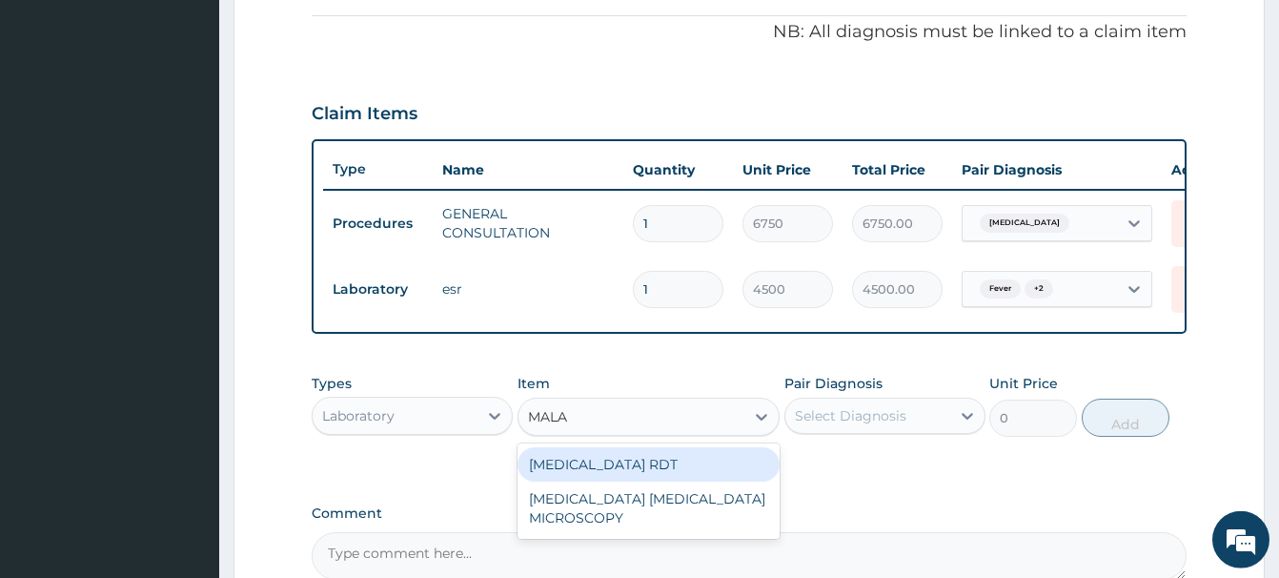
click at [567, 468] on div "MALARIA RDT" at bounding box center [649, 464] width 262 height 34
type input "2700"
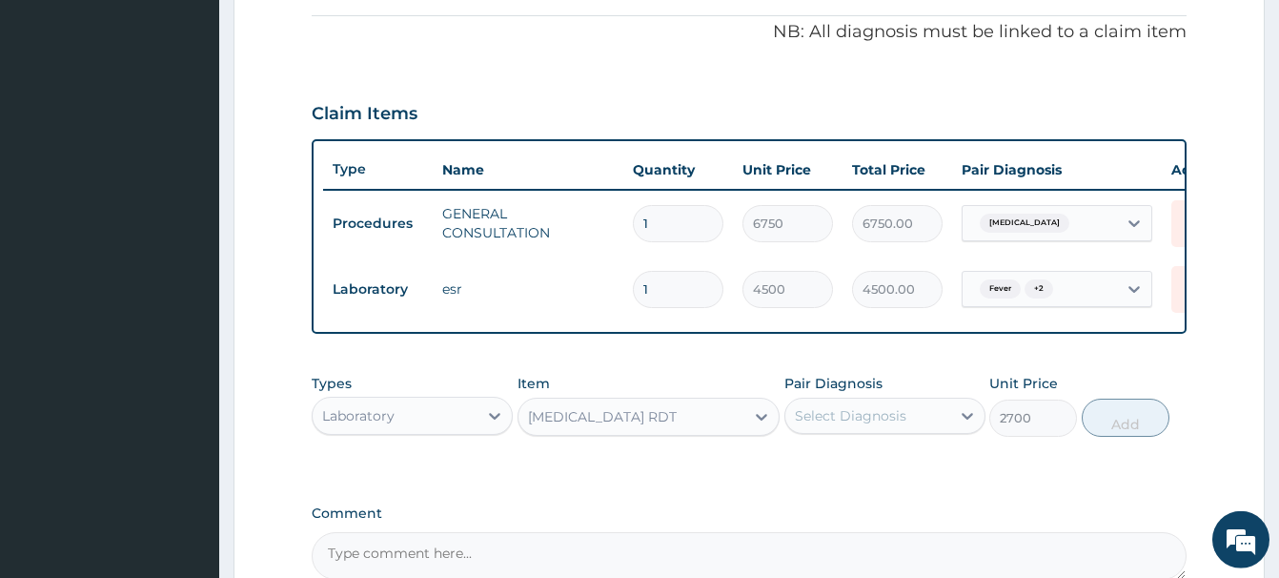
click at [908, 416] on div "Select Diagnosis" at bounding box center [868, 415] width 165 height 31
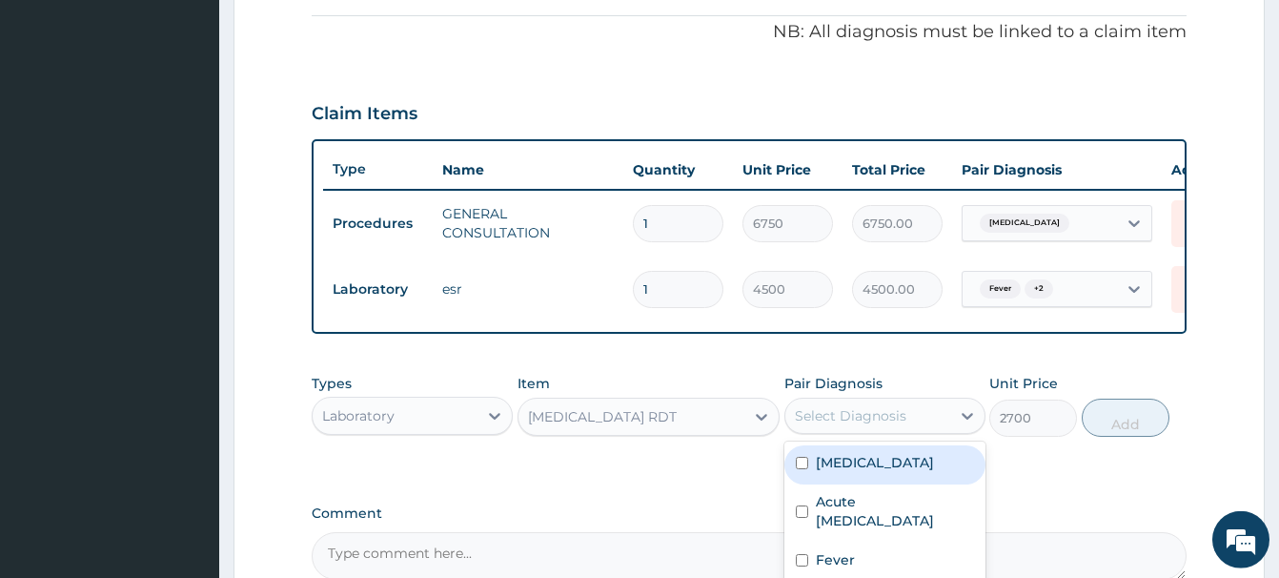
click at [834, 467] on label "Malaria" at bounding box center [875, 462] width 118 height 19
checkbox input "true"
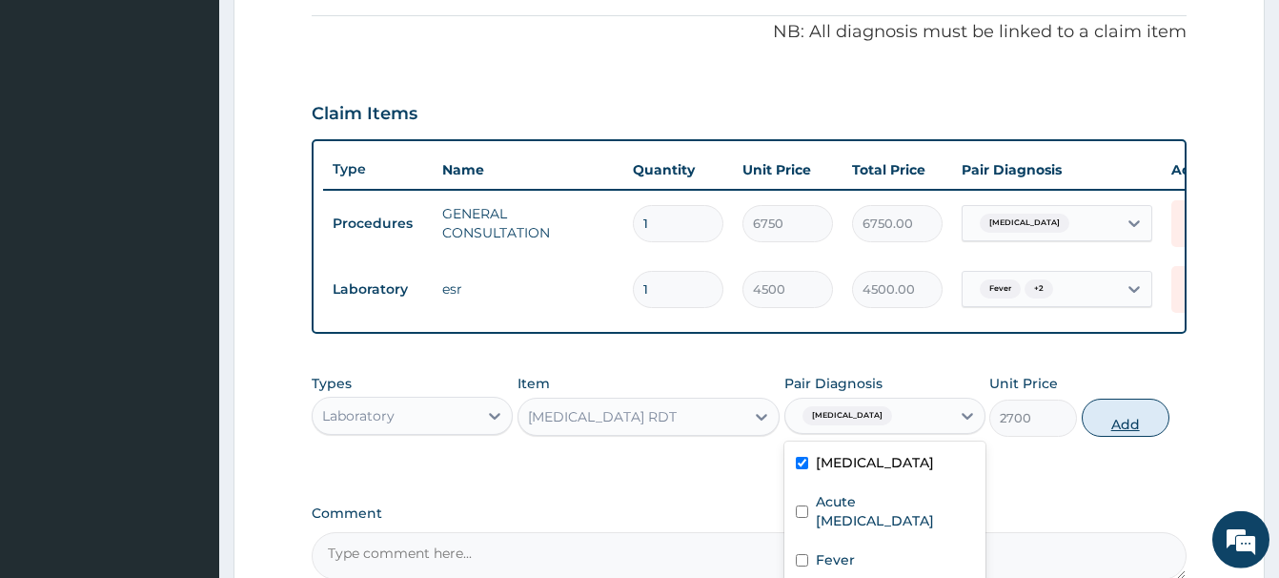
click at [1111, 417] on button "Add" at bounding box center [1126, 417] width 88 height 38
type input "0"
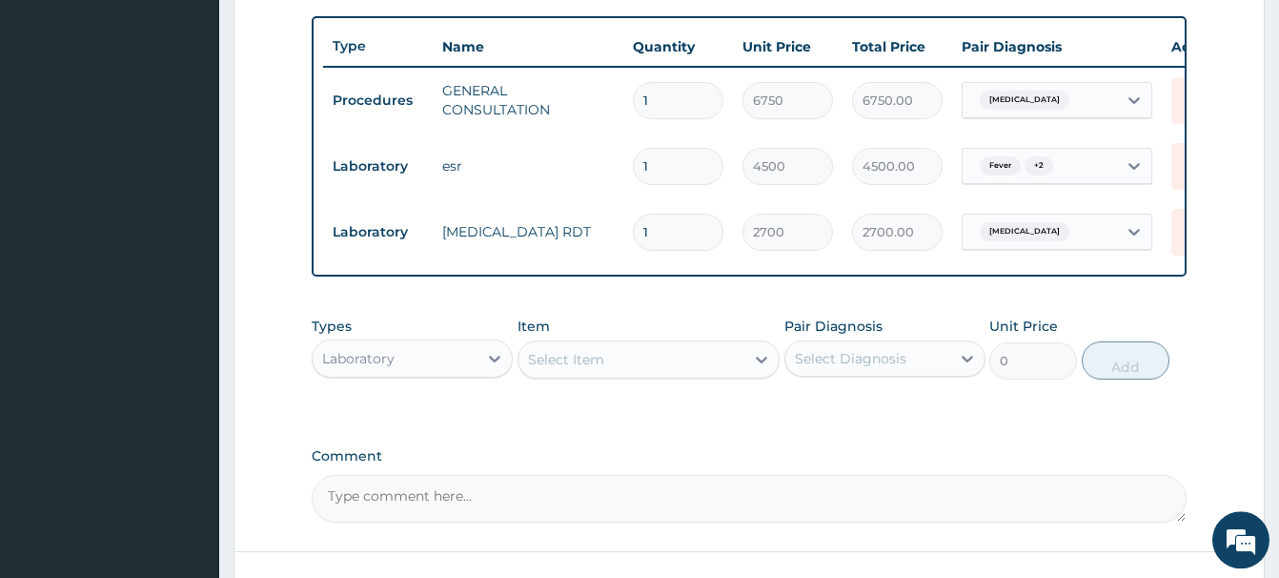
scroll to position [765, 0]
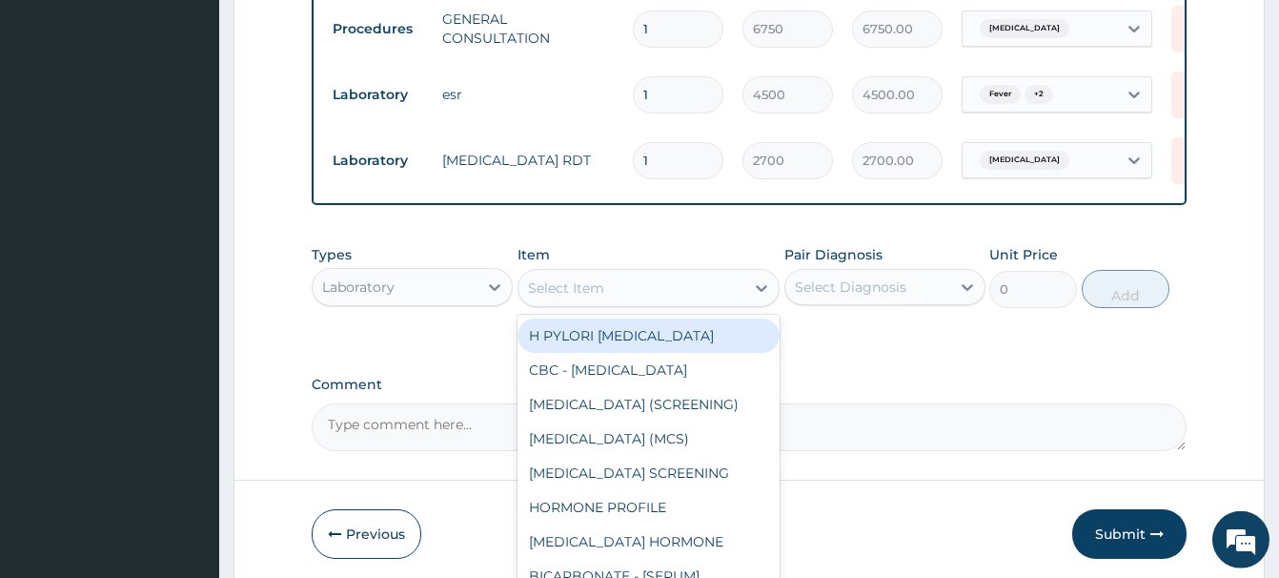
click at [562, 294] on div "Select Item" at bounding box center [566, 287] width 76 height 19
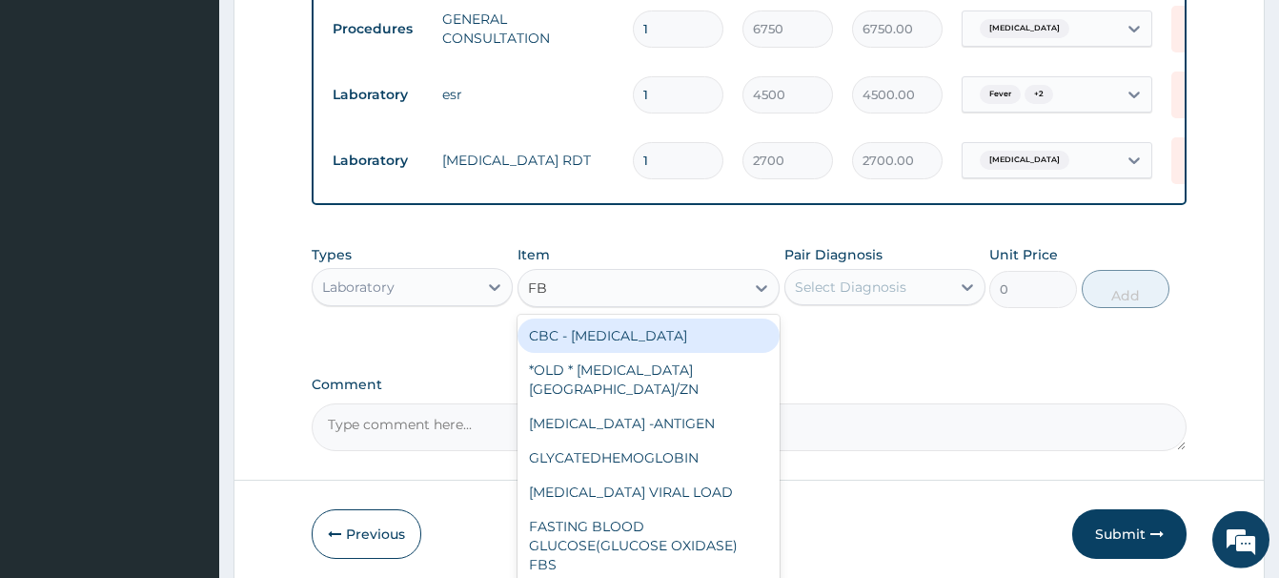
type input "FBC"
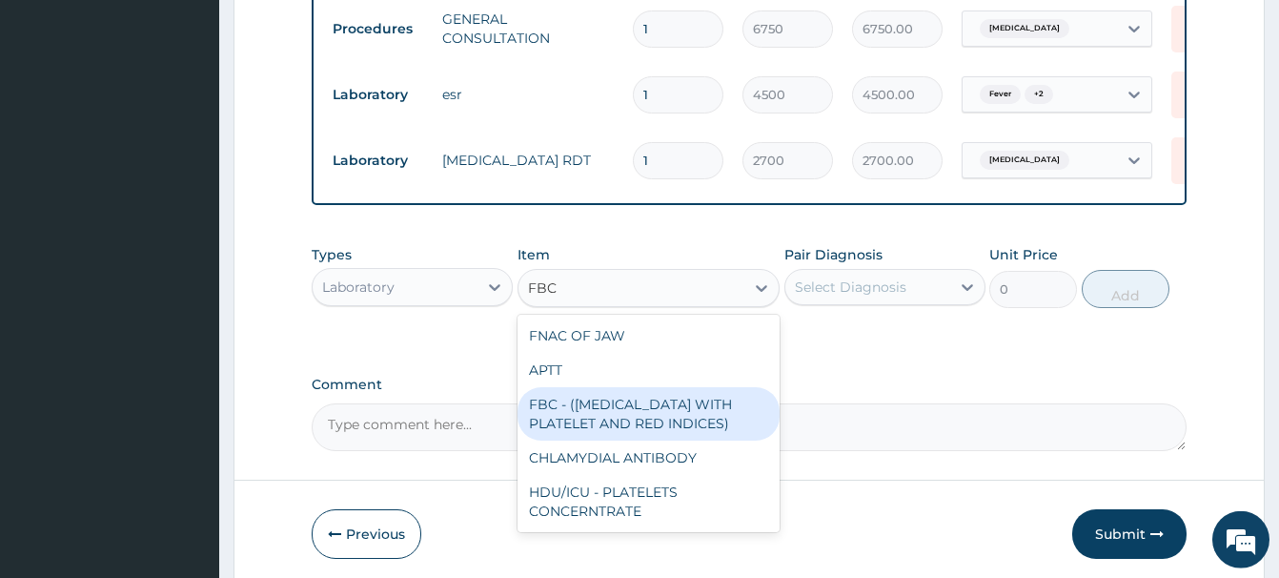
click at [684, 422] on div "FBC - (FULL BLOOD COUNT WITH PLATELET AND RED INDICES)" at bounding box center [649, 413] width 262 height 53
type input "5400"
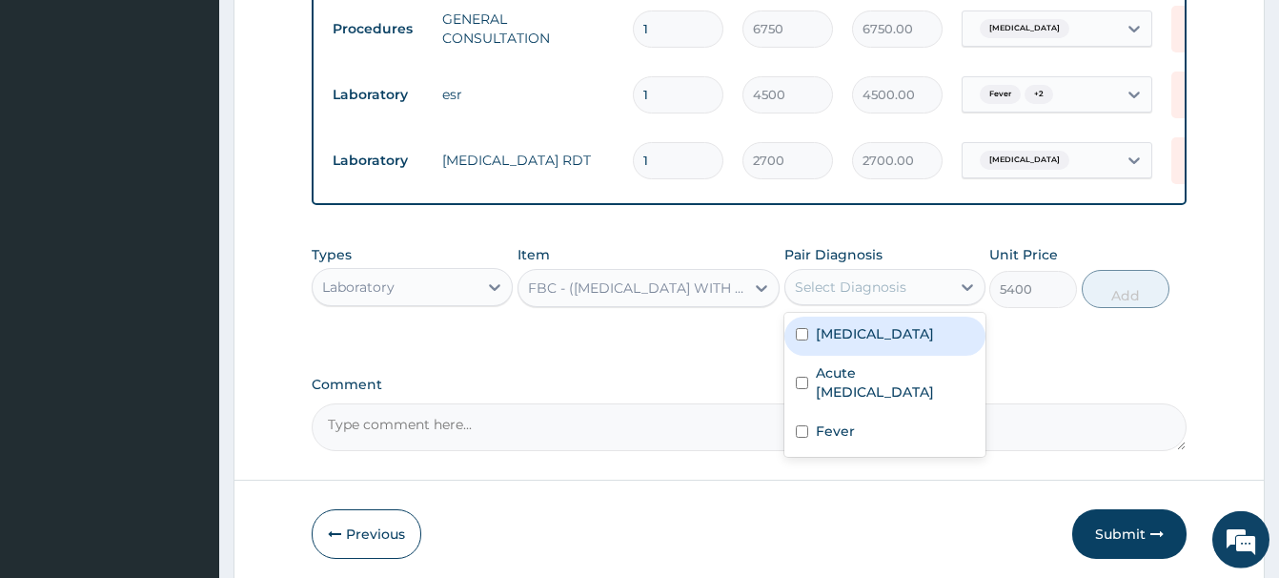
click at [834, 288] on div "Select Diagnosis" at bounding box center [851, 286] width 112 height 19
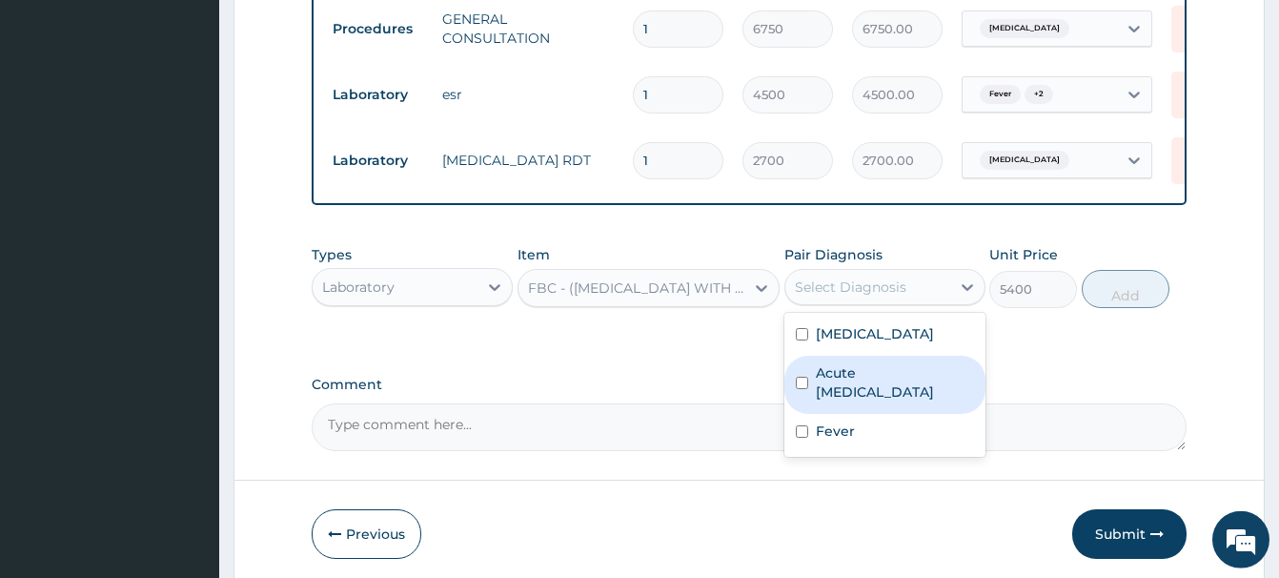
click at [876, 385] on label "Acute upper respiratory infection" at bounding box center [895, 382] width 158 height 38
checkbox input "true"
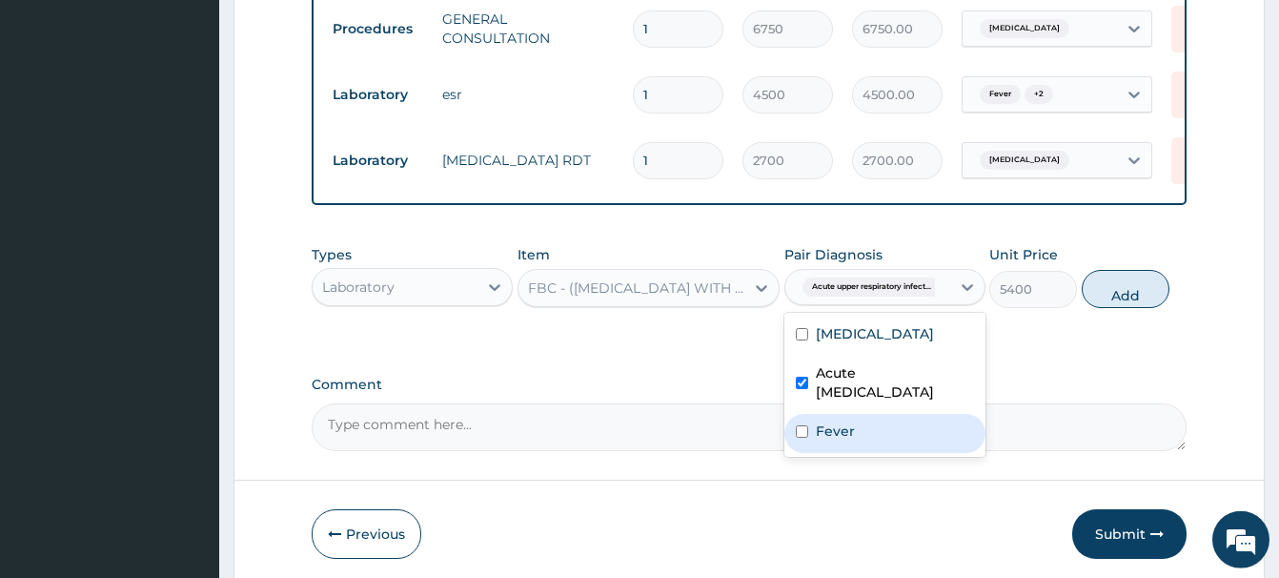
click at [926, 429] on div "Fever" at bounding box center [885, 433] width 201 height 39
checkbox input "true"
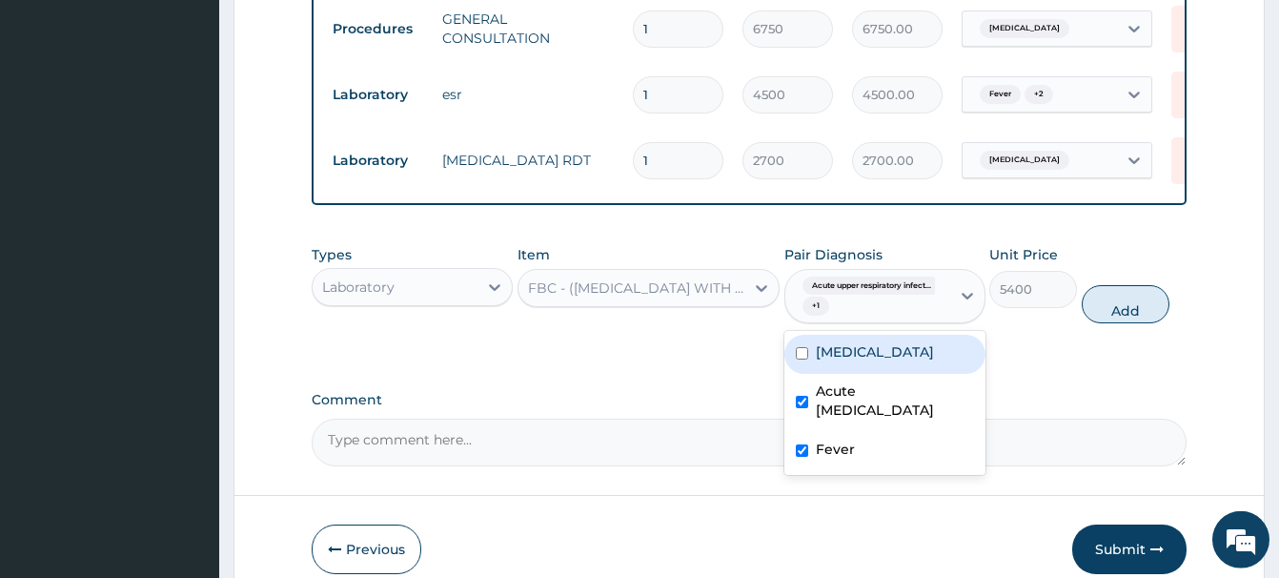
click at [1119, 301] on button "Add" at bounding box center [1126, 304] width 88 height 38
type input "0"
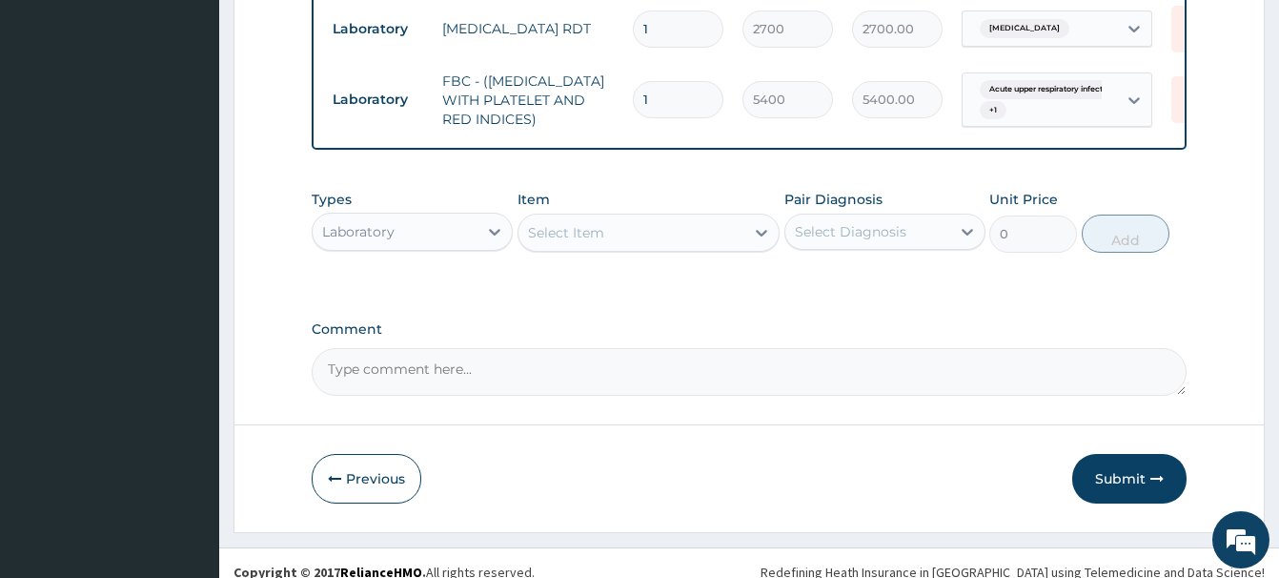
scroll to position [914, 0]
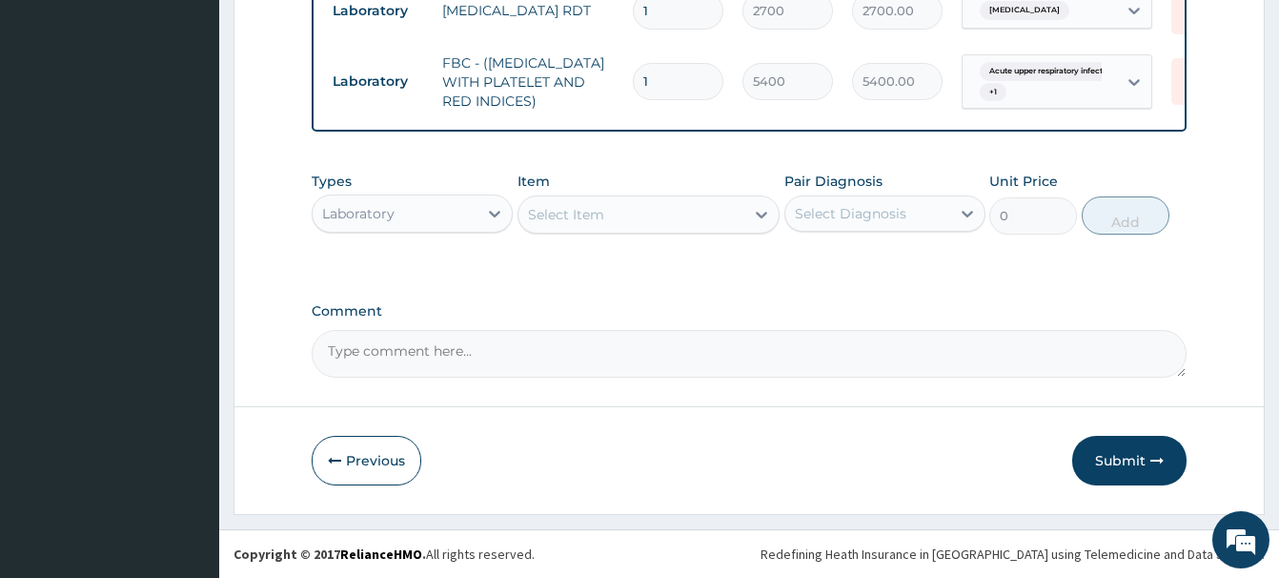
click at [415, 215] on div "Laboratory" at bounding box center [395, 213] width 165 height 31
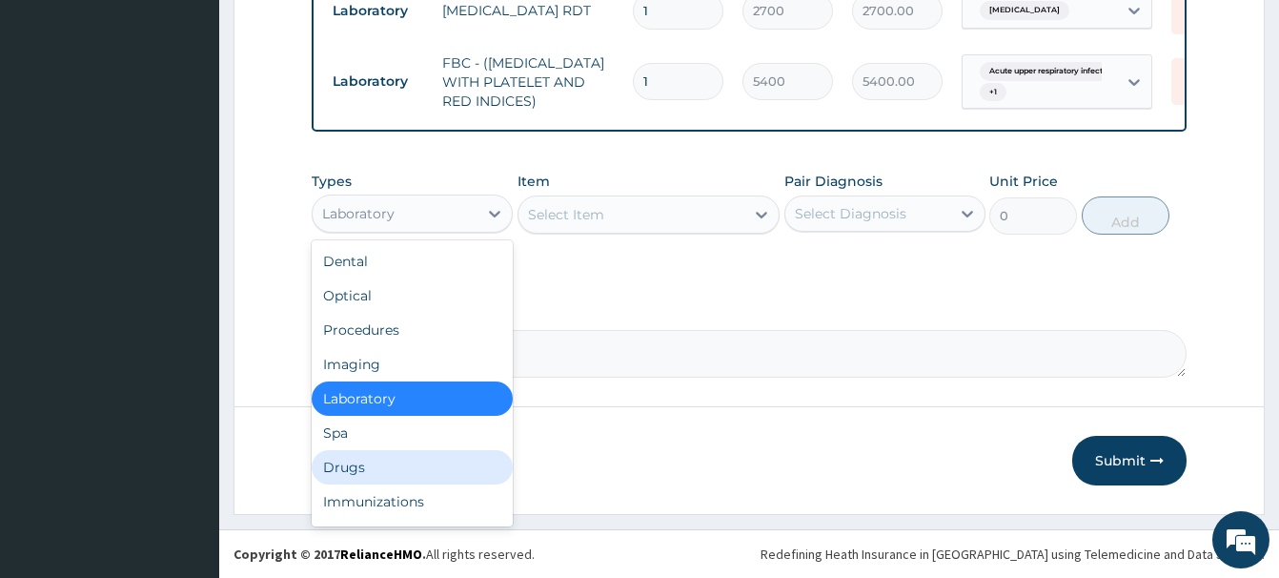
click at [345, 473] on div "Drugs" at bounding box center [412, 467] width 201 height 34
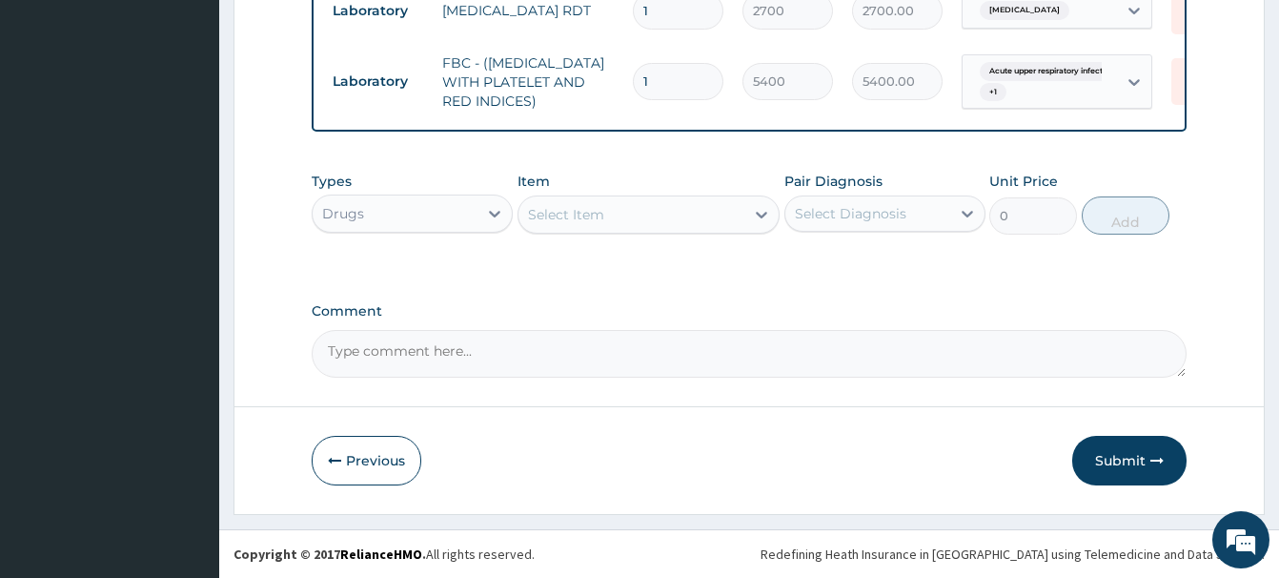
click at [570, 211] on div "Select Item" at bounding box center [566, 214] width 76 height 19
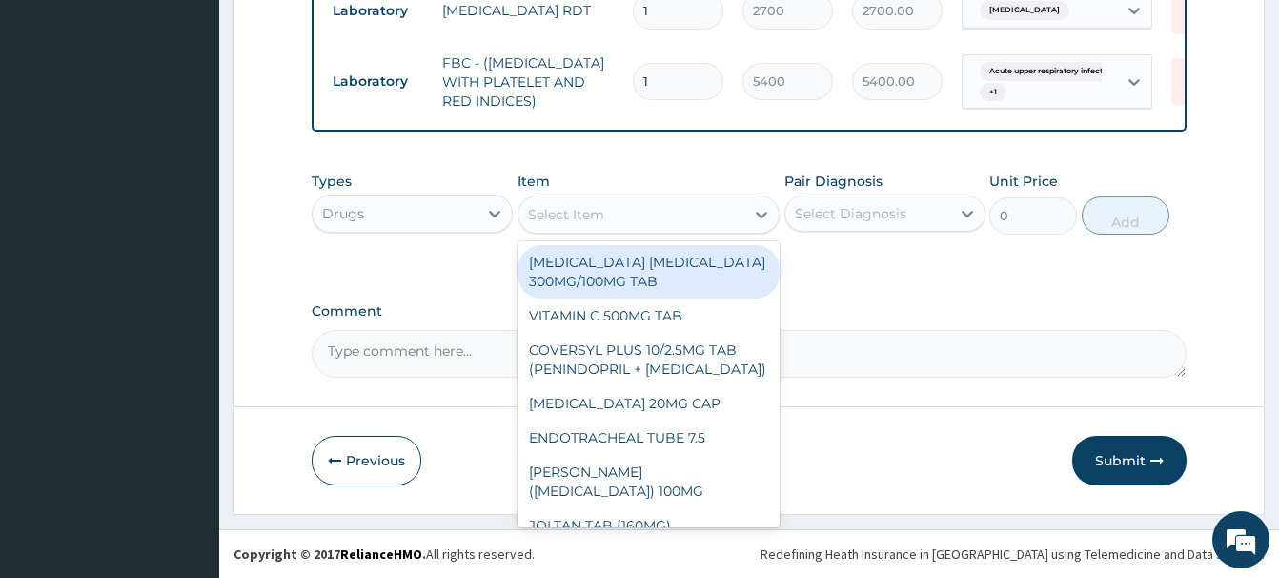
paste input "AZITHROMYCIN 500MG CAPS"
type input "AZITHROMYCIN 500MG CAPS"
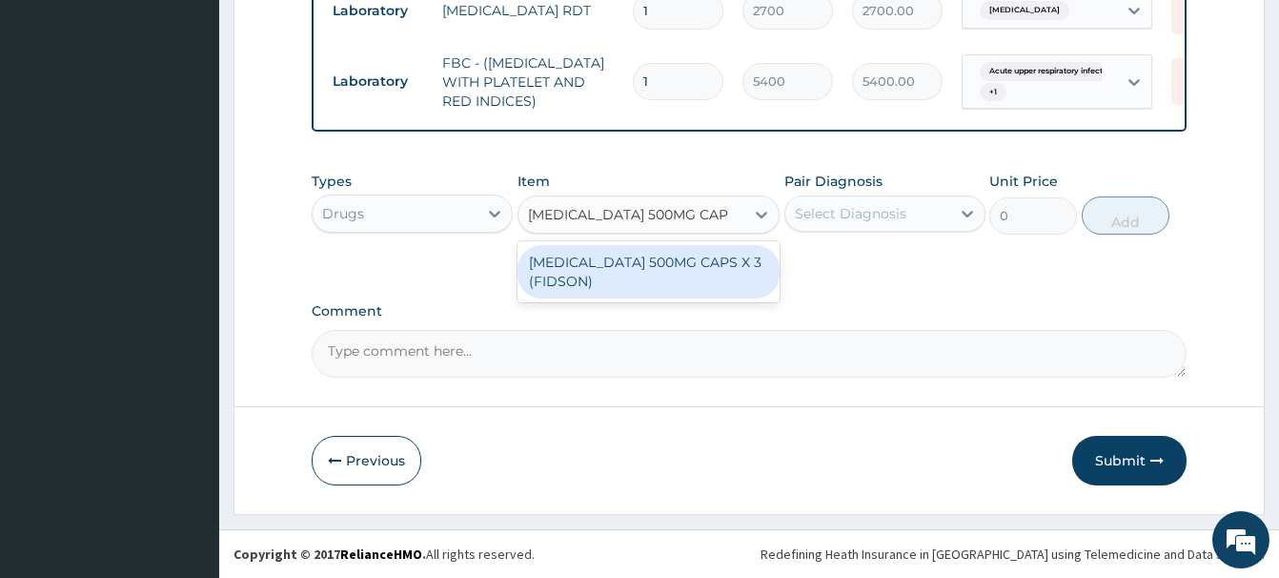
drag, startPoint x: 668, startPoint y: 275, endPoint x: 642, endPoint y: 269, distance: 27.3
click at [666, 275] on div "AZITHROMYCIN 500MG CAPS X 3 (FIDSON)" at bounding box center [649, 271] width 262 height 53
type input "1023.75"
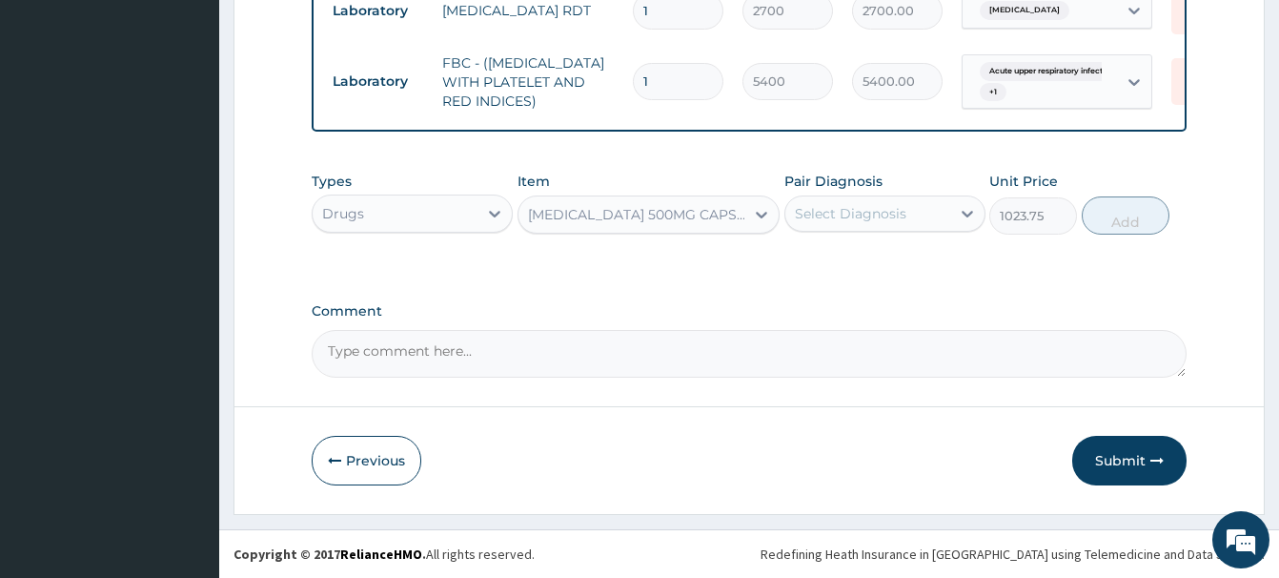
click at [887, 219] on div "Select Diagnosis" at bounding box center [851, 213] width 112 height 19
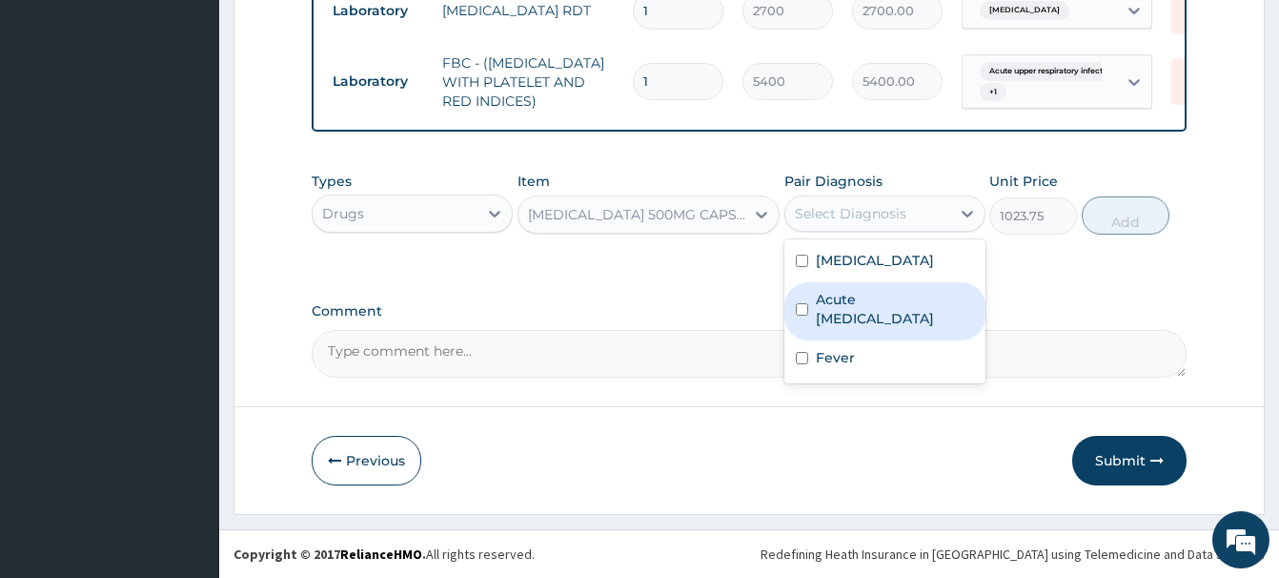
click at [865, 317] on label "Acute upper respiratory infection" at bounding box center [895, 309] width 158 height 38
checkbox input "true"
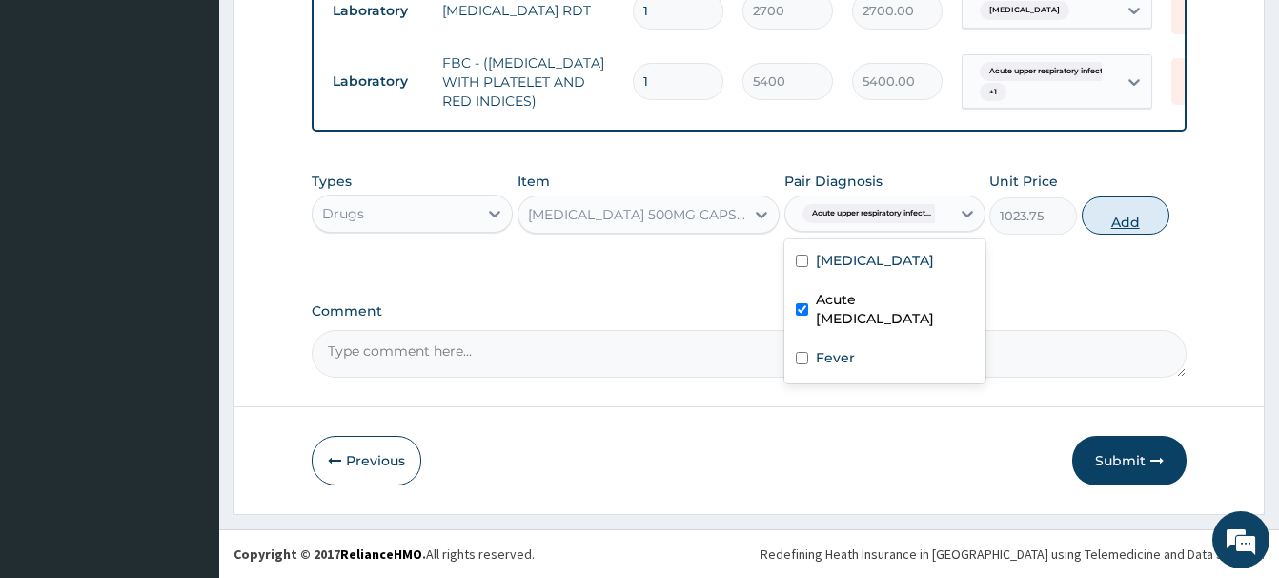
click at [1111, 217] on button "Add" at bounding box center [1126, 215] width 88 height 38
type input "0"
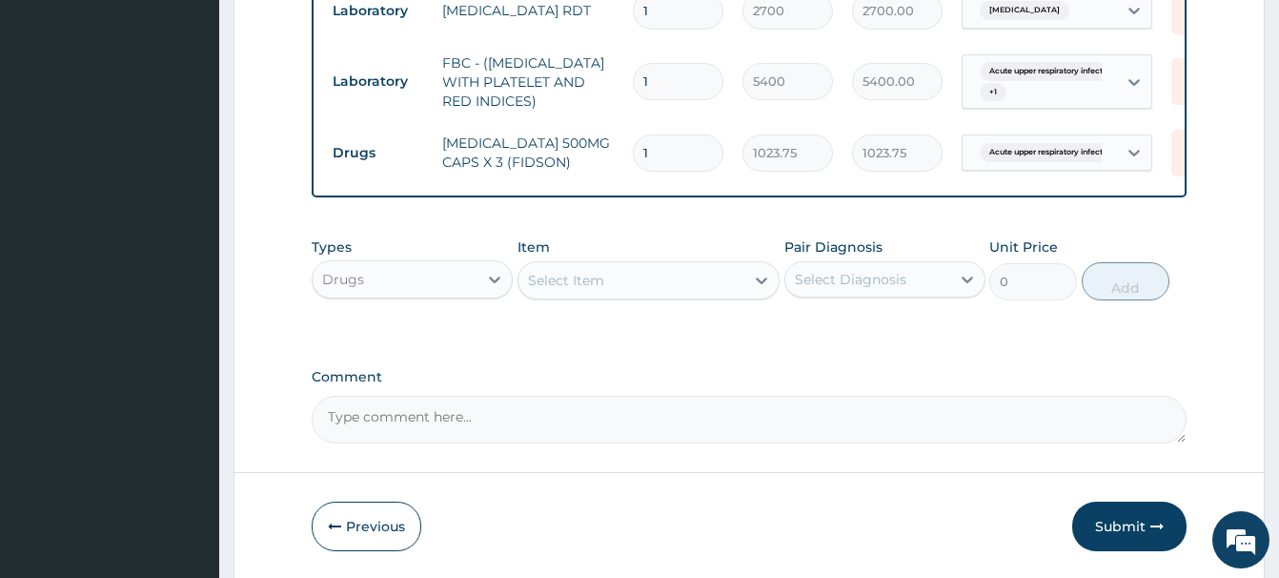
drag, startPoint x: 659, startPoint y: 155, endPoint x: 610, endPoint y: 155, distance: 48.6
click at [633, 155] on input "1" at bounding box center [678, 152] width 91 height 37
type input "3"
type input "3071.25"
type input "3"
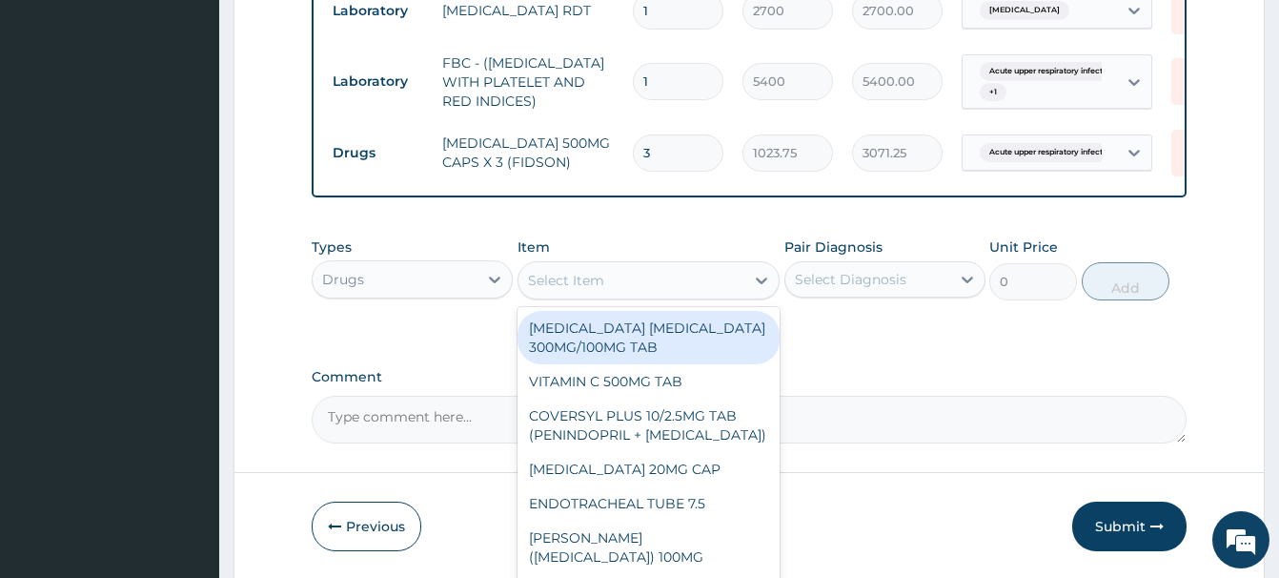
click at [532, 279] on div "Select Item" at bounding box center [566, 280] width 76 height 19
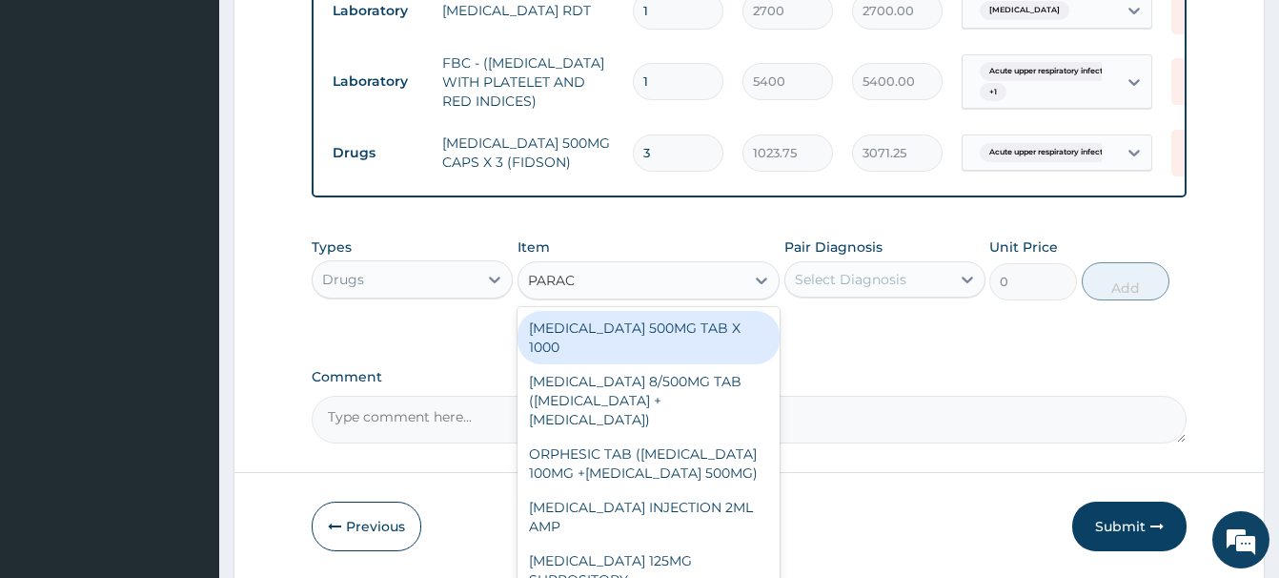
type input "PARACE"
drag, startPoint x: 712, startPoint y: 334, endPoint x: 796, endPoint y: 319, distance: 85.1
click at [717, 333] on div "PARACETAMOL 500MG TAB X 1000" at bounding box center [649, 337] width 262 height 53
type input "22.39999961853027"
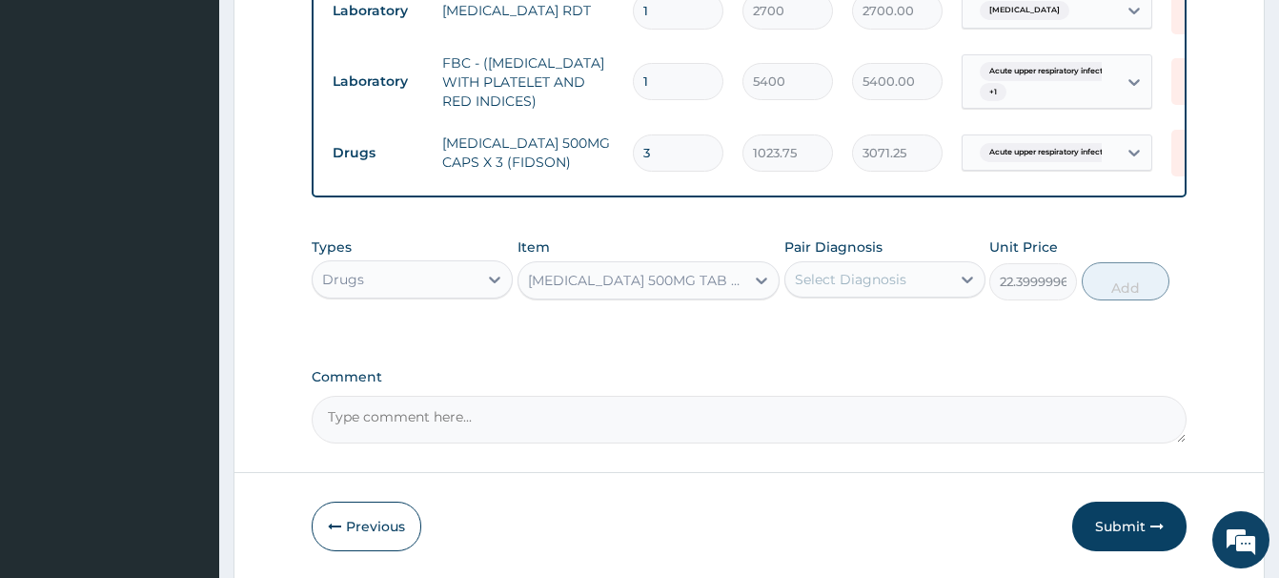
click at [866, 284] on div "Select Diagnosis" at bounding box center [851, 279] width 112 height 19
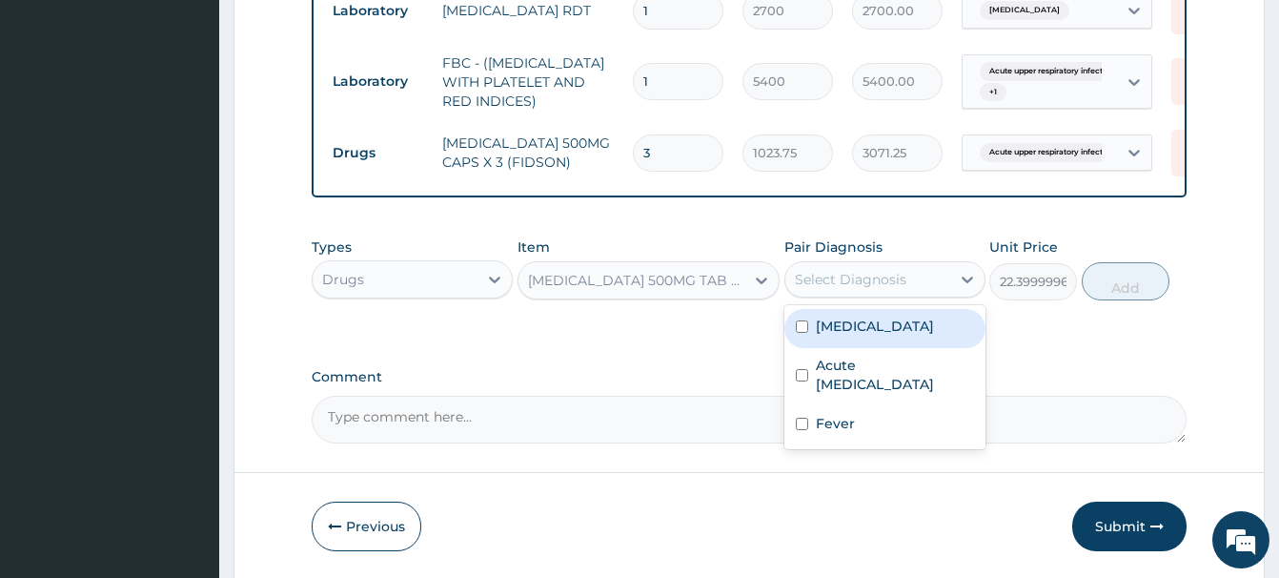
drag, startPoint x: 849, startPoint y: 324, endPoint x: 1019, endPoint y: 329, distance: 169.8
click at [857, 323] on label "Malaria" at bounding box center [875, 326] width 118 height 19
checkbox input "true"
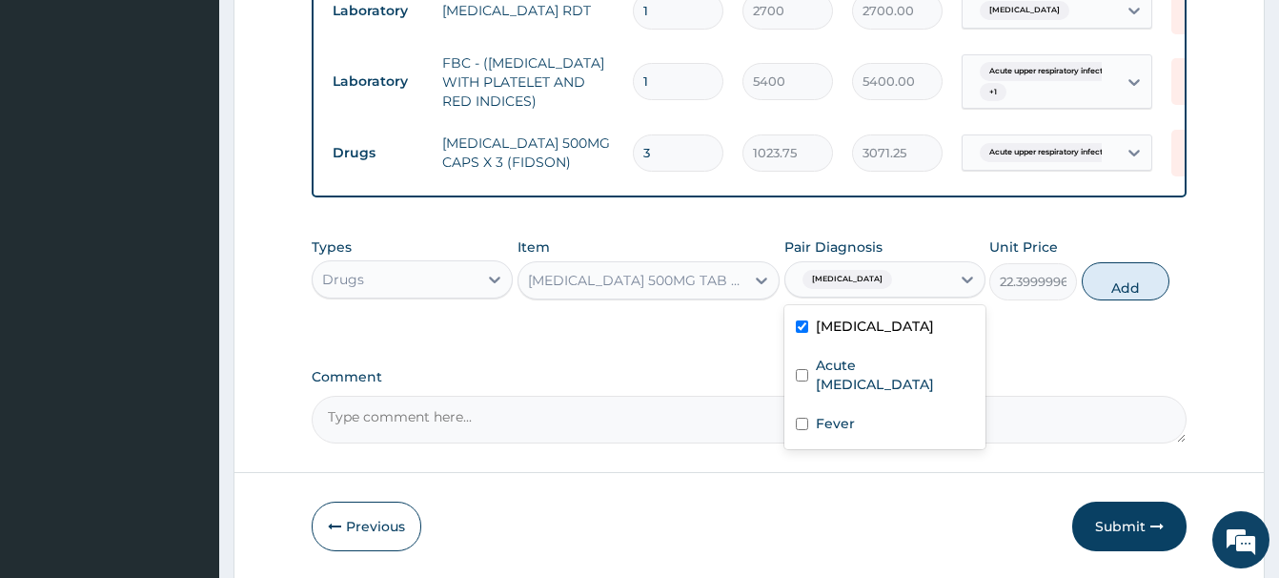
drag, startPoint x: 1115, startPoint y: 279, endPoint x: 959, endPoint y: 296, distance: 157.2
click at [1114, 278] on button "Add" at bounding box center [1126, 281] width 88 height 38
type input "0"
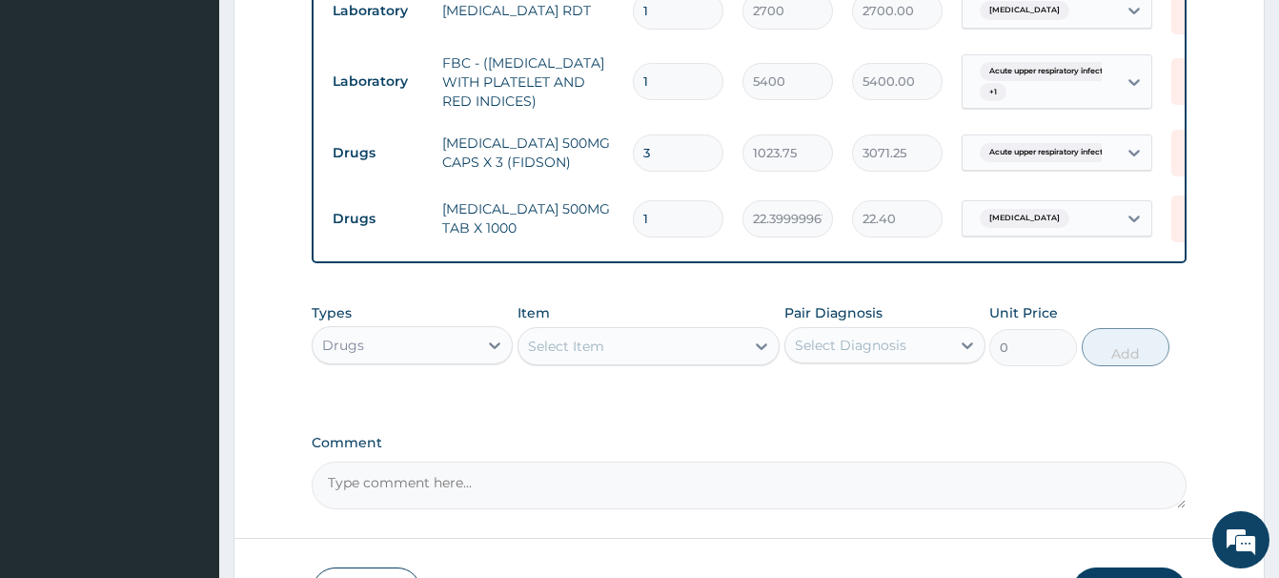
type input "18"
type input "403.20"
type input "18"
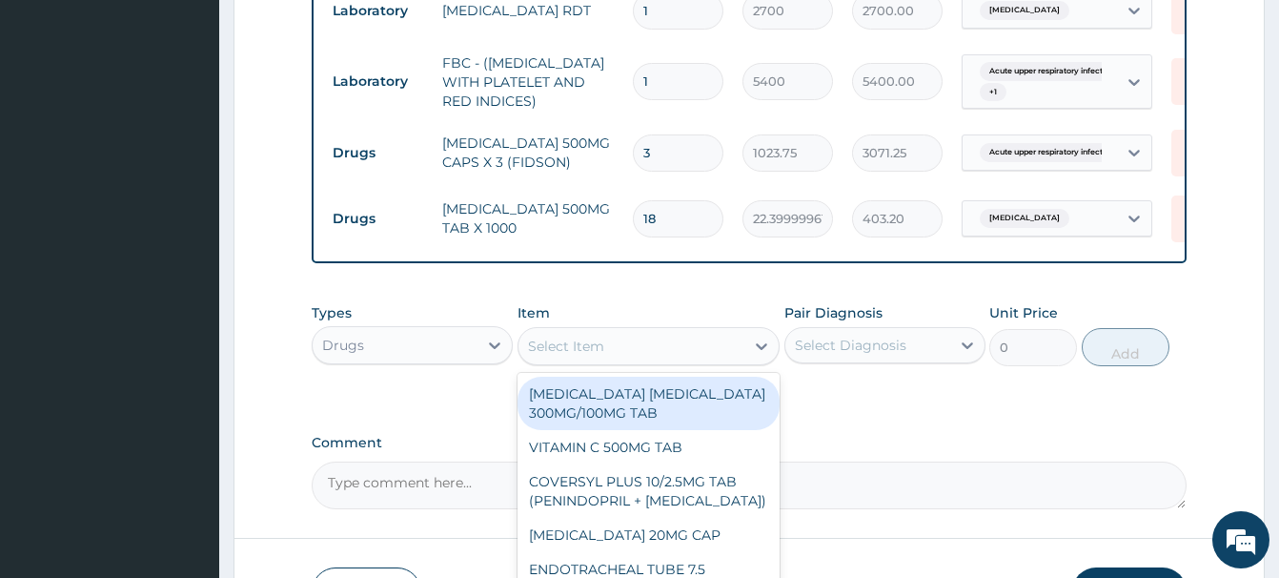
click at [562, 343] on div "Select Item" at bounding box center [566, 346] width 76 height 19
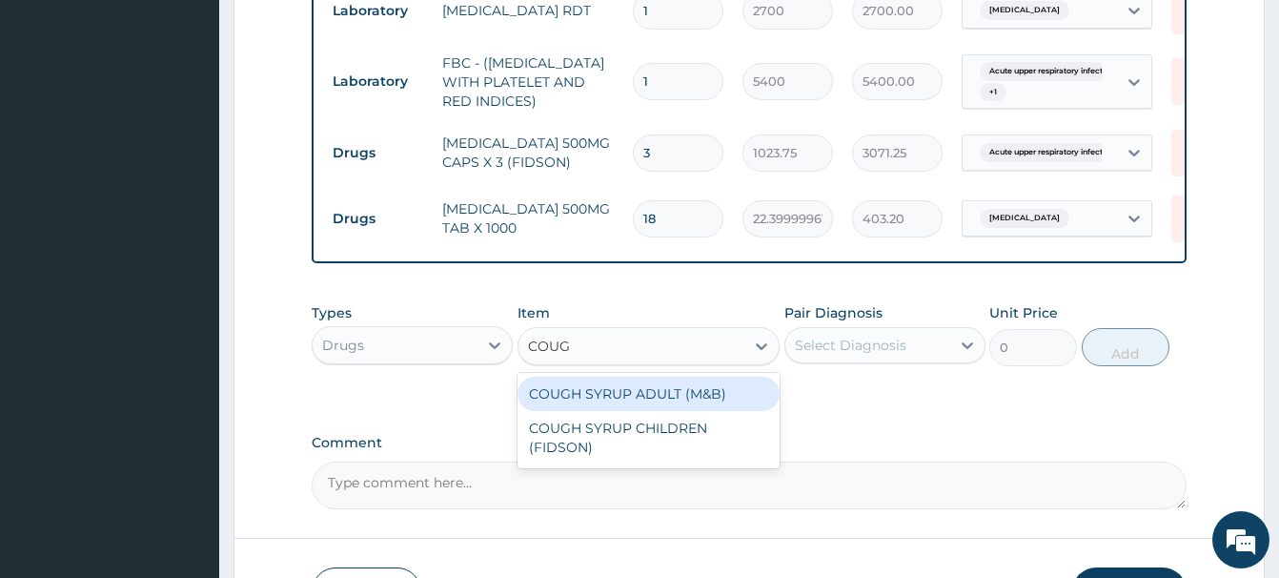
type input "COUGH"
click at [673, 398] on div "COUGH SYRUP ADULT (M&B)" at bounding box center [649, 394] width 262 height 34
type input "1312.5"
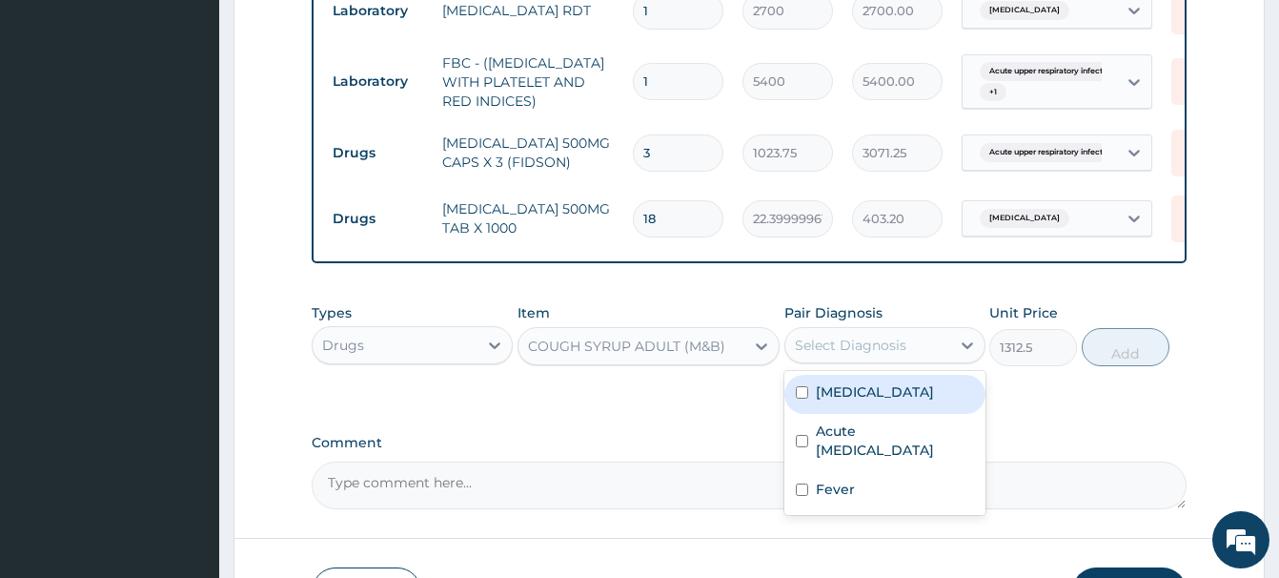
click at [868, 345] on div "Select Diagnosis" at bounding box center [851, 345] width 112 height 19
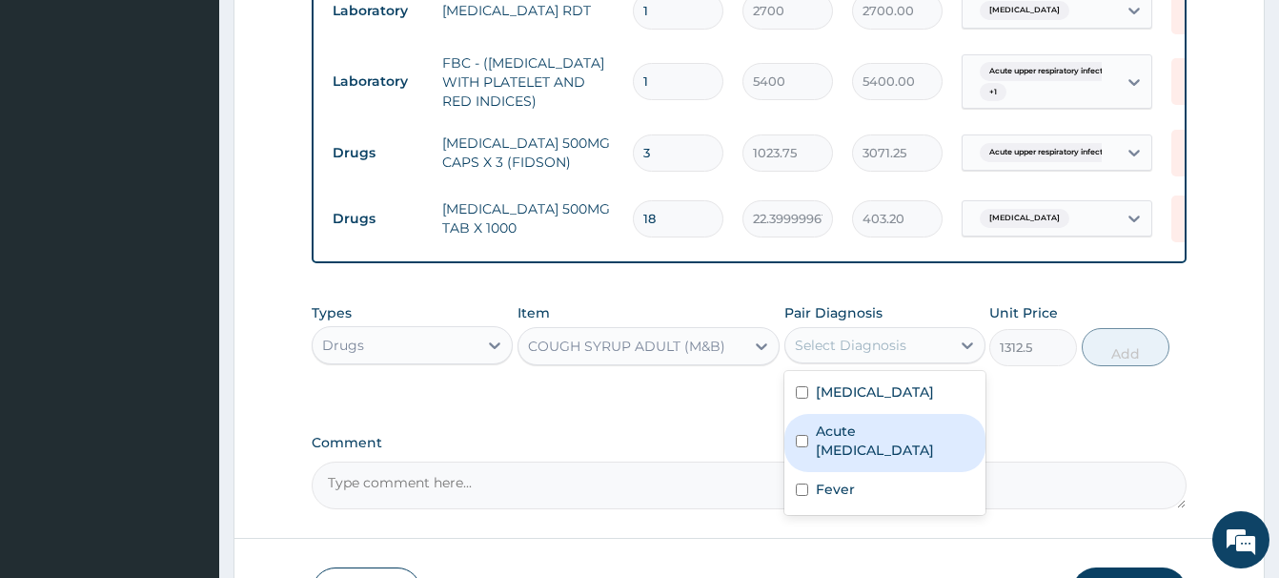
click at [871, 444] on label "Acute upper respiratory infection" at bounding box center [895, 440] width 158 height 38
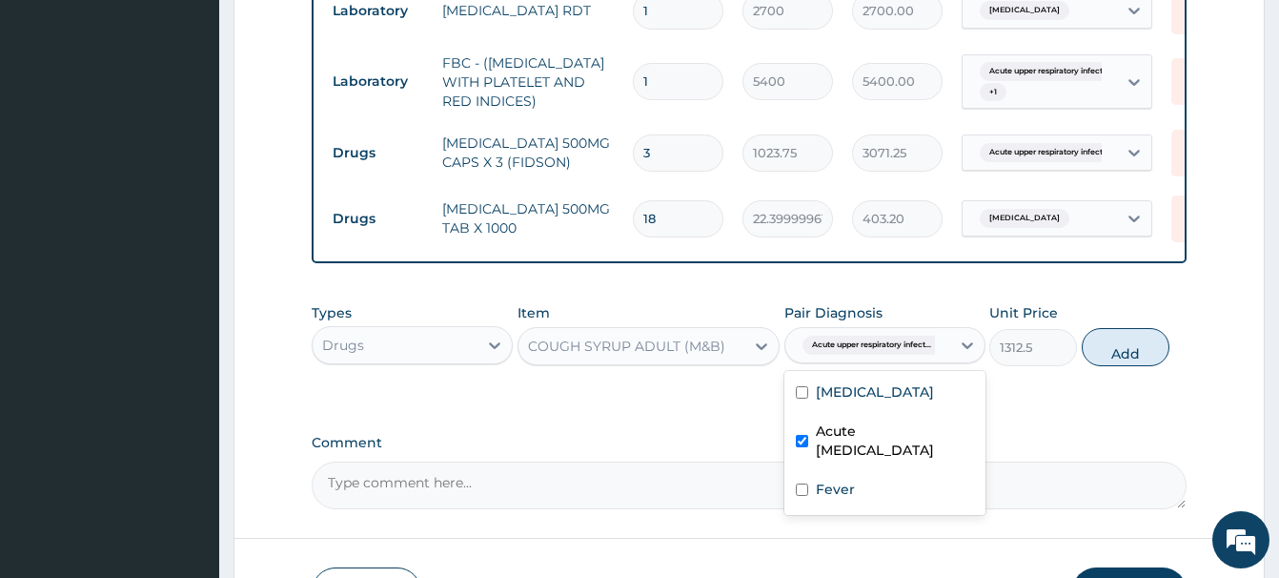
checkbox input "true"
click at [1118, 339] on button "Add" at bounding box center [1126, 347] width 88 height 38
type input "0"
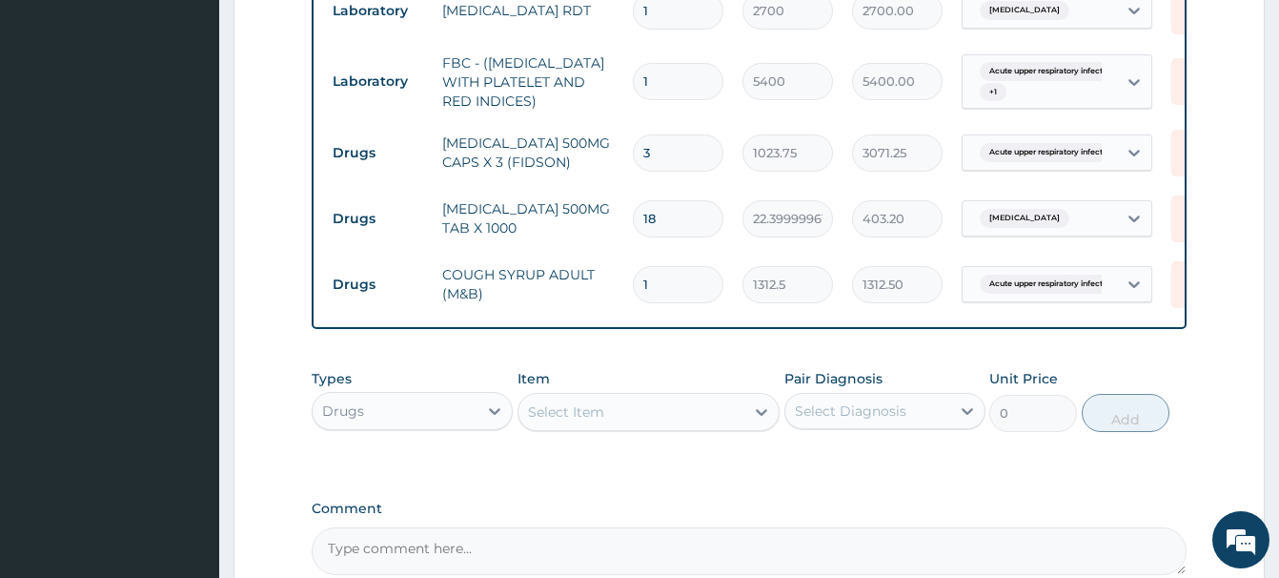
click at [558, 407] on div "Select Item" at bounding box center [566, 411] width 76 height 19
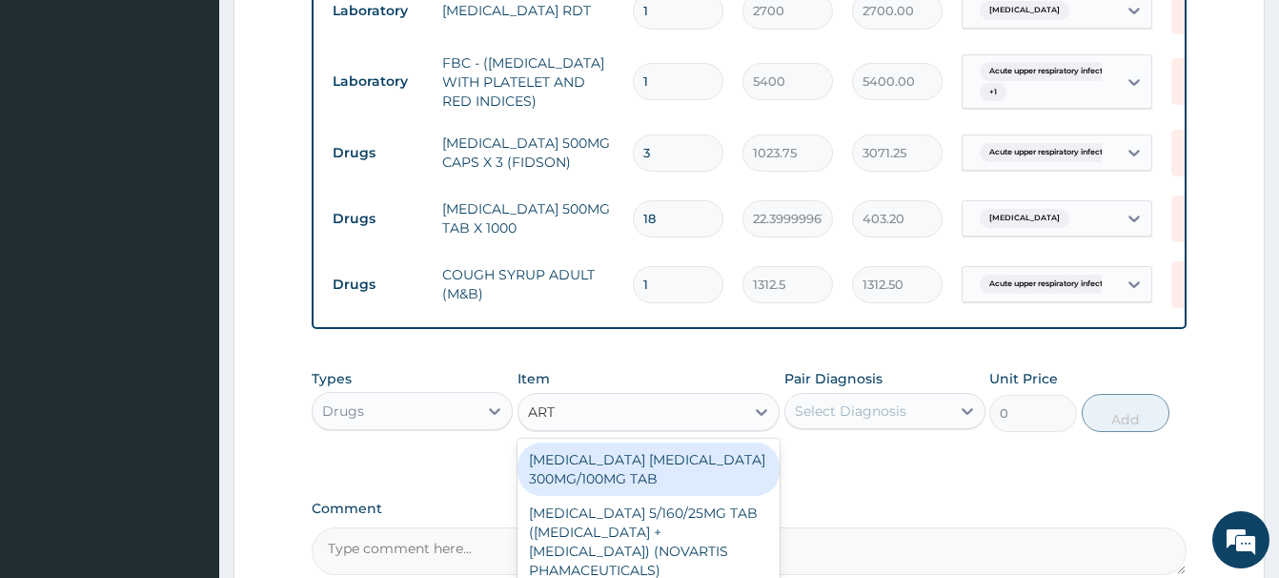
type input "ARTE"
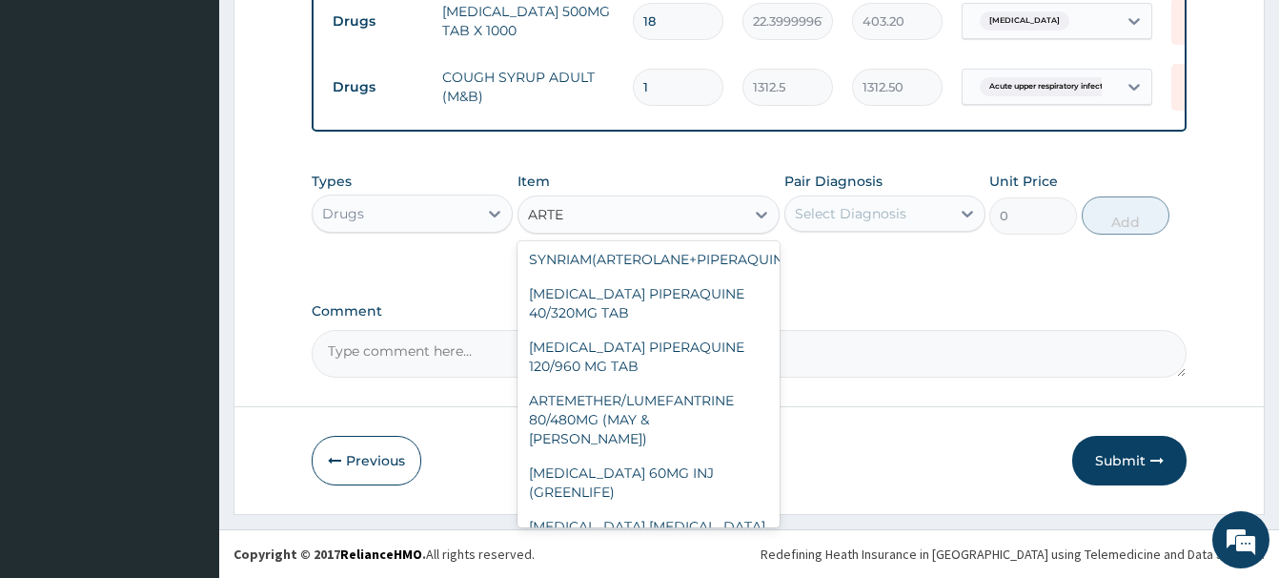
scroll to position [378, 0]
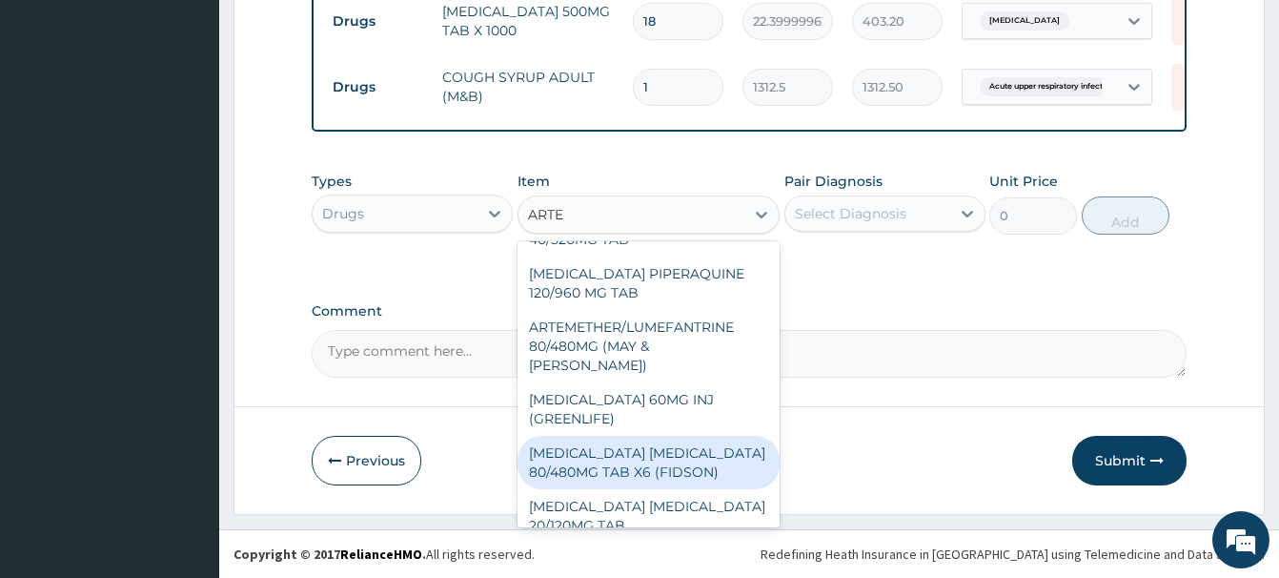
drag, startPoint x: 643, startPoint y: 446, endPoint x: 621, endPoint y: 453, distance: 23.8
click at [631, 453] on div "ARTEMETHER LUMEFANTRINE 80/480MG TAB X6 (FIDSON)" at bounding box center [649, 462] width 262 height 53
type input "322.2992553710938"
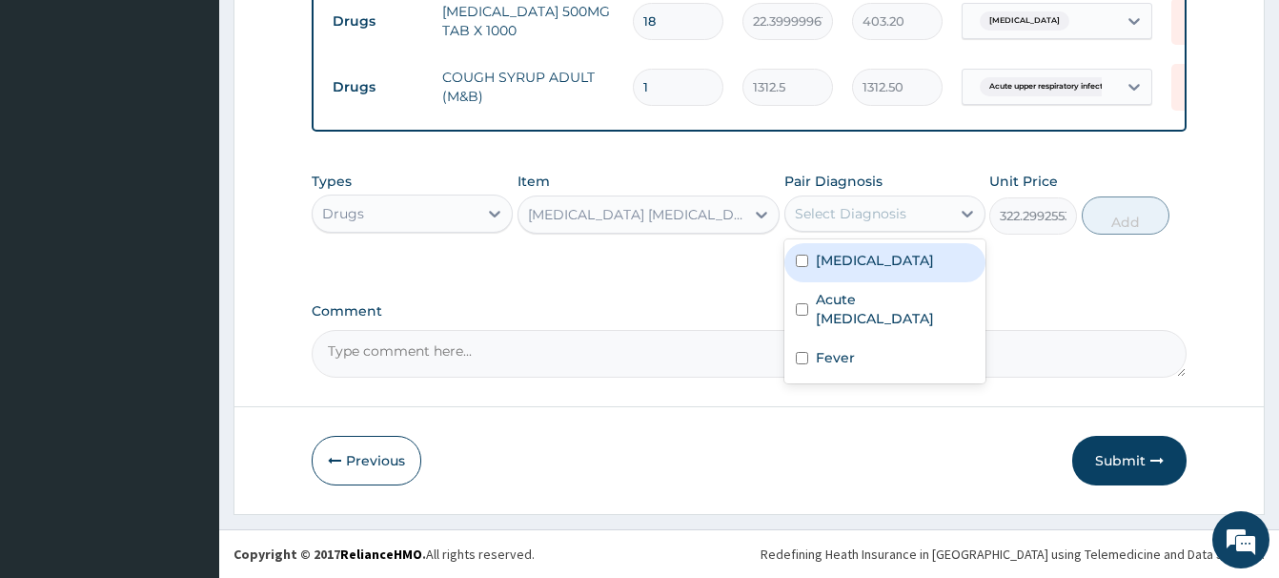
click at [861, 213] on div "Select Diagnosis" at bounding box center [851, 213] width 112 height 19
click at [853, 268] on label "Malaria" at bounding box center [875, 260] width 118 height 19
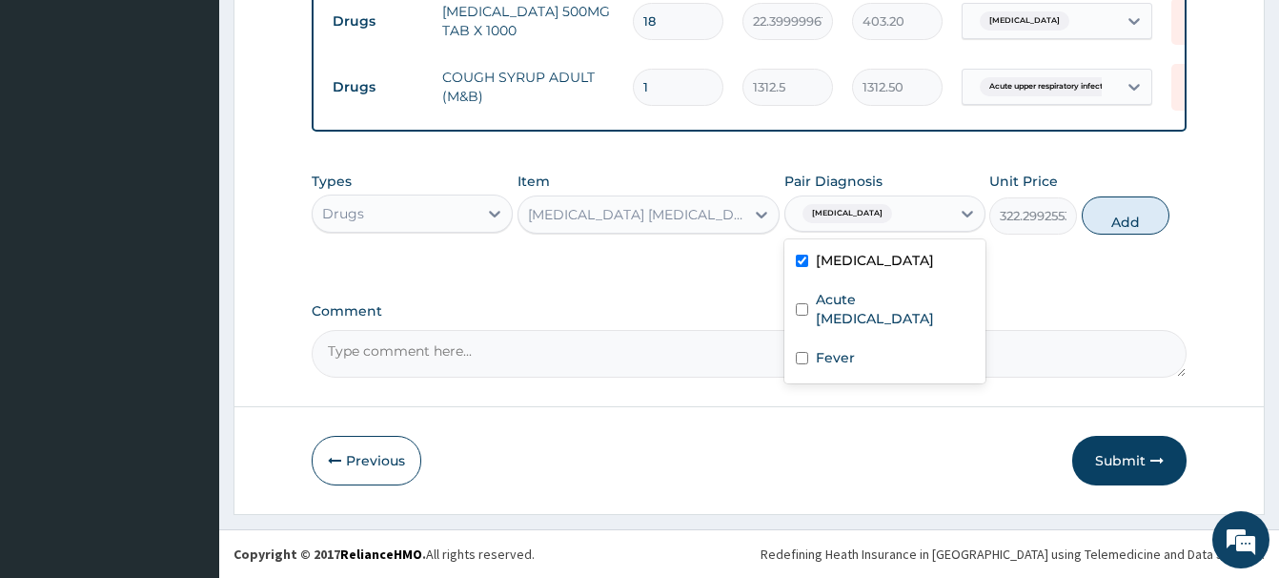
checkbox input "true"
click at [1113, 213] on button "Add" at bounding box center [1126, 215] width 88 height 38
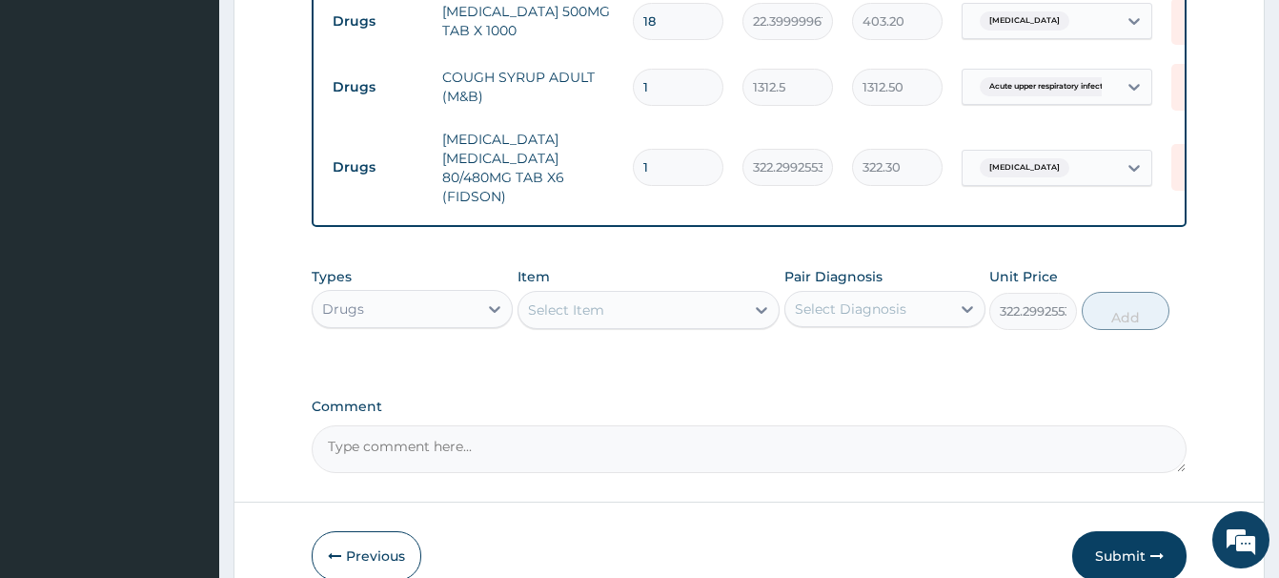
type input "0"
drag, startPoint x: 655, startPoint y: 167, endPoint x: 623, endPoint y: 173, distance: 32.0
click at [633, 173] on input "1" at bounding box center [678, 167] width 91 height 37
type input "6"
type input "1933.80"
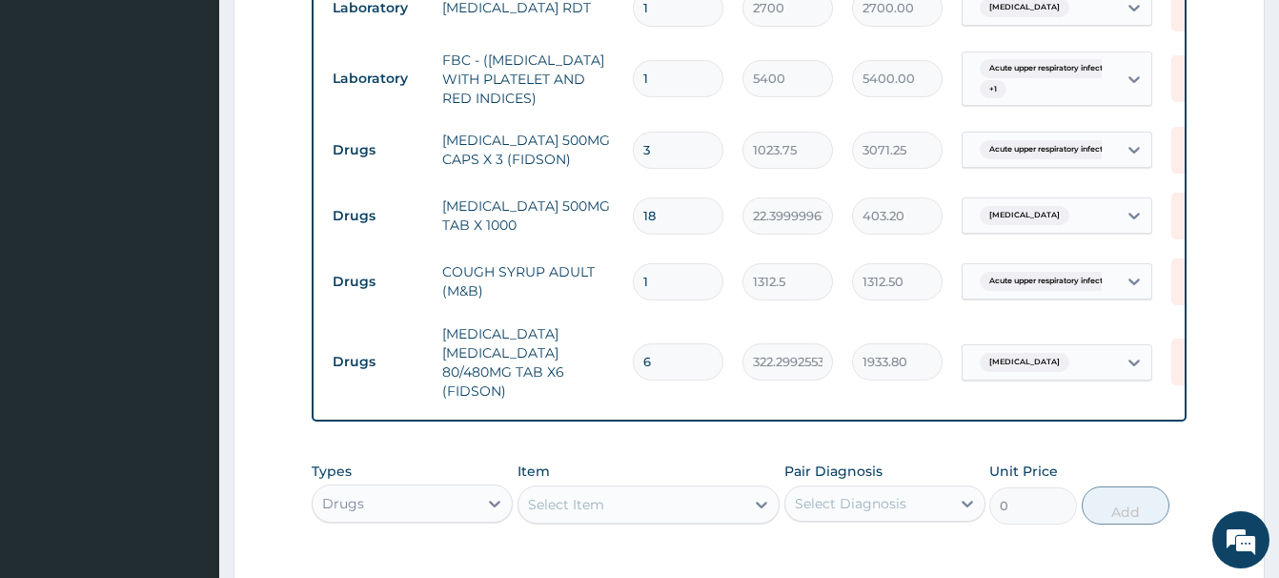
scroll to position [1207, 0]
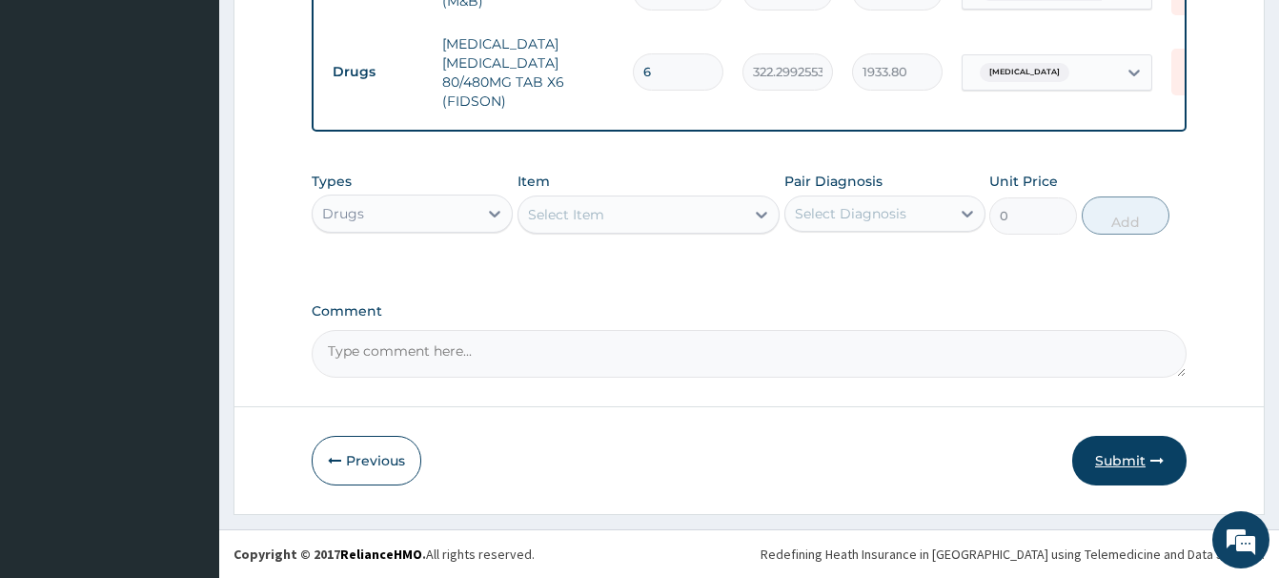
type input "6"
click at [1132, 470] on button "Submit" at bounding box center [1129, 461] width 114 height 50
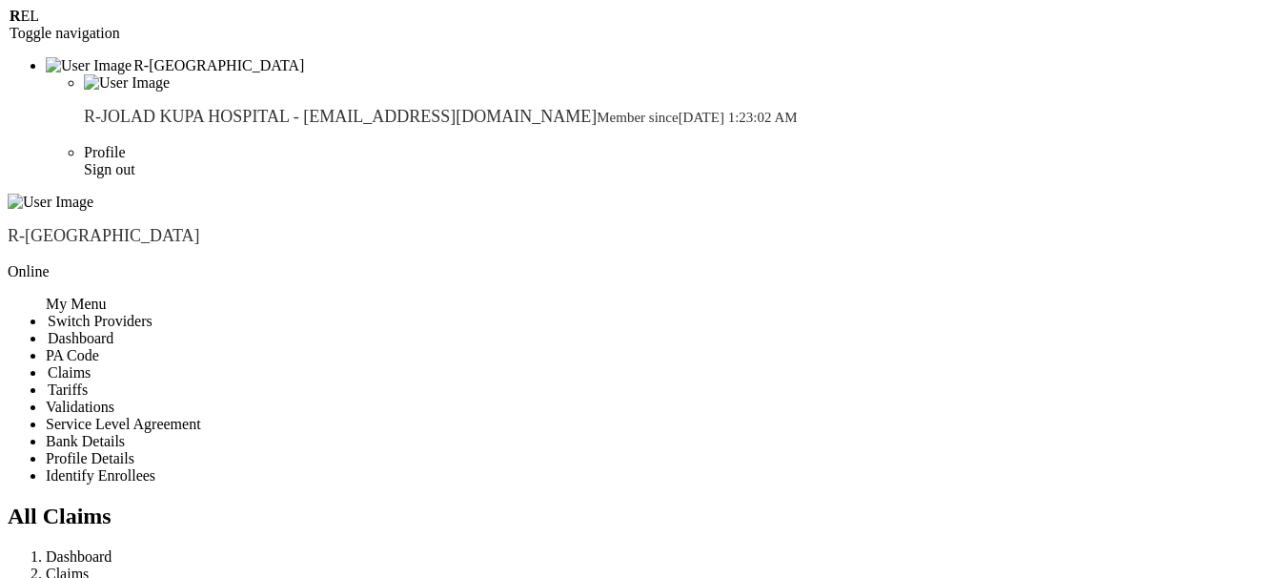
paste input "WTW/10001/A"
type input "WTW/10001/A"
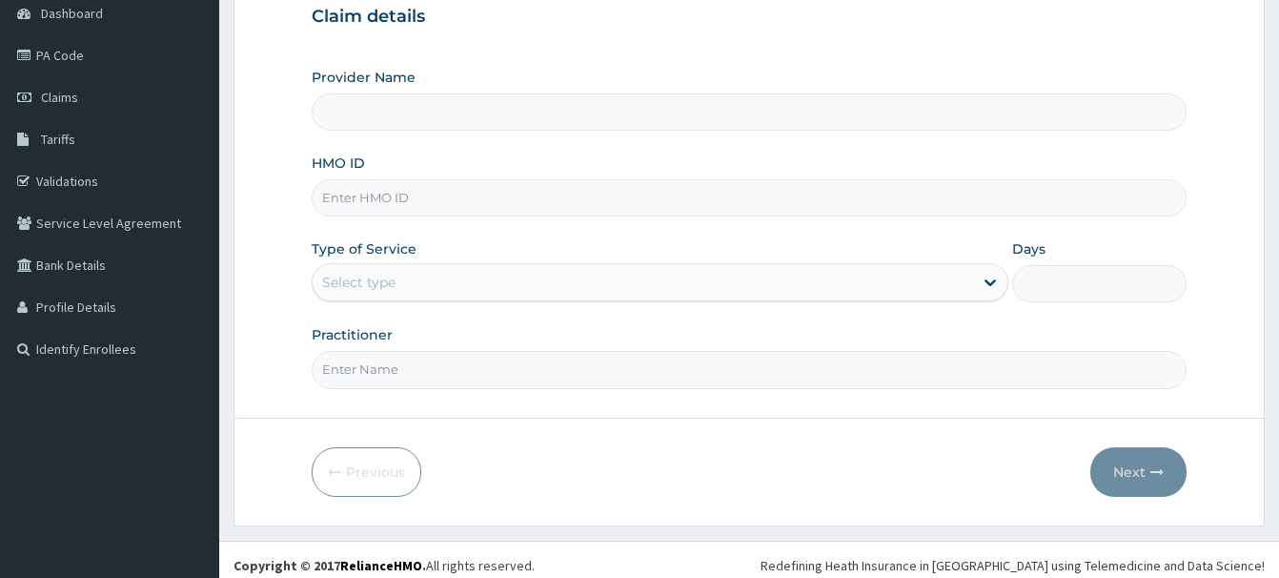
scroll to position [194, 0]
click at [337, 202] on input "HMO ID" at bounding box center [749, 197] width 875 height 37
paste input "WTW/10001/A"
type input "WTW/10001/A"
type input "R-Jolad Hospital Nigeria Limited(kupa)"
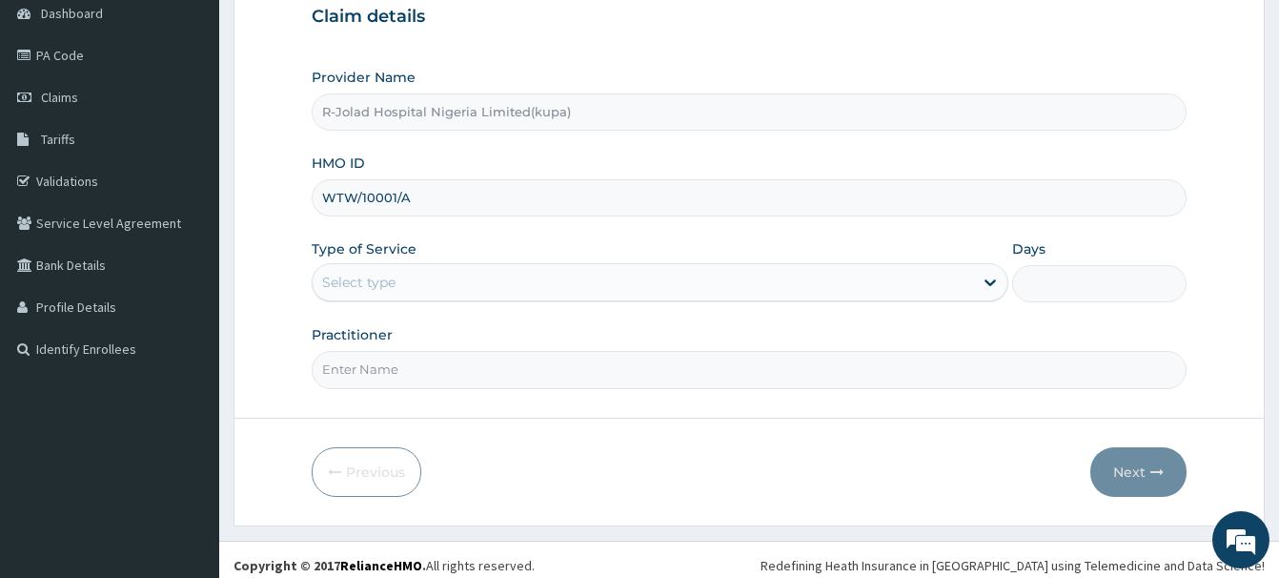
type input "WTW/10001/A"
click at [351, 291] on div "Select type" at bounding box center [358, 282] width 73 height 19
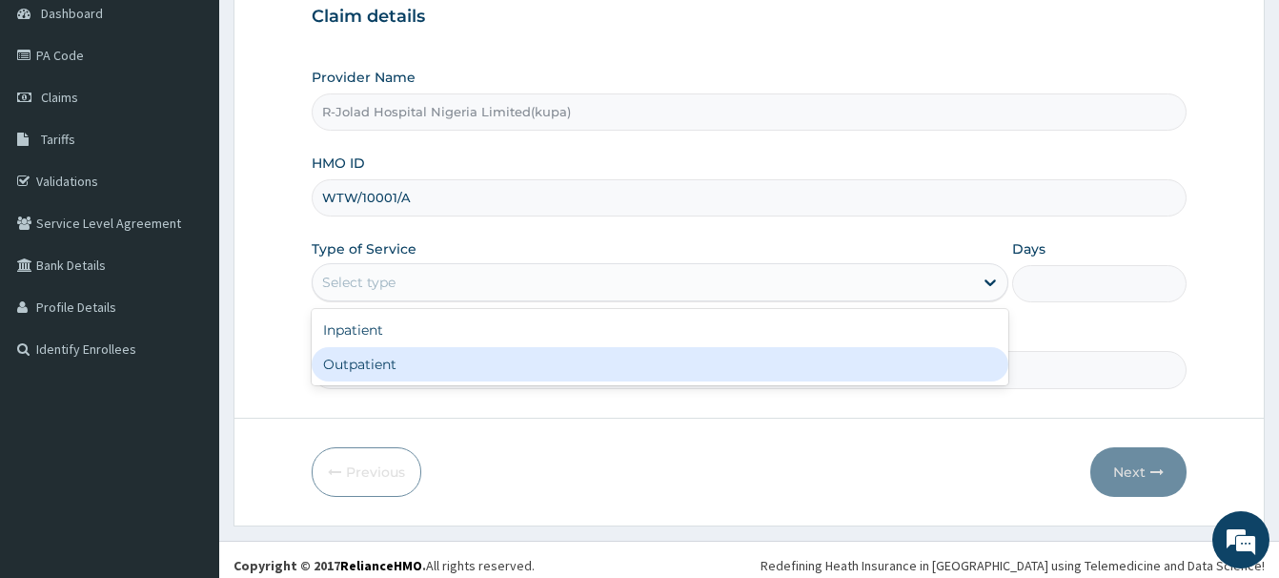
click at [362, 367] on div "Outpatient" at bounding box center [660, 364] width 697 height 34
type input "1"
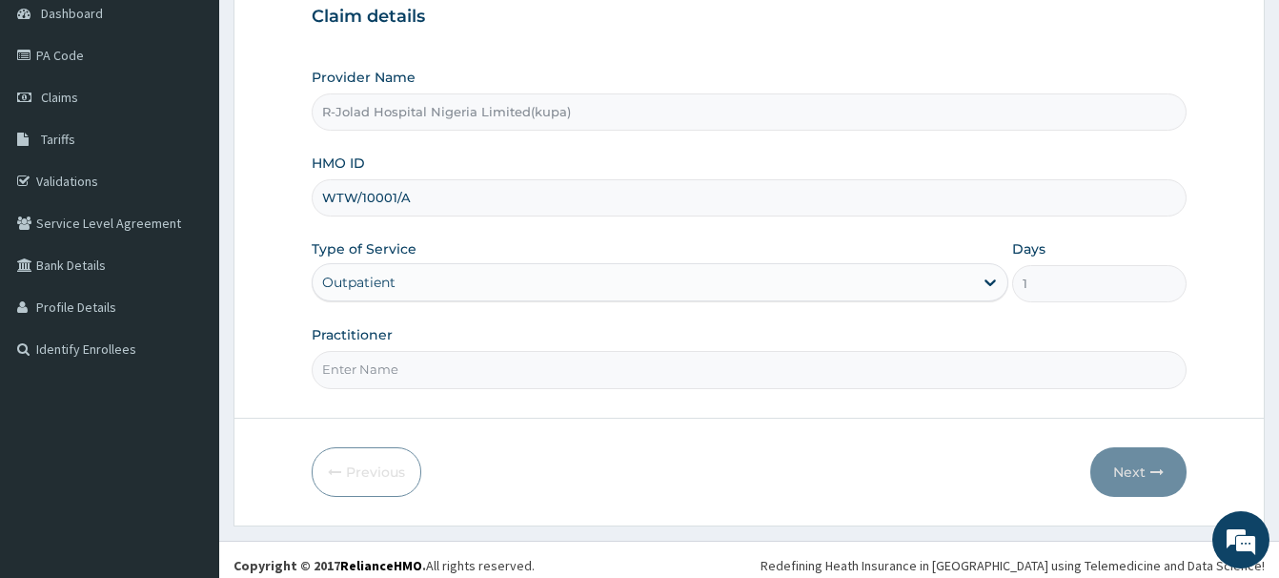
click at [352, 378] on input "Practitioner" at bounding box center [749, 369] width 875 height 37
paste input "[PERSON_NAME]"
type input "[PERSON_NAME]"
click at [1142, 469] on button "Next" at bounding box center [1139, 472] width 96 height 50
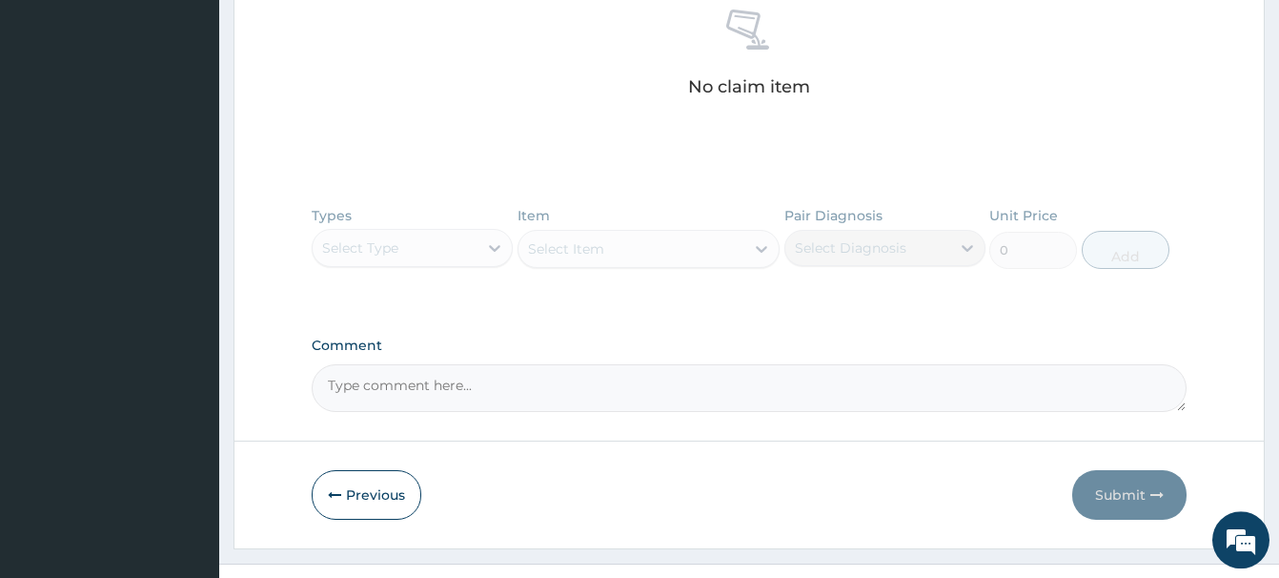
scroll to position [791, 0]
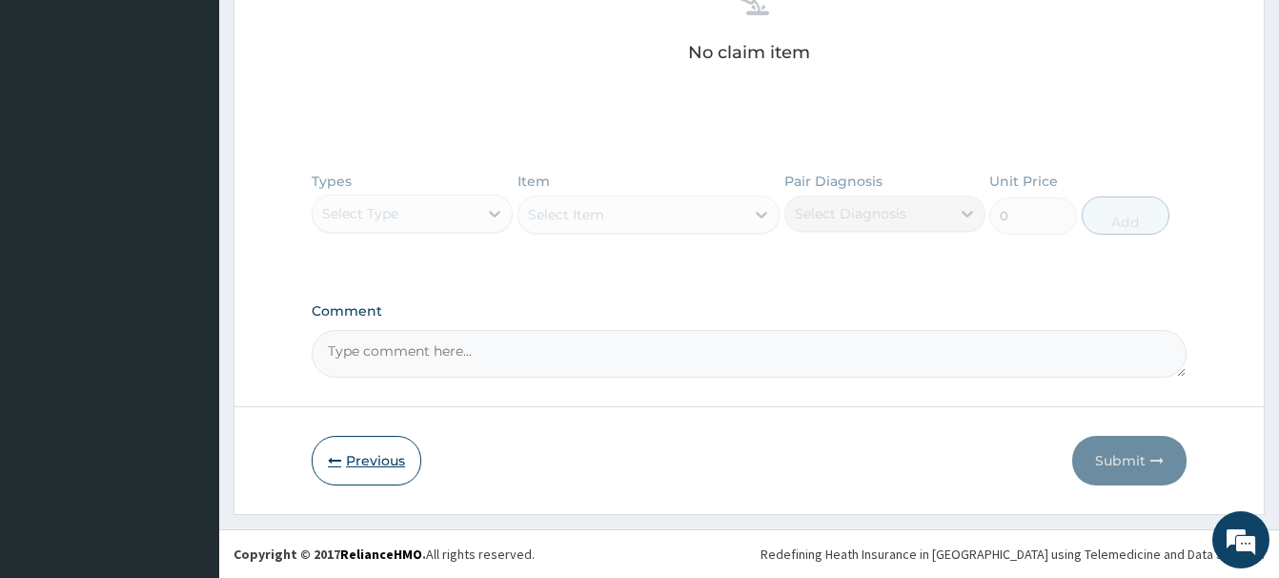
click at [365, 447] on button "Previous" at bounding box center [367, 461] width 110 height 50
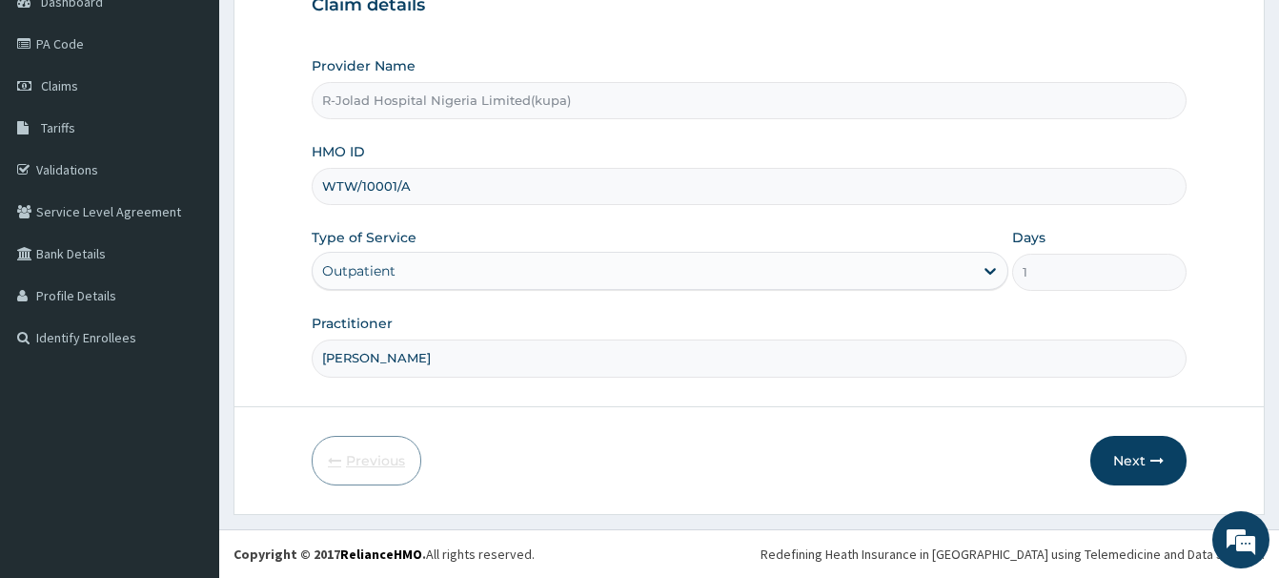
scroll to position [206, 0]
click at [1121, 456] on button "Next" at bounding box center [1139, 461] width 96 height 50
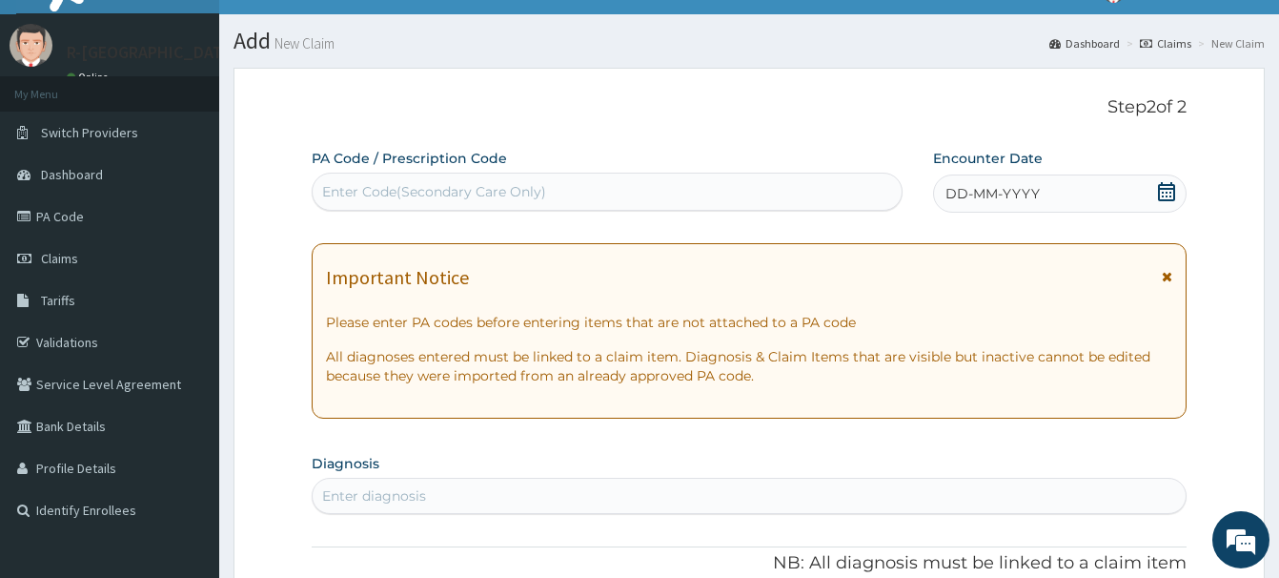
scroll to position [11, 0]
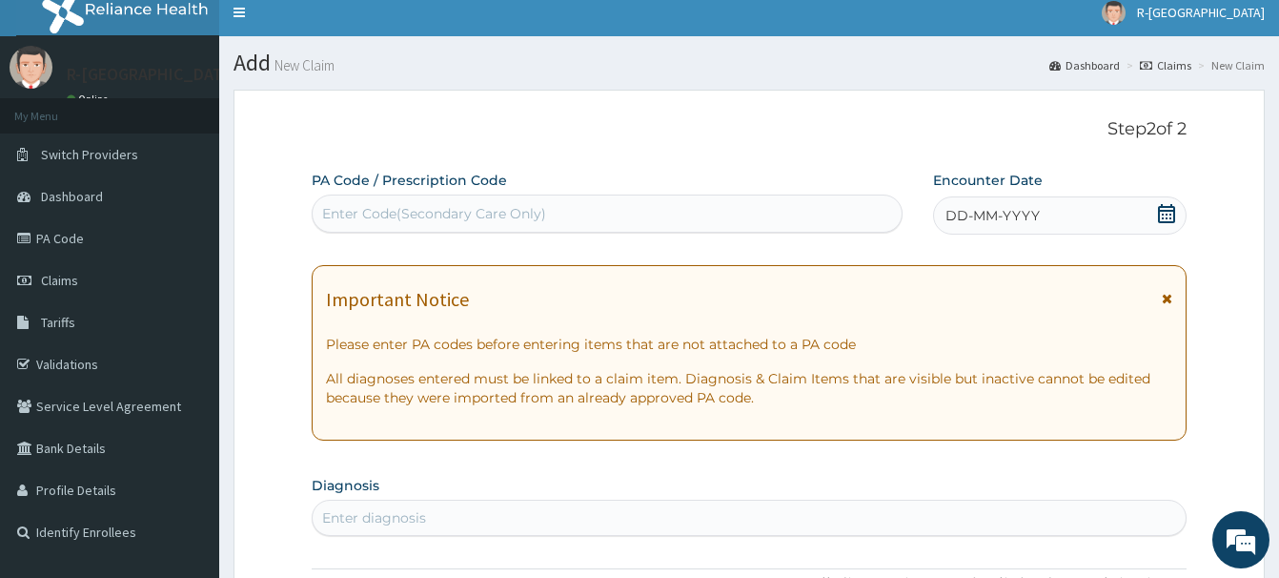
click at [336, 210] on div "Enter Code(Secondary Care Only)" at bounding box center [434, 213] width 224 height 19
paste input "PA/6CECF0"
type input "PA/6CECF0"
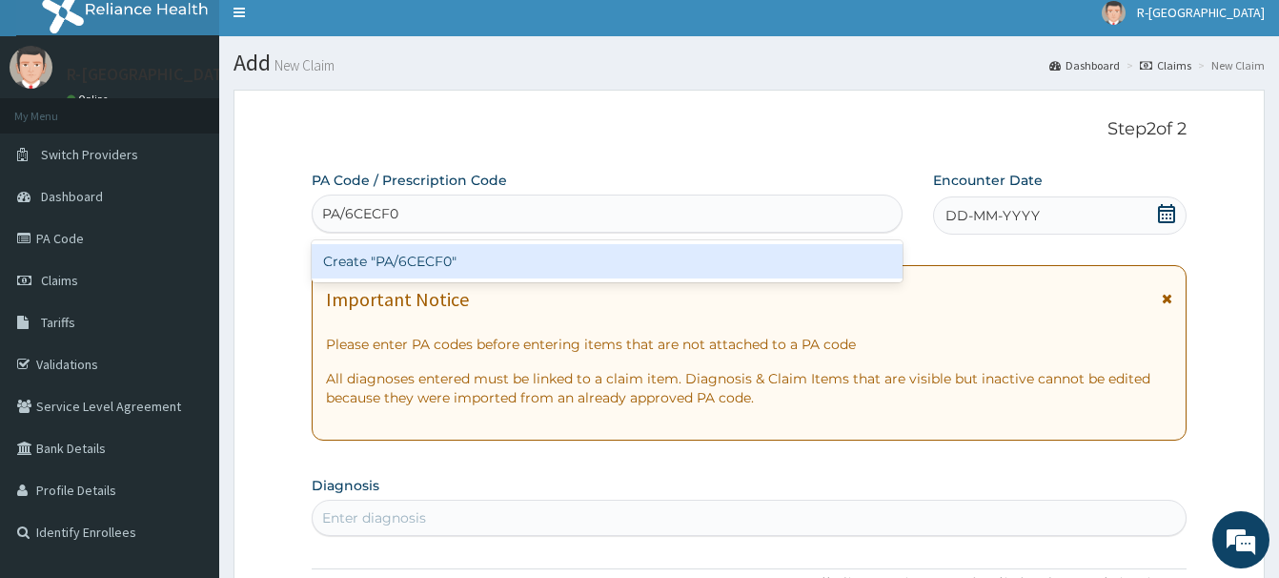
click at [422, 252] on div "Create "PA/6CECF0"" at bounding box center [607, 261] width 591 height 34
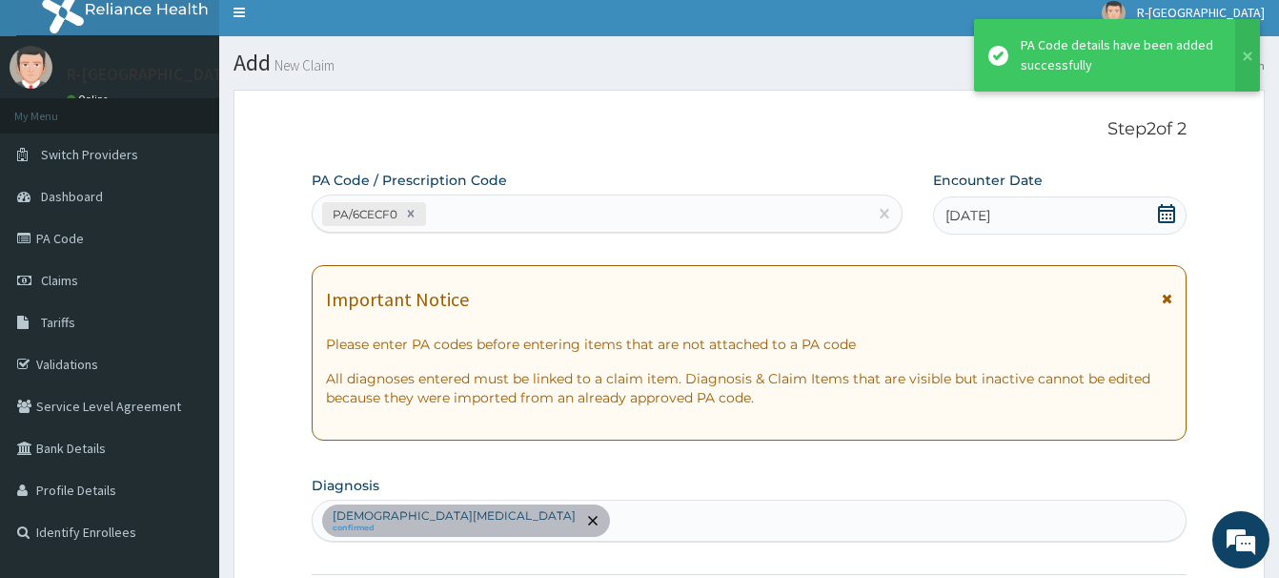
scroll to position [570, 0]
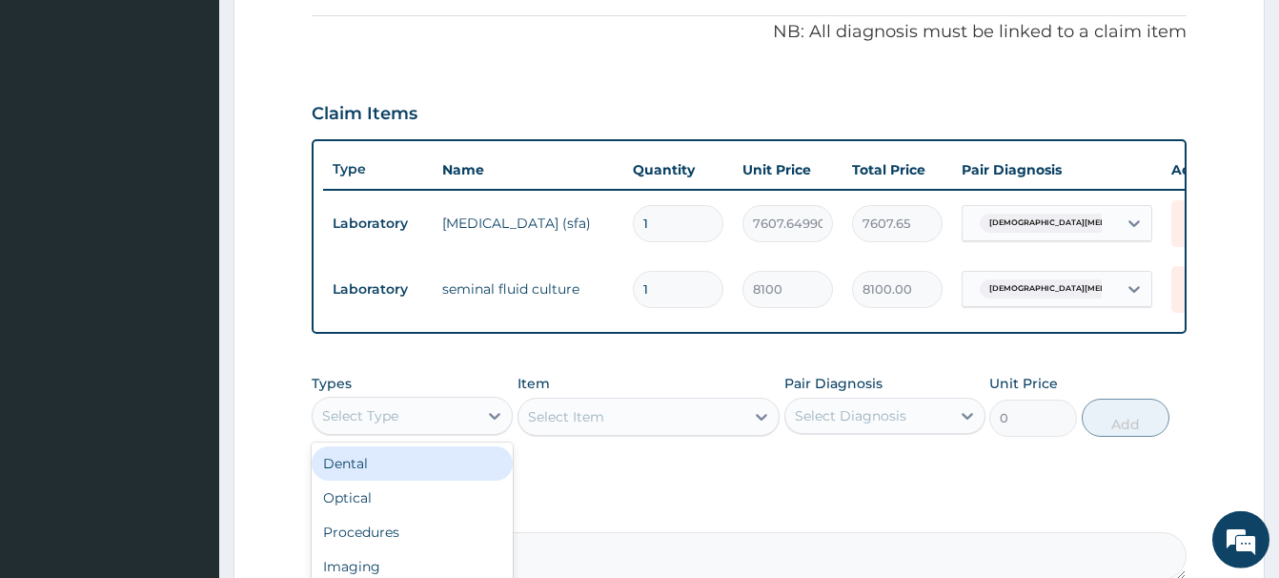
click at [376, 419] on div "Select Type" at bounding box center [360, 415] width 76 height 19
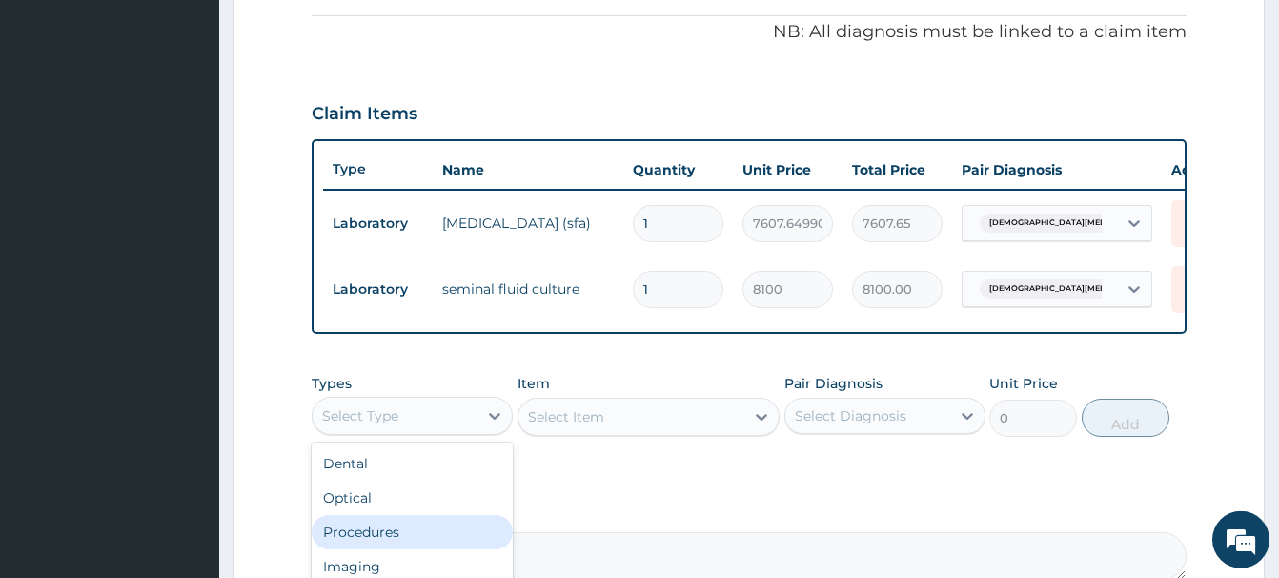
drag, startPoint x: 356, startPoint y: 534, endPoint x: 381, endPoint y: 504, distance: 39.2
click at [357, 533] on div "Procedures" at bounding box center [412, 532] width 201 height 34
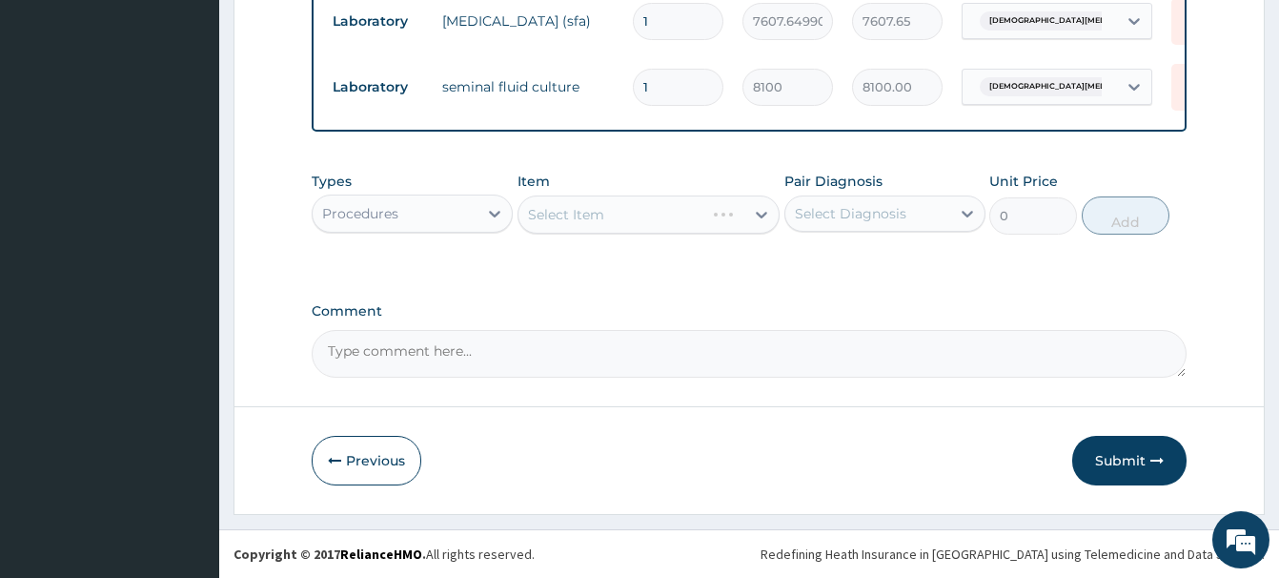
scroll to position [675, 0]
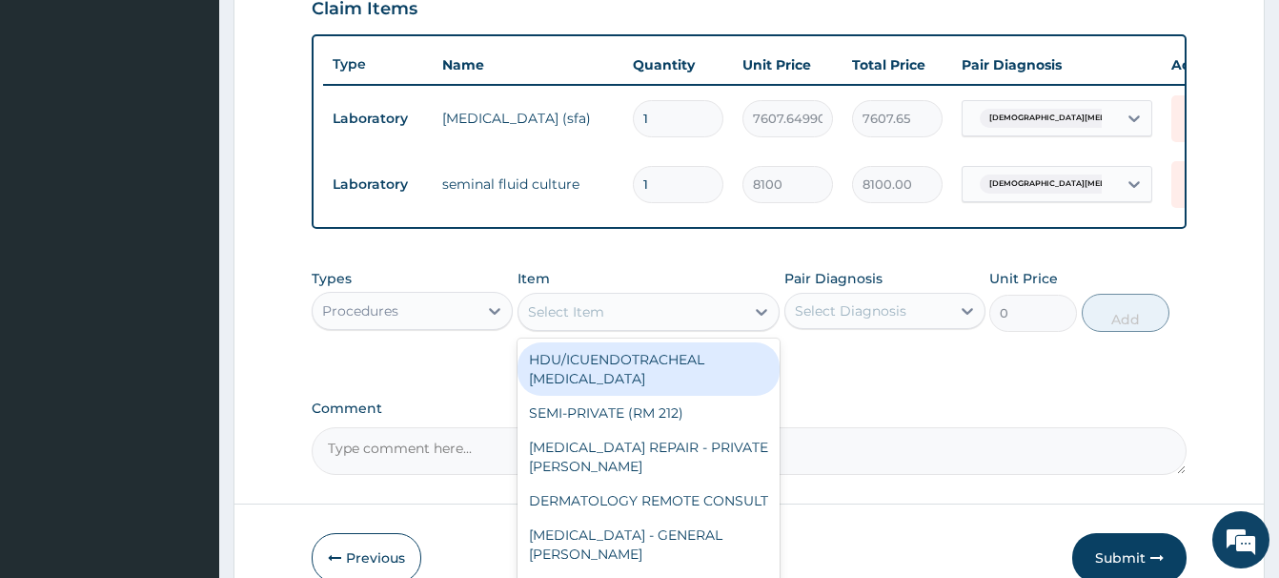
click at [593, 317] on div "Select Item" at bounding box center [566, 311] width 76 height 19
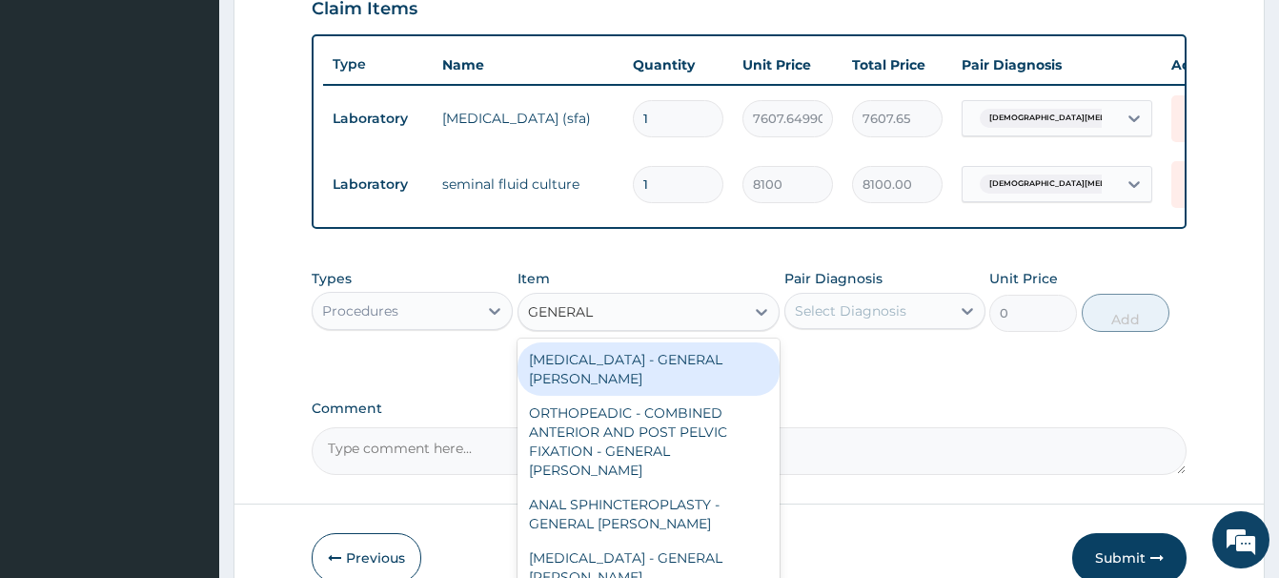
type input "GENERAL C"
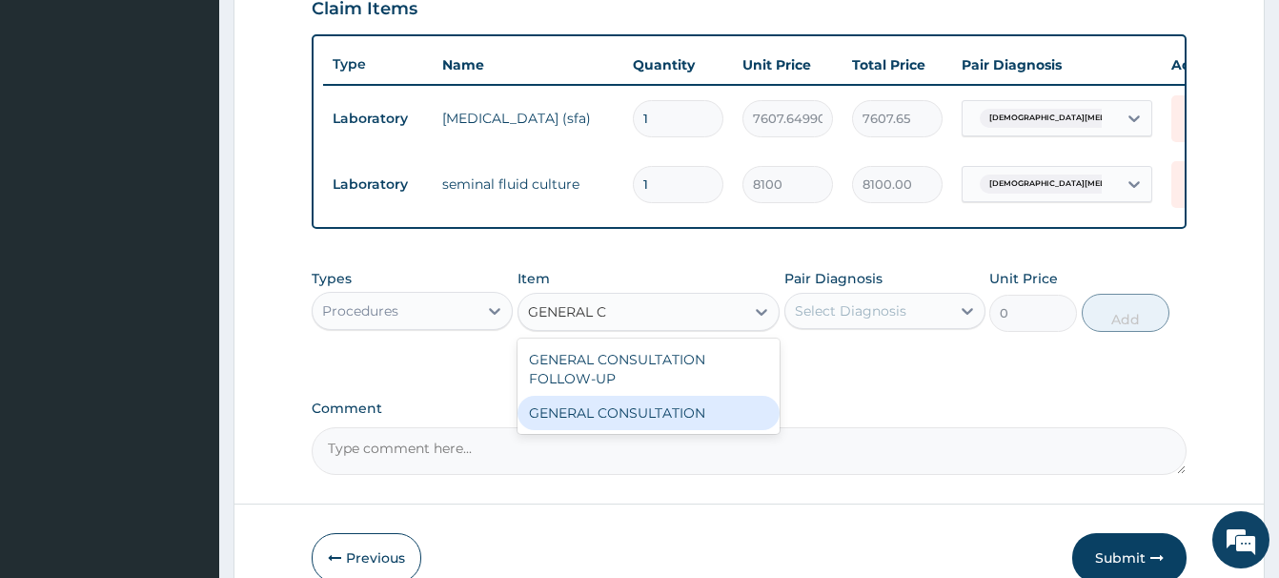
drag, startPoint x: 660, startPoint y: 416, endPoint x: 643, endPoint y: 402, distance: 21.0
click at [650, 408] on div "GENERAL CONSULTATION" at bounding box center [649, 413] width 262 height 34
type input "6750"
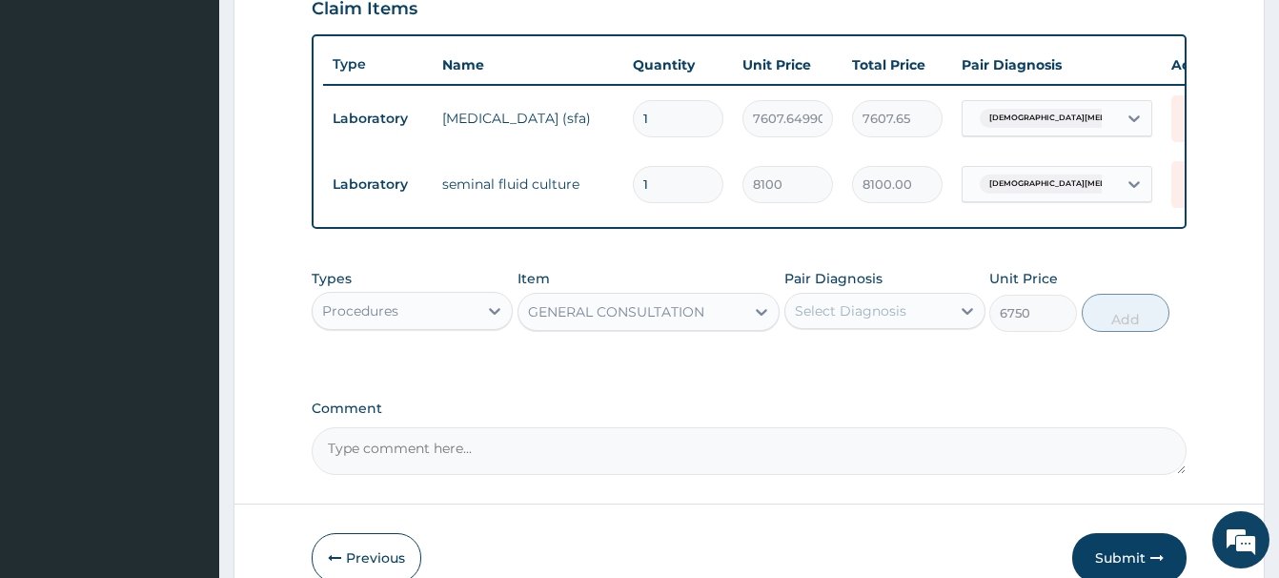
drag, startPoint x: 827, startPoint y: 305, endPoint x: 839, endPoint y: 302, distance: 12.7
click at [827, 305] on div "Select Diagnosis" at bounding box center [851, 310] width 112 height 19
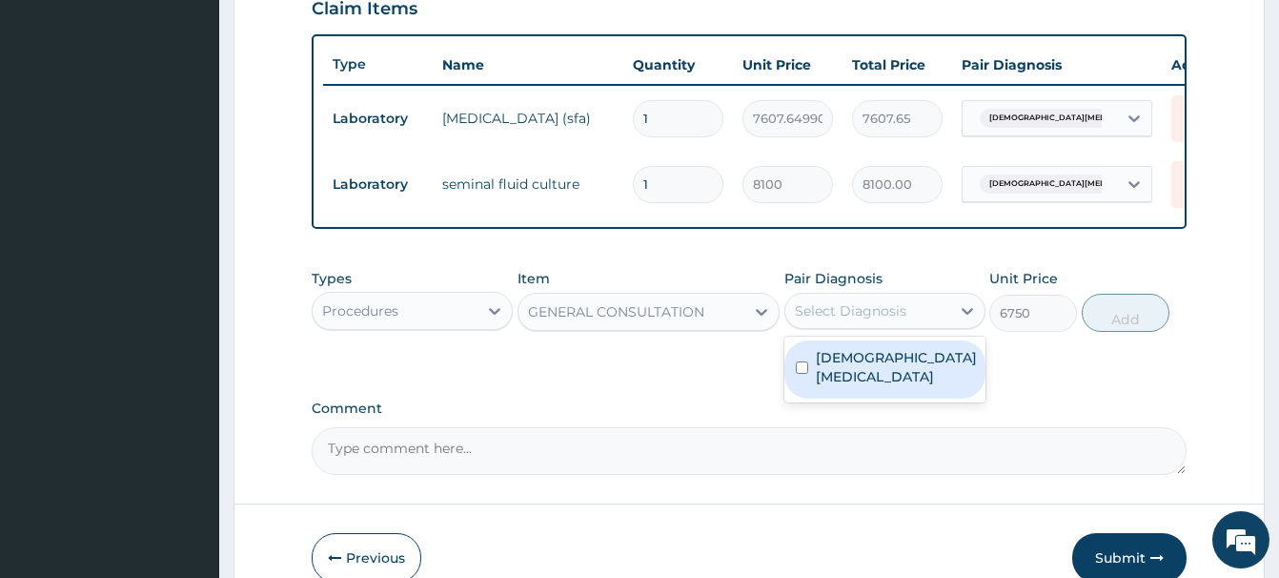
click at [885, 359] on label "[DEMOGRAPHIC_DATA][MEDICAL_DATA]" at bounding box center [896, 367] width 161 height 38
checkbox input "true"
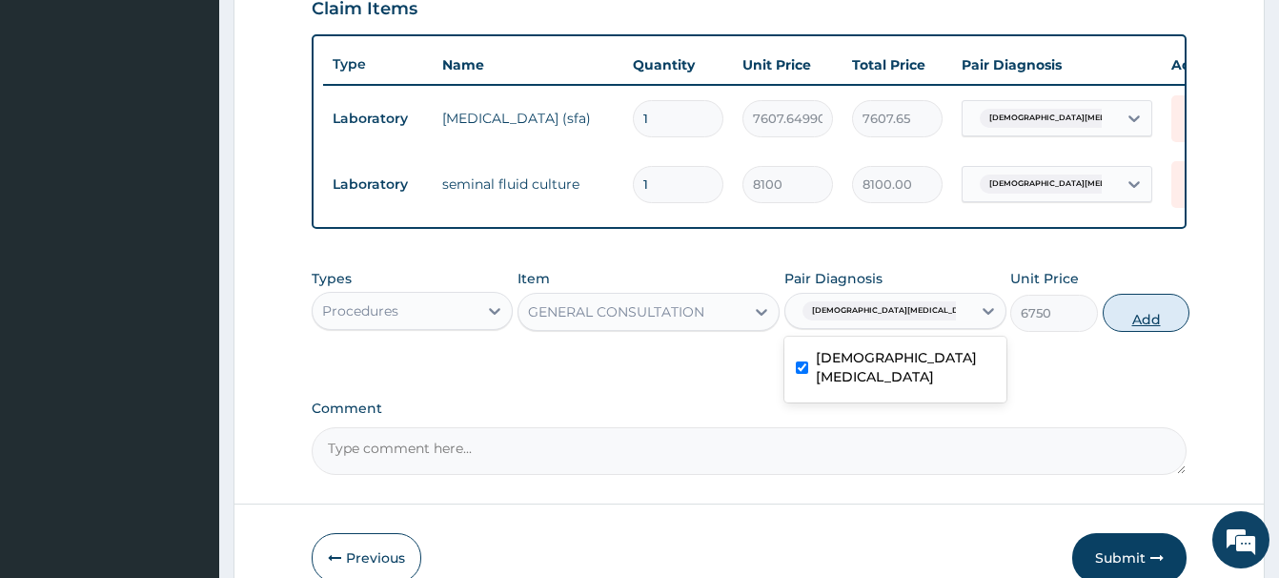
click at [1127, 314] on button "Add" at bounding box center [1147, 313] width 88 height 38
type input "0"
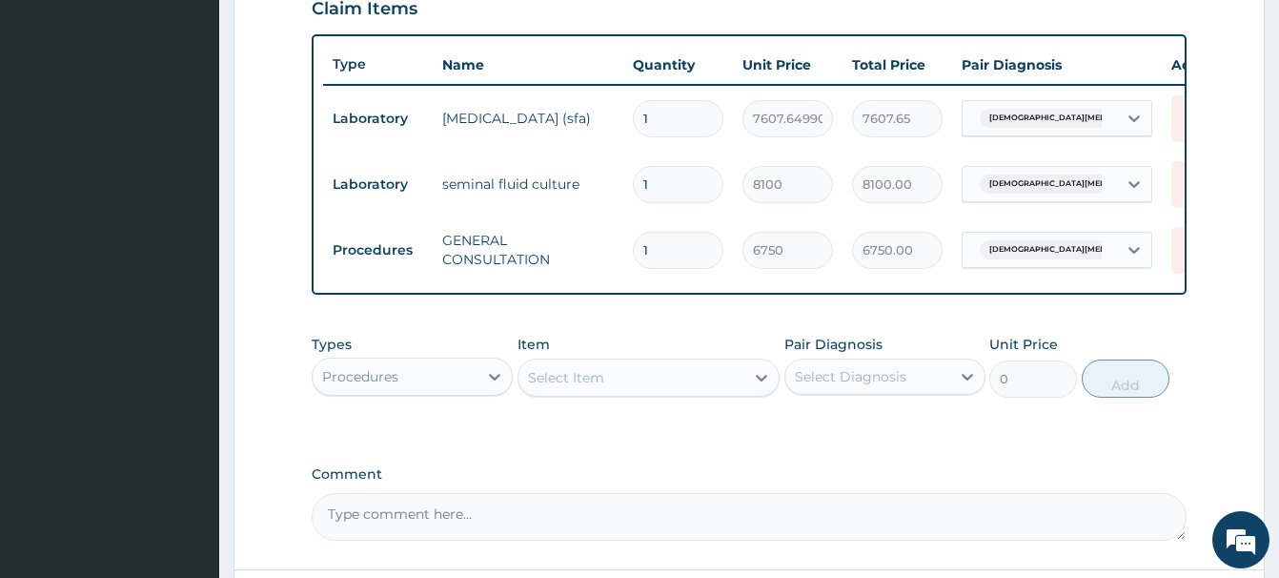
scroll to position [838, 0]
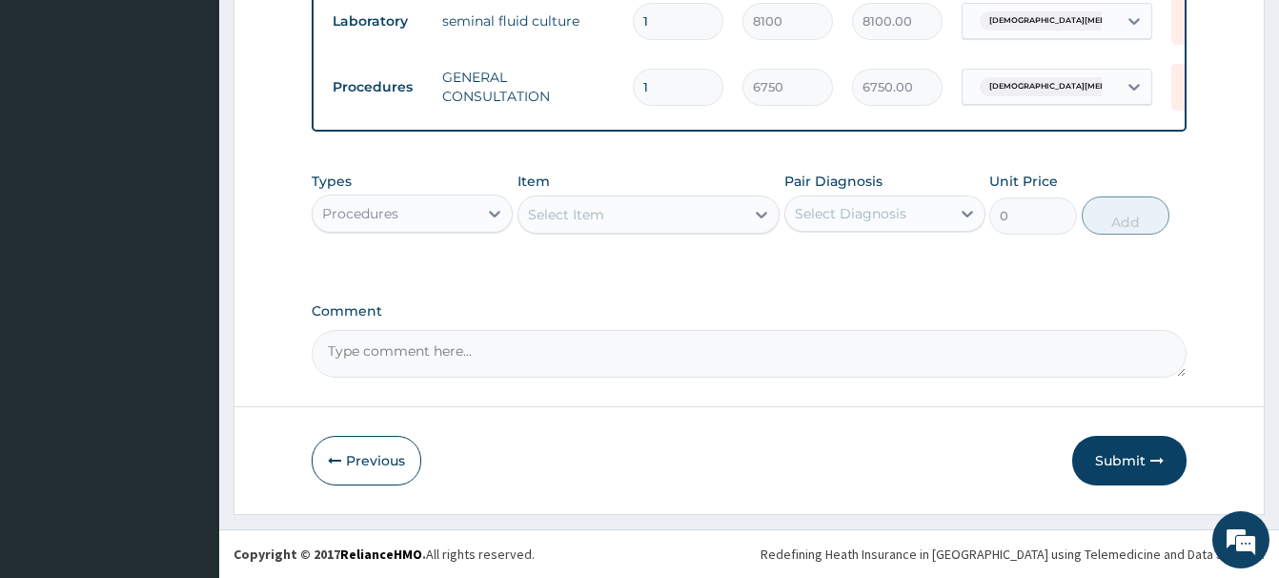
click at [575, 217] on div "Select Item" at bounding box center [566, 214] width 76 height 19
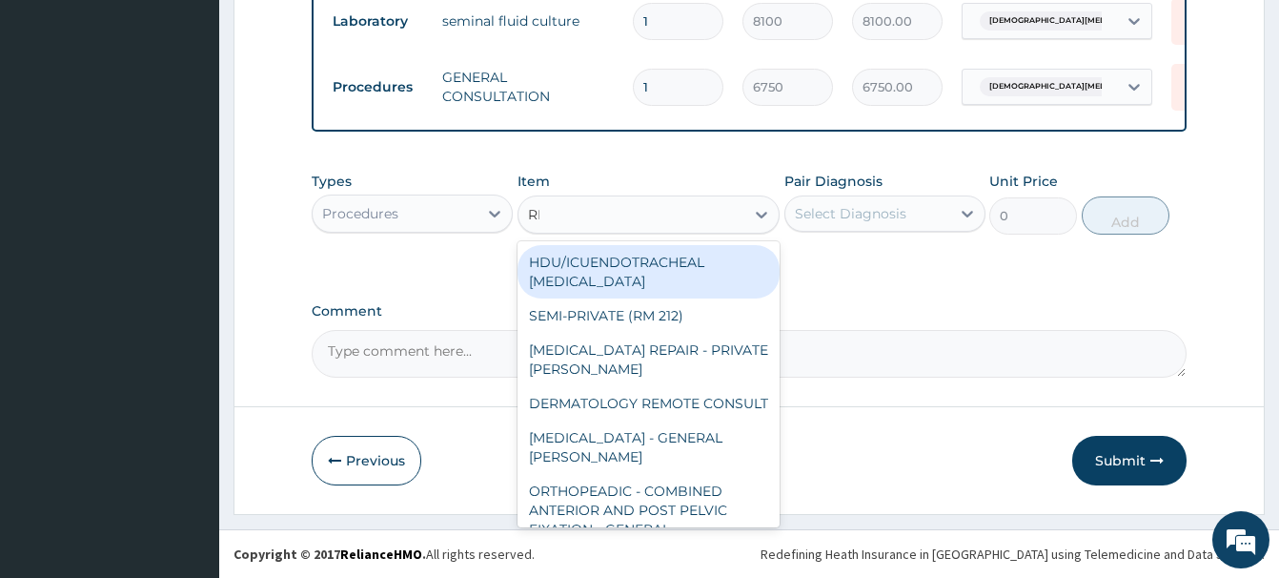
type input "REG"
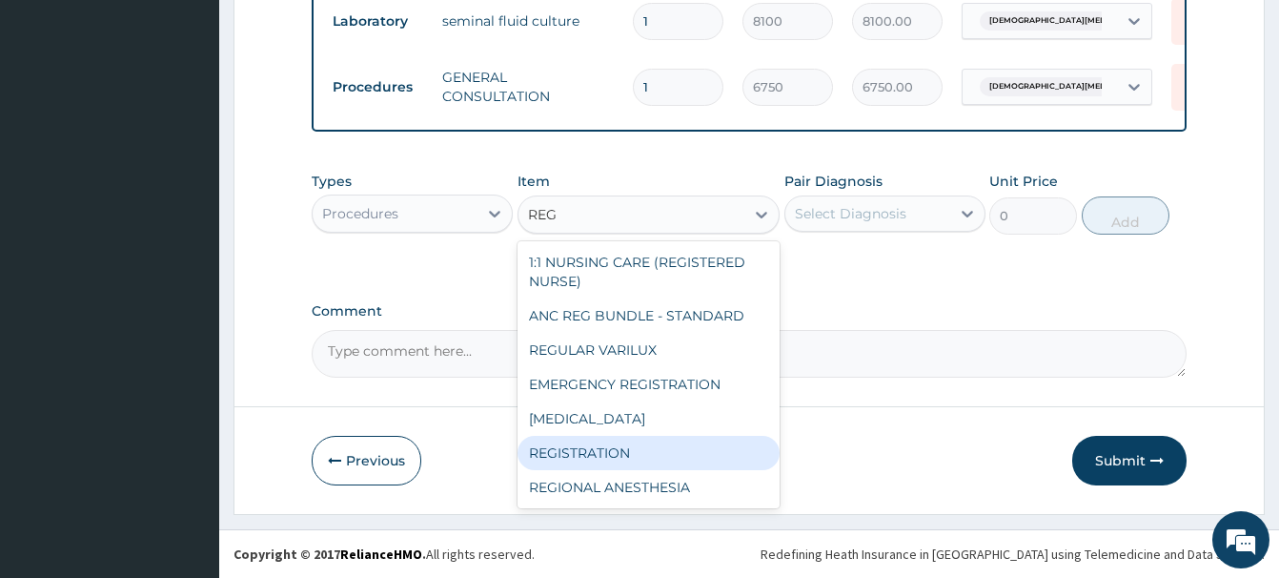
click at [585, 454] on div "REGISTRATION" at bounding box center [649, 453] width 262 height 34
type input "6750"
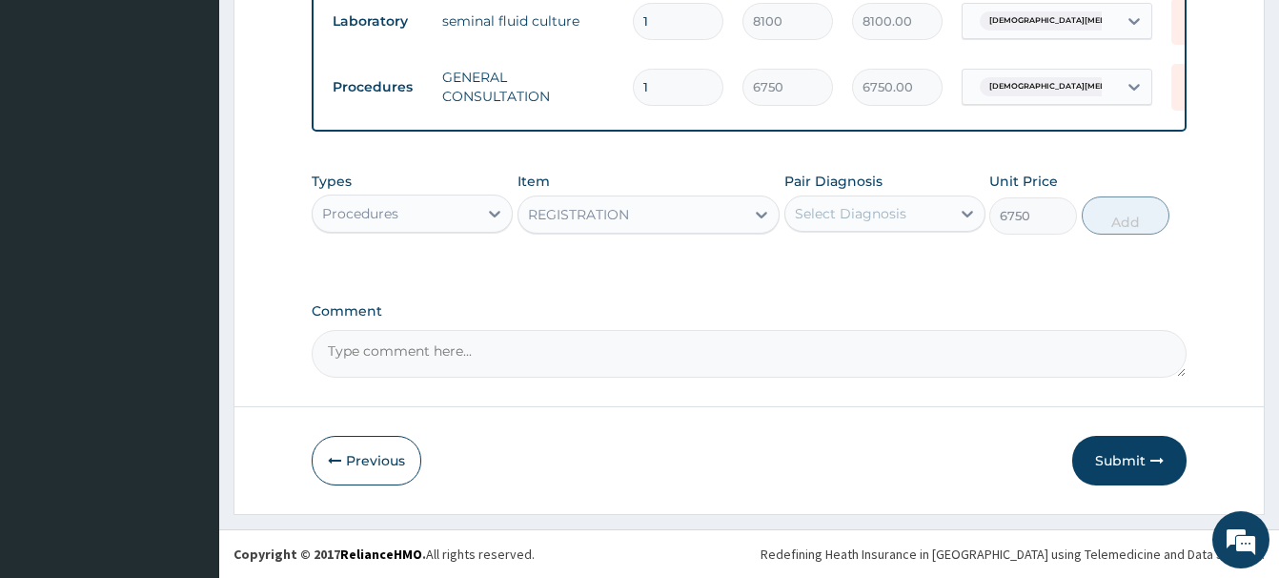
click at [876, 216] on div "Select Diagnosis" at bounding box center [851, 213] width 112 height 19
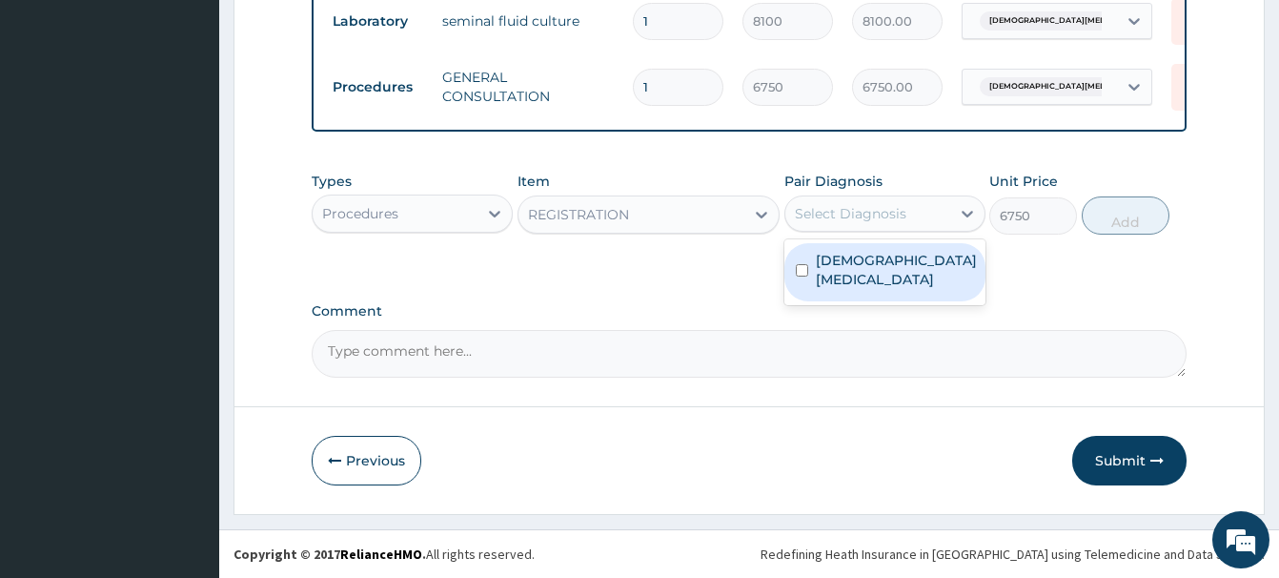
drag, startPoint x: 869, startPoint y: 274, endPoint x: 917, endPoint y: 261, distance: 49.3
click at [869, 272] on div "[DEMOGRAPHIC_DATA][MEDICAL_DATA]" at bounding box center [885, 272] width 201 height 58
checkbox input "true"
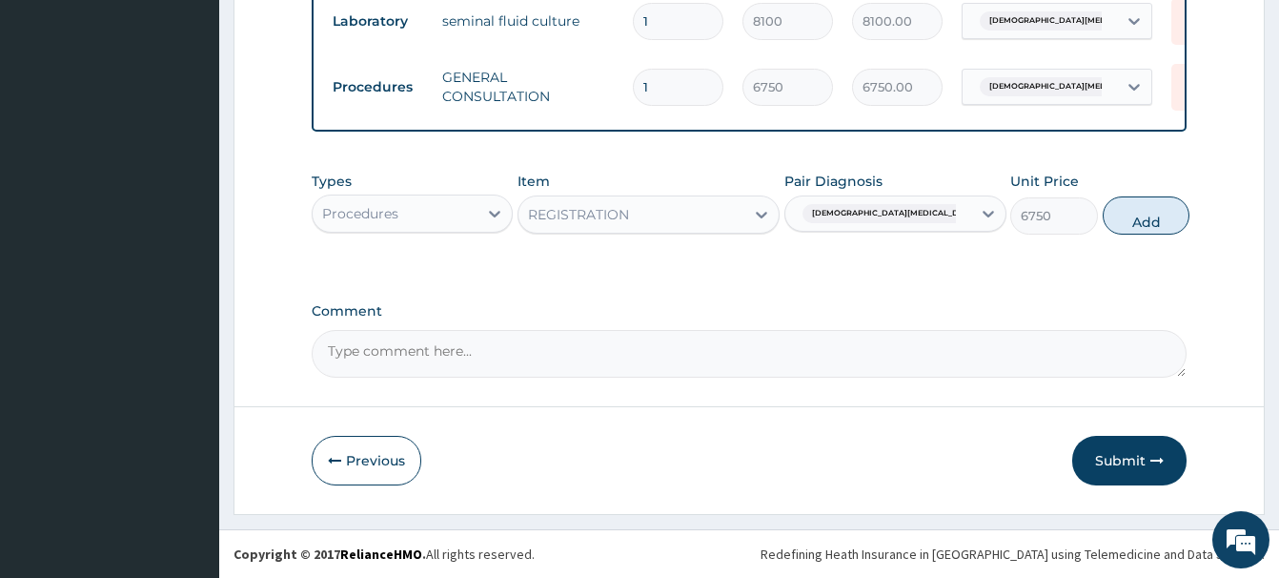
click at [1123, 217] on button "Add" at bounding box center [1147, 215] width 88 height 38
type input "0"
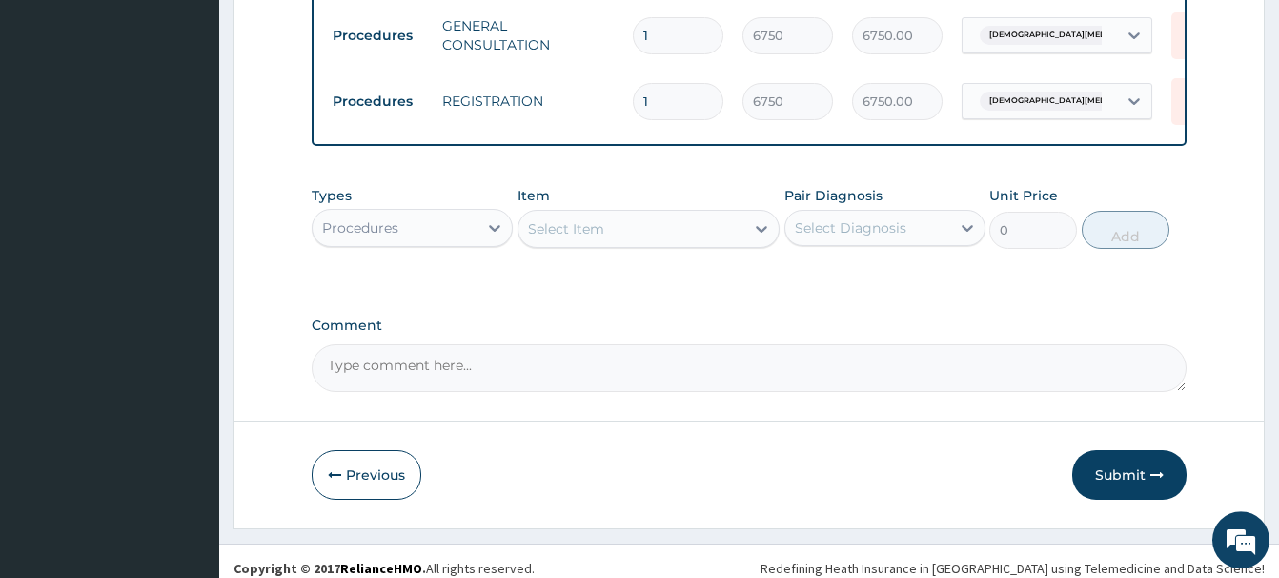
scroll to position [904, 0]
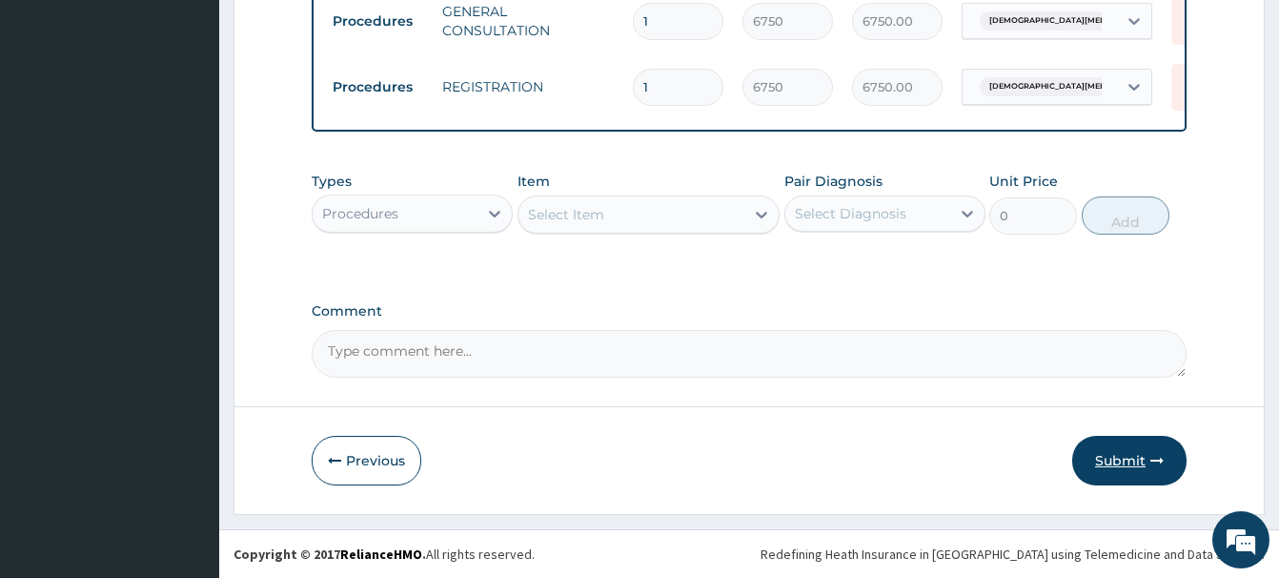
click at [1127, 463] on button "Submit" at bounding box center [1129, 461] width 114 height 50
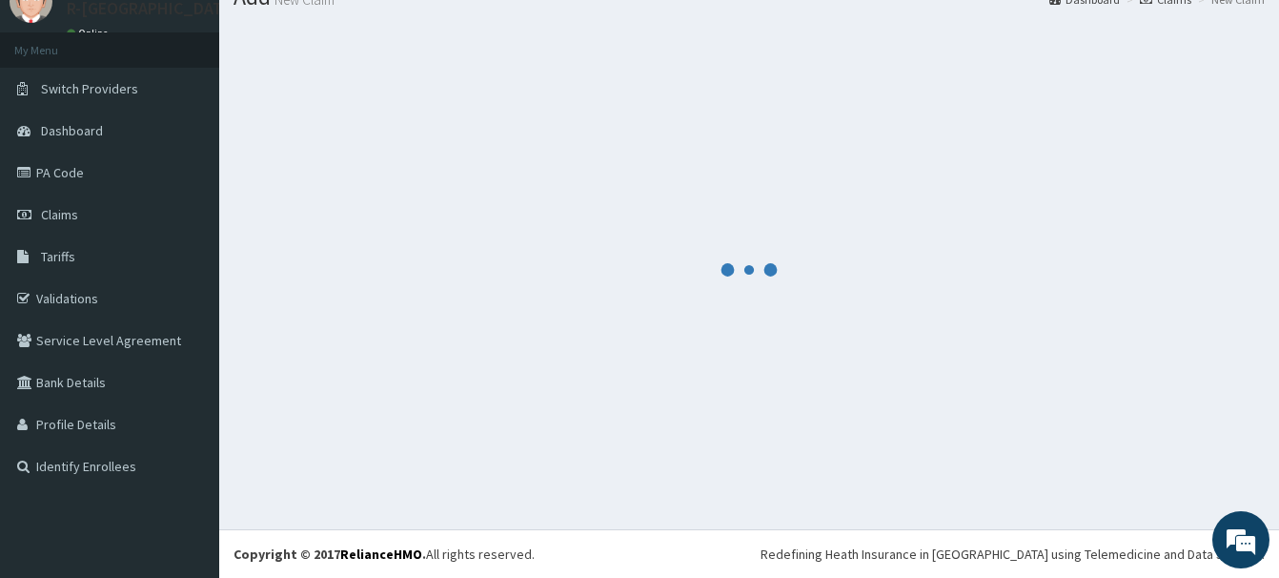
scroll to position [78, 0]
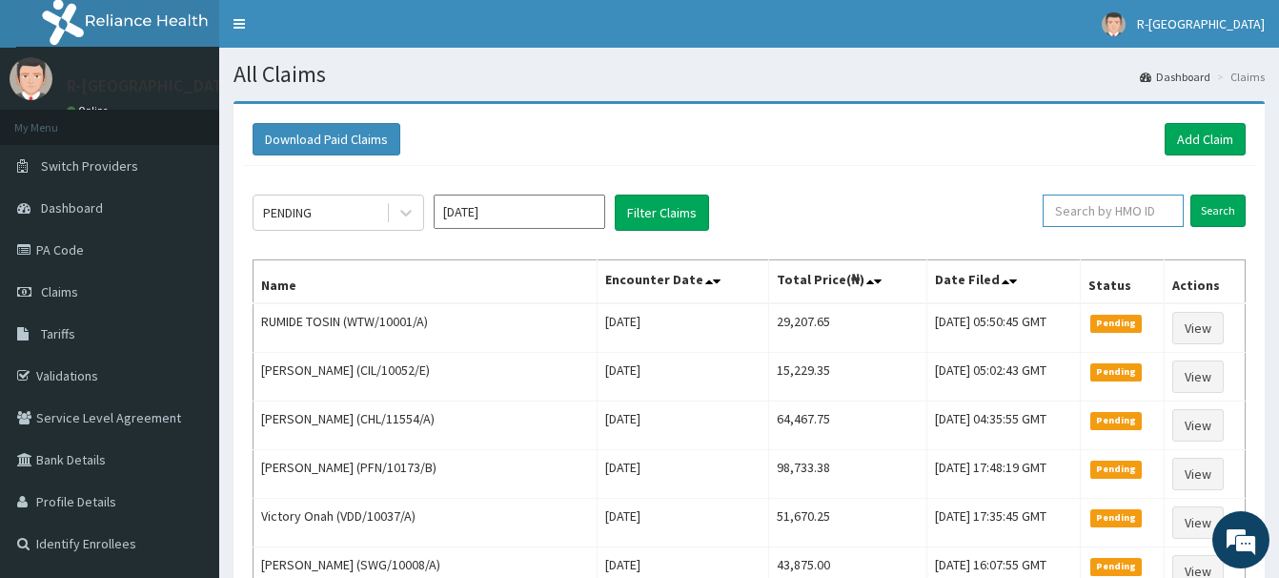
click at [1074, 208] on input "text" at bounding box center [1113, 210] width 141 height 32
paste input "NEF/10022/B"
type input "NEF/10022/B"
click at [1216, 211] on input "Search" at bounding box center [1218, 210] width 55 height 32
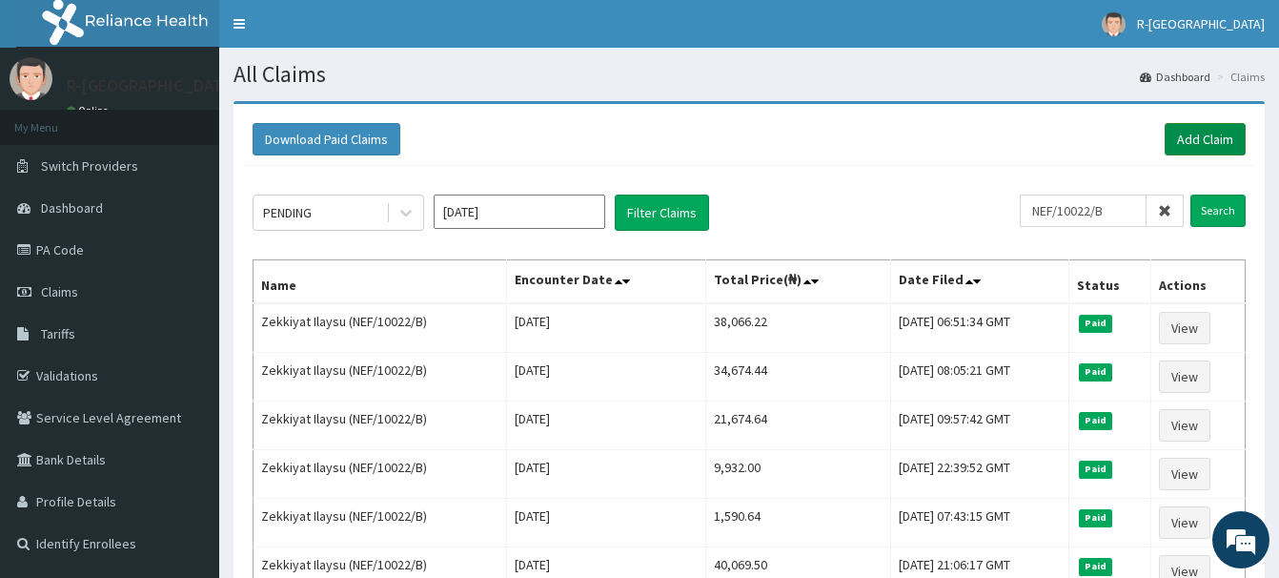
click at [1198, 136] on link "Add Claim" at bounding box center [1205, 139] width 81 height 32
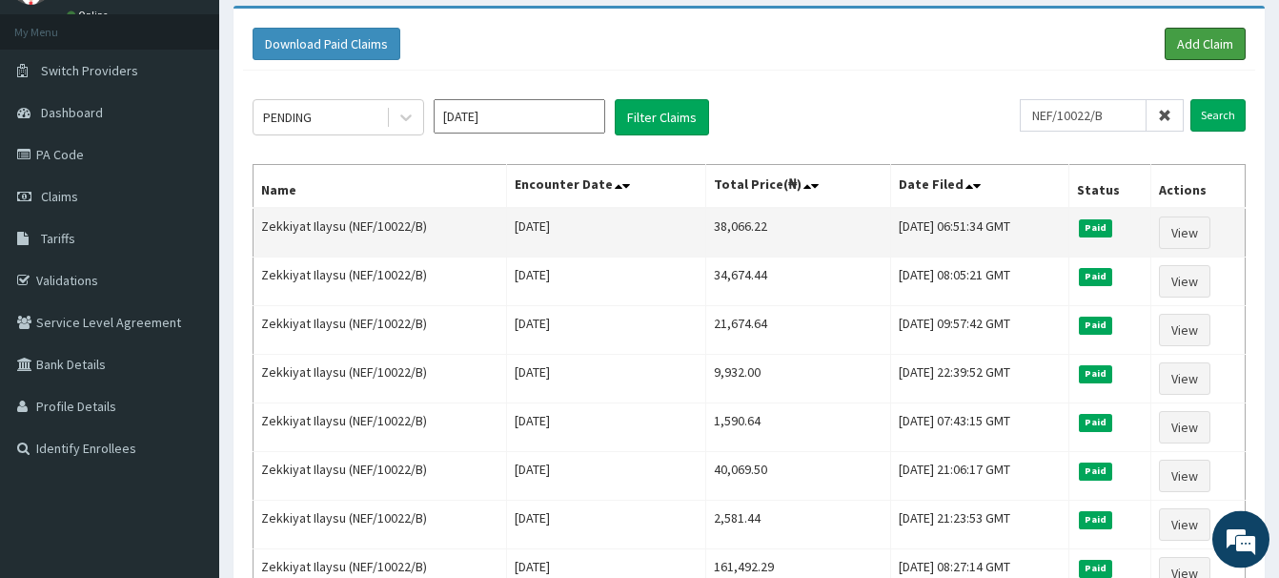
scroll to position [194, 0]
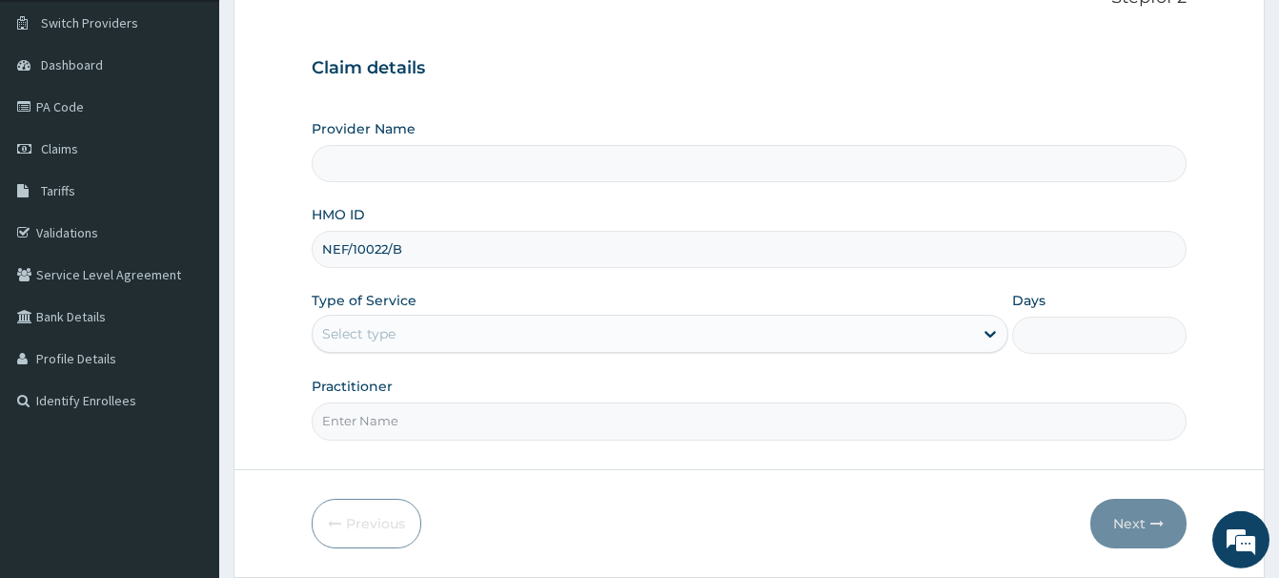
scroll to position [206, 0]
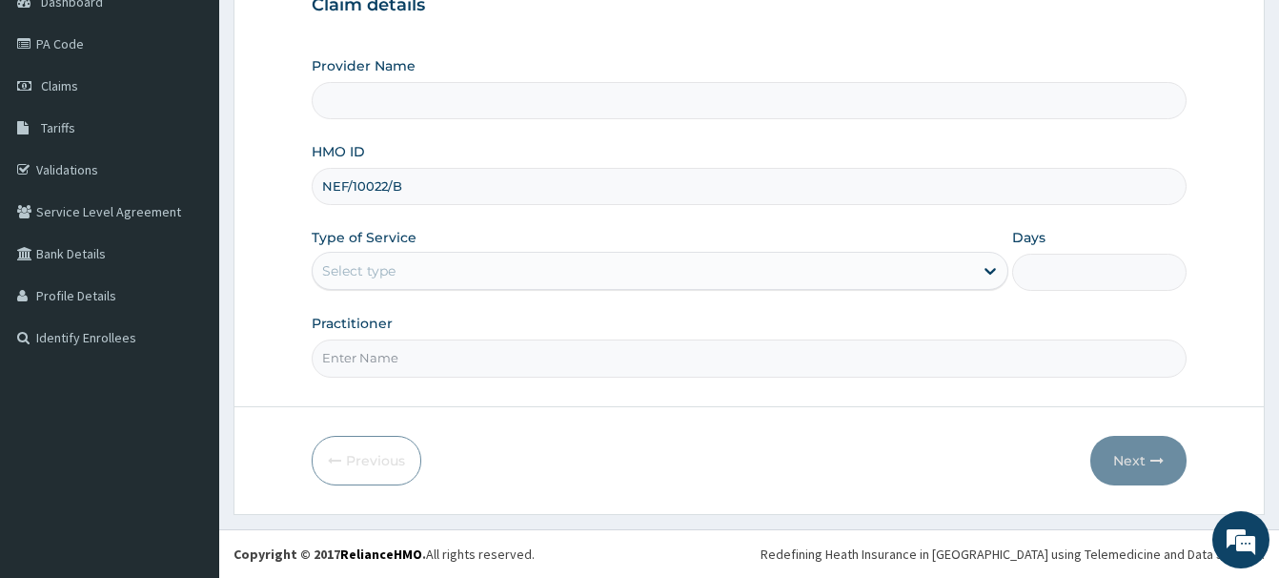
type input "NEF/10022/B"
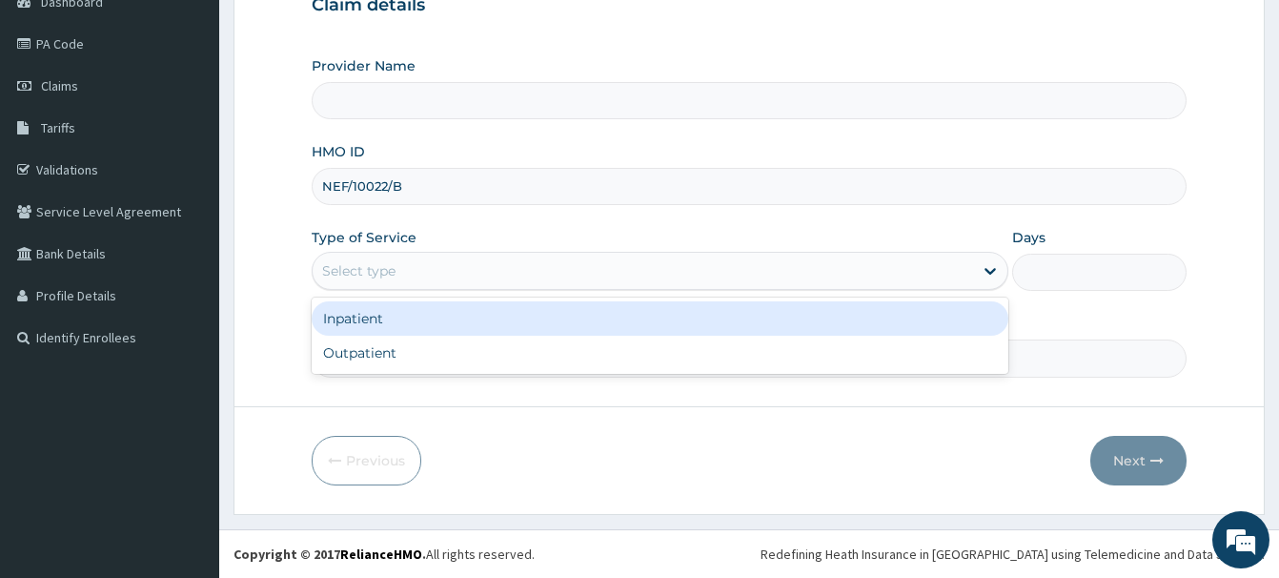
click at [357, 270] on div "Select type" at bounding box center [358, 270] width 73 height 19
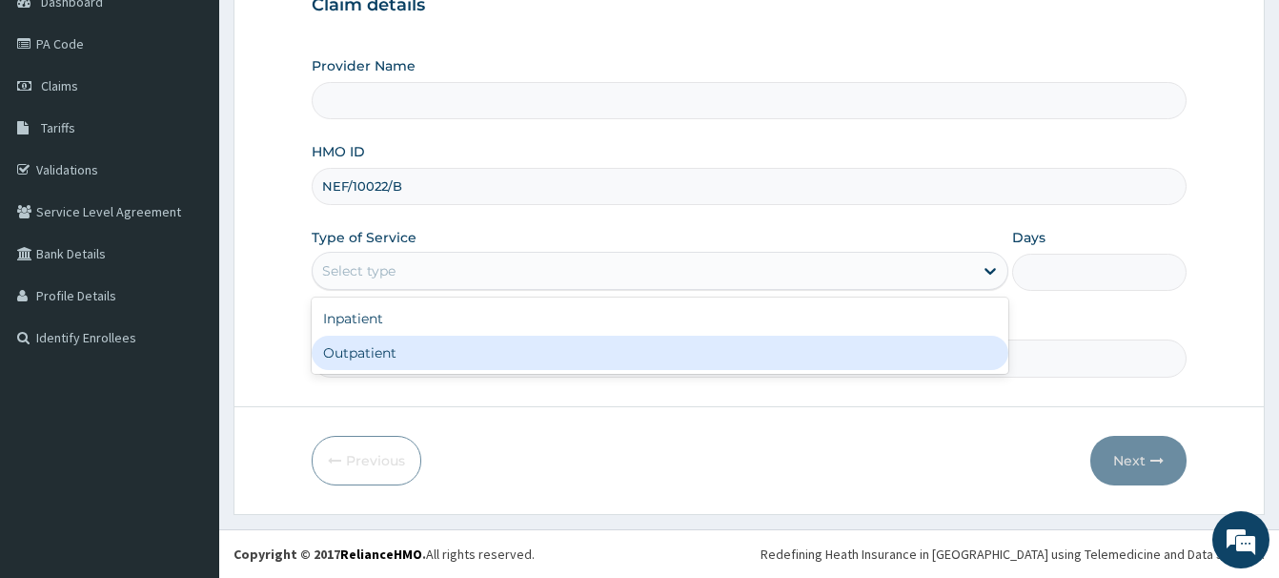
click at [374, 358] on div "Outpatient" at bounding box center [660, 353] width 697 height 34
type input "1"
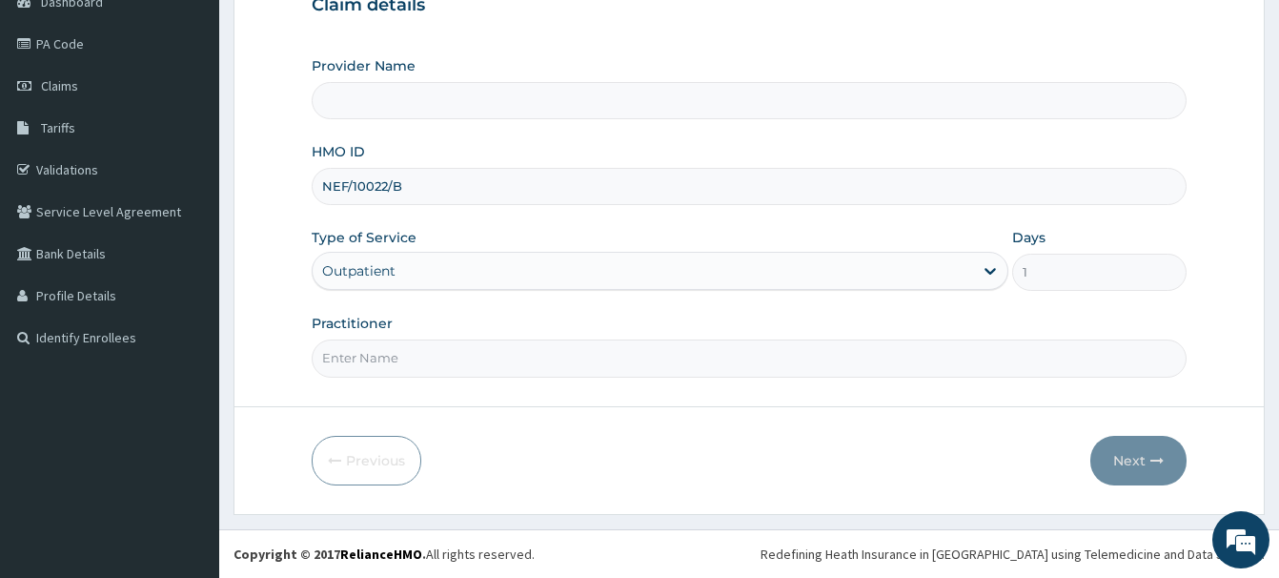
click at [357, 364] on input "Practitioner" at bounding box center [749, 357] width 875 height 37
type input "R-Jolad Hospital Nigeria Limited(kupa)"
paste input "Marcus Mbakwe"
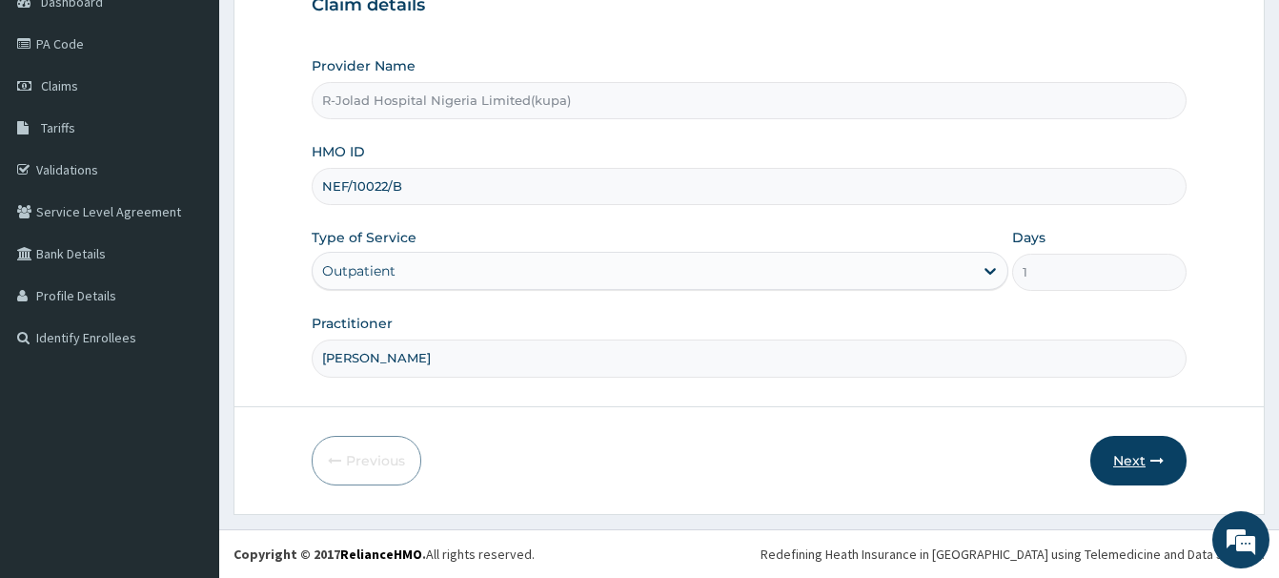
type input "Marcus Mbakwe"
click at [1130, 461] on button "Next" at bounding box center [1139, 461] width 96 height 50
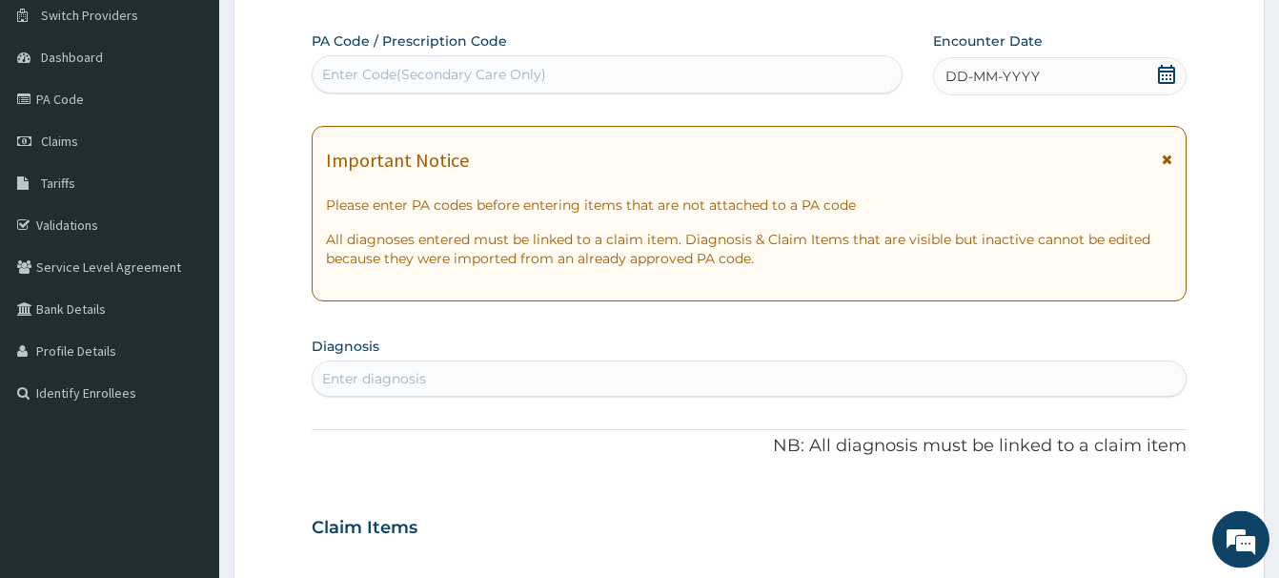
scroll to position [109, 0]
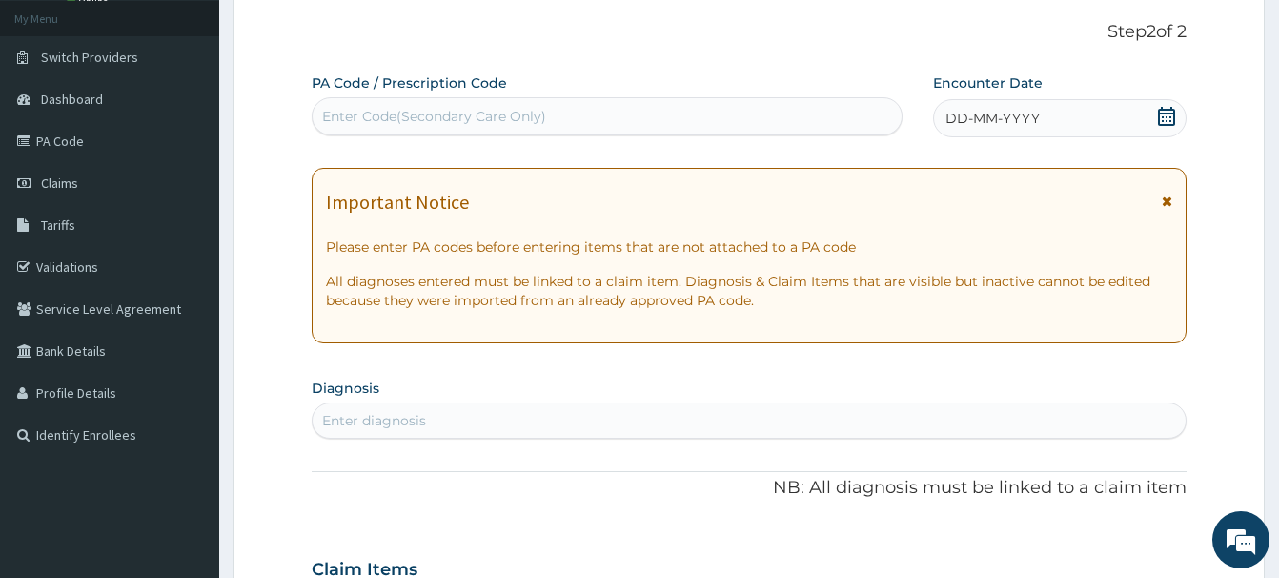
click at [1168, 114] on icon at bounding box center [1166, 116] width 17 height 19
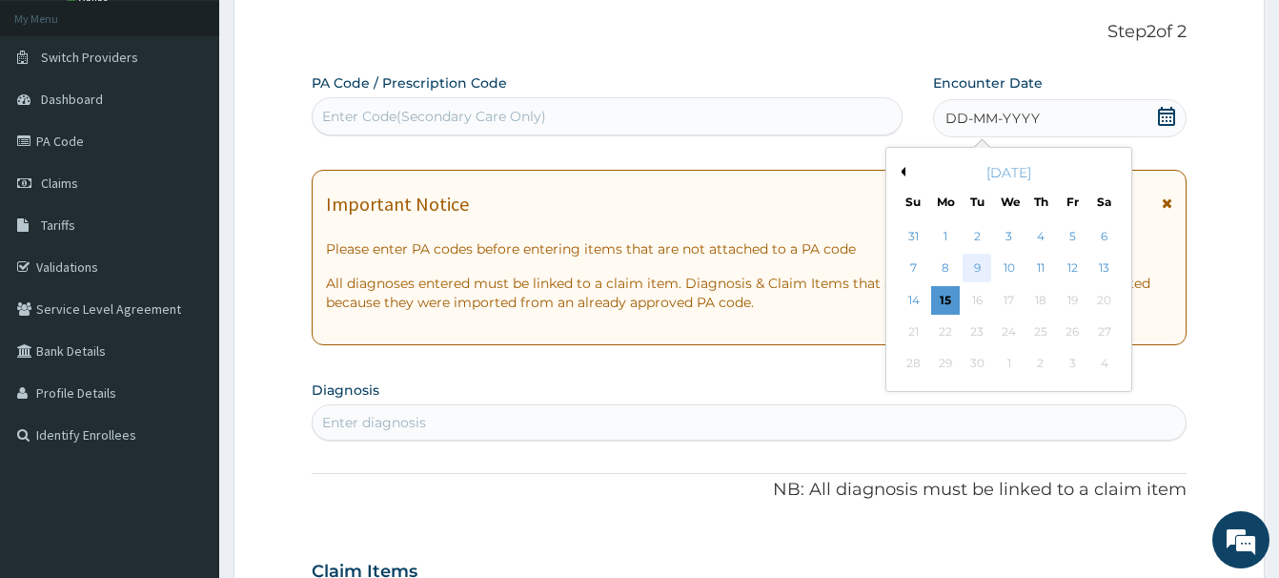
click at [975, 270] on div "9" at bounding box center [977, 269] width 29 height 29
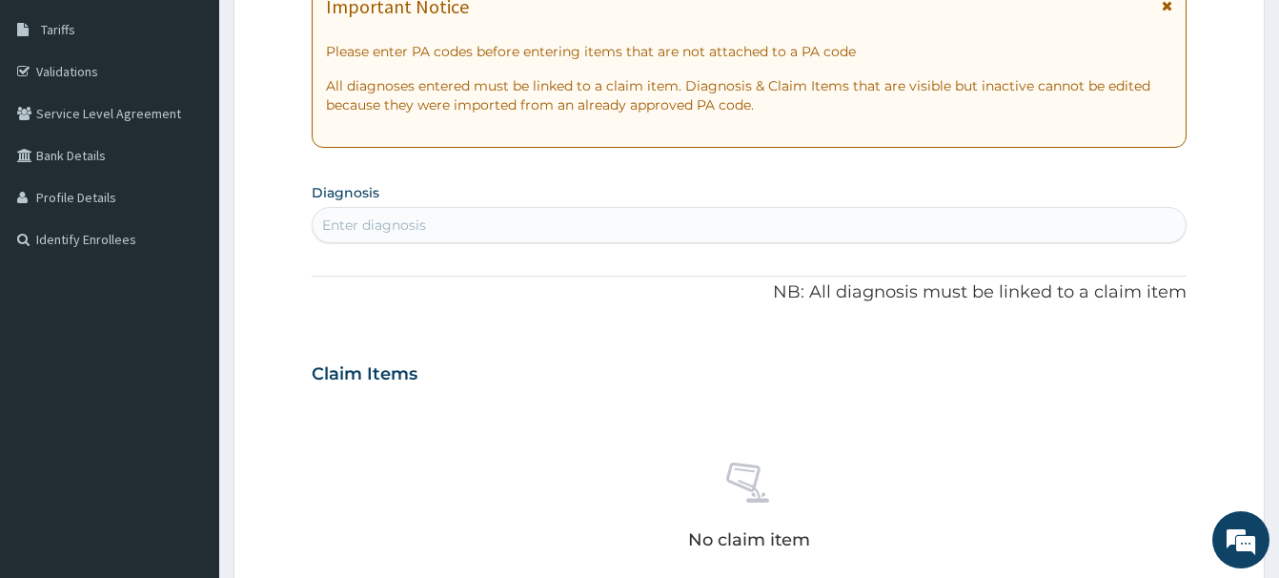
scroll to position [303, 0]
click at [358, 233] on div "Enter diagnosis" at bounding box center [374, 225] width 104 height 19
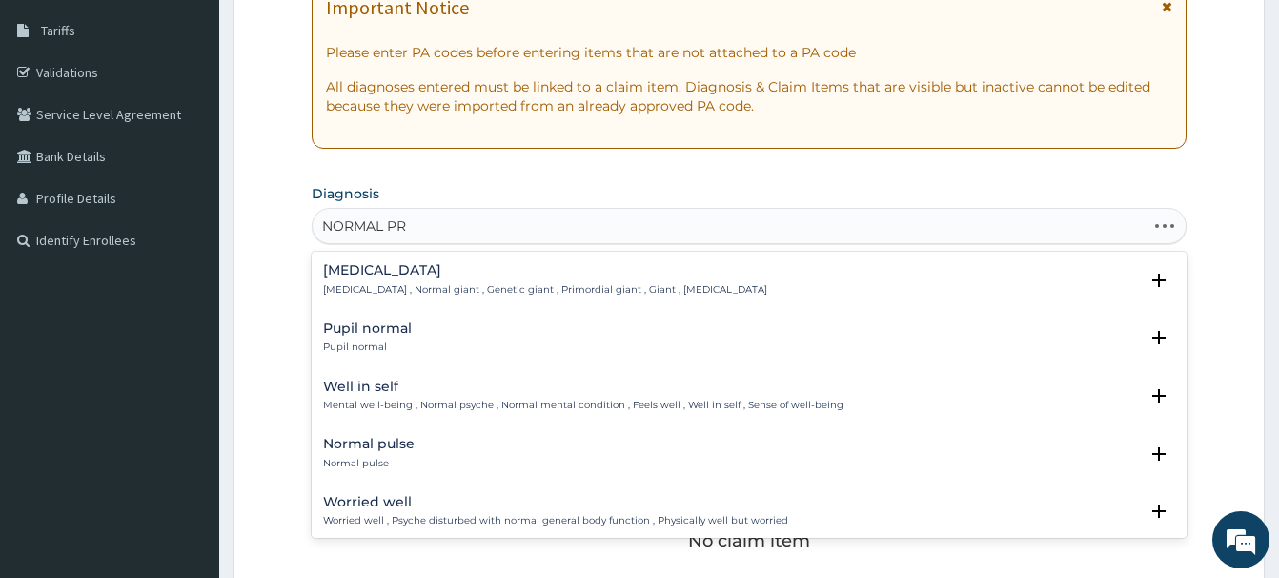
type input "NORMAL PRE"
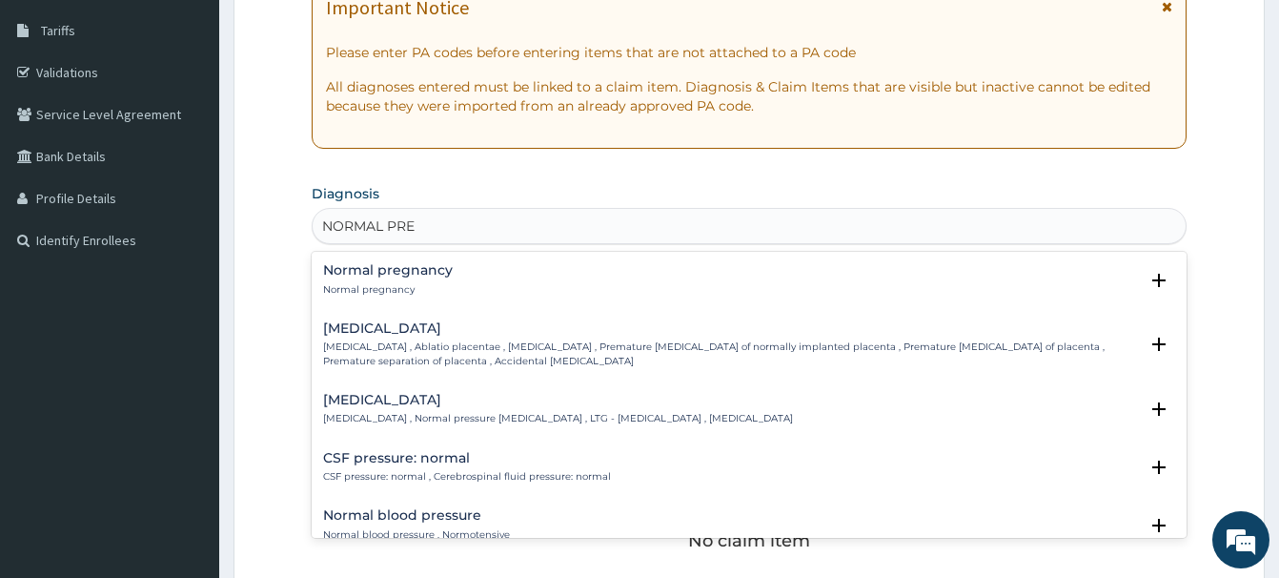
click at [374, 277] on h4 "Normal pregnancy" at bounding box center [388, 270] width 130 height 14
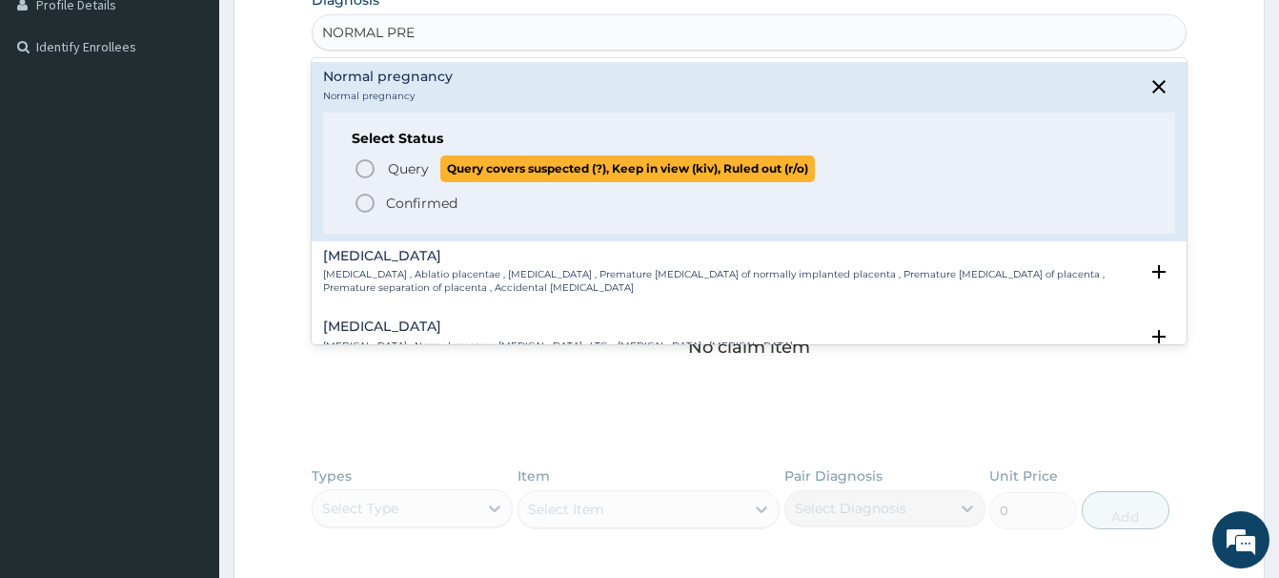
scroll to position [498, 0]
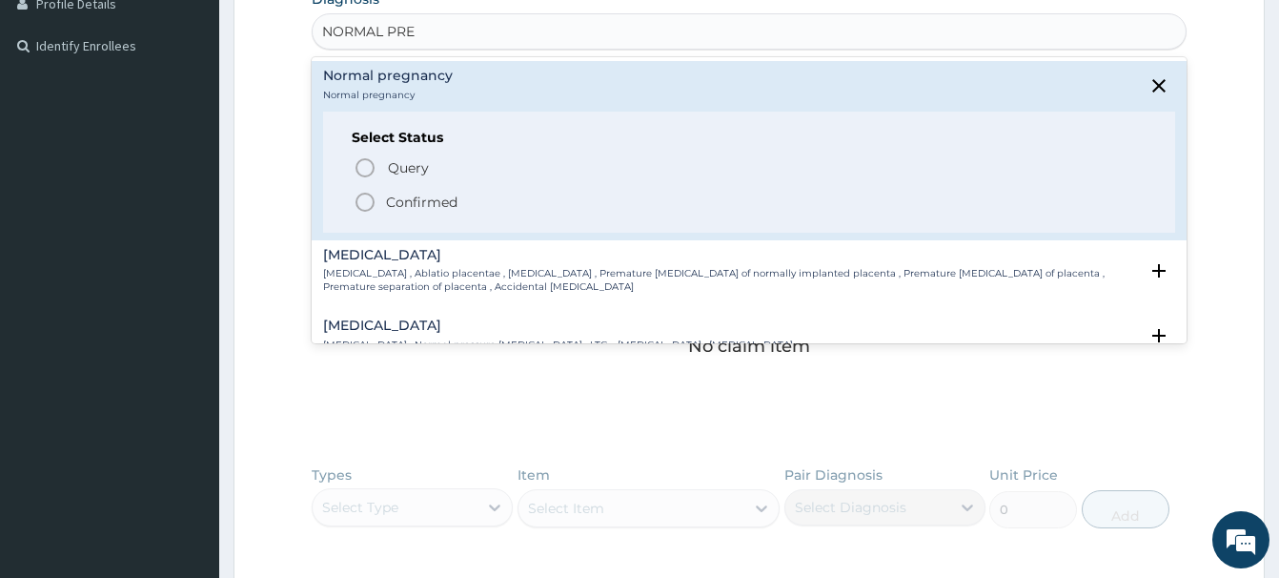
click at [367, 205] on icon "status option filled" at bounding box center [365, 202] width 23 height 23
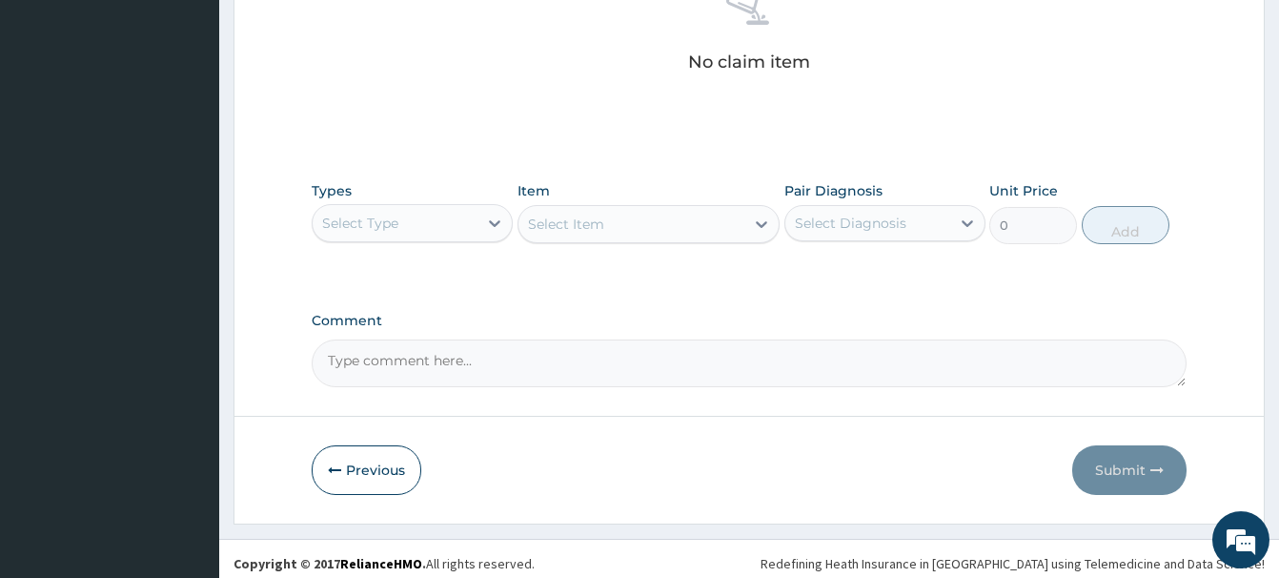
scroll to position [797, 0]
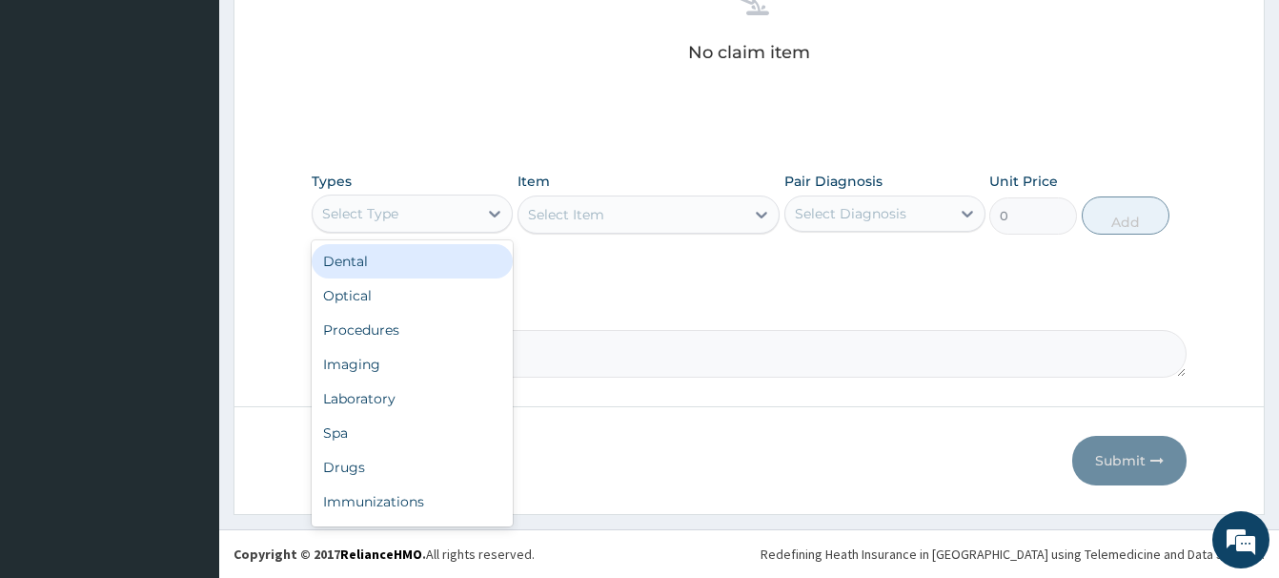
drag, startPoint x: 417, startPoint y: 215, endPoint x: 414, endPoint y: 232, distance: 16.5
click at [416, 217] on div "Select Type" at bounding box center [395, 213] width 165 height 31
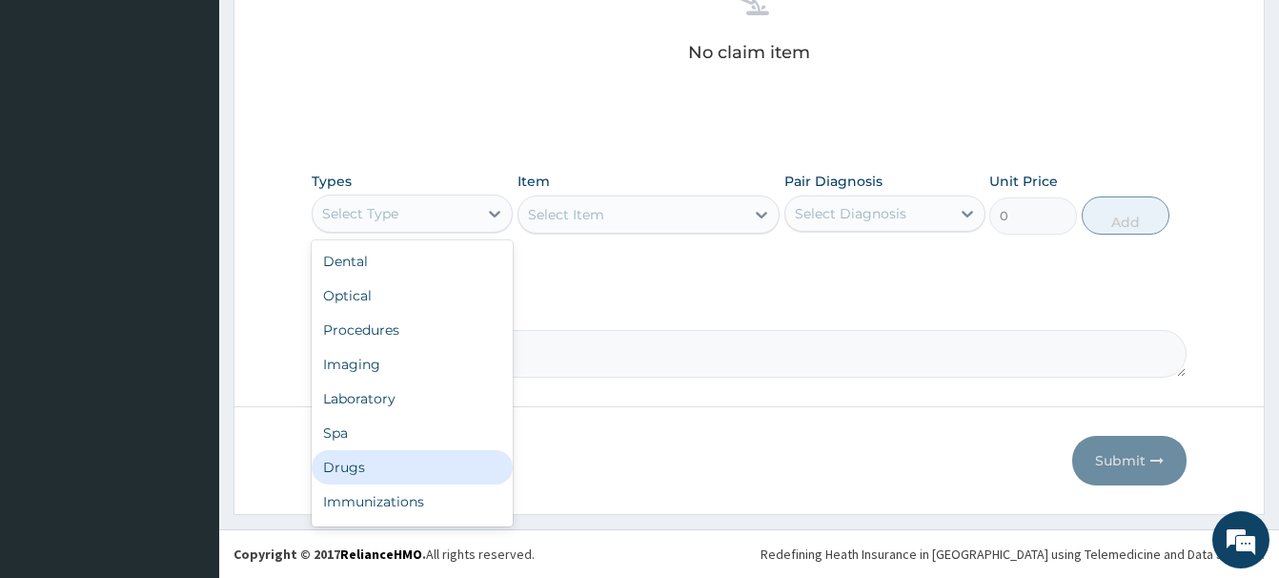
click at [346, 472] on div "Drugs" at bounding box center [412, 467] width 201 height 34
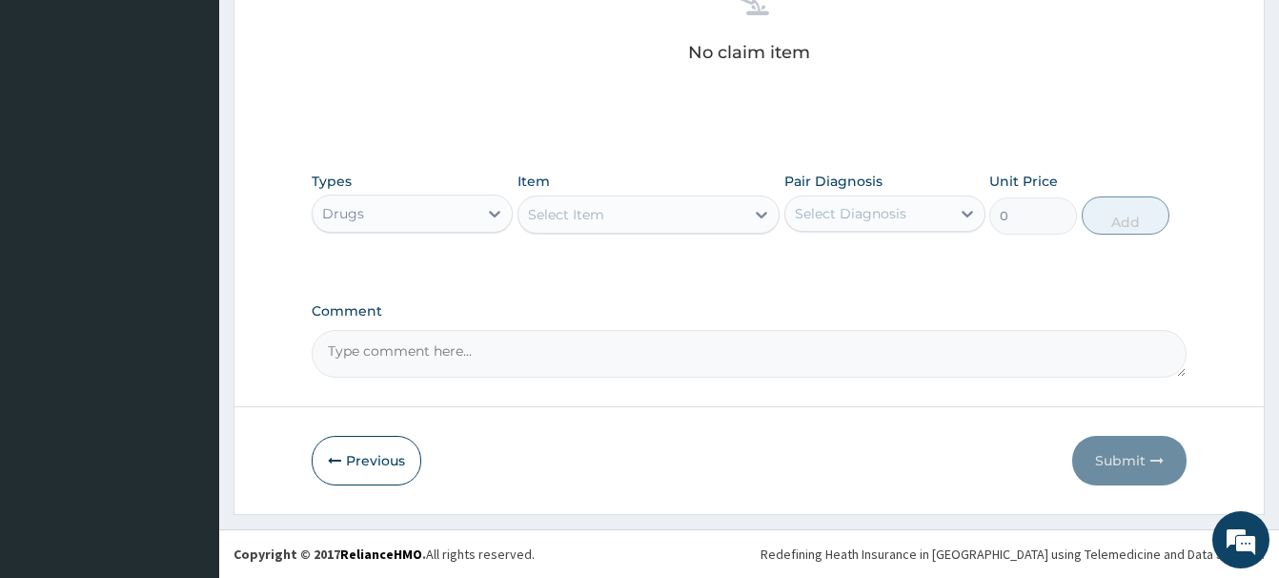
click at [612, 219] on div "Select Item" at bounding box center [632, 214] width 226 height 31
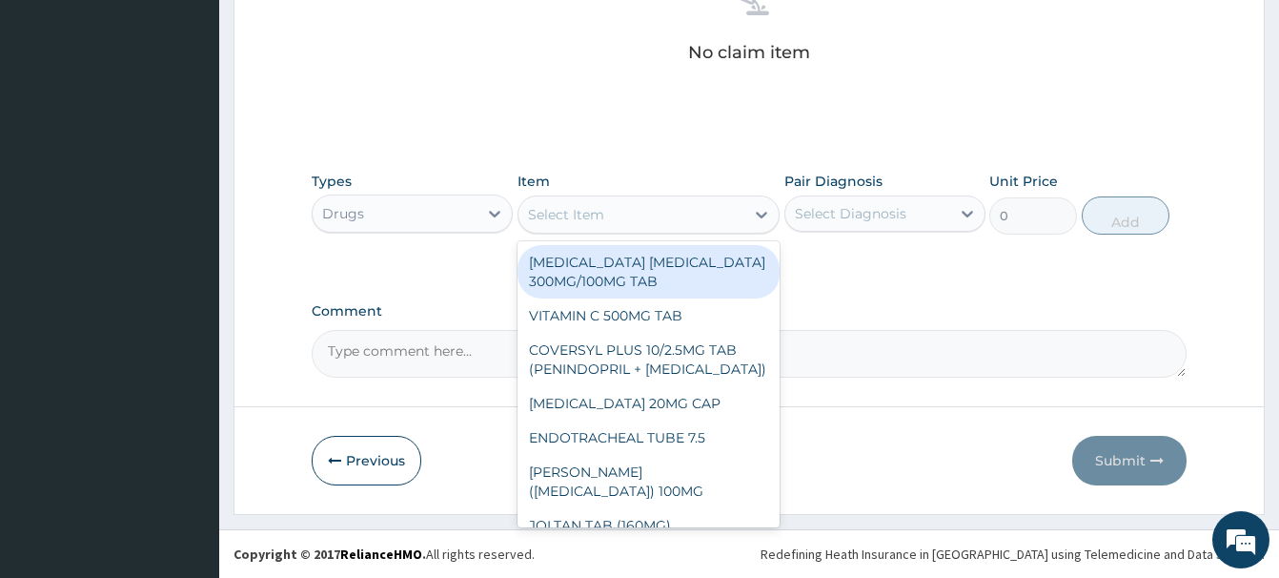
paste input "VITAMIN C 100MG TAB"
type input "VITAMIN C 100MG TAB"
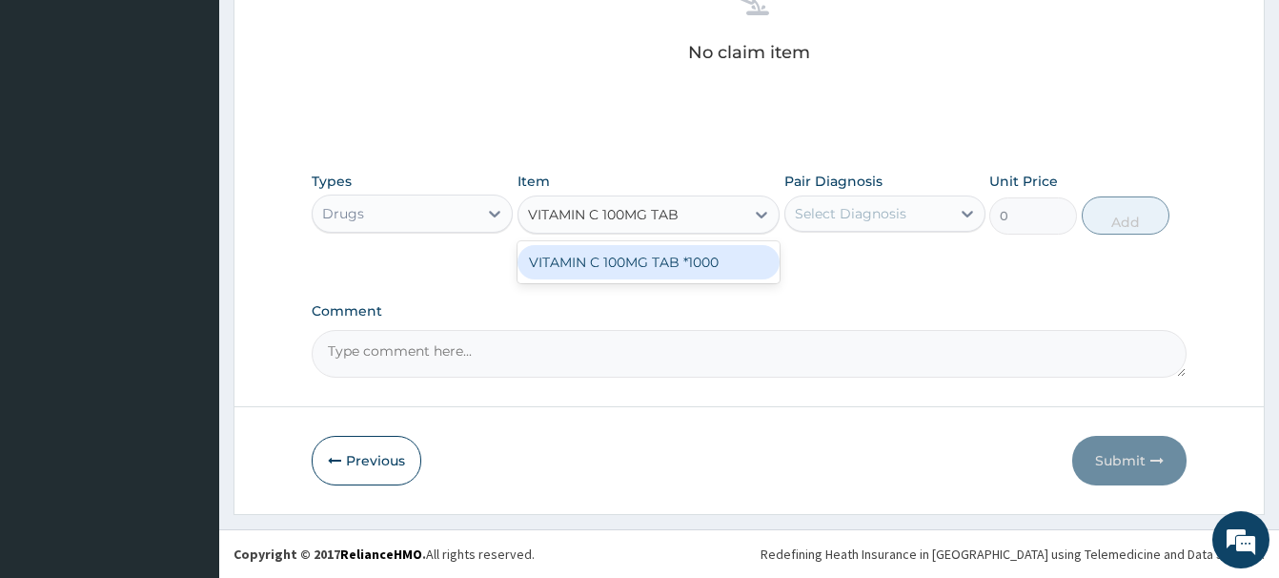
drag, startPoint x: 678, startPoint y: 266, endPoint x: 736, endPoint y: 254, distance: 59.5
click at [684, 266] on div "VITAMIN C 100MG TAB *1000" at bounding box center [649, 262] width 262 height 34
type input "5.820000171661377"
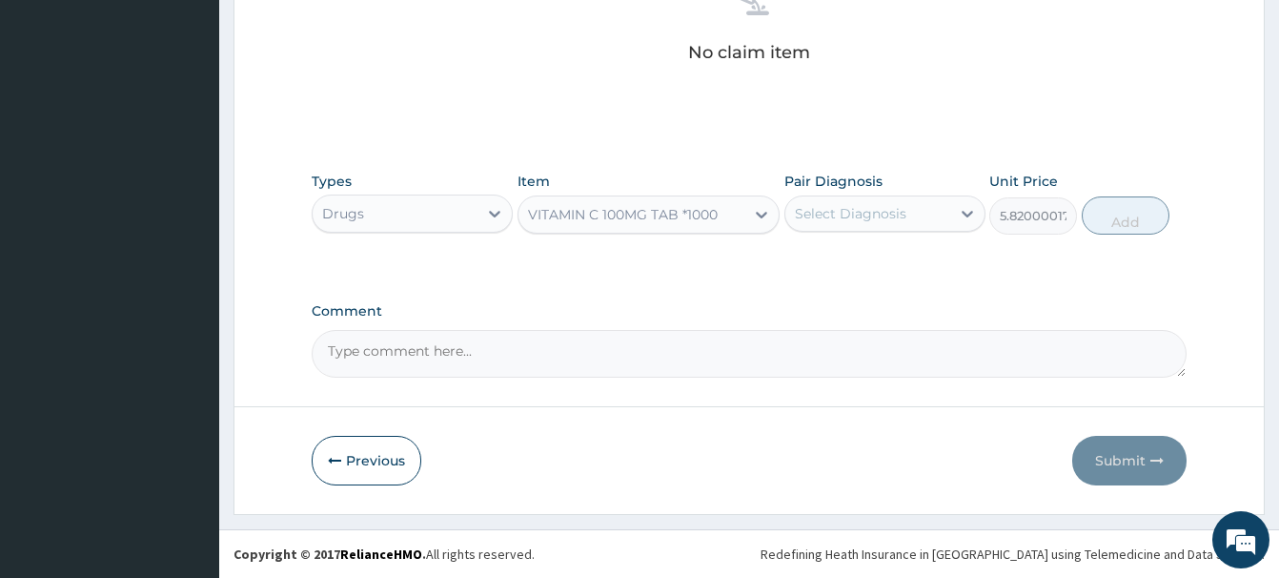
click at [834, 227] on div "Select Diagnosis" at bounding box center [868, 213] width 165 height 31
drag, startPoint x: 889, startPoint y: 257, endPoint x: 1026, endPoint y: 254, distance: 136.4
click at [909, 257] on label "Normal pregnancy" at bounding box center [881, 260] width 130 height 19
checkbox input "true"
drag, startPoint x: 1126, startPoint y: 219, endPoint x: 1095, endPoint y: 233, distance: 33.3
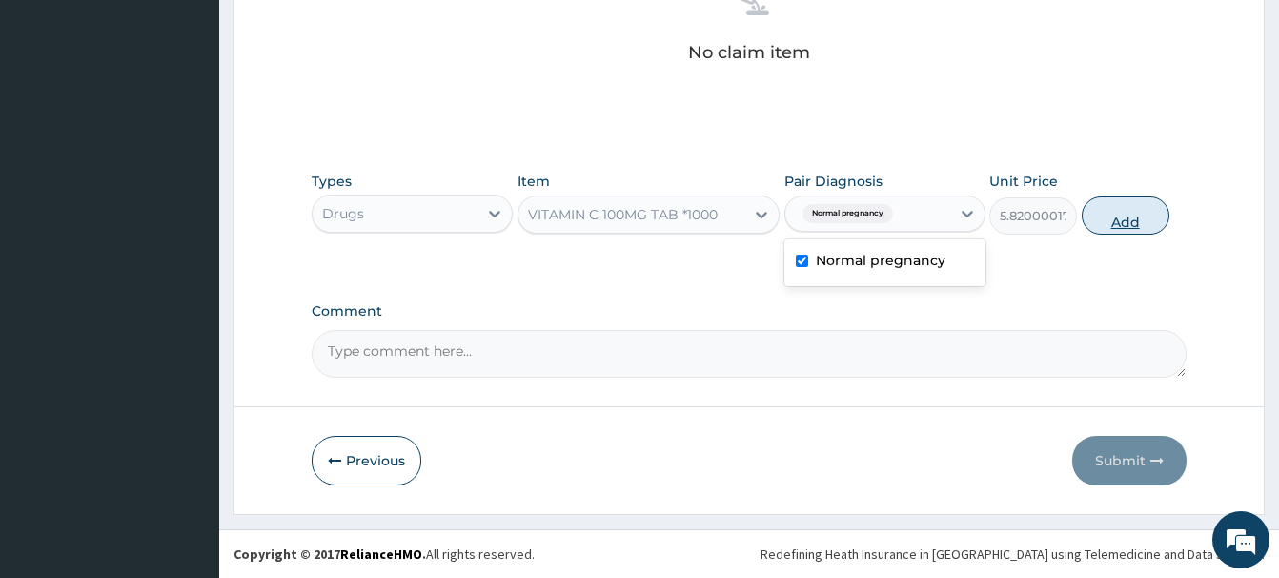
click at [1125, 219] on button "Add" at bounding box center [1126, 215] width 88 height 38
type input "0"
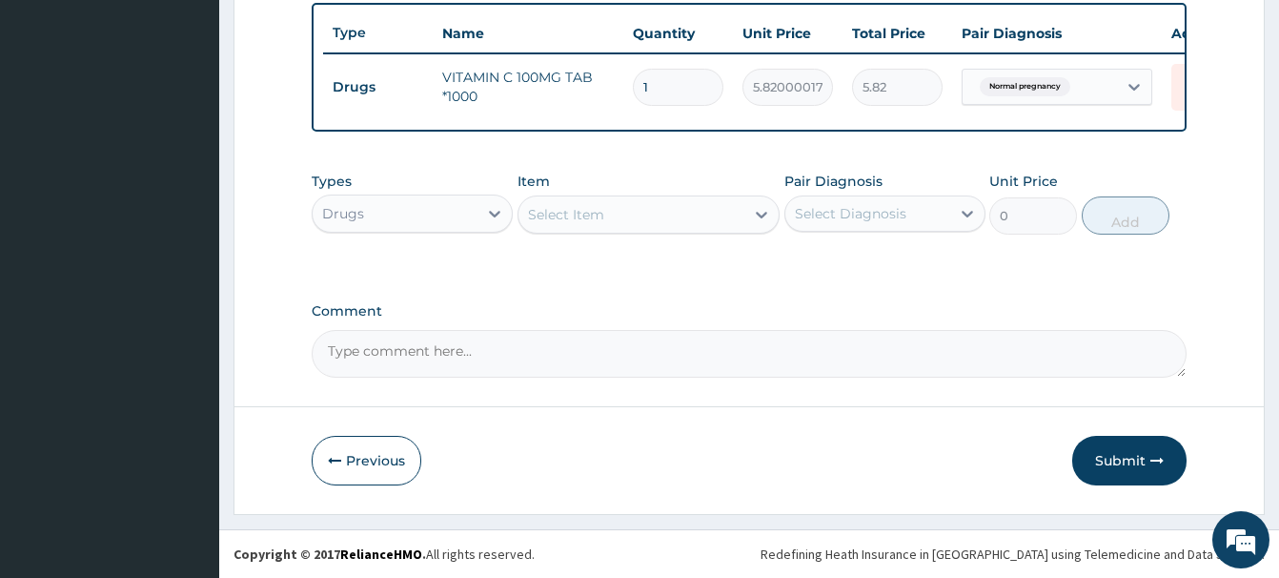
scroll to position [706, 0]
drag, startPoint x: 648, startPoint y: 84, endPoint x: 617, endPoint y: 92, distance: 32.4
click at [633, 92] on input "1" at bounding box center [678, 87] width 91 height 37
type input "4"
type input "23.28"
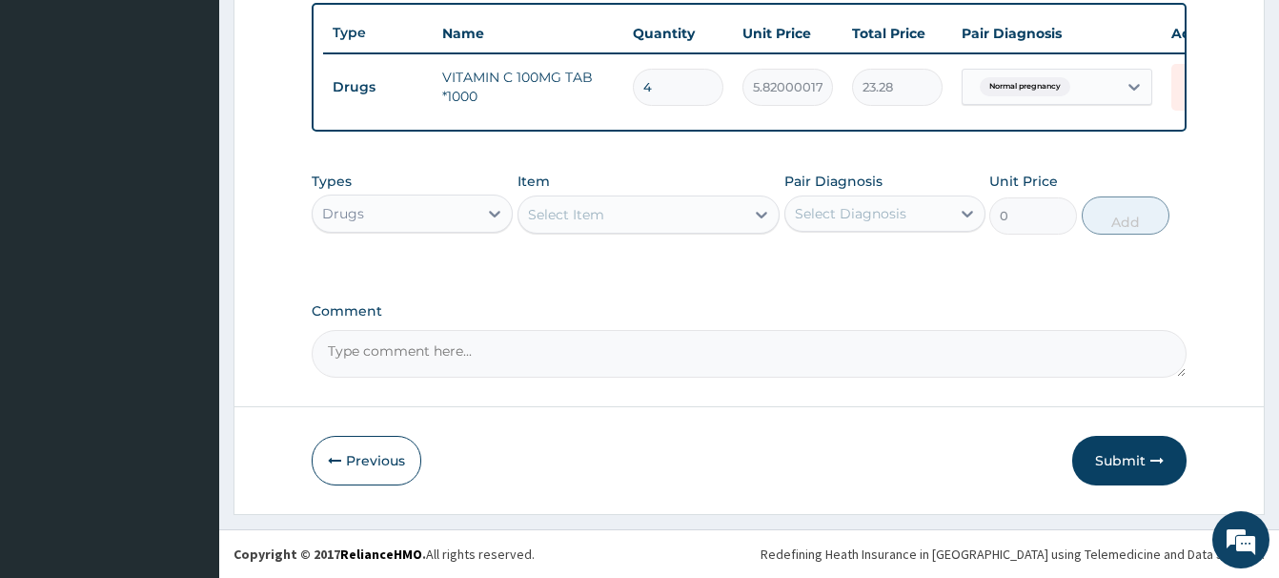
type input "42"
type input "244.44"
type input "42"
click at [1118, 465] on button "Submit" at bounding box center [1129, 461] width 114 height 50
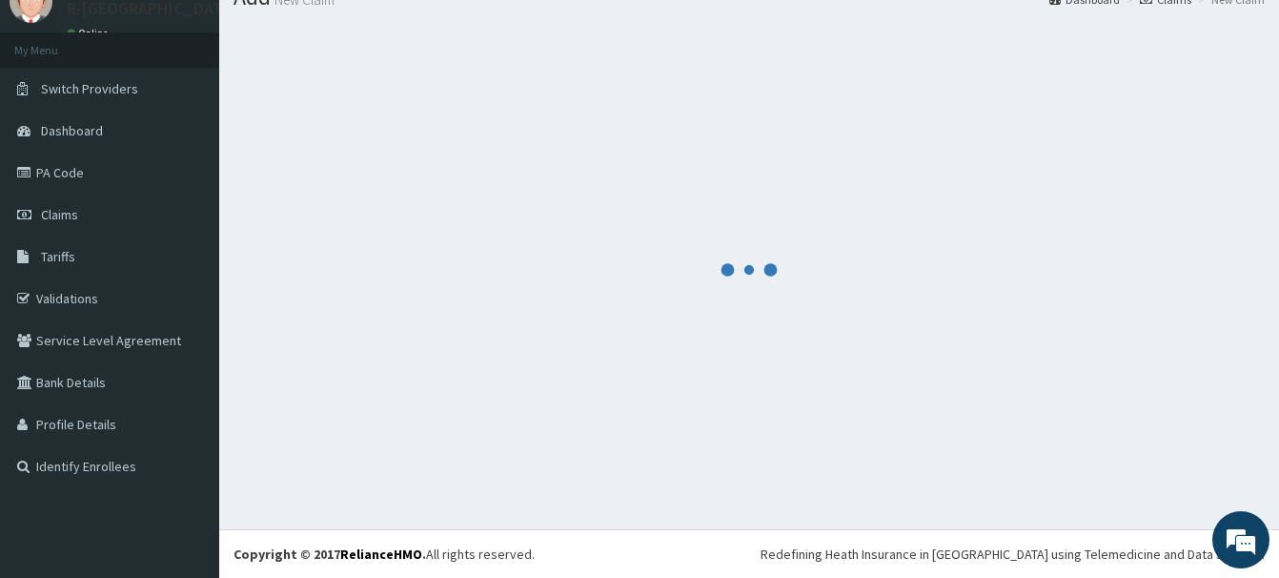
scroll to position [78, 0]
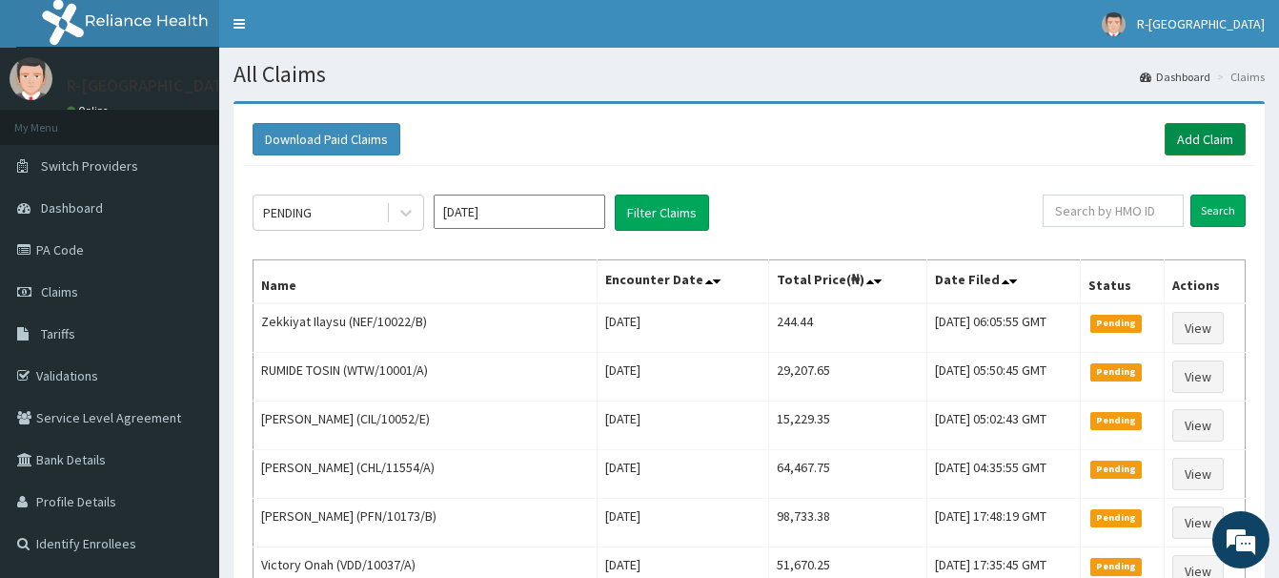
click at [1188, 142] on link "Add Claim" at bounding box center [1205, 139] width 81 height 32
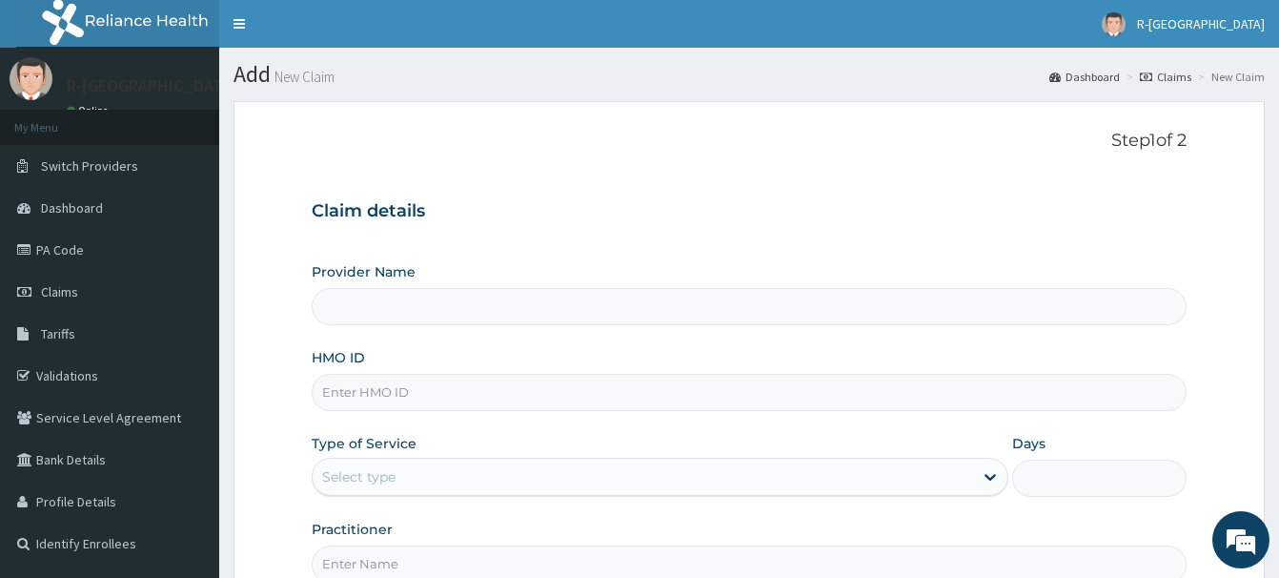
type input "R-Jolad Hospital Nigeria Limited(kupa)"
paste input "KSB/10067/C"
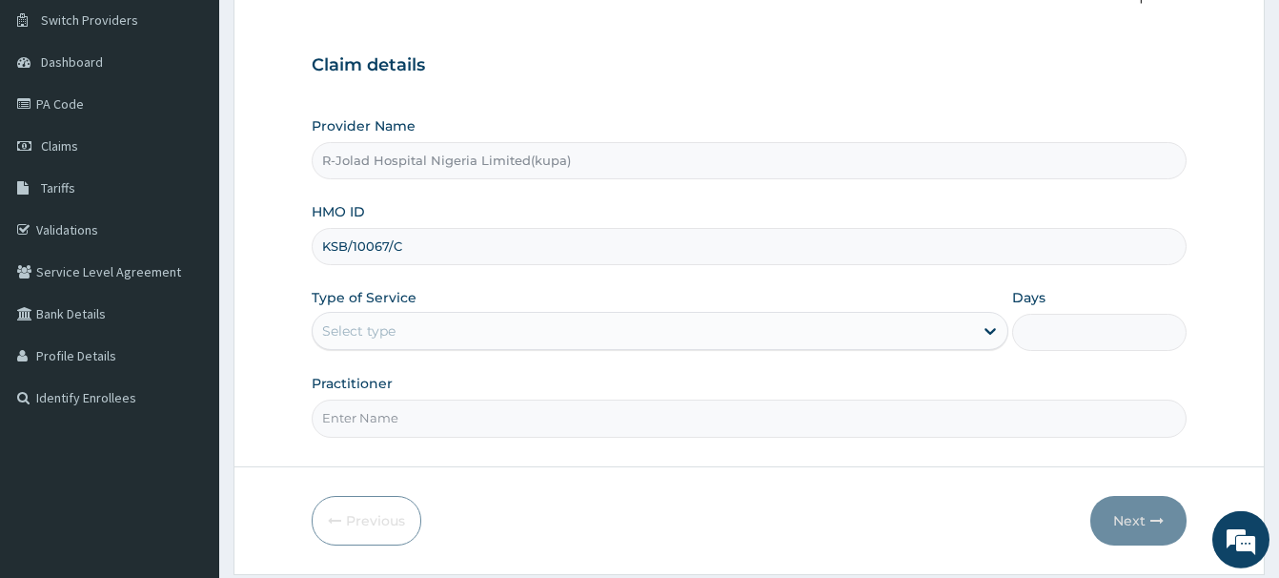
scroll to position [206, 0]
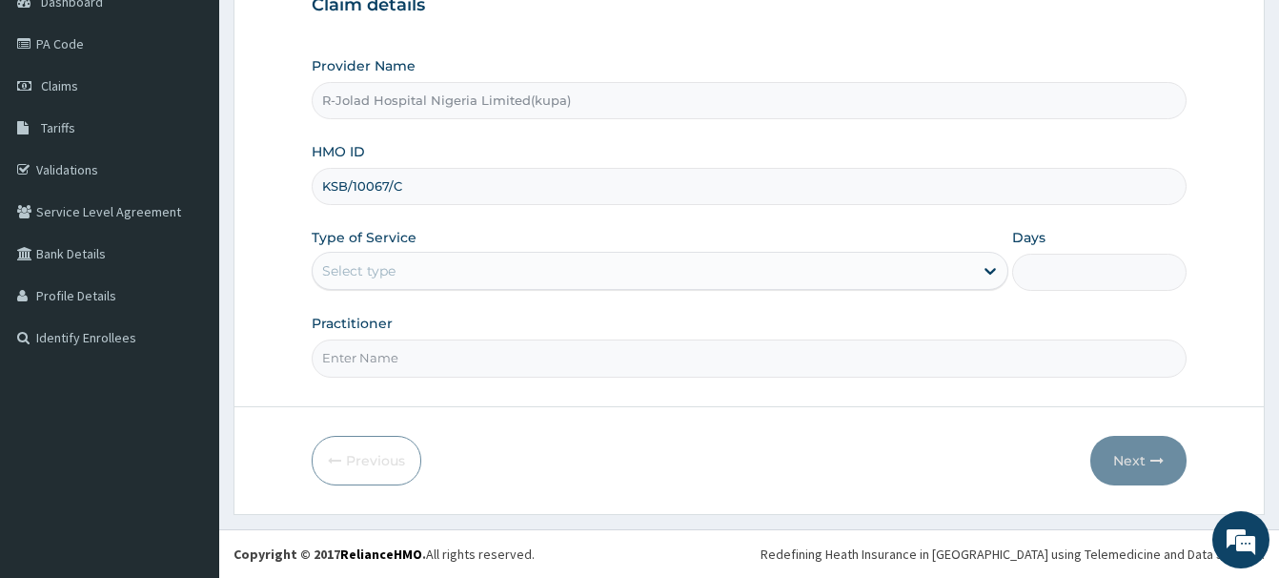
type input "KSB/10067/C"
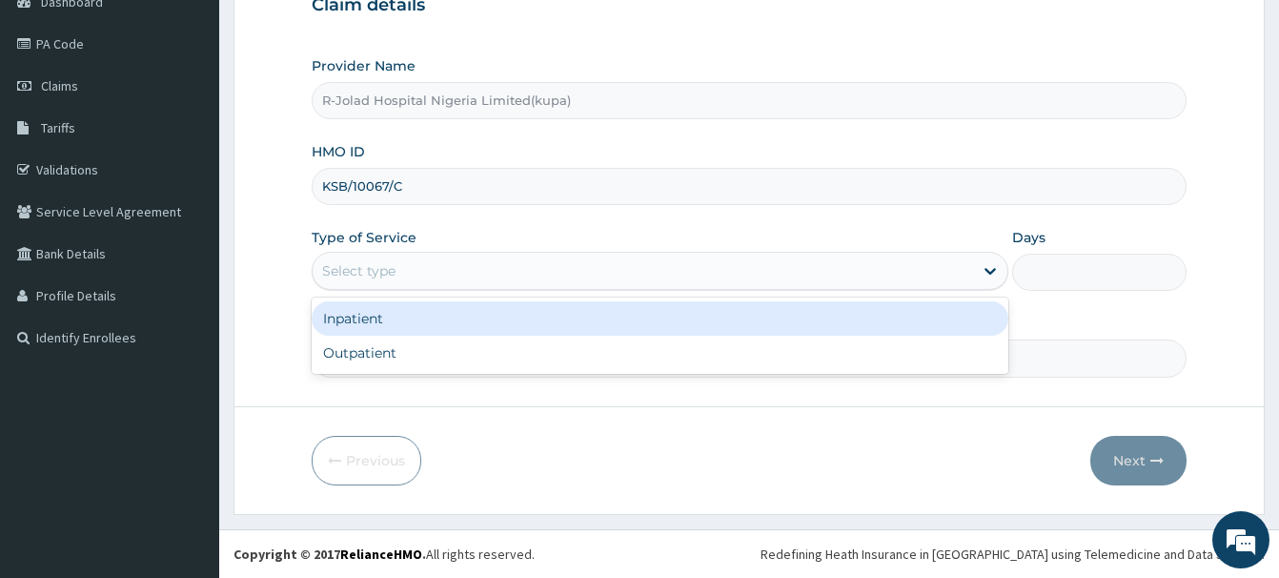
drag, startPoint x: 338, startPoint y: 273, endPoint x: 351, endPoint y: 363, distance: 91.4
click at [339, 272] on div "Select type" at bounding box center [358, 270] width 73 height 19
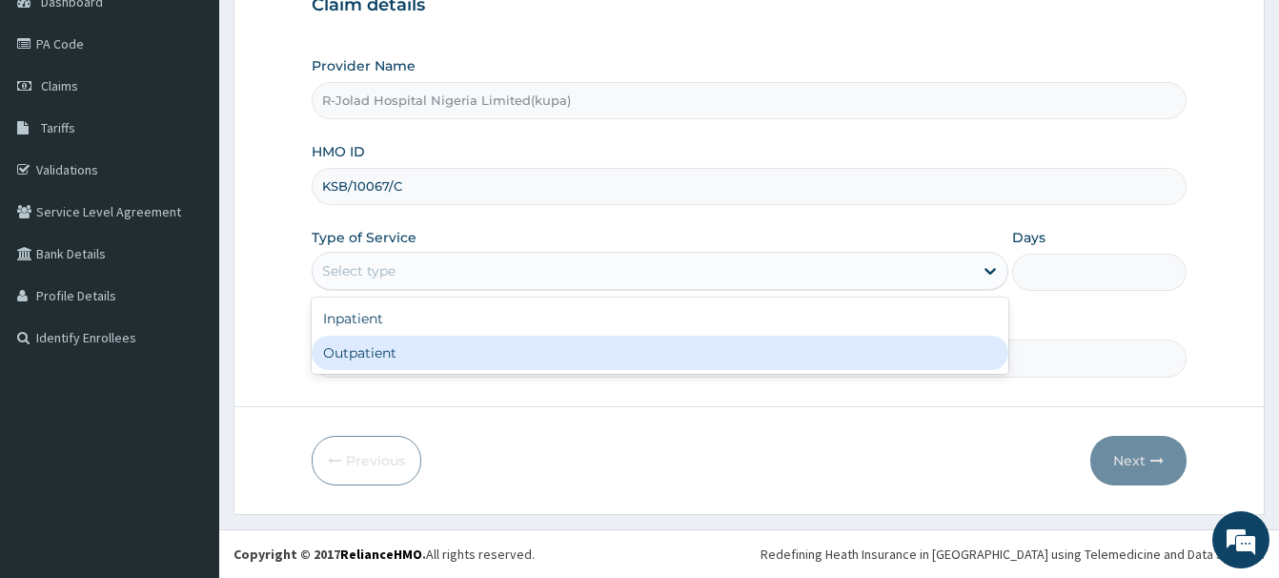
click at [352, 363] on div "Outpatient" at bounding box center [660, 353] width 697 height 34
type input "1"
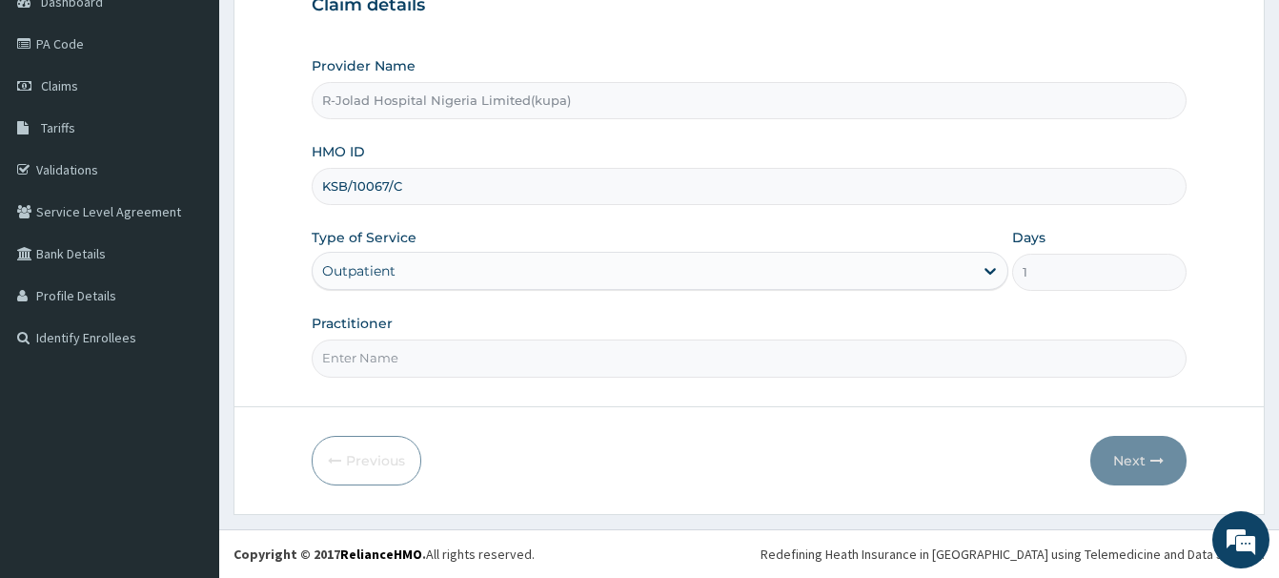
scroll to position [0, 0]
paste input "[PERSON_NAME]"
type input "[PERSON_NAME]"
click at [1122, 459] on button "Next" at bounding box center [1139, 461] width 96 height 50
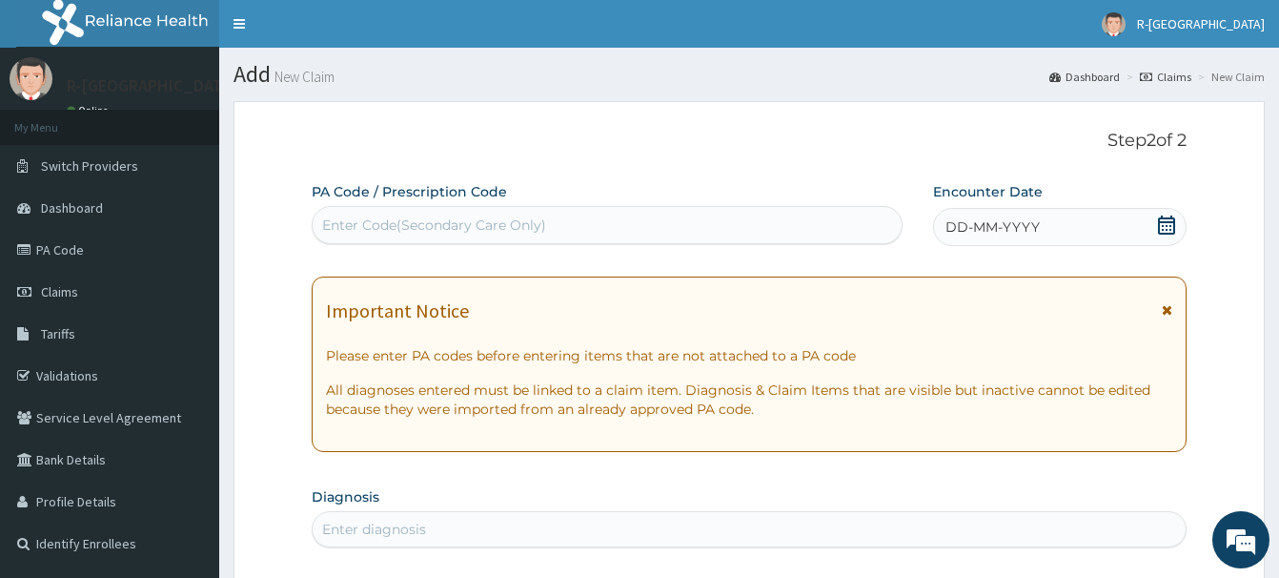
click at [340, 224] on div "Enter Code(Secondary Care Only)" at bounding box center [434, 224] width 224 height 19
paste input "PA/9F78AA"
type input "PA/9F78AA"
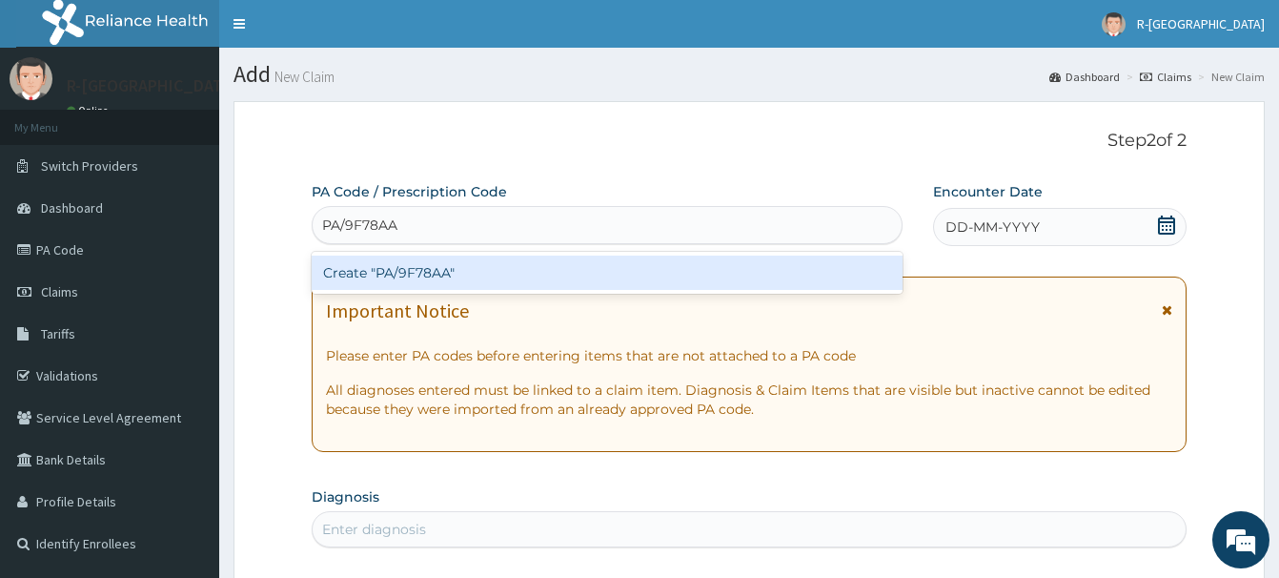
click at [431, 273] on div "Create "PA/9F78AA"" at bounding box center [607, 272] width 591 height 34
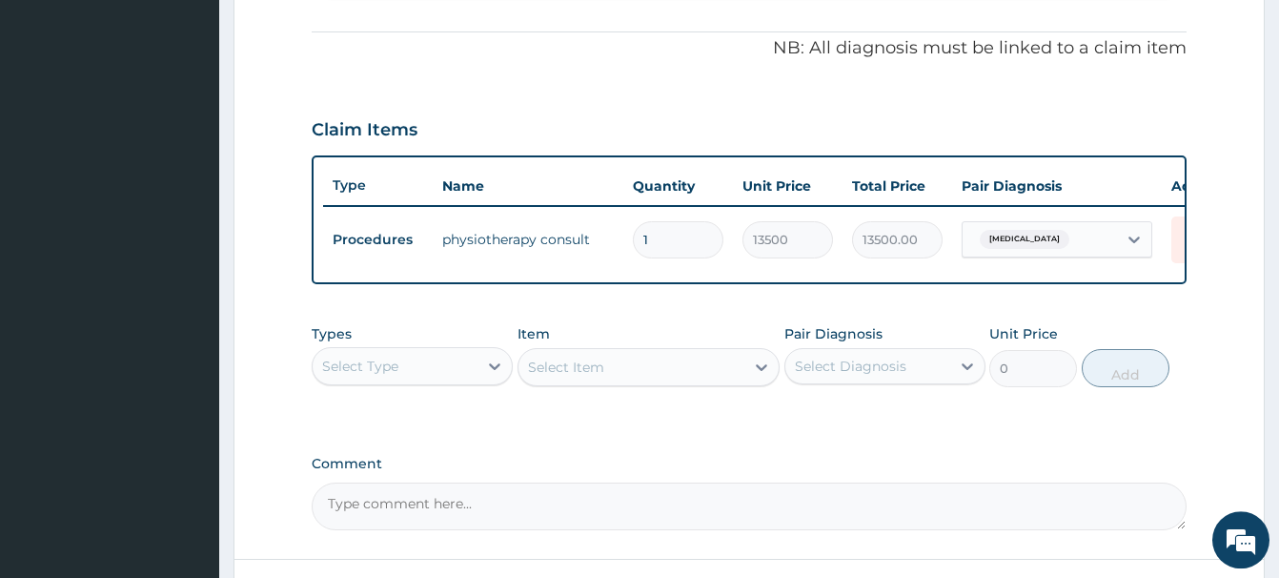
scroll to position [699, 0]
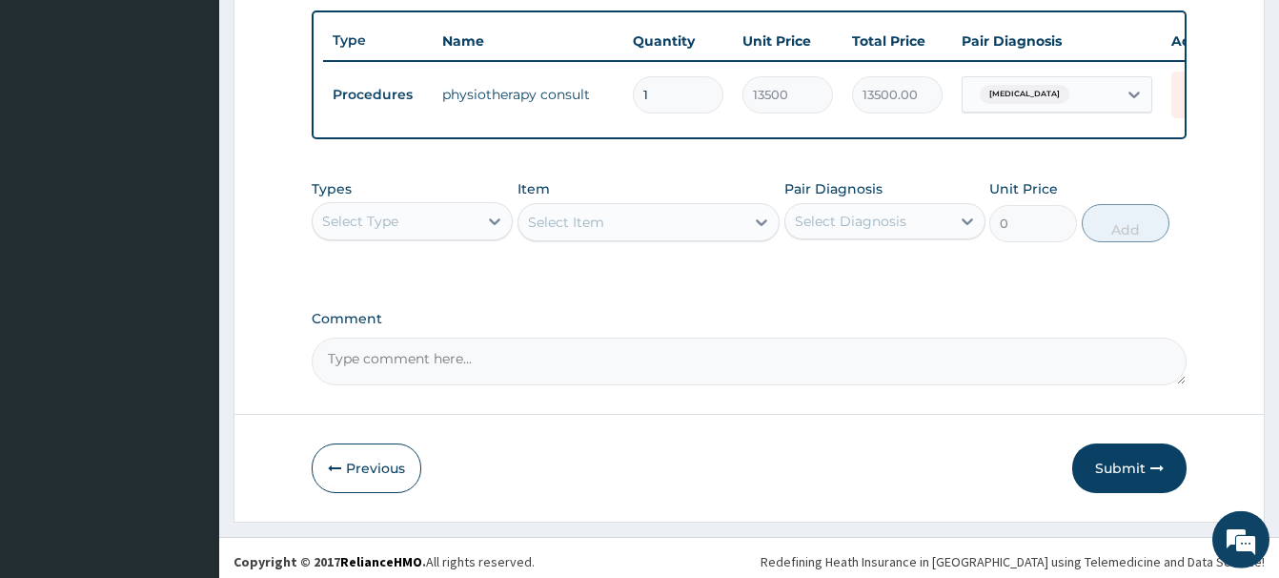
click at [1123, 468] on button "Submit" at bounding box center [1129, 468] width 114 height 50
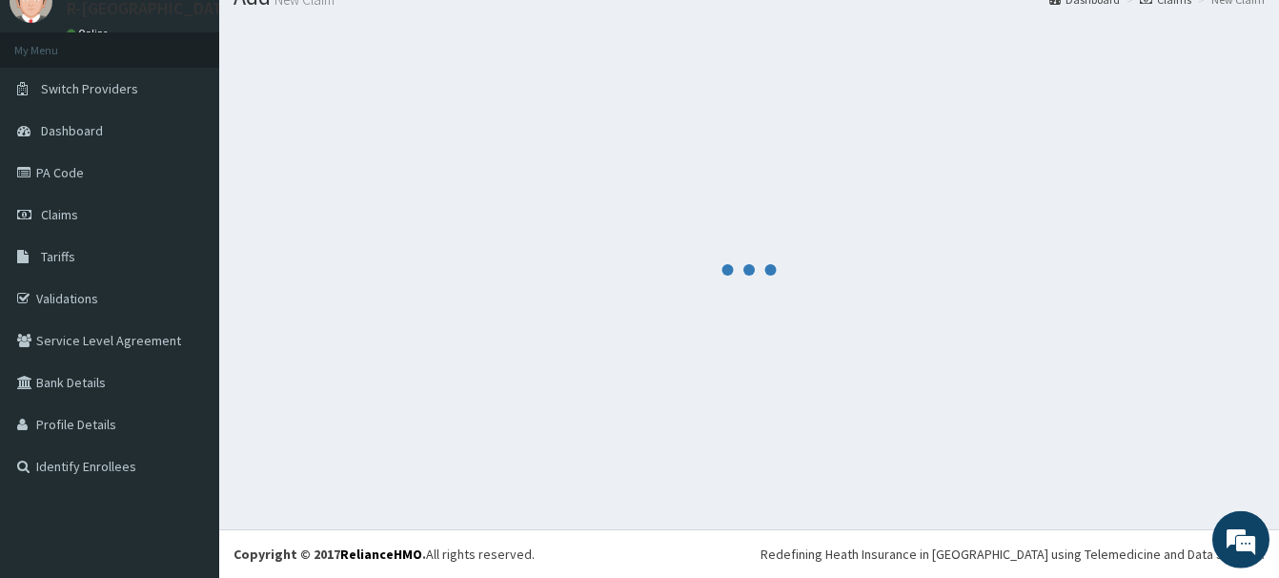
scroll to position [78, 0]
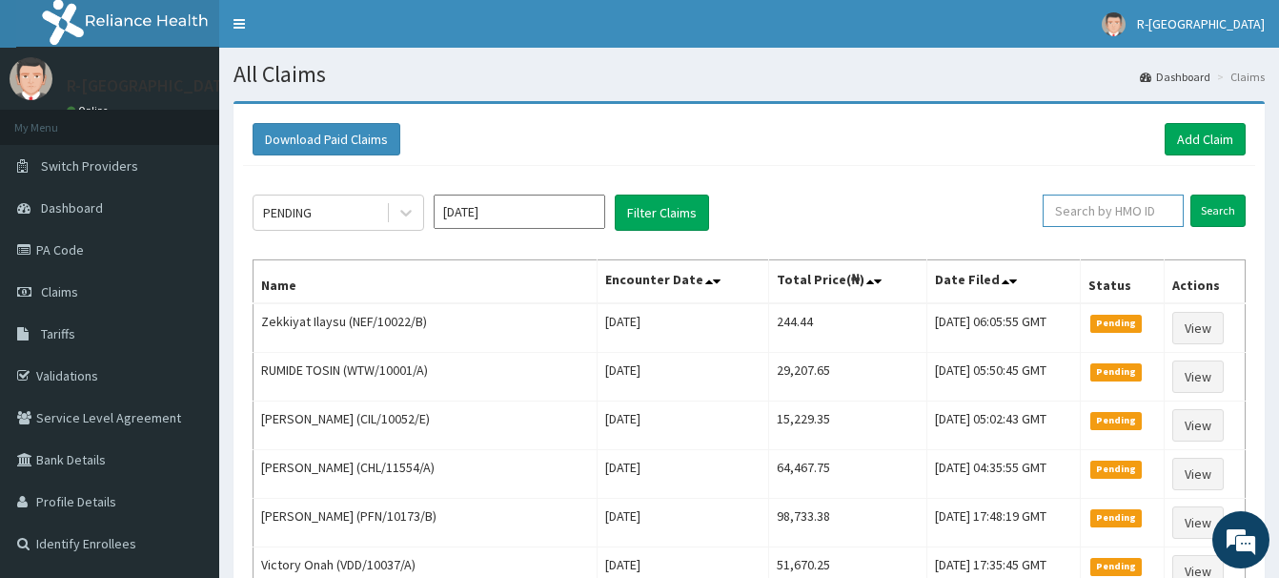
click at [1067, 211] on input "text" at bounding box center [1113, 210] width 141 height 32
paste input "WTW/10001/B"
click at [1213, 213] on input "Search" at bounding box center [1218, 210] width 55 height 32
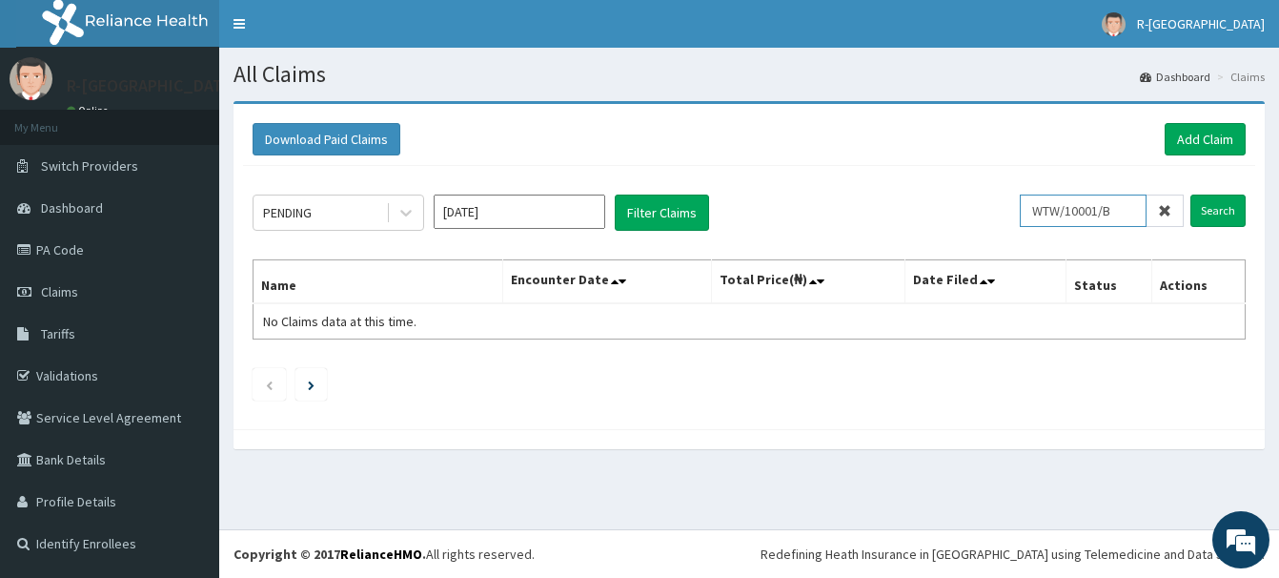
click at [1048, 209] on input "WTW/10001/B" at bounding box center [1083, 210] width 127 height 32
type input "WTW/10001/B"
click at [1219, 211] on input "Search" at bounding box center [1218, 210] width 55 height 32
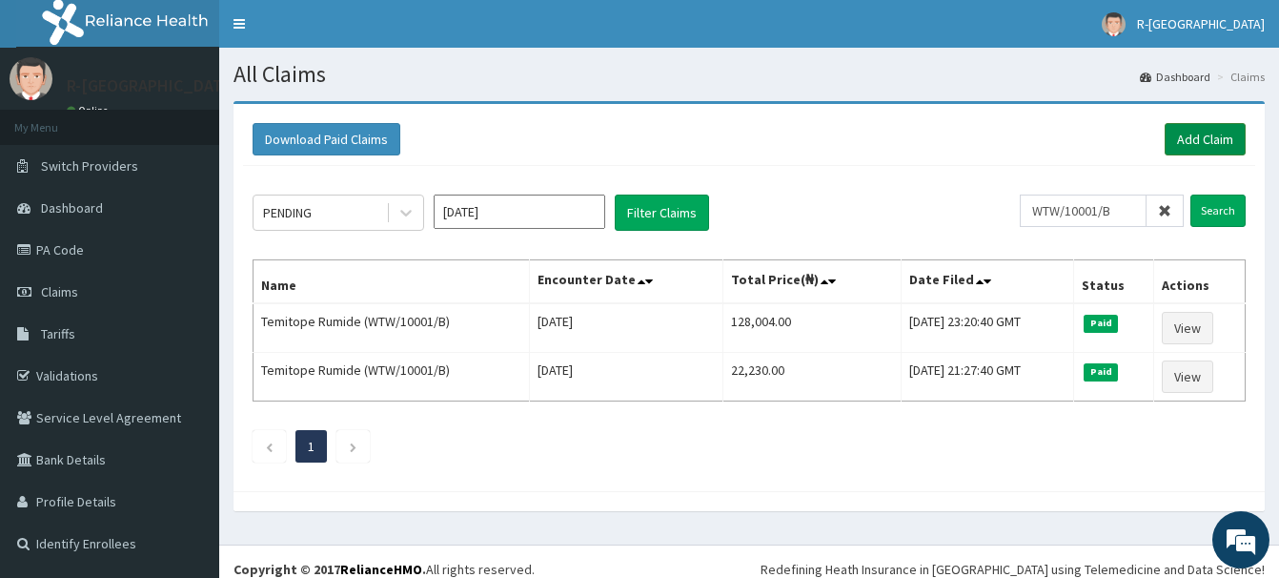
click at [1216, 138] on link "Add Claim" at bounding box center [1205, 139] width 81 height 32
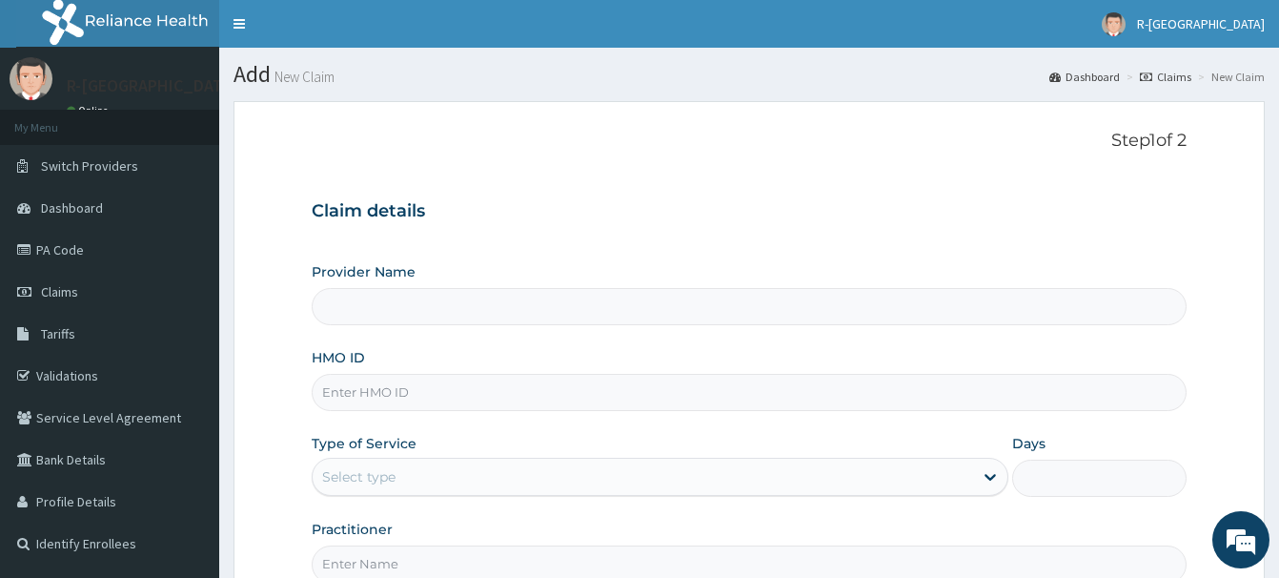
scroll to position [194, 0]
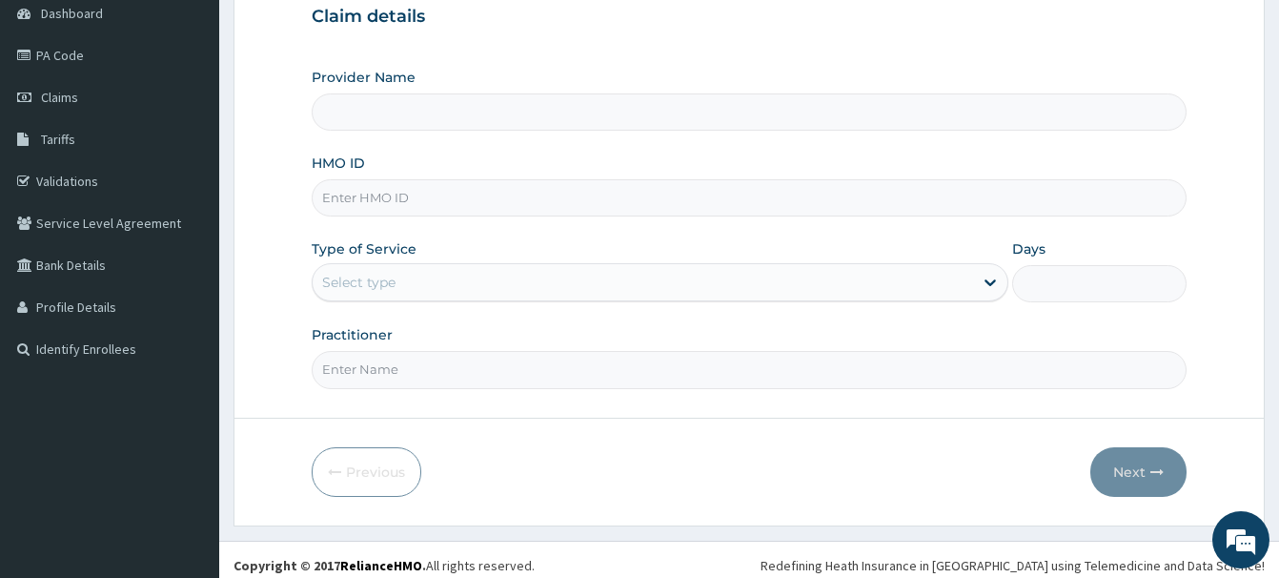
paste input "WTW/10001/B"
type input "WTW/10001/B"
type input "R-Jolad Hospital Nigeria Limited(kupa)"
type input "WTW/10001/B"
click at [337, 295] on div "Select type" at bounding box center [643, 282] width 661 height 31
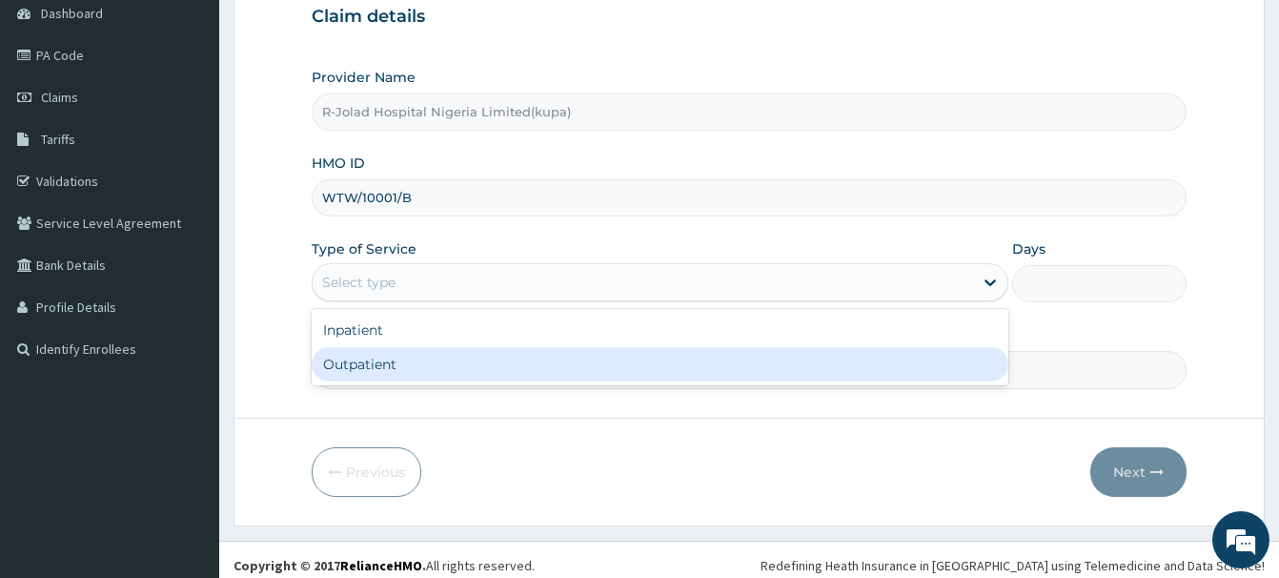
drag, startPoint x: 353, startPoint y: 368, endPoint x: 358, endPoint y: 359, distance: 10.3
click at [354, 367] on div "Outpatient" at bounding box center [660, 364] width 697 height 34
type input "1"
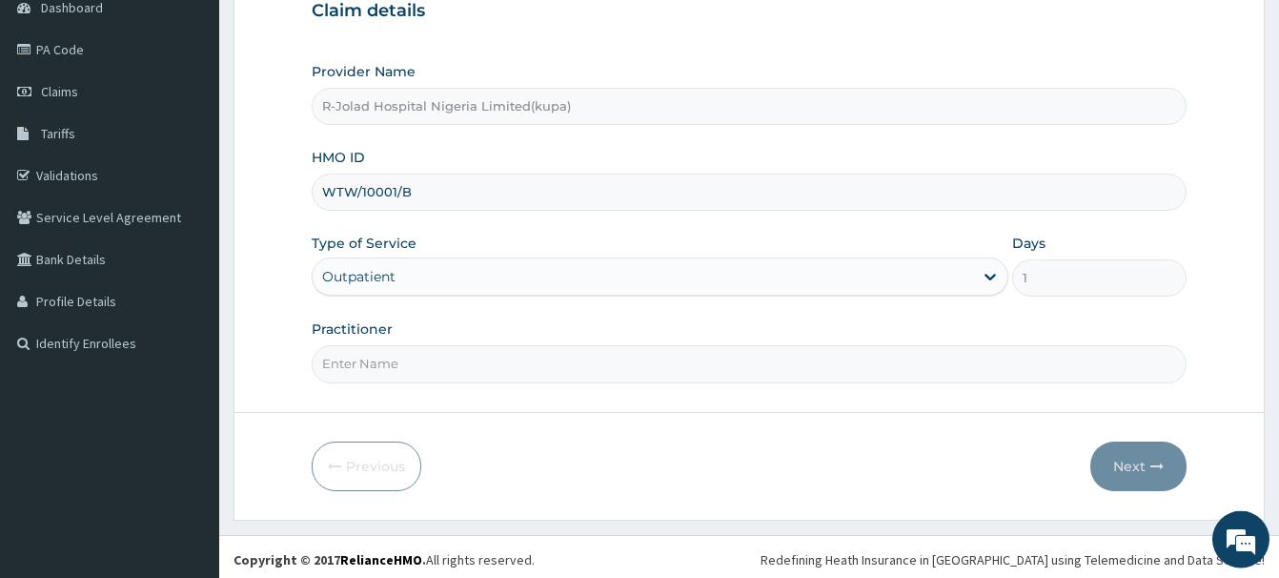
scroll to position [206, 0]
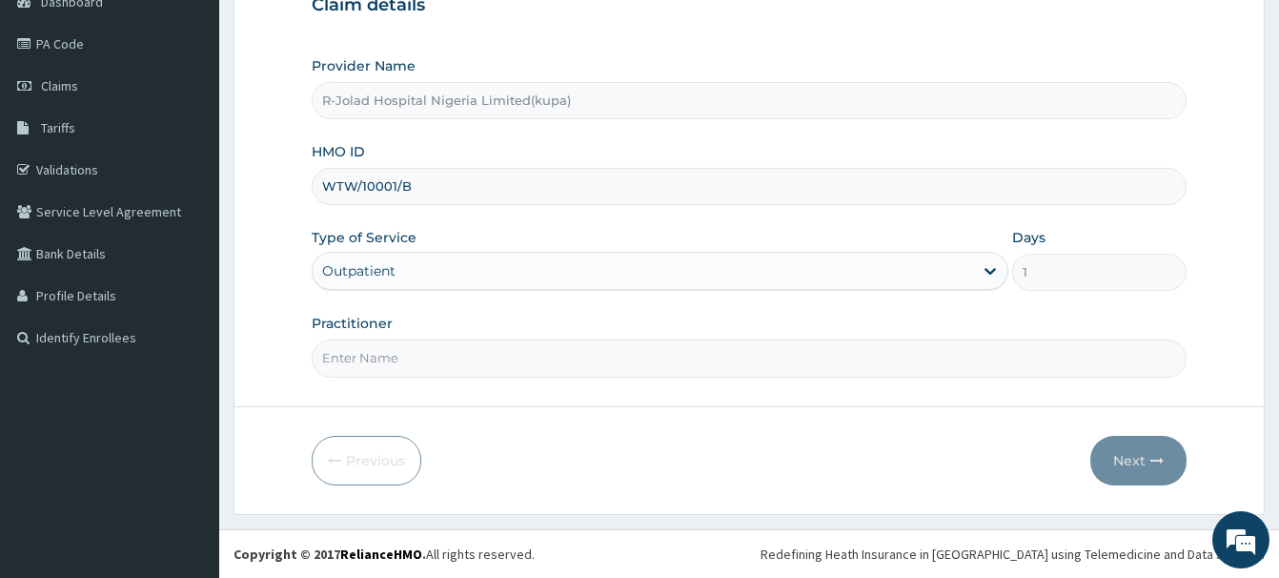
click at [349, 371] on input "Practitioner" at bounding box center [749, 357] width 875 height 37
paste input "Marcus Mbakwe"
type input "Marcus Mbakwe"
click at [1121, 455] on button "Next" at bounding box center [1139, 461] width 96 height 50
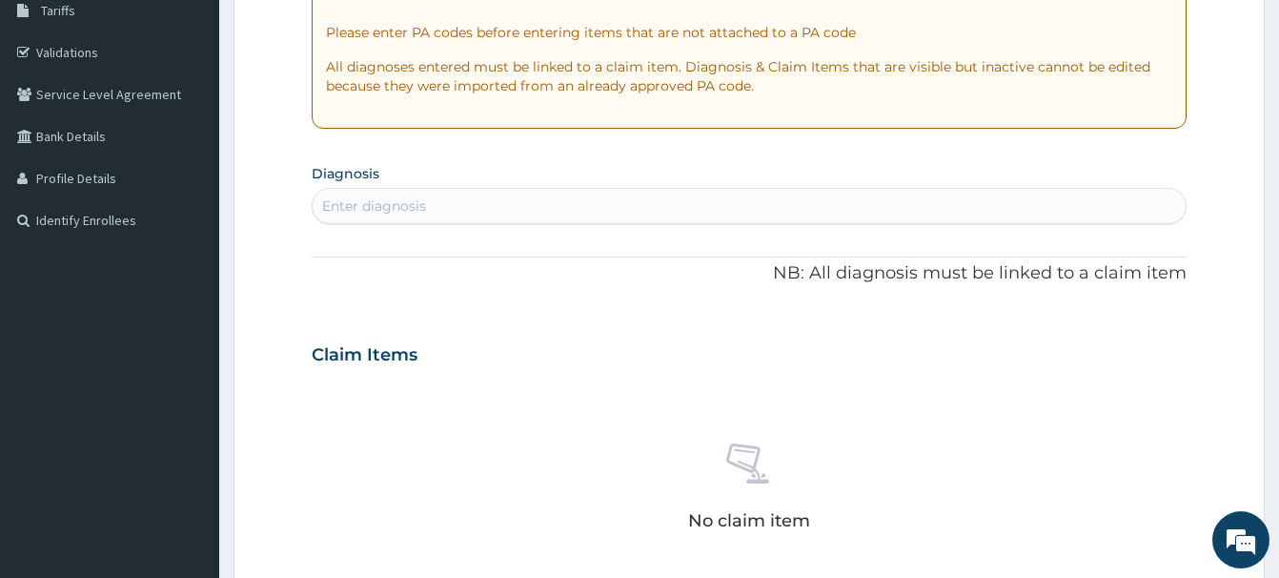
scroll to position [400, 0]
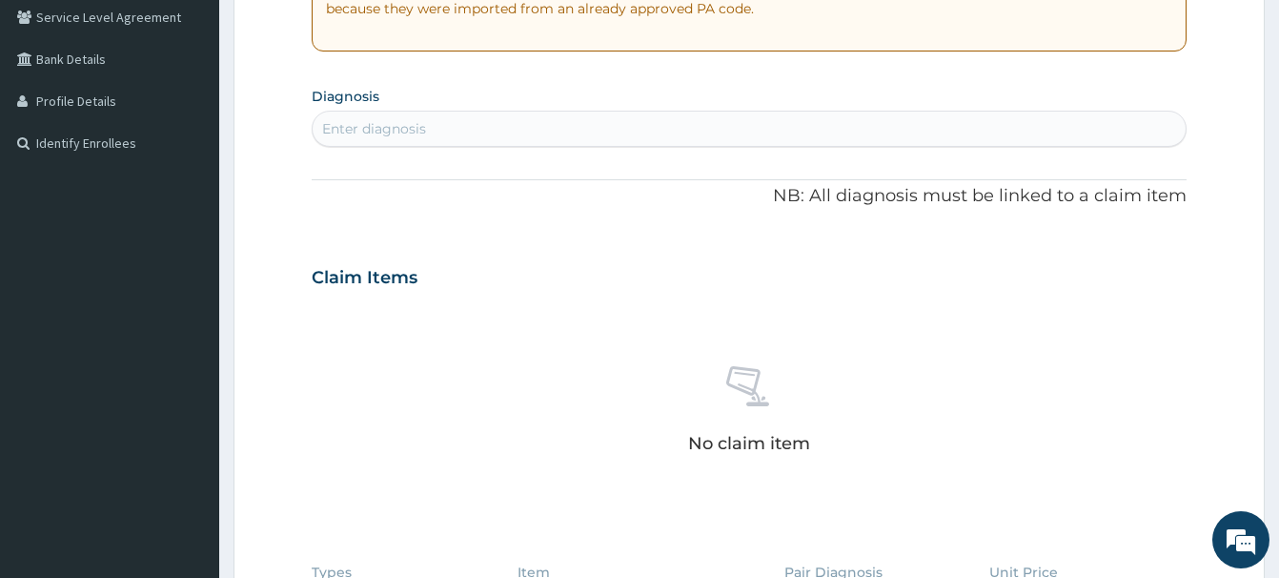
click at [359, 122] on div "Enter diagnosis" at bounding box center [374, 128] width 104 height 19
type input "MALA"
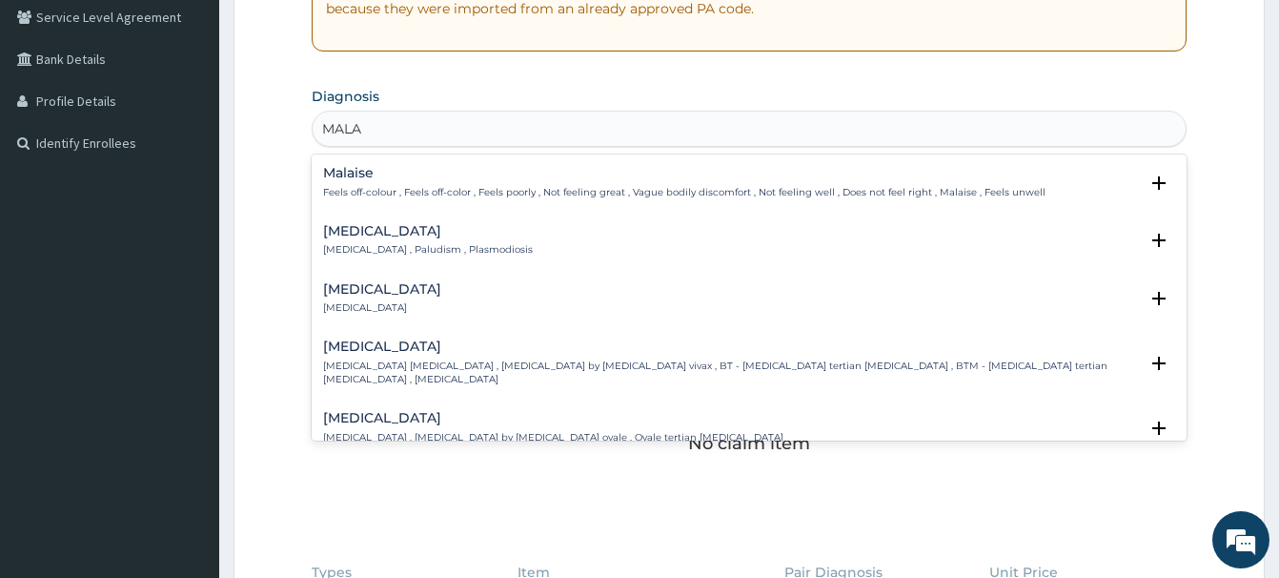
click at [354, 236] on h4 "Malaria" at bounding box center [428, 231] width 210 height 14
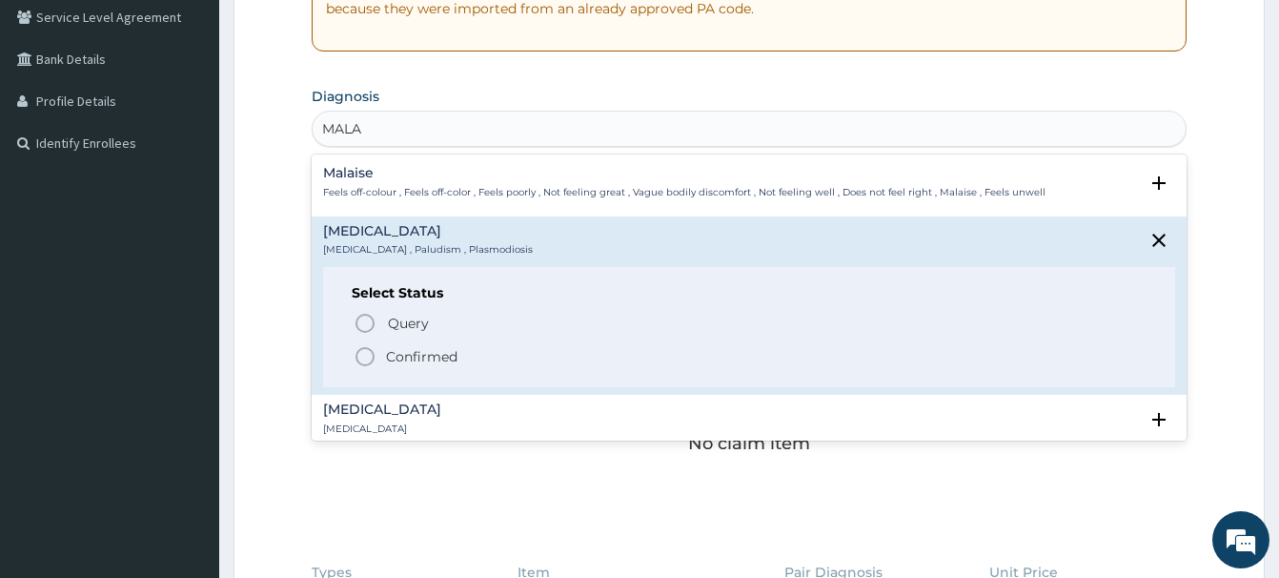
click at [361, 360] on icon "status option filled" at bounding box center [365, 356] width 23 height 23
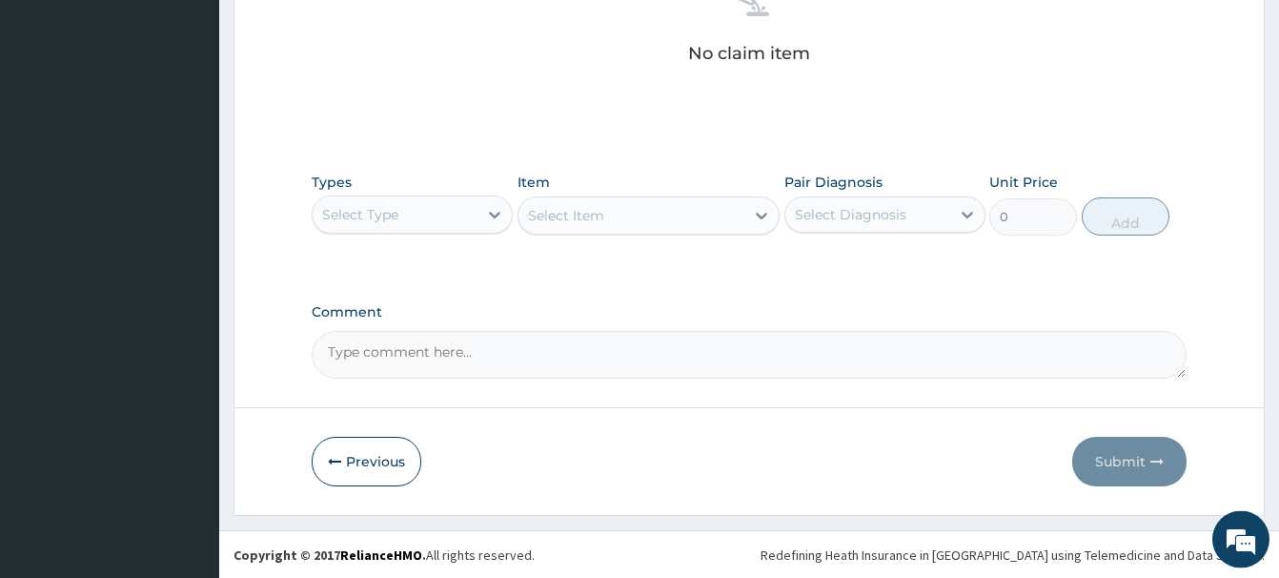
scroll to position [797, 0]
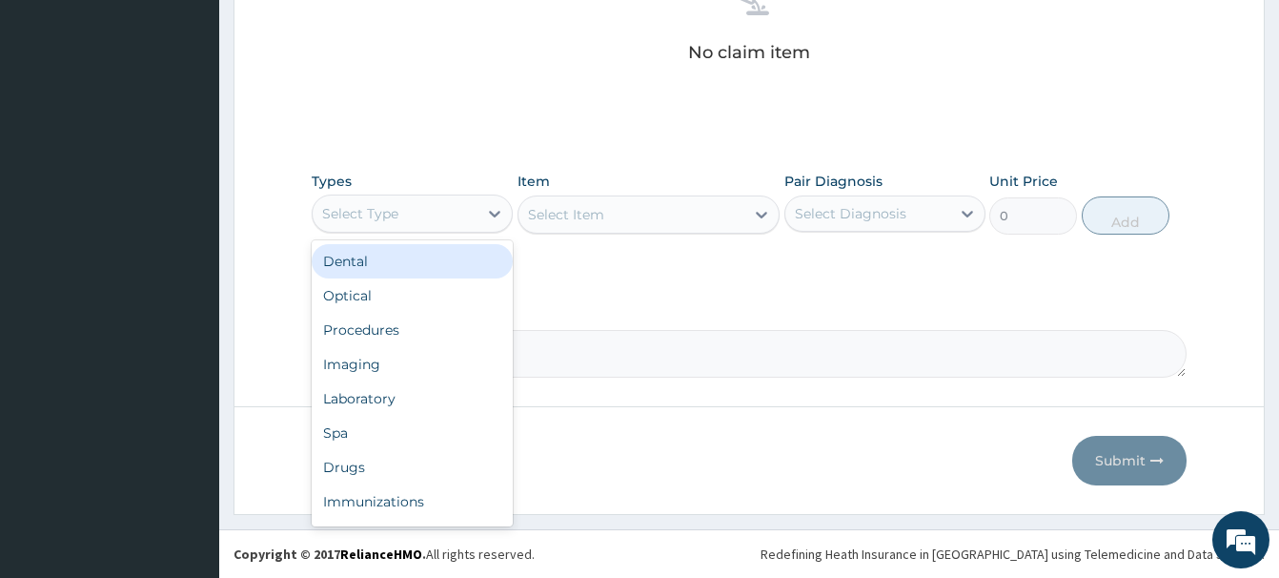
drag, startPoint x: 367, startPoint y: 221, endPoint x: 375, endPoint y: 235, distance: 16.2
click at [368, 221] on div "Select Type" at bounding box center [360, 213] width 76 height 19
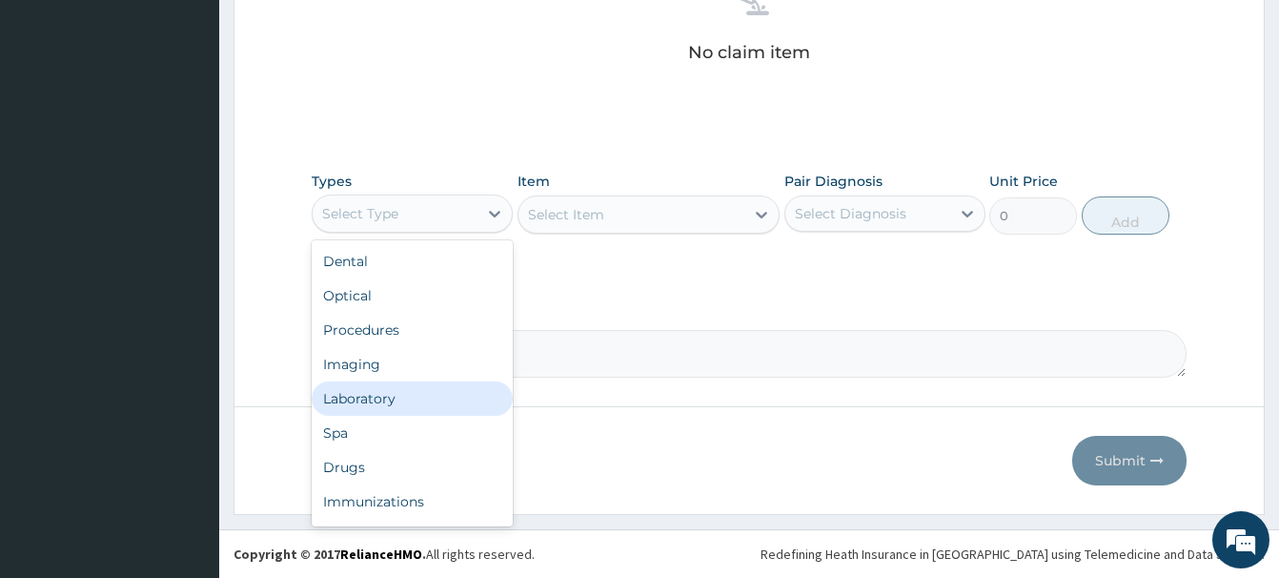
click at [348, 395] on div "Laboratory" at bounding box center [412, 398] width 201 height 34
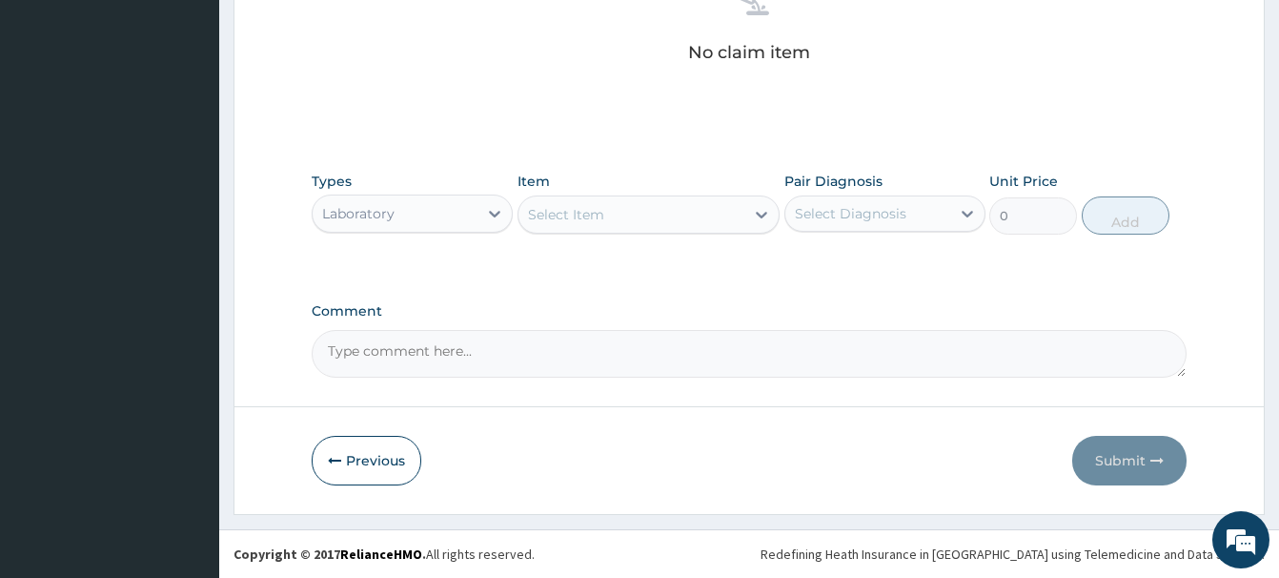
click at [542, 220] on div "Select Item" at bounding box center [566, 214] width 76 height 19
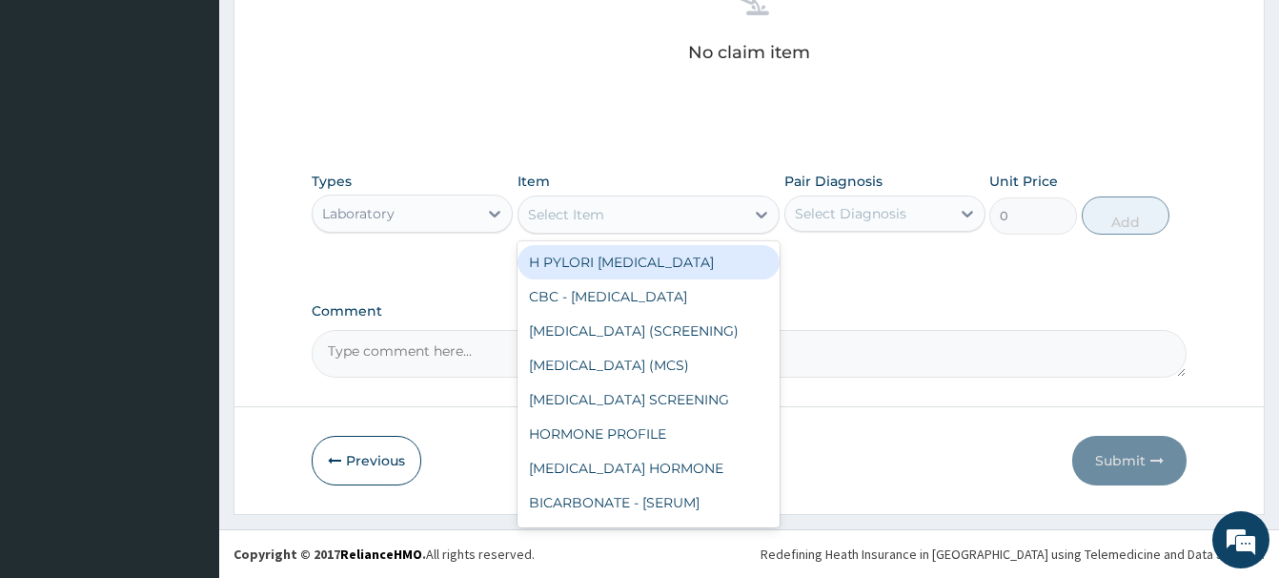
paste input "TROPONIN-I"
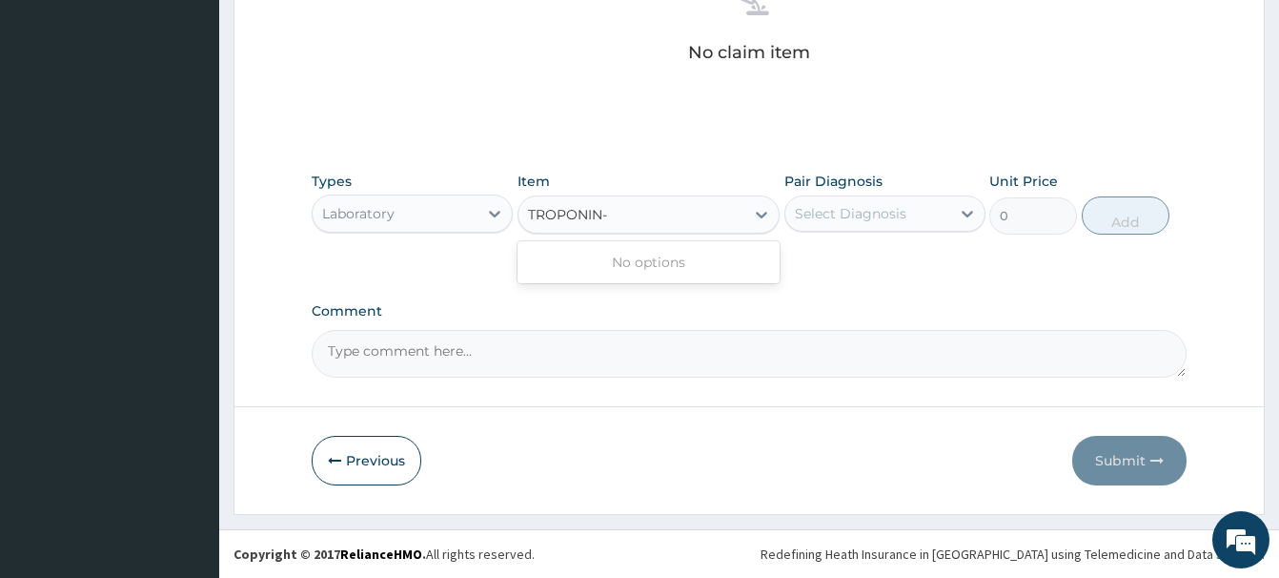
type input "TROPONIN"
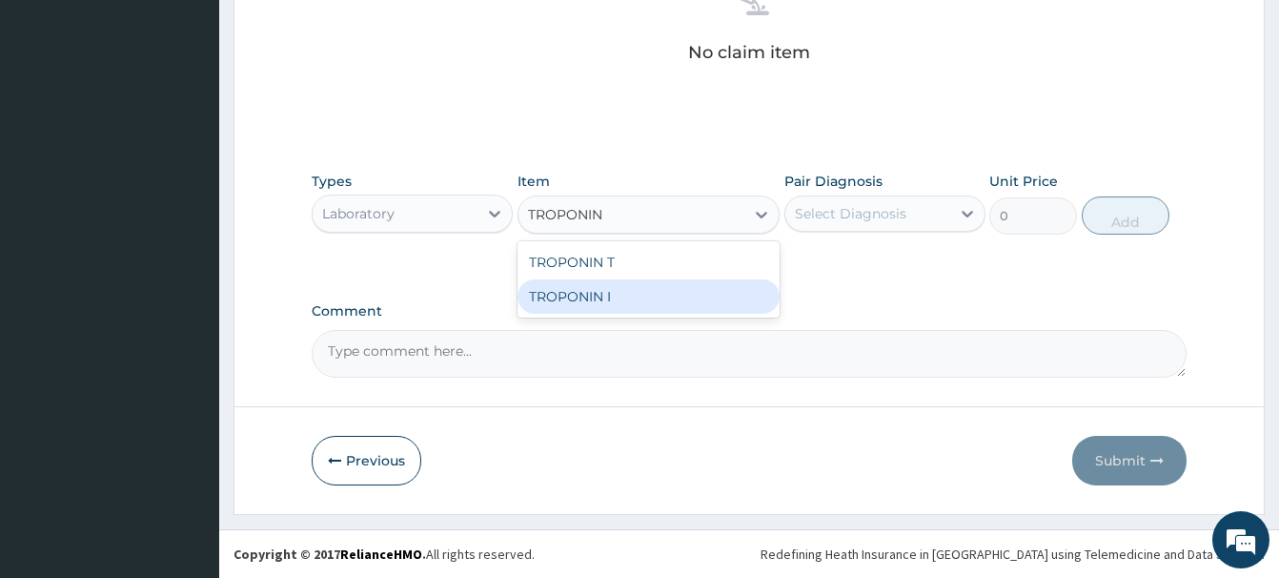
drag, startPoint x: 595, startPoint y: 298, endPoint x: 582, endPoint y: 297, distance: 12.4
click at [584, 298] on div "TROPONIN I" at bounding box center [649, 296] width 262 height 34
type input "13500"
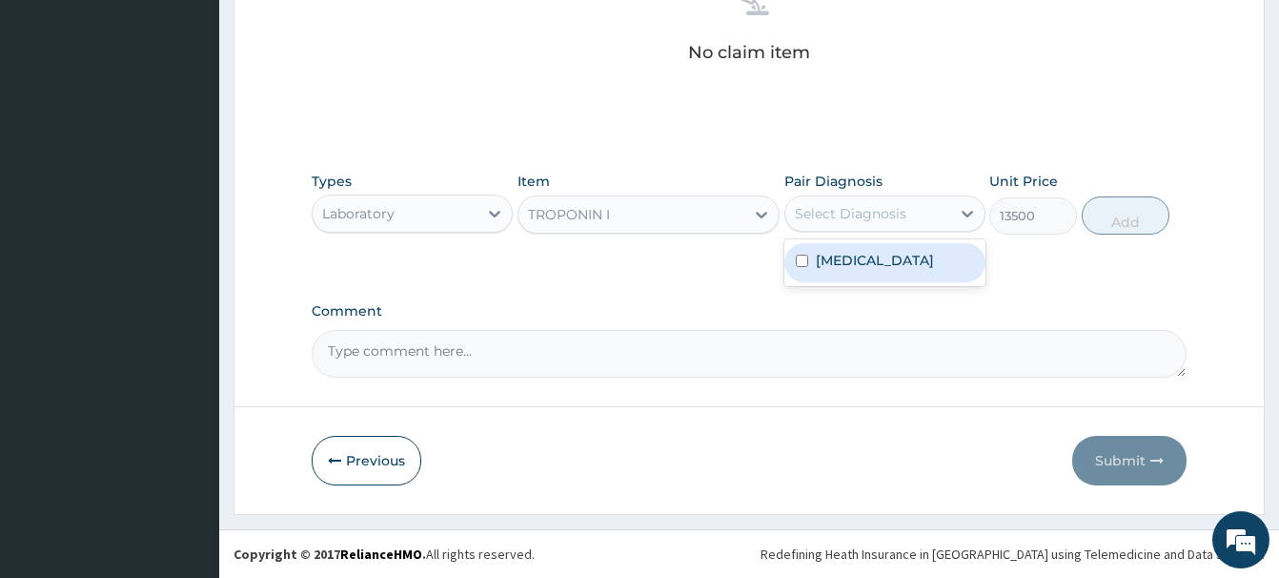
click at [827, 214] on div "Select Diagnosis" at bounding box center [851, 213] width 112 height 19
click at [904, 276] on div "Malaria" at bounding box center [885, 262] width 201 height 39
checkbox input "true"
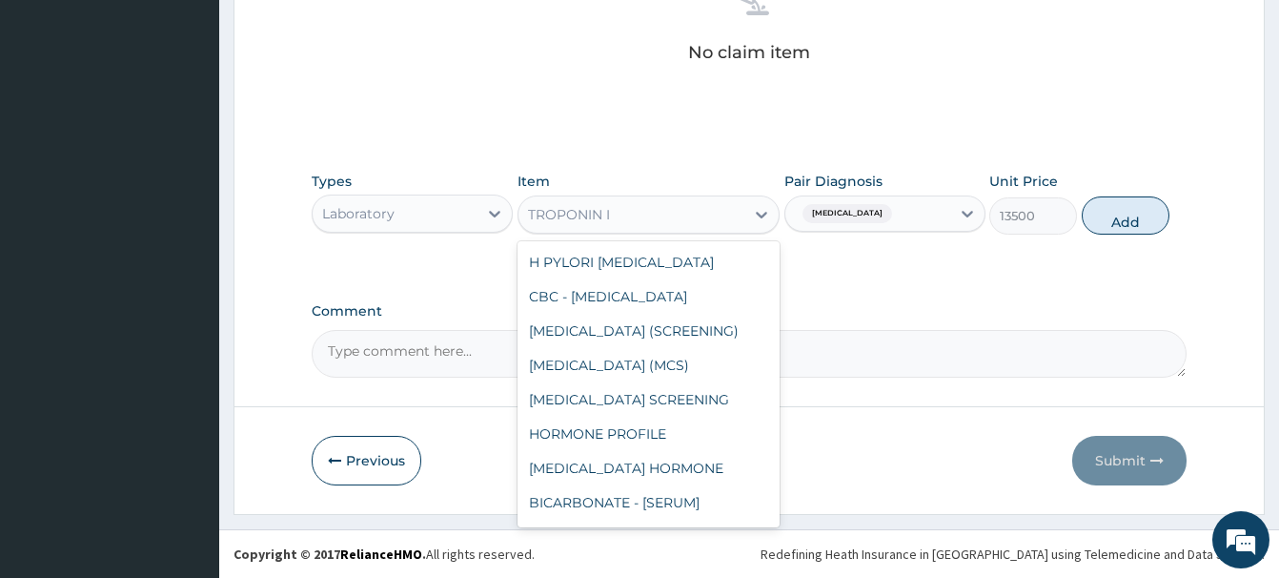
click at [624, 217] on div "TROPONIN I" at bounding box center [632, 214] width 226 height 31
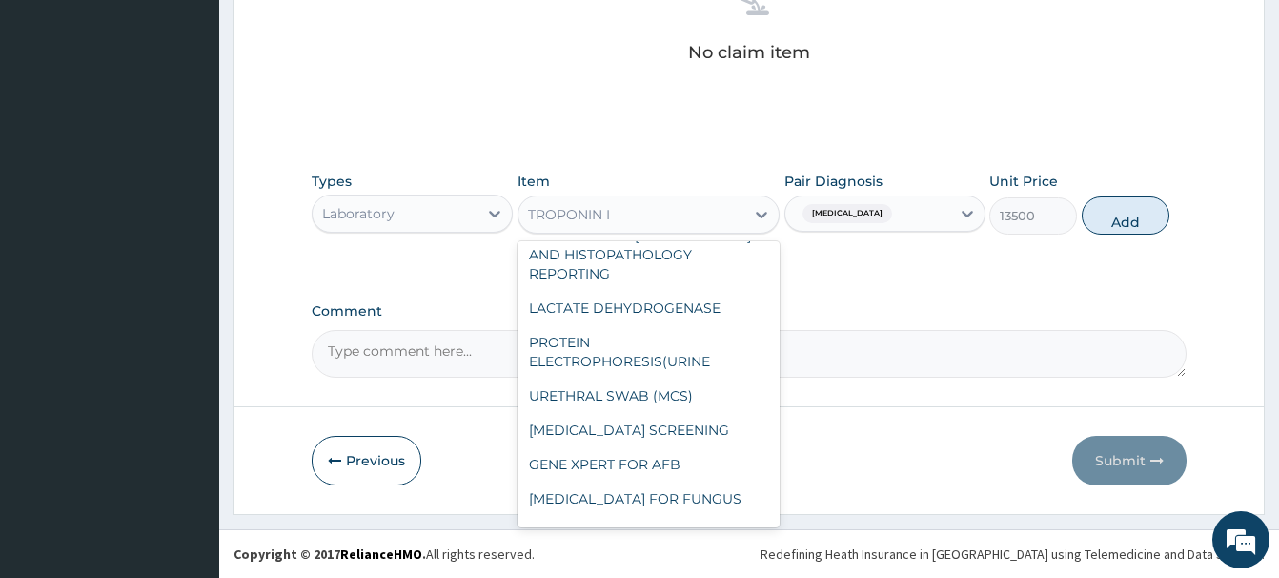
paste input "TROPONIN-I"
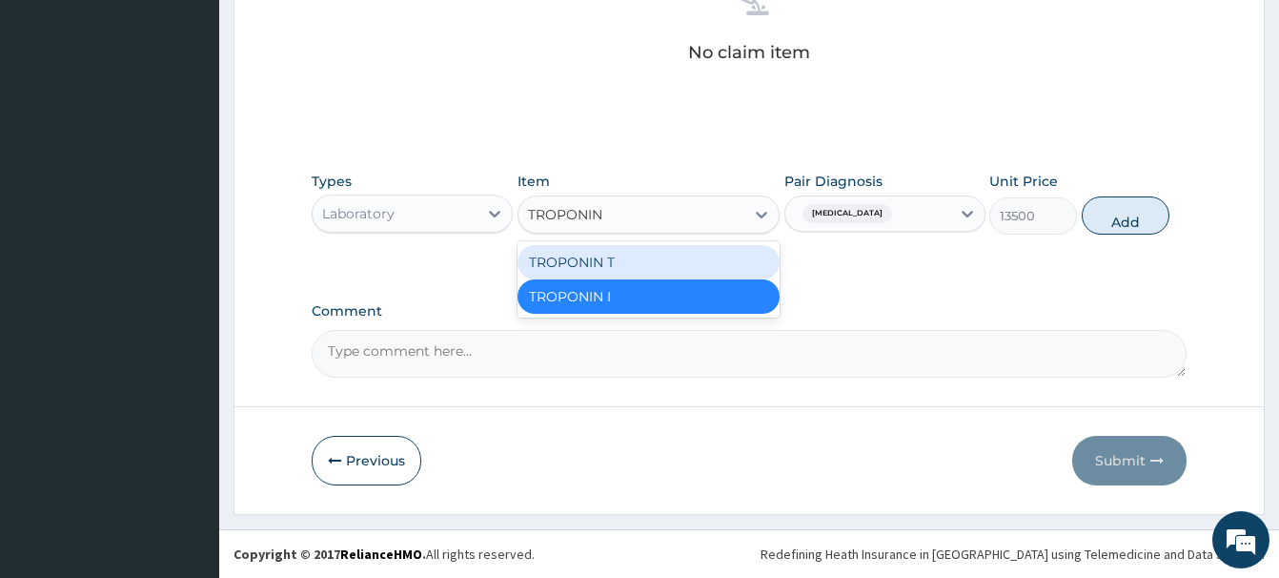
type input "TROPONI"
click at [617, 262] on div "TROPONIN T" at bounding box center [649, 262] width 262 height 34
type input "20925"
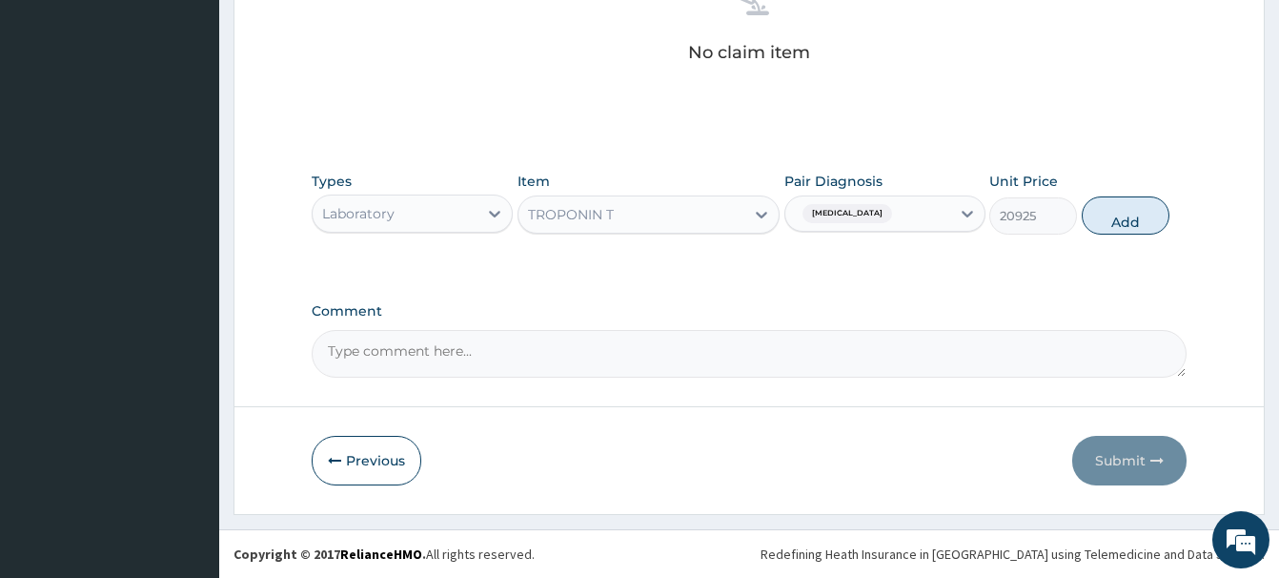
click at [863, 214] on div "Malaria" at bounding box center [868, 213] width 165 height 32
drag, startPoint x: 850, startPoint y: 330, endPoint x: 841, endPoint y: 341, distance: 14.9
click at [847, 330] on textarea "Comment" at bounding box center [749, 354] width 875 height 48
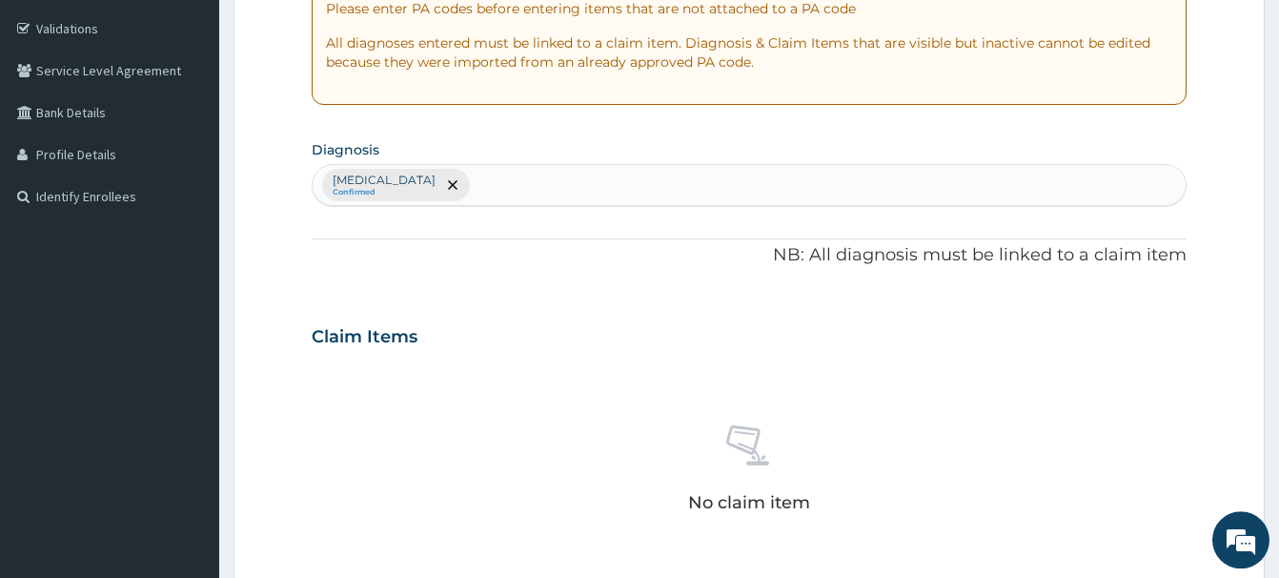
scroll to position [311, 0]
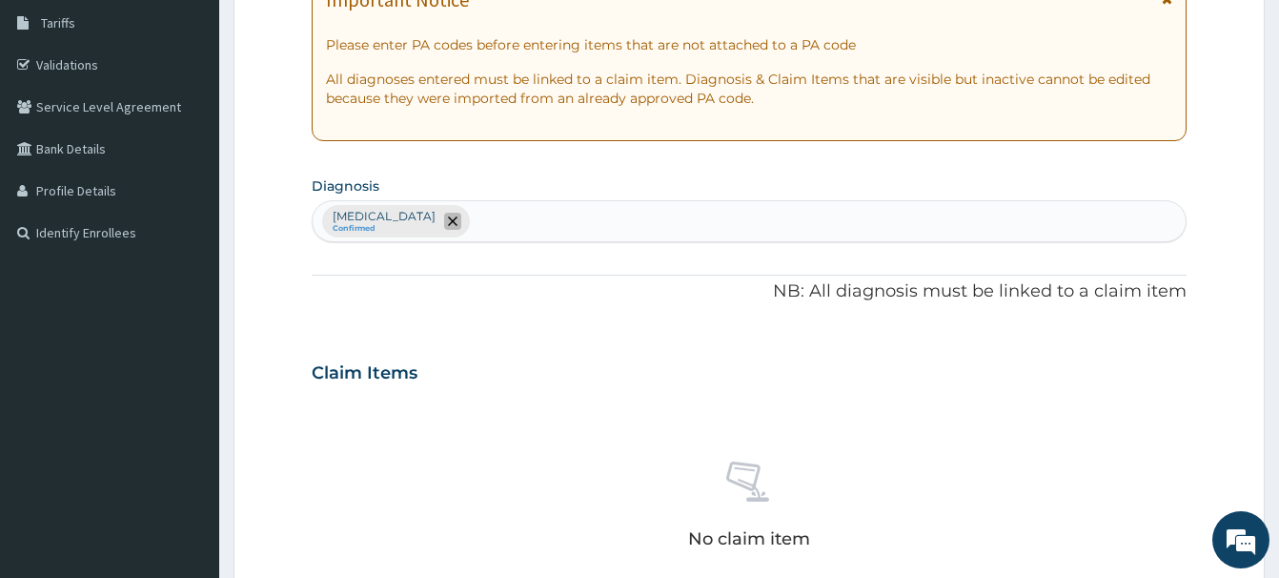
click at [448, 221] on icon "remove selection option" at bounding box center [453, 221] width 10 height 10
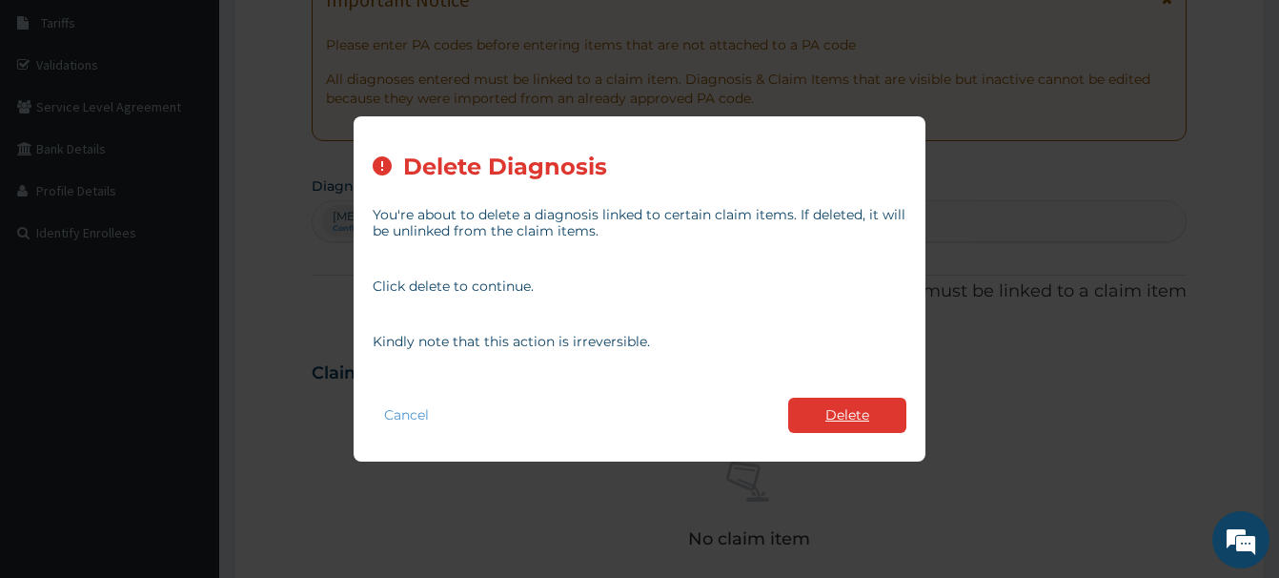
click at [863, 409] on button "Delete" at bounding box center [847, 415] width 118 height 35
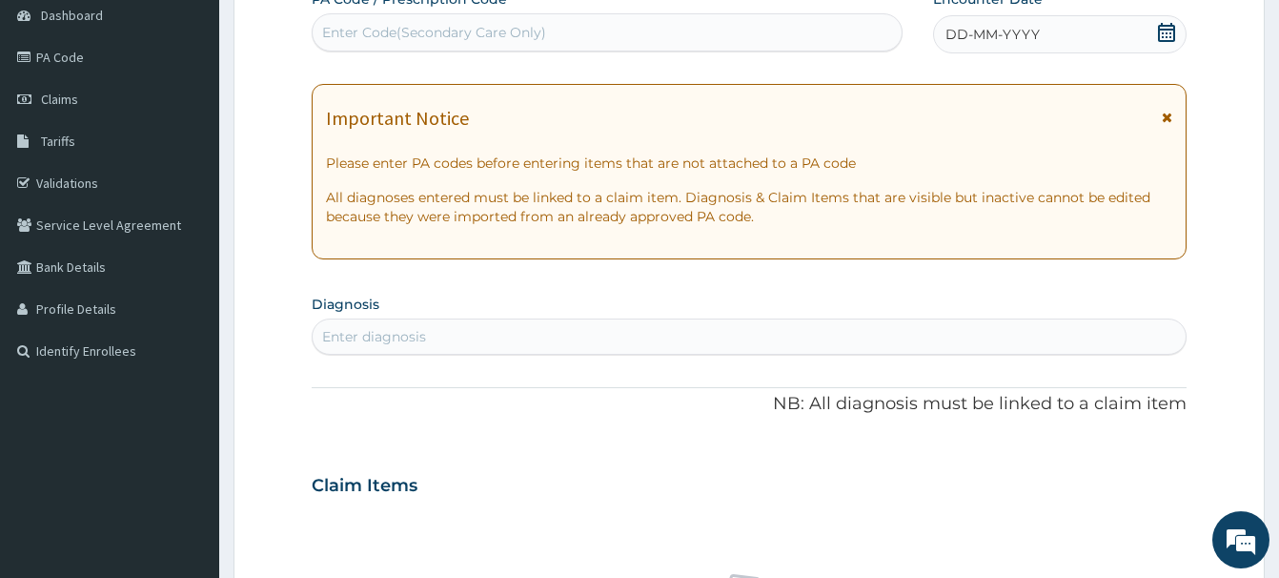
scroll to position [19, 0]
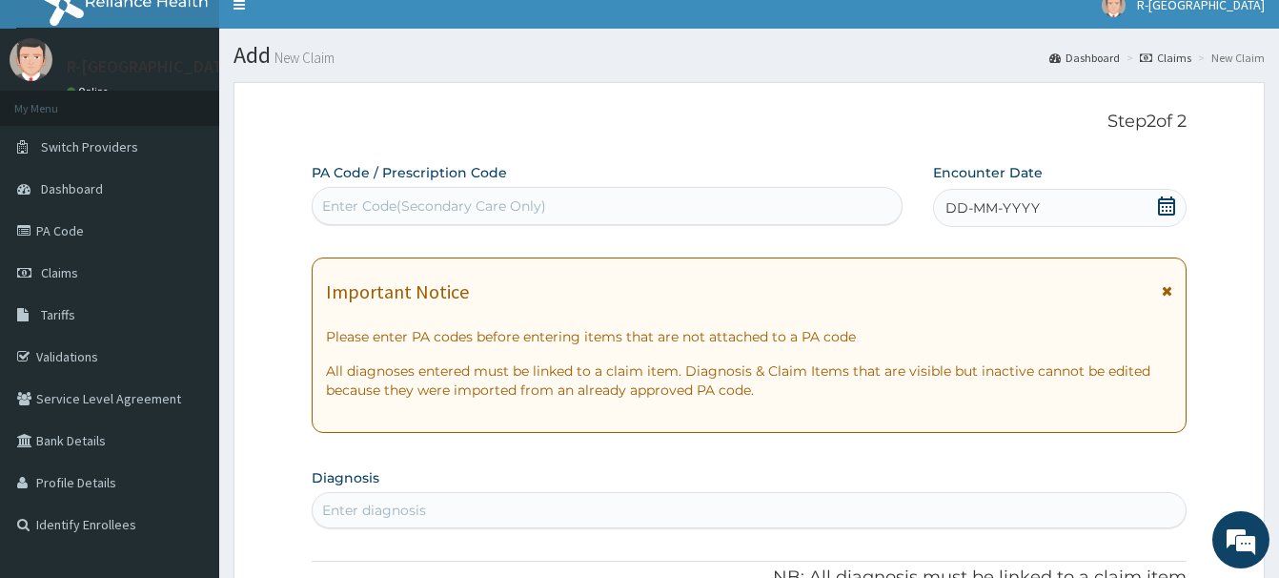
click at [356, 192] on div "Enter Code(Secondary Care Only)" at bounding box center [607, 206] width 589 height 31
paste input "PA/CF41D6"
type input "PA/CF41D6"
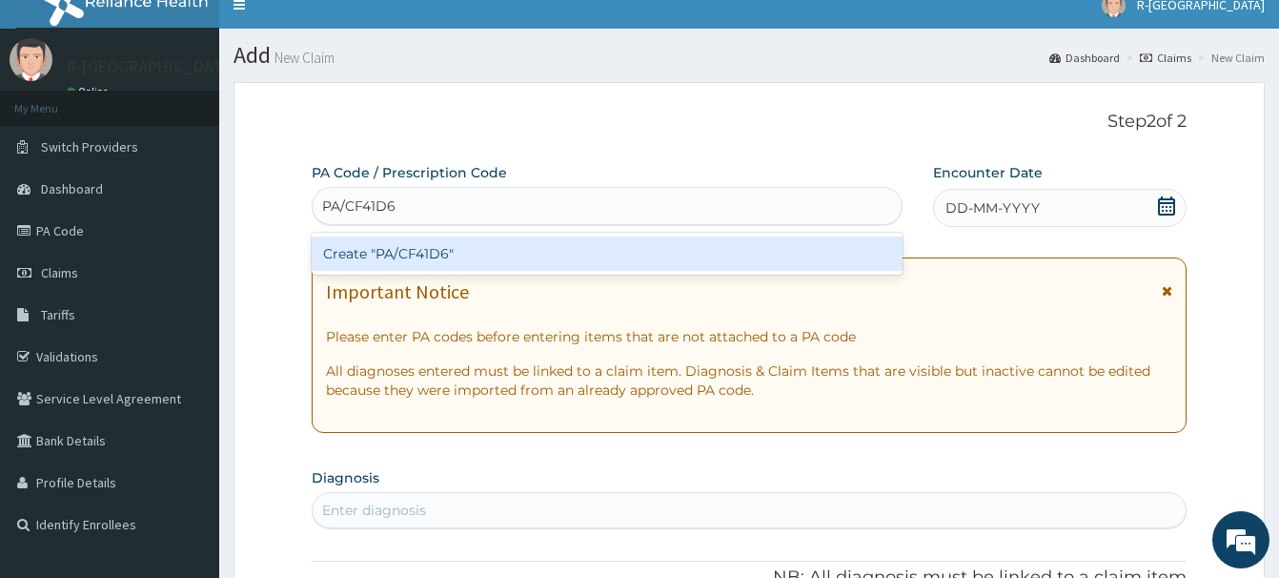
click at [426, 260] on div "Create "PA/CF41D6"" at bounding box center [607, 253] width 591 height 34
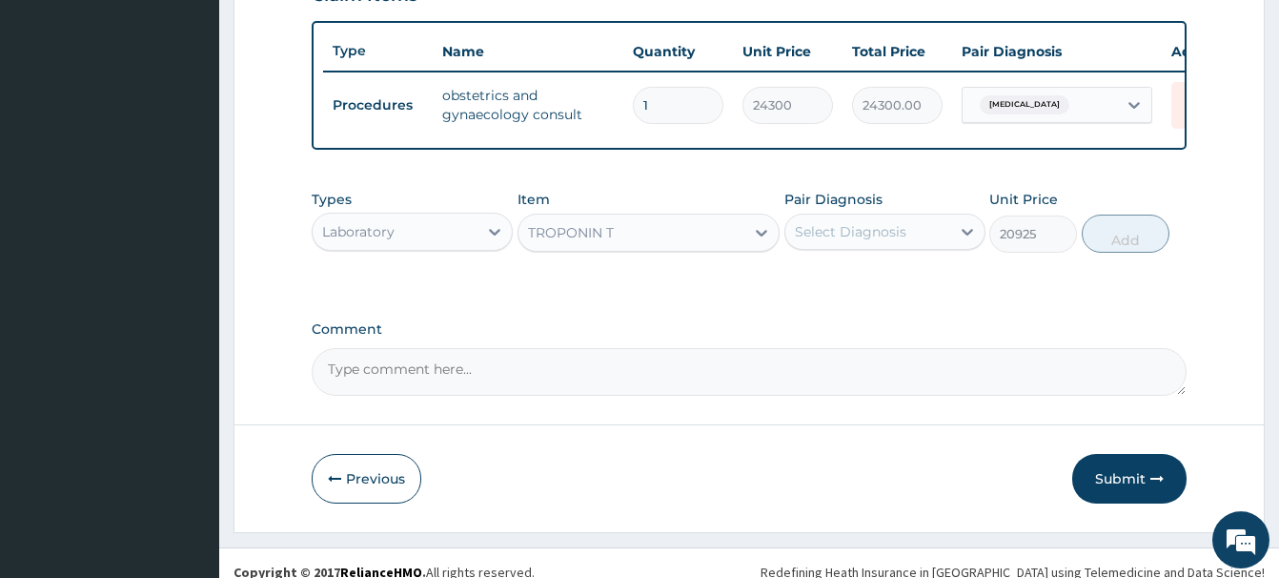
scroll to position [706, 0]
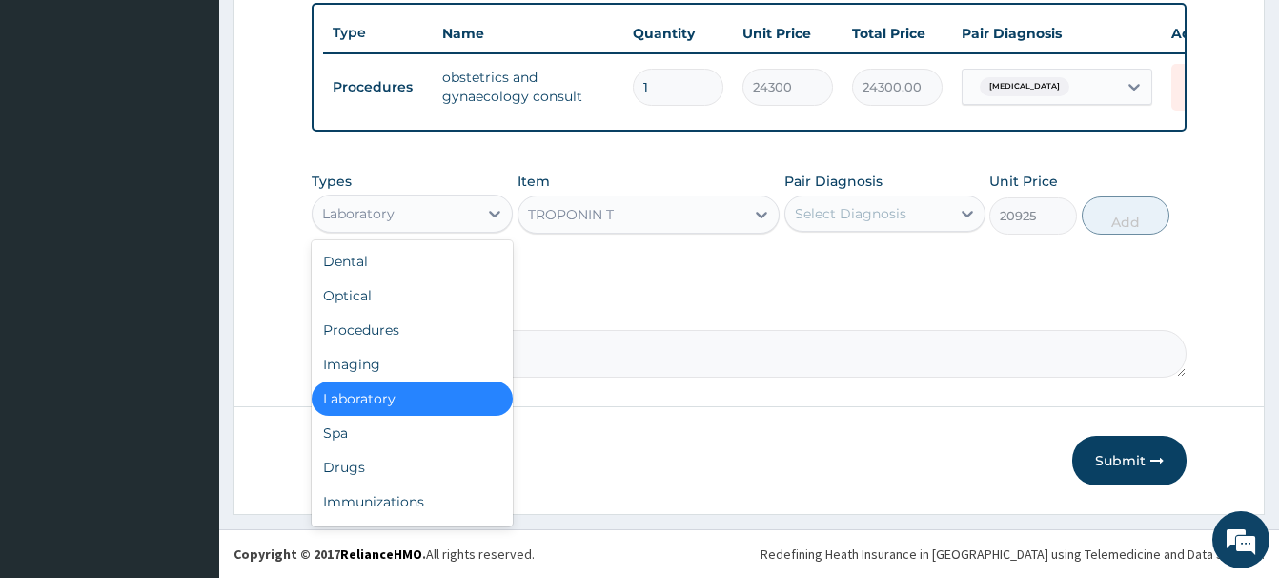
click at [387, 214] on div "Laboratory" at bounding box center [358, 213] width 72 height 19
click at [350, 474] on div "Drugs" at bounding box center [412, 467] width 201 height 34
type input "0"
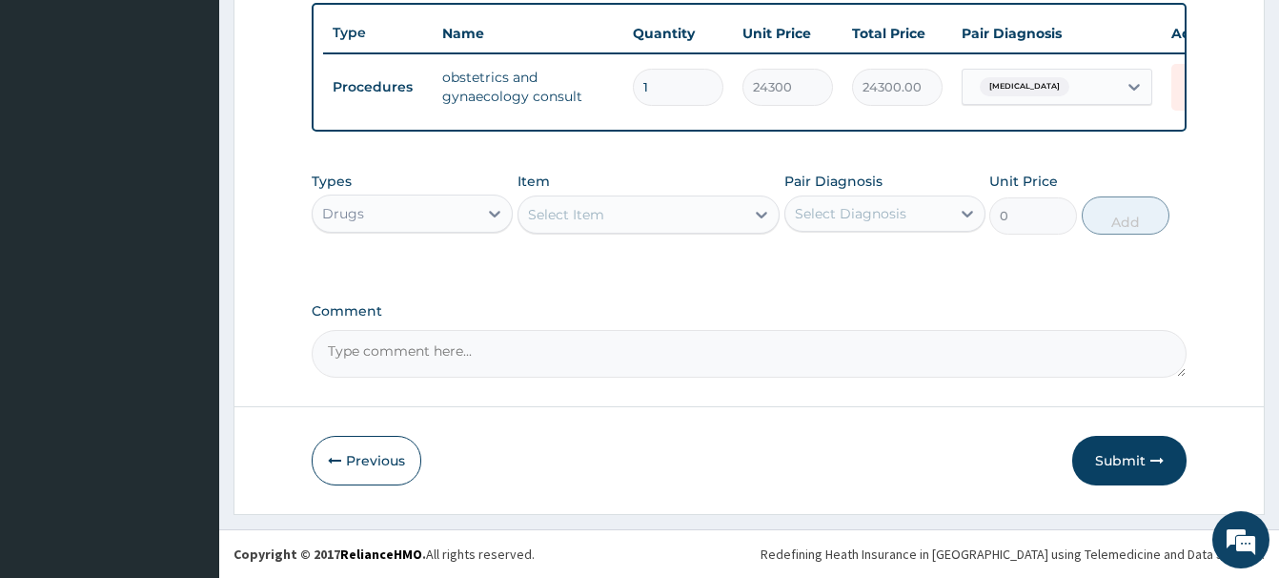
click at [574, 209] on div "Select Item" at bounding box center [566, 214] width 76 height 19
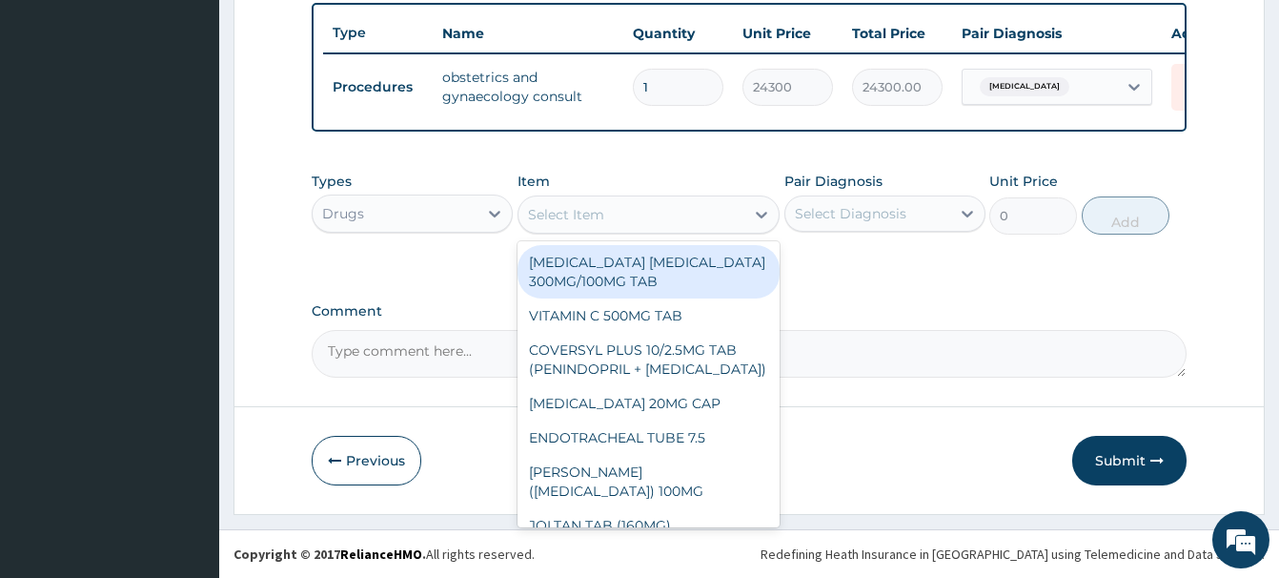
paste input "VITAMIN C 100MG TAB"
type input "VITAMIN C 100MG TAB"
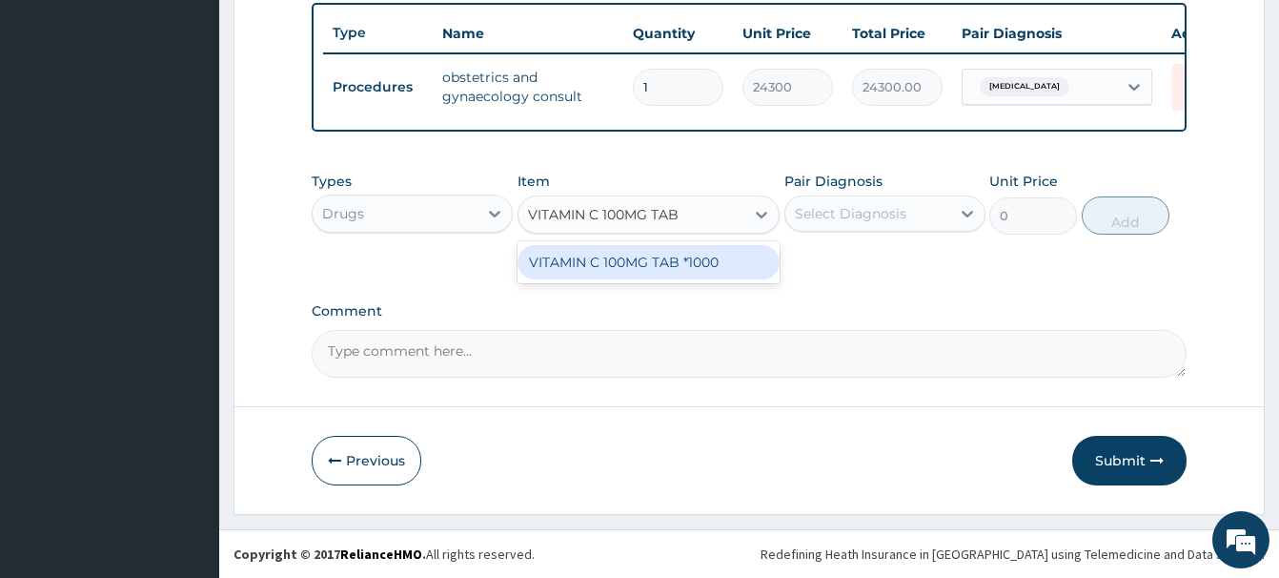
drag, startPoint x: 652, startPoint y: 273, endPoint x: 754, endPoint y: 247, distance: 105.2
click at [660, 269] on div "VITAMIN C 100MG TAB *1000" at bounding box center [649, 262] width 262 height 34
type input "5.820000171661377"
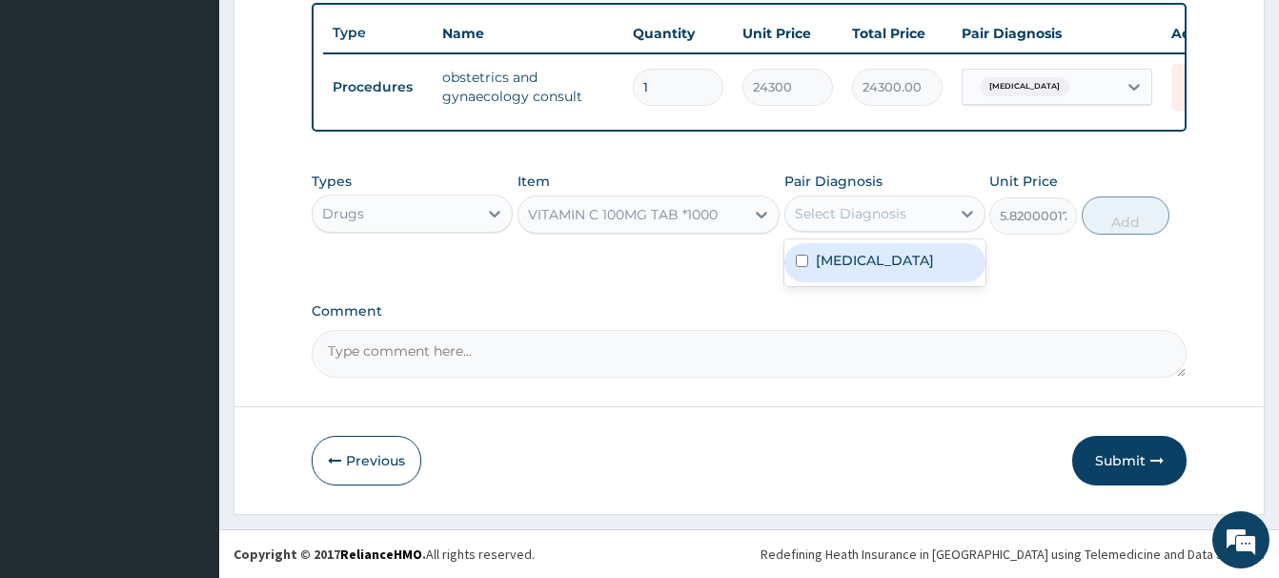
click at [842, 225] on div "Select Diagnosis" at bounding box center [868, 213] width 165 height 31
click at [861, 270] on label "Polycystic ovary syndrome" at bounding box center [875, 260] width 118 height 19
checkbox input "true"
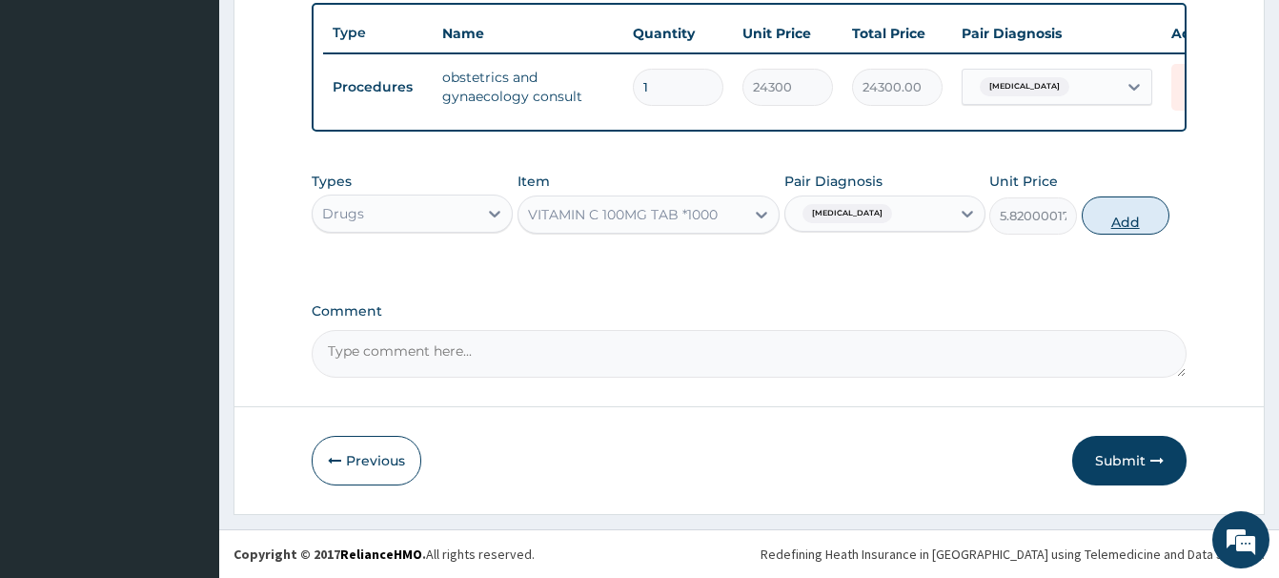
click at [1127, 218] on button "Add" at bounding box center [1126, 215] width 88 height 38
type input "0"
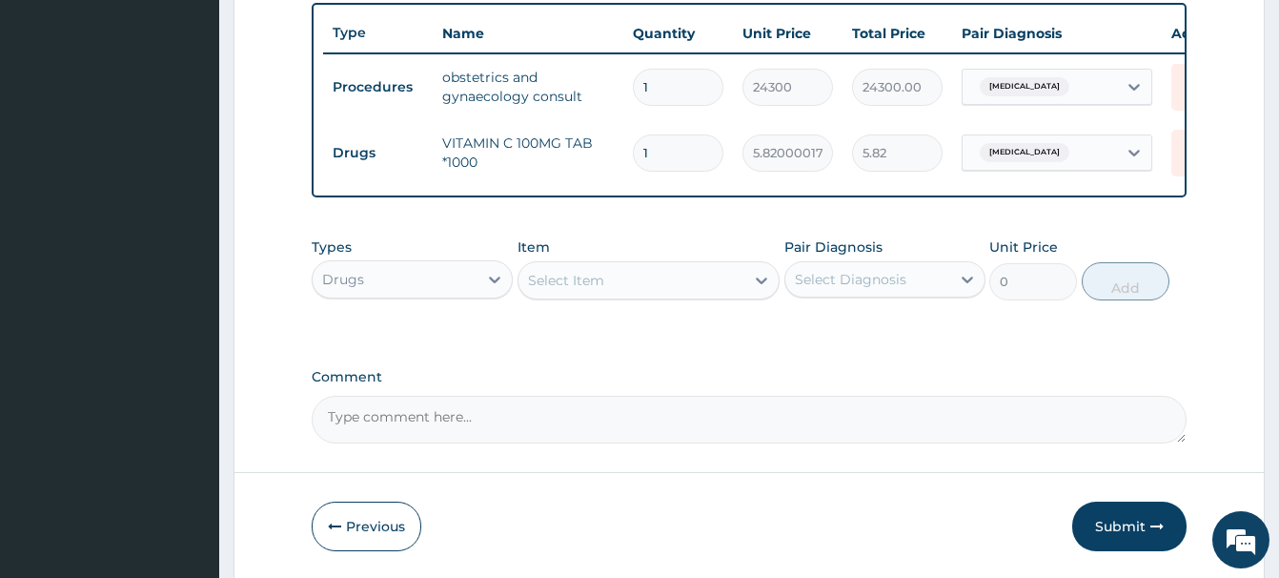
drag, startPoint x: 673, startPoint y: 155, endPoint x: 594, endPoint y: 157, distance: 79.1
click at [633, 169] on input "1" at bounding box center [678, 152] width 91 height 37
type input "4"
type input "23.28"
type input "42"
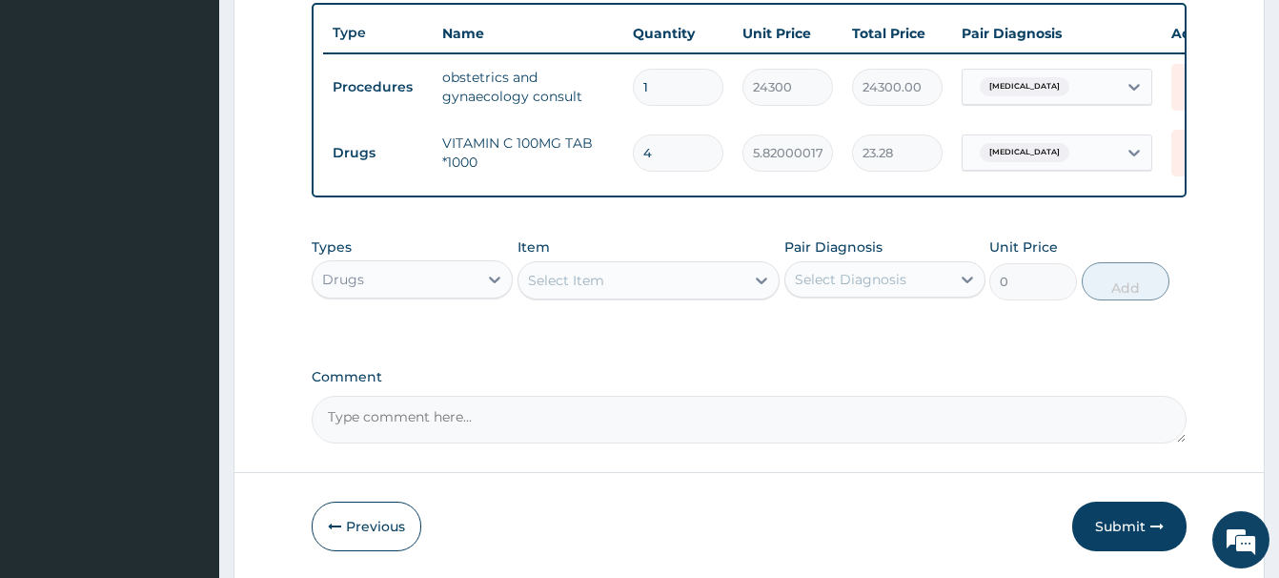
type input "244.44"
drag, startPoint x: 680, startPoint y: 150, endPoint x: 628, endPoint y: 159, distance: 52.4
click at [633, 159] on input "42" at bounding box center [678, 152] width 91 height 37
type input "8"
type input "46.56"
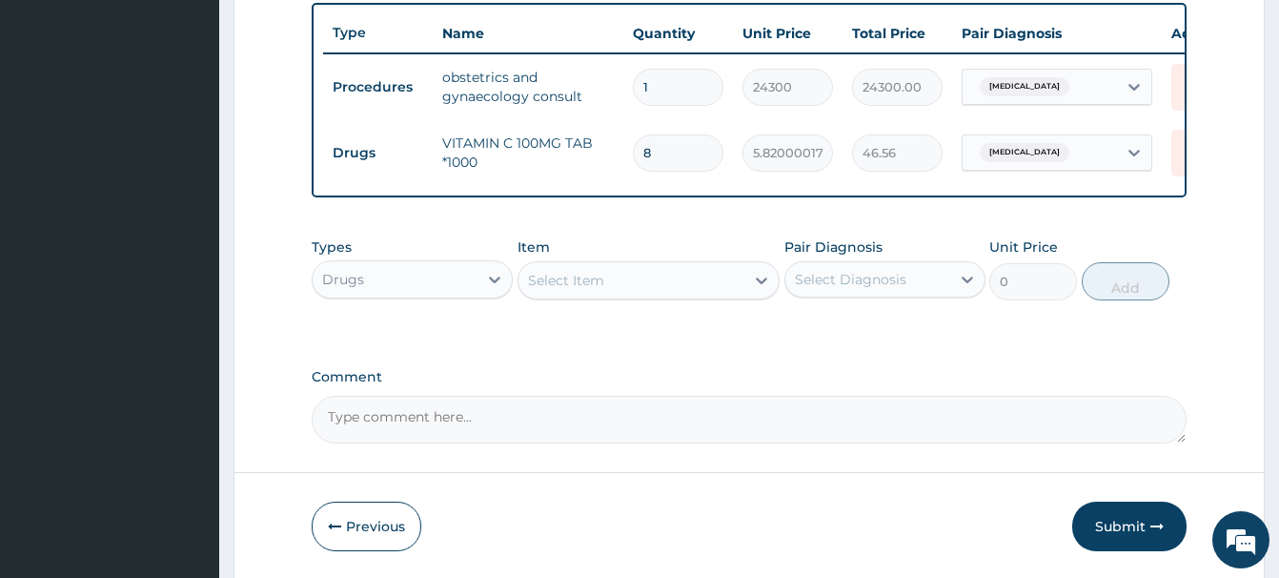
type input "84"
type input "488.88"
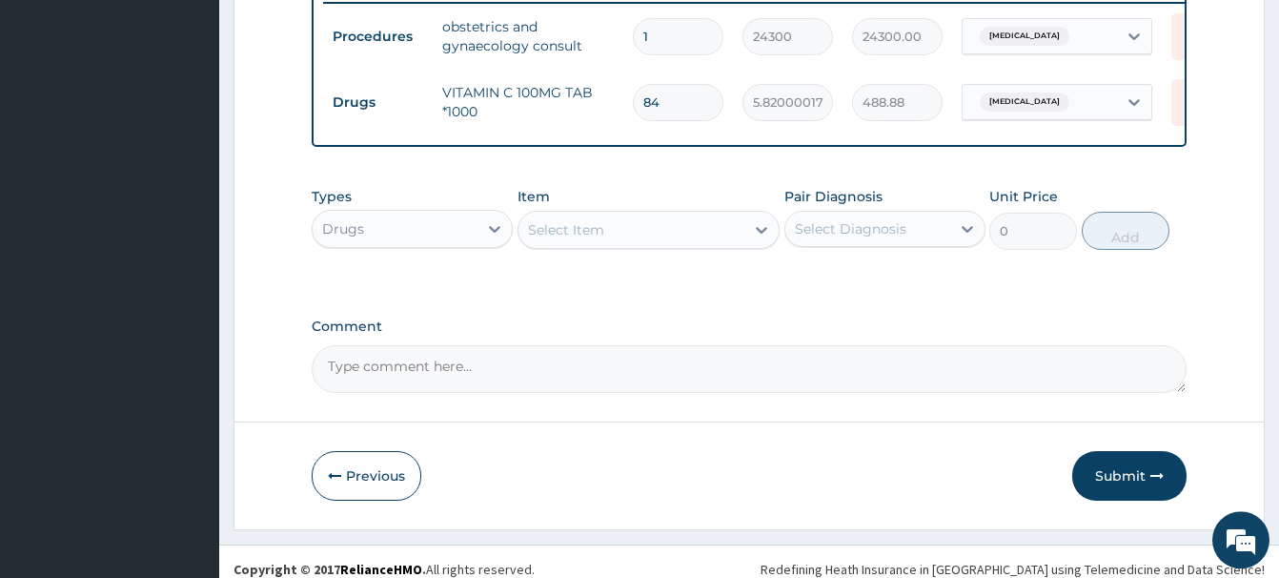
scroll to position [772, 0]
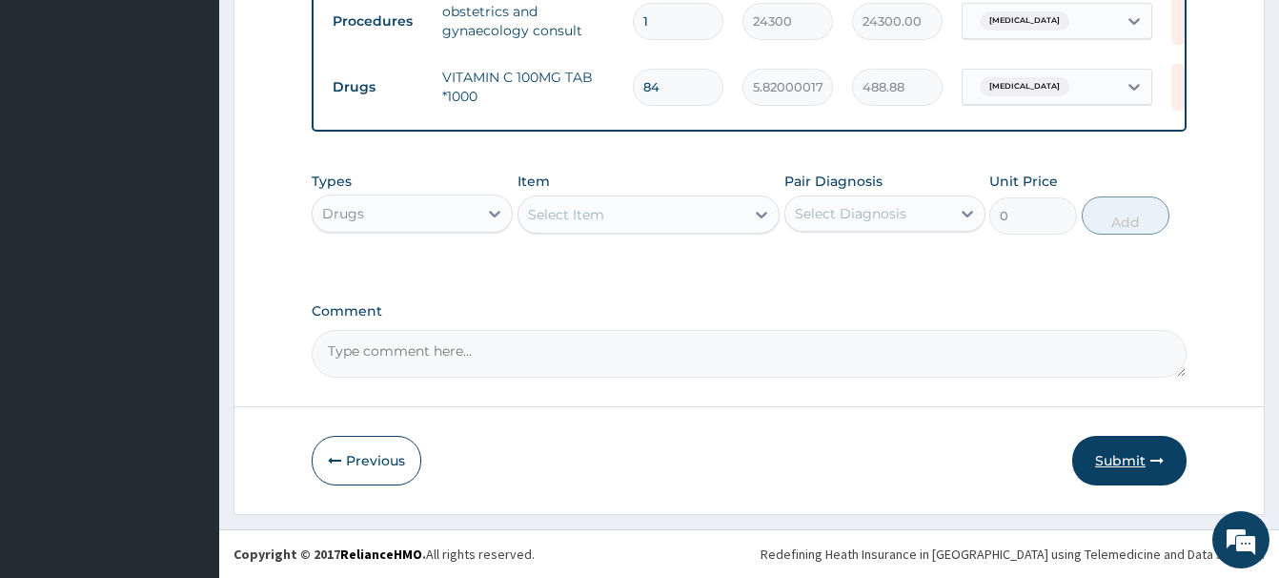
type input "84"
click at [1111, 475] on button "Submit" at bounding box center [1129, 461] width 114 height 50
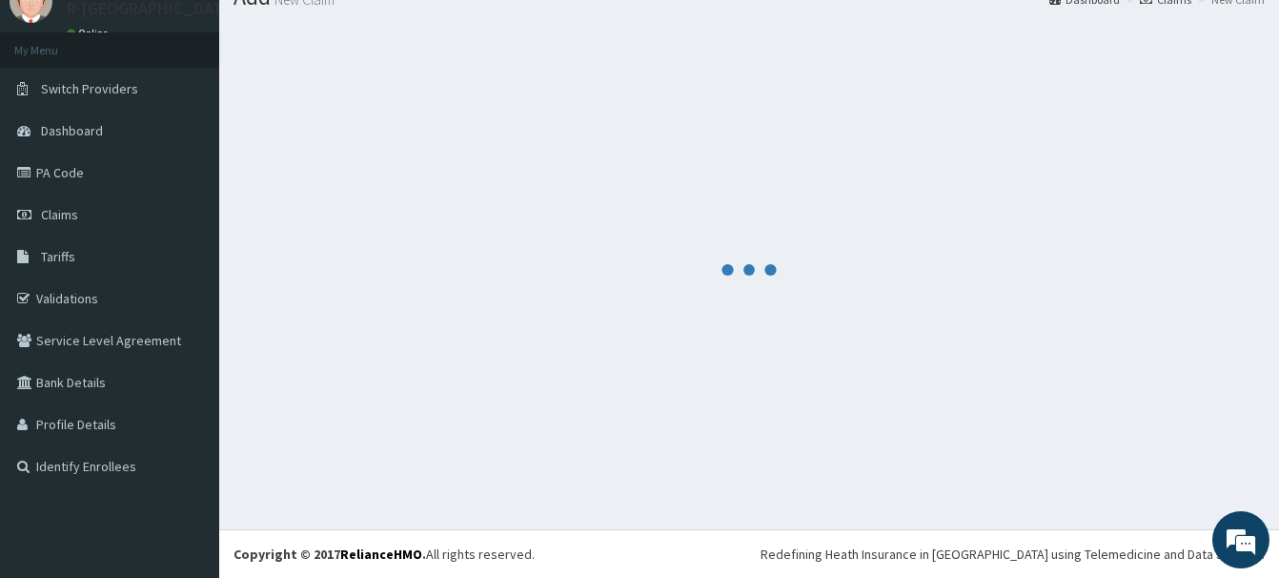
scroll to position [78, 0]
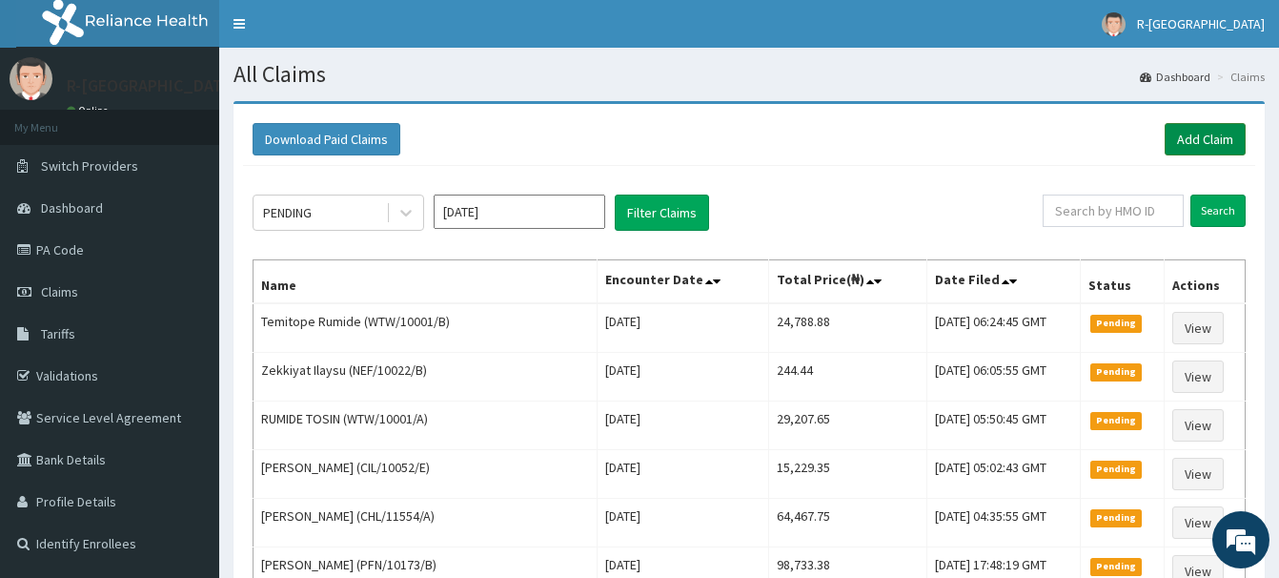
click at [1218, 134] on link "Add Claim" at bounding box center [1205, 139] width 81 height 32
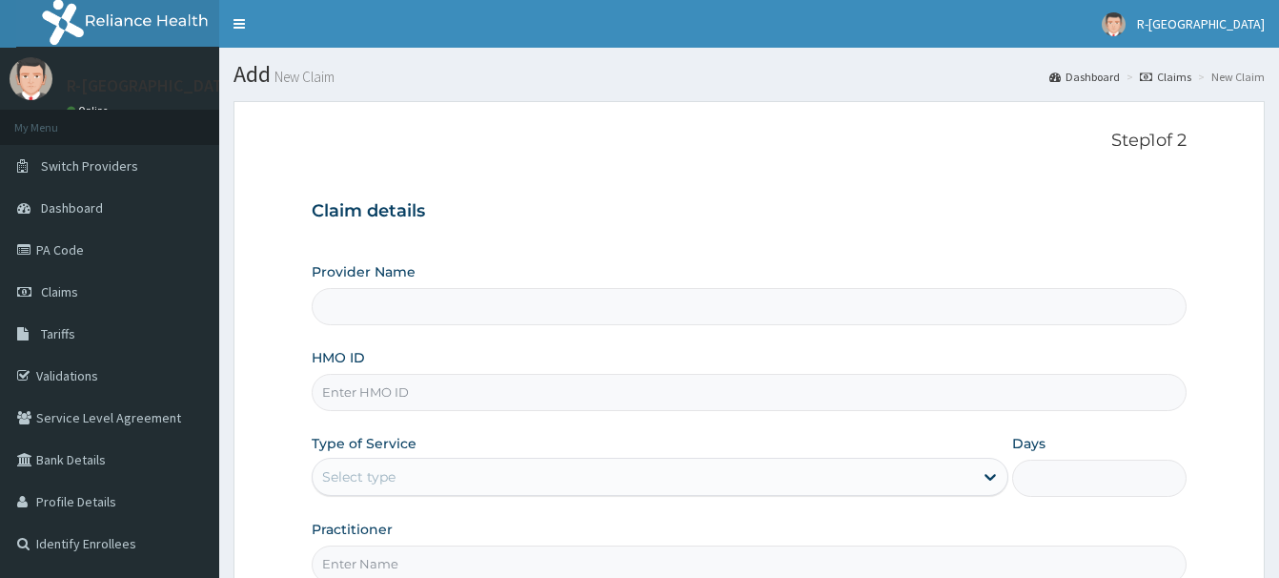
scroll to position [194, 0]
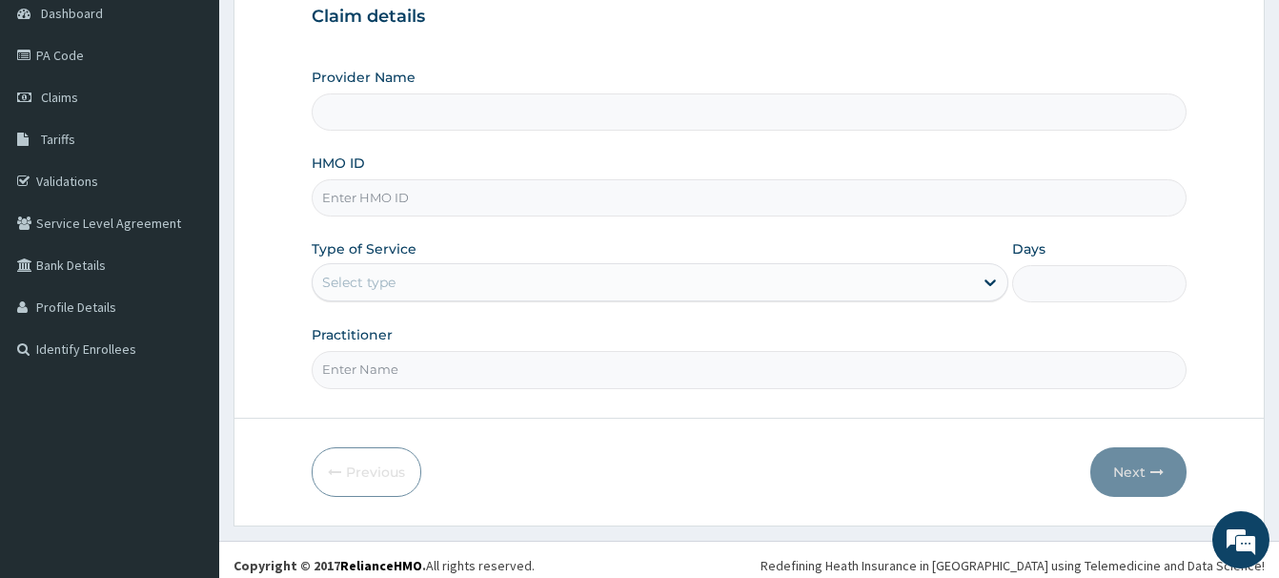
drag, startPoint x: 358, startPoint y: 204, endPoint x: 362, endPoint y: 194, distance: 10.3
click at [359, 200] on input "HMO ID" at bounding box center [749, 197] width 875 height 37
paste input "AVL/10226/B"
type input "AVL/10226/B"
type input "R-Jolad Hospital Nigeria Limited(kupa)"
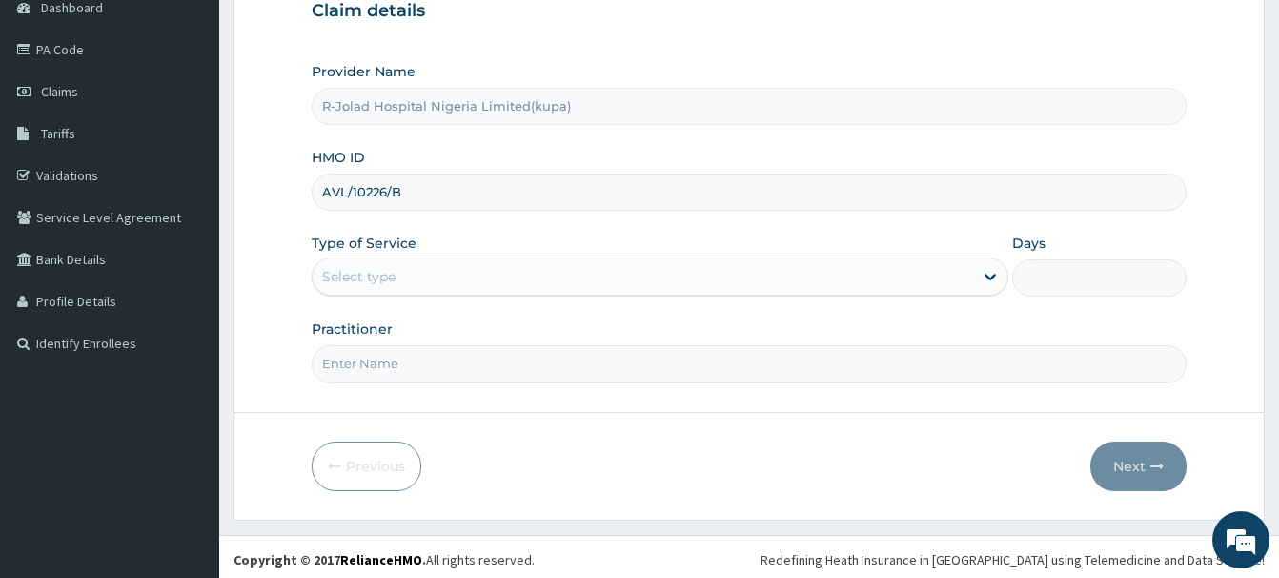
scroll to position [206, 0]
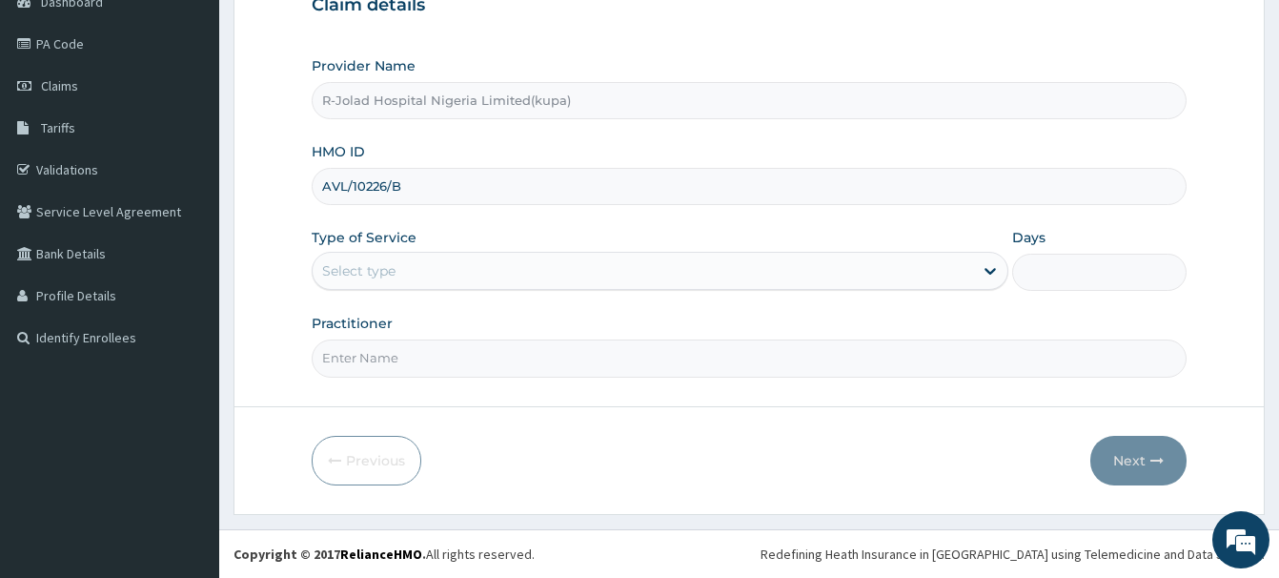
type input "AVL/10226/B"
click at [355, 272] on div "Select type" at bounding box center [358, 270] width 73 height 19
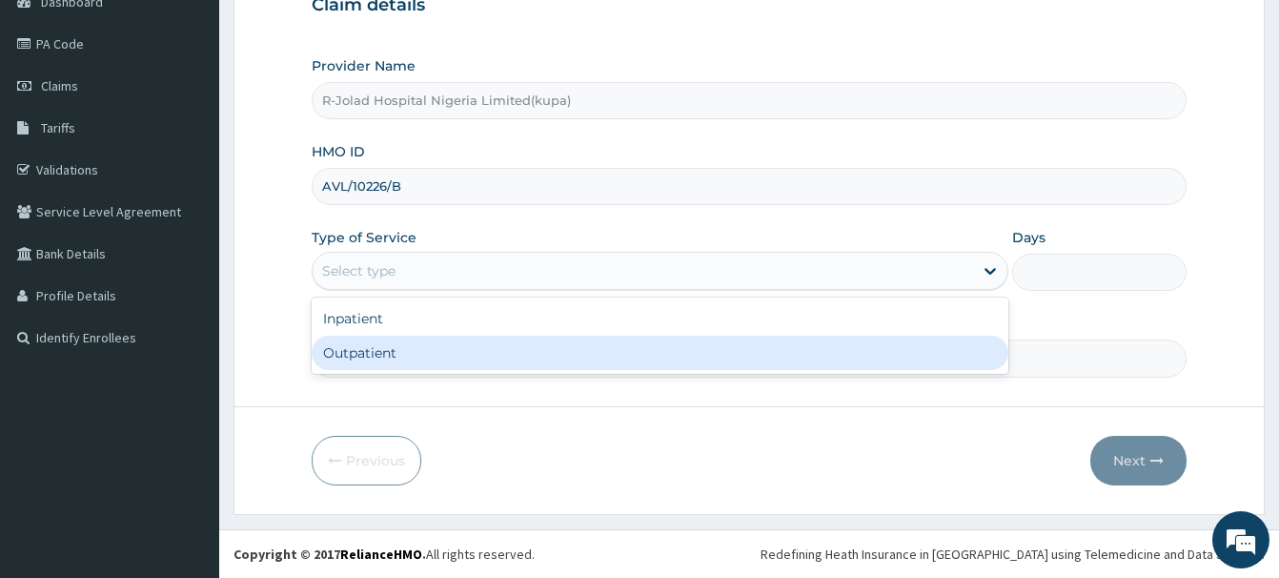
drag, startPoint x: 357, startPoint y: 356, endPoint x: 391, endPoint y: 258, distance: 102.8
click at [357, 355] on div "Outpatient" at bounding box center [660, 353] width 697 height 34
type input "1"
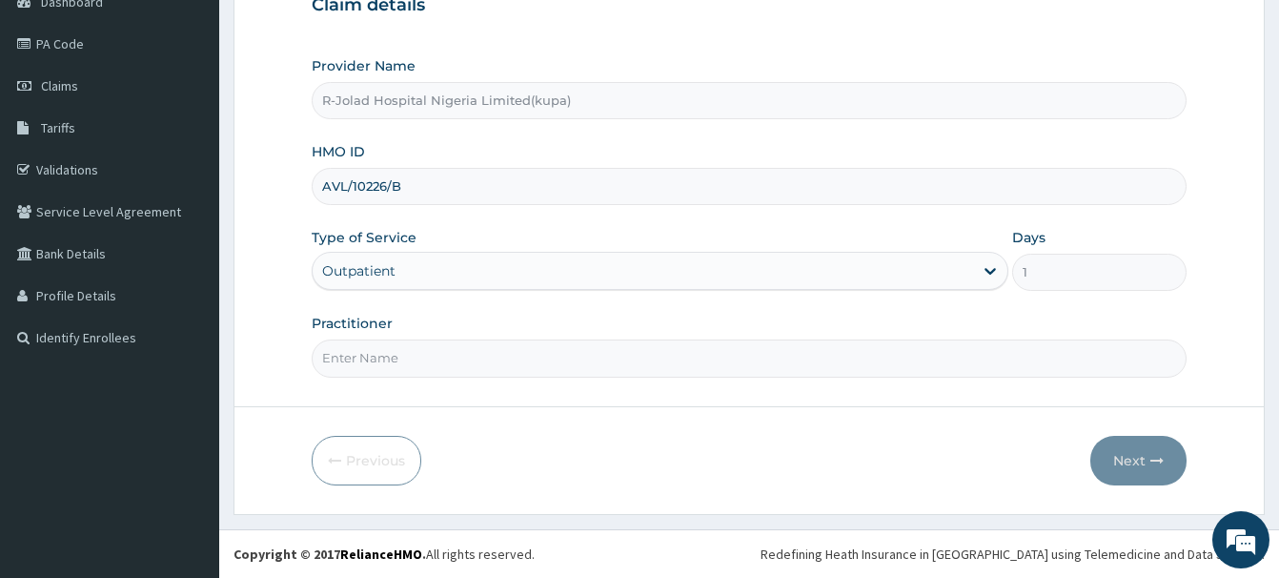
click at [360, 361] on input "Practitioner" at bounding box center [749, 357] width 875 height 37
paste input "Marcus Mbakwe"
type input "Marcus Mbakwe"
drag, startPoint x: 1135, startPoint y: 458, endPoint x: 1126, endPoint y: 460, distance: 10.0
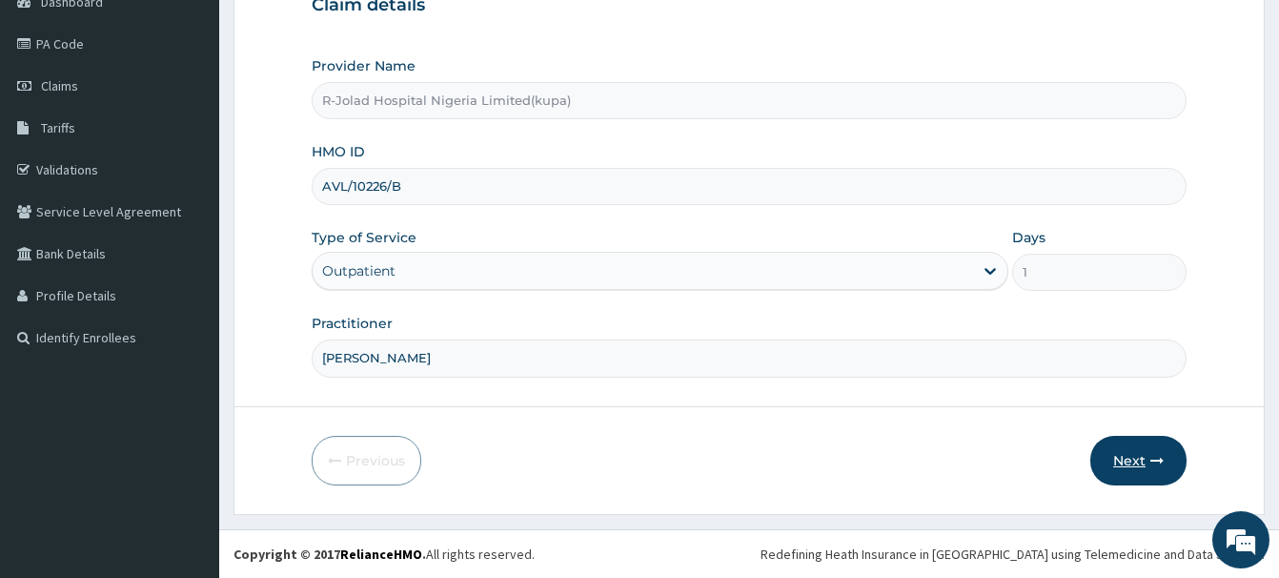
click at [1126, 460] on button "Next" at bounding box center [1139, 461] width 96 height 50
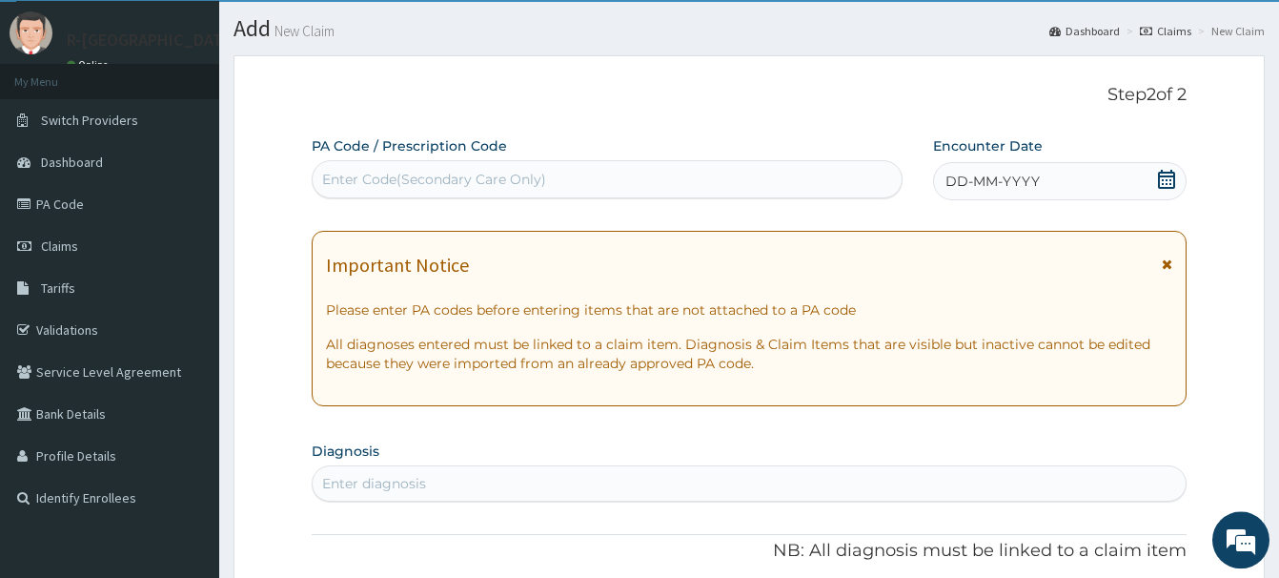
scroll to position [11, 0]
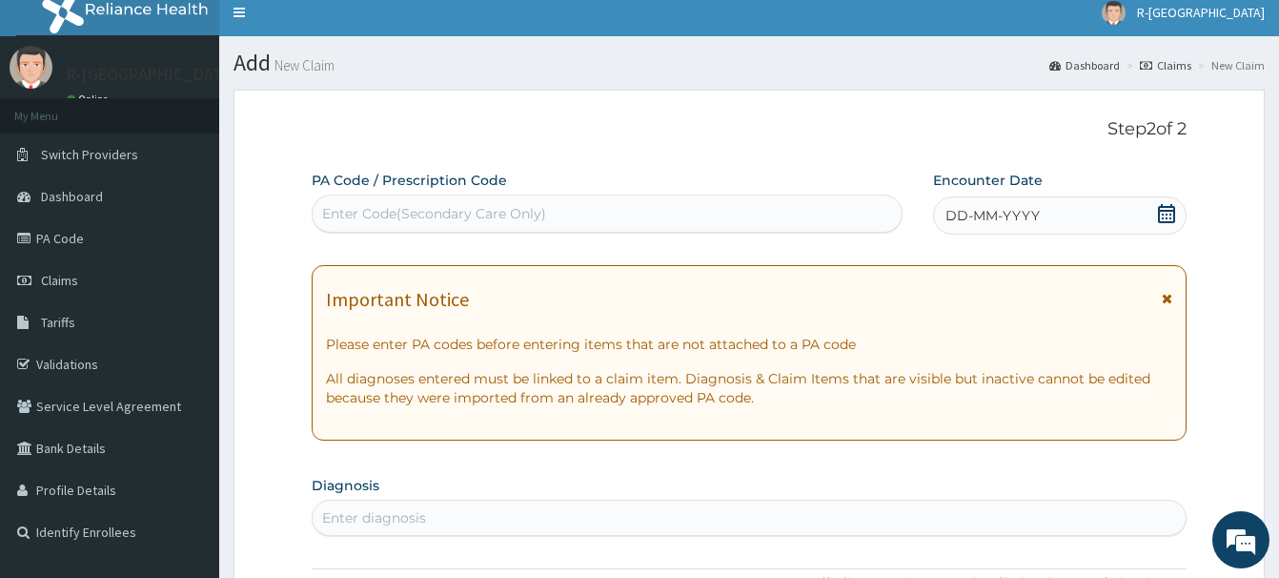
click at [1163, 214] on icon at bounding box center [1166, 213] width 17 height 19
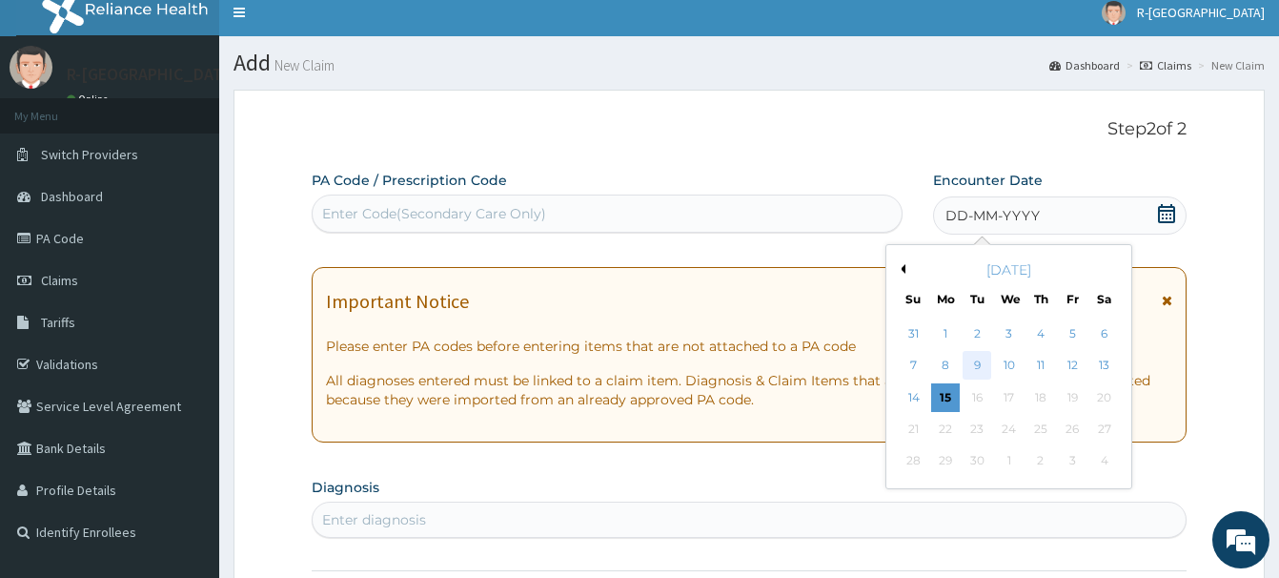
click at [980, 360] on div "9" at bounding box center [977, 366] width 29 height 29
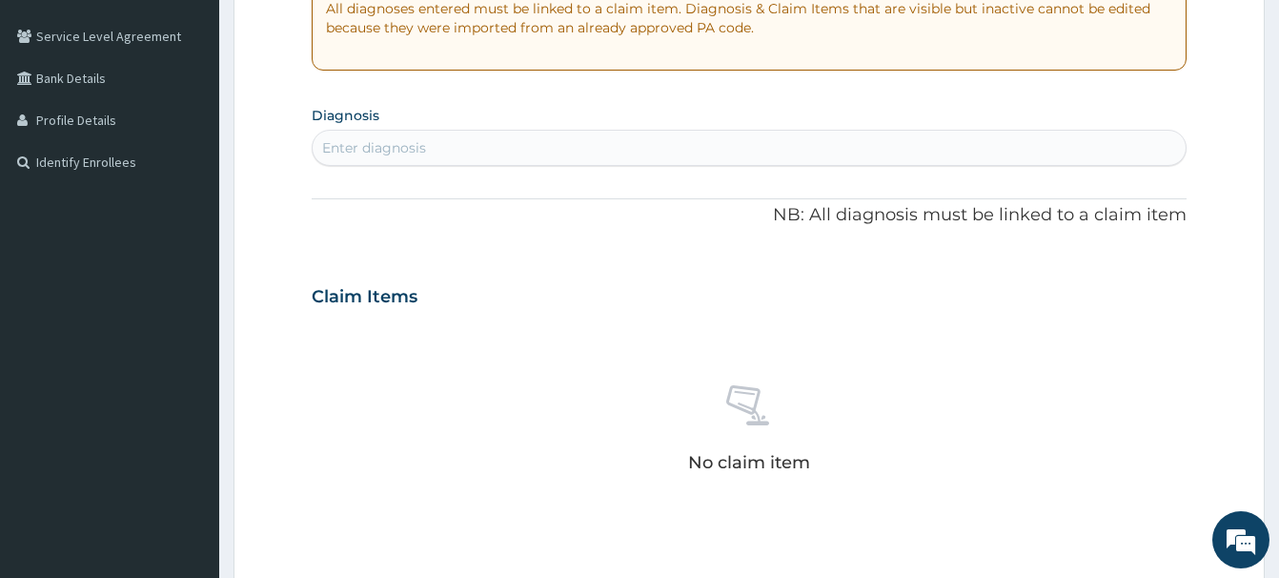
scroll to position [400, 0]
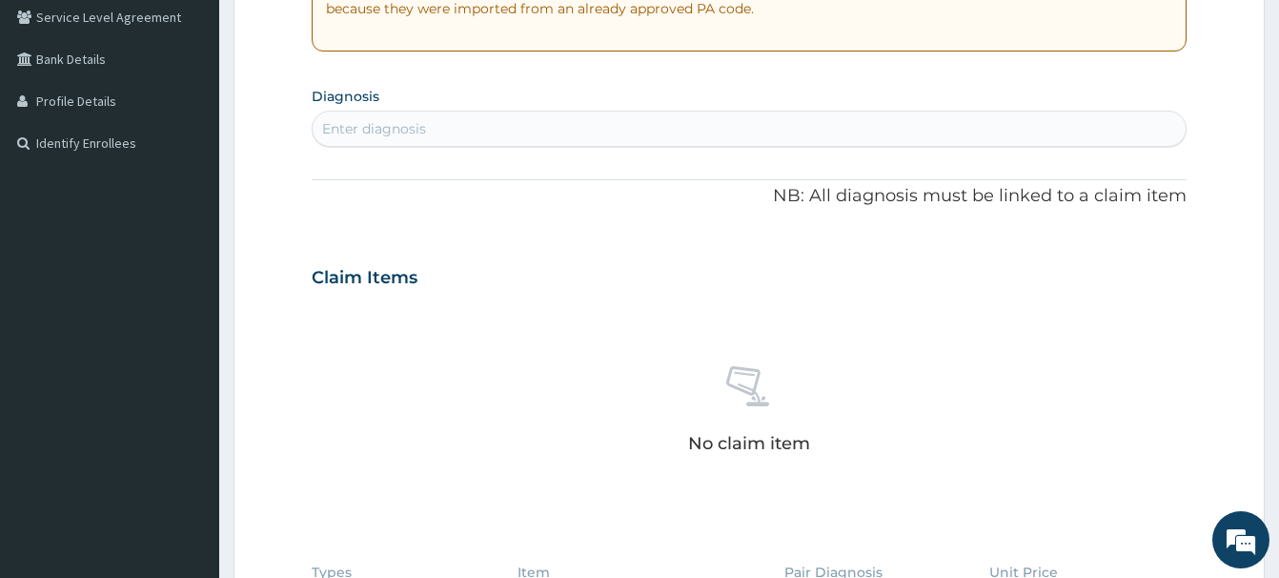
click at [356, 134] on div "Enter diagnosis" at bounding box center [374, 128] width 104 height 19
click at [348, 130] on div "Enter diagnosis" at bounding box center [374, 128] width 104 height 19
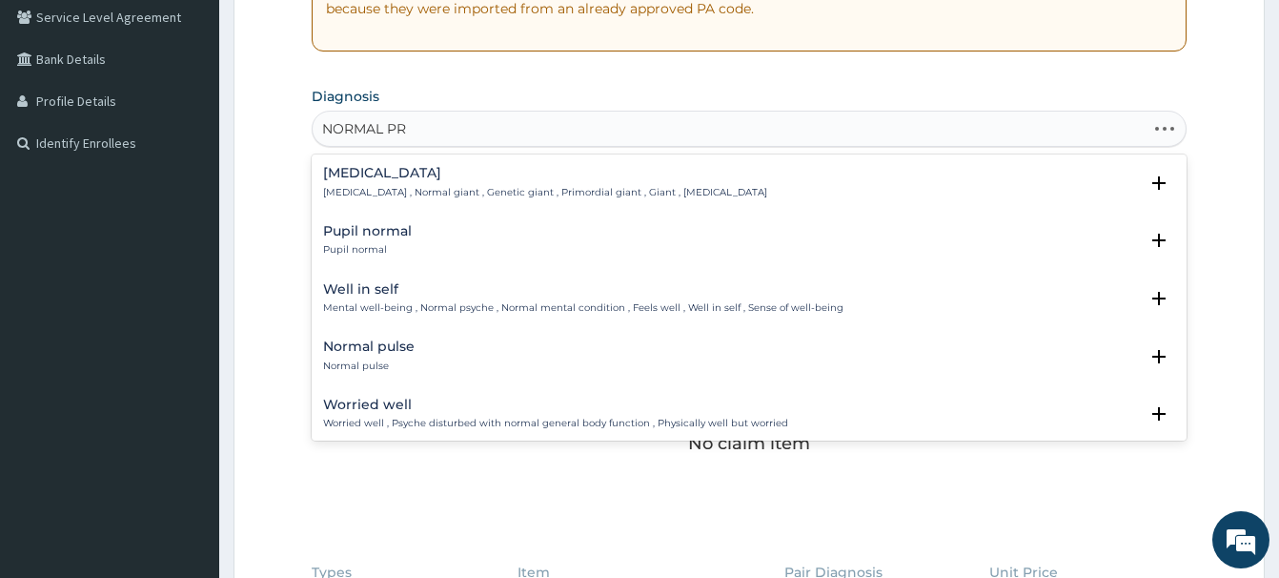
type input "NORMAL PRE"
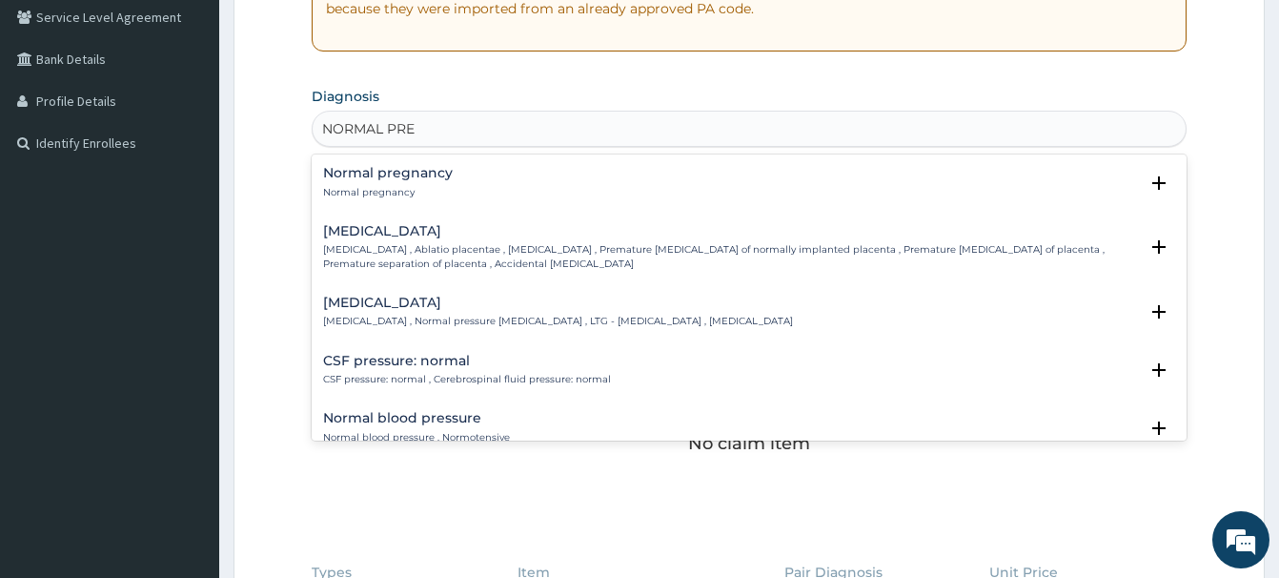
drag, startPoint x: 370, startPoint y: 169, endPoint x: 413, endPoint y: 155, distance: 44.9
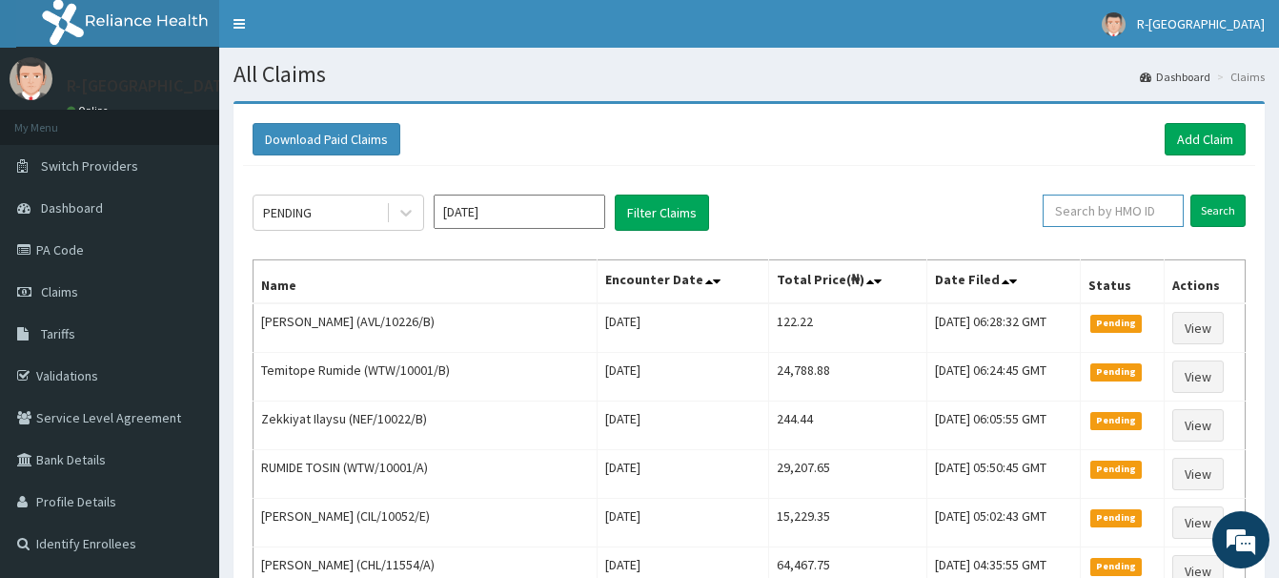
click at [1070, 212] on input "text" at bounding box center [1113, 210] width 141 height 32
paste input "HBN/10009/C"
type input "HBN/10009/C"
click at [1213, 212] on input "Search" at bounding box center [1218, 210] width 55 height 32
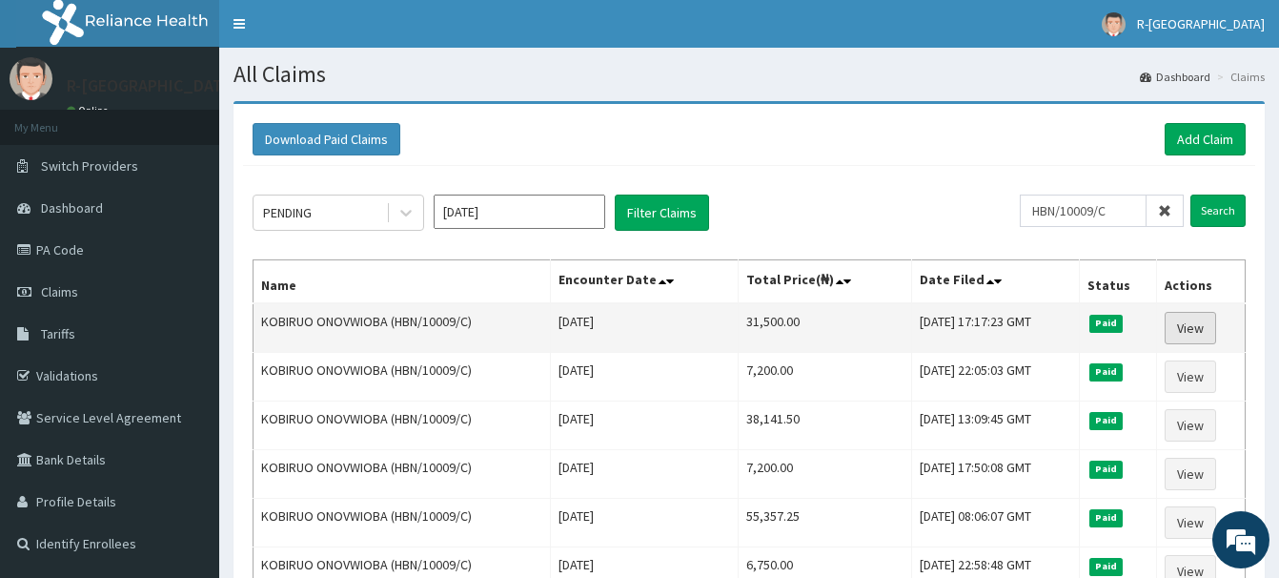
click at [1197, 324] on link "View" at bounding box center [1190, 328] width 51 height 32
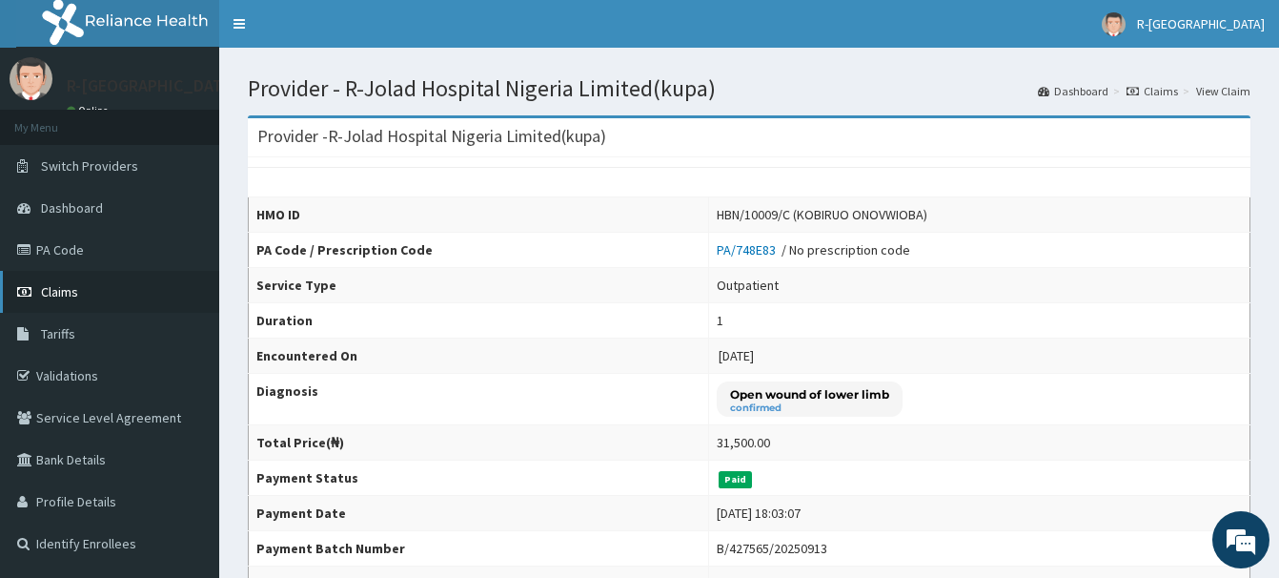
click at [56, 288] on span "Claims" at bounding box center [59, 291] width 37 height 17
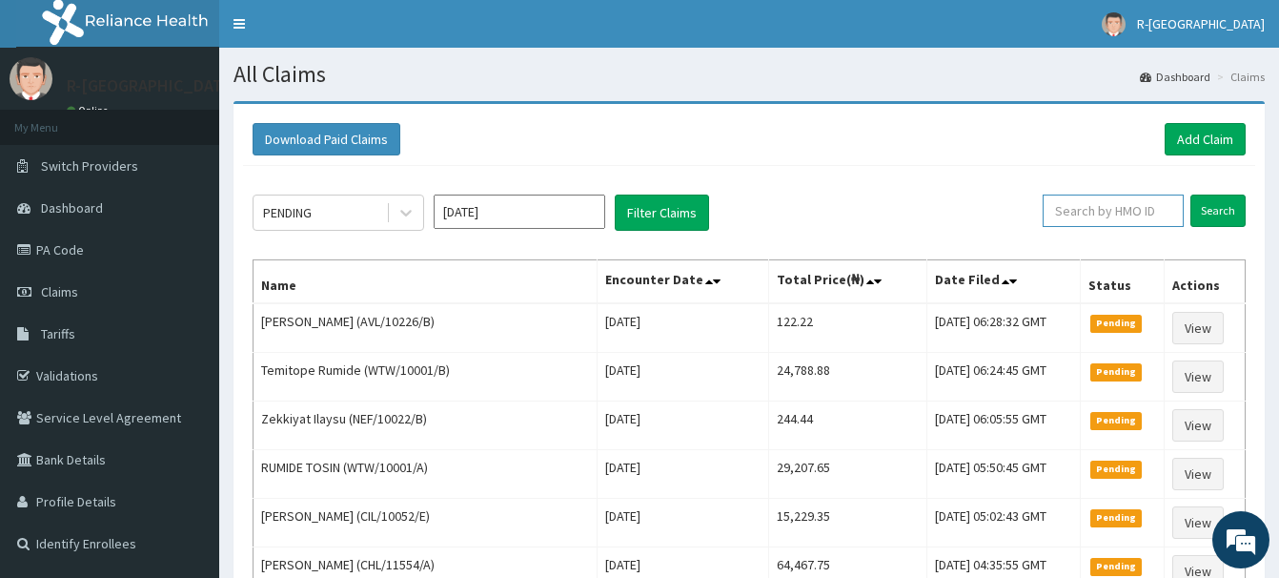
click at [1082, 209] on input "text" at bounding box center [1113, 210] width 141 height 32
paste input "ONC/10067/B"
type input "ONC/10067/B"
click at [1221, 208] on input "Search" at bounding box center [1218, 210] width 55 height 32
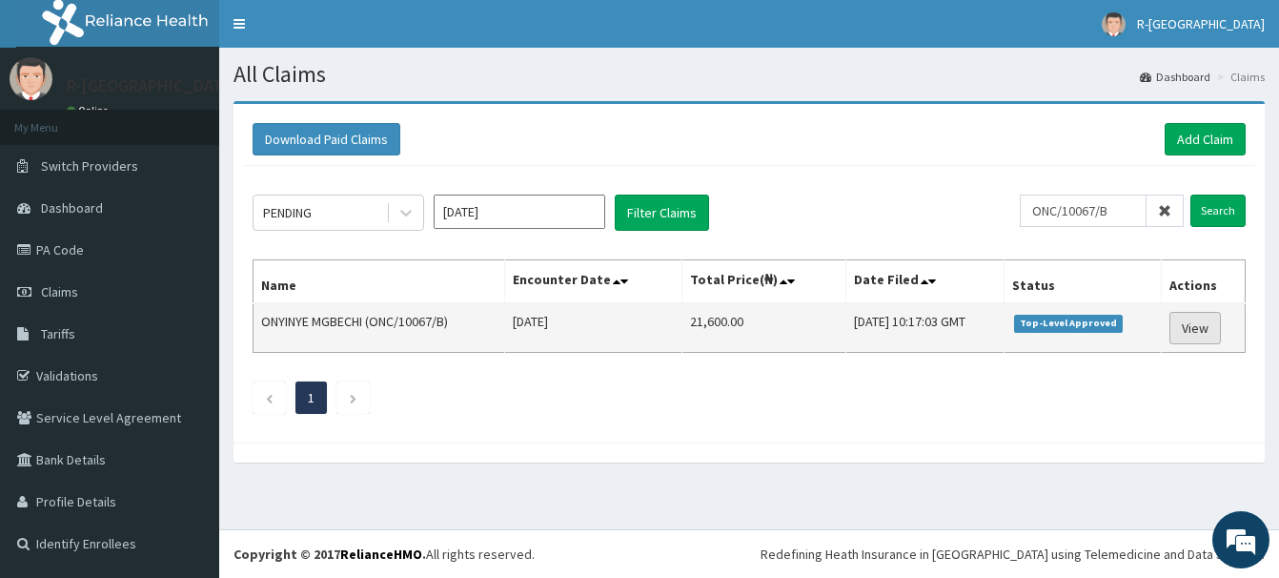
click at [1204, 329] on link "View" at bounding box center [1195, 328] width 51 height 32
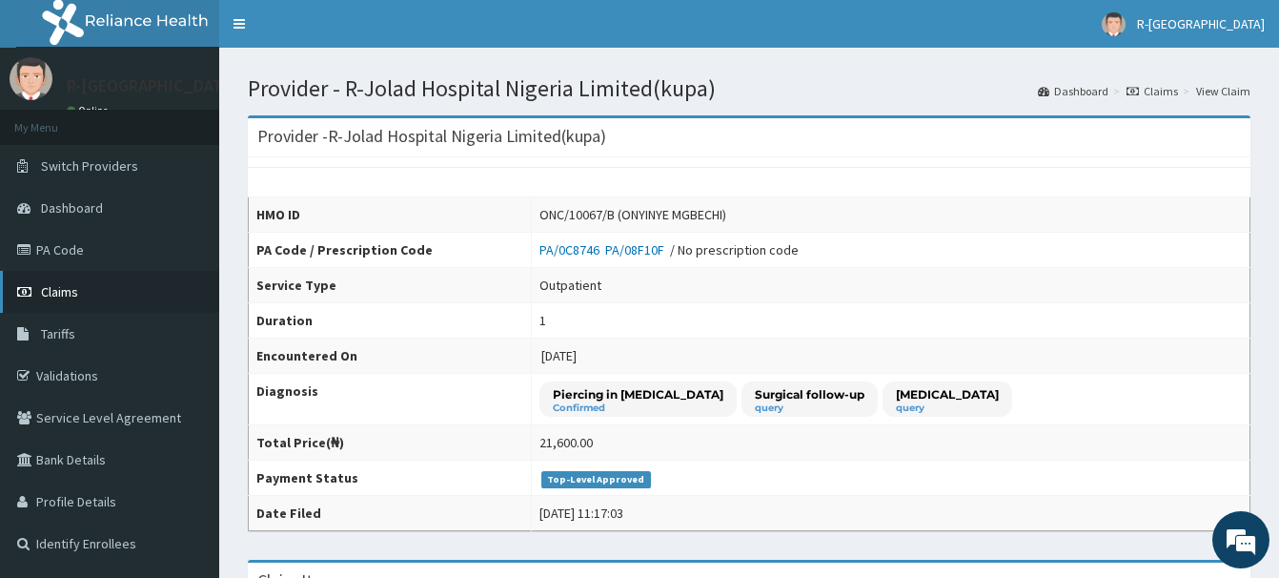
click at [80, 287] on link "Claims" at bounding box center [109, 292] width 219 height 42
